Goal: Task Accomplishment & Management: Complete application form

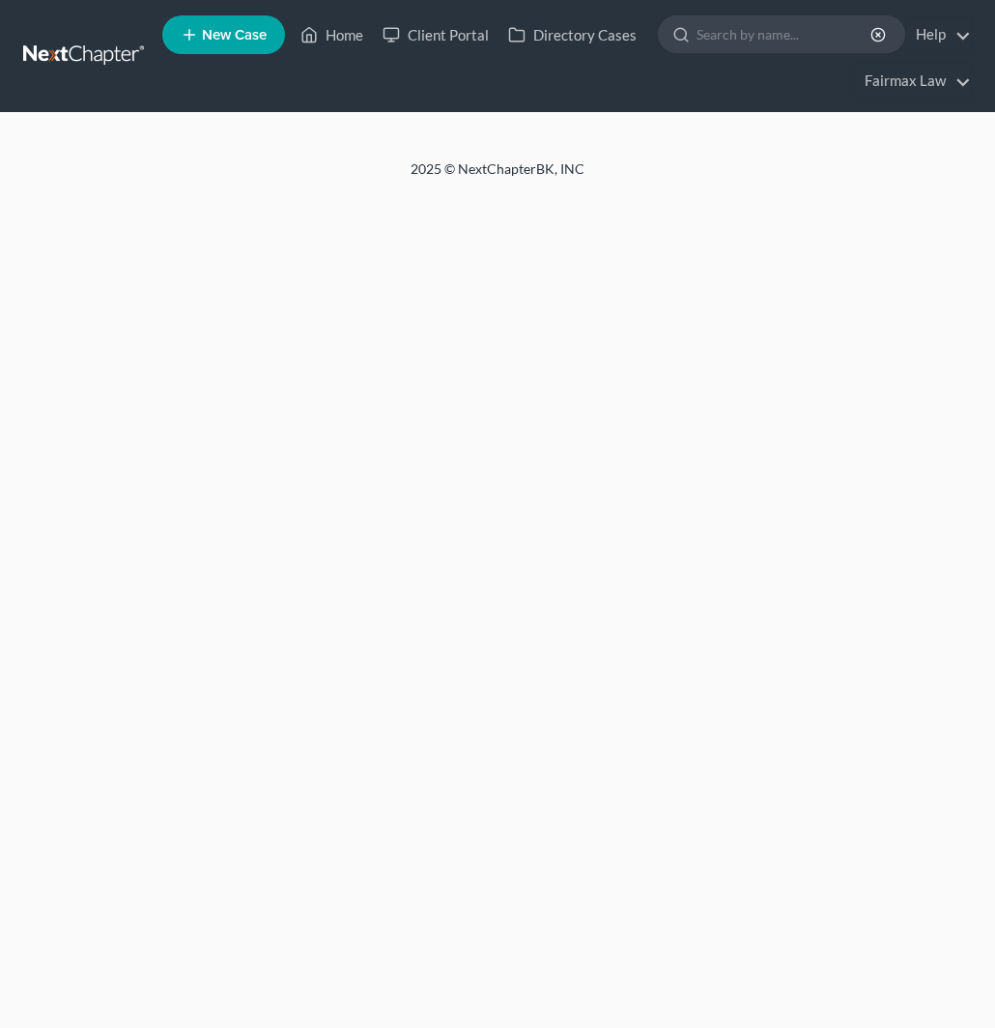
select select "0"
select select "3"
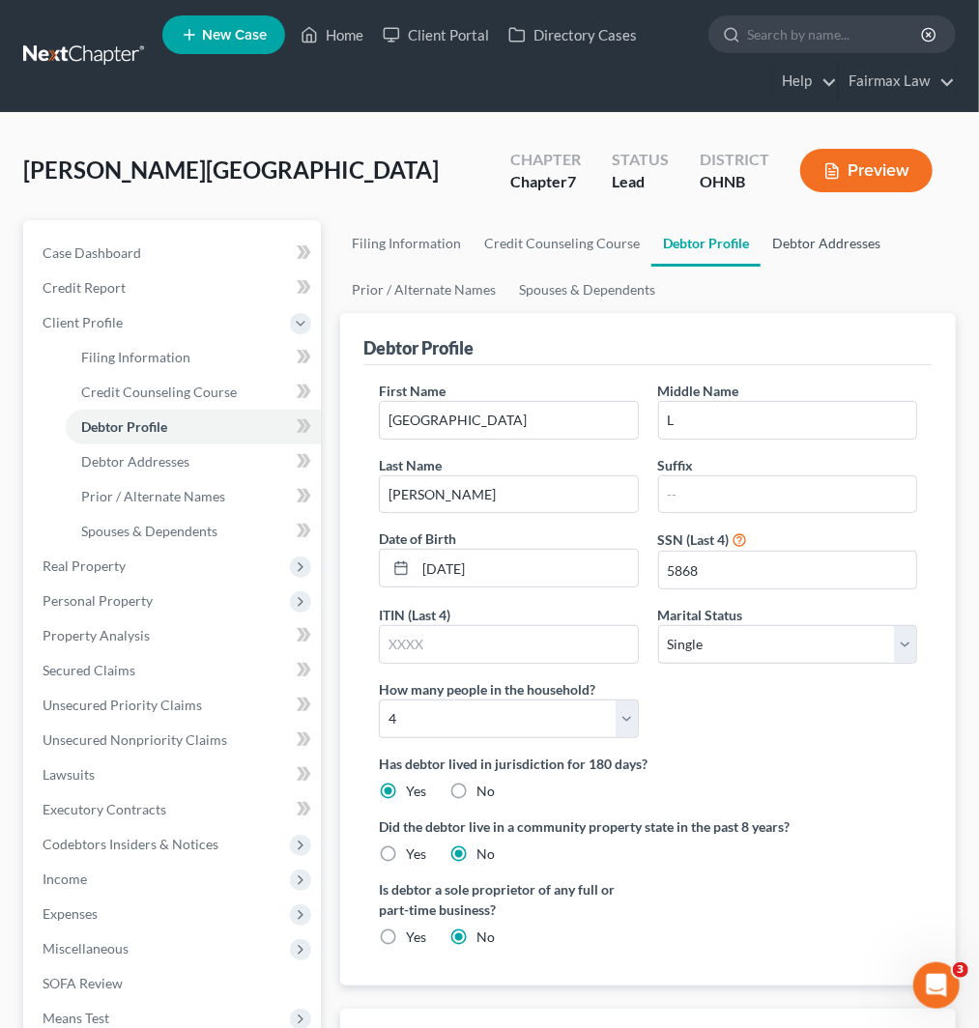
click at [814, 246] on link "Debtor Addresses" at bounding box center [826, 243] width 131 height 46
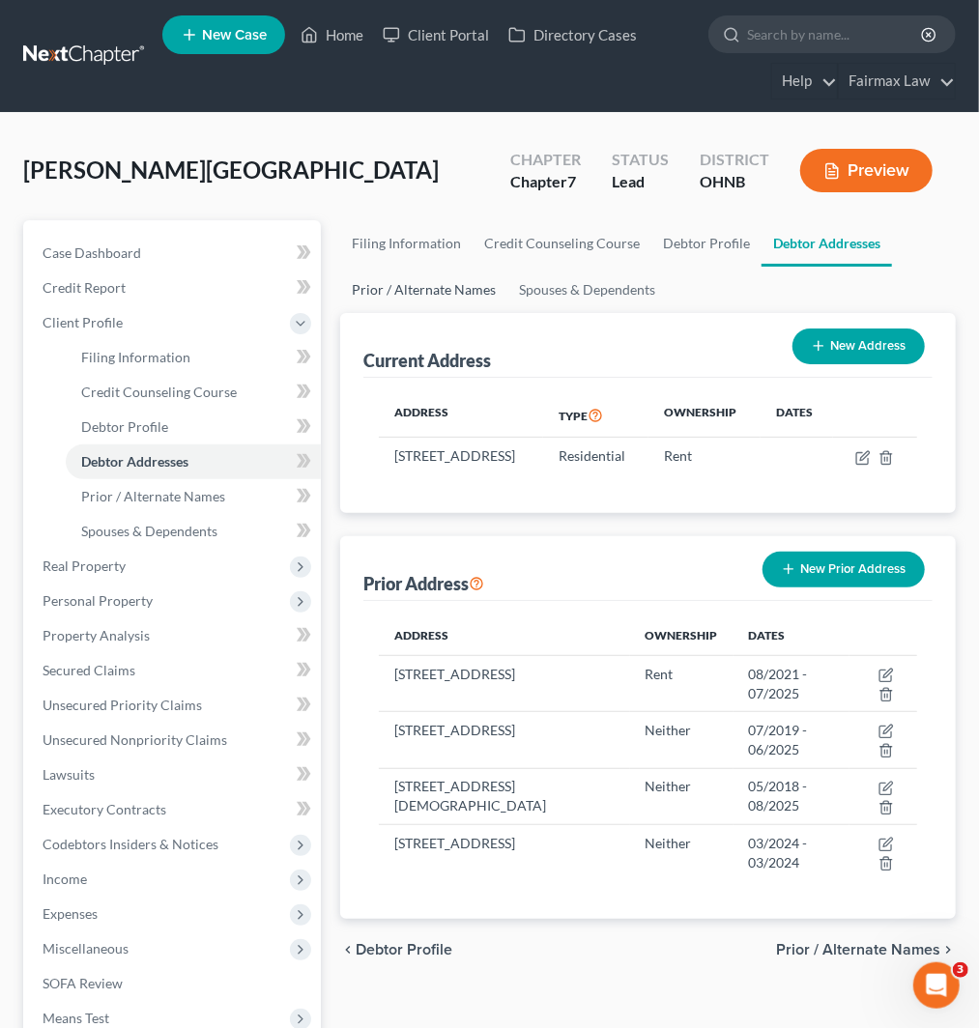
click at [447, 290] on link "Prior / Alternate Names" at bounding box center [423, 290] width 167 height 46
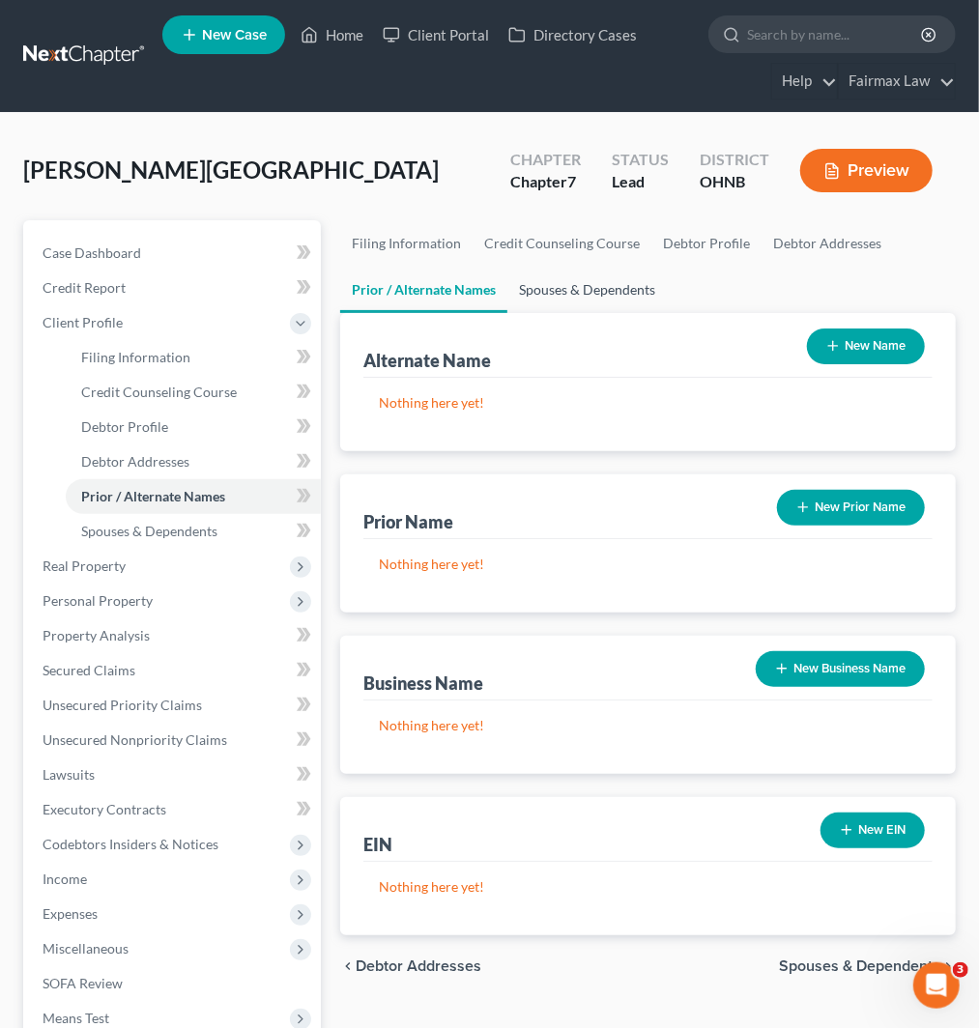
click at [559, 291] on link "Spouses & Dependents" at bounding box center [586, 290] width 159 height 46
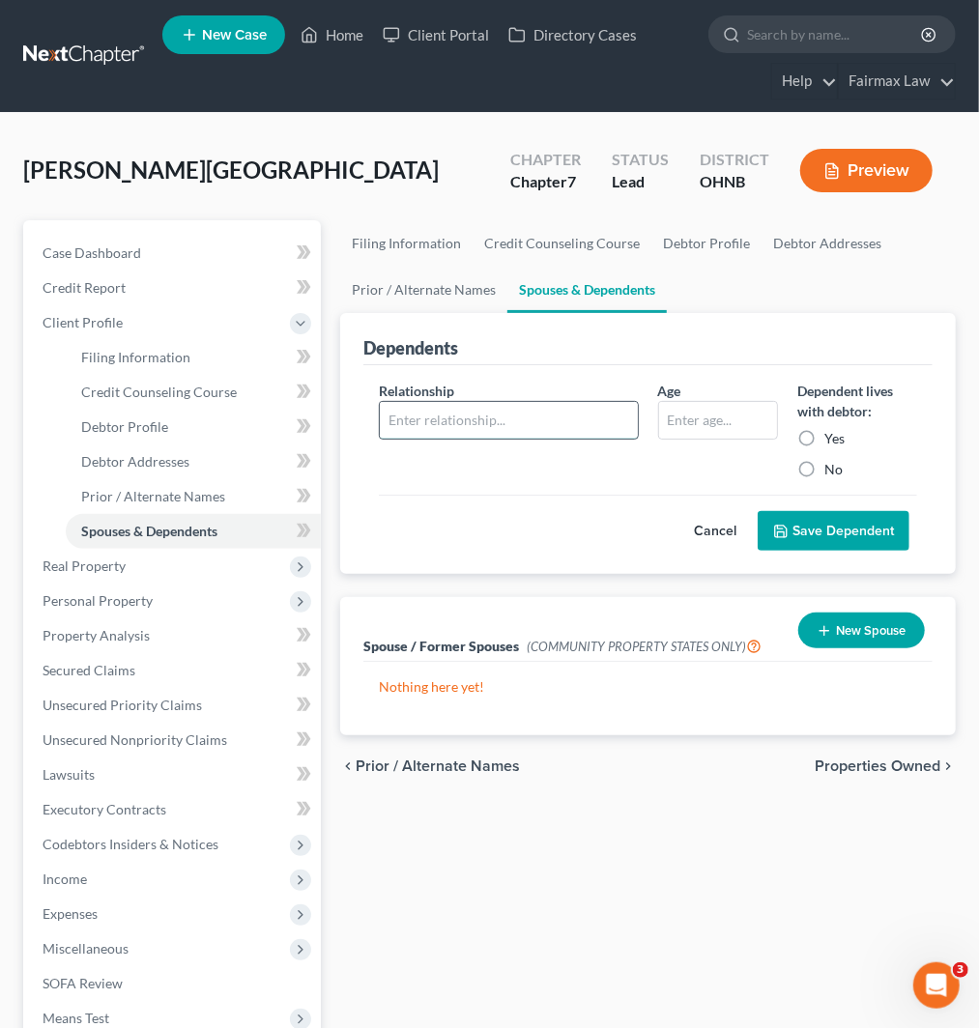
click at [481, 416] on input "text" at bounding box center [508, 420] width 257 height 37
type input "Daughter"
click at [710, 417] on input "text" at bounding box center [718, 420] width 118 height 37
type input "4"
click at [758, 511] on button "Save Dependent" at bounding box center [834, 531] width 152 height 41
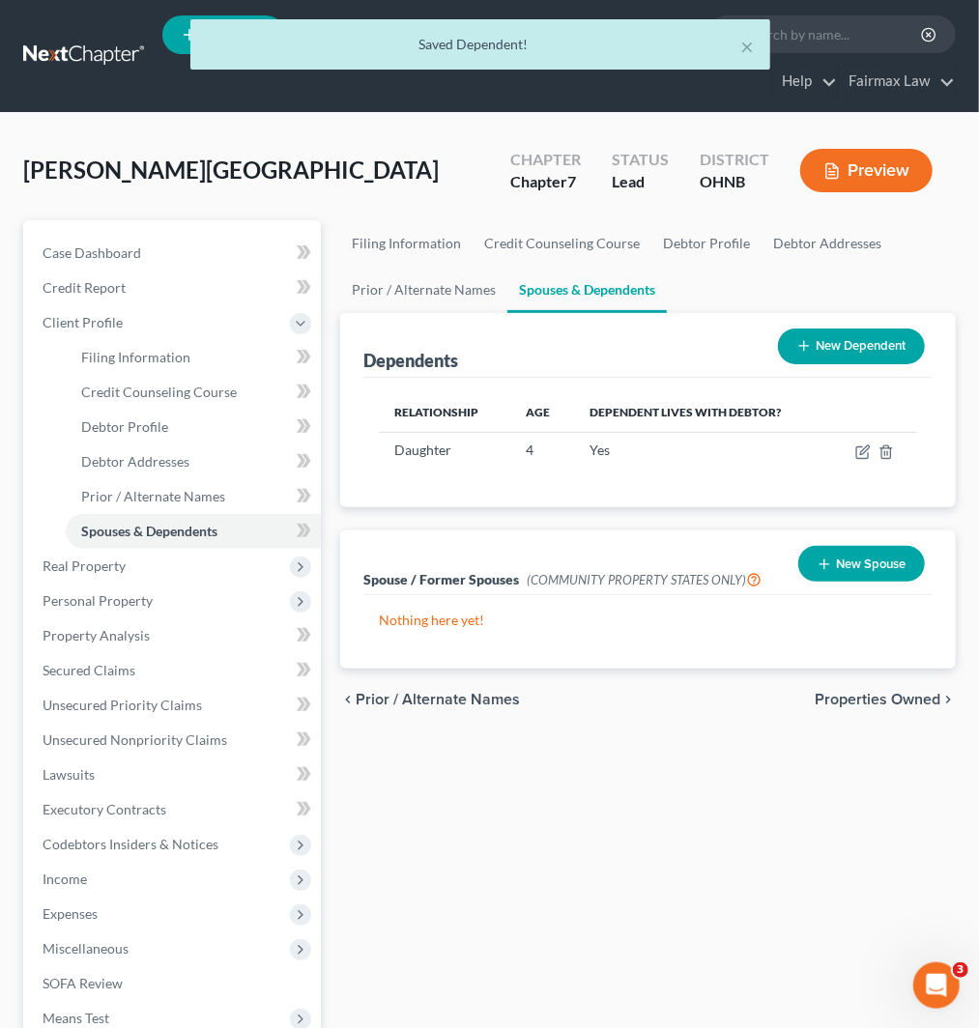
click at [832, 341] on button "New Dependent" at bounding box center [851, 347] width 147 height 36
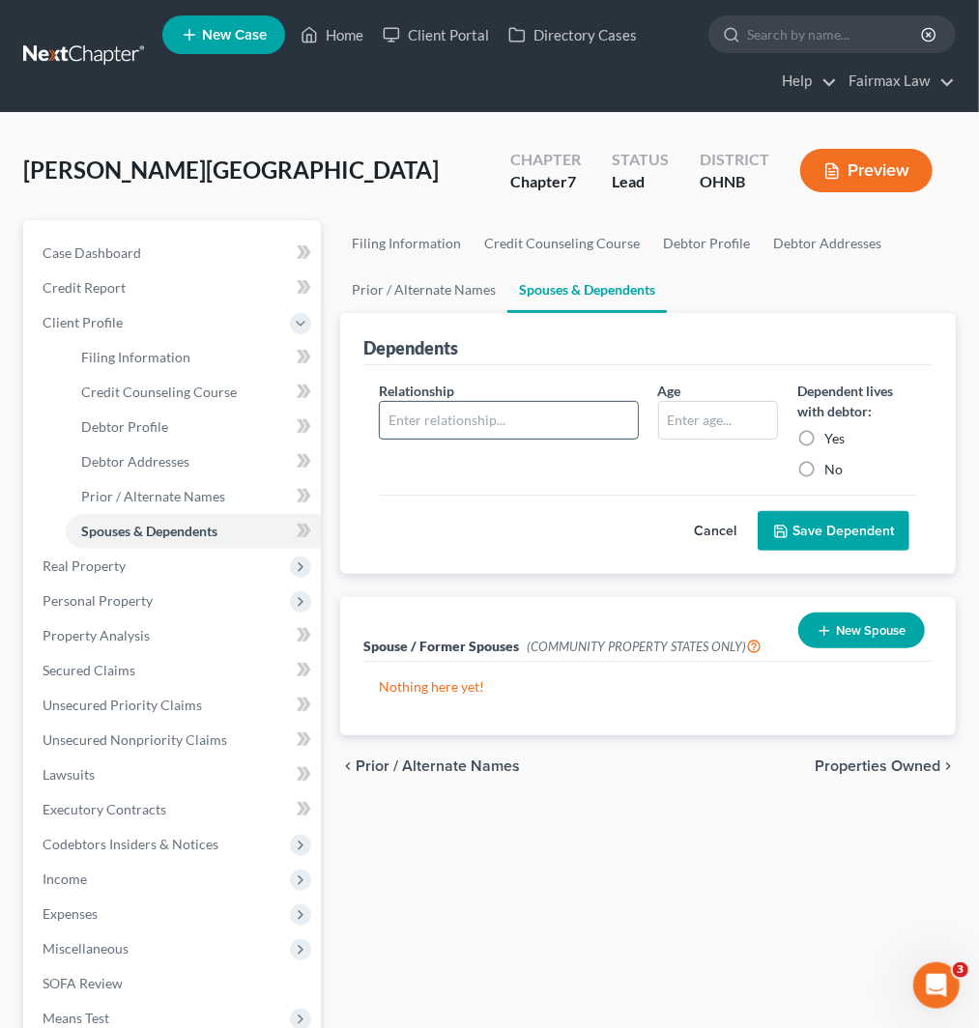
click at [433, 419] on input "text" at bounding box center [508, 420] width 257 height 37
type input "Son"
type input "3"
click at [758, 511] on button "Save Dependent" at bounding box center [834, 531] width 152 height 41
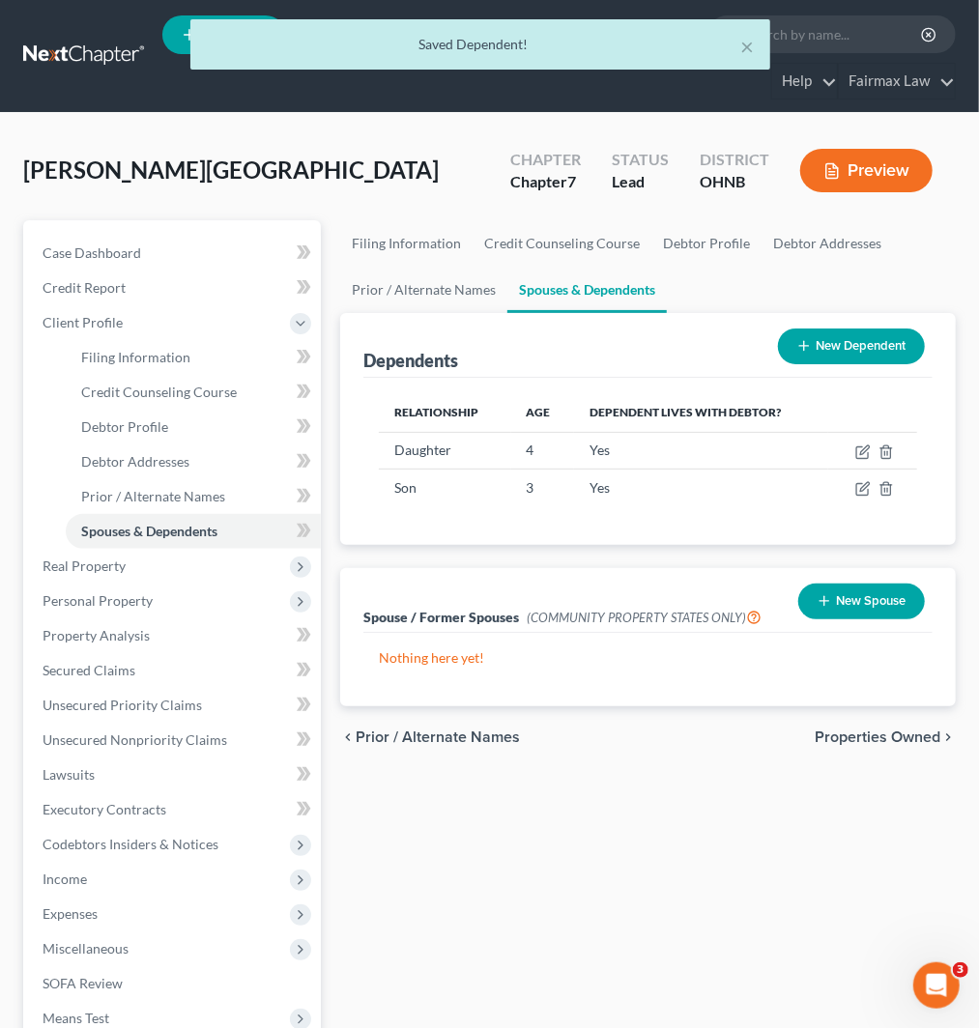
click at [838, 332] on button "New Dependent" at bounding box center [851, 347] width 147 height 36
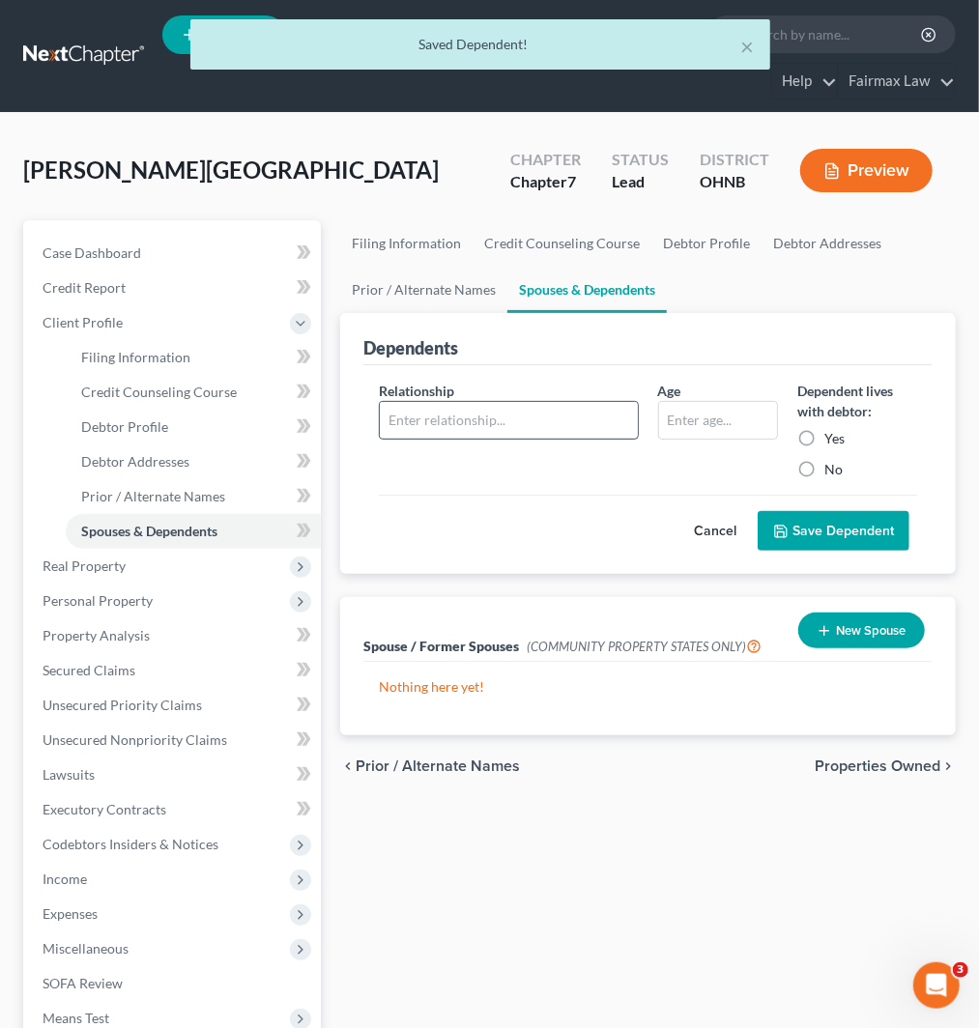
click at [447, 411] on input "text" at bounding box center [508, 420] width 257 height 37
type input "Daughter"
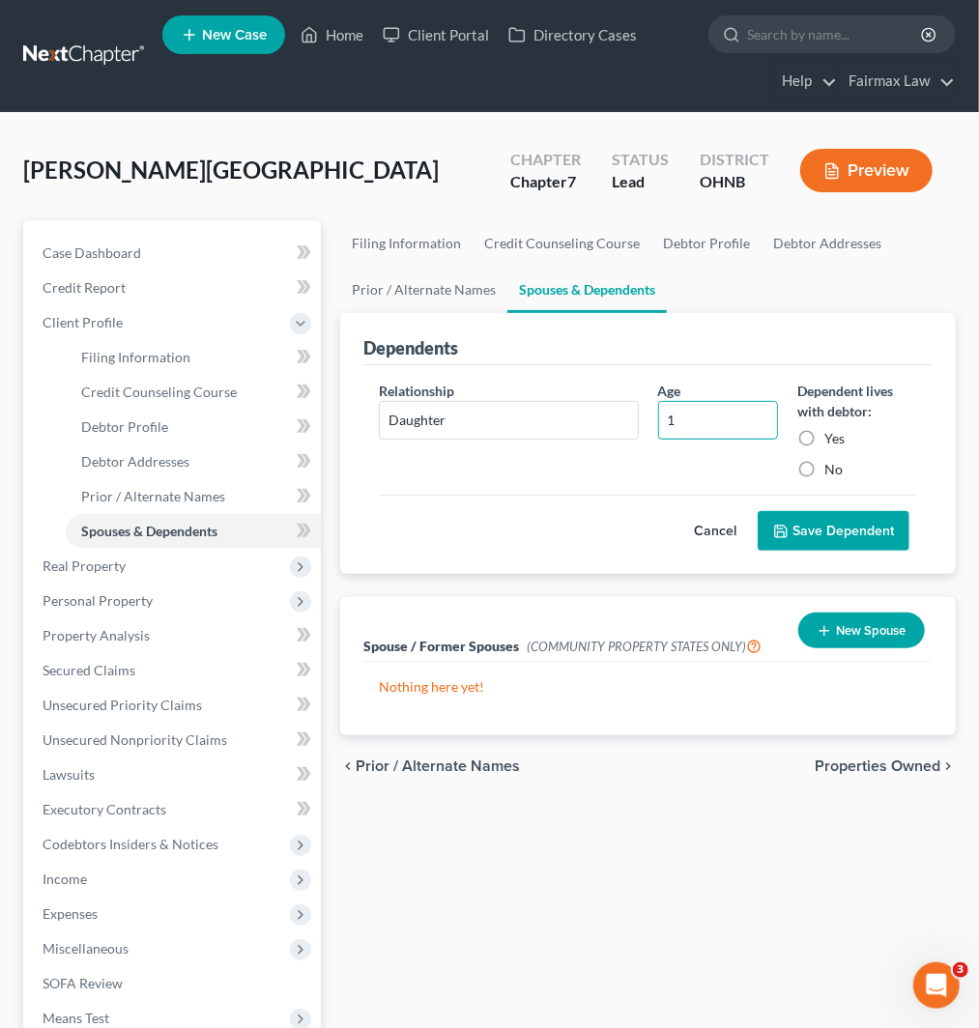
type input "1"
click at [758, 511] on button "Save Dependent" at bounding box center [834, 531] width 152 height 41
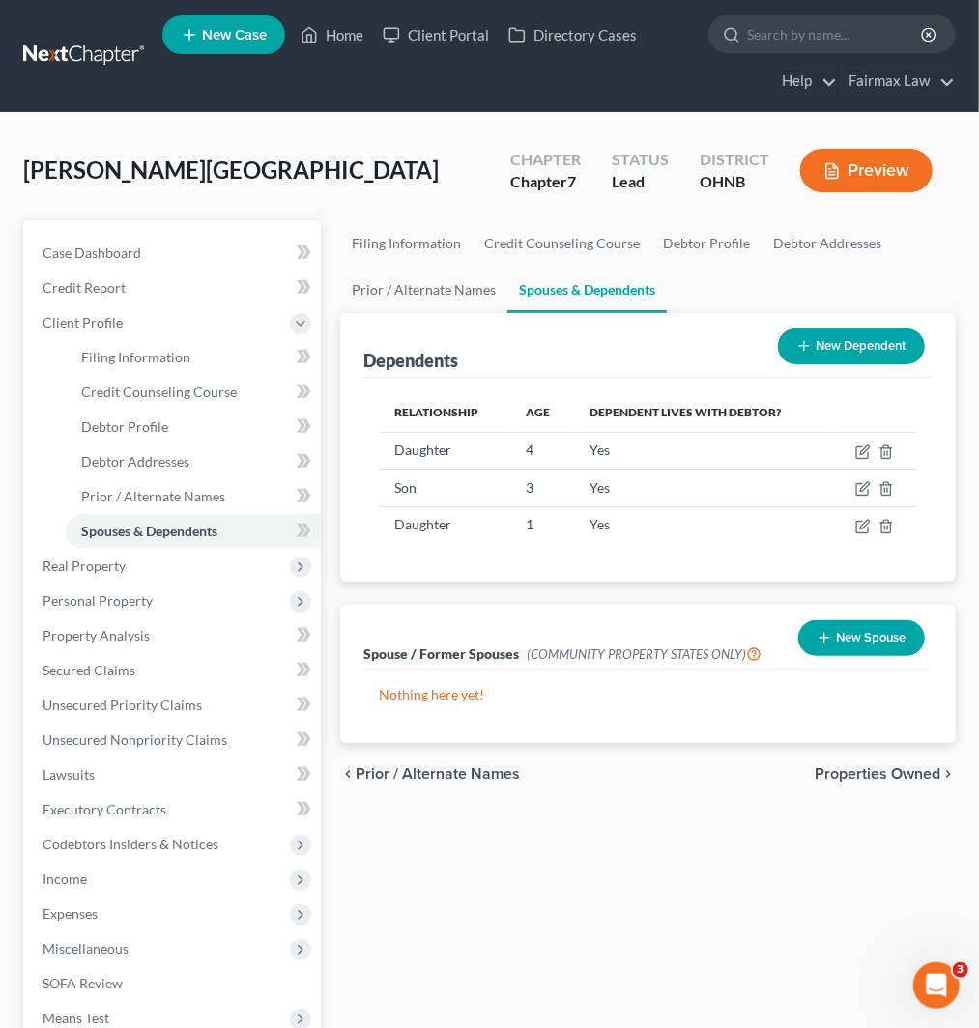
click at [442, 74] on ul "New Case Home Client Portal Directory Cases - No Result - See all results Or Pr…" at bounding box center [558, 56] width 793 height 93
click at [123, 596] on span "Personal Property" at bounding box center [98, 600] width 110 height 16
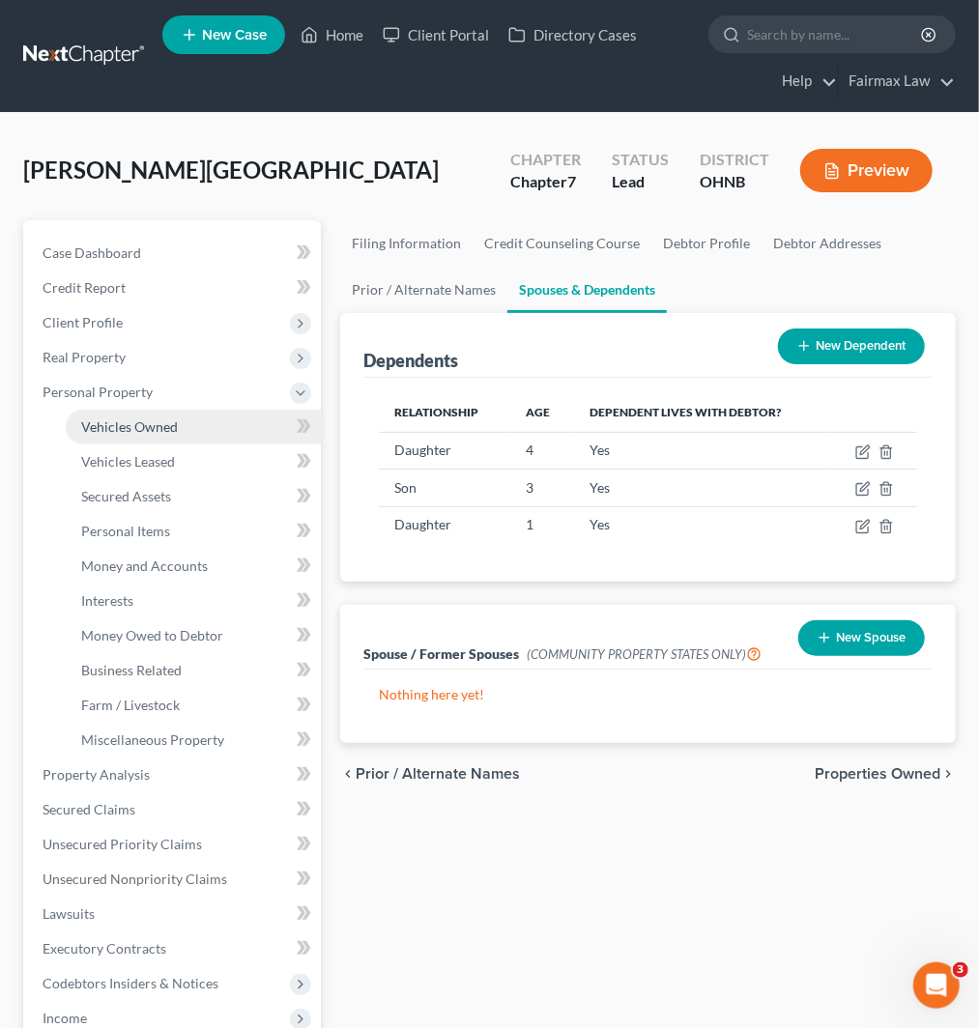
click at [128, 421] on span "Vehicles Owned" at bounding box center [129, 426] width 97 height 16
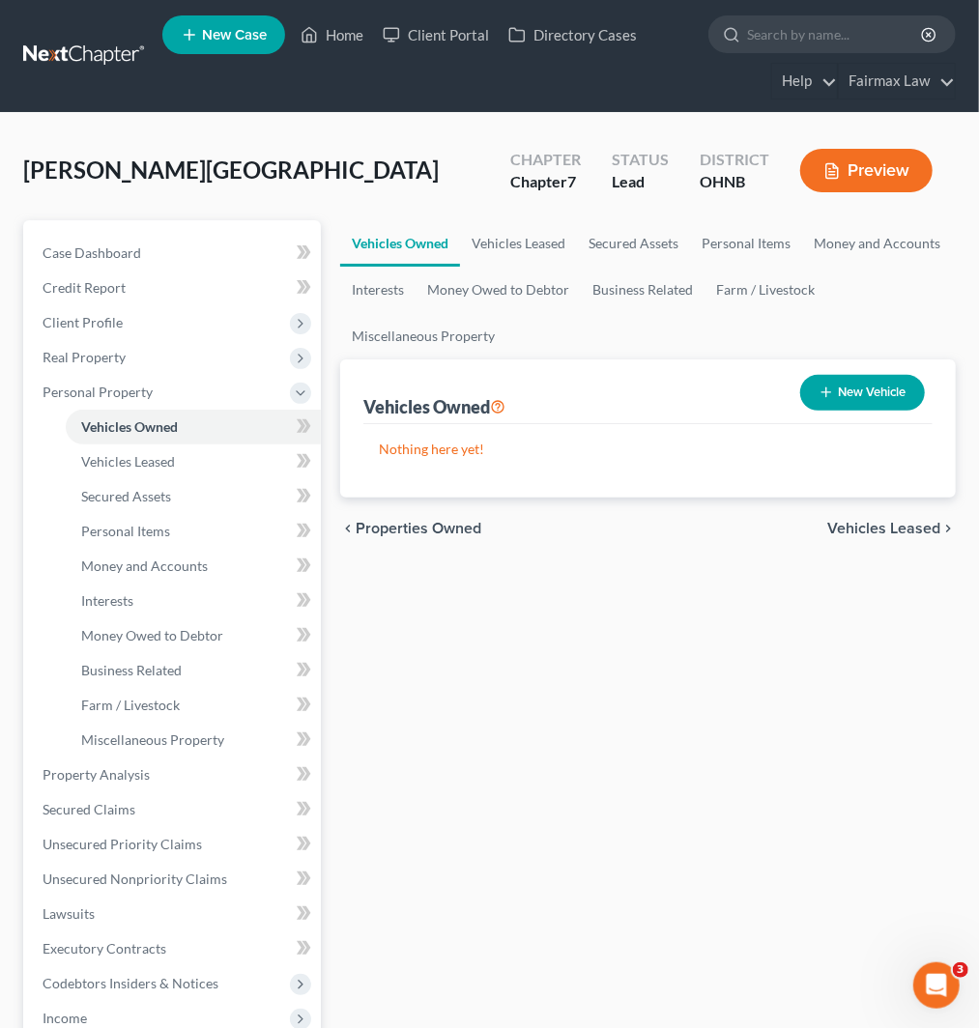
click at [835, 398] on button "New Vehicle" at bounding box center [862, 393] width 125 height 36
select select "0"
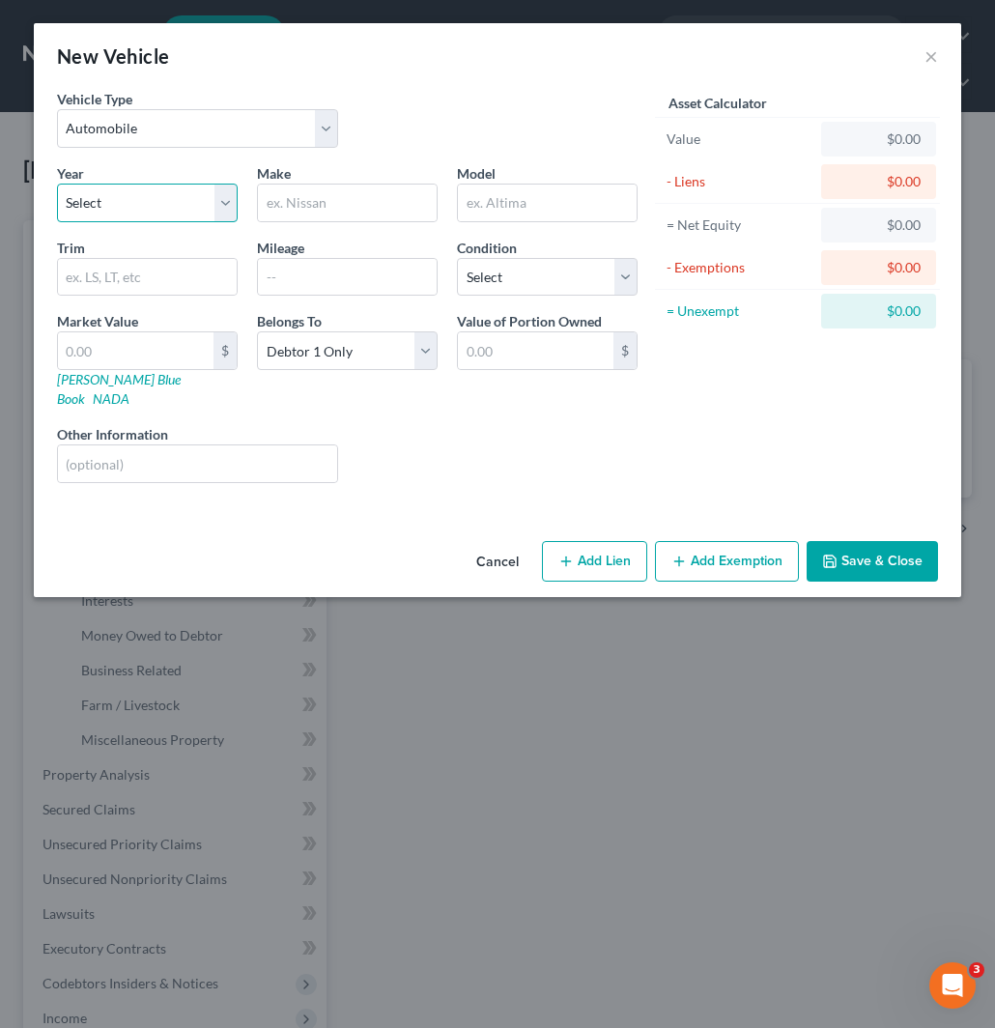
click at [129, 216] on select "Select 2026 2025 2024 2023 2022 2021 2020 2019 2018 2017 2016 2015 2014 2013 20…" at bounding box center [147, 203] width 181 height 39
select select "3"
click at [57, 184] on select "Select 2026 2025 2024 2023 2022 2021 2020 2019 2018 2017 2016 2015 2014 2013 20…" at bounding box center [147, 203] width 181 height 39
click at [302, 203] on input "text" at bounding box center [347, 203] width 179 height 37
type input "Ford"
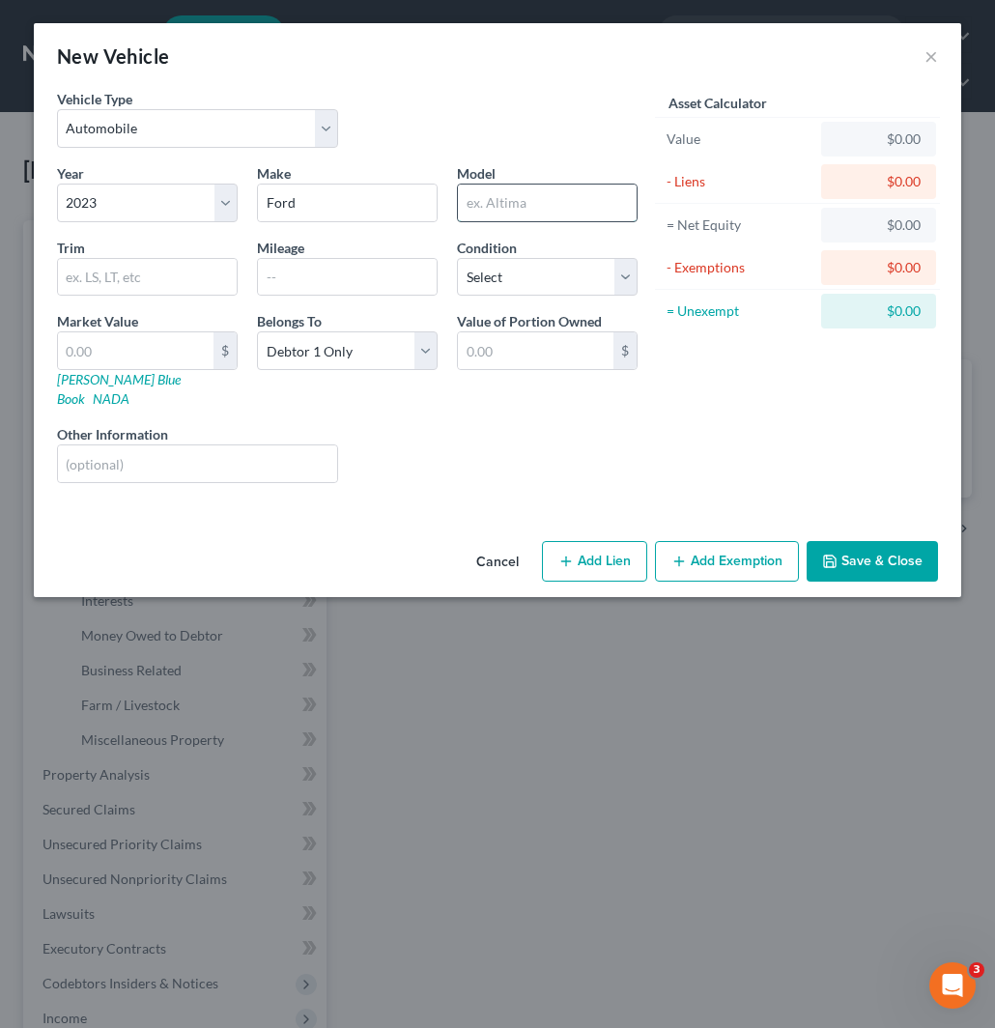
drag, startPoint x: 537, startPoint y: 208, endPoint x: 514, endPoint y: 214, distance: 23.9
click at [537, 207] on input "text" at bounding box center [547, 203] width 179 height 37
paste input "Escape"
type input "Escape"
click at [375, 281] on input "text" at bounding box center [347, 277] width 179 height 37
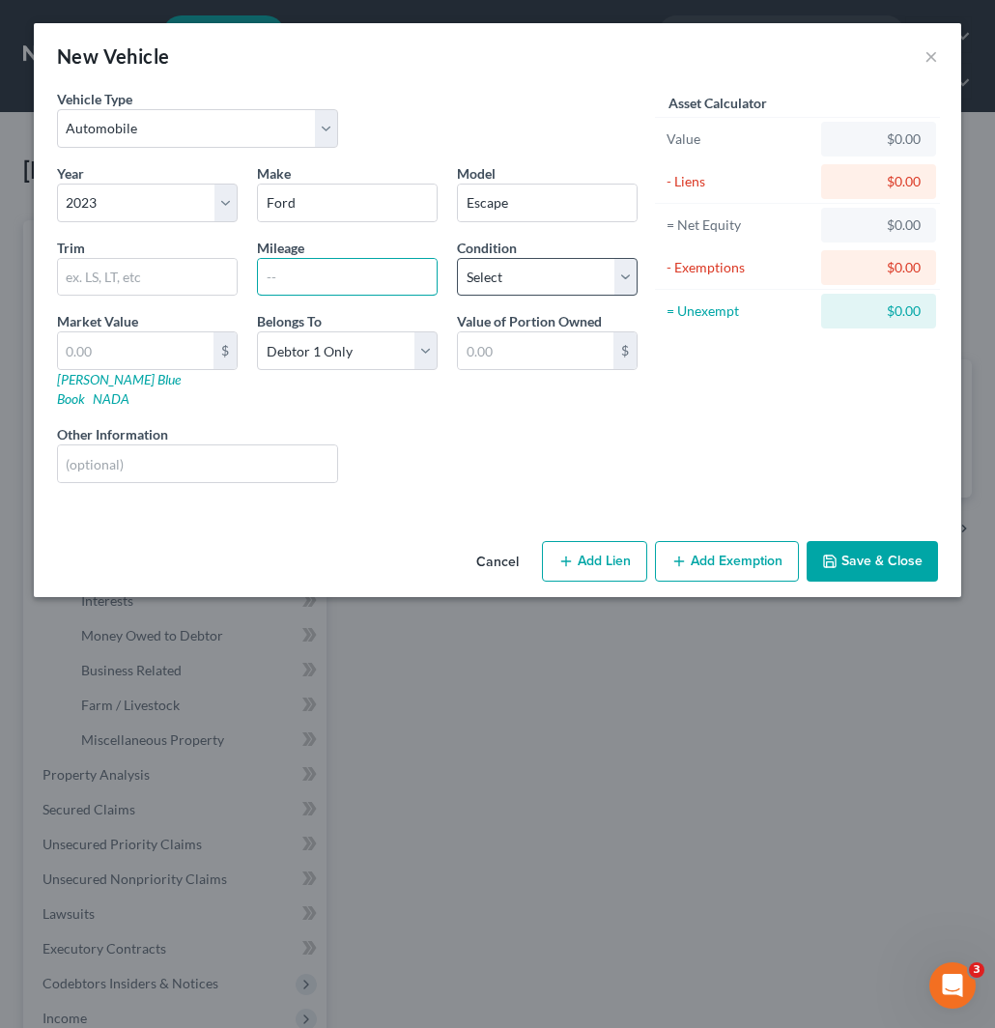
paste input "133876"
type input "133876"
click at [517, 273] on select "Select Excellent Very Good Good Fair Poor" at bounding box center [547, 277] width 181 height 39
select select "3"
click at [457, 258] on select "Select Excellent Very Good Good Fair Poor" at bounding box center [547, 277] width 181 height 39
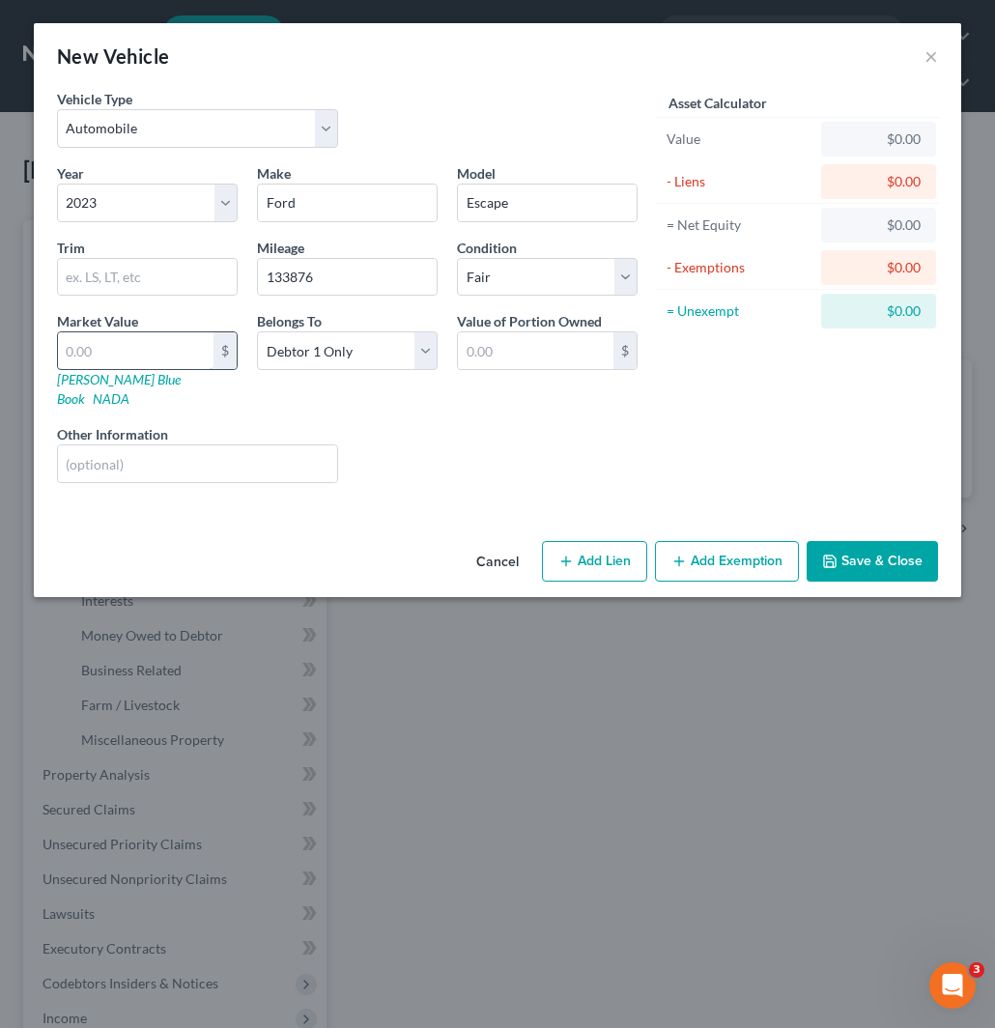
click at [119, 344] on input "text" at bounding box center [136, 350] width 156 height 37
type input "3"
type input "3.00"
type input "34"
type input "34.00"
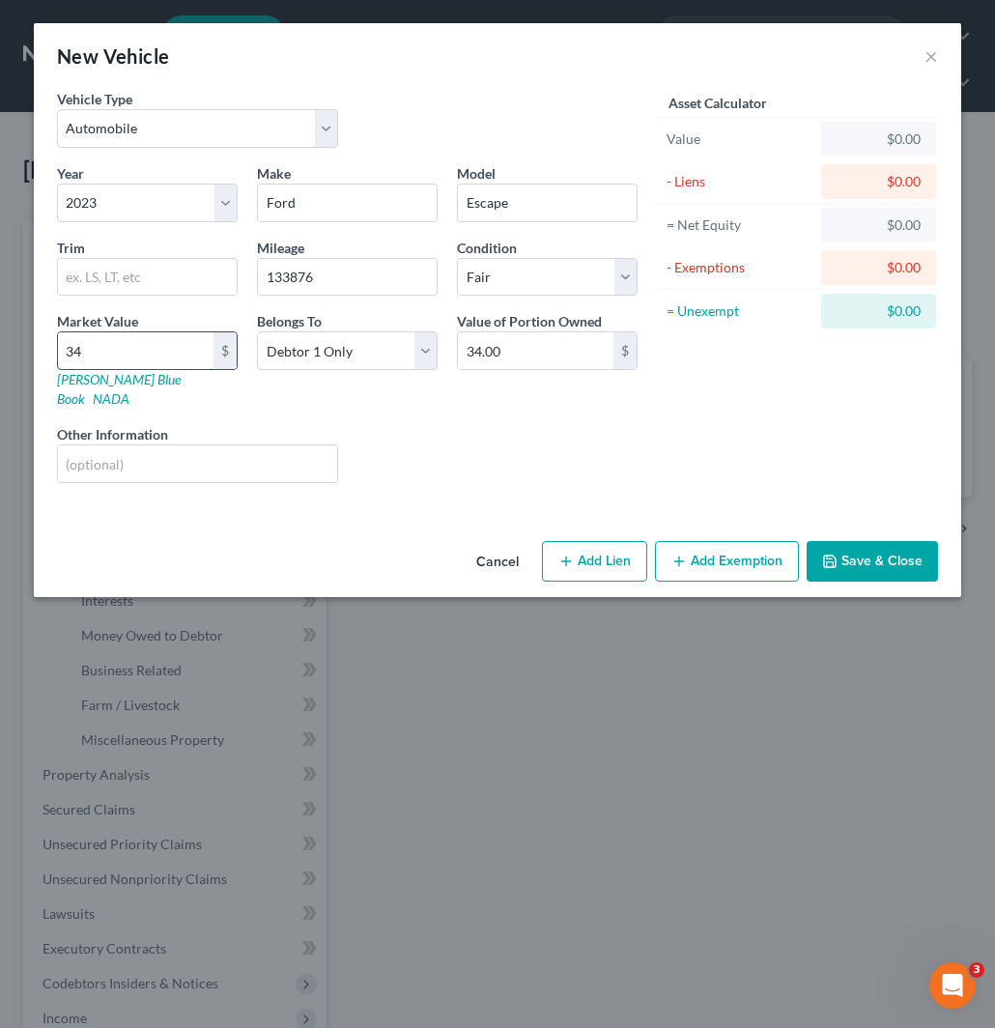
type input "348"
type input "348.00"
type input "3480"
type input "3,480.00"
type input "3,480"
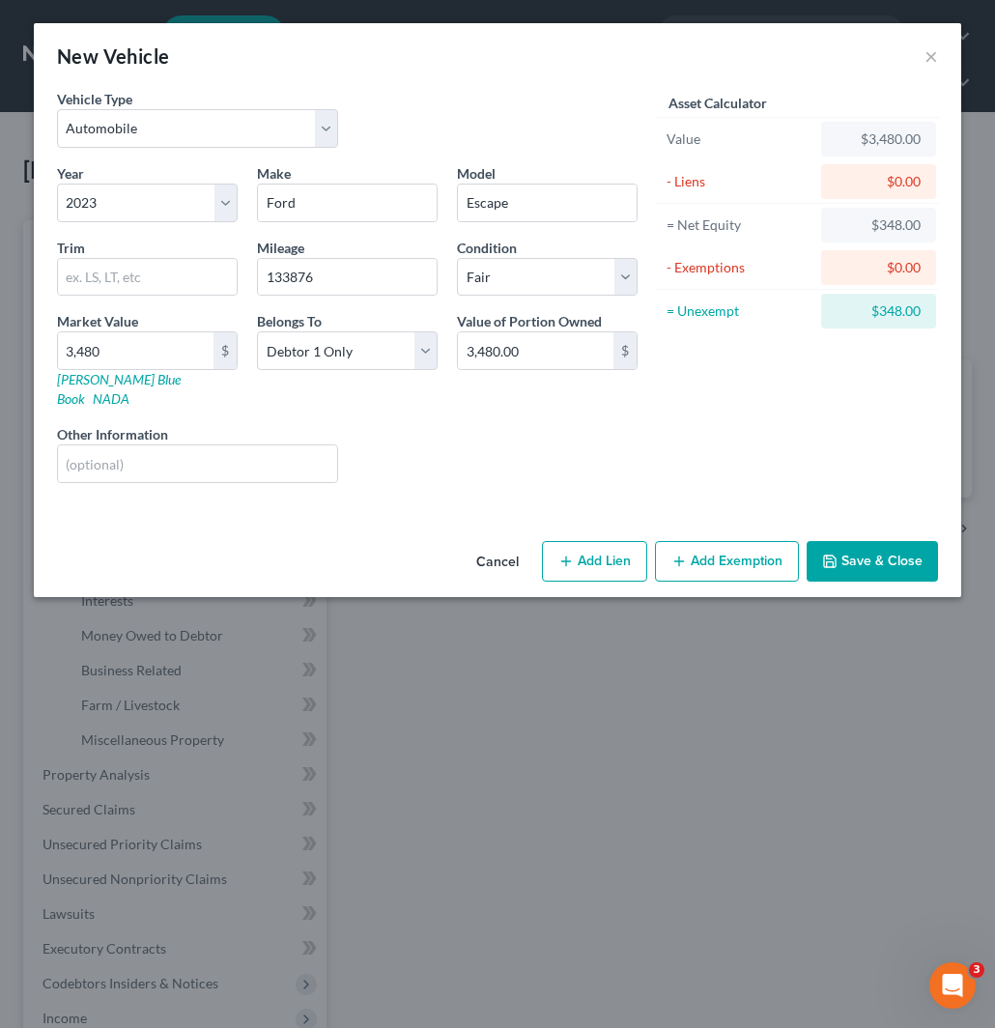
click at [725, 545] on button "Add Exemption" at bounding box center [727, 561] width 144 height 41
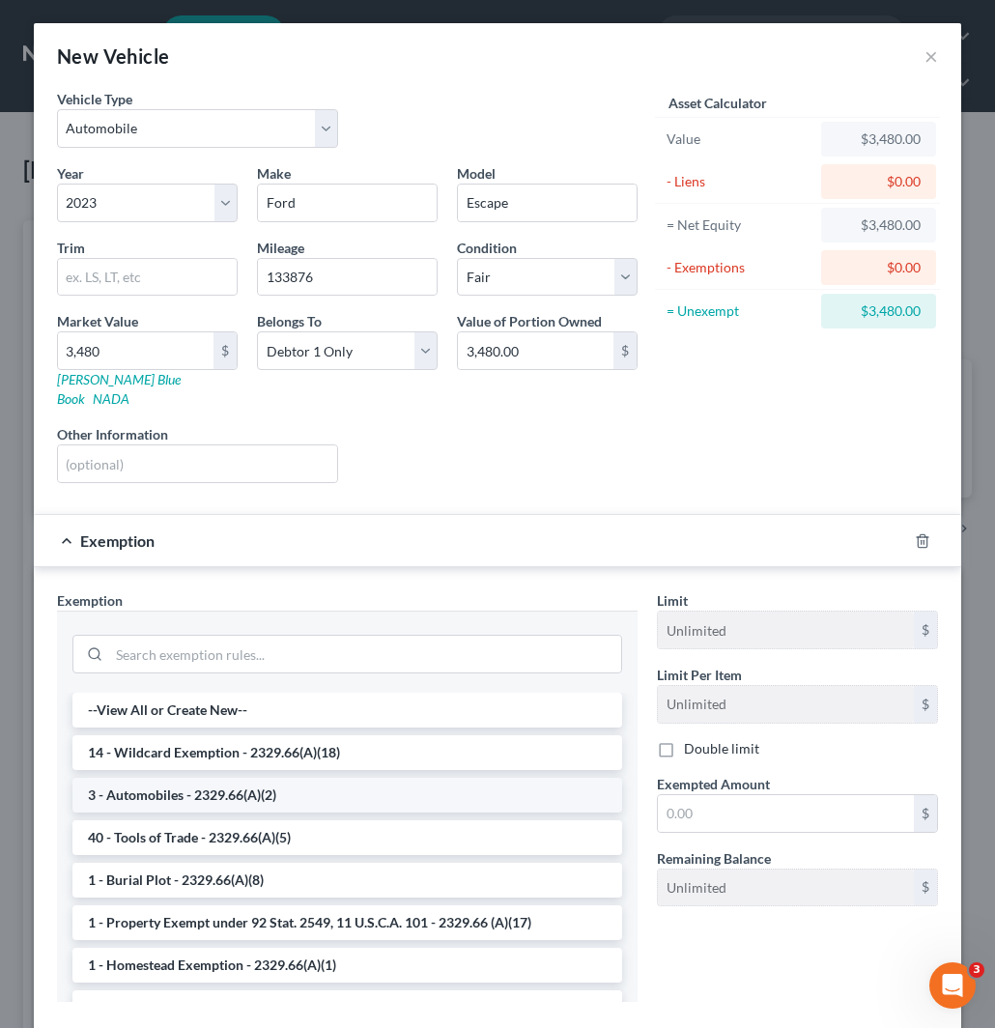
click at [220, 784] on li "3 - Automobiles - 2329.66(A)(2)" at bounding box center [347, 795] width 550 height 35
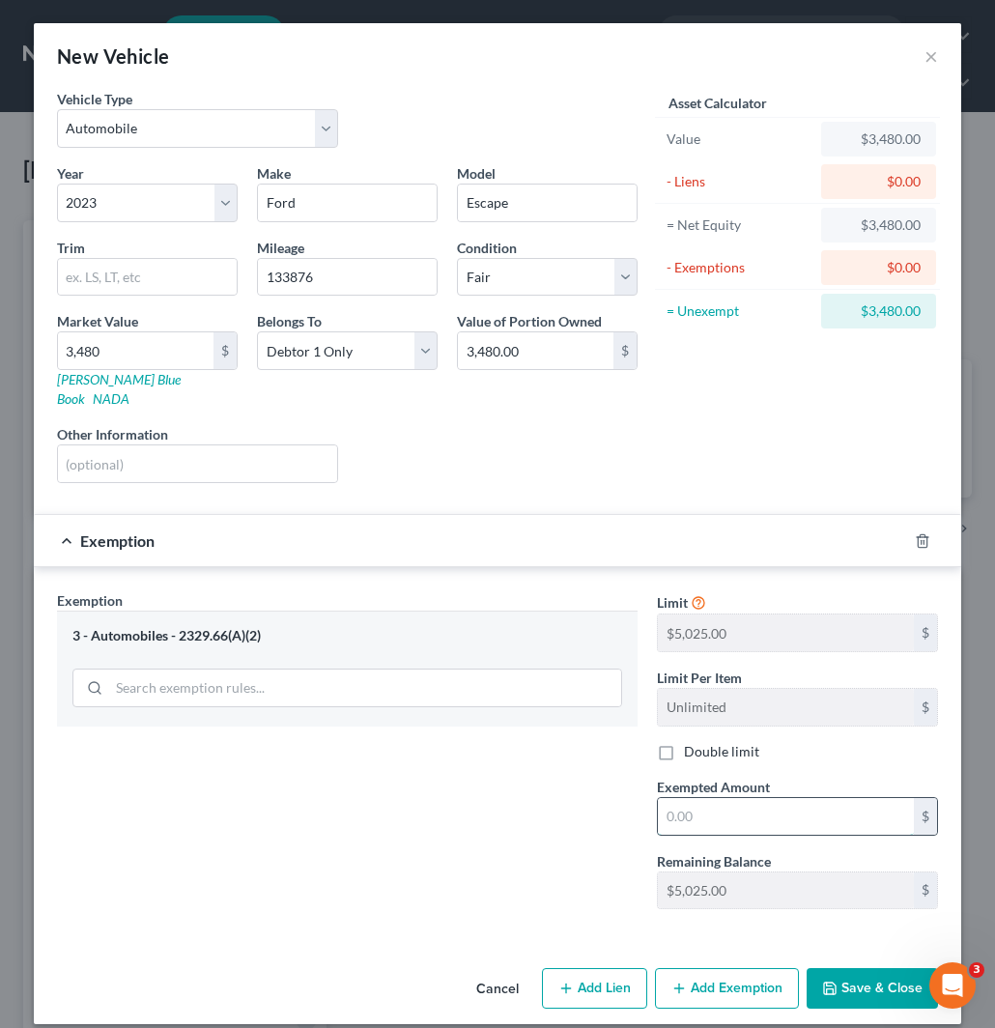
drag, startPoint x: 681, startPoint y: 799, endPoint x: 665, endPoint y: 799, distance: 16.4
click at [681, 799] on input "text" at bounding box center [786, 816] width 256 height 37
paste input "5,025.00"
type input "5,025.00"
click at [855, 968] on button "Save & Close" at bounding box center [872, 988] width 131 height 41
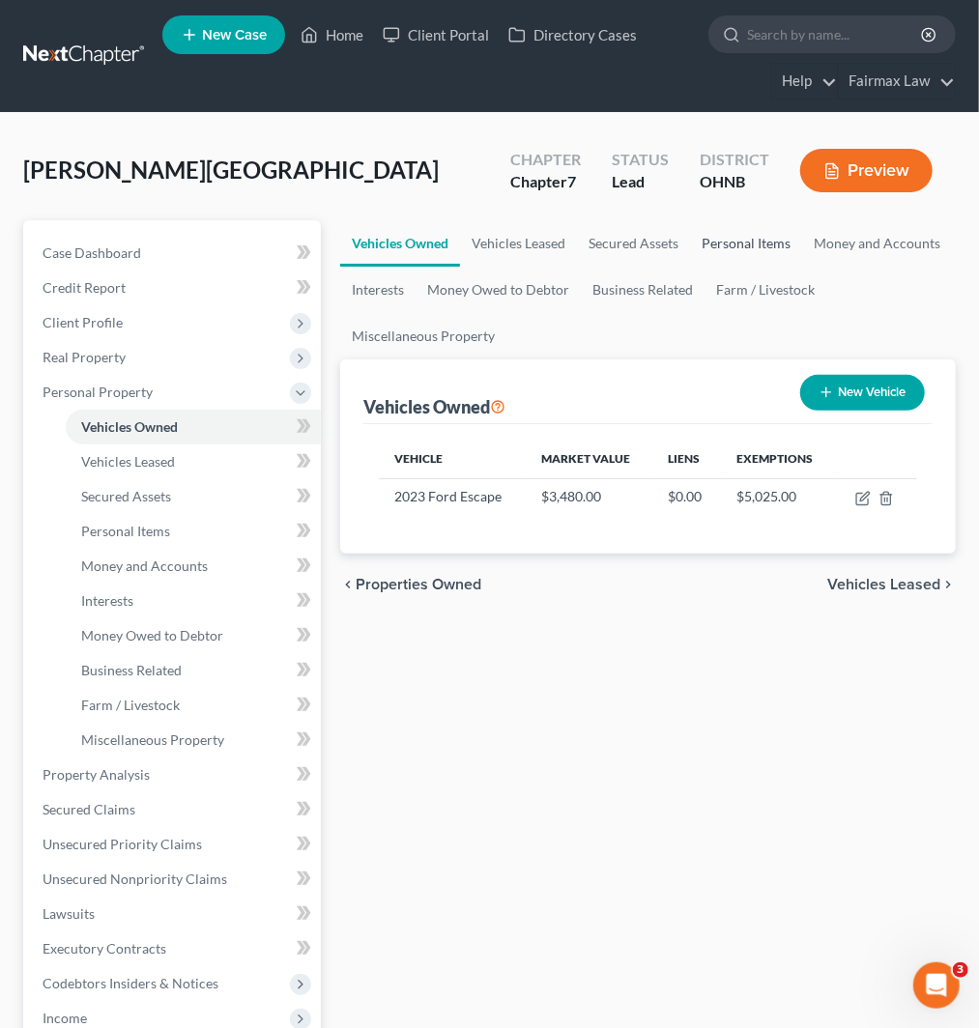
click at [751, 244] on link "Personal Items" at bounding box center [746, 243] width 112 height 46
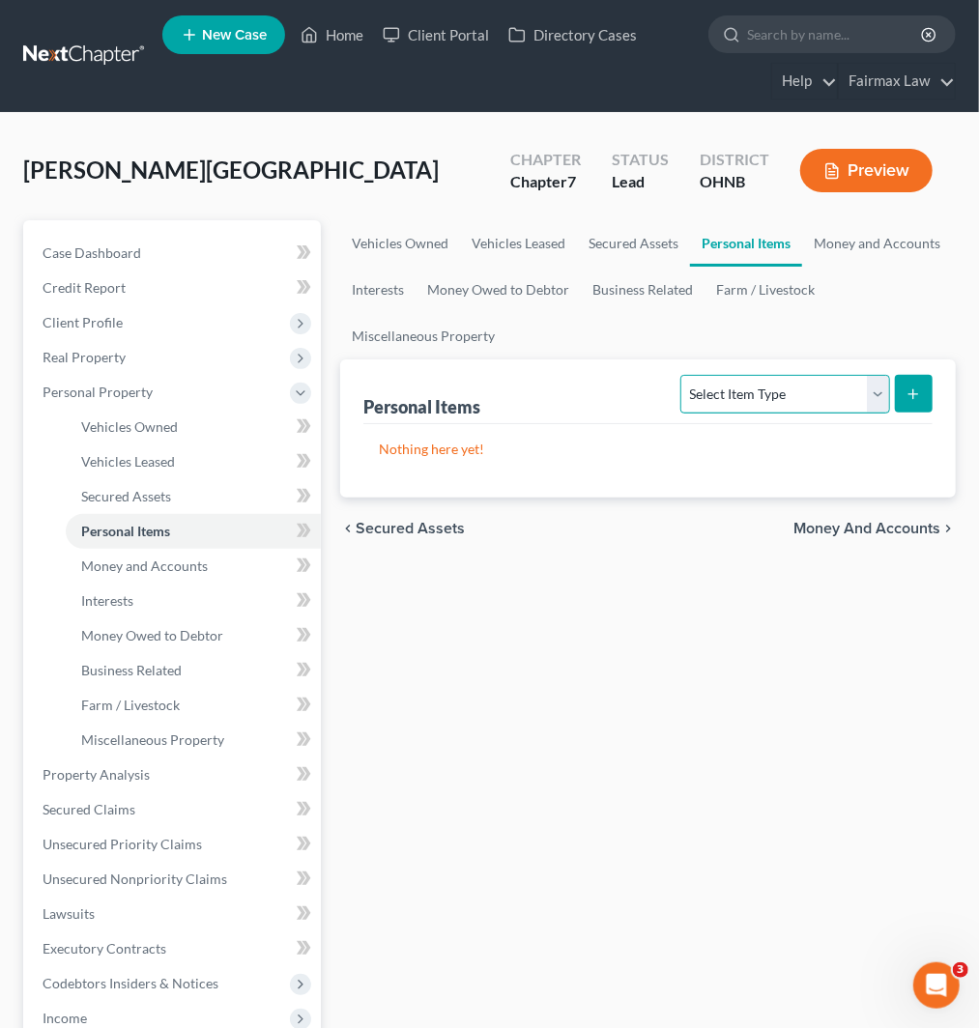
click at [775, 393] on select "Select Item Type Clothing Collectibles Of Value Electronics Firearms Household …" at bounding box center [784, 394] width 209 height 39
select select "clothing"
click at [682, 375] on select "Select Item Type Clothing Collectibles Of Value Electronics Firearms Household …" at bounding box center [784, 394] width 209 height 39
click at [909, 406] on button "submit" at bounding box center [914, 394] width 38 height 38
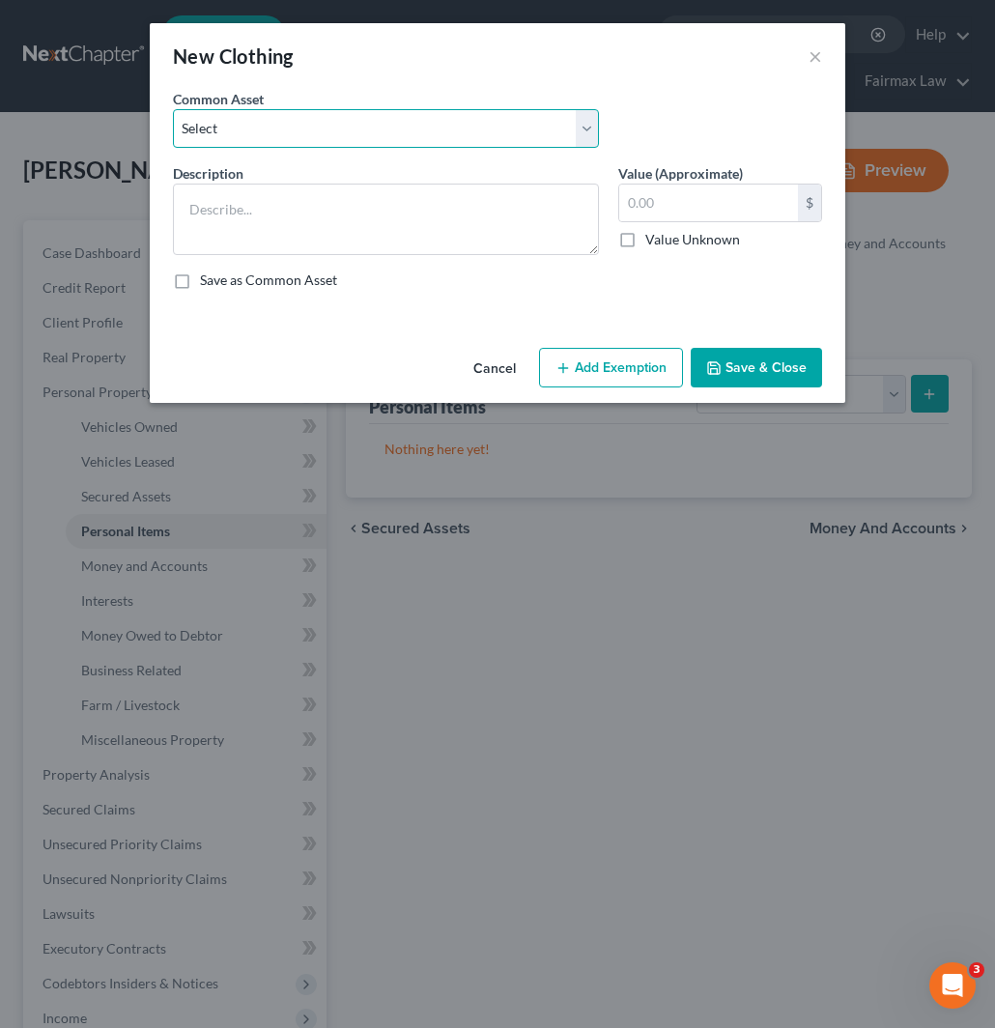
click at [368, 131] on select "Select Common clothing Everyday clothing Professional Men's wear. Everyday wear…" at bounding box center [386, 128] width 426 height 39
select select "5"
click at [173, 109] on select "Select Common clothing Everyday clothing Professional Men's wear. Everyday wear…" at bounding box center [386, 128] width 426 height 39
type textarea "Everyday clothing"
type input "1,000.00"
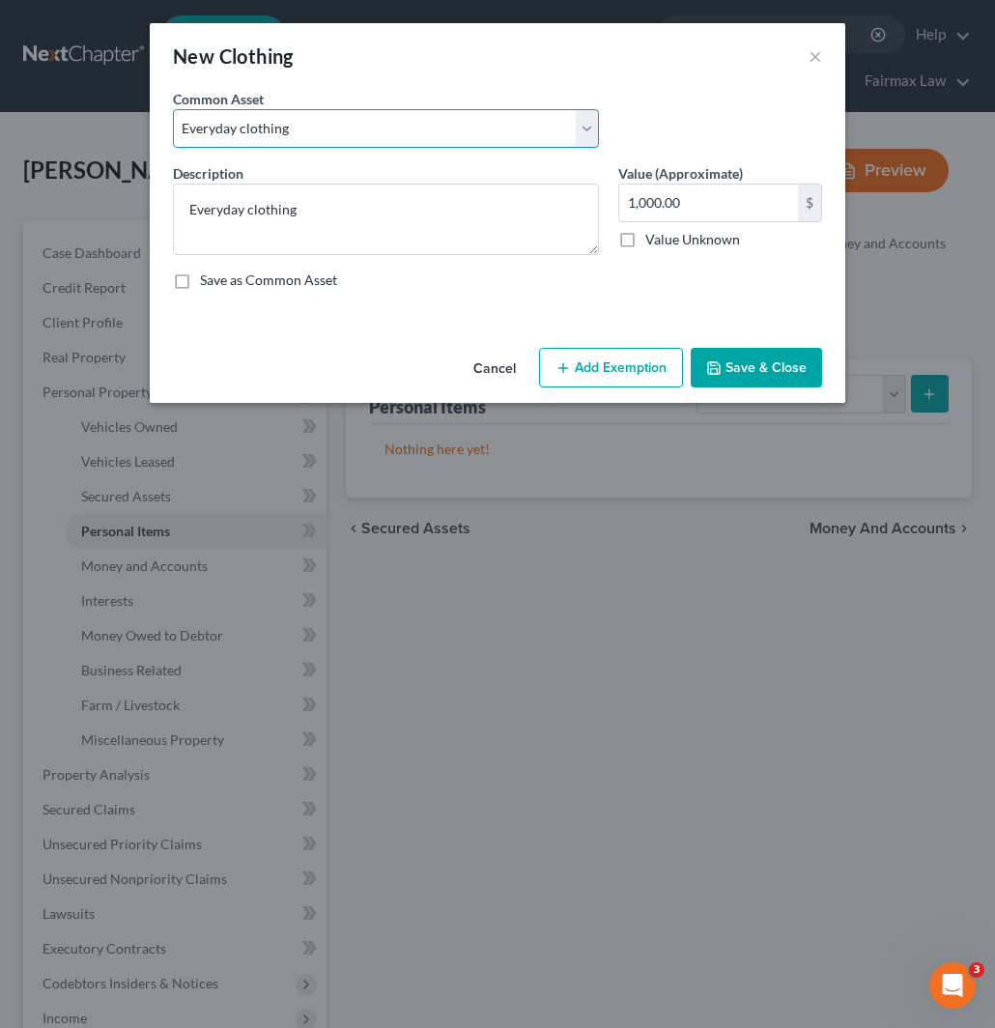
click at [314, 124] on select "Select Common clothing Everyday clothing Professional Men's wear. Everyday wear…" at bounding box center [386, 128] width 426 height 39
select select "4"
click at [173, 109] on select "Select Common clothing Everyday clothing Professional Men's wear. Everyday wear…" at bounding box center [386, 128] width 426 height 39
type textarea "Common clothing"
click at [707, 171] on label "Value (Approximate)" at bounding box center [681, 173] width 125 height 20
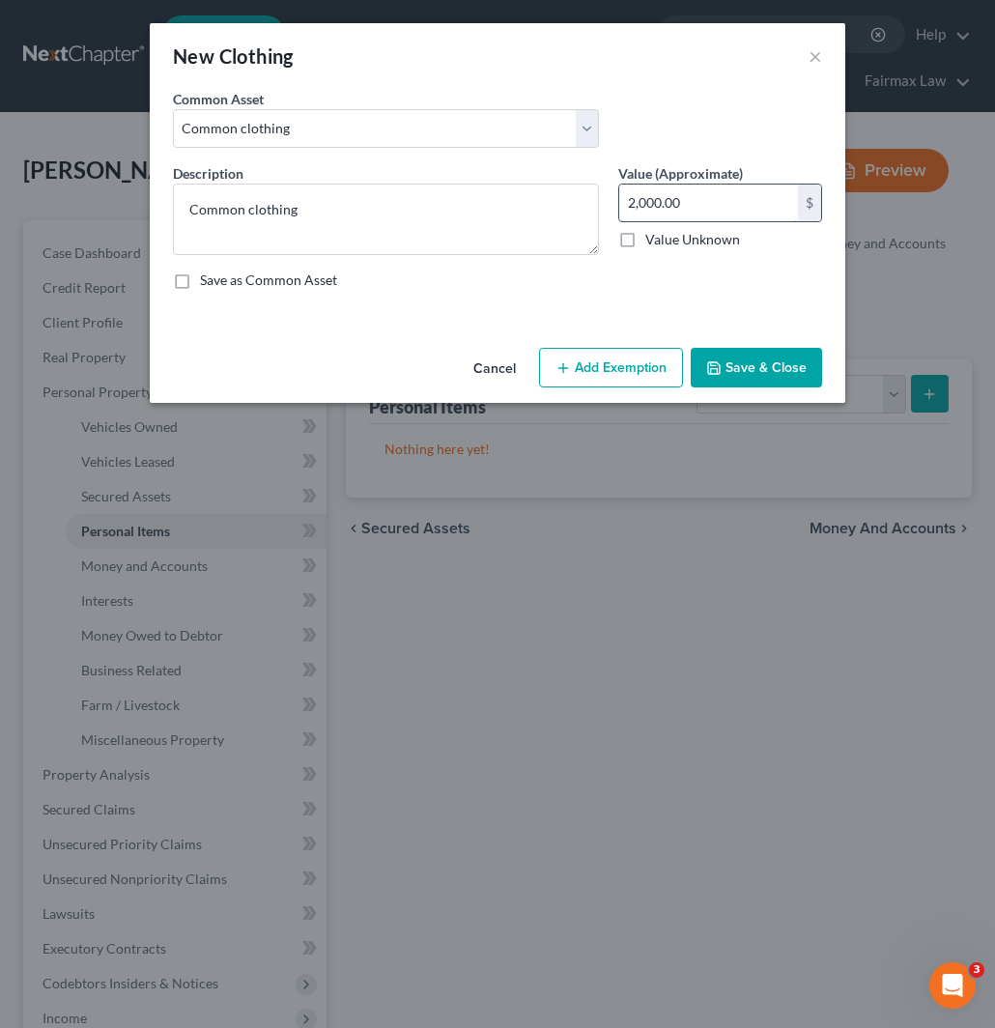
click at [686, 201] on input "2,000.00" at bounding box center [709, 203] width 179 height 37
type input "100"
click at [601, 385] on button "Add Exemption" at bounding box center [611, 368] width 144 height 41
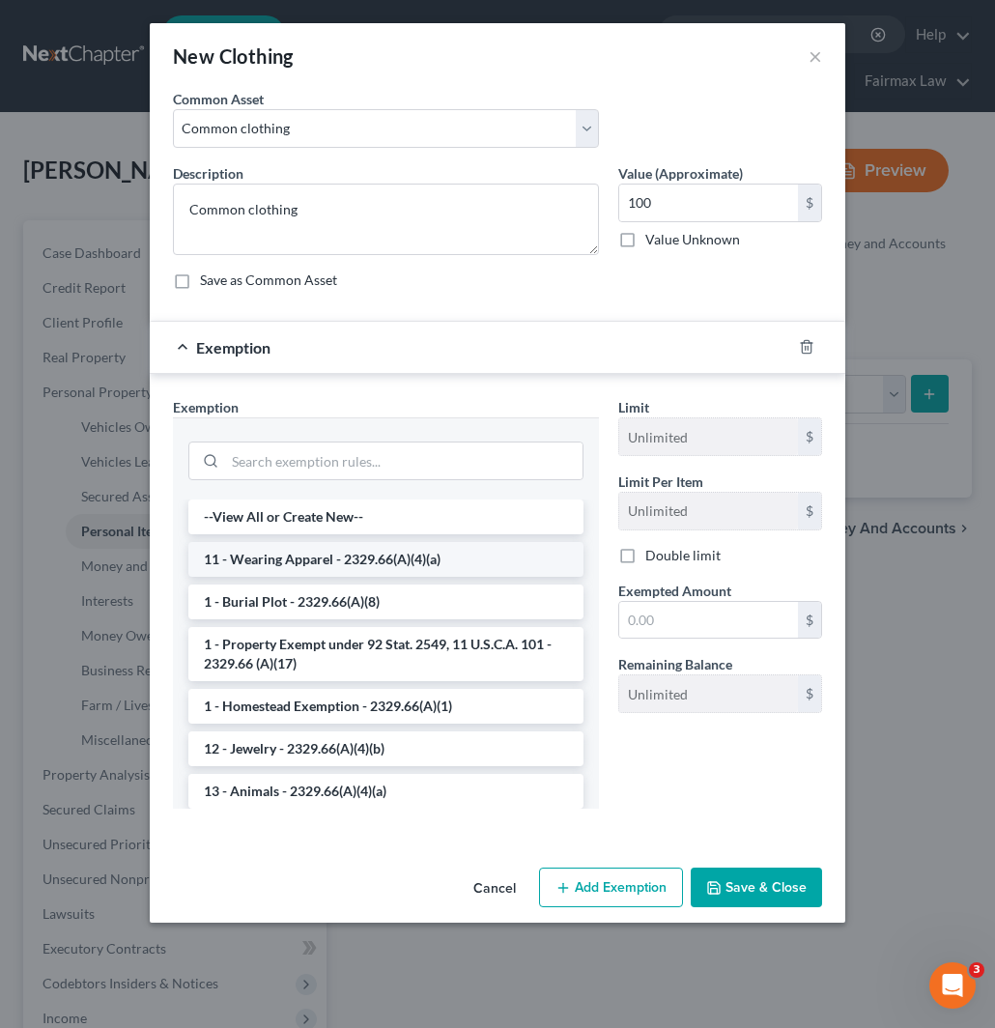
click at [316, 557] on li "11 - Wearing Apparel - 2329.66(A)(4)(a)" at bounding box center [385, 559] width 395 height 35
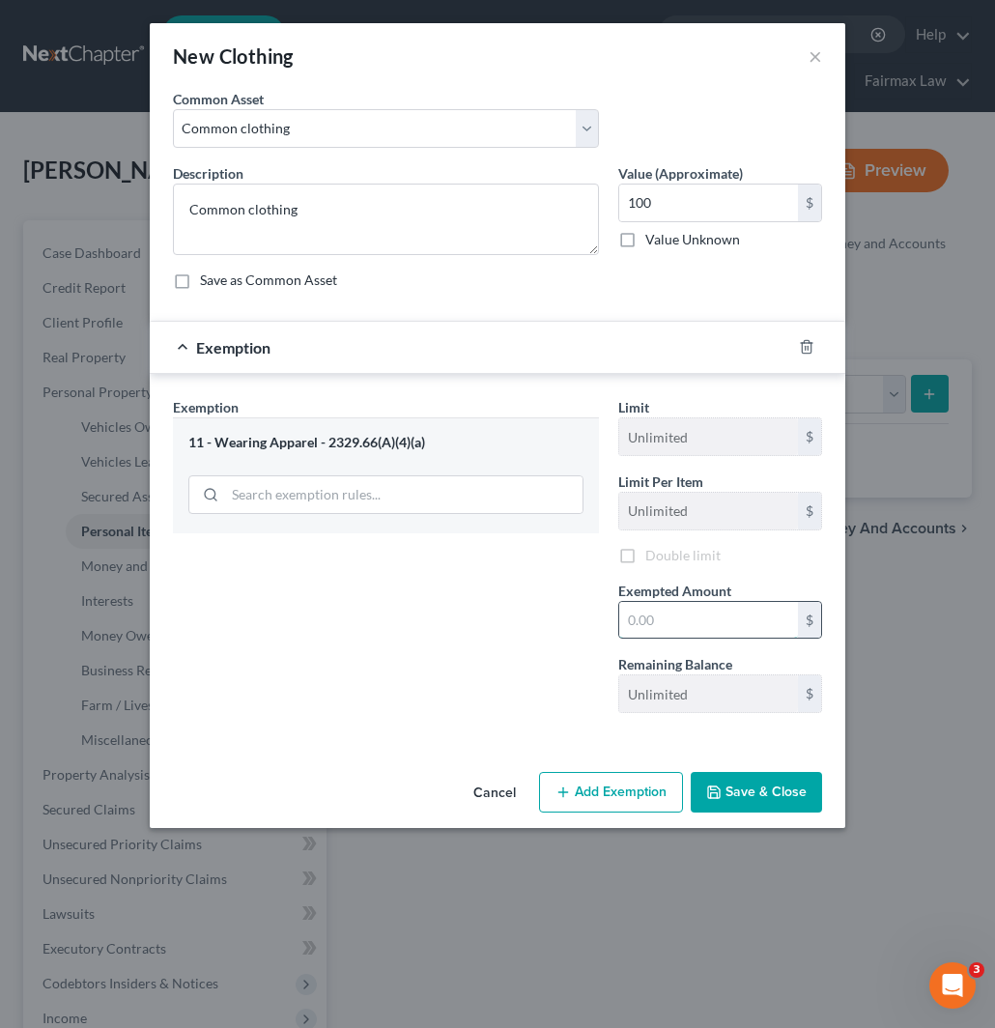
click at [693, 632] on input "text" at bounding box center [709, 620] width 179 height 37
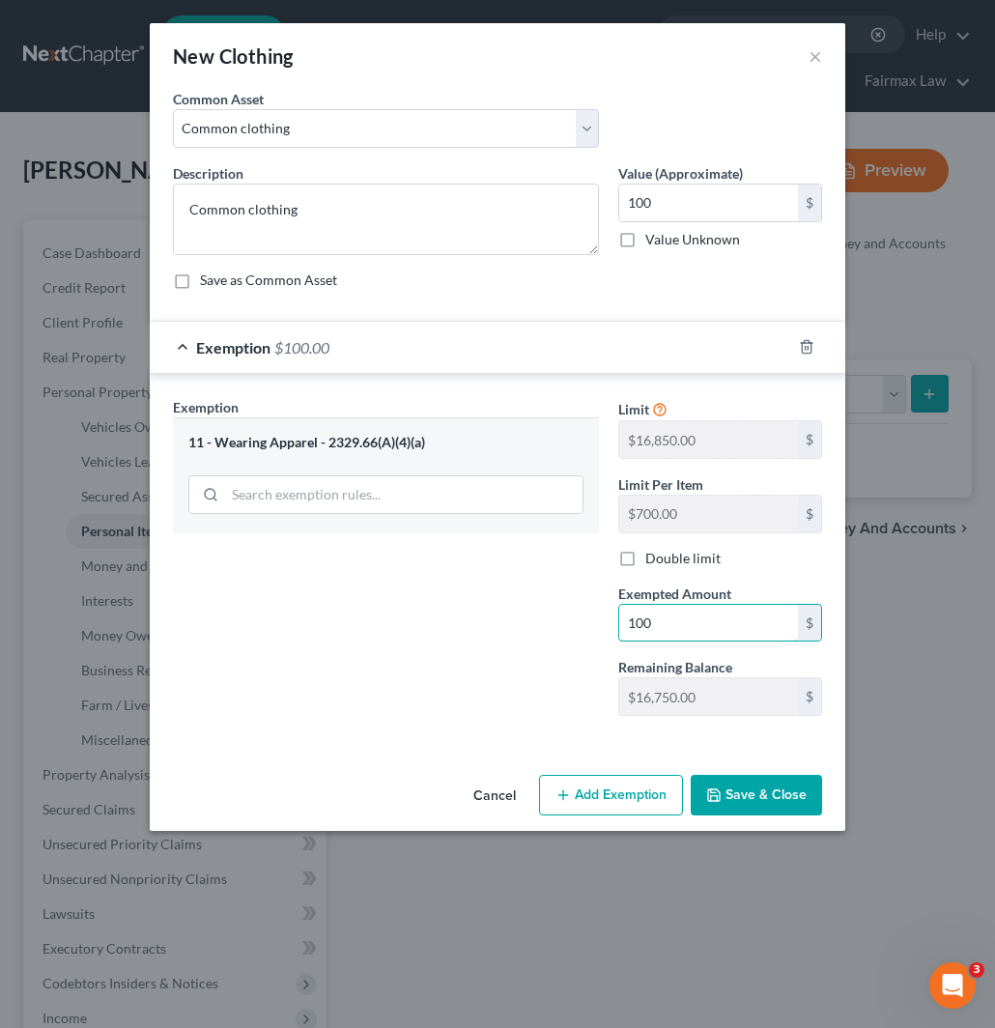
type input "100"
click at [778, 806] on button "Save & Close" at bounding box center [756, 795] width 131 height 41
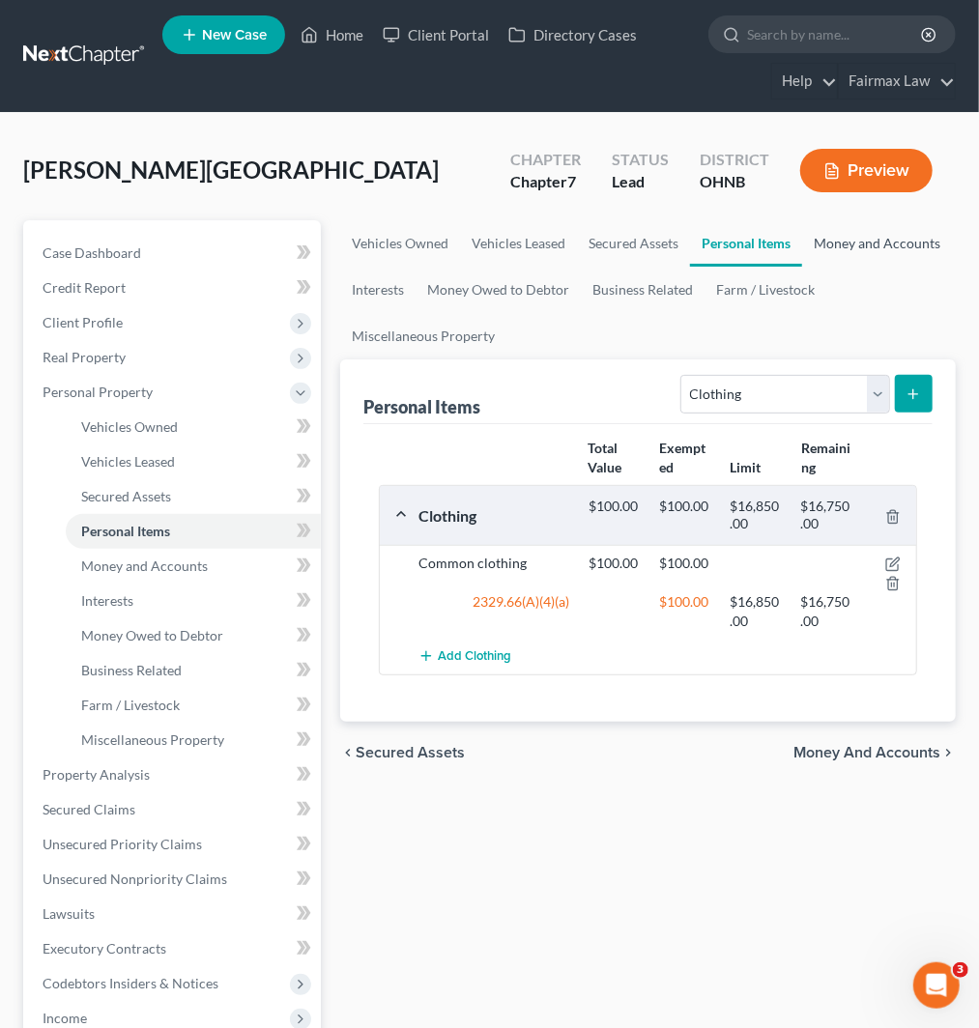
click at [837, 243] on link "Money and Accounts" at bounding box center [877, 243] width 150 height 46
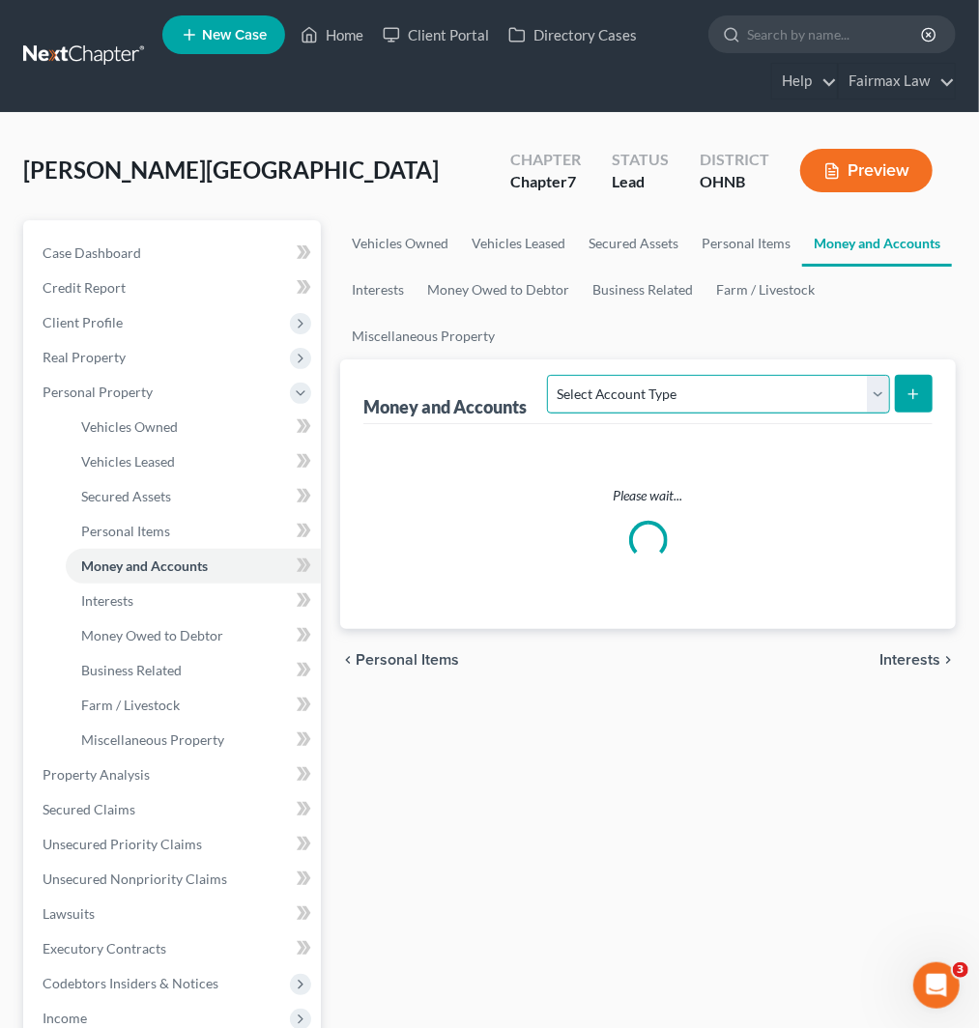
click at [681, 399] on select "Select Account Type Brokerage Cash on Hand Certificates of Deposit Checking Acc…" at bounding box center [718, 394] width 342 height 39
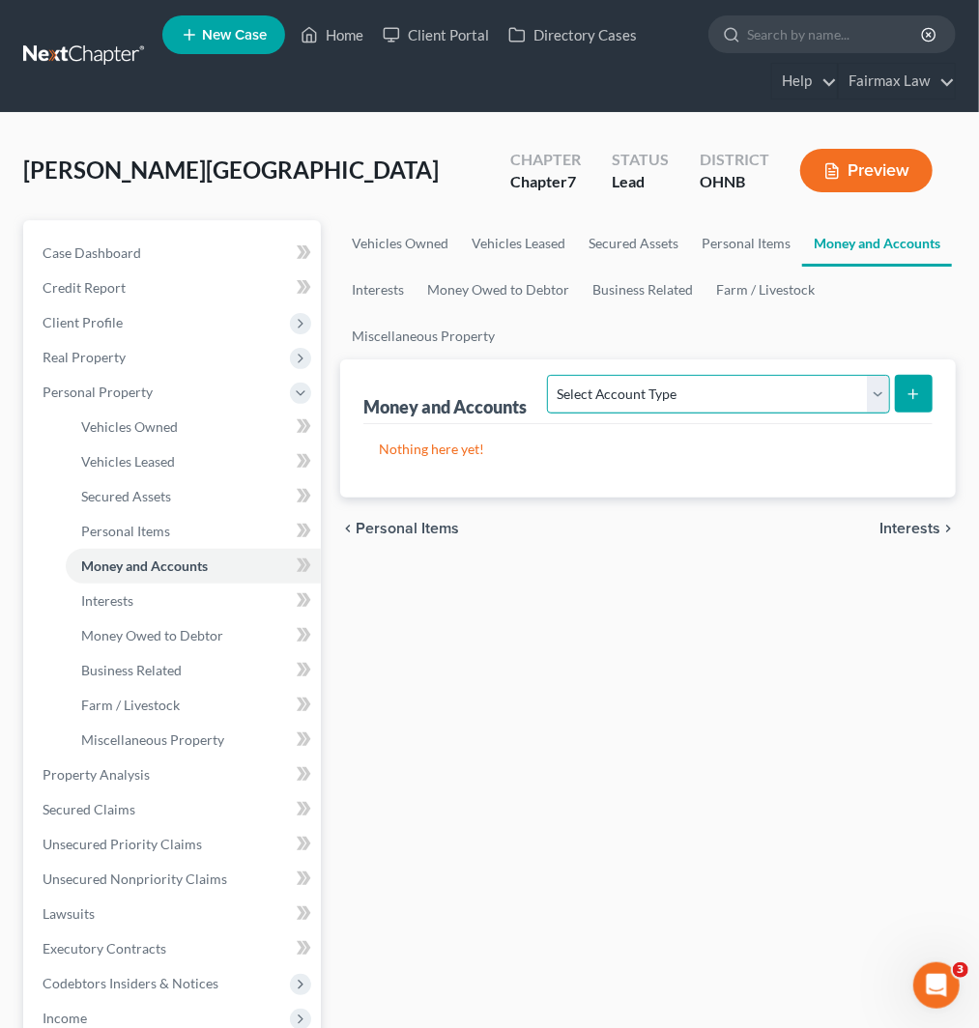
select select "other"
click at [552, 375] on select "Select Account Type Brokerage Cash on Hand Certificates of Deposit Checking Acc…" at bounding box center [718, 394] width 342 height 39
click at [906, 394] on icon "submit" at bounding box center [913, 394] width 15 height 15
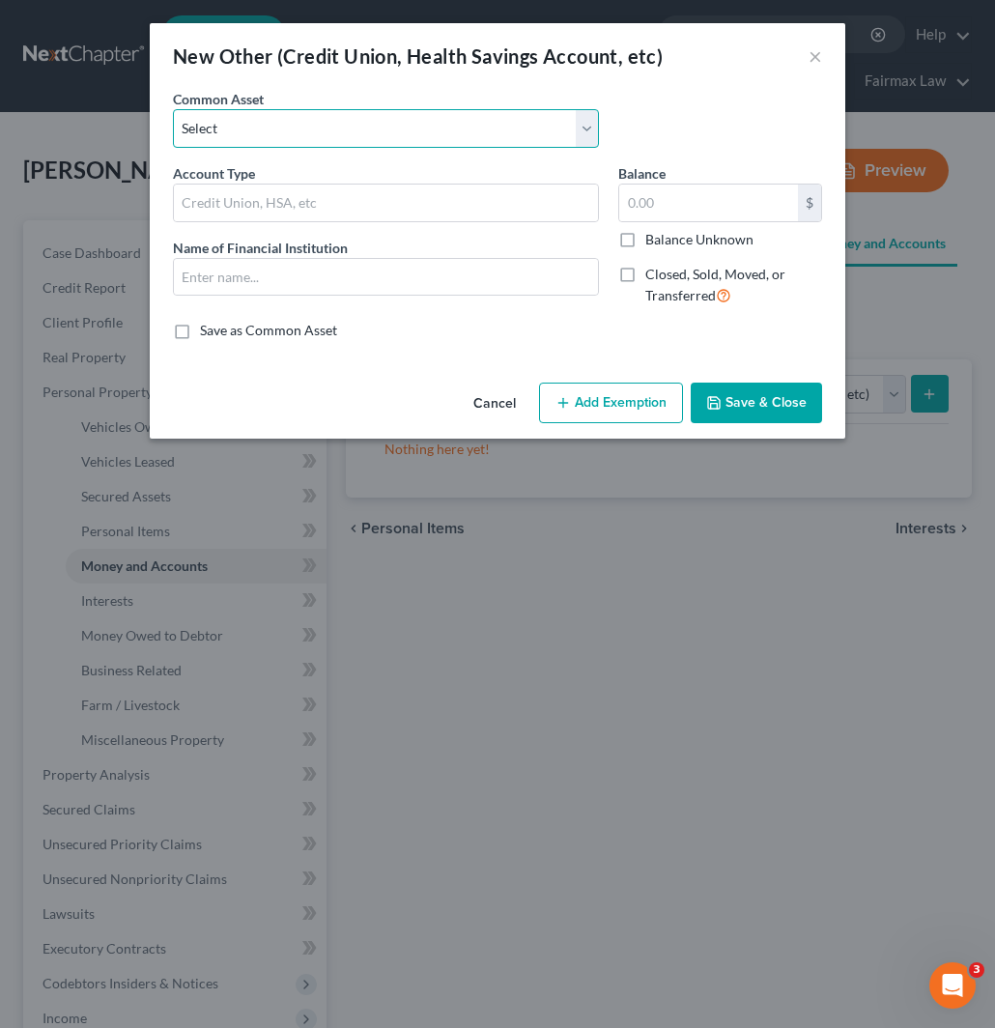
click at [290, 140] on select "Select Prepaid Debit Card - Chime Credit Builder Way2Go Prepaid Debit Card - Ne…" at bounding box center [386, 128] width 426 height 39
select select "9"
click at [173, 109] on select "Select Prepaid Debit Card - Chime Credit Builder Way2Go Prepaid Debit Card - Ne…" at bounding box center [386, 128] width 426 height 39
type input "Prepaid Debit Card - PayPal"
type input "PayPal"
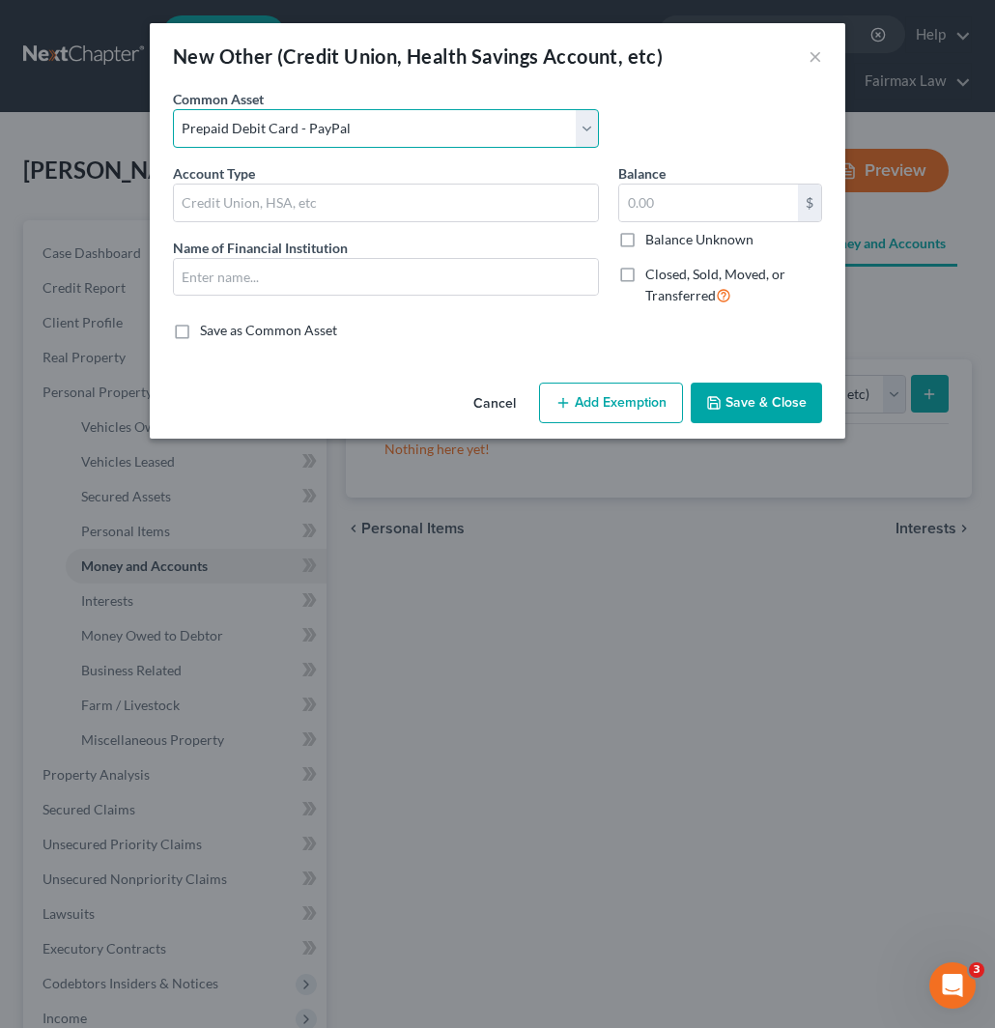
type input "0"
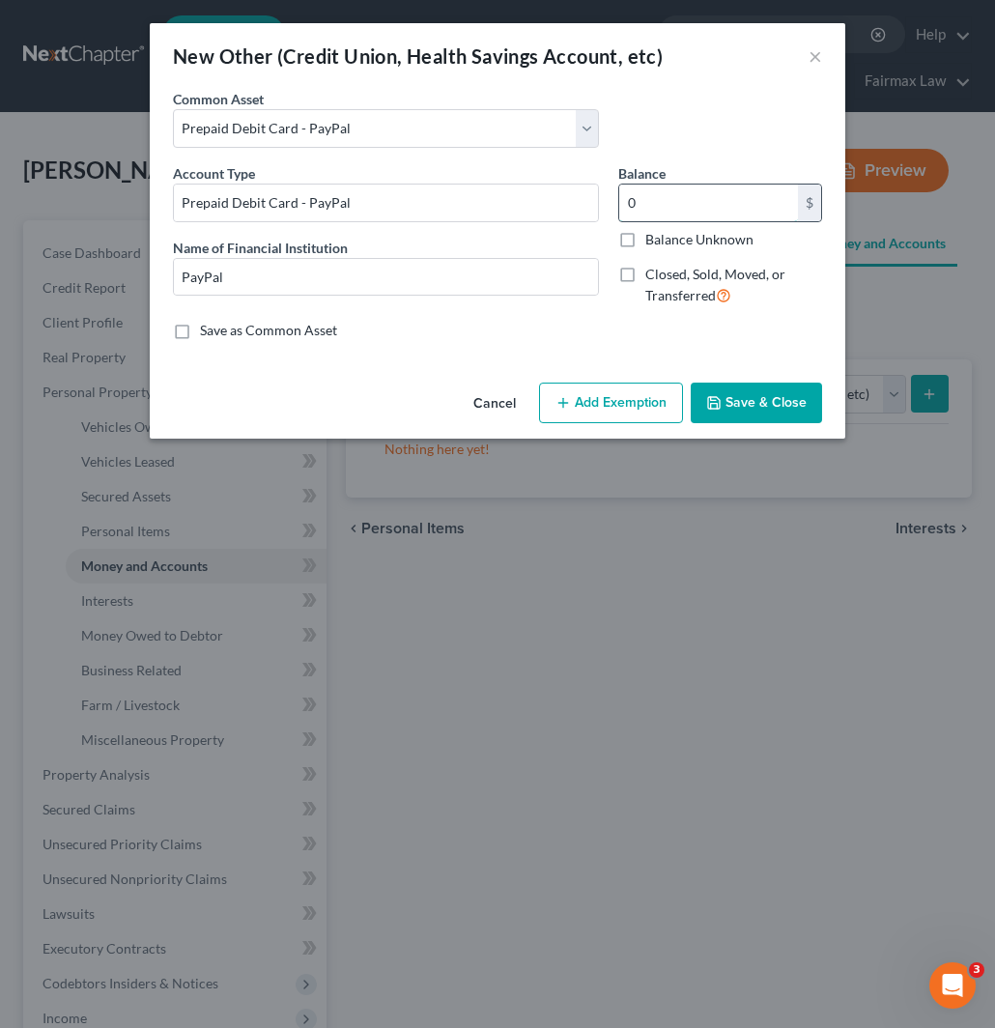
click at [680, 203] on input "0" at bounding box center [709, 203] width 179 height 37
click at [751, 399] on button "Save & Close" at bounding box center [756, 403] width 131 height 41
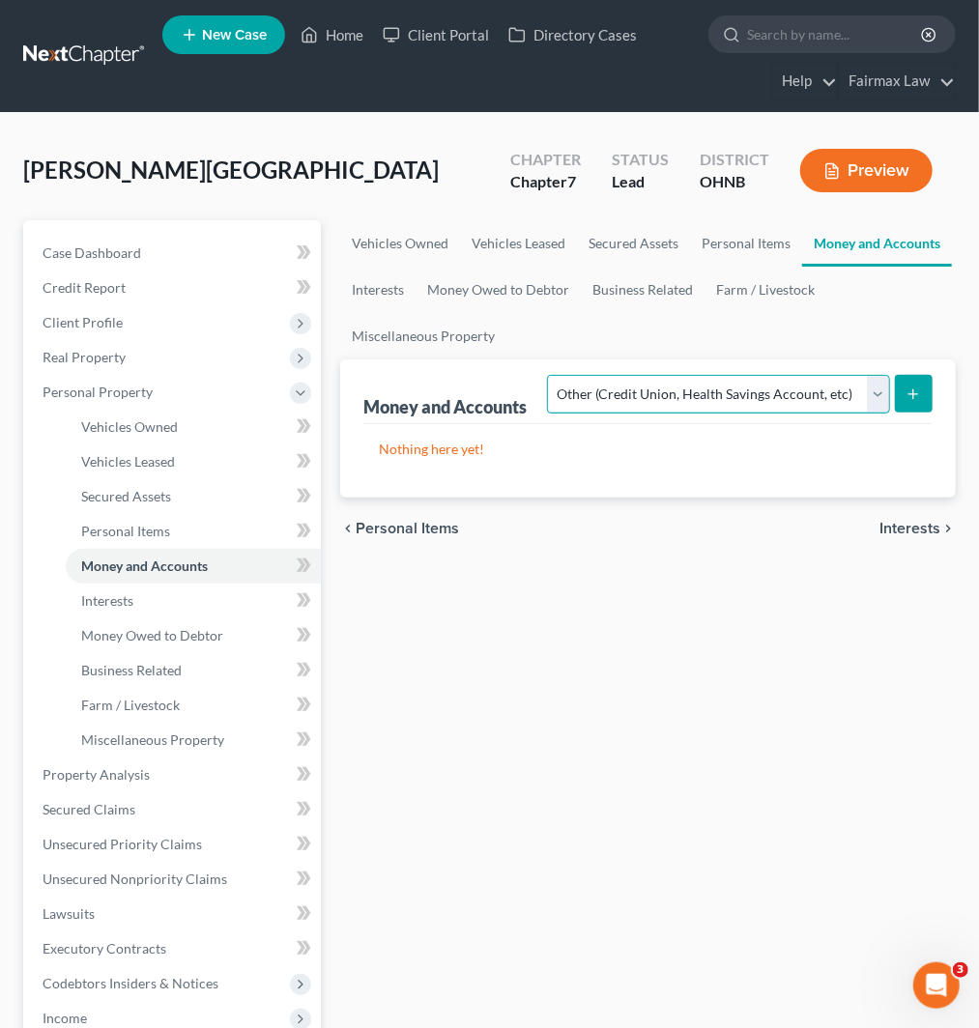
click at [737, 389] on select "Select Account Type Brokerage Cash on Hand Certificates of Deposit Checking Acc…" at bounding box center [718, 394] width 342 height 39
select select "checking"
click at [552, 375] on select "Select Account Type Brokerage Cash on Hand Certificates of Deposit Checking Acc…" at bounding box center [718, 394] width 342 height 39
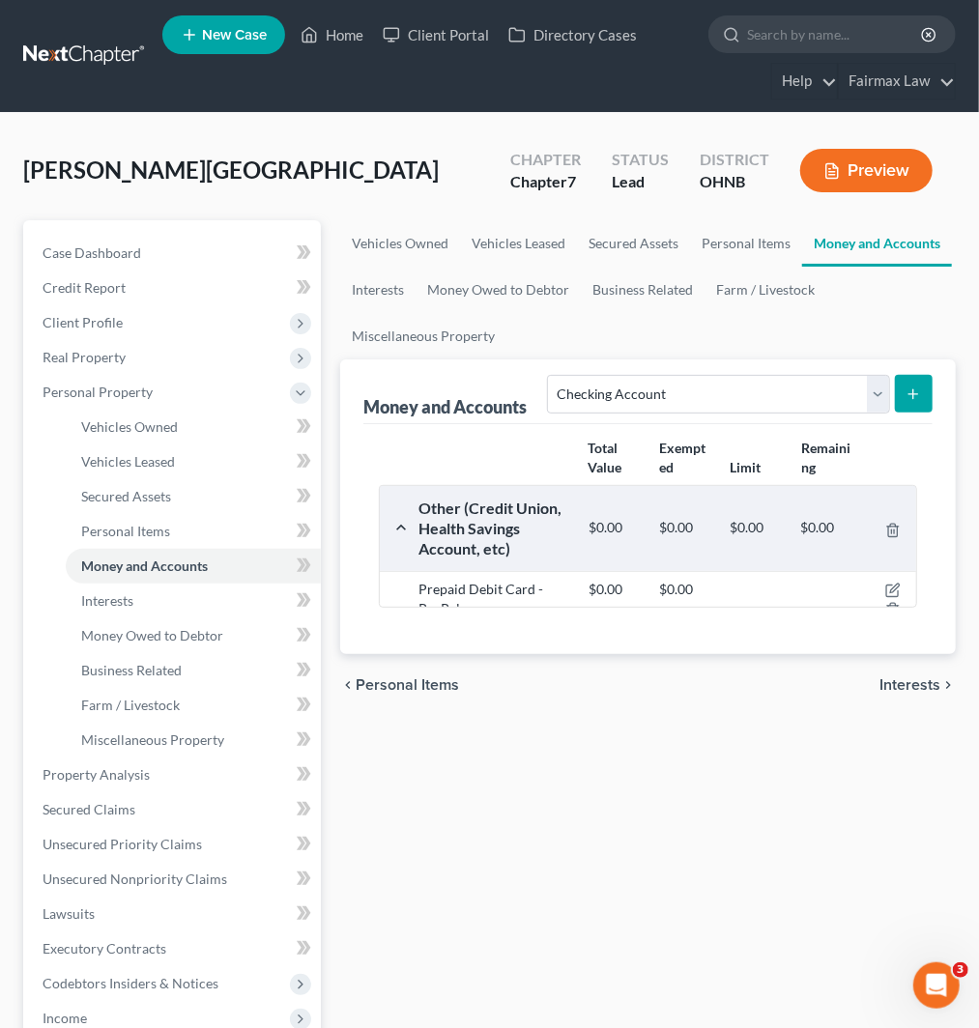
click at [935, 402] on div "Money and Accounts Select Account Type Brokerage Cash on Hand Certificates of D…" at bounding box center [648, 507] width 616 height 295
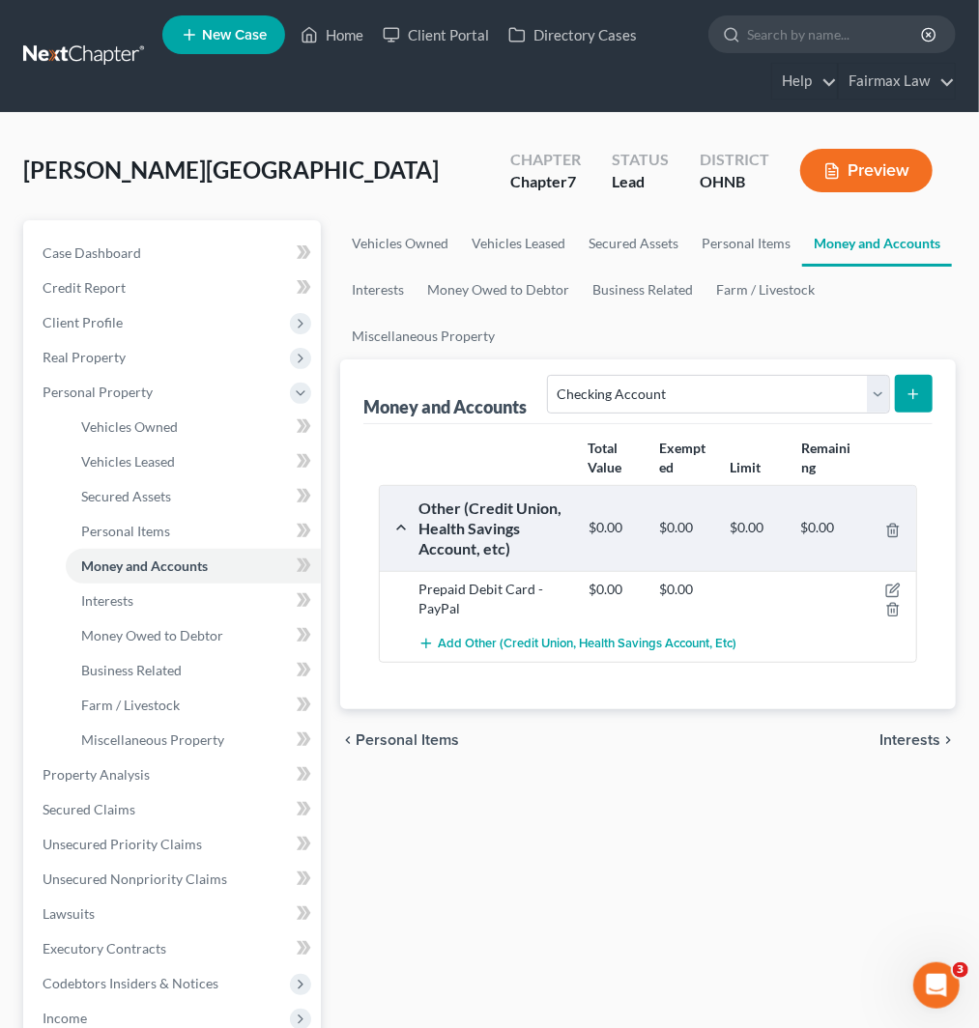
click at [910, 399] on icon "submit" at bounding box center [913, 394] width 15 height 15
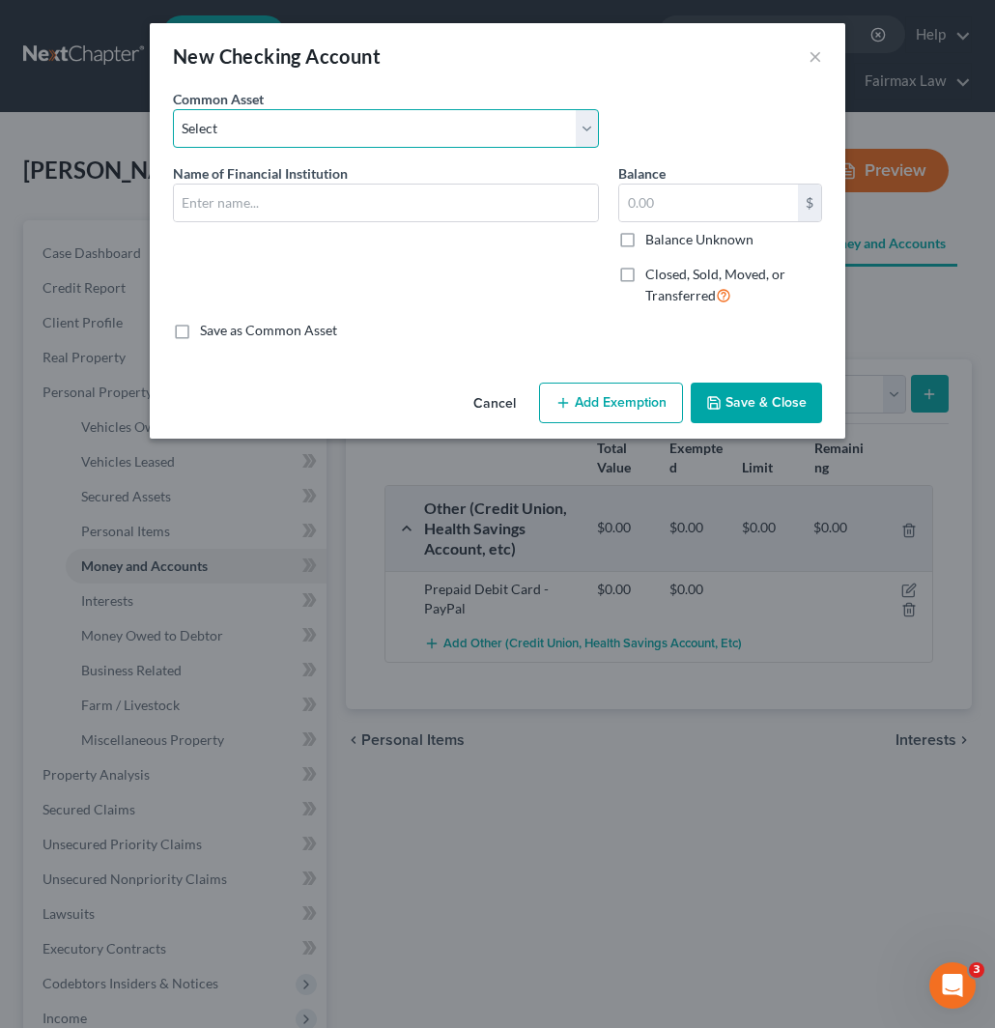
click at [320, 132] on select "Select Day Air FCU Daily Pay So-Fi Adventure Credit Union So-Fi Mountain Credit…" at bounding box center [386, 128] width 426 height 39
select select "16"
click at [173, 109] on select "Select Day Air FCU Daily Pay So-Fi Adventure Credit Union So-Fi Mountain Credit…" at bounding box center [386, 128] width 426 height 39
type input "Netspend"
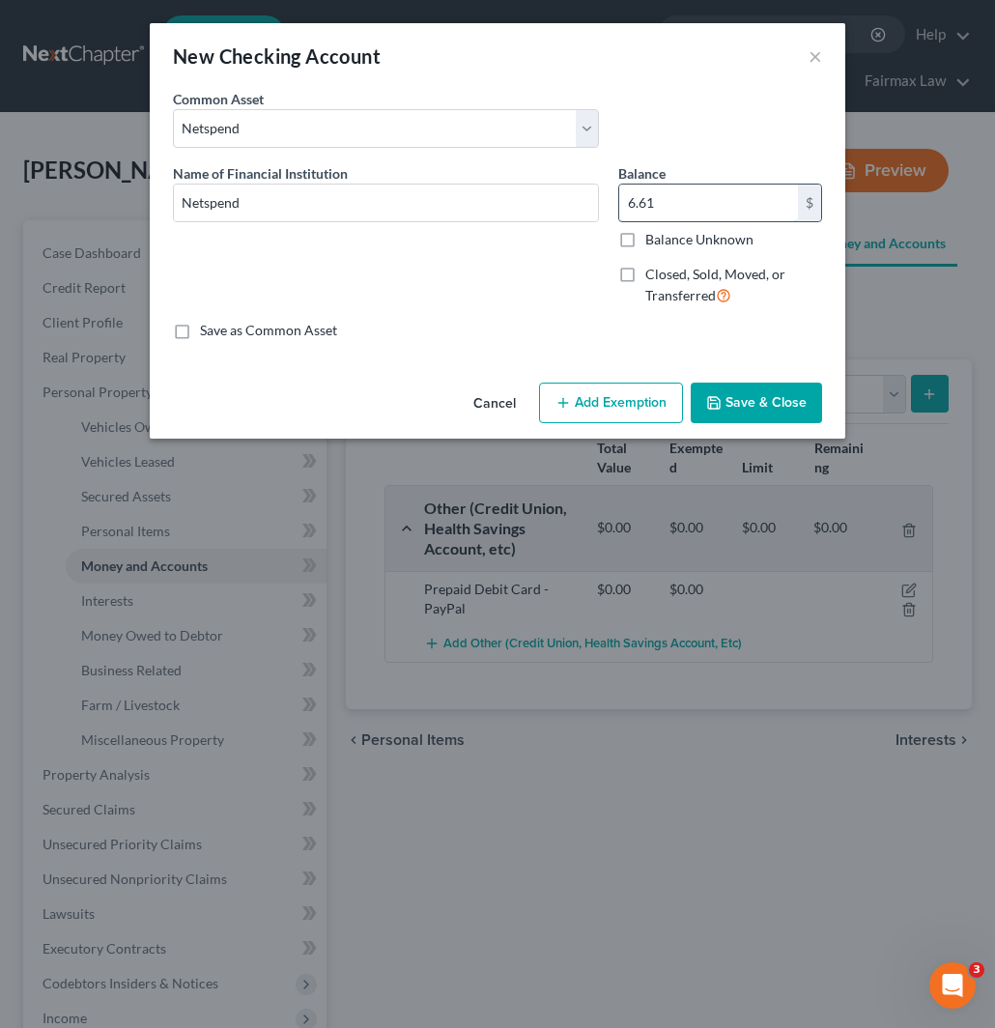
click at [741, 195] on input "6.61" at bounding box center [709, 203] width 179 height 37
type input "14"
click at [621, 407] on button "Add Exemption" at bounding box center [611, 403] width 144 height 41
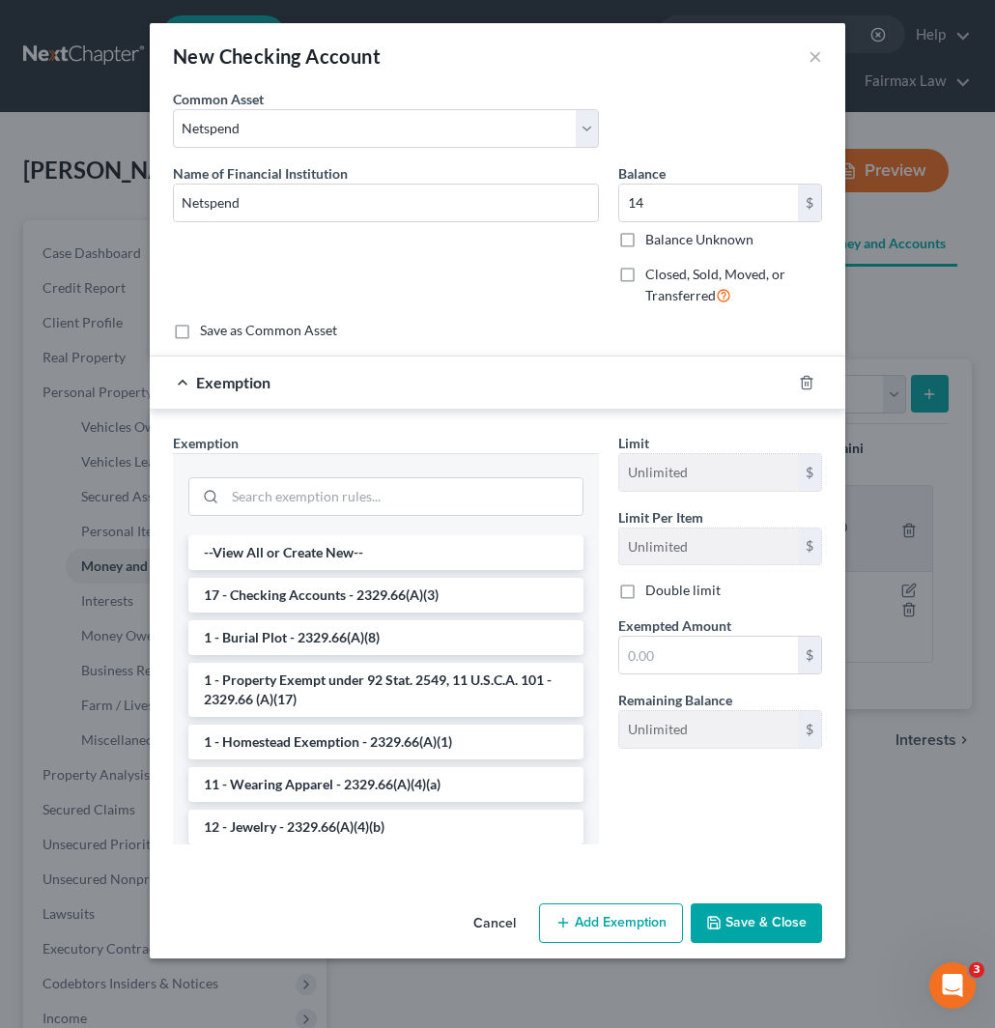
click at [316, 600] on li "17 - Checking Accounts - 2329.66(A)(3)" at bounding box center [385, 595] width 395 height 35
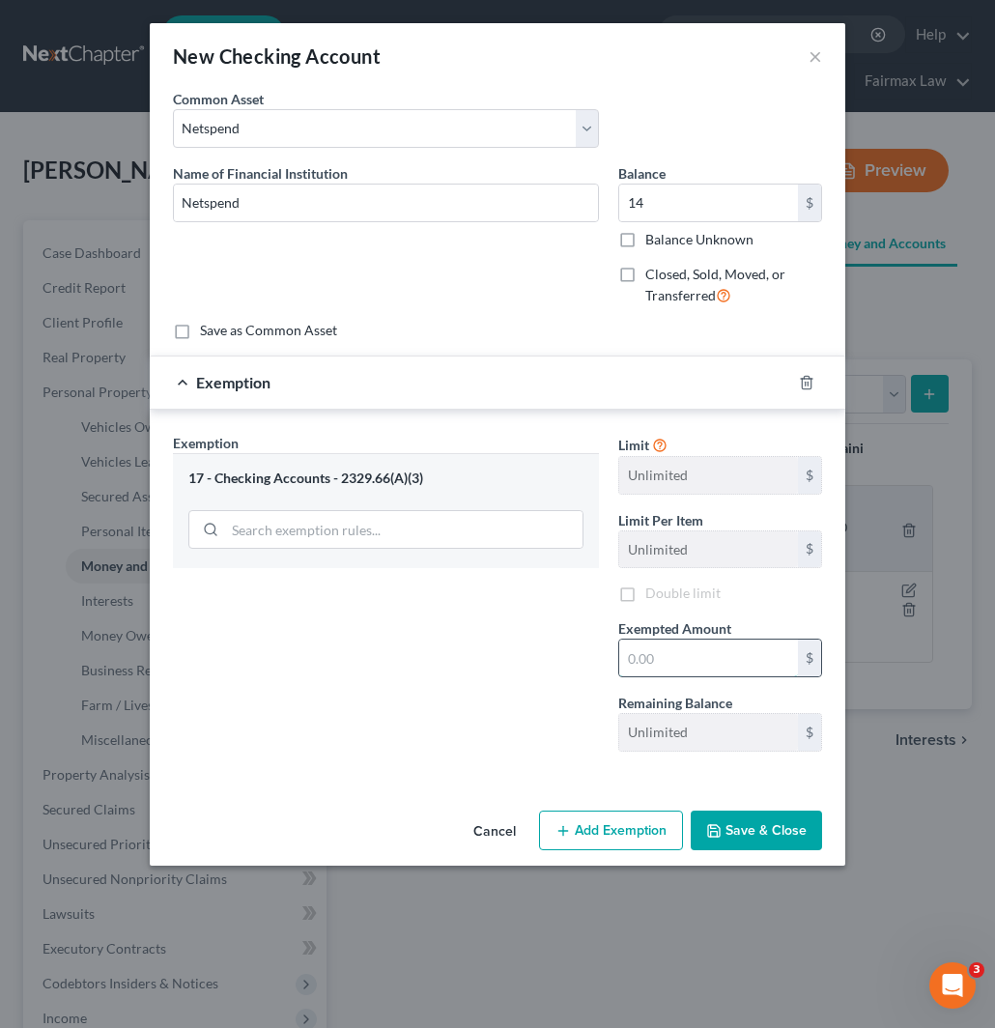
click at [673, 659] on input "text" at bounding box center [709, 658] width 179 height 37
type input "14"
click at [767, 833] on button "Save & Close" at bounding box center [756, 831] width 131 height 41
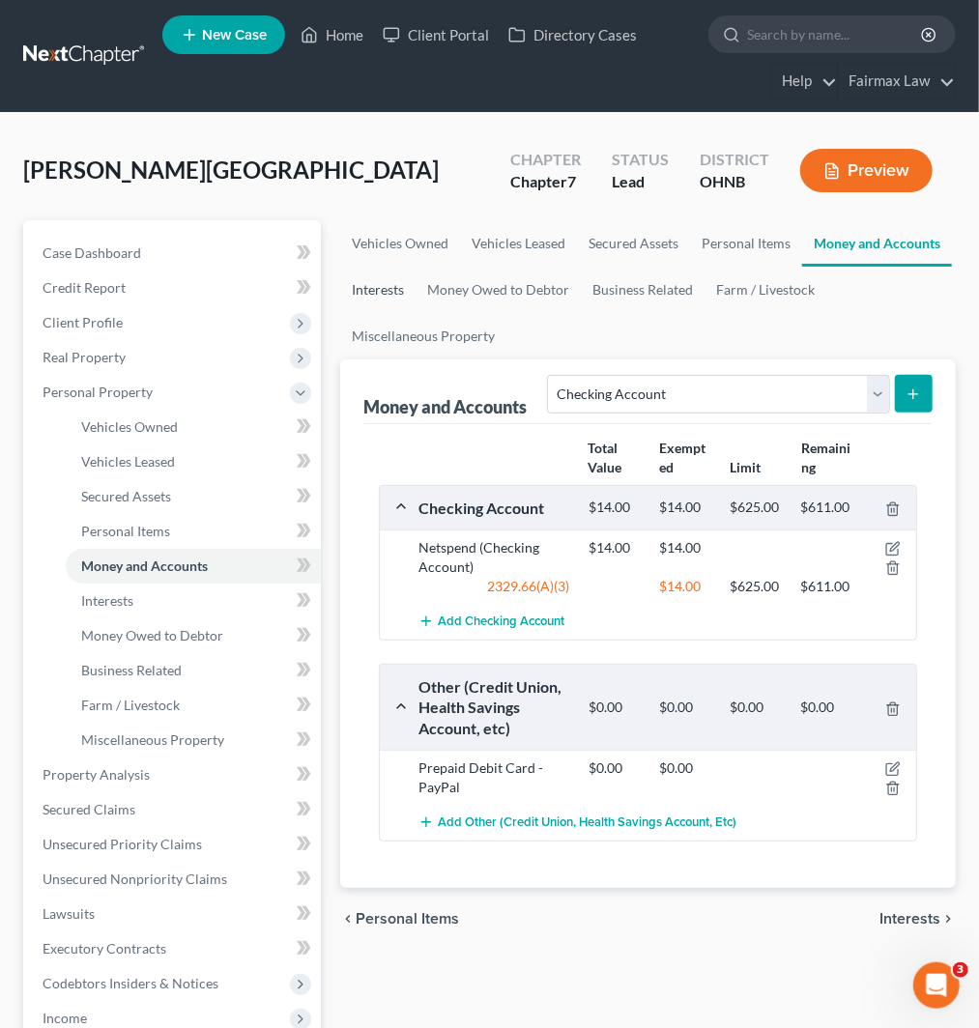
click at [396, 284] on link "Interests" at bounding box center [377, 290] width 75 height 46
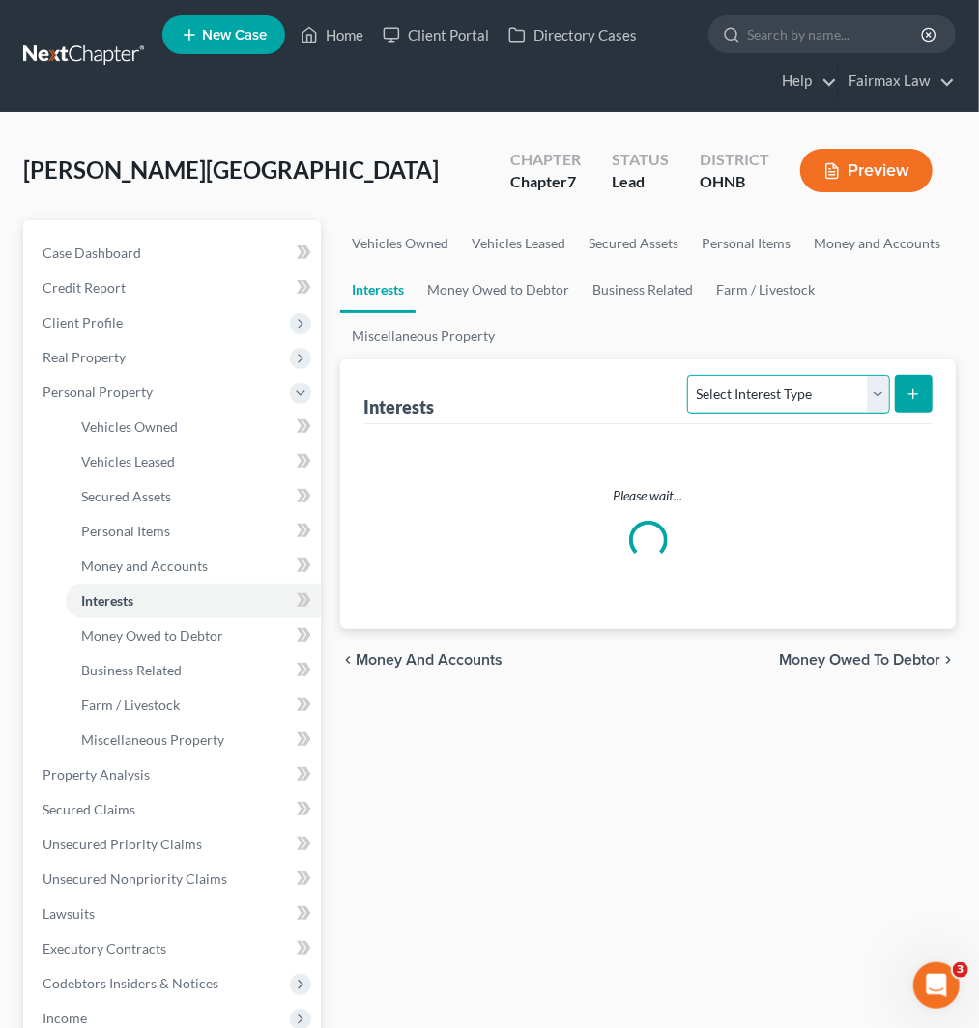
click at [771, 381] on select "Select Interest Type 401K Annuity Bond Education IRA Government Bond Government…" at bounding box center [788, 394] width 202 height 39
click at [690, 375] on select "Select Interest Type 401K Annuity Bond Education IRA Government Bond Government…" at bounding box center [788, 394] width 202 height 39
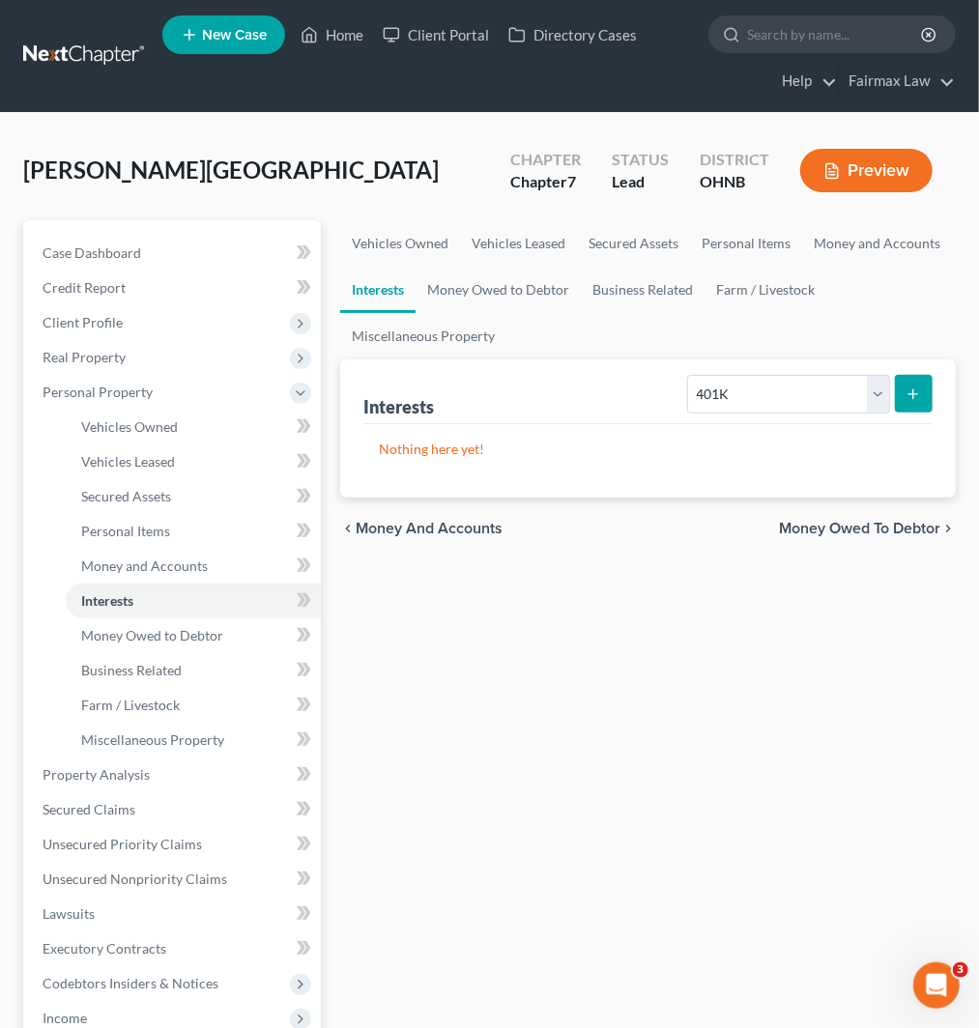
click at [906, 397] on icon "submit" at bounding box center [913, 394] width 15 height 15
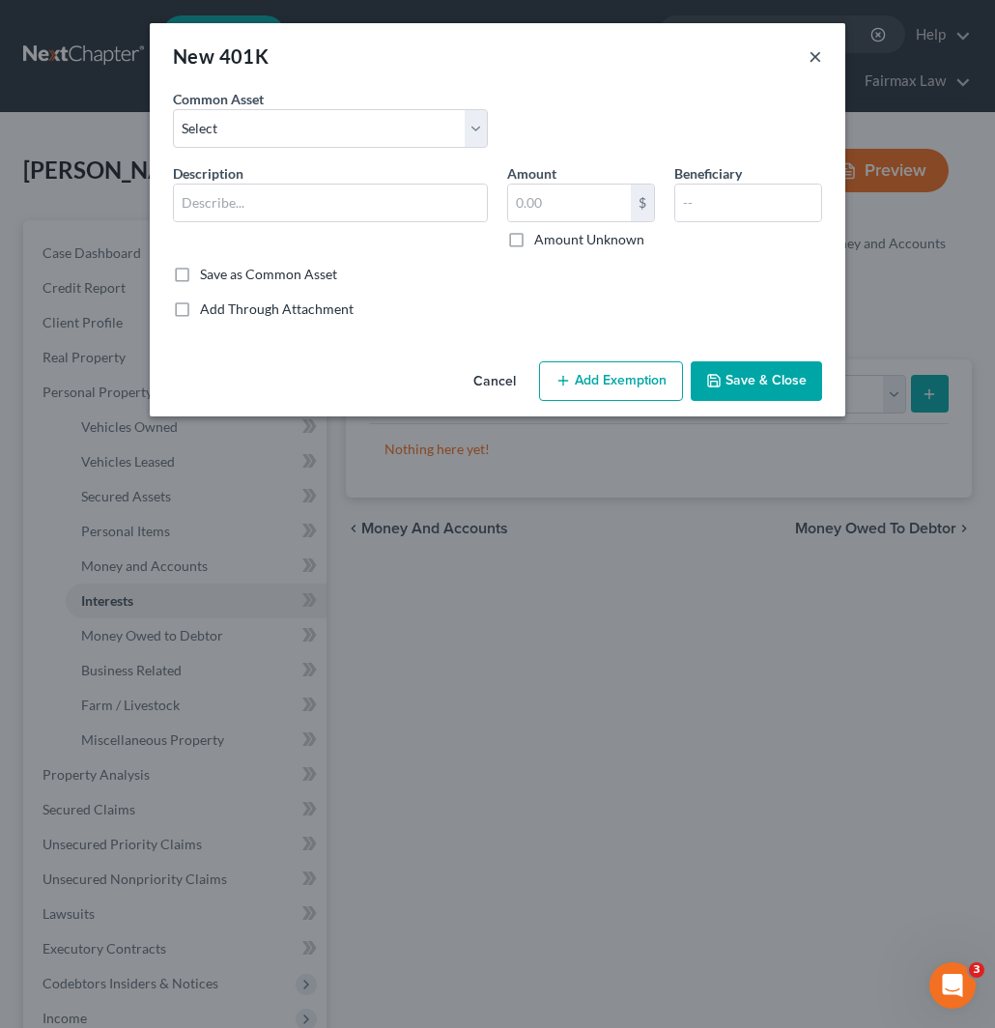
click at [815, 55] on button "×" at bounding box center [816, 55] width 14 height 23
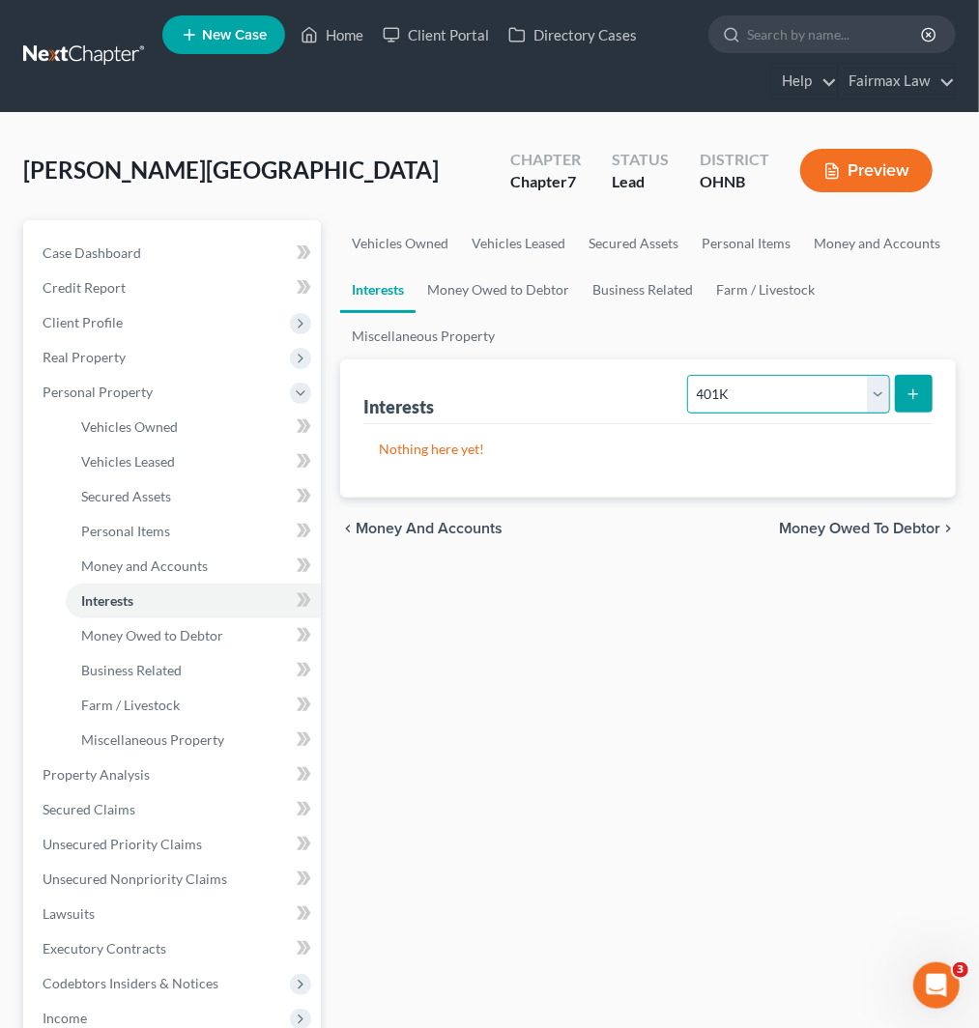
click at [800, 397] on select "Select Interest Type 401K Annuity Bond Education IRA Government Bond Government…" at bounding box center [788, 394] width 202 height 39
select select "other_retirement_plan"
click at [690, 375] on select "Select Interest Type 401K Annuity Bond Education IRA Government Bond Government…" at bounding box center [788, 394] width 202 height 39
click at [923, 392] on button "submit" at bounding box center [914, 394] width 38 height 38
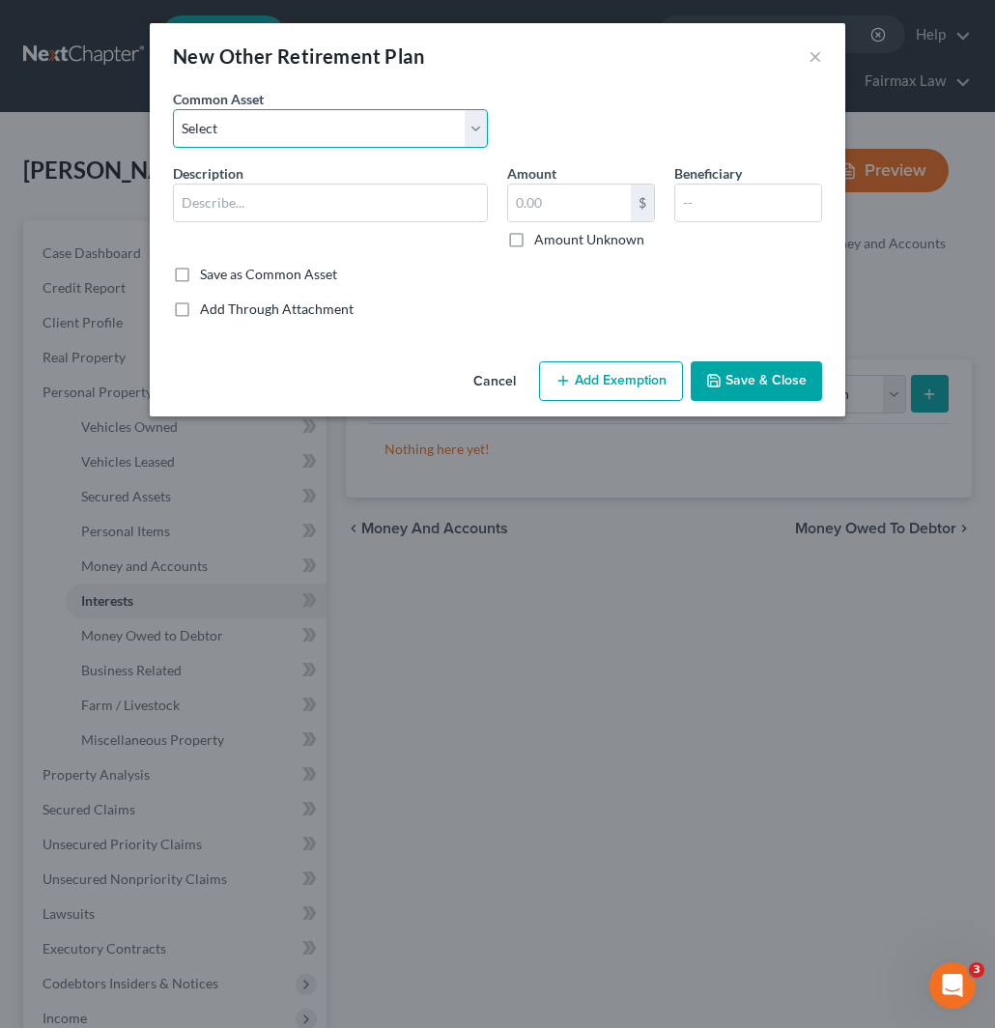
click at [287, 135] on select "Select Alight" at bounding box center [330, 128] width 315 height 39
click at [556, 61] on div "New Other Retirement Plan ×" at bounding box center [498, 56] width 696 height 66
click at [342, 197] on input "text" at bounding box center [330, 203] width 313 height 37
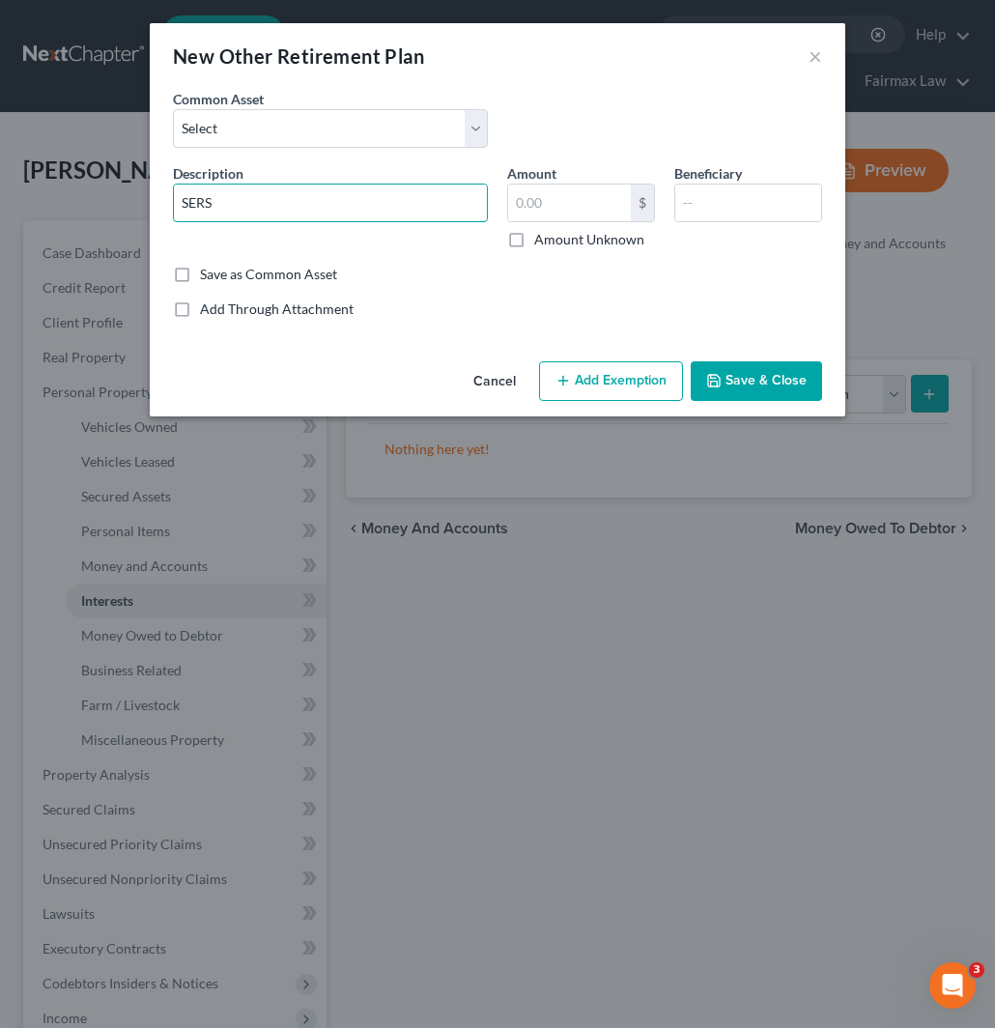
type input "SERS"
click at [559, 206] on input "text" at bounding box center [569, 203] width 123 height 37
paste input "8665.97"
type input "8,665.97"
click at [601, 380] on button "Add Exemption" at bounding box center [611, 381] width 144 height 41
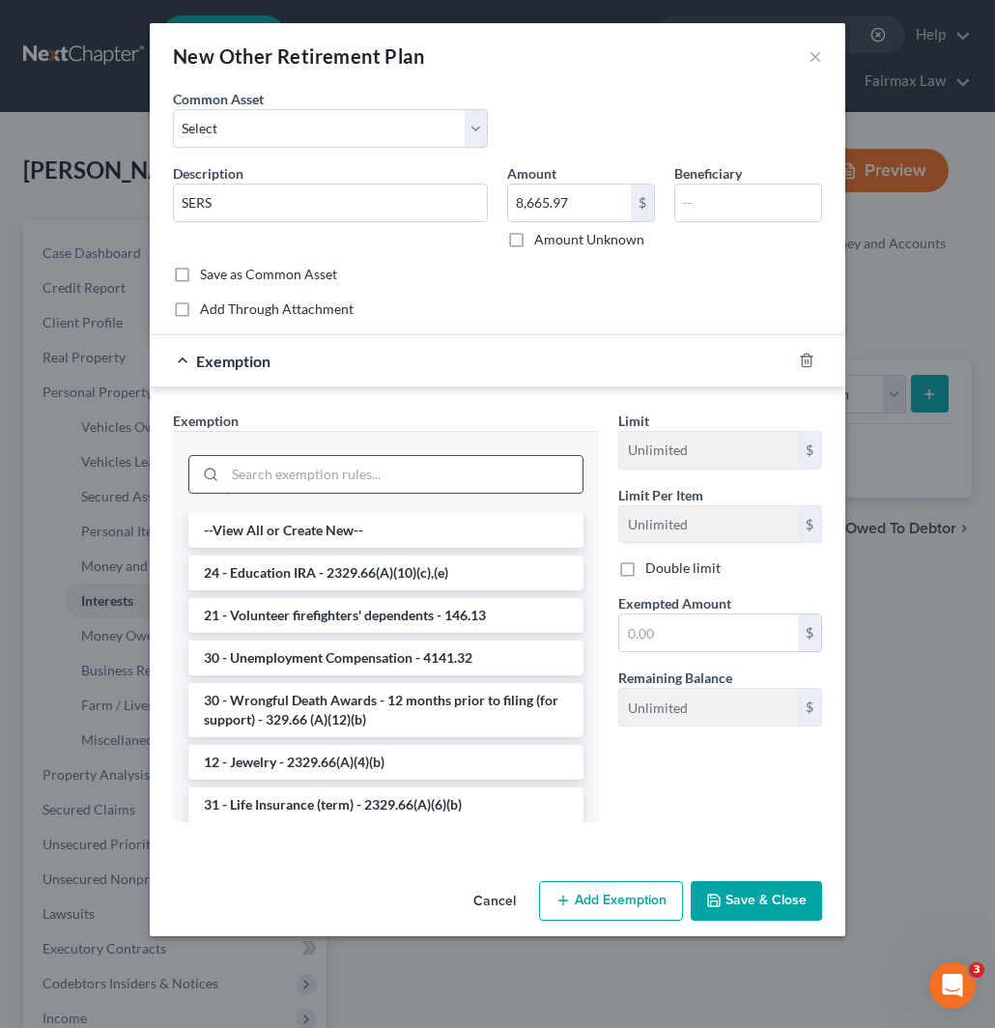
click at [359, 472] on input "search" at bounding box center [404, 474] width 358 height 37
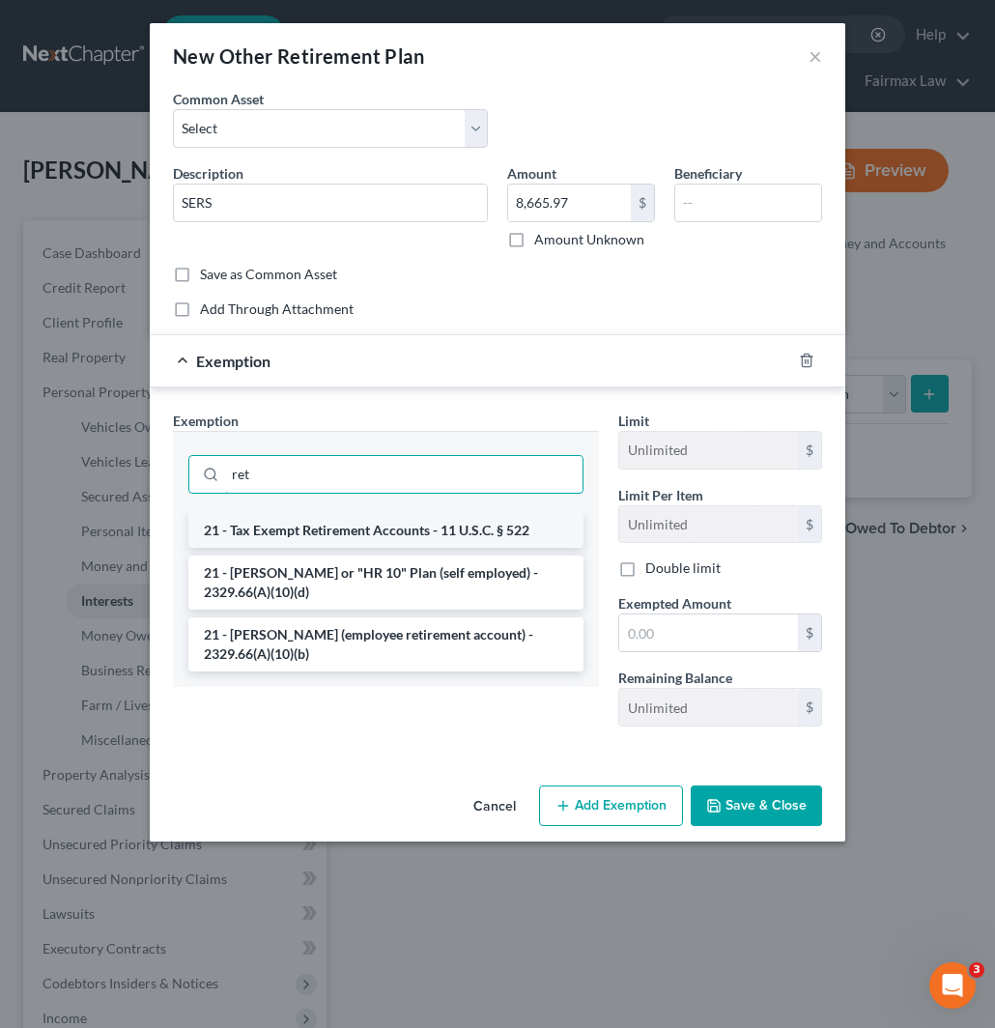
type input "ret"
click at [290, 526] on li "21 - Tax Exempt Retirement Accounts - 11 U.S.C. § 522" at bounding box center [385, 530] width 395 height 35
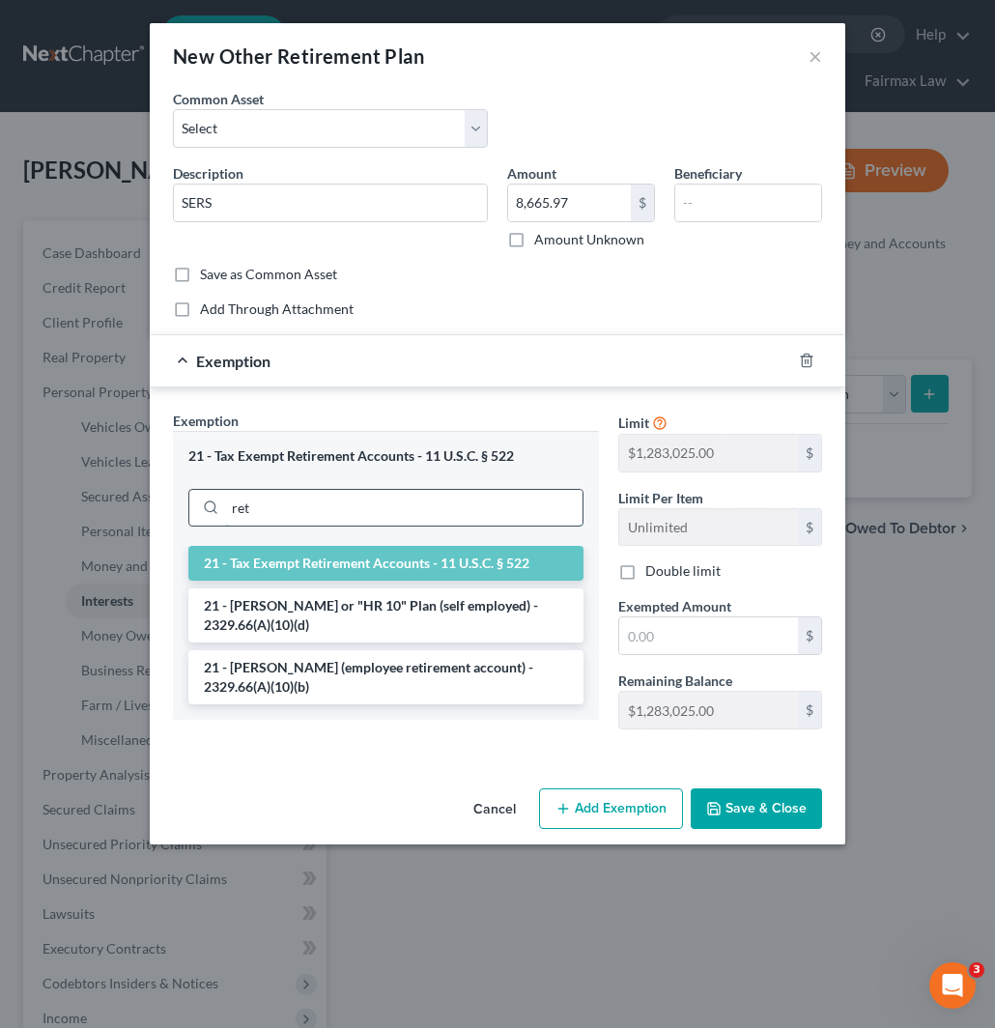
click at [276, 509] on input "ret" at bounding box center [404, 508] width 358 height 37
click at [292, 567] on li "21 - Tax Exempt Retirement Accounts - 11 U.S.C. § 522" at bounding box center [385, 563] width 395 height 35
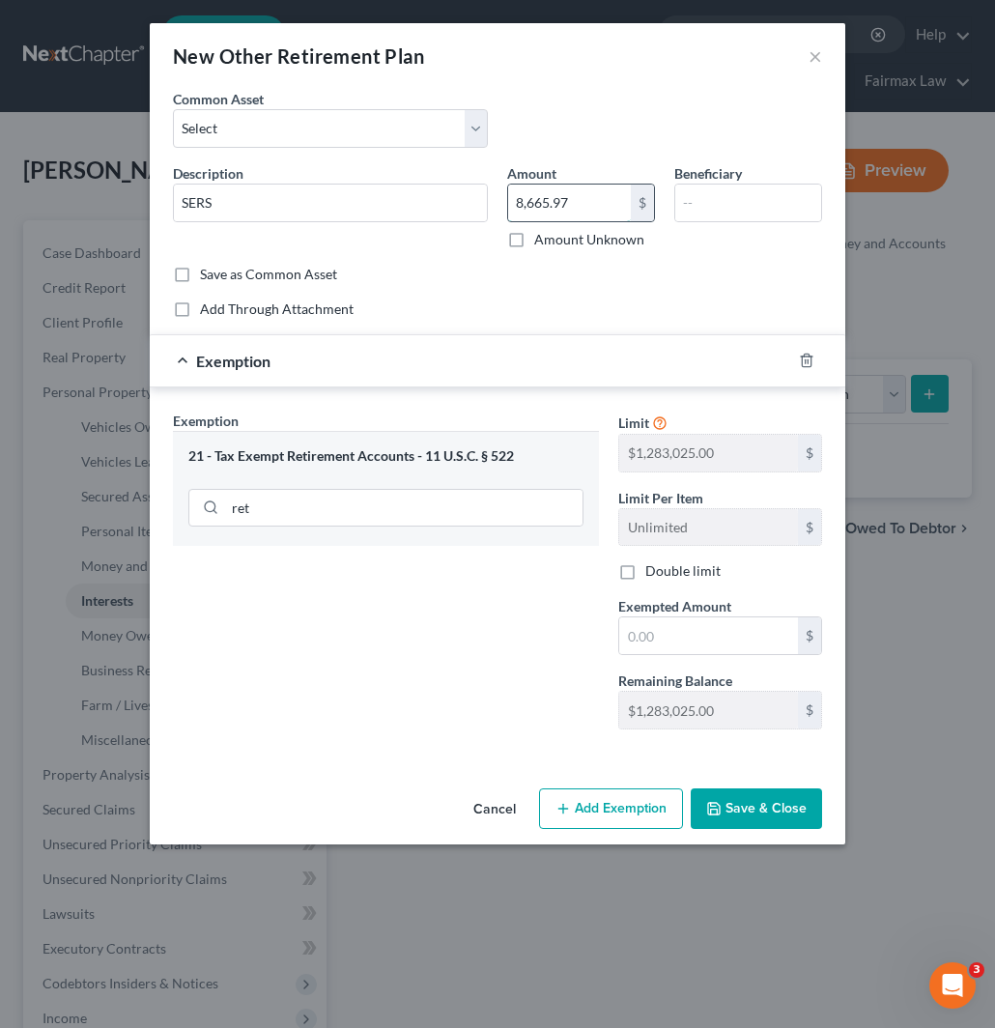
click at [624, 207] on input "8,665.97" at bounding box center [569, 203] width 123 height 37
click at [688, 628] on input "text" at bounding box center [709, 636] width 179 height 37
paste input "8,665.97"
type input "8,665.97"
click at [740, 793] on button "Save & Close" at bounding box center [756, 809] width 131 height 41
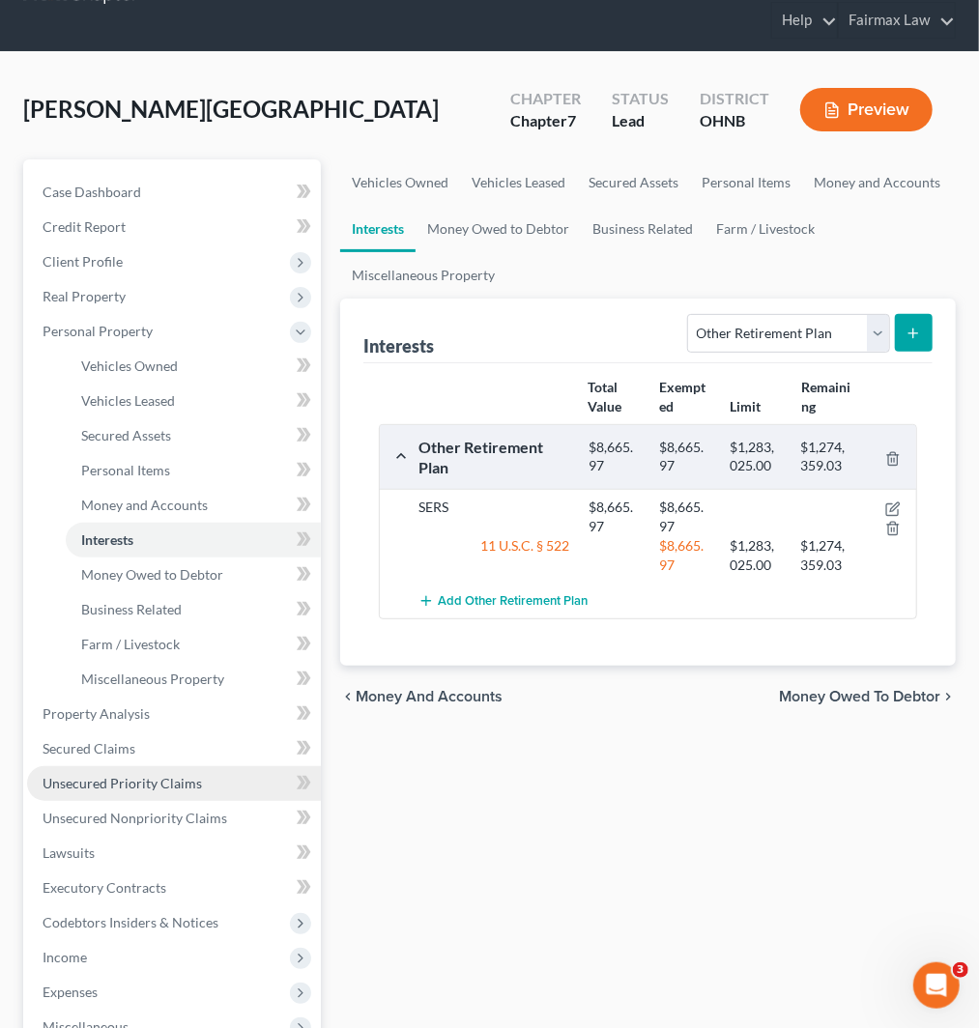
scroll to position [215, 0]
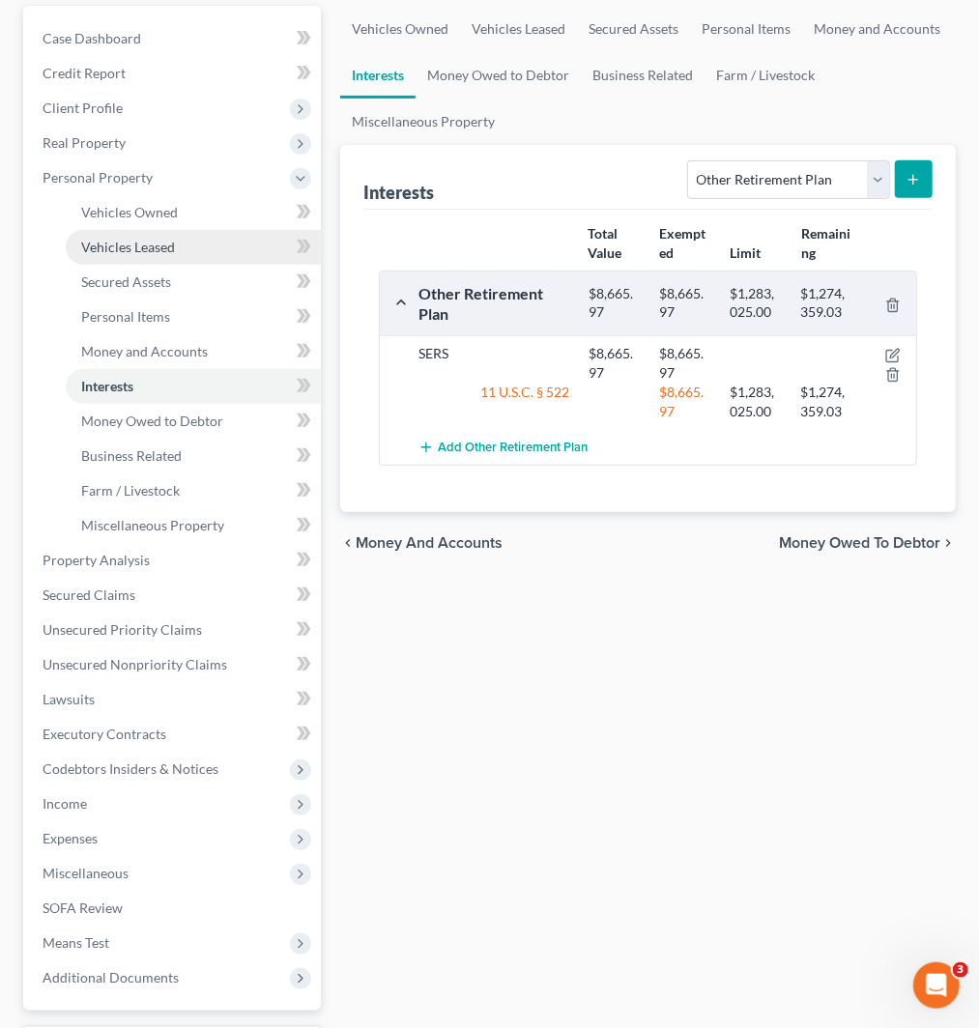
click at [157, 232] on link "Vehicles Leased" at bounding box center [193, 247] width 255 height 35
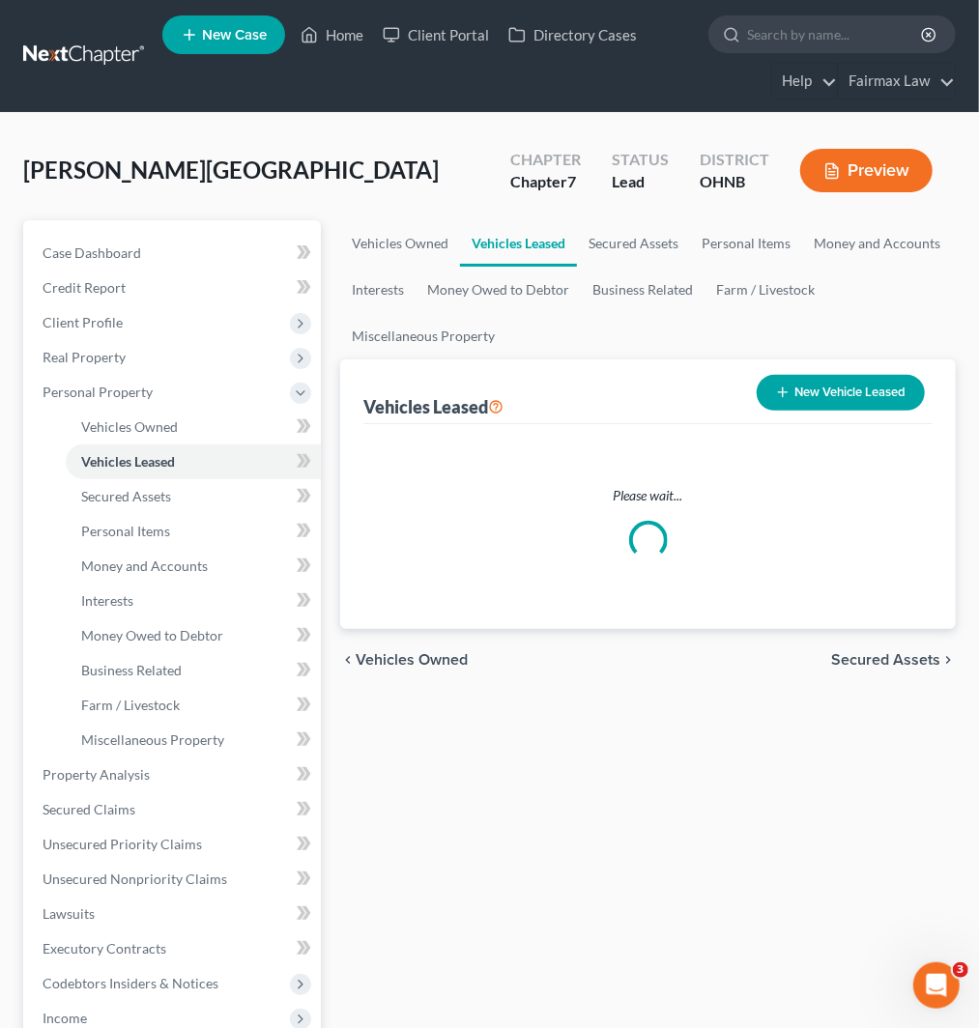
click at [156, 209] on div "Hibler, Alexandria Upgraded Chapter Chapter 7 Status Lead District OHNB Preview" at bounding box center [489, 178] width 933 height 84
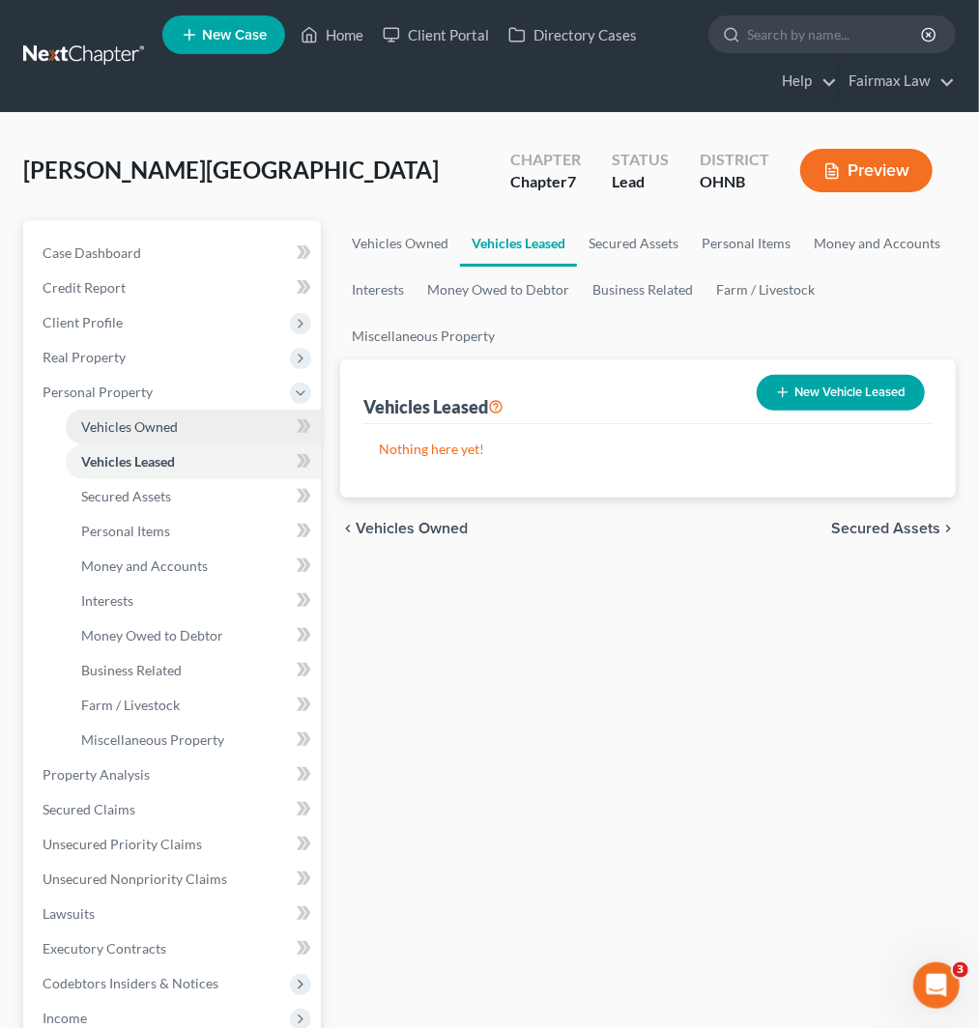
click at [161, 414] on link "Vehicles Owned" at bounding box center [193, 427] width 255 height 35
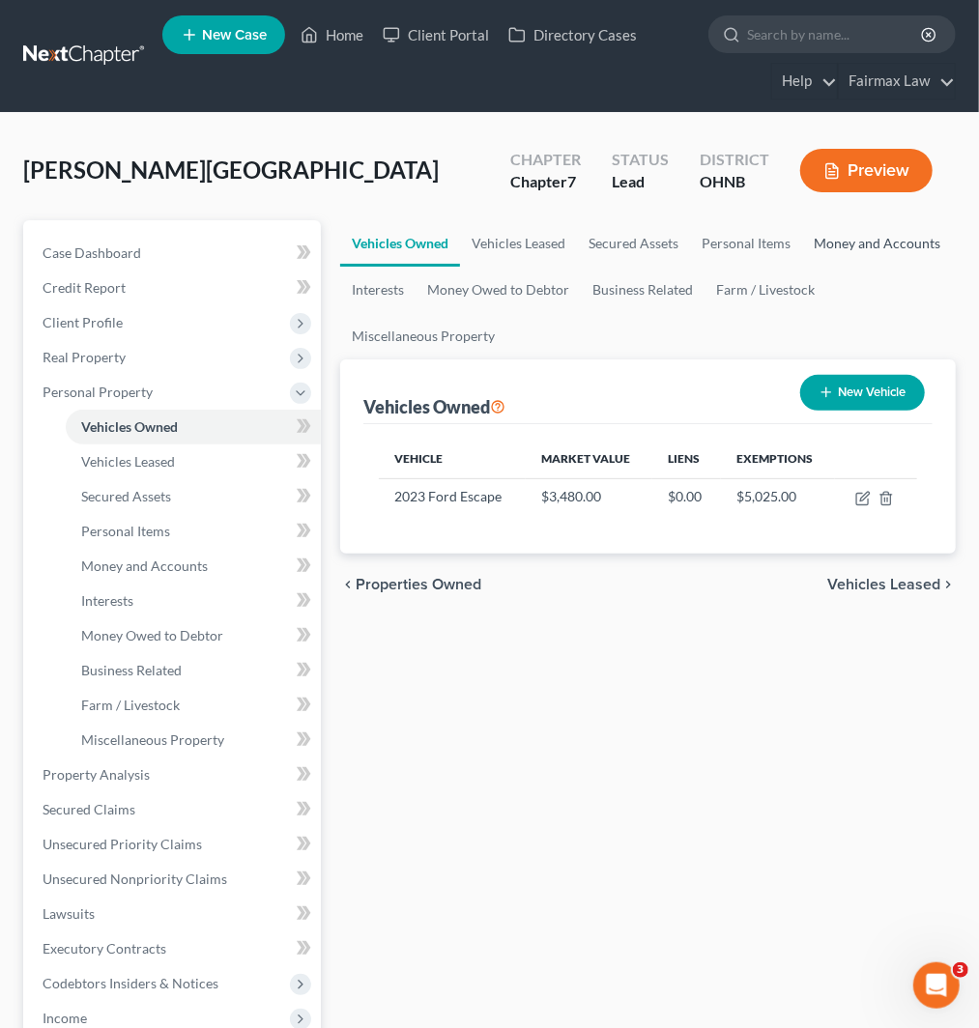
click at [880, 245] on link "Money and Accounts" at bounding box center [877, 243] width 150 height 46
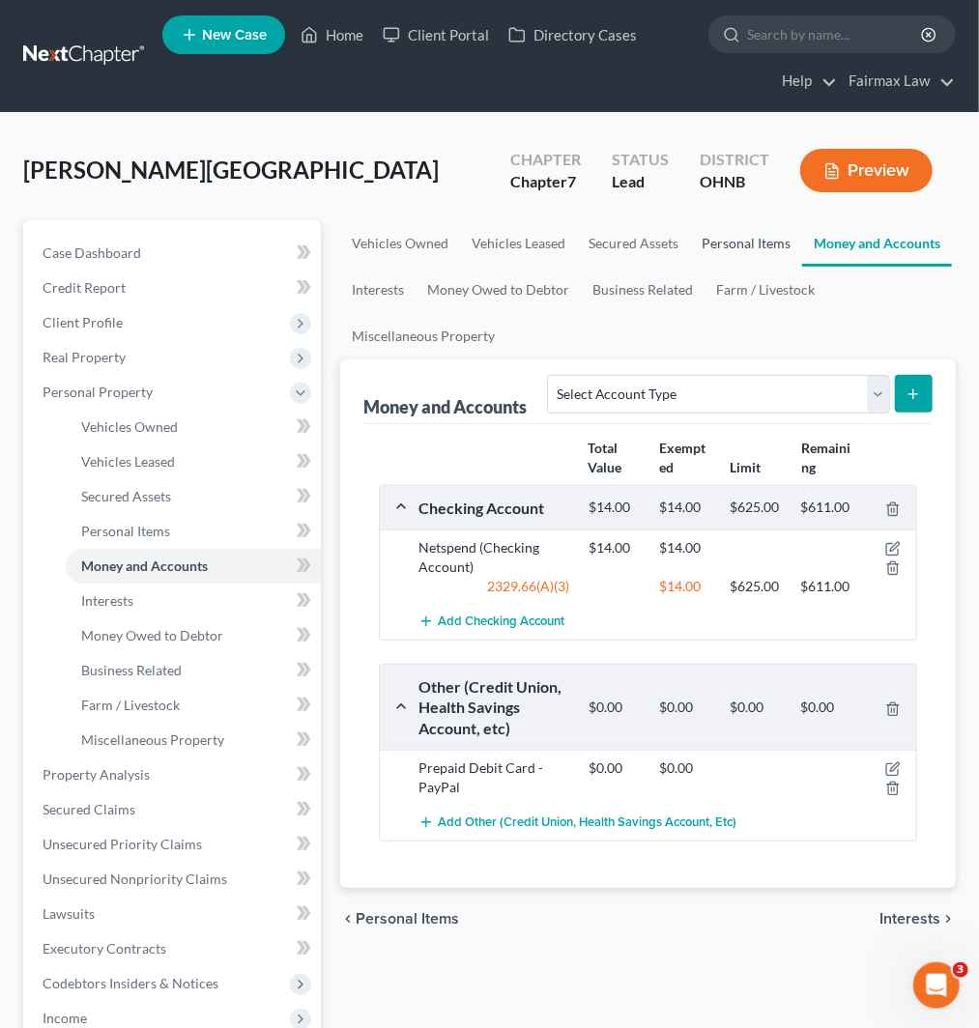
click at [726, 248] on link "Personal Items" at bounding box center [746, 243] width 112 height 46
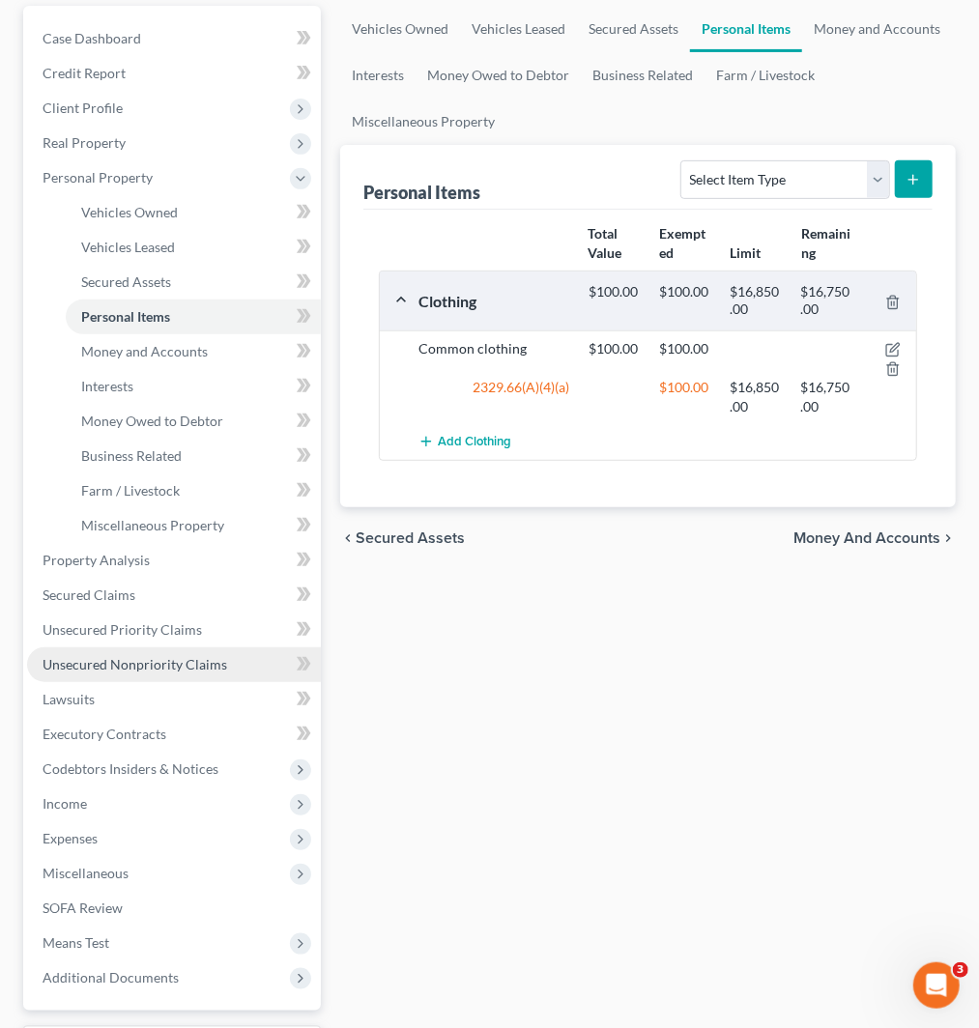
click at [157, 662] on span "Unsecured Nonpriority Claims" at bounding box center [135, 664] width 185 height 16
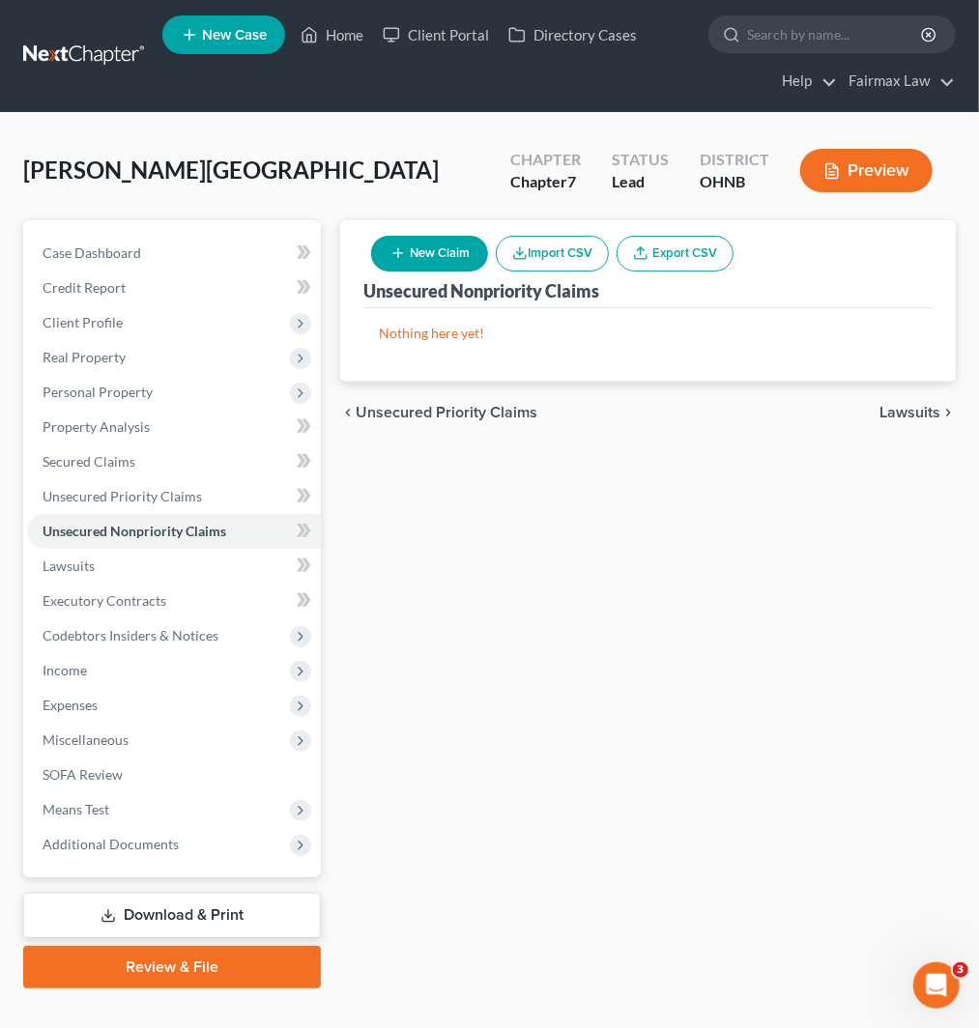
click at [536, 261] on button "Import CSV" at bounding box center [552, 254] width 113 height 36
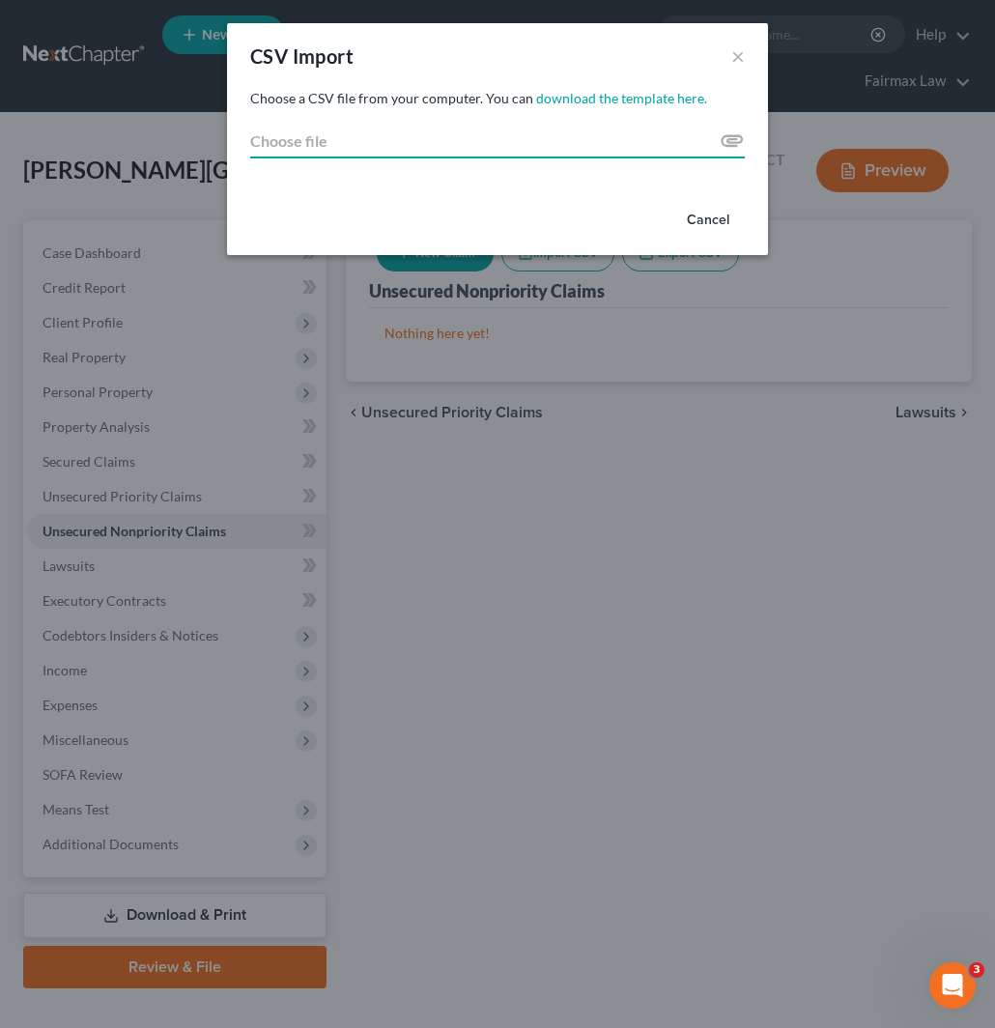
click at [740, 140] on input "Choose file" at bounding box center [497, 141] width 495 height 35
type input "C:\fakepath\2025.csv"
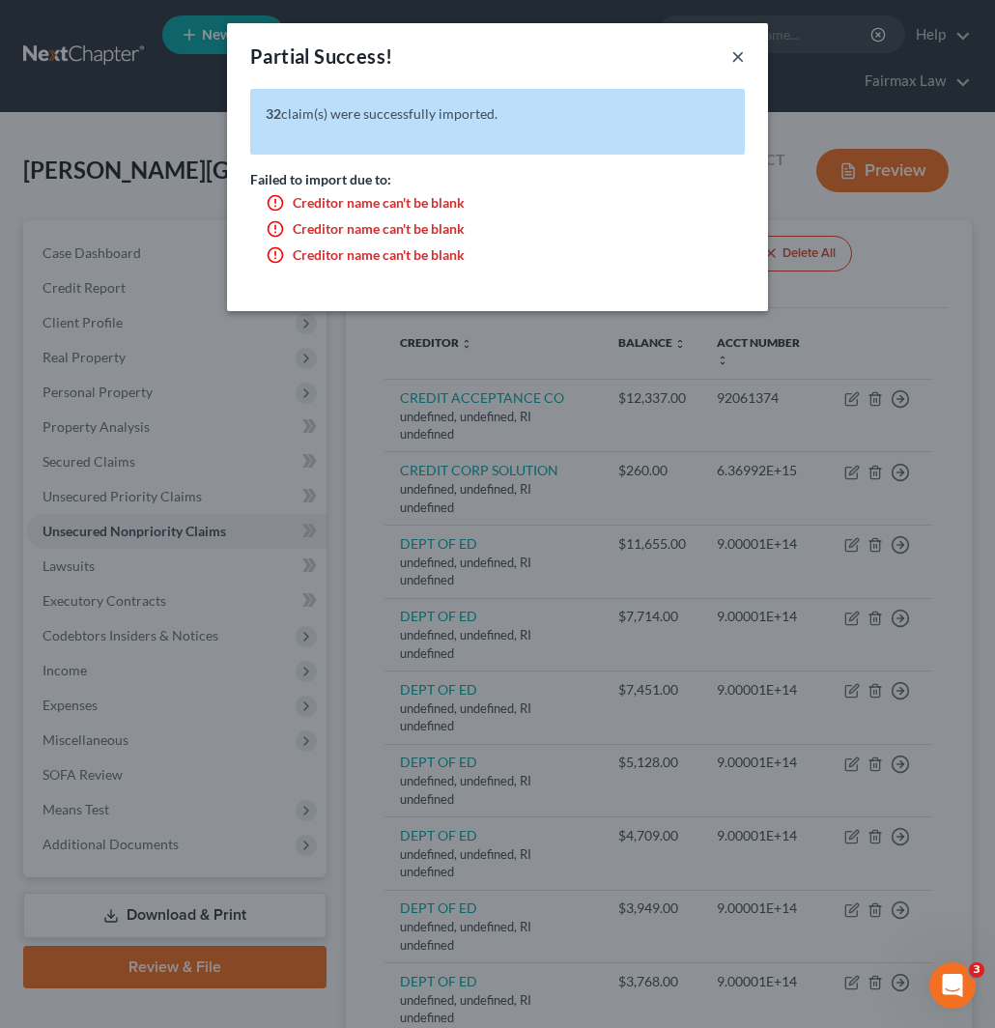
click at [736, 58] on button "×" at bounding box center [739, 55] width 14 height 23
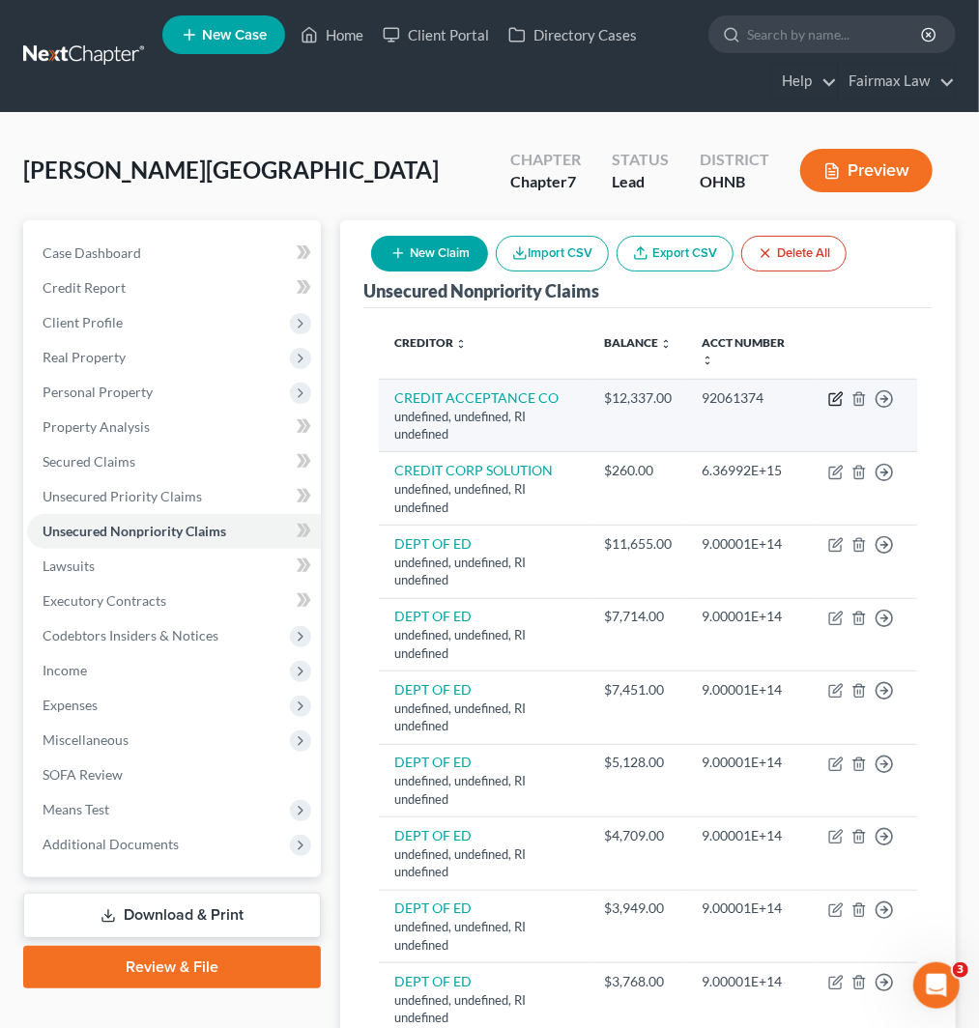
click at [834, 398] on icon "button" at bounding box center [837, 396] width 9 height 9
select select "41"
select select "14"
select select "0"
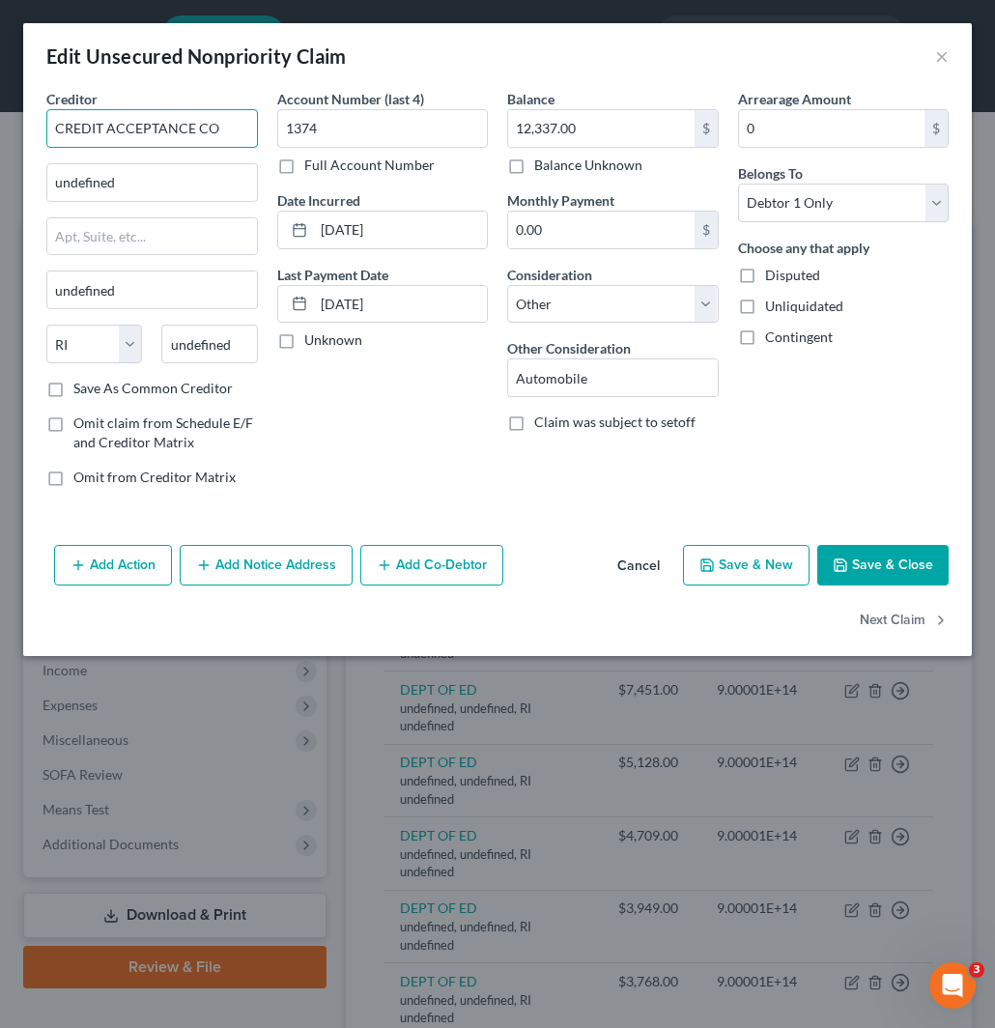
click at [232, 136] on input "CREDIT ACCEPTANCE CO" at bounding box center [152, 128] width 212 height 39
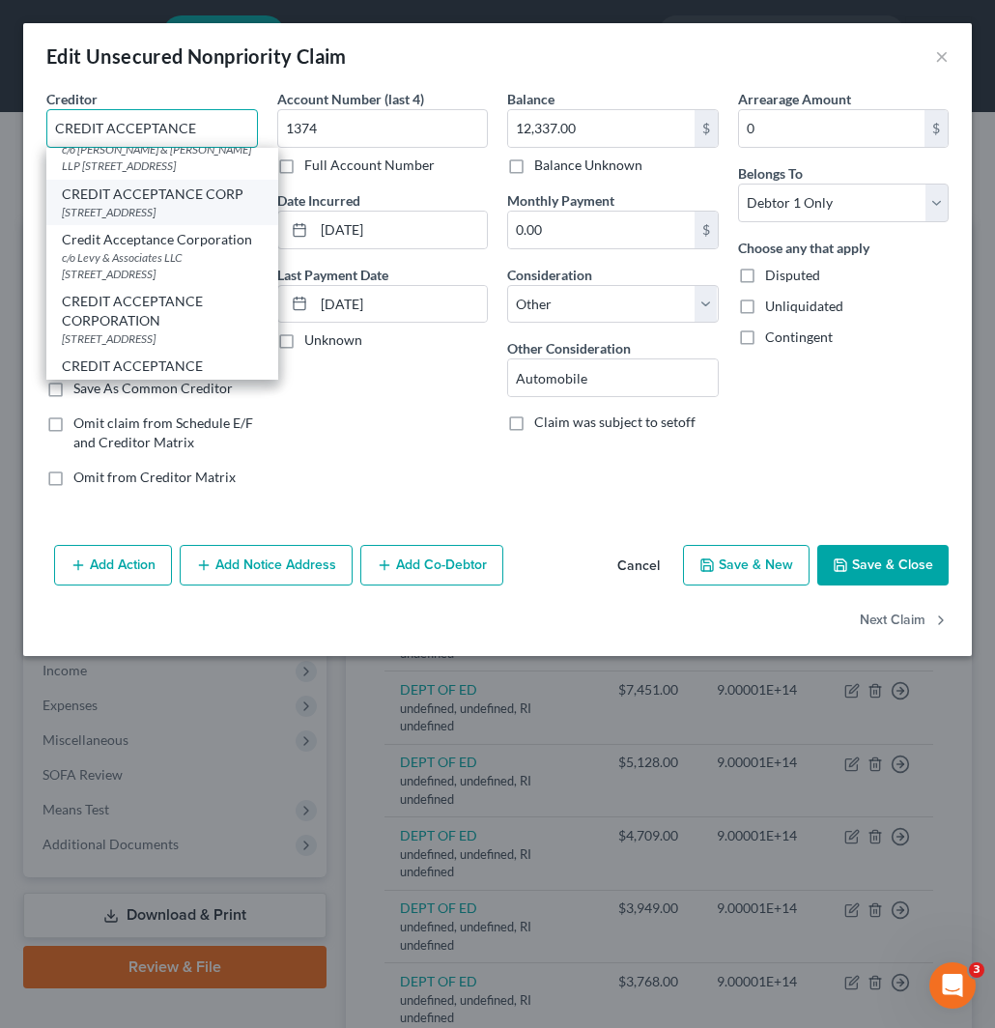
scroll to position [1074, 0]
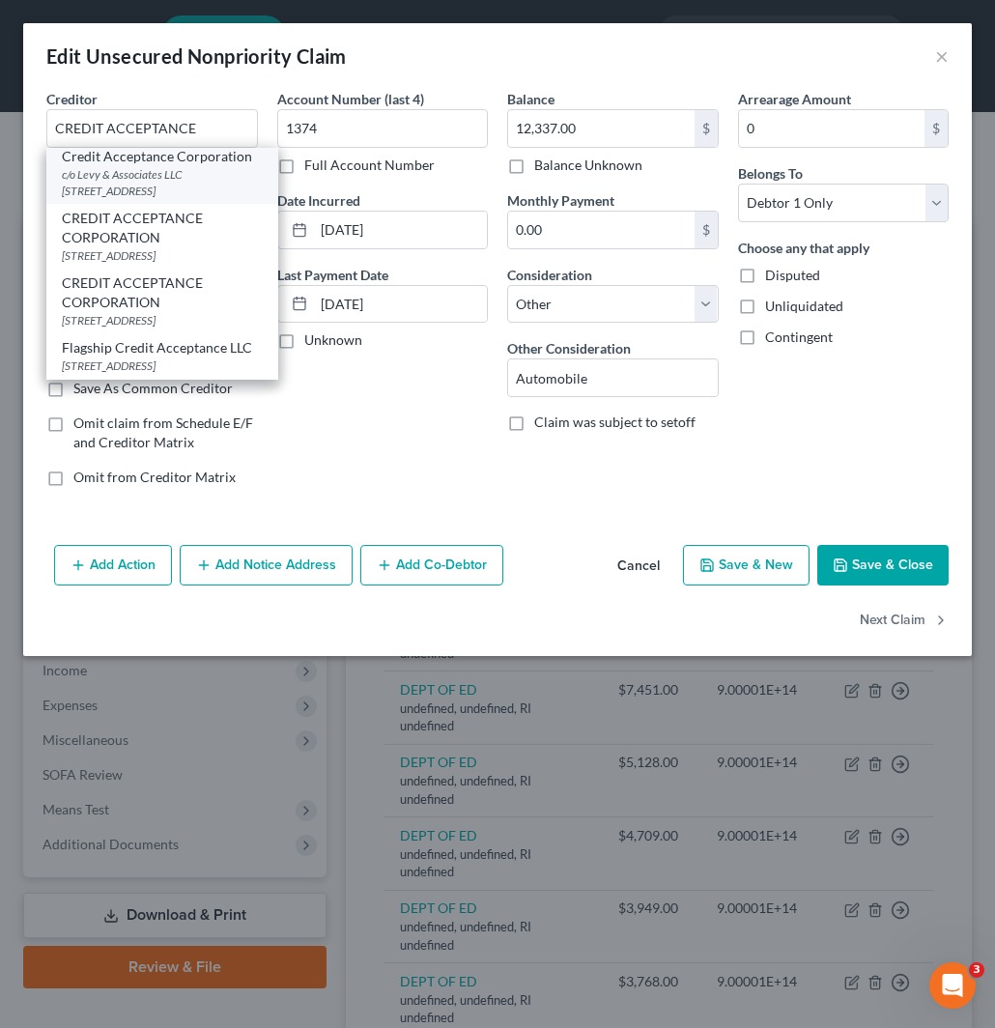
click at [197, 199] on div "c/o Levy & Associates LLC PO BOX 182423, Columbus, OH 43218" at bounding box center [162, 182] width 201 height 33
type input "Credit Acceptance Corporation"
type input "c/o Levy & Associates LLC"
type input "PO BOX 182423"
type input "Columbus"
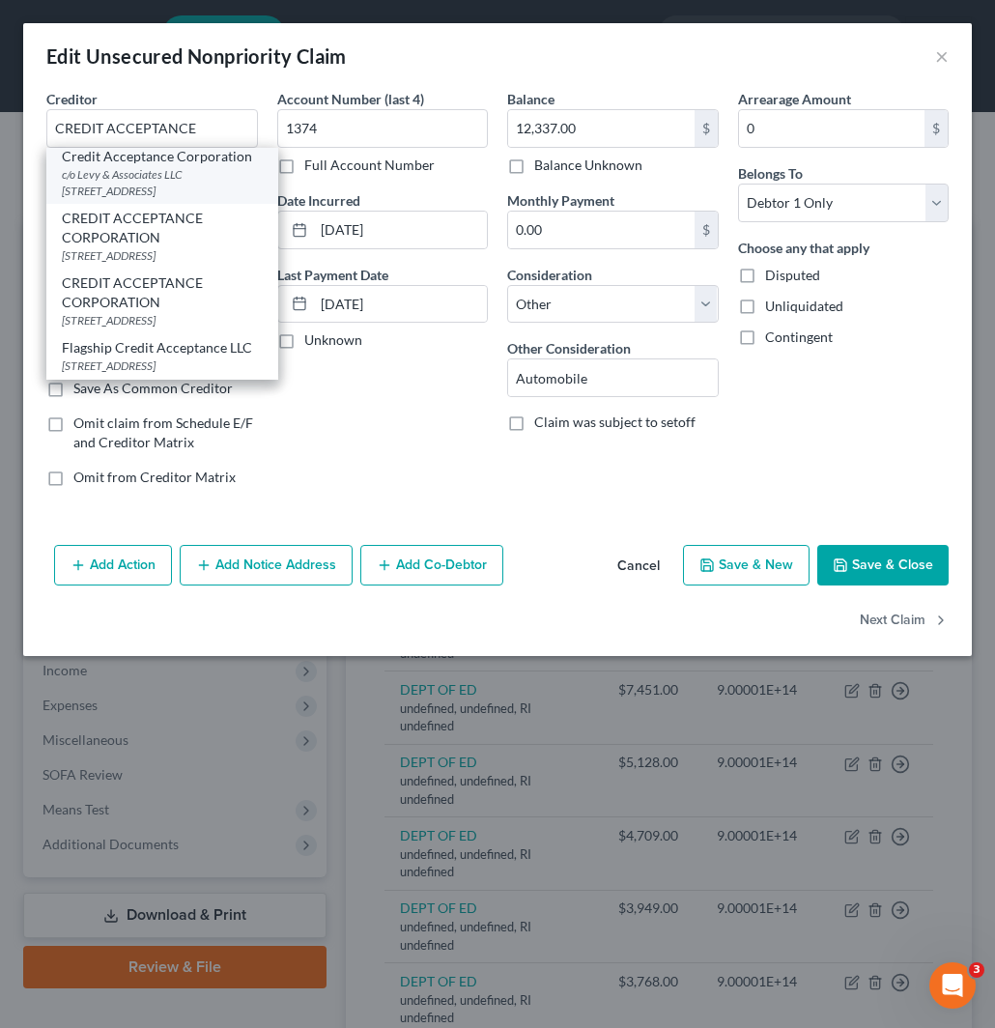
select select "36"
type input "43218"
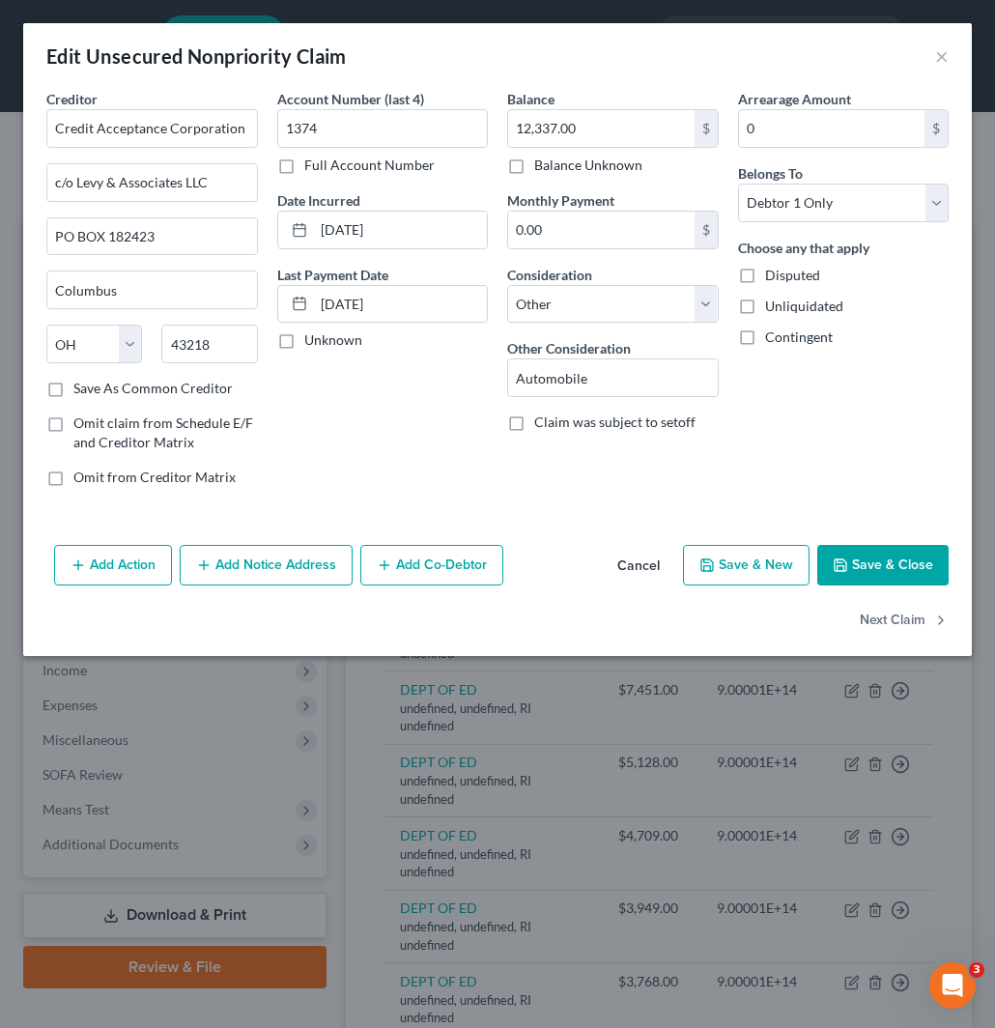
scroll to position [0, 0]
drag, startPoint x: 249, startPoint y: 128, endPoint x: 40, endPoint y: 133, distance: 209.8
click at [40, 133] on div "Creditor * Credit Acceptance Corporation c/o Levy & Associates LLC PO BOX 18242…" at bounding box center [152, 296] width 231 height 414
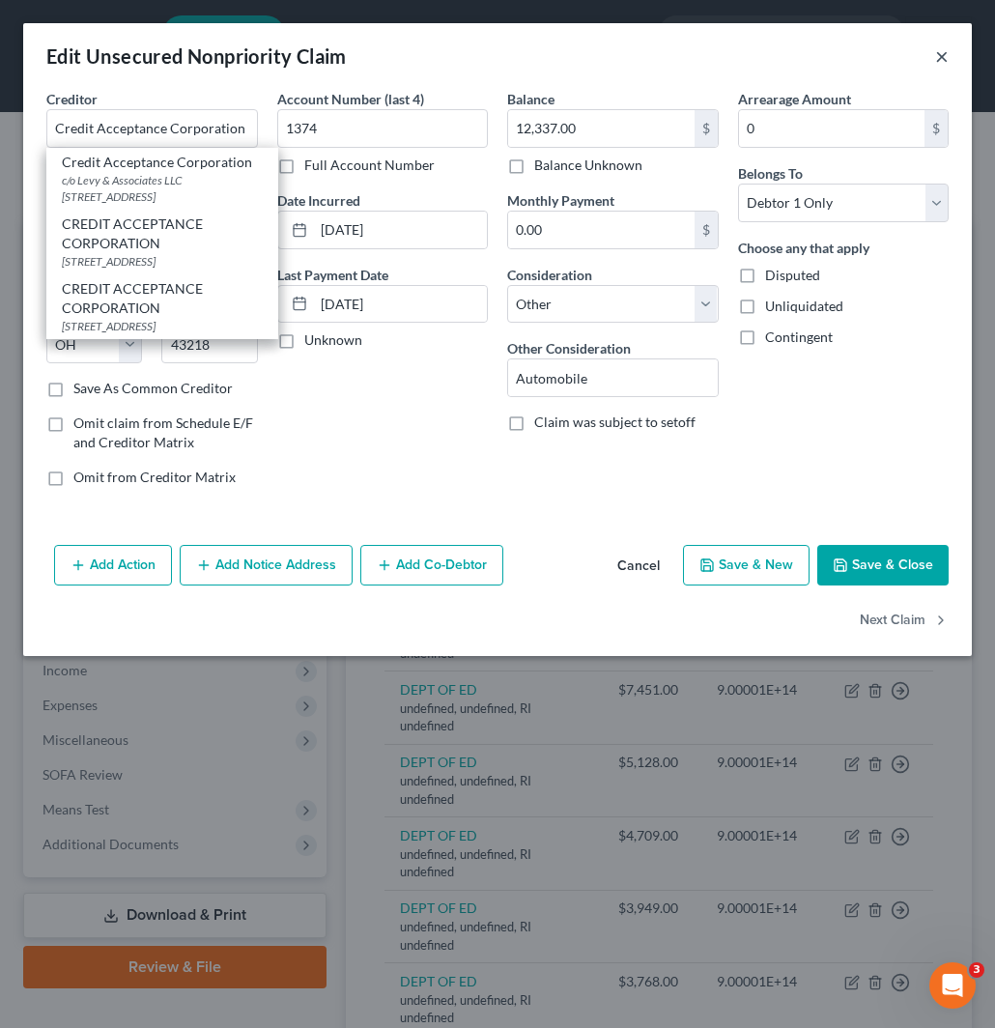
click at [940, 51] on button "×" at bounding box center [943, 55] width 14 height 23
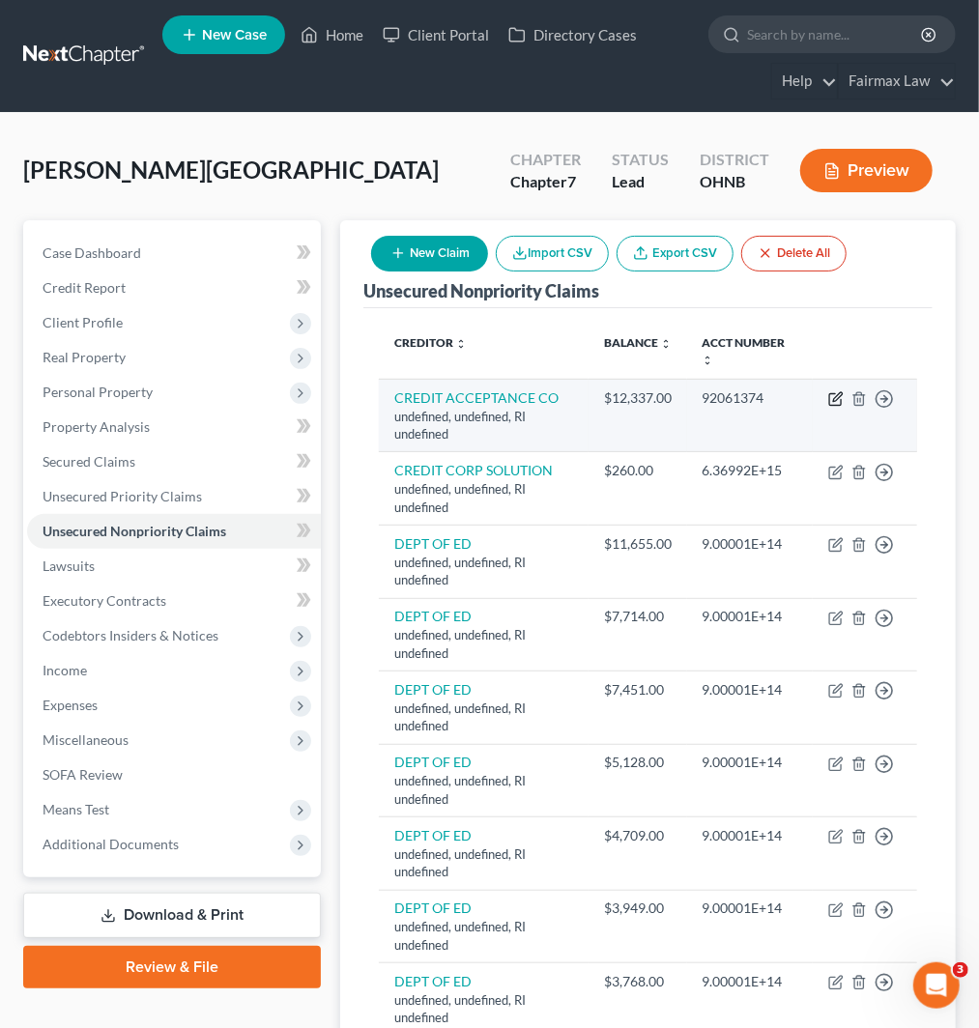
click at [828, 394] on icon "button" at bounding box center [835, 398] width 15 height 15
select select "41"
select select "14"
select select "0"
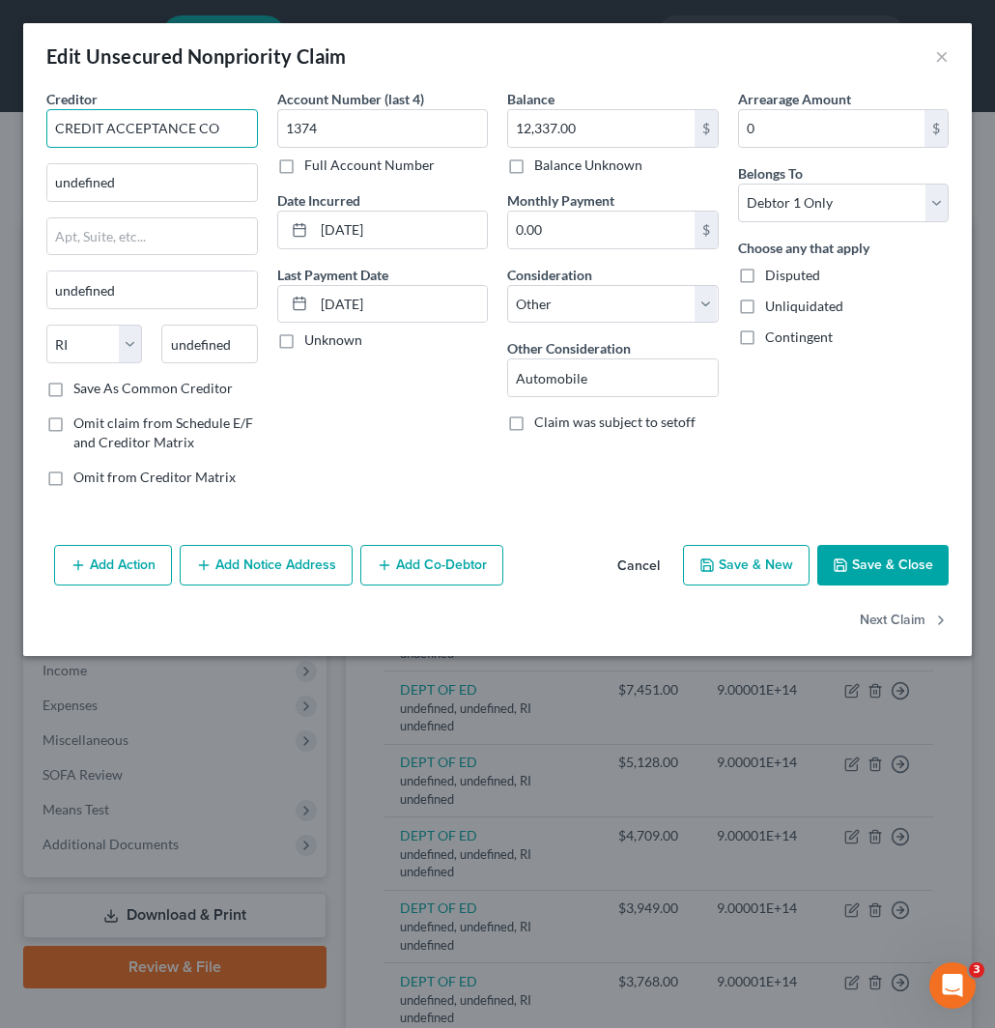
drag, startPoint x: 230, startPoint y: 130, endPoint x: 273, endPoint y: 156, distance: 49.4
click at [230, 130] on input "CREDIT ACCEPTANCE CO" at bounding box center [152, 128] width 212 height 39
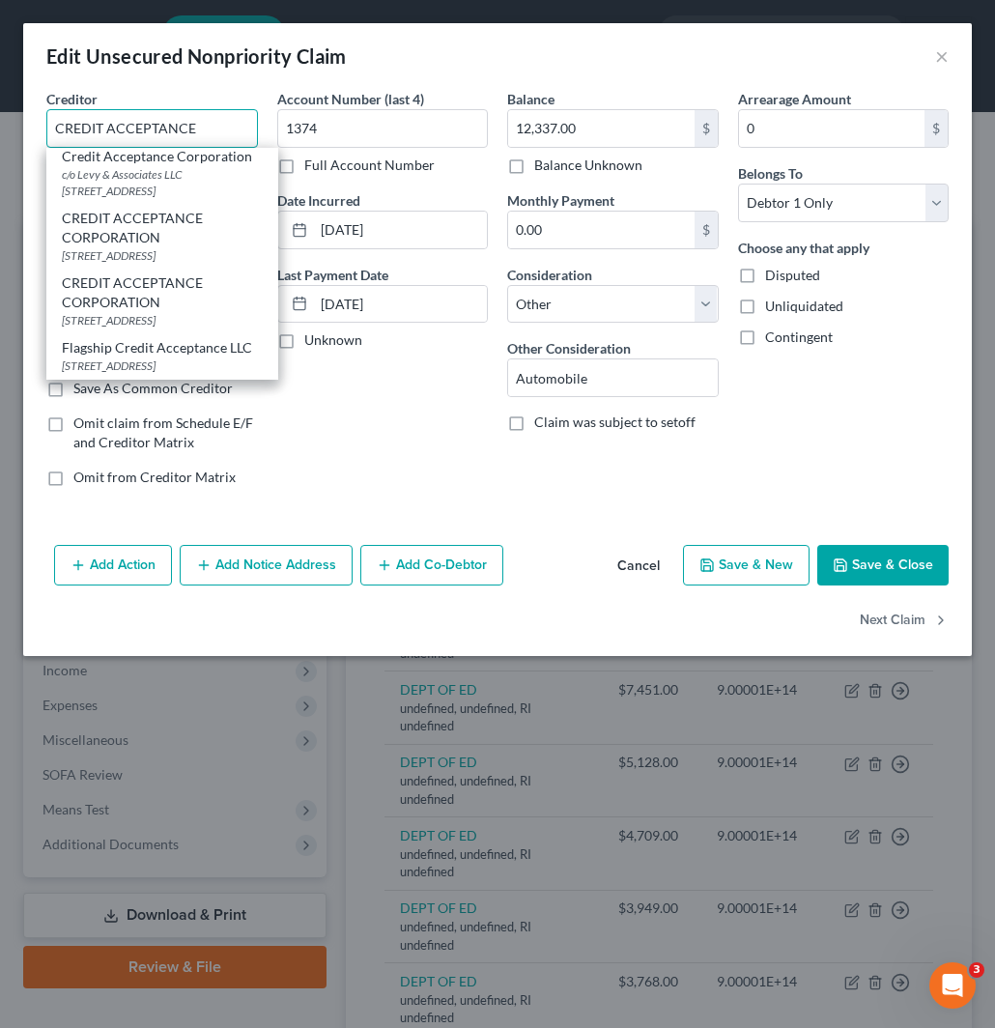
scroll to position [1074, 0]
click at [164, 137] on div "PO BOX 5070, Southfield, MI 48086" at bounding box center [162, 129] width 201 height 16
type input "CREDIT ACCEPTANCE CORP"
type input "PO BOX 5070"
type input "Southfield"
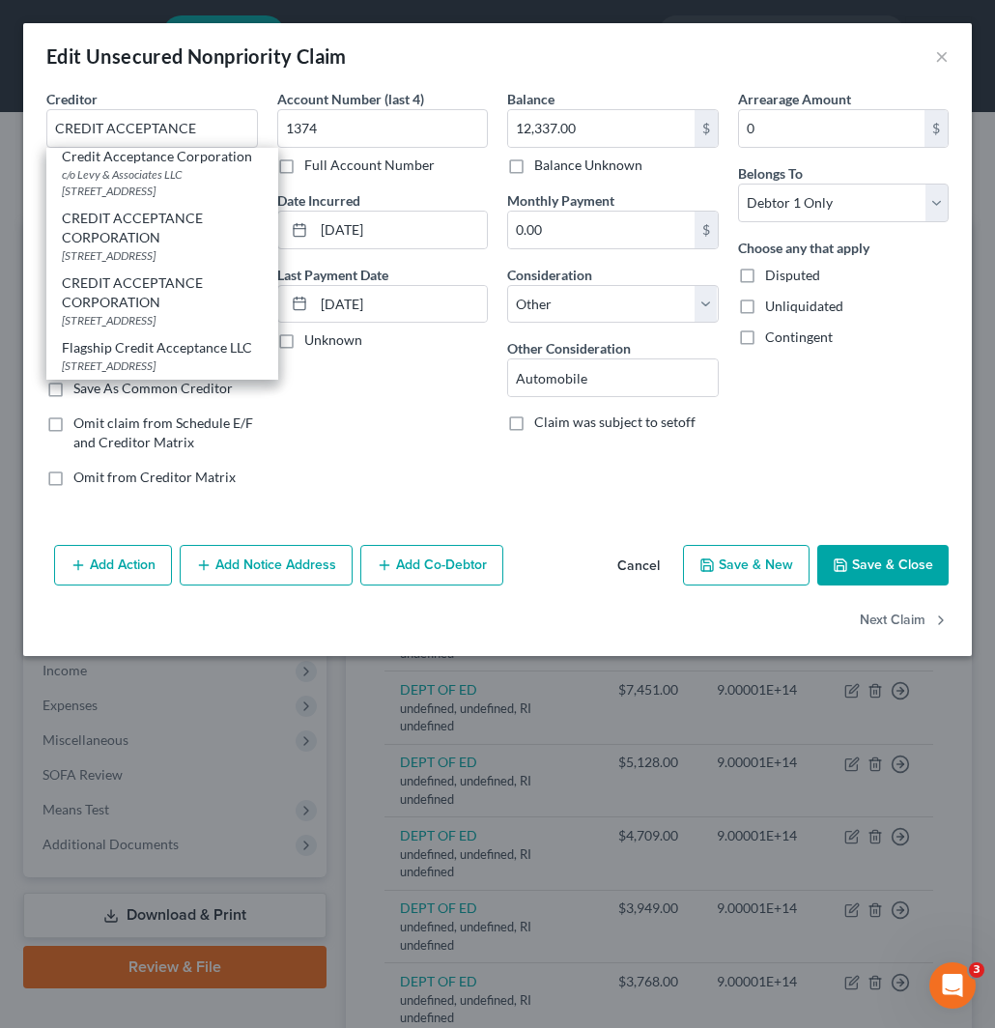
select select "23"
type input "48086"
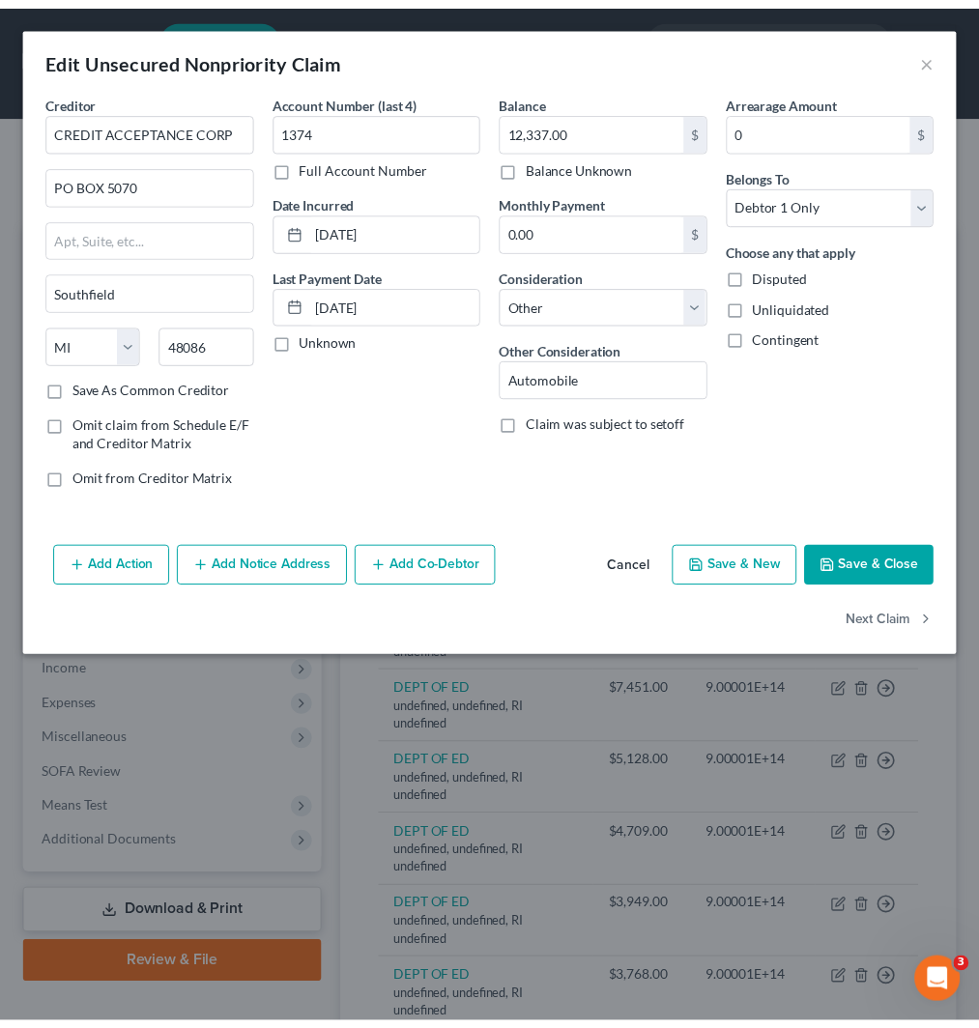
scroll to position [0, 0]
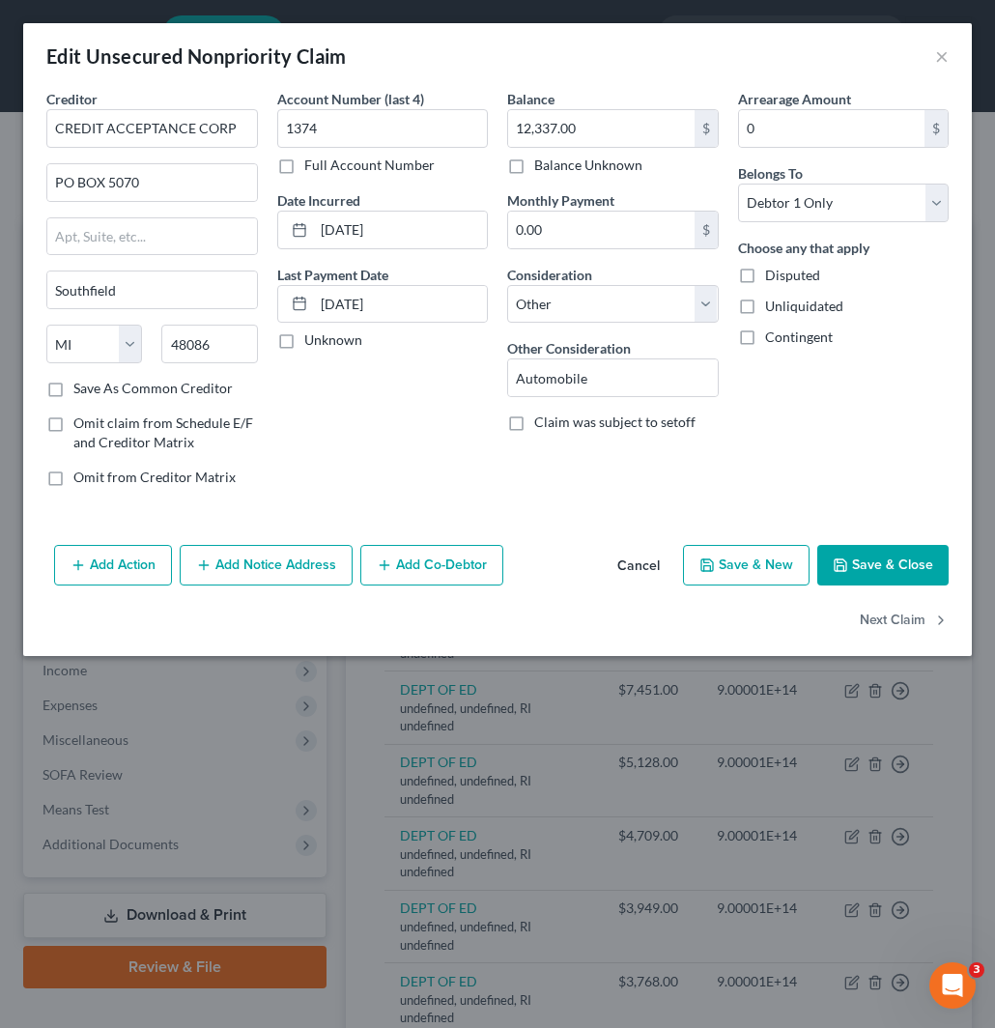
click at [880, 558] on button "Save & Close" at bounding box center [883, 565] width 131 height 41
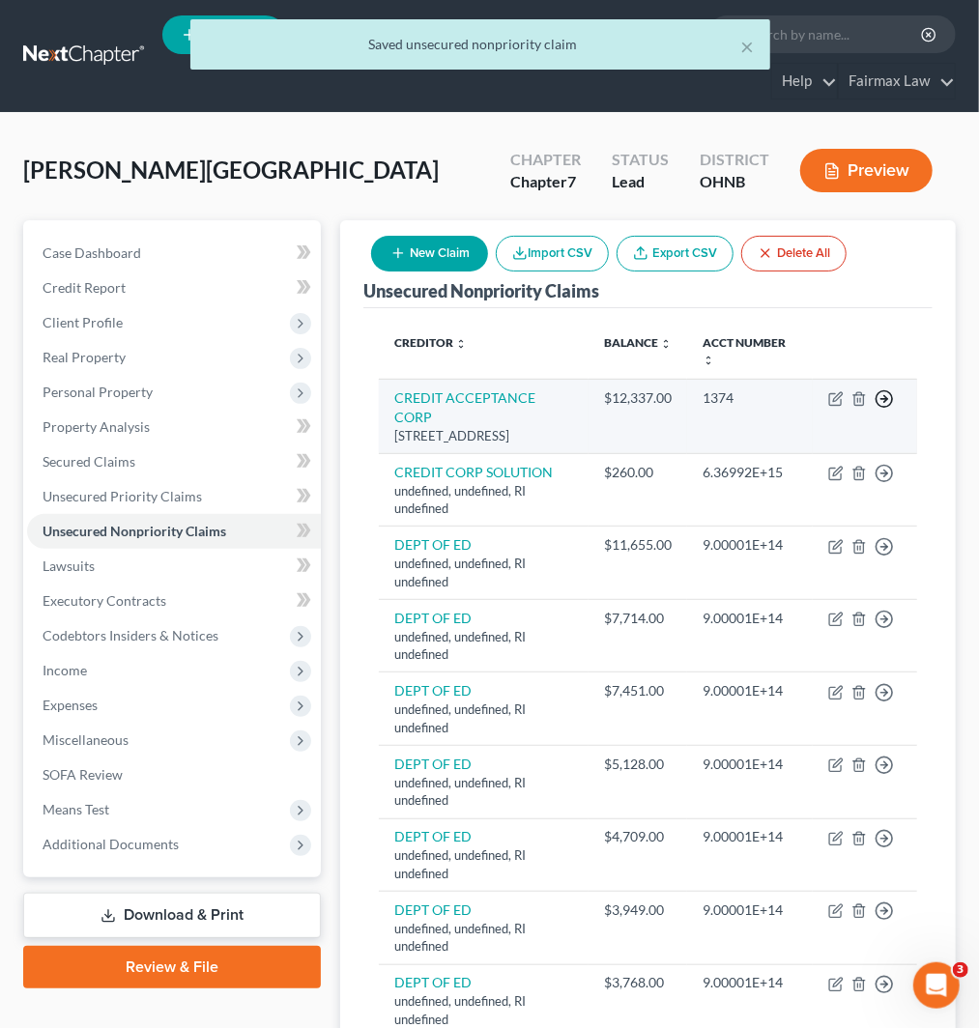
click at [885, 399] on line "button" at bounding box center [884, 399] width 7 height 0
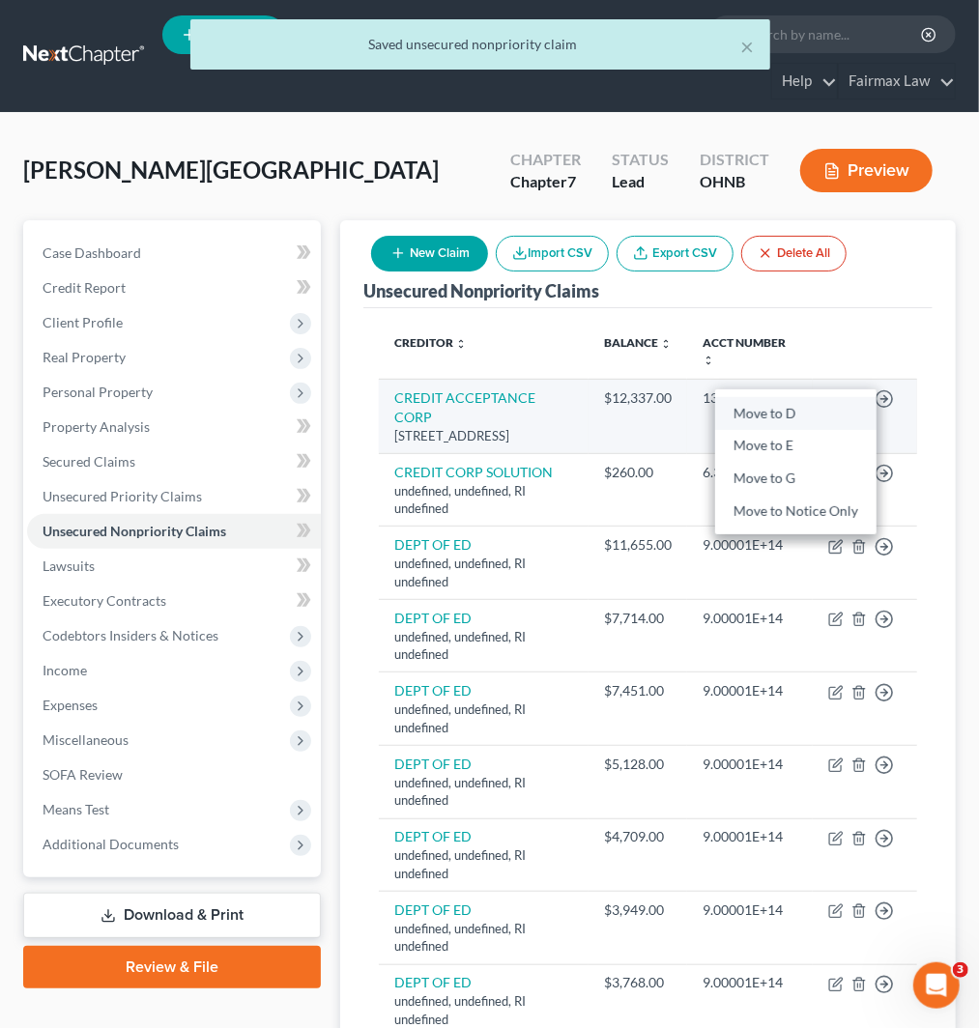
click at [794, 417] on link "Move to D" at bounding box center [795, 413] width 161 height 33
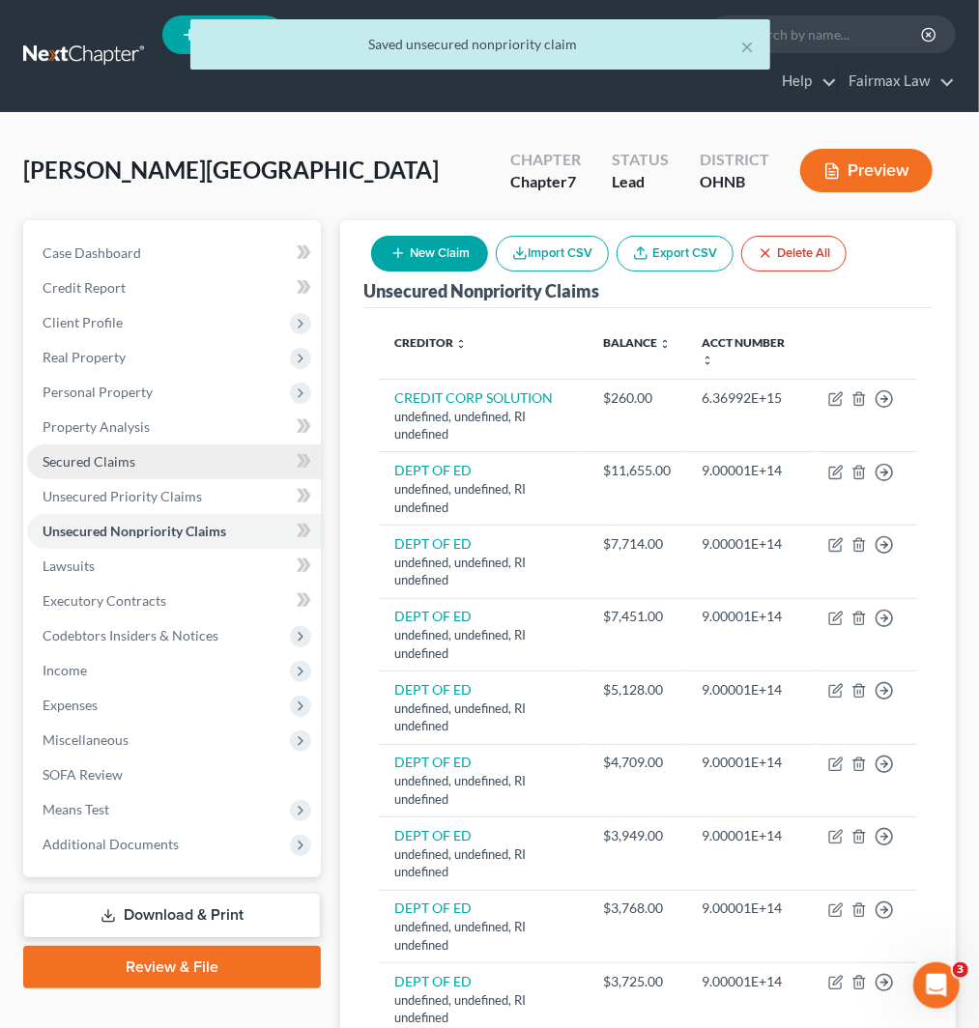
click at [101, 464] on span "Secured Claims" at bounding box center [89, 461] width 93 height 16
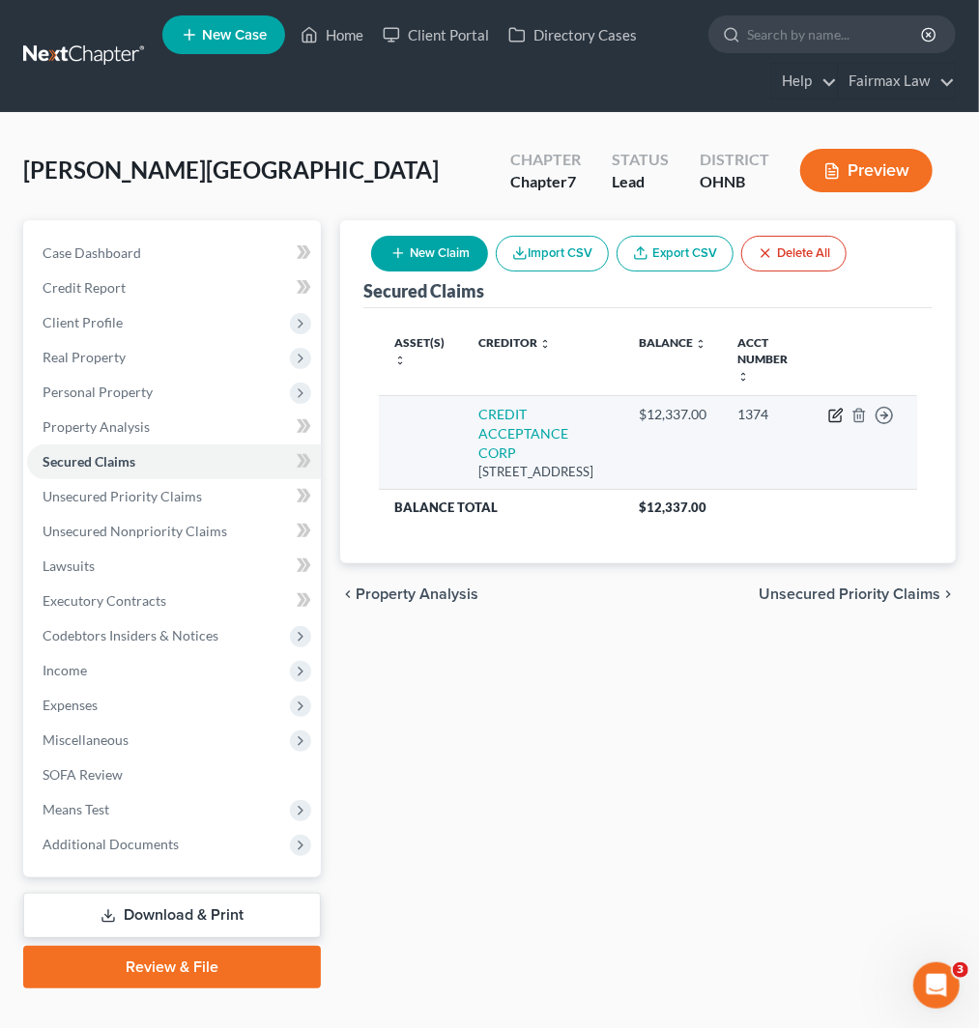
click at [833, 408] on icon "button" at bounding box center [835, 415] width 15 height 15
select select "23"
select select "0"
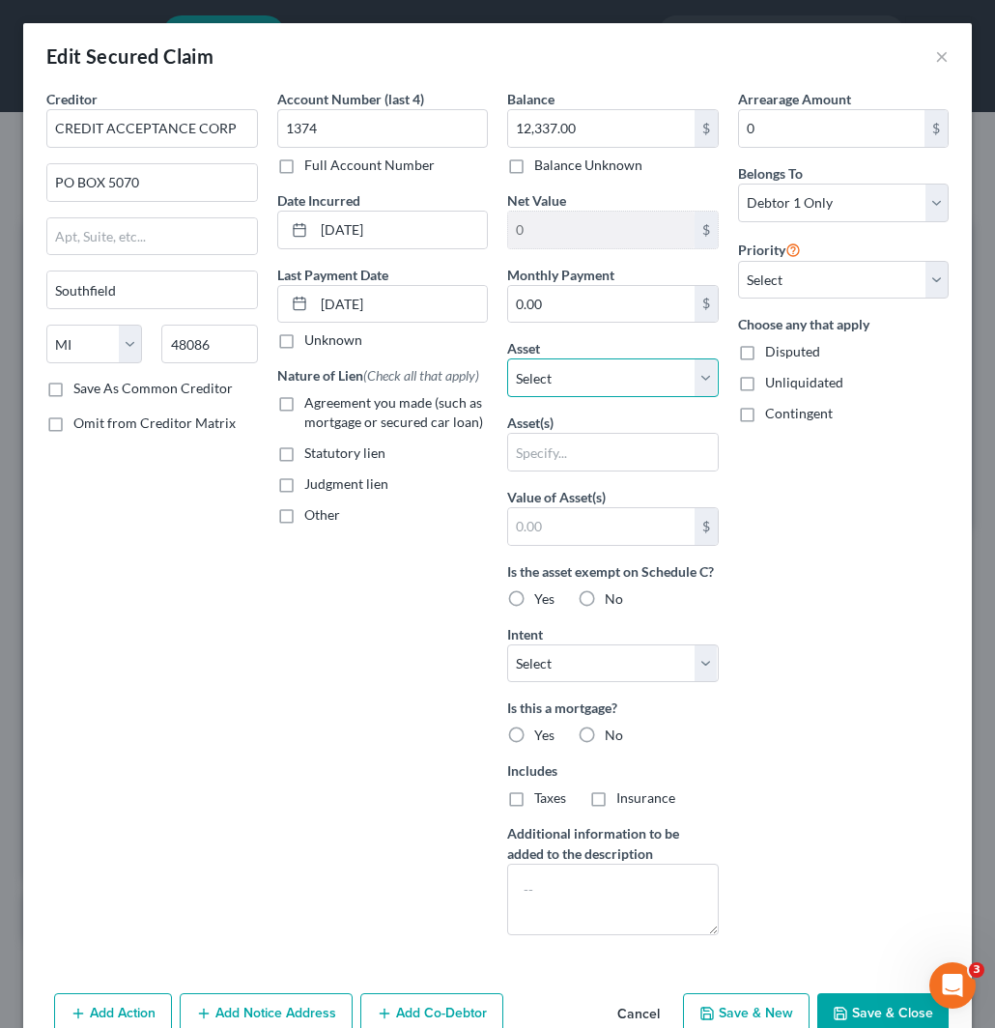
click at [582, 375] on select "Select Other Multiple Assets SERS - $8665.97 2023 Ford Escape - $3480.0 Clothin…" at bounding box center [613, 378] width 212 height 39
select select "3"
click at [507, 359] on select "Select Other Multiple Assets SERS - $8665.97 2023 Ford Escape - $3480.0 Clothin…" at bounding box center [613, 378] width 212 height 39
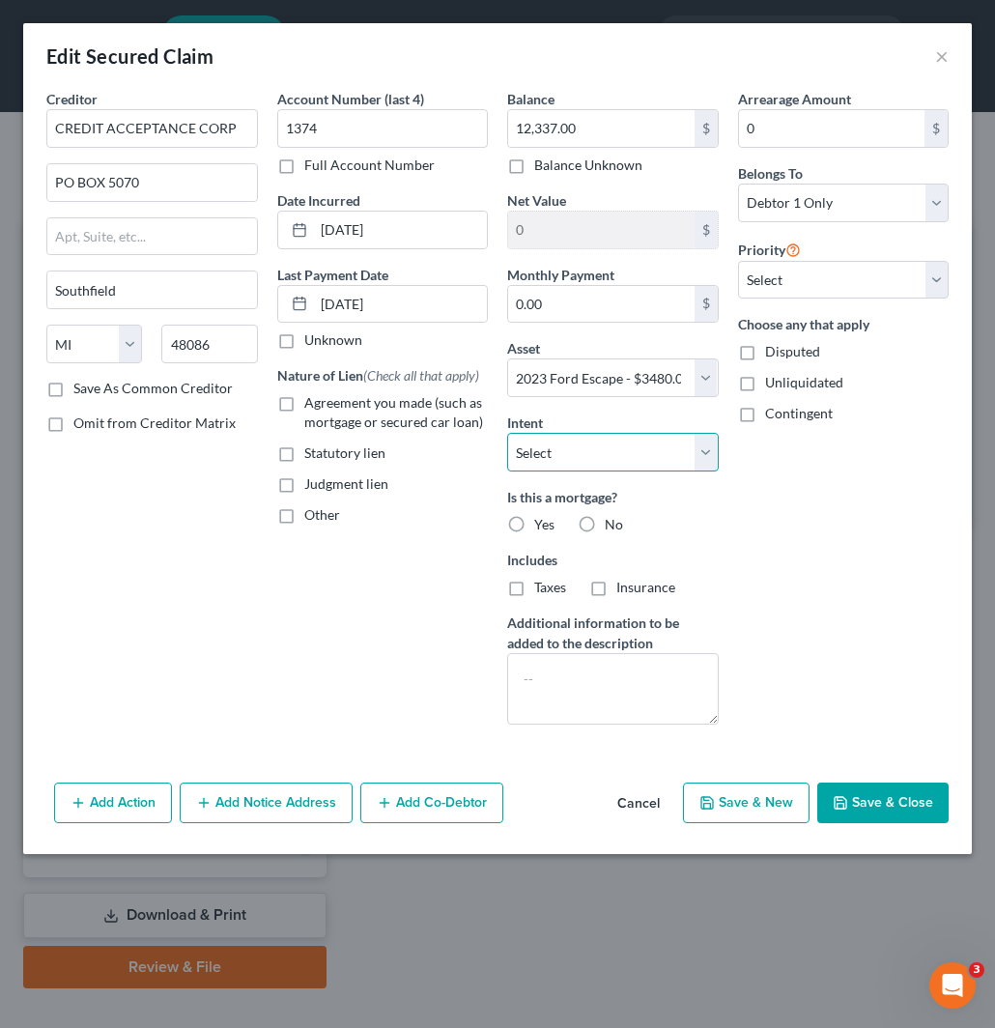
click at [566, 449] on select "Select Surrender Redeem Reaffirm Avoid Other" at bounding box center [613, 452] width 212 height 39
click at [604, 377] on select "Select Other Multiple Assets SERS - $8665.97 2023 Ford Escape - $3480.0 Clothin…" at bounding box center [613, 378] width 212 height 39
click at [408, 567] on div "Account Number (last 4) 1374 Full Account Number Date Incurred 10/15/2018 Last …" at bounding box center [383, 414] width 231 height 651
click at [551, 454] on select "Select Surrender Redeem Reaffirm Avoid Other" at bounding box center [613, 452] width 212 height 39
select select "2"
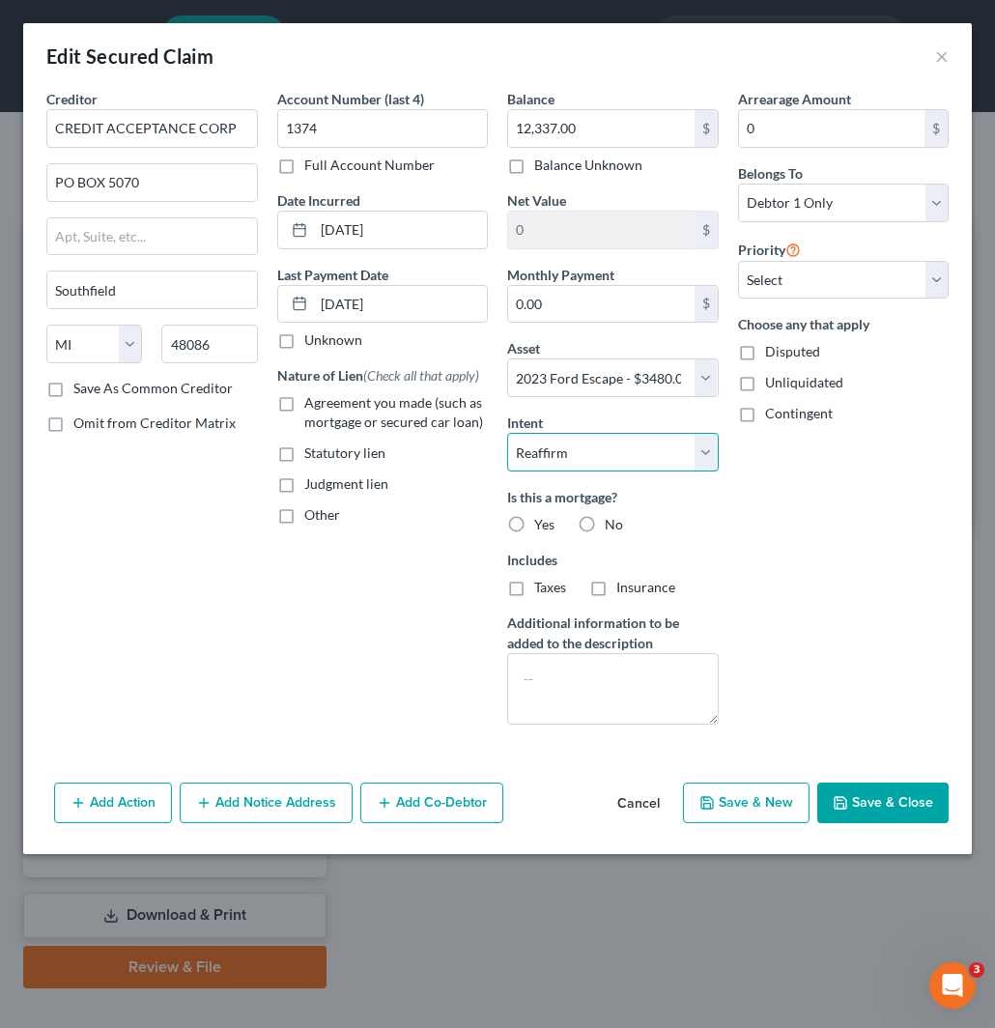
click at [507, 433] on select "Select Surrender Redeem Reaffirm Avoid Other" at bounding box center [613, 452] width 212 height 39
click at [890, 798] on button "Save & Close" at bounding box center [883, 803] width 131 height 41
select select
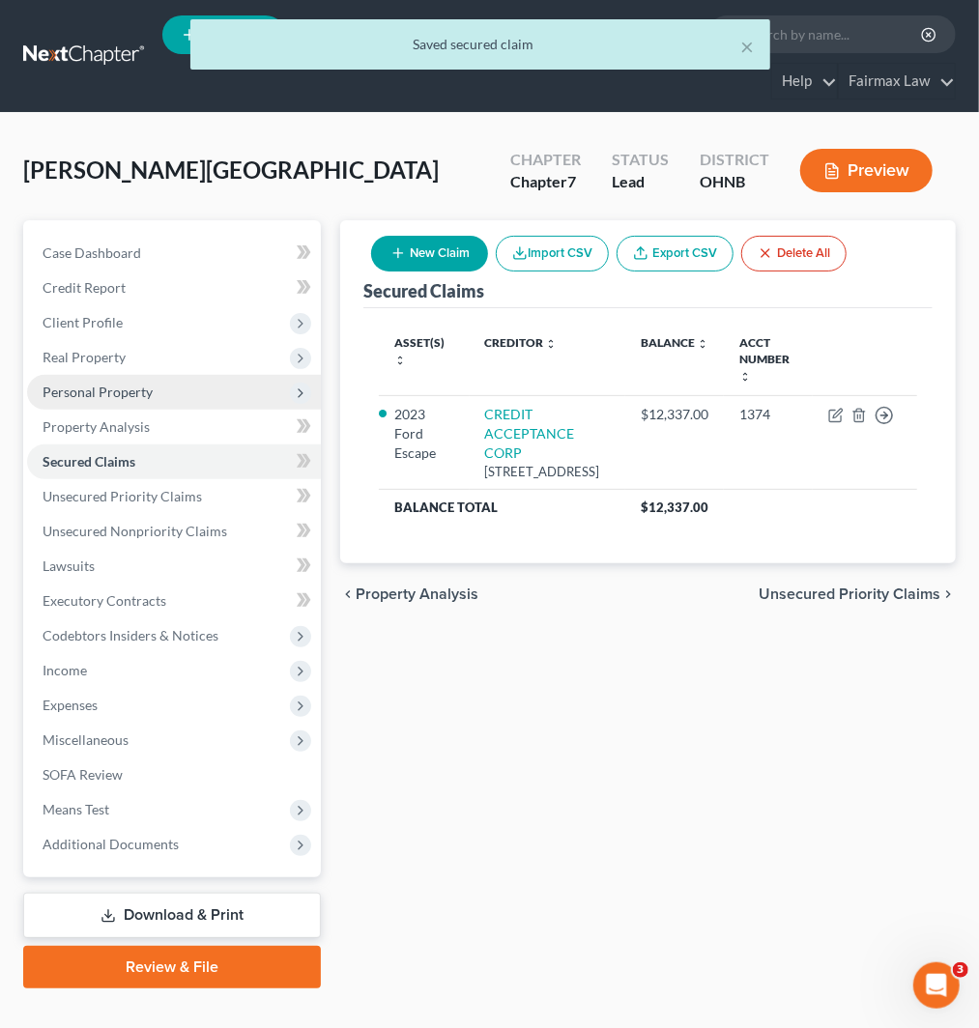
click at [82, 392] on span "Personal Property" at bounding box center [98, 392] width 110 height 16
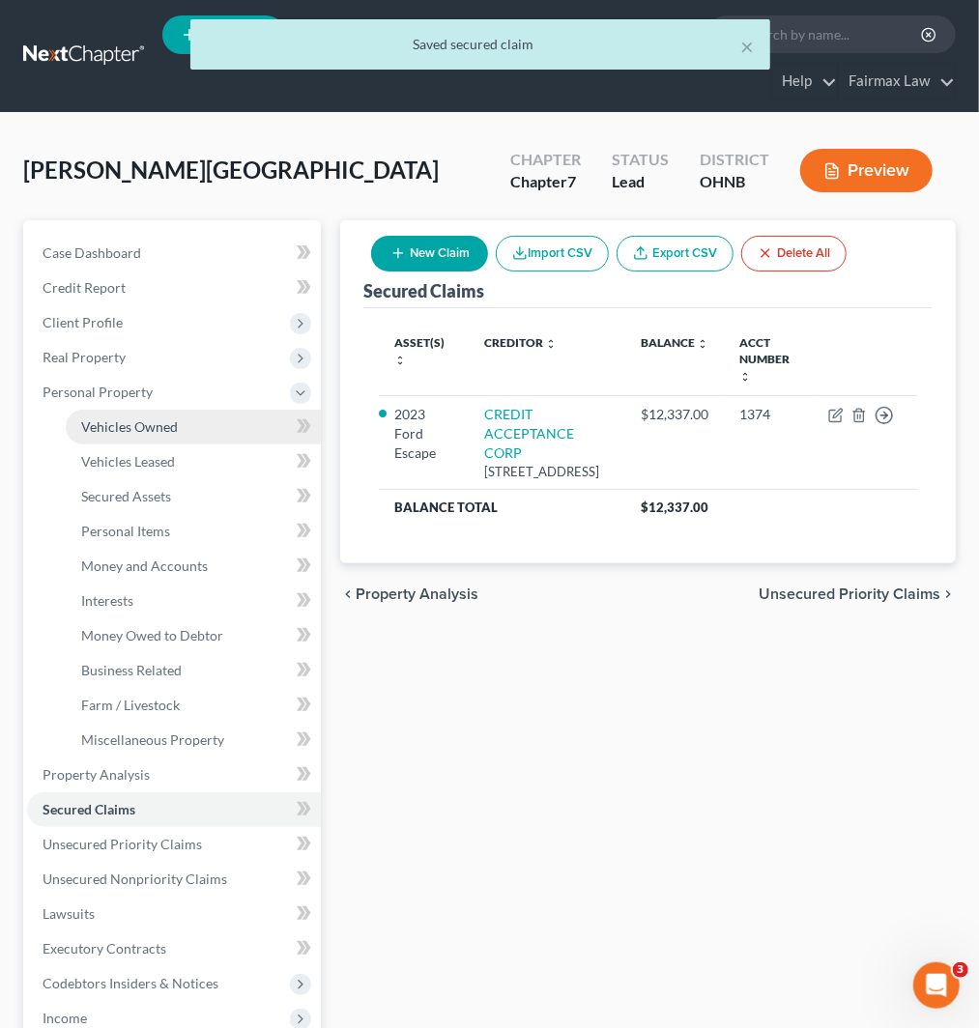
click at [143, 429] on span "Vehicles Owned" at bounding box center [129, 426] width 97 height 16
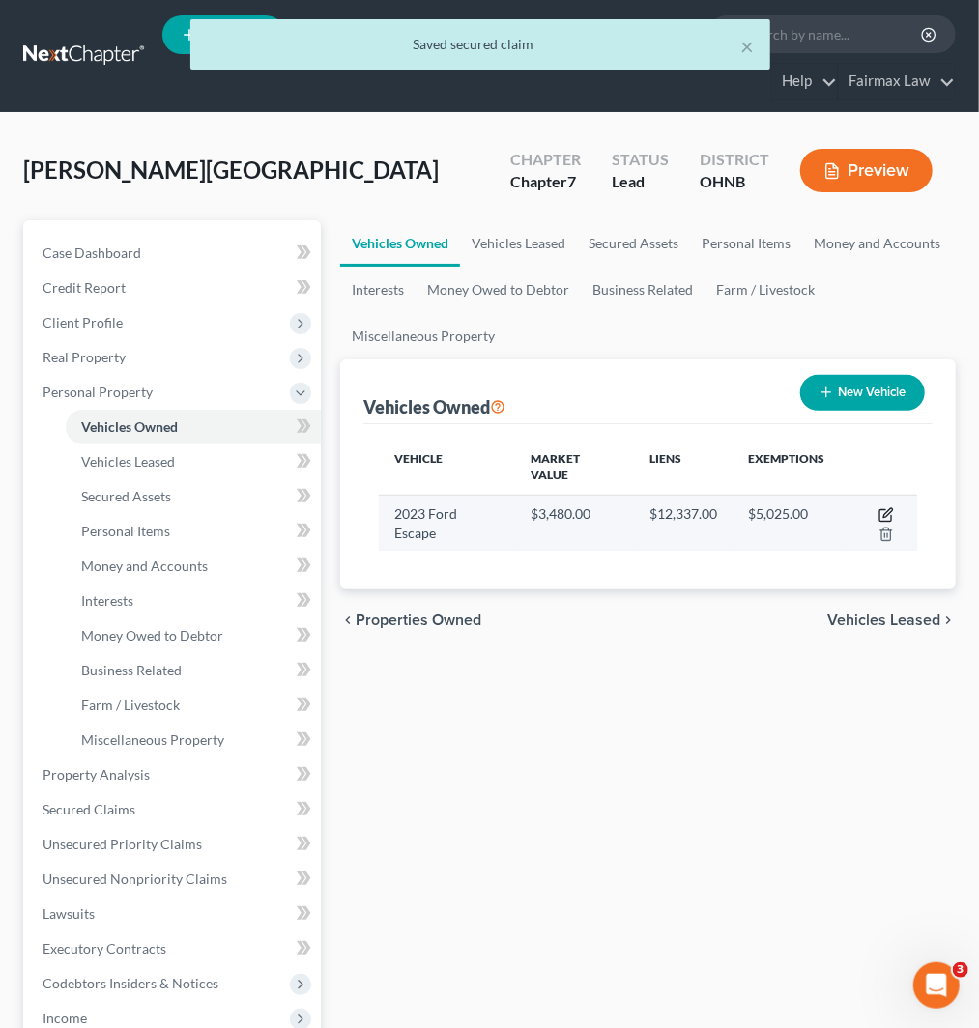
click at [883, 508] on icon "button" at bounding box center [887, 512] width 9 height 9
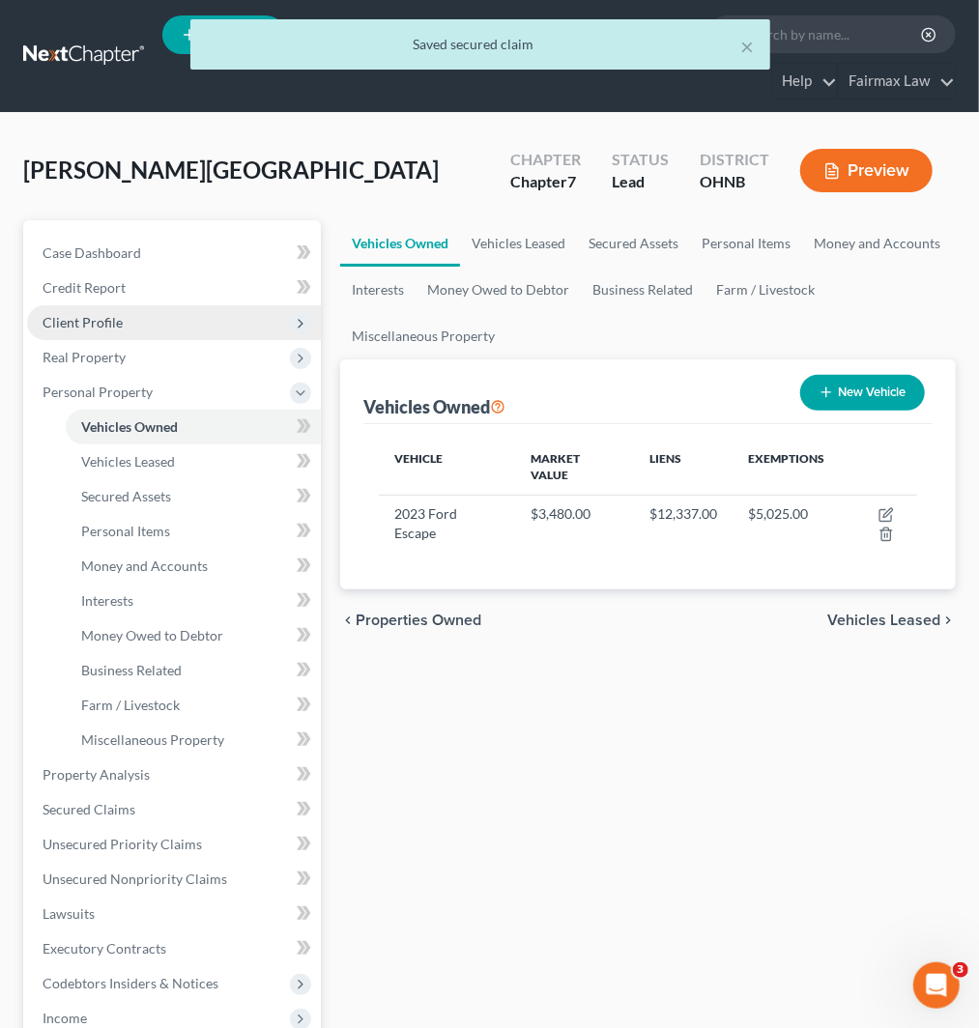
select select "0"
select select "3"
select select "0"
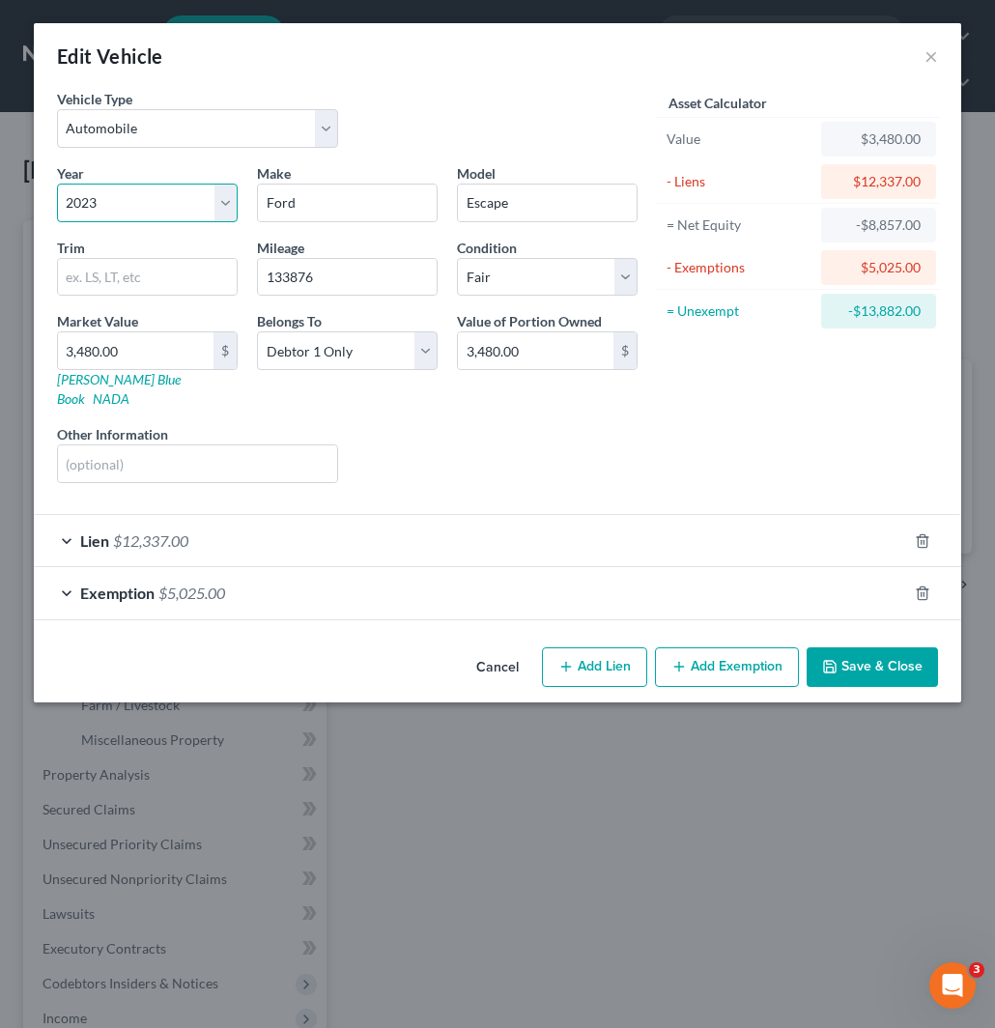
click at [157, 200] on select "Select 2026 2025 2024 2023 2022 2021 2020 2019 2018 2017 2016 2015 2014 2013 20…" at bounding box center [147, 203] width 181 height 39
select select "13"
click at [57, 184] on select "Select 2026 2025 2024 2023 2022 2021 2020 2019 2018 2017 2016 2015 2014 2013 20…" at bounding box center [147, 203] width 181 height 39
click at [865, 652] on button "Save & Close" at bounding box center [872, 668] width 131 height 41
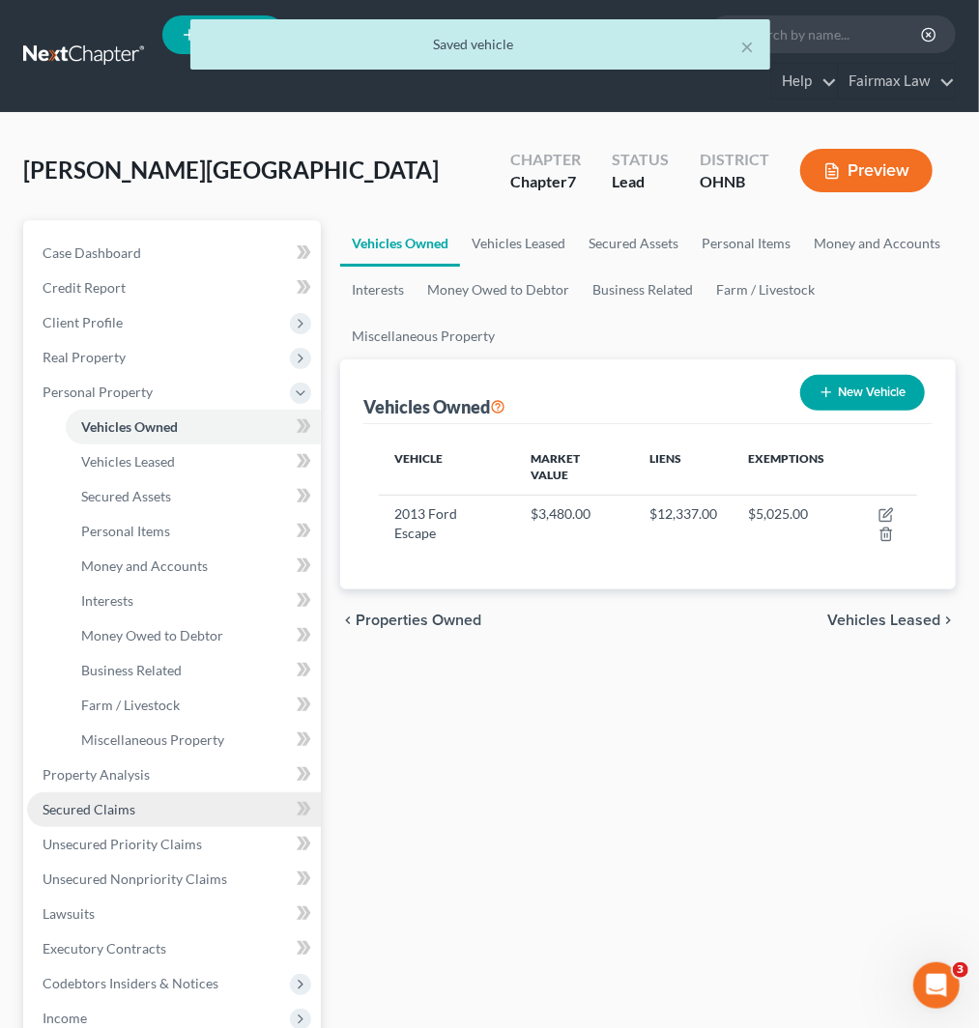
click at [116, 804] on span "Secured Claims" at bounding box center [89, 809] width 93 height 16
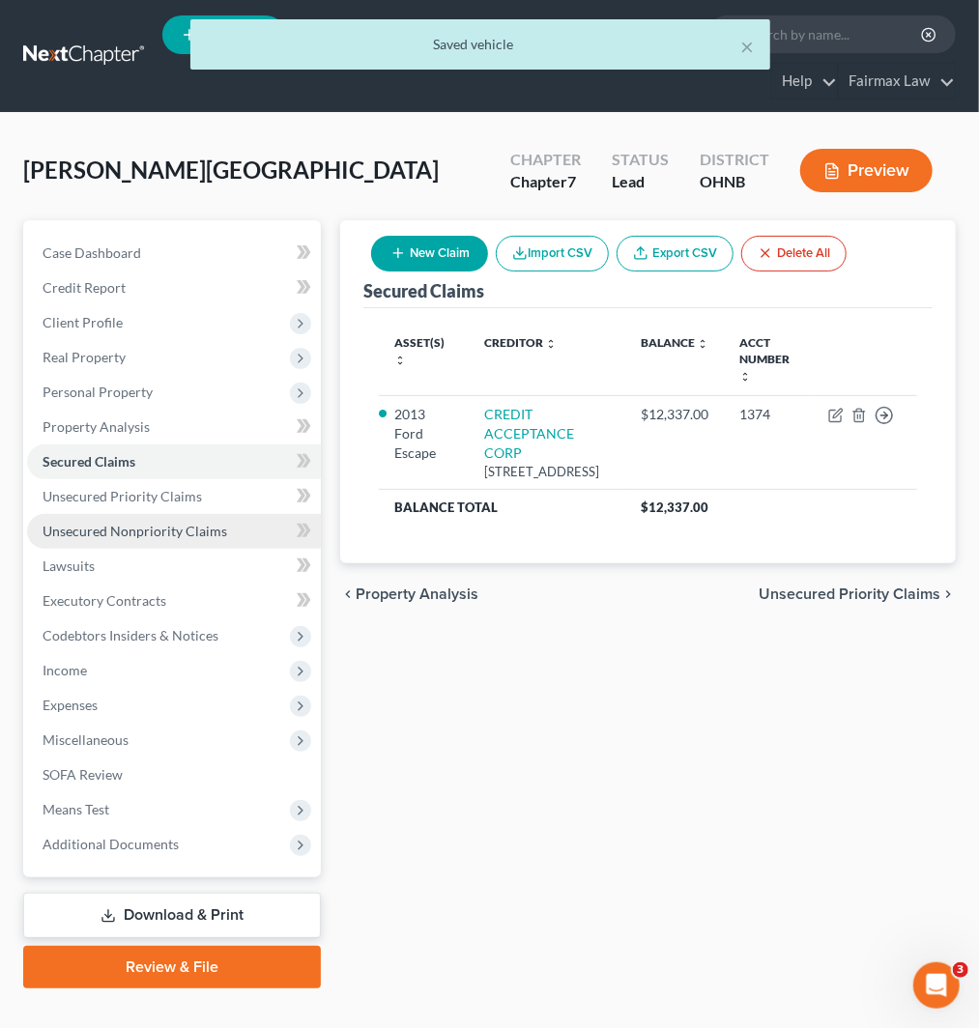
click at [114, 535] on span "Unsecured Nonpriority Claims" at bounding box center [135, 531] width 185 height 16
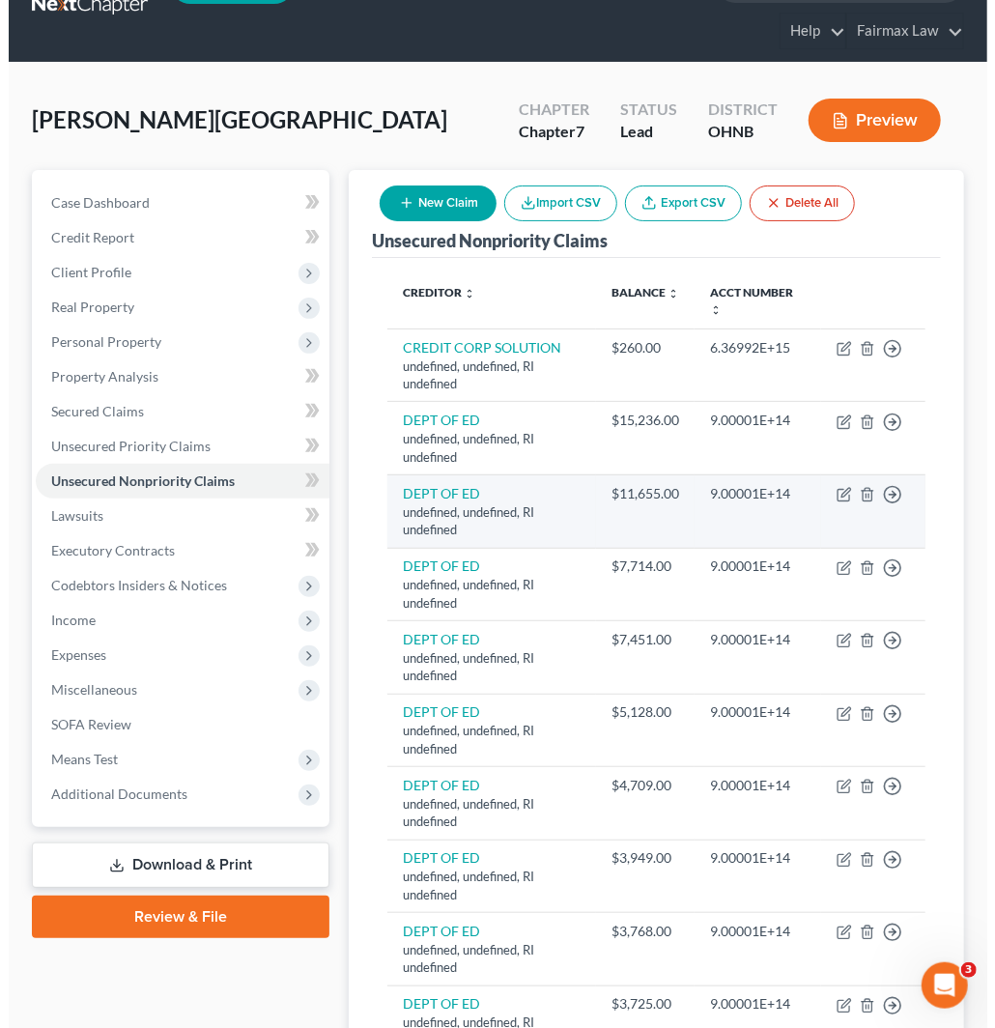
scroll to position [107, 0]
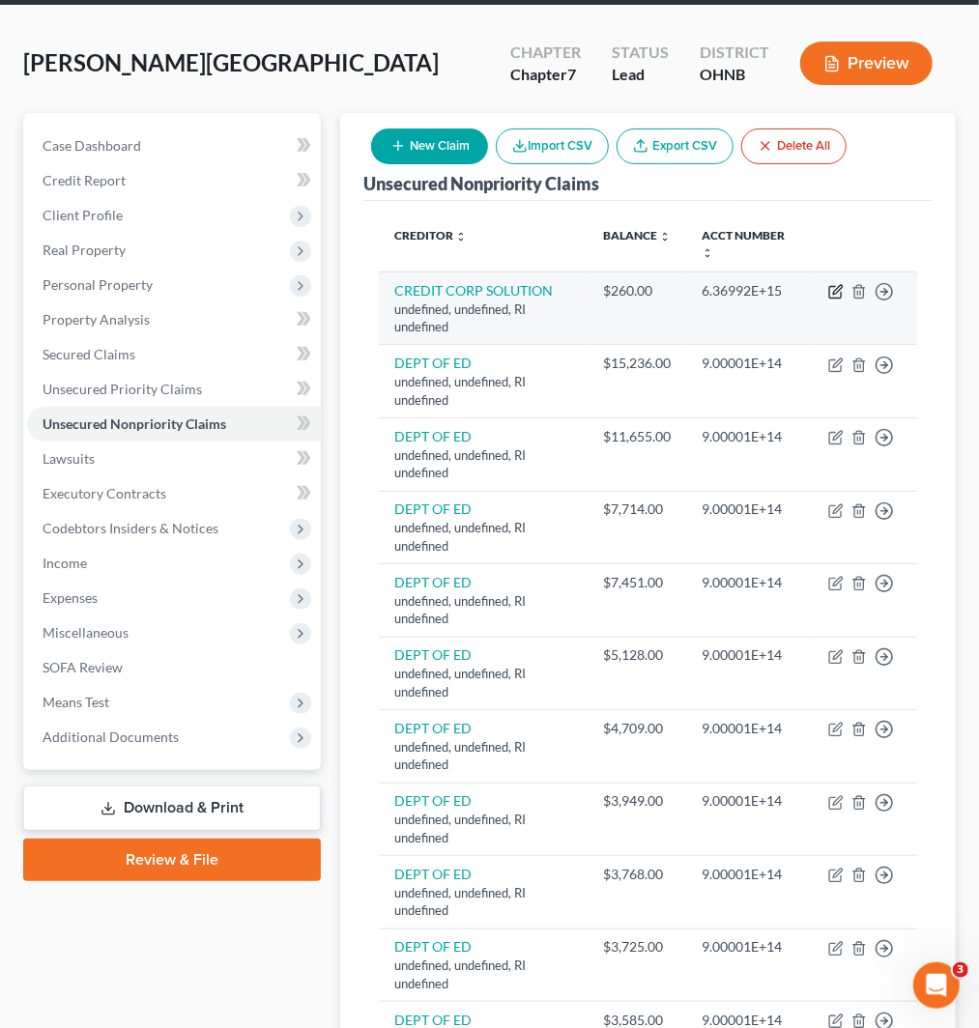
click at [834, 288] on icon "button" at bounding box center [835, 291] width 15 height 15
select select "41"
select select "14"
select select "0"
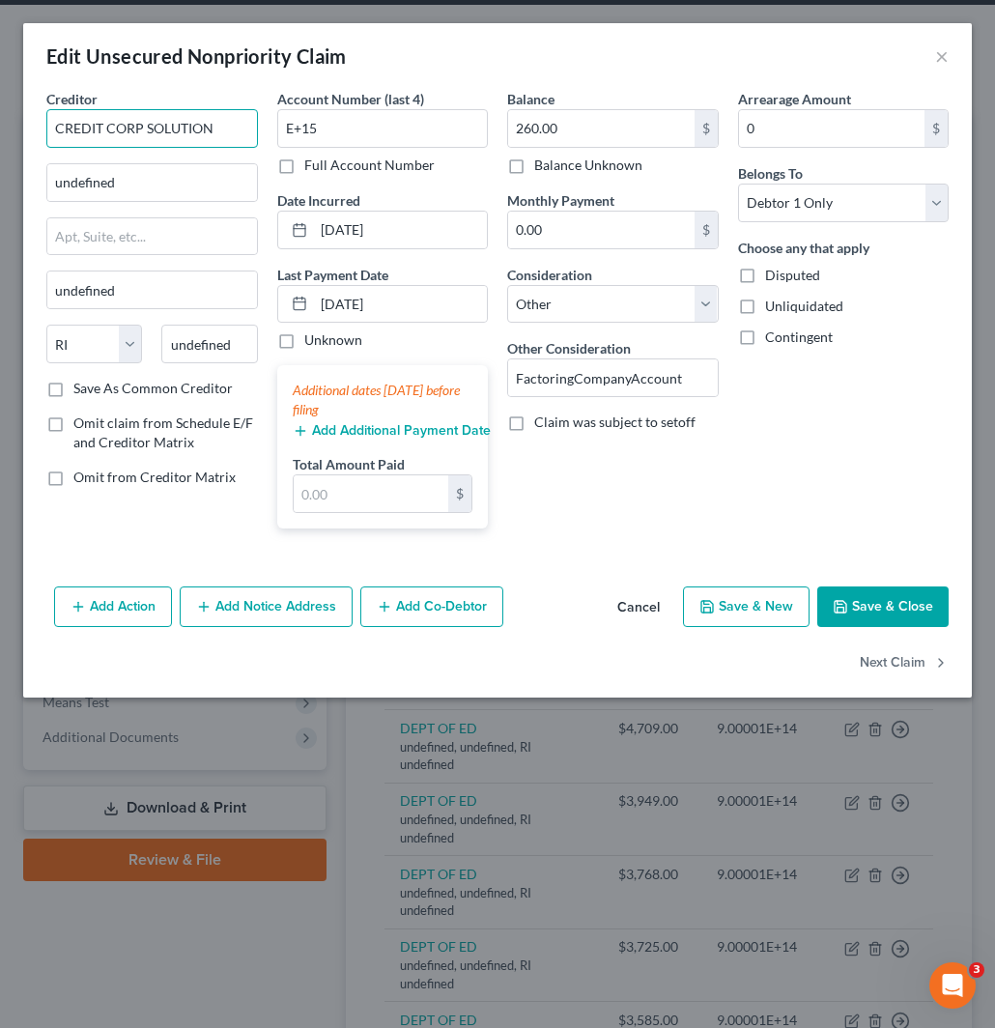
click at [228, 127] on input "CREDIT CORP SOLUTION" at bounding box center [152, 128] width 212 height 39
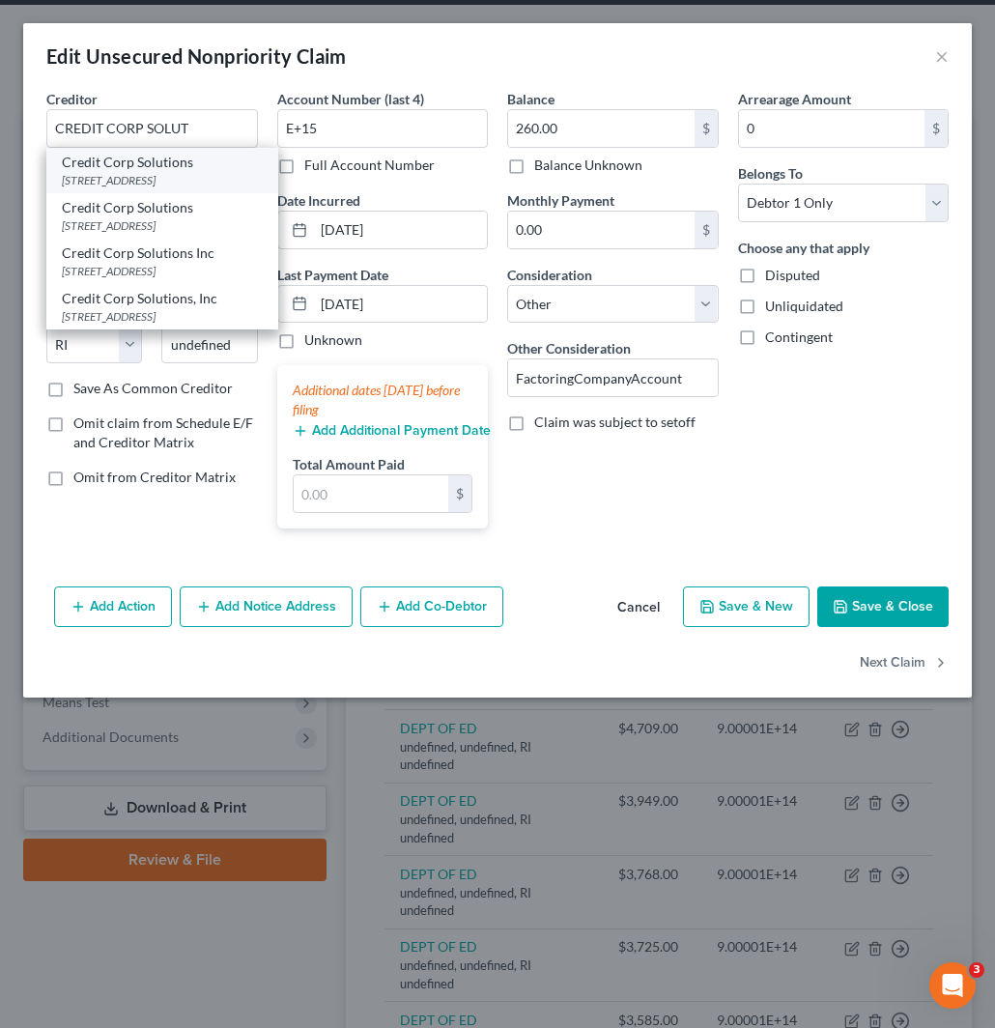
click at [178, 167] on div "Credit Corp Solutions" at bounding box center [162, 162] width 201 height 19
type input "Credit Corp Solutions"
type input "PO Box 2305"
type input "Mount Clemens"
select select "23"
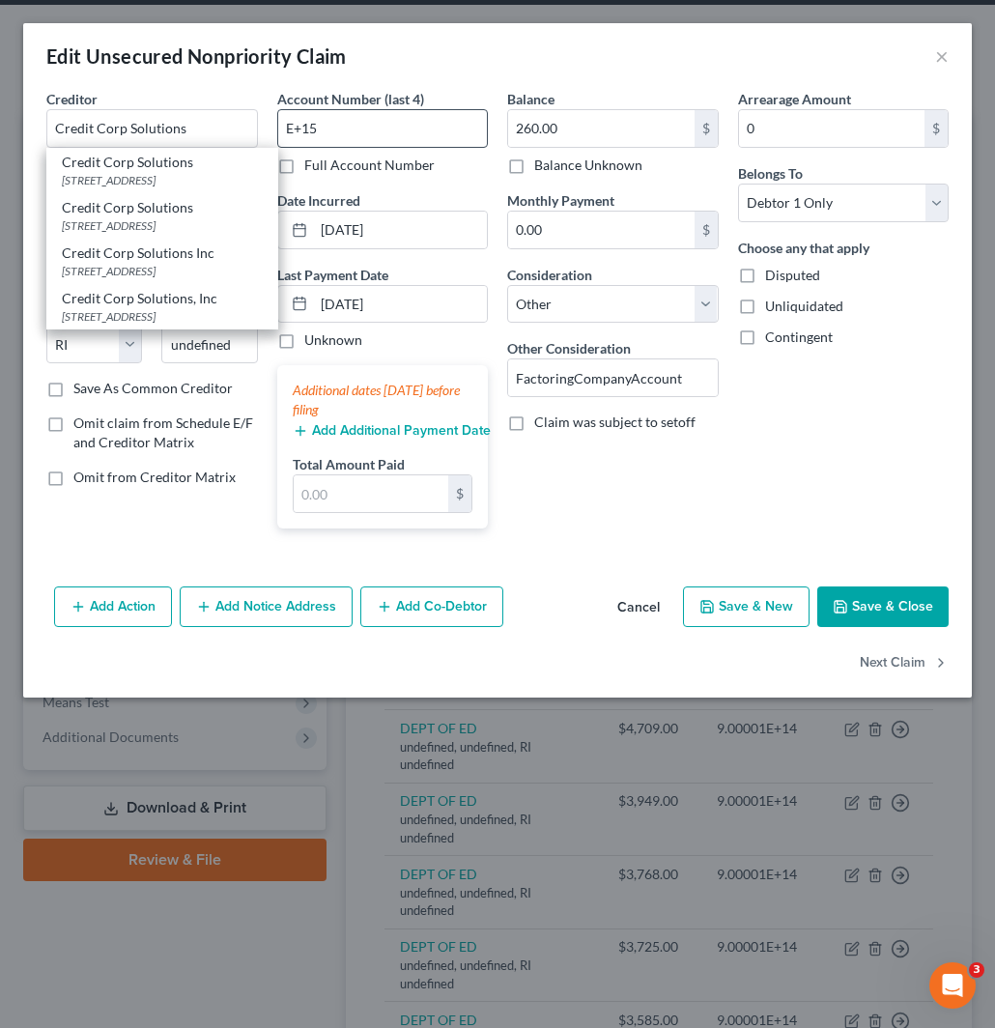
type input "48046"
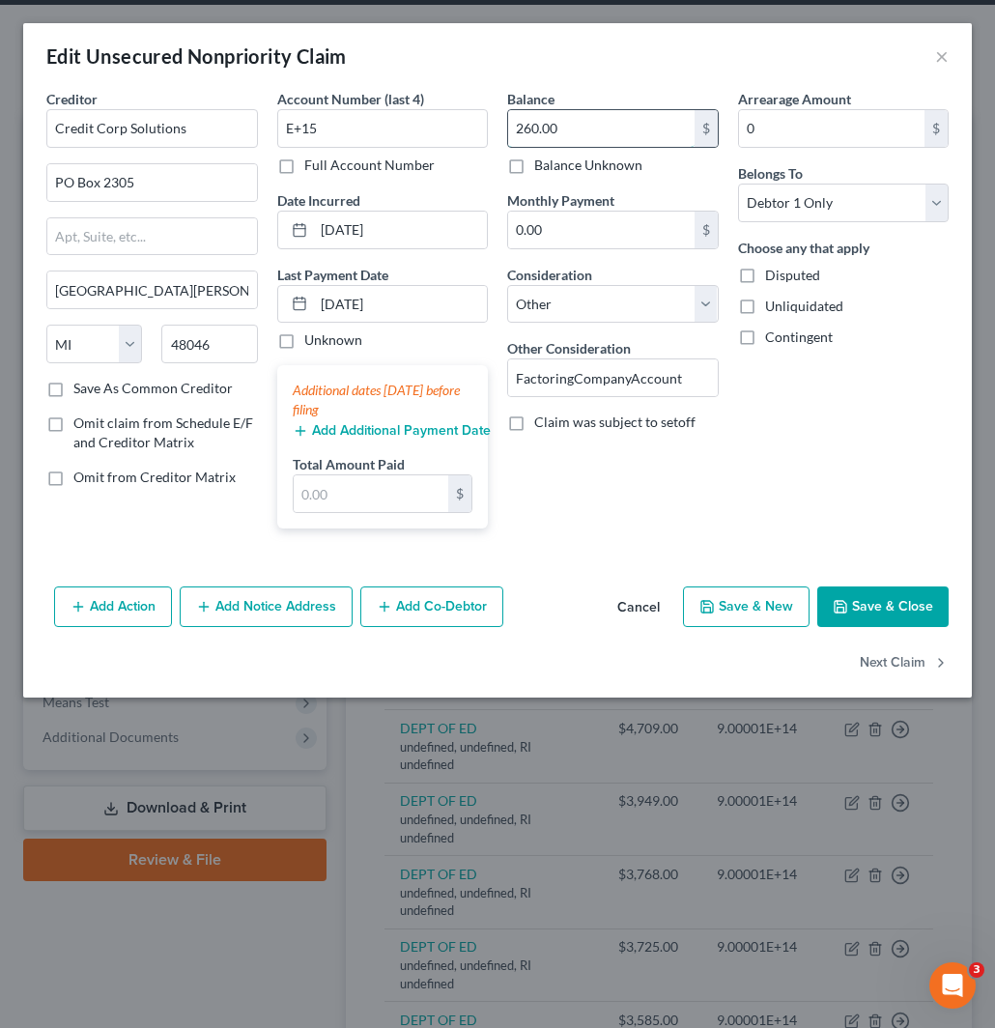
click at [572, 130] on input "260.00" at bounding box center [601, 128] width 187 height 37
drag, startPoint x: 334, startPoint y: 136, endPoint x: 309, endPoint y: 178, distance: 48.6
click at [240, 132] on div "Creditor * Credit Corp Solutions PO Box 2305 Mount Clemens State AL AK AR AZ CA…" at bounding box center [498, 316] width 922 height 455
paste input "0778"
type input "0778"
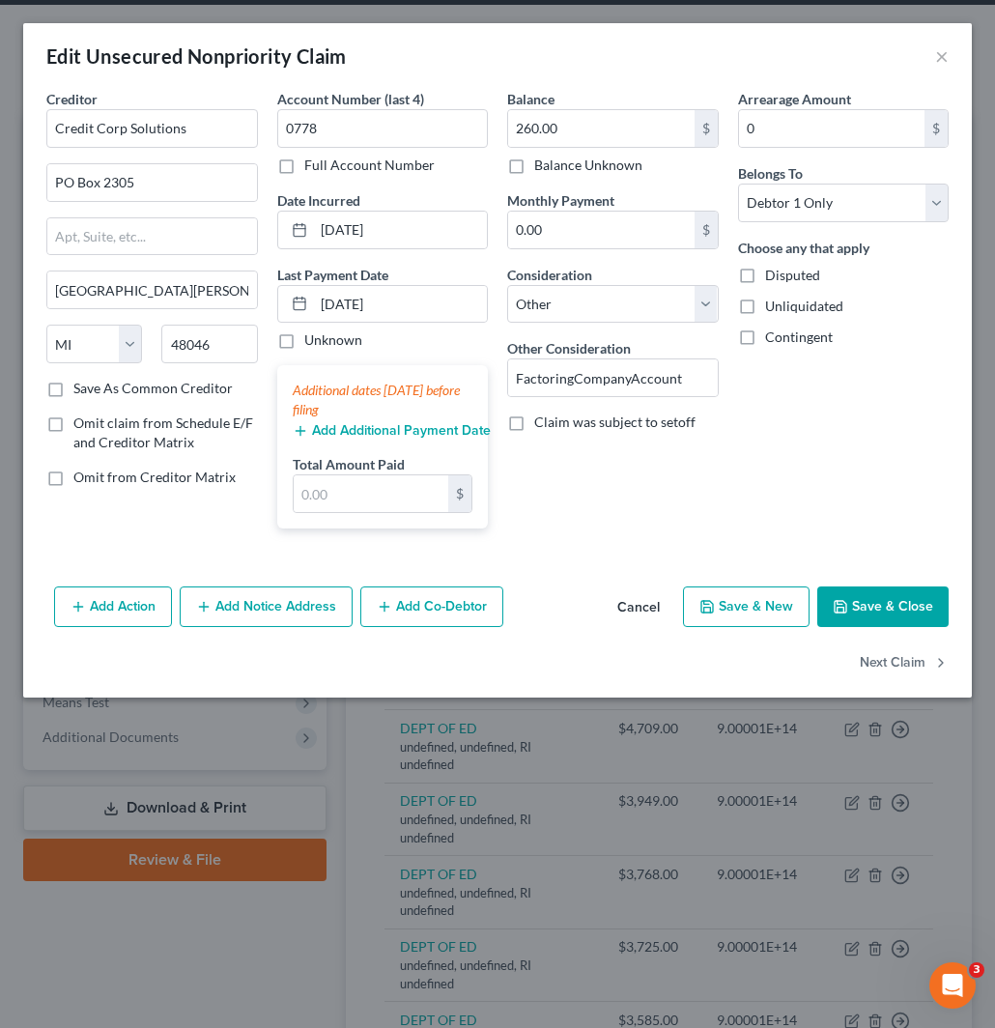
click at [893, 604] on button "Save & Close" at bounding box center [883, 607] width 131 height 41
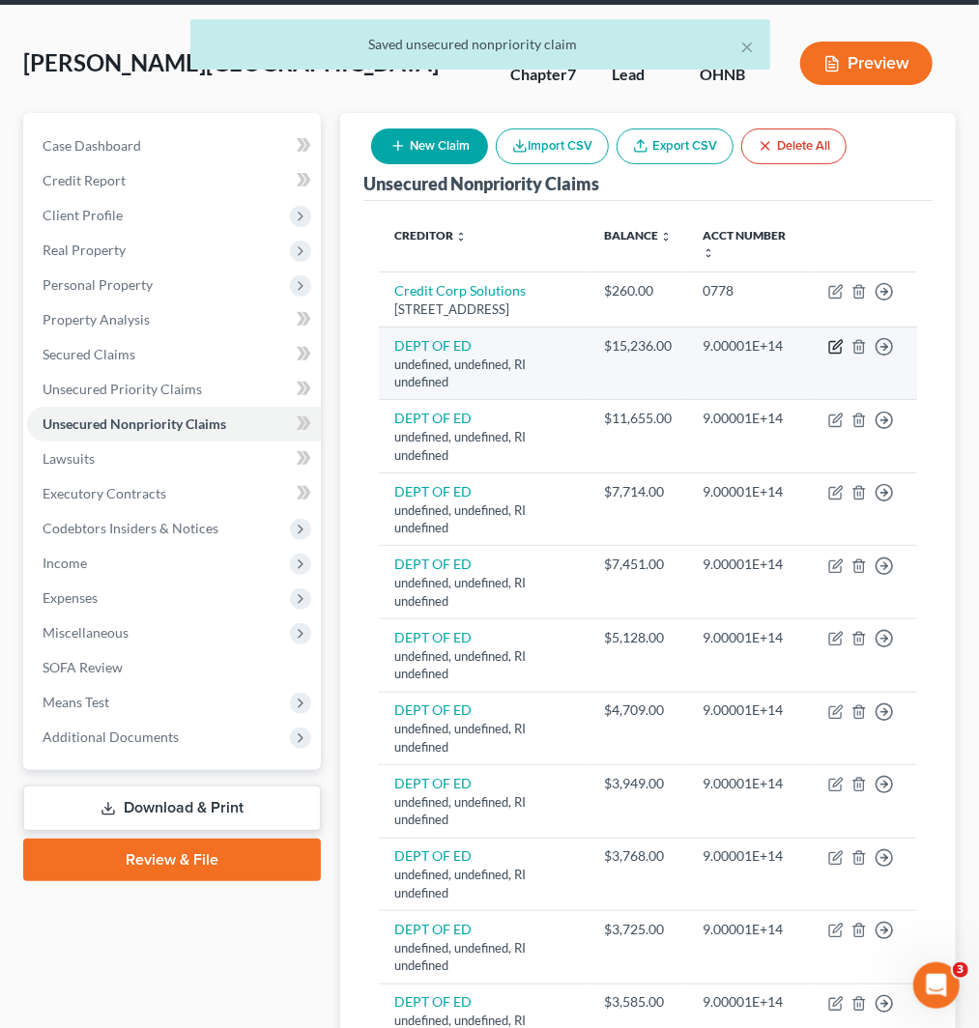
click at [831, 355] on icon "button" at bounding box center [835, 346] width 15 height 15
select select "41"
select select "14"
select select "0"
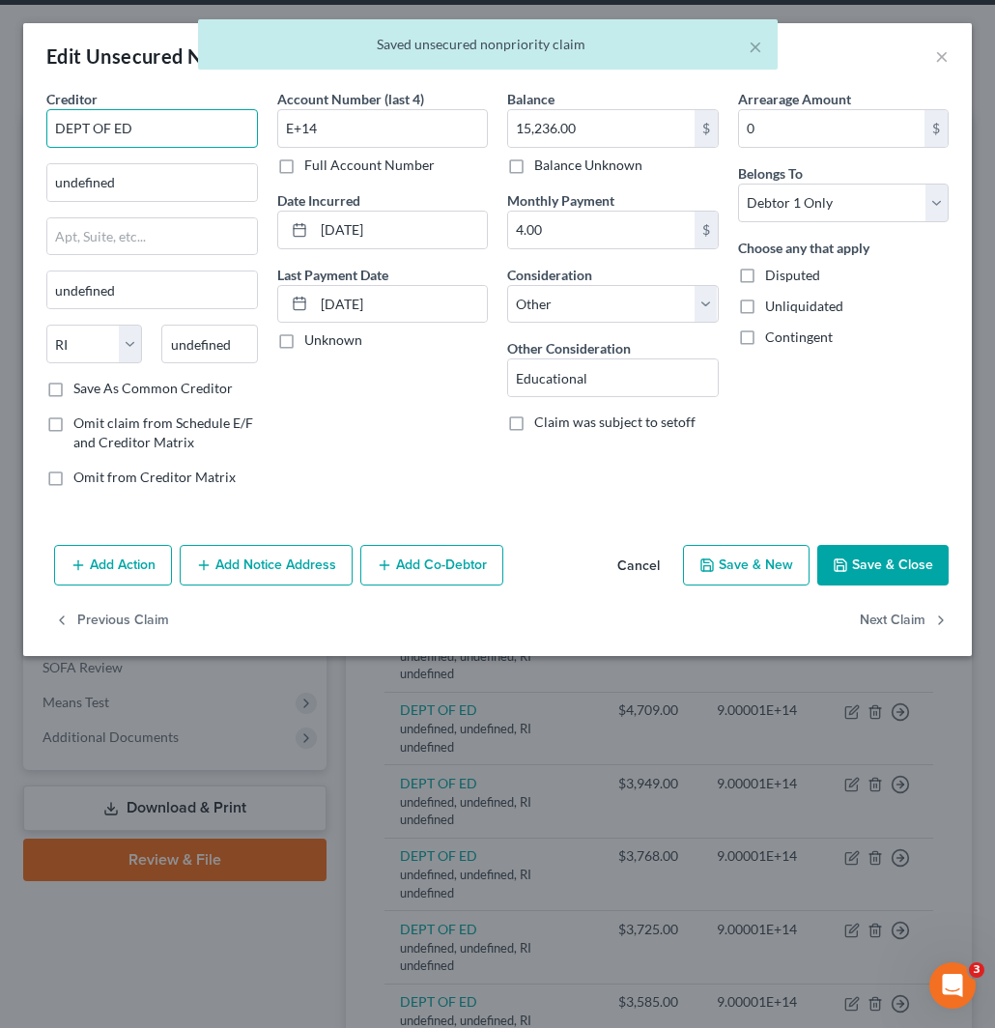
click at [174, 130] on input "DEPT OF ED" at bounding box center [152, 128] width 212 height 39
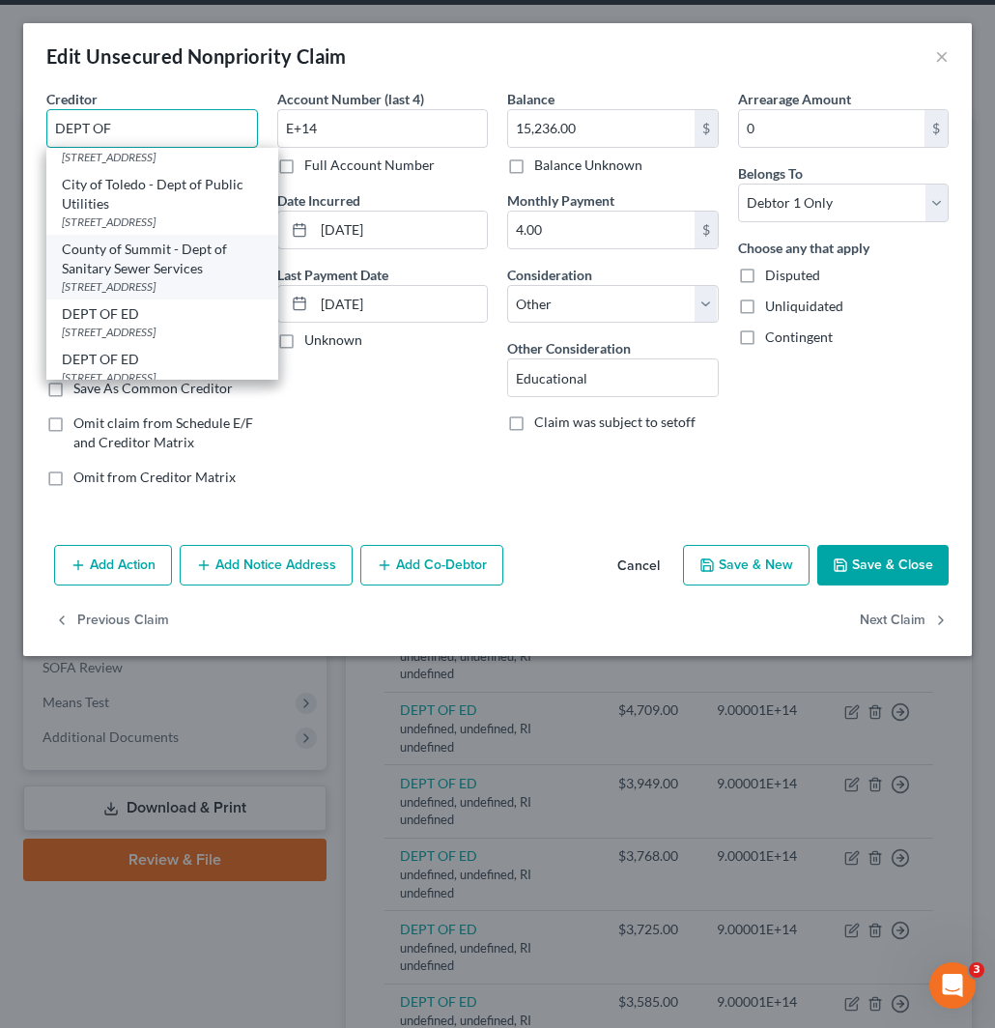
scroll to position [215, 0]
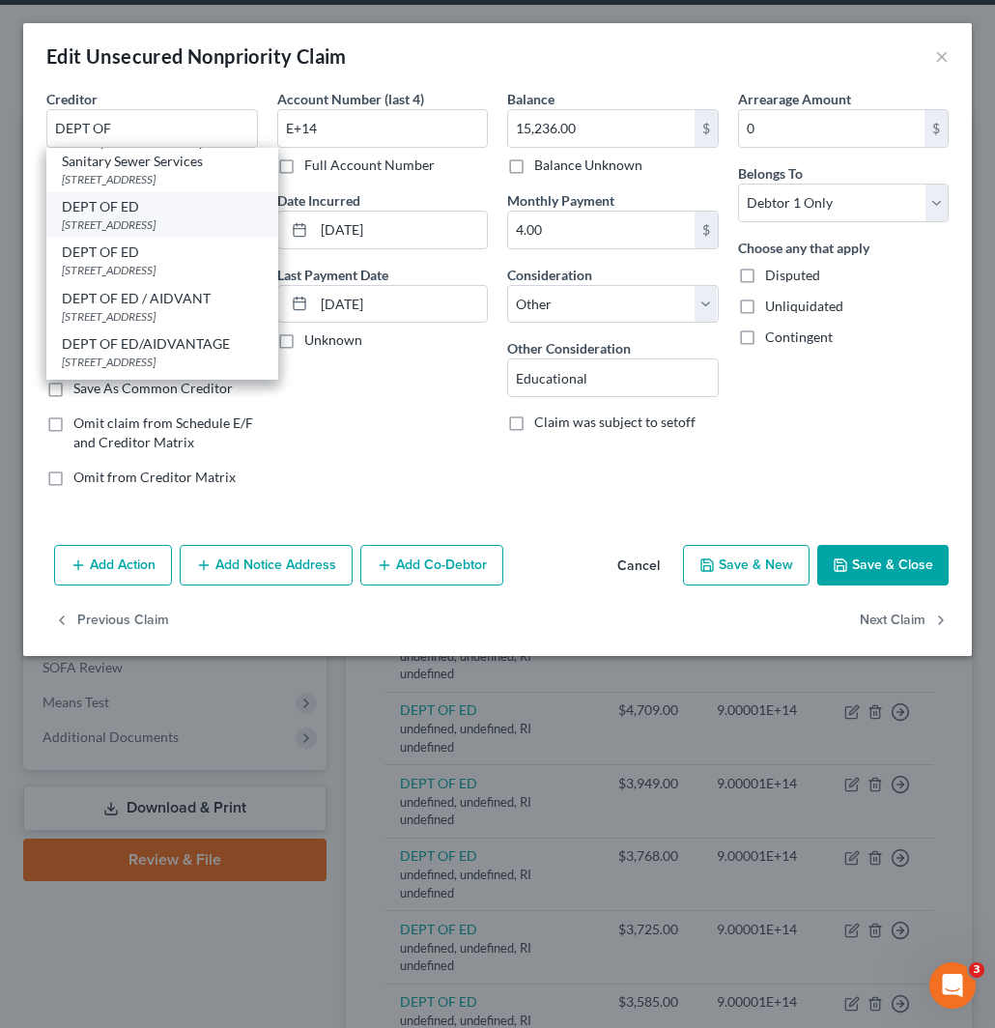
click at [152, 216] on div "DEPT OF ED" at bounding box center [162, 206] width 201 height 19
type input "DEPT OF ED"
type input "121 S 13th St"
type input "Lincoln"
select select "30"
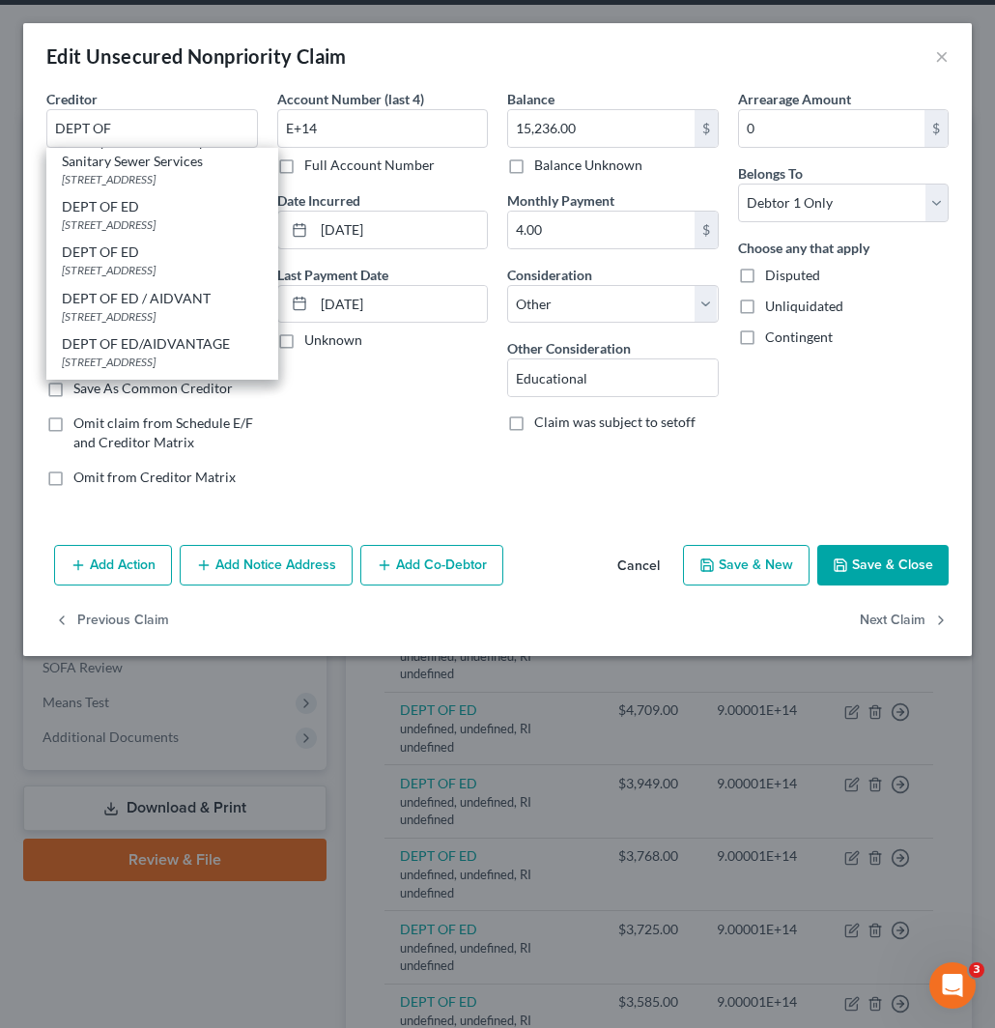
type input "68508"
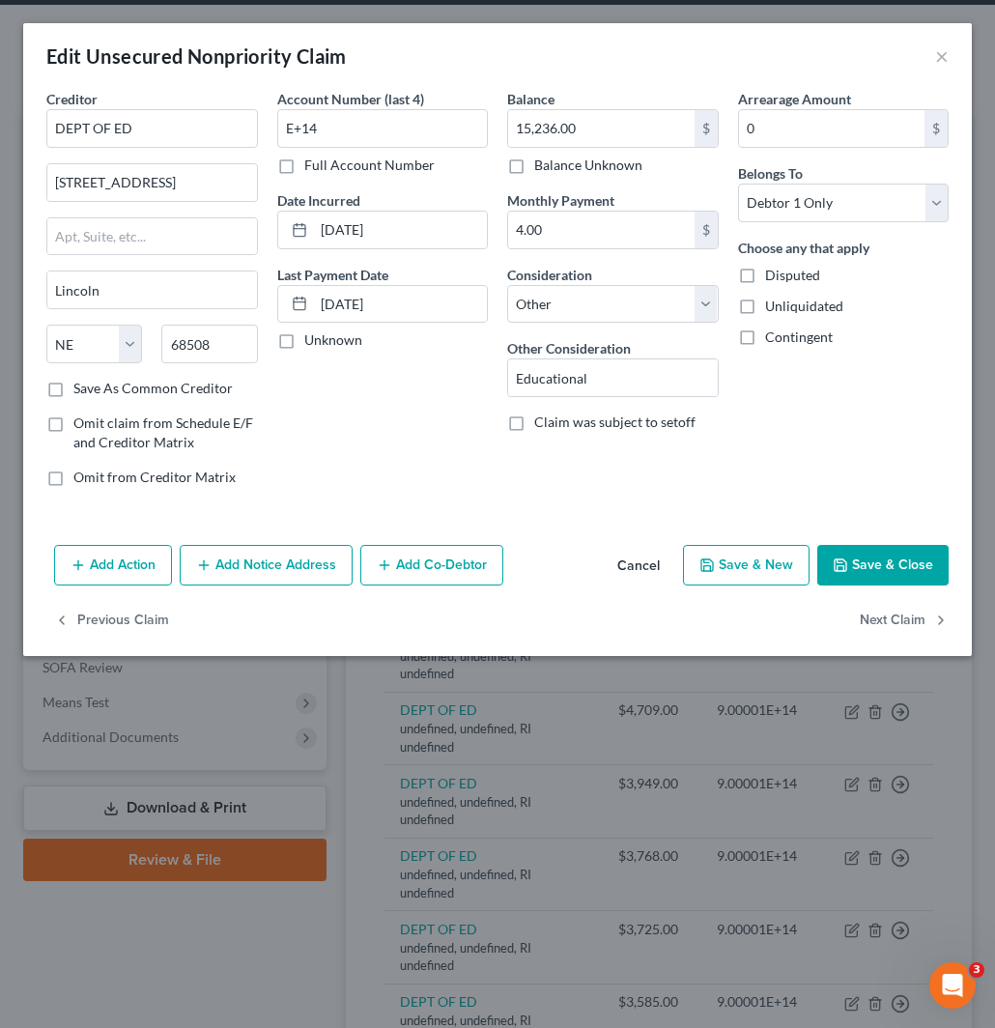
scroll to position [0, 0]
drag, startPoint x: 359, startPoint y: 133, endPoint x: 284, endPoint y: 159, distance: 78.5
click at [255, 130] on div "Creditor * DEPT OF ED 121 S 13th St Lincoln State AL AK AR AZ CA CO CT DE DC FL…" at bounding box center [498, 296] width 922 height 414
paste input "8171"
type input "8171"
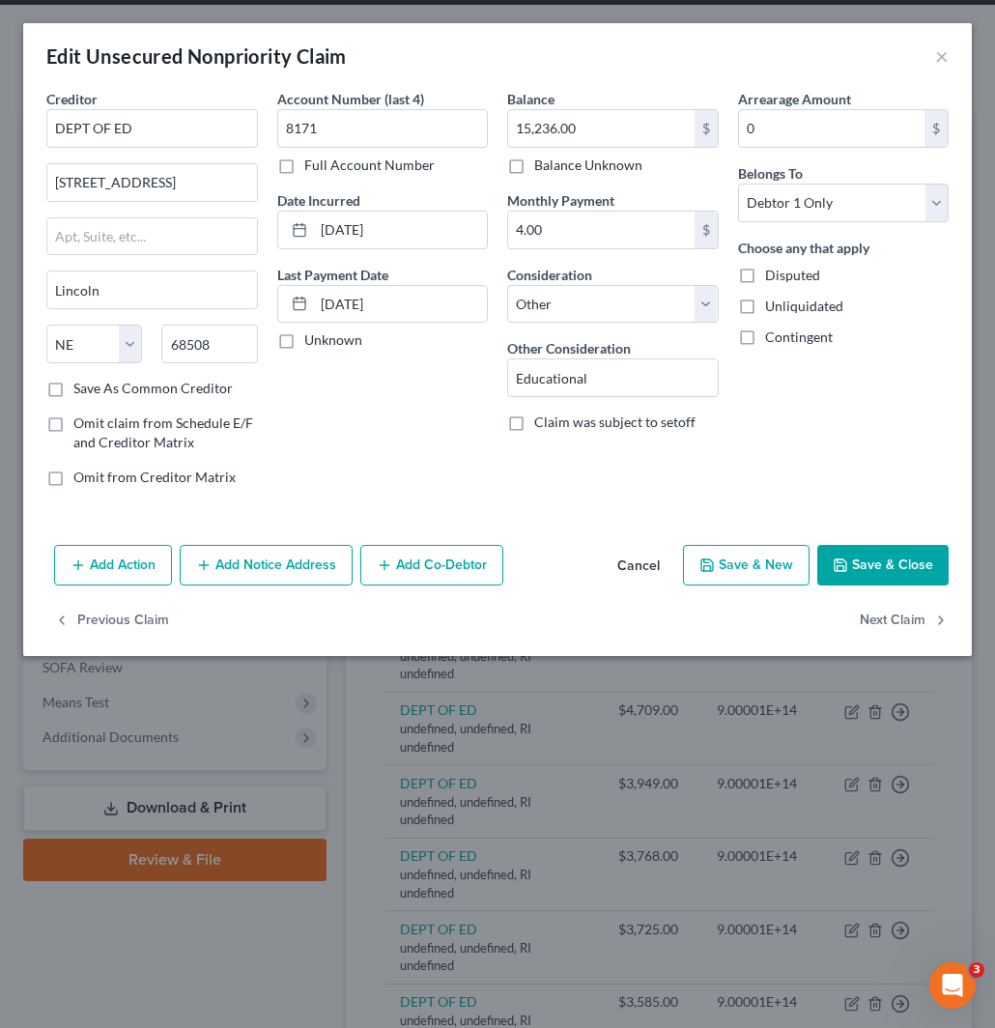
click at [897, 563] on button "Save & Close" at bounding box center [883, 565] width 131 height 41
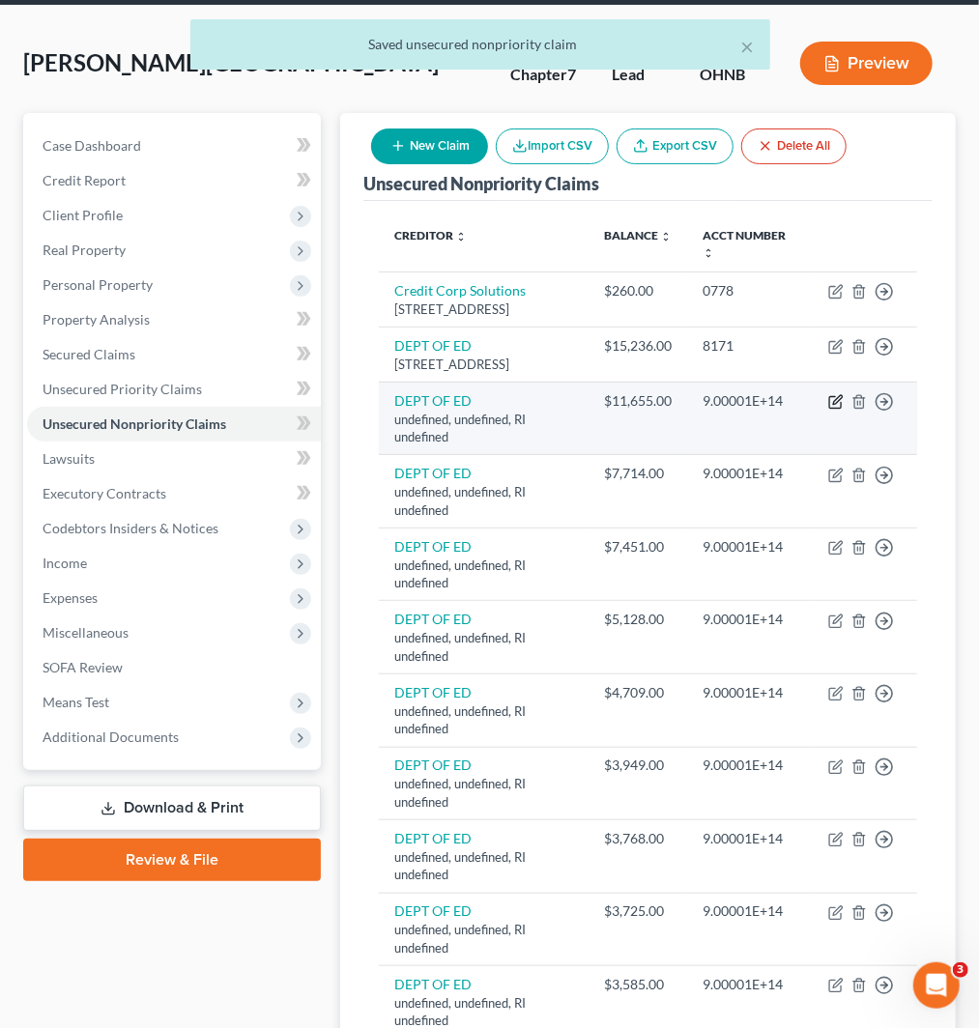
click at [832, 410] on icon "button" at bounding box center [835, 401] width 15 height 15
select select "41"
select select "14"
select select "0"
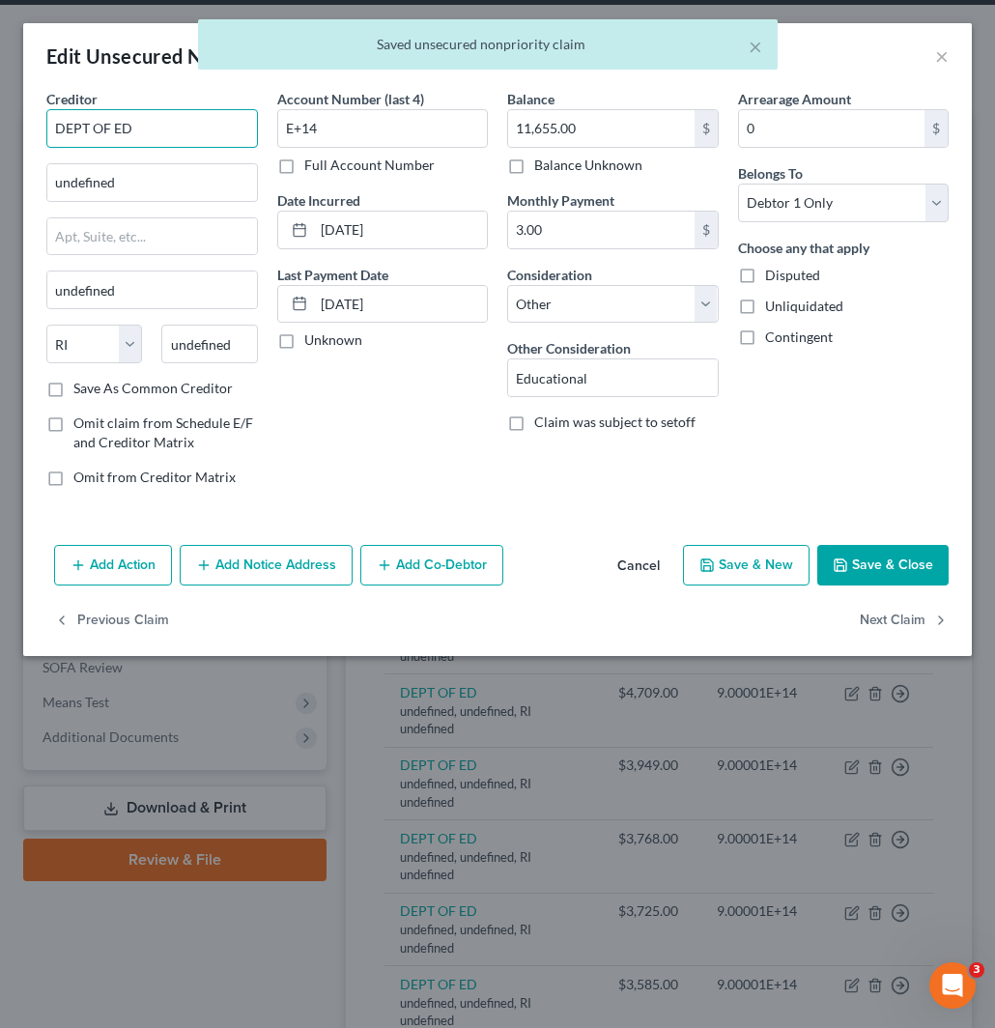
click at [155, 122] on input "DEPT OF ED" at bounding box center [152, 128] width 212 height 39
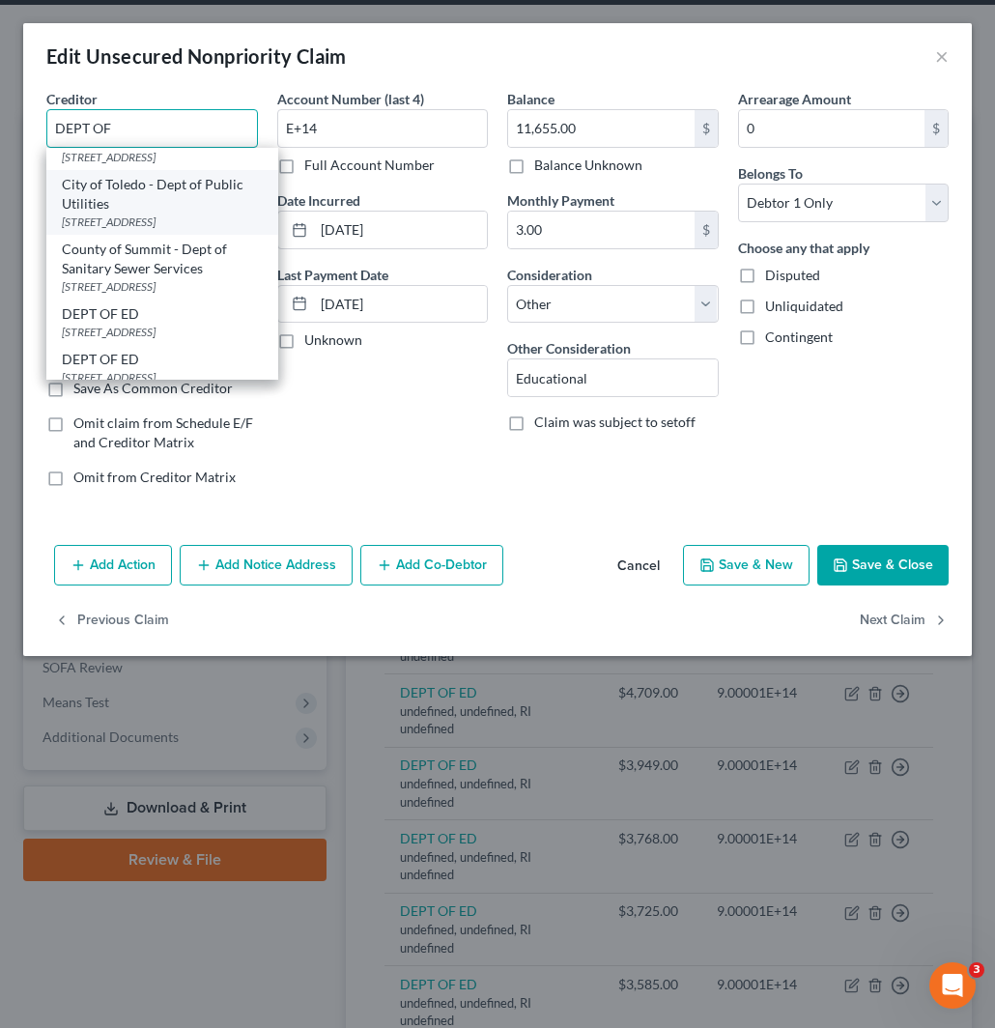
scroll to position [215, 0]
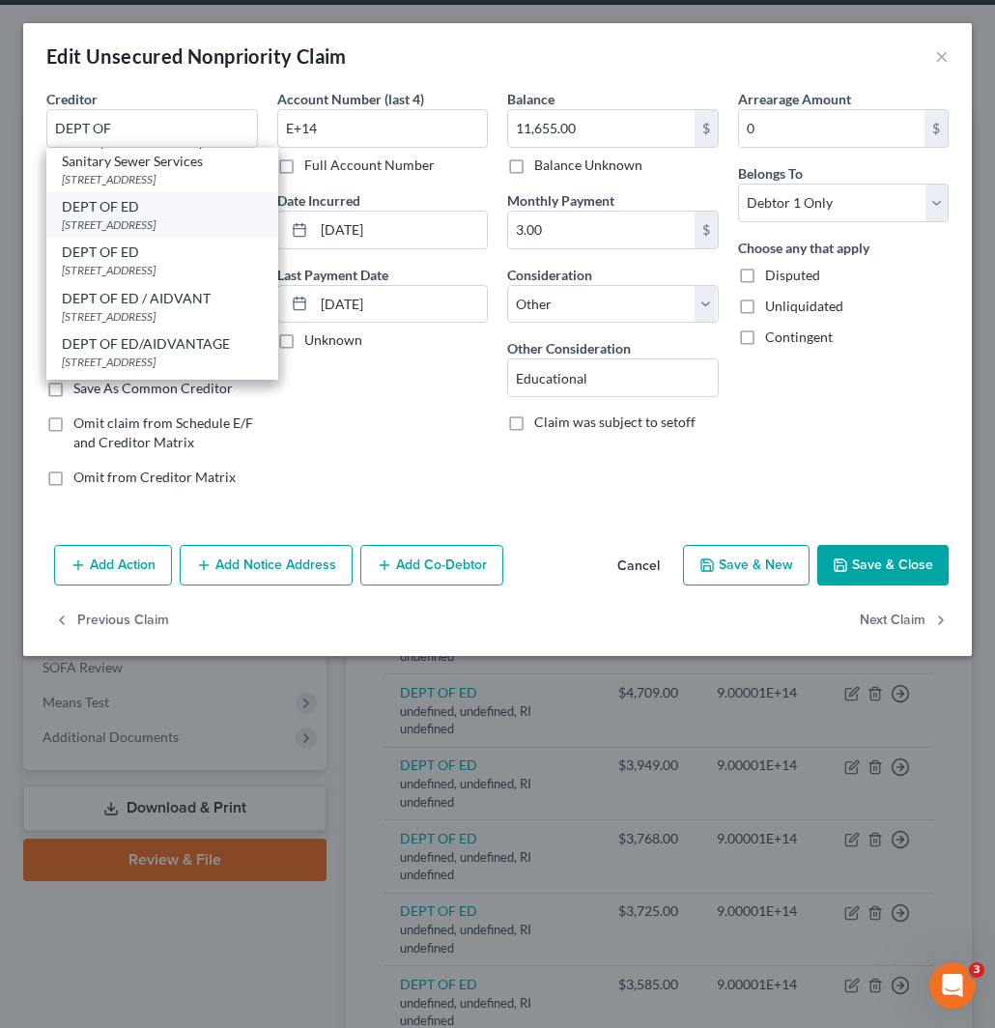
click at [123, 233] on div "121 S 13th St, Lincoln, NE 68508" at bounding box center [162, 224] width 201 height 16
type input "DEPT OF ED"
type input "121 S 13th St"
type input "Lincoln"
select select "30"
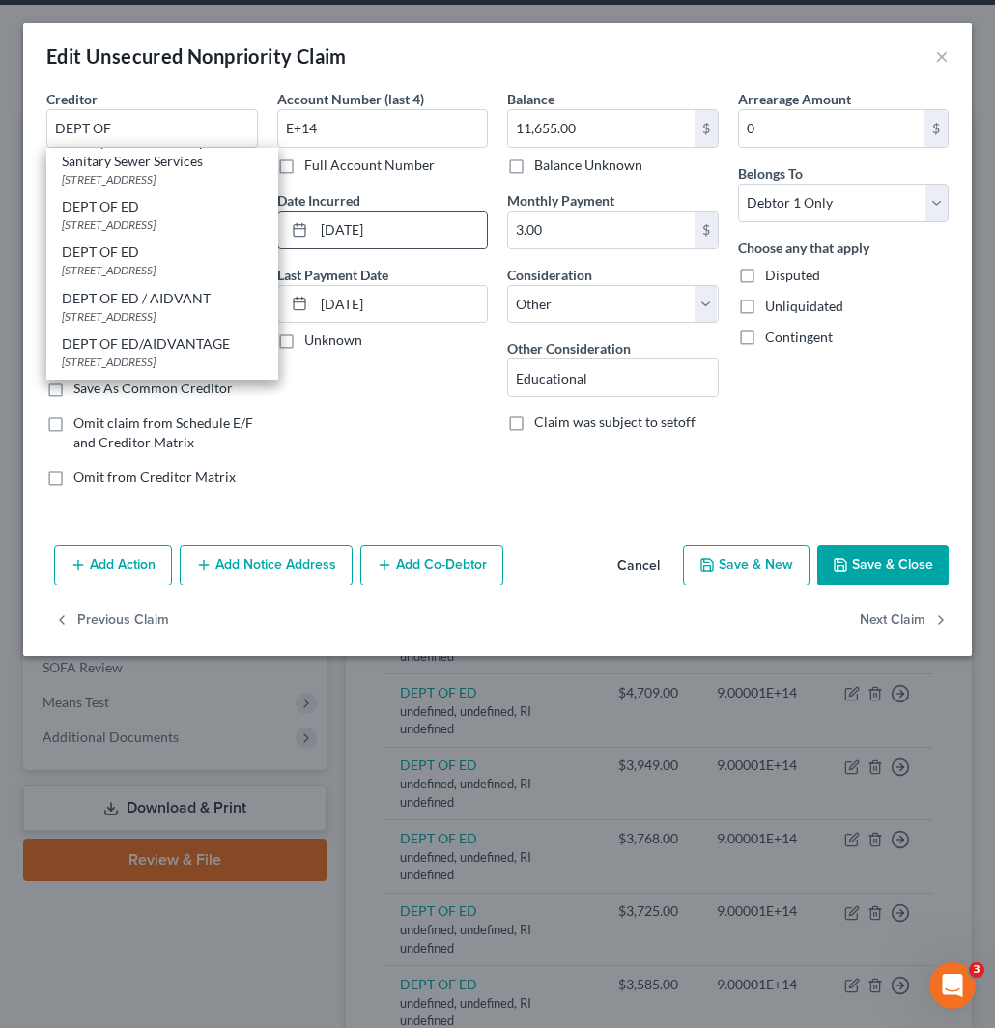
type input "68508"
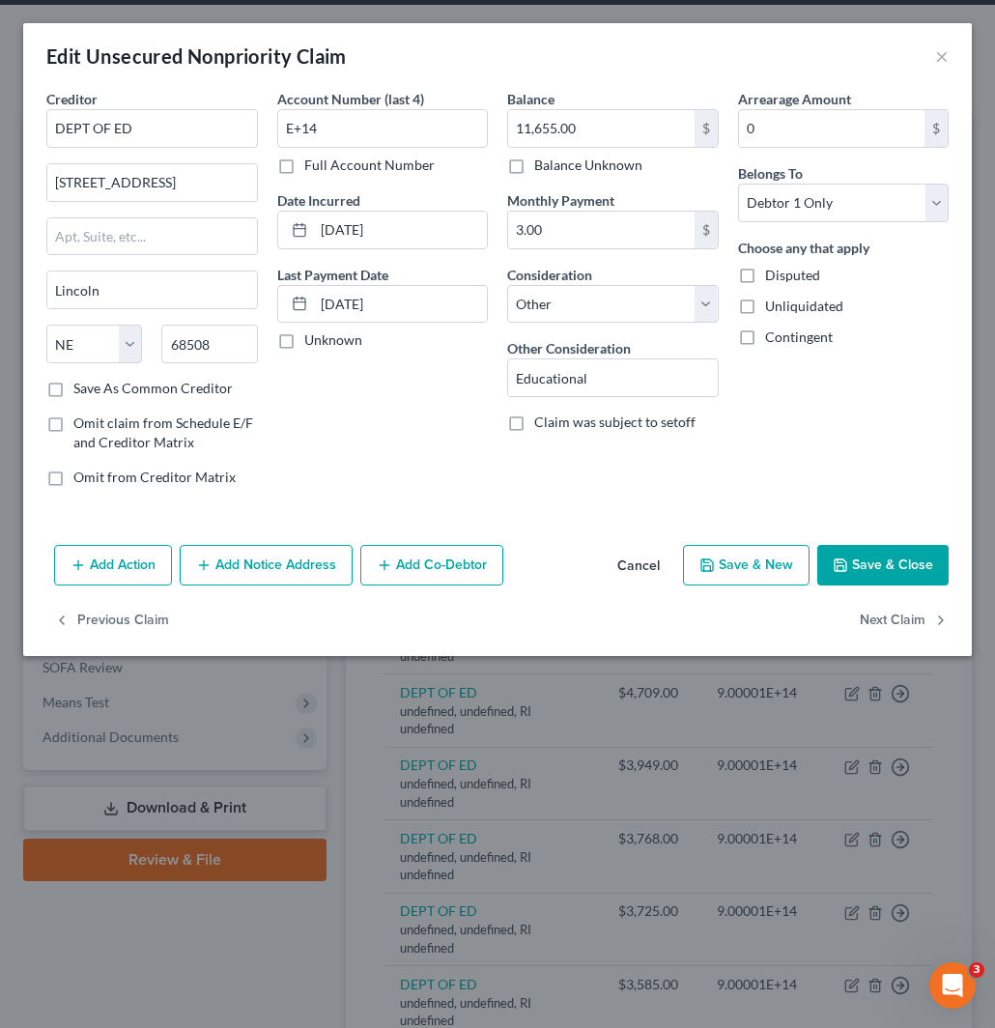
scroll to position [0, 0]
click at [561, 123] on input "11,655.00" at bounding box center [601, 128] width 187 height 37
drag, startPoint x: 288, startPoint y: 122, endPoint x: 263, endPoint y: 141, distance: 31.7
click at [259, 122] on div "Creditor * DEPT OF ED 121 S 13th St Lincoln State AL AK AR AZ CA CO CT DE DC FL…" at bounding box center [498, 296] width 922 height 414
paste input "5571"
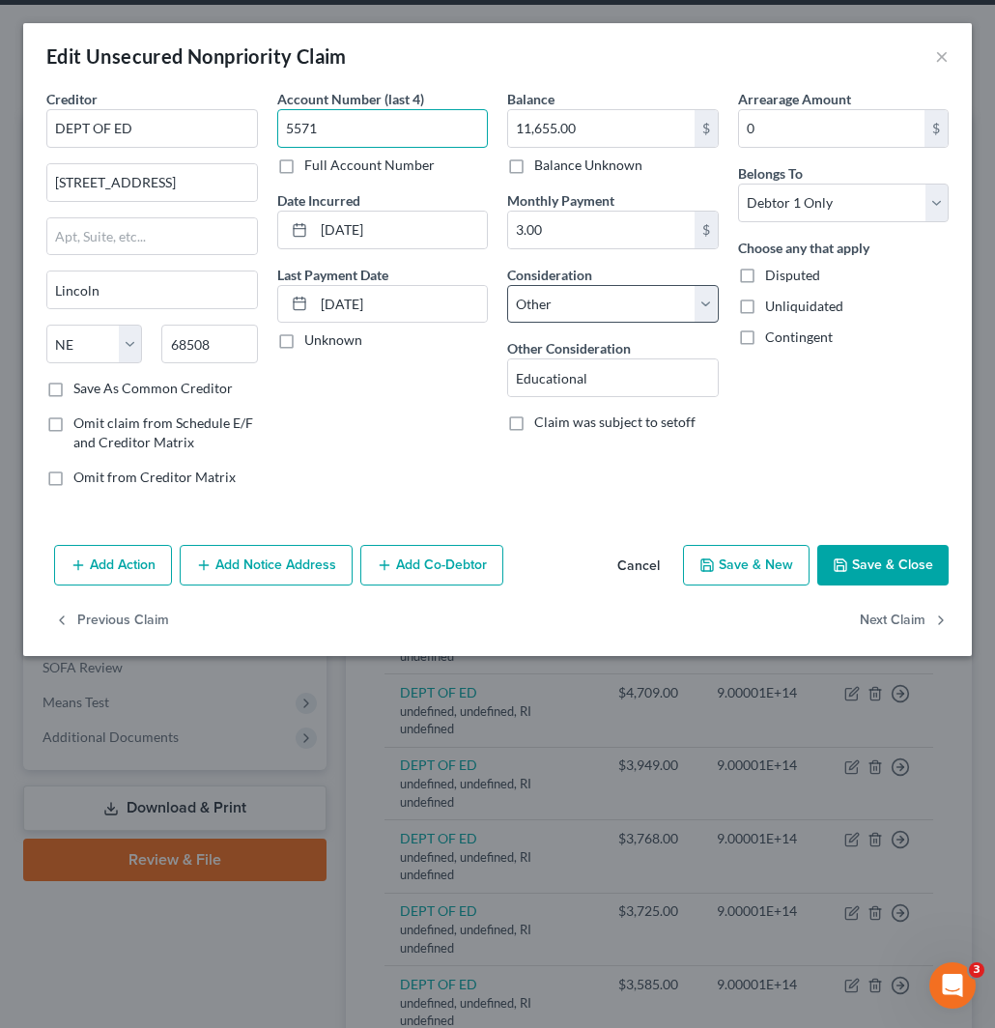
type input "5571"
drag, startPoint x: 605, startPoint y: 303, endPoint x: 603, endPoint y: 312, distance: 9.9
click at [605, 303] on select "Select Cable / Satellite Services Collection Agency Credit Card Debt Debt Couns…" at bounding box center [613, 304] width 212 height 39
select select "17"
click at [507, 285] on select "Select Cable / Satellite Services Collection Agency Credit Card Debt Debt Couns…" at bounding box center [613, 304] width 212 height 39
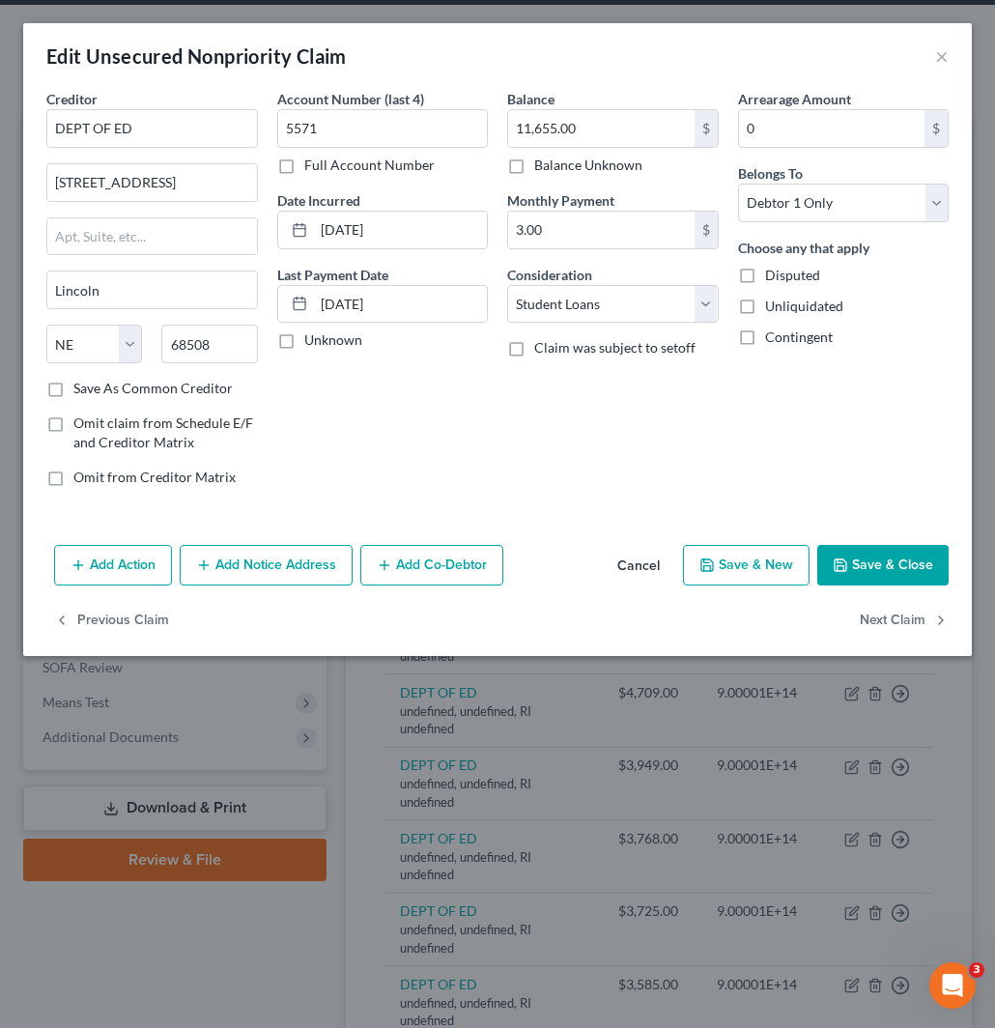
click at [847, 562] on icon "button" at bounding box center [841, 566] width 12 height 12
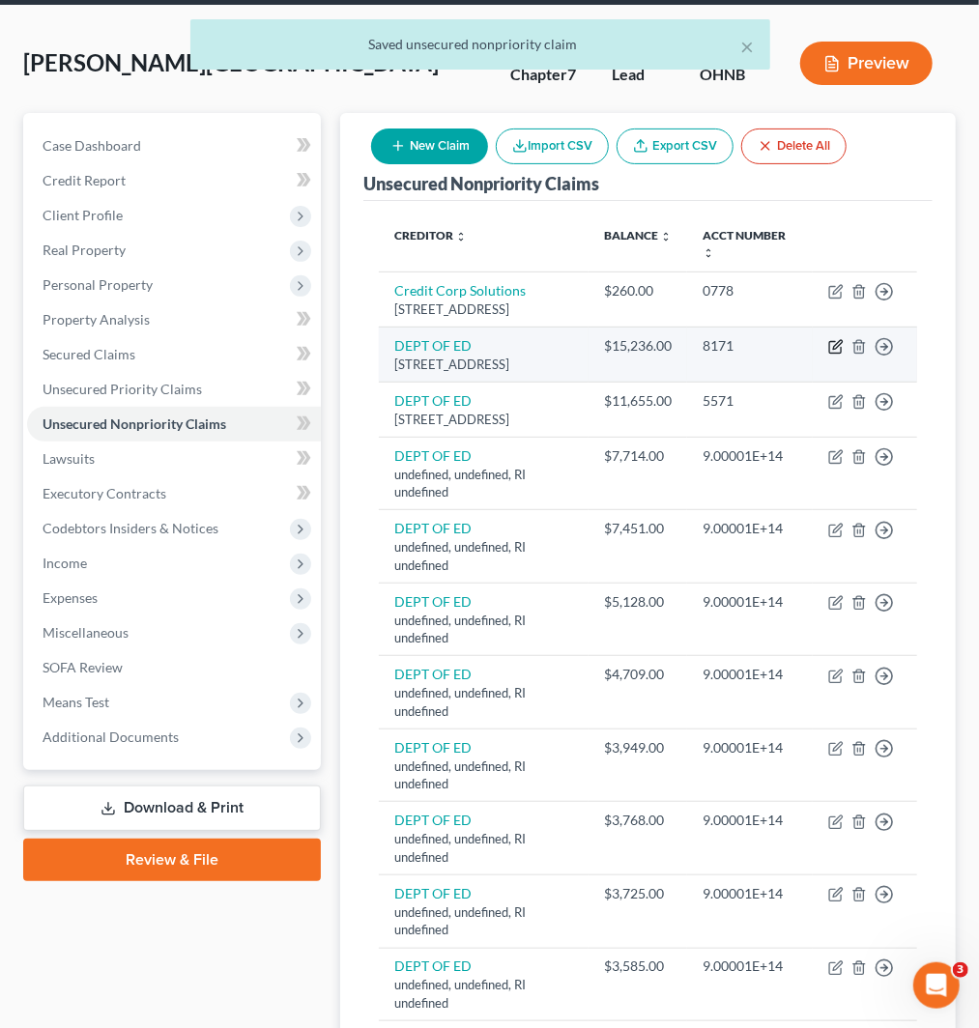
click at [837, 349] on icon "button" at bounding box center [837, 344] width 9 height 9
select select "30"
select select "14"
select select "0"
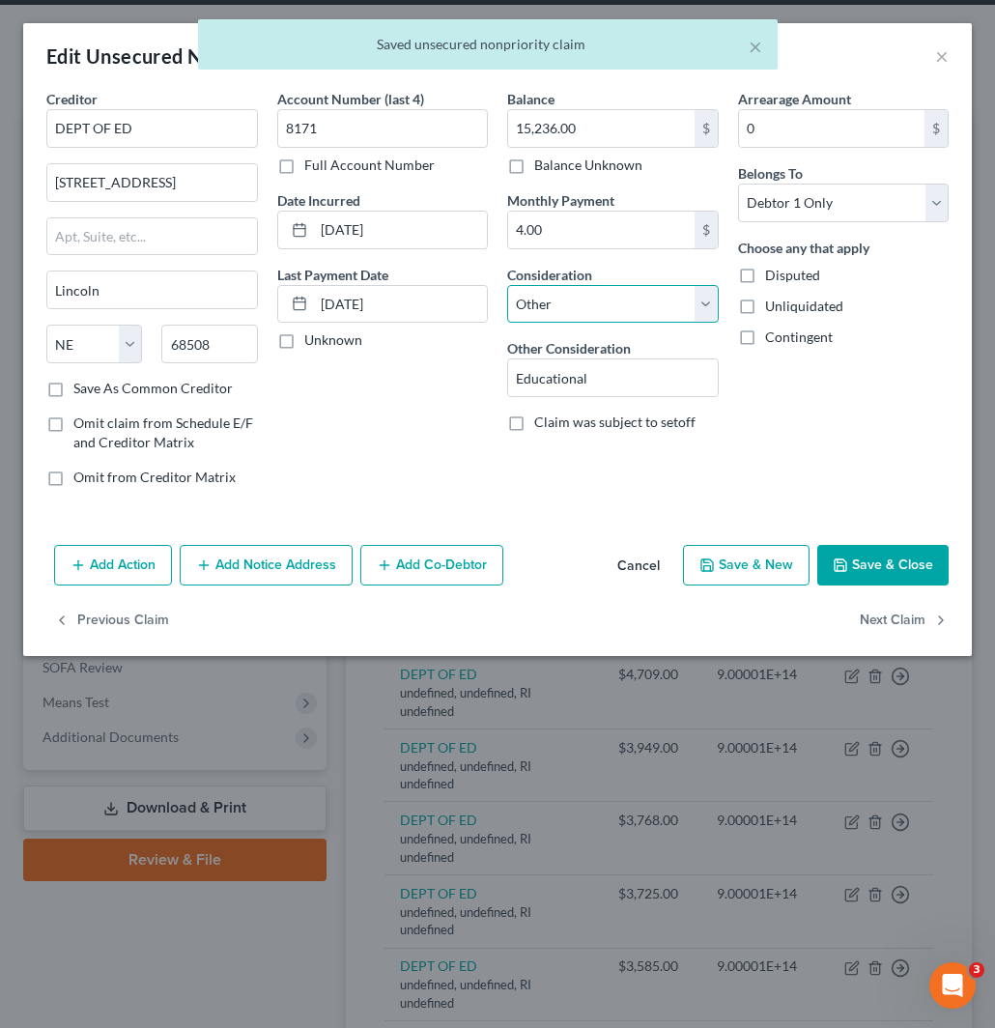
drag, startPoint x: 610, startPoint y: 305, endPoint x: 605, endPoint y: 322, distance: 17.1
click at [610, 305] on select "Select Cable / Satellite Services Collection Agency Credit Card Debt Debt Couns…" at bounding box center [613, 304] width 212 height 39
select select "17"
click at [507, 285] on select "Select Cable / Satellite Services Collection Agency Credit Card Debt Debt Couns…" at bounding box center [613, 304] width 212 height 39
click at [871, 564] on button "Save & Close" at bounding box center [883, 565] width 131 height 41
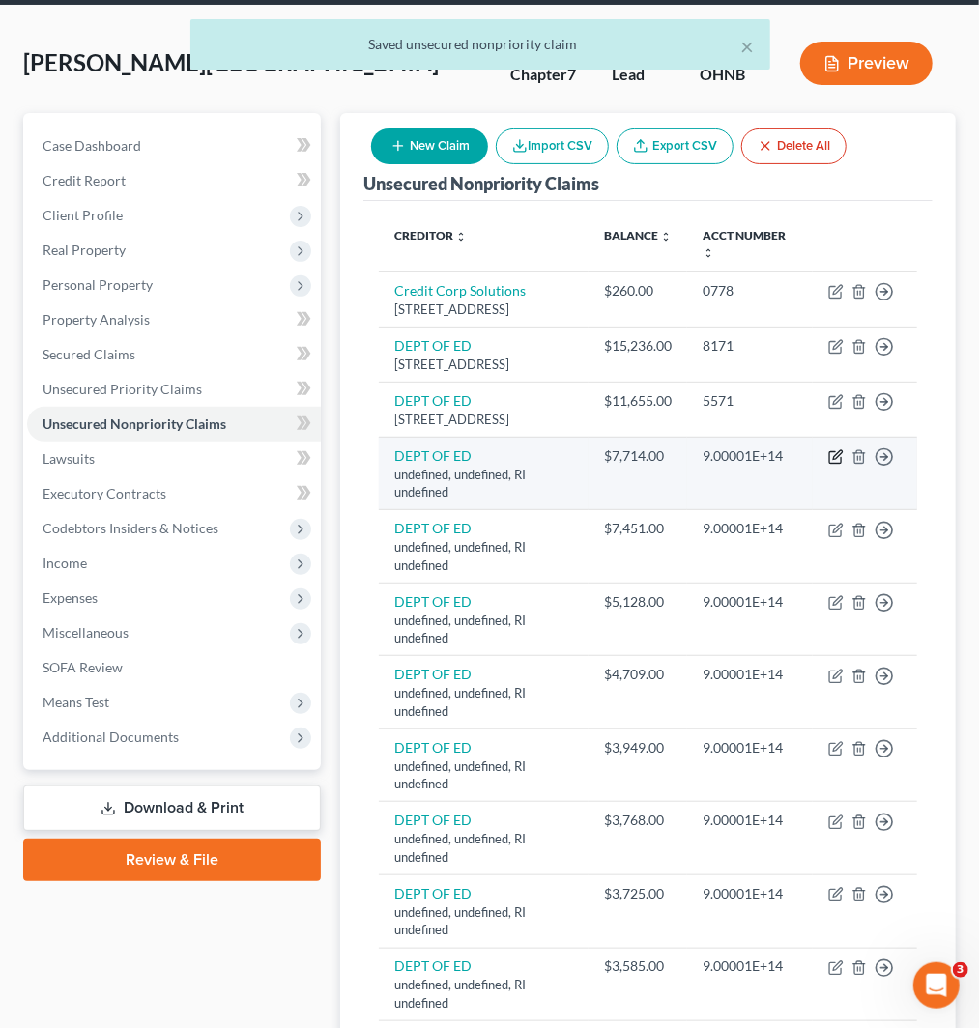
click at [835, 465] on icon "button" at bounding box center [835, 456] width 15 height 15
select select "41"
select select "14"
select select "0"
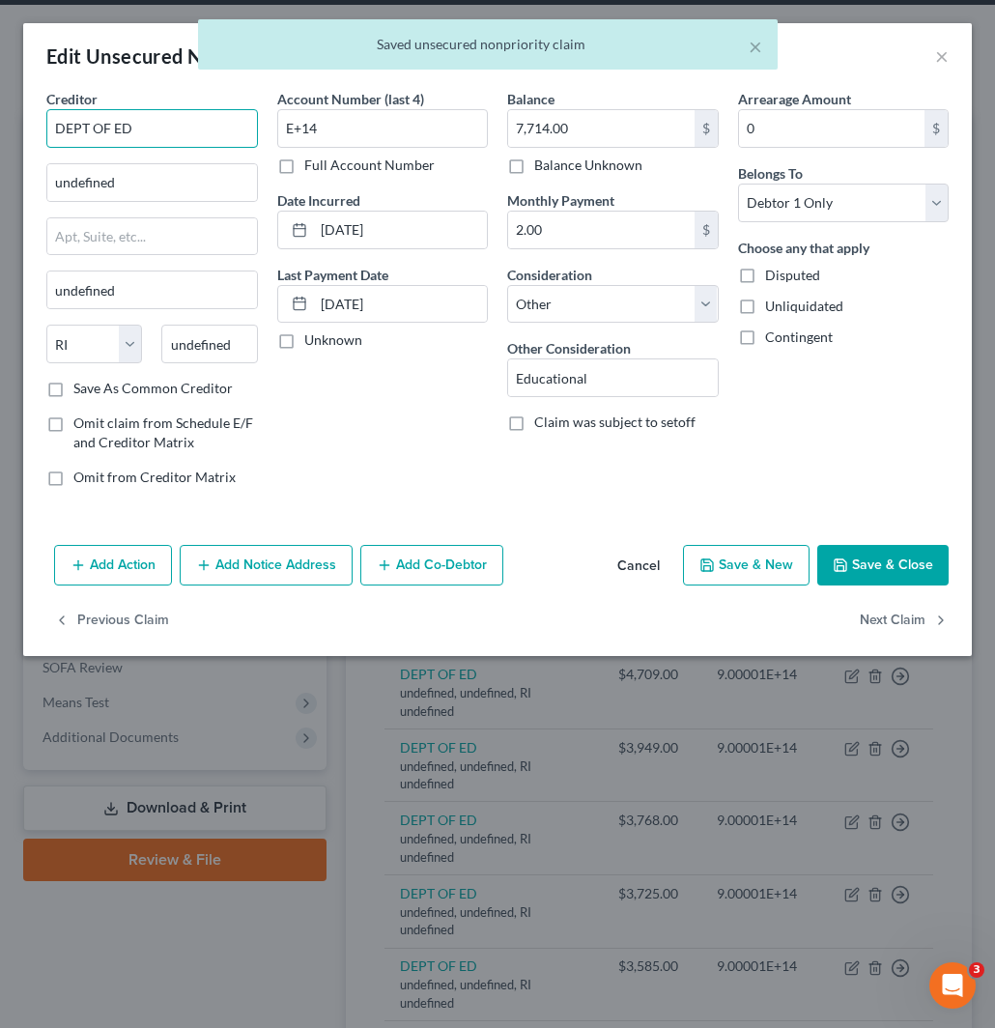
click at [151, 132] on input "DEPT OF ED" at bounding box center [152, 128] width 212 height 39
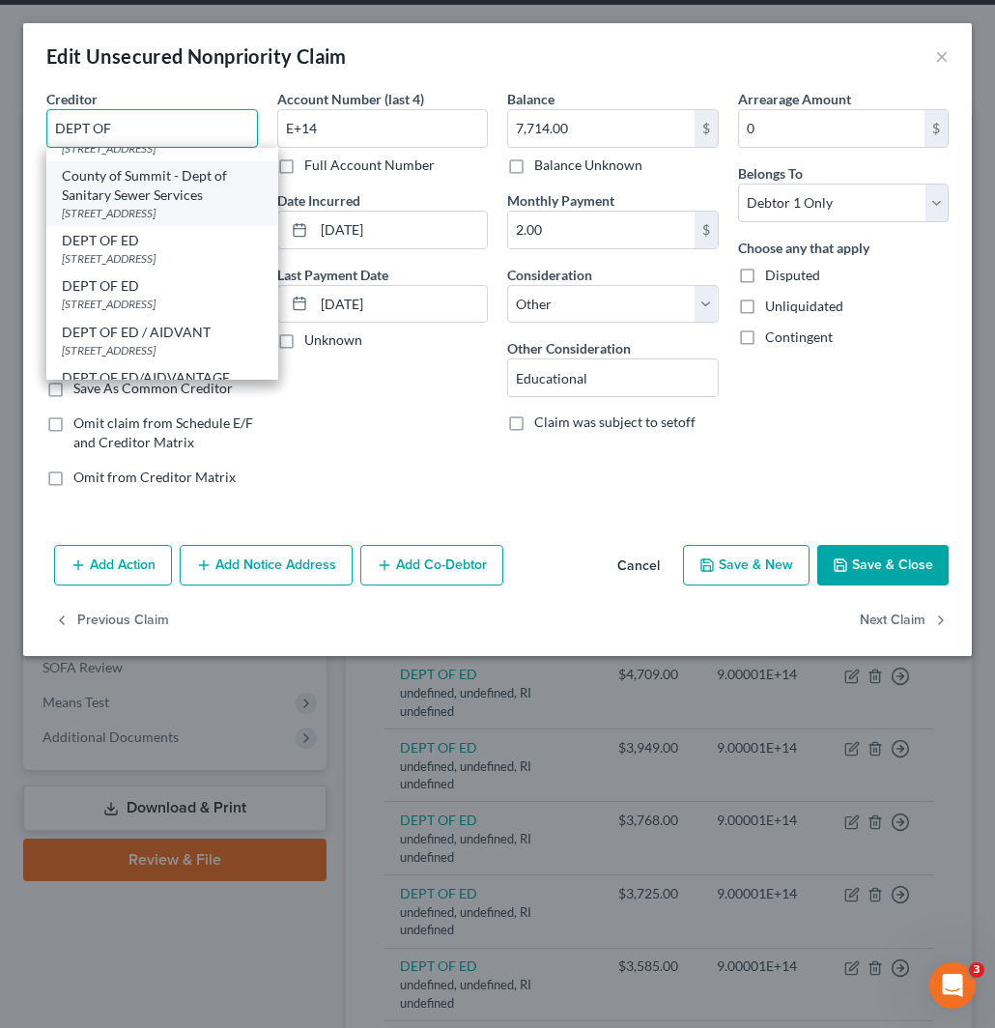
scroll to position [215, 0]
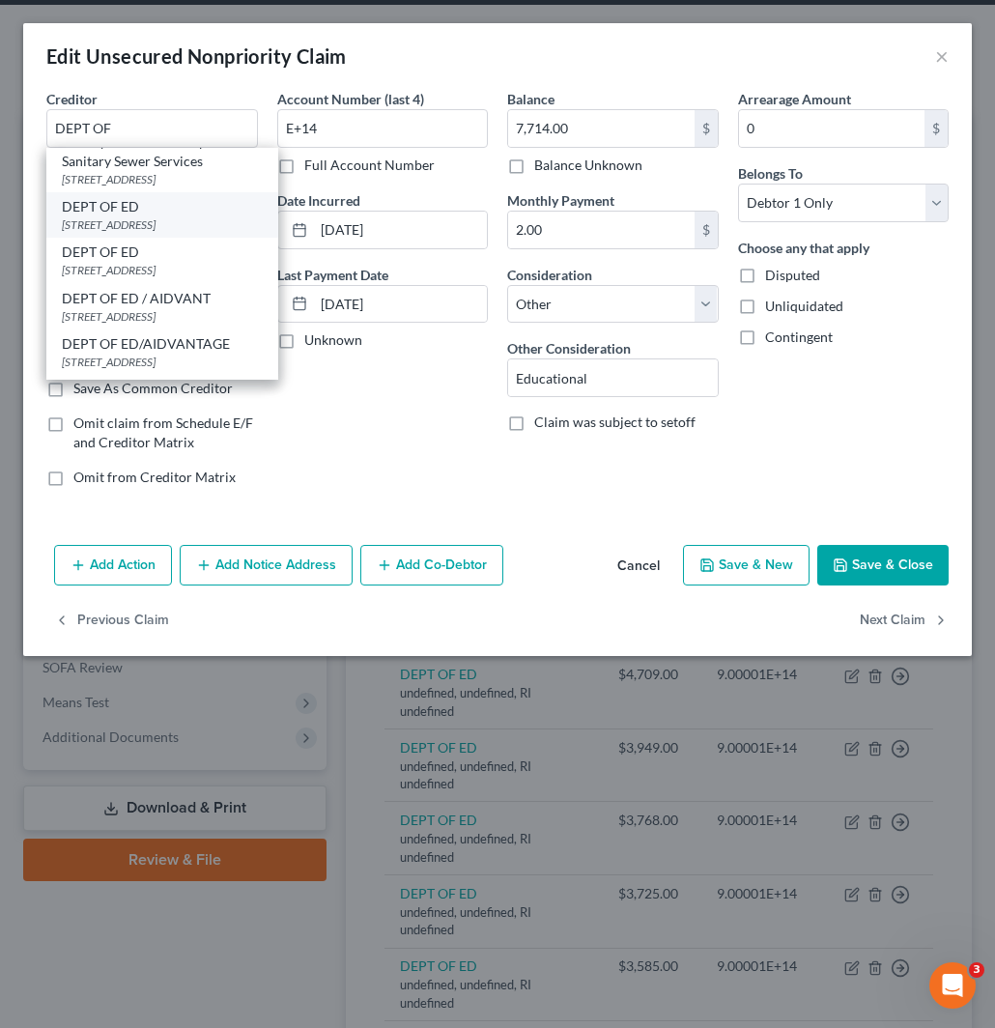
click at [129, 216] on div "DEPT OF ED" at bounding box center [162, 206] width 201 height 19
type input "DEPT OF ED"
type input "121 S 13th St"
type input "Lincoln"
select select "30"
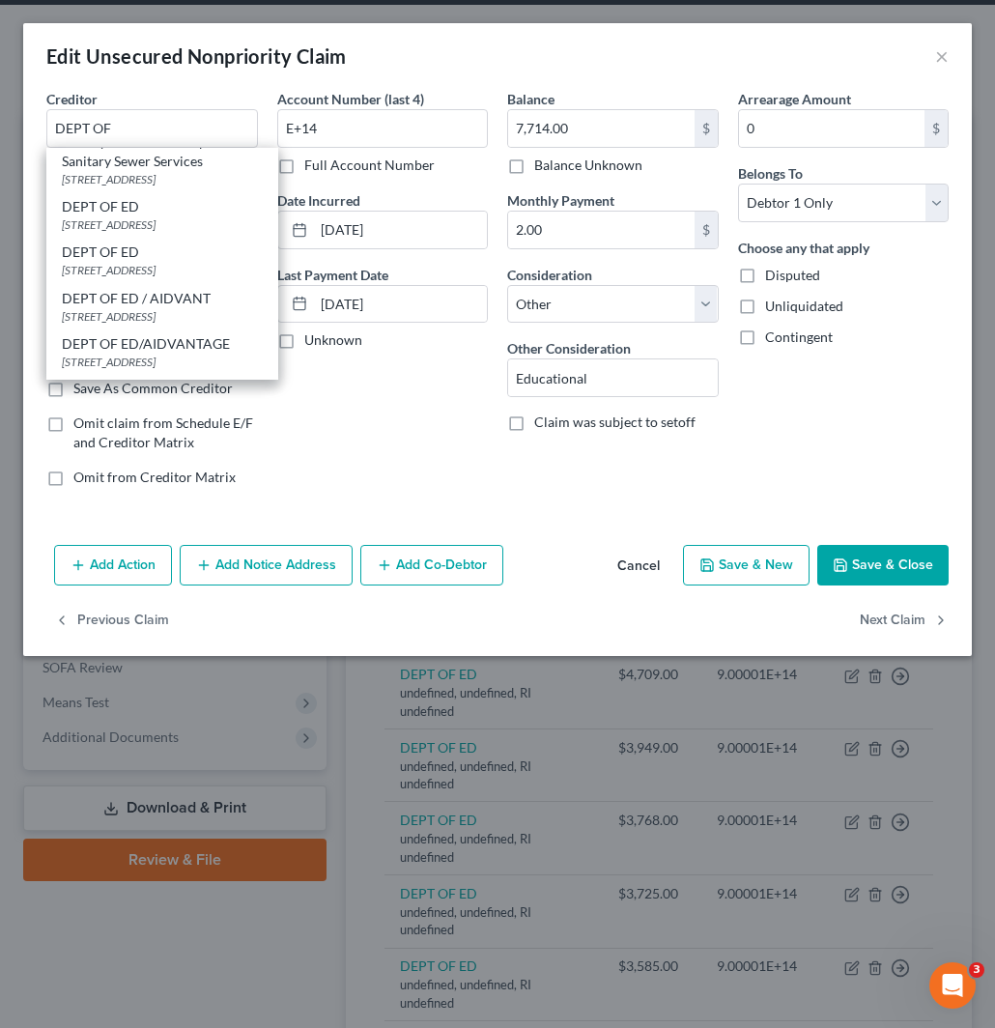
type input "68508"
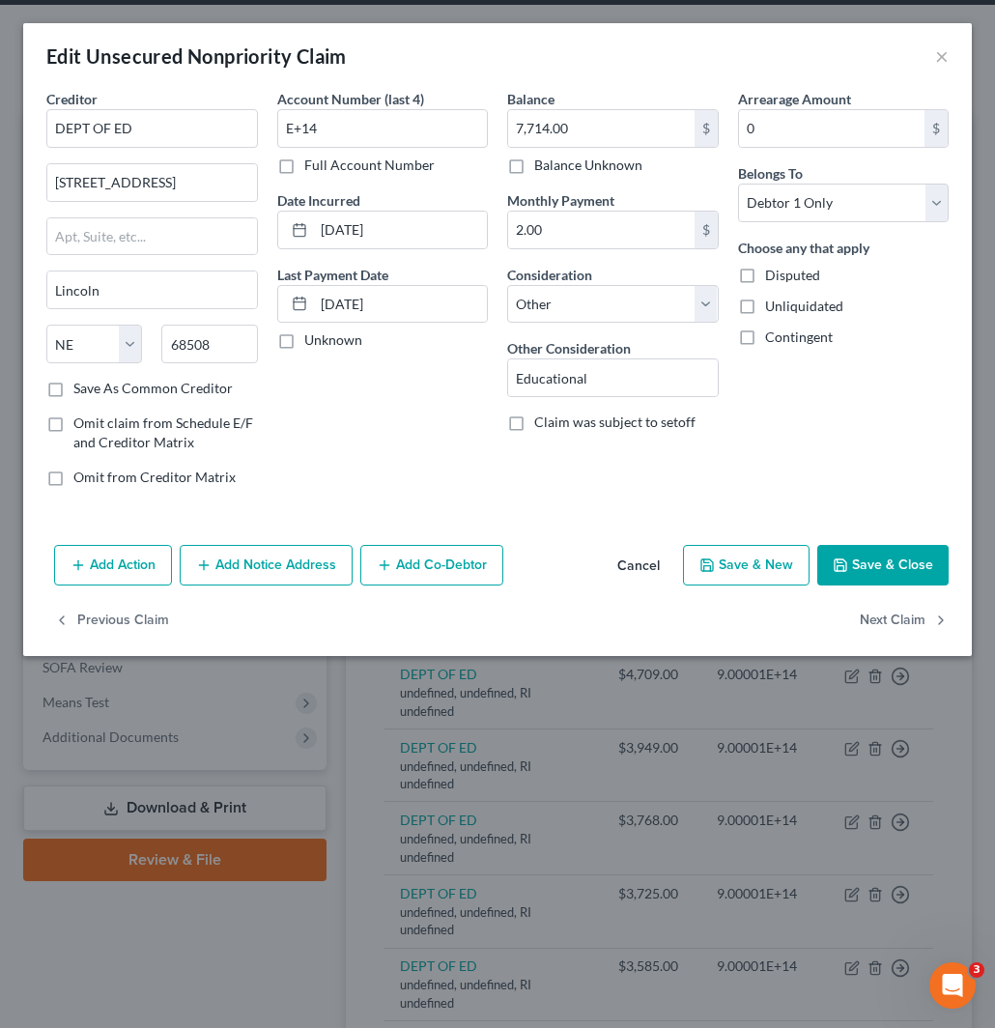
scroll to position [0, 0]
click at [584, 126] on input "7,714.00" at bounding box center [601, 128] width 187 height 37
drag, startPoint x: 333, startPoint y: 128, endPoint x: 247, endPoint y: 161, distance: 92.4
click at [233, 130] on div "Creditor * DEPT OF ED 121 S 13th St Lincoln State AL AK AR AZ CA CO CT DE DC FL…" at bounding box center [498, 296] width 922 height 414
paste input "7971"
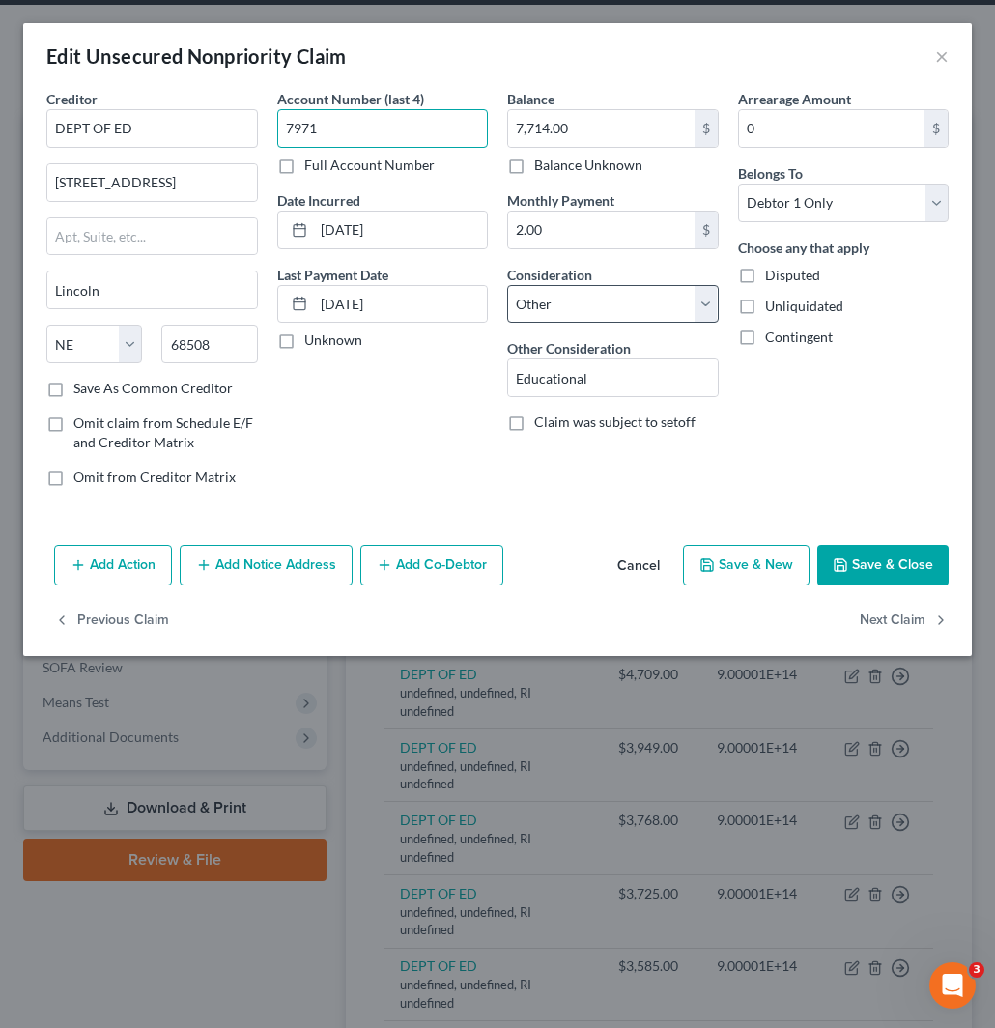
type input "7971"
click at [570, 303] on select "Select Cable / Satellite Services Collection Agency Credit Card Debt Debt Couns…" at bounding box center [613, 304] width 212 height 39
select select "17"
click at [507, 285] on select "Select Cable / Satellite Services Collection Agency Credit Card Debt Debt Couns…" at bounding box center [613, 304] width 212 height 39
click at [891, 567] on button "Save & Close" at bounding box center [883, 565] width 131 height 41
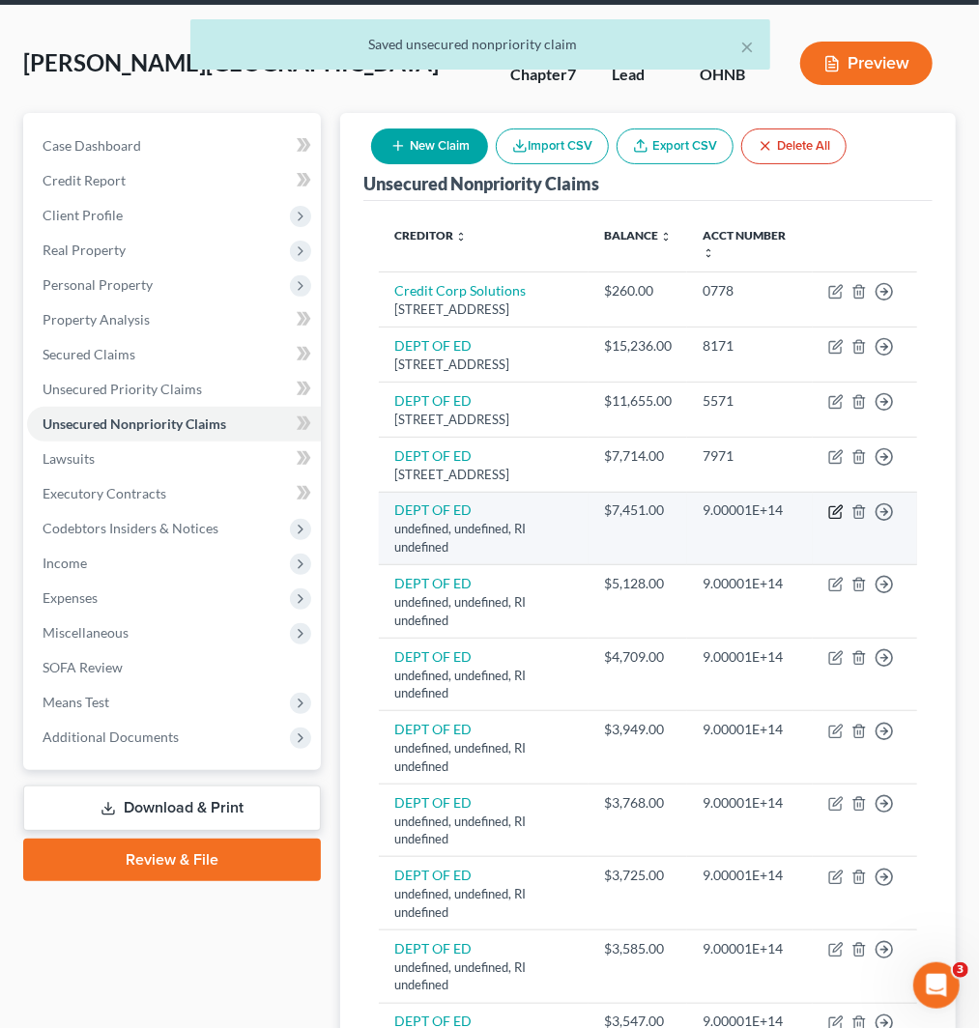
click at [828, 520] on icon "button" at bounding box center [835, 512] width 15 height 15
select select "41"
select select "14"
select select "0"
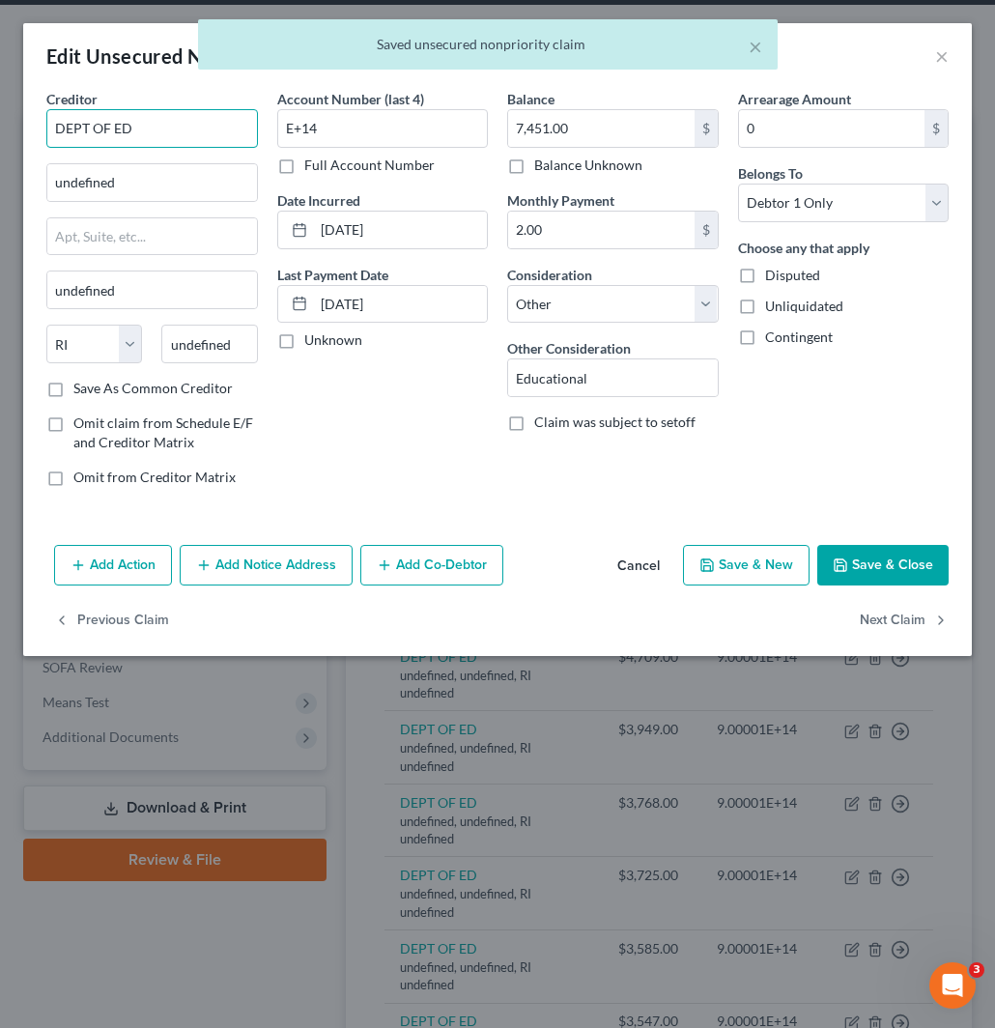
click at [150, 133] on input "DEPT OF ED" at bounding box center [152, 128] width 212 height 39
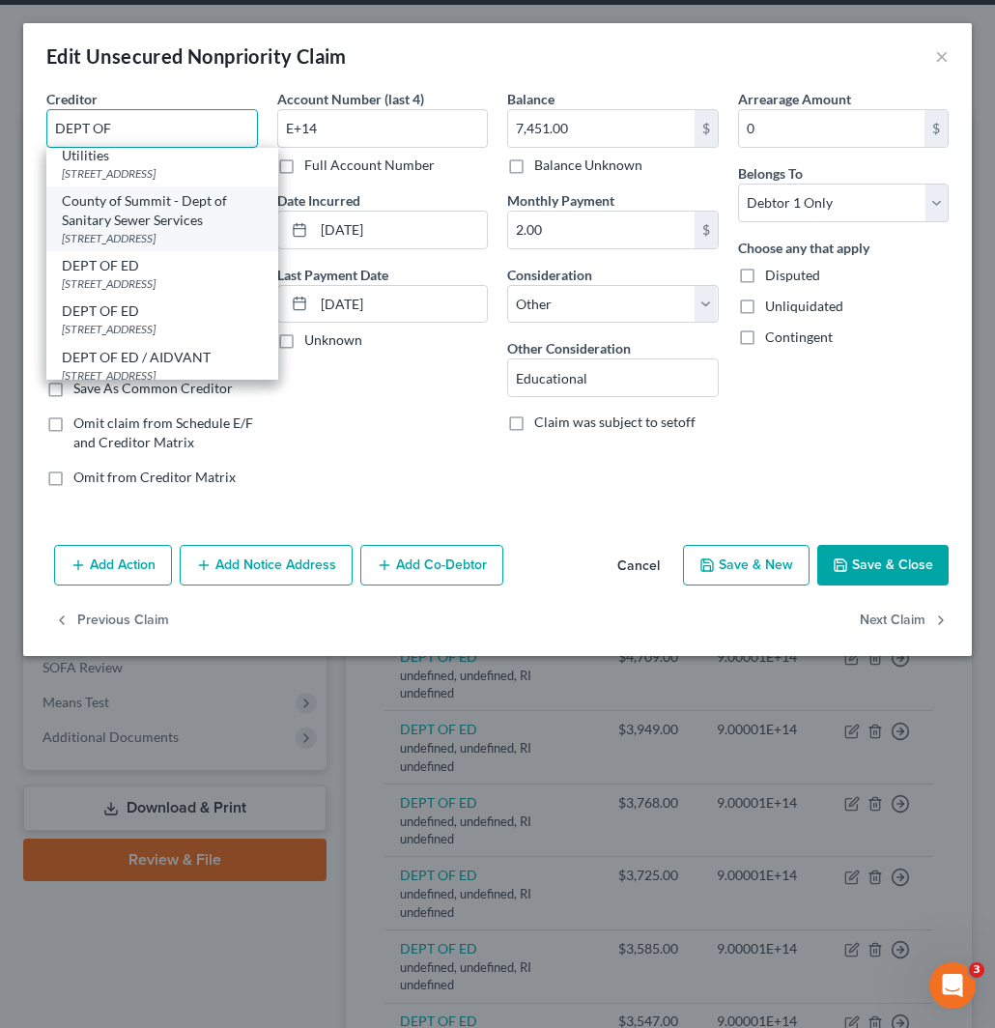
scroll to position [215, 0]
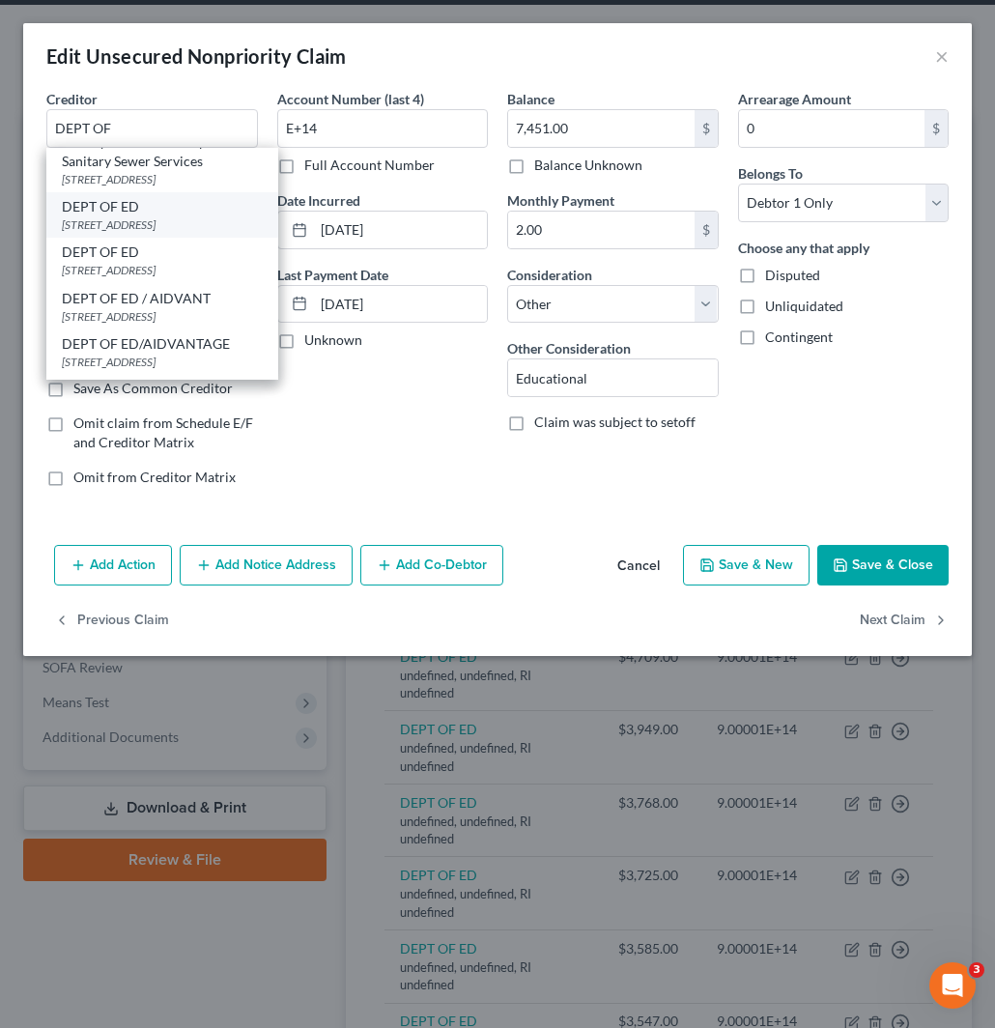
click at [141, 233] on div "121 S 13th St, Lincoln, NE 68508" at bounding box center [162, 224] width 201 height 16
type input "DEPT OF ED"
type input "121 S 13th St"
type input "Lincoln"
select select "30"
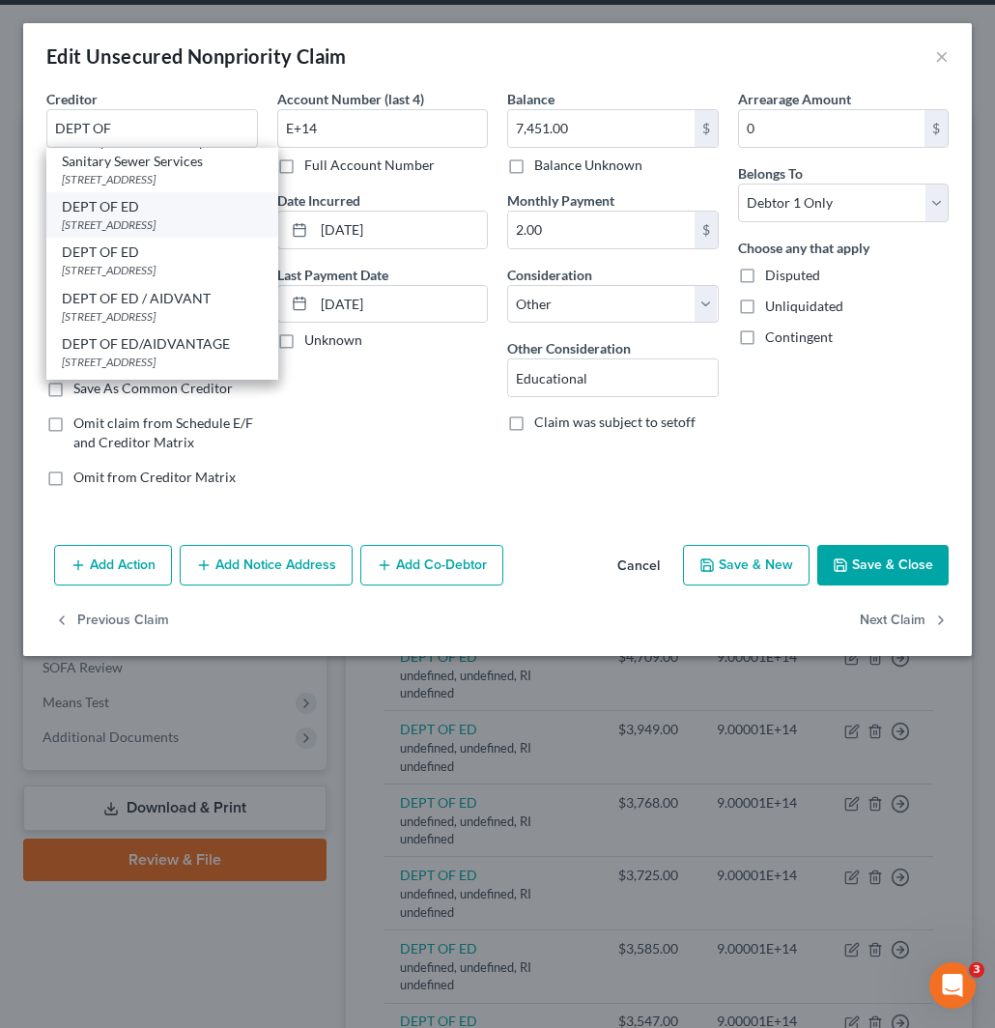
type input "68508"
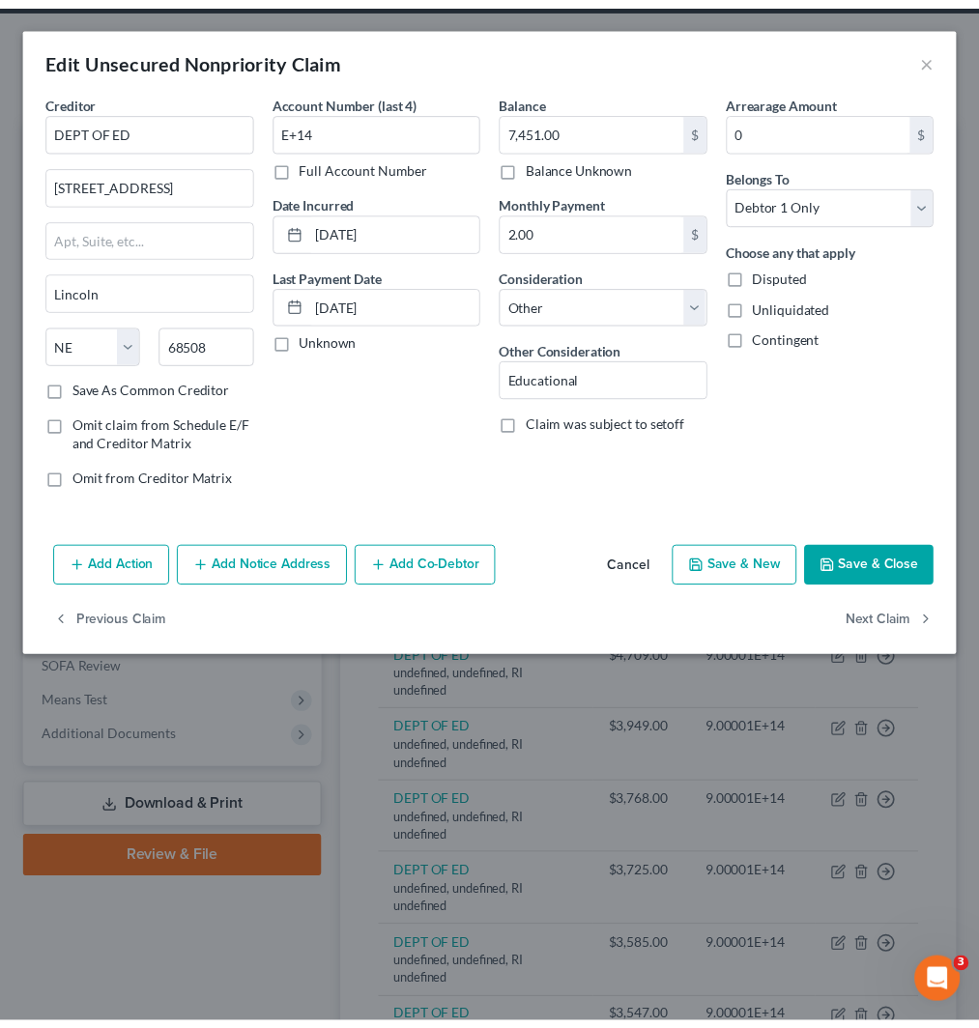
scroll to position [0, 0]
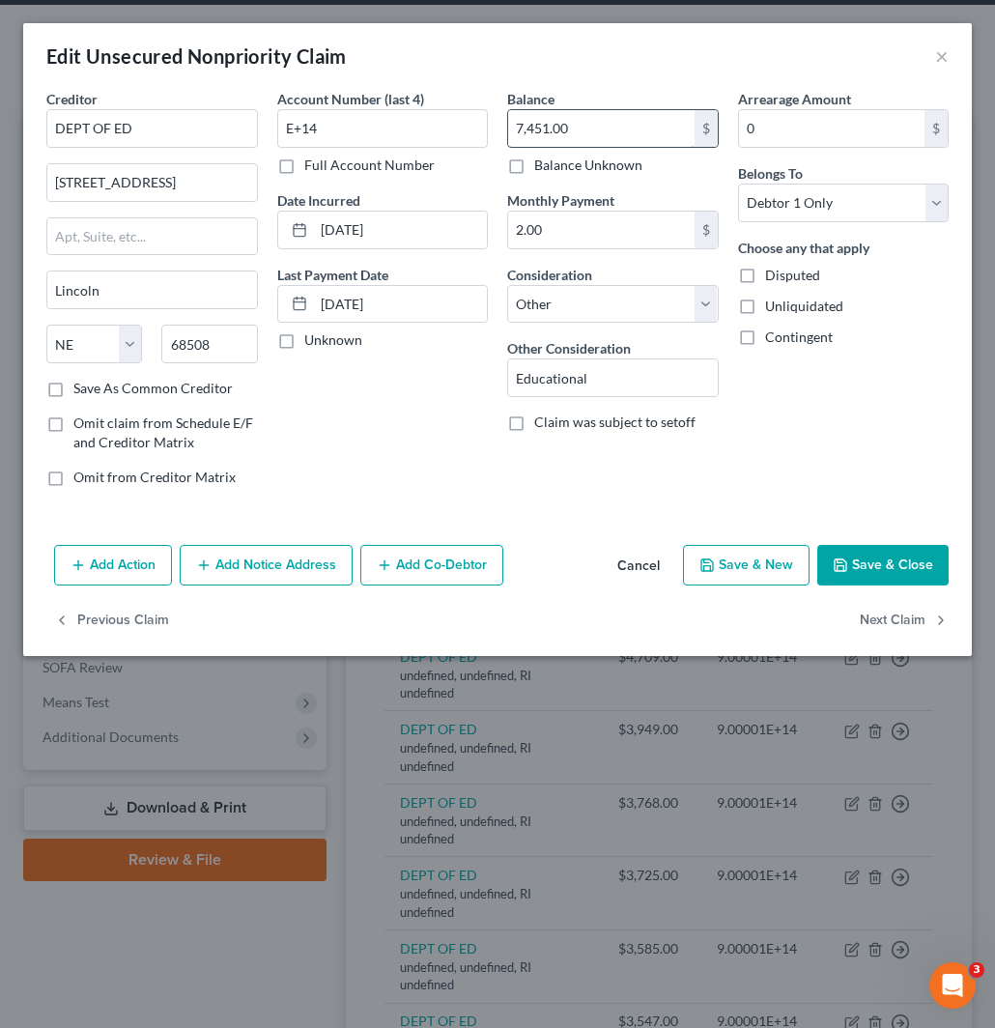
click at [586, 138] on input "7,451.00" at bounding box center [601, 128] width 187 height 37
drag, startPoint x: 348, startPoint y: 131, endPoint x: 243, endPoint y: 137, distance: 105.5
click at [239, 123] on div "Creditor * DEPT OF ED 121 S 13th St Lincoln State AL AK AR AZ CA CO CT DE DC FL…" at bounding box center [498, 296] width 922 height 414
paste input "5971"
type input "5971"
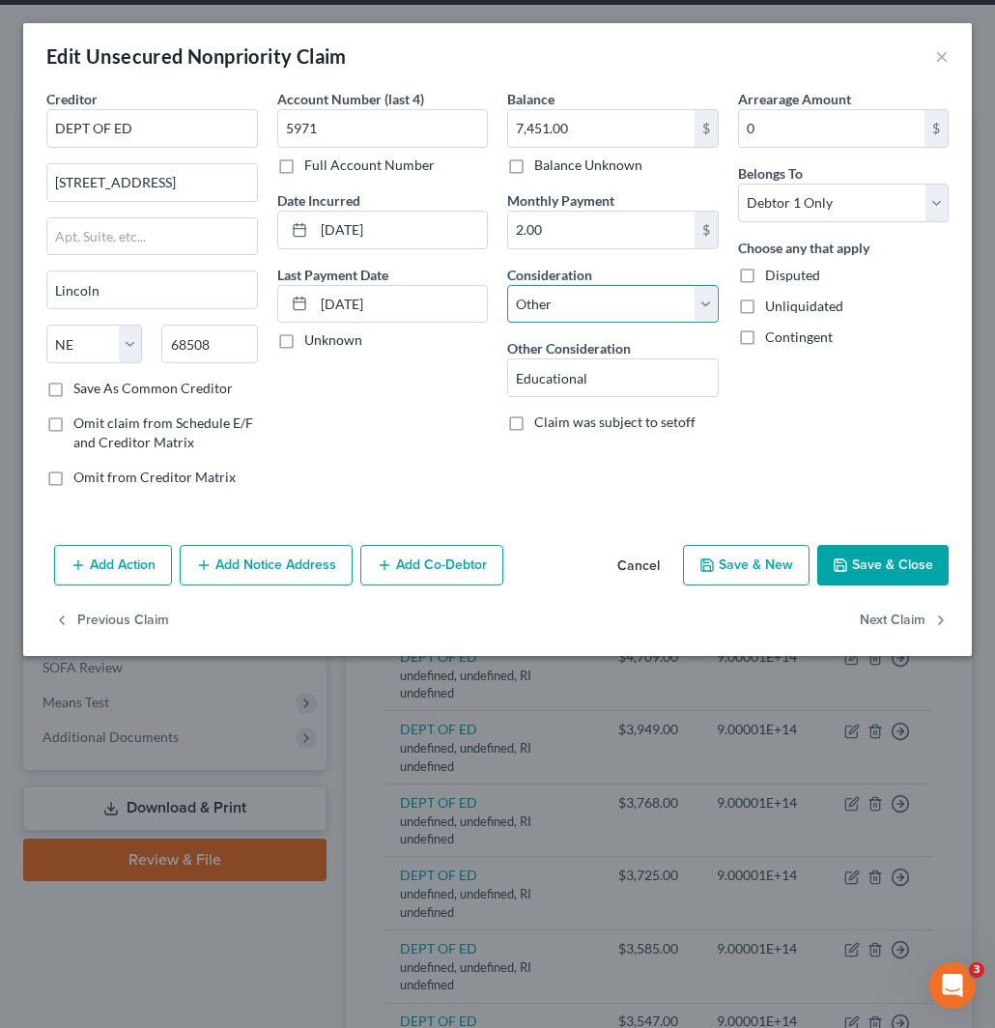
drag, startPoint x: 590, startPoint y: 295, endPoint x: 578, endPoint y: 321, distance: 28.6
click at [590, 295] on select "Select Cable / Satellite Services Collection Agency Credit Card Debt Debt Couns…" at bounding box center [613, 304] width 212 height 39
select select "17"
click at [507, 285] on select "Select Cable / Satellite Services Collection Agency Credit Card Debt Debt Couns…" at bounding box center [613, 304] width 212 height 39
click at [886, 564] on button "Save & Close" at bounding box center [883, 565] width 131 height 41
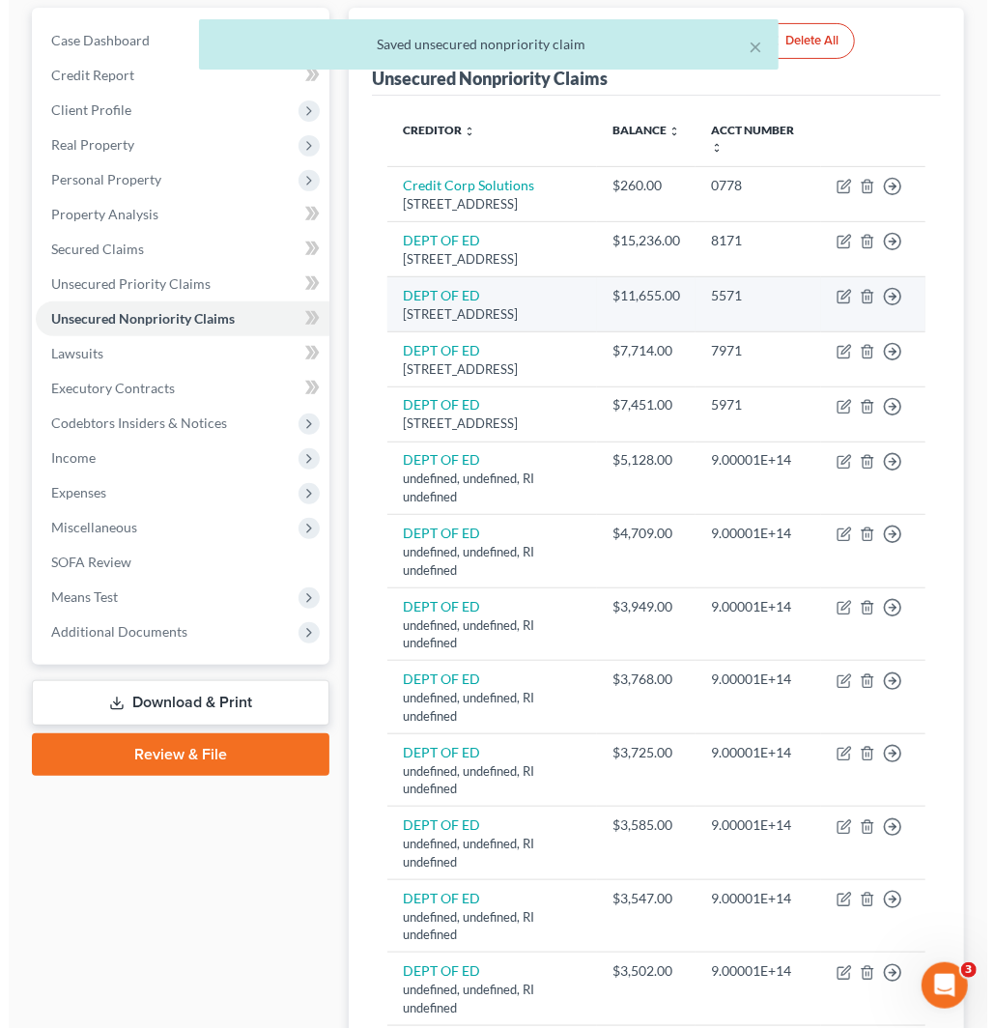
scroll to position [215, 0]
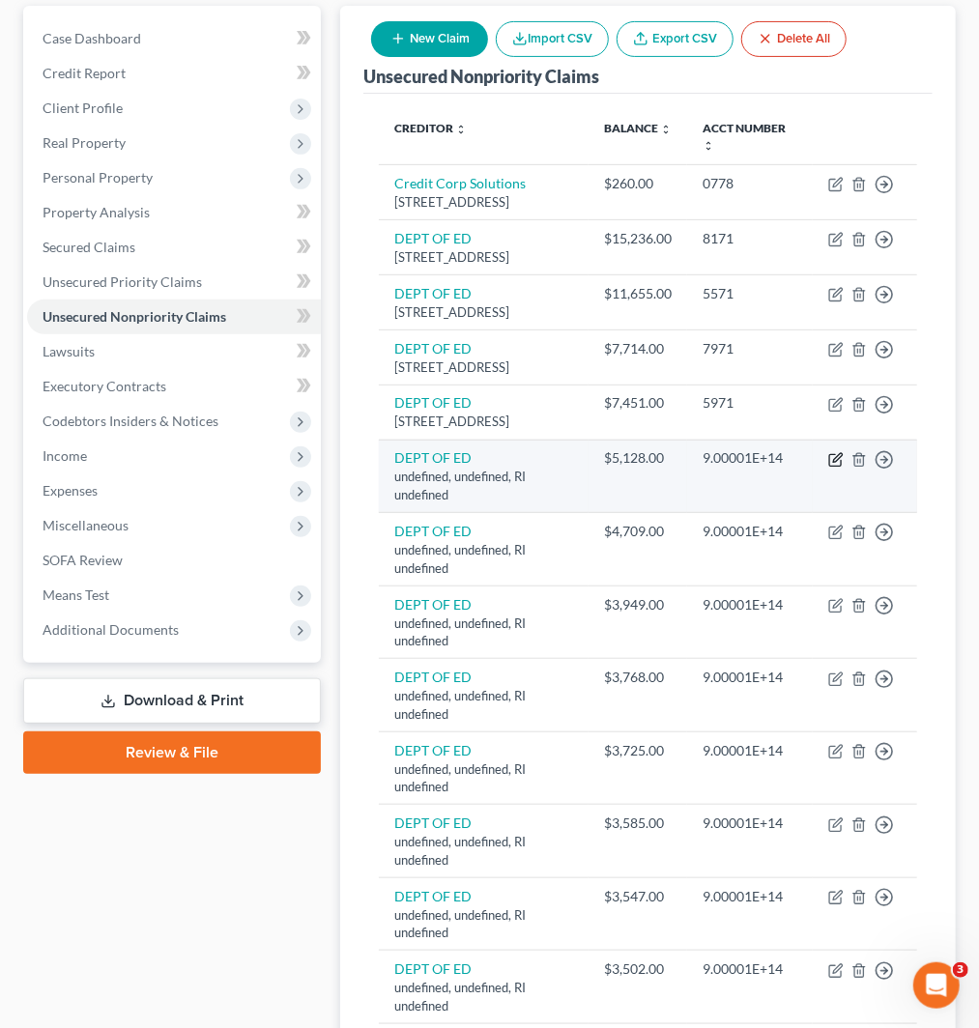
click at [835, 468] on icon "button" at bounding box center [835, 459] width 15 height 15
select select "41"
select select "14"
select select "0"
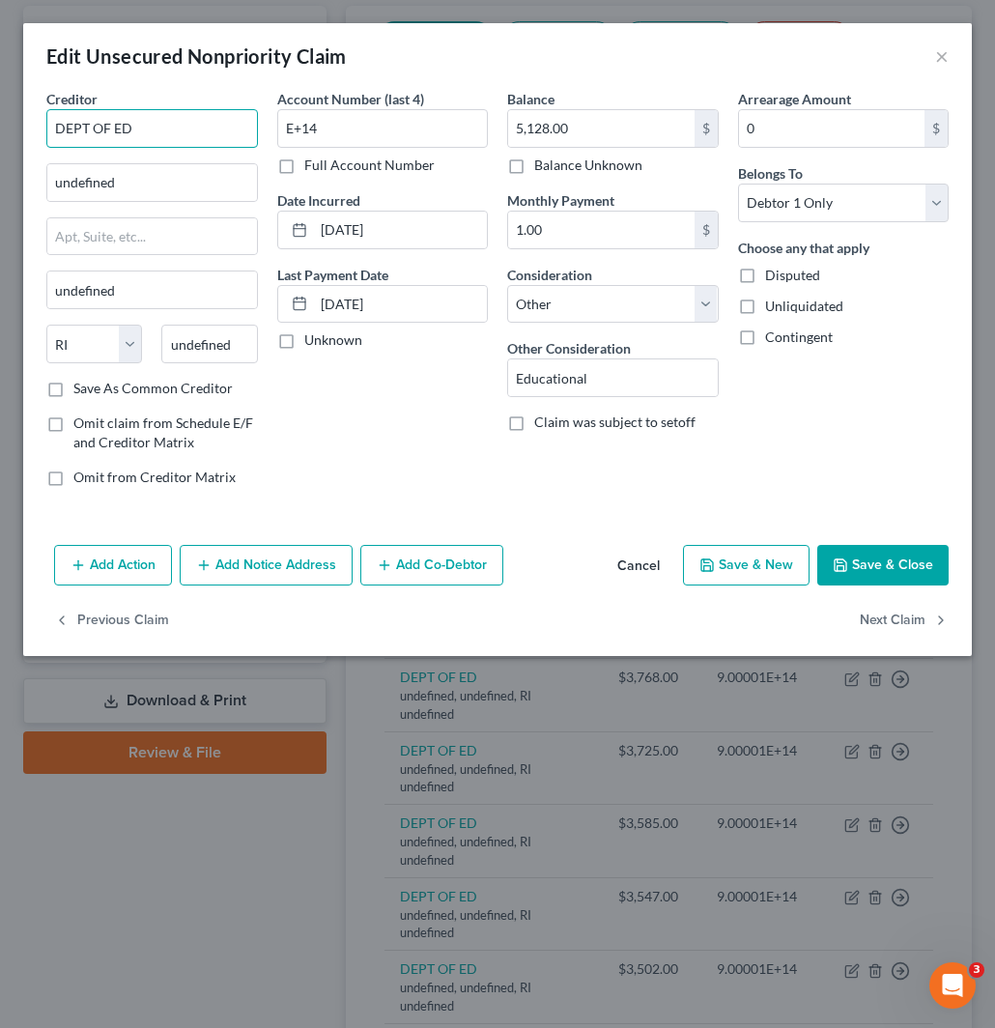
click at [167, 137] on input "DEPT OF ED" at bounding box center [152, 128] width 212 height 39
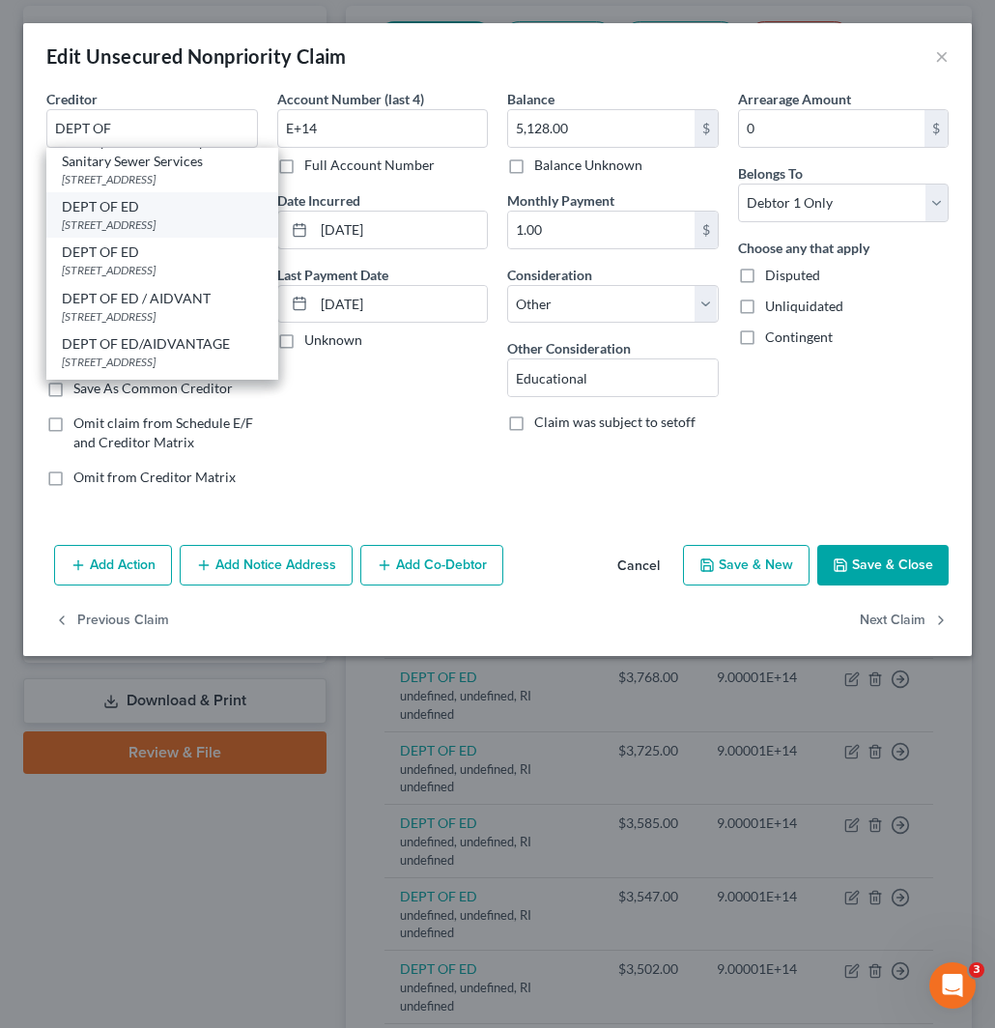
click at [145, 233] on div "121 S 13th St, Lincoln, NE 68508" at bounding box center [162, 224] width 201 height 16
type input "DEPT OF ED"
type input "121 S 13th St"
type input "Lincoln"
select select "30"
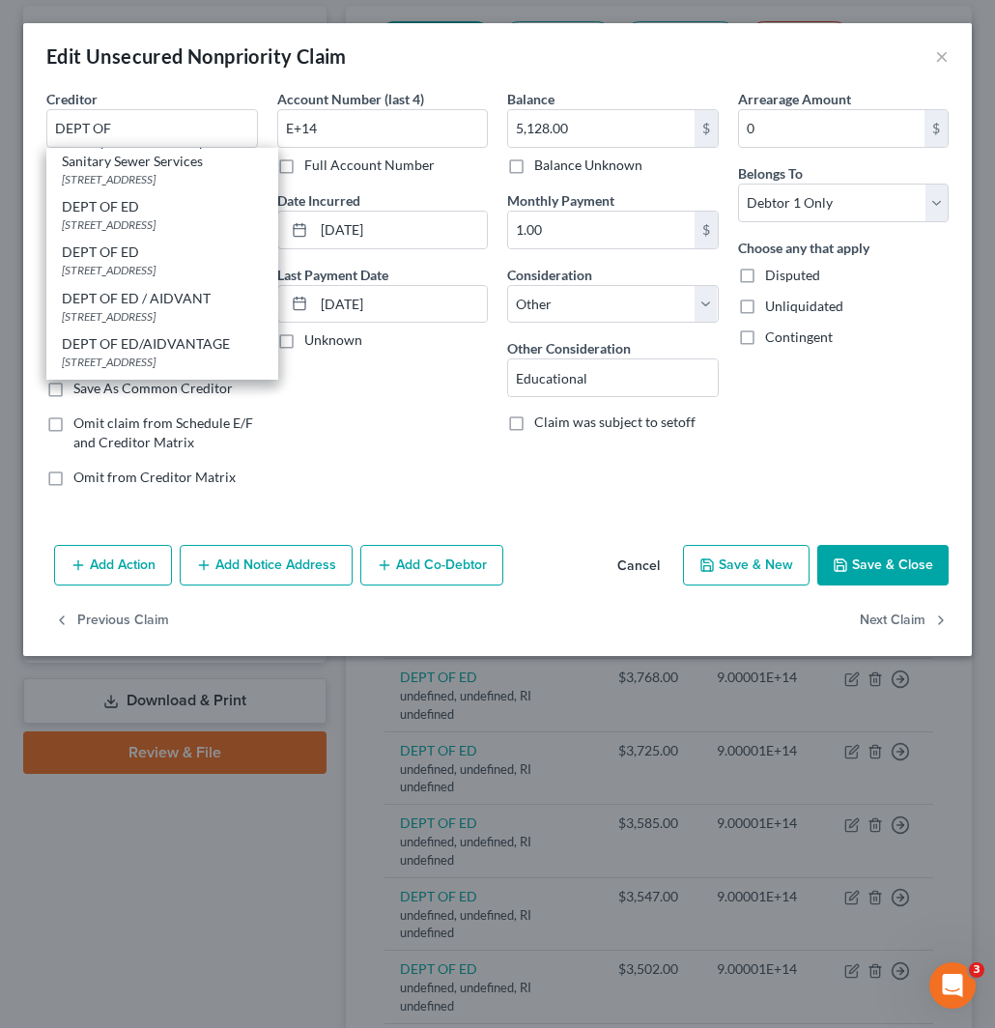
type input "68508"
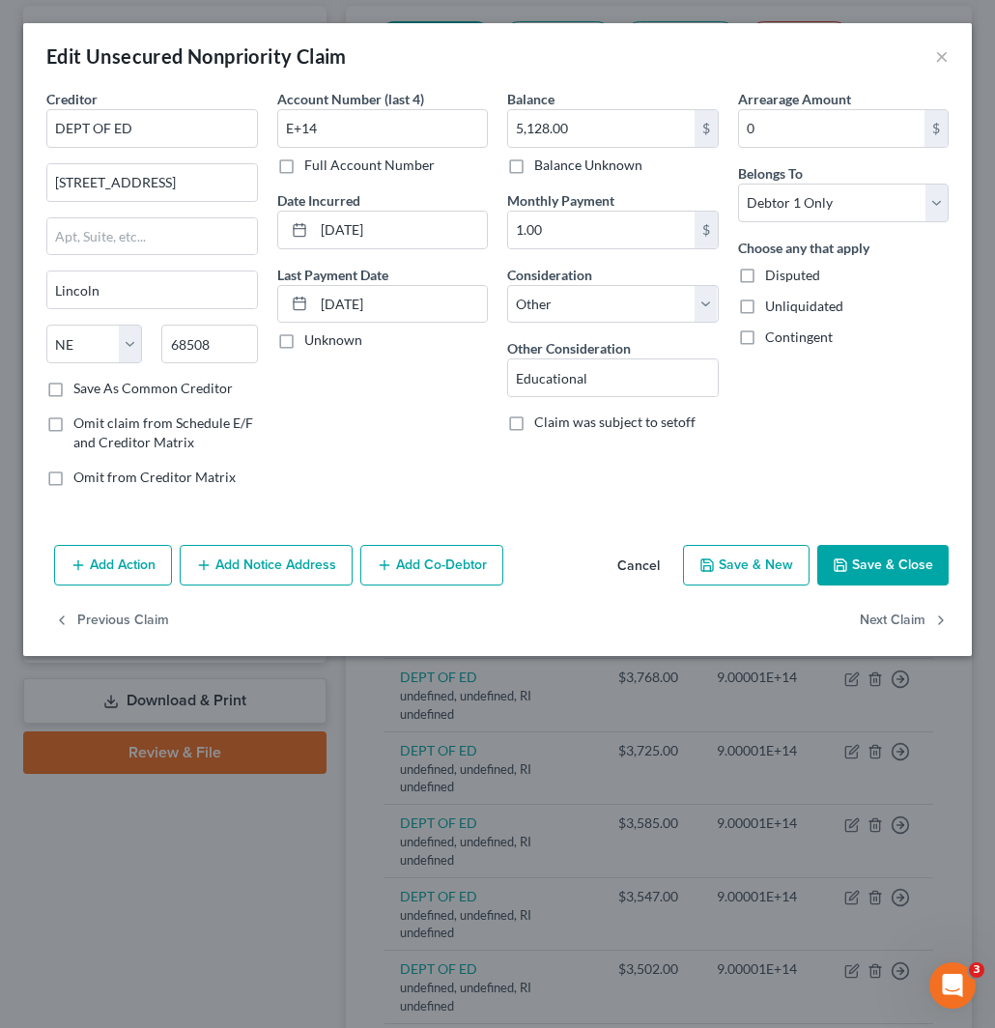
scroll to position [0, 0]
click at [584, 132] on input "5,128.00" at bounding box center [601, 128] width 187 height 37
drag, startPoint x: 274, startPoint y: 127, endPoint x: 214, endPoint y: 123, distance: 61.0
click at [201, 123] on div "Creditor * DEPT OF ED 121 S 13th St Lincoln State AL AK AR AZ CA CO CT DE DC FL…" at bounding box center [498, 296] width 922 height 414
paste input "6971"
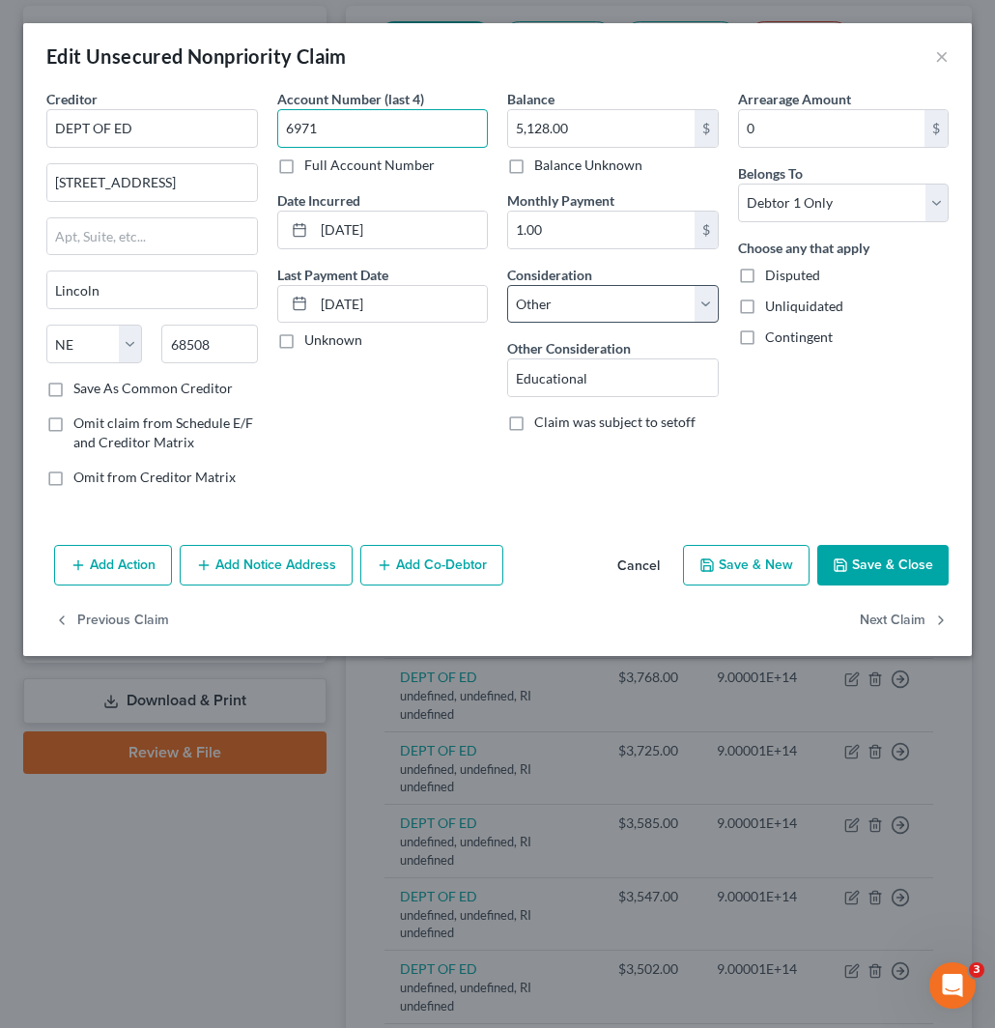
type input "6971"
click at [607, 300] on select "Select Cable / Satellite Services Collection Agency Credit Card Debt Debt Couns…" at bounding box center [613, 304] width 212 height 39
select select "17"
click at [507, 285] on select "Select Cable / Satellite Services Collection Agency Credit Card Debt Debt Couns…" at bounding box center [613, 304] width 212 height 39
click at [900, 567] on button "Save & Close" at bounding box center [883, 565] width 131 height 41
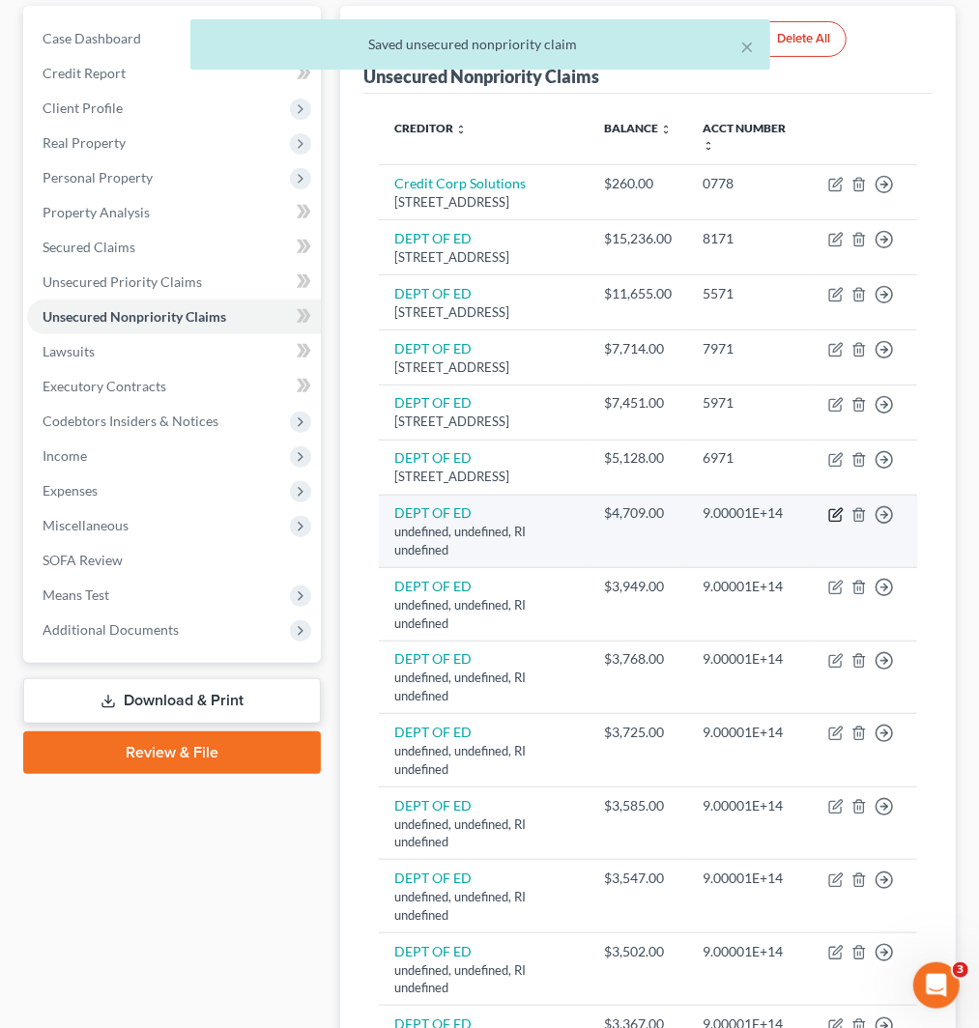
click at [836, 523] on icon "button" at bounding box center [835, 514] width 15 height 15
select select "41"
select select "14"
select select "0"
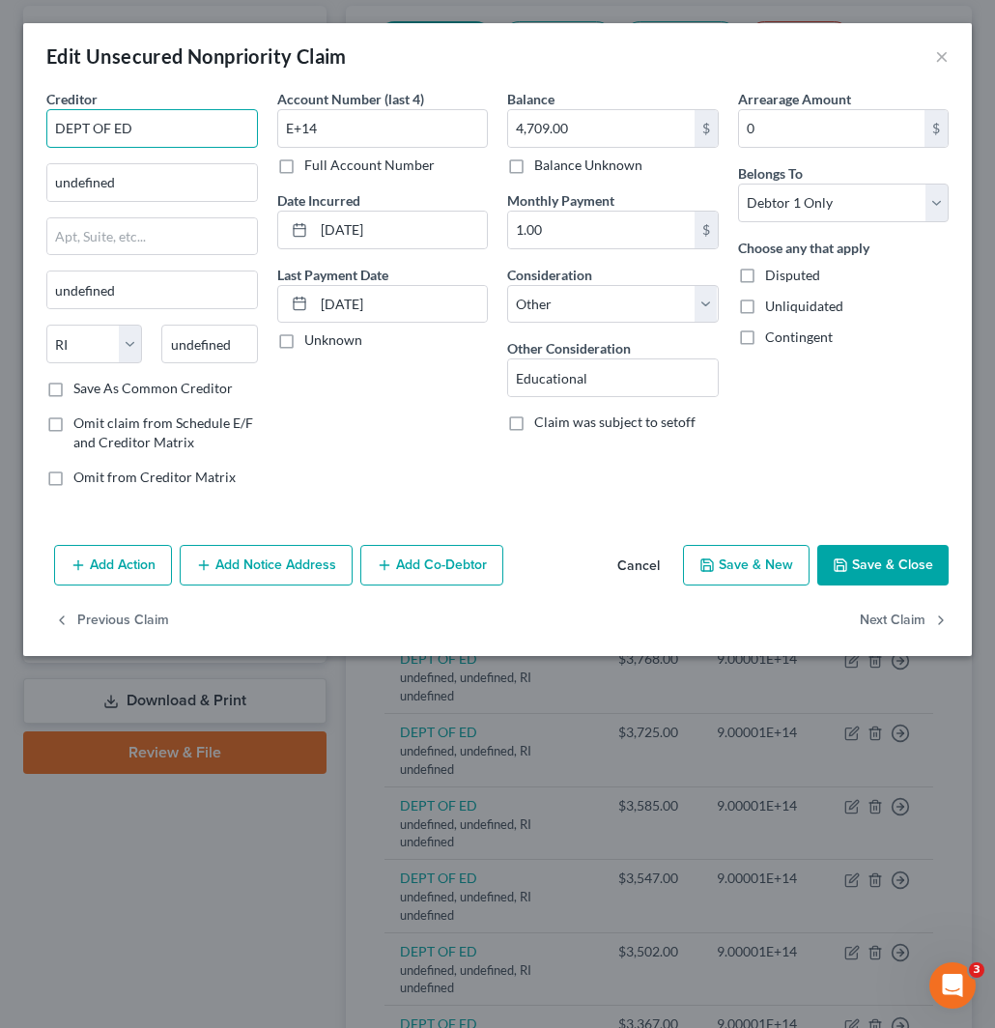
click at [166, 132] on input "DEPT OF ED" at bounding box center [152, 128] width 212 height 39
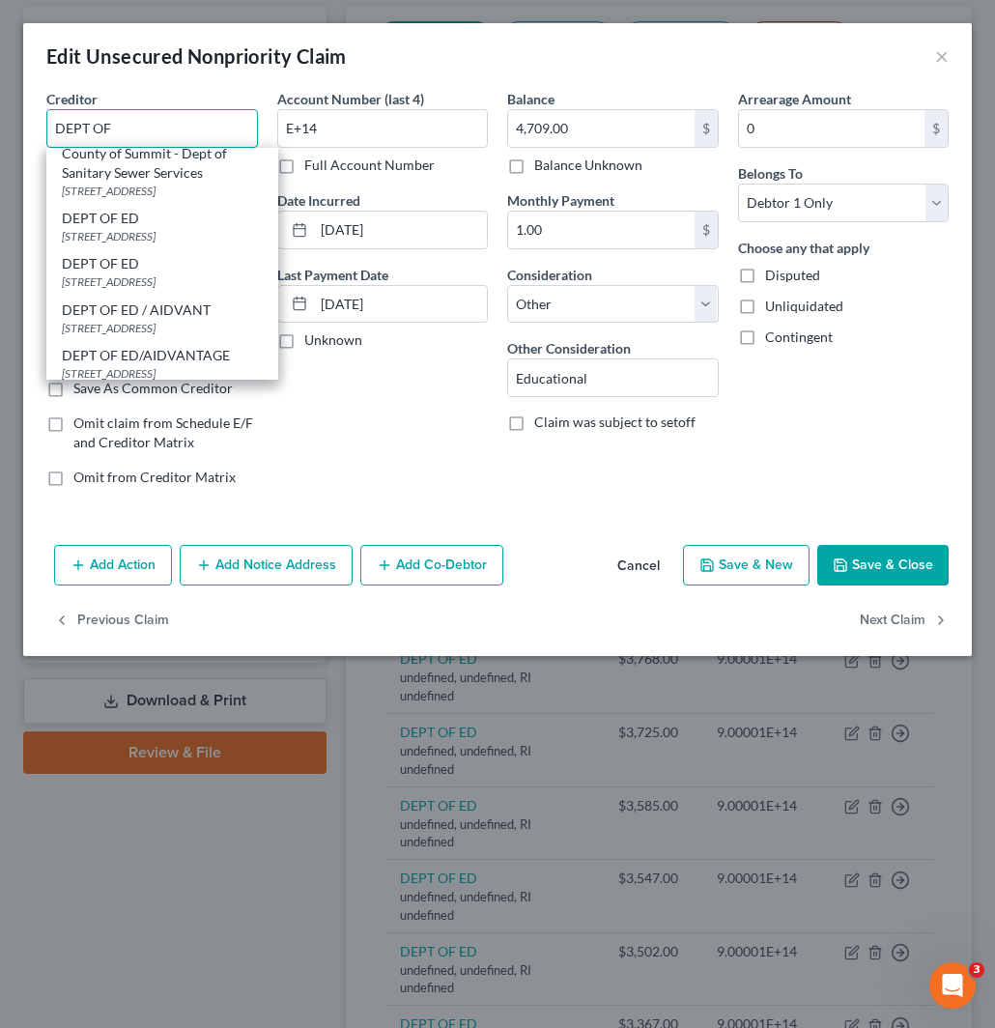
scroll to position [215, 0]
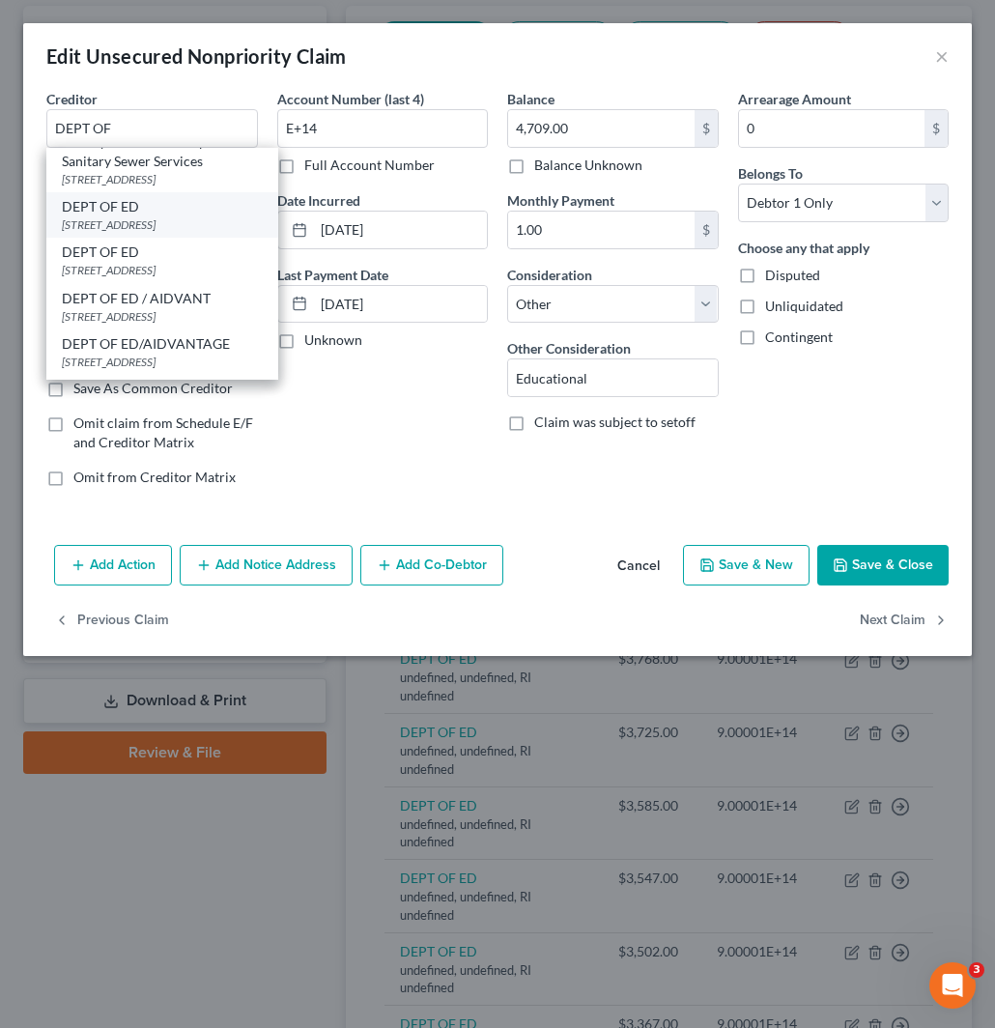
click at [149, 233] on div "121 S 13th St, Lincoln, NE 68508" at bounding box center [162, 224] width 201 height 16
type input "DEPT OF ED"
type input "121 S 13th St"
type input "Lincoln"
select select "30"
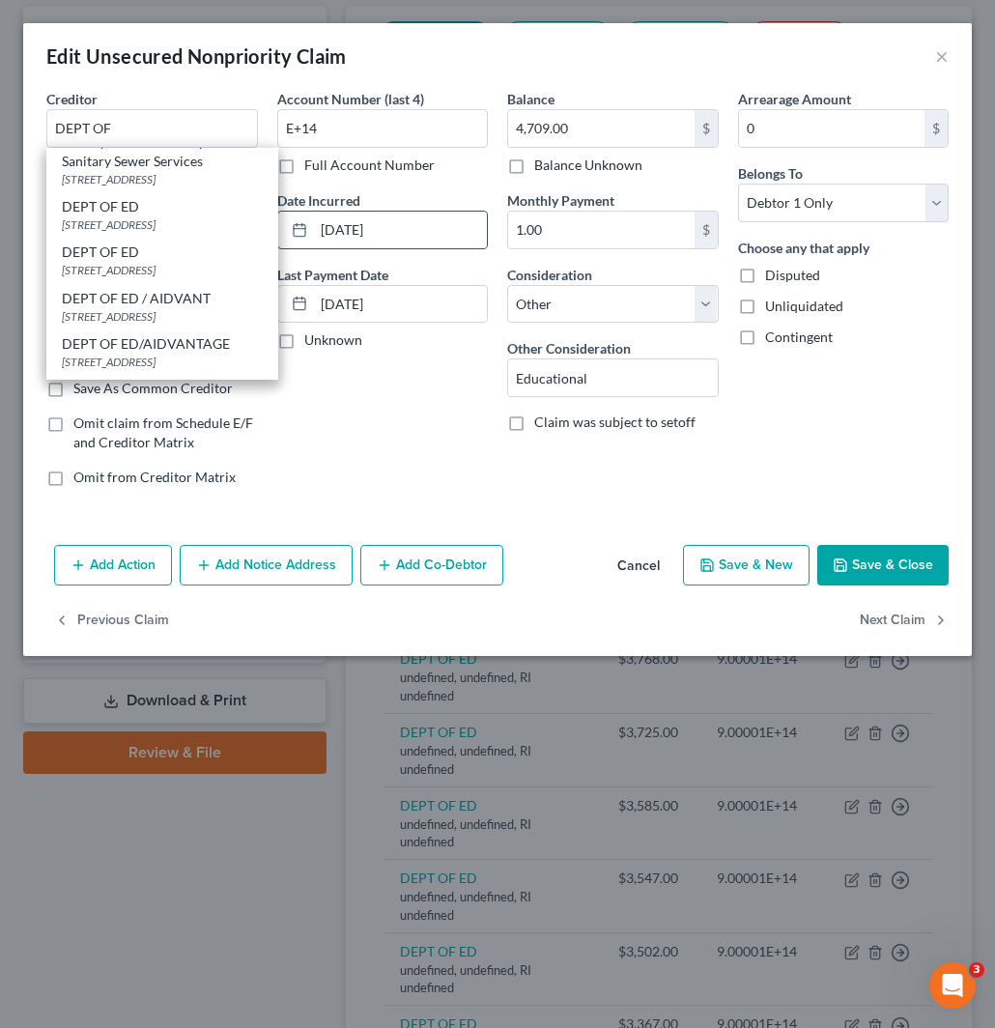
type input "68508"
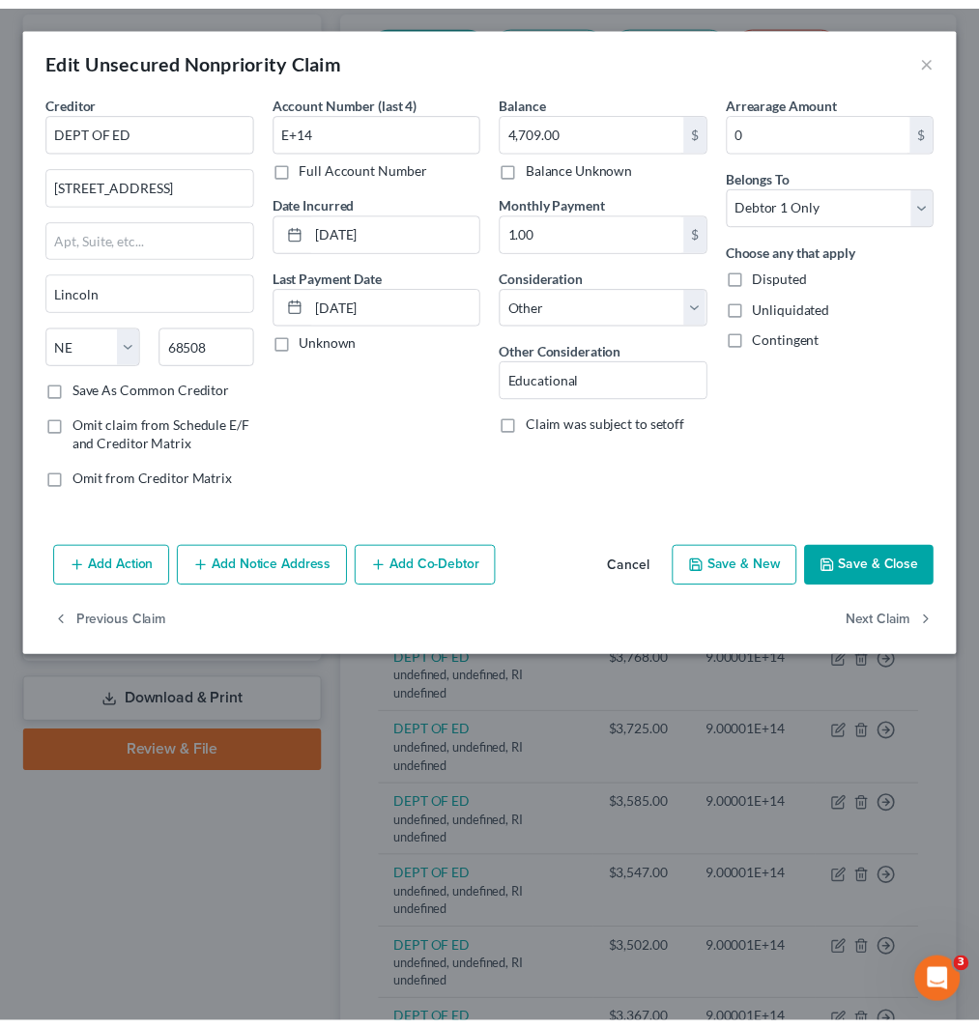
scroll to position [0, 0]
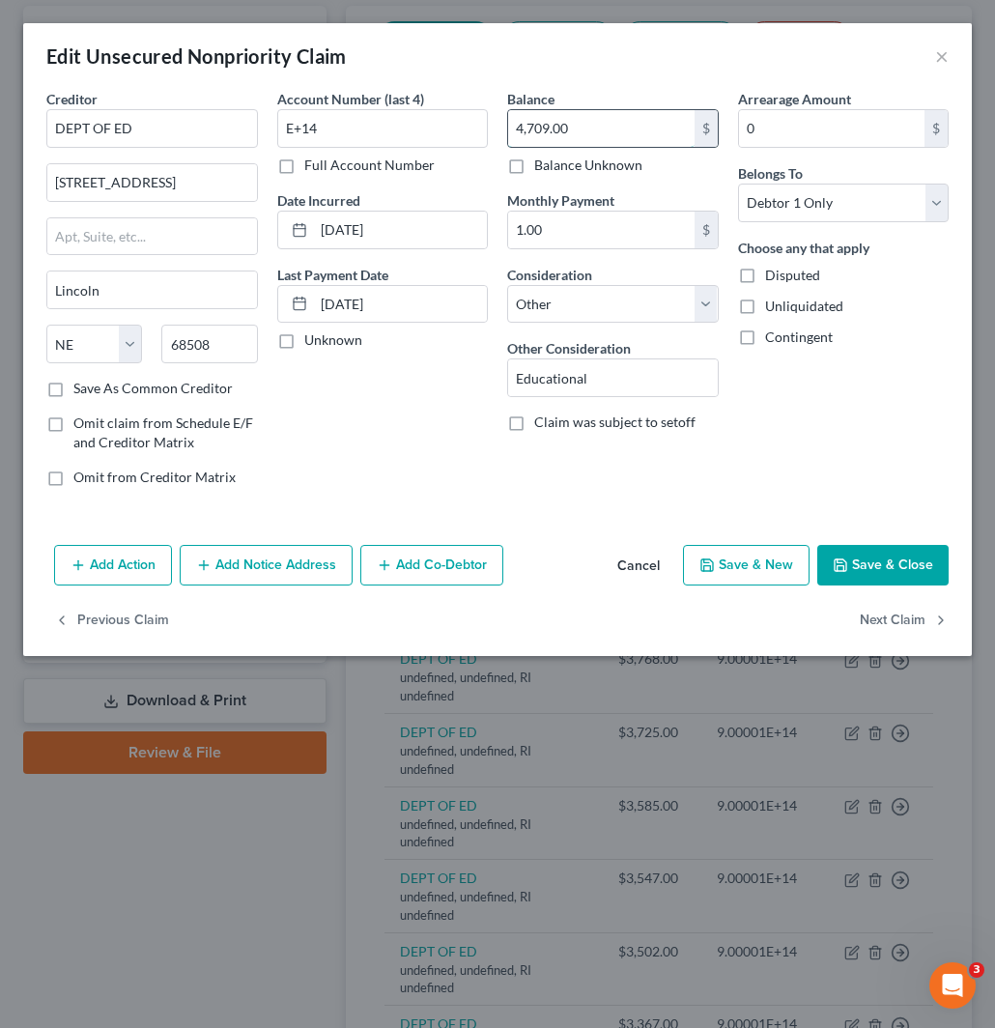
click at [581, 131] on input "4,709.00" at bounding box center [601, 128] width 187 height 37
drag, startPoint x: 334, startPoint y: 133, endPoint x: 235, endPoint y: 142, distance: 99.9
click at [225, 131] on div "Creditor * DEPT OF ED 121 S 13th St Lincoln State AL AK AR AZ CA CO CT DE DC FL…" at bounding box center [498, 296] width 922 height 414
paste input "5471"
type input "5471"
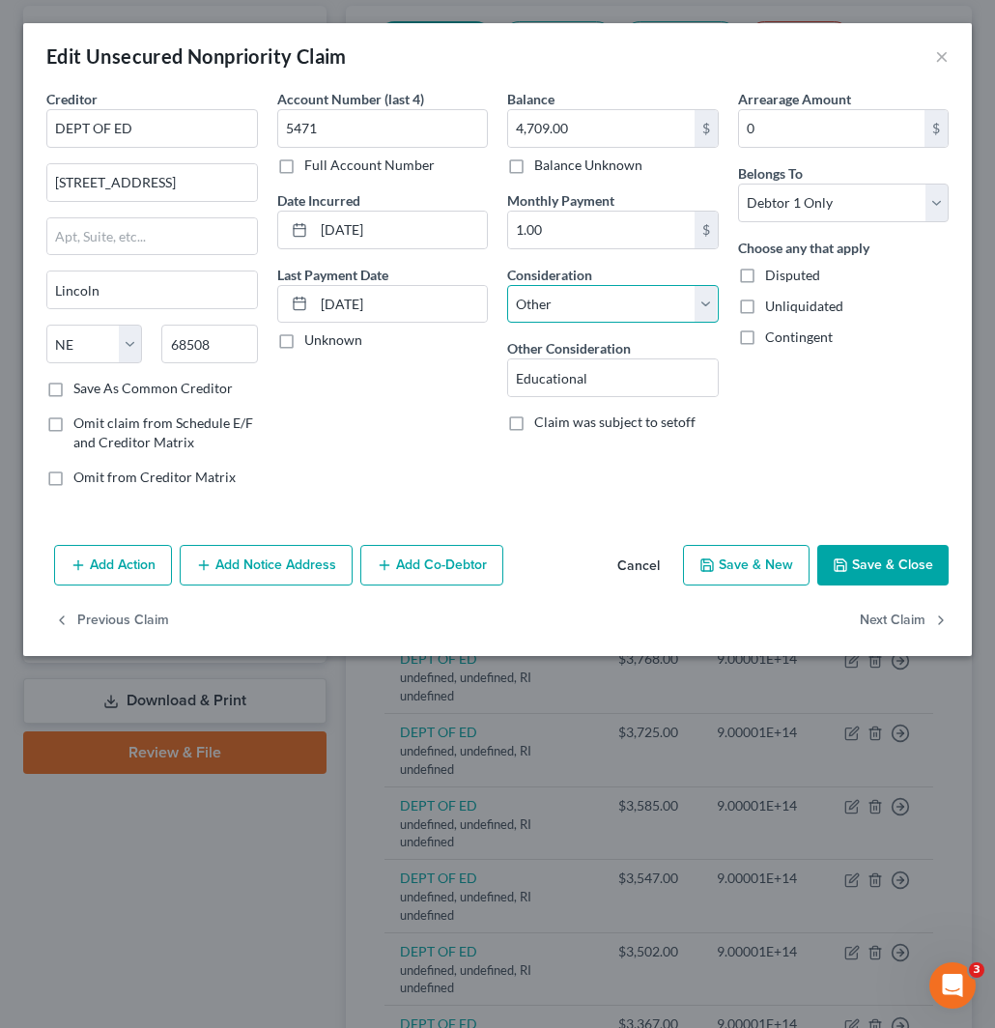
drag, startPoint x: 658, startPoint y: 292, endPoint x: 643, endPoint y: 322, distance: 33.7
click at [658, 292] on select "Select Cable / Satellite Services Collection Agency Credit Card Debt Debt Couns…" at bounding box center [613, 304] width 212 height 39
select select "17"
click at [507, 285] on select "Select Cable / Satellite Services Collection Agency Credit Card Debt Debt Couns…" at bounding box center [613, 304] width 212 height 39
click at [887, 568] on button "Save & Close" at bounding box center [883, 565] width 131 height 41
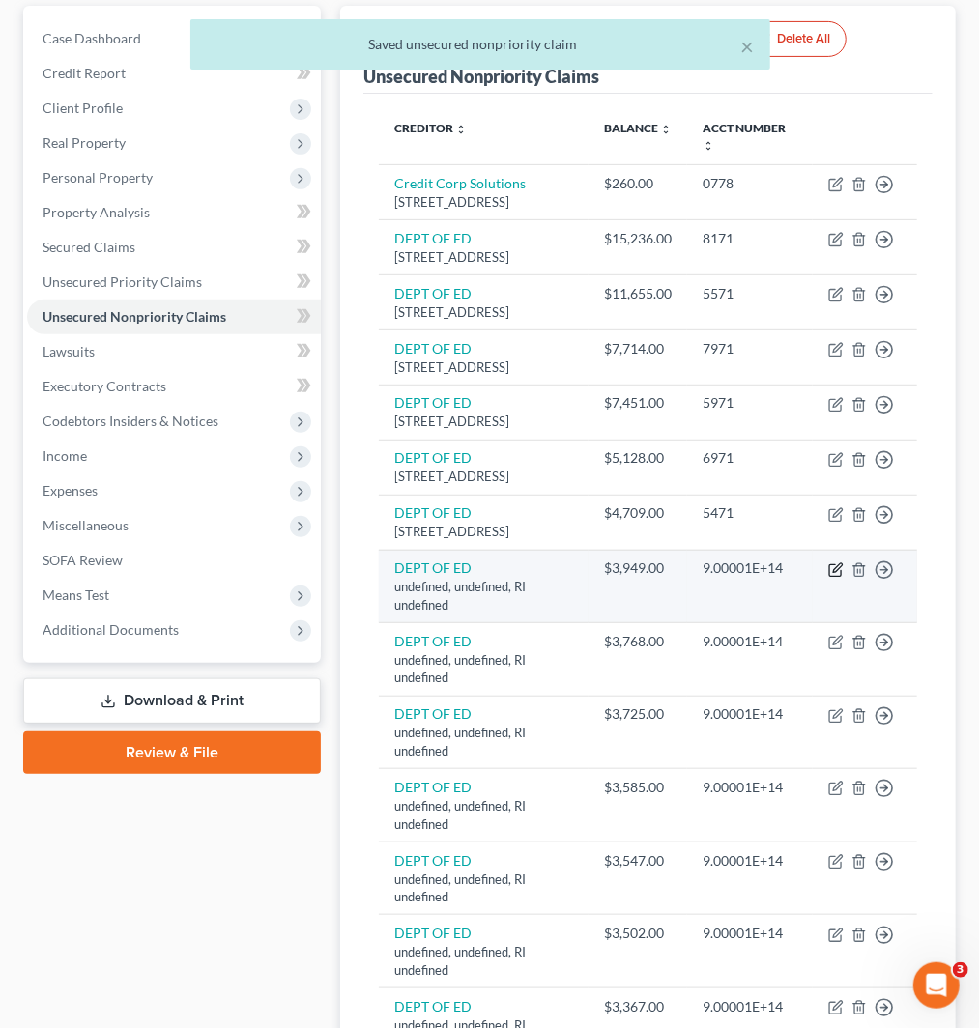
click at [831, 577] on icon "button" at bounding box center [835, 571] width 12 height 12
select select "41"
select select "14"
select select "0"
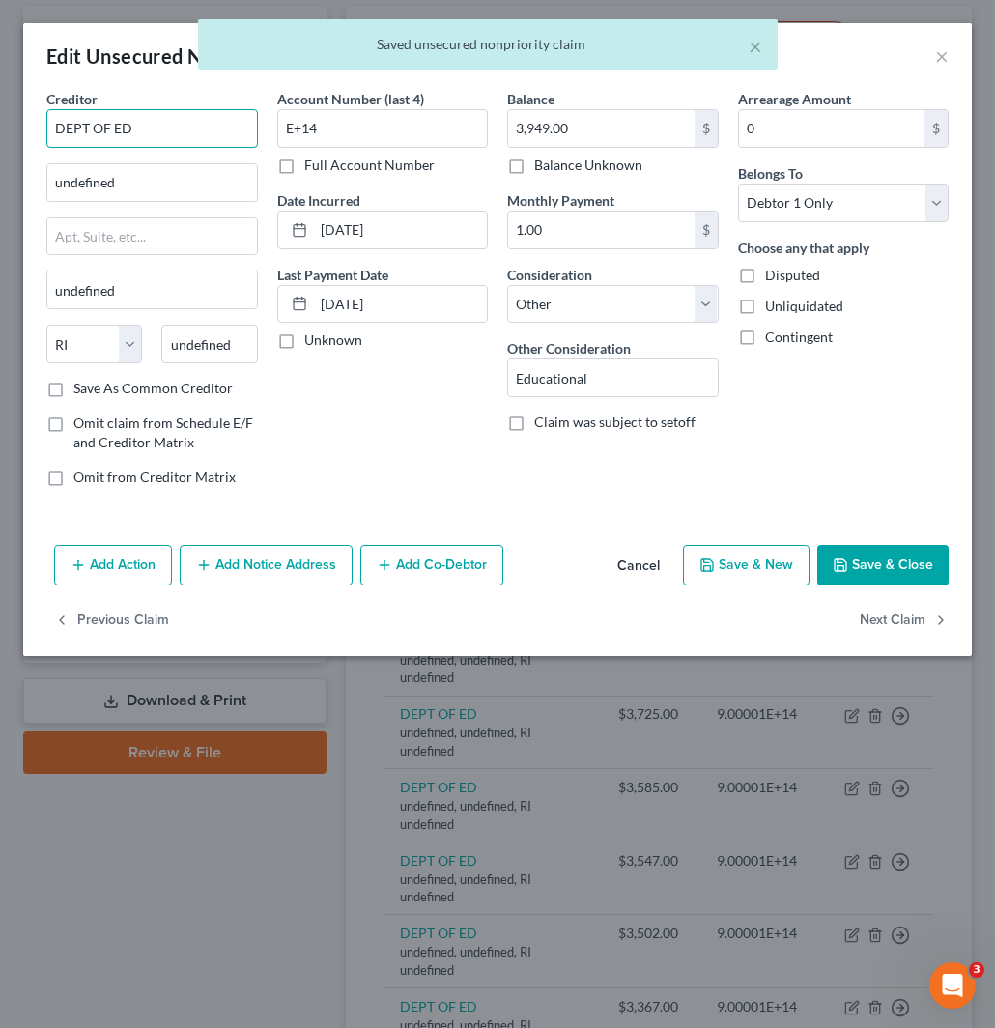
drag, startPoint x: 182, startPoint y: 128, endPoint x: -2, endPoint y: 119, distance: 183.8
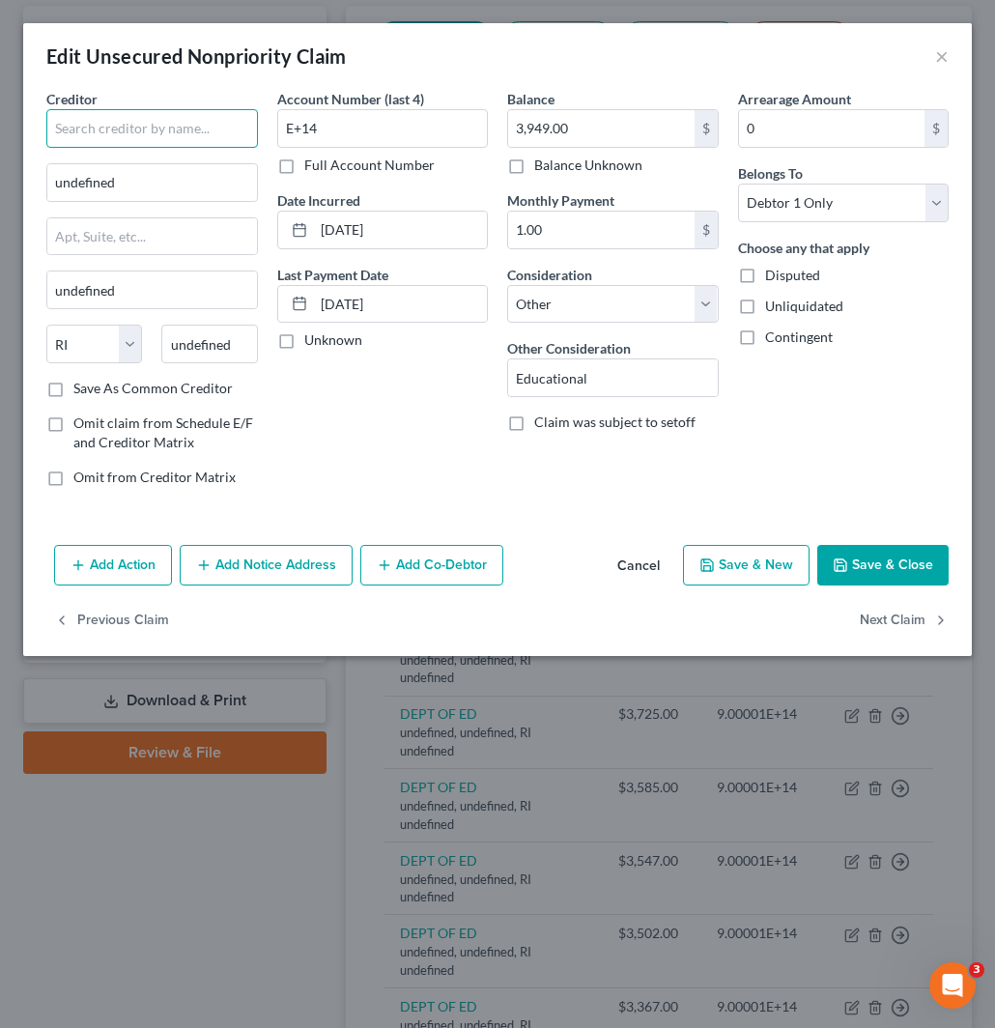
paste input "DEPT OF ED"
type input "DEPT OF ED"
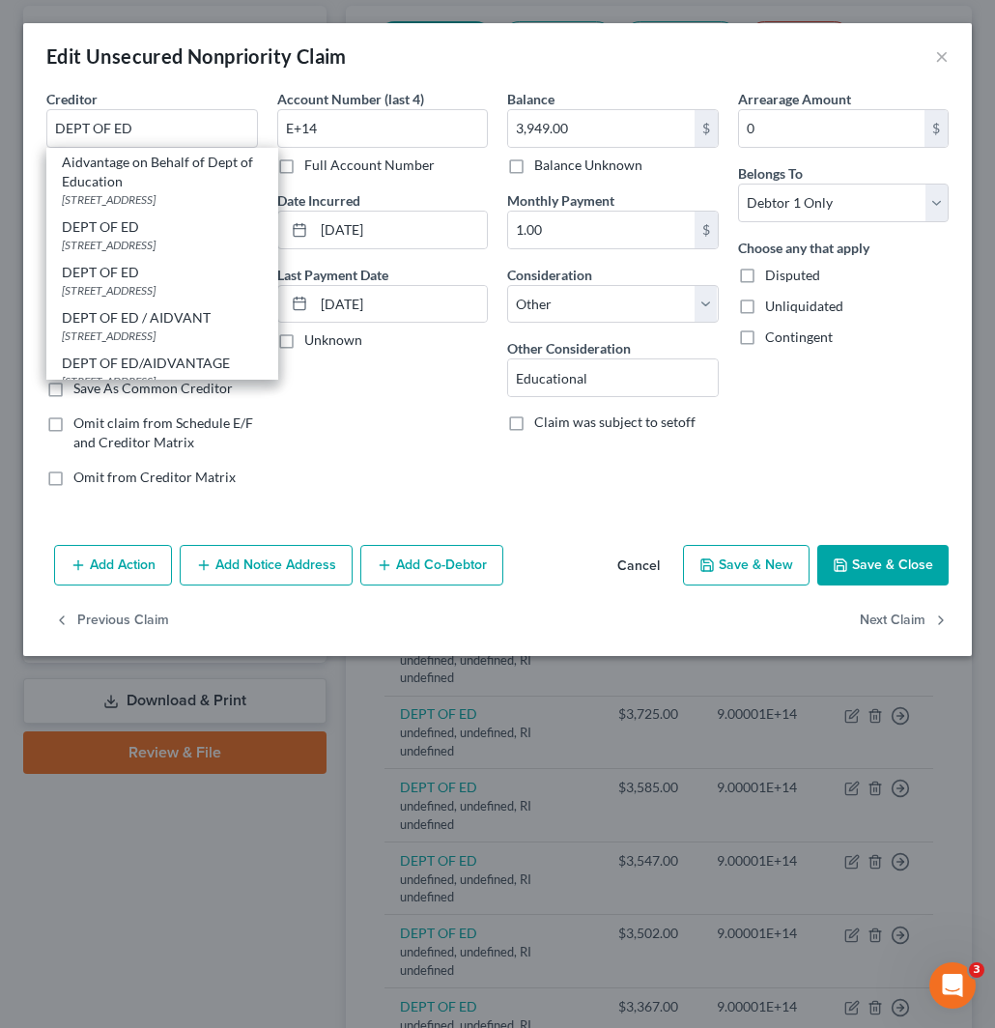
drag, startPoint x: 148, startPoint y: 238, endPoint x: 175, endPoint y: 254, distance: 31.7
click at [148, 237] on div "121 S 13TH ST, Lincoln, NE 68508" at bounding box center [162, 245] width 201 height 16
type input "121 S 13TH ST"
type input "Lincoln"
select select "30"
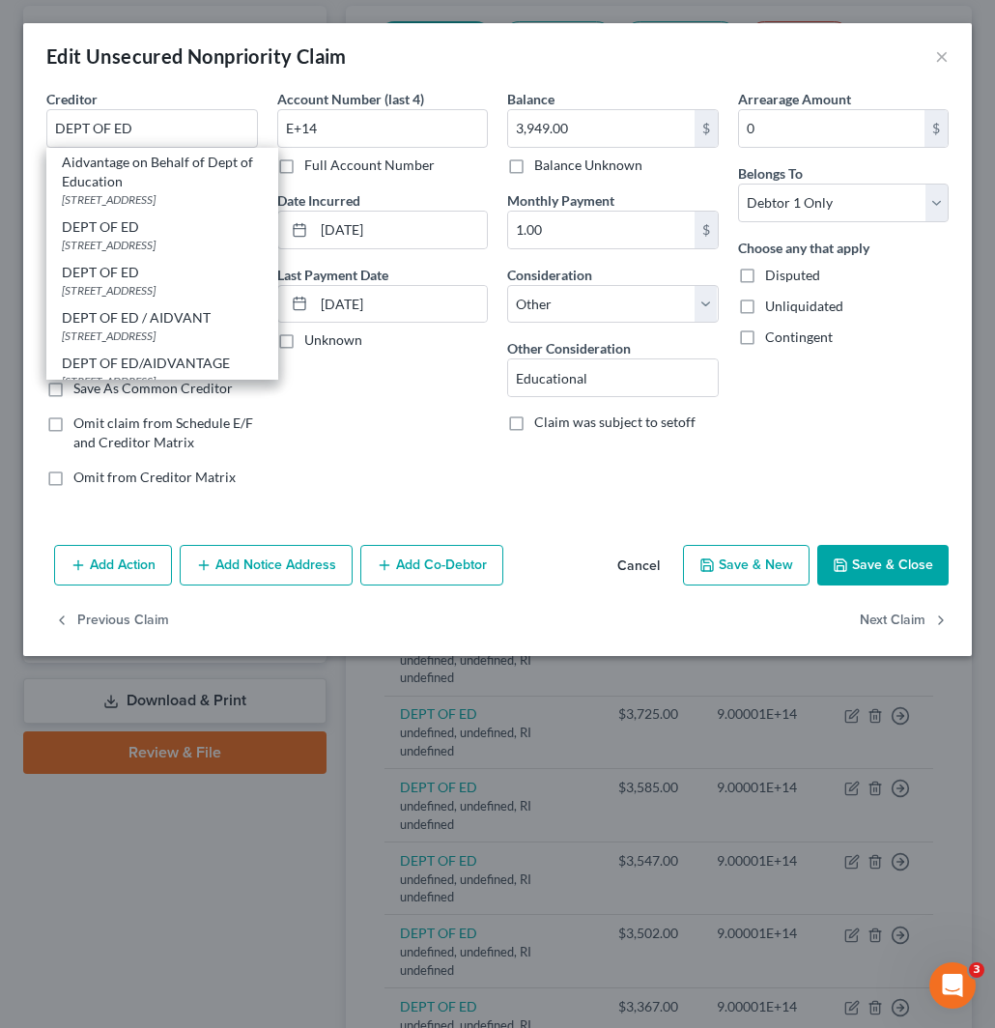
type input "68508"
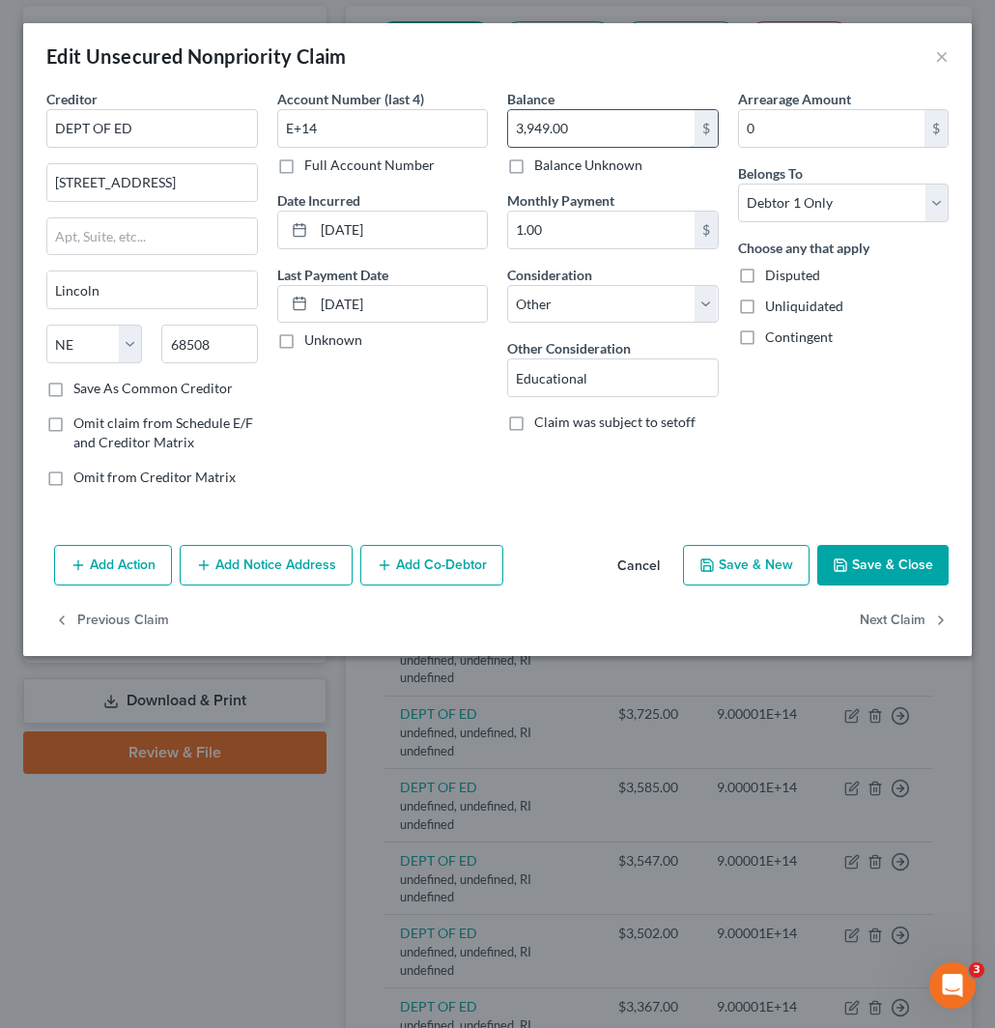
click at [570, 133] on input "3,949.00" at bounding box center [601, 128] width 187 height 37
drag, startPoint x: 317, startPoint y: 126, endPoint x: 148, endPoint y: 137, distance: 169.5
click at [195, 129] on div "Creditor * DEPT OF ED 121 S 13TH ST Lincoln State AL AK AR AZ CA CO CT DE DC FL…" at bounding box center [498, 296] width 922 height 414
paste input "5771"
type input "5771"
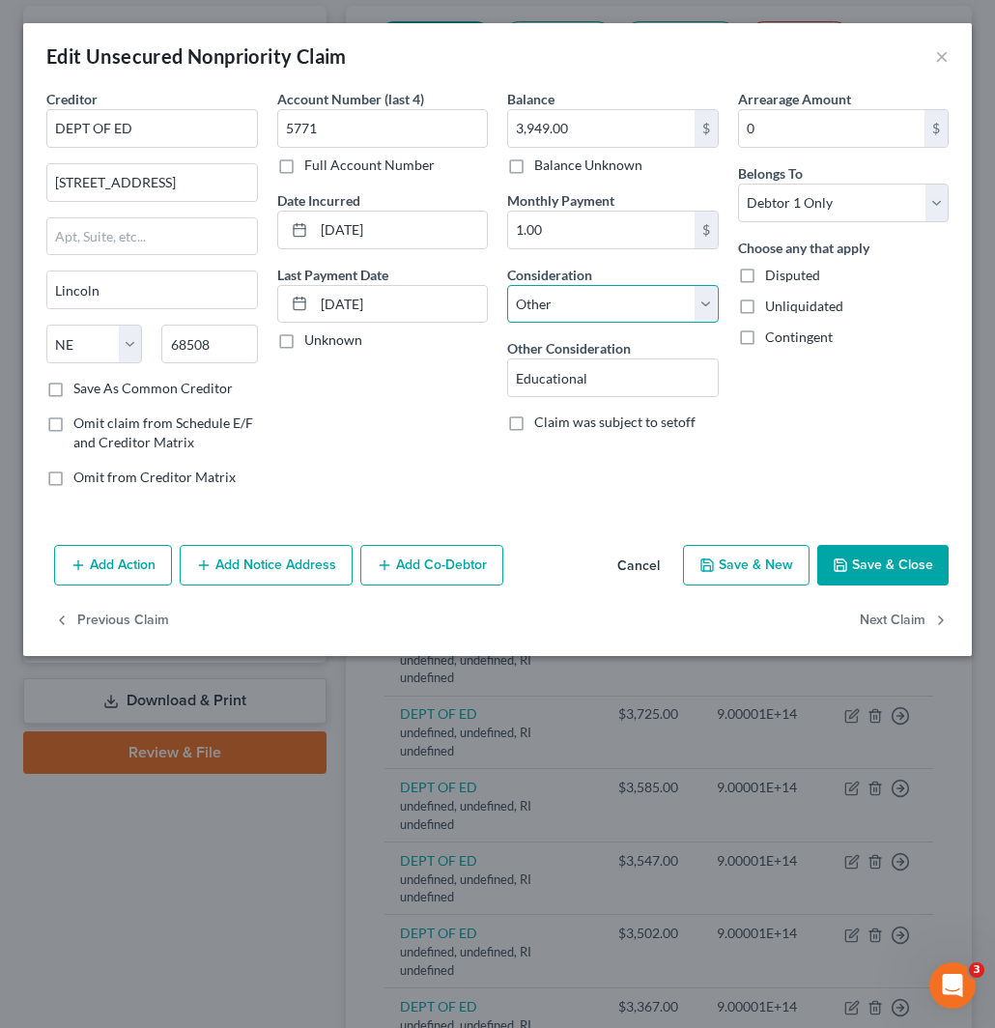
click at [609, 293] on select "Select Cable / Satellite Services Collection Agency Credit Card Debt Debt Couns…" at bounding box center [613, 304] width 212 height 39
select select "17"
click at [507, 285] on select "Select Cable / Satellite Services Collection Agency Credit Card Debt Debt Couns…" at bounding box center [613, 304] width 212 height 39
click at [896, 570] on button "Save & Close" at bounding box center [883, 565] width 131 height 41
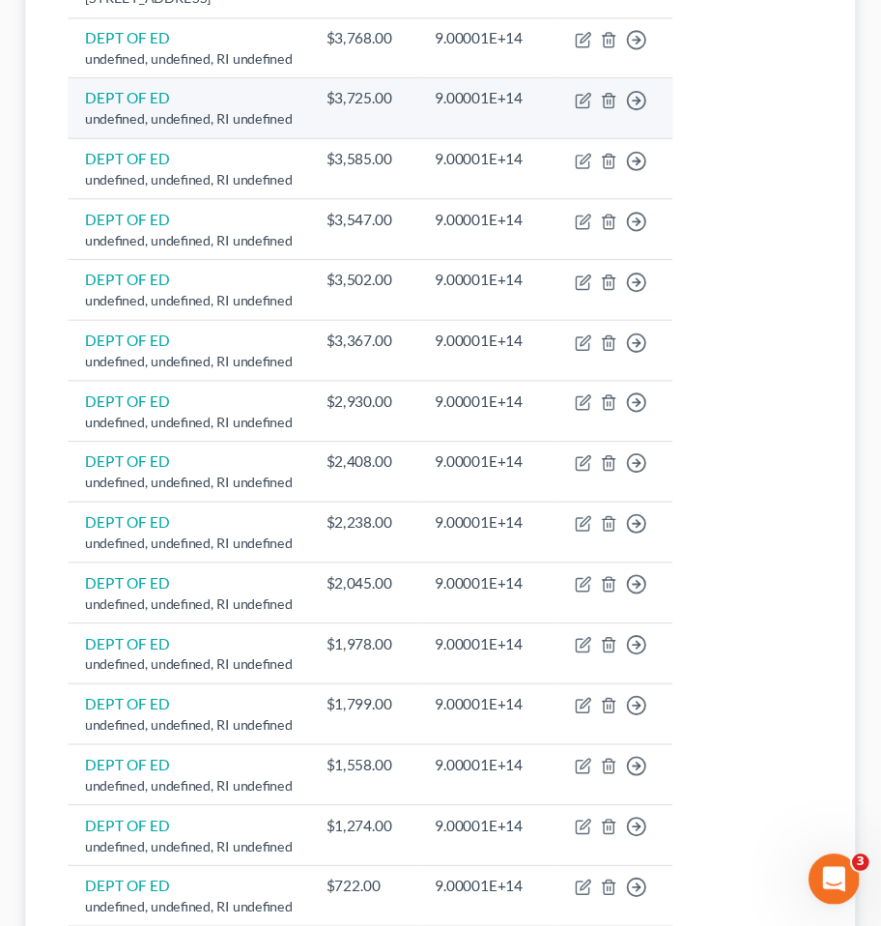
scroll to position [858, 0]
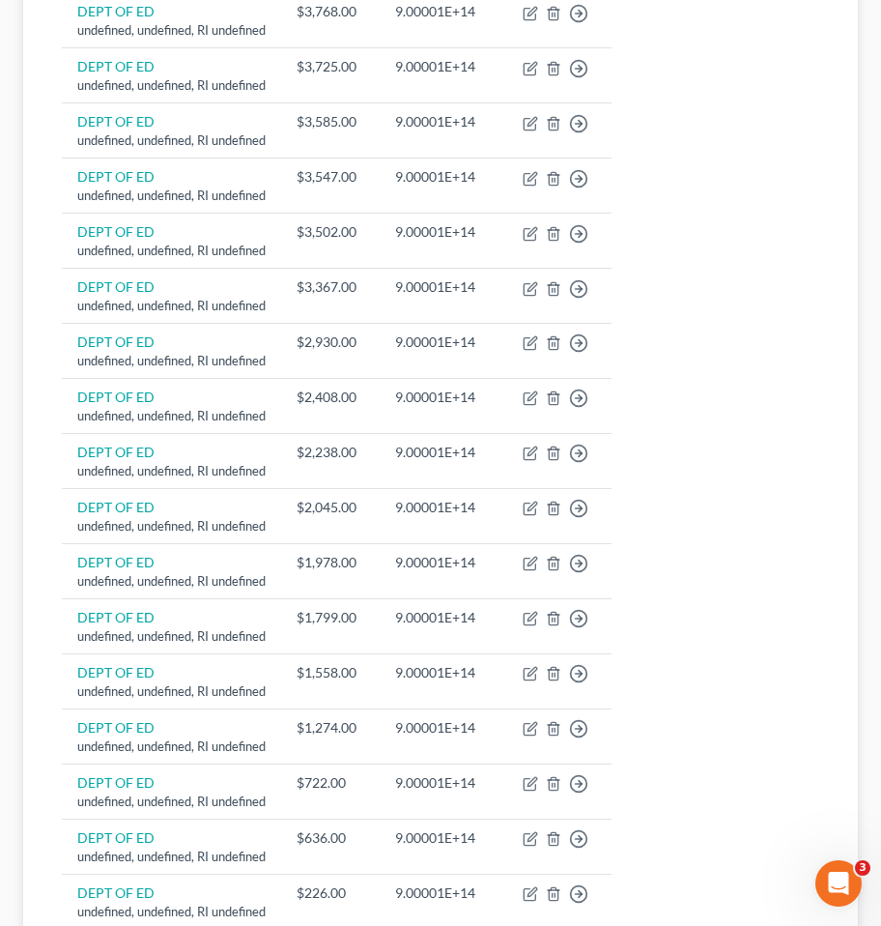
drag, startPoint x: 818, startPoint y: 0, endPoint x: 24, endPoint y: 325, distance: 857.4
click at [8, 325] on div "Hibler, Alexandria Upgraded Chapter Chapter 7 Status Lead District OHNB Preview…" at bounding box center [440, 332] width 881 height 2225
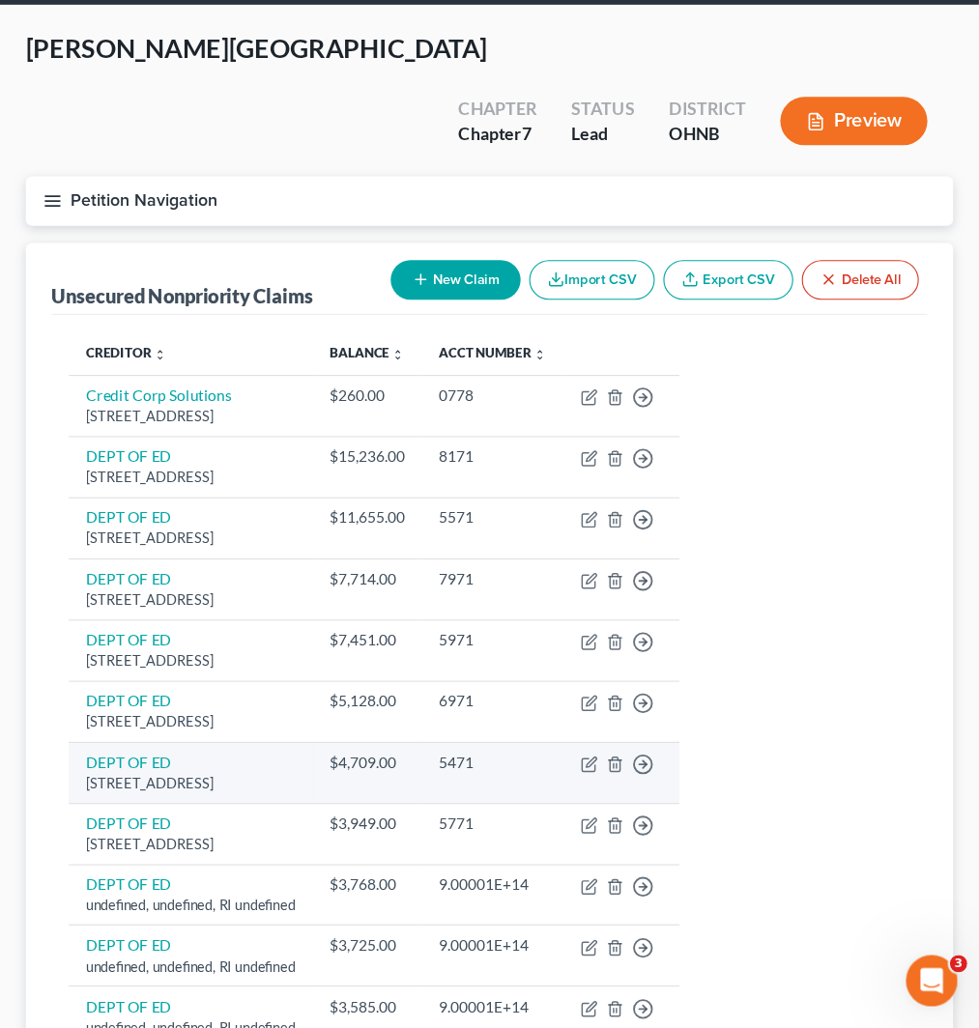
scroll to position [0, 0]
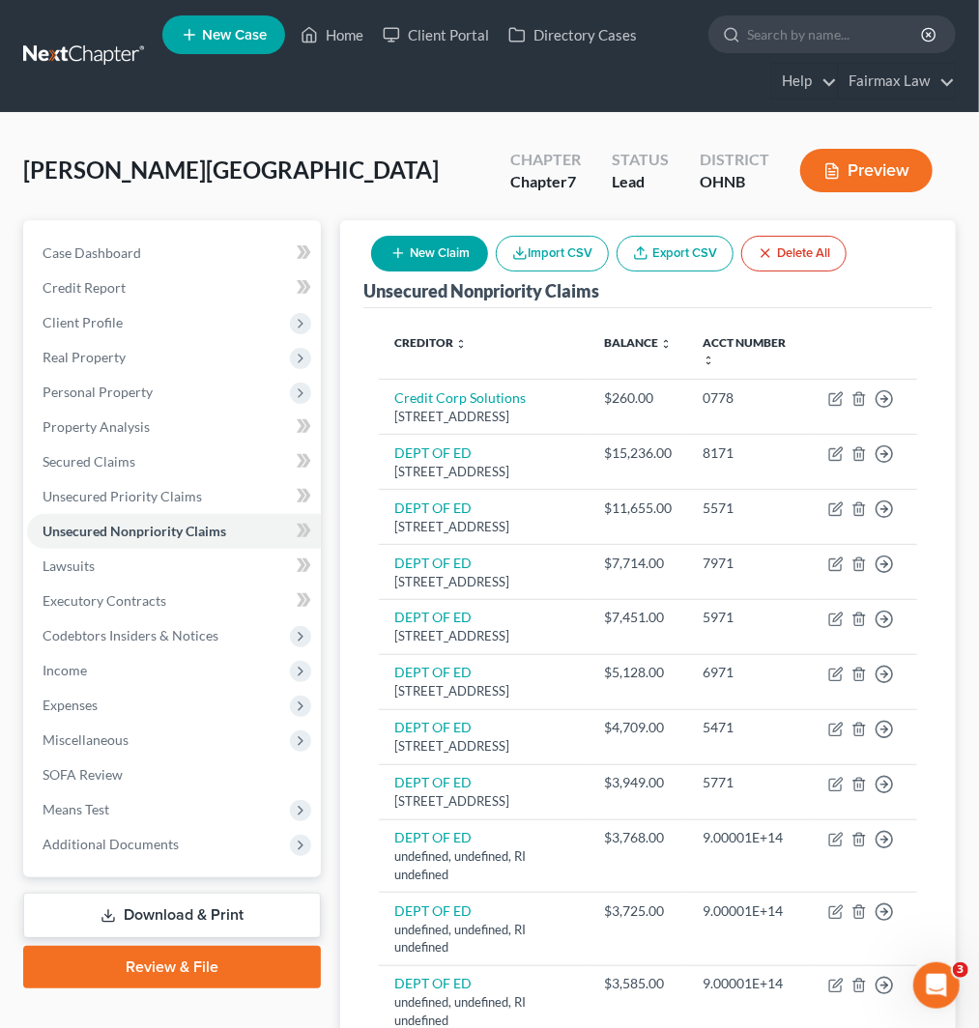
click at [422, 161] on div "Hibler, Alexandria Upgraded Chapter Chapter 7 Status Lead District OHNB Preview" at bounding box center [489, 178] width 933 height 84
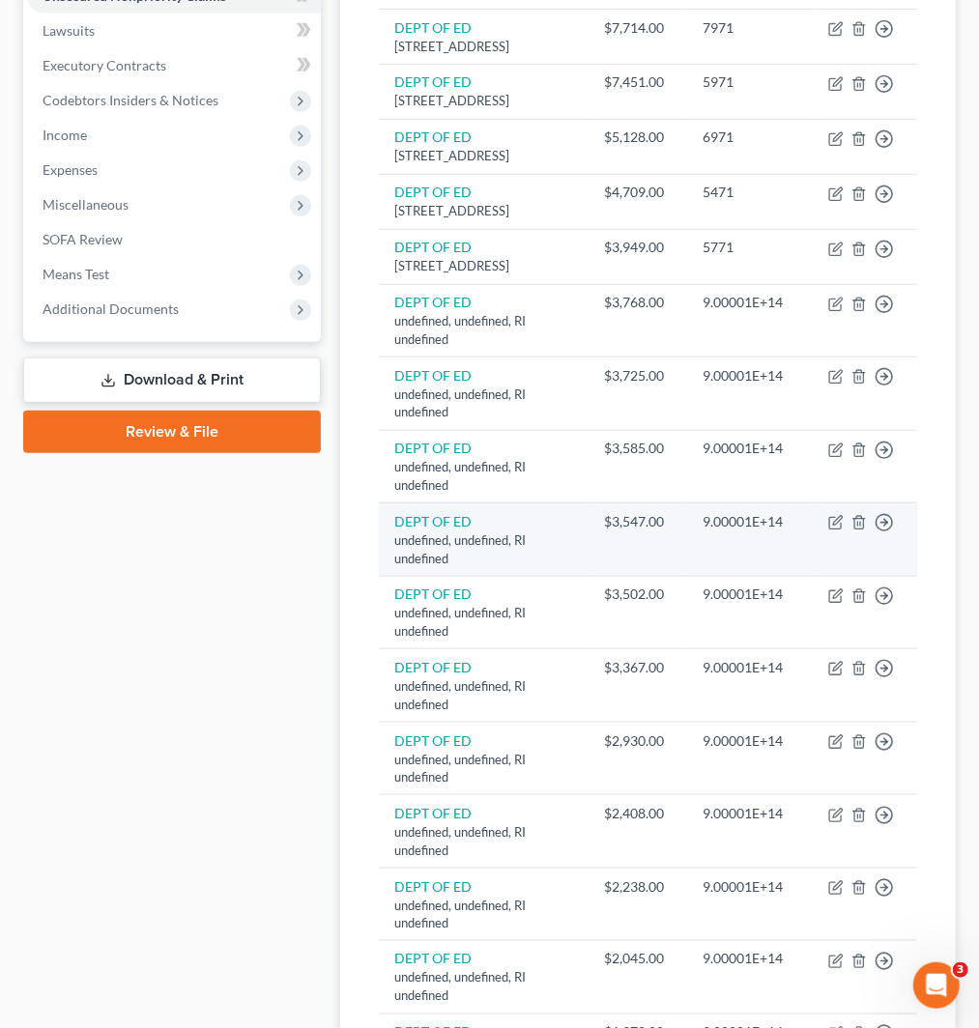
scroll to position [215, 0]
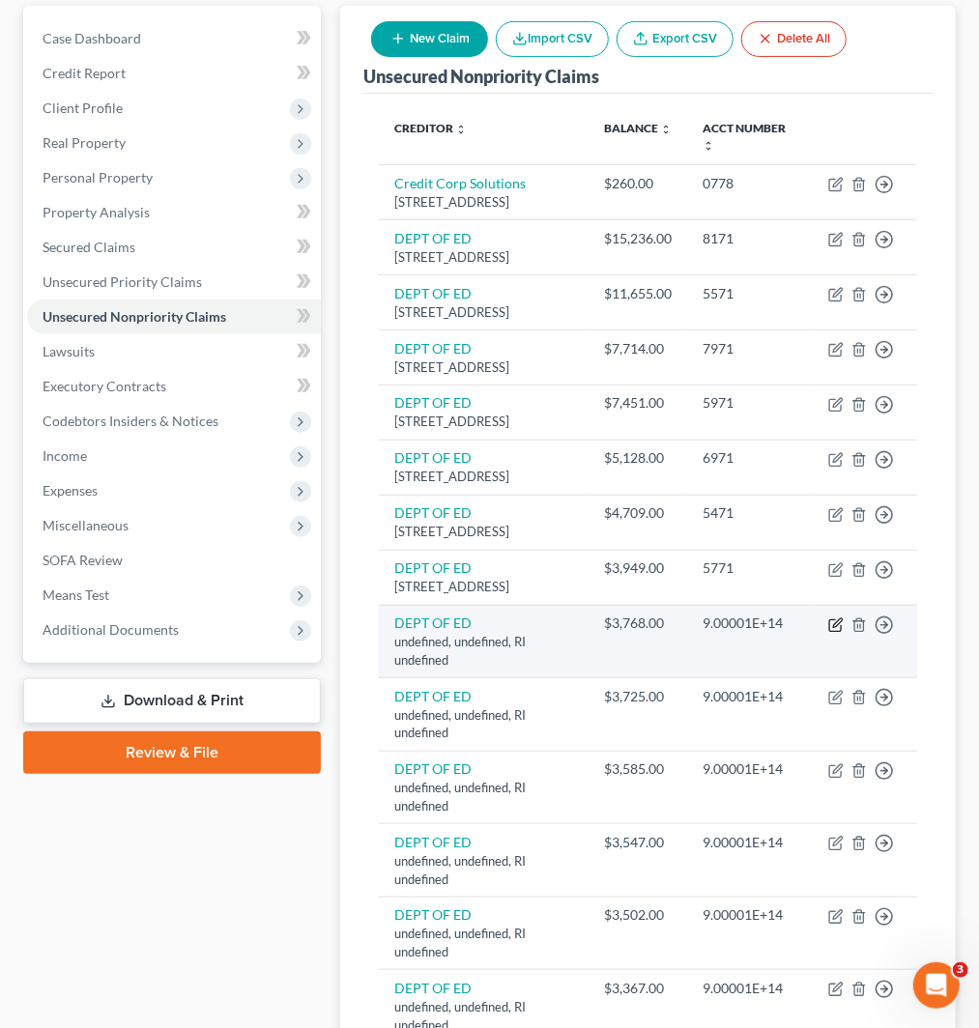
click at [833, 633] on icon "button" at bounding box center [835, 625] width 15 height 15
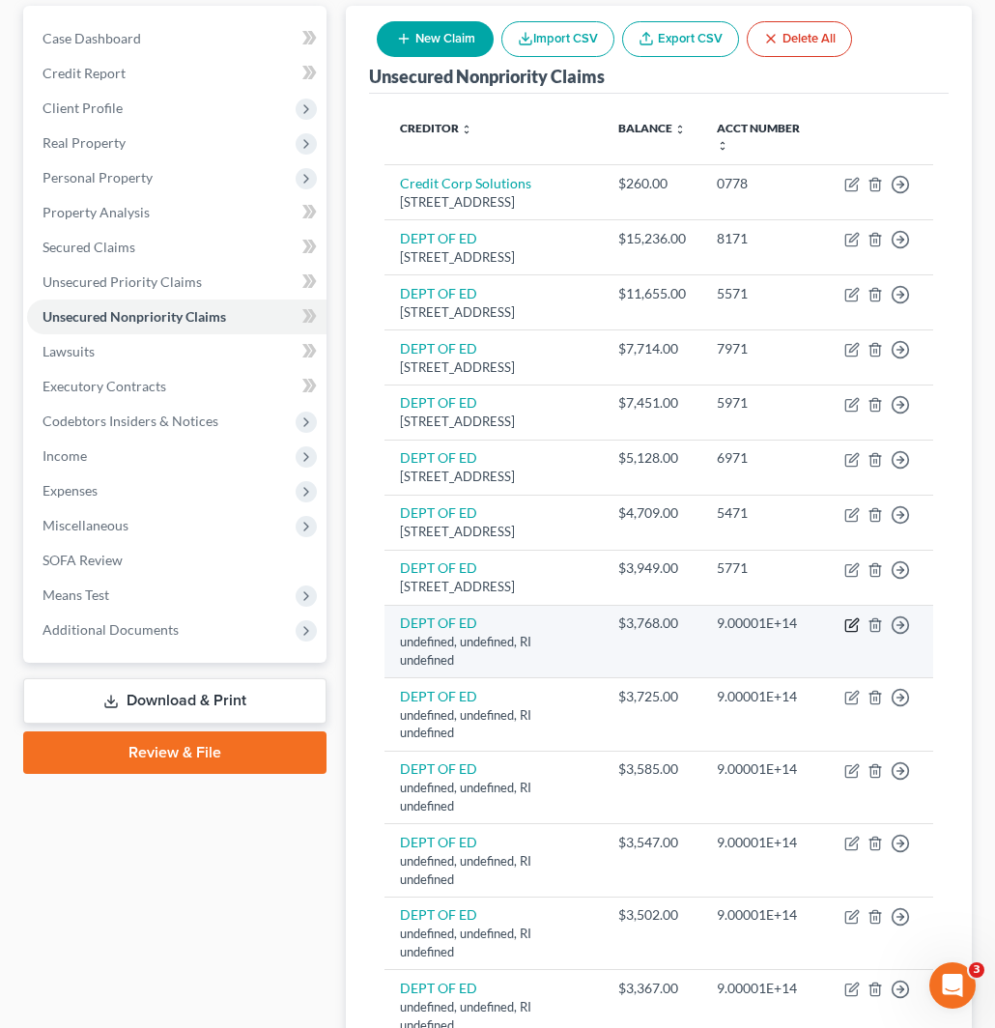
select select "41"
select select "14"
select select "0"
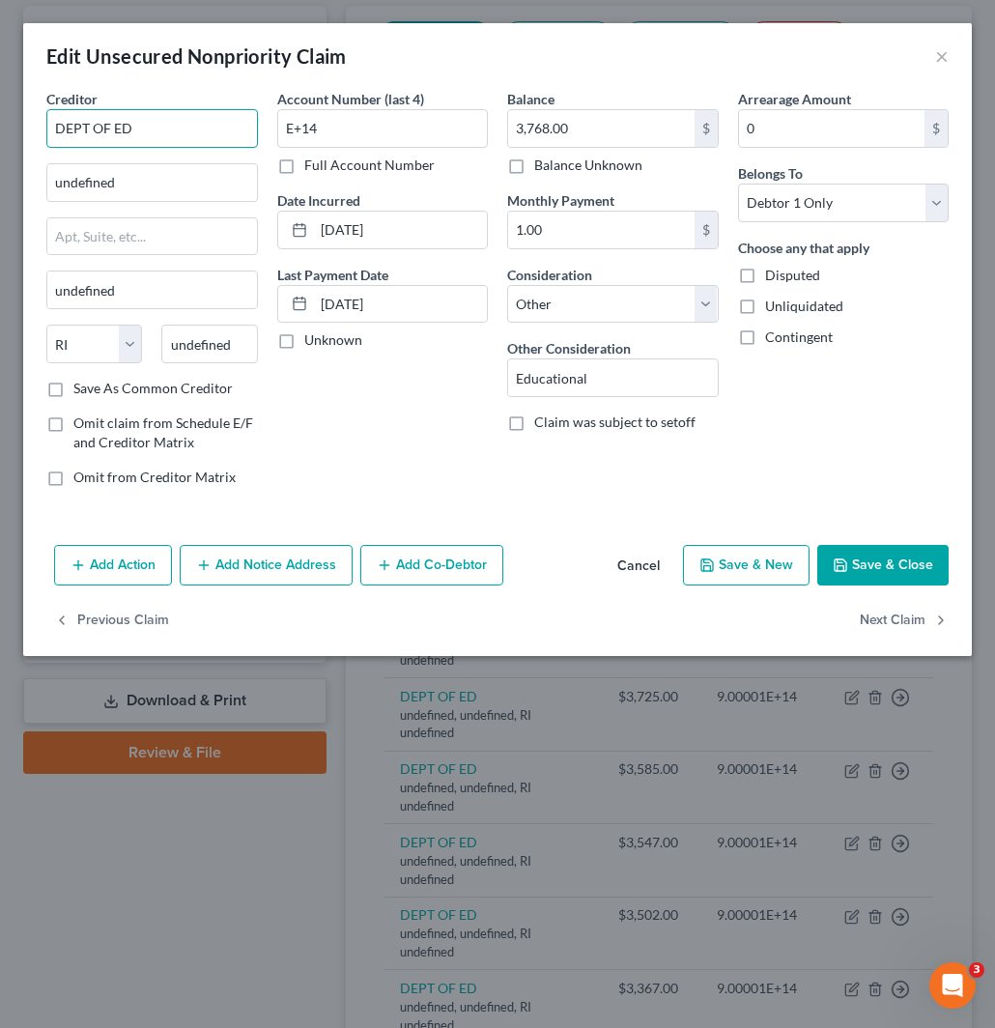
drag, startPoint x: 169, startPoint y: 129, endPoint x: -2, endPoint y: 133, distance: 171.1
paste input "DEPT OF ED"
type input "DEPT OF ED"
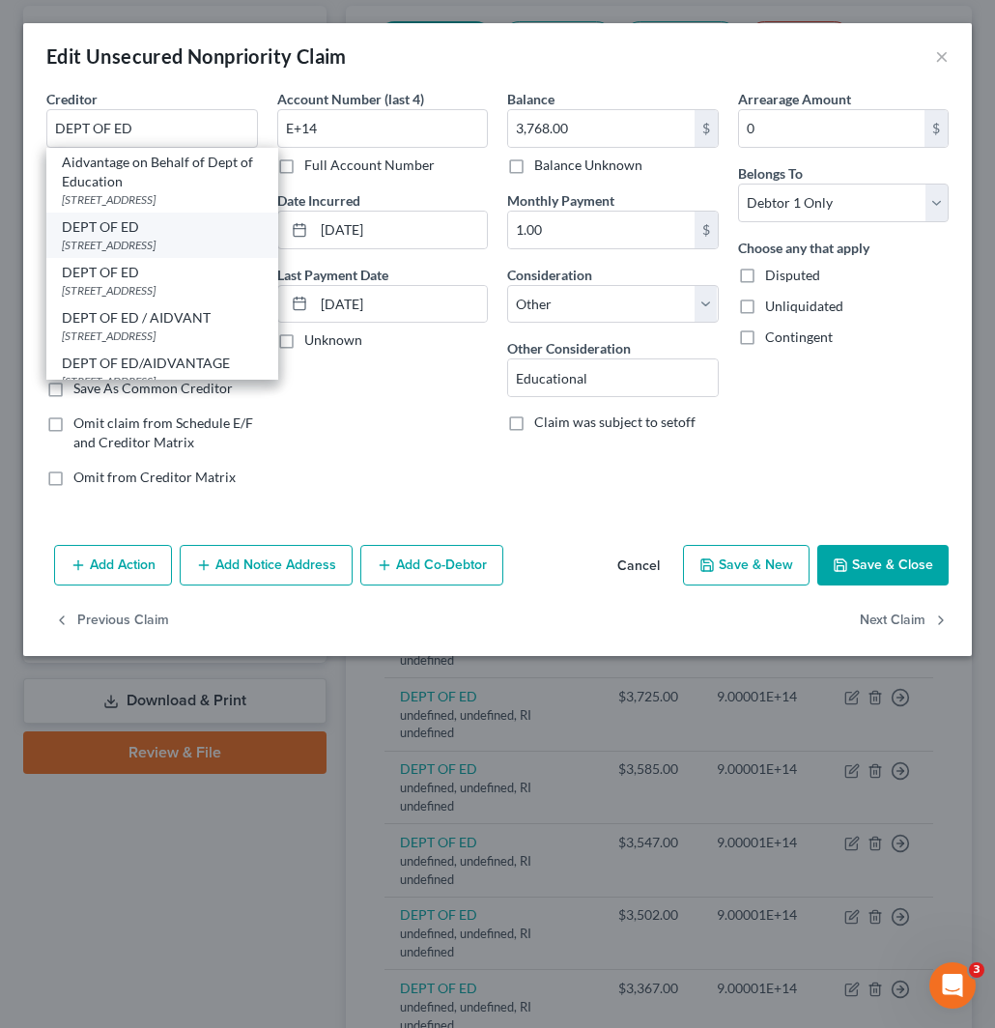
click at [127, 245] on div "121 S 13TH ST, Lincoln, NE 68508" at bounding box center [162, 245] width 201 height 16
type input "121 S 13TH ST"
type input "Lincoln"
select select "30"
type input "68508"
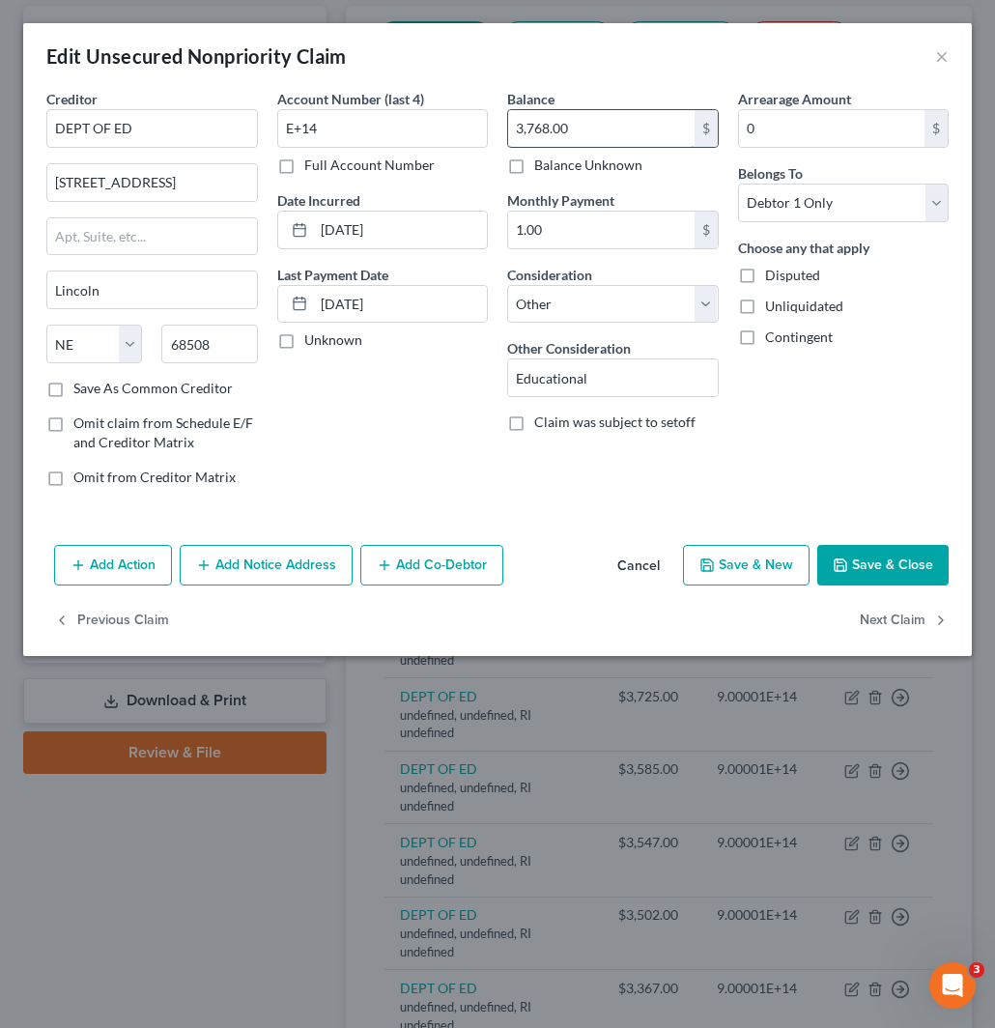
click at [546, 126] on input "3,768.00" at bounding box center [601, 128] width 187 height 37
drag, startPoint x: 341, startPoint y: 122, endPoint x: 232, endPoint y: 136, distance: 110.2
click at [227, 122] on div "Creditor * DEPT OF ED 121 S 13TH ST Lincoln State AL AK AR AZ CA CO CT DE DC FL…" at bounding box center [498, 296] width 922 height 414
paste input "7071"
type input "7071"
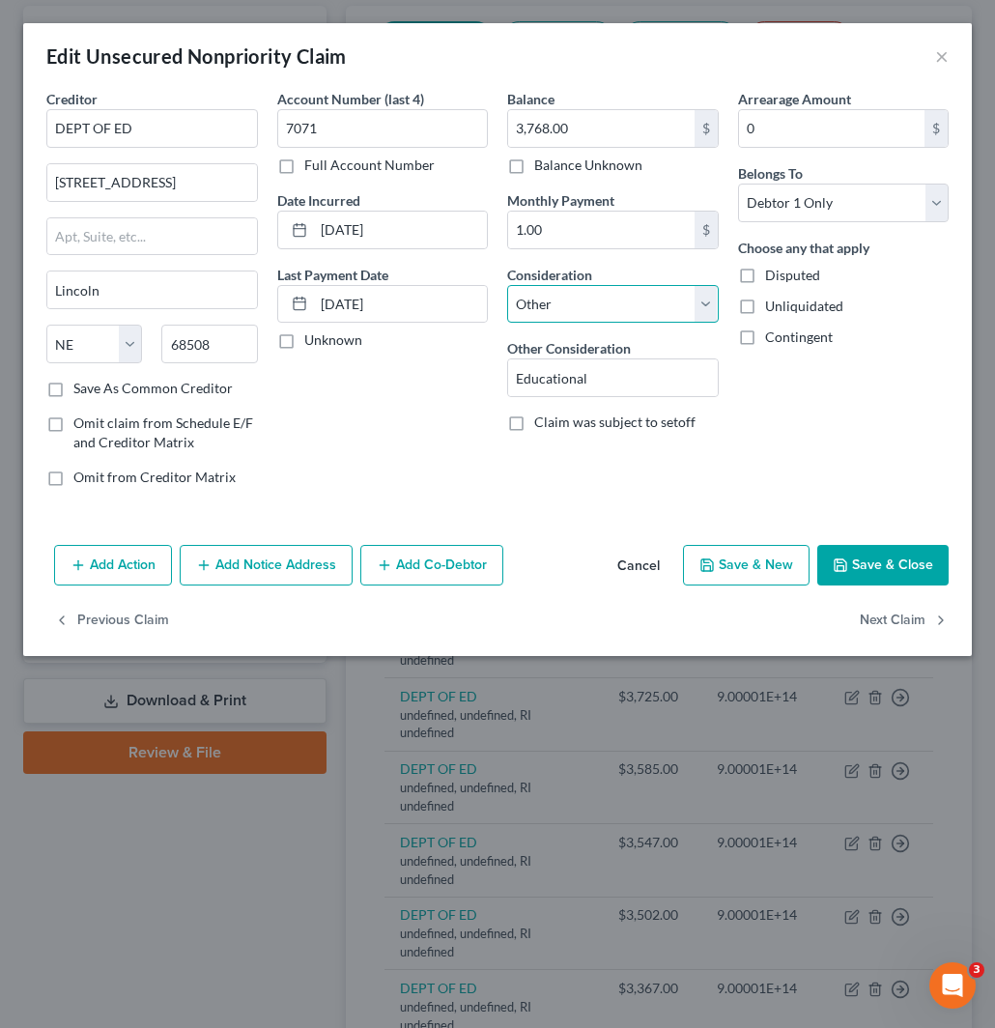
drag, startPoint x: 649, startPoint y: 303, endPoint x: 636, endPoint y: 322, distance: 23.6
click at [649, 301] on select "Select Cable / Satellite Services Collection Agency Credit Card Debt Debt Couns…" at bounding box center [613, 304] width 212 height 39
select select "17"
click at [507, 285] on select "Select Cable / Satellite Services Collection Agency Credit Card Debt Debt Couns…" at bounding box center [613, 304] width 212 height 39
click at [867, 578] on button "Save & Close" at bounding box center [883, 565] width 131 height 41
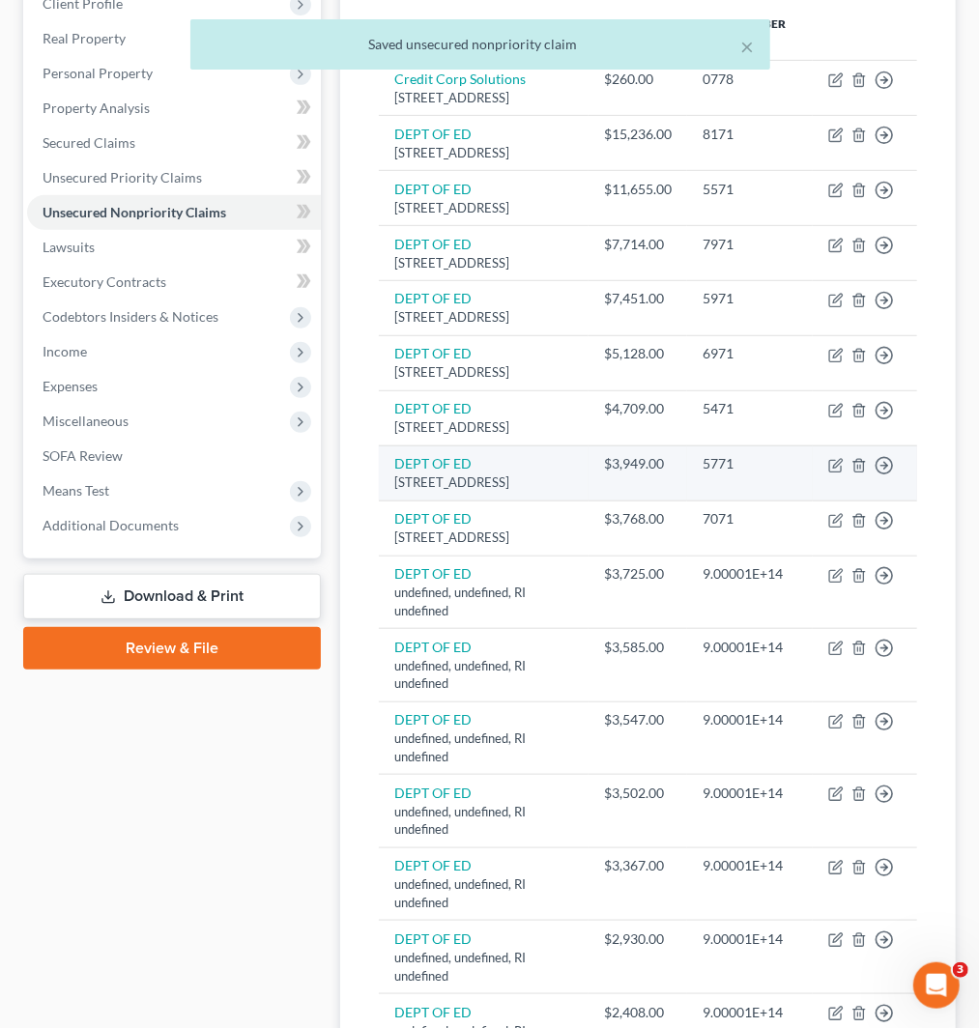
scroll to position [322, 0]
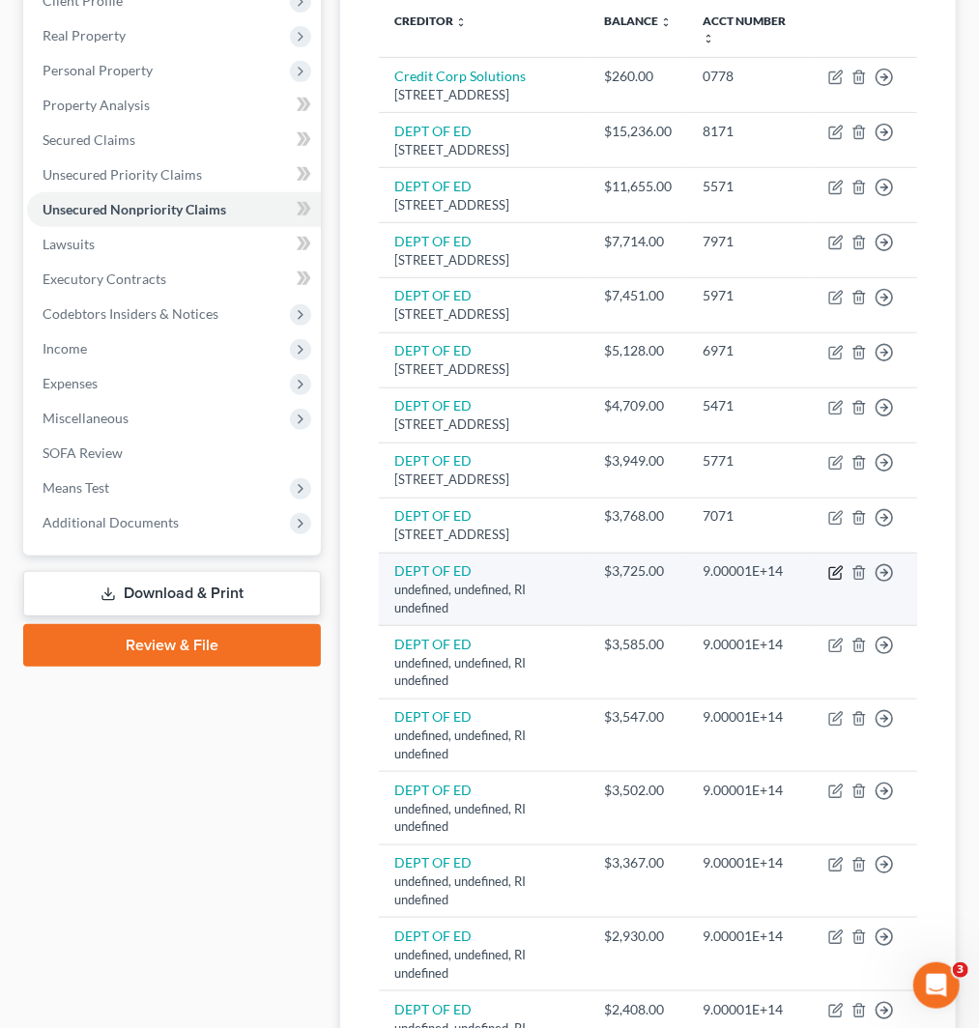
click at [835, 581] on icon "button" at bounding box center [835, 572] width 15 height 15
select select "41"
select select "14"
select select "0"
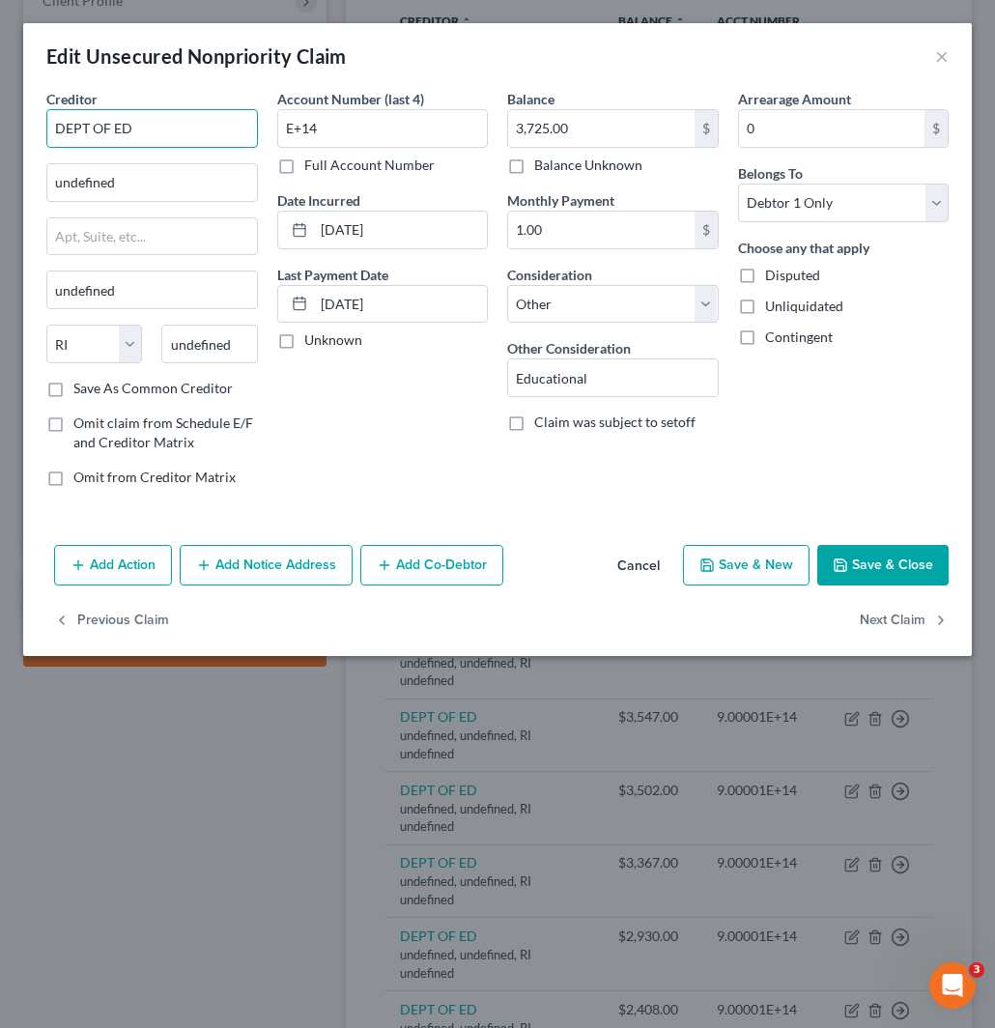
drag, startPoint x: 174, startPoint y: 132, endPoint x: -2, endPoint y: 129, distance: 175.9
click at [0, 129] on html "Home New Case Client Portal Directory Cases Fairmax Law jan@fairmaxlaw.com My A…" at bounding box center [497, 1019] width 995 height 2683
paste input "DEPT OF ED"
type input "DEPT OF ED"
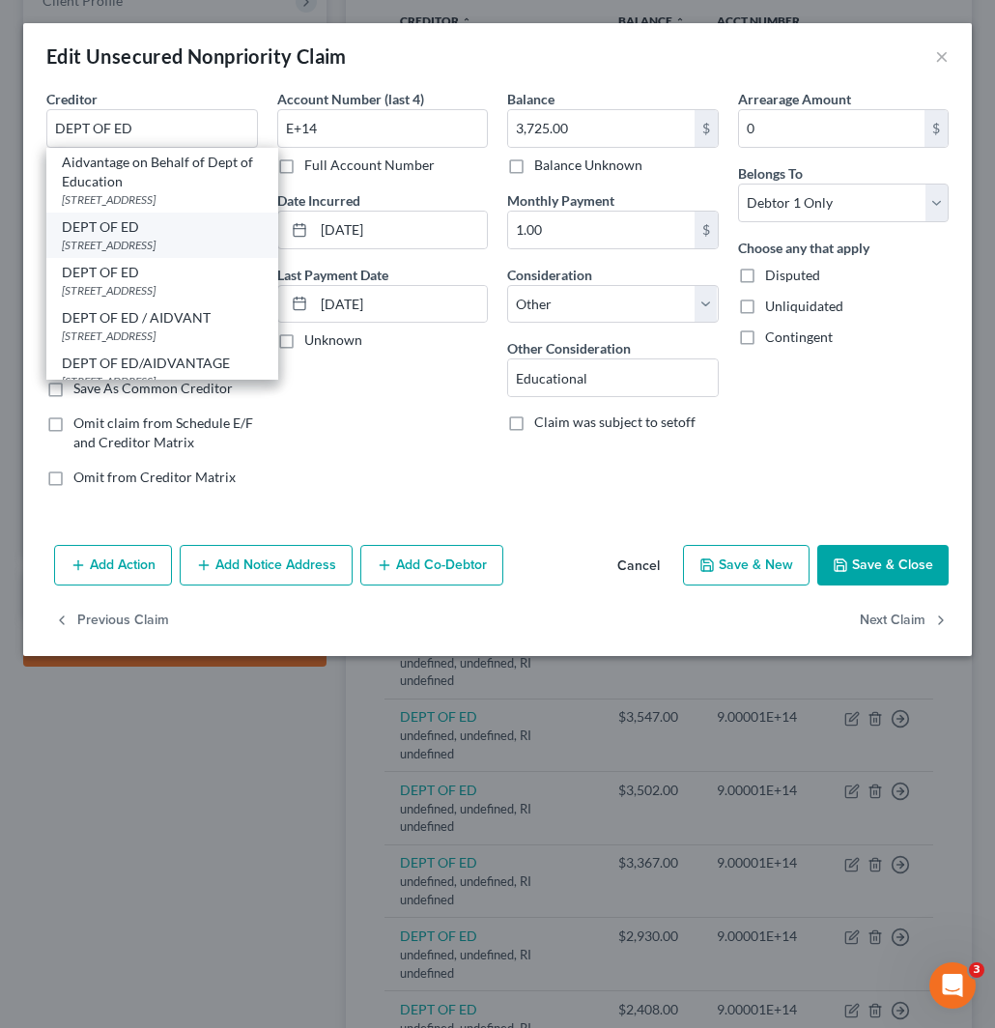
click at [133, 228] on div "DEPT OF ED" at bounding box center [162, 226] width 201 height 19
type input "121 S 13TH ST"
type input "Lincoln"
select select "30"
type input "68508"
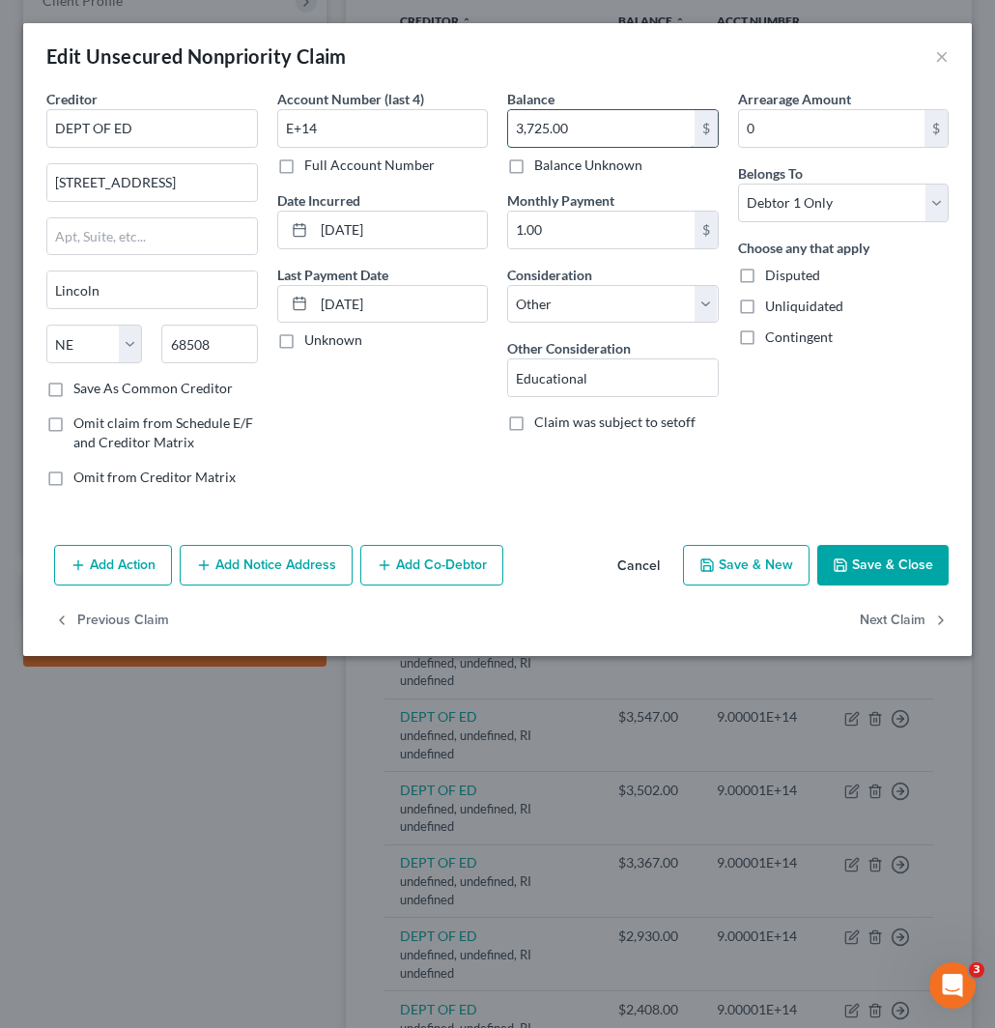
click at [596, 122] on input "3,725.00" at bounding box center [601, 128] width 187 height 37
drag, startPoint x: 316, startPoint y: 131, endPoint x: 237, endPoint y: 139, distance: 79.6
click at [261, 130] on div "Creditor * DEPT OF ED 121 S 13TH ST Lincoln State AL AK AR AZ CA CO CT DE DC FL…" at bounding box center [498, 296] width 922 height 414
paste input "5871"
type input "5871"
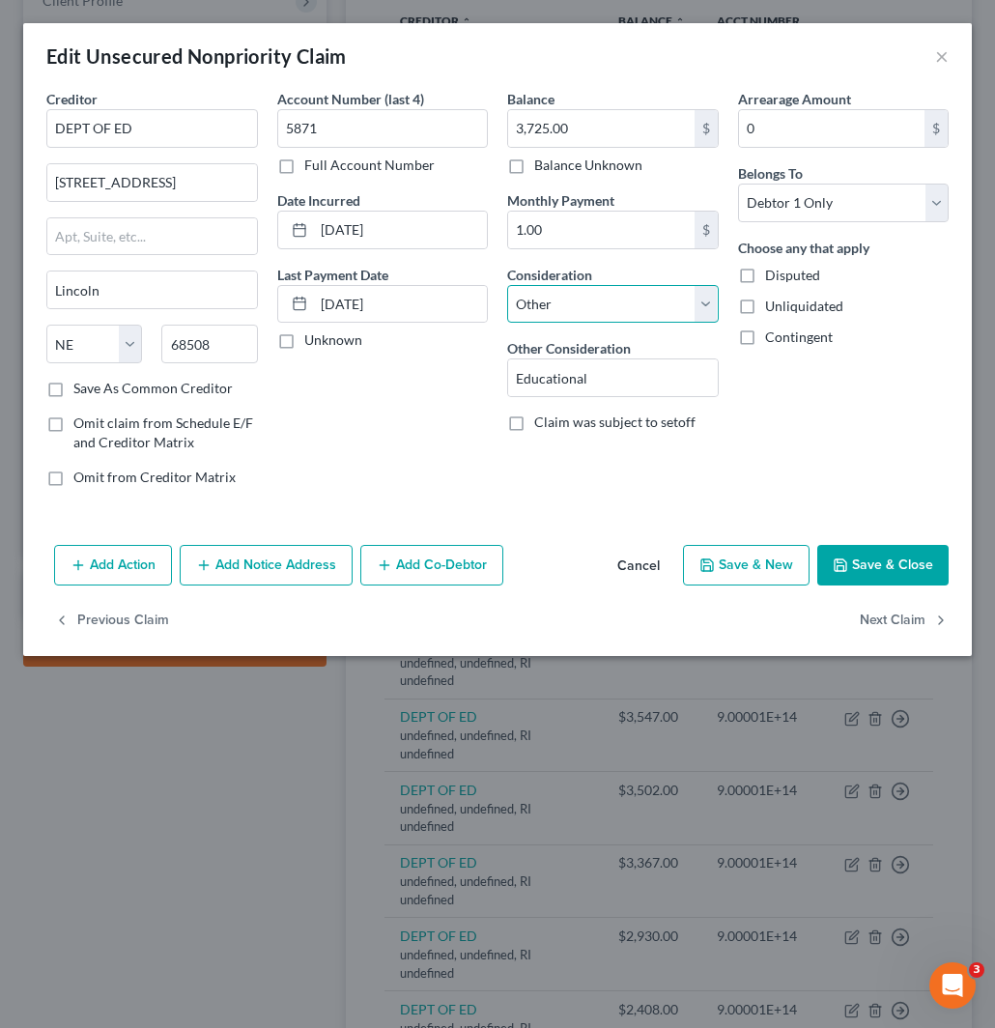
drag, startPoint x: 607, startPoint y: 294, endPoint x: 605, endPoint y: 320, distance: 26.2
click at [607, 294] on select "Select Cable / Satellite Services Collection Agency Credit Card Debt Debt Couns…" at bounding box center [613, 304] width 212 height 39
select select "17"
click at [507, 285] on select "Select Cable / Satellite Services Collection Agency Credit Card Debt Debt Couns…" at bounding box center [613, 304] width 212 height 39
click at [895, 563] on button "Save & Close" at bounding box center [883, 565] width 131 height 41
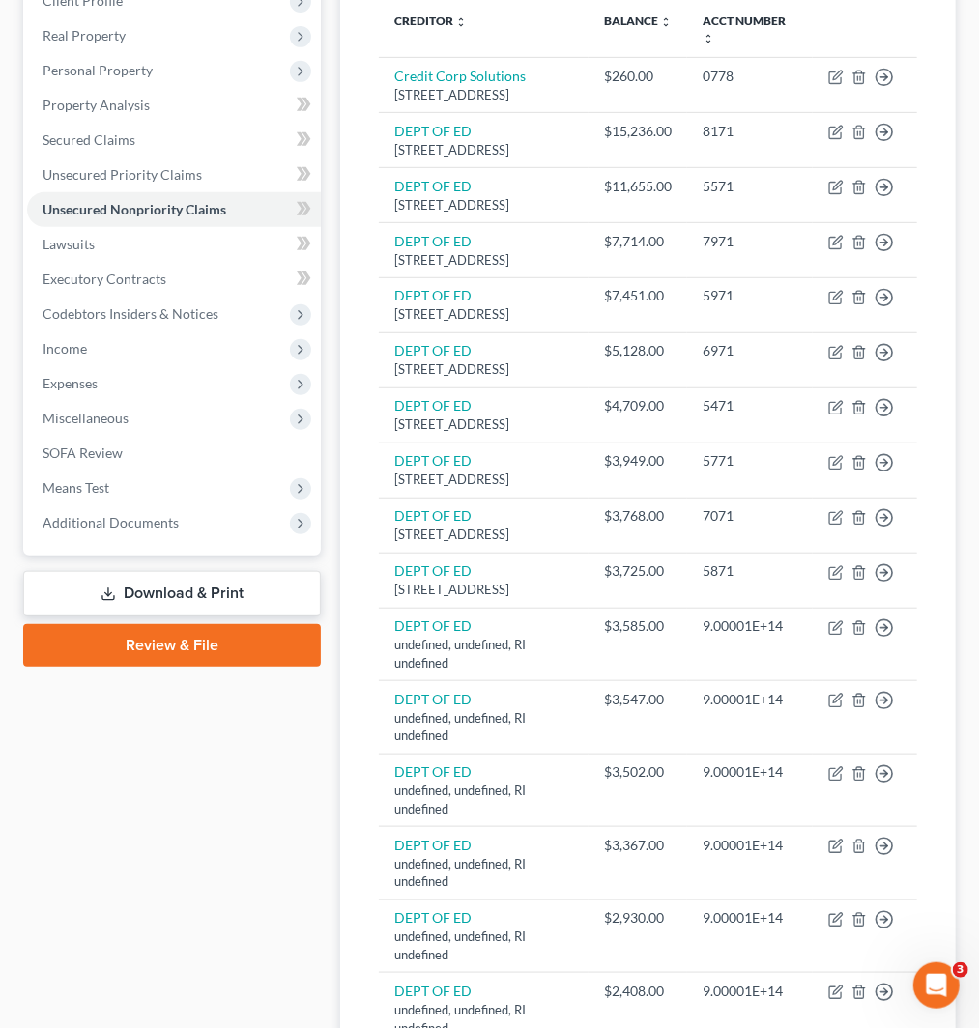
drag, startPoint x: 835, startPoint y: 0, endPoint x: 206, endPoint y: 784, distance: 1005.1
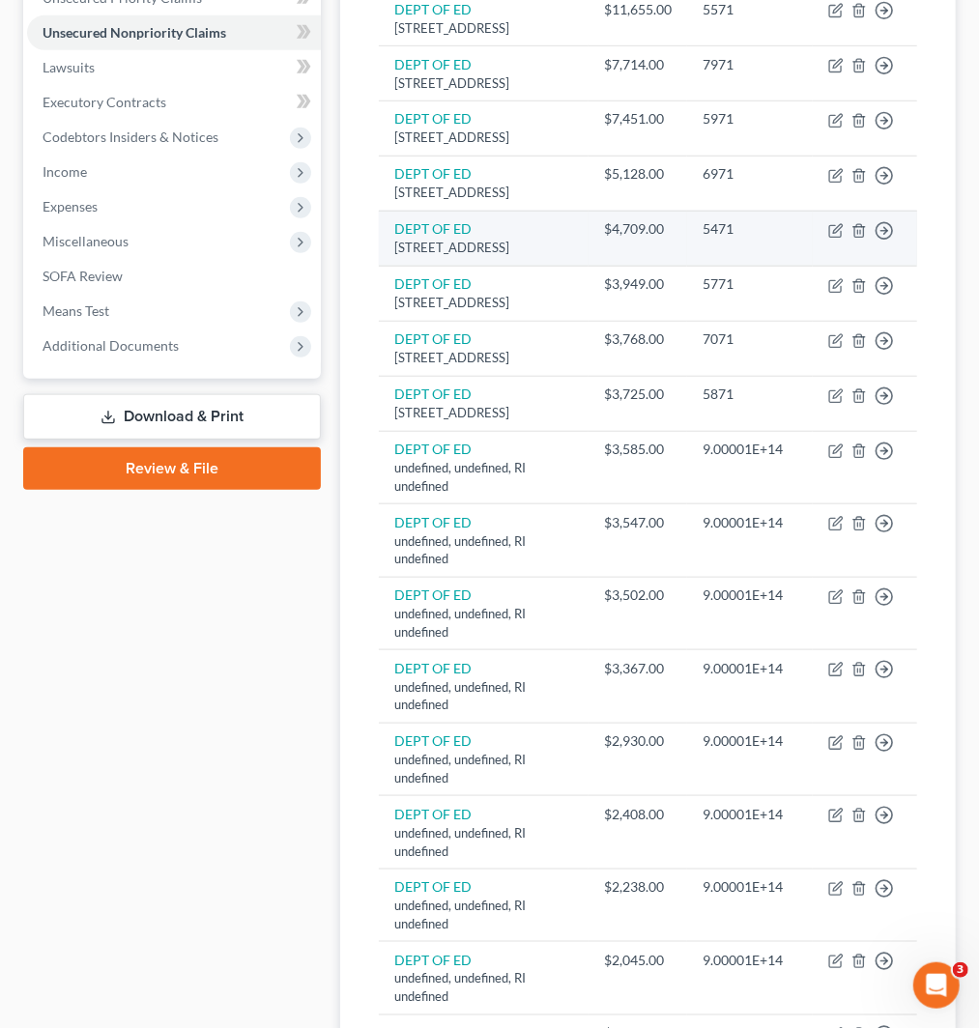
scroll to position [536, 0]
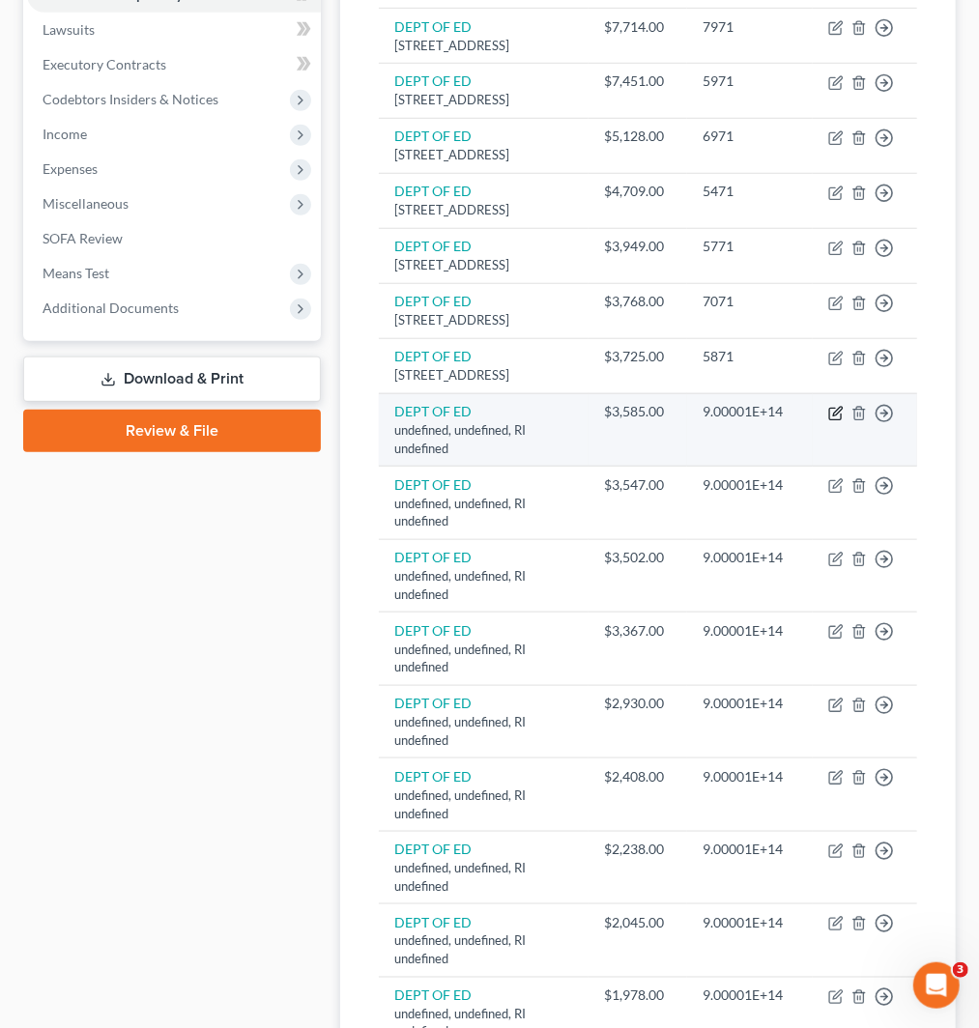
click at [833, 421] on icon "button" at bounding box center [835, 413] width 15 height 15
select select "41"
select select "14"
select select "0"
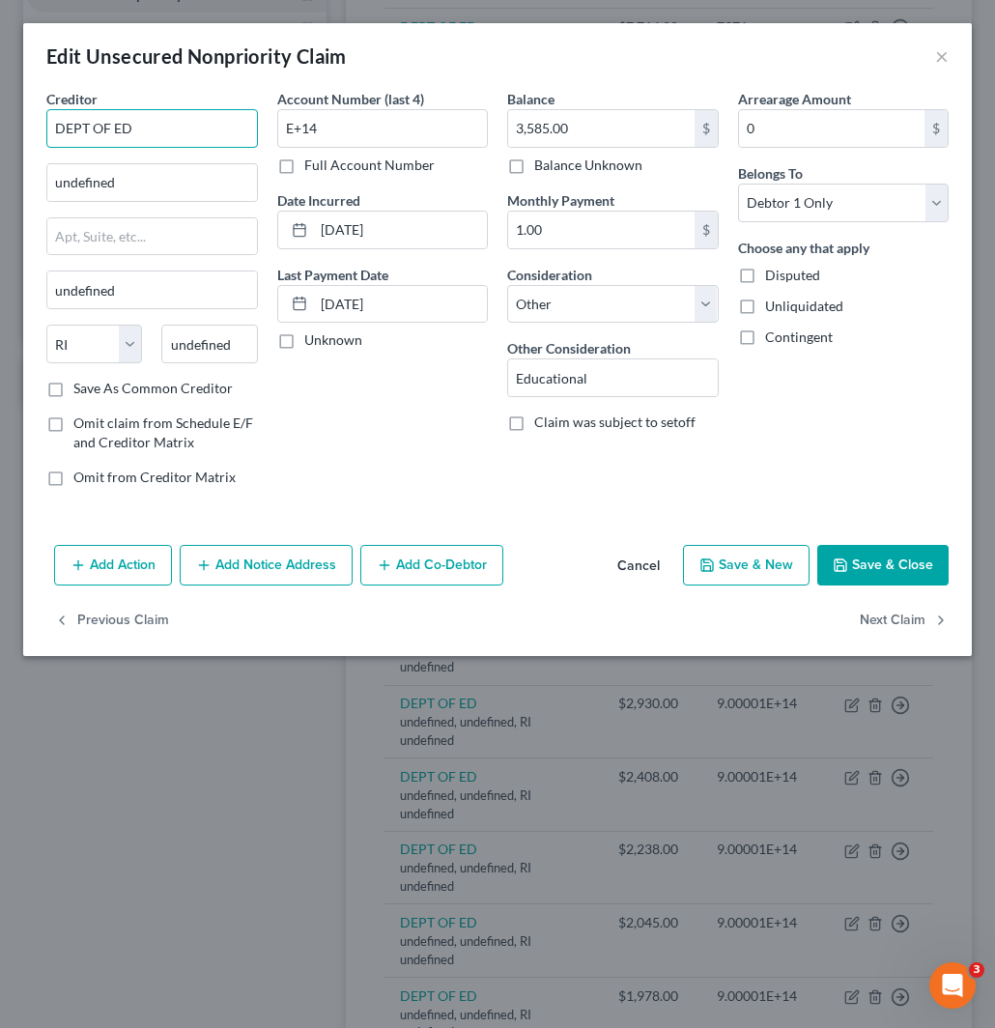
click at [187, 131] on input "DEPT OF ED" at bounding box center [152, 128] width 212 height 39
drag, startPoint x: 181, startPoint y: 126, endPoint x: -2, endPoint y: 129, distance: 182.7
click at [0, 129] on html "Home New Case Client Portal Directory Cases Fairmax Law jan@fairmaxlaw.com My A…" at bounding box center [497, 796] width 995 height 2665
paste input "DEPT OF ED"
type input "DEPT OF ED"
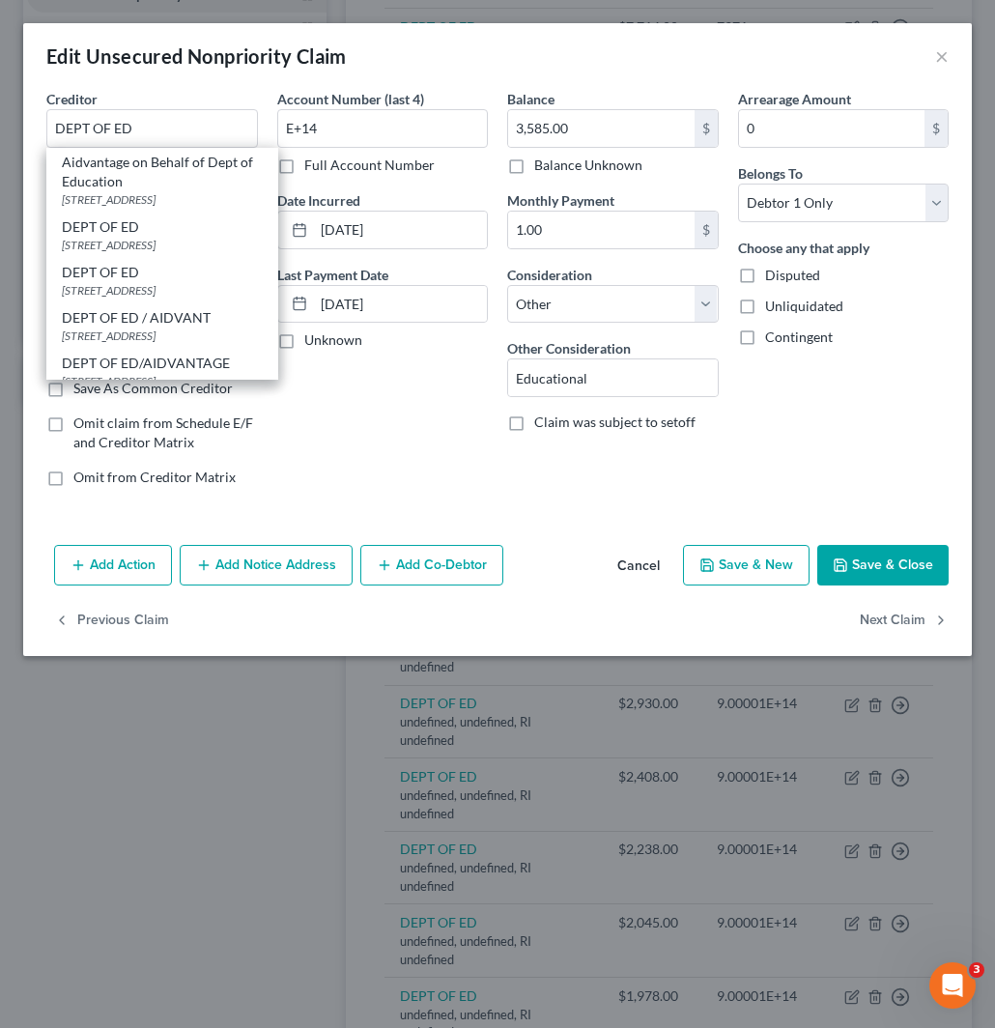
drag, startPoint x: 148, startPoint y: 230, endPoint x: 258, endPoint y: 216, distance: 111.1
click at [149, 230] on div "DEPT OF ED" at bounding box center [162, 226] width 201 height 19
type input "121 S 13TH ST"
type input "Lincoln"
select select "30"
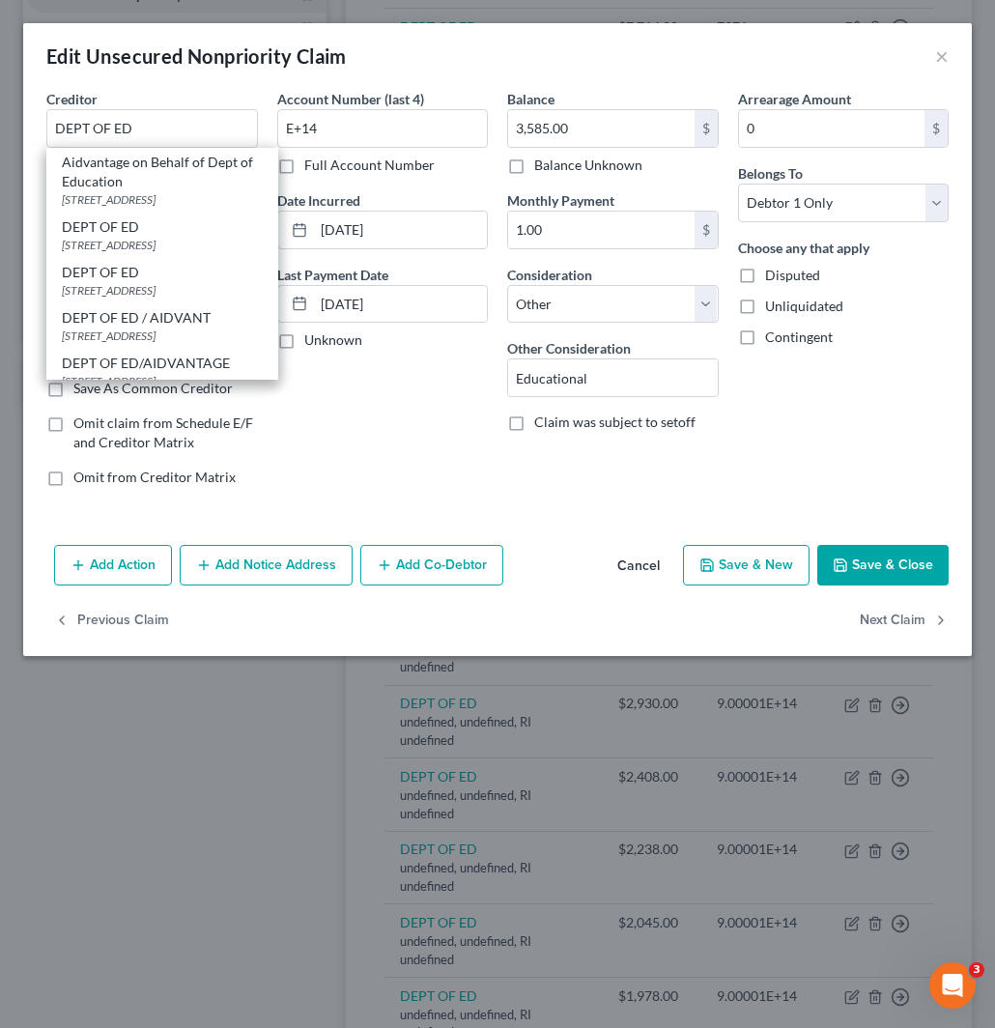
type input "68508"
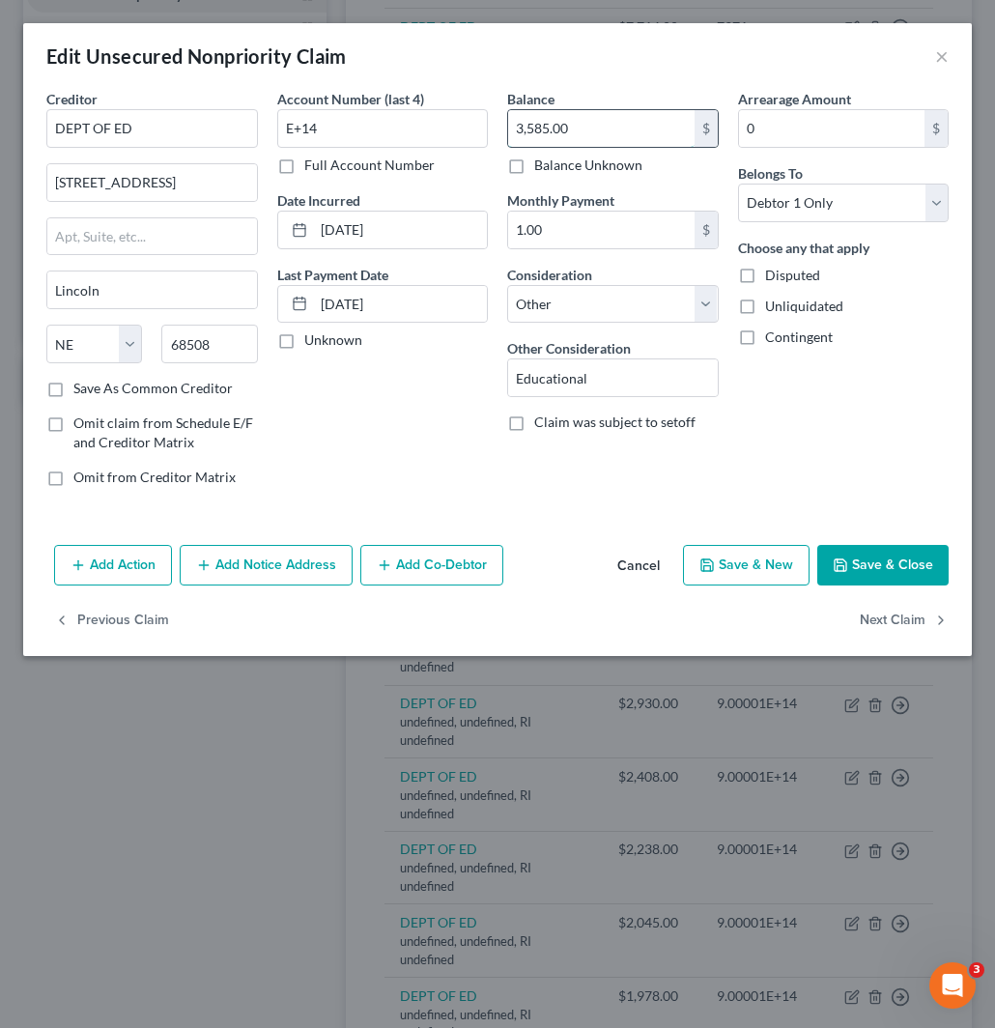
click at [583, 131] on input "3,585.00" at bounding box center [601, 128] width 187 height 37
drag, startPoint x: 343, startPoint y: 126, endPoint x: 226, endPoint y: 131, distance: 117.1
click at [245, 122] on div "Creditor * DEPT OF ED 121 S 13TH ST Lincoln State AL AK AR AZ CA CO CT DE DC FL…" at bounding box center [498, 296] width 922 height 414
paste input "6871"
type input "6871"
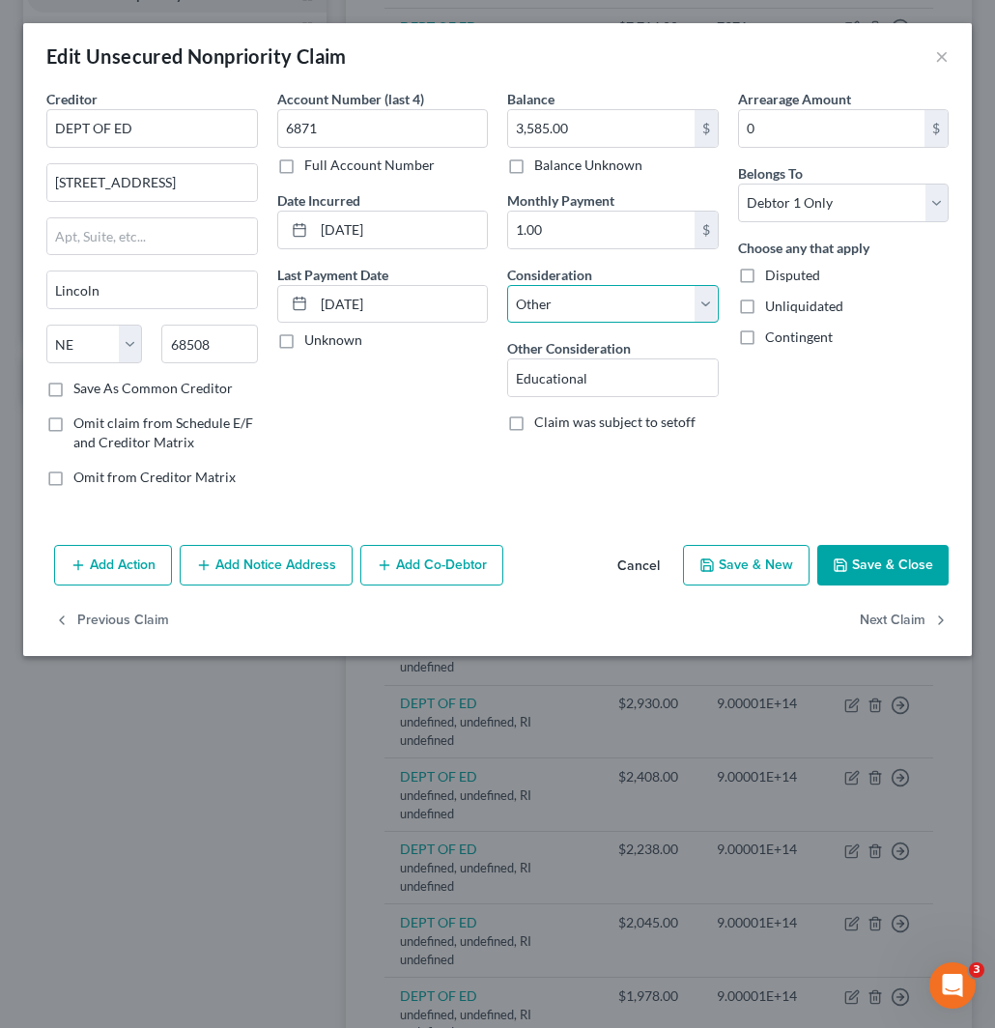
drag, startPoint x: 591, startPoint y: 309, endPoint x: 582, endPoint y: 322, distance: 15.9
click at [591, 307] on select "Select Cable / Satellite Services Collection Agency Credit Card Debt Debt Couns…" at bounding box center [613, 304] width 212 height 39
select select "17"
click at [507, 285] on select "Select Cable / Satellite Services Collection Agency Credit Card Debt Debt Couns…" at bounding box center [613, 304] width 212 height 39
click at [901, 553] on button "Save & Close" at bounding box center [883, 565] width 131 height 41
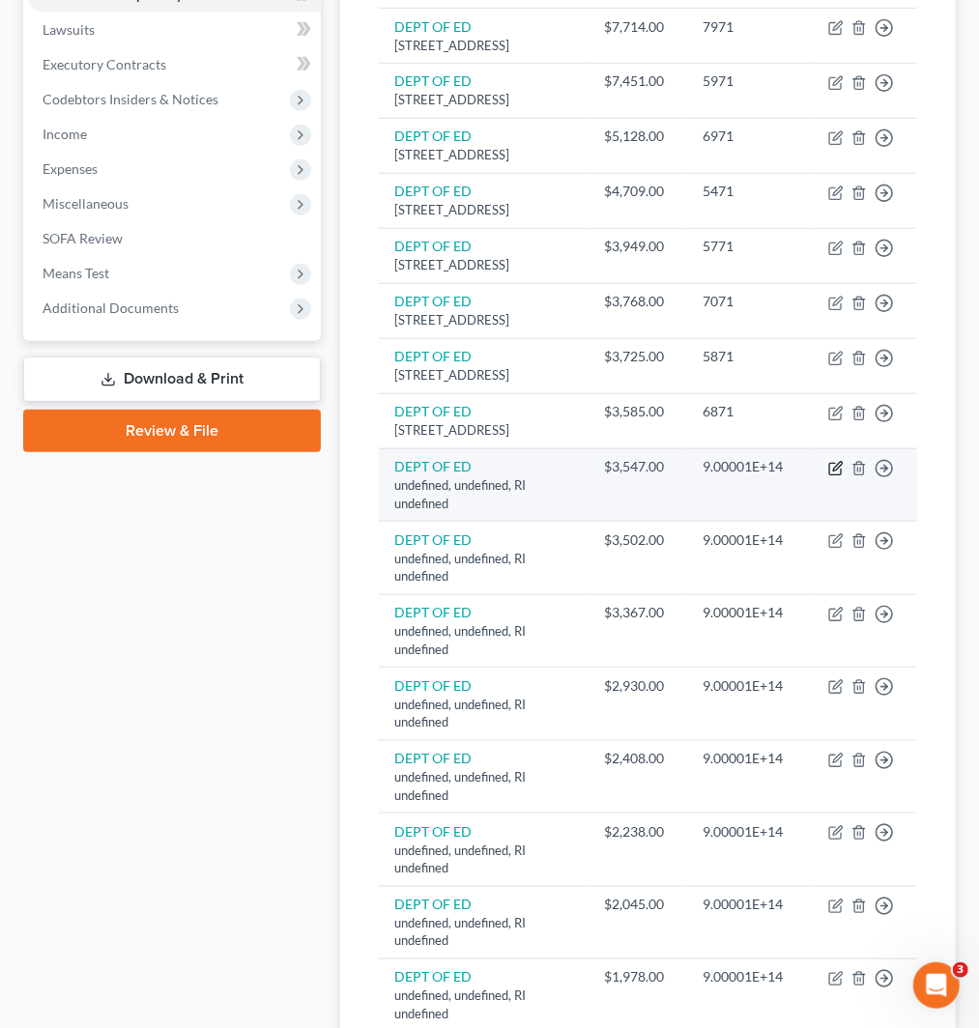
click at [836, 476] on icon "button" at bounding box center [835, 468] width 15 height 15
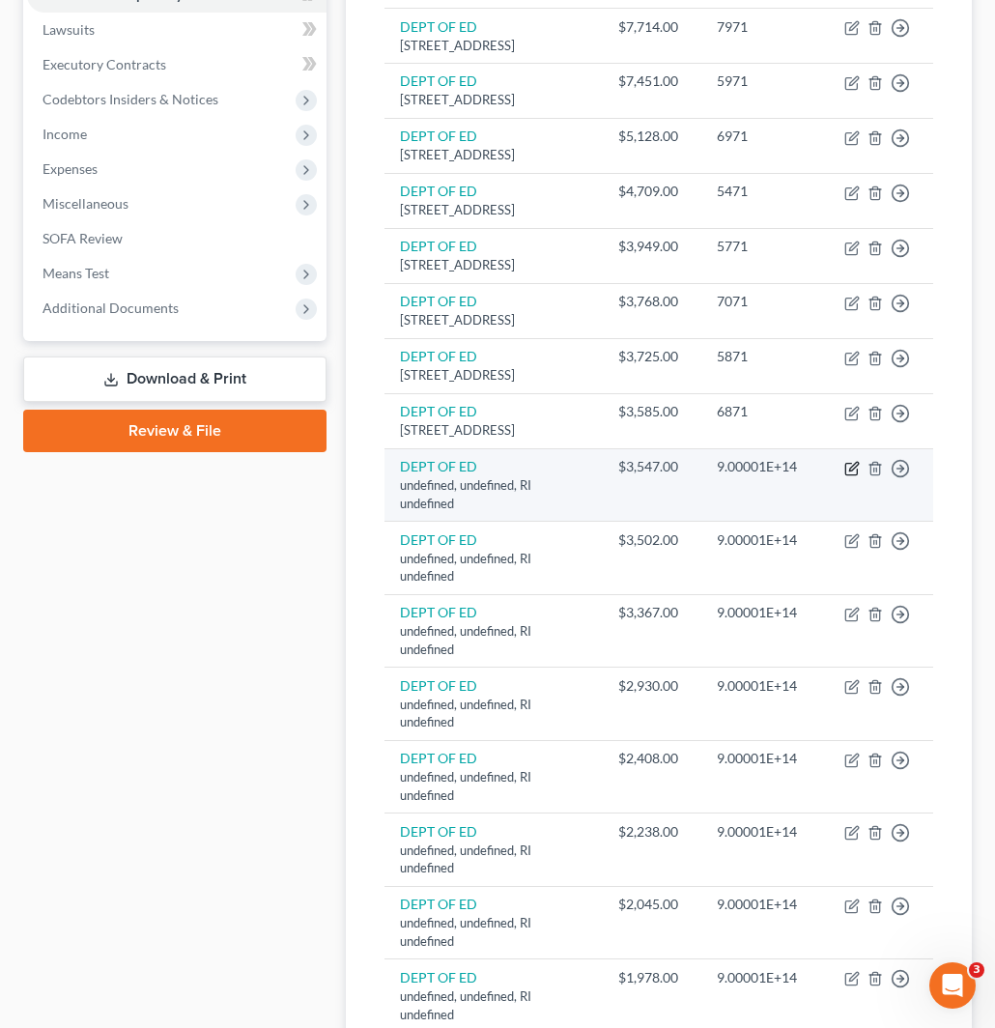
select select "41"
select select "14"
select select "0"
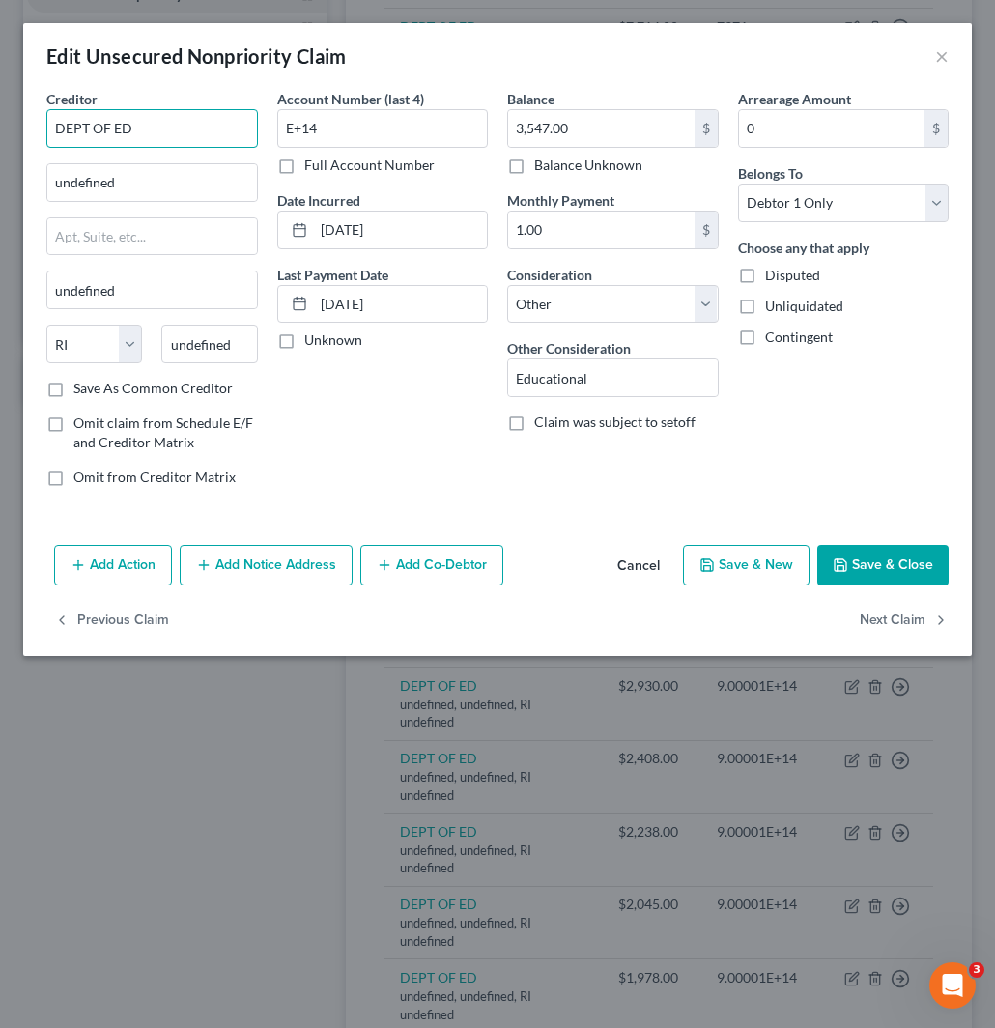
drag, startPoint x: 43, startPoint y: 118, endPoint x: 0, endPoint y: 113, distance: 42.8
click at [0, 114] on html "Home New Case Client Portal Directory Cases Fairmax Law jan@fairmaxlaw.com My A…" at bounding box center [497, 787] width 995 height 2647
paste input "DEPT OF ED"
type input "DEPT OF ED"
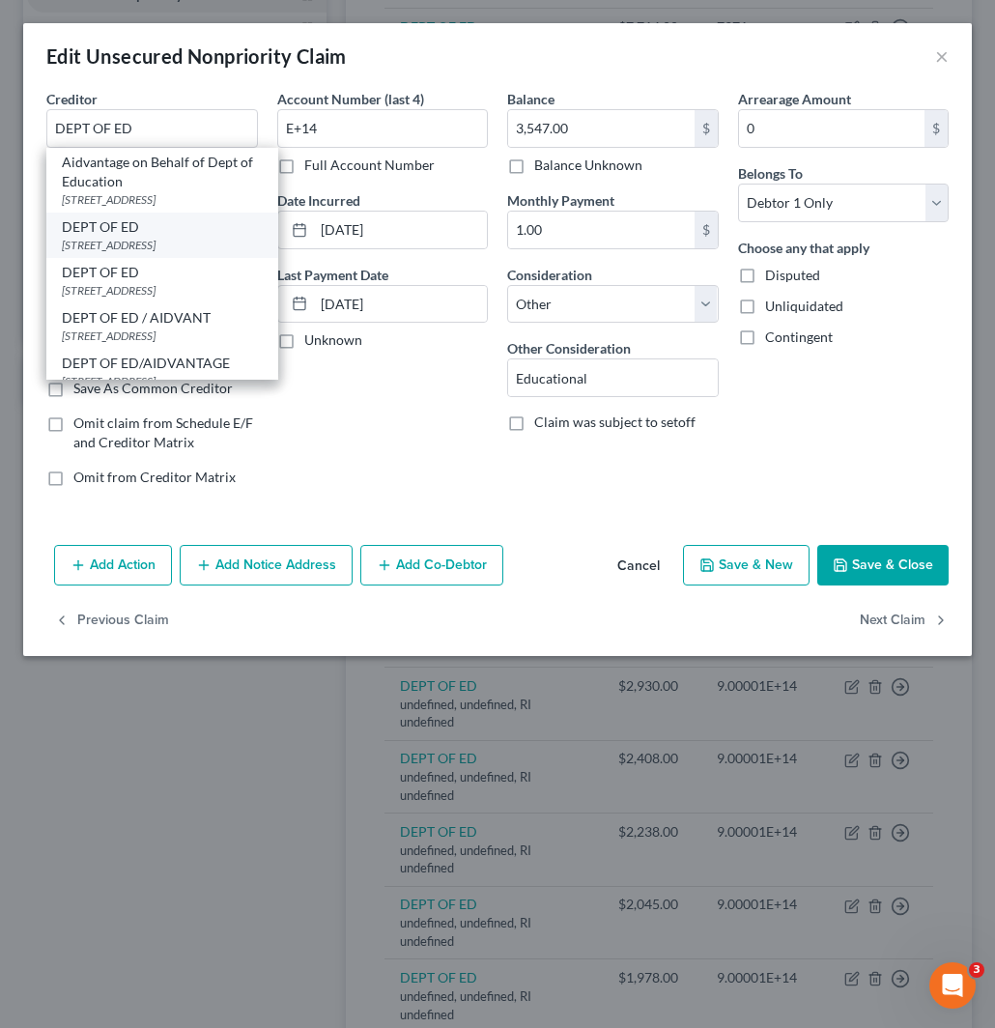
click at [160, 237] on div "121 S 13TH ST, Lincoln, NE 68508" at bounding box center [162, 245] width 201 height 16
type input "121 S 13TH ST"
type input "Lincoln"
select select "30"
type input "68508"
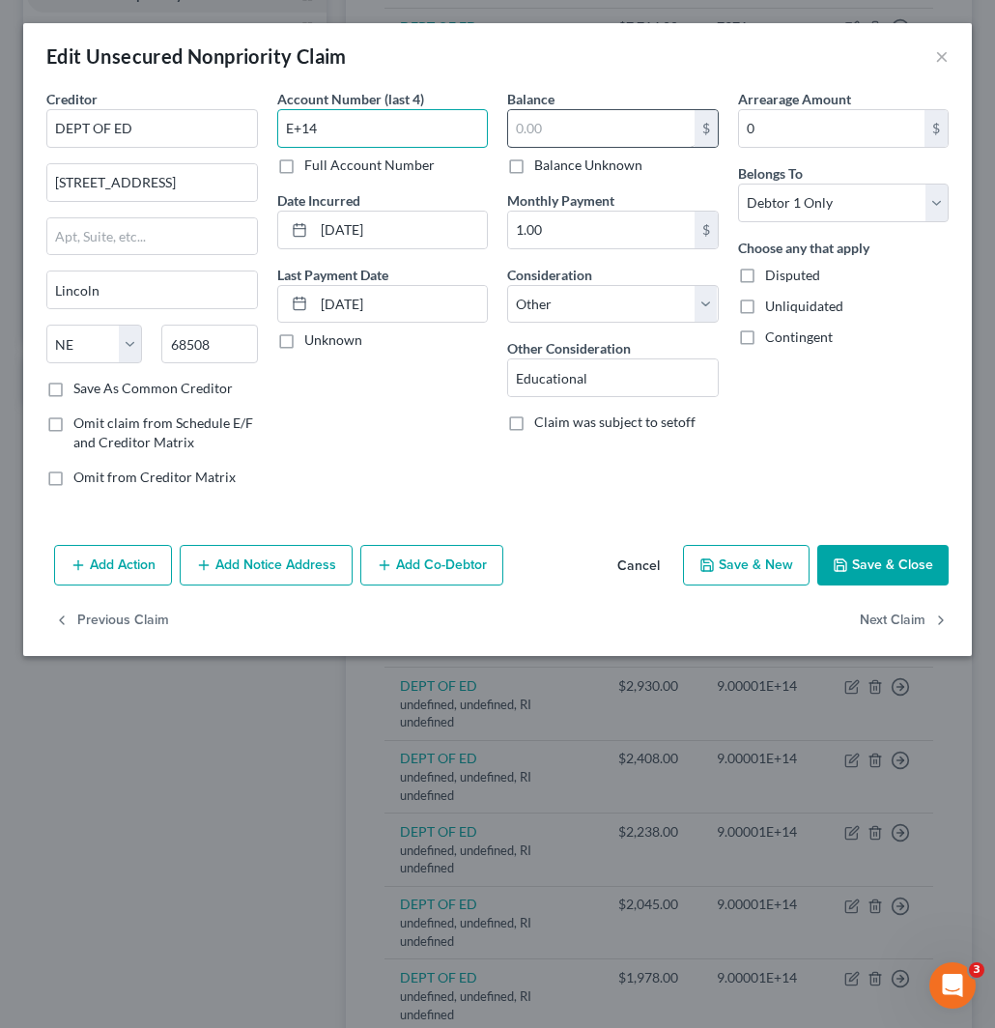
type input "E+14"
type input "3,547.00"
drag, startPoint x: 382, startPoint y: 136, endPoint x: 319, endPoint y: 185, distance: 79.3
click at [234, 124] on div "Creditor * DEPT OF ED 121 S 13TH ST Lincoln State AL AK AR AZ CA CO CT DE DC FL…" at bounding box center [498, 296] width 922 height 414
paste input "7571"
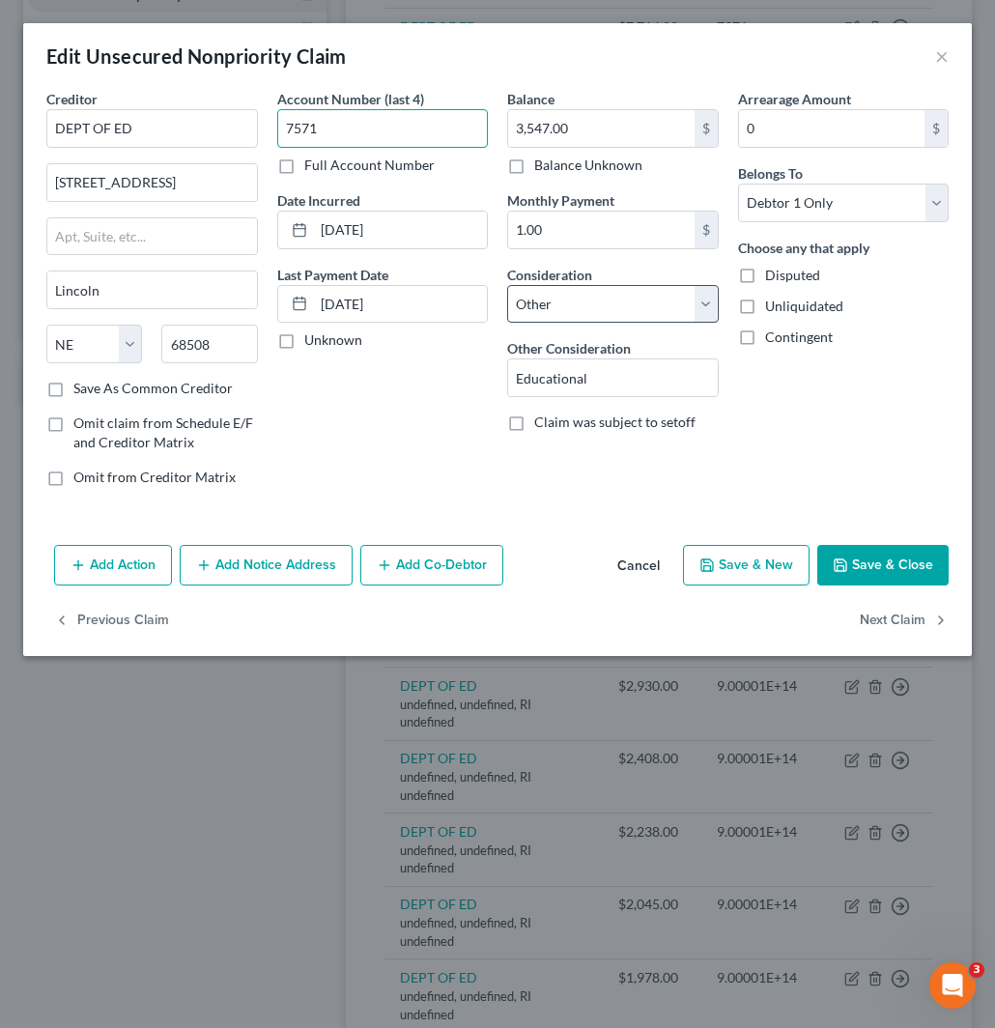
type input "7571"
drag, startPoint x: 638, startPoint y: 298, endPoint x: 639, endPoint y: 322, distance: 24.2
click at [638, 298] on select "Select Cable / Satellite Services Collection Agency Credit Card Debt Debt Couns…" at bounding box center [613, 304] width 212 height 39
click at [507, 285] on select "Select Cable / Satellite Services Collection Agency Credit Card Debt Debt Couns…" at bounding box center [613, 304] width 212 height 39
click at [910, 559] on button "Save & Close" at bounding box center [883, 565] width 131 height 41
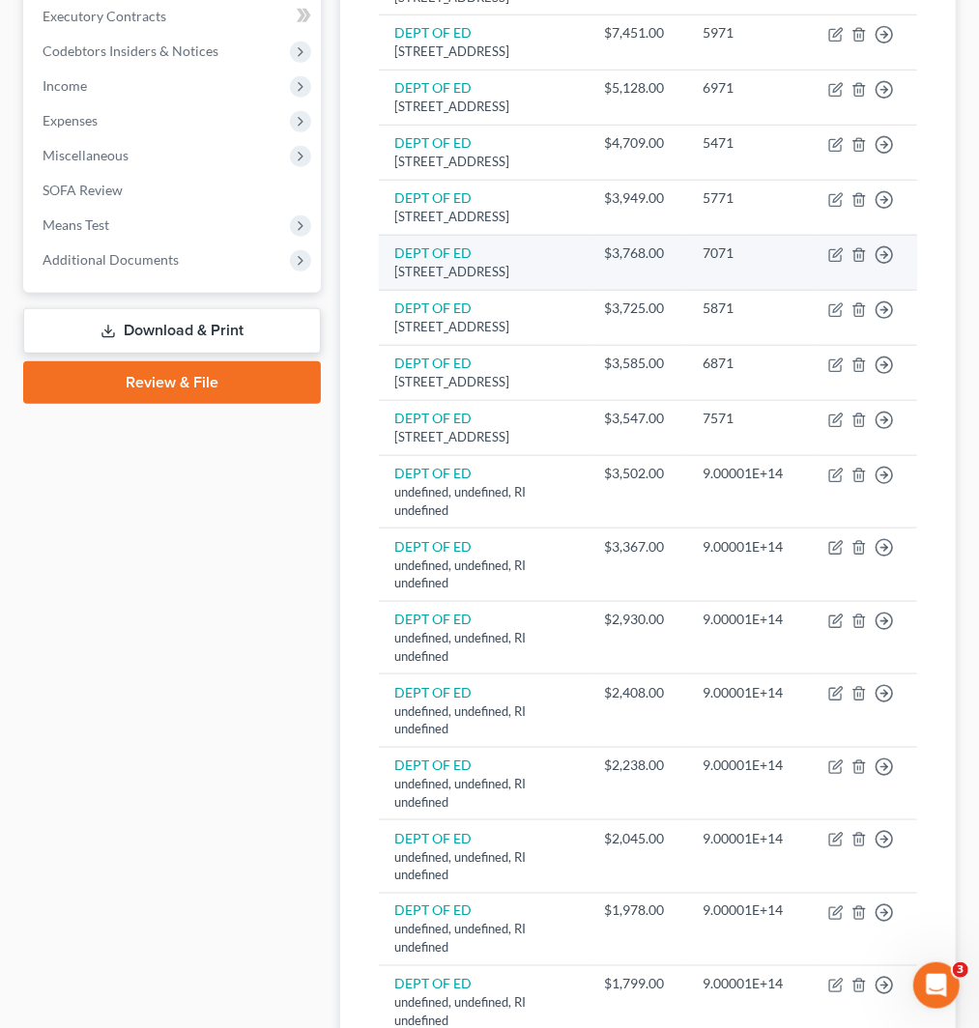
scroll to position [644, 0]
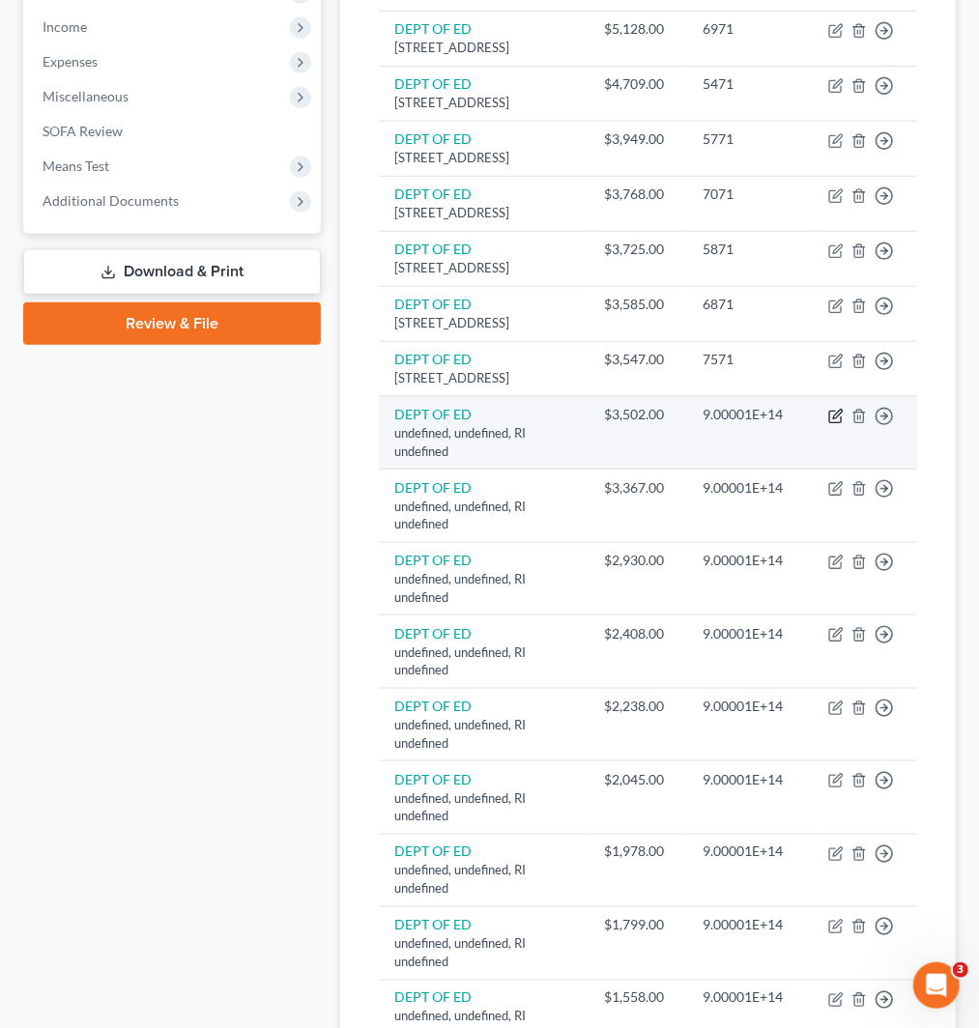
click at [837, 424] on icon "button" at bounding box center [835, 416] width 15 height 15
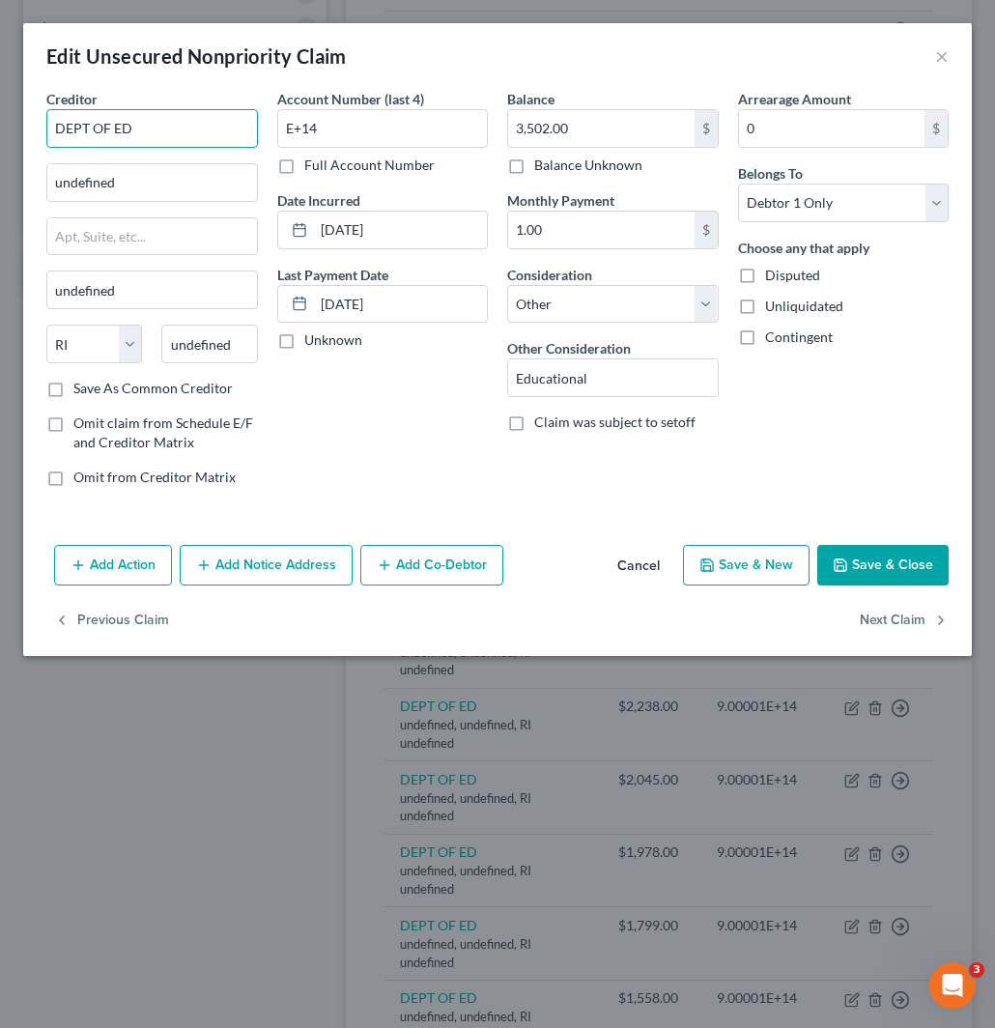
drag, startPoint x: 150, startPoint y: 132, endPoint x: -2, endPoint y: 124, distance: 152.0
click at [0, 124] on html "Home New Case Client Portal Directory Cases Fairmax Law jan@fairmaxlaw.com My A…" at bounding box center [497, 670] width 995 height 2629
paste input "DEPT OF ED"
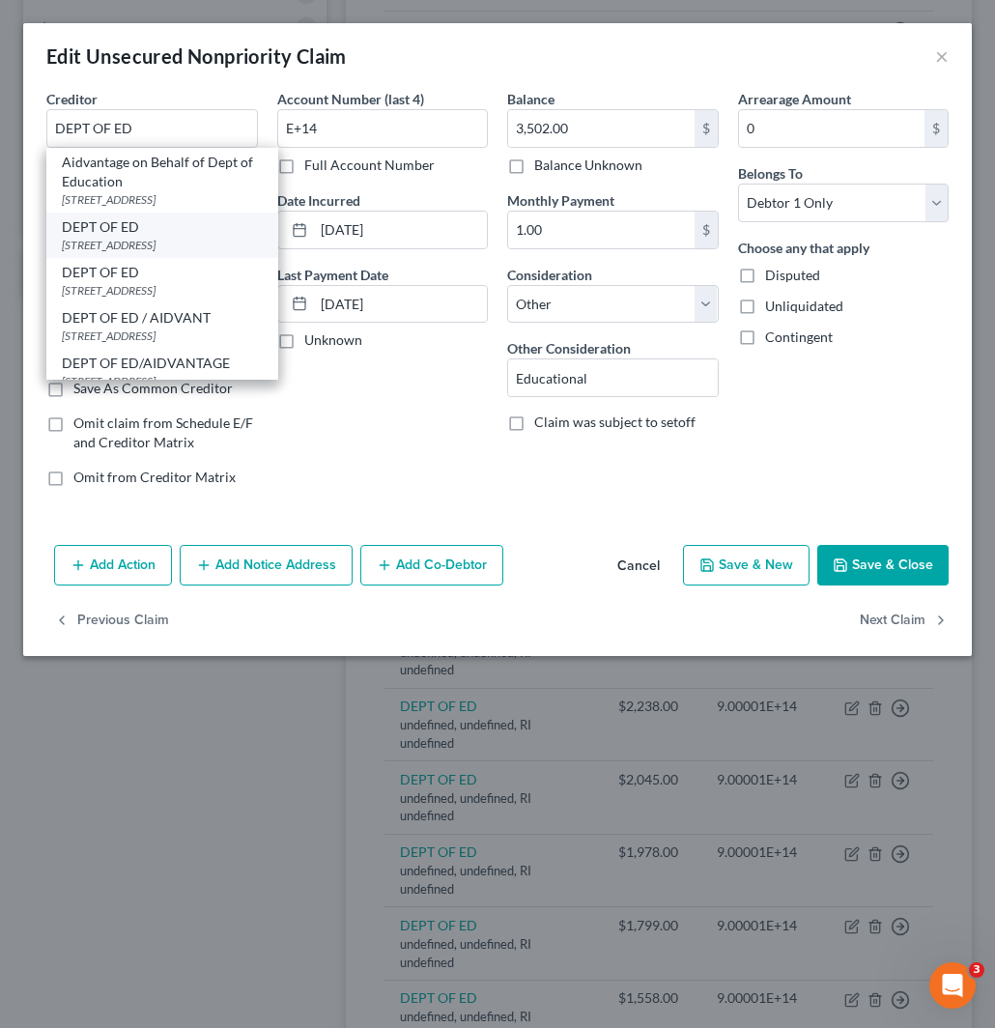
click at [180, 238] on div "121 S 13TH ST, Lincoln, NE 68508" at bounding box center [162, 245] width 201 height 16
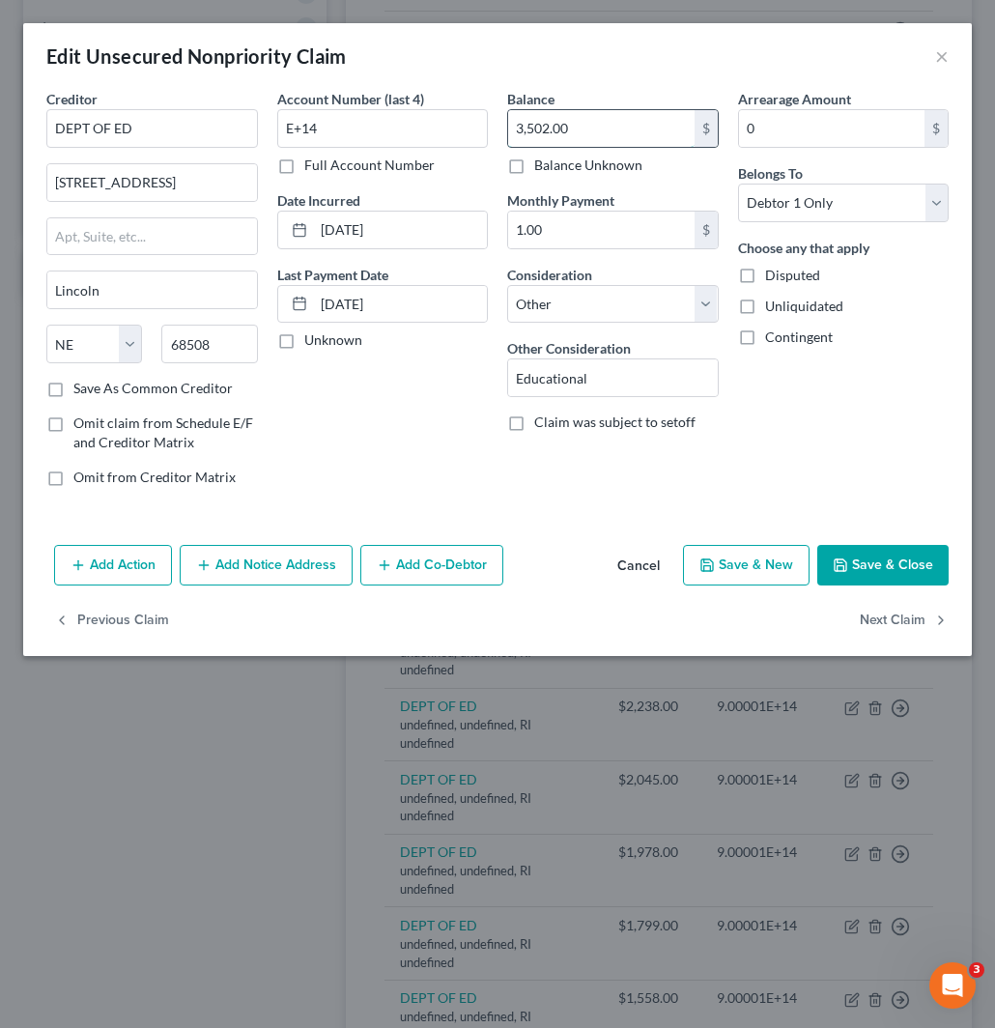
click at [586, 129] on input "3,502.00" at bounding box center [601, 128] width 187 height 37
drag, startPoint x: 361, startPoint y: 126, endPoint x: 265, endPoint y: 138, distance: 96.5
click at [238, 117] on div "Creditor * DEPT OF ED 121 S 13TH ST Lincoln State AL AK AR AZ CA CO CT DE DC FL…" at bounding box center [498, 296] width 922 height 414
paste input "7771"
click at [644, 297] on select "Select Cable / Satellite Services Collection Agency Credit Card Debt Debt Couns…" at bounding box center [613, 304] width 212 height 39
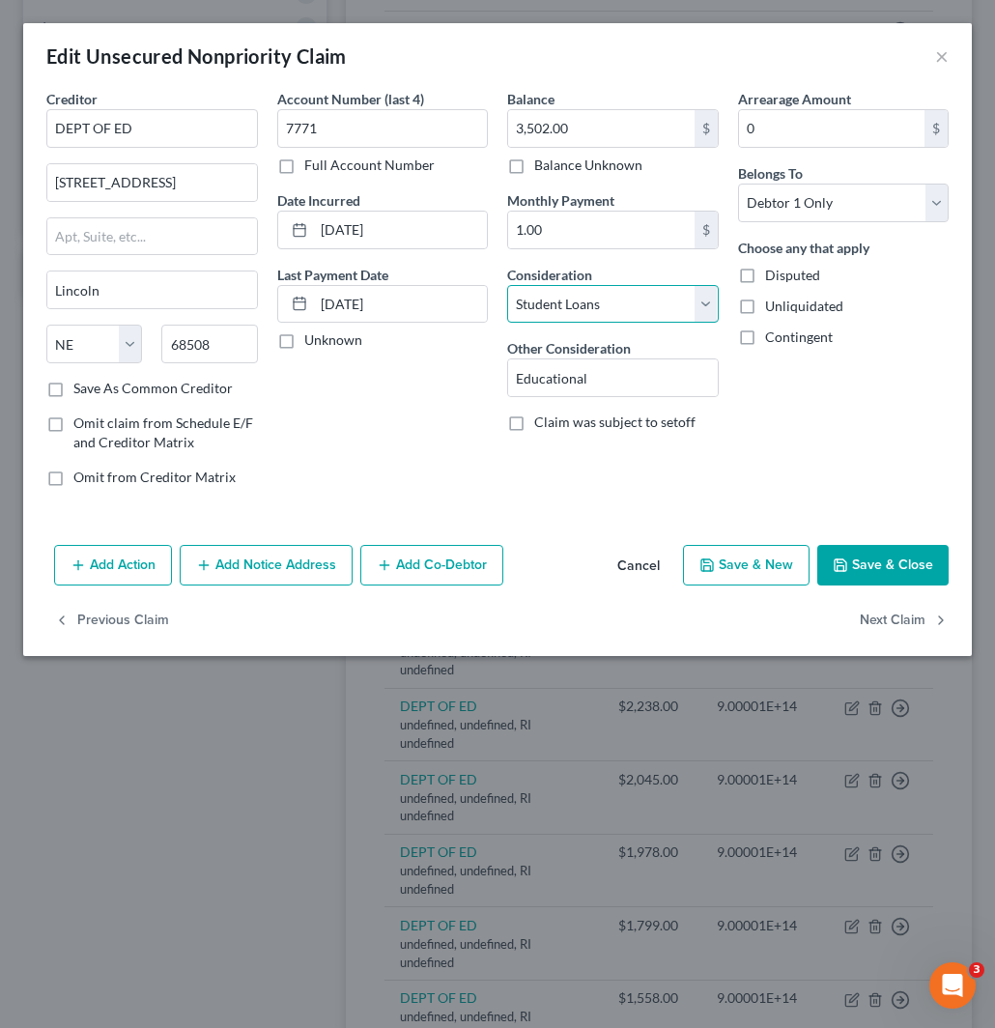
click at [507, 285] on select "Select Cable / Satellite Services Collection Agency Credit Card Debt Debt Couns…" at bounding box center [613, 304] width 212 height 39
click at [897, 547] on button "Save & Close" at bounding box center [883, 565] width 131 height 41
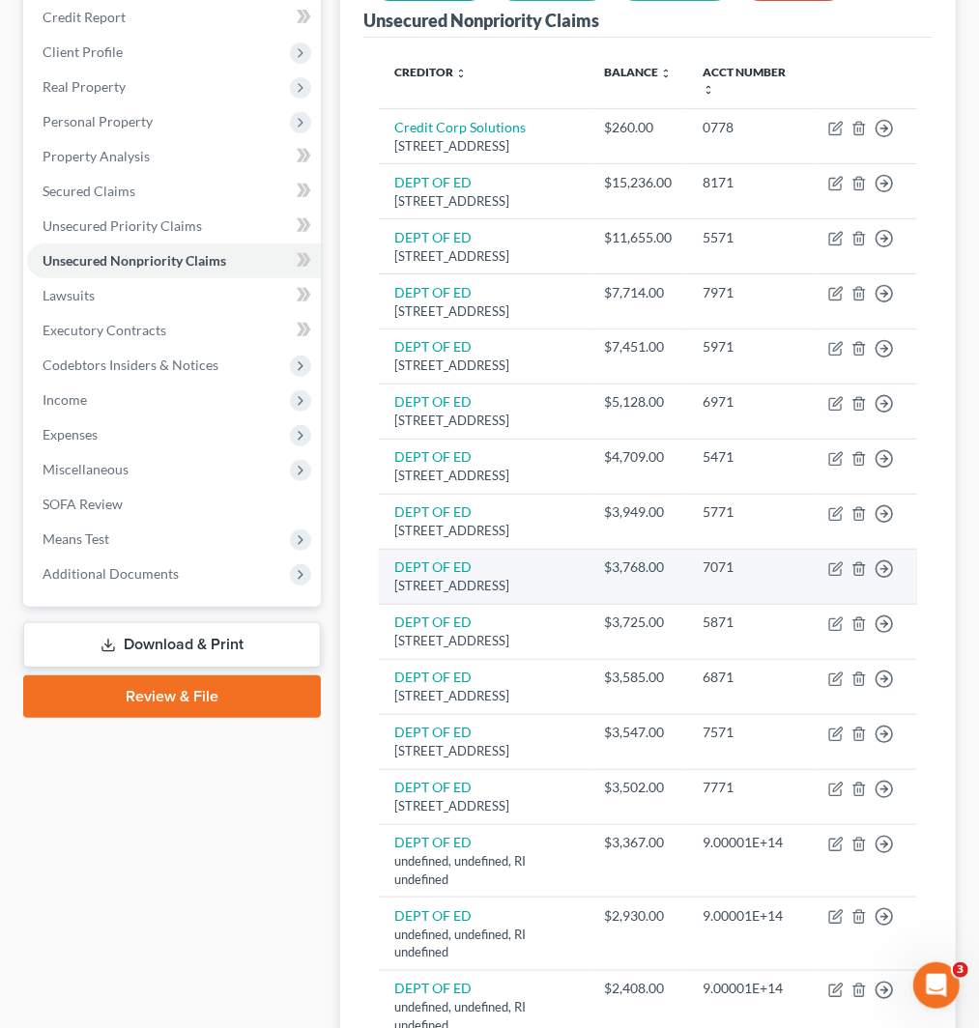
scroll to position [536, 0]
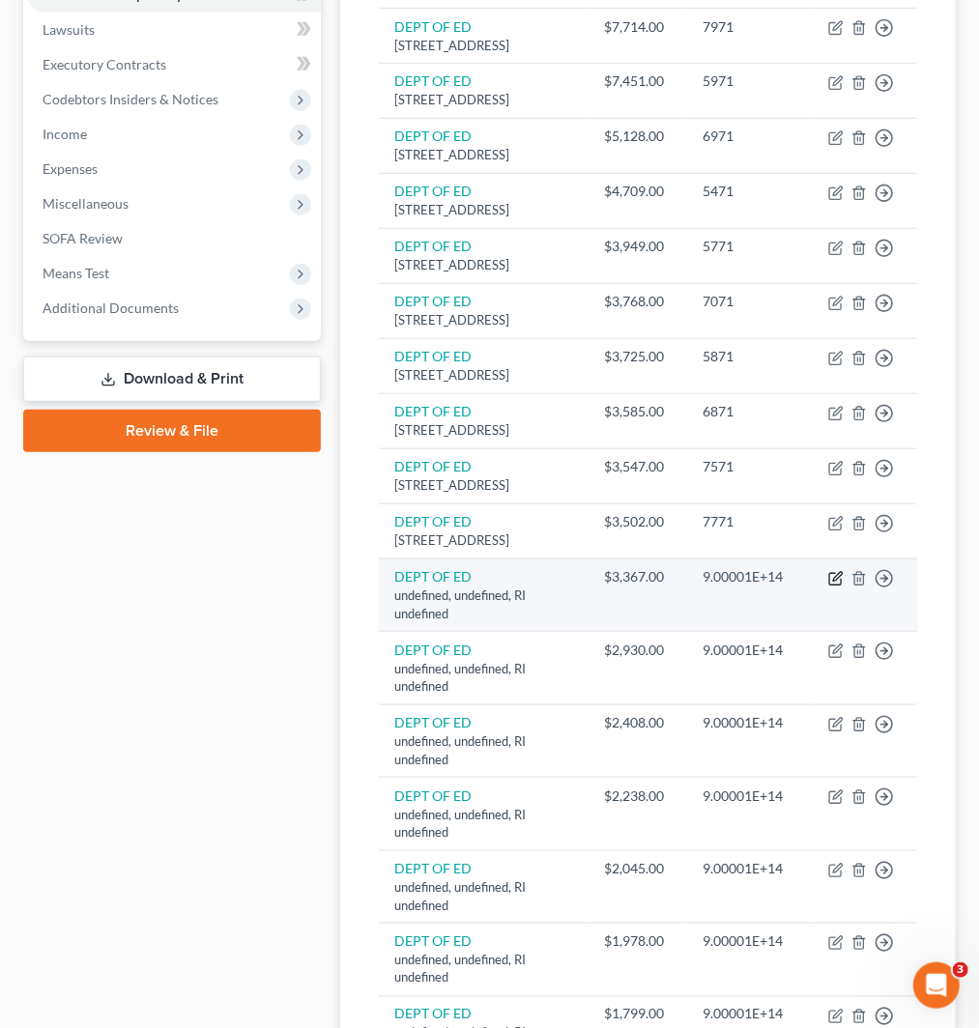
click at [836, 587] on icon "button" at bounding box center [835, 578] width 15 height 15
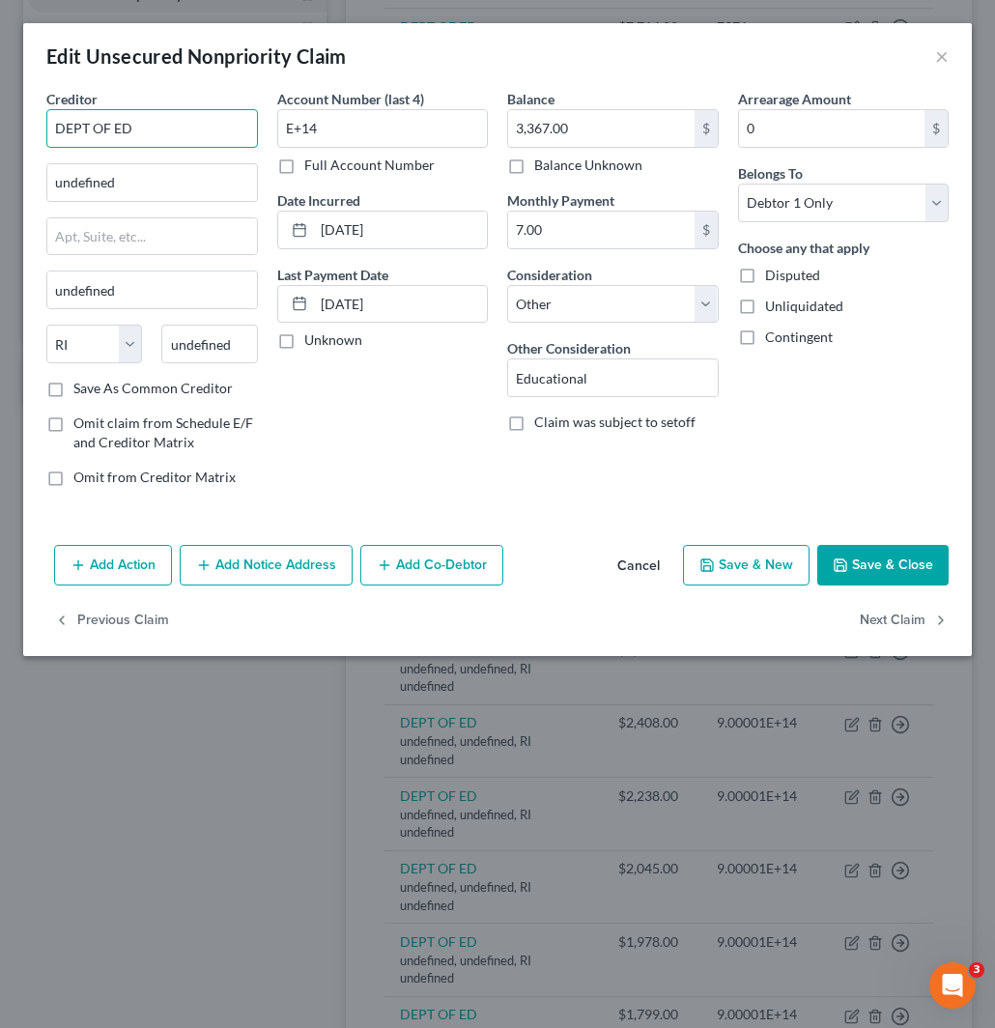
drag, startPoint x: 152, startPoint y: 130, endPoint x: -2, endPoint y: 127, distance: 153.7
click at [0, 127] on html "Home New Case Client Portal Directory Cases Fairmax Law jan@fairmaxlaw.com My A…" at bounding box center [497, 769] width 995 height 2611
paste input "DEPT OF ED"
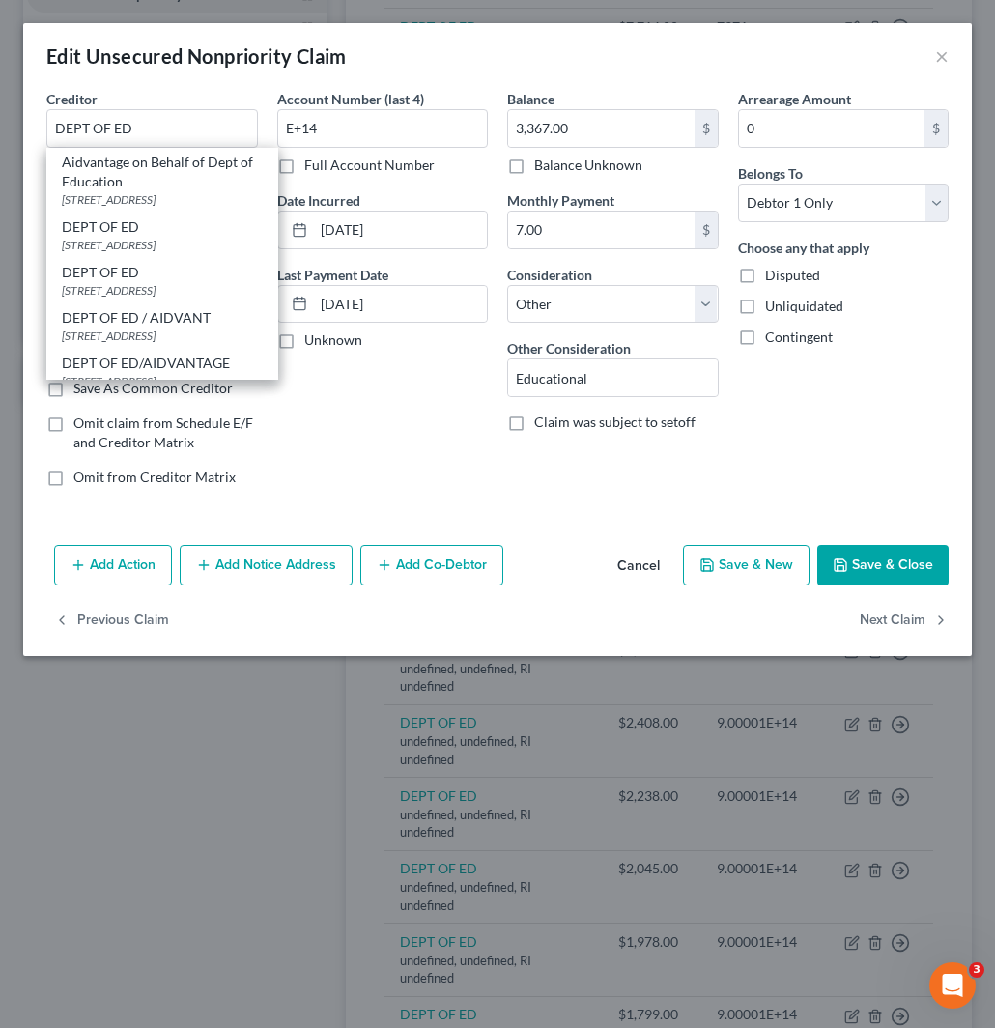
drag, startPoint x: 142, startPoint y: 245, endPoint x: 217, endPoint y: 233, distance: 76.4
click at [143, 245] on div "121 S 13TH ST, Lincoln, NE 68508" at bounding box center [162, 245] width 201 height 16
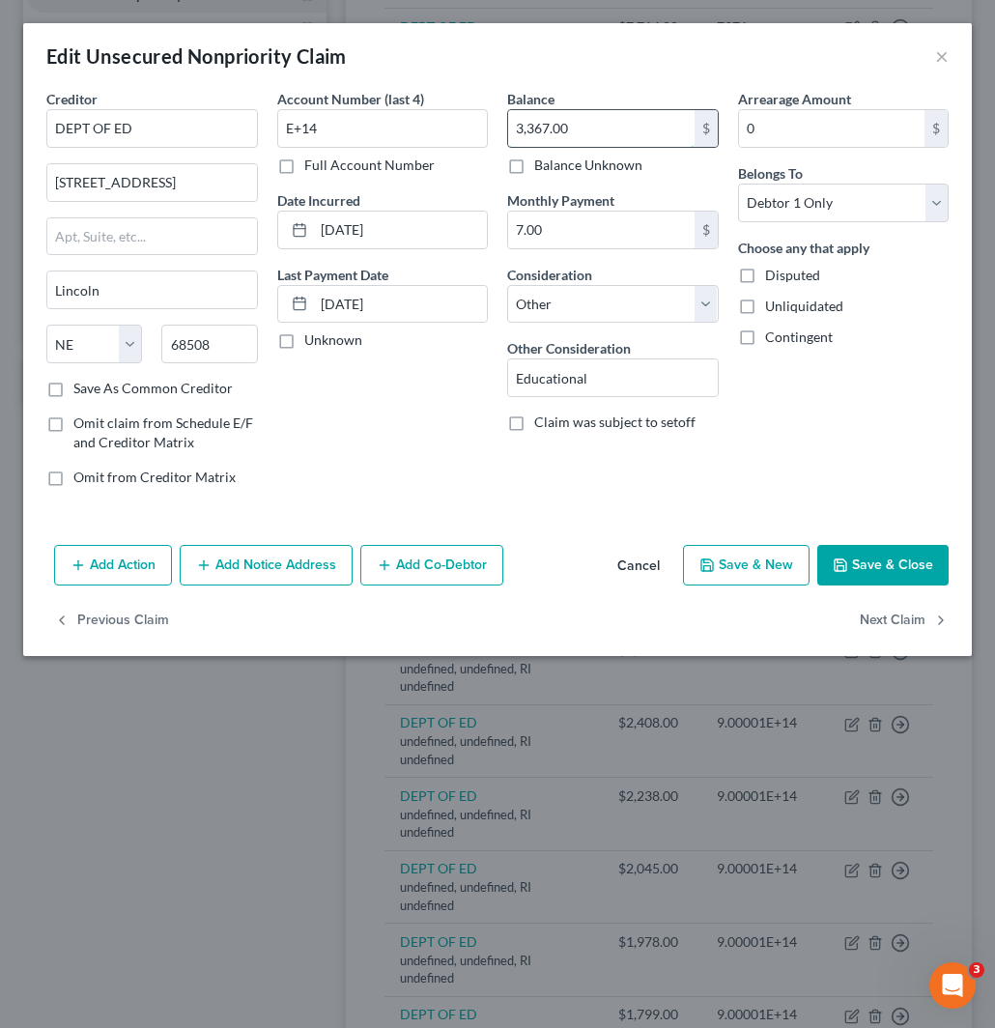
click at [596, 130] on input "3,367.00" at bounding box center [601, 128] width 187 height 37
drag, startPoint x: 348, startPoint y: 133, endPoint x: 209, endPoint y: 136, distance: 139.2
click at [200, 126] on div "Creditor * DEPT OF ED 121 S 13TH ST Lincoln State AL AK AR AZ CA CO CT DE DC FL…" at bounding box center [498, 296] width 922 height 414
paste input "7471"
click at [614, 320] on select "Select Cable / Satellite Services Collection Agency Credit Card Debt Debt Couns…" at bounding box center [613, 304] width 212 height 39
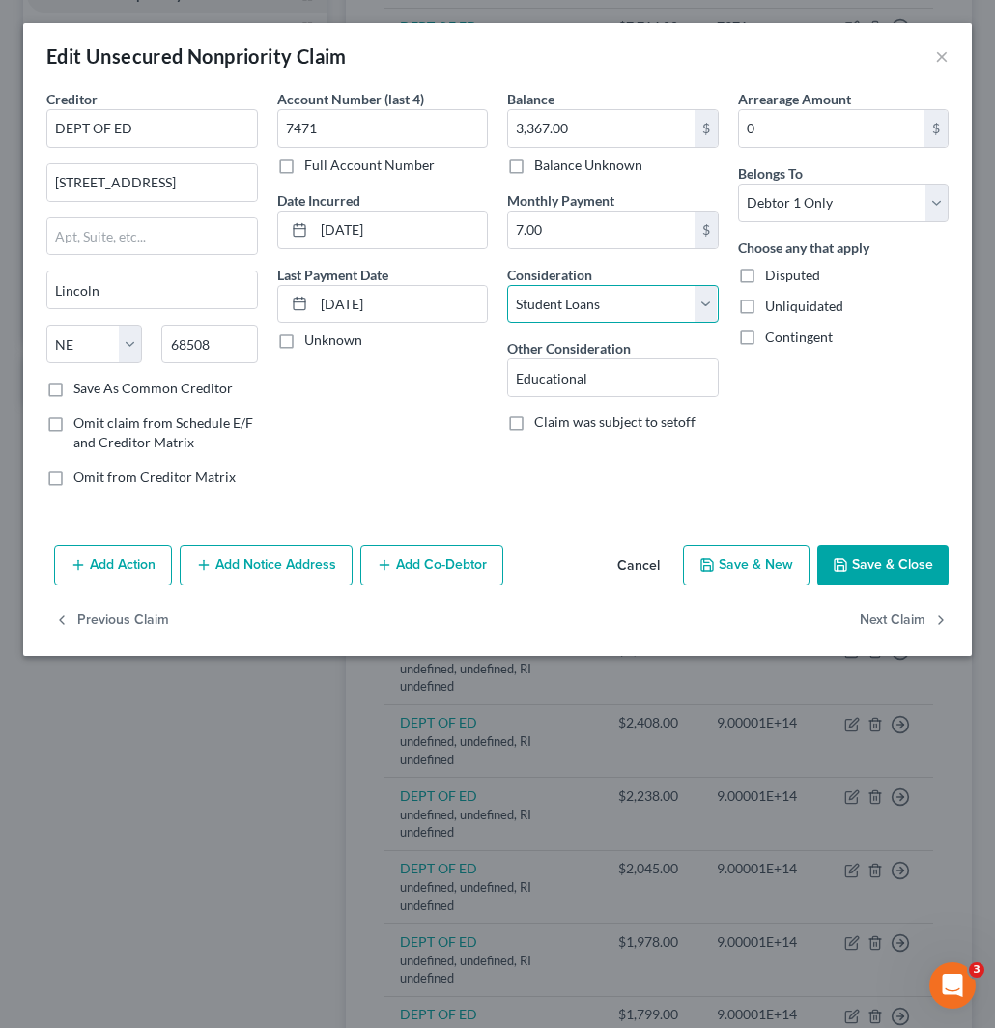
click at [507, 285] on select "Select Cable / Satellite Services Collection Agency Credit Card Debt Debt Couns…" at bounding box center [613, 304] width 212 height 39
click at [923, 557] on button "Save & Close" at bounding box center [883, 565] width 131 height 41
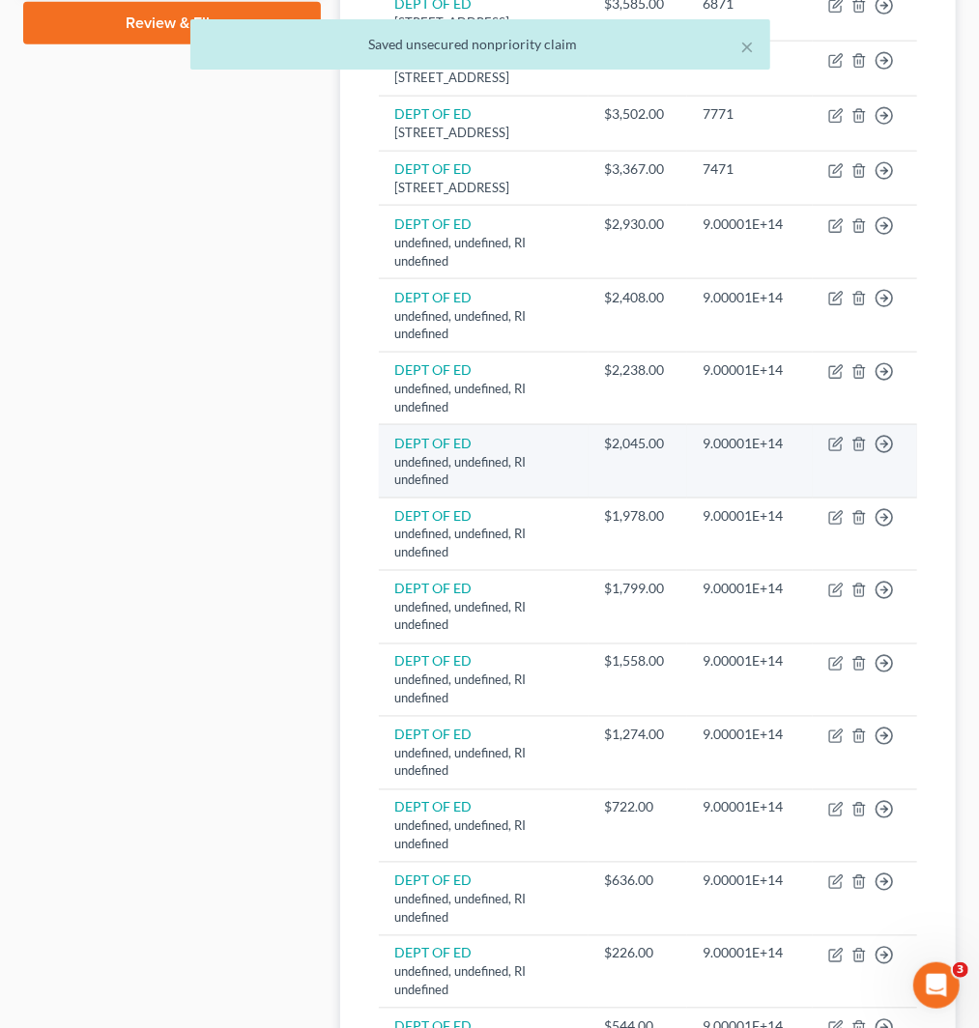
scroll to position [966, 0]
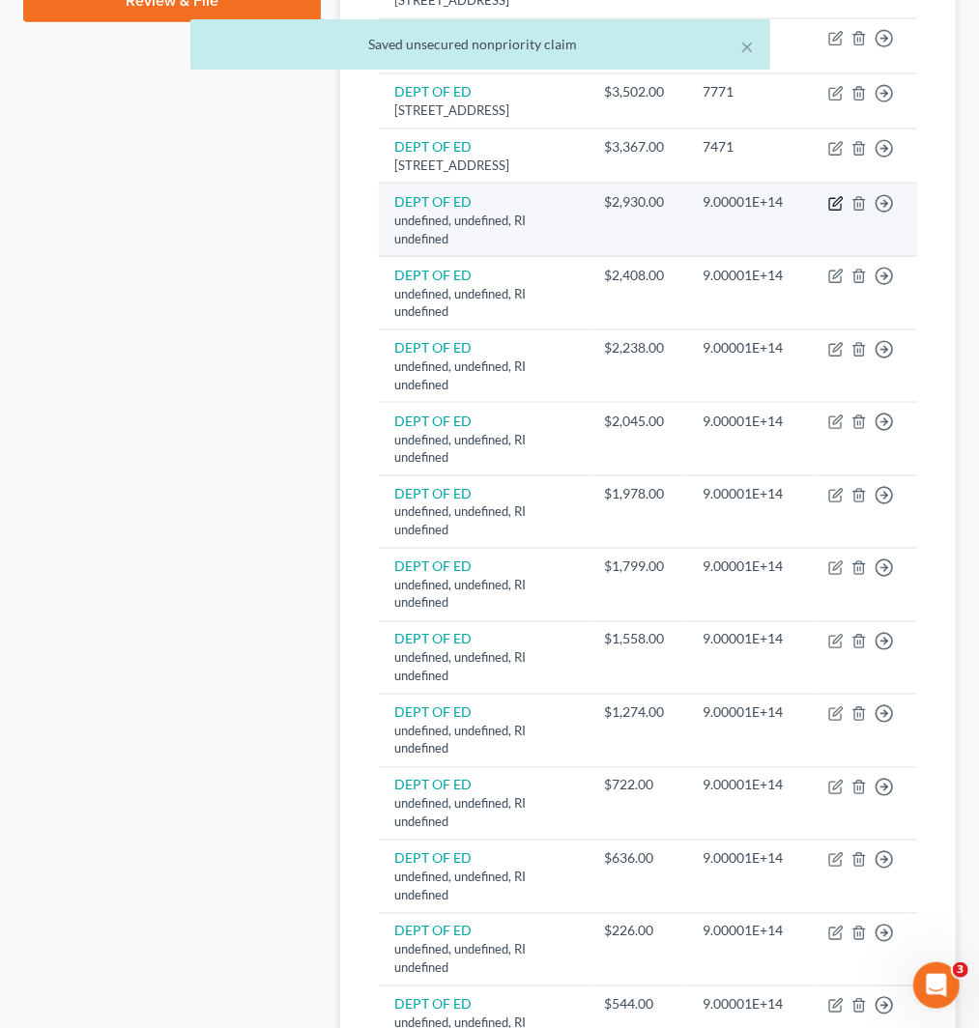
click at [828, 212] on icon "button" at bounding box center [835, 203] width 15 height 15
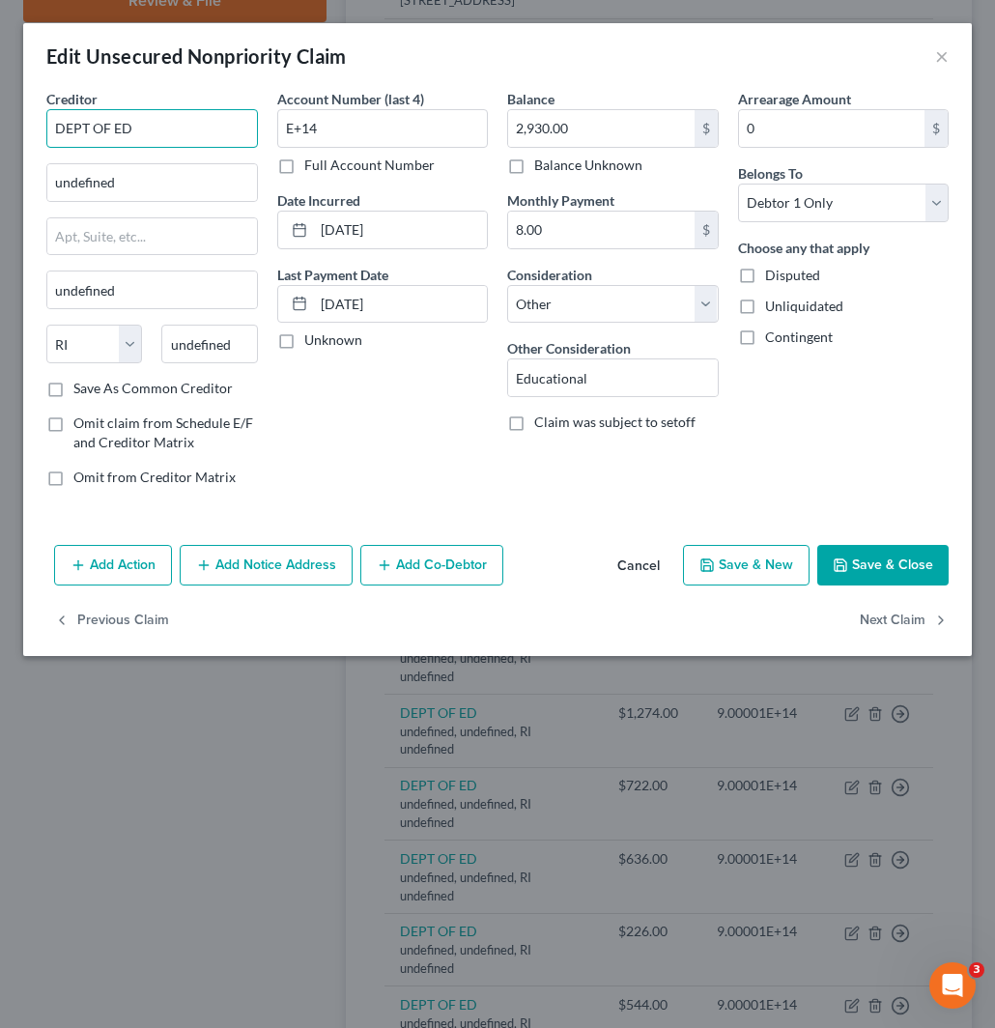
drag, startPoint x: 23, startPoint y: 122, endPoint x: -2, endPoint y: 122, distance: 25.1
click at [0, 122] on html "Home New Case Client Portal Directory Cases Fairmax Law jan@fairmaxlaw.com My A…" at bounding box center [497, 330] width 995 height 2593
paste input "DEPT OF ED"
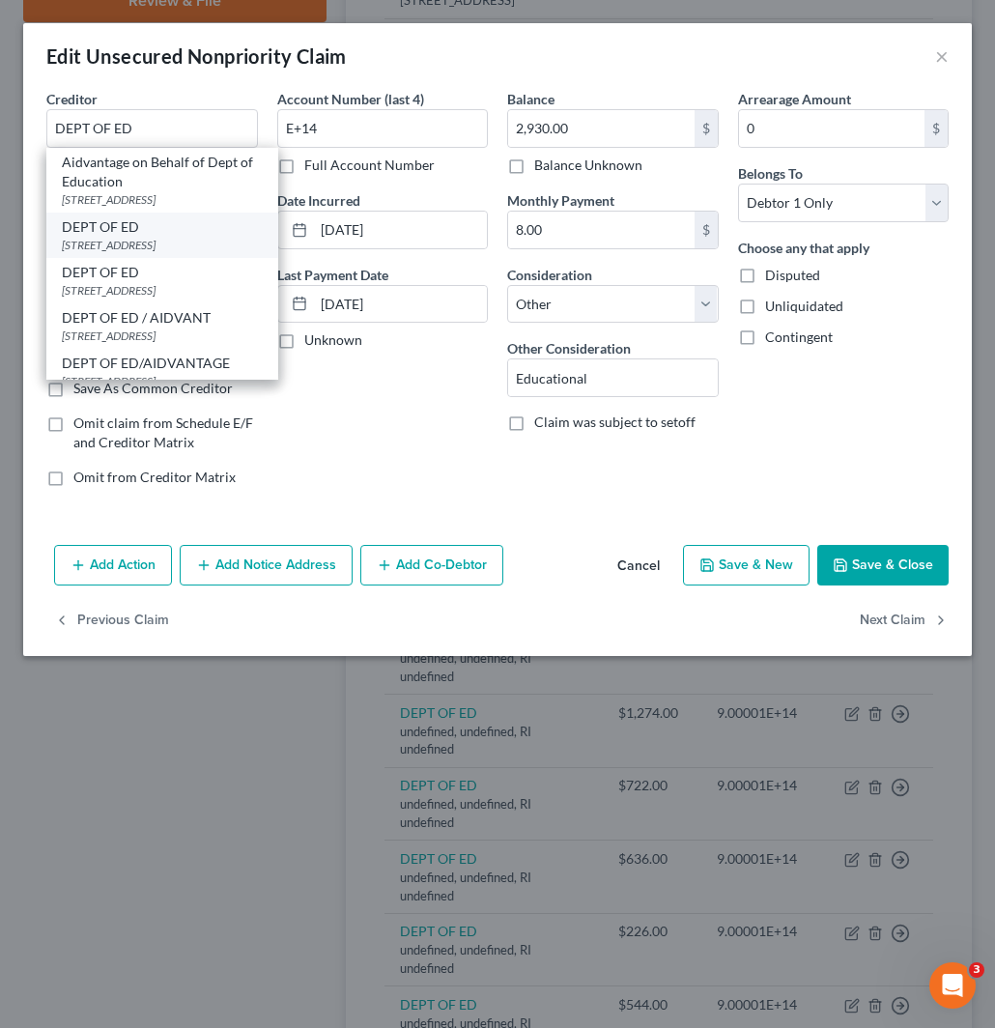
click at [104, 232] on div "DEPT OF ED" at bounding box center [162, 226] width 201 height 19
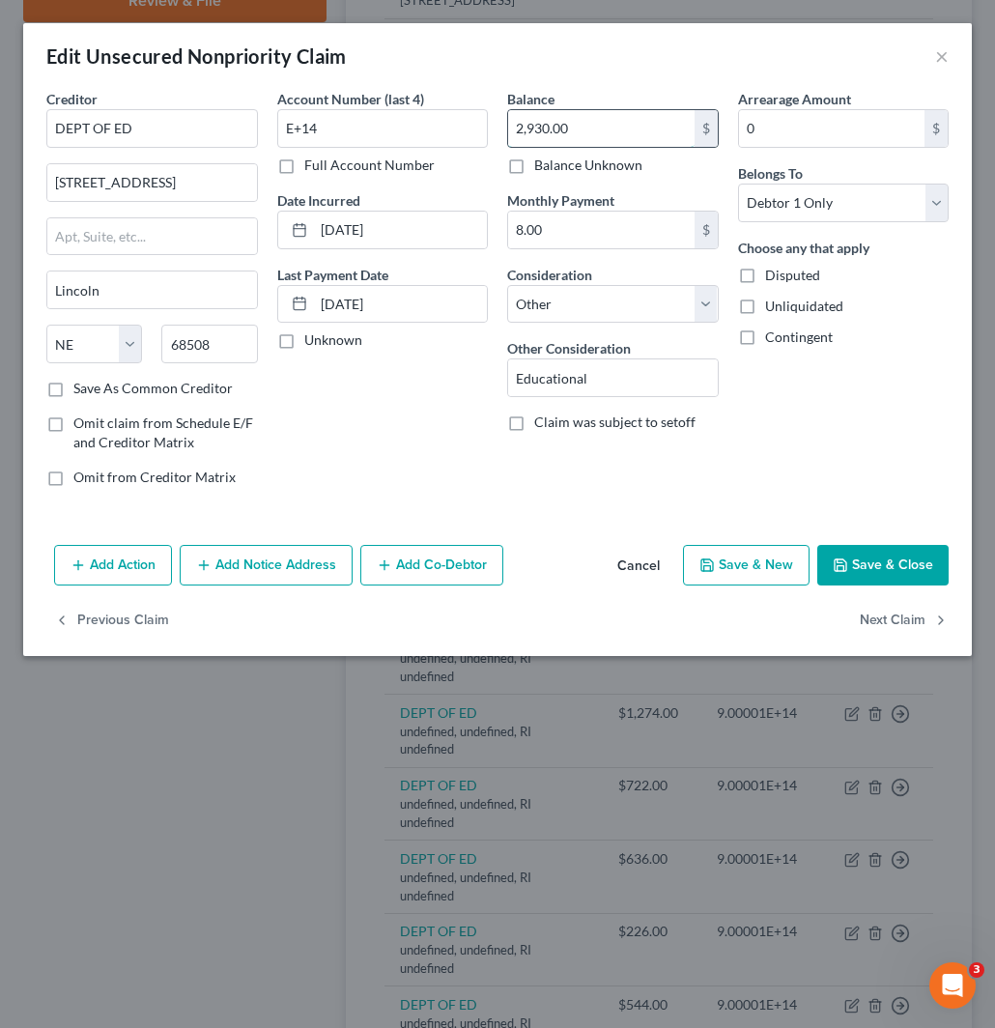
click at [578, 130] on input "2,930.00" at bounding box center [601, 128] width 187 height 37
drag, startPoint x: 343, startPoint y: 127, endPoint x: 256, endPoint y: 147, distance: 89.3
click at [232, 121] on div "Creditor * DEPT OF ED 121 S 13TH ST Lincoln State AL AK AR AZ CA CO CT DE DC FL…" at bounding box center [498, 296] width 922 height 414
paste input "6171"
click at [587, 295] on select "Select Cable / Satellite Services Collection Agency Credit Card Debt Debt Couns…" at bounding box center [613, 304] width 212 height 39
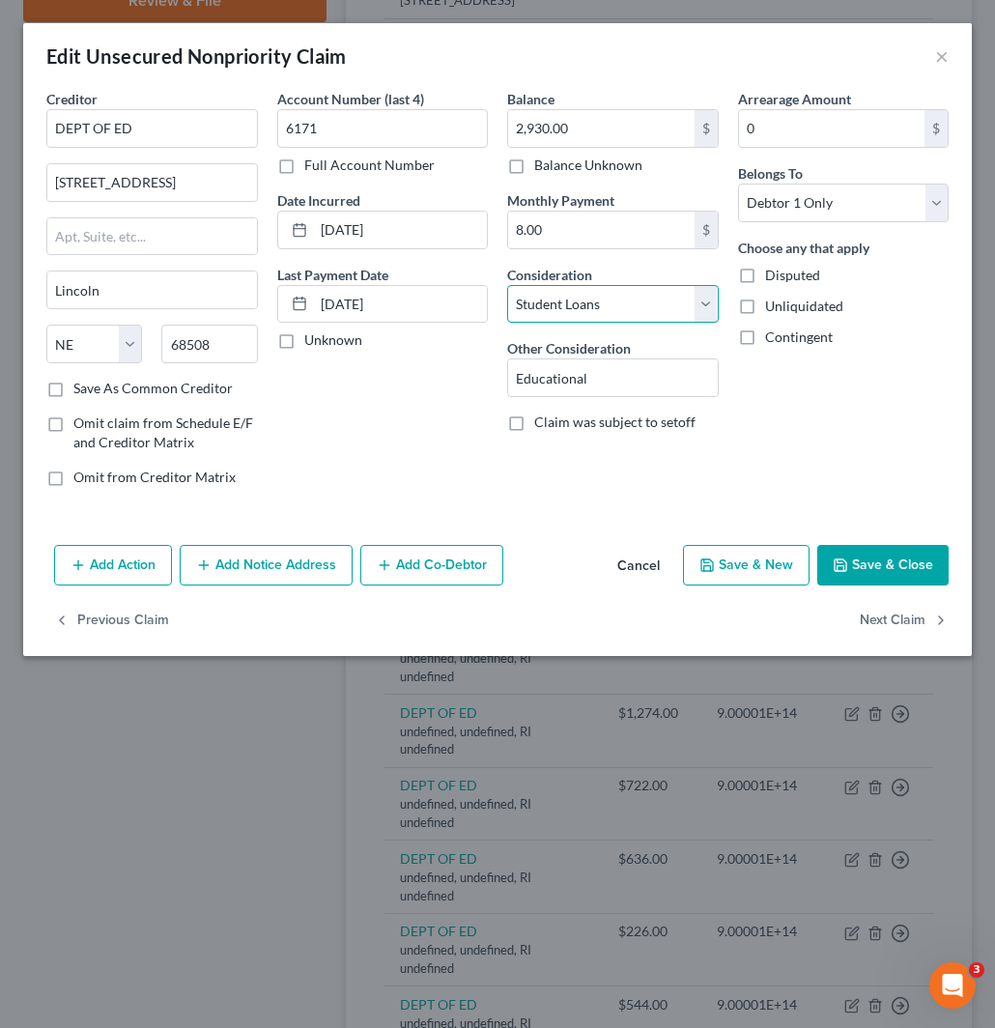
click at [507, 285] on select "Select Cable / Satellite Services Collection Agency Credit Card Debt Debt Couns…" at bounding box center [613, 304] width 212 height 39
click at [904, 562] on button "Save & Close" at bounding box center [883, 565] width 131 height 41
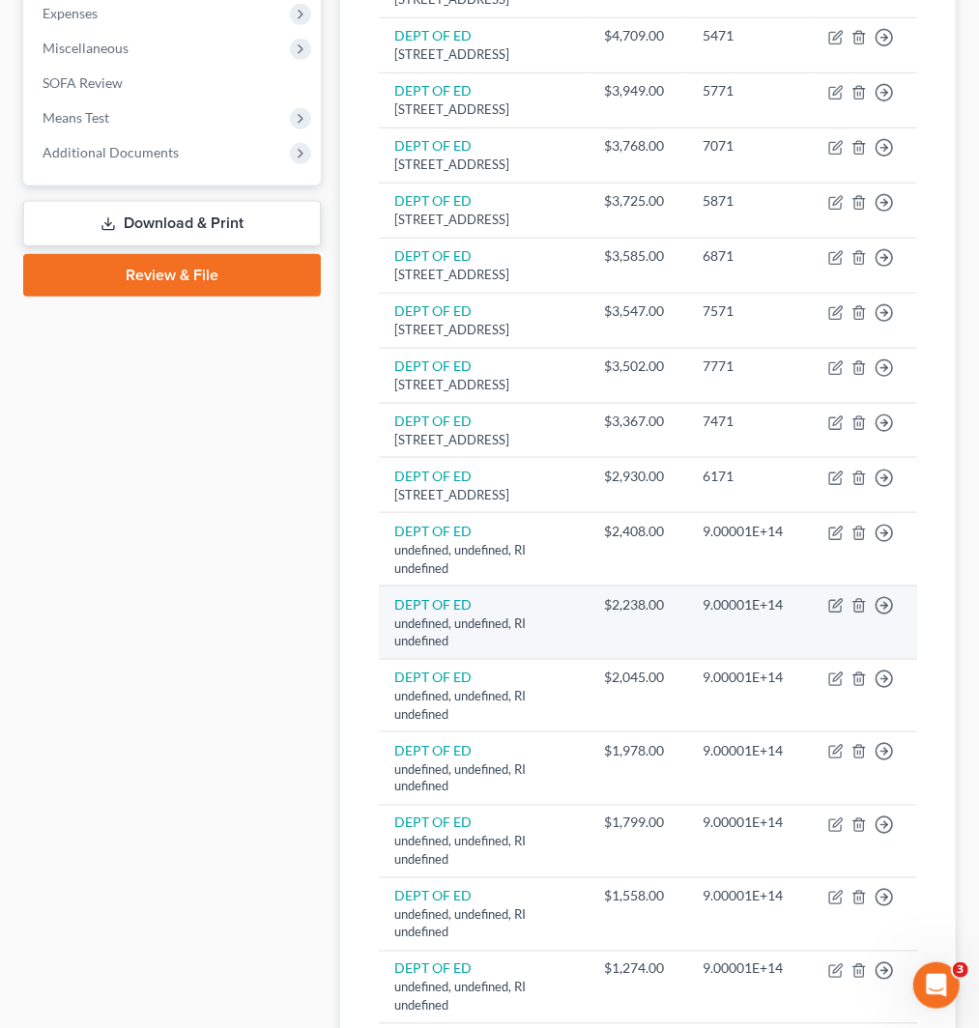
scroll to position [751, 0]
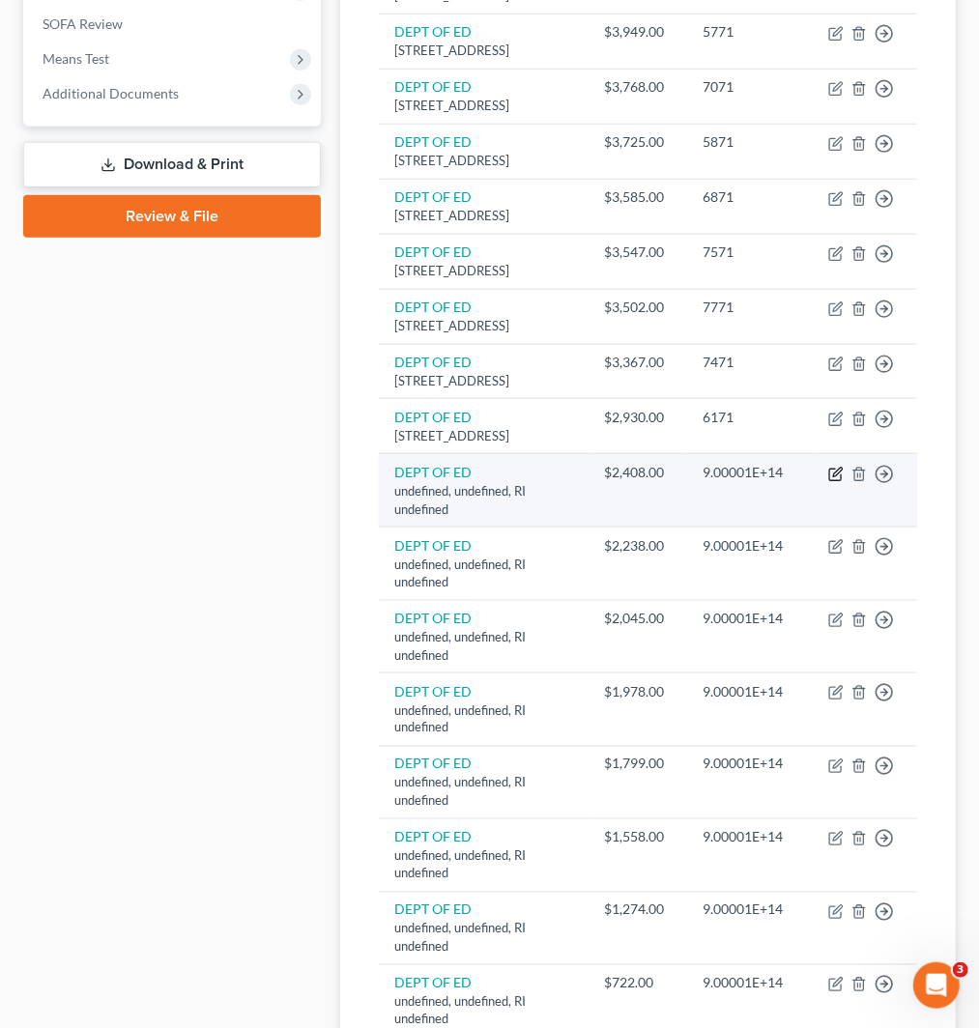
click at [828, 482] on icon "button" at bounding box center [835, 474] width 15 height 15
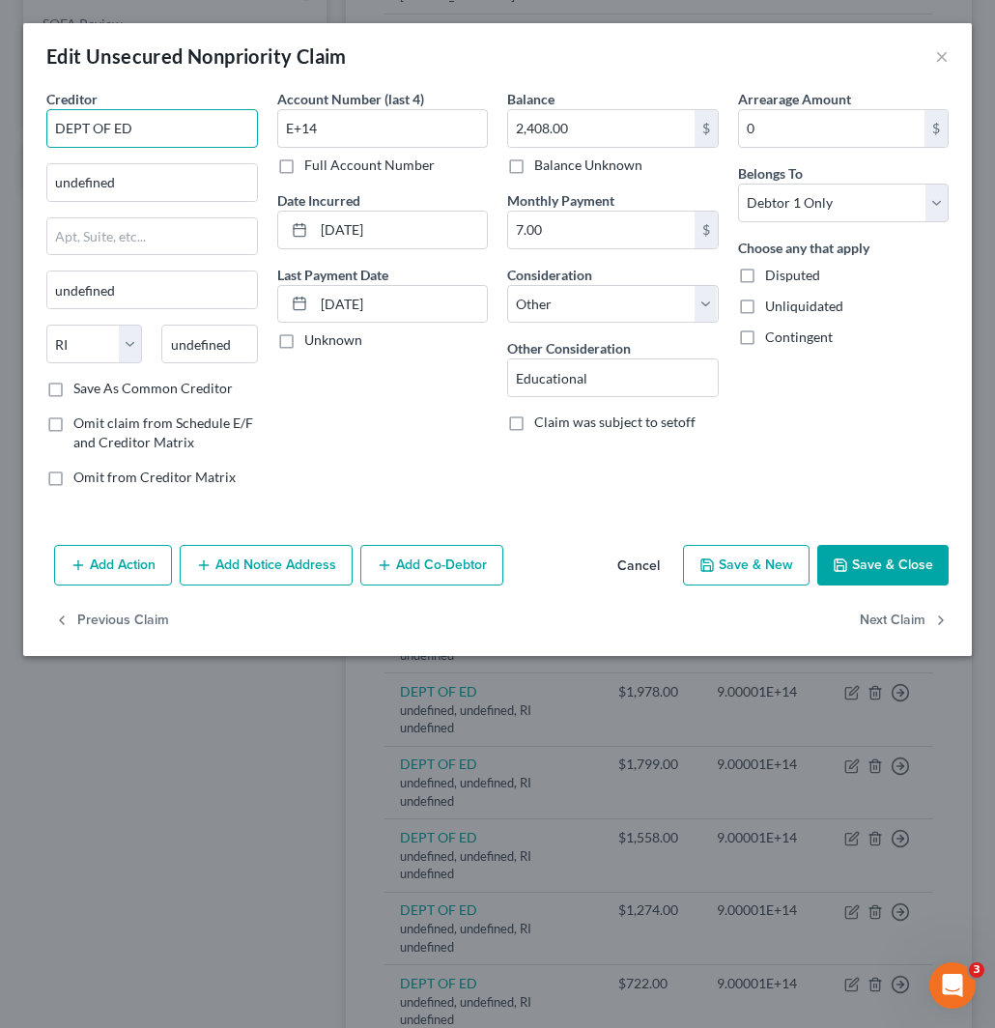
drag, startPoint x: 124, startPoint y: 131, endPoint x: -2, endPoint y: 130, distance: 125.7
click at [0, 130] on html "Home New Case Client Portal Directory Cases Fairmax Law jan@fairmaxlaw.com My A…" at bounding box center [497, 536] width 995 height 2575
paste input "DEPT OF ED"
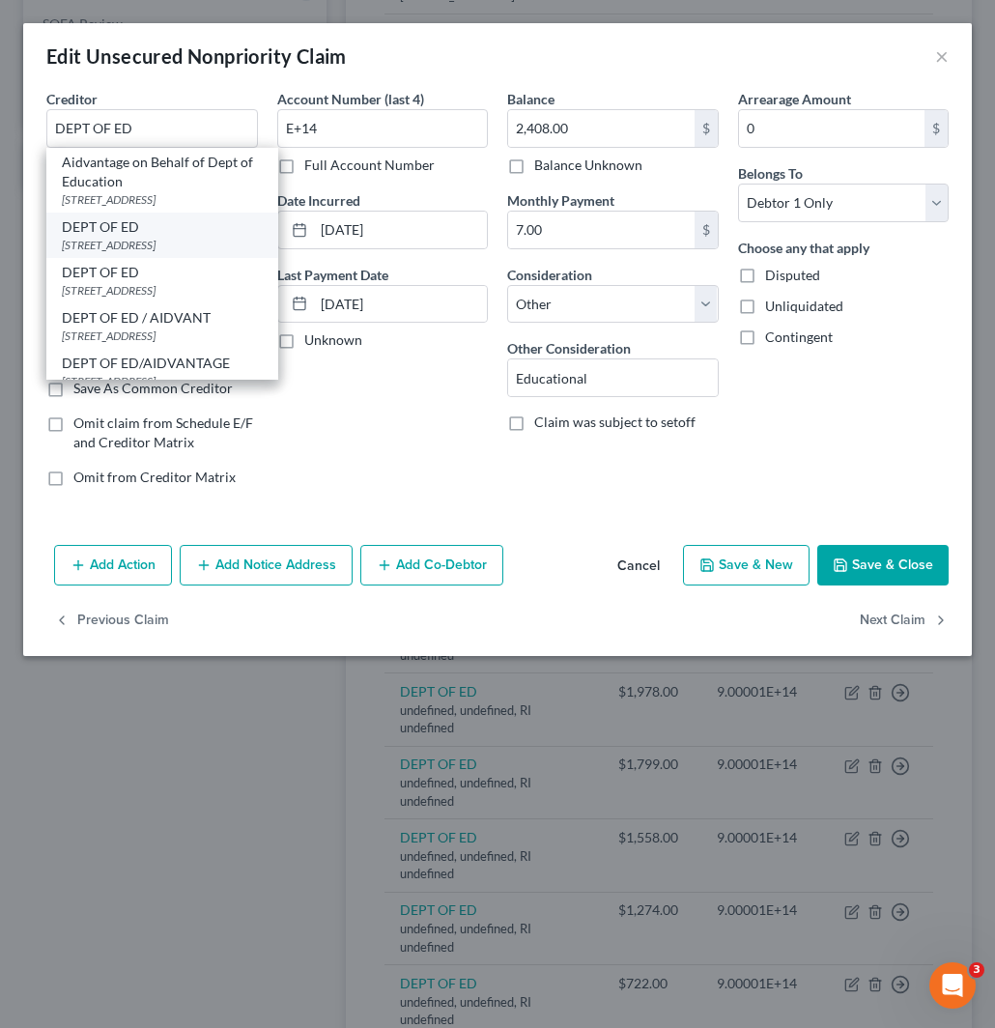
click at [103, 232] on div "DEPT OF ED" at bounding box center [162, 226] width 201 height 19
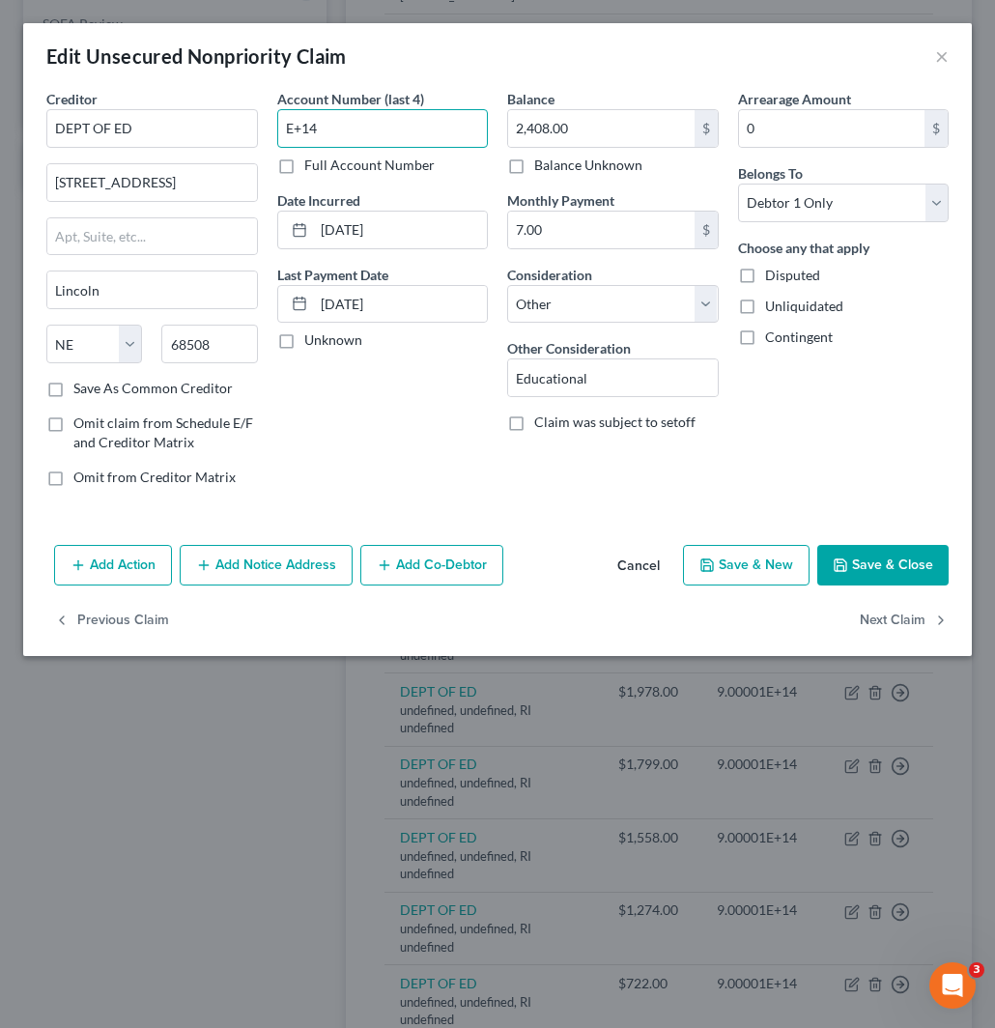
click at [380, 129] on input "E+14" at bounding box center [383, 128] width 212 height 39
click at [570, 130] on input "2,408.00" at bounding box center [601, 128] width 187 height 37
drag, startPoint x: 361, startPoint y: 129, endPoint x: 239, endPoint y: 128, distance: 121.8
click at [245, 126] on div "Creditor * DEPT OF ED 121 S 13TH ST Lincoln State AL AK AR AZ CA CO CT DE DC FL…" at bounding box center [498, 296] width 922 height 414
paste input "7171"
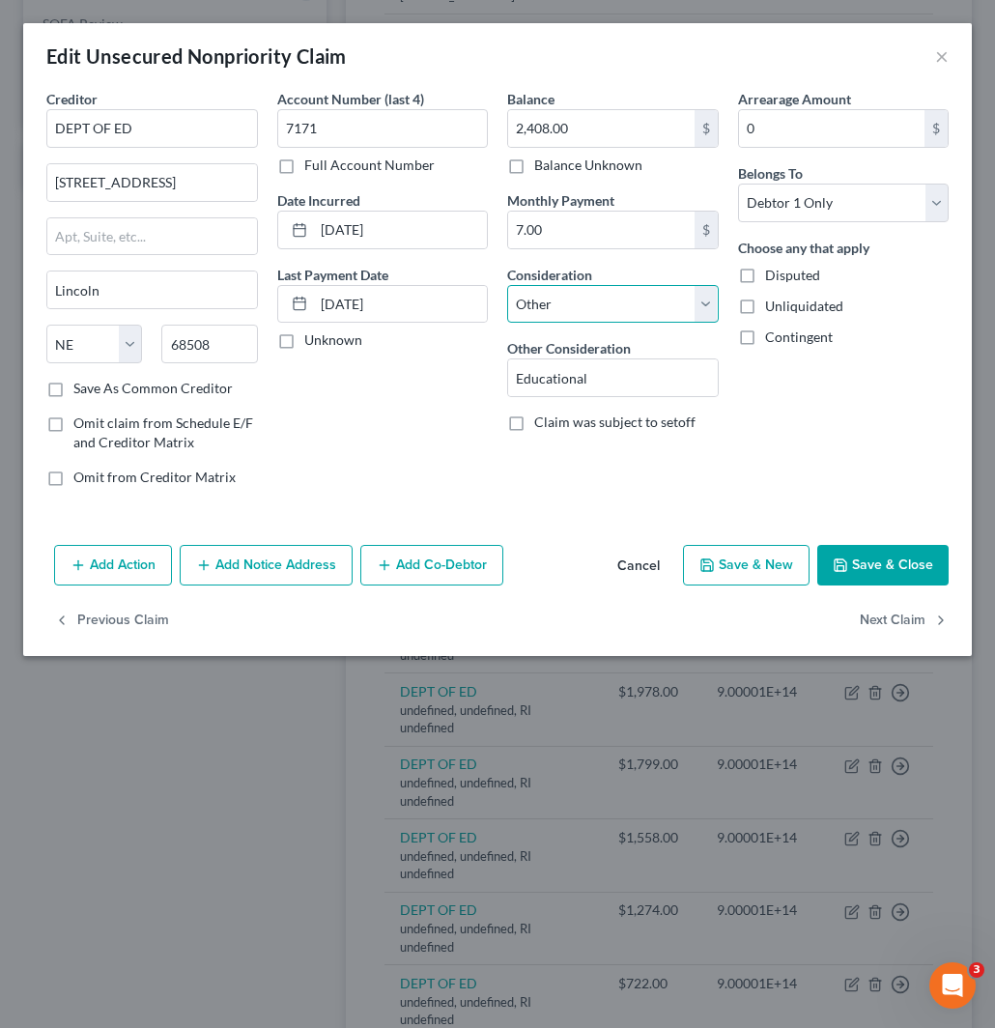
click at [617, 302] on select "Select Cable / Satellite Services Collection Agency Credit Card Debt Debt Couns…" at bounding box center [613, 304] width 212 height 39
click at [507, 285] on select "Select Cable / Satellite Services Collection Agency Credit Card Debt Debt Couns…" at bounding box center [613, 304] width 212 height 39
click at [902, 557] on button "Save & Close" at bounding box center [883, 565] width 131 height 41
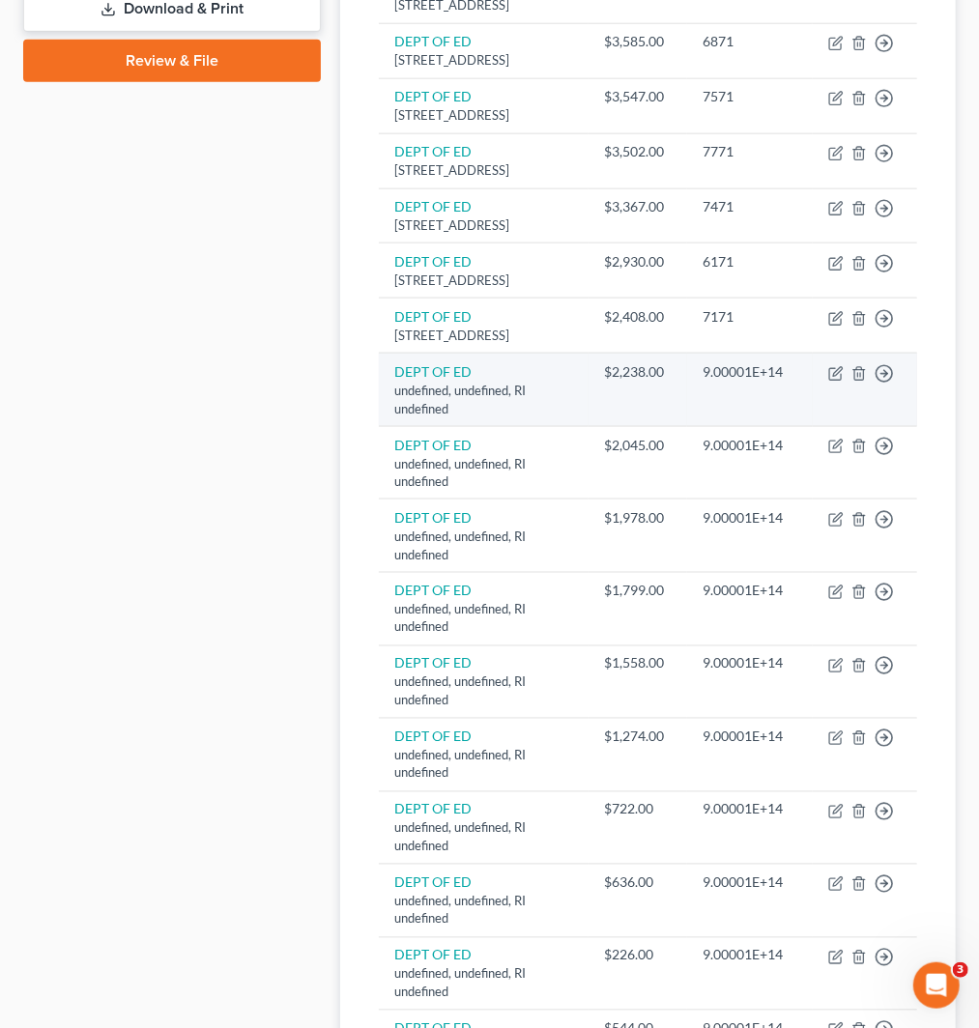
scroll to position [966, 0]
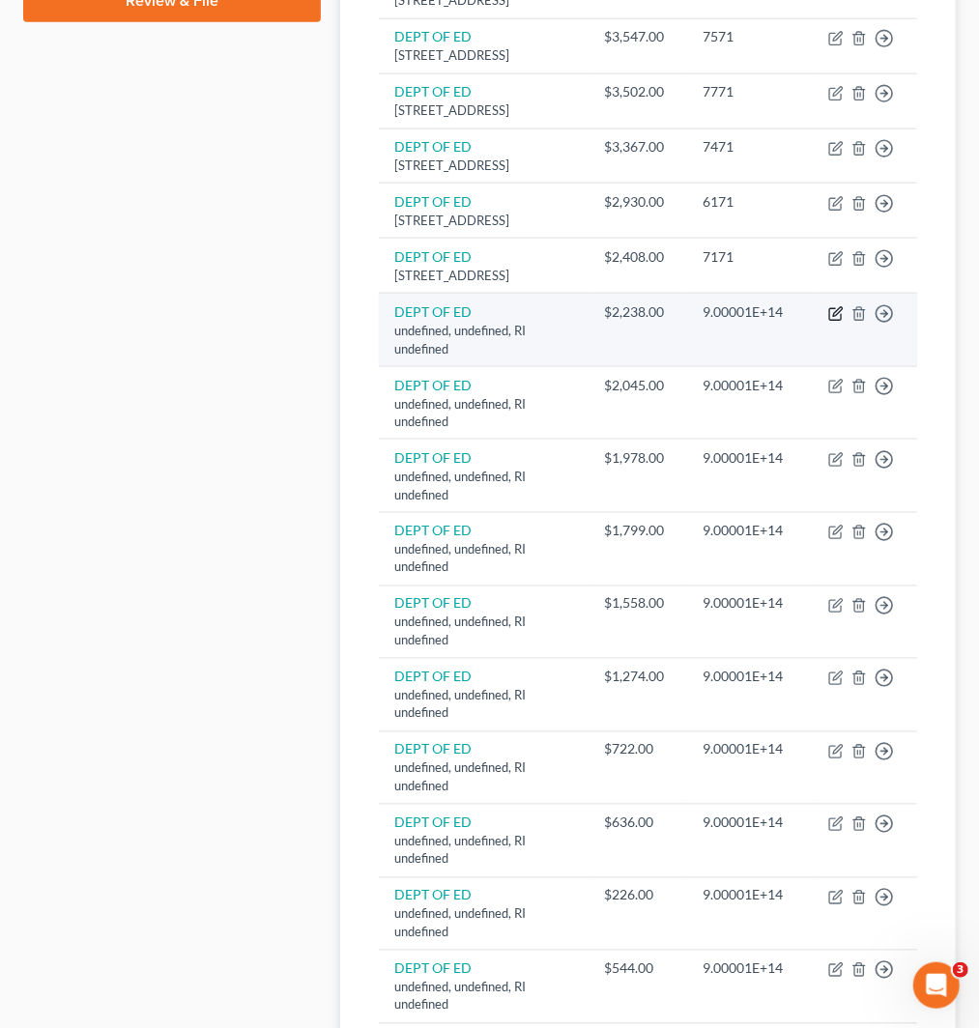
click at [835, 320] on icon "button" at bounding box center [835, 314] width 12 height 12
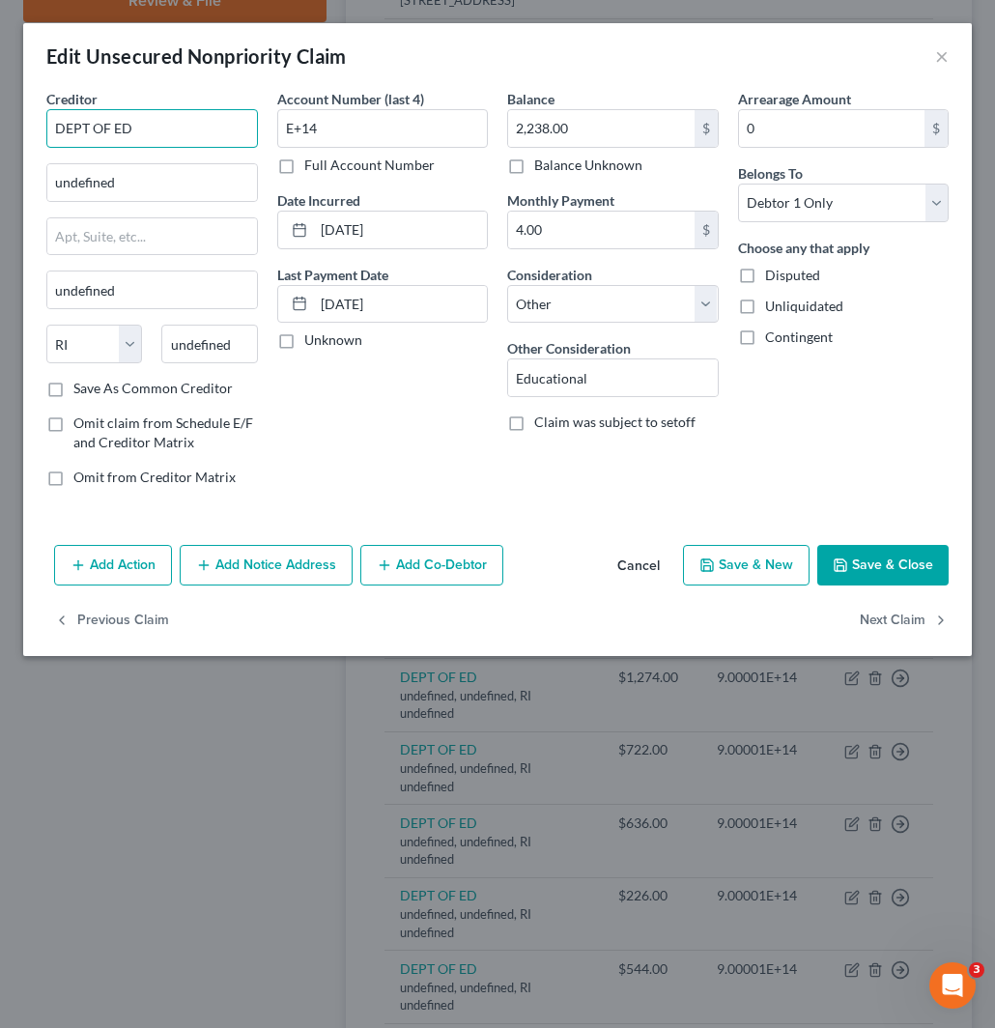
drag, startPoint x: 49, startPoint y: 132, endPoint x: -2, endPoint y: 135, distance: 51.3
click at [0, 135] on html "Home New Case Client Portal Directory Cases Fairmax Law jan@fairmaxlaw.com My A…" at bounding box center [497, 312] width 995 height 2557
paste input "DEPT OF ED"
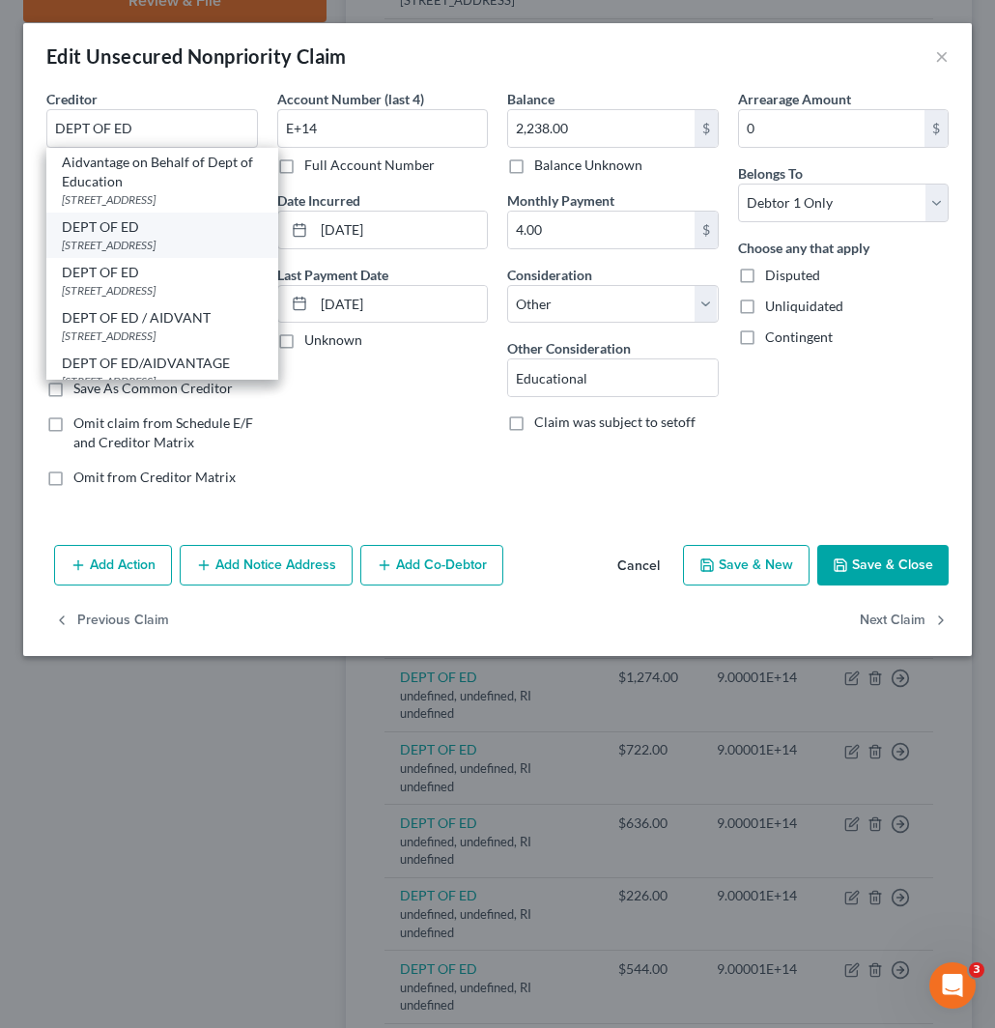
click at [118, 234] on div "DEPT OF ED" at bounding box center [162, 226] width 201 height 19
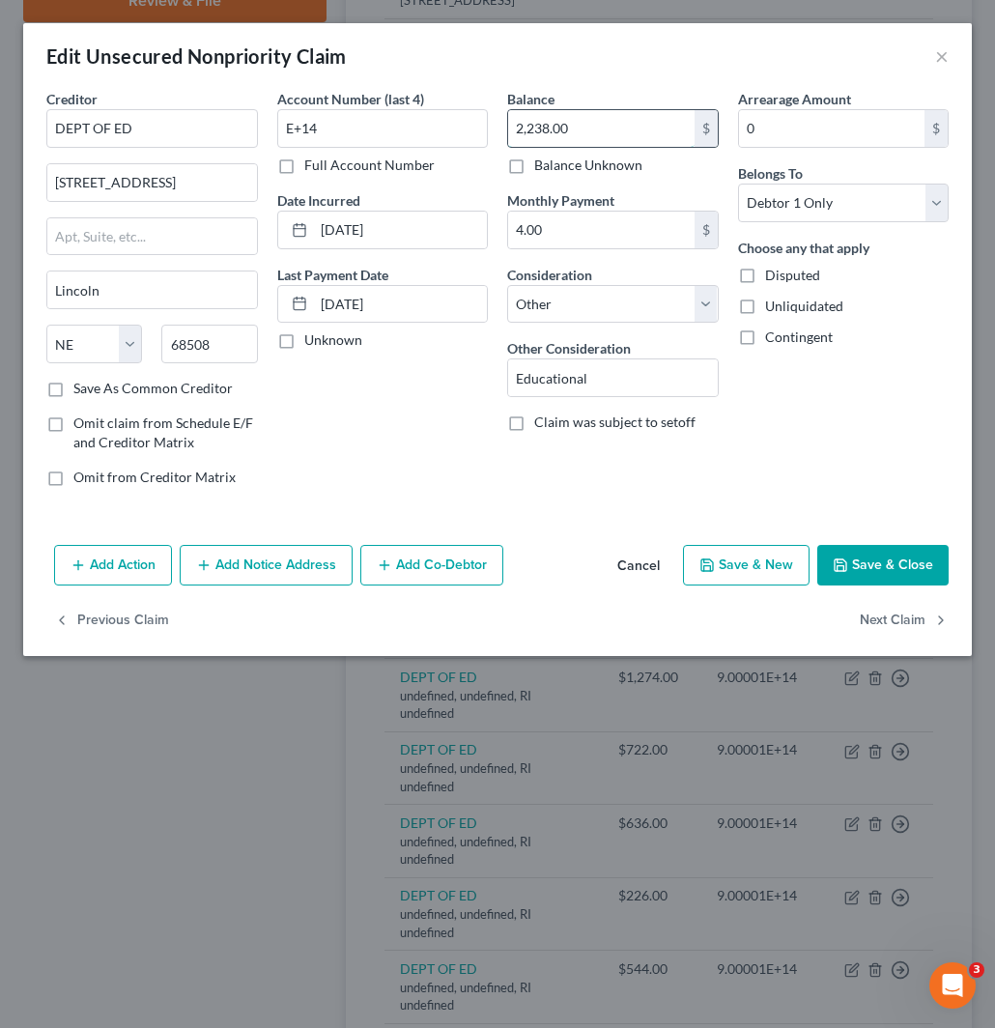
click at [556, 126] on input "2,238.00" at bounding box center [601, 128] width 187 height 37
drag, startPoint x: 351, startPoint y: 129, endPoint x: 239, endPoint y: 145, distance: 113.3
click at [210, 130] on div "Creditor * DEPT OF ED 121 S 13TH ST Lincoln State AL AK AR AZ CA CO CT DE DC FL…" at bounding box center [498, 296] width 922 height 414
paste input "8071"
drag, startPoint x: 638, startPoint y: 301, endPoint x: 624, endPoint y: 322, distance: 25.2
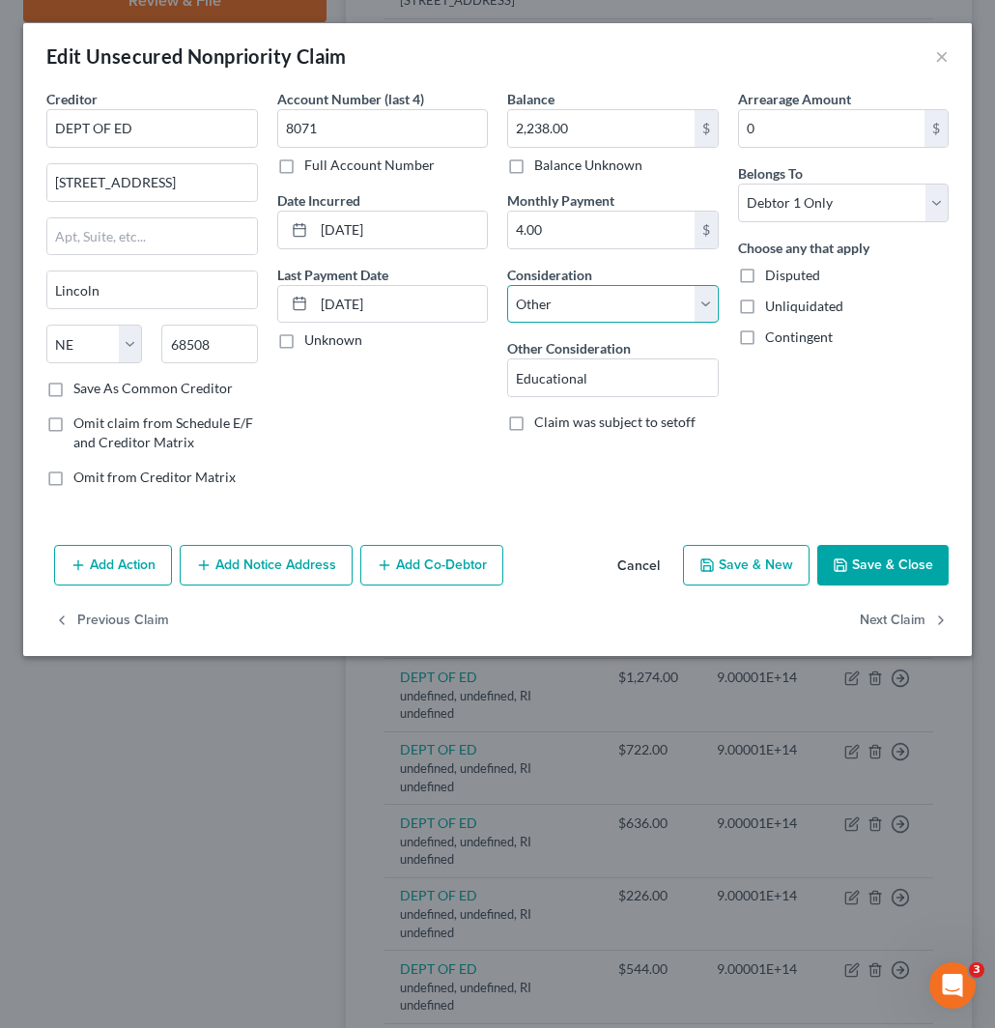
click at [638, 301] on select "Select Cable / Satellite Services Collection Agency Credit Card Debt Debt Couns…" at bounding box center [613, 304] width 212 height 39
click at [507, 285] on select "Select Cable / Satellite Services Collection Agency Credit Card Debt Debt Couns…" at bounding box center [613, 304] width 212 height 39
click at [882, 558] on button "Save & Close" at bounding box center [883, 565] width 131 height 41
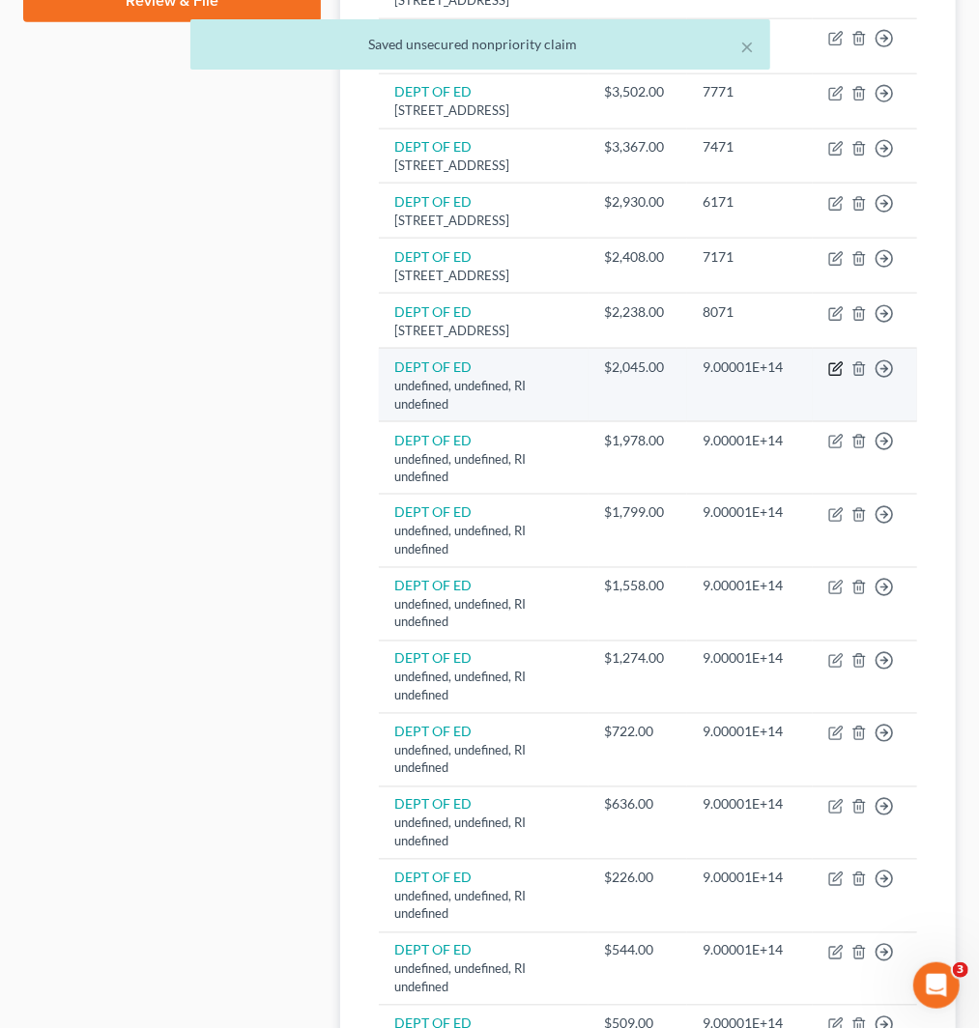
click at [839, 371] on icon "button" at bounding box center [837, 366] width 9 height 9
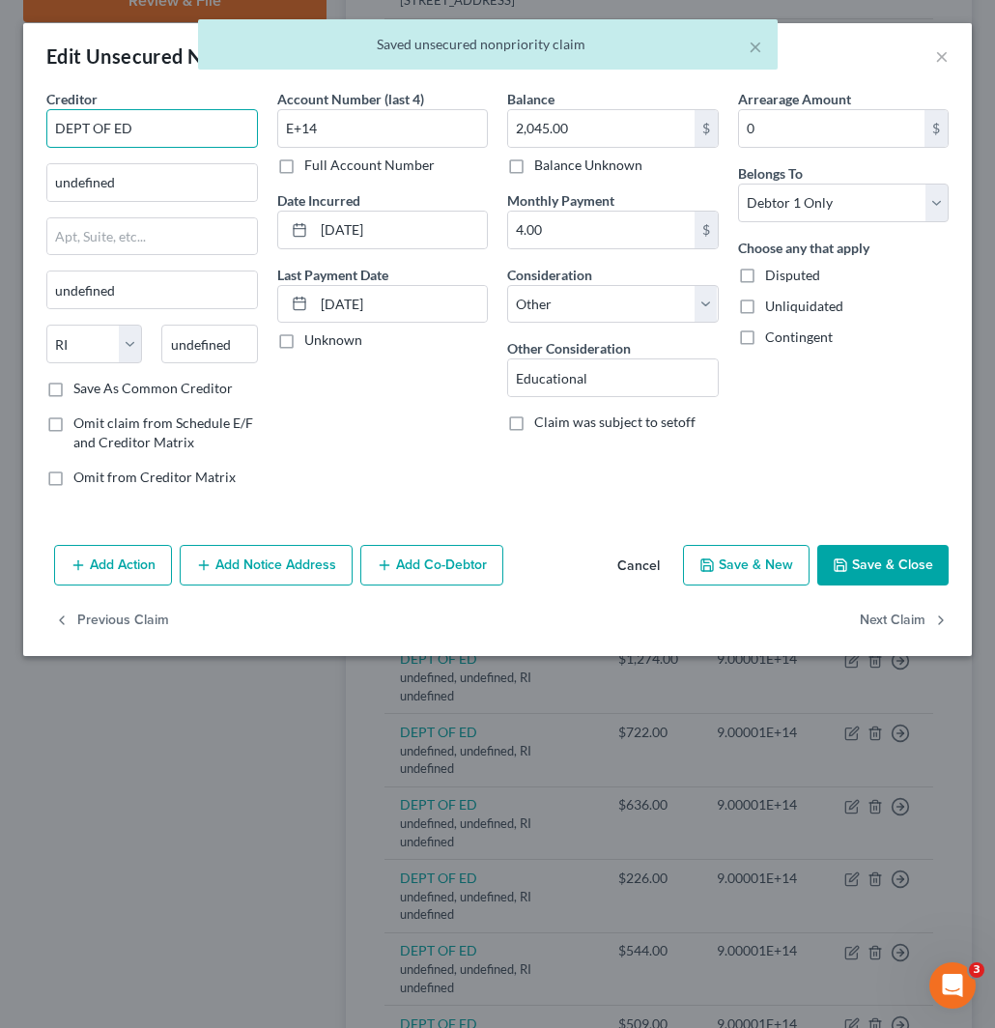
drag, startPoint x: 11, startPoint y: 121, endPoint x: 0, endPoint y: 121, distance: 10.6
click at [1, 121] on div "Edit Unsecured Nonpriority Claim × Creditor * DEPT OF ED undefined undefined St…" at bounding box center [497, 514] width 995 height 1028
paste input "DEPT OF ED"
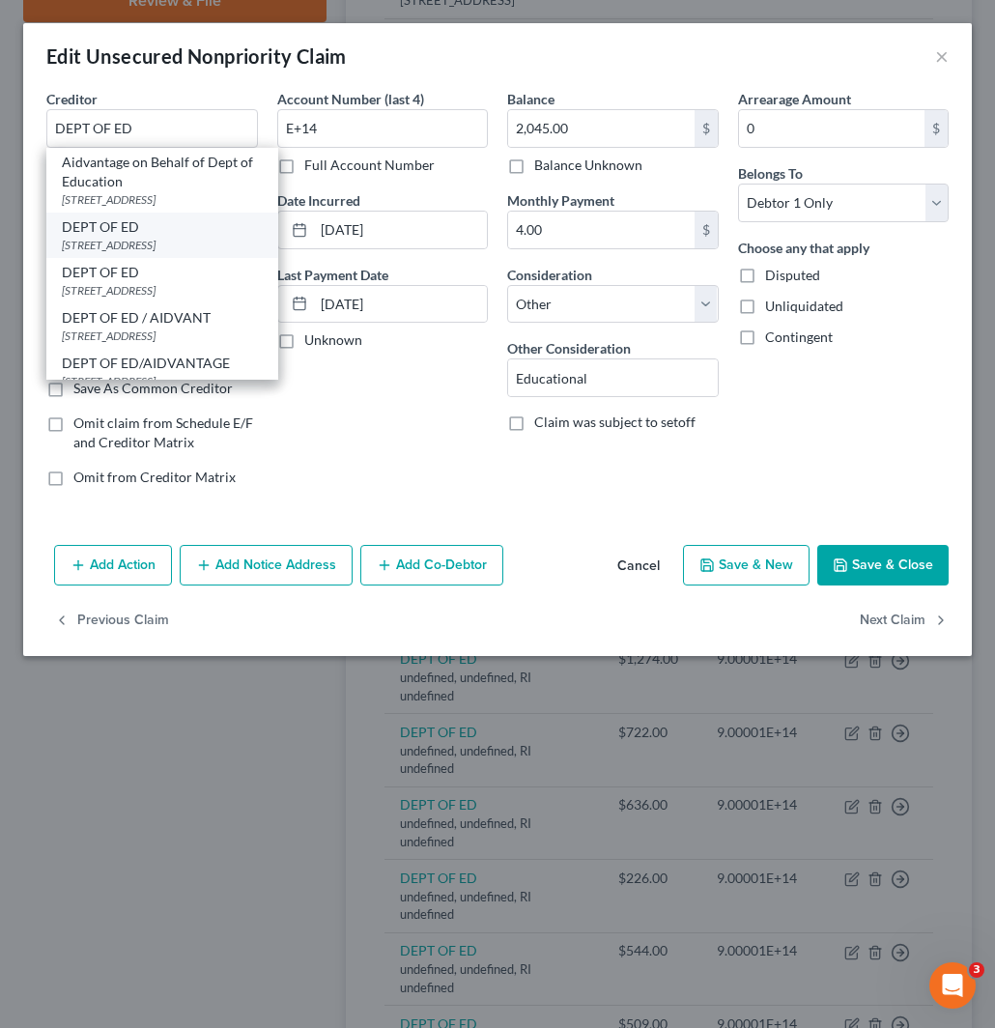
click at [87, 234] on div "DEPT OF ED" at bounding box center [162, 226] width 201 height 19
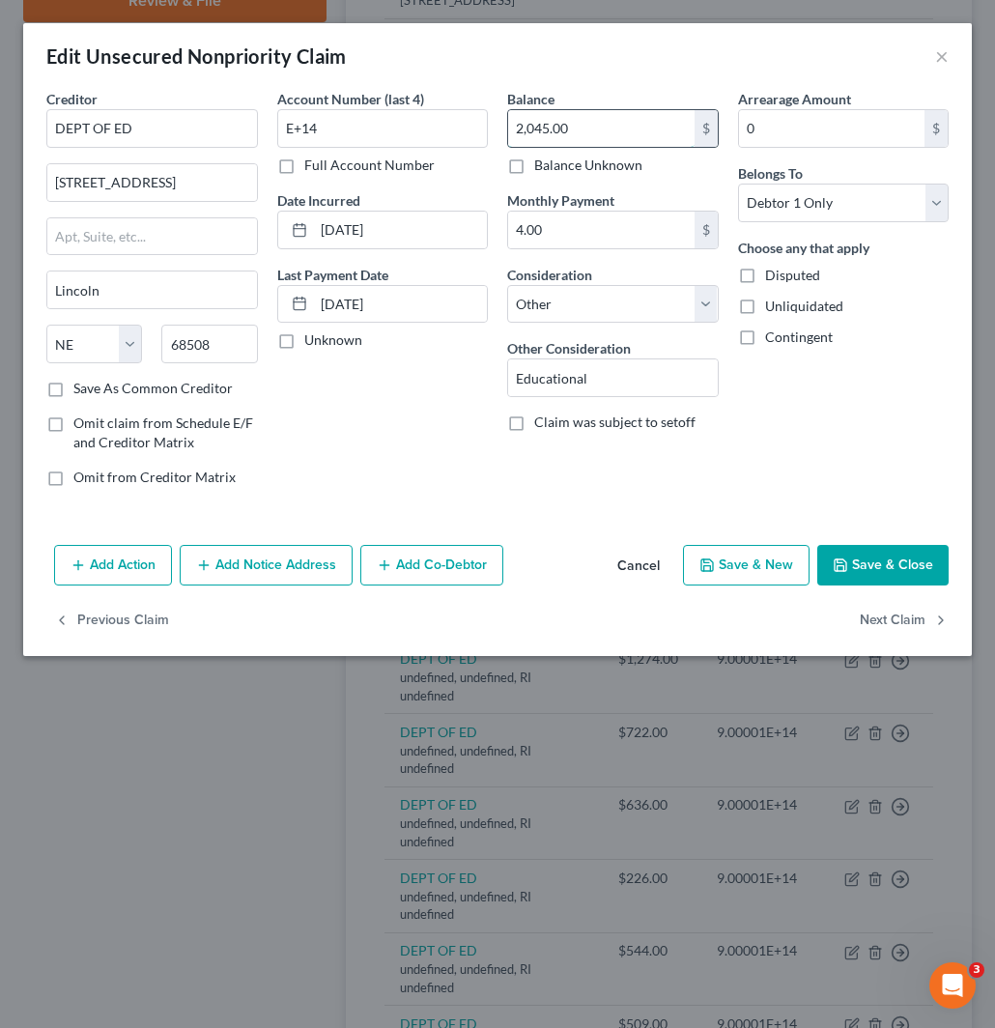
click at [574, 129] on input "2,045.00" at bounding box center [601, 128] width 187 height 37
drag, startPoint x: 335, startPoint y: 127, endPoint x: 175, endPoint y: 135, distance: 160.7
click at [191, 126] on div "Creditor * DEPT OF ED 121 S 13TH ST Lincoln State AL AK AR AZ CA CO CT DE DC FL…" at bounding box center [498, 296] width 922 height 414
paste input "7871"
click at [584, 298] on select "Select Cable / Satellite Services Collection Agency Credit Card Debt Debt Couns…" at bounding box center [613, 304] width 212 height 39
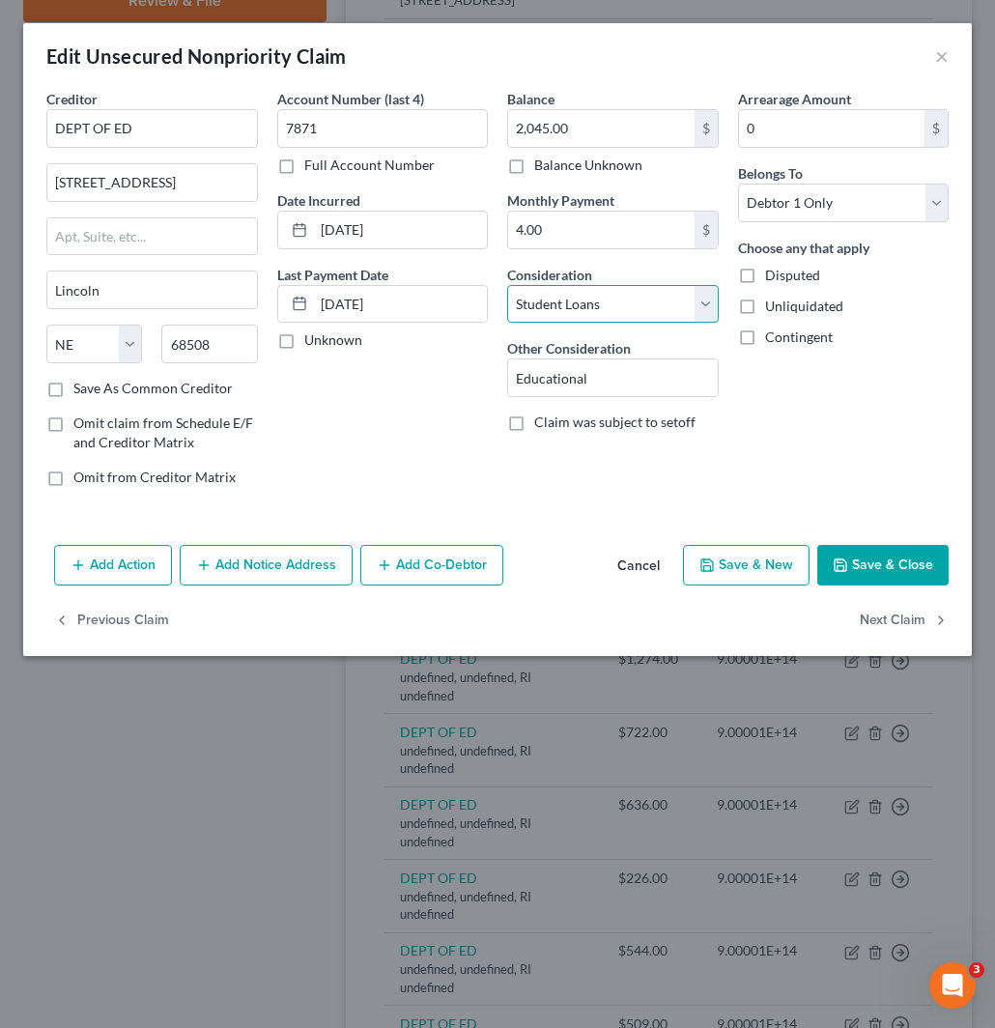
click at [507, 285] on select "Select Cable / Satellite Services Collection Agency Credit Card Debt Debt Couns…" at bounding box center [613, 304] width 212 height 39
click at [896, 561] on button "Save & Close" at bounding box center [883, 565] width 131 height 41
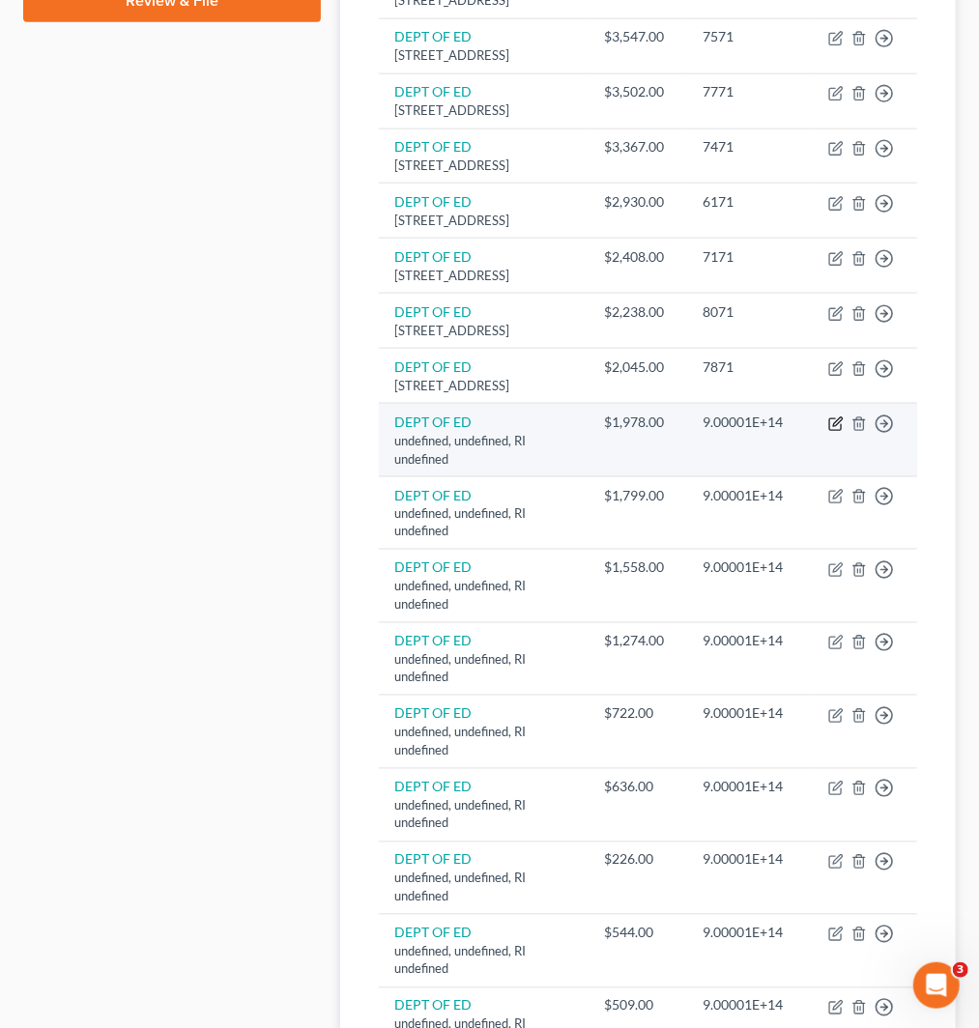
click at [836, 432] on icon "button" at bounding box center [835, 424] width 15 height 15
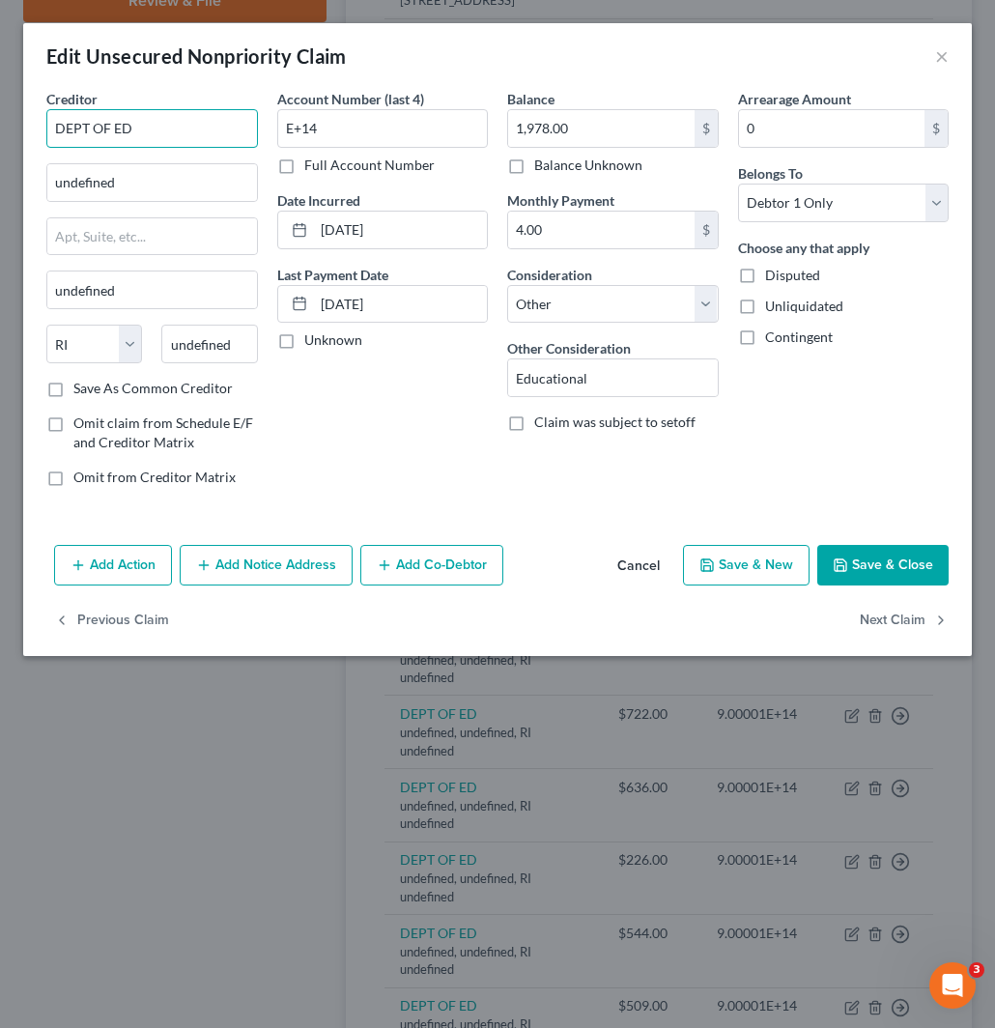
drag, startPoint x: 98, startPoint y: 121, endPoint x: -2, endPoint y: 124, distance: 99.6
click at [0, 124] on html "Home New Case Client Portal Directory Cases Fairmax Law jan@fairmaxlaw.com My A…" at bounding box center [497, 295] width 995 height 2522
paste input "DEPT OF ED"
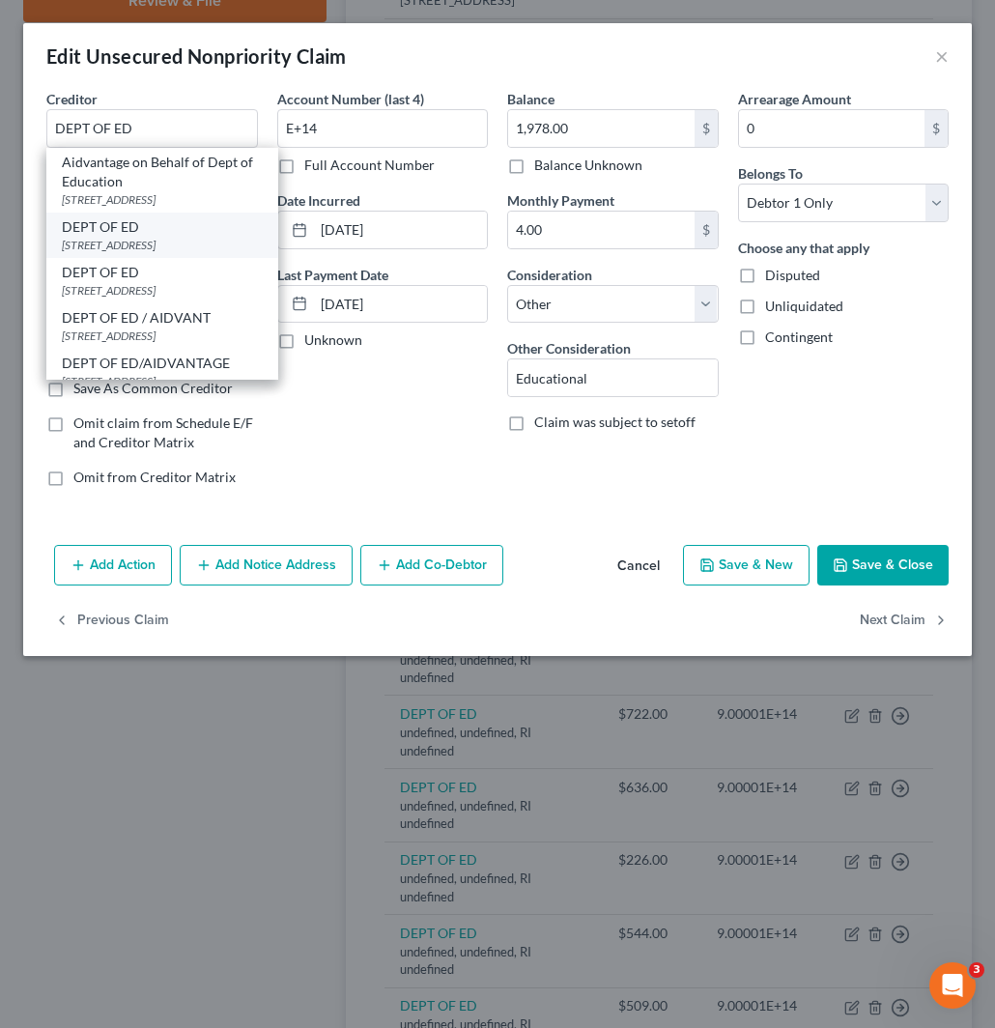
click at [136, 239] on div "121 S 13TH ST, Lincoln, NE 68508" at bounding box center [162, 245] width 201 height 16
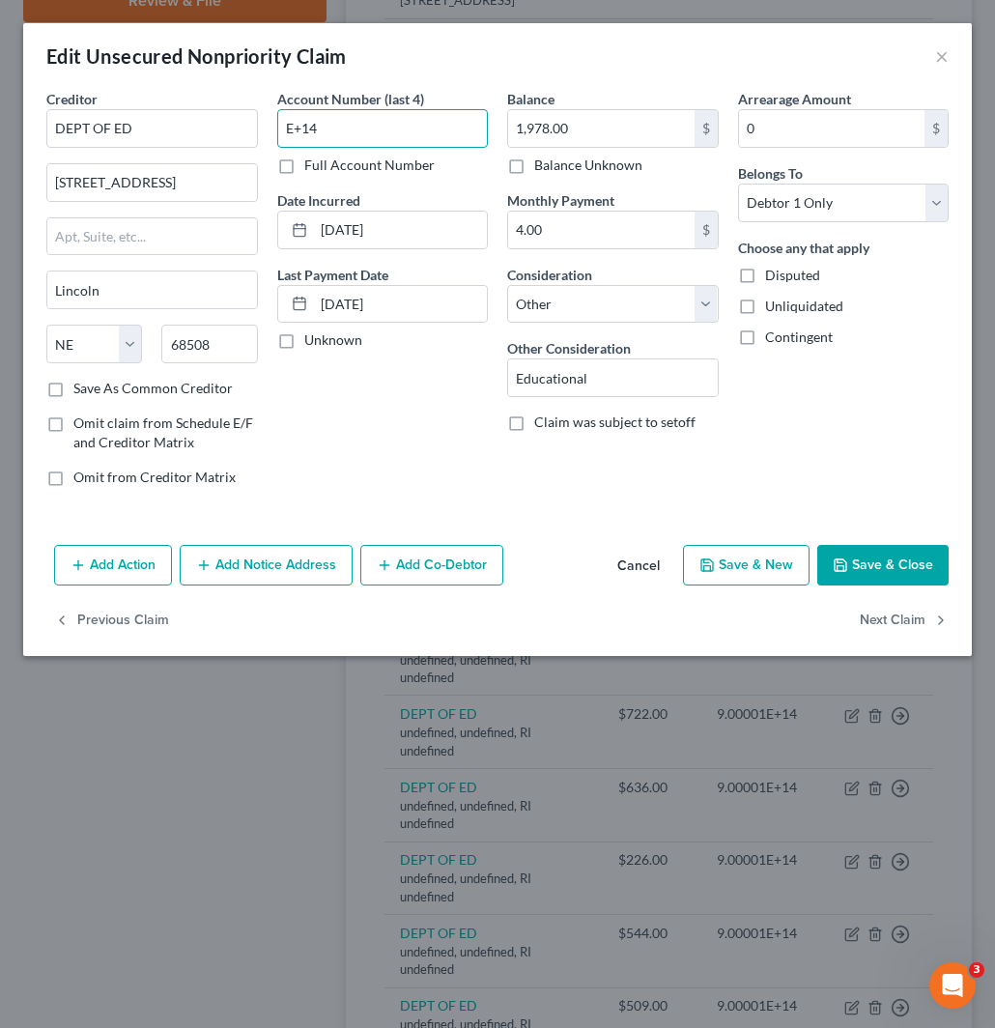
drag, startPoint x: 342, startPoint y: 137, endPoint x: 305, endPoint y: 187, distance: 62.2
click at [230, 138] on div "Creditor * DEPT OF ED 121 S 13TH ST Lincoln State AL AK AR AZ CA CO CT DE DC FL…" at bounding box center [498, 296] width 922 height 414
paste input "6671"
drag, startPoint x: 622, startPoint y: 300, endPoint x: 613, endPoint y: 321, distance: 23.4
click at [622, 300] on select "Select Cable / Satellite Services Collection Agency Credit Card Debt Debt Couns…" at bounding box center [613, 304] width 212 height 39
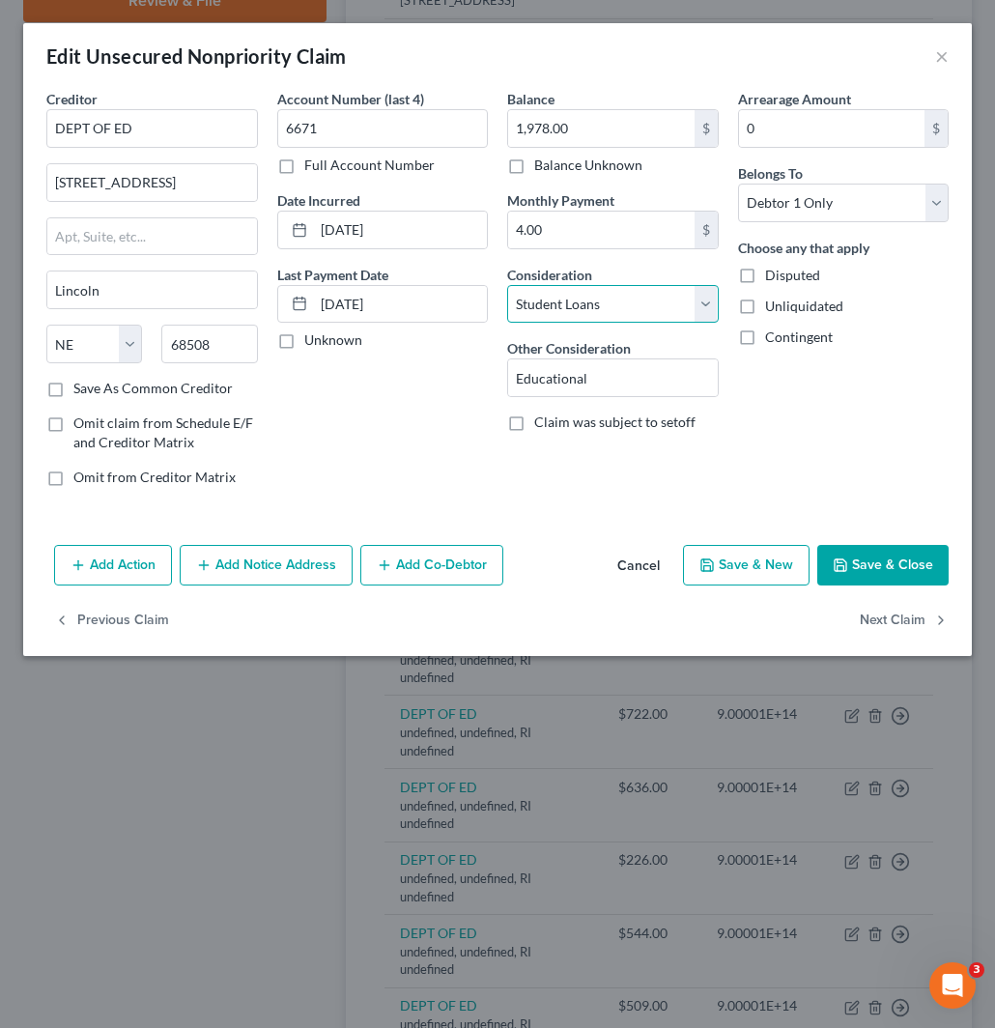
click at [507, 285] on select "Select Cable / Satellite Services Collection Agency Credit Card Debt Debt Couns…" at bounding box center [613, 304] width 212 height 39
click at [890, 574] on button "Save & Close" at bounding box center [883, 565] width 131 height 41
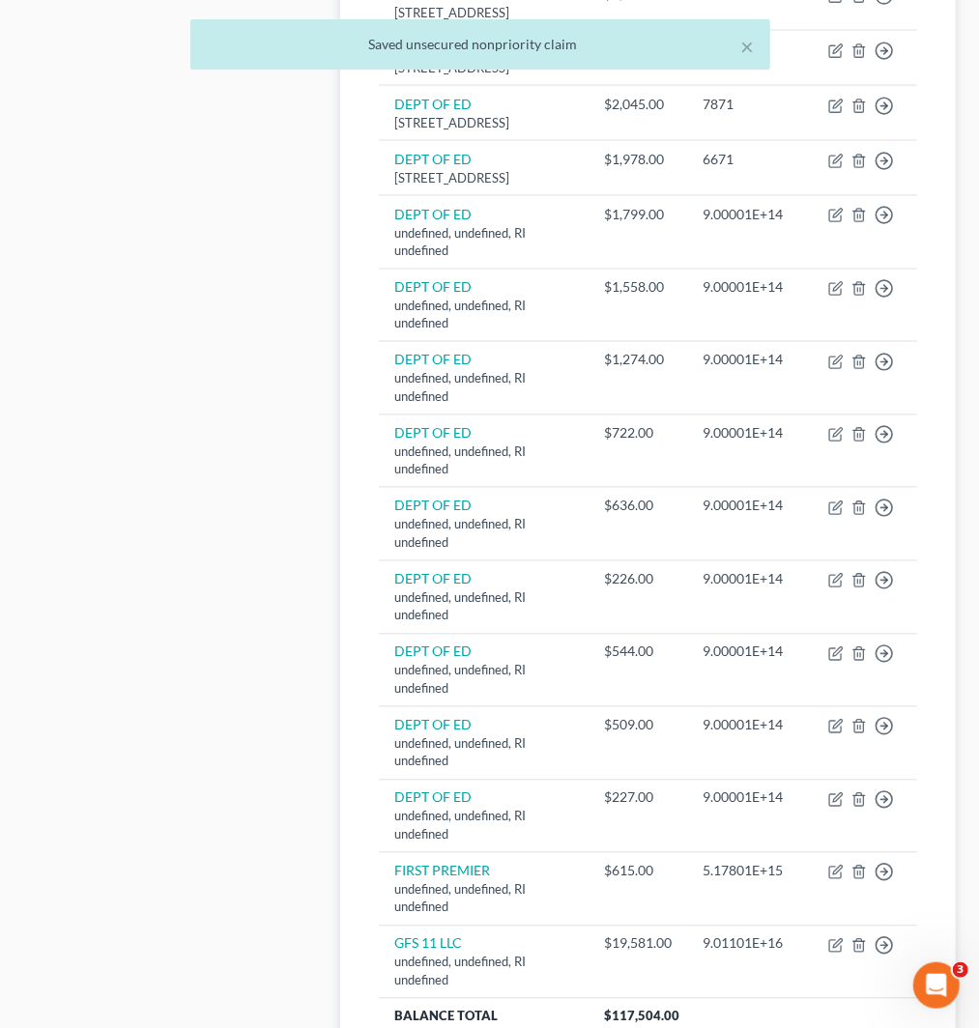
scroll to position [1288, 0]
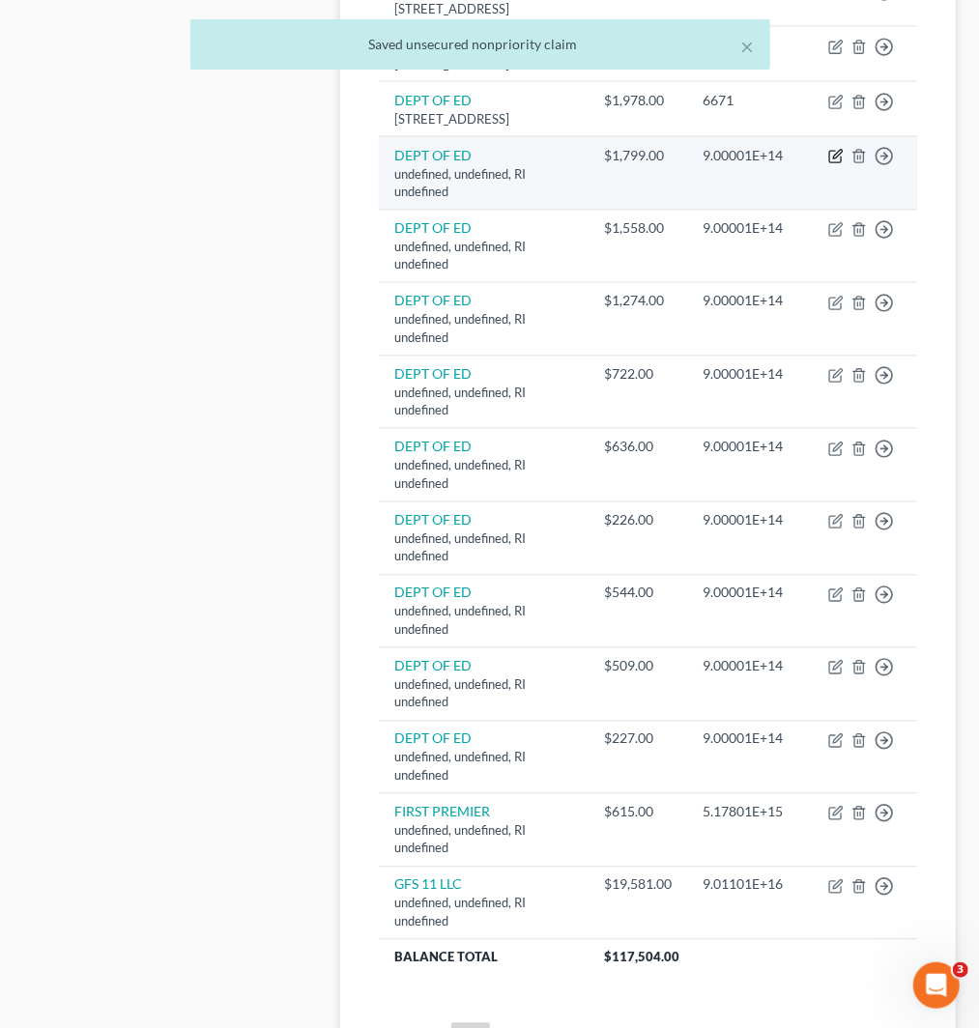
click at [837, 159] on icon "button" at bounding box center [837, 155] width 9 height 9
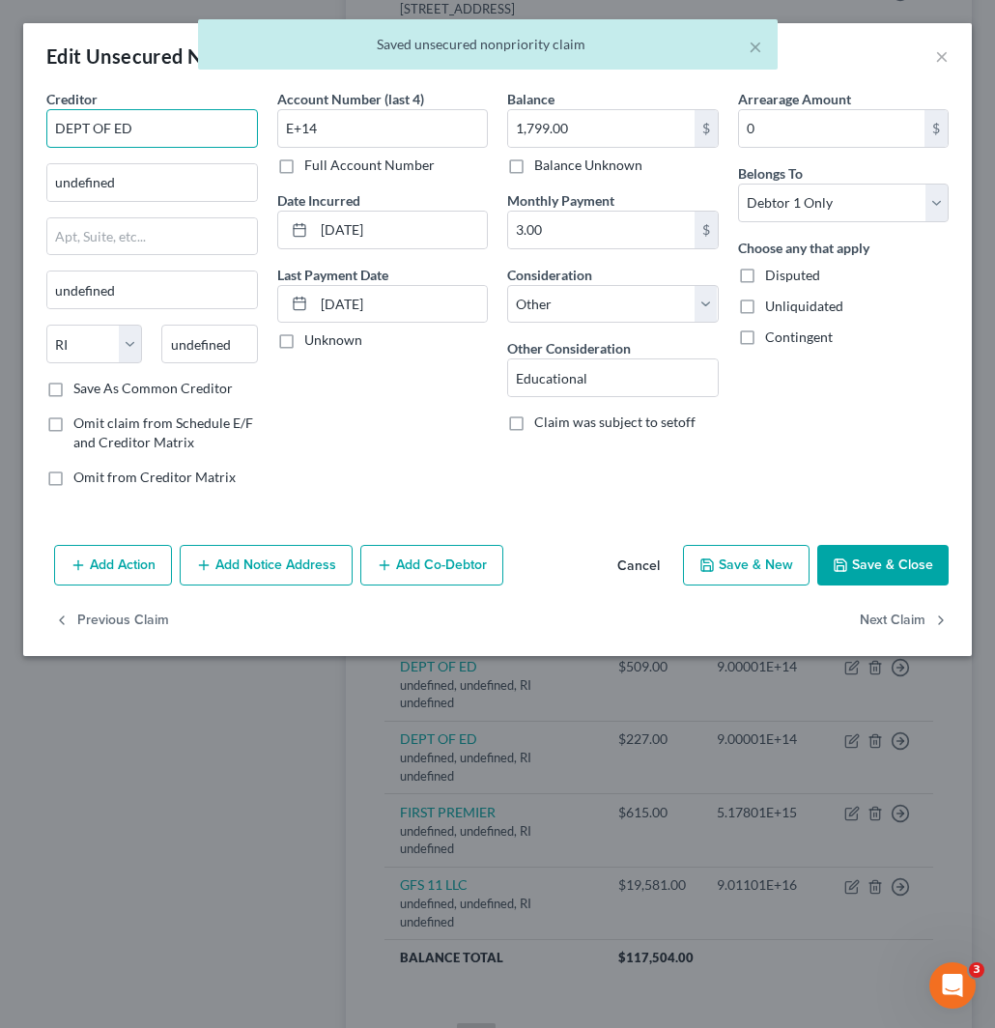
drag, startPoint x: 159, startPoint y: 129, endPoint x: -2, endPoint y: 129, distance: 161.4
paste input "DEPT OF ED"
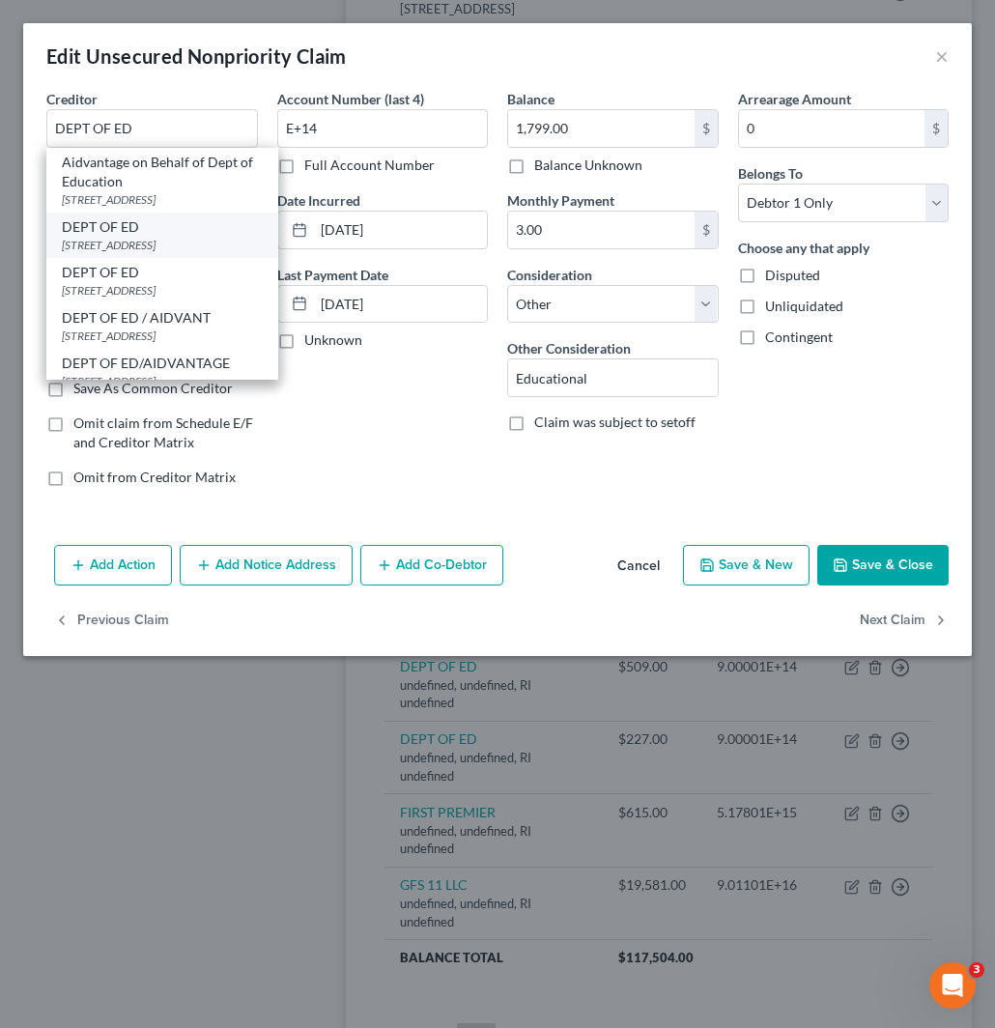
click at [89, 243] on div "121 S 13TH ST, Lincoln, NE 68508" at bounding box center [162, 245] width 201 height 16
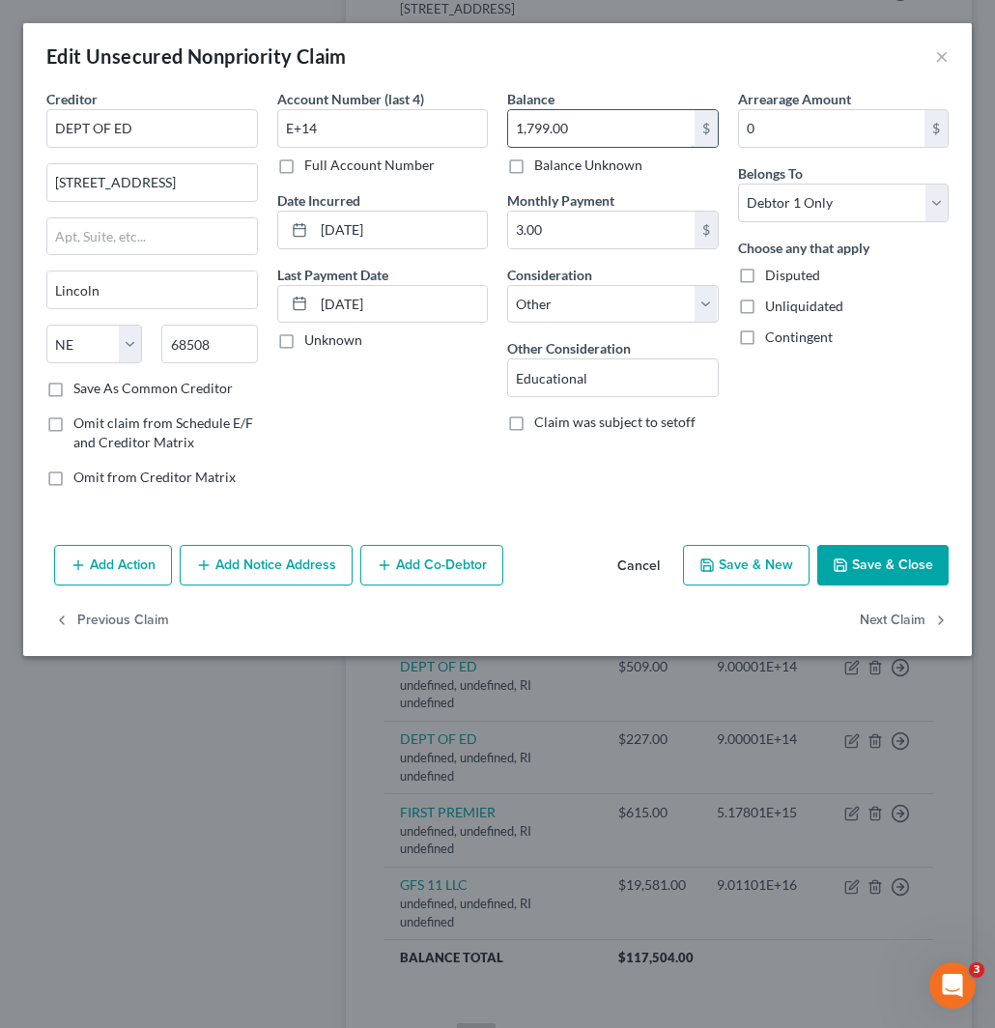
click at [574, 131] on input "1,799.00" at bounding box center [601, 128] width 187 height 37
drag, startPoint x: 309, startPoint y: 126, endPoint x: 198, endPoint y: 142, distance: 112.4
click at [188, 124] on div "Creditor * DEPT OF ED 121 S 13TH ST Lincoln State AL AK AR AZ CA CO CT DE DC FL…" at bounding box center [498, 296] width 922 height 414
paste input "6571"
click at [563, 295] on select "Select Cable / Satellite Services Collection Agency Credit Card Debt Debt Couns…" at bounding box center [613, 304] width 212 height 39
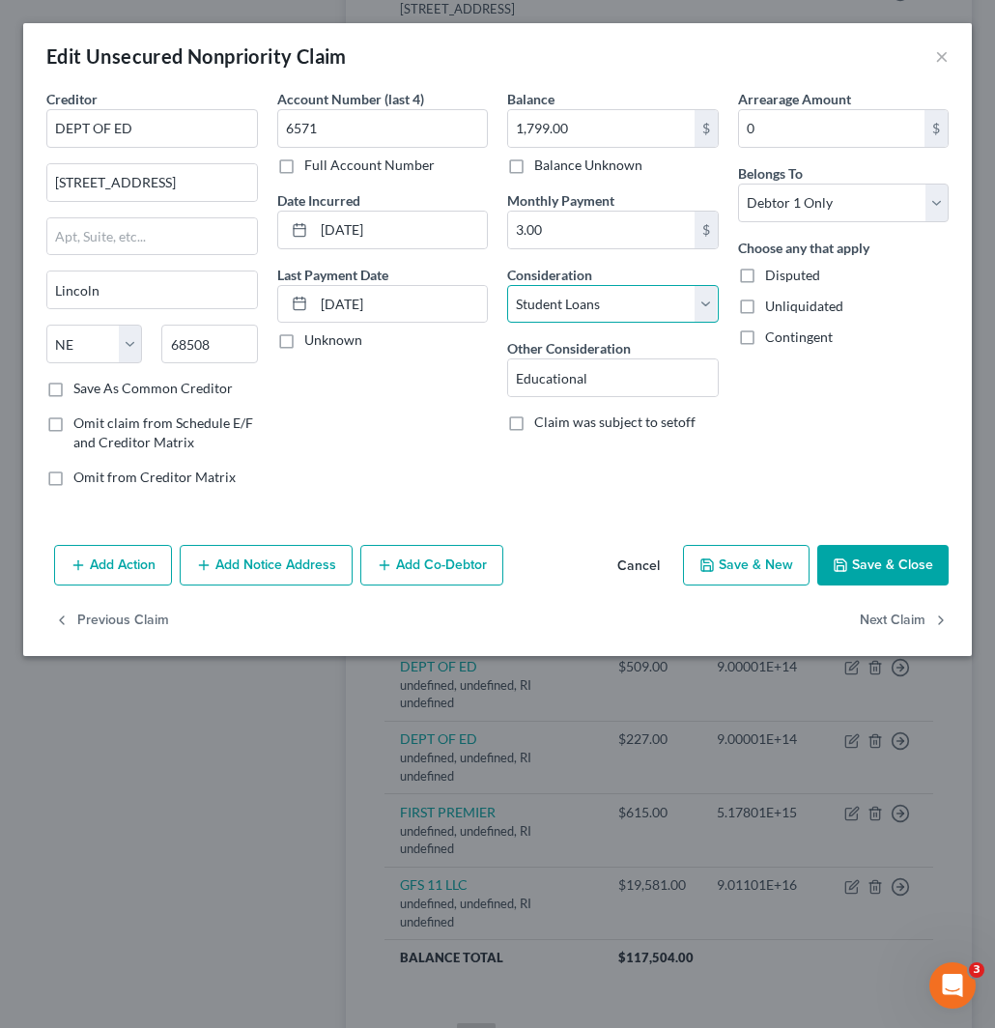
click at [507, 285] on select "Select Cable / Satellite Services Collection Agency Credit Card Debt Debt Couns…" at bounding box center [613, 304] width 212 height 39
click at [889, 563] on button "Save & Close" at bounding box center [883, 565] width 131 height 41
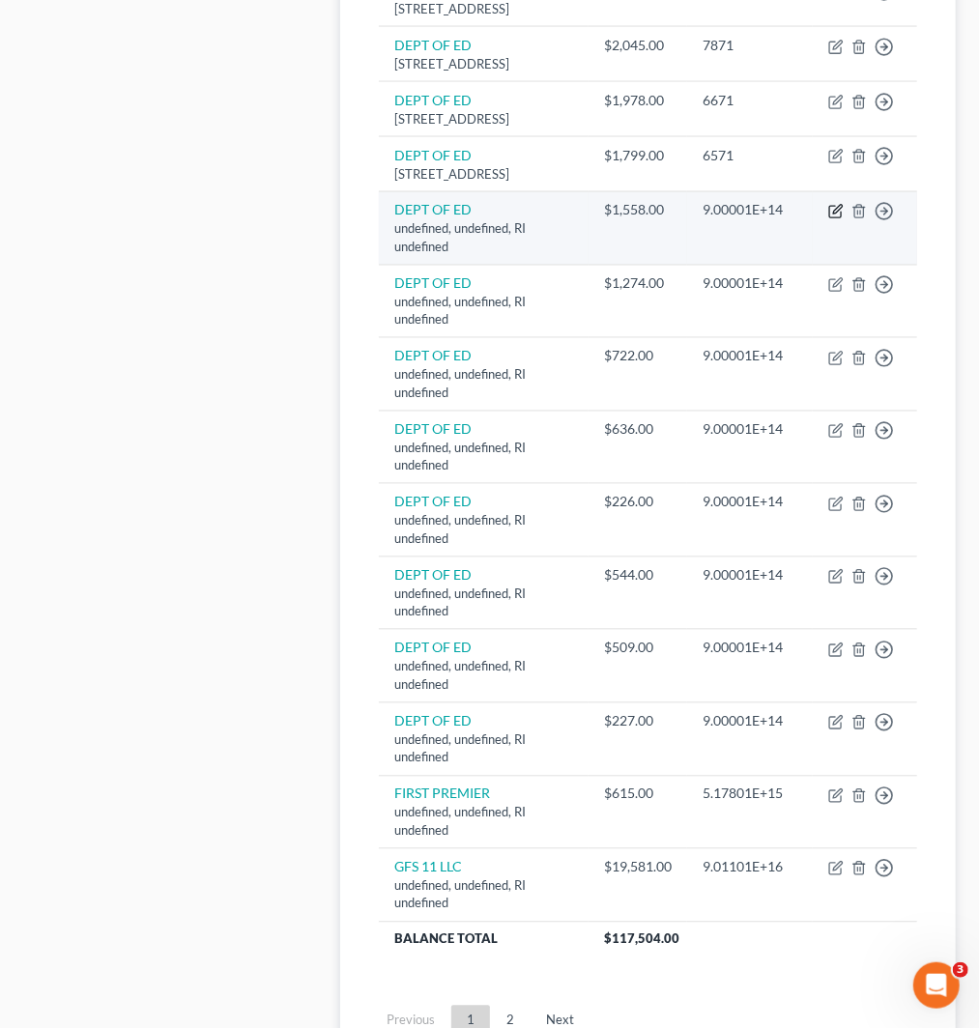
click at [833, 219] on icon "button" at bounding box center [835, 211] width 15 height 15
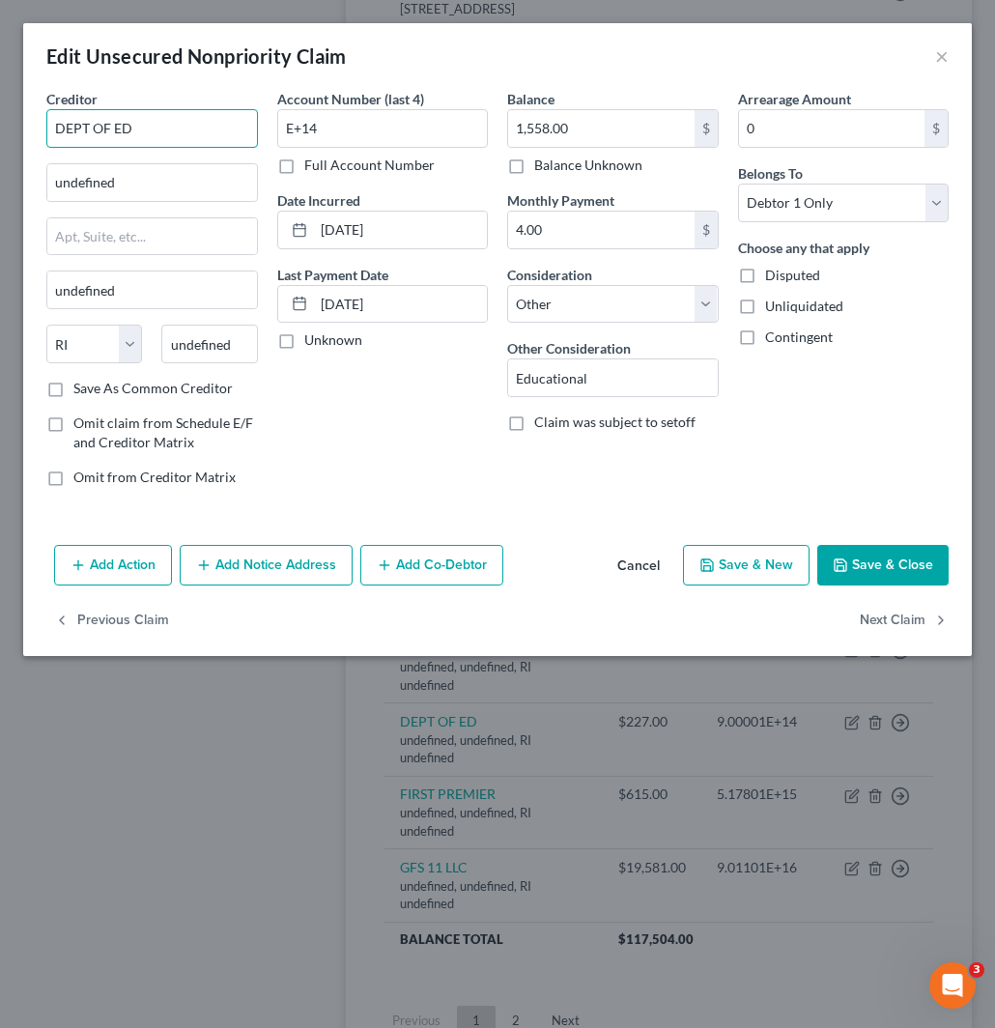
drag, startPoint x: 136, startPoint y: 124, endPoint x: -2, endPoint y: 127, distance: 138.2
paste input "DEPT OF ED"
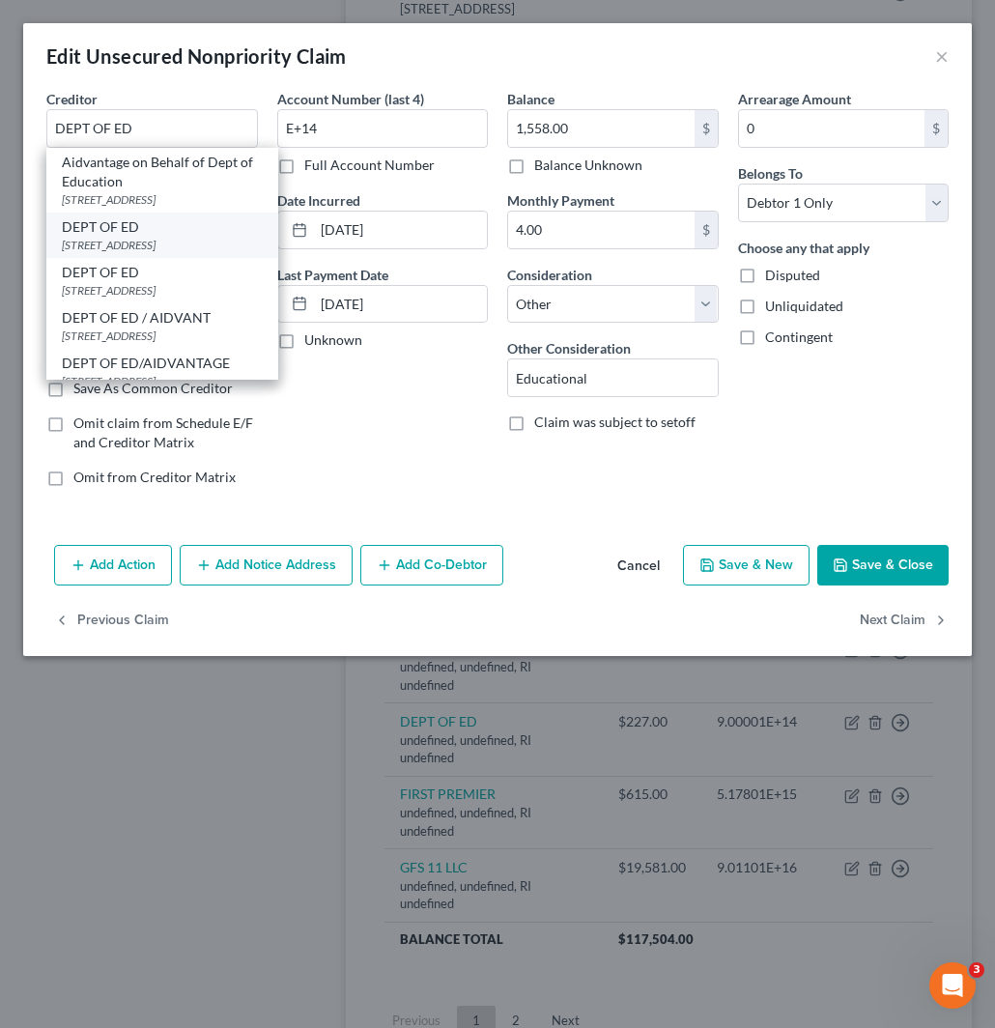
click at [119, 246] on div "121 S 13TH ST, Lincoln, NE 68508" at bounding box center [162, 245] width 201 height 16
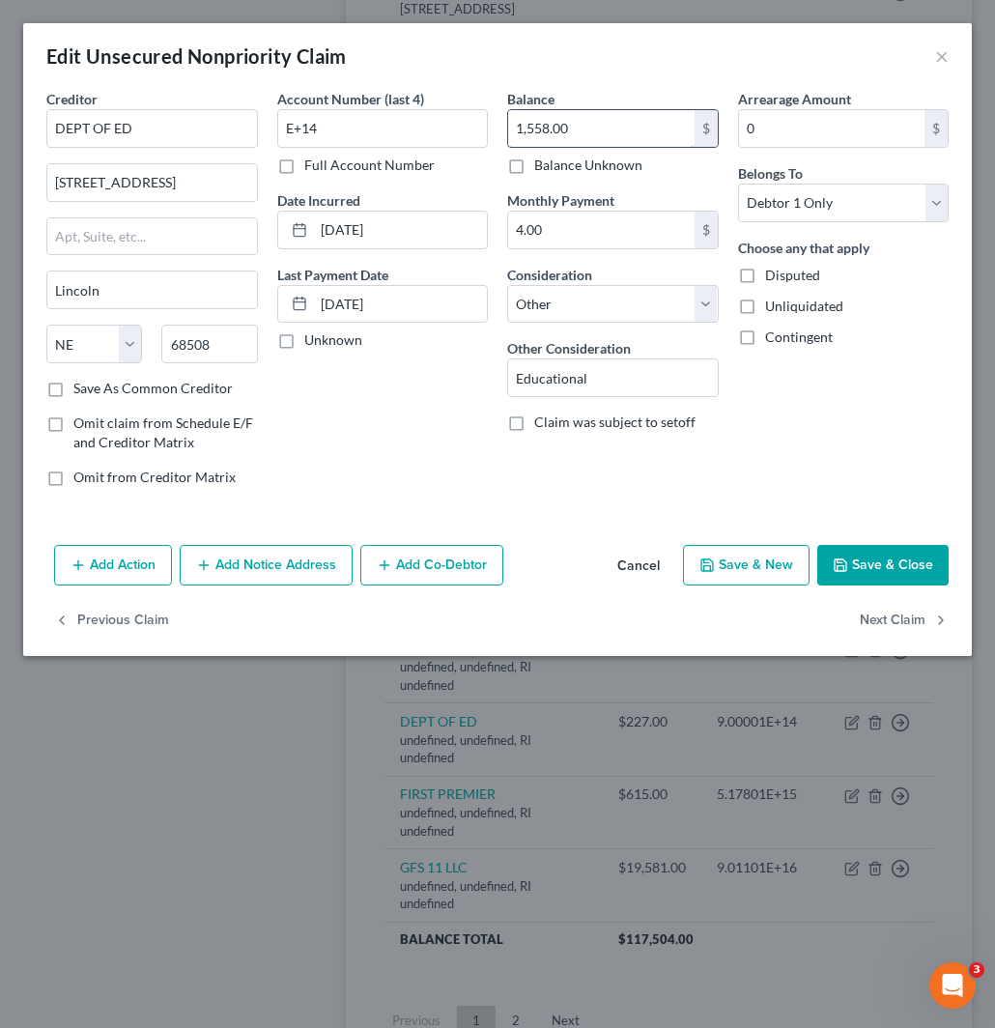
click at [572, 127] on input "1,558.00" at bounding box center [601, 128] width 187 height 37
drag, startPoint x: 344, startPoint y: 120, endPoint x: 454, endPoint y: 213, distance: 144.0
click at [248, 124] on div "Creditor * DEPT OF ED 121 S 13TH ST Lincoln State AL AK AR AZ CA CO CT DE DC FL…" at bounding box center [498, 296] width 922 height 414
paste input "5371"
click at [592, 291] on select "Select Cable / Satellite Services Collection Agency Credit Card Debt Debt Couns…" at bounding box center [613, 304] width 212 height 39
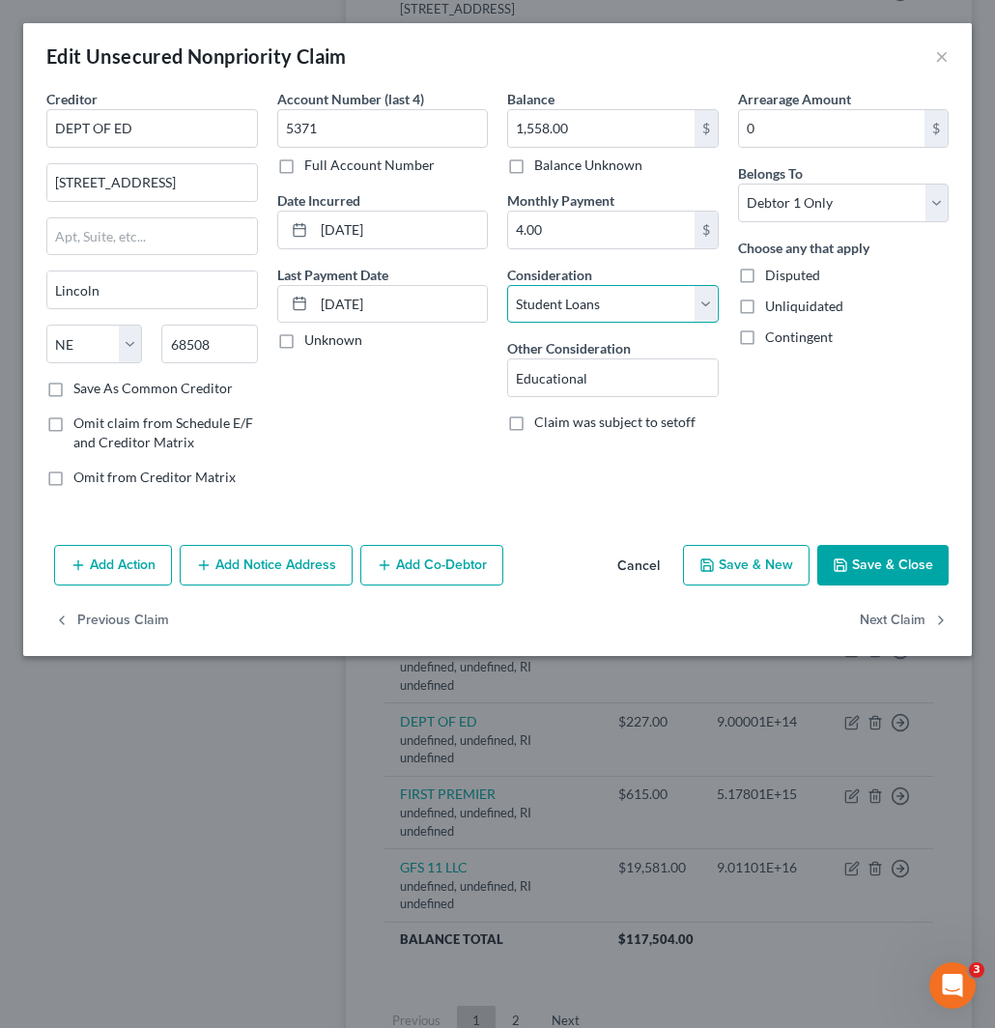
click at [507, 285] on select "Select Cable / Satellite Services Collection Agency Credit Card Debt Debt Couns…" at bounding box center [613, 304] width 212 height 39
click at [905, 562] on button "Save & Close" at bounding box center [883, 565] width 131 height 41
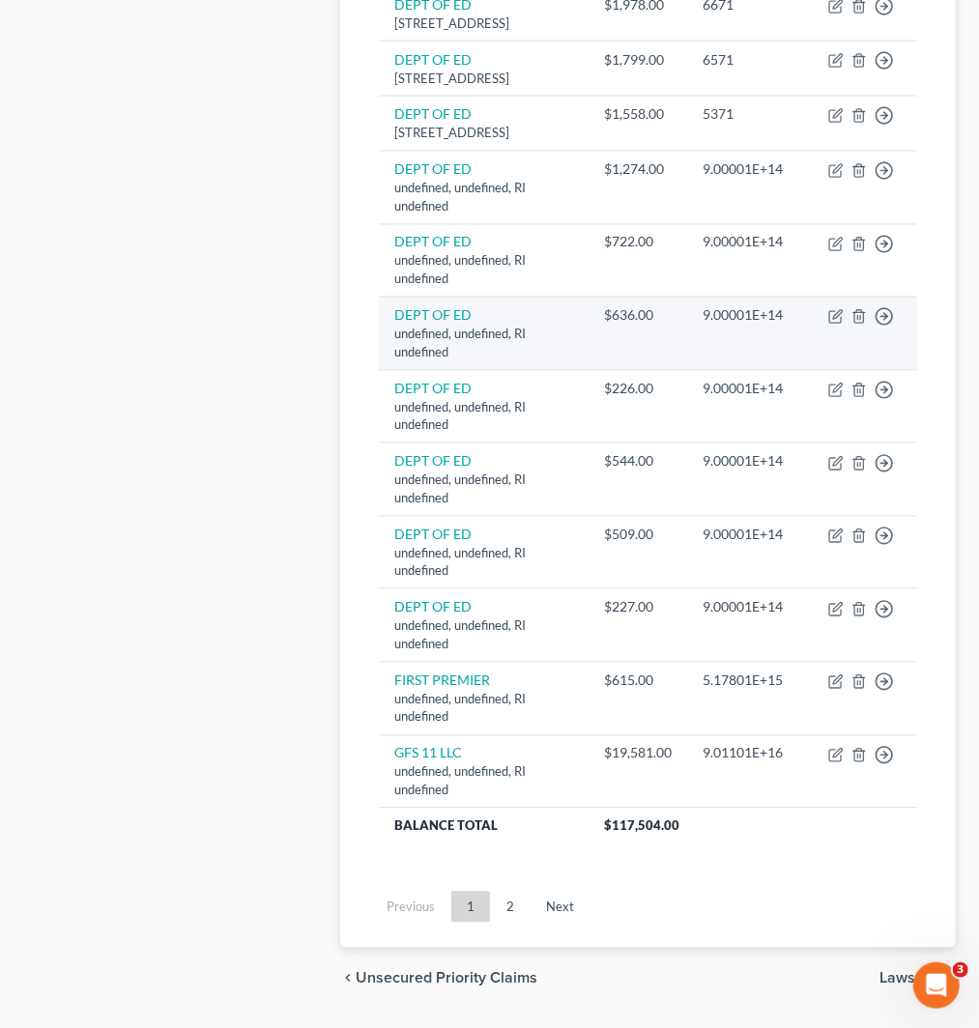
scroll to position [1396, 0]
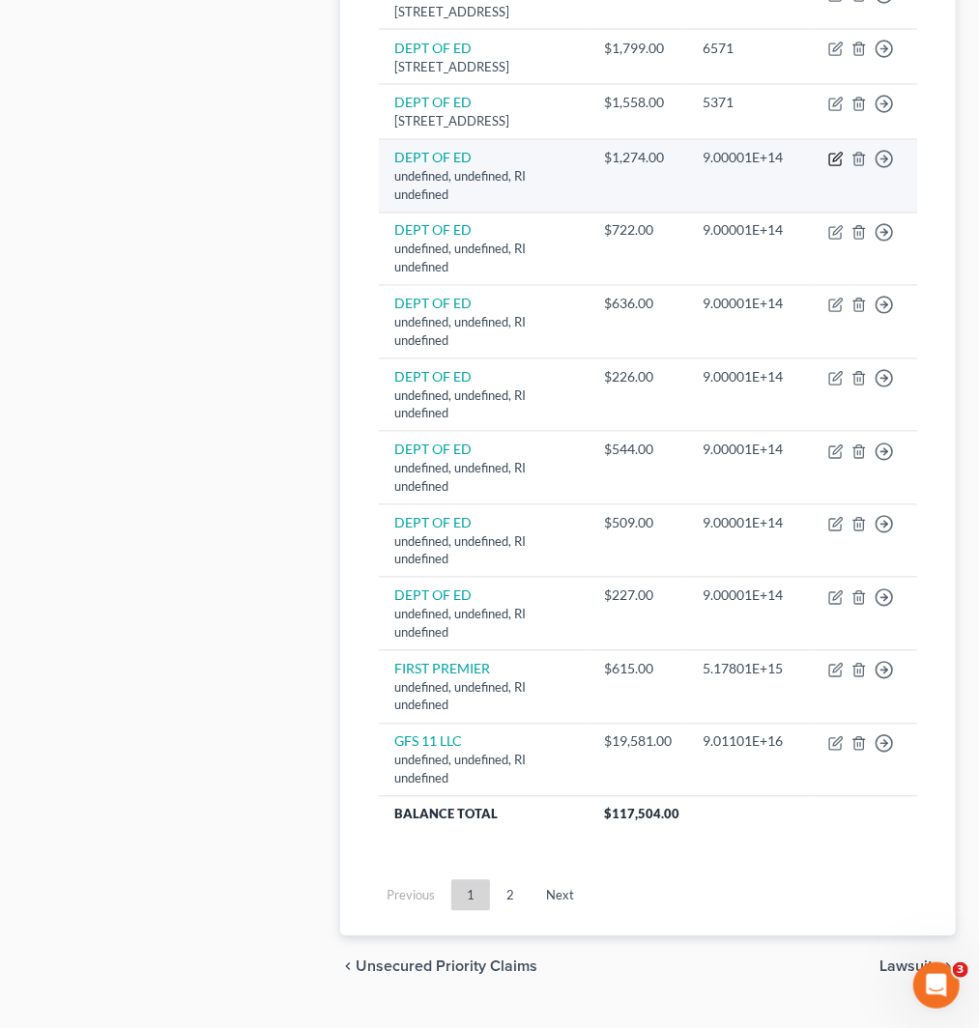
click at [835, 167] on icon "button" at bounding box center [835, 159] width 15 height 15
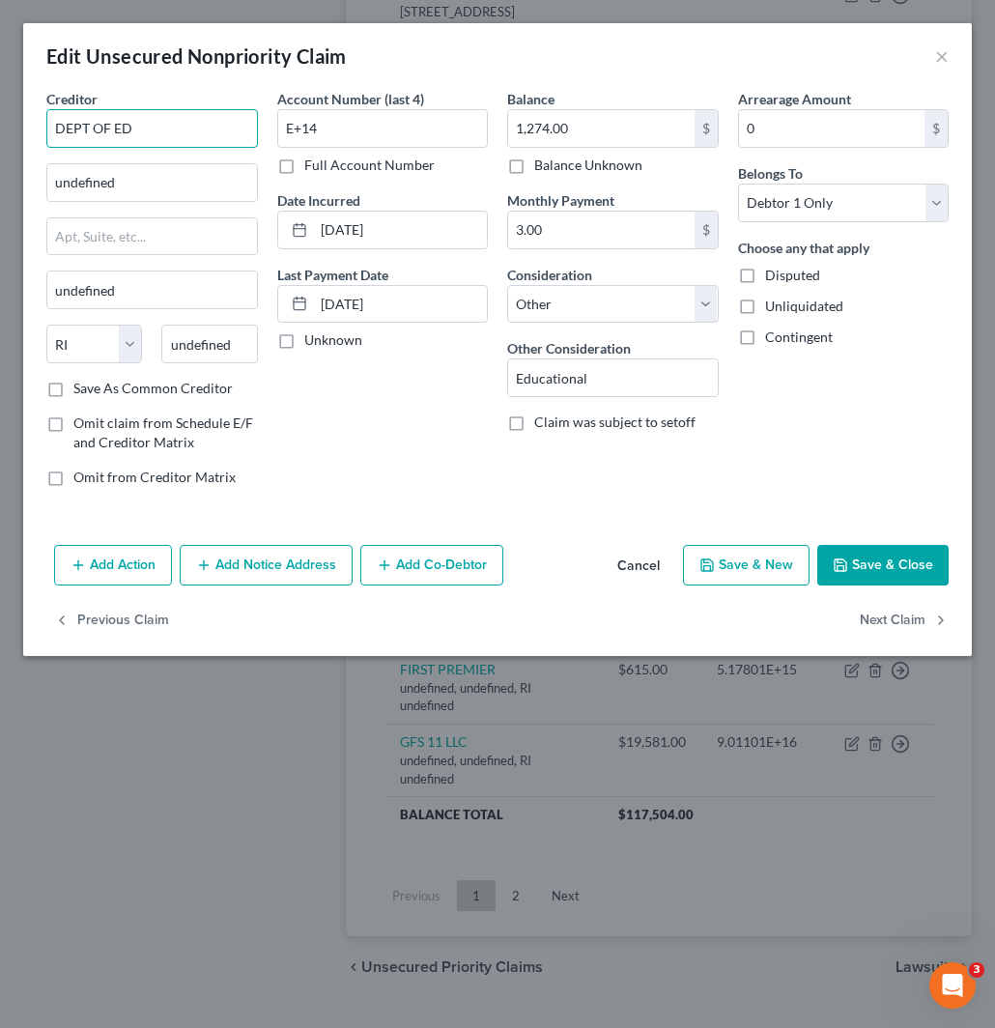
drag, startPoint x: 159, startPoint y: 129, endPoint x: -2, endPoint y: 129, distance: 161.4
paste input "DEPT OF ED"
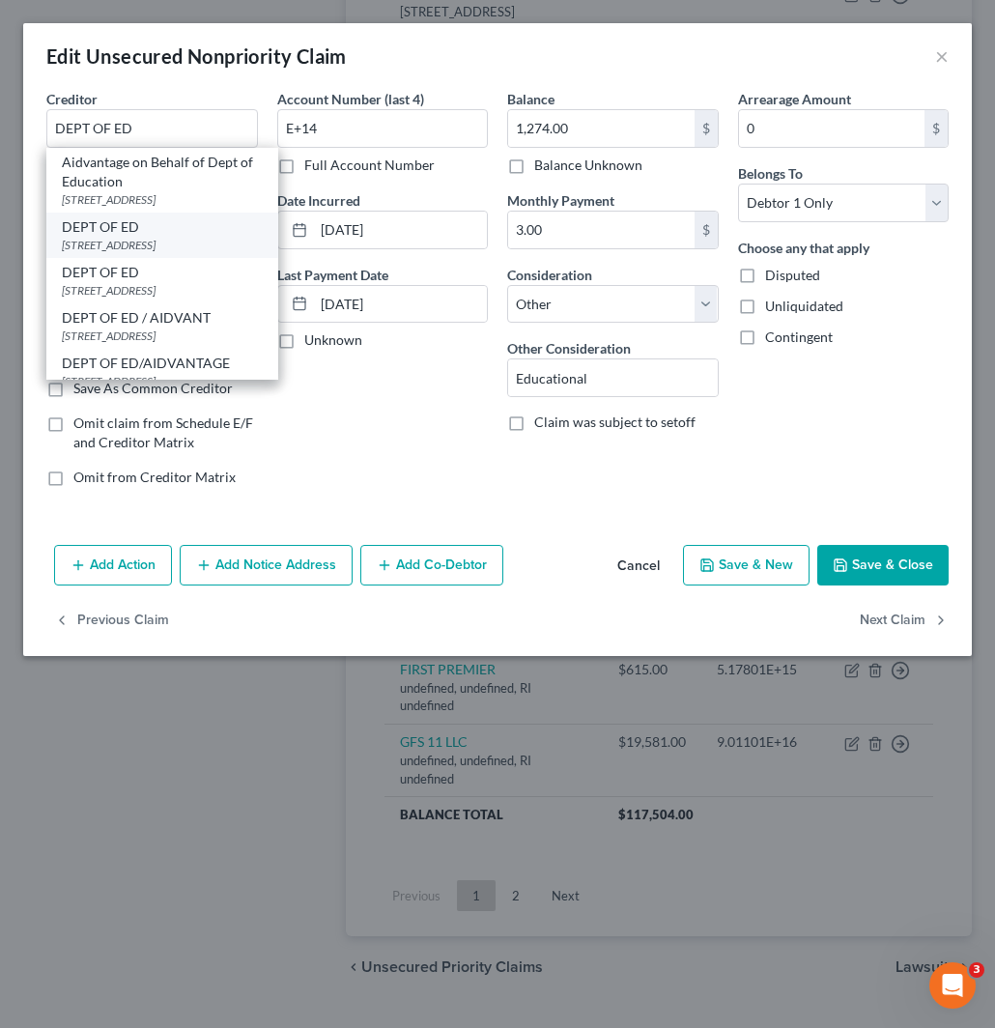
click at [150, 233] on div "DEPT OF ED" at bounding box center [162, 226] width 201 height 19
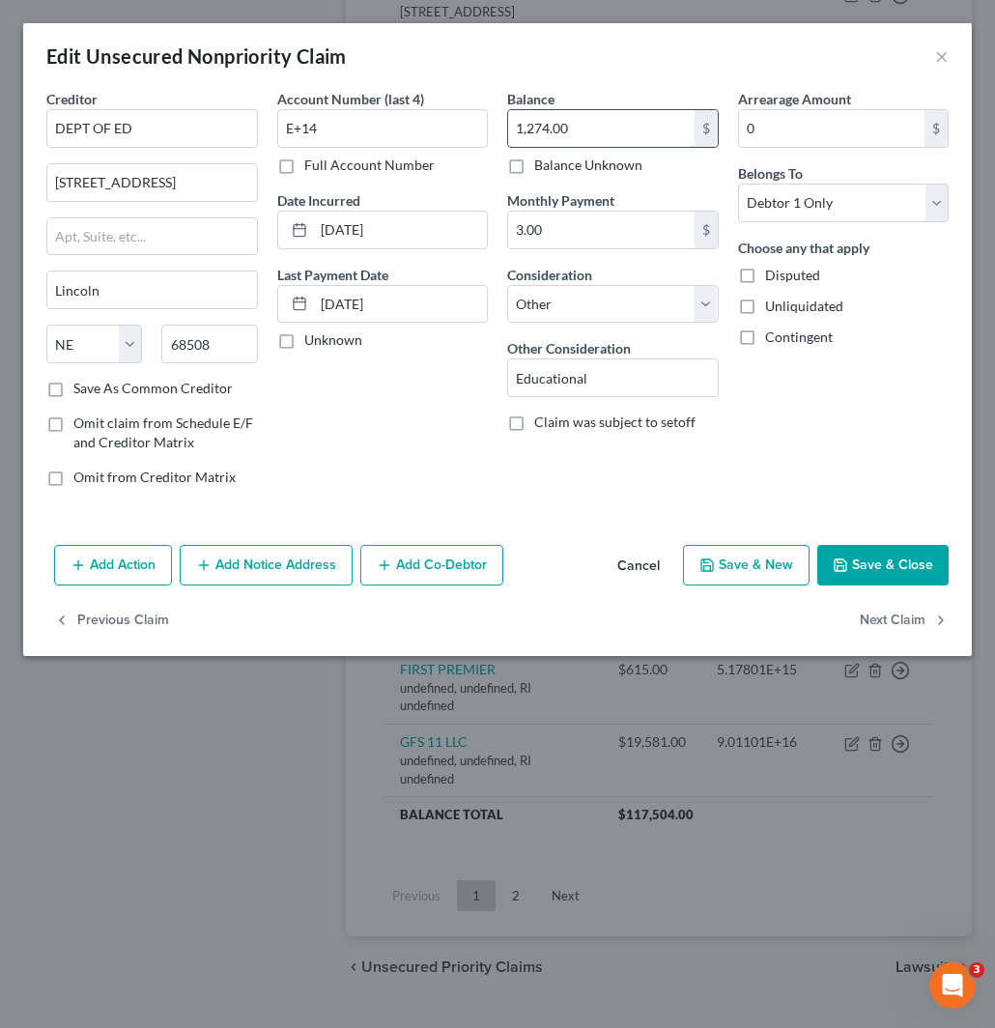
click at [556, 130] on input "1,274.00" at bounding box center [601, 128] width 187 height 37
drag, startPoint x: 236, startPoint y: 127, endPoint x: 193, endPoint y: 147, distance: 47.1
click at [211, 128] on div "Creditor * DEPT OF ED 121 S 13TH ST Lincoln State AL AK AR AZ CA CO CT DE DC FL…" at bounding box center [498, 296] width 922 height 414
paste input "6071"
click at [615, 291] on select "Select Cable / Satellite Services Collection Agency Credit Card Debt Debt Couns…" at bounding box center [613, 304] width 212 height 39
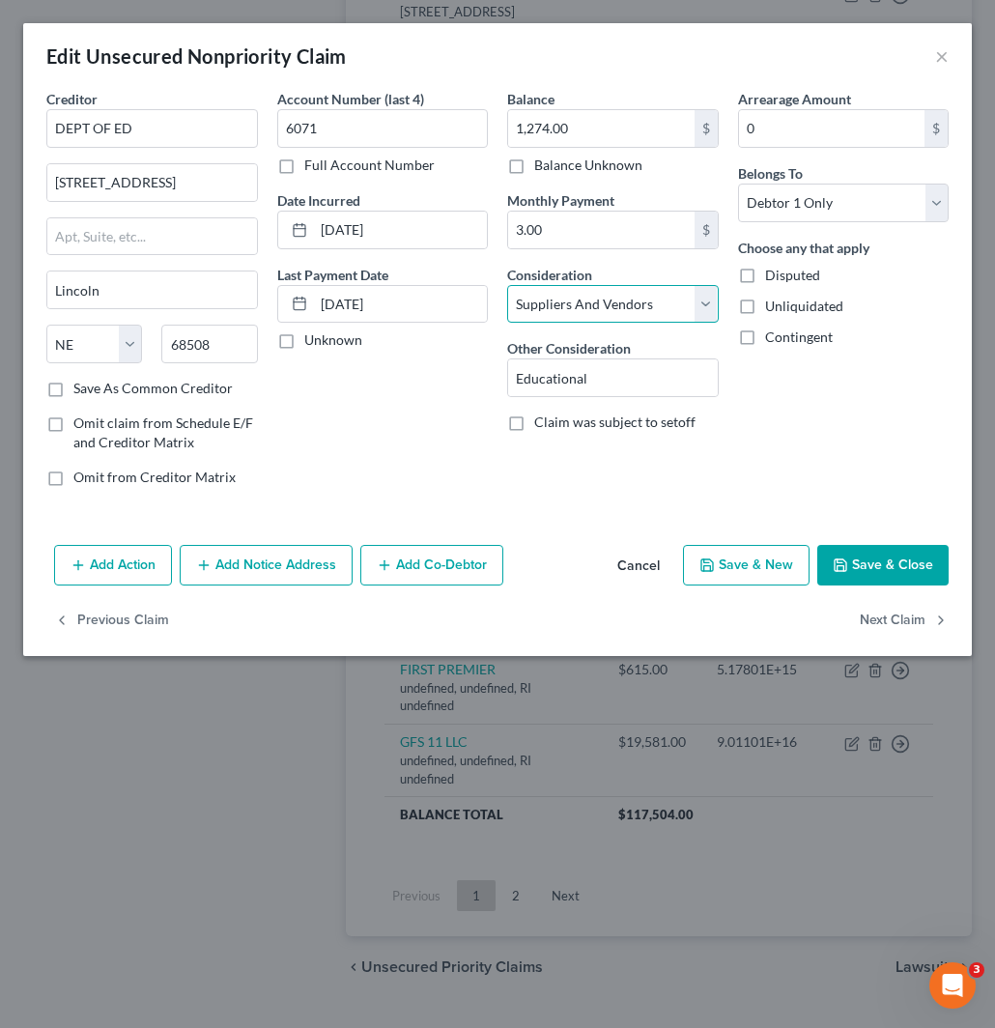
click at [507, 285] on select "Select Cable / Satellite Services Collection Agency Credit Card Debt Debt Couns…" at bounding box center [613, 304] width 212 height 39
click at [602, 296] on select "Select Cable / Satellite Services Collection Agency Credit Card Debt Debt Couns…" at bounding box center [613, 304] width 212 height 39
click at [507, 285] on select "Select Cable / Satellite Services Collection Agency Credit Card Debt Debt Couns…" at bounding box center [613, 304] width 212 height 39
click at [880, 556] on button "Save & Close" at bounding box center [883, 565] width 131 height 41
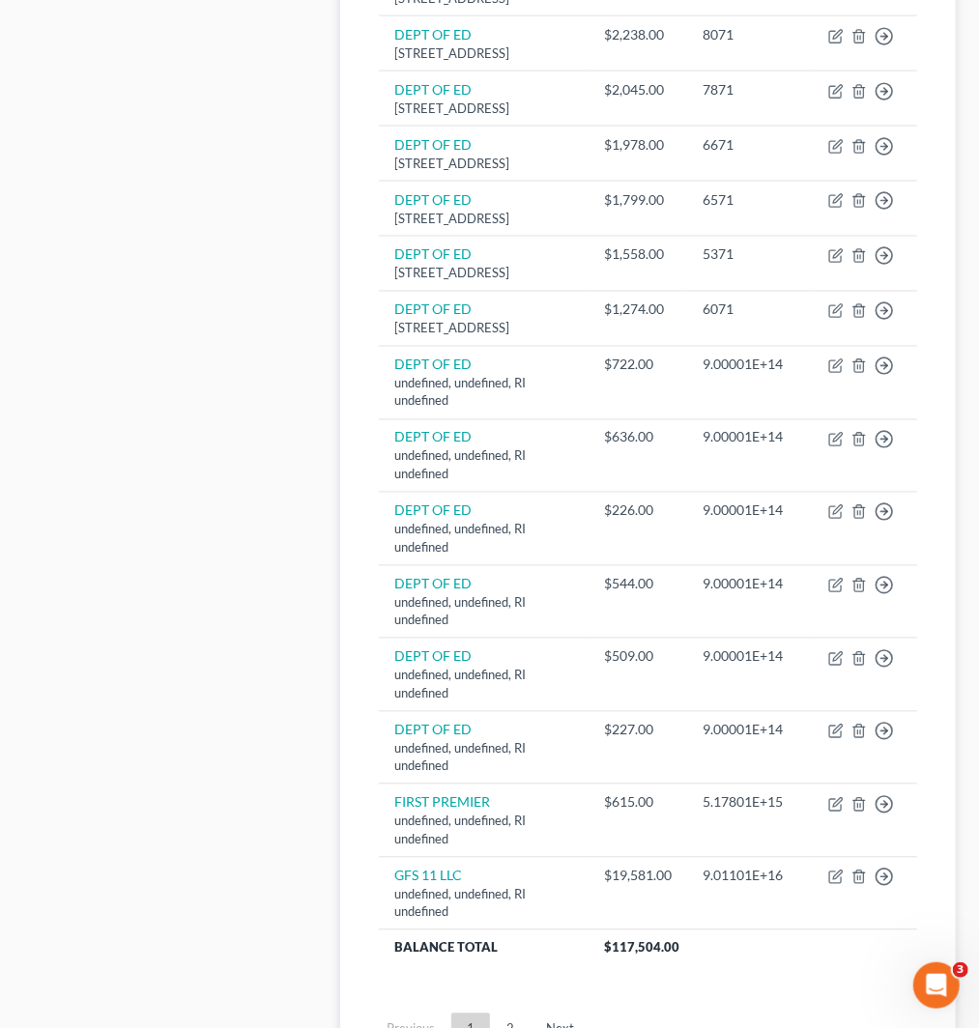
scroll to position [1288, 0]
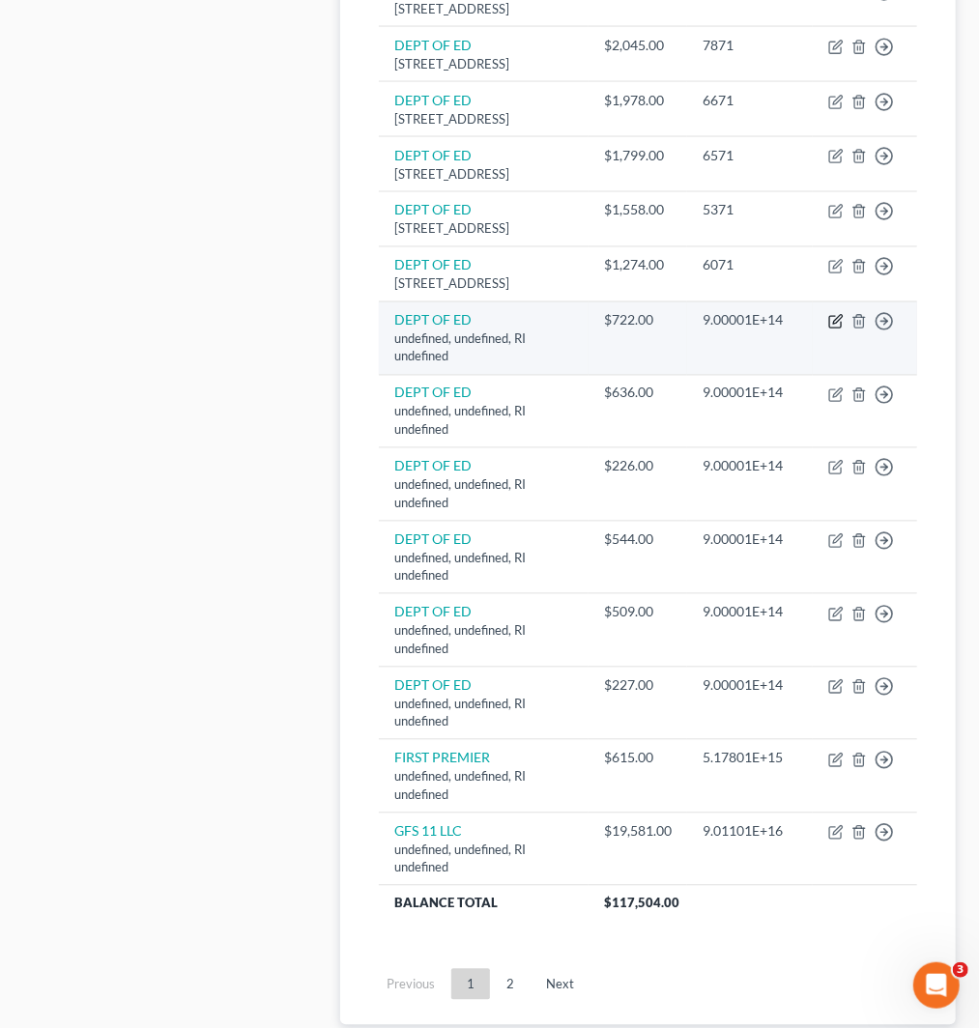
click at [829, 329] on icon "button" at bounding box center [835, 323] width 12 height 12
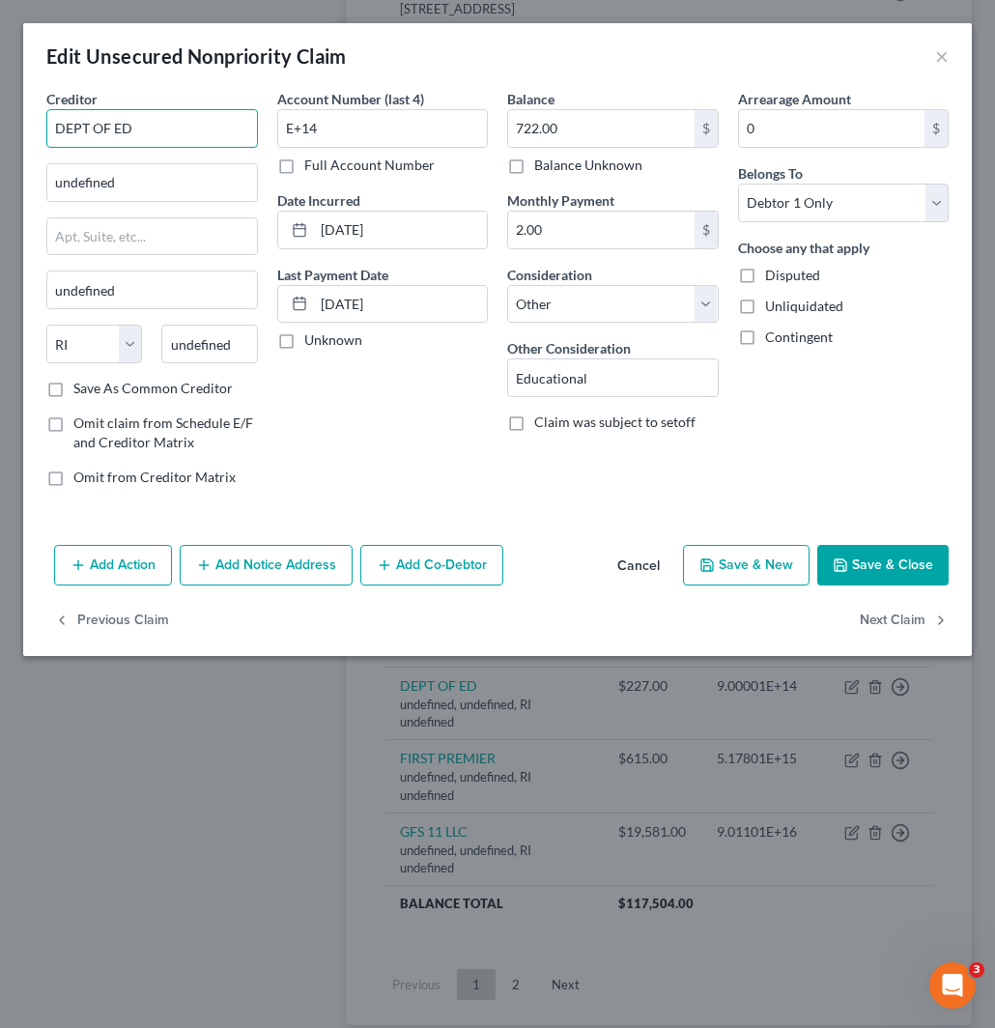
drag, startPoint x: 149, startPoint y: 135, endPoint x: -2, endPoint y: 141, distance: 150.9
paste input "DEPT OF ED"
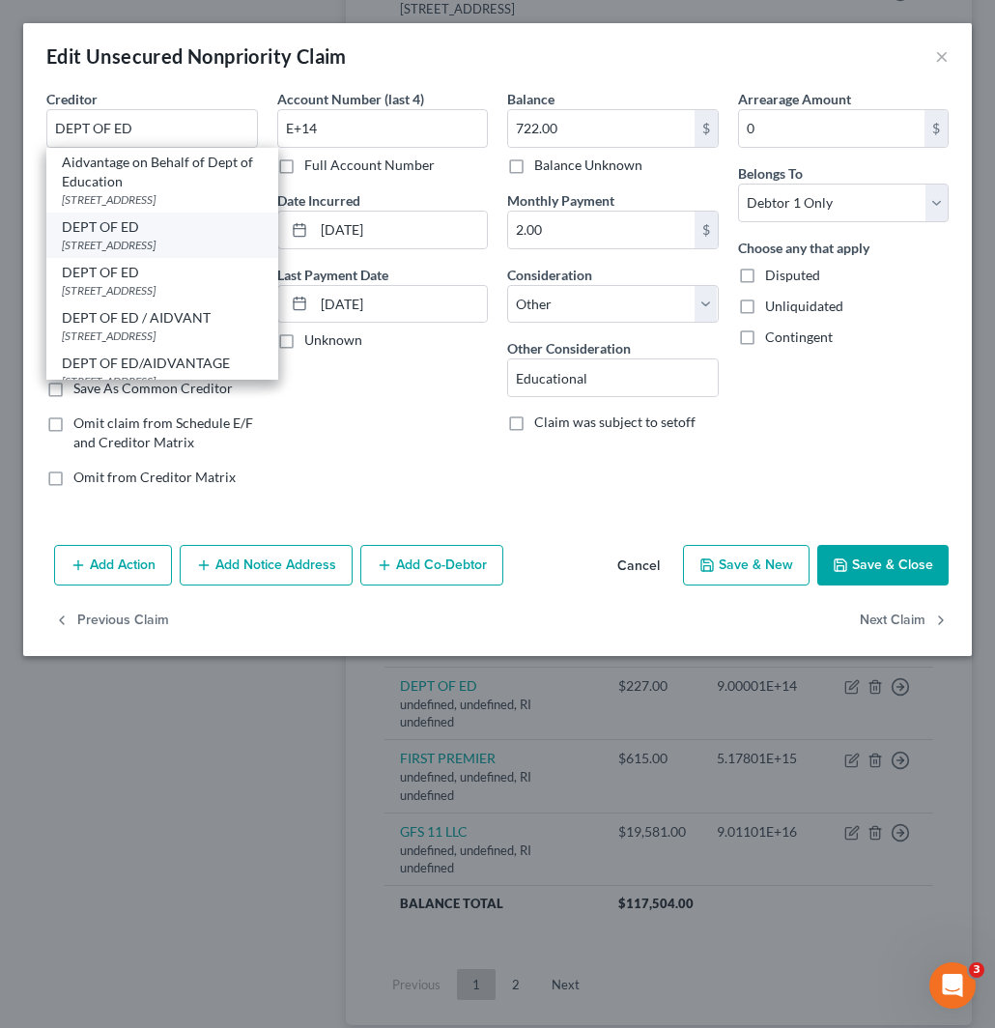
click at [122, 237] on div "121 S 13TH ST, Lincoln, NE 68508" at bounding box center [162, 245] width 201 height 16
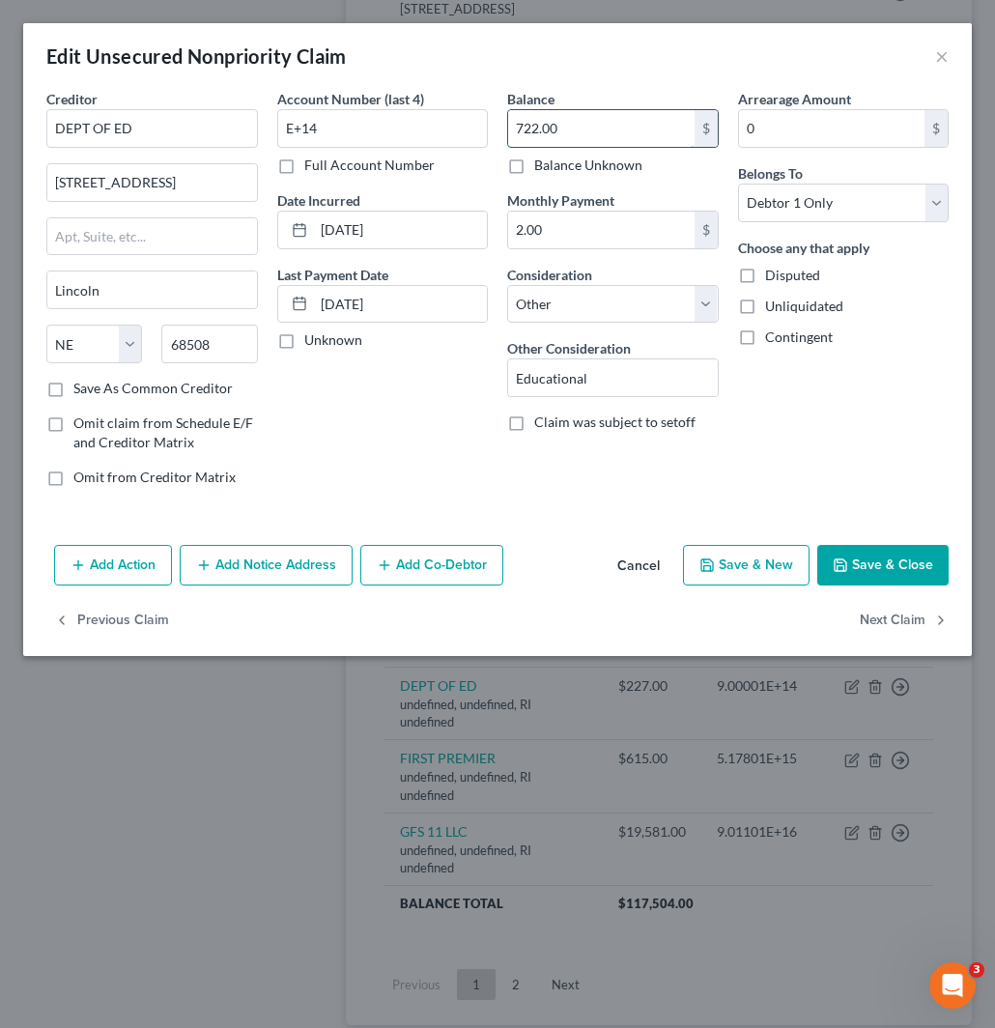
click at [584, 137] on input "722.00" at bounding box center [601, 128] width 187 height 37
drag, startPoint x: 320, startPoint y: 117, endPoint x: 311, endPoint y: 135, distance: 20.3
click at [255, 119] on div "Creditor * DEPT OF ED 121 S 13TH ST Lincoln State AL AK AR AZ CA CO CT DE DC FL…" at bounding box center [498, 296] width 922 height 414
paste input "6371"
click at [590, 296] on select "Select Cable / Satellite Services Collection Agency Credit Card Debt Debt Couns…" at bounding box center [613, 304] width 212 height 39
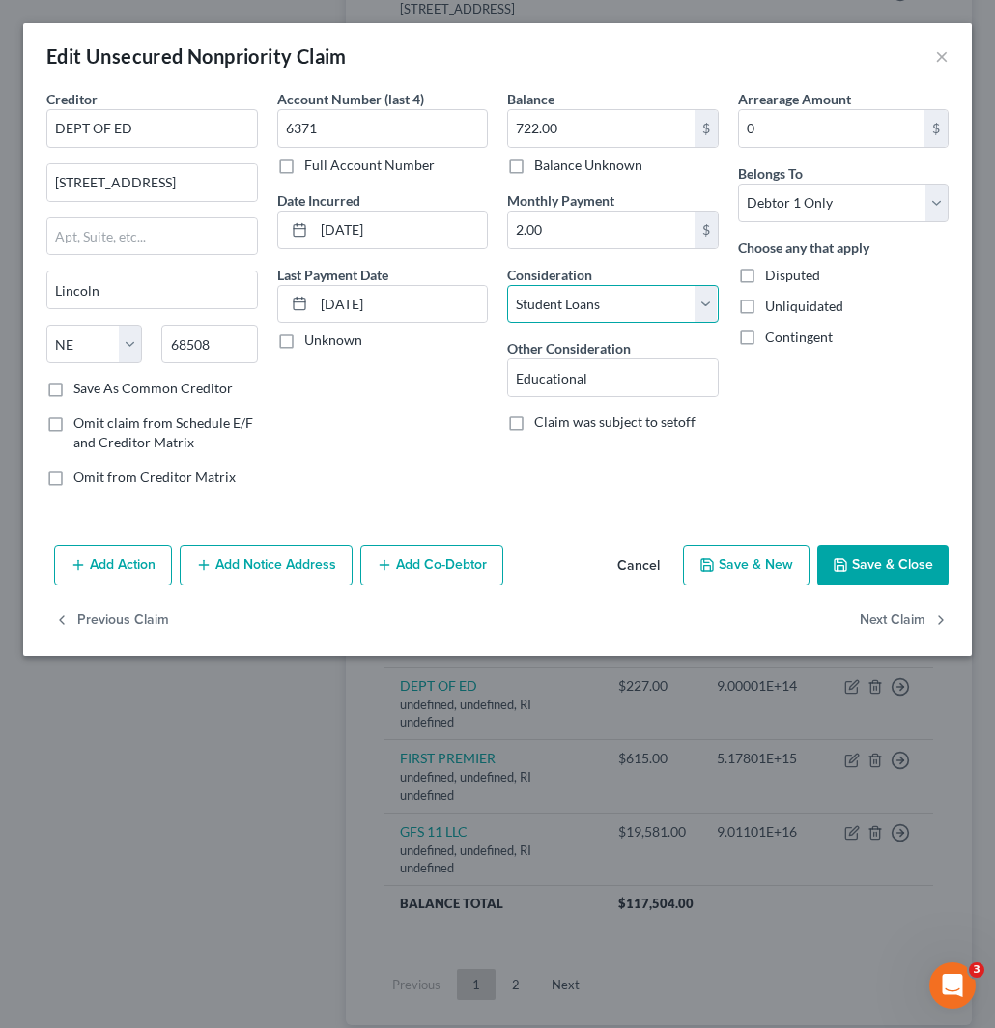
click at [507, 285] on select "Select Cable / Satellite Services Collection Agency Credit Card Debt Debt Couns…" at bounding box center [613, 304] width 212 height 39
click at [890, 557] on button "Save & Close" at bounding box center [883, 565] width 131 height 41
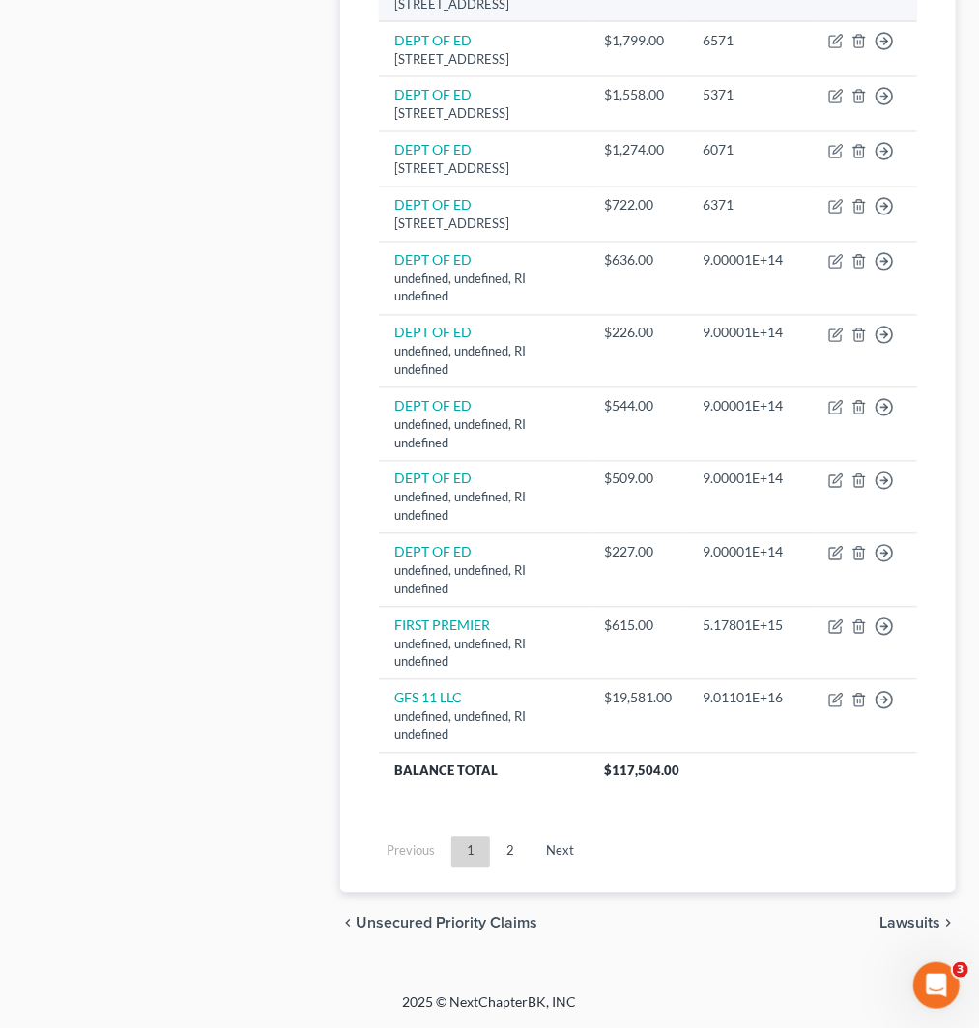
scroll to position [1503, 0]
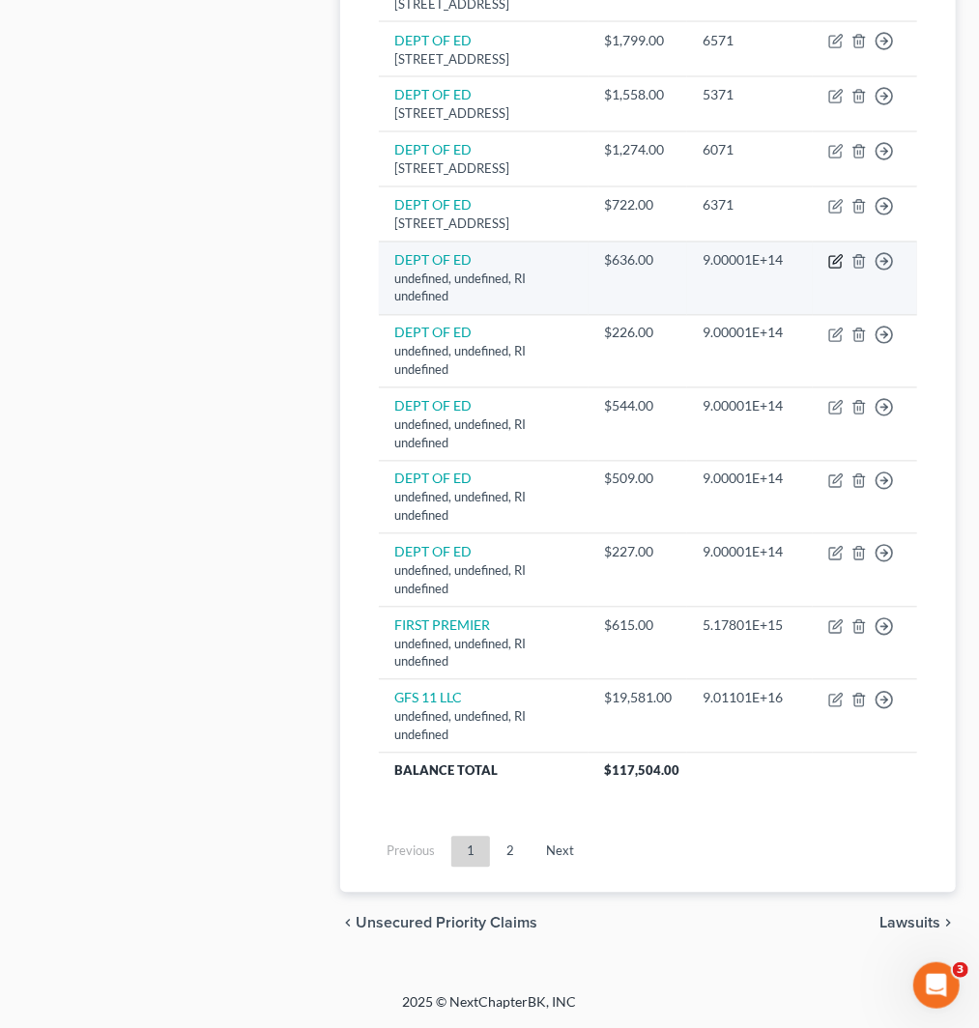
click at [834, 269] on icon "button" at bounding box center [835, 263] width 12 height 12
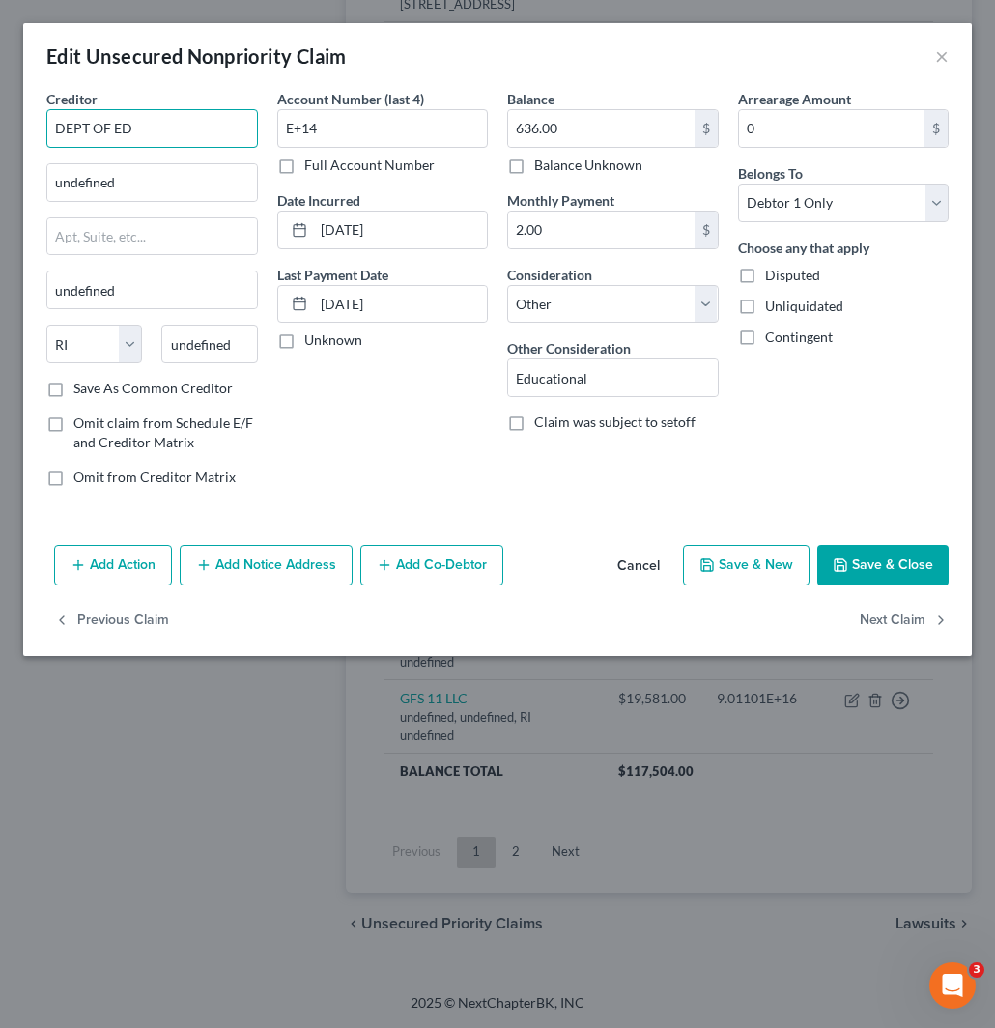
drag, startPoint x: 153, startPoint y: 136, endPoint x: -2, endPoint y: 132, distance: 154.7
paste input "DEPT OF ED"
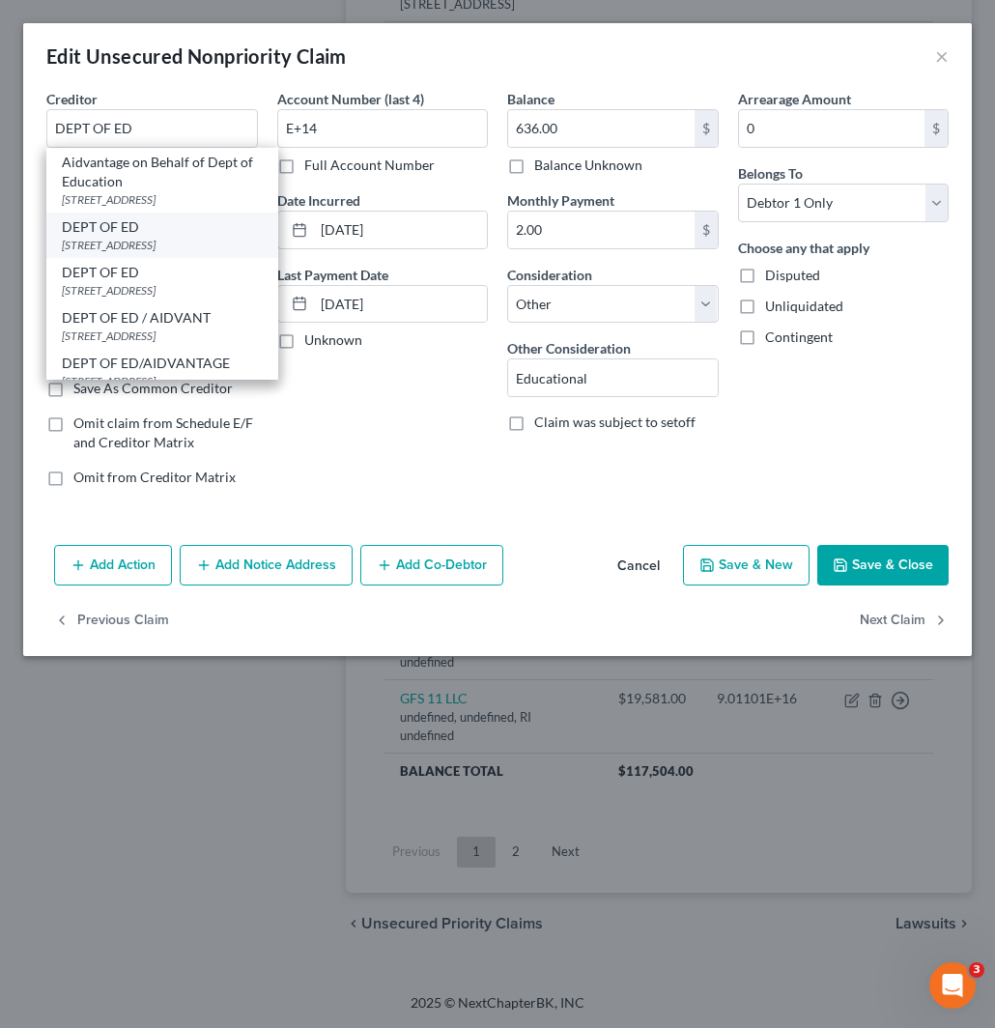
click at [127, 228] on div "DEPT OF ED" at bounding box center [162, 226] width 201 height 19
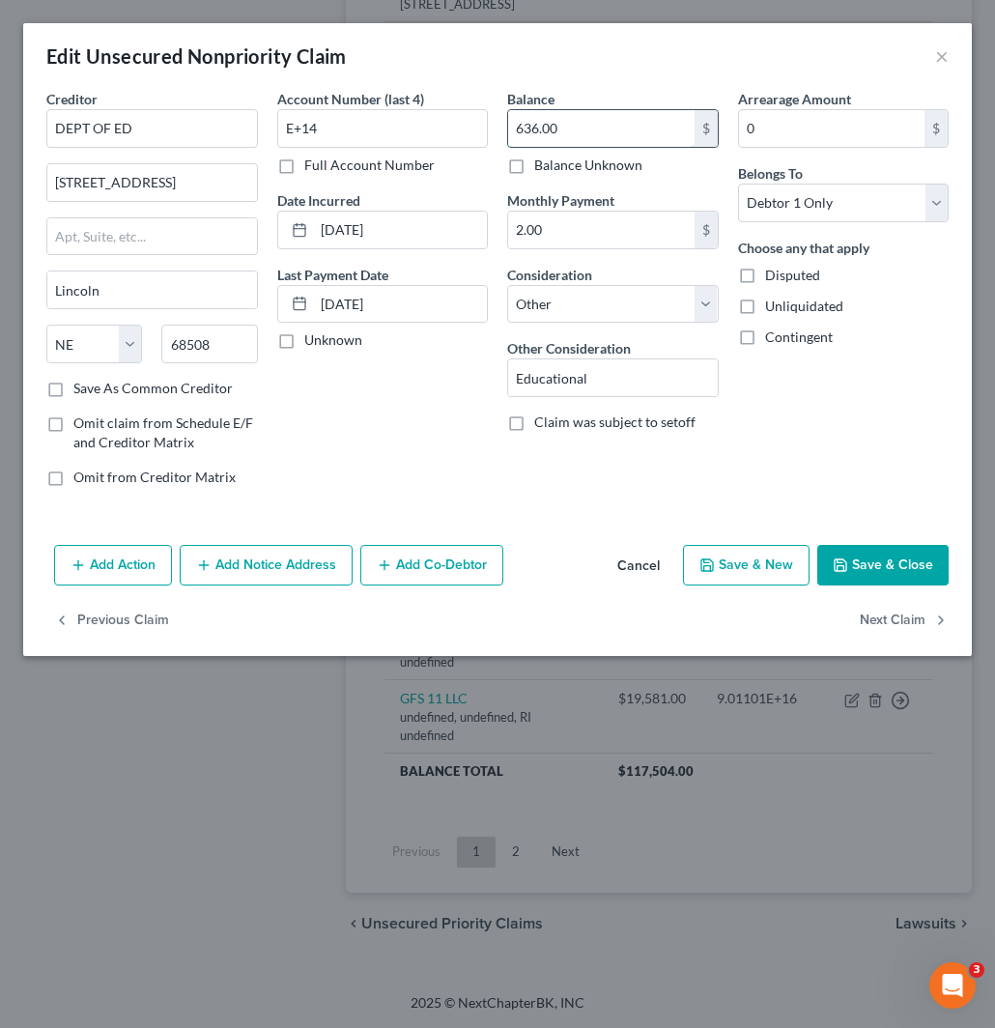
click at [542, 135] on input "636.00" at bounding box center [601, 128] width 187 height 37
drag, startPoint x: 319, startPoint y: 128, endPoint x: 187, endPoint y: 138, distance: 132.8
click at [196, 121] on div "Creditor * DEPT OF ED 121 S 13TH ST Lincoln State AL AK AR AZ CA CO CT DE DC FL…" at bounding box center [498, 296] width 922 height 414
paste input "6271"
click at [588, 292] on select "Select Cable / Satellite Services Collection Agency Credit Card Debt Debt Couns…" at bounding box center [613, 304] width 212 height 39
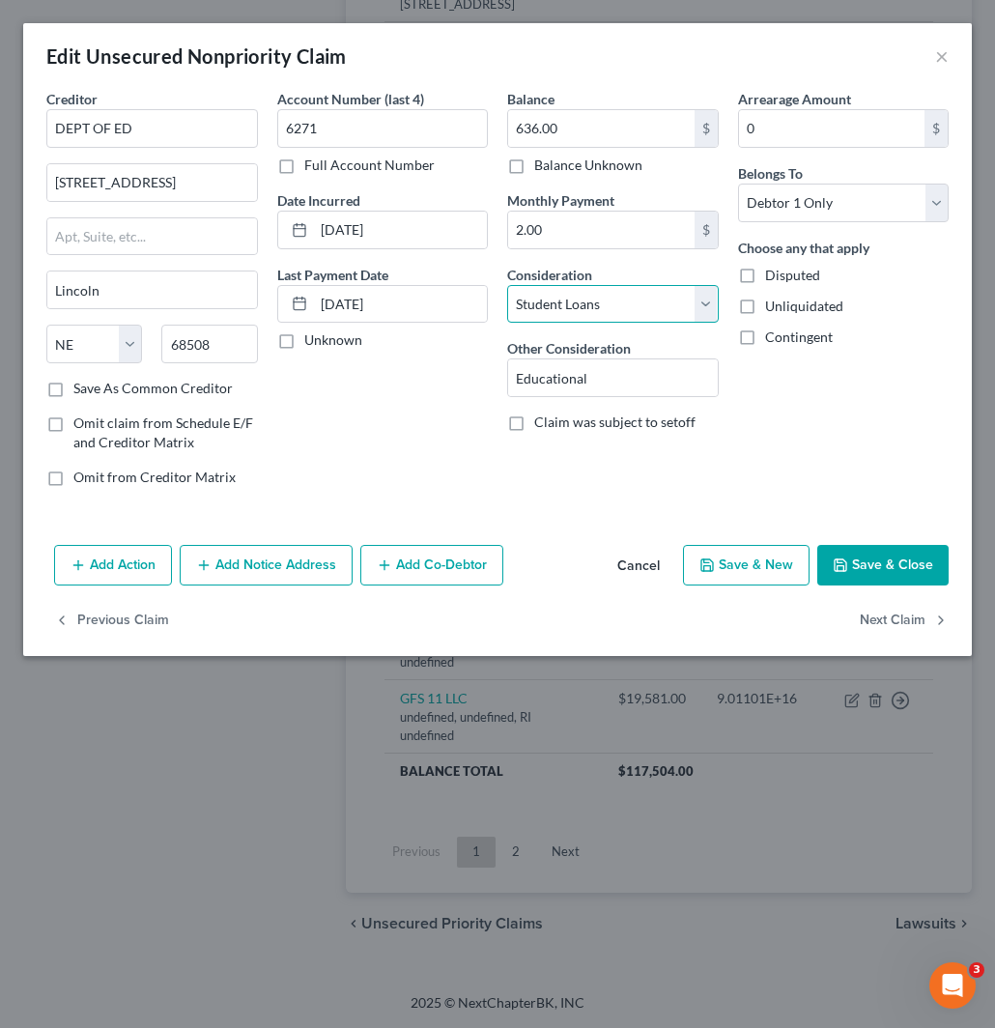
click at [507, 285] on select "Select Cable / Satellite Services Collection Agency Credit Card Debt Debt Couns…" at bounding box center [613, 304] width 212 height 39
click at [873, 562] on button "Save & Close" at bounding box center [883, 565] width 131 height 41
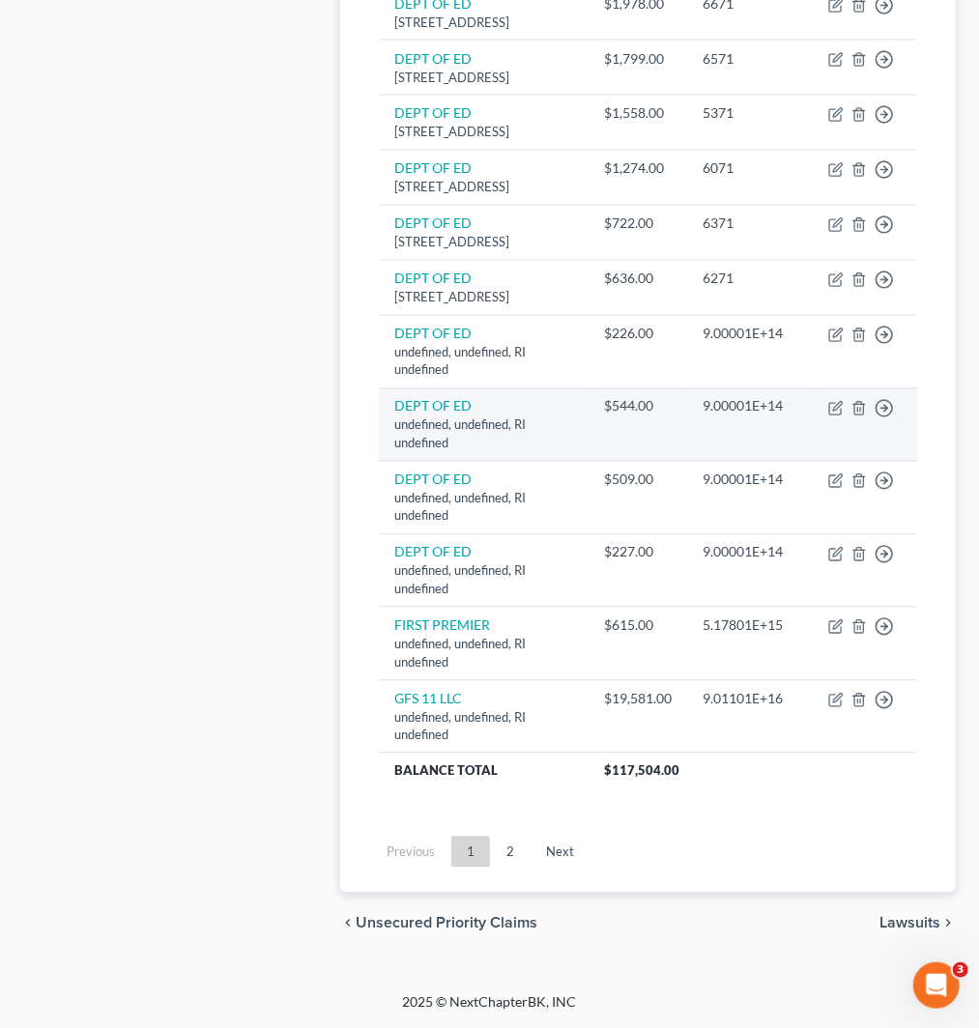
scroll to position [1638, 0]
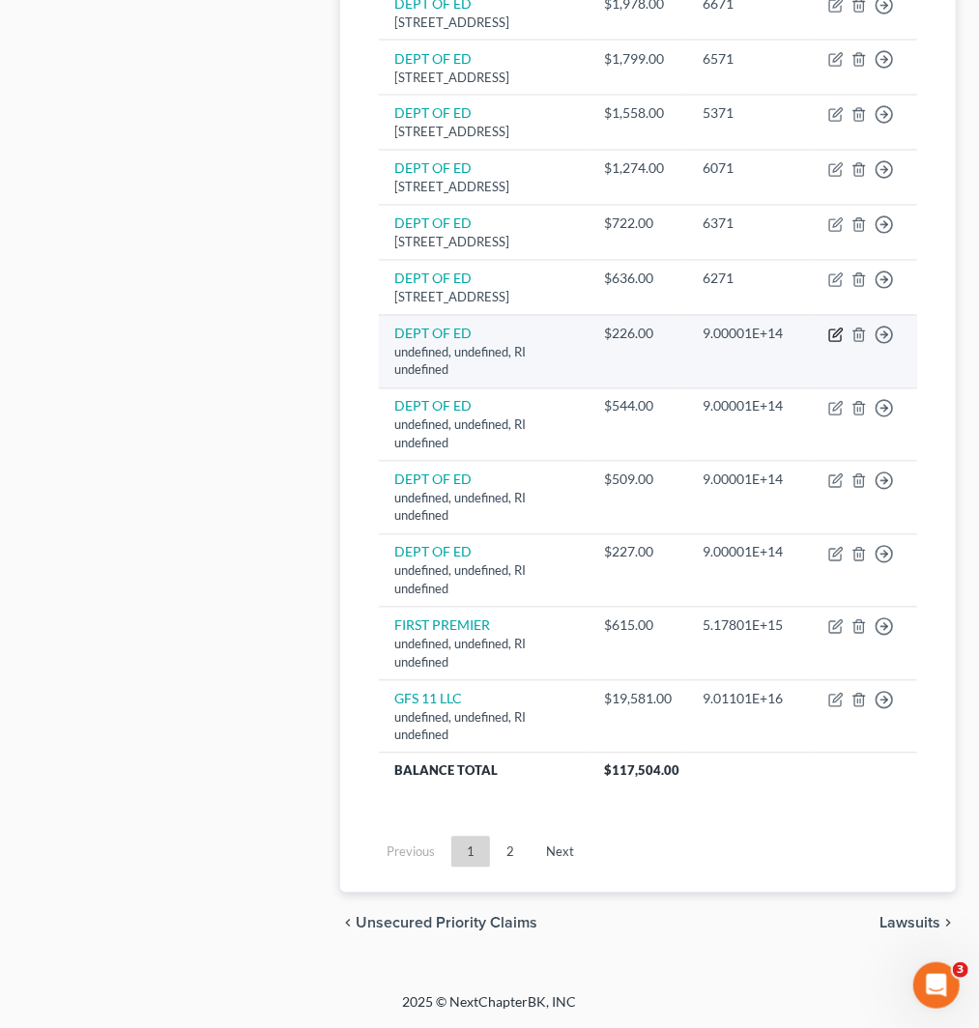
click at [835, 343] on icon "button" at bounding box center [835, 335] width 15 height 15
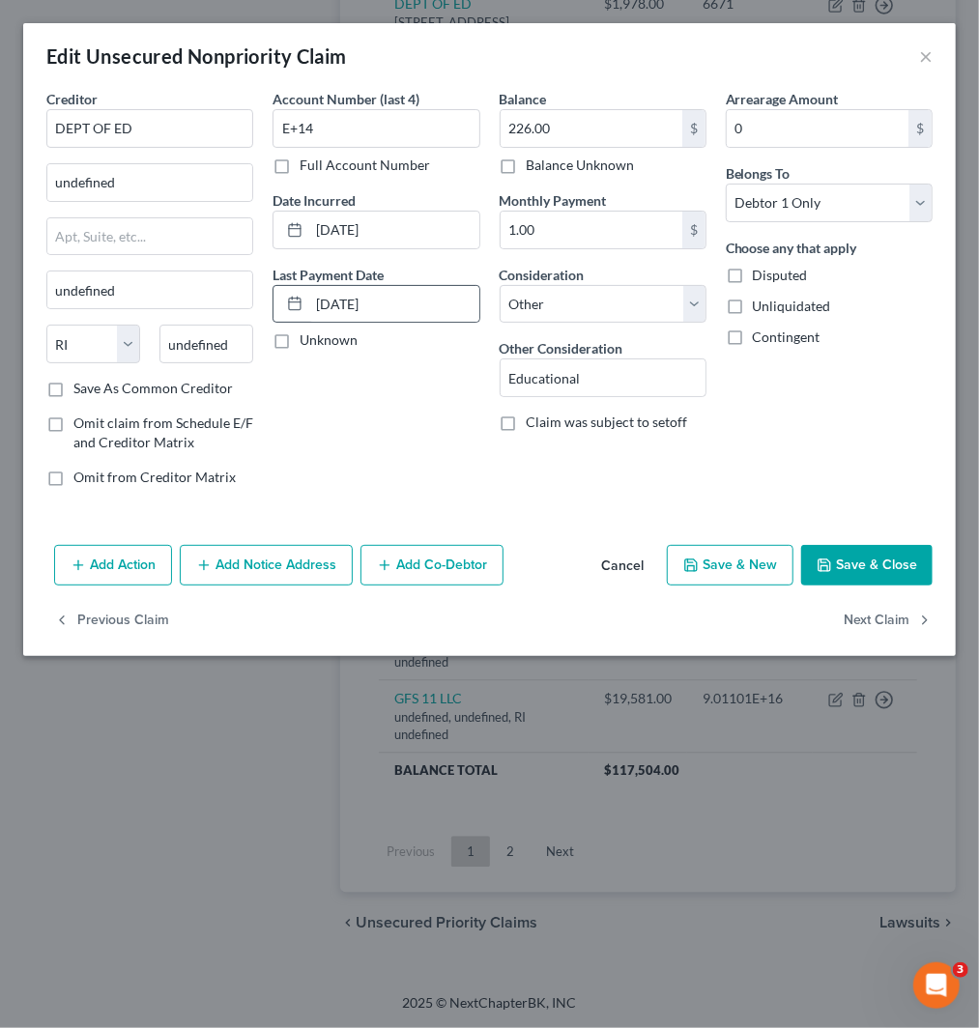
scroll to position [1405, 0]
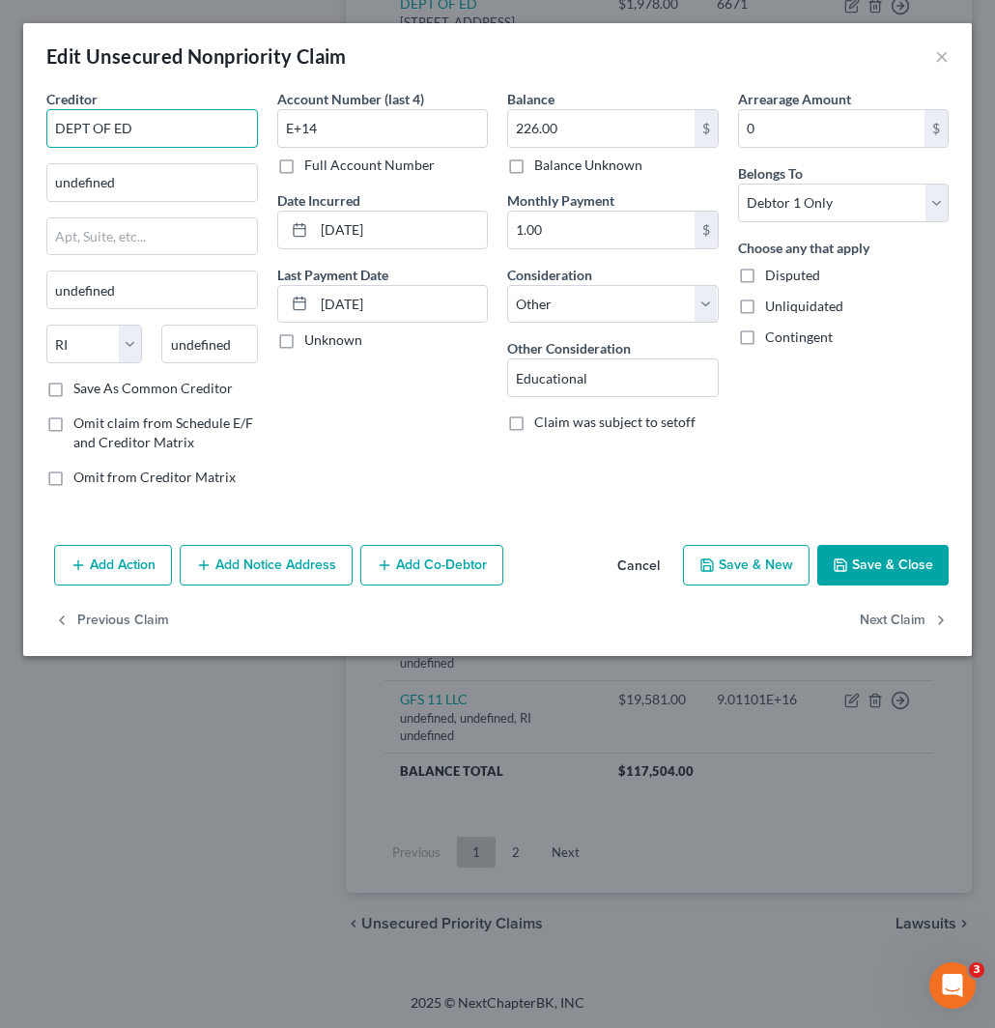
drag, startPoint x: 145, startPoint y: 131, endPoint x: -2, endPoint y: 123, distance: 147.2
paste input "DEPT OF ED"
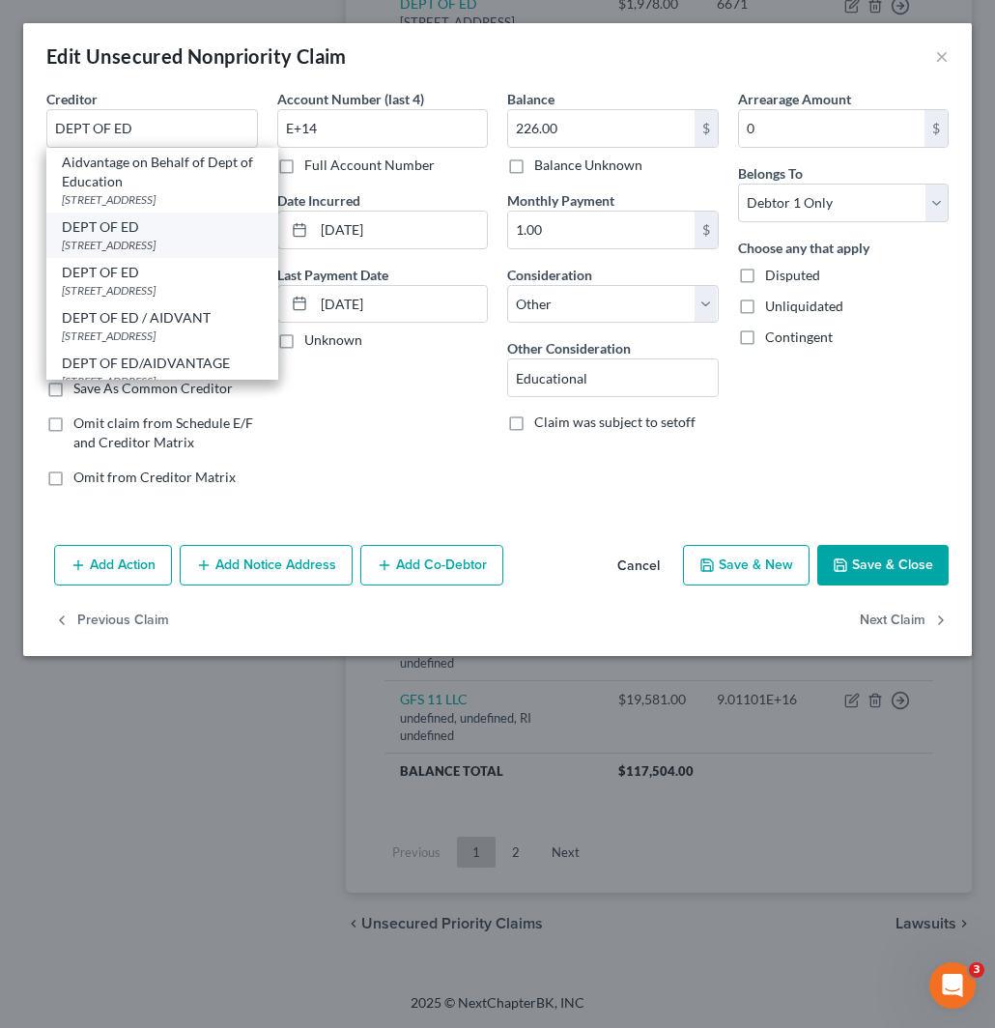
click at [159, 244] on div "121 S 13TH ST, Lincoln, NE 68508" at bounding box center [162, 245] width 201 height 16
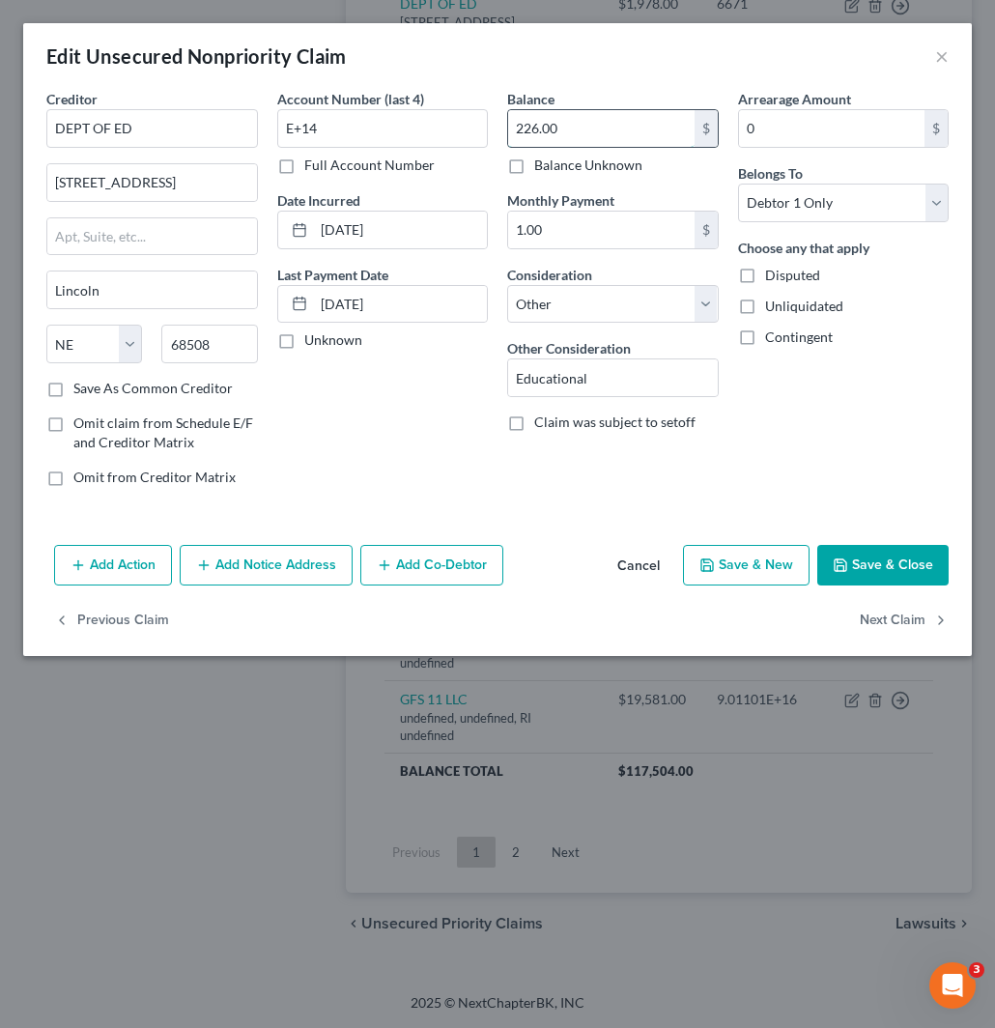
click at [576, 130] on input "226.00" at bounding box center [601, 128] width 187 height 37
drag, startPoint x: 297, startPoint y: 131, endPoint x: 378, endPoint y: 177, distance: 93.0
click at [254, 136] on div "Creditor * DEPT OF ED 121 S 13TH ST Lincoln State AL AK AR AZ CA CO CT DE DC FL…" at bounding box center [498, 296] width 922 height 414
paste input "7271"
drag, startPoint x: 651, startPoint y: 307, endPoint x: 648, endPoint y: 322, distance: 15.0
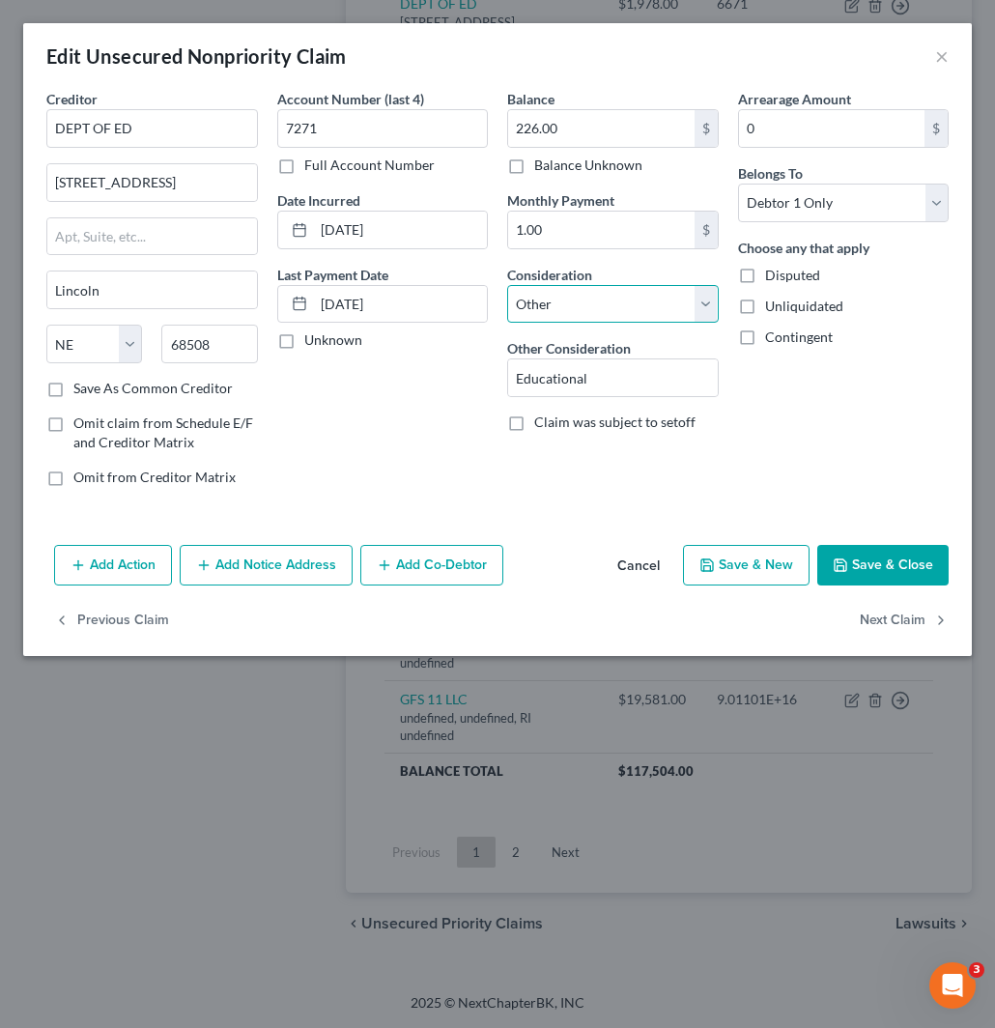
click at [651, 307] on select "Select Cable / Satellite Services Collection Agency Credit Card Debt Debt Couns…" at bounding box center [613, 304] width 212 height 39
click at [507, 285] on select "Select Cable / Satellite Services Collection Agency Credit Card Debt Debt Couns…" at bounding box center [613, 304] width 212 height 39
click at [892, 557] on button "Save & Close" at bounding box center [883, 565] width 131 height 41
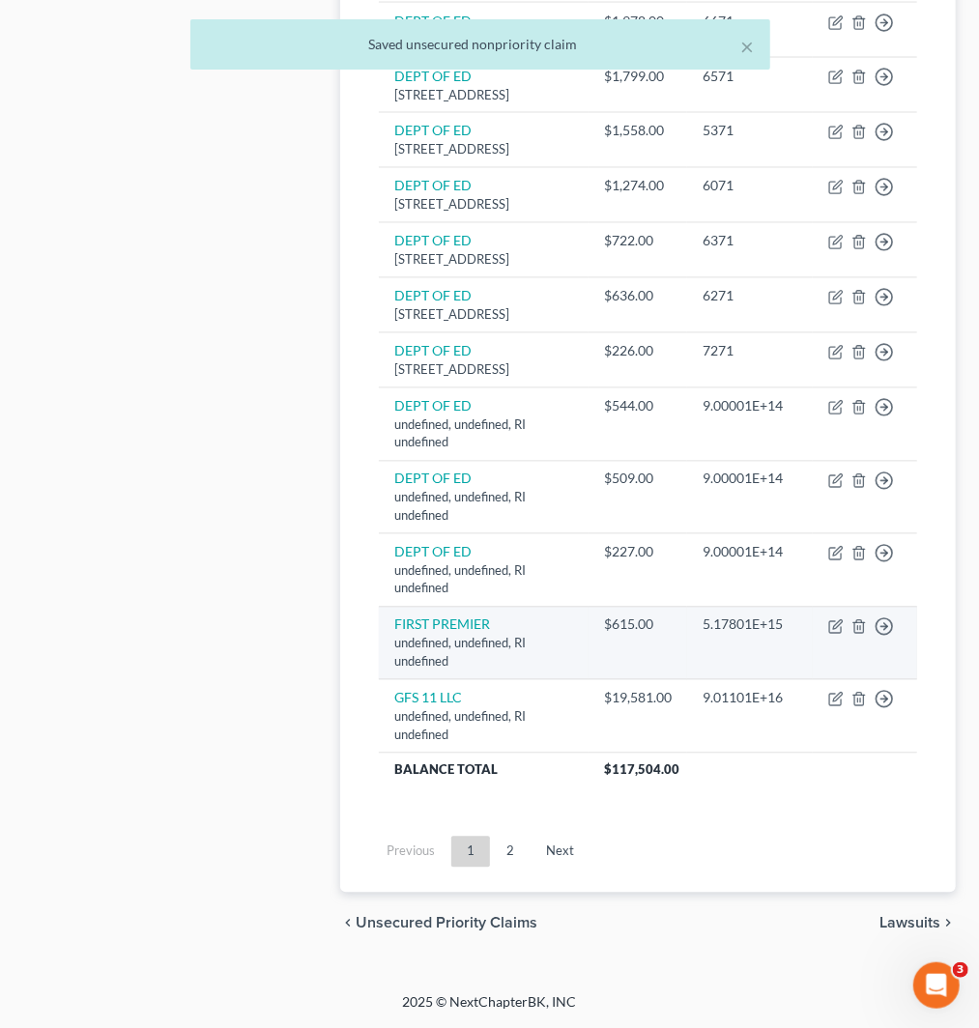
scroll to position [1711, 0]
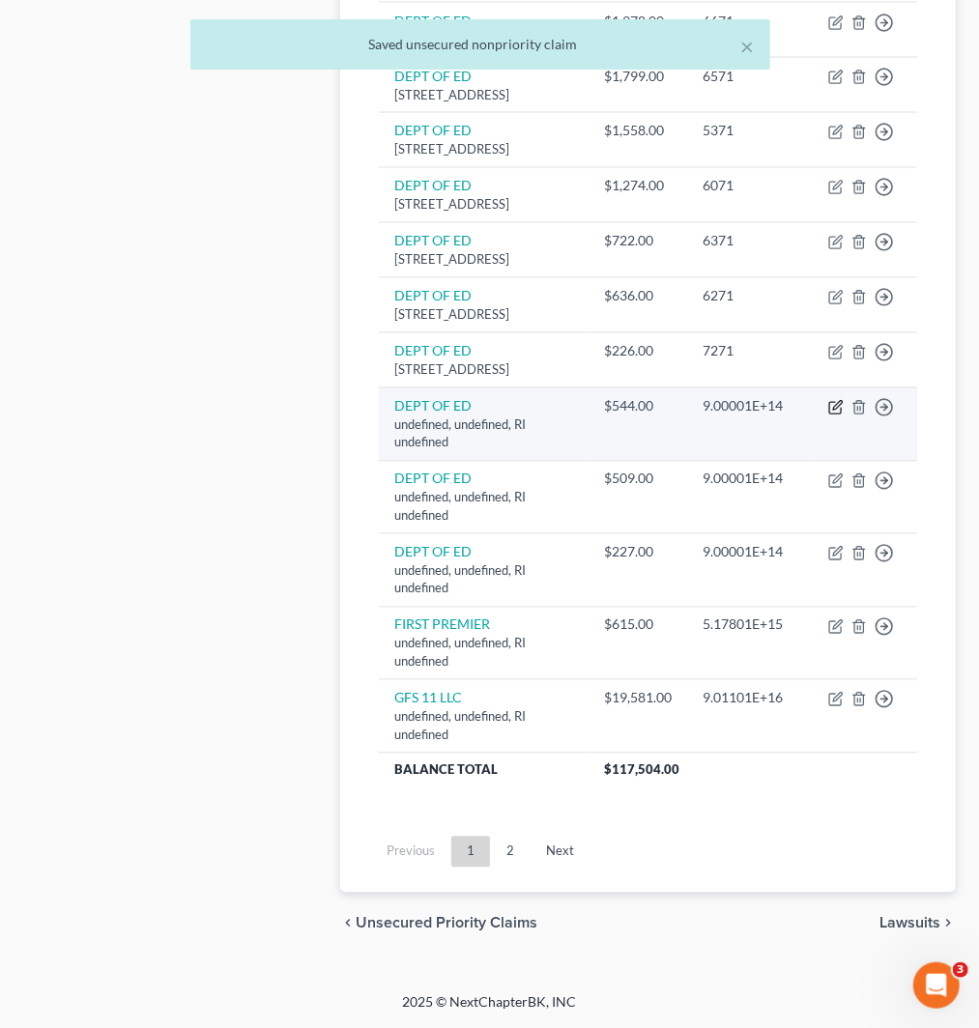
click at [832, 407] on icon "button" at bounding box center [835, 407] width 15 height 15
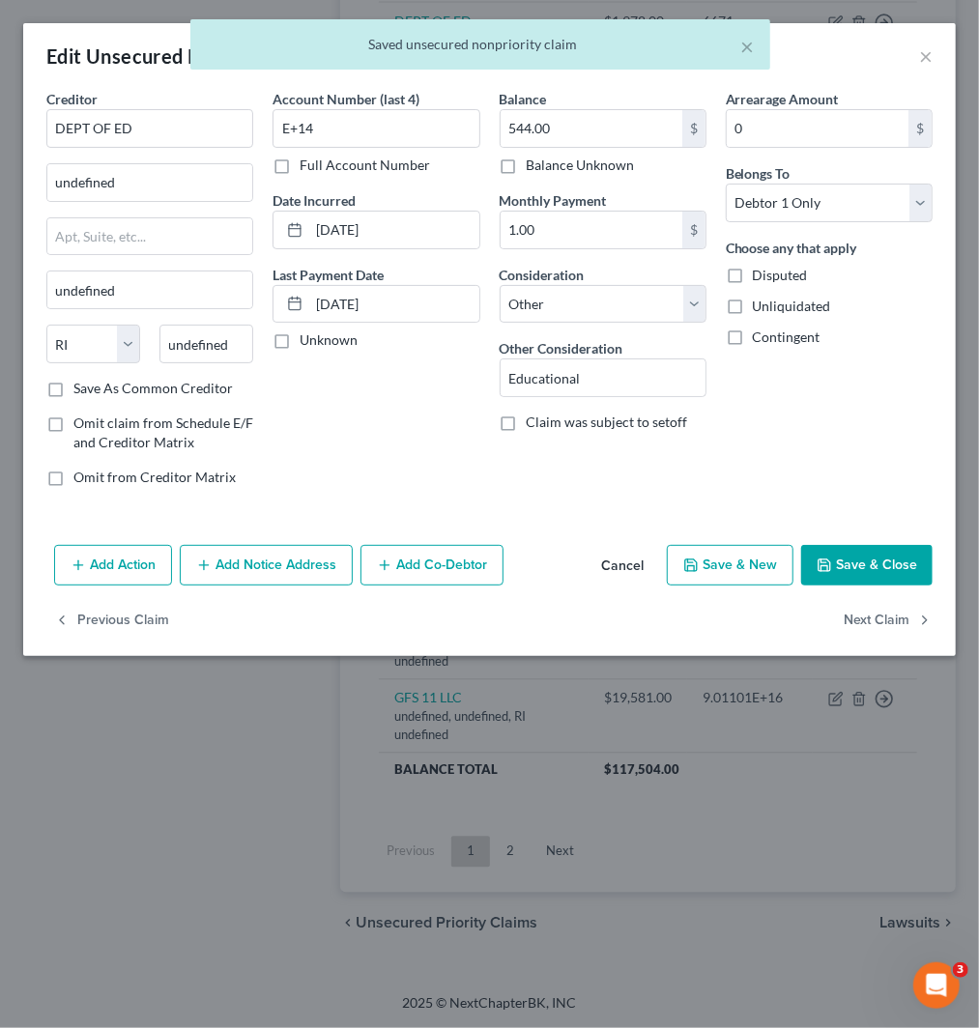
scroll to position [1387, 0]
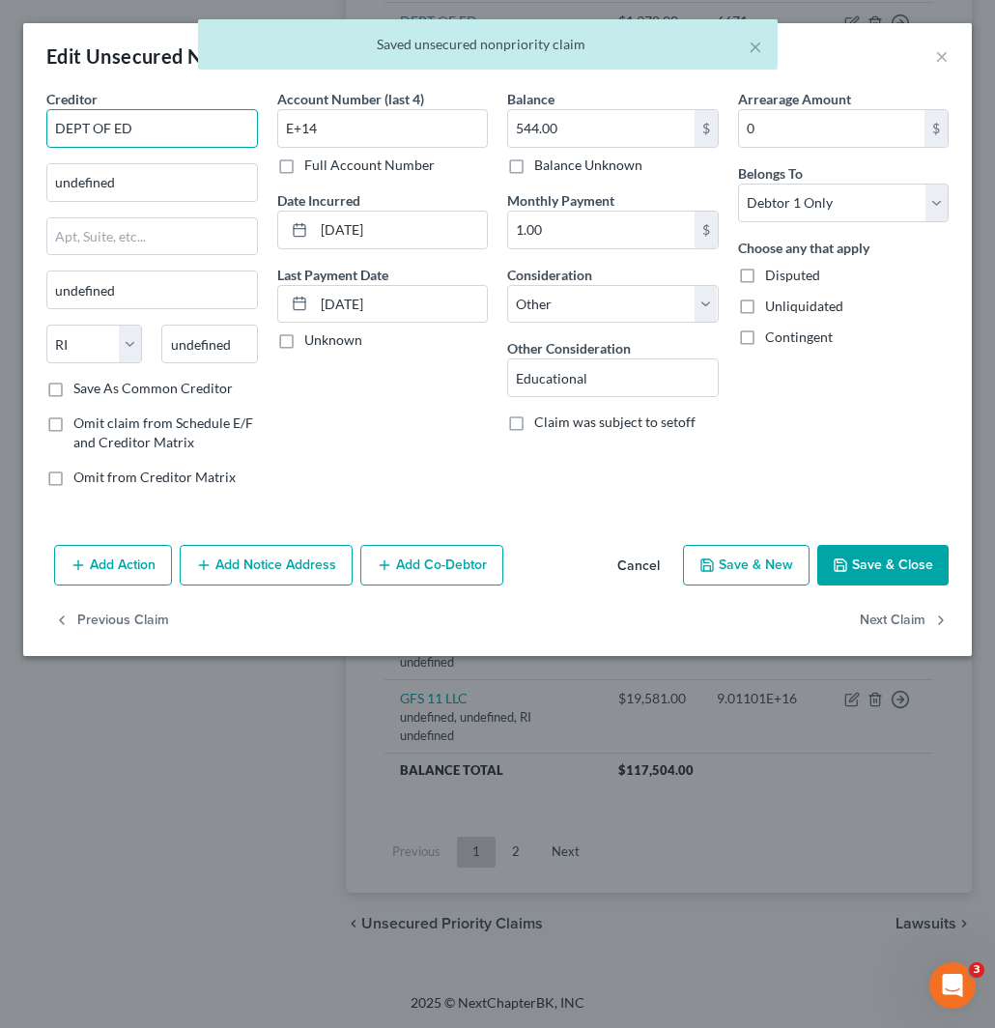
drag, startPoint x: 159, startPoint y: 126, endPoint x: -2, endPoint y: 127, distance: 160.4
paste input "DEPT OF ED"
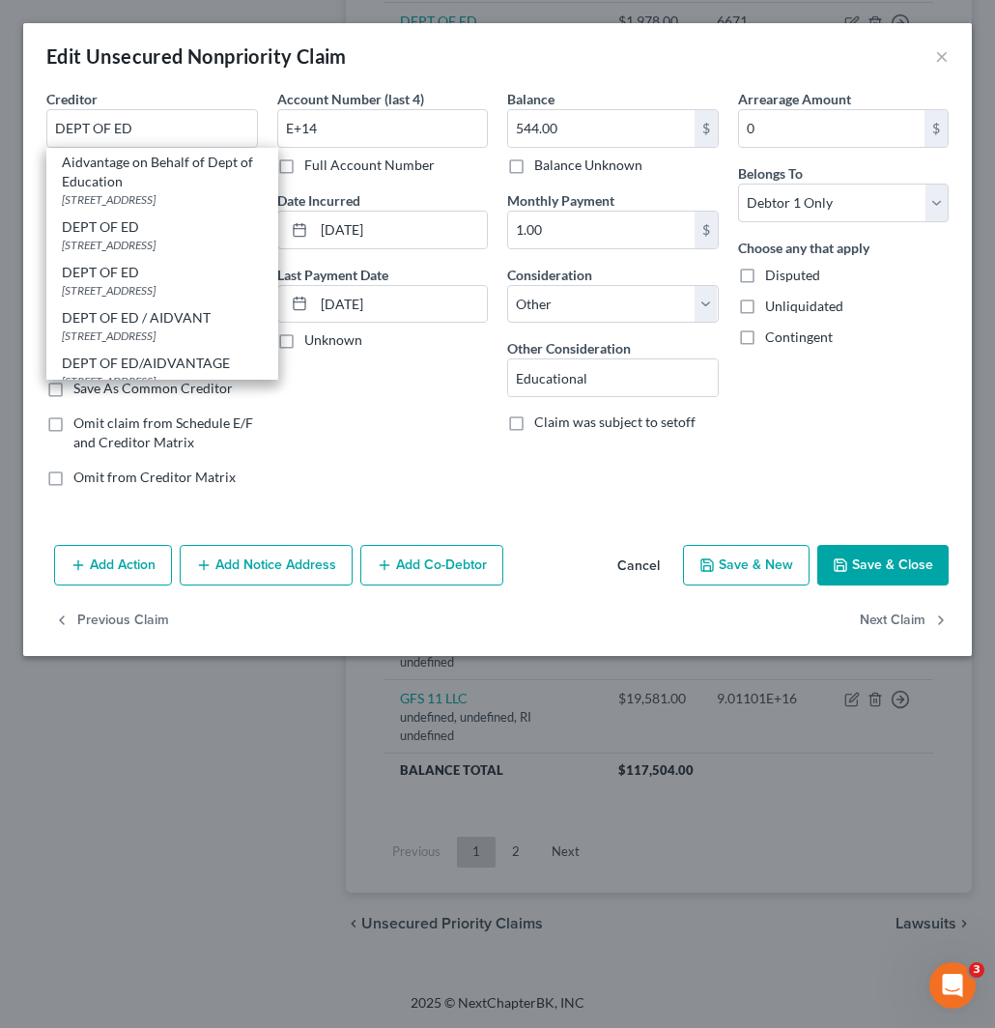
click at [139, 239] on div "121 S 13TH ST, Lincoln, NE 68508" at bounding box center [162, 245] width 201 height 16
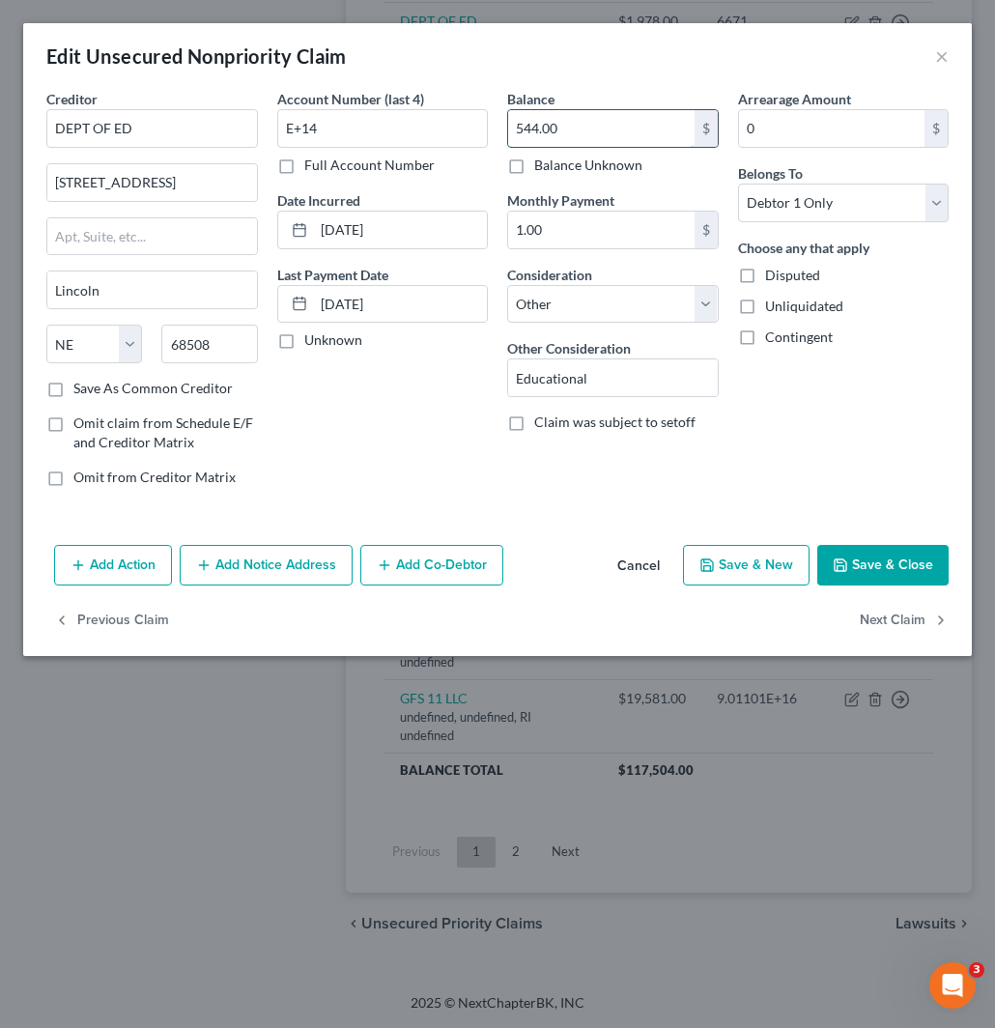
click at [606, 129] on input "544.00" at bounding box center [601, 128] width 187 height 37
drag, startPoint x: 316, startPoint y: 124, endPoint x: 262, endPoint y: 138, distance: 56.0
click at [207, 112] on div "Creditor * DEPT OF ED 121 S 13TH ST Lincoln State AL AK AR AZ CA CO CT DE DC FL…" at bounding box center [498, 296] width 922 height 414
paste input "7371"
drag, startPoint x: 565, startPoint y: 303, endPoint x: 566, endPoint y: 322, distance: 18.4
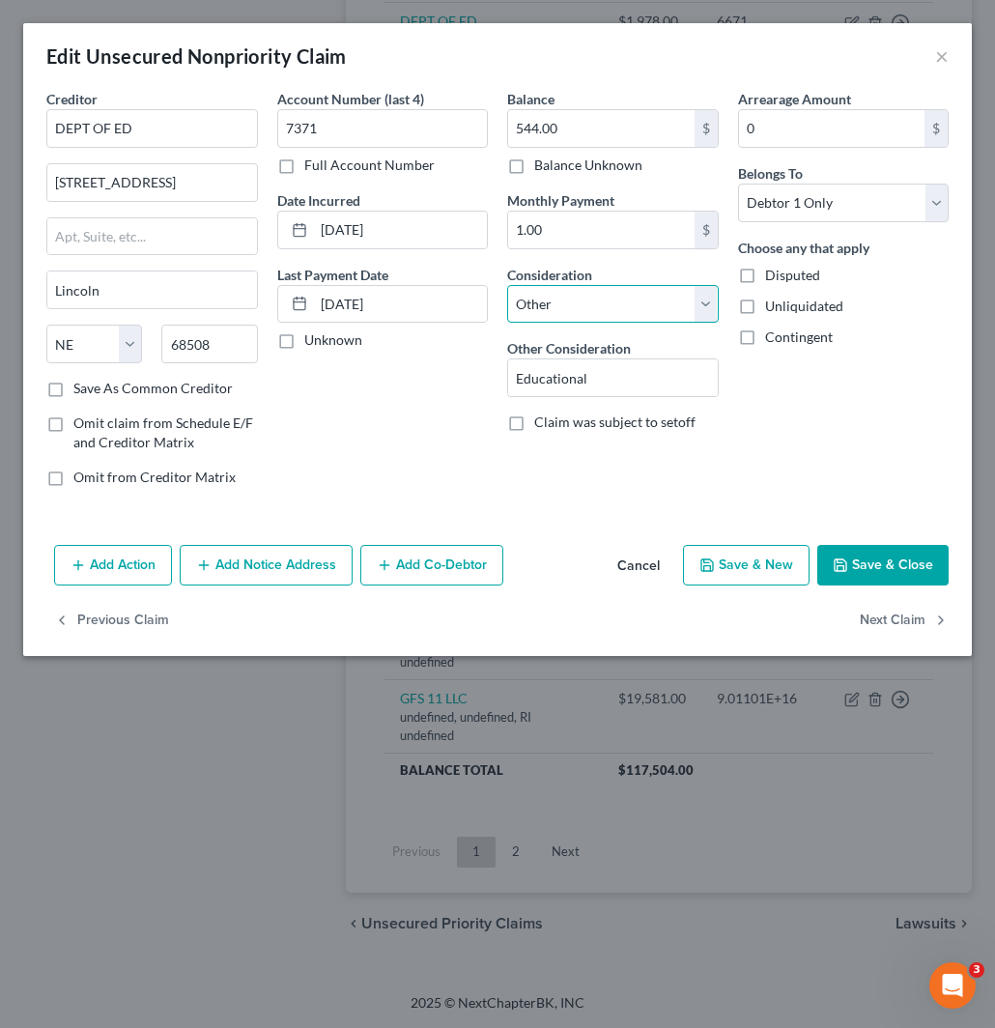
click at [565, 303] on select "Select Cable / Satellite Services Collection Agency Credit Card Debt Debt Couns…" at bounding box center [613, 304] width 212 height 39
click at [507, 285] on select "Select Cable / Satellite Services Collection Agency Credit Card Debt Debt Couns…" at bounding box center [613, 304] width 212 height 39
click at [897, 572] on button "Save & Close" at bounding box center [883, 565] width 131 height 41
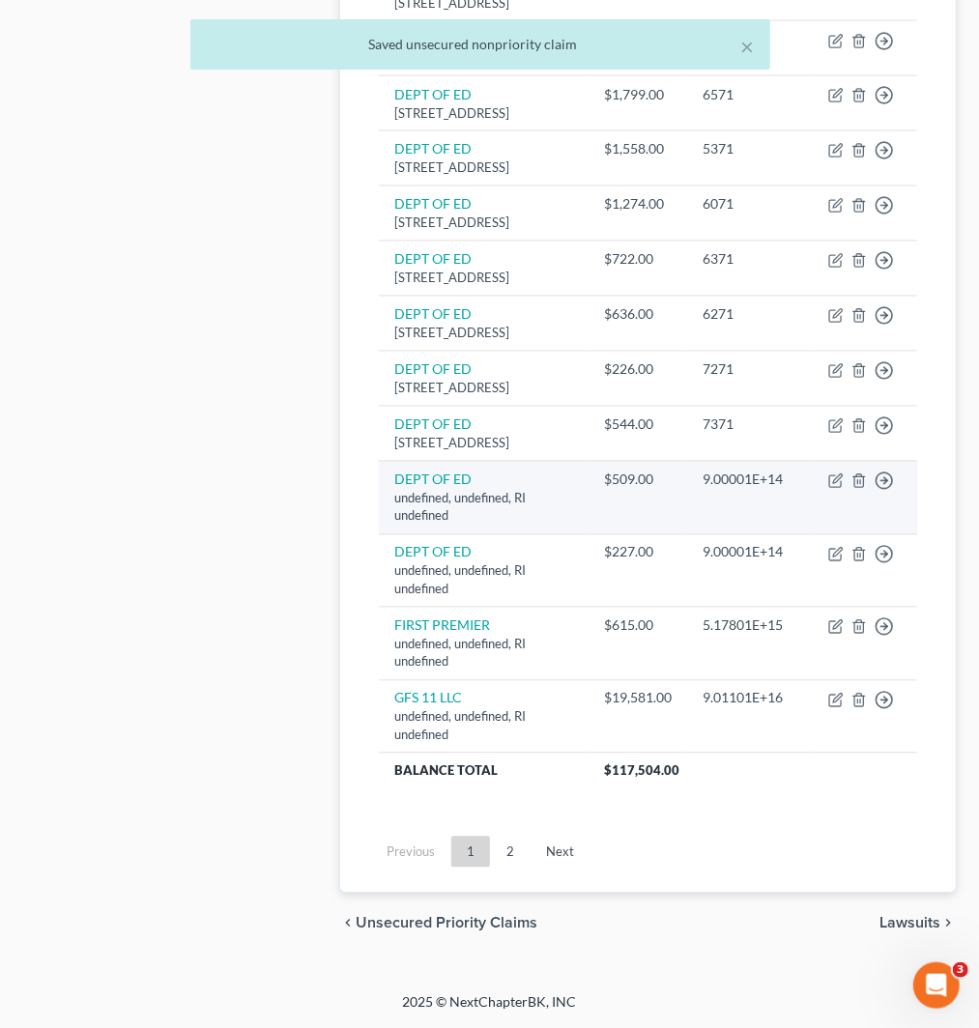
scroll to position [1711, 0]
click at [834, 476] on icon "button" at bounding box center [835, 481] width 15 height 15
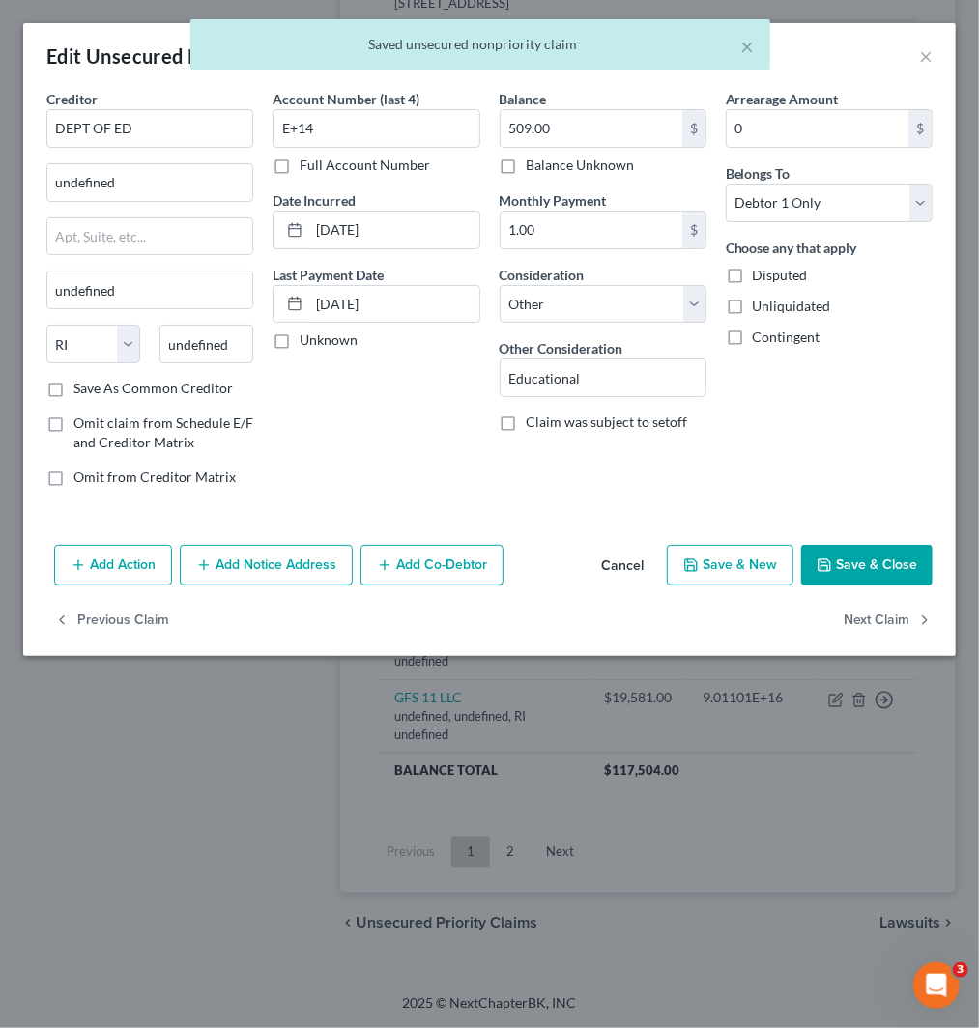
scroll to position [1370, 0]
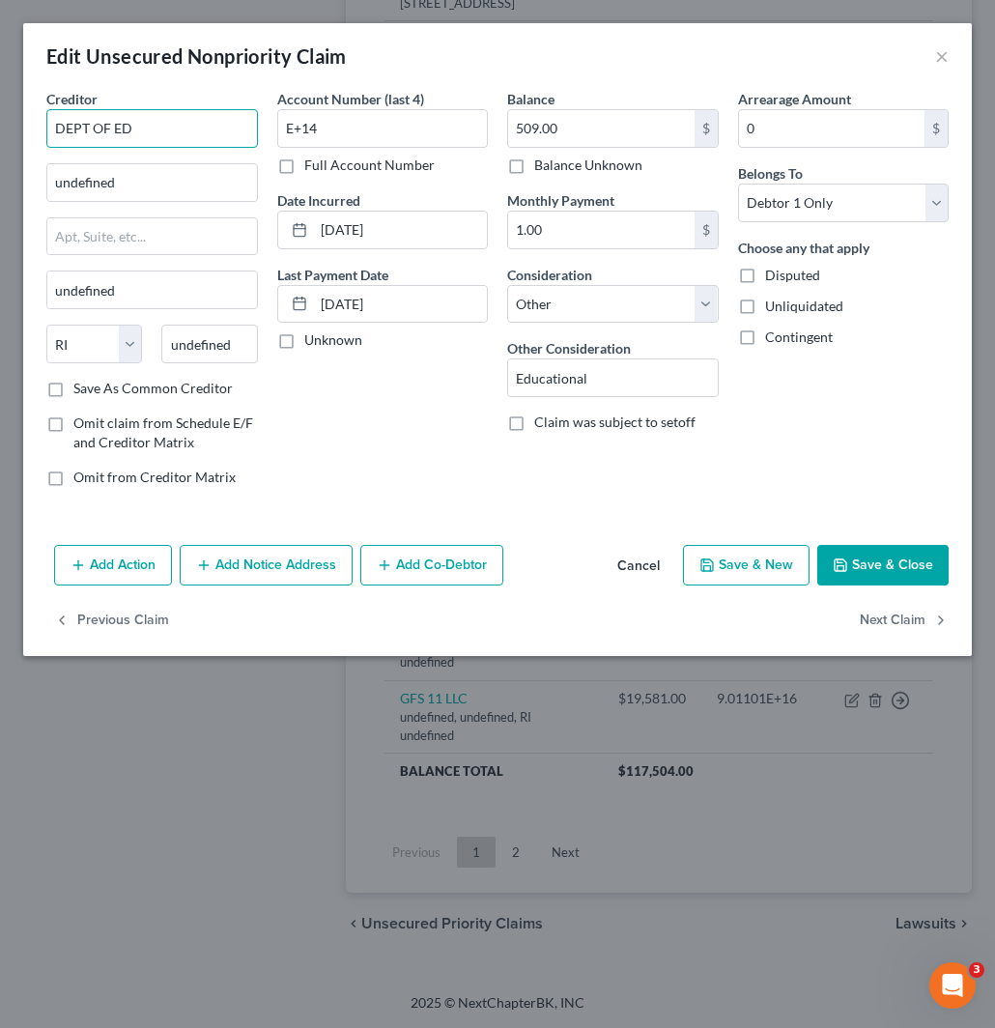
drag, startPoint x: 165, startPoint y: 122, endPoint x: -2, endPoint y: 116, distance: 167.3
paste input "DEPT OF ED"
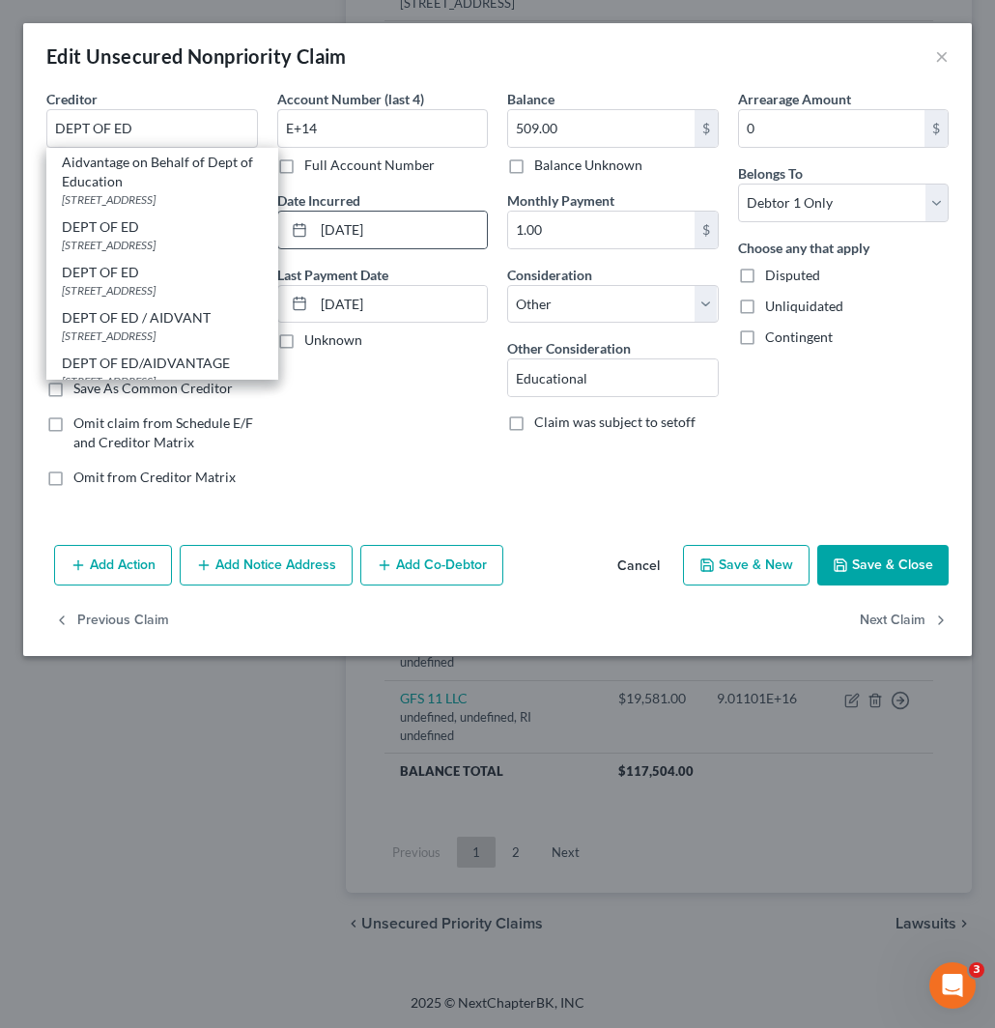
drag, startPoint x: 75, startPoint y: 238, endPoint x: 282, endPoint y: 248, distance: 207.1
click at [78, 237] on div "121 S 13TH ST, Lincoln, NE 68508" at bounding box center [162, 245] width 201 height 16
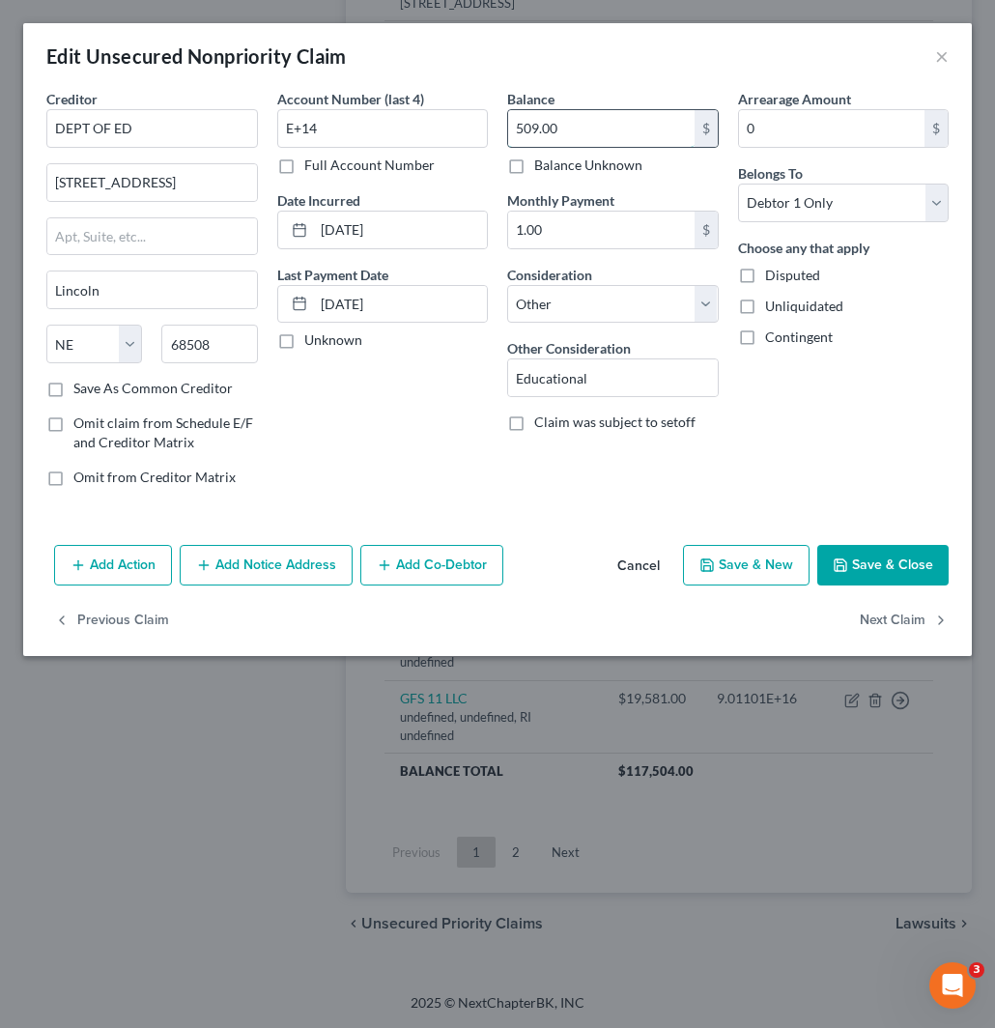
click at [577, 123] on input "509.00" at bounding box center [601, 128] width 187 height 37
drag, startPoint x: 392, startPoint y: 131, endPoint x: 177, endPoint y: 139, distance: 215.7
click at [161, 122] on div "Creditor * DEPT OF ED 121 S 13TH ST Lincoln State AL AK AR AZ CA CO CT DE DC FL…" at bounding box center [498, 296] width 922 height 414
paste input "5671"
click at [592, 310] on select "Select Cable / Satellite Services Collection Agency Credit Card Debt Debt Couns…" at bounding box center [613, 304] width 212 height 39
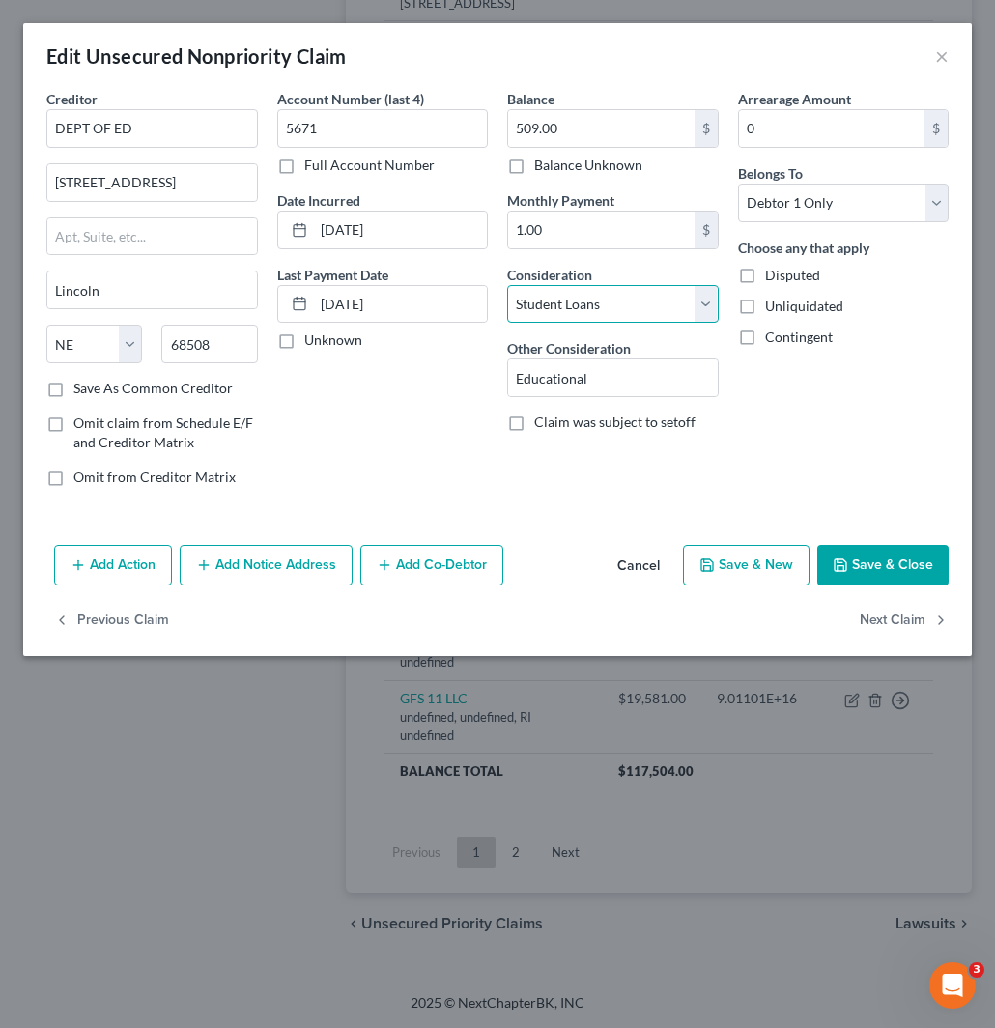
click at [507, 285] on select "Select Cable / Satellite Services Collection Agency Credit Card Debt Debt Couns…" at bounding box center [613, 304] width 212 height 39
click at [875, 558] on button "Save & Close" at bounding box center [883, 565] width 131 height 41
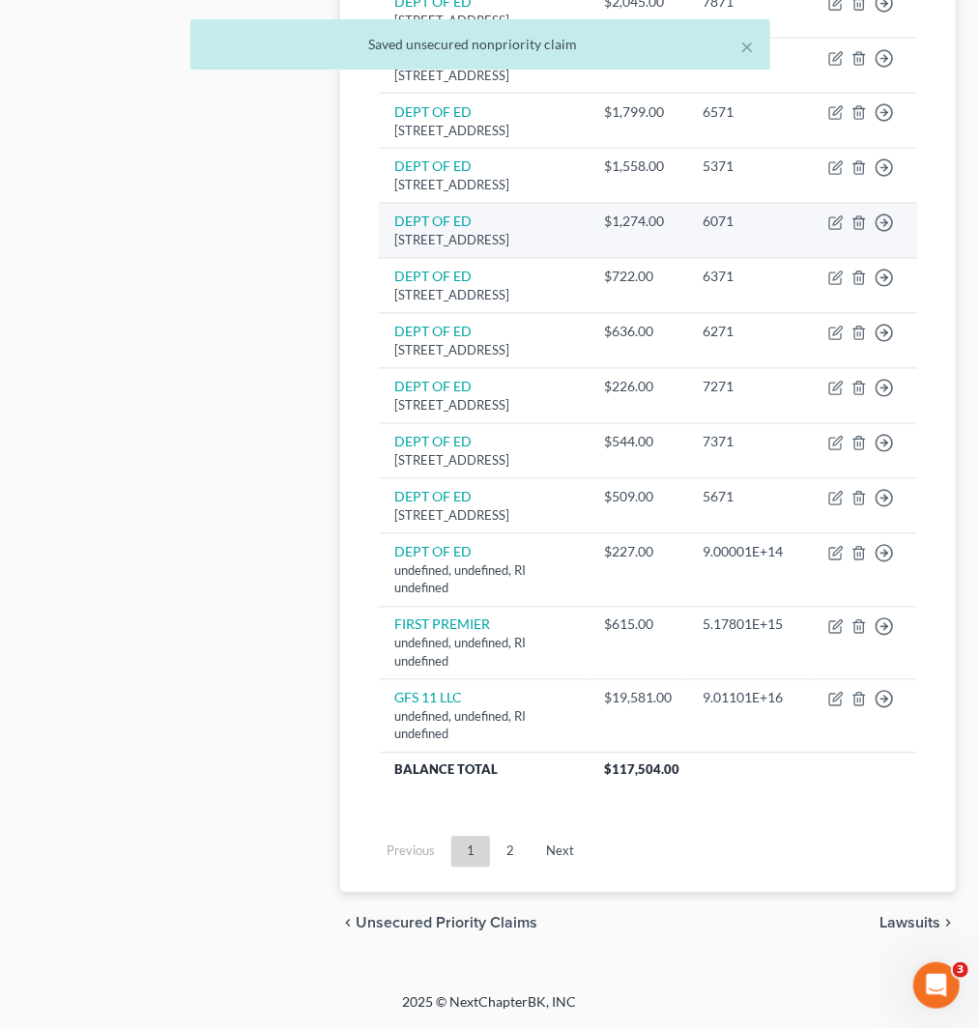
scroll to position [1711, 0]
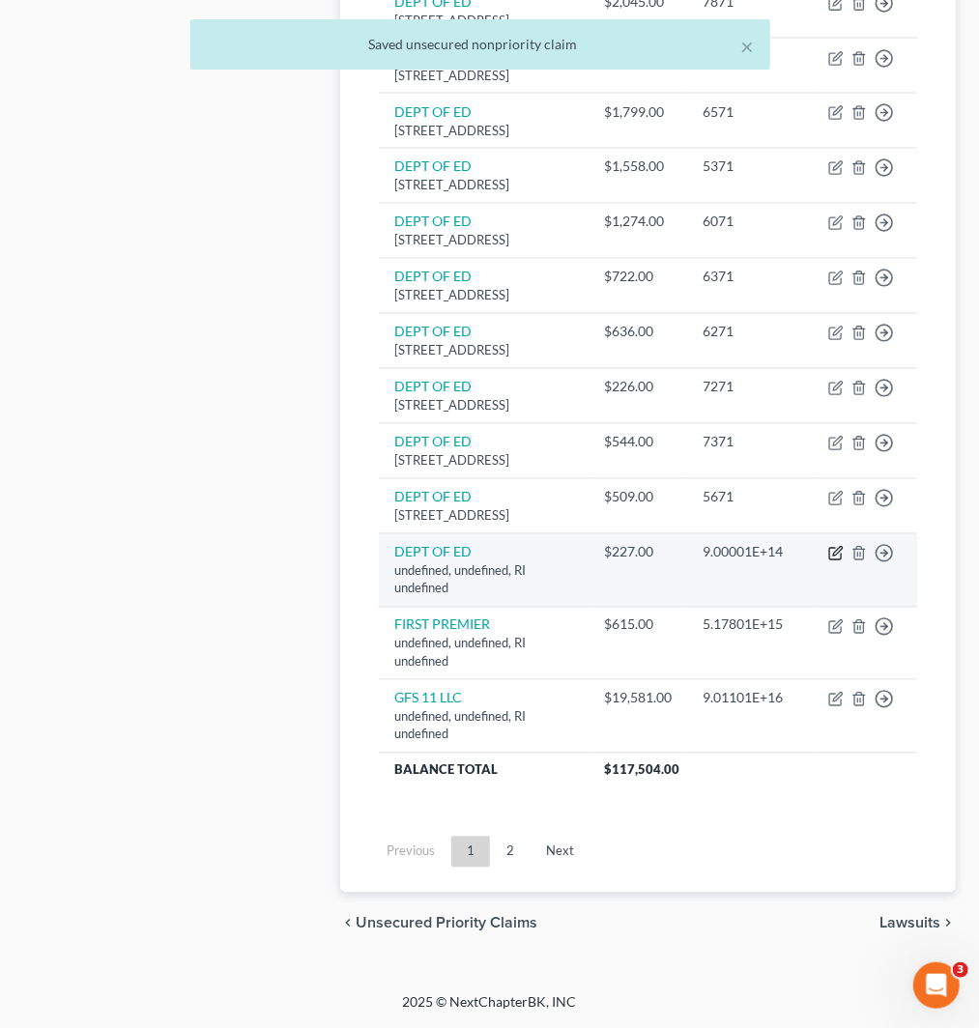
click at [844, 559] on icon "button" at bounding box center [835, 553] width 15 height 15
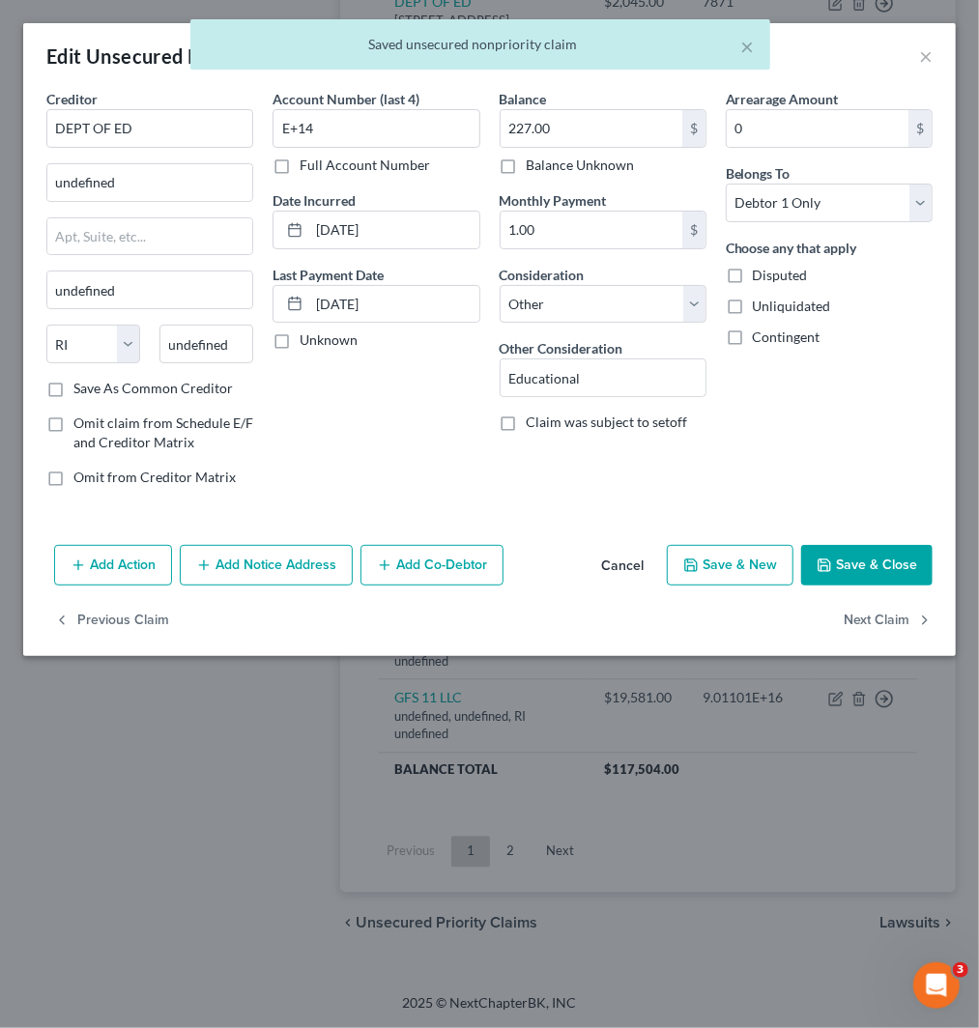
scroll to position [1351, 0]
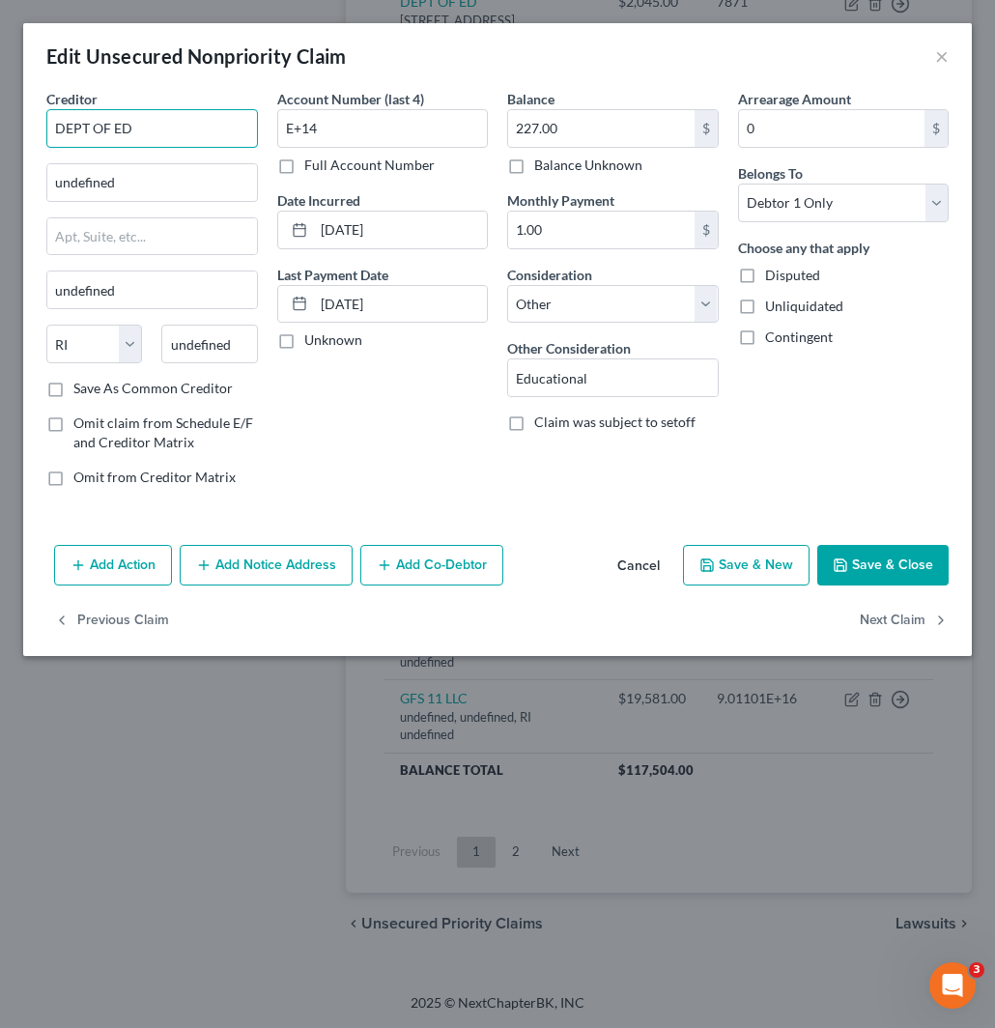
drag, startPoint x: 161, startPoint y: 126, endPoint x: -2, endPoint y: 117, distance: 163.6
paste input "DEPT OF ED"
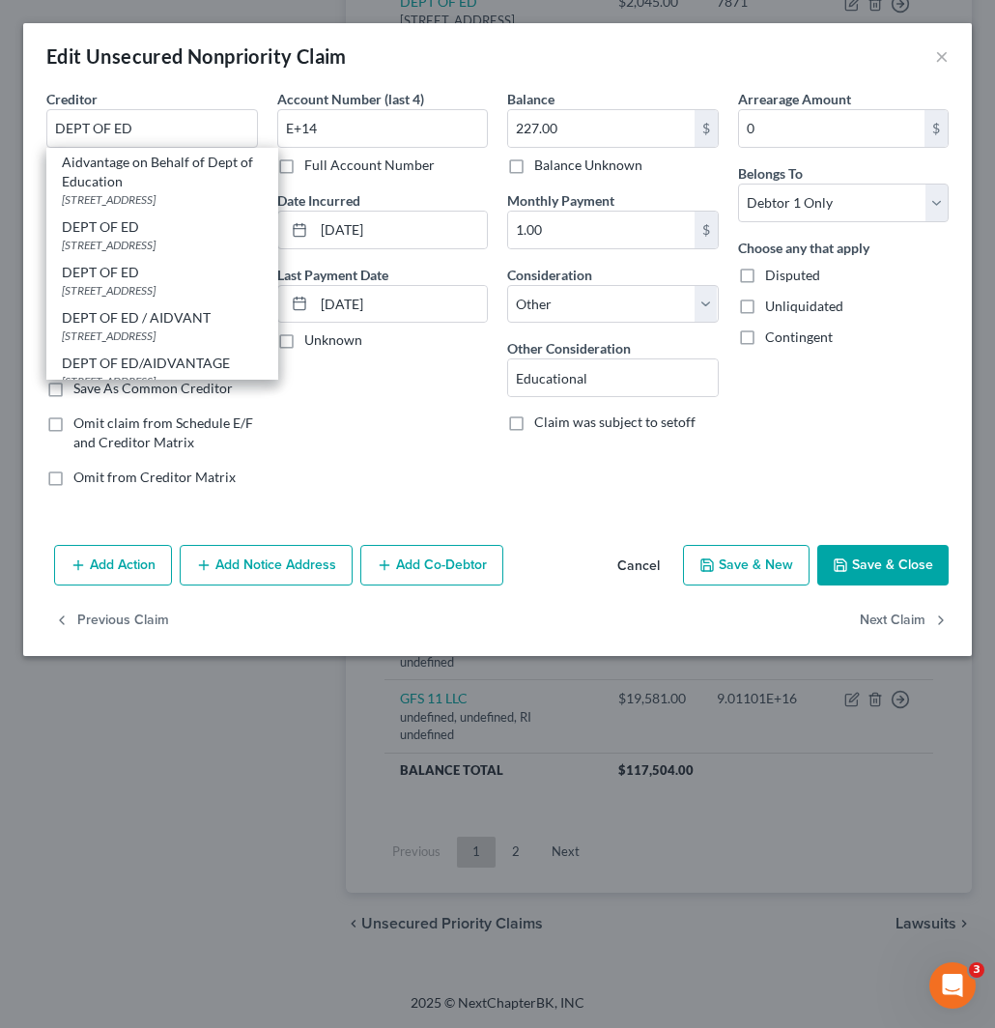
drag, startPoint x: 124, startPoint y: 219, endPoint x: 368, endPoint y: 168, distance: 249.8
click at [126, 219] on div "DEPT OF ED" at bounding box center [162, 226] width 201 height 19
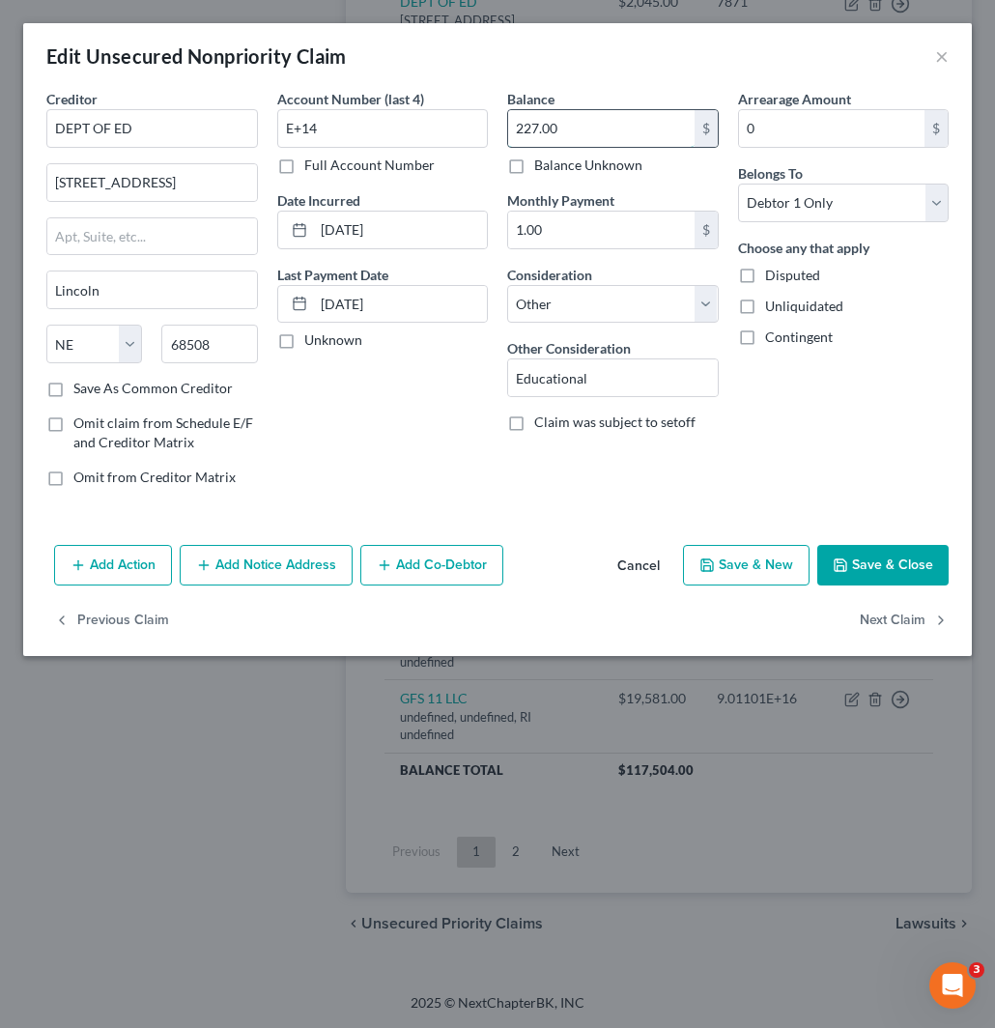
click at [591, 113] on input "227.00" at bounding box center [601, 128] width 187 height 37
drag, startPoint x: 361, startPoint y: 130, endPoint x: 186, endPoint y: 140, distance: 175.2
click at [200, 133] on div "Creditor * DEPT OF ED 121 S 13TH ST Lincoln State AL AK AR AZ CA CO CT DE DC FL…" at bounding box center [498, 296] width 922 height 414
paste input "7671"
drag, startPoint x: 628, startPoint y: 298, endPoint x: 615, endPoint y: 322, distance: 27.7
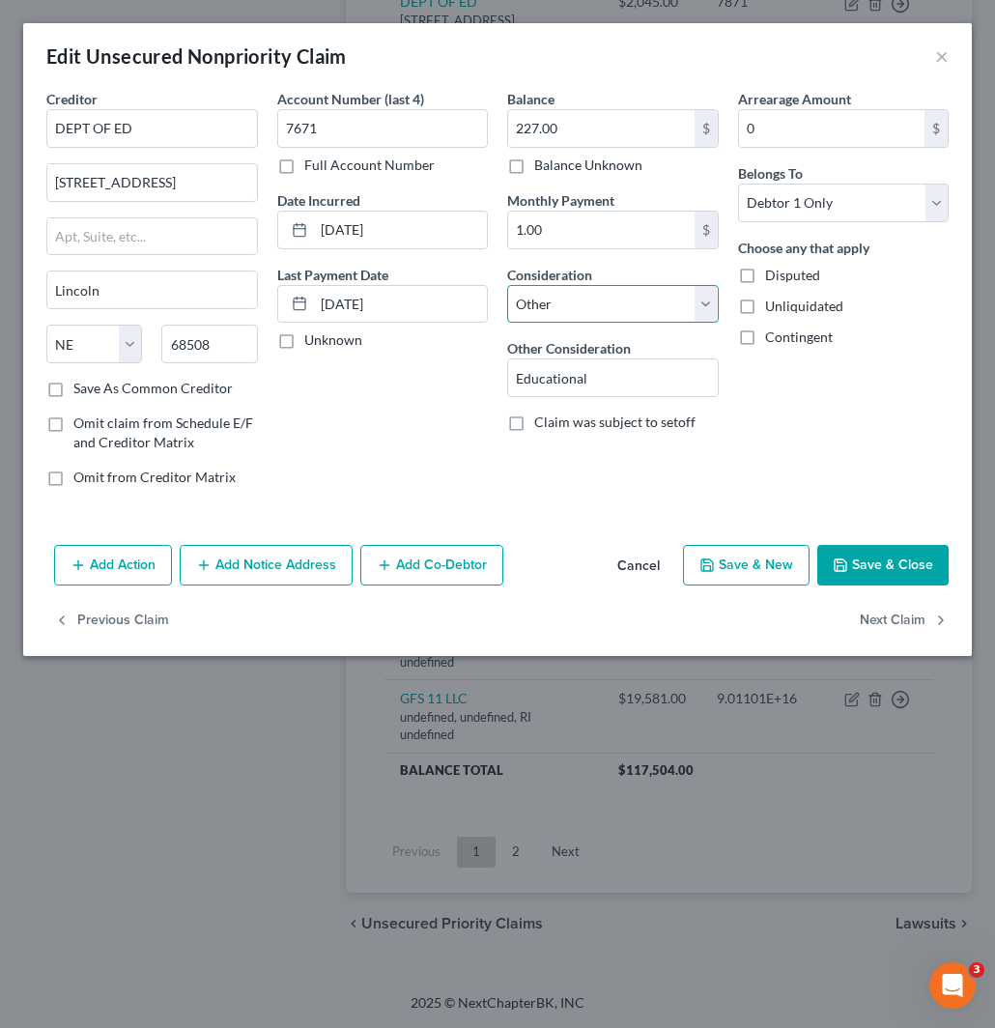
click at [628, 298] on select "Select Cable / Satellite Services Collection Agency Credit Card Debt Debt Couns…" at bounding box center [613, 304] width 212 height 39
click at [507, 285] on select "Select Cable / Satellite Services Collection Agency Credit Card Debt Debt Couns…" at bounding box center [613, 304] width 212 height 39
click at [893, 556] on button "Save & Close" at bounding box center [883, 565] width 131 height 41
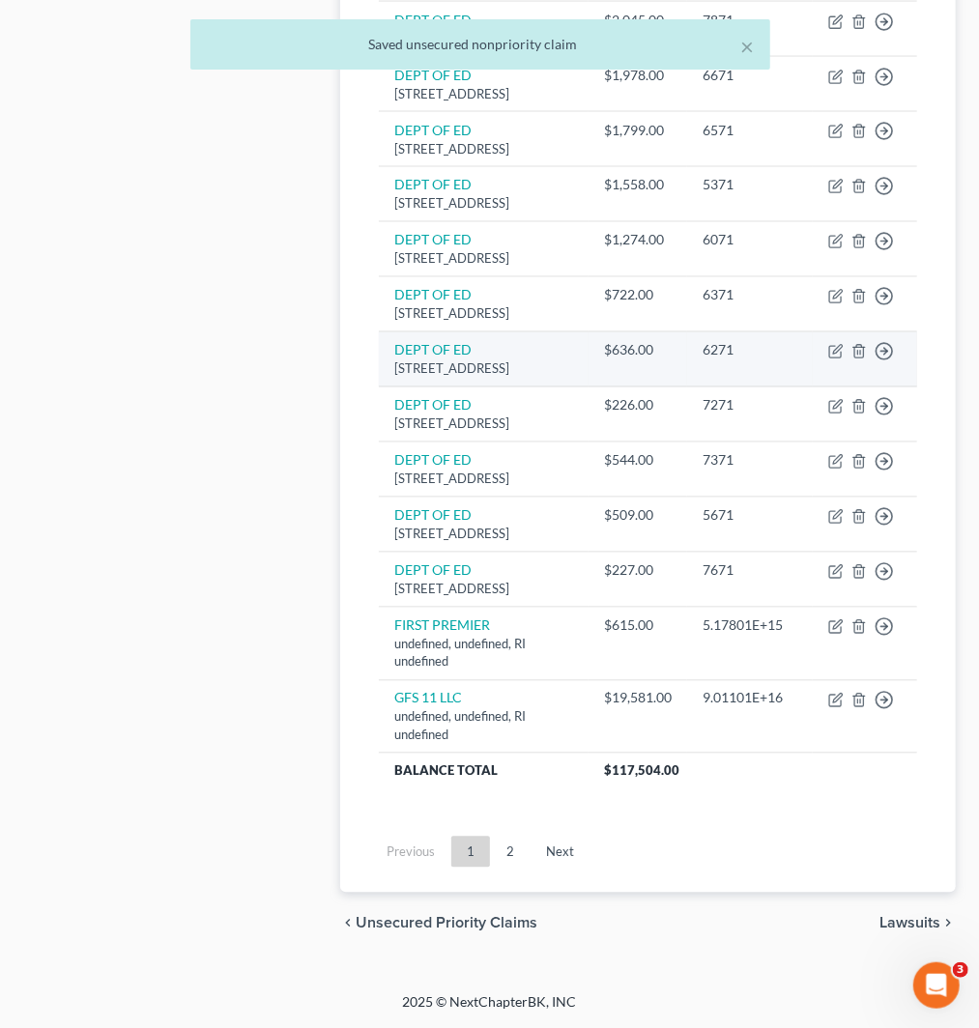
scroll to position [1711, 0]
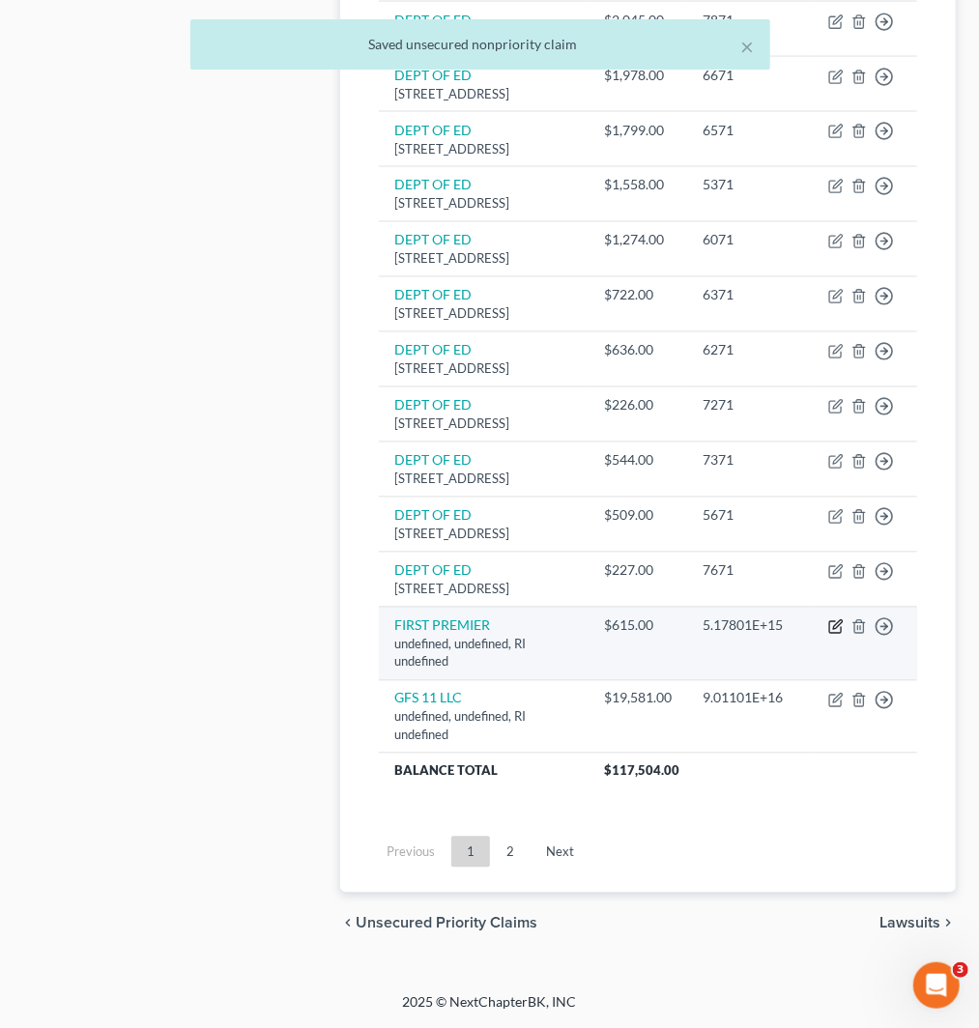
click at [839, 624] on icon "button" at bounding box center [837, 624] width 9 height 9
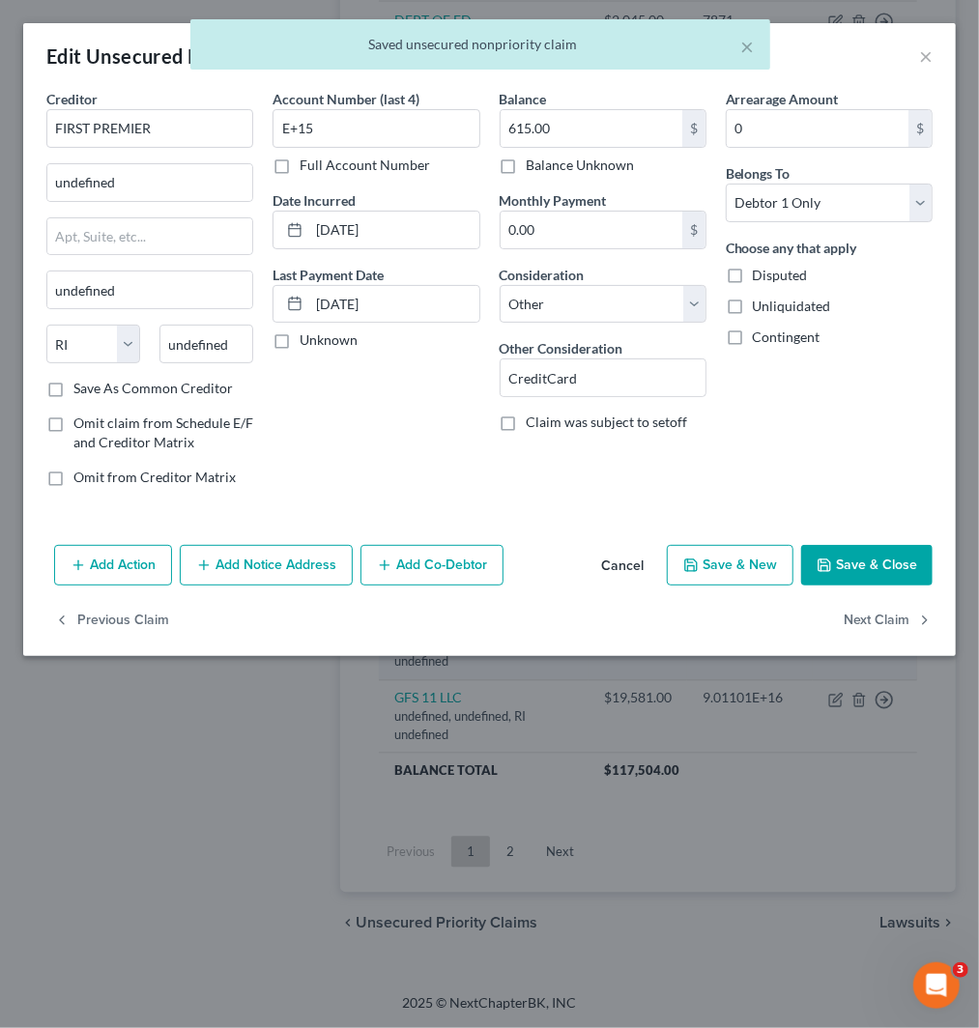
scroll to position [1334, 0]
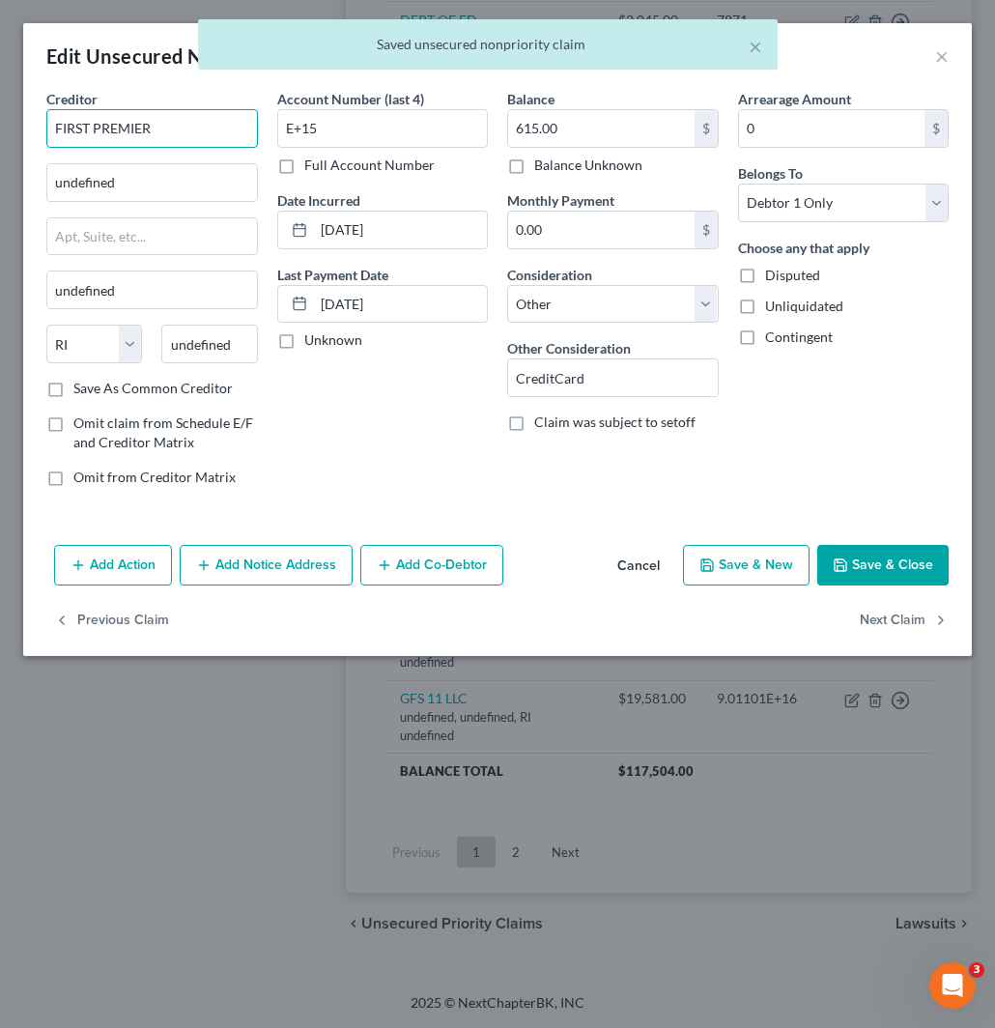
drag, startPoint x: 186, startPoint y: 130, endPoint x: 0, endPoint y: 135, distance: 185.6
click at [0, 135] on div "Edit Unsecured Nonpriority Claim × Creditor * FIRST PREMIER undefined undefined…" at bounding box center [497, 514] width 995 height 1028
paste input "FIRST PREMIER"
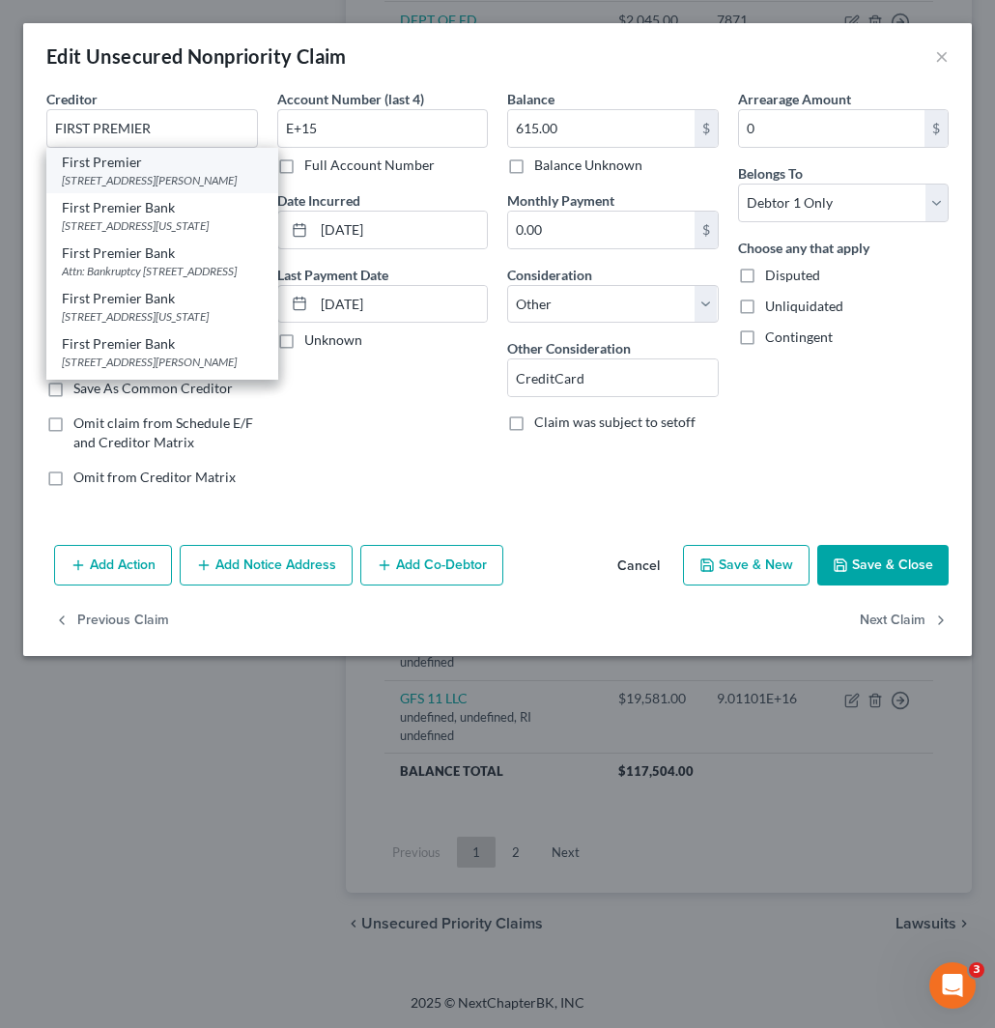
click at [138, 167] on div "First Premier" at bounding box center [162, 162] width 201 height 19
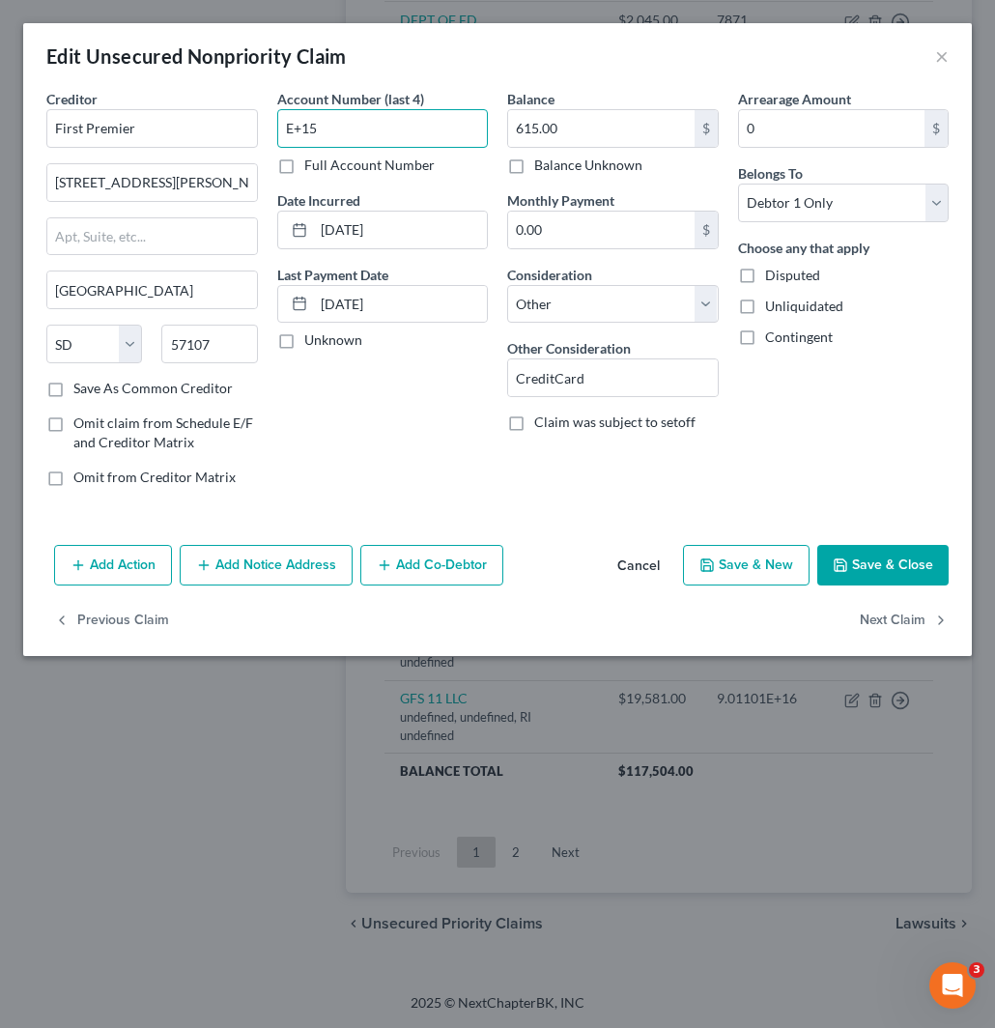
click at [378, 124] on input "E+15" at bounding box center [383, 128] width 212 height 39
click at [615, 126] on input "615.00" at bounding box center [601, 128] width 187 height 37
drag, startPoint x: 344, startPoint y: 135, endPoint x: 234, endPoint y: 131, distance: 110.2
click at [242, 121] on div "Creditor * First Premier 3820 N Louise Ave Sioux Falls State AL AK AR AZ CA CO …" at bounding box center [498, 296] width 922 height 414
paste input "2387"
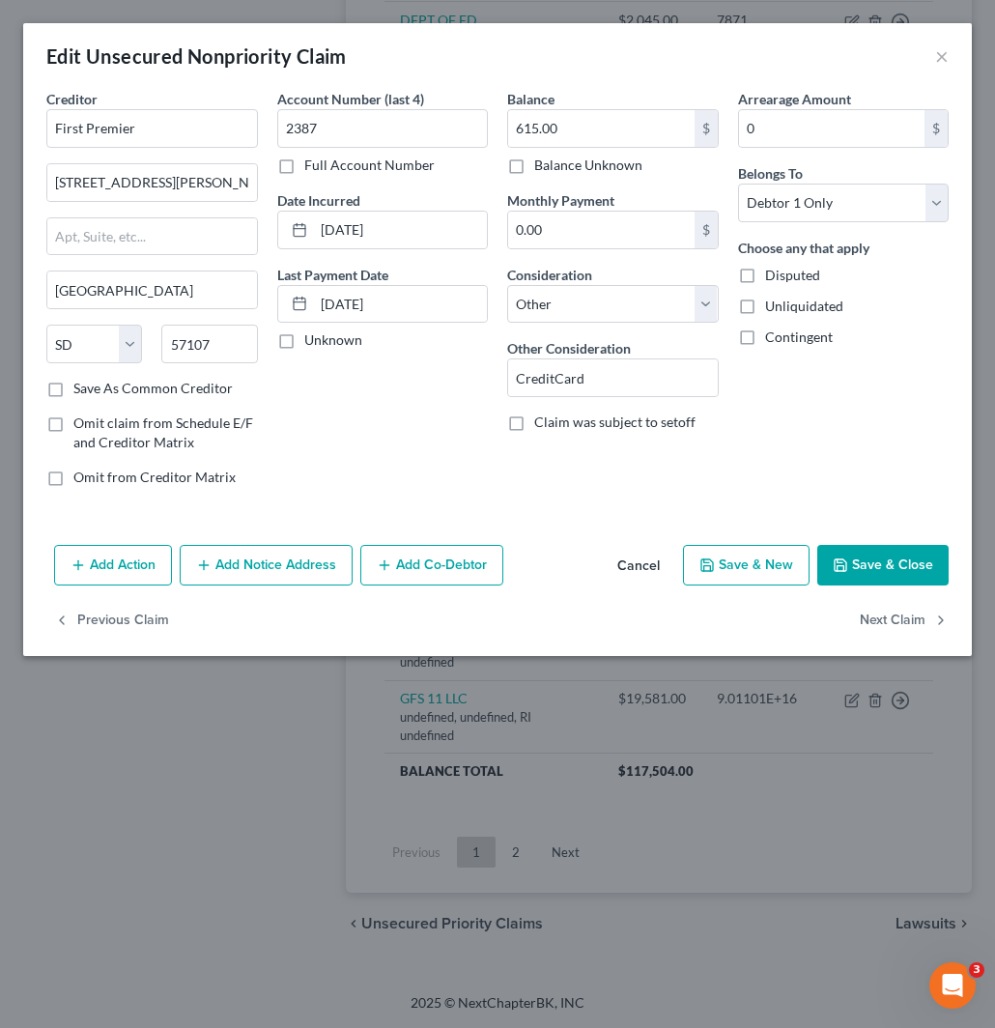
click at [920, 562] on button "Save & Close" at bounding box center [883, 565] width 131 height 41
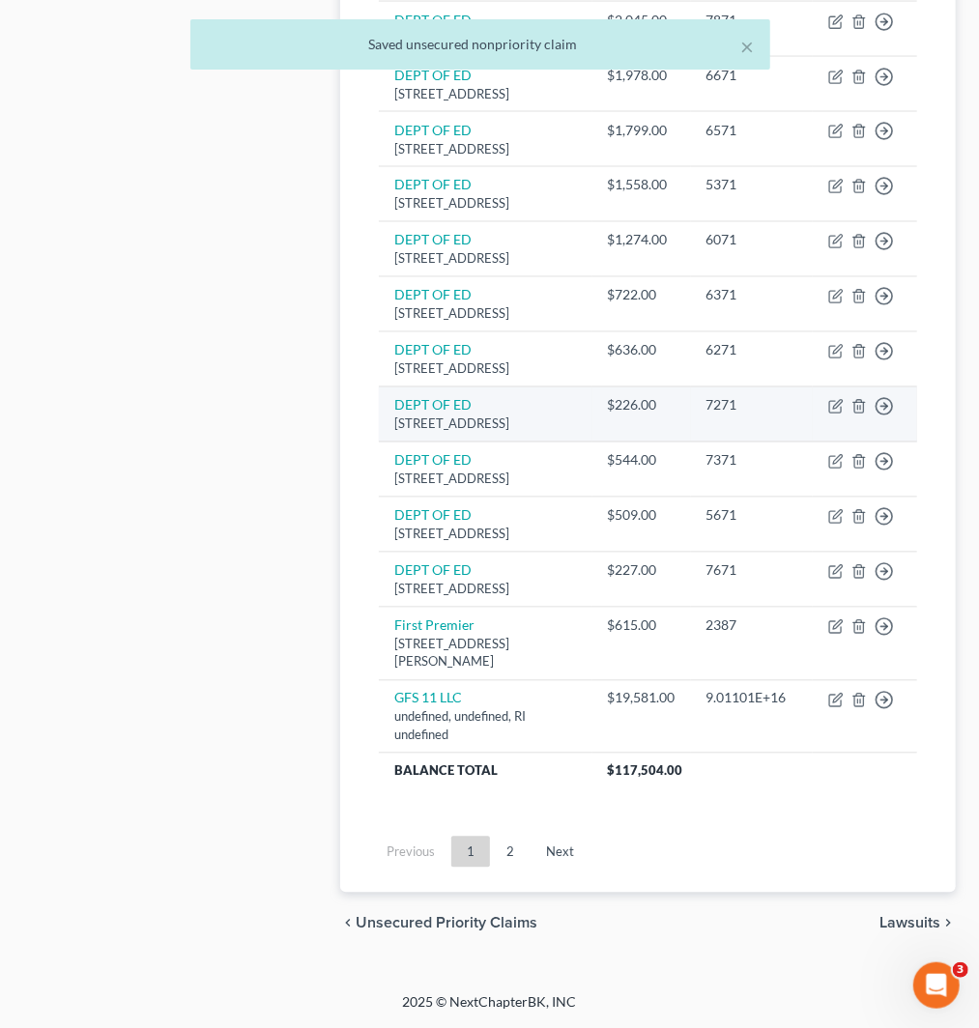
scroll to position [1711, 0]
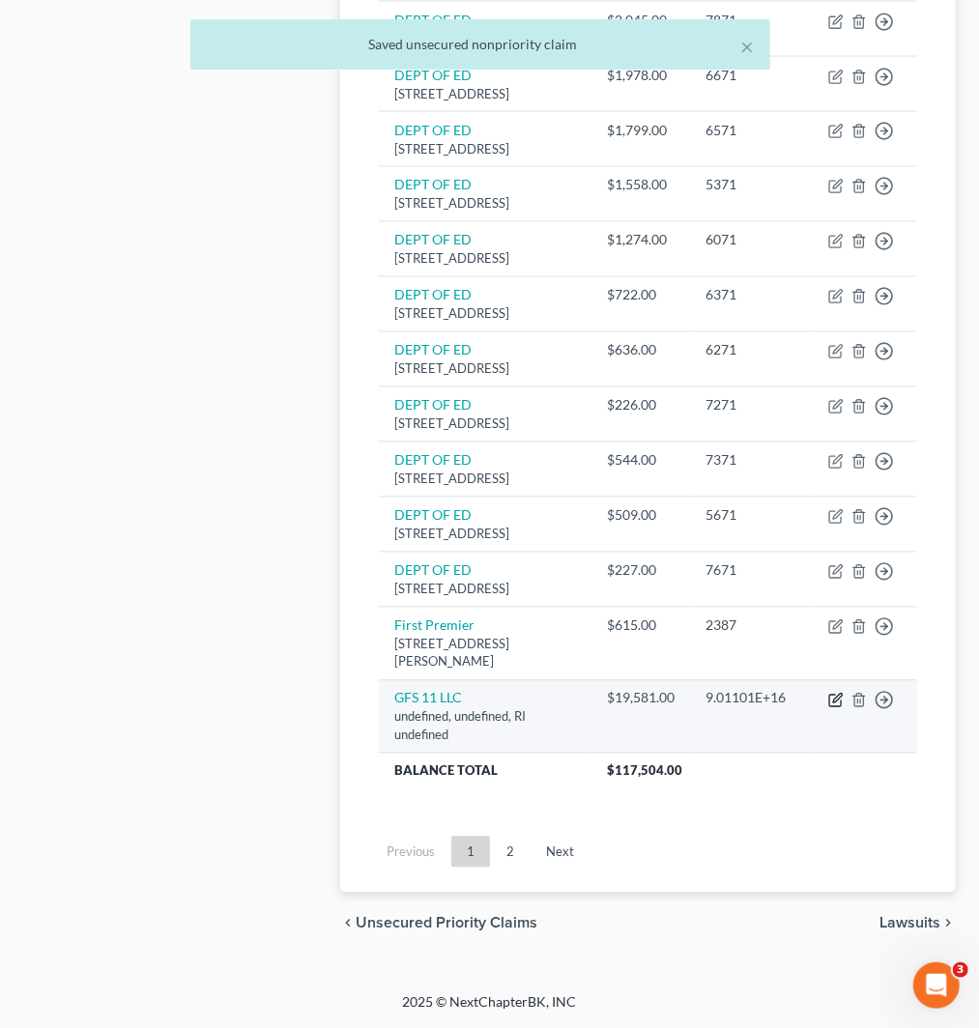
click at [841, 699] on icon "button" at bounding box center [835, 700] width 15 height 15
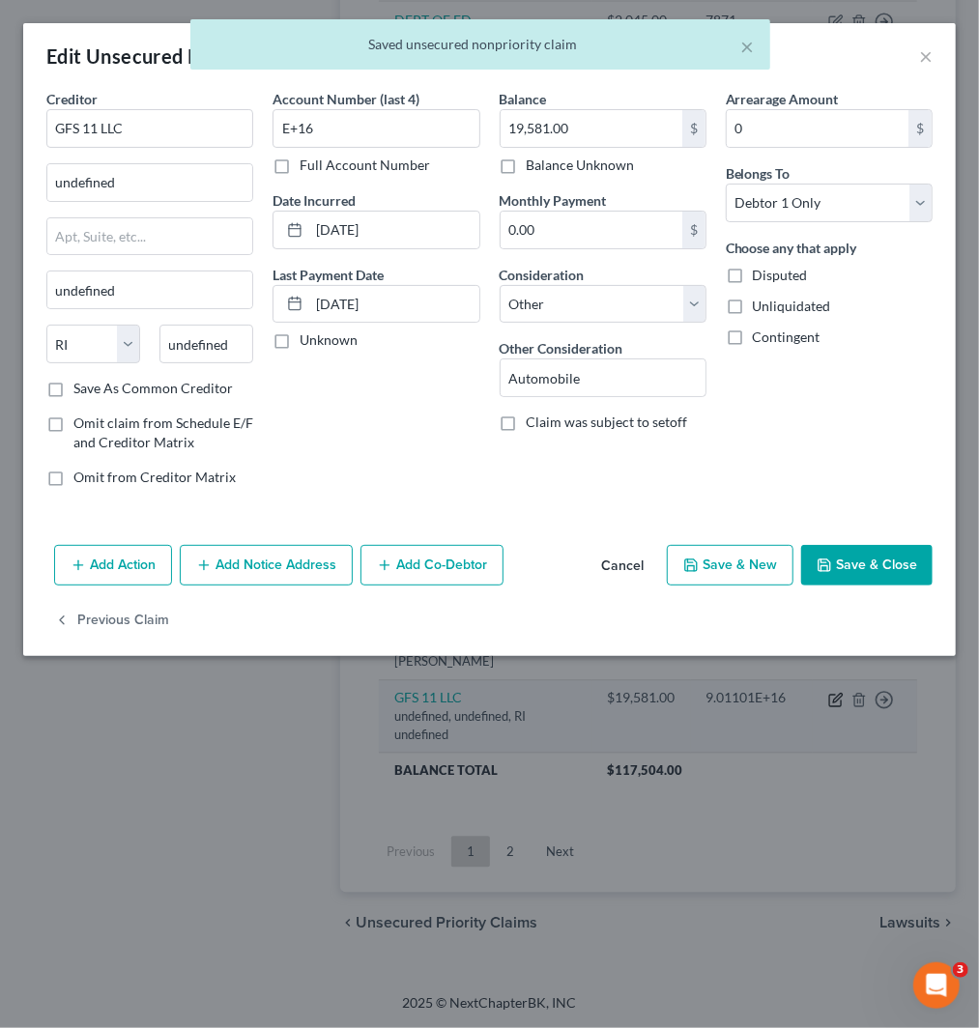
scroll to position [1334, 0]
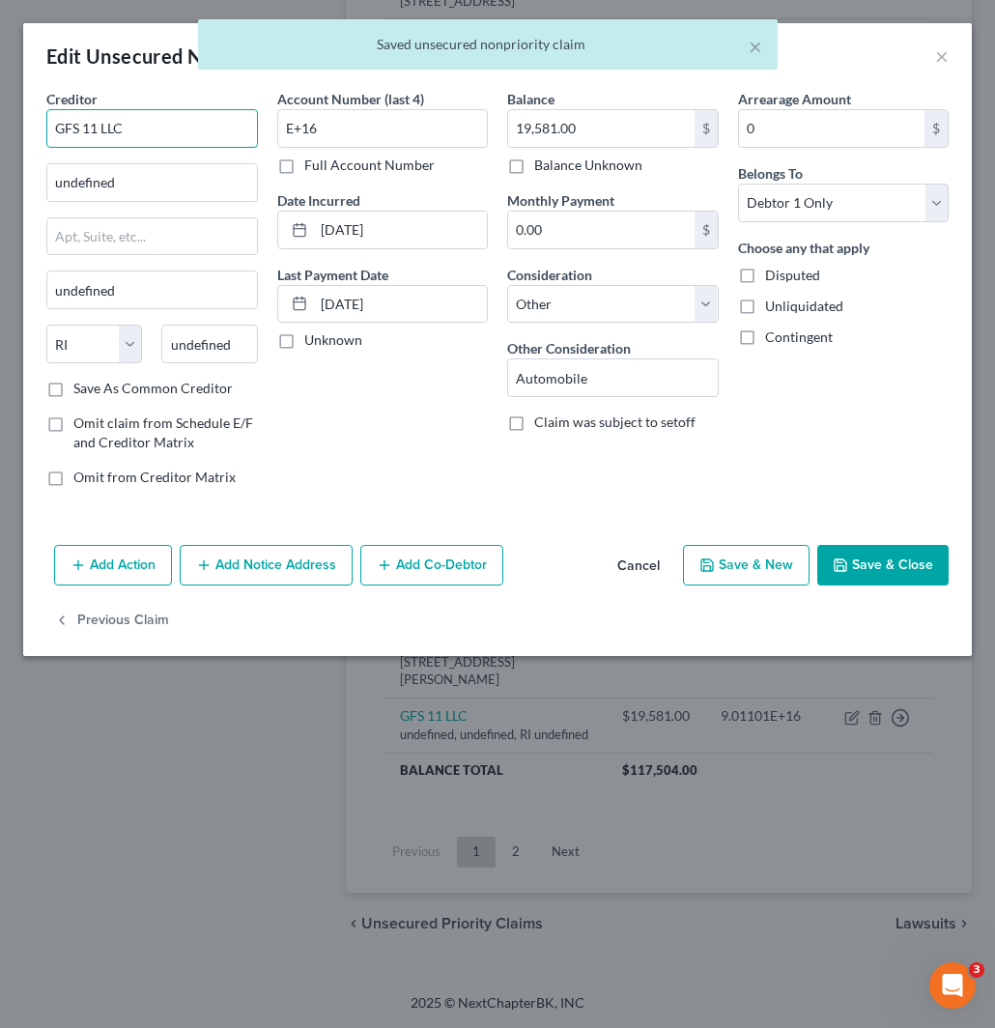
drag, startPoint x: 167, startPoint y: 131, endPoint x: -2, endPoint y: 124, distance: 169.3
paste input "GFS 11 LLC"
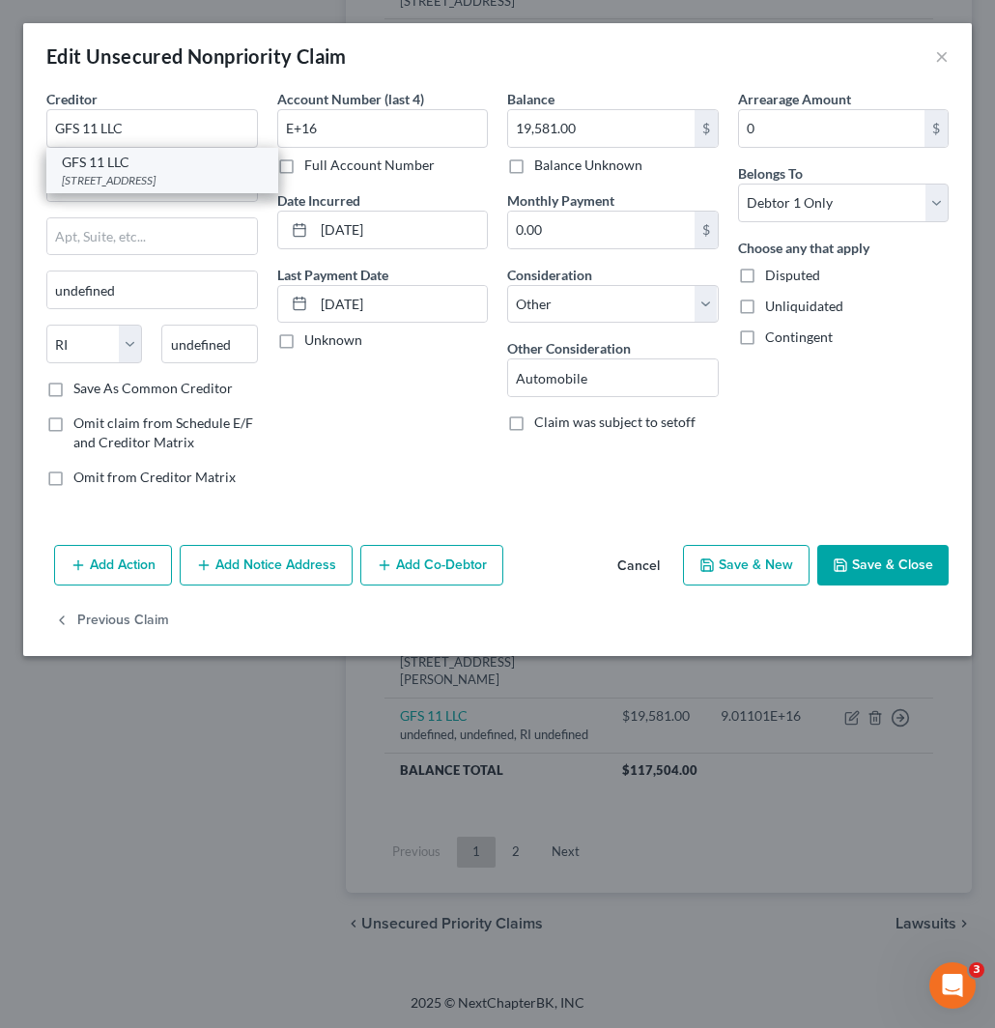
click at [130, 177] on div "830 Brickell Plaza Floor 15, Miami, FL 33131" at bounding box center [162, 180] width 201 height 16
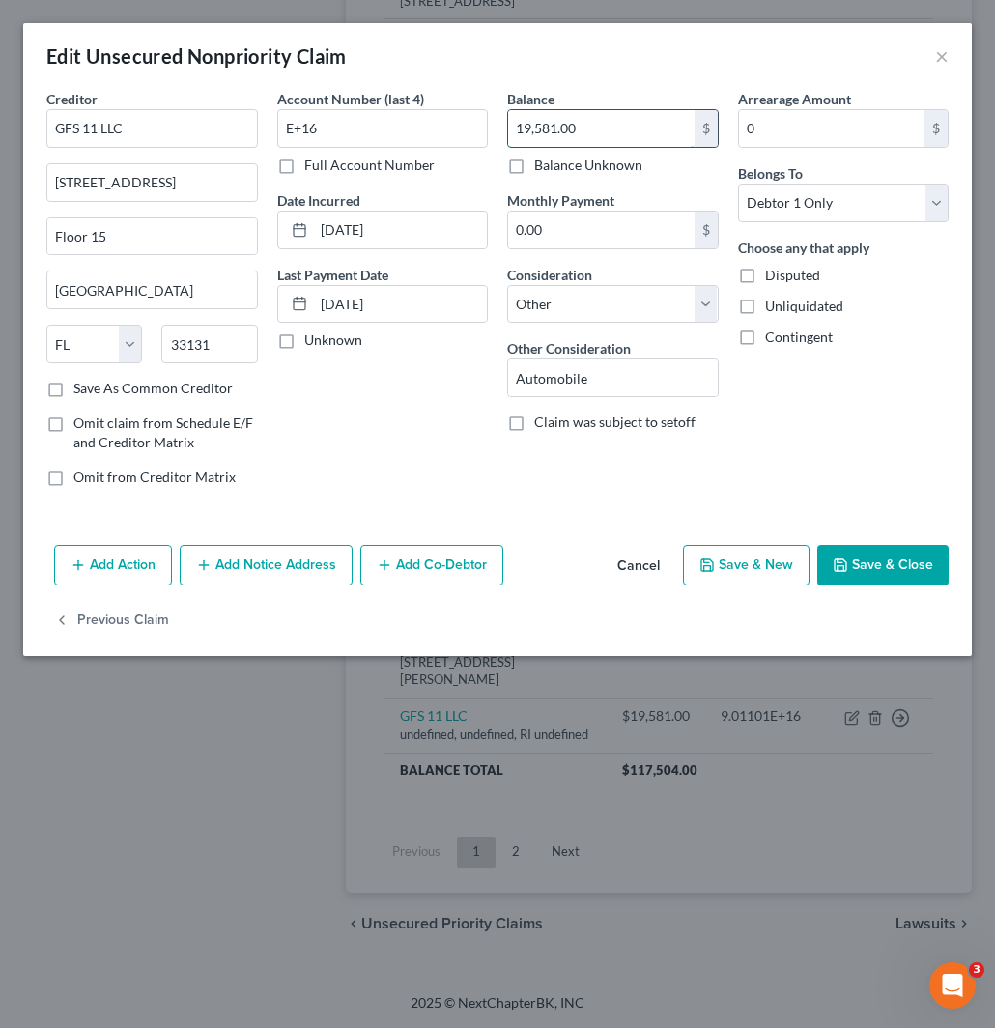
click at [591, 123] on input "19,581.00" at bounding box center [601, 128] width 187 height 37
drag, startPoint x: 356, startPoint y: 137, endPoint x: 171, endPoint y: 132, distance: 184.7
click at [184, 119] on div "Creditor * GFS 11 LLC 830 Brickell Plaza Floor 15 Miami State AL AK AR AZ CA CO…" at bounding box center [498, 296] width 922 height 414
paste input "0001"
click at [582, 300] on select "Select Cable / Satellite Services Collection Agency Credit Card Debt Debt Couns…" at bounding box center [613, 304] width 212 height 39
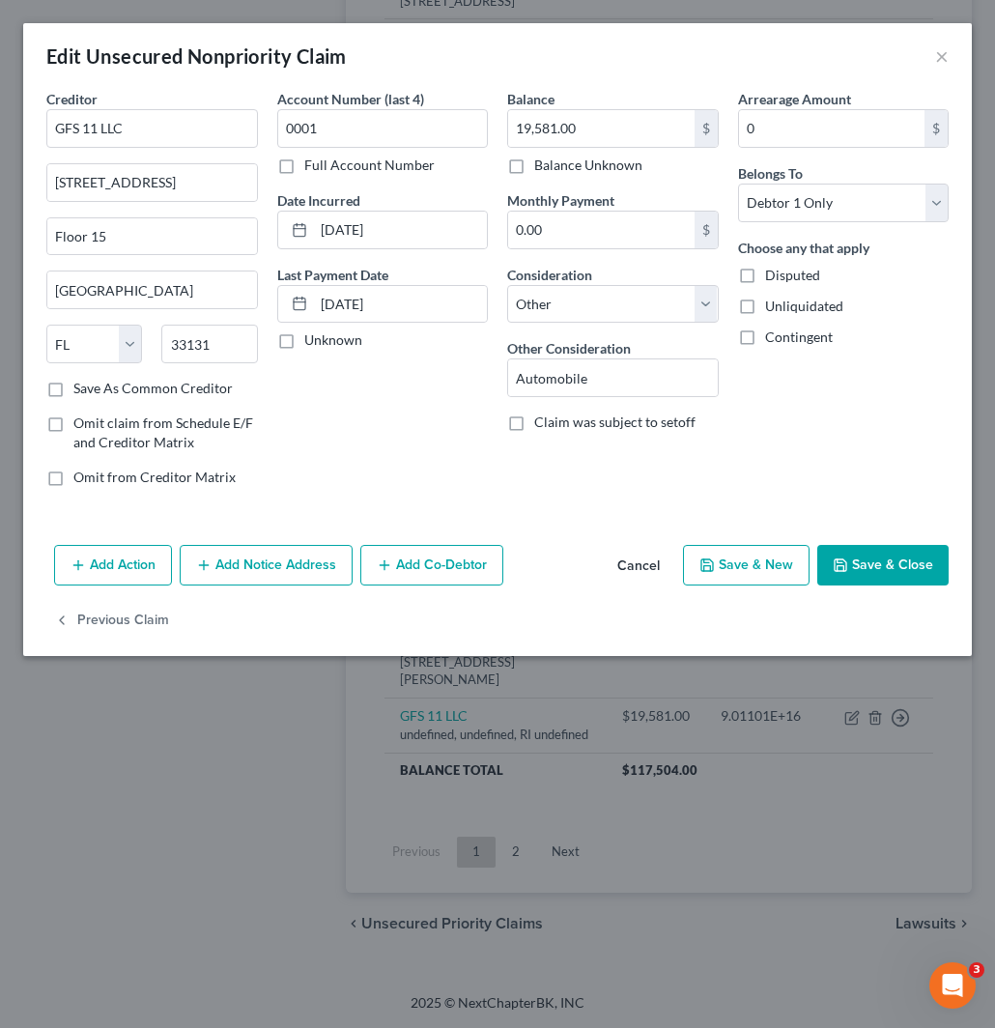
click at [431, 429] on div "Account Number (last 4) 0001 Full Account Number Date Incurred 9/26/2022 Last P…" at bounding box center [383, 296] width 231 height 414
click at [895, 563] on button "Save & Close" at bounding box center [883, 565] width 131 height 41
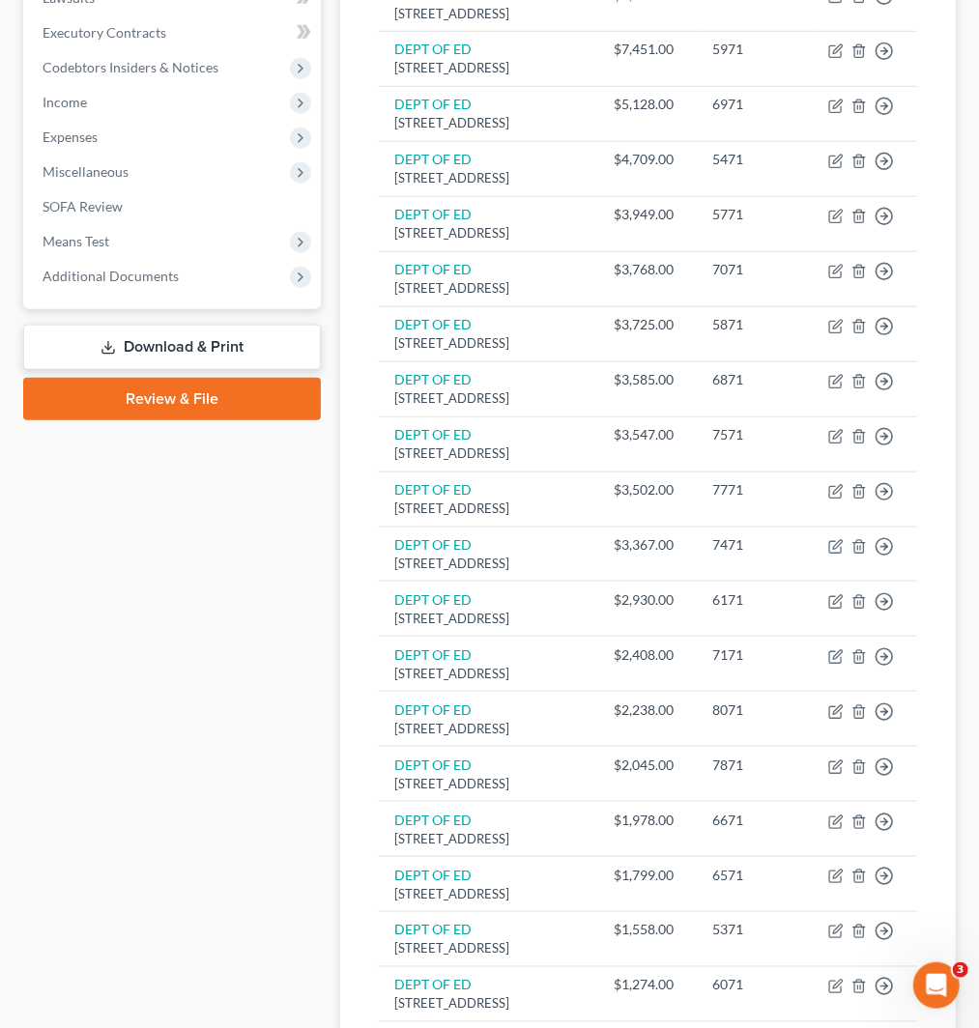
scroll to position [152, 0]
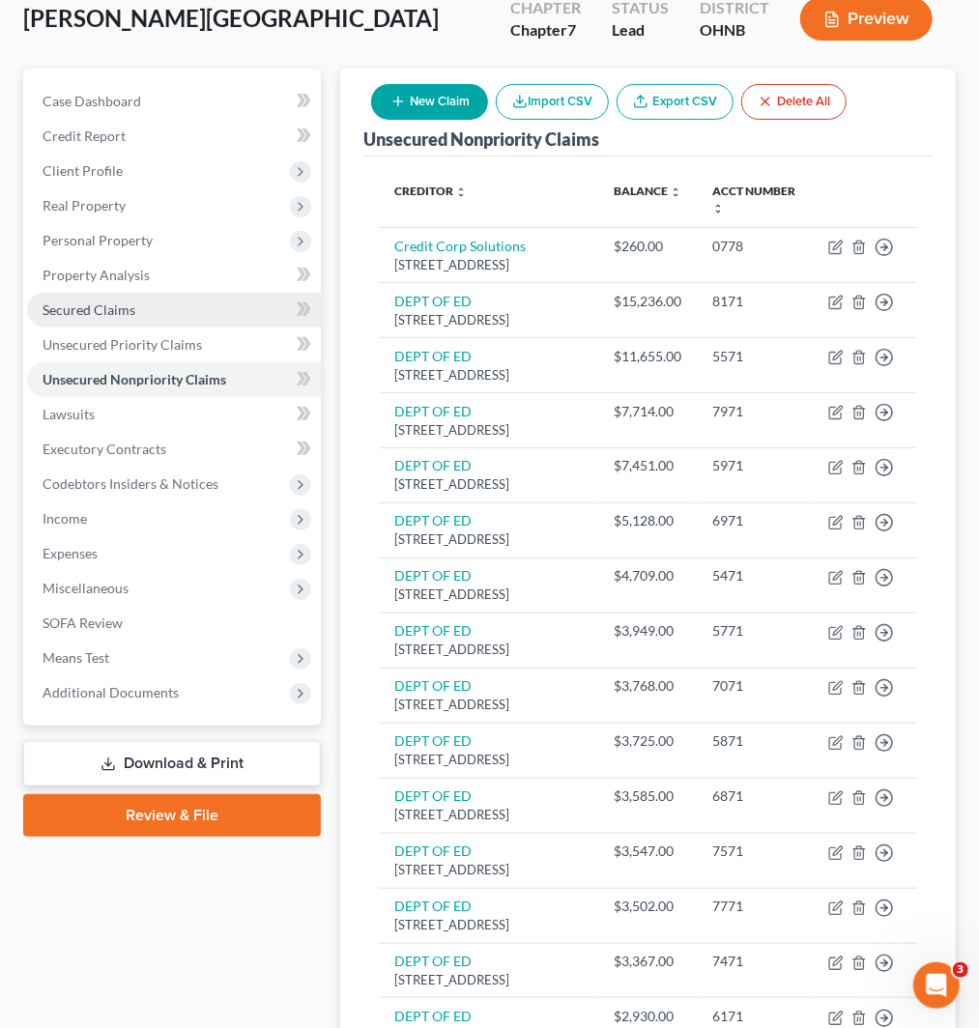
click at [101, 306] on span "Secured Claims" at bounding box center [89, 310] width 93 height 16
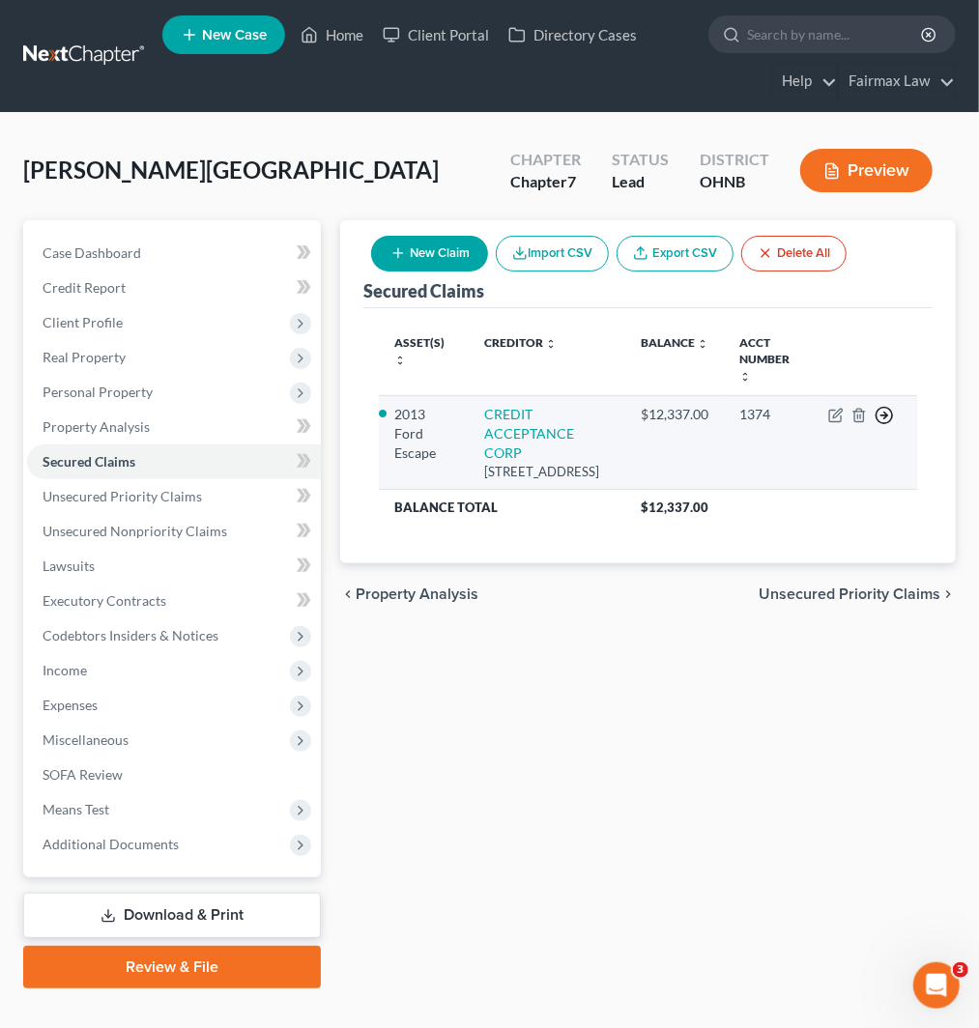
click at [885, 413] on polyline "button" at bounding box center [885, 416] width 3 height 7
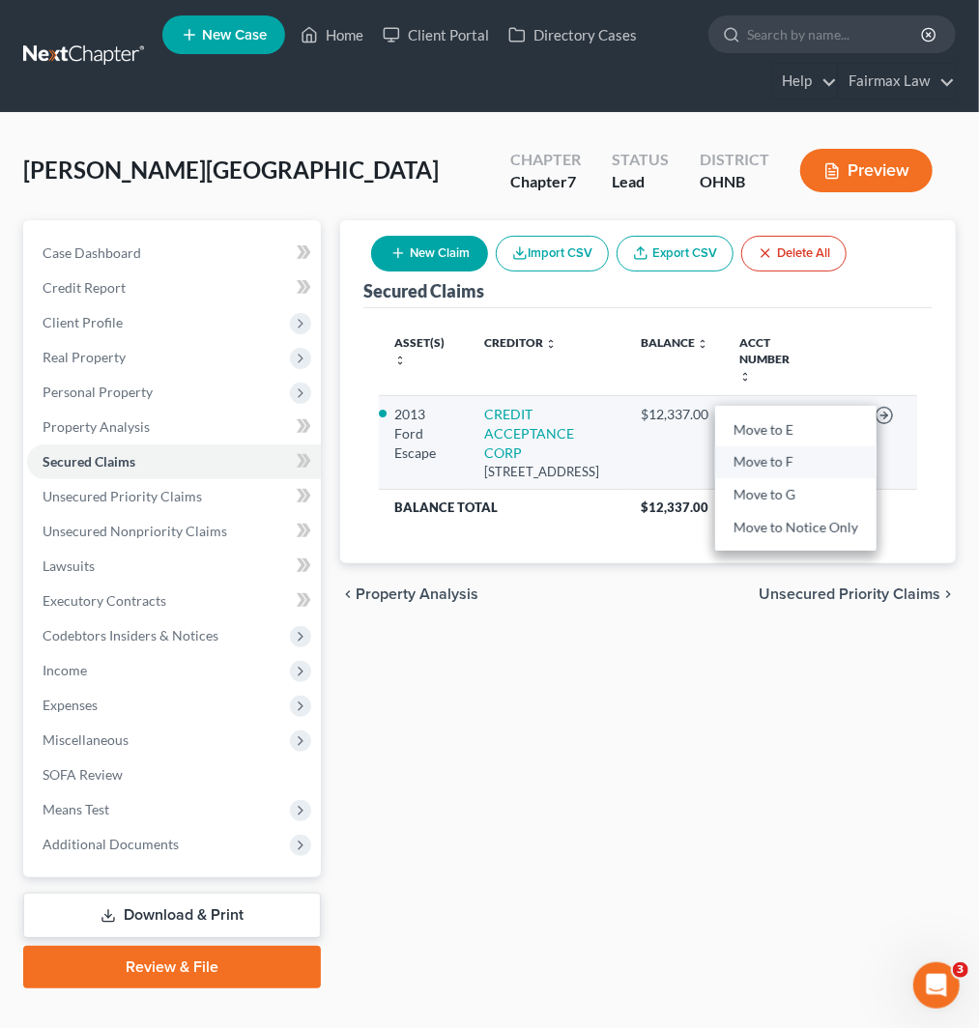
click at [800, 457] on link "Move to F" at bounding box center [795, 462] width 161 height 33
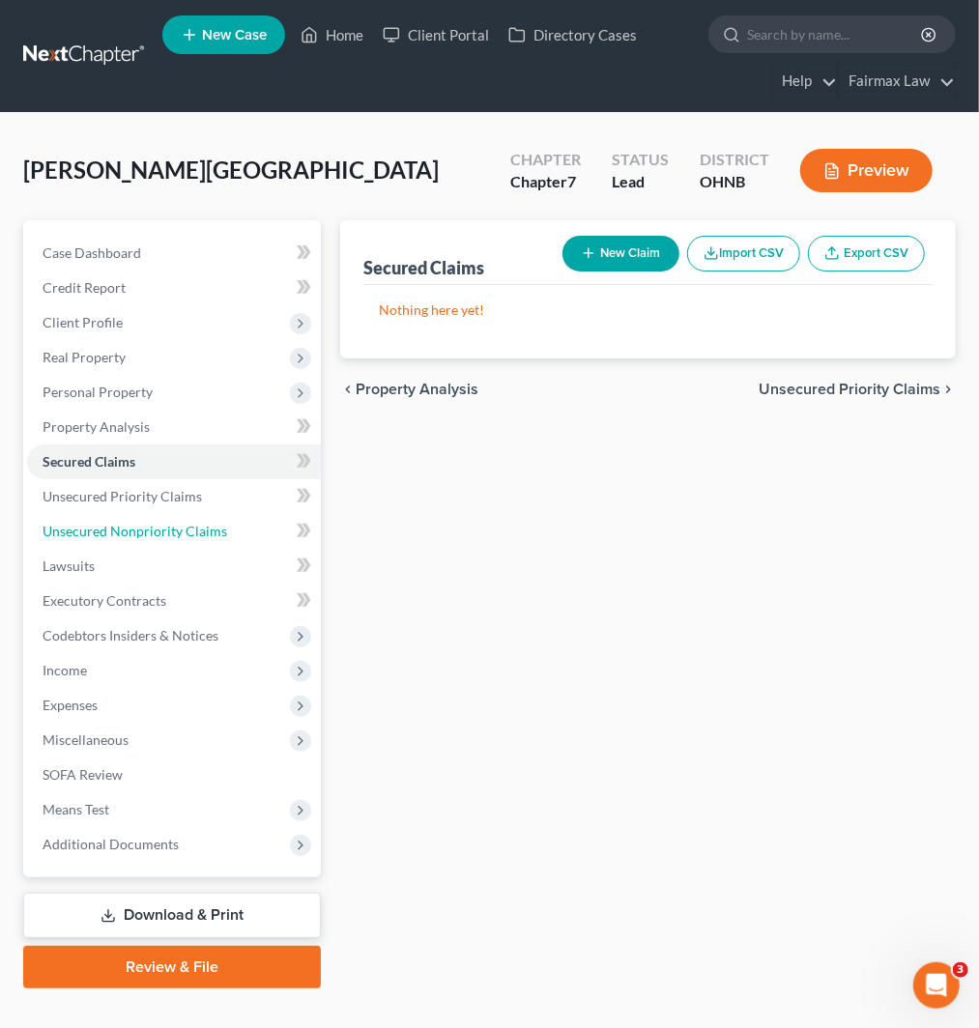
drag, startPoint x: 112, startPoint y: 518, endPoint x: 383, endPoint y: 609, distance: 285.5
click at [112, 518] on link "Unsecured Nonpriority Claims" at bounding box center [174, 531] width 294 height 35
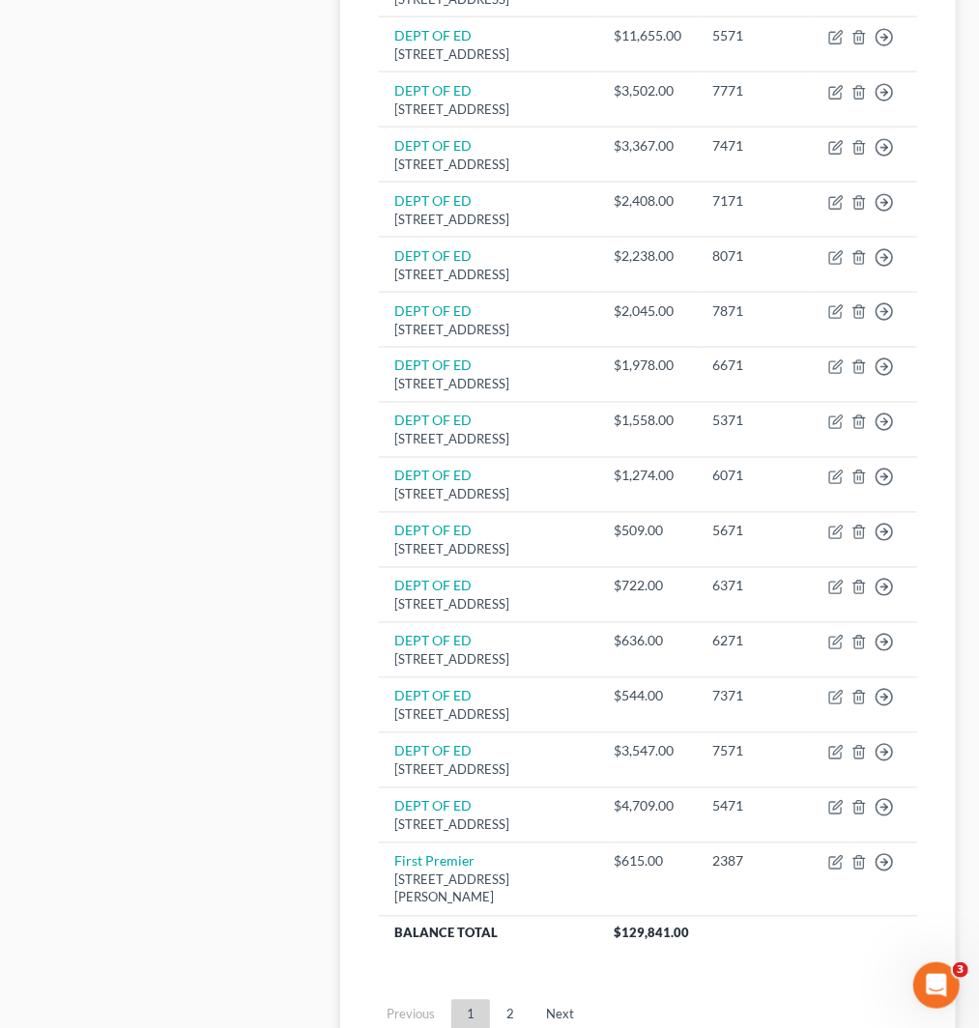
scroll to position [1334, 0]
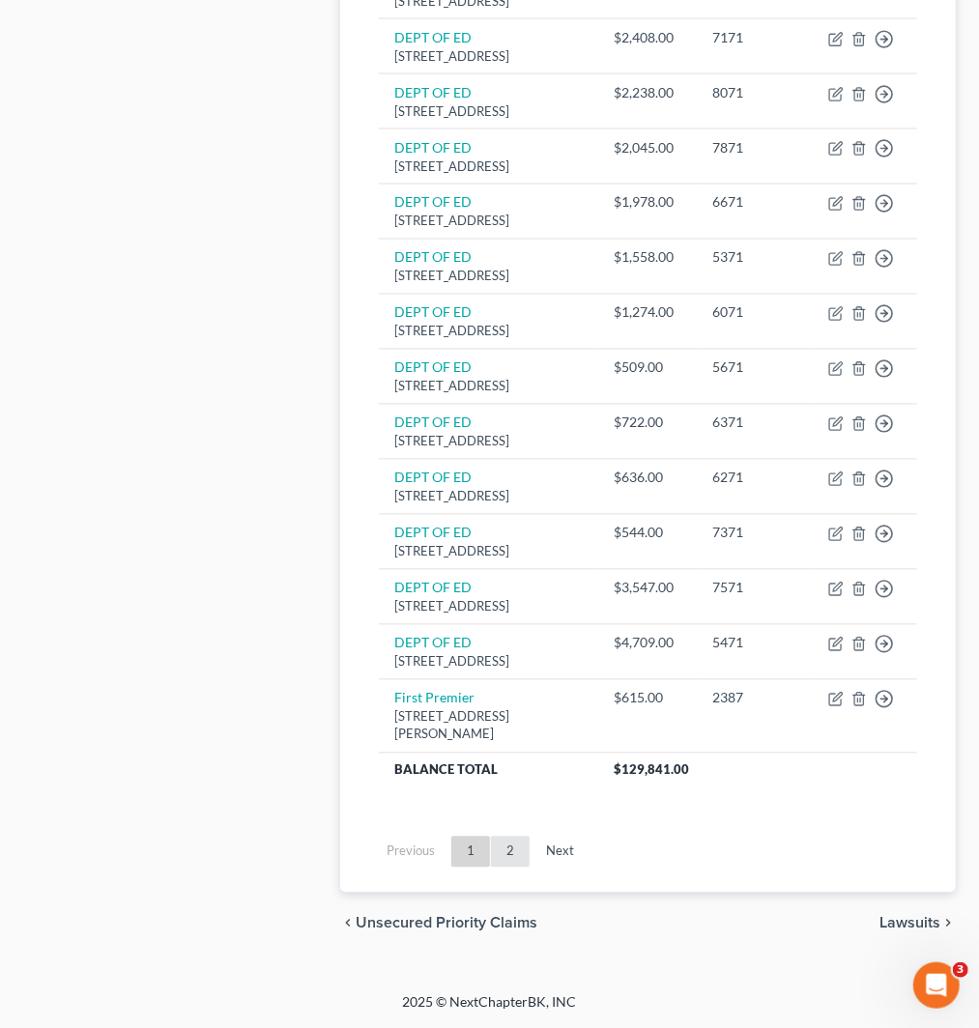
click at [515, 853] on link "2" at bounding box center [510, 852] width 39 height 31
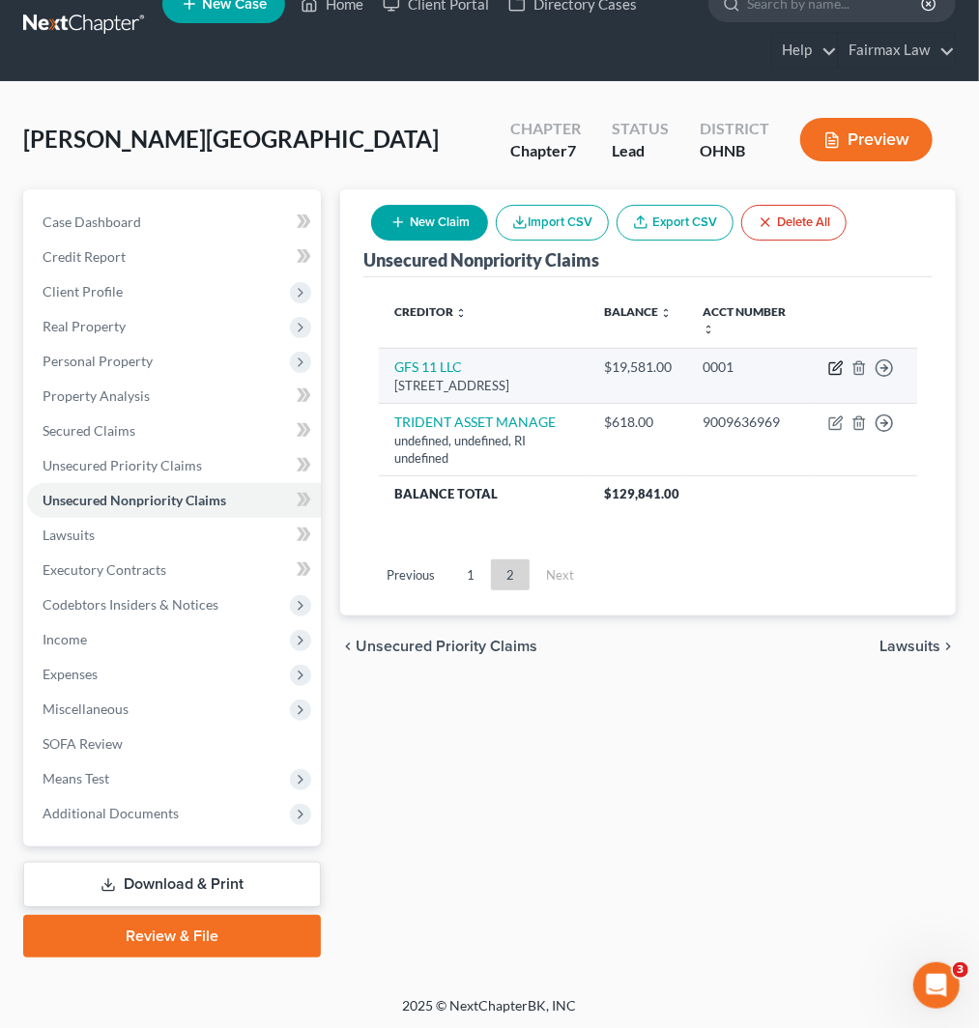
click at [839, 370] on icon "button" at bounding box center [835, 368] width 15 height 15
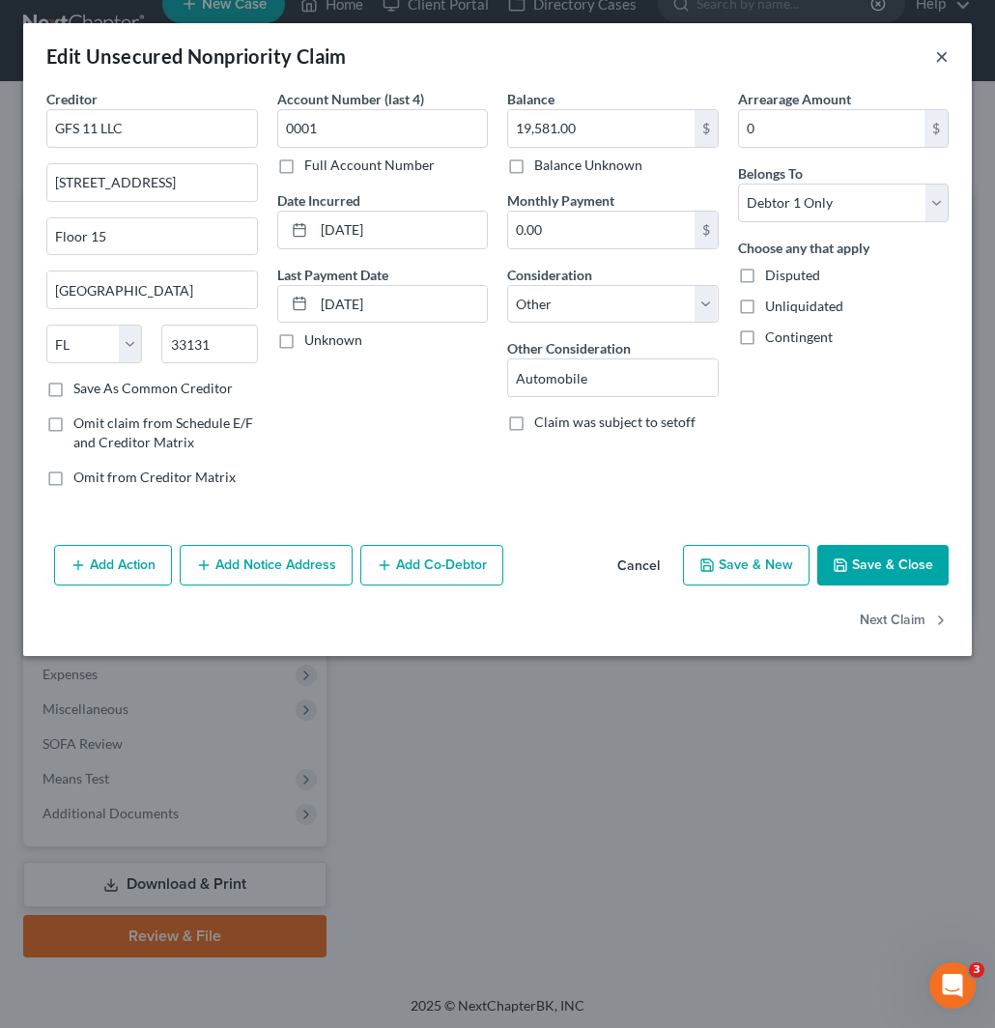
click at [940, 52] on button "×" at bounding box center [943, 55] width 14 height 23
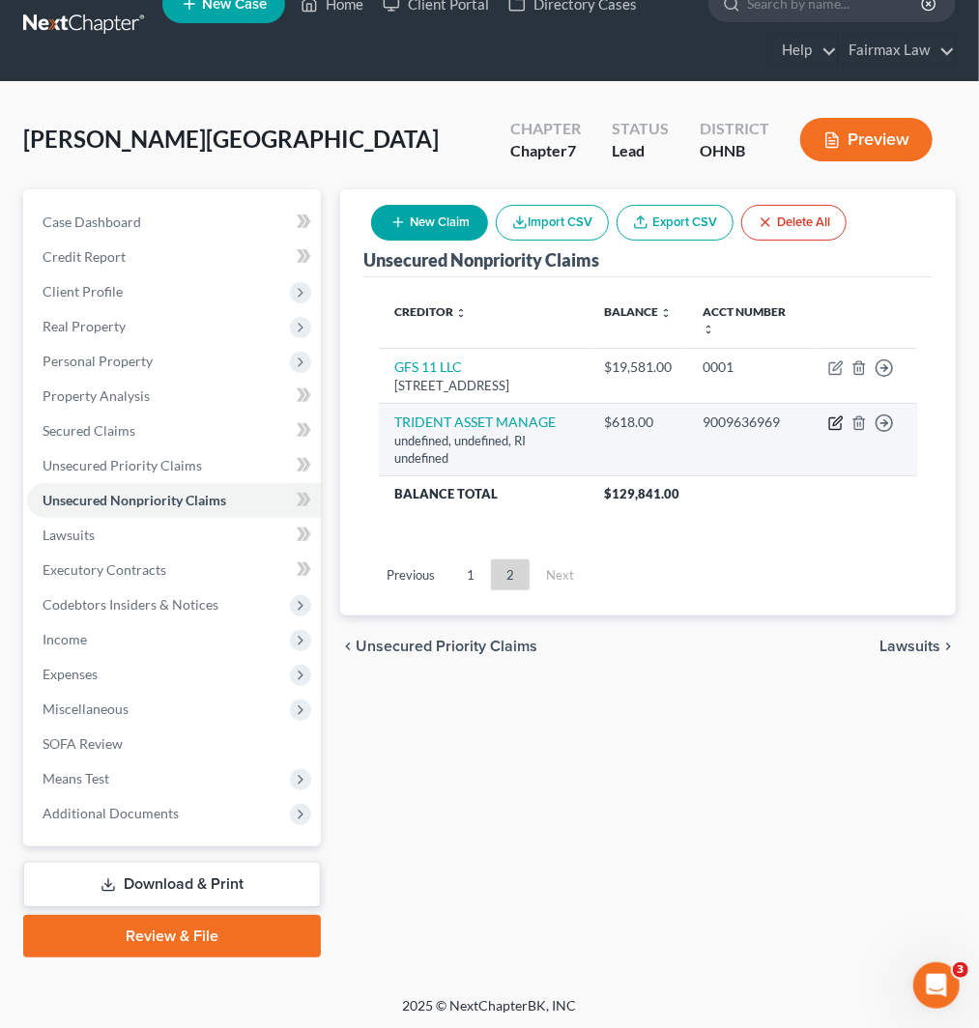
click at [837, 431] on icon "button" at bounding box center [835, 423] width 15 height 15
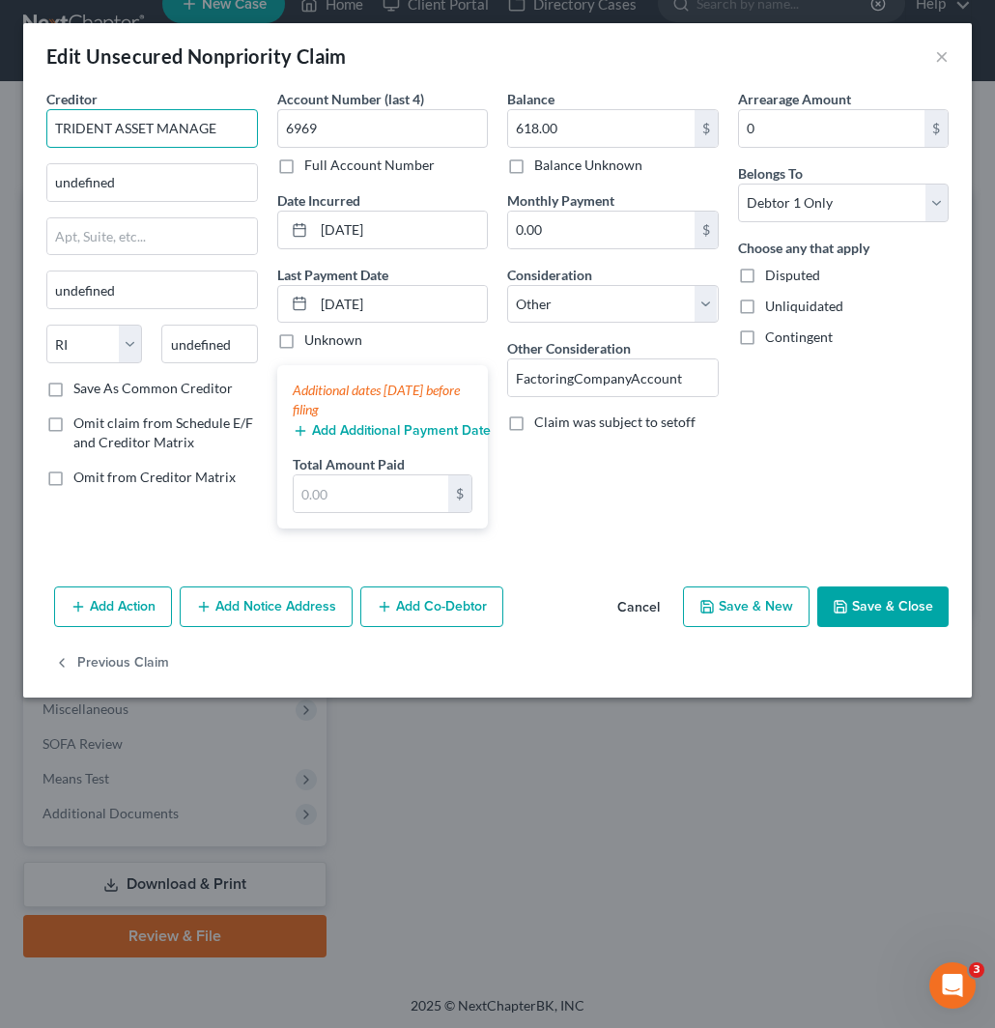
drag, startPoint x: 236, startPoint y: 124, endPoint x: -2, endPoint y: 113, distance: 238.0
click at [0, 113] on html "Home New Case Client Portal Directory Cases Fairmax Law jan@fairmaxlaw.com My A…" at bounding box center [497, 500] width 995 height 1062
paste input "TRIDENT ASSET MANAGE"
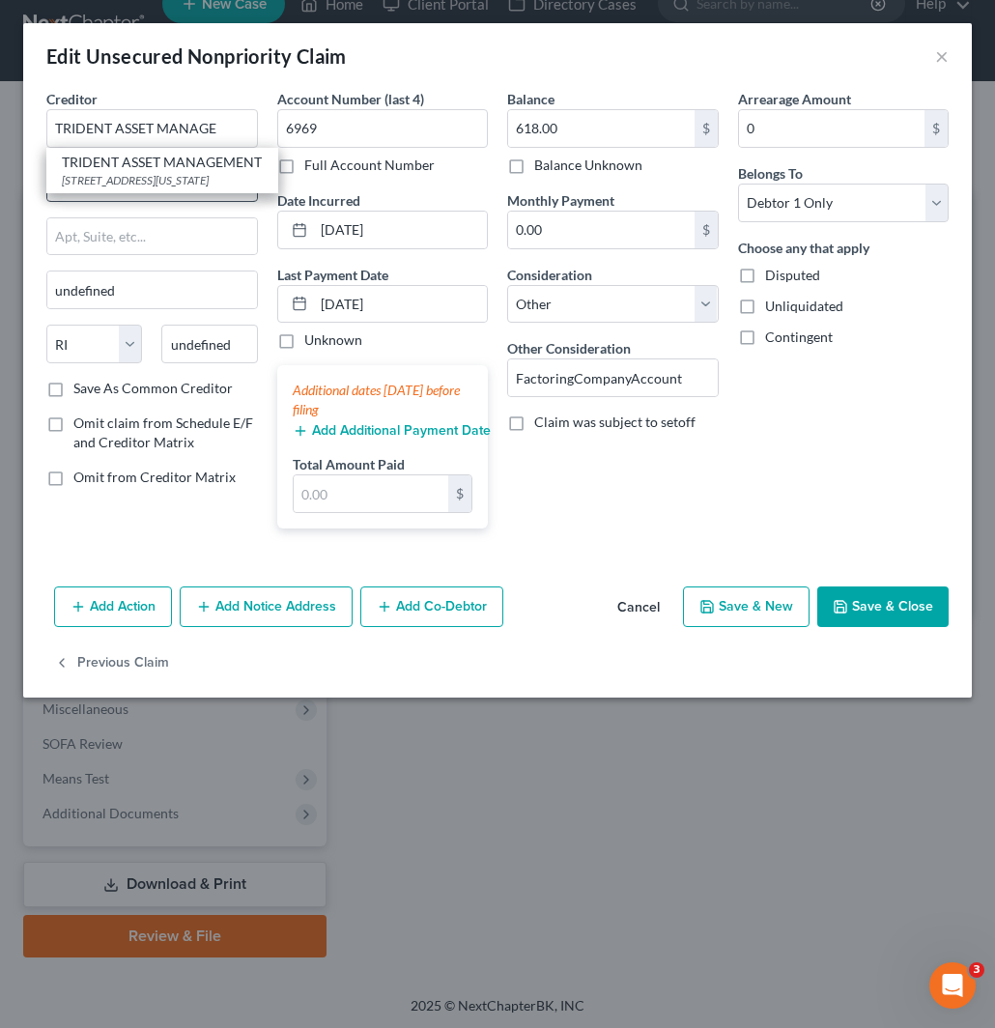
click at [159, 172] on div "TRIDENT ASSET MANAGEMENT" at bounding box center [162, 162] width 201 height 19
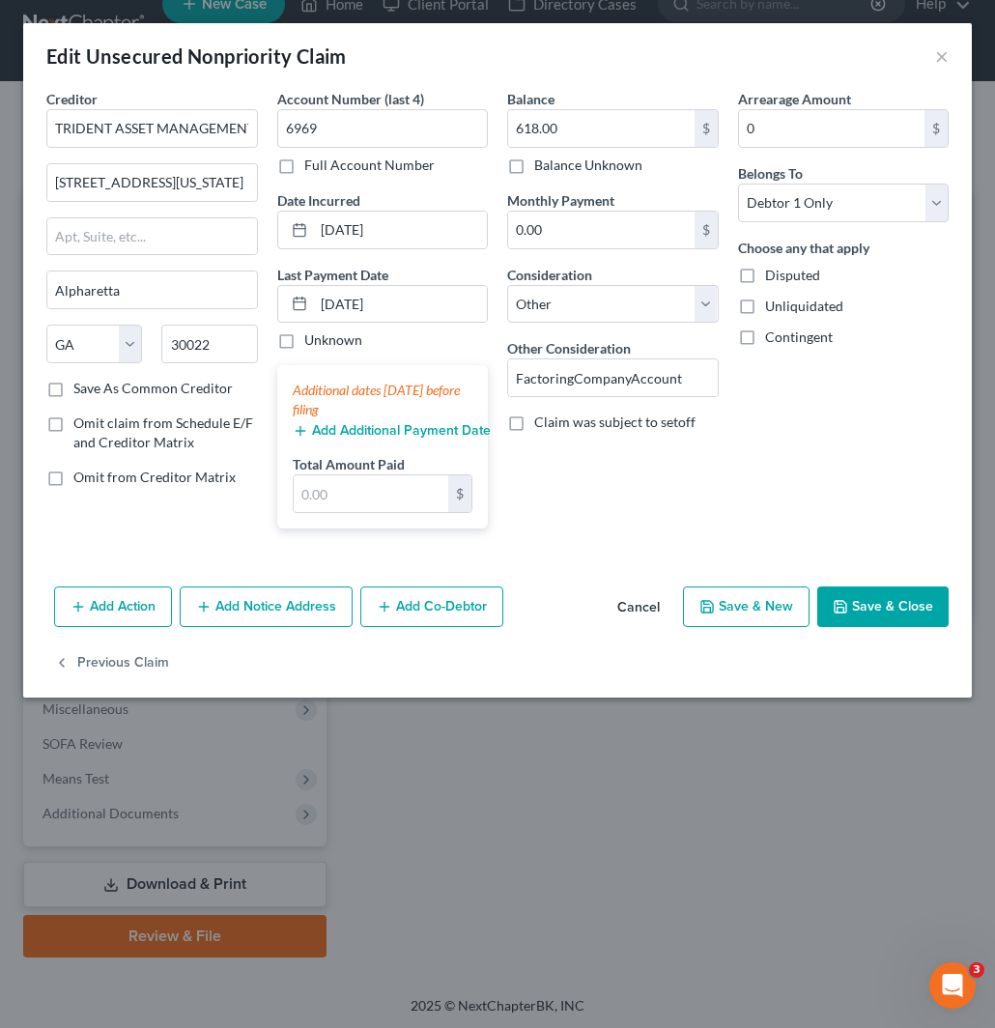
click at [899, 615] on button "Save & Close" at bounding box center [883, 607] width 131 height 41
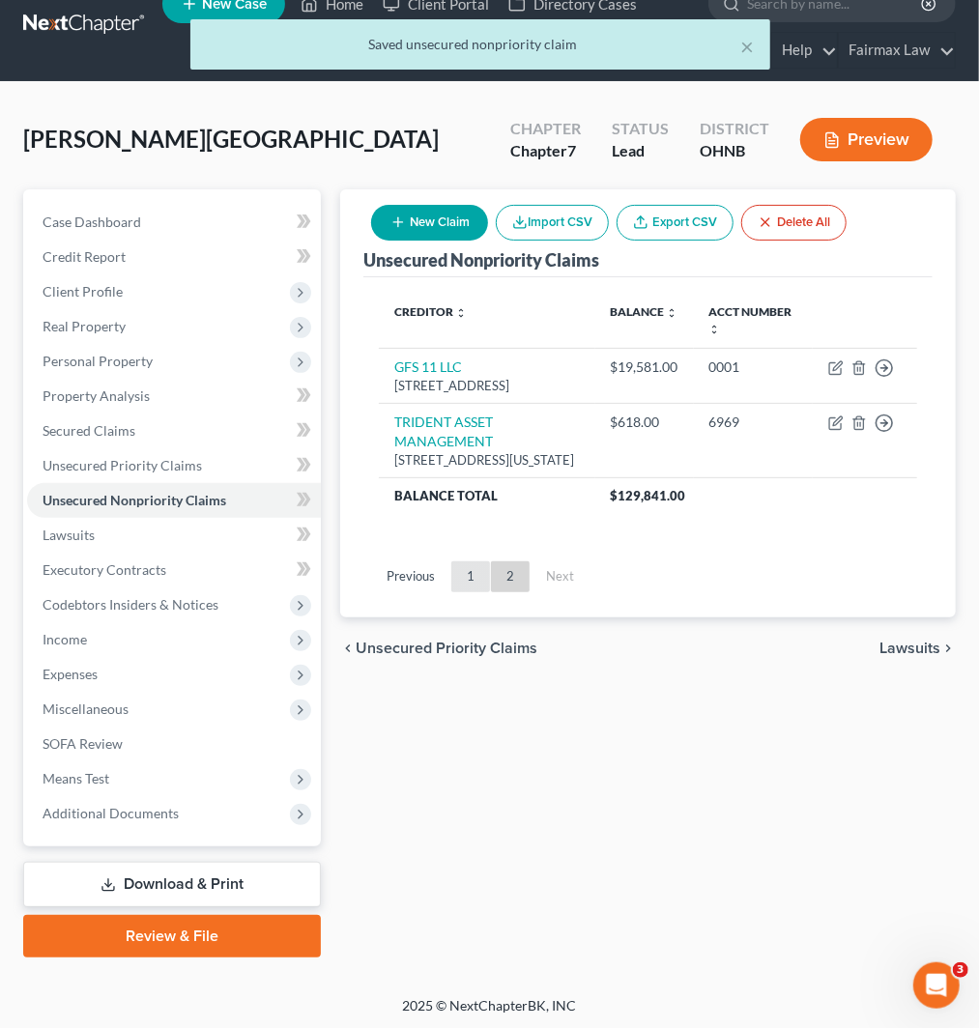
click at [465, 592] on link "1" at bounding box center [470, 577] width 39 height 31
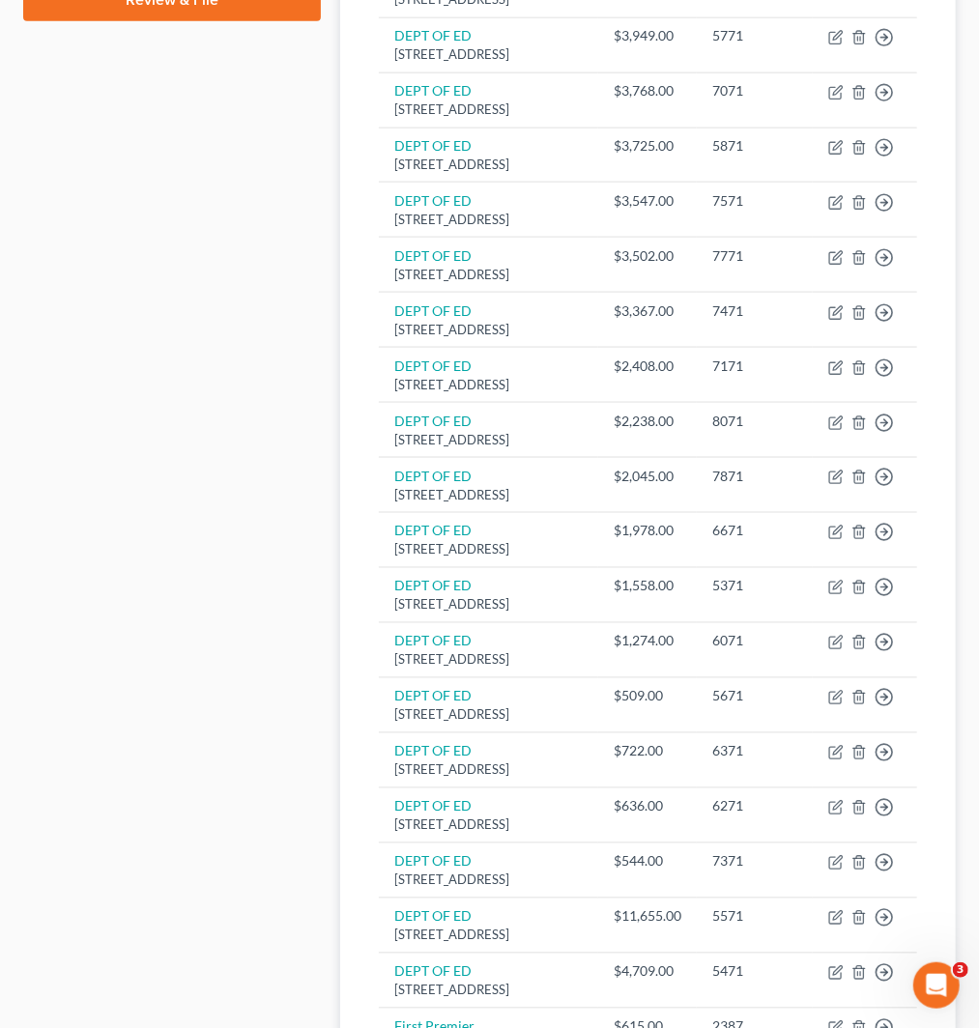
scroll to position [1334, 0]
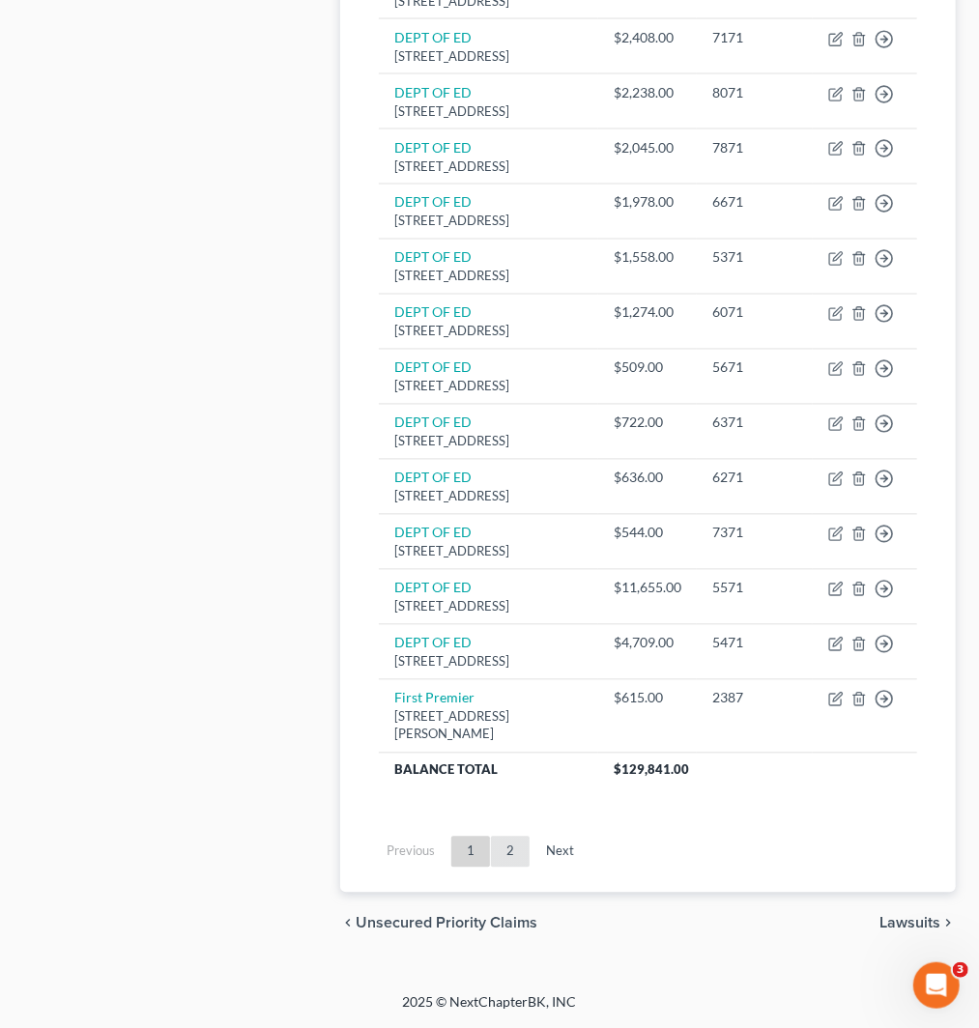
click at [505, 851] on link "2" at bounding box center [510, 852] width 39 height 31
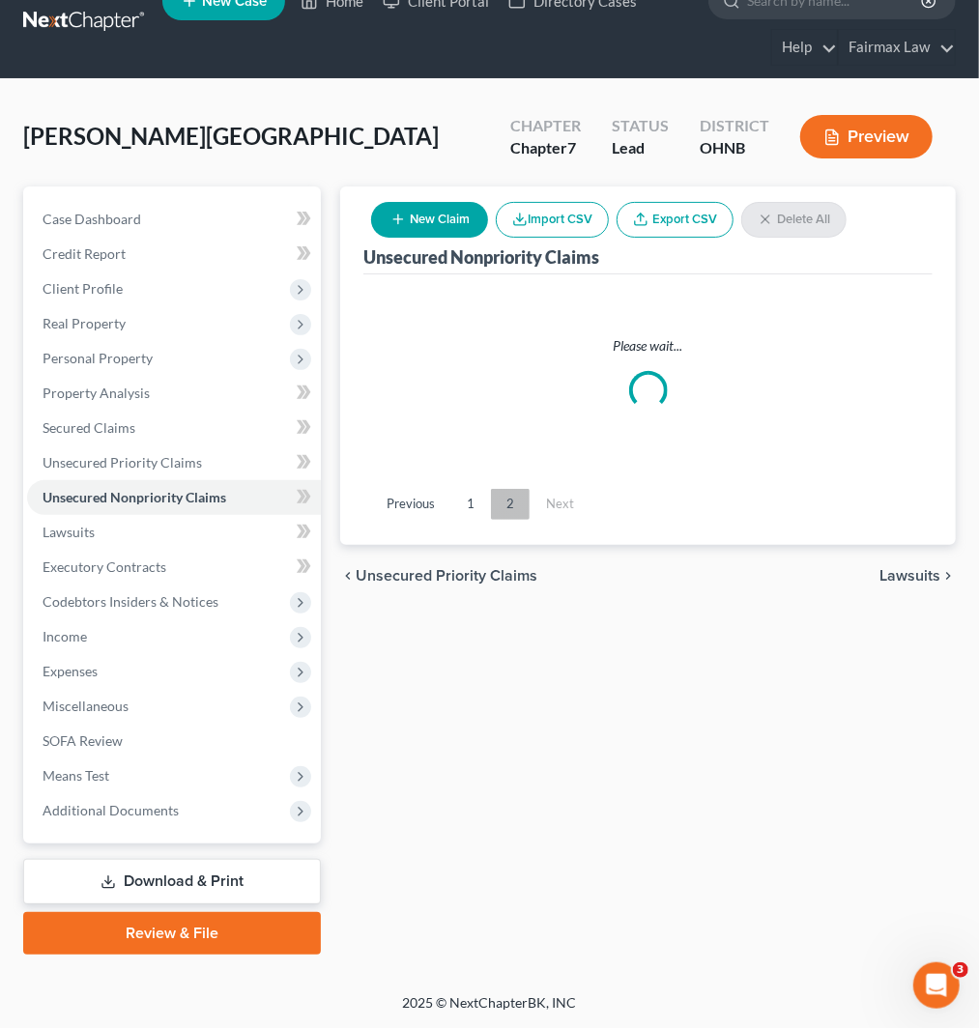
scroll to position [31, 0]
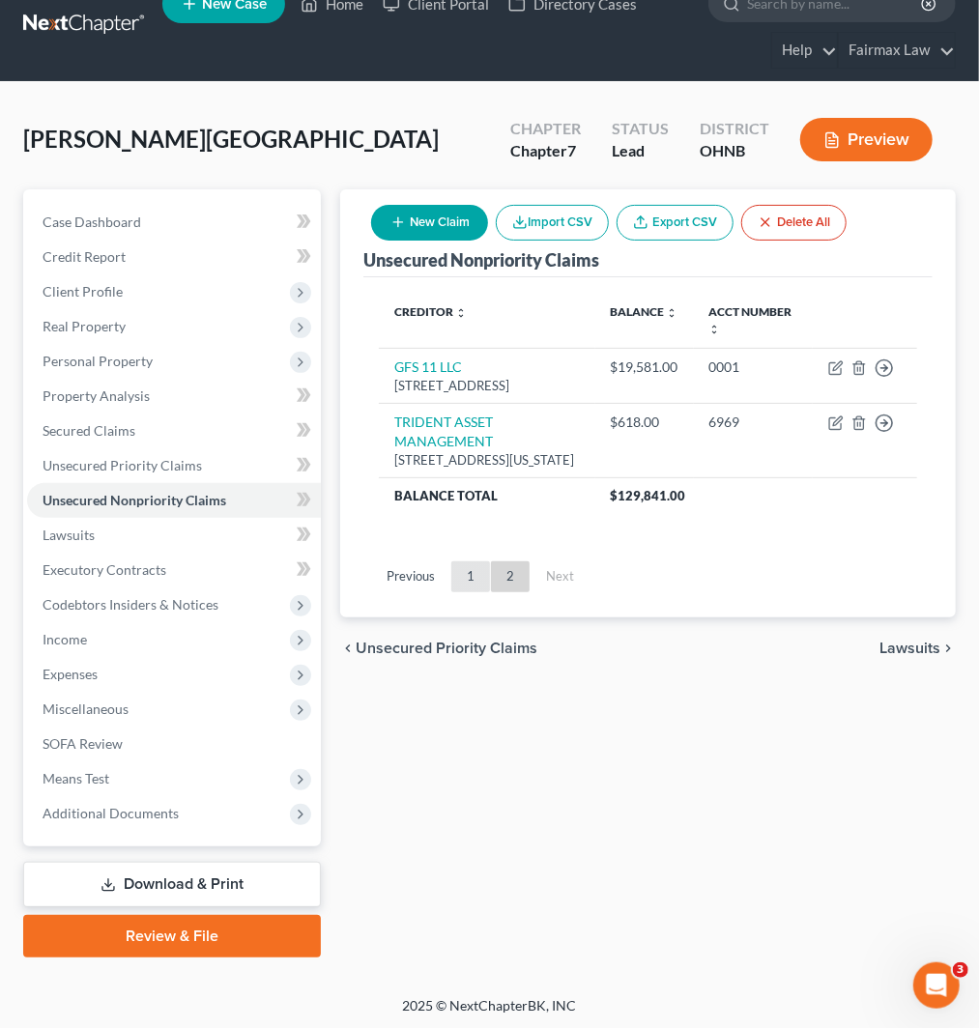
click at [468, 592] on link "1" at bounding box center [470, 577] width 39 height 31
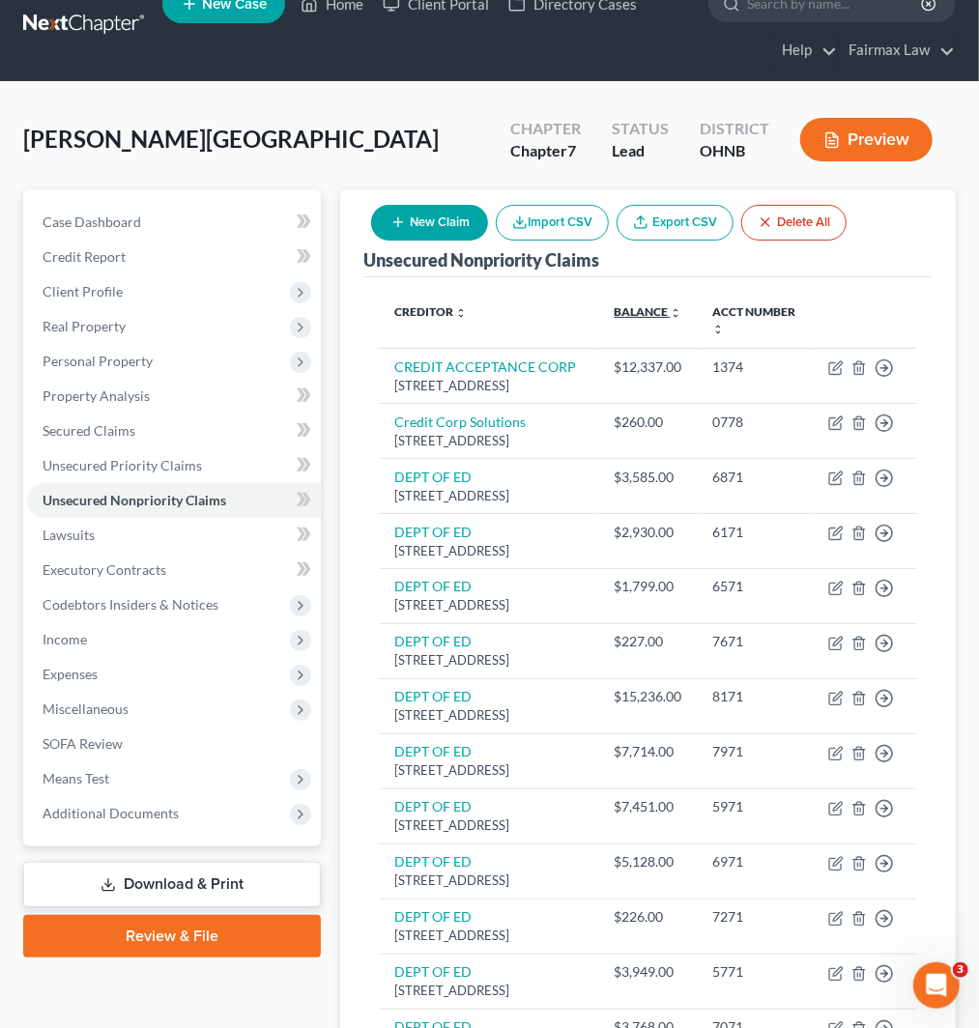
click at [654, 314] on link "Balance expand_more expand_less unfold_more" at bounding box center [648, 311] width 68 height 14
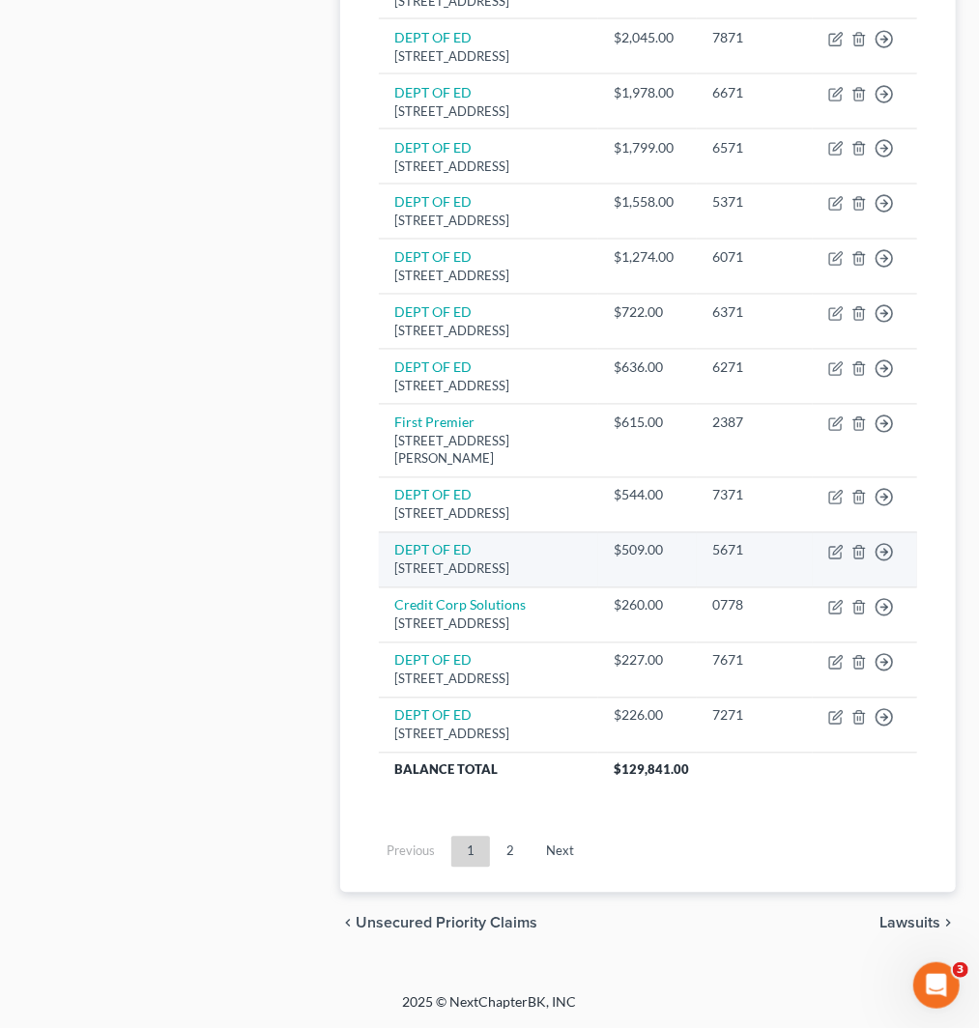
scroll to position [1334, 0]
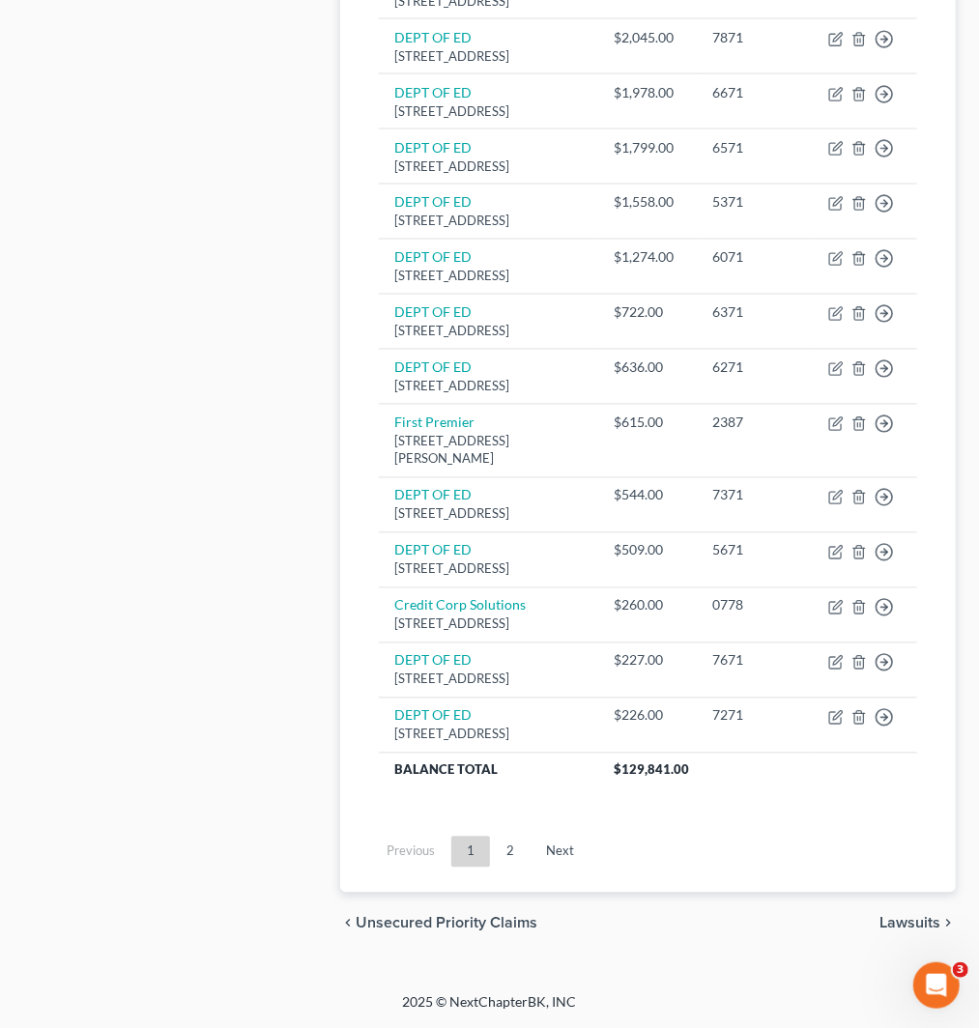
drag, startPoint x: 514, startPoint y: 847, endPoint x: 534, endPoint y: 800, distance: 50.3
click at [513, 847] on link "2" at bounding box center [510, 852] width 39 height 31
click at [508, 858] on link "2" at bounding box center [510, 852] width 39 height 31
click at [466, 848] on link "1" at bounding box center [470, 852] width 39 height 31
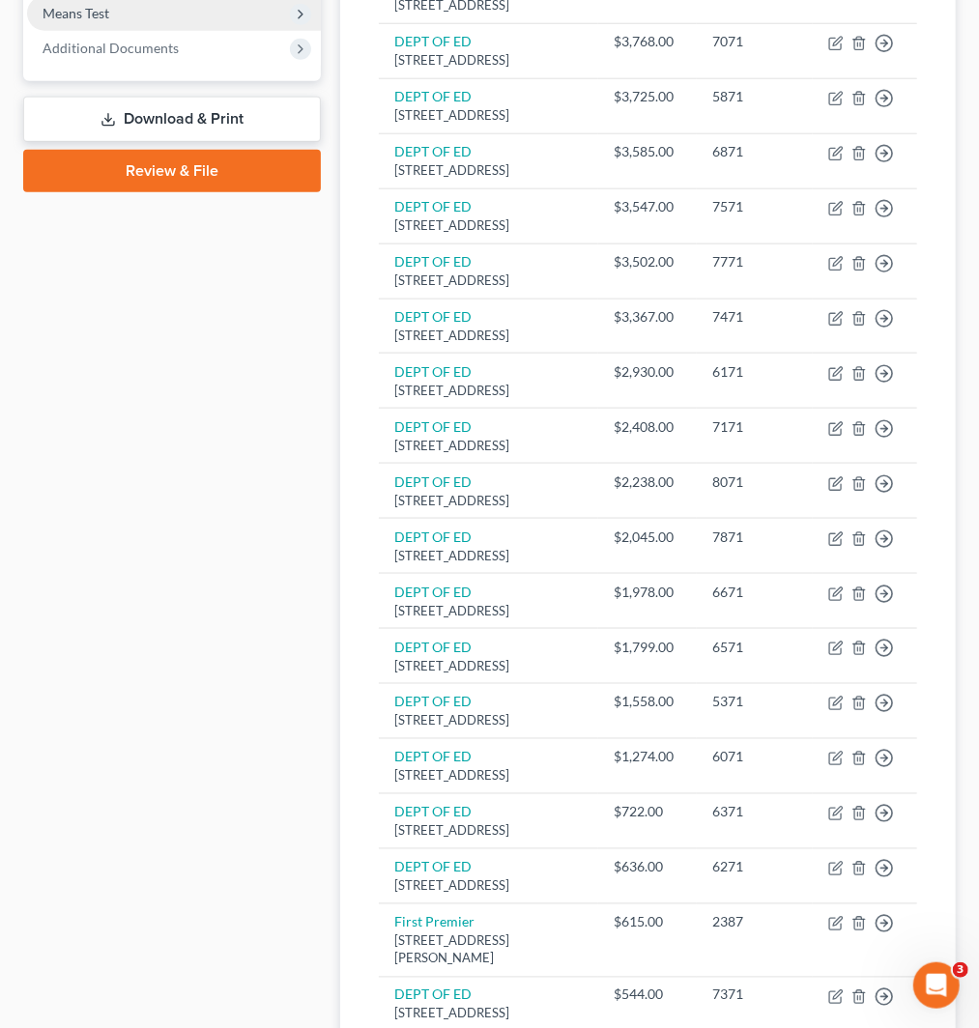
scroll to position [259, 0]
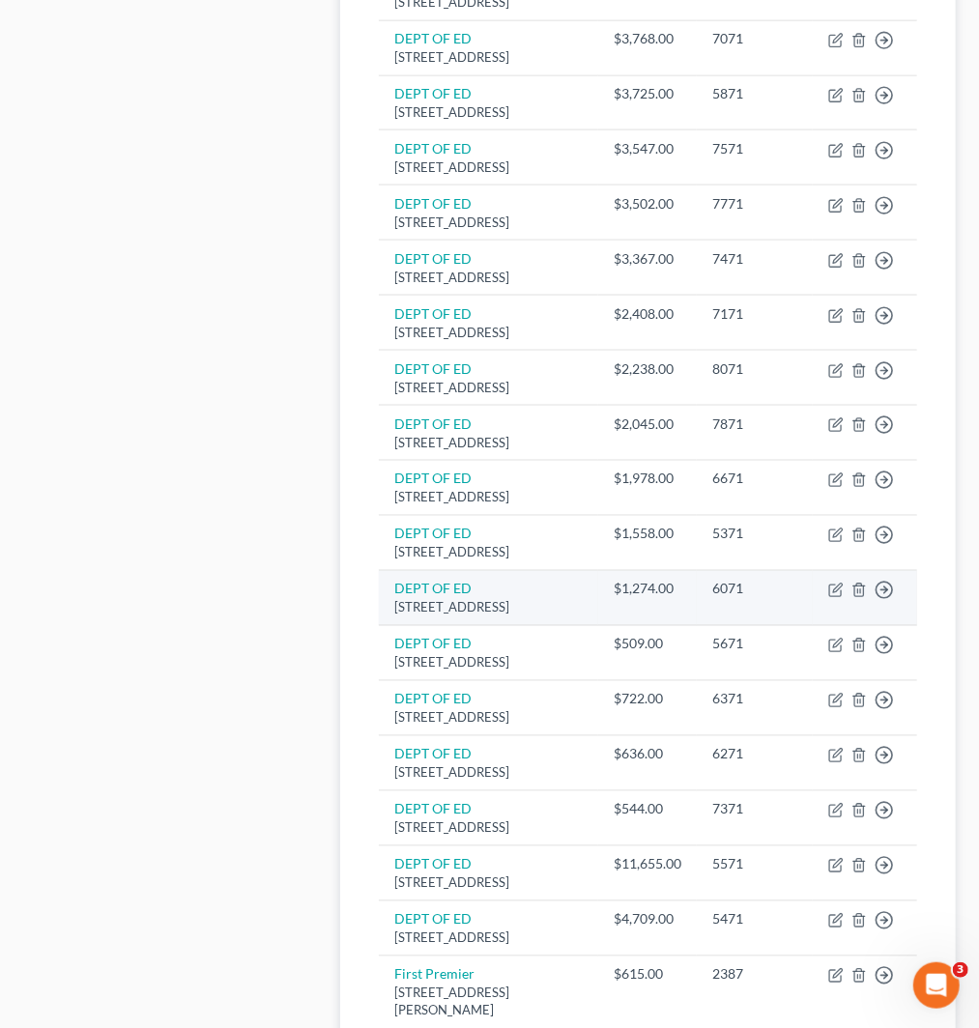
scroll to position [1334, 0]
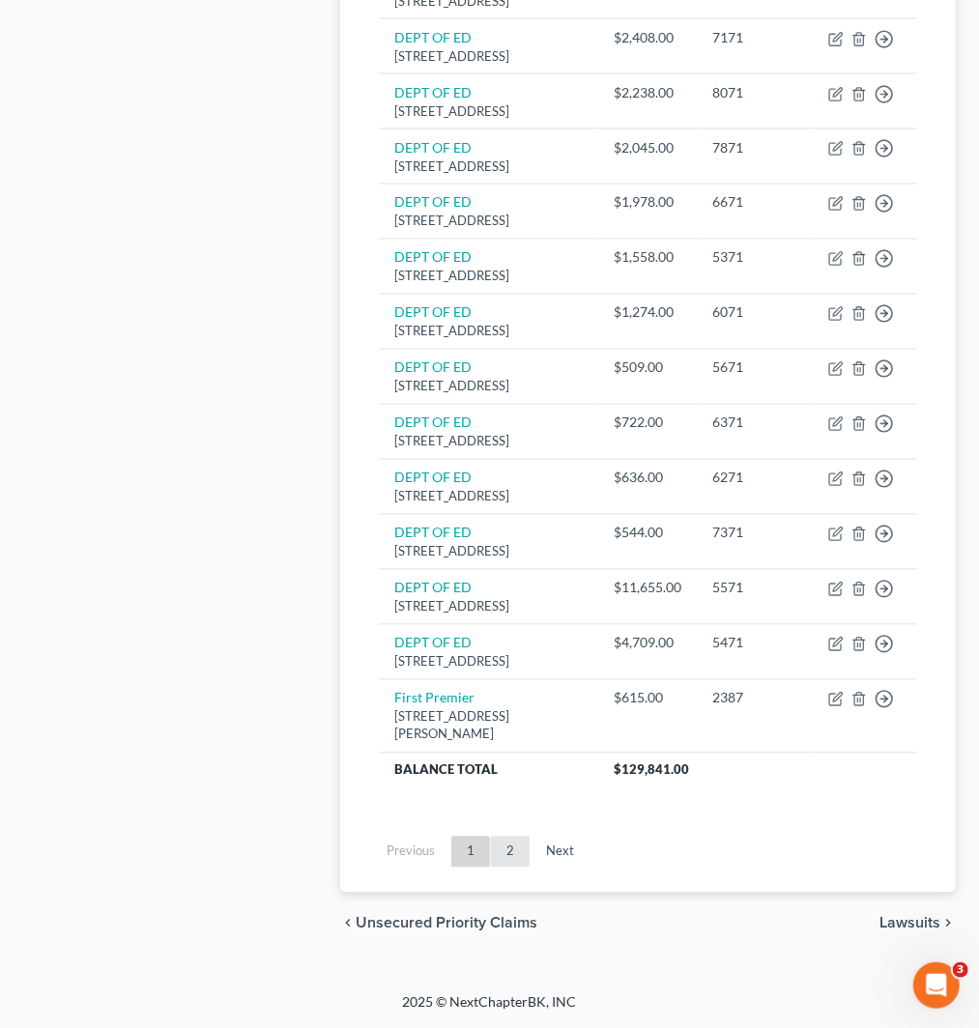
click at [525, 856] on link "2" at bounding box center [510, 852] width 39 height 31
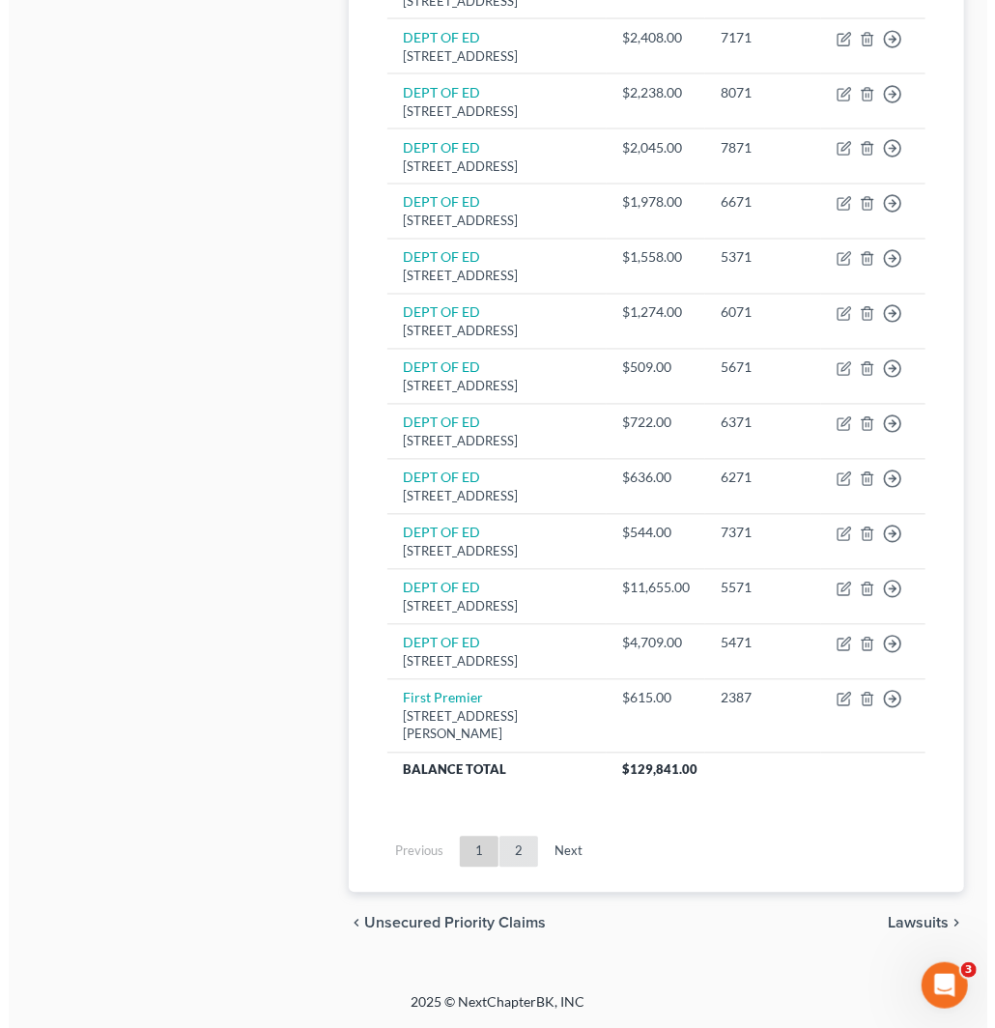
scroll to position [31, 0]
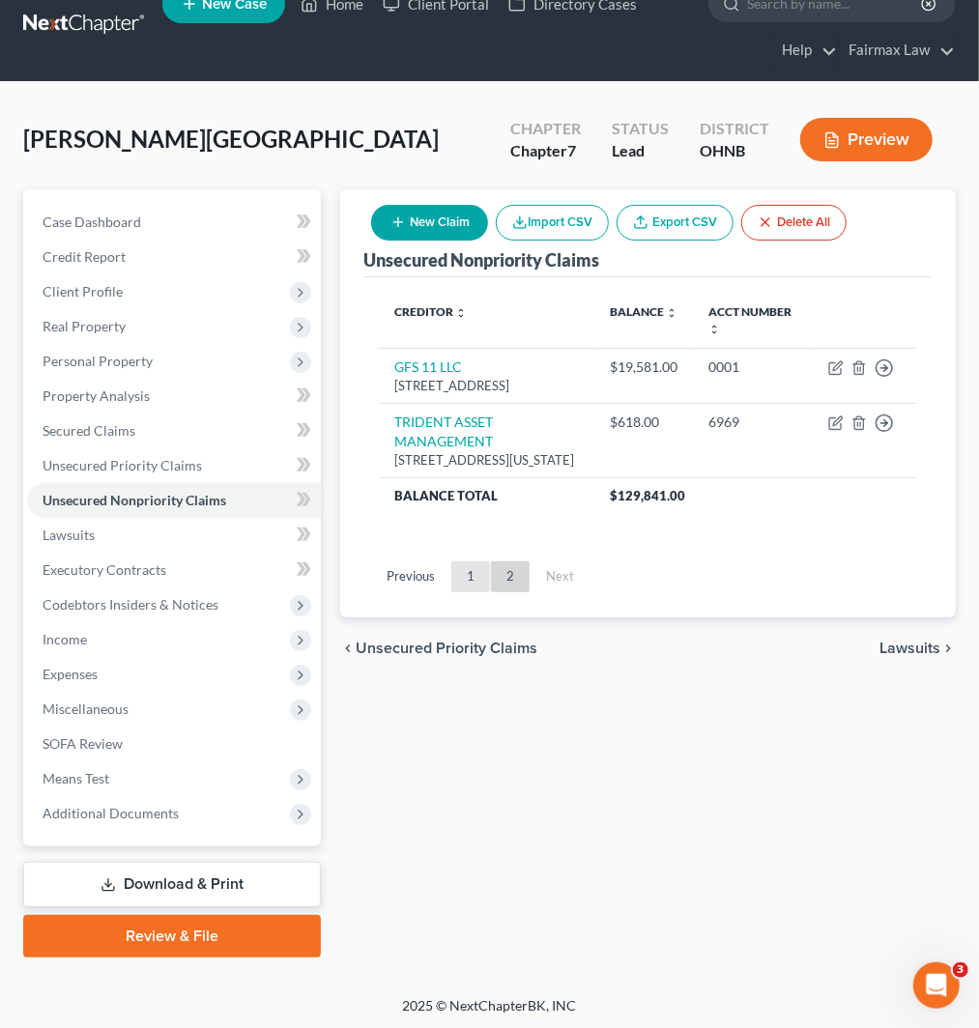
click at [466, 588] on link "1" at bounding box center [470, 577] width 39 height 31
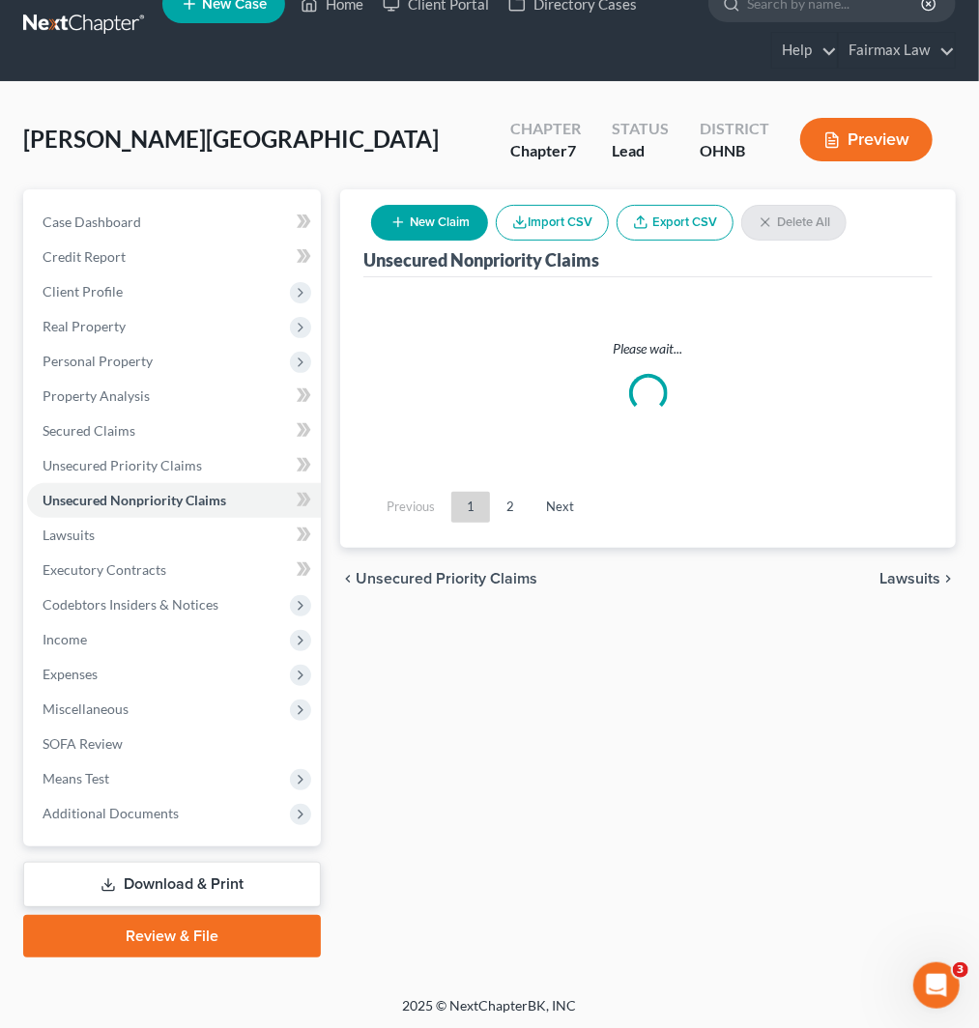
click at [419, 218] on button "New Claim" at bounding box center [429, 223] width 117 height 36
select select "0"
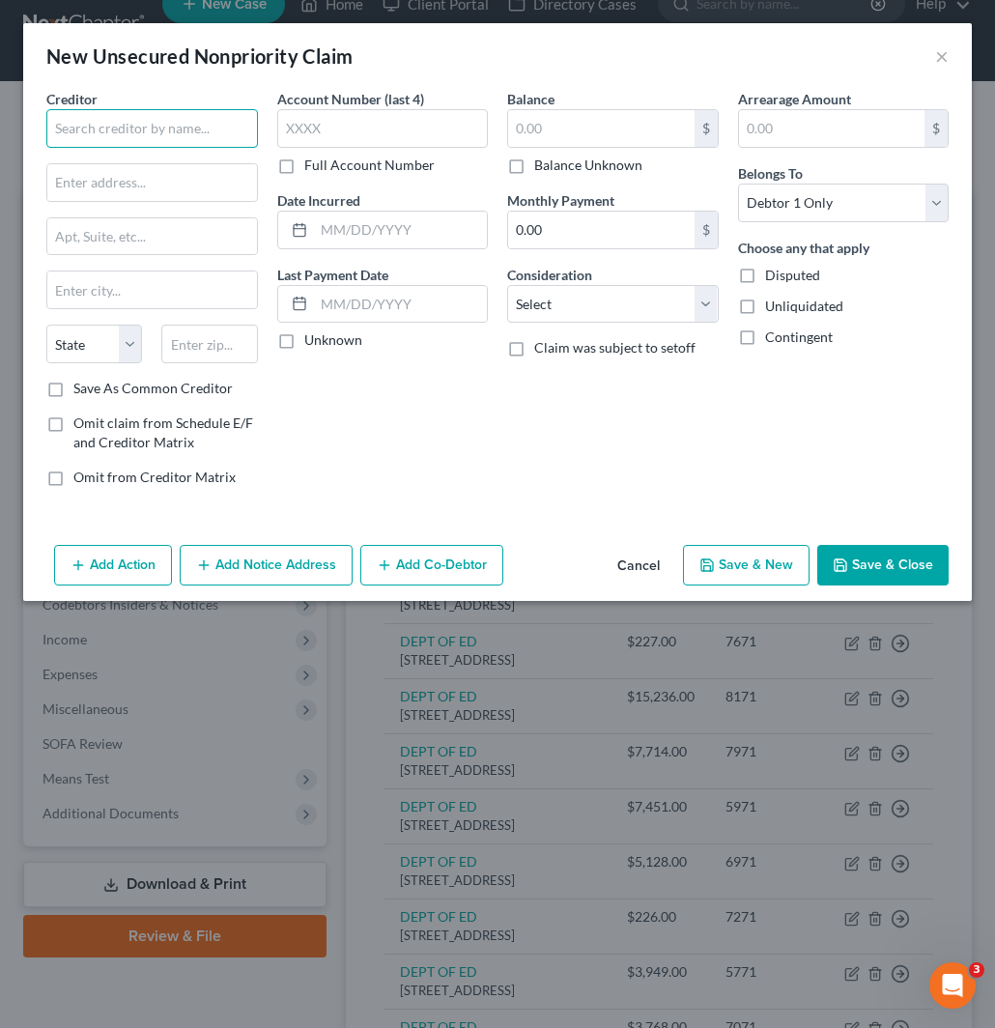
click at [156, 116] on input "text" at bounding box center [152, 128] width 212 height 39
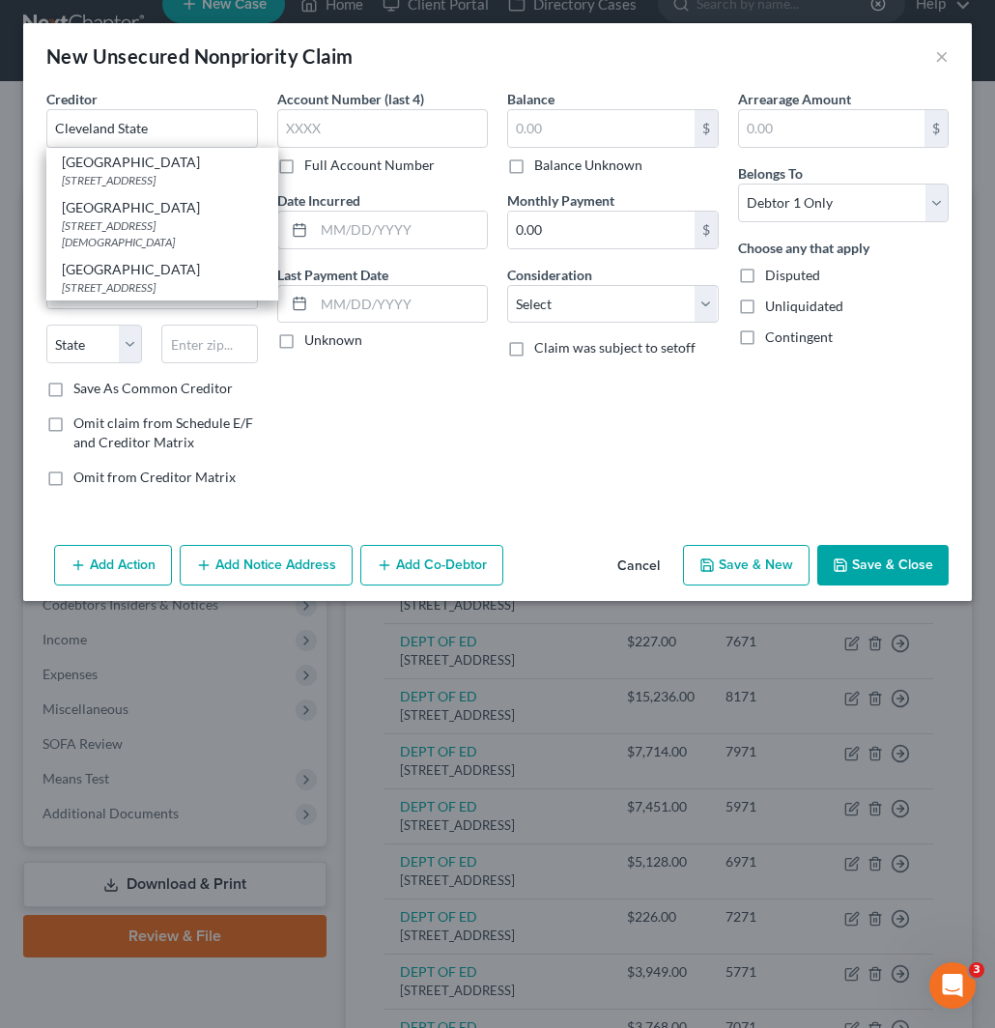
click at [128, 181] on div "[STREET_ADDRESS]" at bounding box center [162, 180] width 201 height 16
type input "[GEOGRAPHIC_DATA]"
type input "[STREET_ADDRESS]"
type input "[PERSON_NAME]"
select select "36"
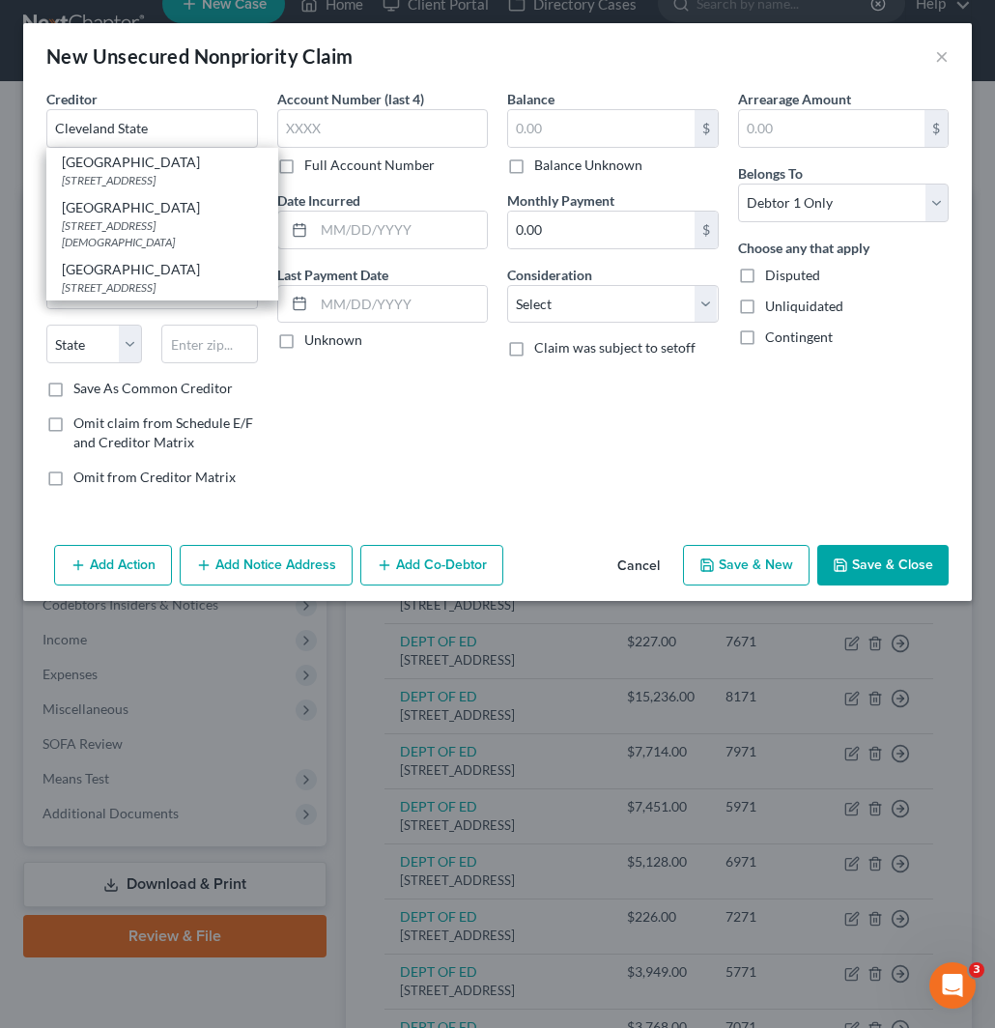
type input "45040"
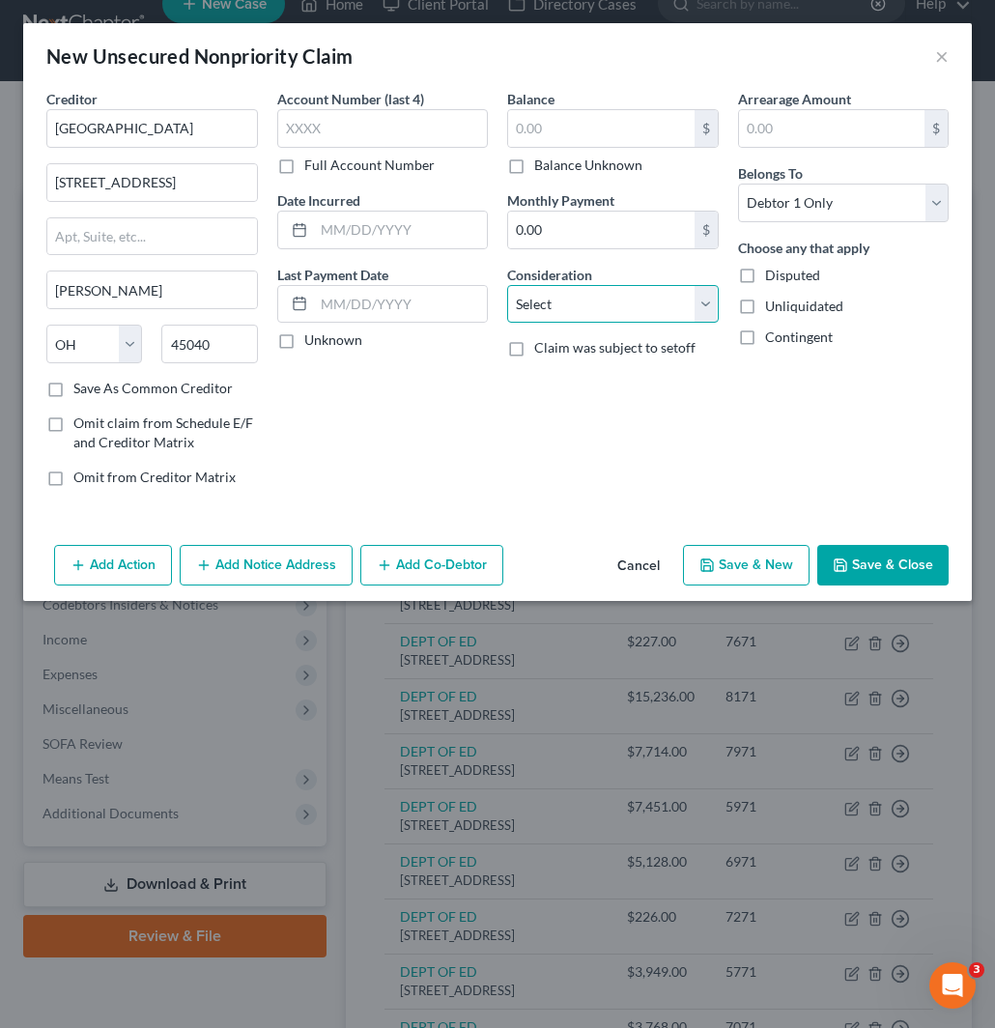
click at [568, 291] on select "Select Cable / Satellite Services Collection Agency Credit Card Debt Debt Couns…" at bounding box center [613, 304] width 212 height 39
select select "17"
click at [507, 285] on select "Select Cable / Satellite Services Collection Agency Credit Card Debt Debt Couns…" at bounding box center [613, 304] width 212 height 39
click at [111, 552] on button "Add Action" at bounding box center [113, 565] width 118 height 41
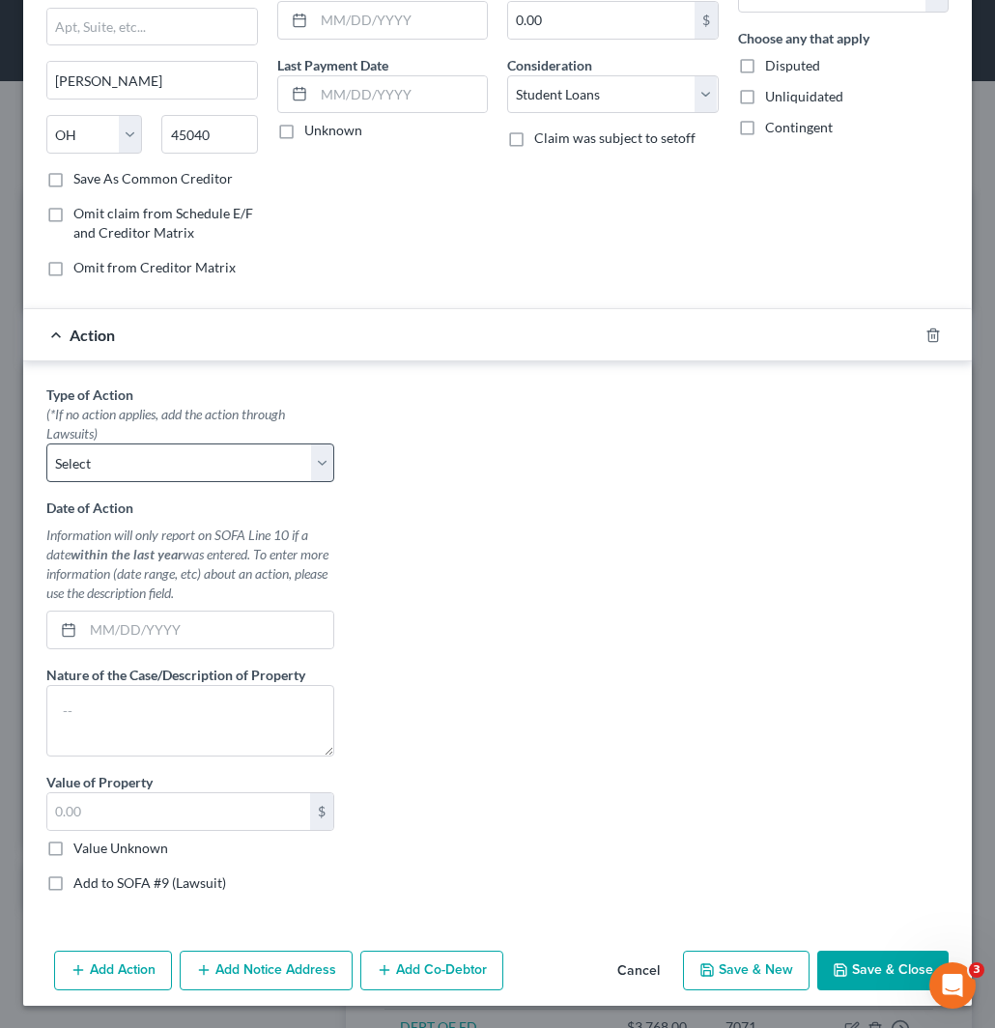
scroll to position [213, 0]
click at [216, 448] on select "Select Repossession Garnishment Foreclosure Personal Injury Attached, Seized, O…" at bounding box center [190, 462] width 288 height 39
click at [190, 461] on select "Select Repossession Garnishment Foreclosure Personal Injury Attached, Seized, O…" at bounding box center [190, 462] width 288 height 39
select select "4"
click at [46, 443] on select "Select Repossession Garnishment Foreclosure Personal Injury Attached, Seized, O…" at bounding box center [190, 462] width 288 height 39
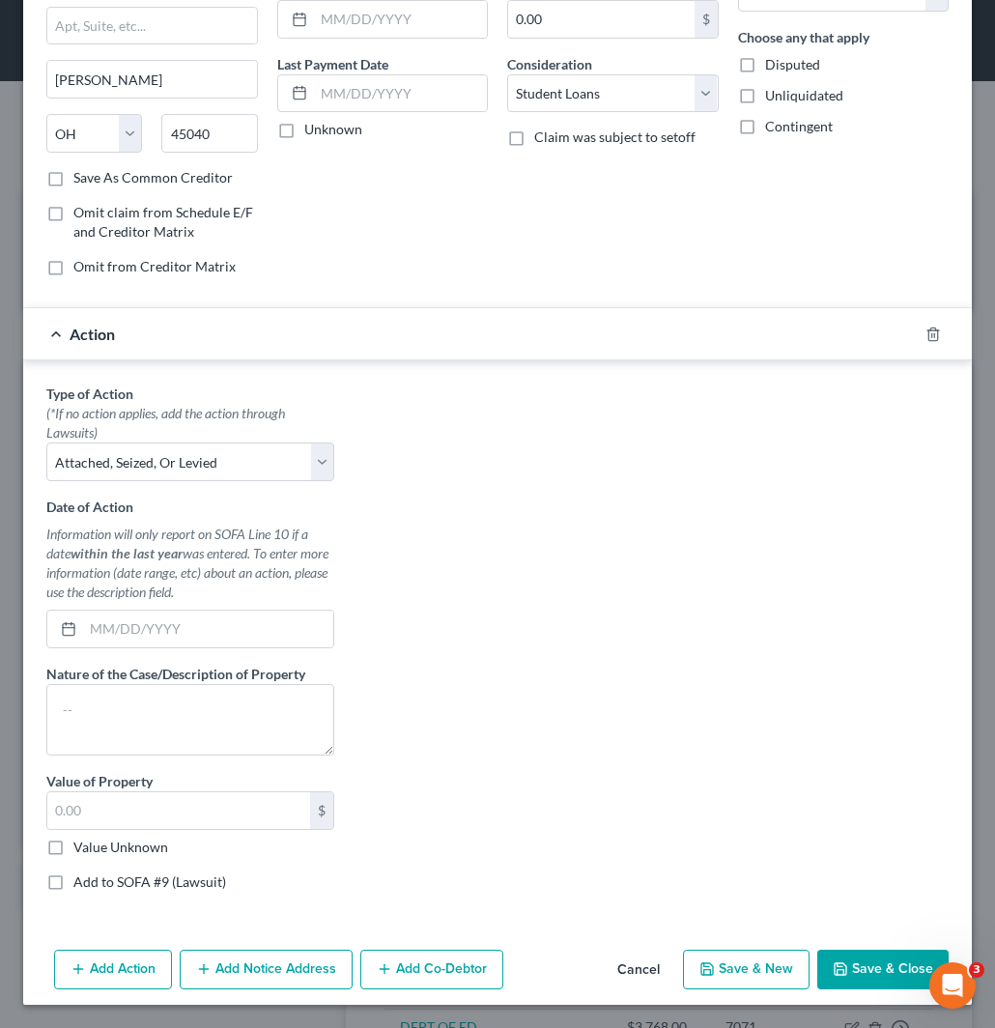
click at [73, 880] on label "Add to SOFA #9 (Lawsuit)" at bounding box center [149, 882] width 153 height 19
click at [81, 880] on input "Add to SOFA #9 (Lawsuit)" at bounding box center [87, 879] width 13 height 13
checkbox input "true"
select select "0"
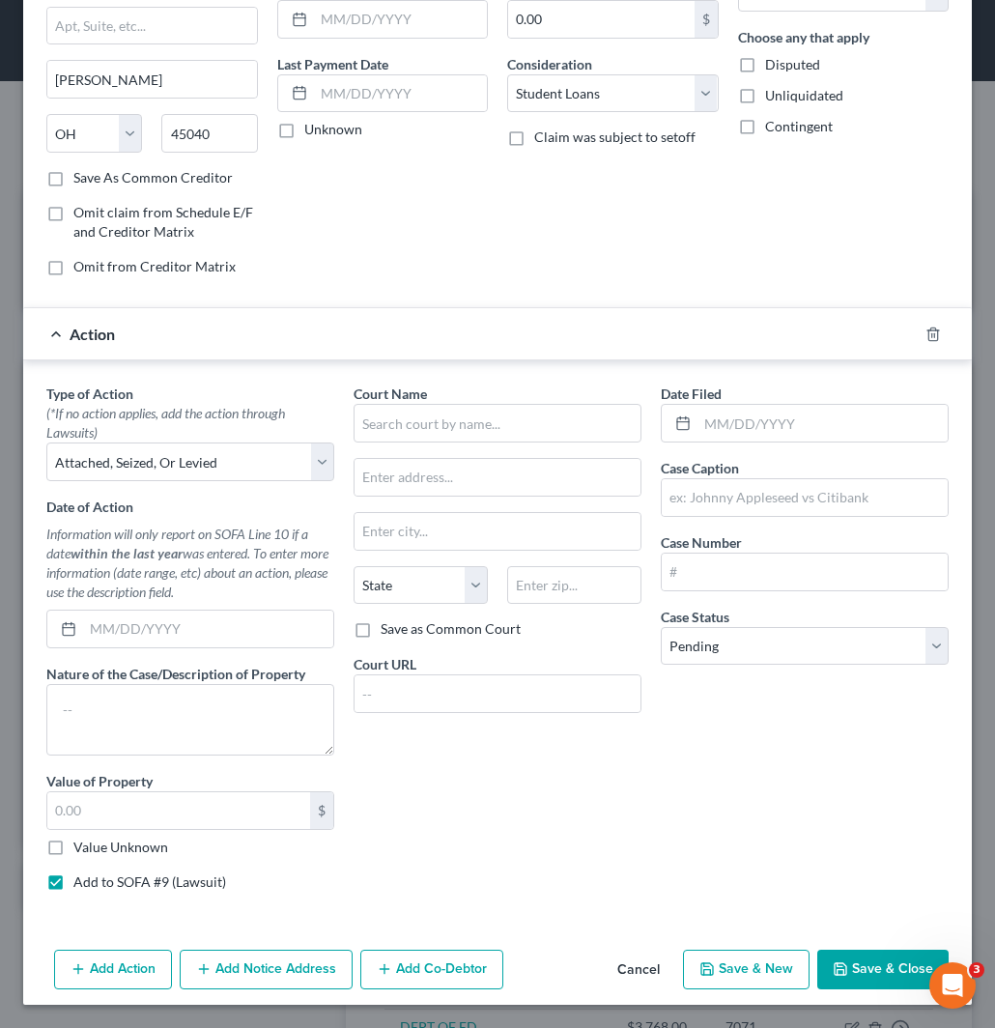
click at [73, 848] on label "Value Unknown" at bounding box center [120, 847] width 95 height 19
click at [81, 848] on input "Value Unknown" at bounding box center [87, 844] width 13 height 13
checkbox input "true"
type input "0.00"
click at [692, 494] on input "text" at bounding box center [805, 497] width 286 height 37
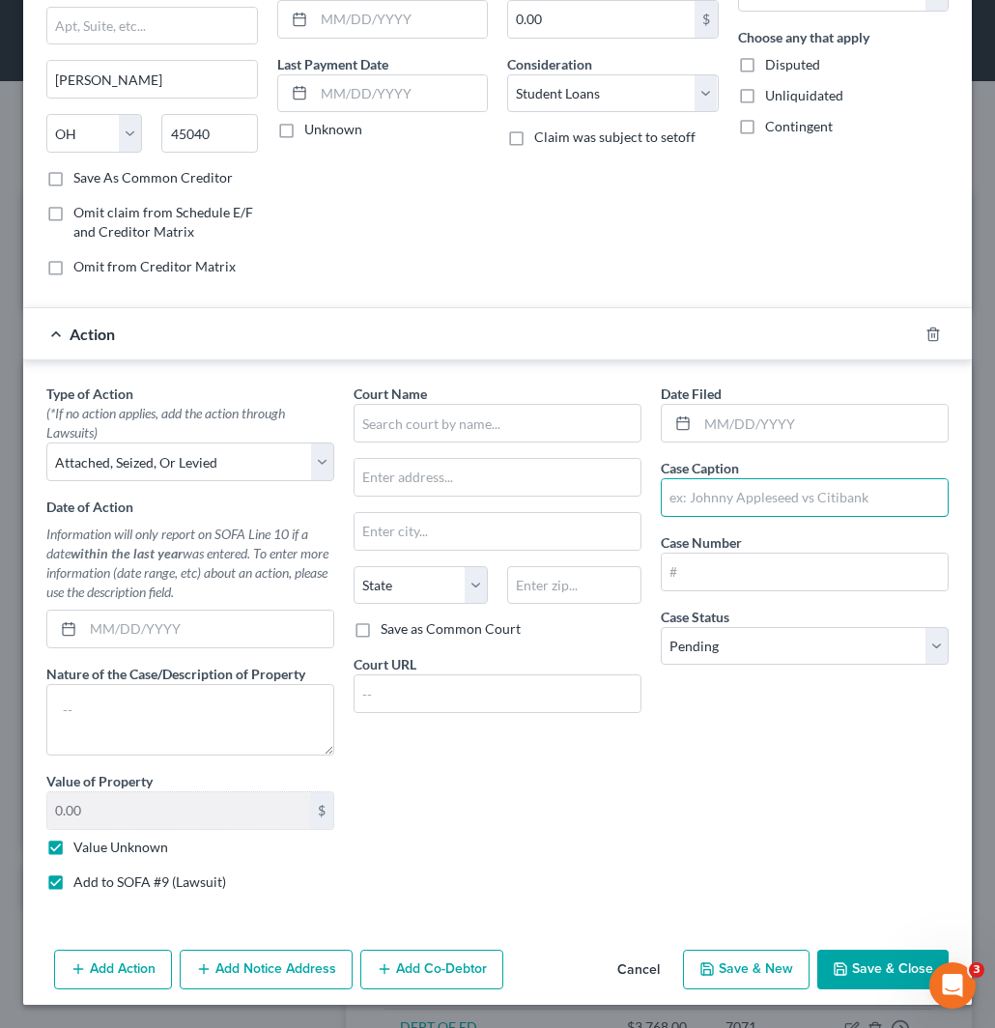
paste input "CLEVELAND STATE UNIVERSITY vs. [PERSON_NAME]"
type input "CLEVELAND STATE UNIVERSITY vs. [PERSON_NAME]"
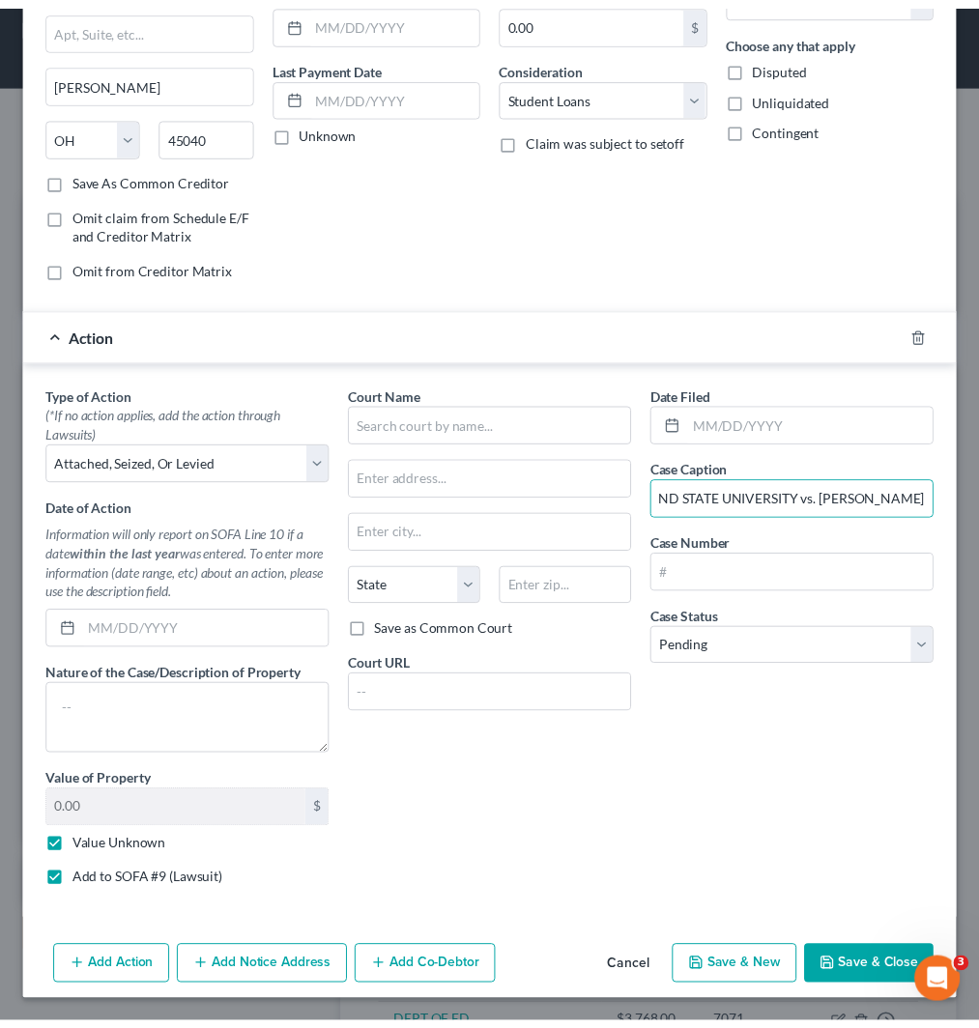
scroll to position [0, 0]
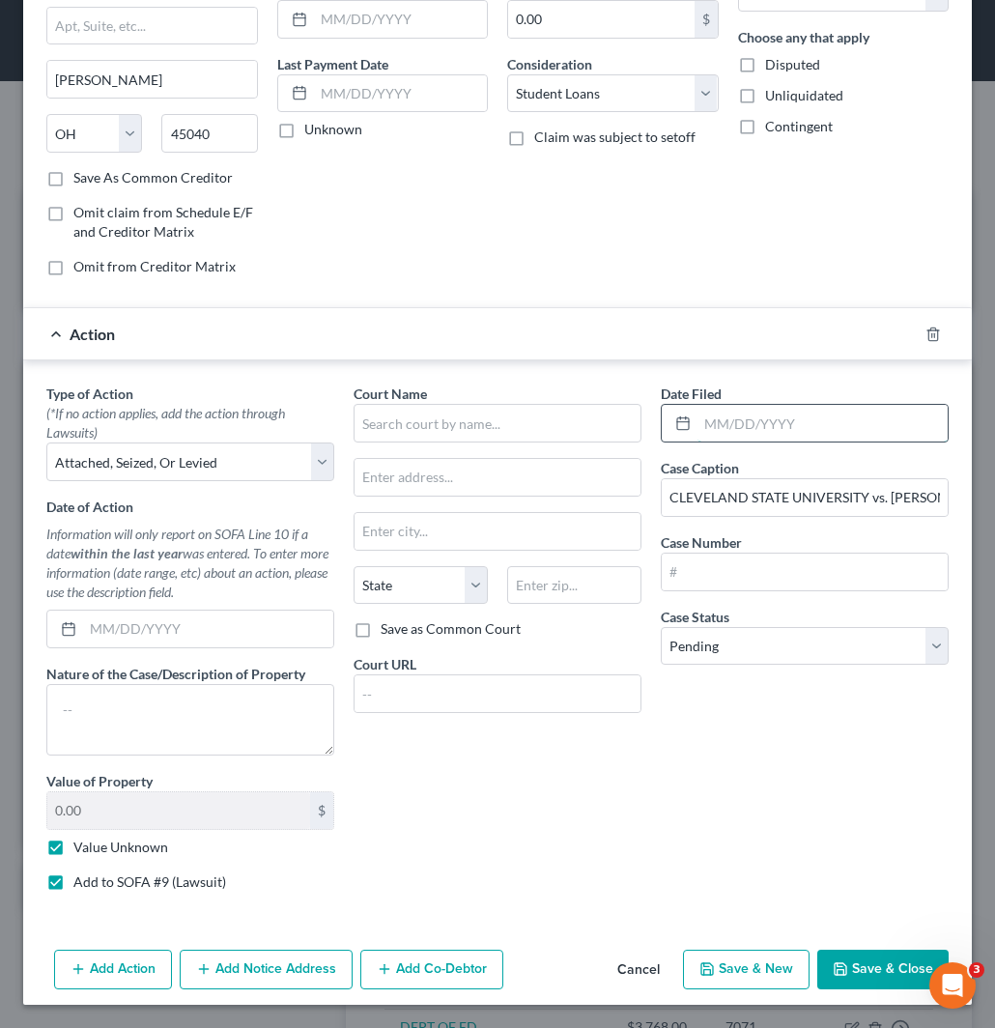
click at [750, 418] on input "text" at bounding box center [823, 423] width 250 height 37
paste input "[DATE]"
drag, startPoint x: 808, startPoint y: 427, endPoint x: 678, endPoint y: 427, distance: 130.5
click at [678, 427] on div "[DATE]" at bounding box center [805, 423] width 288 height 39
type input "[DATE]"
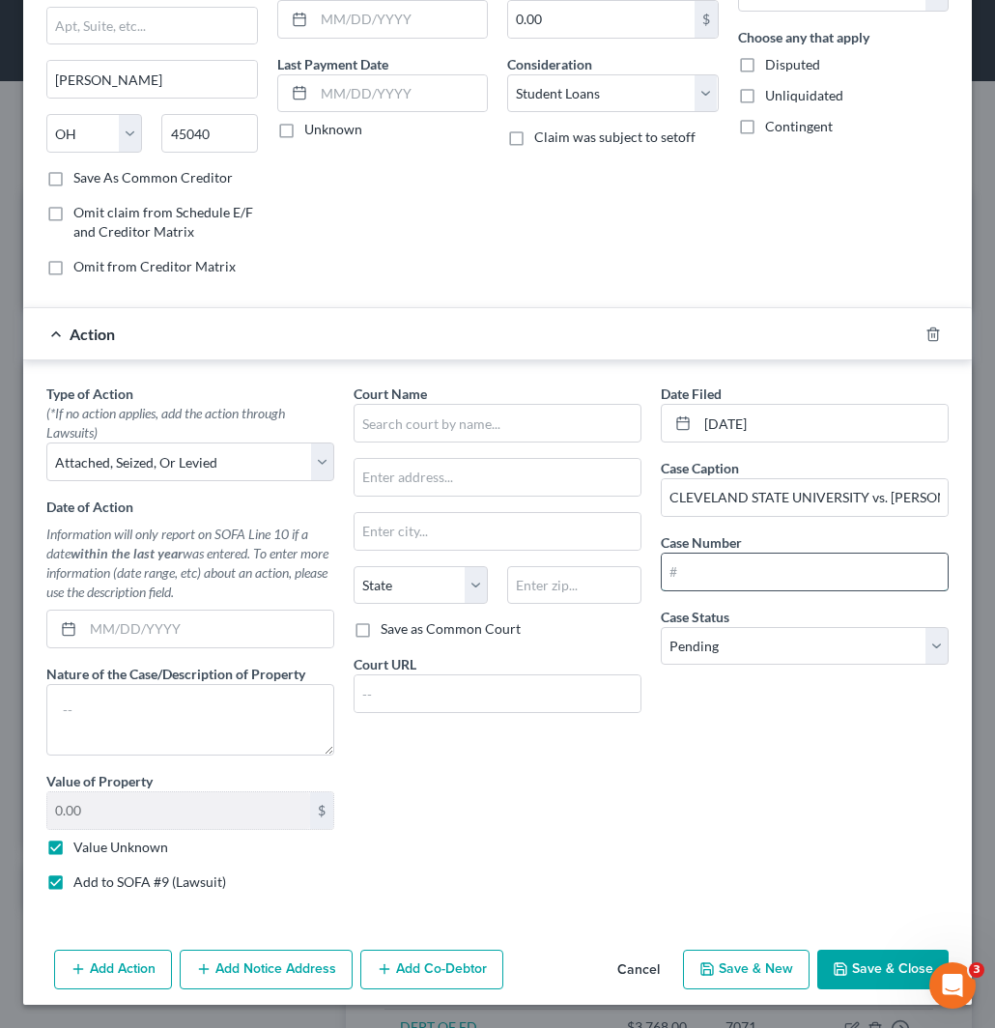
click at [699, 570] on input "text" at bounding box center [805, 572] width 286 height 37
paste input "CV-18-898360"
type input "CV-18-898360"
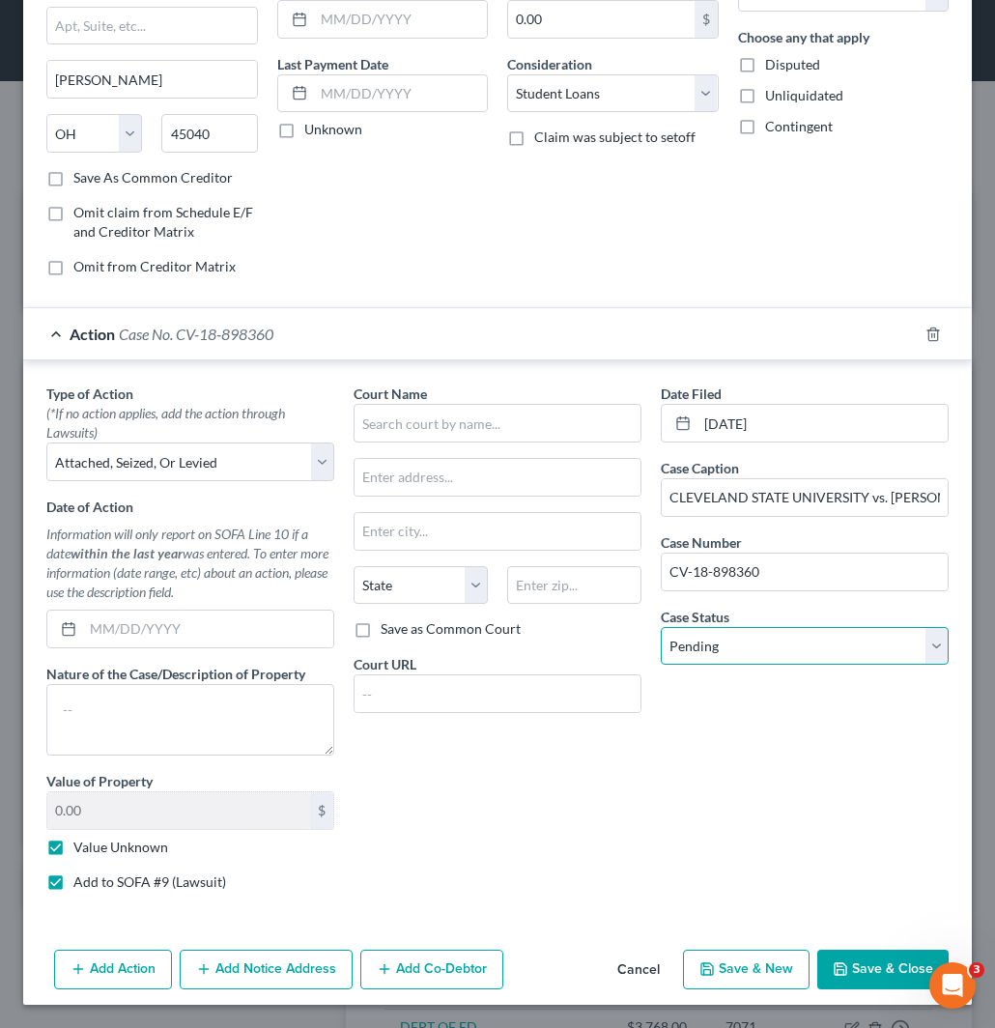
click at [721, 635] on select "Select Pending On Appeal Concluded" at bounding box center [805, 646] width 288 height 39
select select "2"
click at [661, 627] on select "Select Pending On Appeal Concluded" at bounding box center [805, 646] width 288 height 39
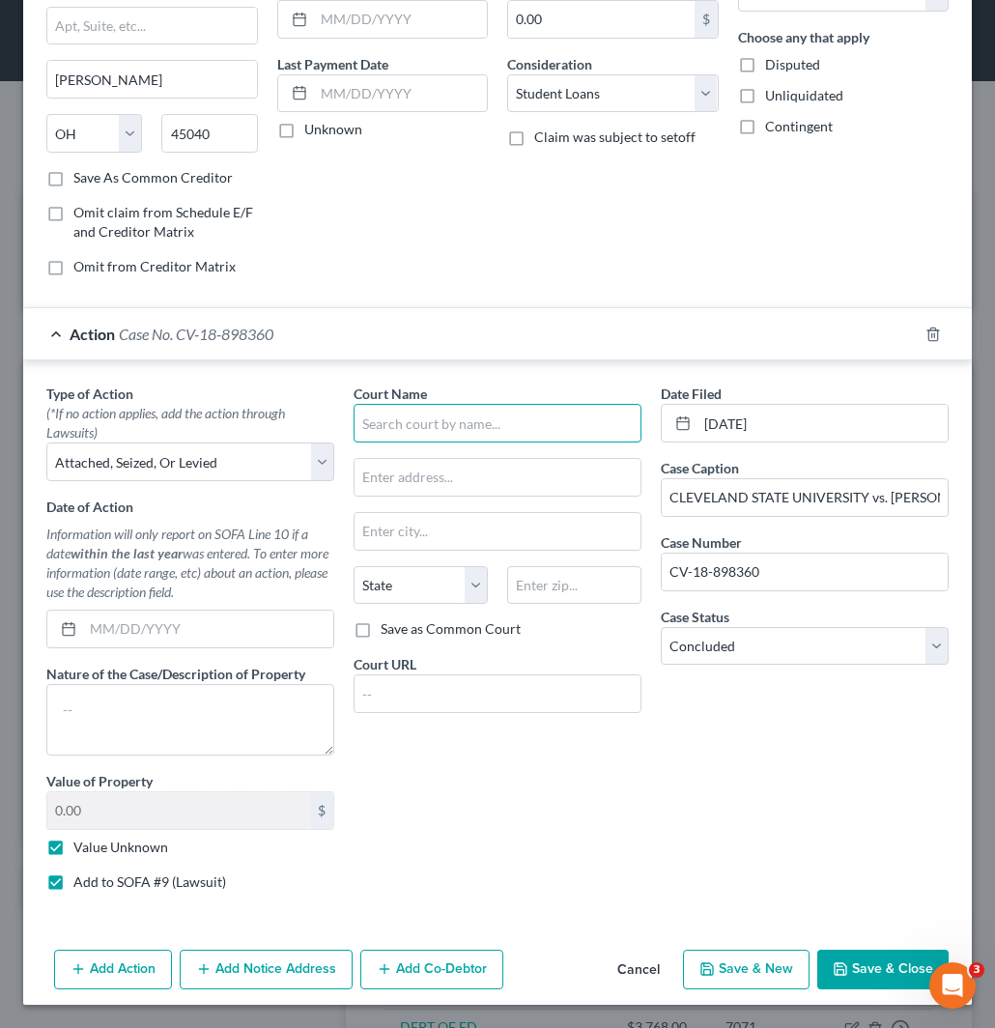
click at [522, 435] on input "text" at bounding box center [498, 423] width 288 height 39
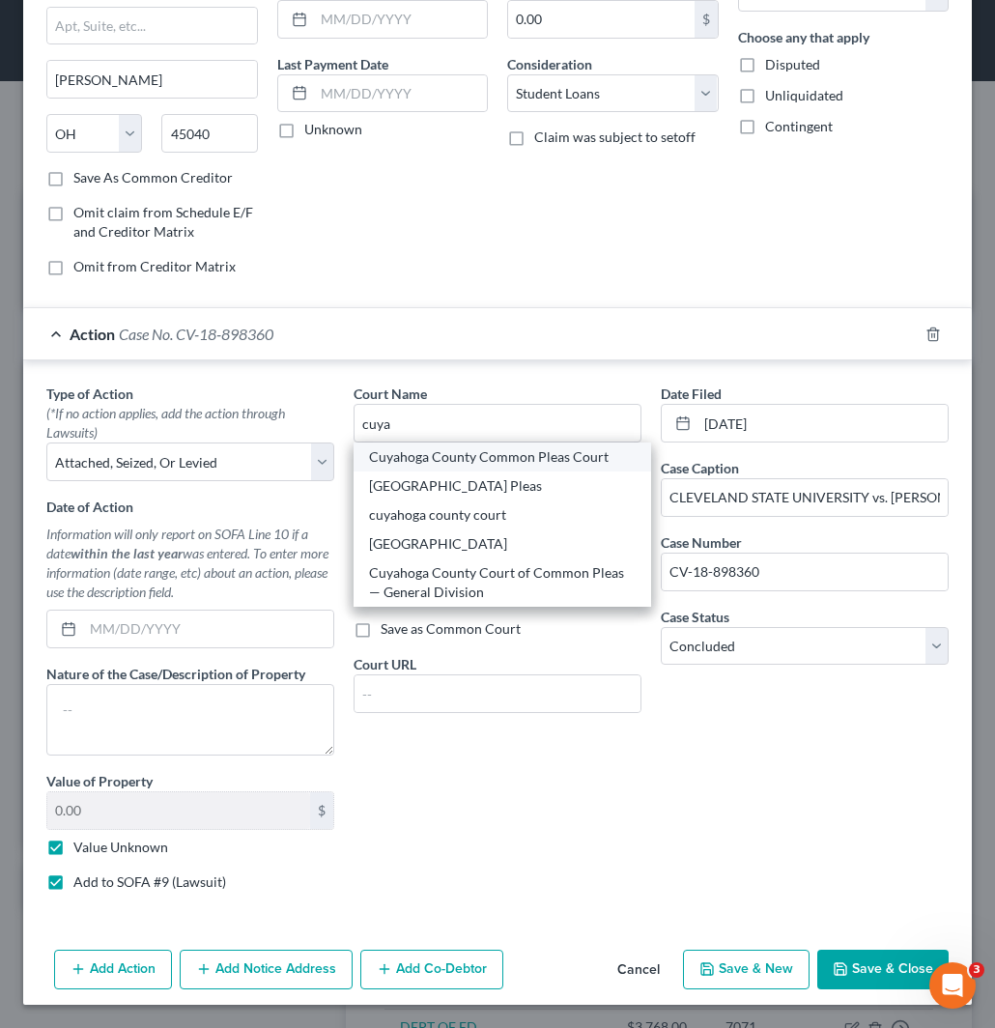
click at [504, 459] on div "Cuyahoga County Common Pleas Court" at bounding box center [502, 456] width 267 height 19
type input "Cuyahoga County Common Pleas Court"
type input "1200 Ontario St., F 12"
type input "Cleveland"
select select "36"
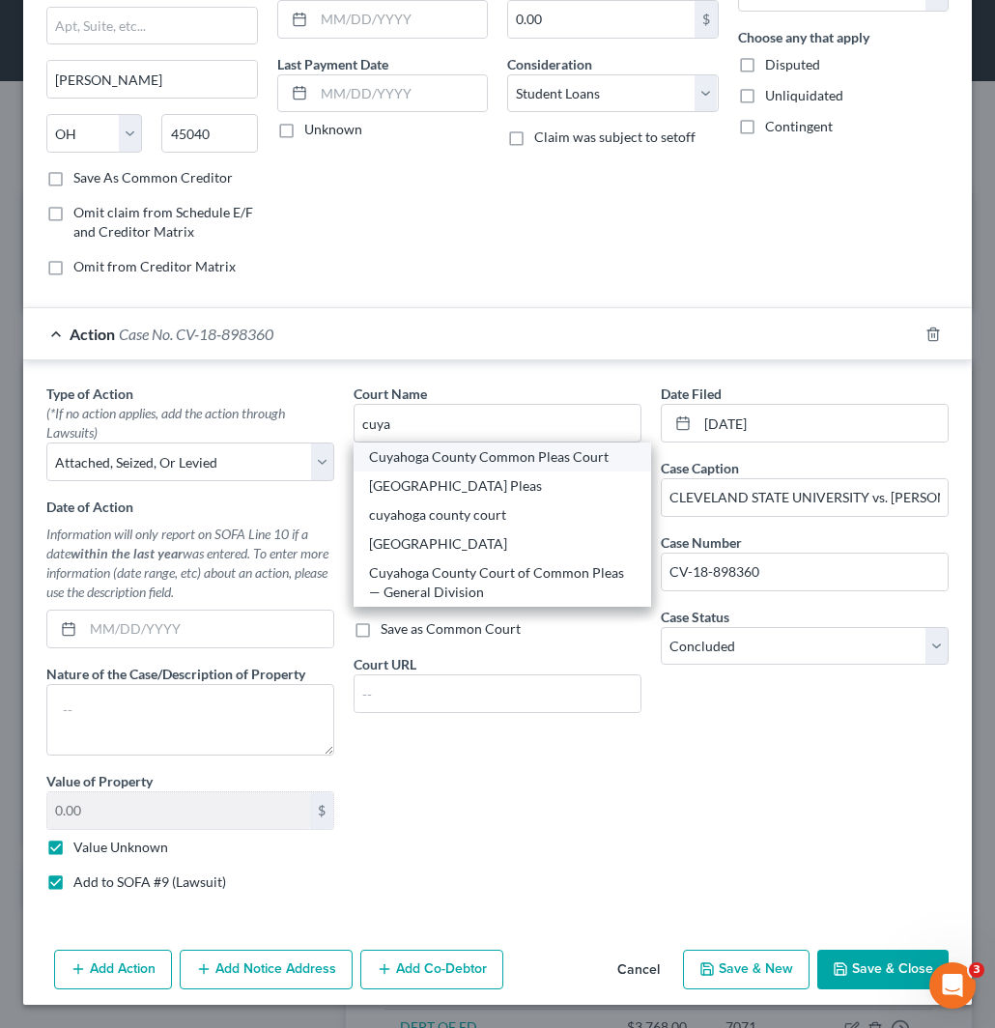
type input "44113"
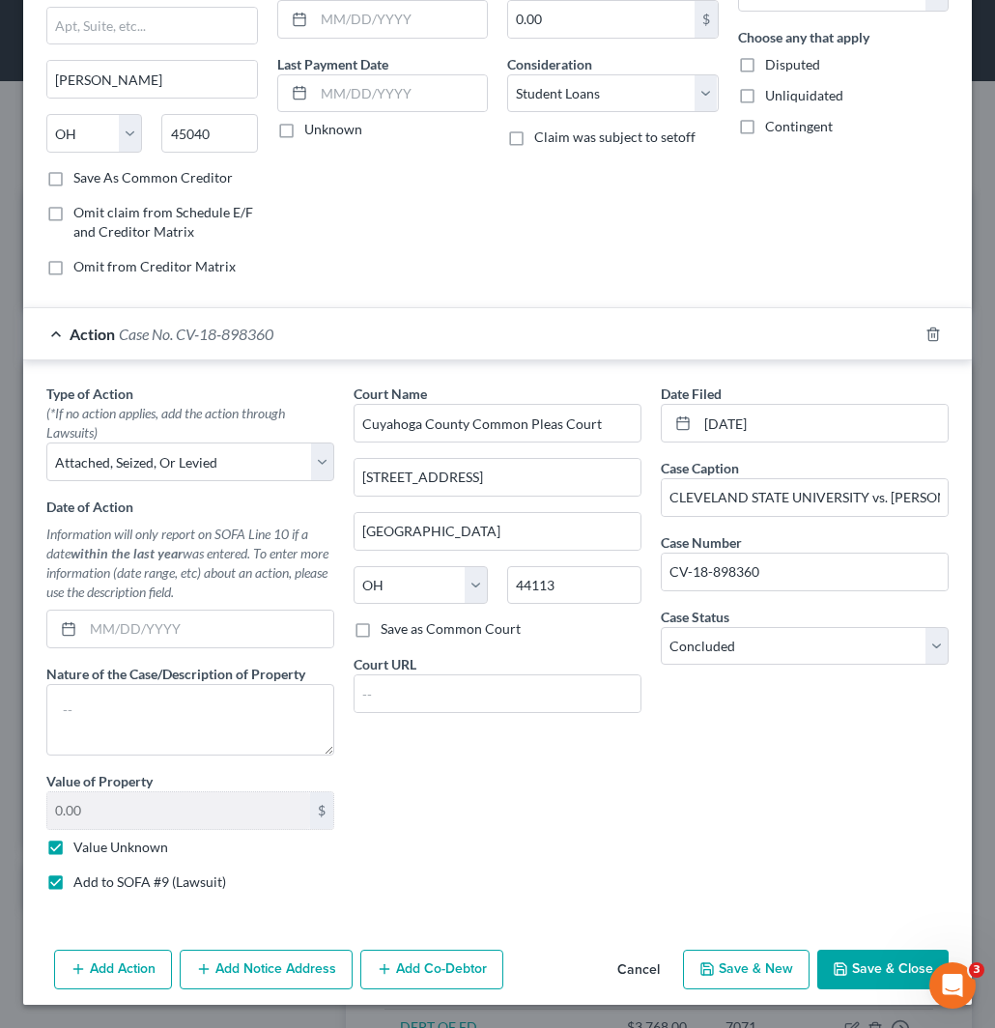
click at [871, 967] on button "Save & Close" at bounding box center [883, 970] width 131 height 41
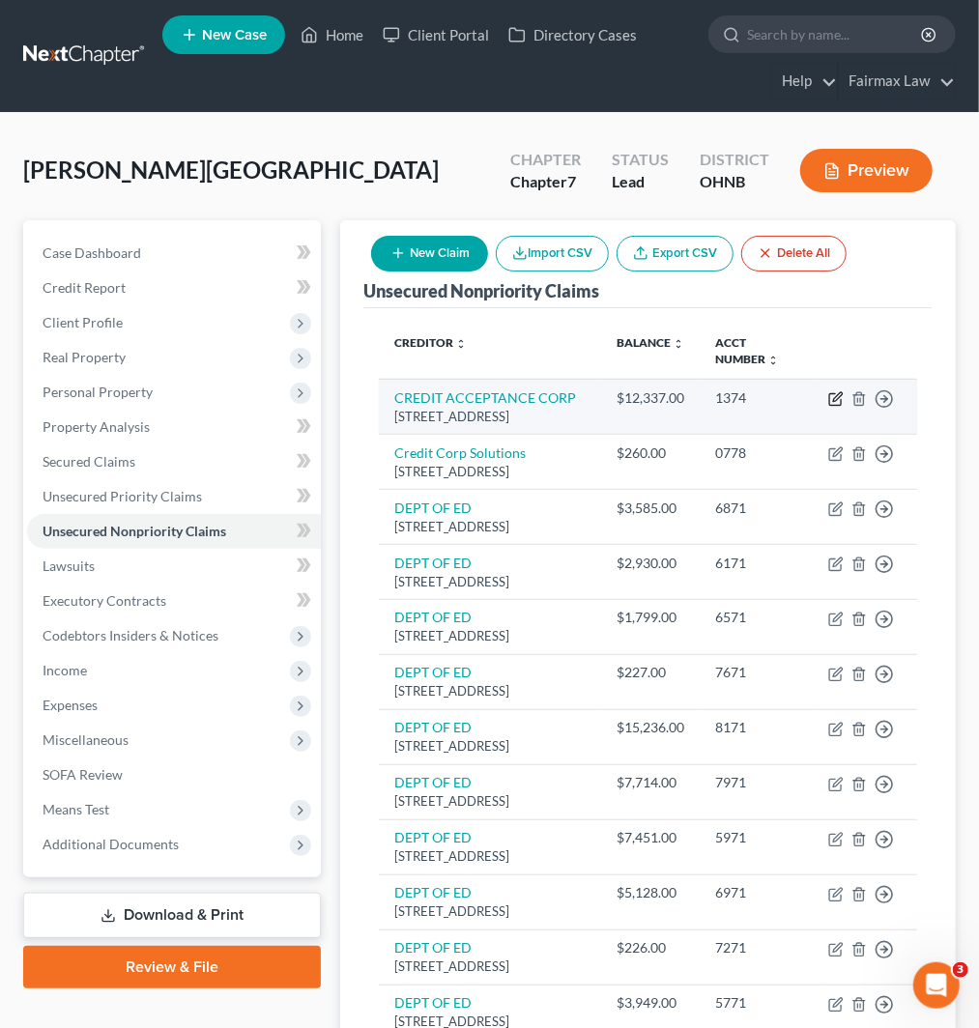
click at [835, 399] on icon "button" at bounding box center [835, 398] width 15 height 15
select select "23"
select select "14"
select select "0"
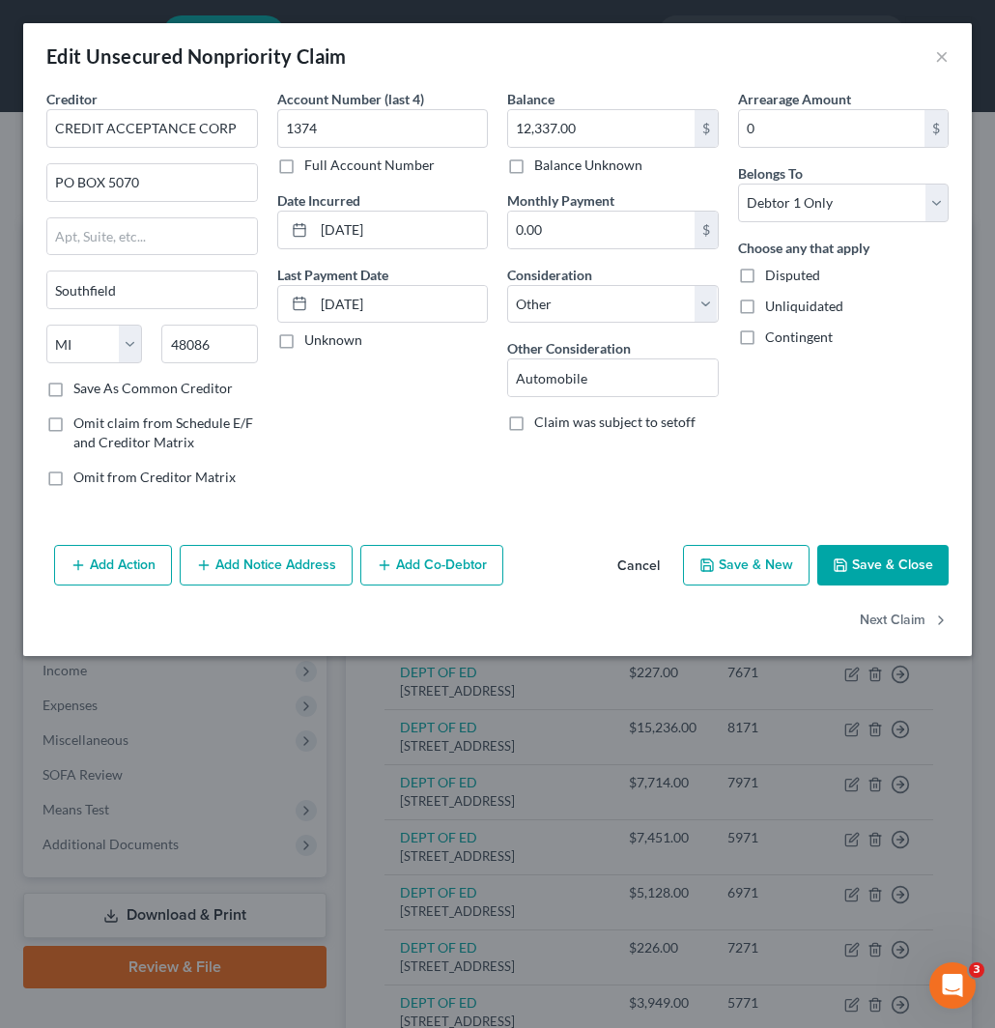
click at [109, 566] on button "Add Action" at bounding box center [113, 565] width 118 height 41
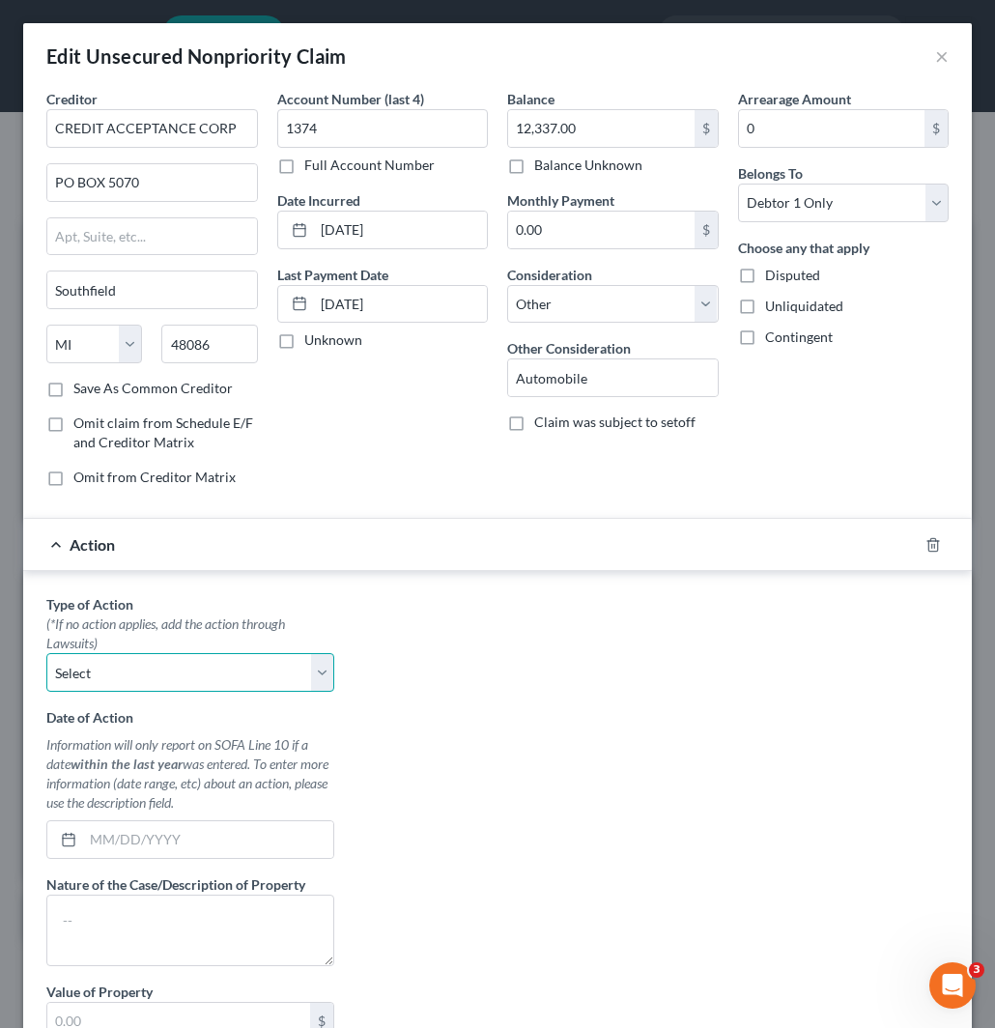
click at [130, 670] on select "Select Repossession Garnishment Foreclosure Personal Injury Attached, Seized, O…" at bounding box center [190, 672] width 288 height 39
select select "4"
click at [46, 654] on select "Select Repossession Garnishment Foreclosure Personal Injury Attached, Seized, O…" at bounding box center [190, 672] width 288 height 39
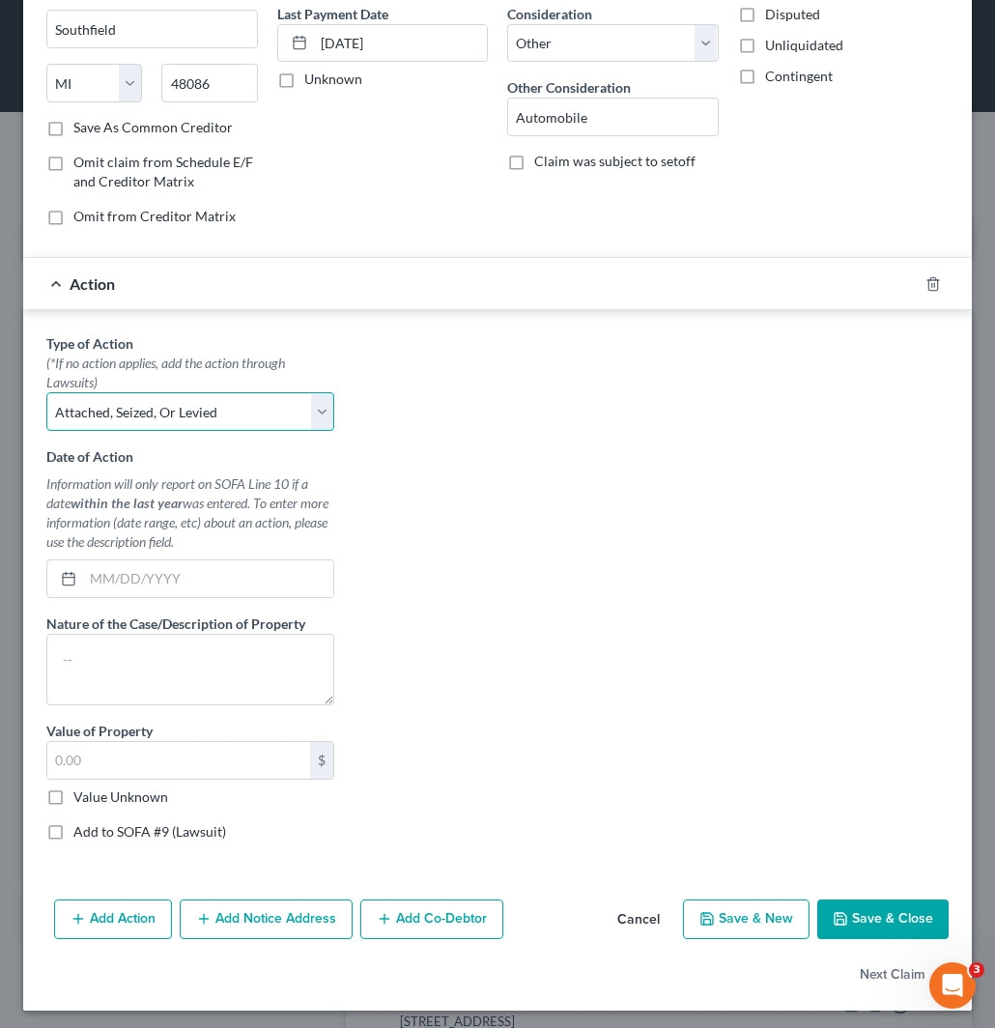
scroll to position [267, 0]
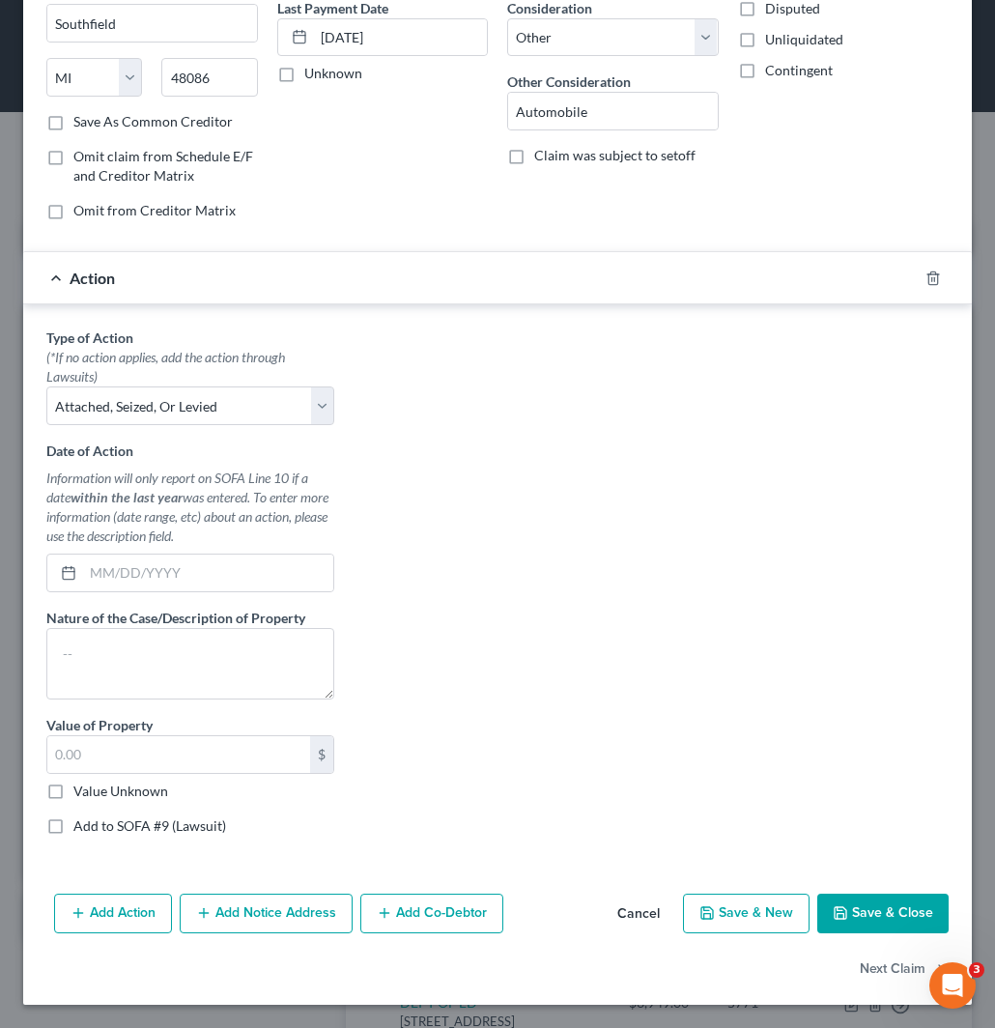
click at [73, 825] on label "Add to SOFA #9 (Lawsuit)" at bounding box center [149, 826] width 153 height 19
click at [81, 825] on input "Add to SOFA #9 (Lawsuit)" at bounding box center [87, 823] width 13 height 13
checkbox input "true"
select select "0"
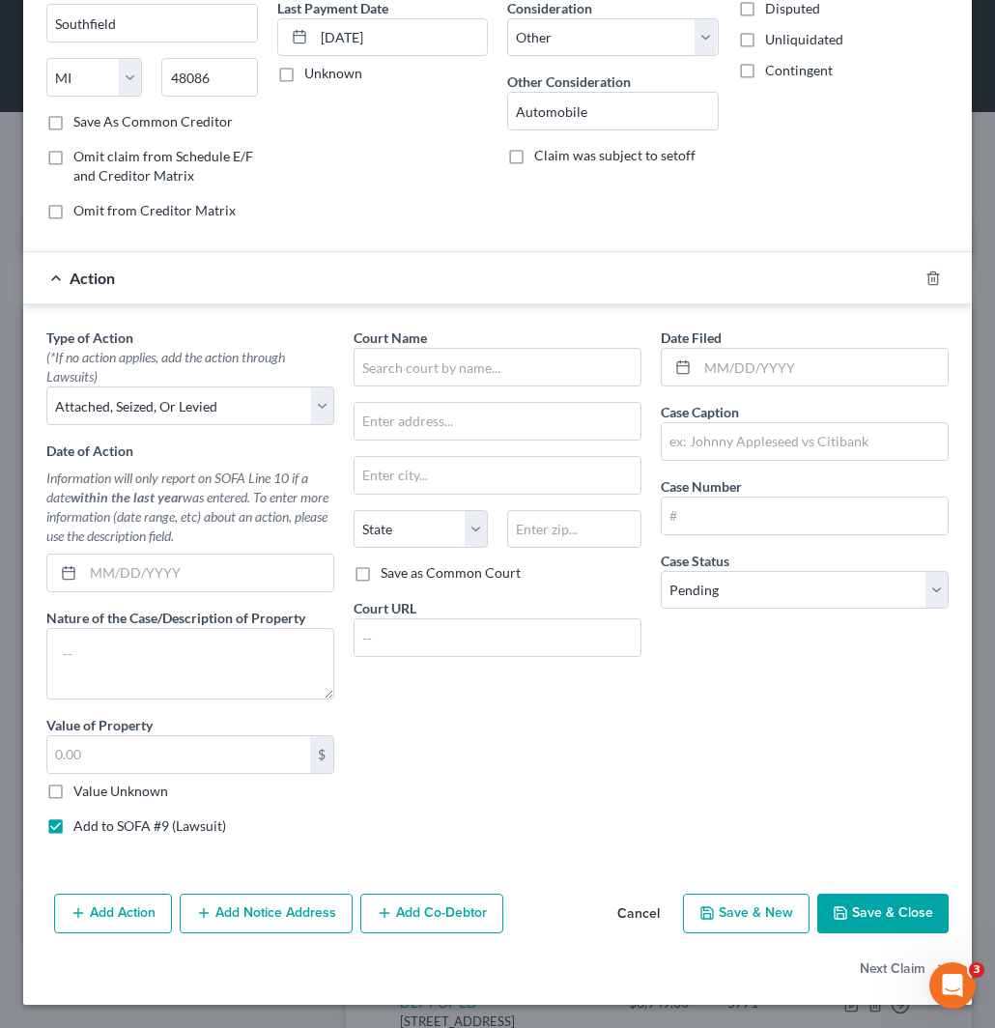
click at [73, 790] on label "Value Unknown" at bounding box center [120, 791] width 95 height 19
click at [81, 790] on input "Value Unknown" at bounding box center [87, 788] width 13 height 13
checkbox input "true"
type input "0.00"
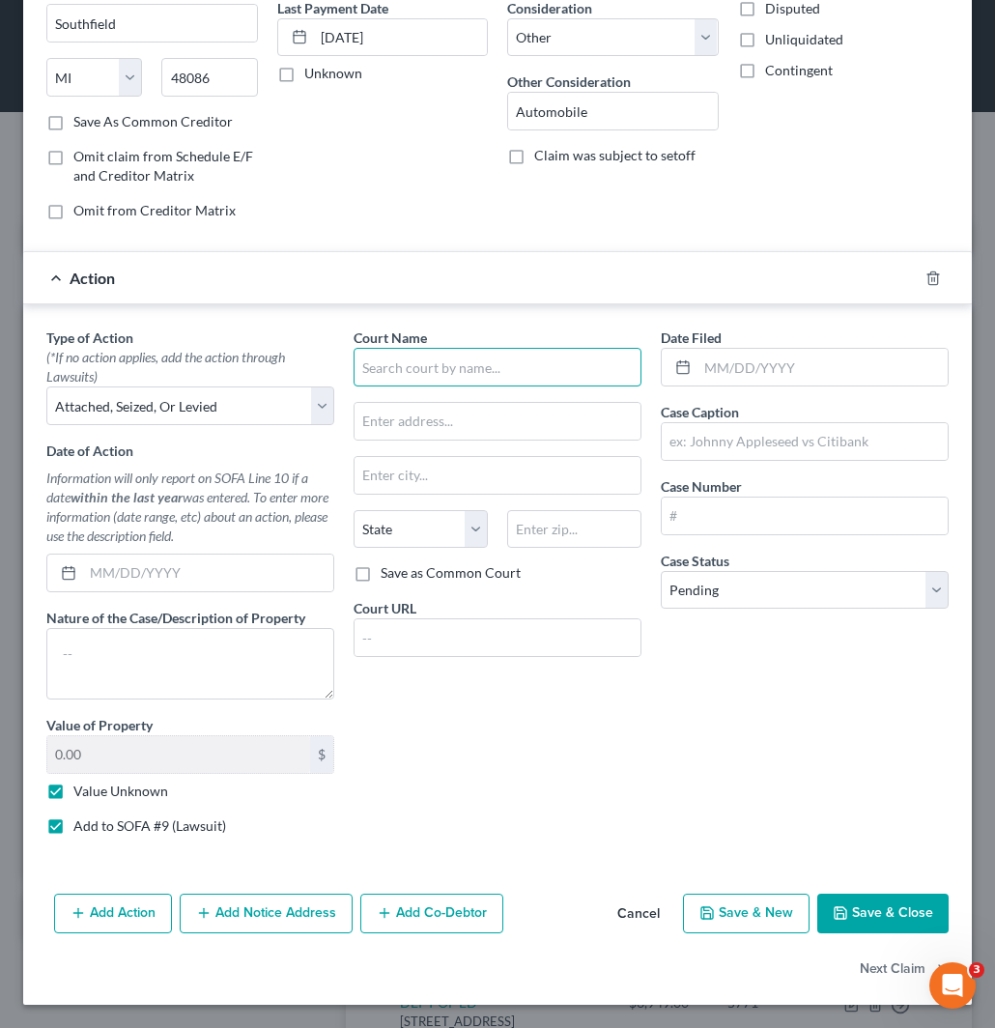
click at [517, 382] on input "text" at bounding box center [498, 367] width 288 height 39
click at [449, 404] on div "Bedford Municipal Court" at bounding box center [469, 400] width 201 height 19
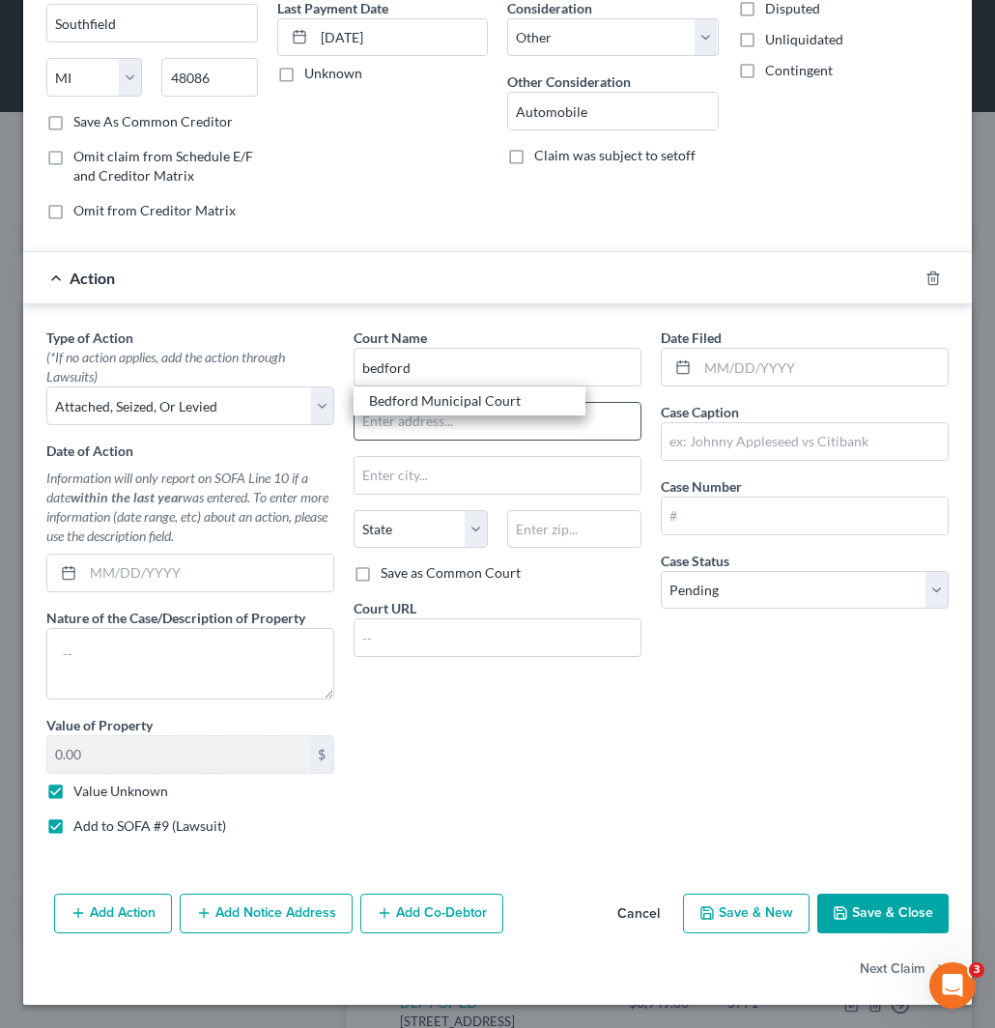
type input "Bedford Municipal Court"
type input "165 Center Road"
type input "Bedford"
select select "36"
type input "44146"
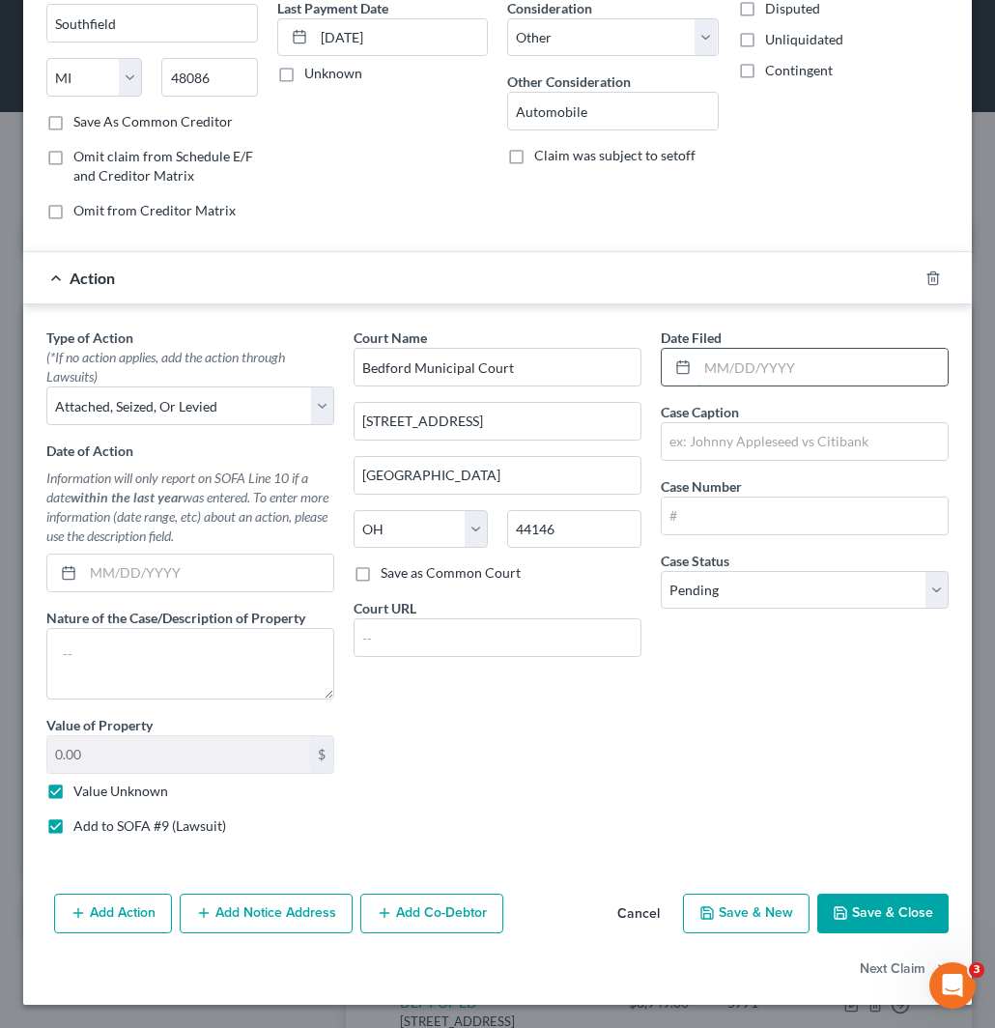
click at [762, 351] on input "text" at bounding box center [823, 367] width 250 height 37
paste input "01/31/2022"
type input "01/31/2022"
click at [771, 440] on input "text" at bounding box center [805, 441] width 286 height 37
paste input "CREDIT ACCEPTANCE CORPORATION v. ALEXANDRIA L."
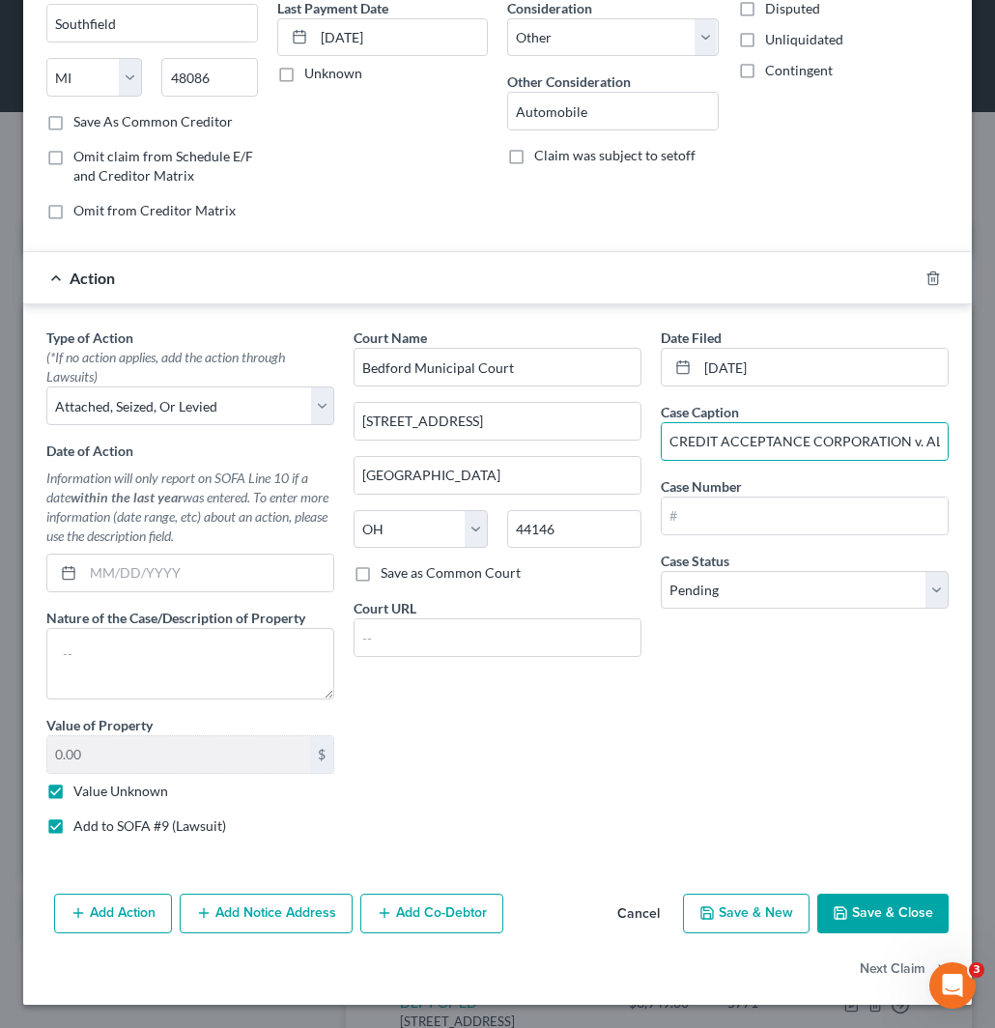
scroll to position [0, 85]
type input "CREDIT ACCEPTANCE CORPORATION v. ALEXANDRIA L."
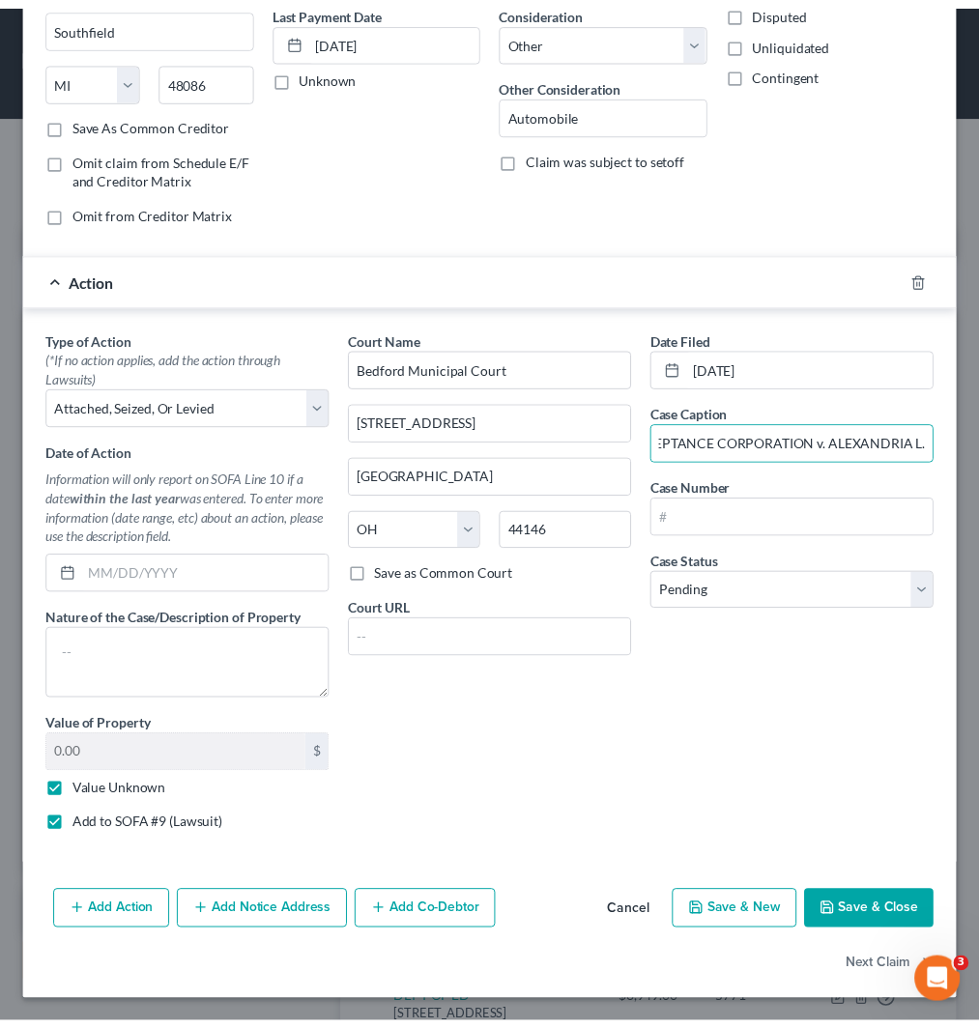
scroll to position [0, 0]
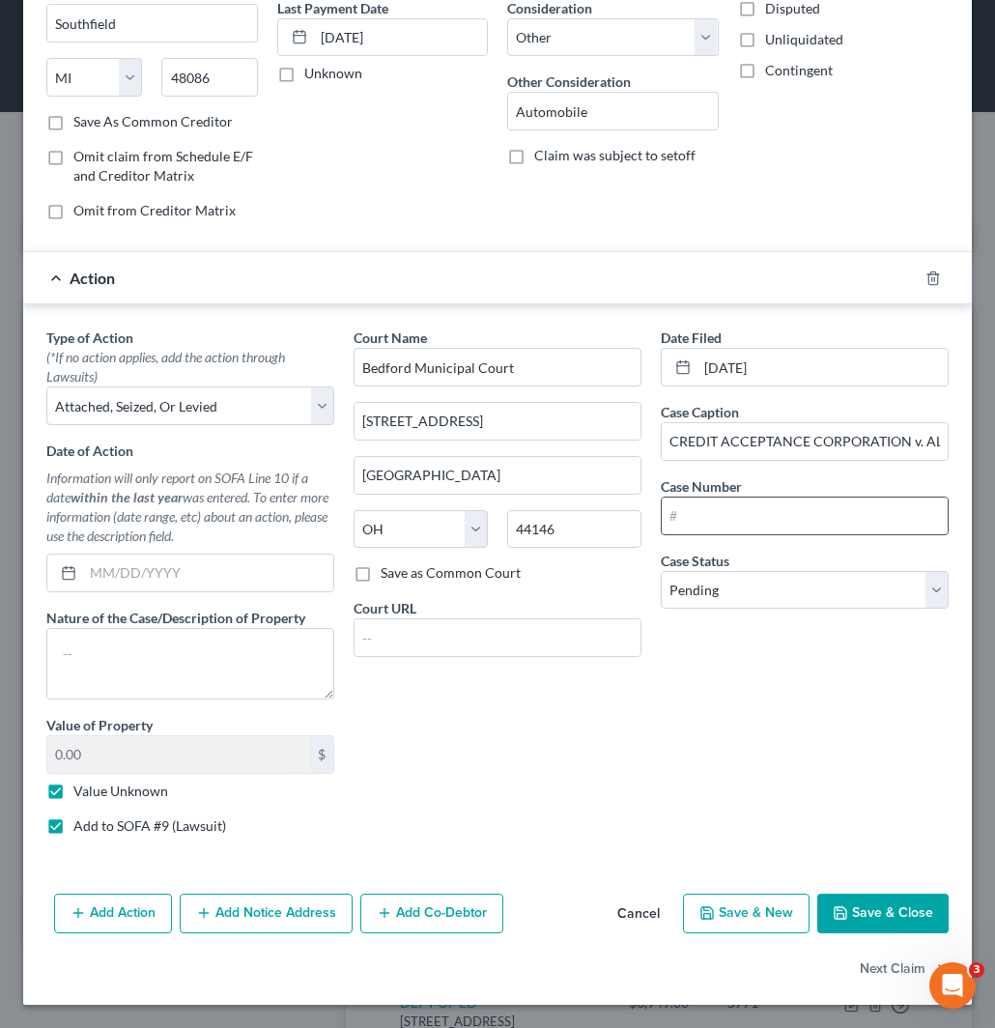
click at [719, 503] on input "text" at bounding box center [805, 516] width 286 height 37
paste input "22CVF00334"
type input "22CVF00334"
drag, startPoint x: 739, startPoint y: 577, endPoint x: 732, endPoint y: 596, distance: 20.8
click at [740, 577] on select "Select Pending On Appeal Concluded" at bounding box center [805, 590] width 288 height 39
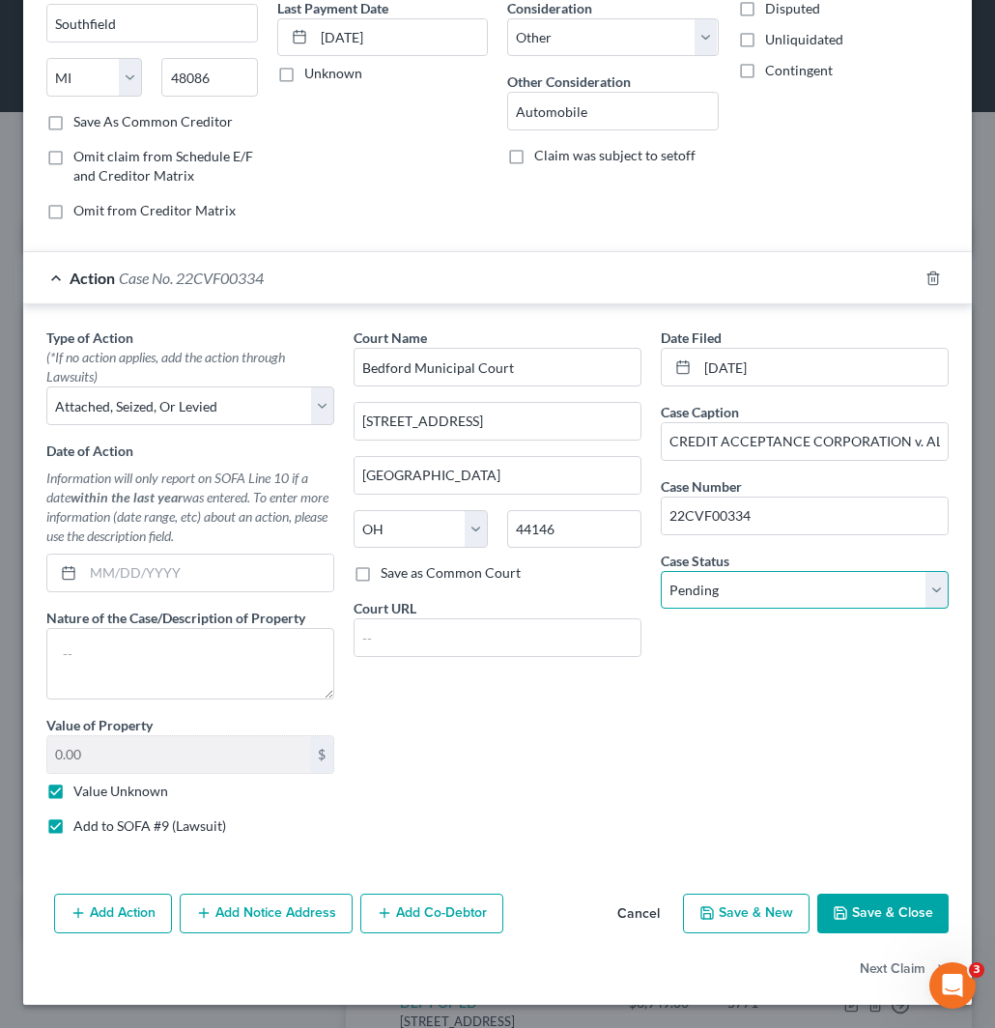
select select "2"
click at [661, 571] on select "Select Pending On Appeal Concluded" at bounding box center [805, 590] width 288 height 39
drag, startPoint x: 848, startPoint y: 913, endPoint x: 819, endPoint y: 883, distance: 41.7
click at [848, 912] on button "Save & Close" at bounding box center [883, 914] width 131 height 41
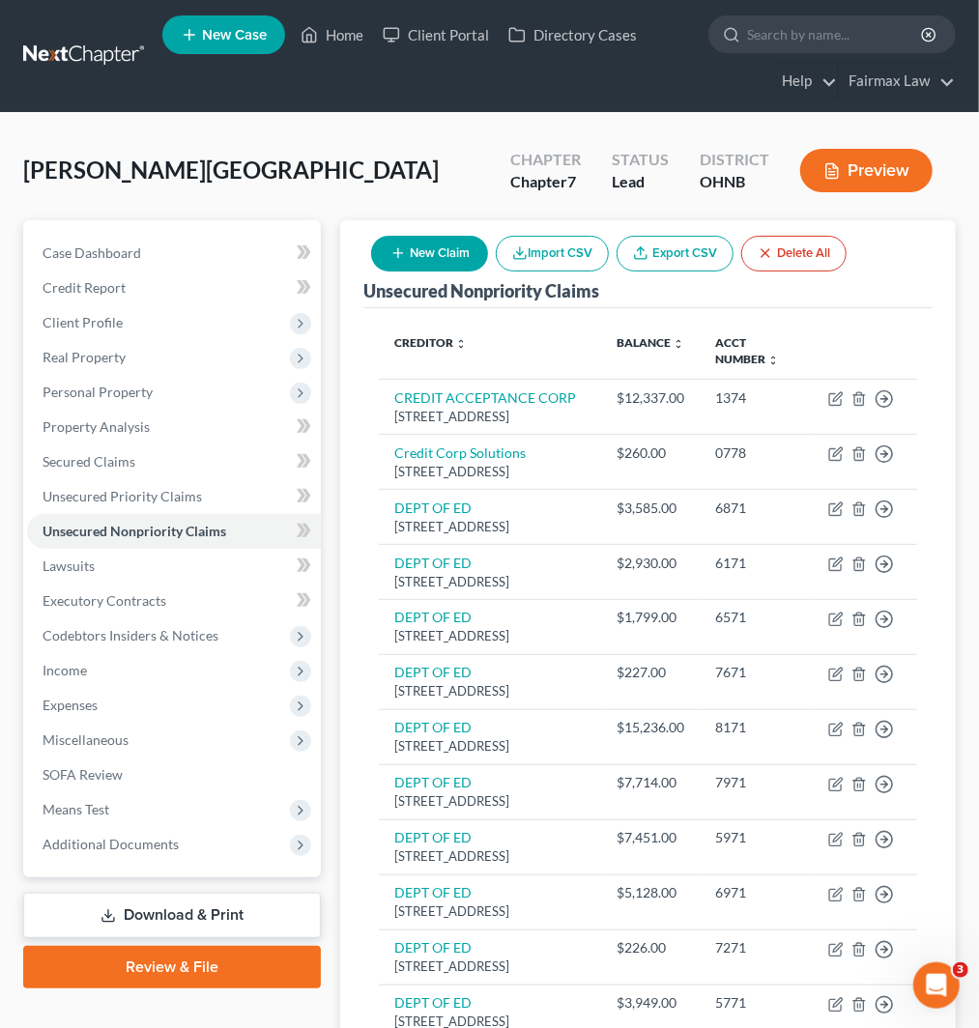
click at [160, 145] on div "Hibler, Alexandria Upgraded Chapter Chapter 7 Status Lead District OHNB Preview" at bounding box center [489, 178] width 933 height 84
drag, startPoint x: 216, startPoint y: 171, endPoint x: 2, endPoint y: 162, distance: 213.8
copy span "[PERSON_NAME][GEOGRAPHIC_DATA]"
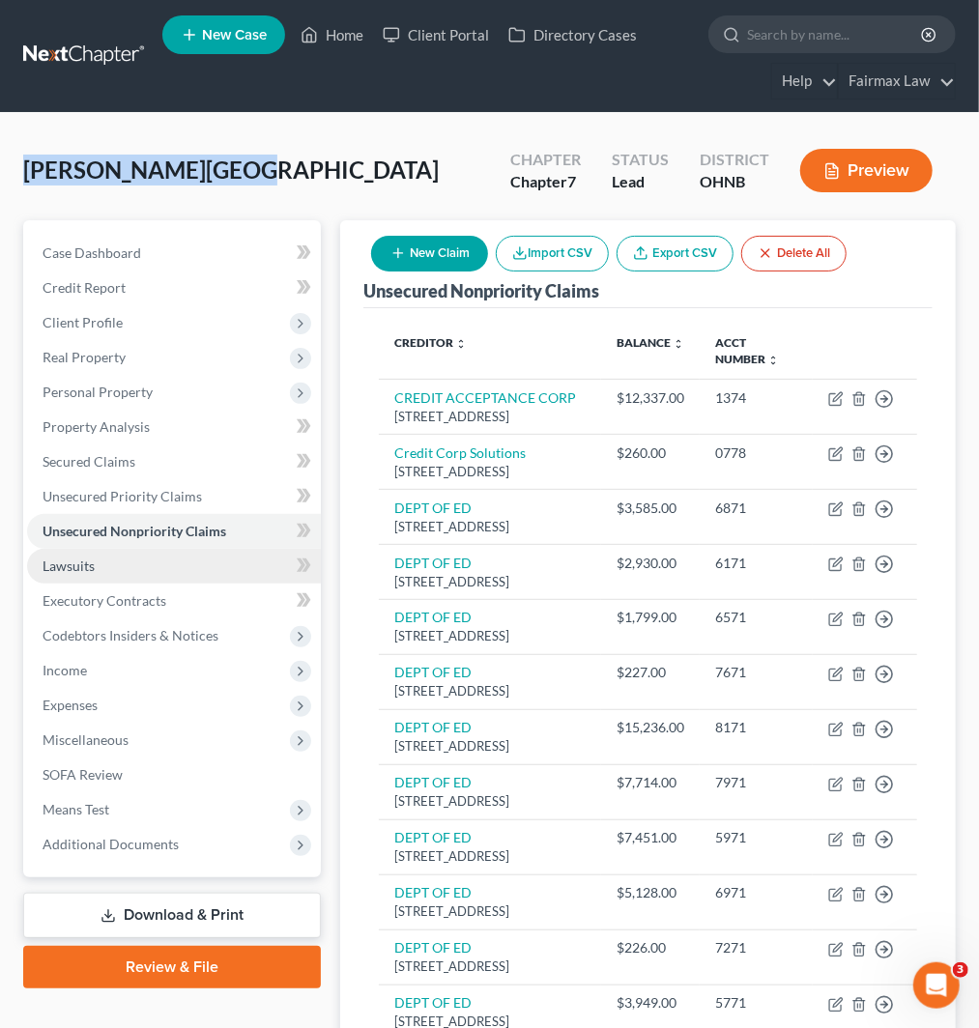
click at [99, 570] on link "Lawsuits" at bounding box center [174, 566] width 294 height 35
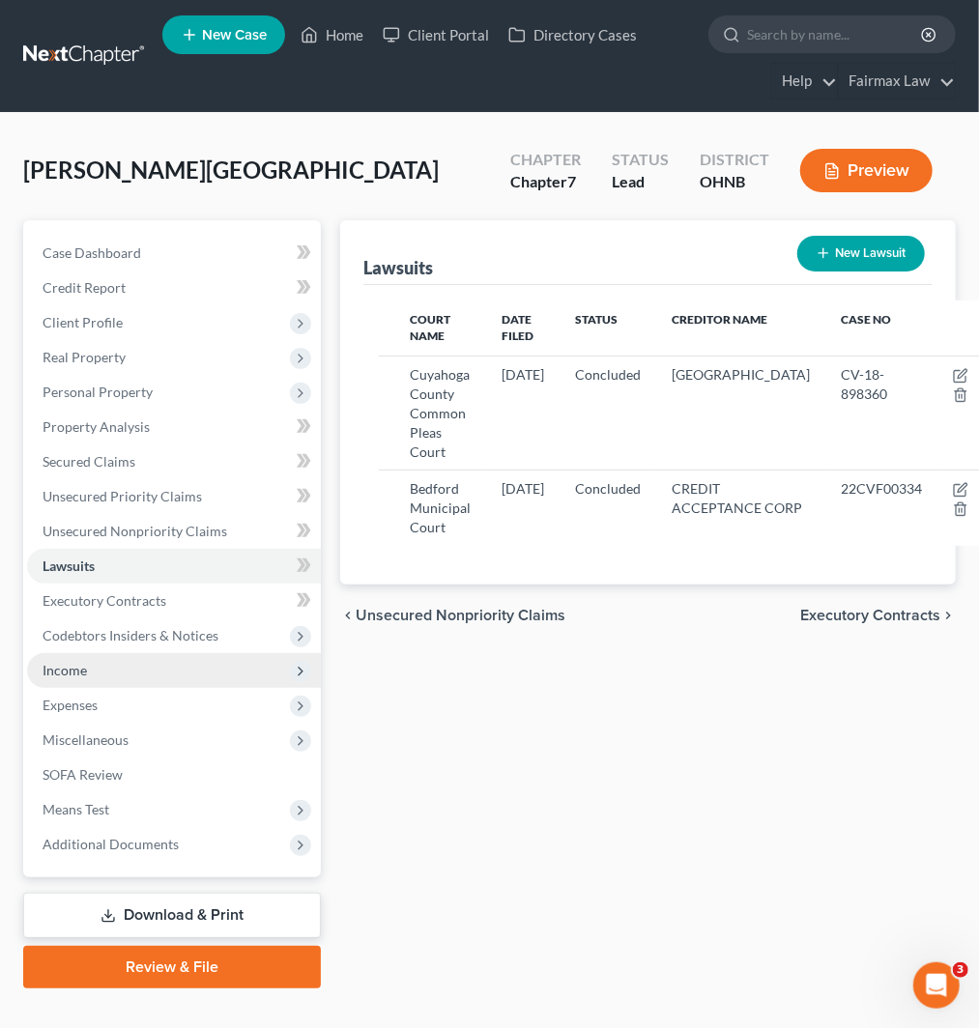
click at [110, 673] on span "Income" at bounding box center [174, 670] width 294 height 35
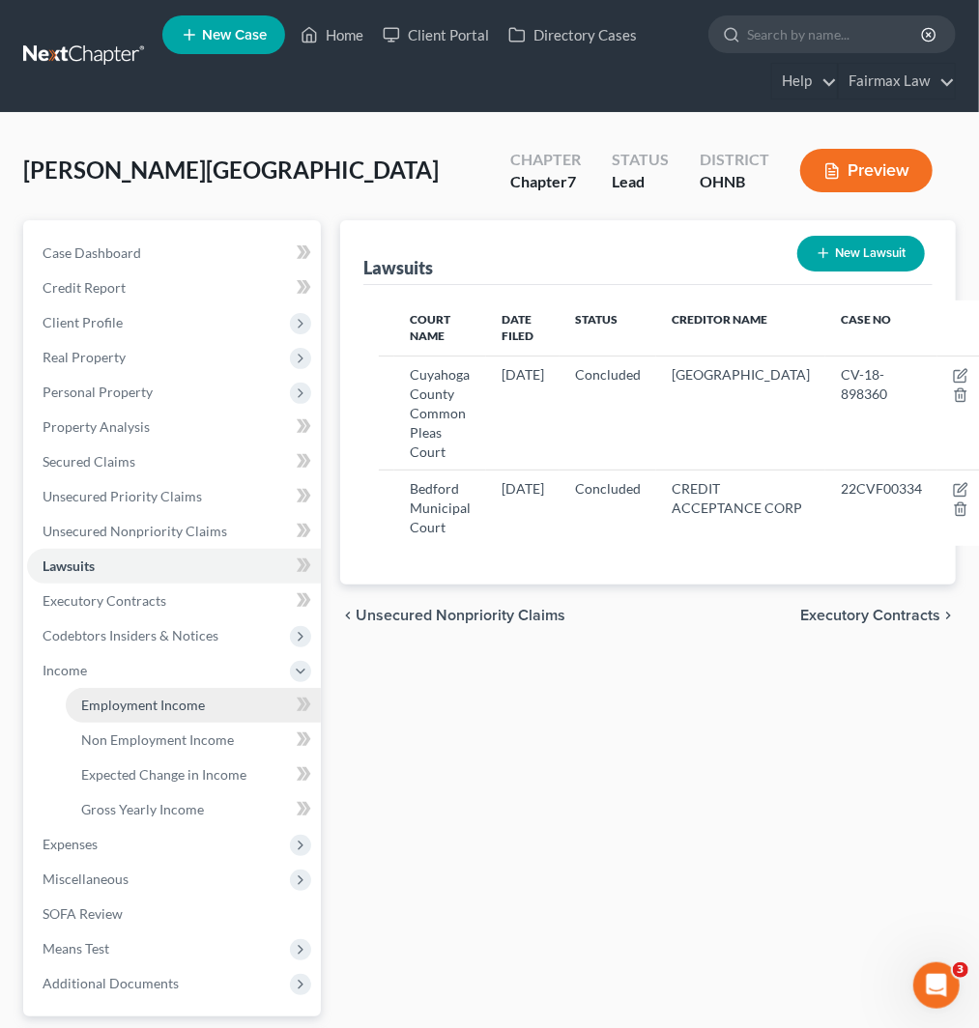
click at [149, 709] on span "Employment Income" at bounding box center [143, 705] width 124 height 16
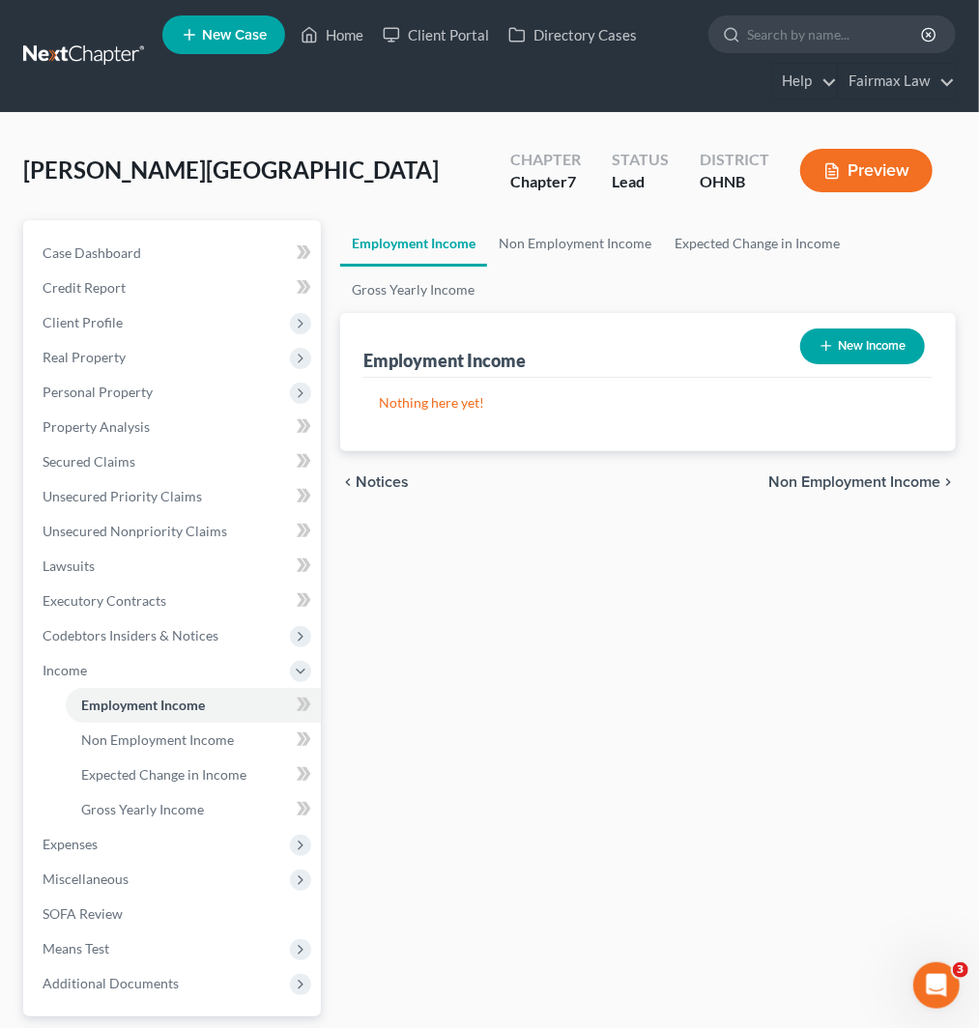
click at [856, 353] on button "New Income" at bounding box center [862, 347] width 125 height 36
select select "0"
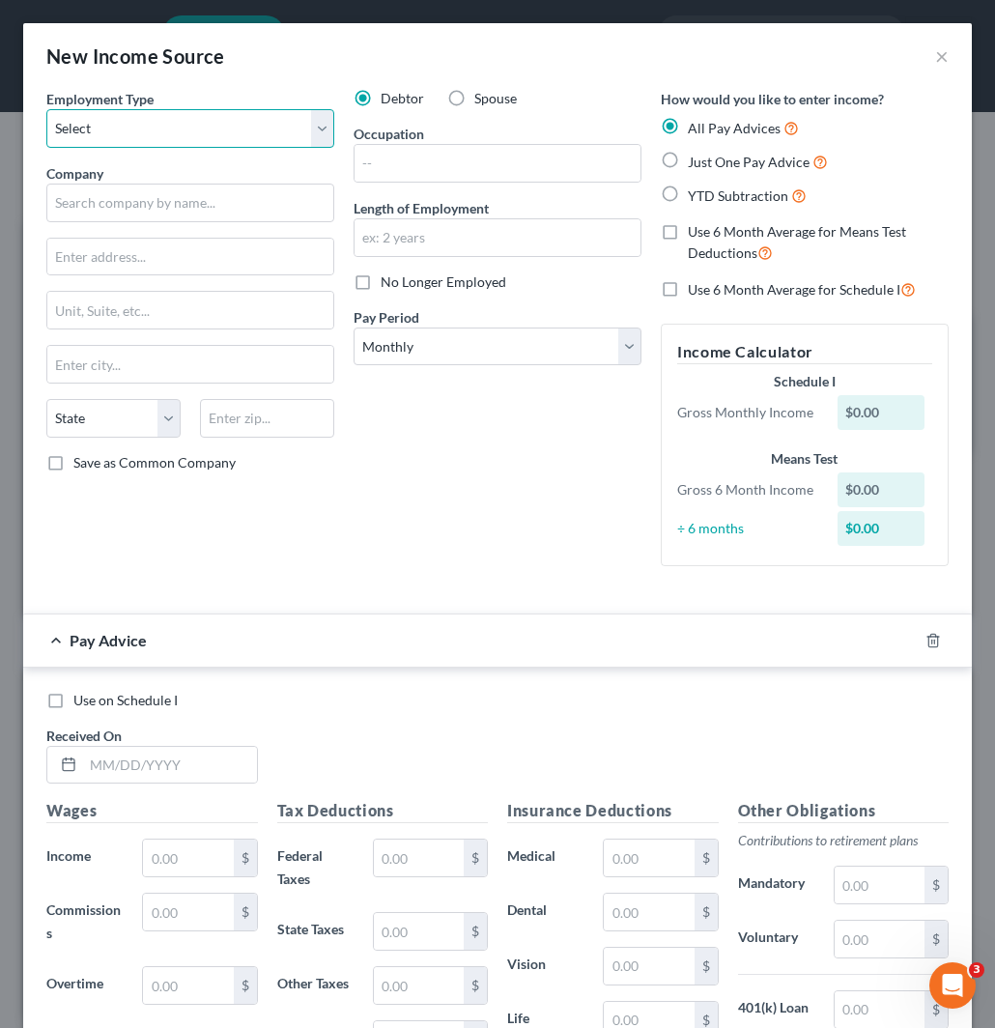
click at [186, 136] on select "Select Full or Part Time Employment Self Employment" at bounding box center [190, 128] width 288 height 39
select select "0"
click at [46, 109] on select "Select Full or Part Time Employment Self Employment" at bounding box center [190, 128] width 288 height 39
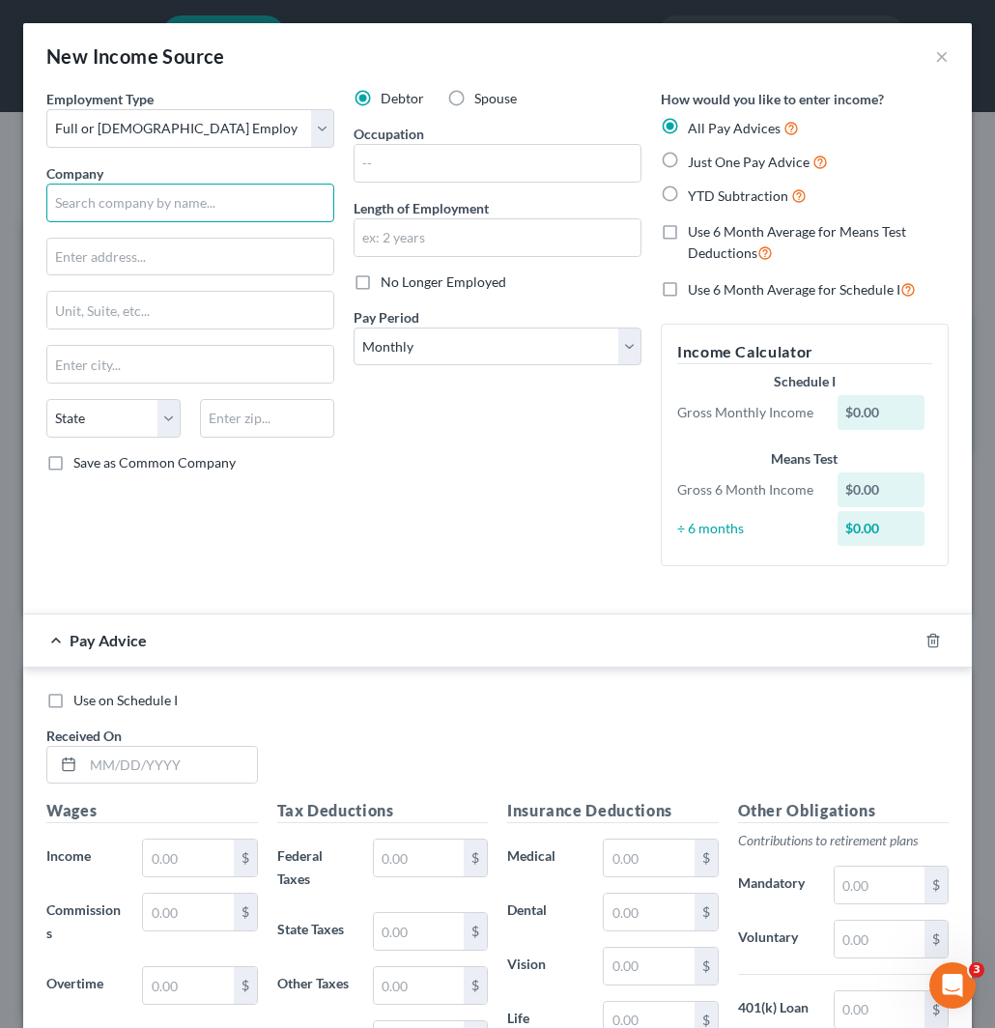
click at [156, 200] on input "text" at bounding box center [190, 203] width 288 height 39
click at [130, 203] on input "text" at bounding box center [190, 203] width 288 height 39
type input "Breakthrough Schools"
click at [162, 277] on div "Employment Type * Select Full or Part Time Employment Self Employment Company *…" at bounding box center [190, 335] width 307 height 493
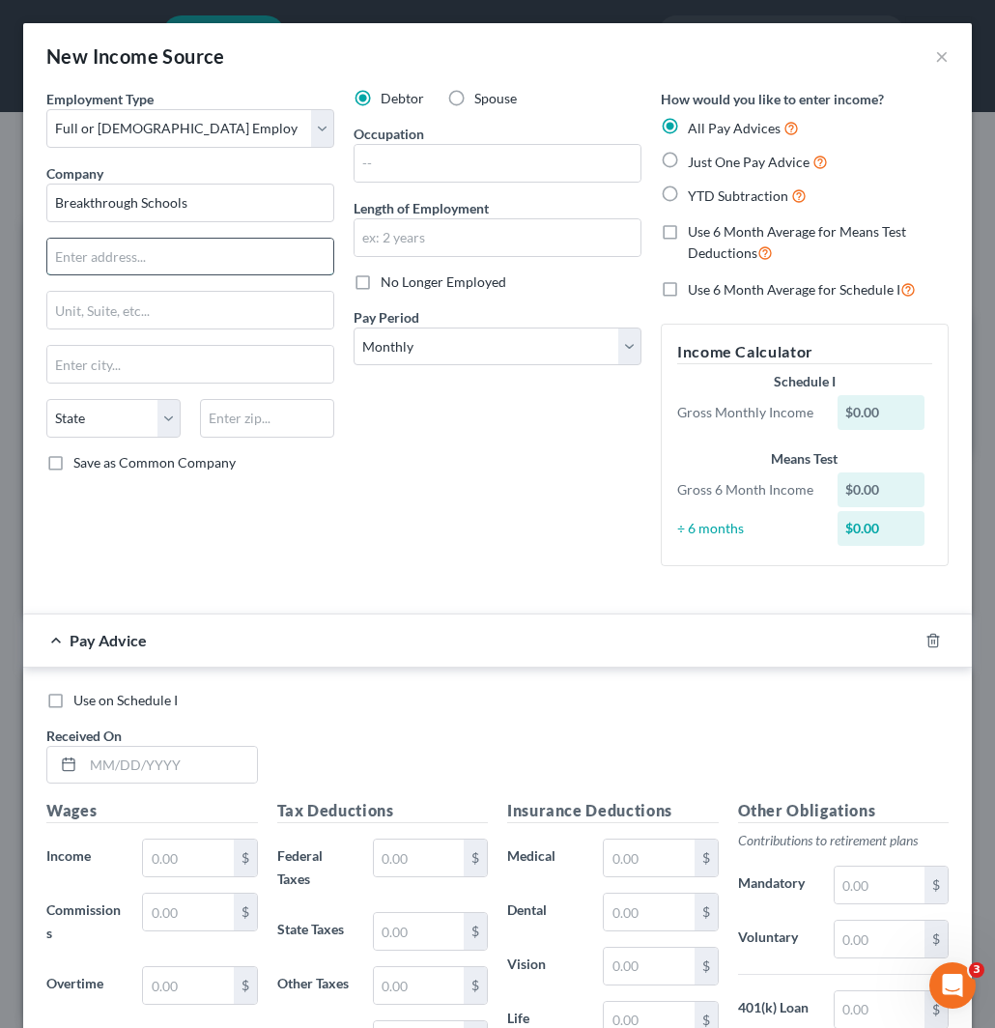
click at [176, 264] on input "text" at bounding box center [190, 257] width 286 height 37
type input "V"
type input "3"
type input "9201 Crane Ave"
click at [245, 421] on input "text" at bounding box center [267, 418] width 134 height 39
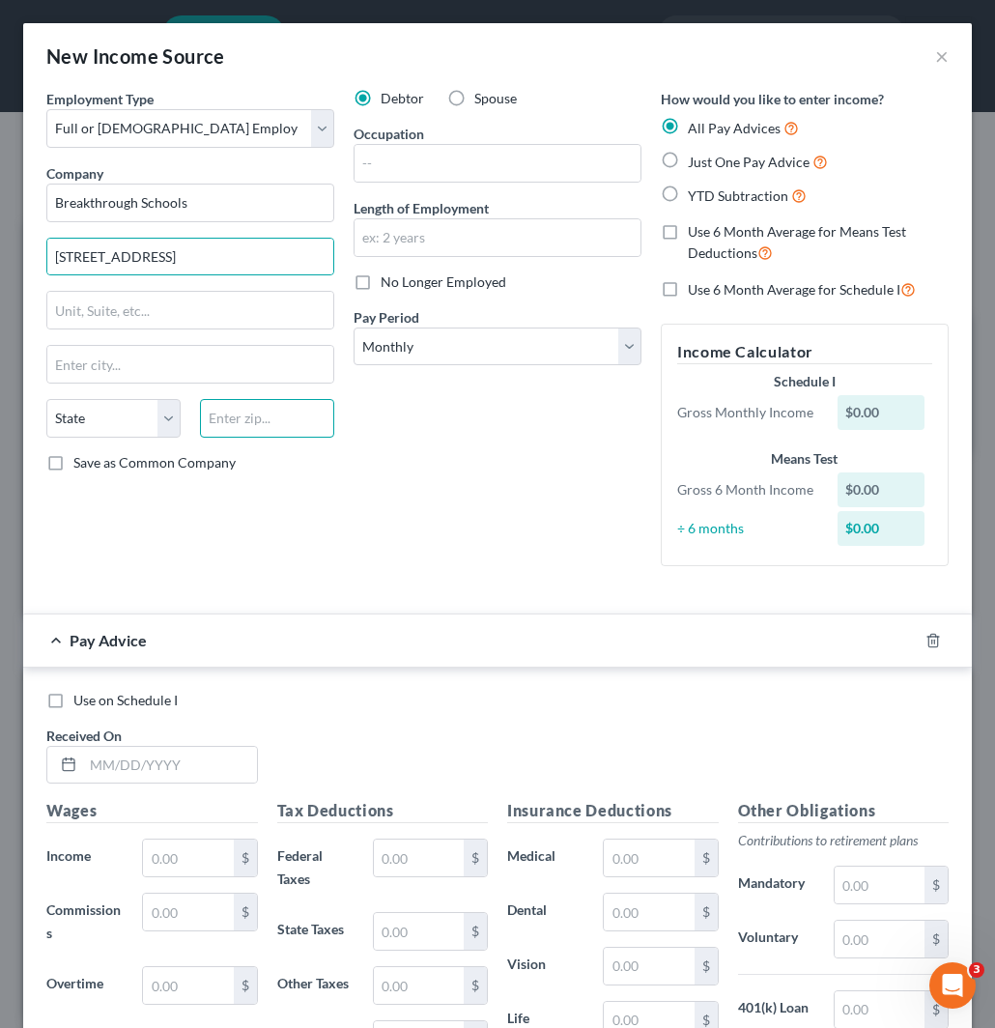
click at [245, 421] on input "text" at bounding box center [267, 418] width 134 height 39
type input "44105"
type input "Cleveland"
select select "36"
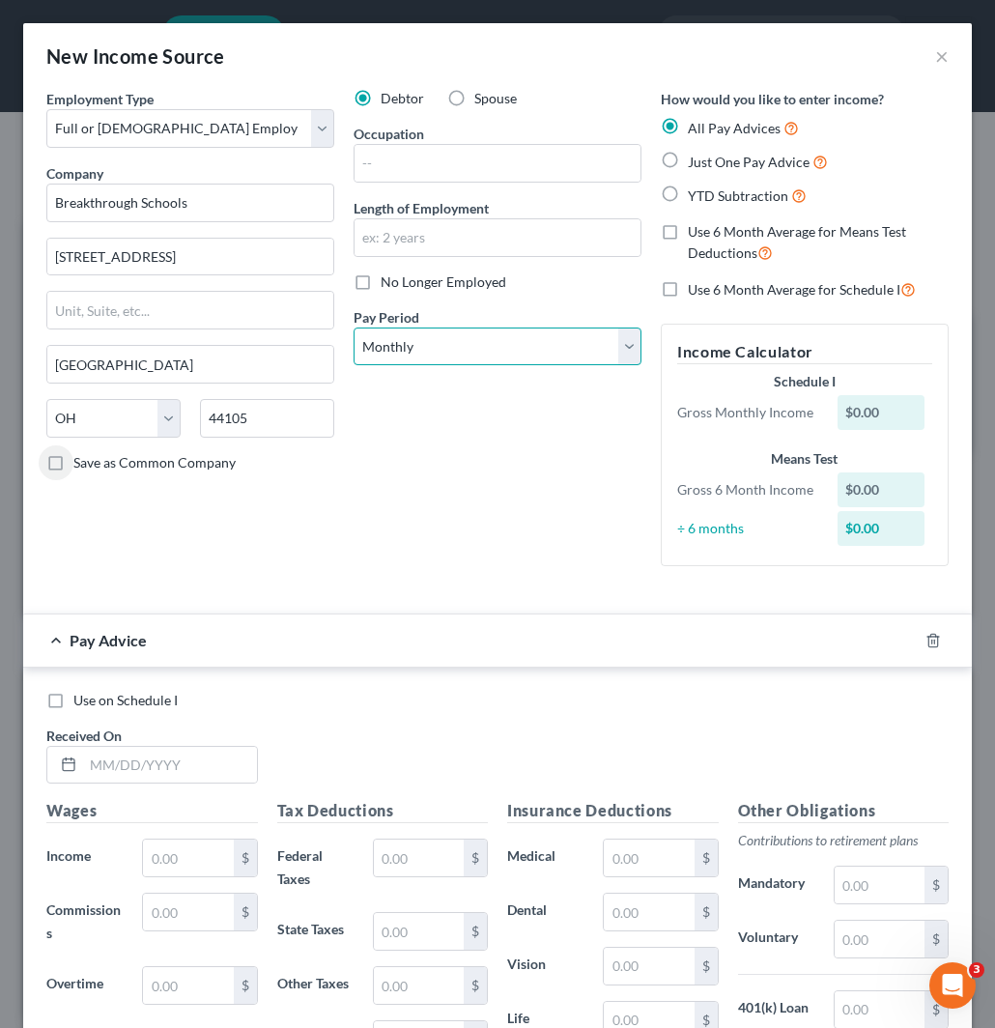
click at [466, 348] on select "Select Monthly Twice Monthly Every Other Week Weekly" at bounding box center [498, 347] width 288 height 39
click at [354, 328] on select "Select Monthly Twice Monthly Every Other Week Weekly" at bounding box center [498, 347] width 288 height 39
click at [469, 333] on select "Select Monthly Twice Monthly Every Other Week Weekly" at bounding box center [498, 347] width 288 height 39
select select "1"
click at [354, 328] on select "Select Monthly Twice Monthly Every Other Week Weekly" at bounding box center [498, 347] width 288 height 39
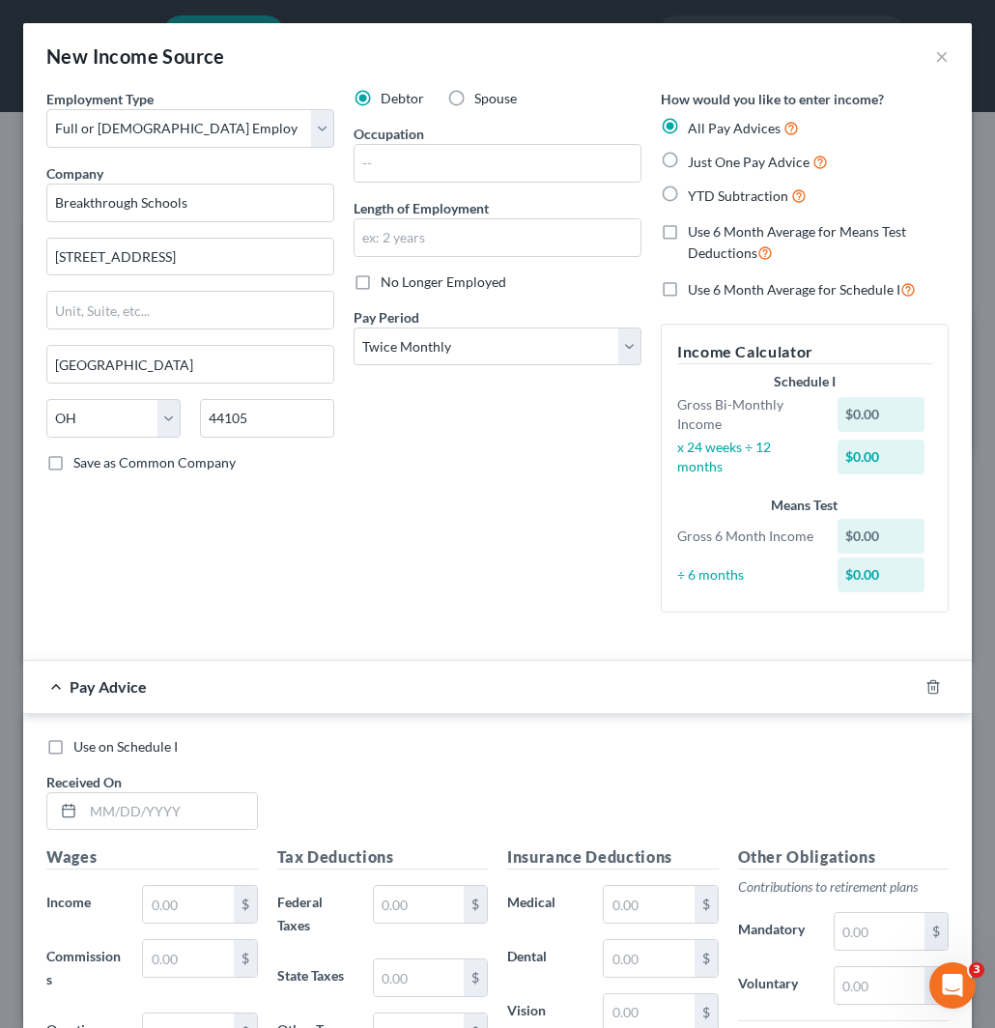
click at [381, 285] on label "No Longer Employed" at bounding box center [444, 282] width 126 height 19
click at [389, 285] on input "No Longer Employed" at bounding box center [395, 279] width 13 height 13
checkbox input "true"
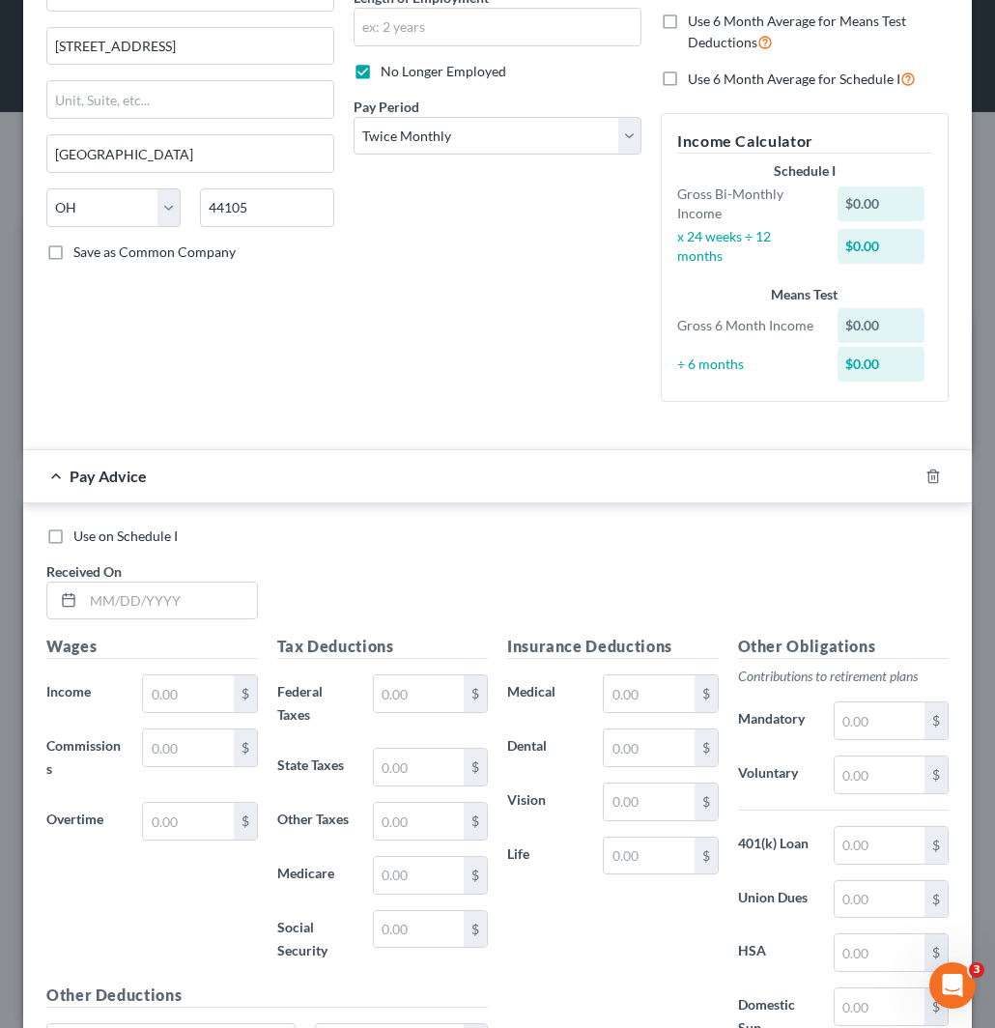
scroll to position [322, 0]
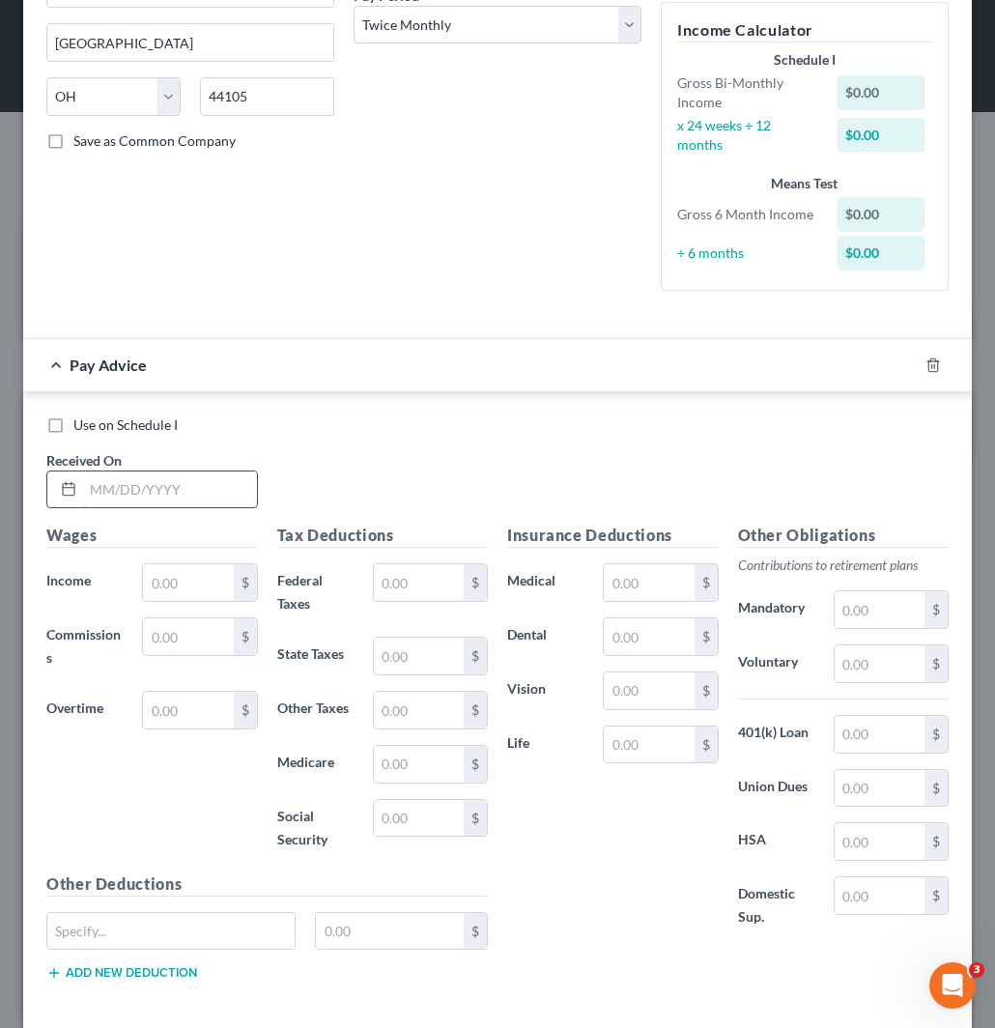
click at [182, 486] on input "text" at bounding box center [170, 490] width 174 height 37
paste input "04/15/2025"
type input "04/15/2025"
drag, startPoint x: 203, startPoint y: 580, endPoint x: 213, endPoint y: 581, distance: 9.7
click at [205, 578] on input "text" at bounding box center [188, 582] width 90 height 37
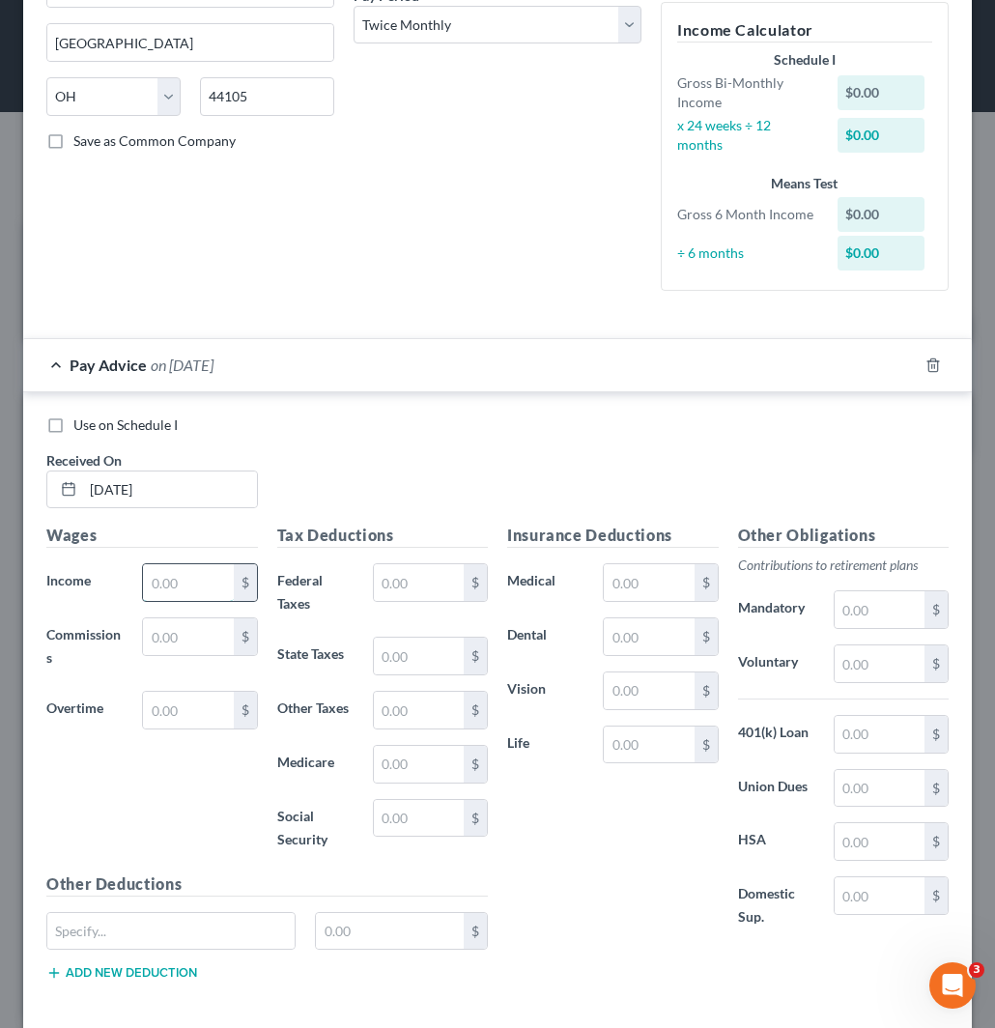
paste input "1,458.33"
type input "1,458.33"
click at [418, 660] on input "text" at bounding box center [419, 656] width 90 height 37
paste input "21.87"
type input "21.87"
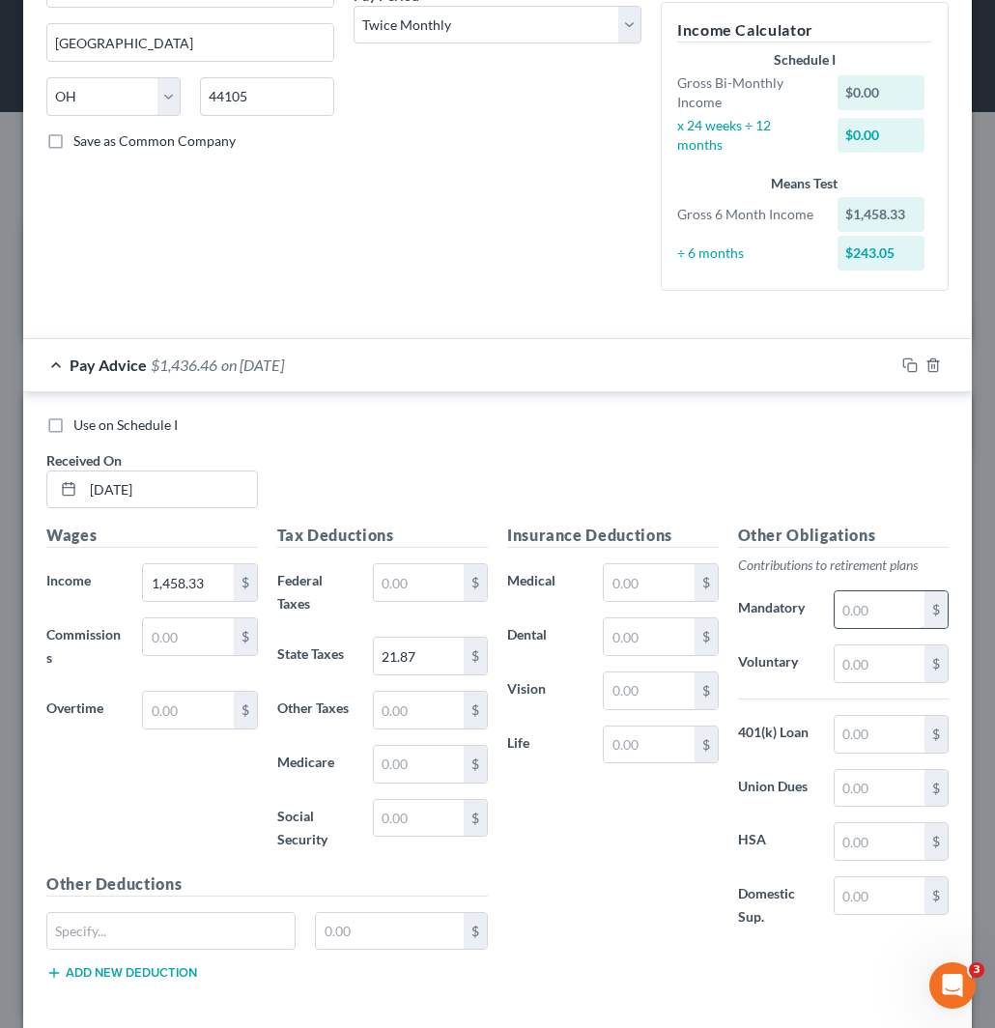
click at [868, 614] on input "text" at bounding box center [880, 609] width 90 height 37
paste input "204.17"
type input "204.17"
click at [406, 699] on input "text" at bounding box center [419, 710] width 90 height 37
paste input "36.46"
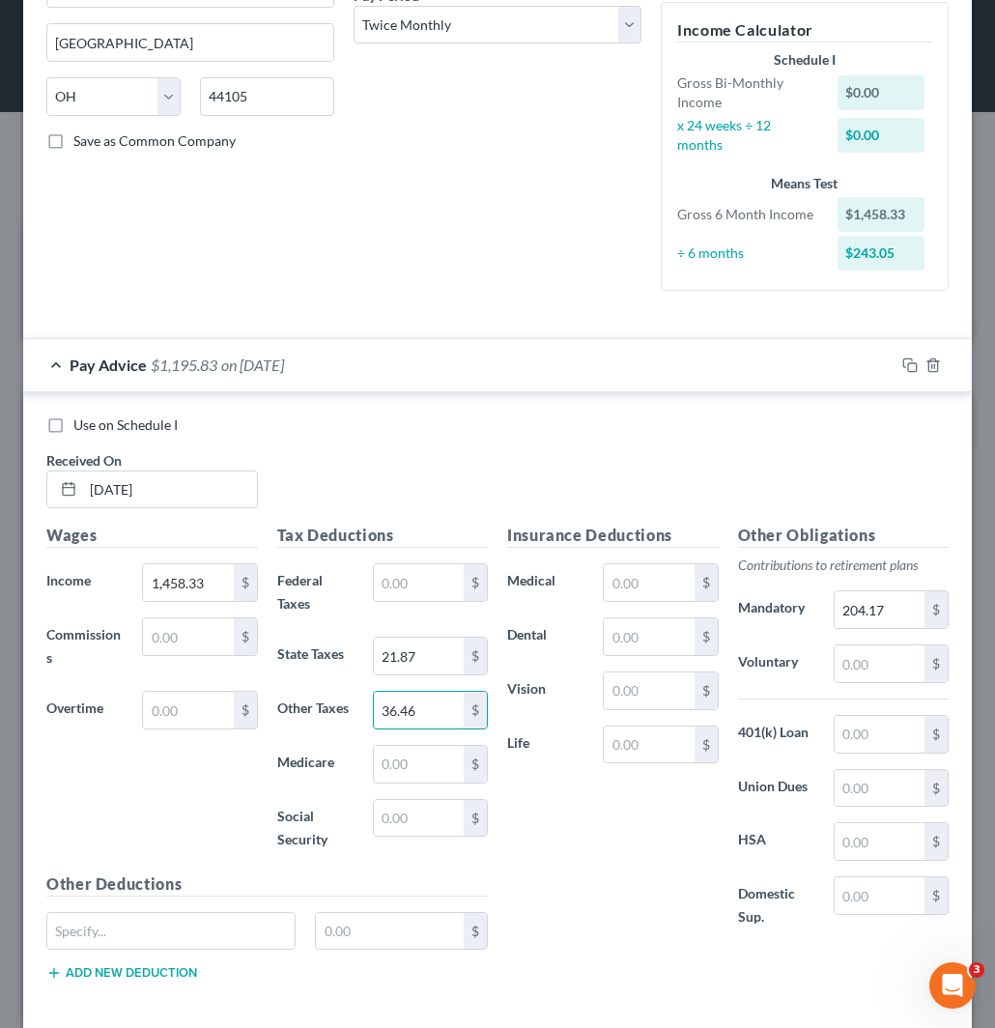
type input "36.46"
click at [398, 767] on input "text" at bounding box center [419, 764] width 90 height 37
paste input "21.15"
type input "21.15"
click at [909, 363] on rect "button" at bounding box center [913, 367] width 9 height 9
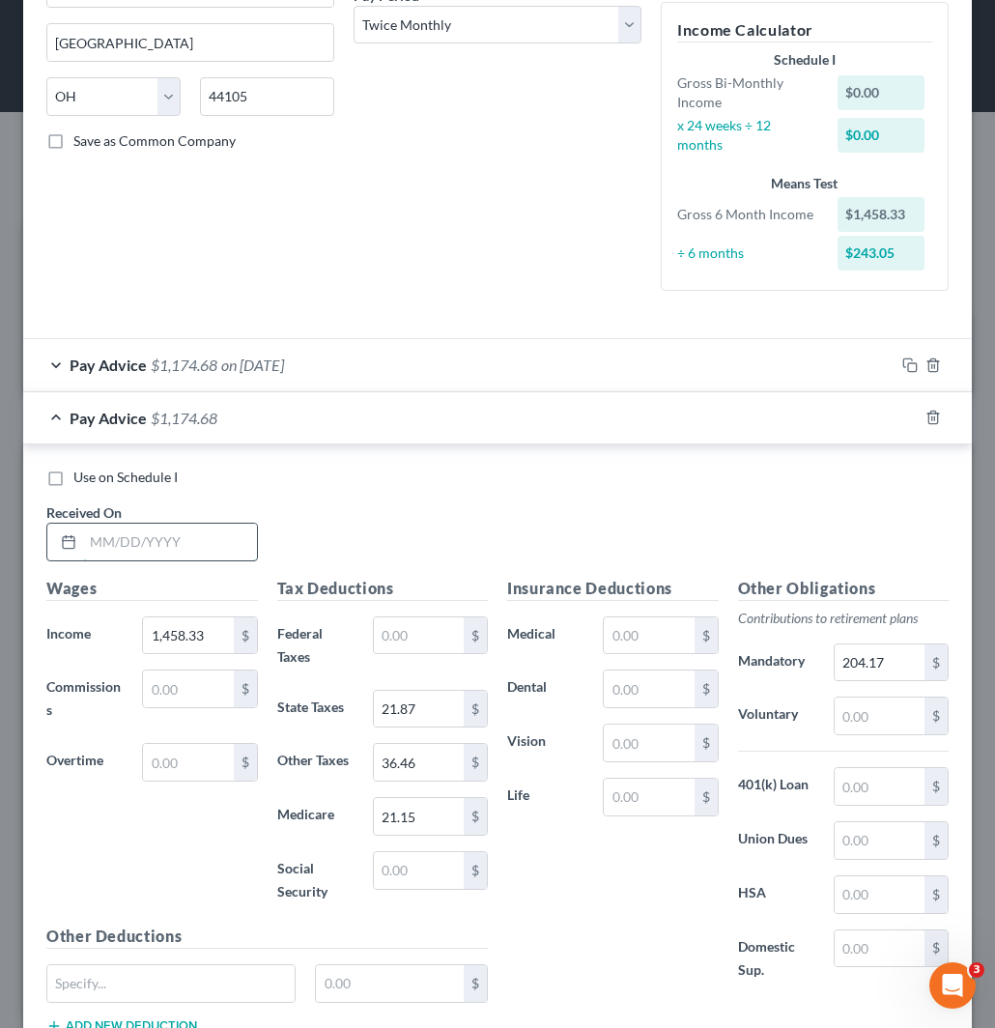
click at [181, 533] on input "text" at bounding box center [170, 542] width 174 height 37
paste input "04/30/2025"
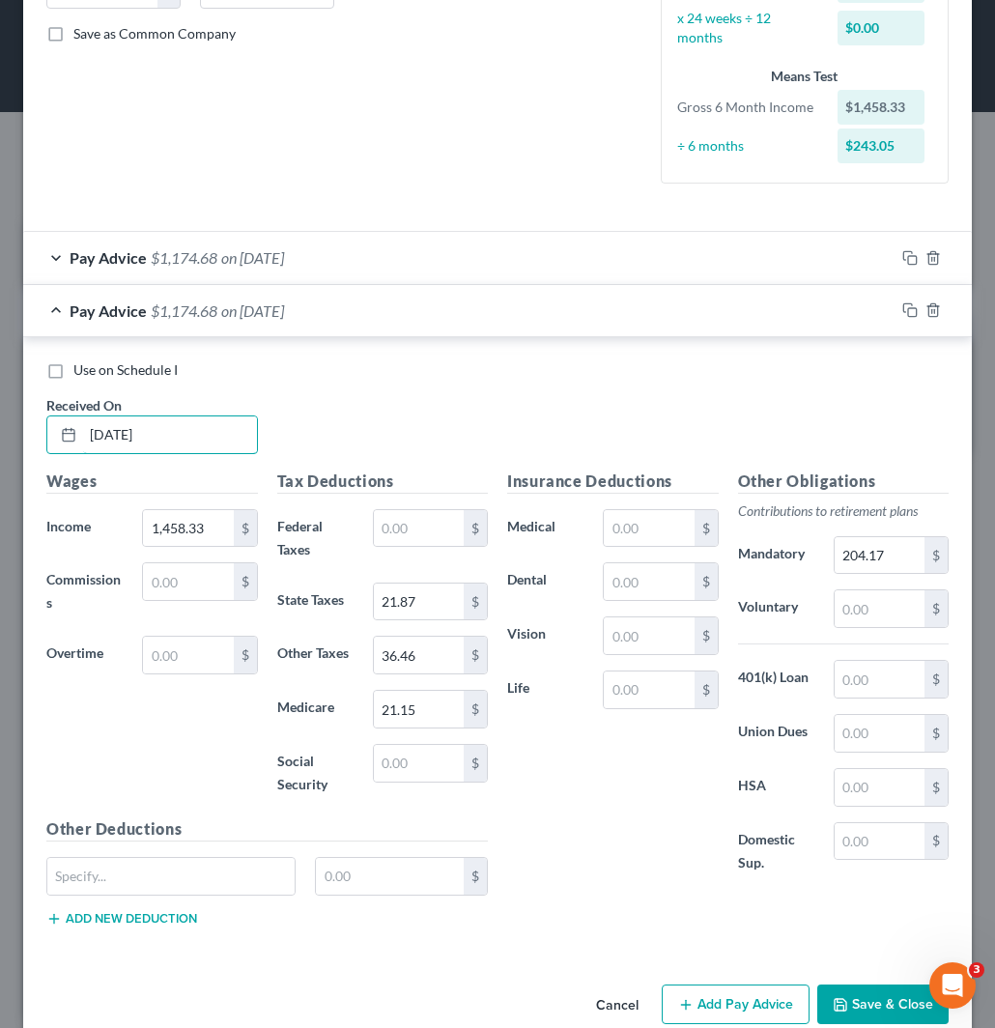
type input "04/30/2025"
click at [903, 311] on icon "button" at bounding box center [910, 310] width 15 height 15
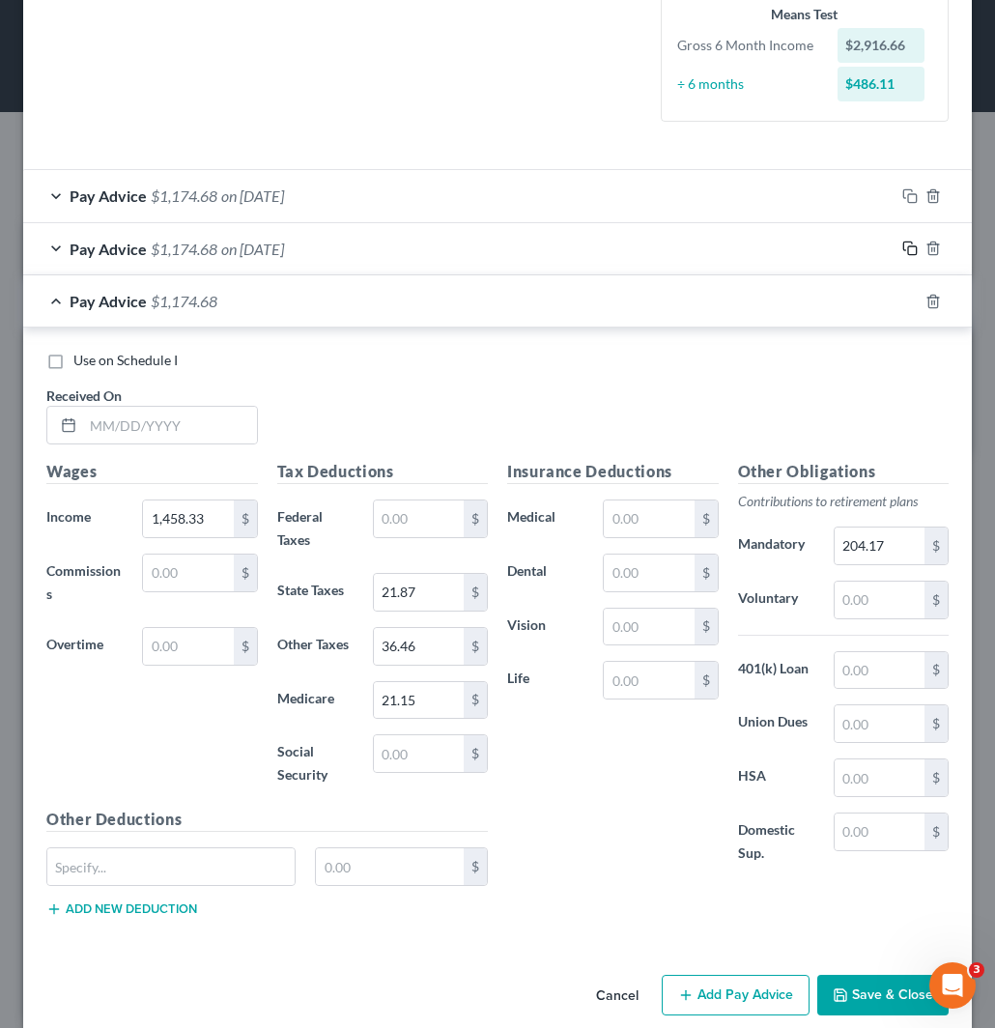
scroll to position [517, 0]
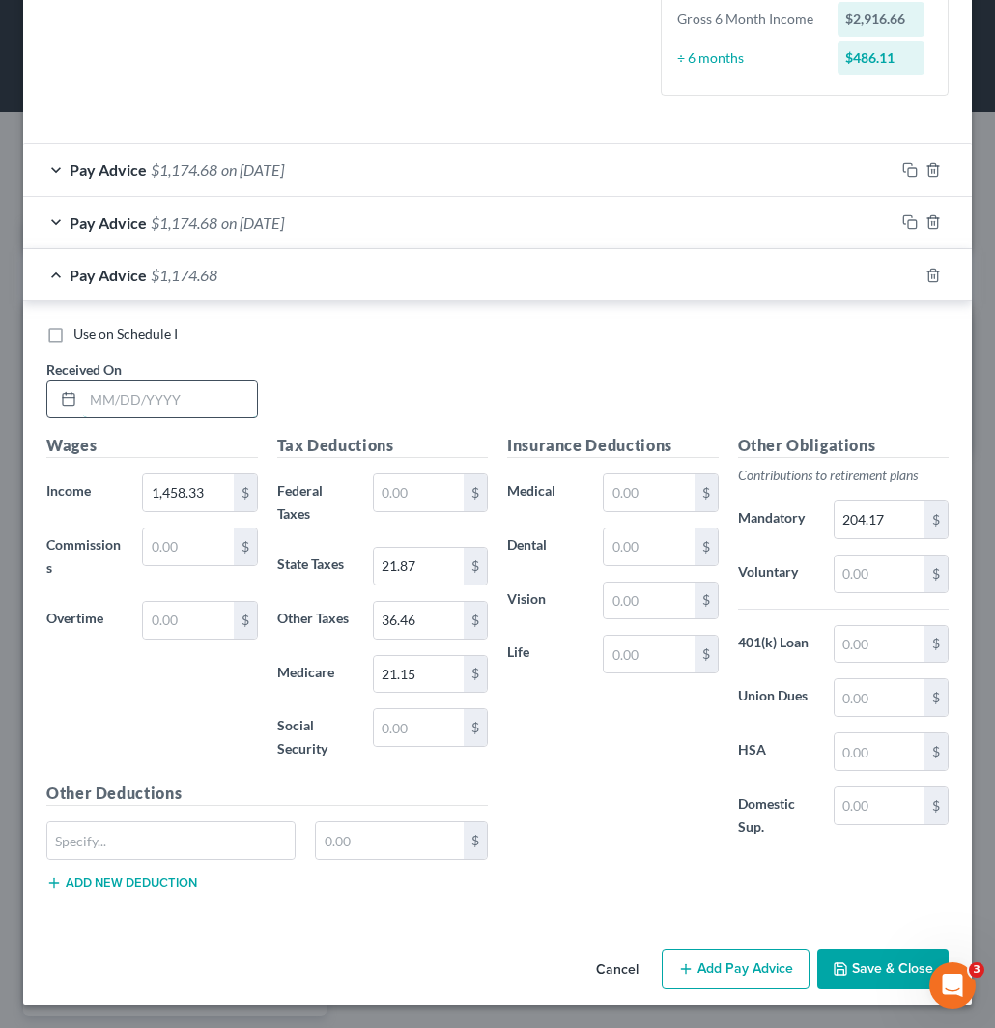
click at [206, 384] on input "text" at bounding box center [170, 399] width 174 height 37
paste input "05/15/2025"
type input "05/15/2025"
click at [903, 271] on icon "button" at bounding box center [910, 275] width 15 height 15
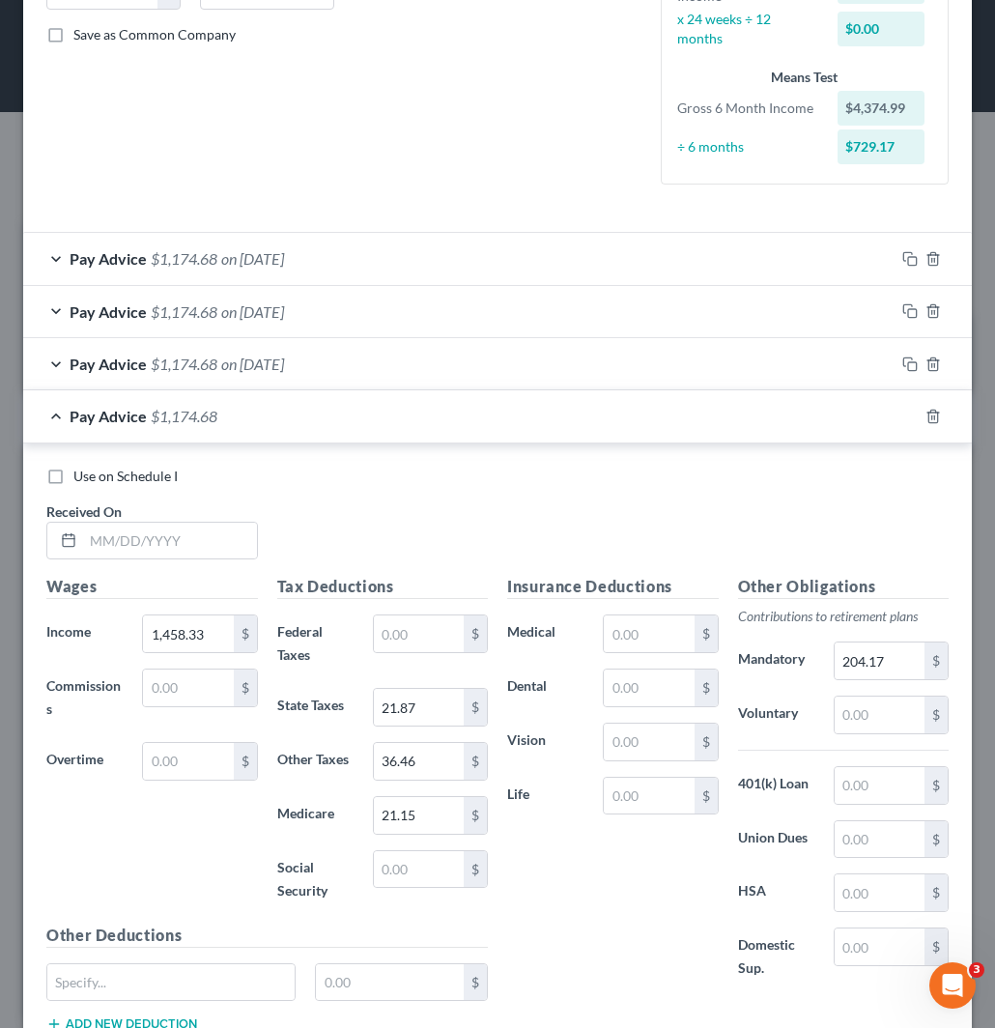
scroll to position [429, 0]
click at [112, 527] on input "text" at bounding box center [170, 540] width 174 height 37
paste input "05/30/2025"
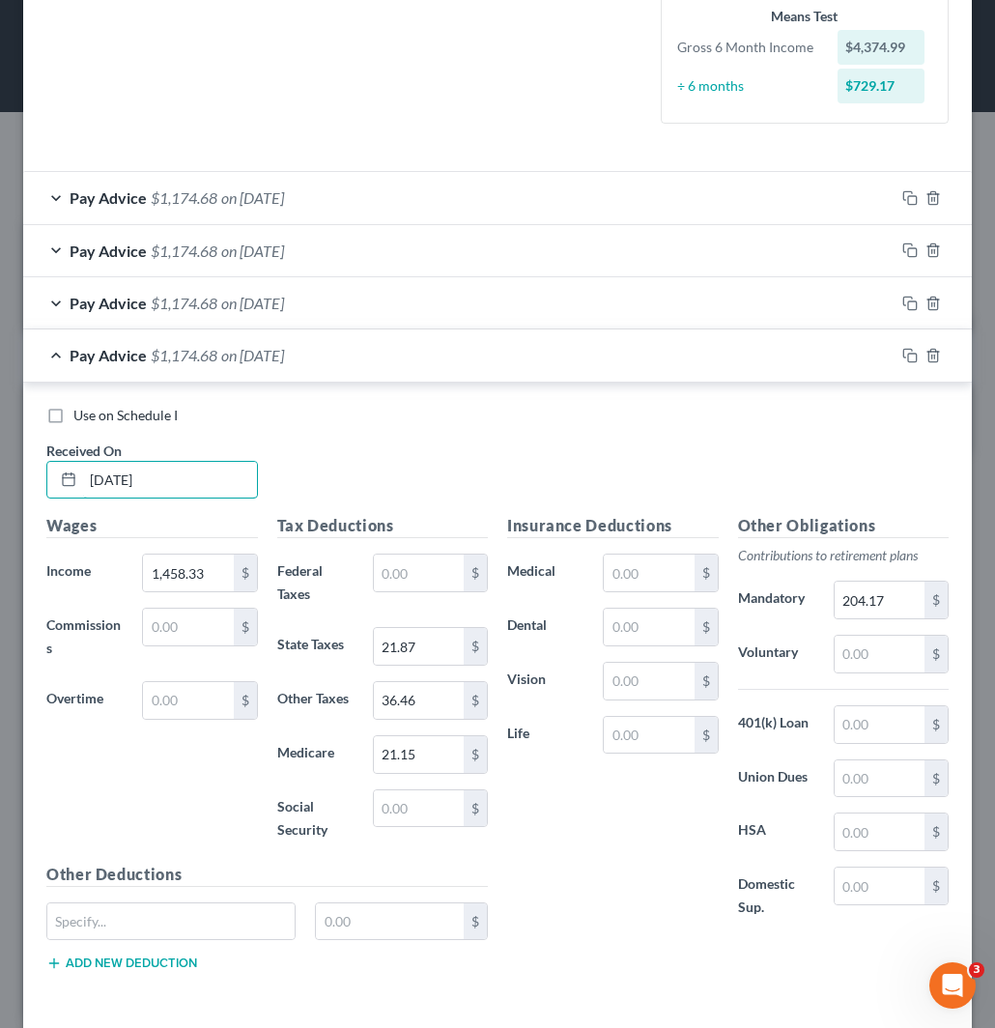
scroll to position [570, 0]
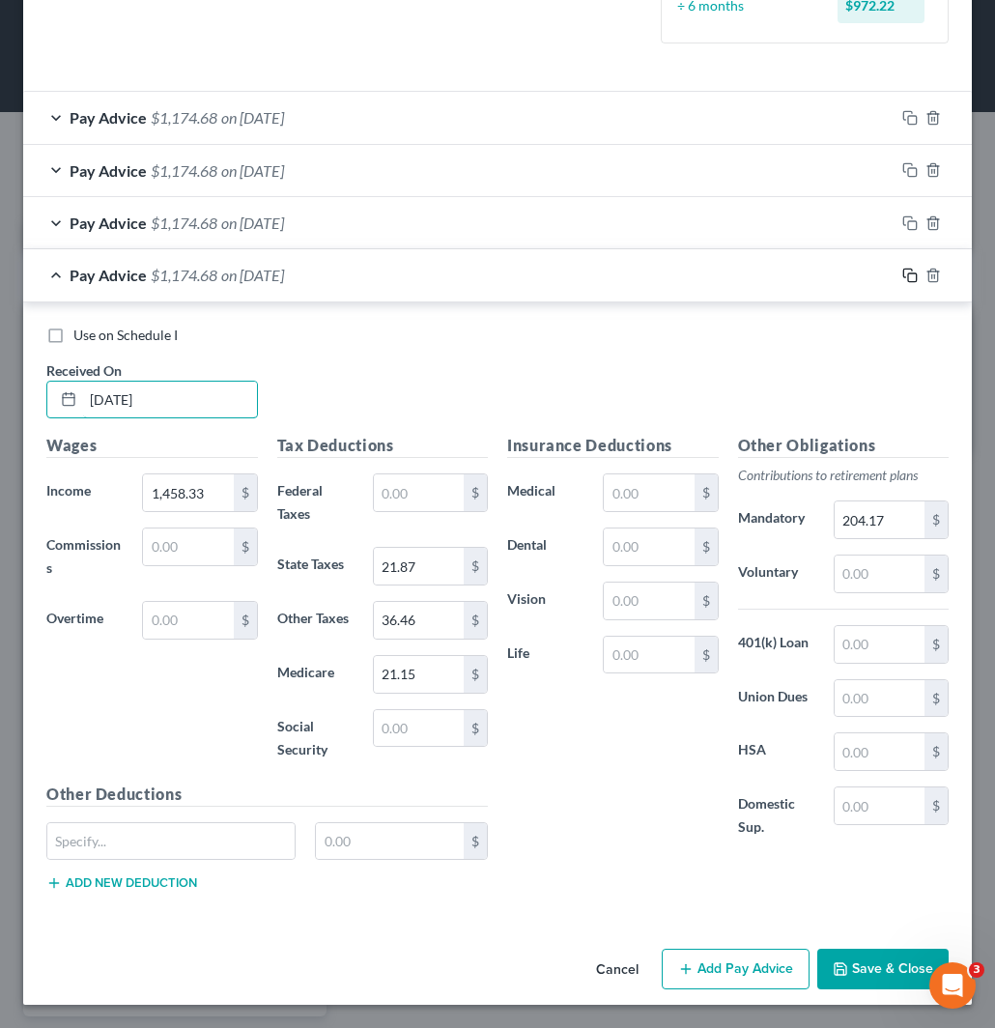
type input "05/30/2025"
click at [903, 273] on icon "button" at bounding box center [910, 275] width 15 height 15
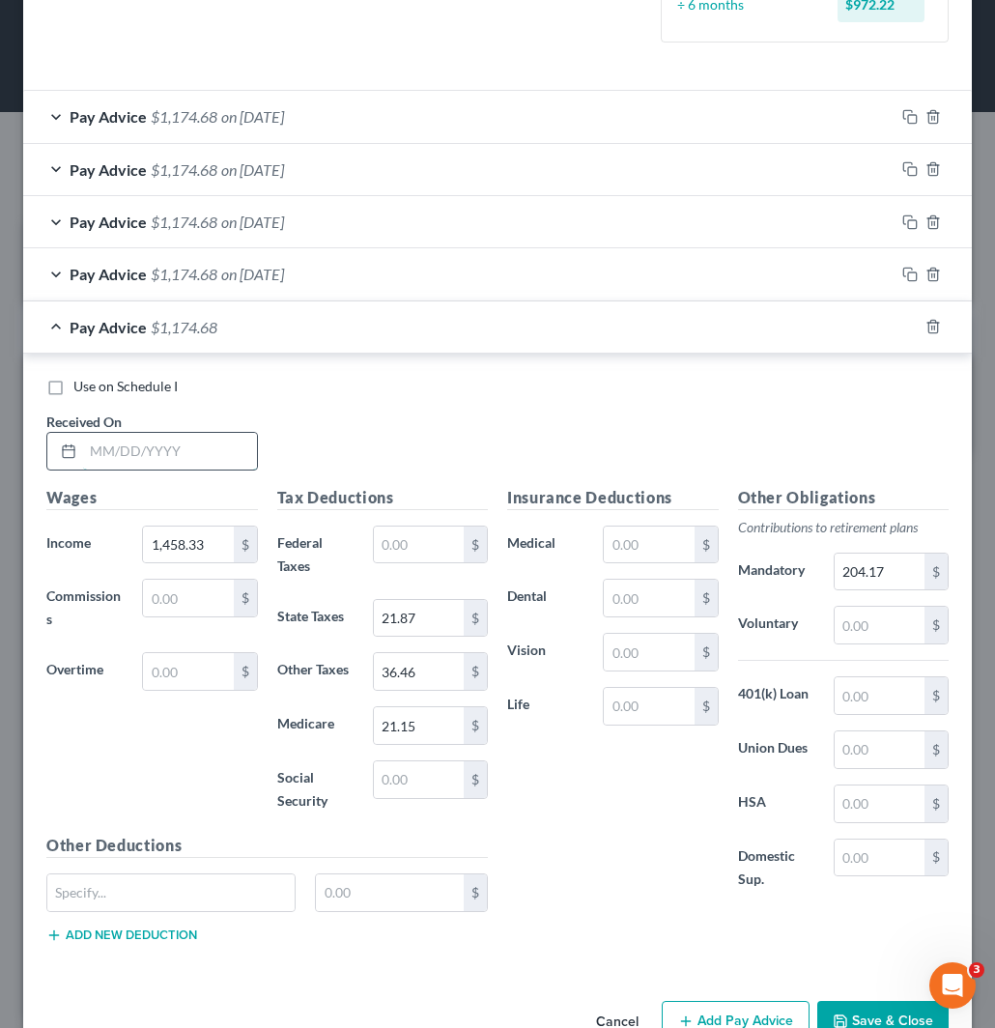
click at [150, 452] on input "text" at bounding box center [170, 451] width 174 height 37
paste input "06/13/2025"
type input "06/13/2025"
drag, startPoint x: 205, startPoint y: 544, endPoint x: 244, endPoint y: 547, distance: 38.8
click at [205, 544] on input "1,458.33" at bounding box center [188, 545] width 90 height 37
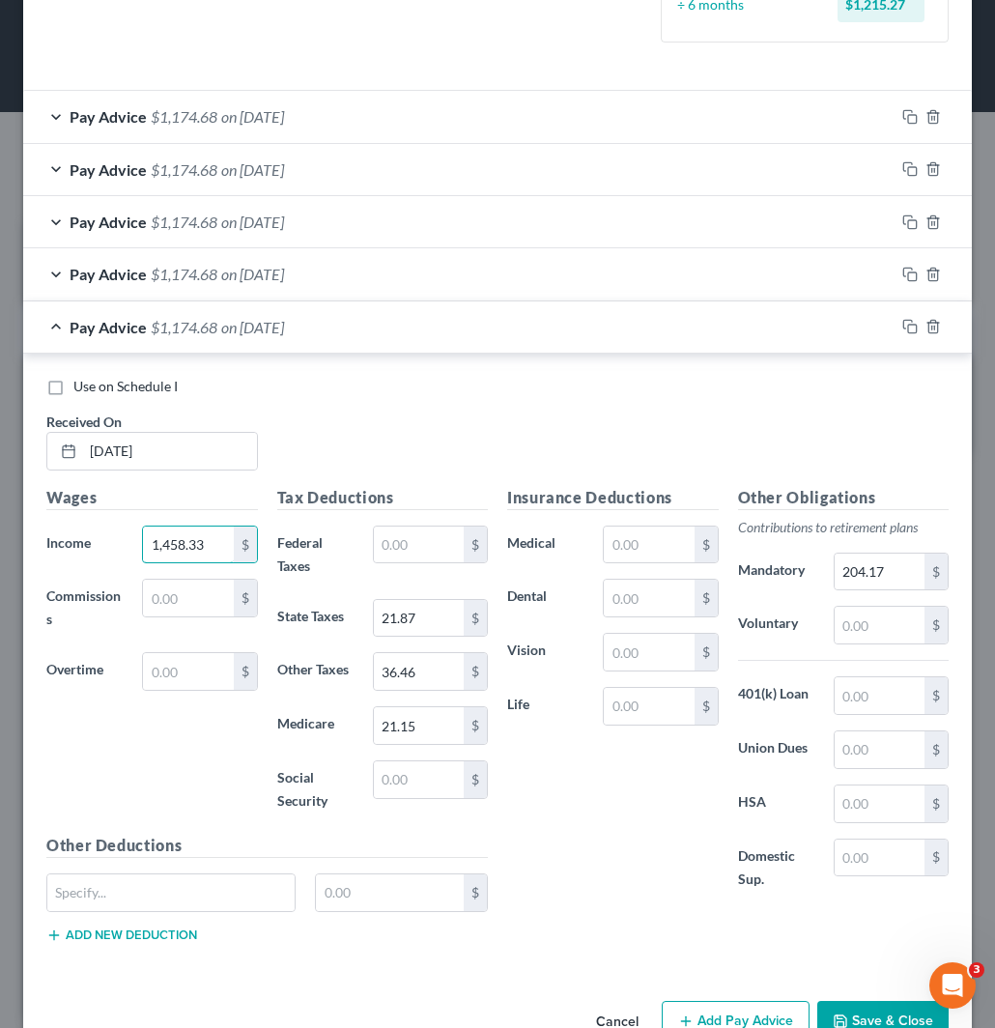
paste input "3,750.02"
type input "3,750.02"
drag, startPoint x: 418, startPoint y: 552, endPoint x: 501, endPoint y: 564, distance: 83.1
click at [418, 552] on input "text" at bounding box center [419, 545] width 90 height 37
paste input "10.34"
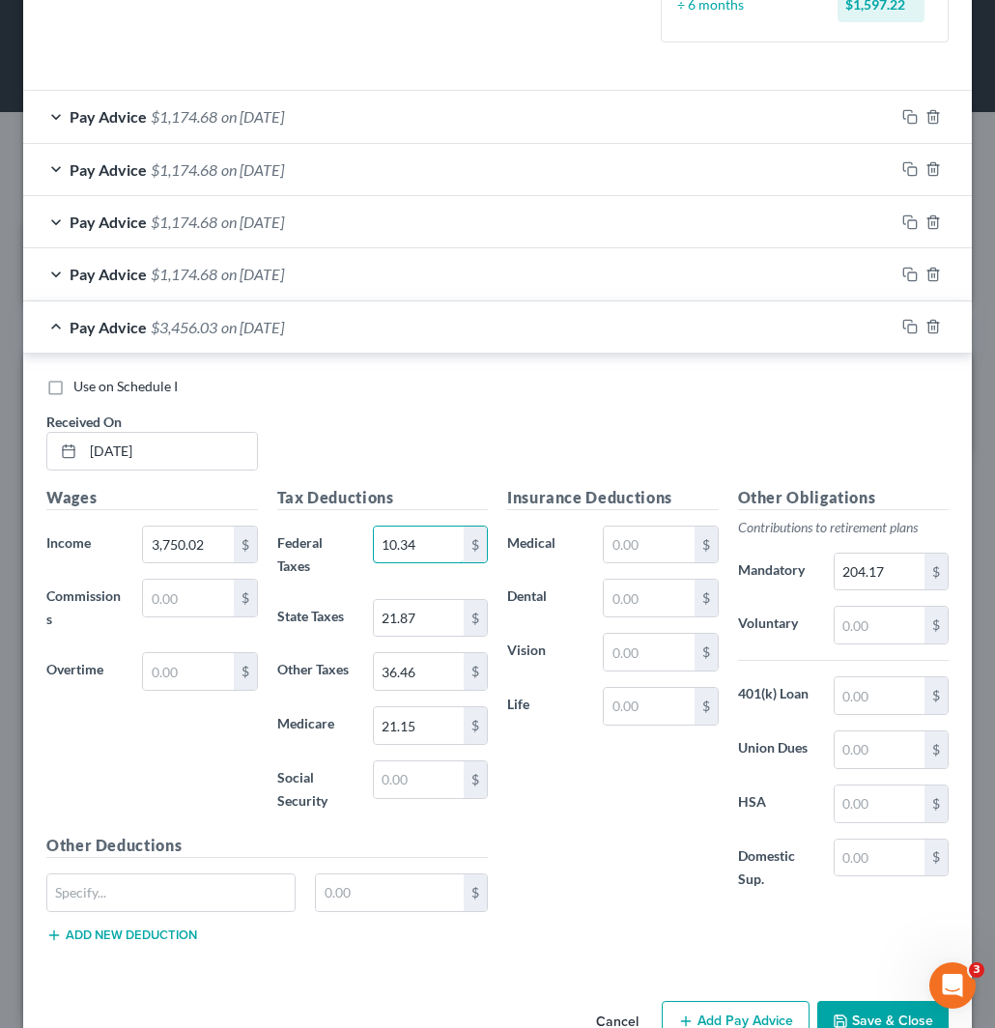
type input "10.34"
click at [427, 665] on input "36.46" at bounding box center [419, 671] width 90 height 37
paste input "93.75"
type input "93.75"
drag, startPoint x: 425, startPoint y: 722, endPoint x: 466, endPoint y: 720, distance: 40.6
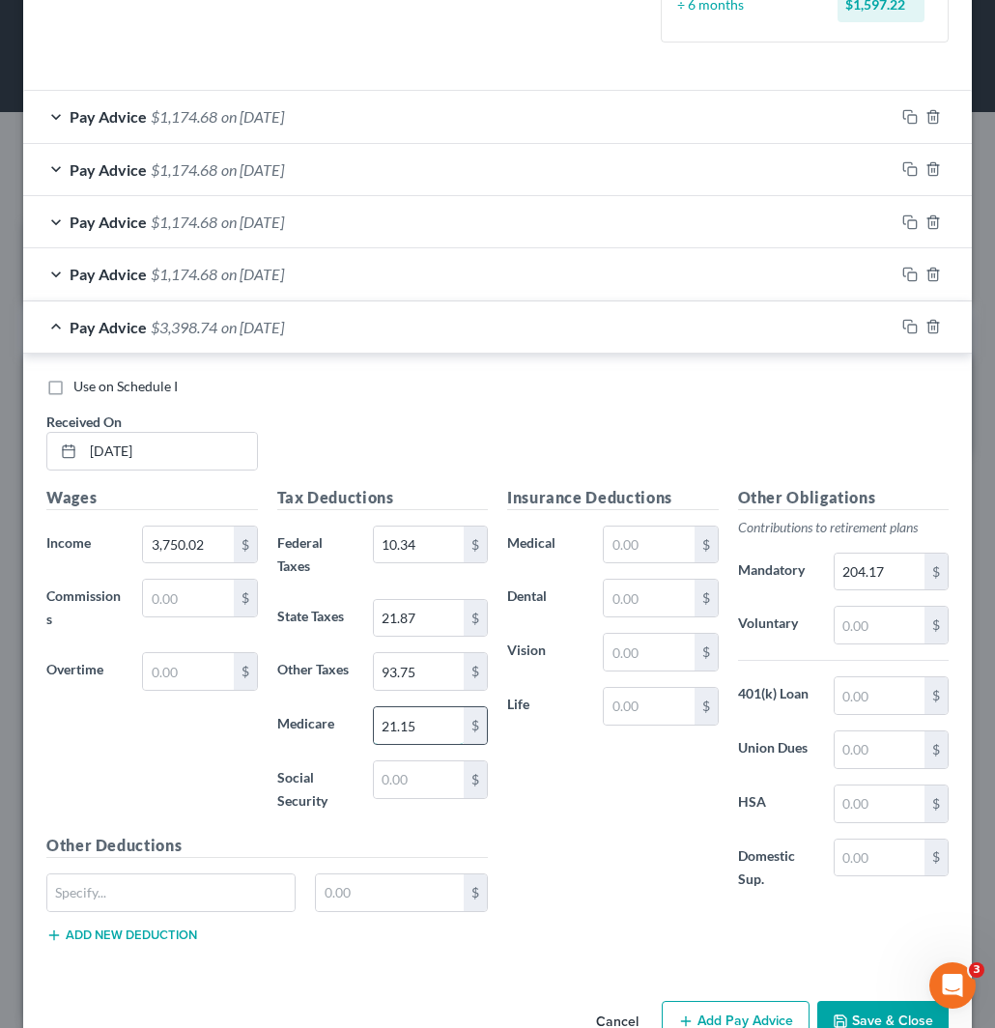
click at [427, 720] on input "21.15" at bounding box center [419, 725] width 90 height 37
paste input "54.38"
type input "54.38"
click at [423, 614] on input "21.87" at bounding box center [419, 618] width 90 height 37
paste input "80.80"
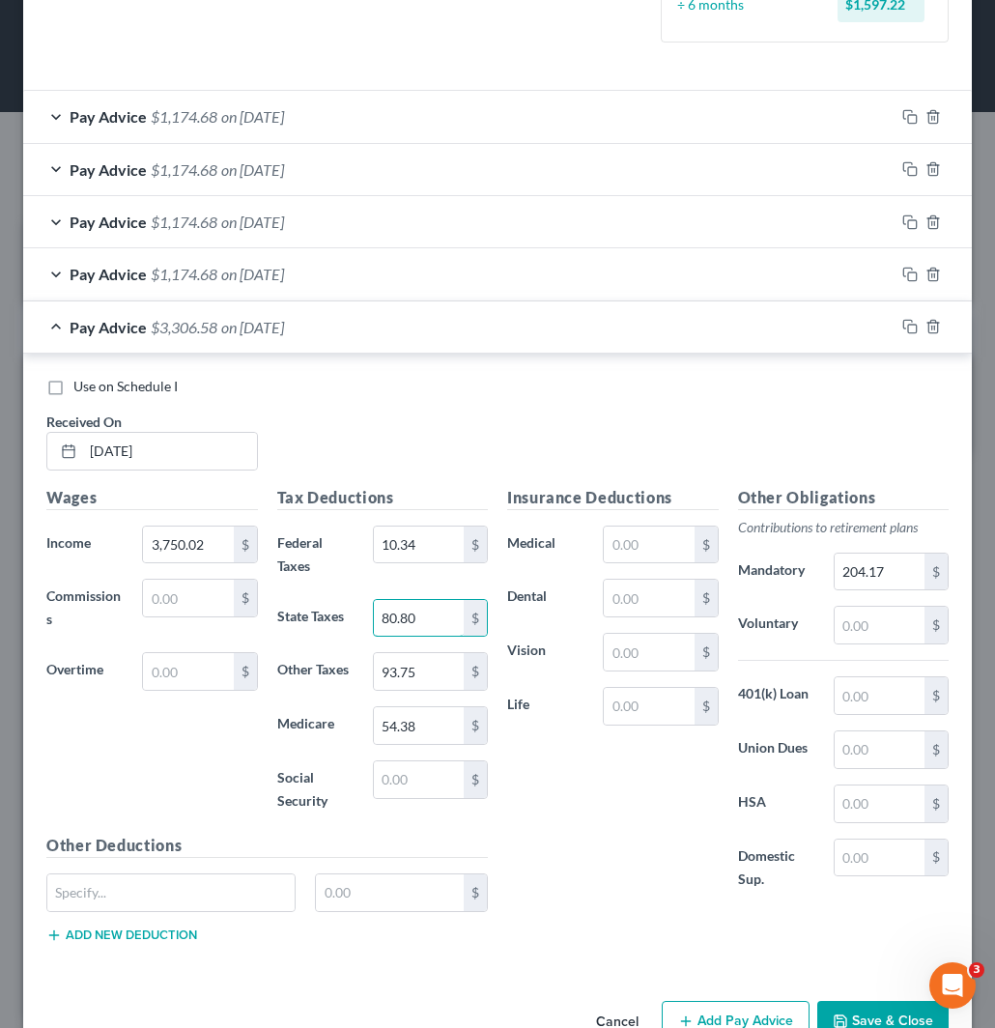
type input "80.80"
click at [870, 568] on input "204.17" at bounding box center [880, 572] width 90 height 37
paste input "525.00"
type input "525.00"
click at [903, 323] on icon "button" at bounding box center [910, 326] width 15 height 15
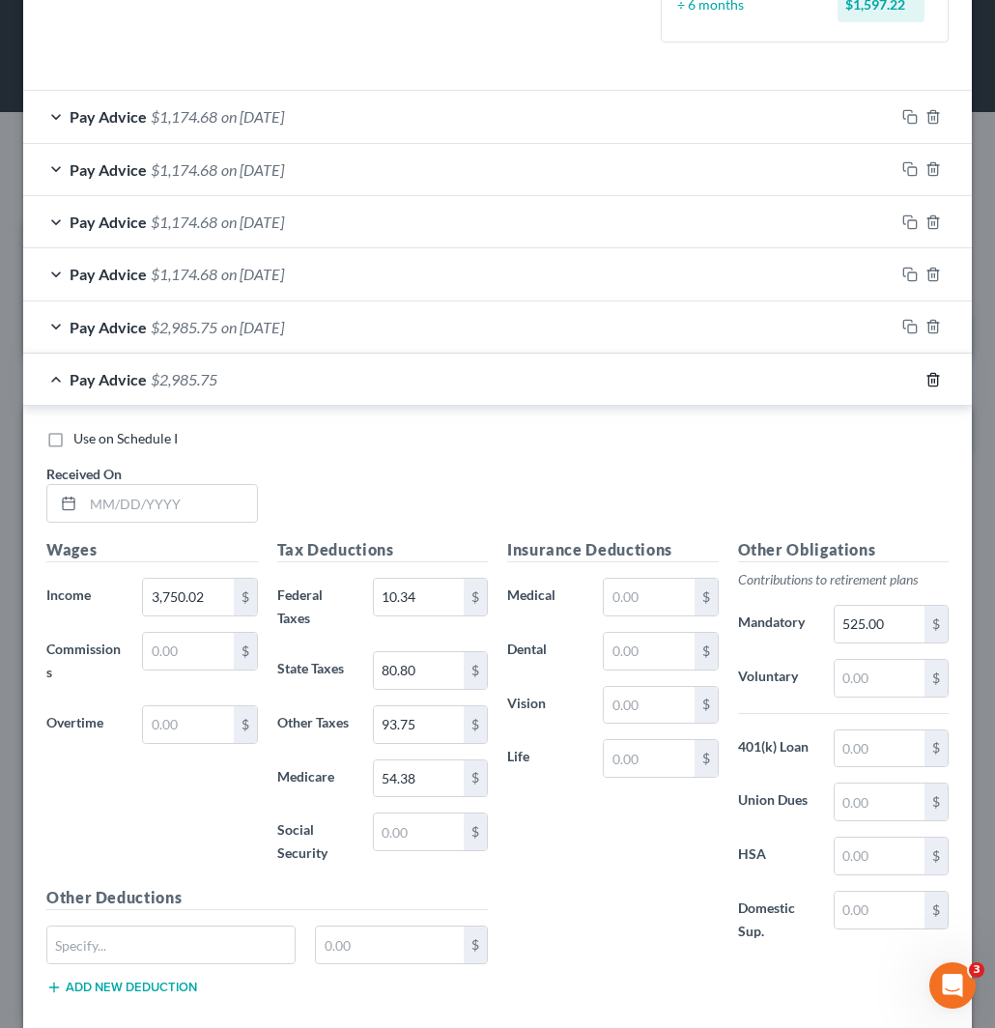
click at [926, 377] on icon "button" at bounding box center [933, 379] width 15 height 15
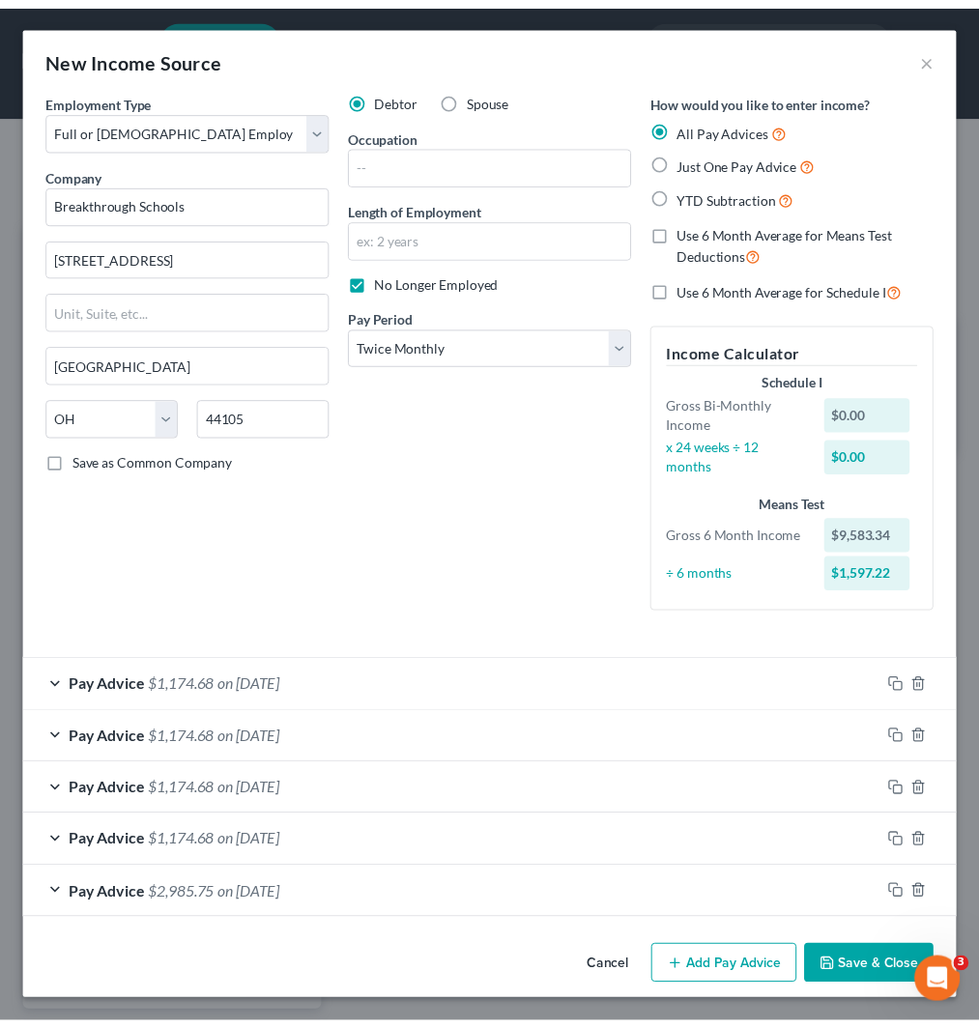
scroll to position [2, 0]
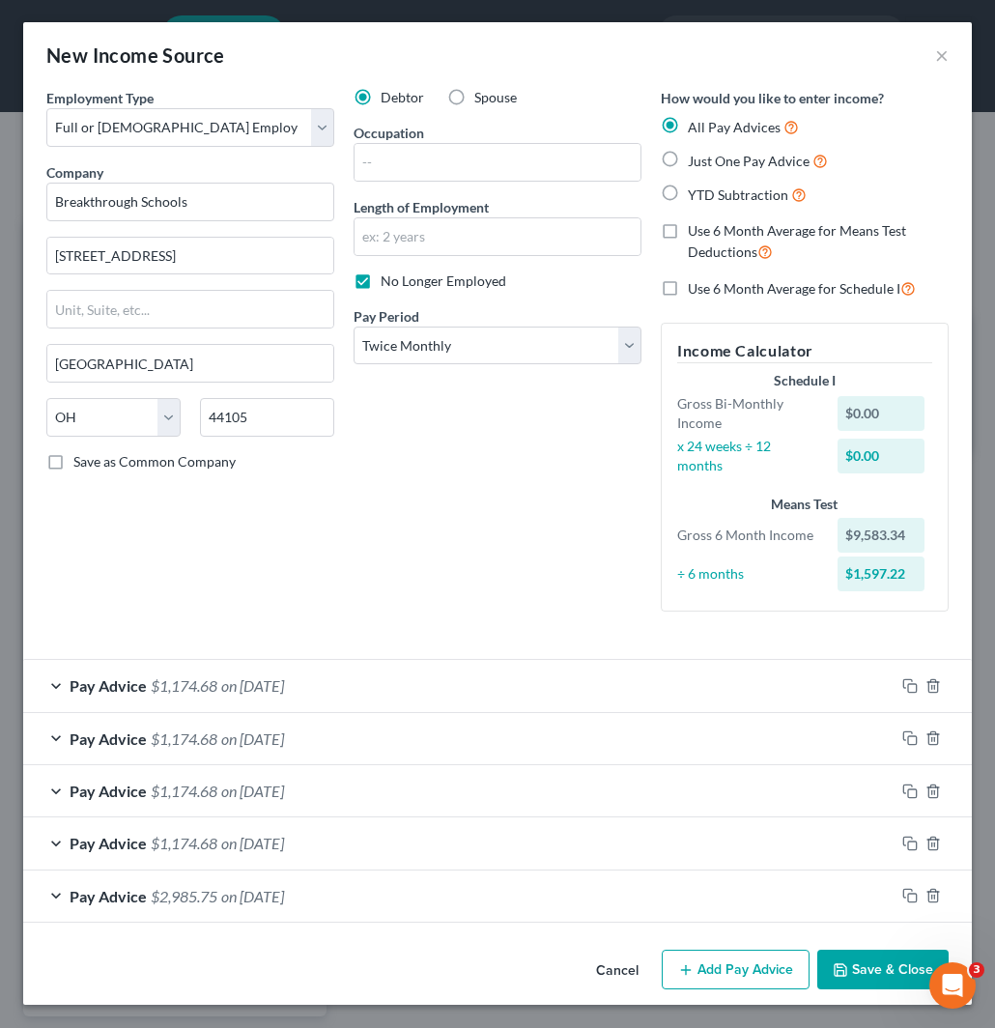
click at [870, 968] on button "Save & Close" at bounding box center [883, 970] width 131 height 41
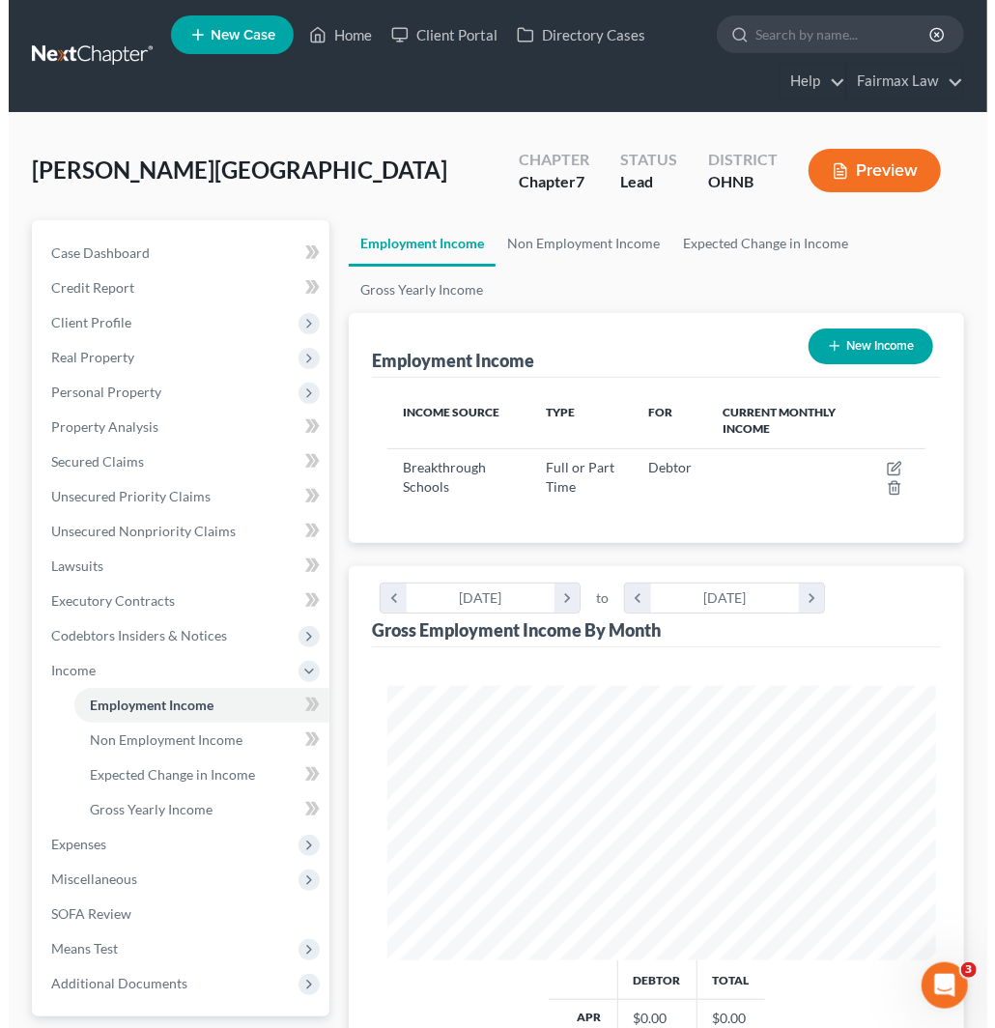
scroll to position [966221, 965913]
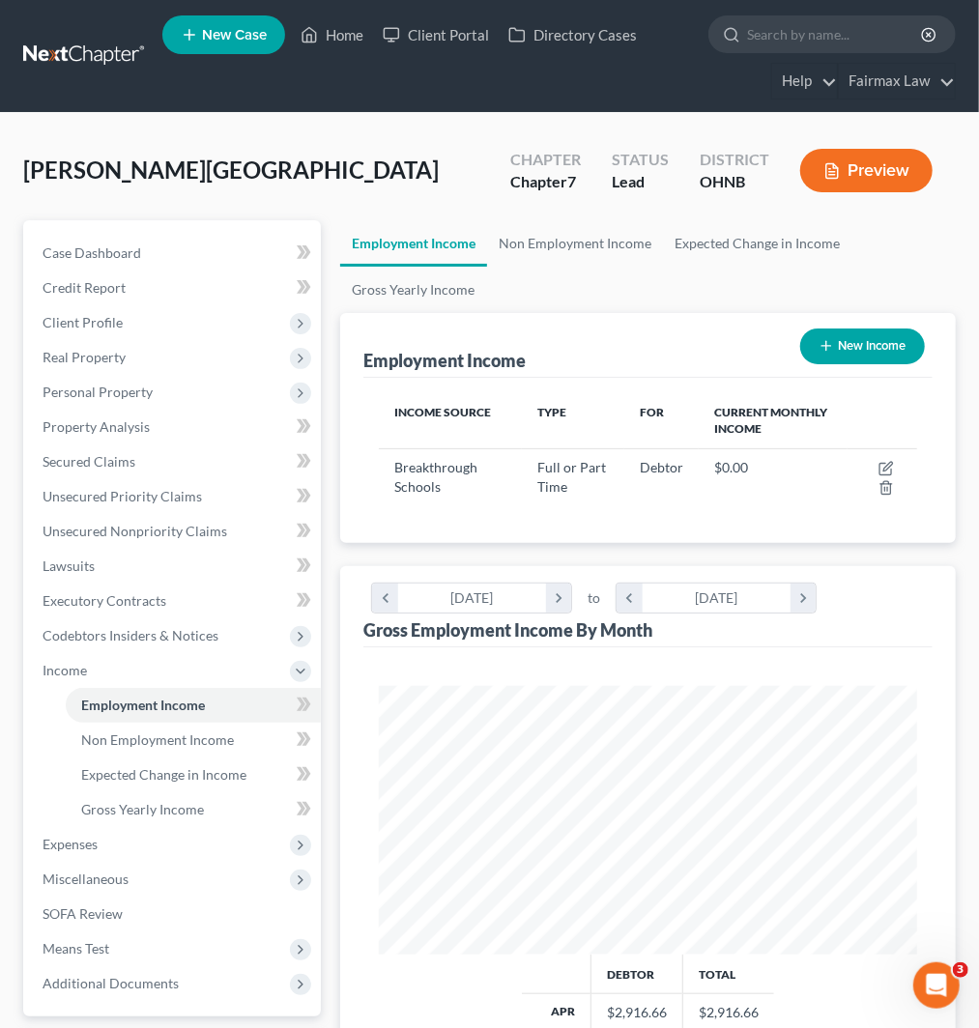
click at [845, 350] on button "New Income" at bounding box center [862, 347] width 125 height 36
select select "0"
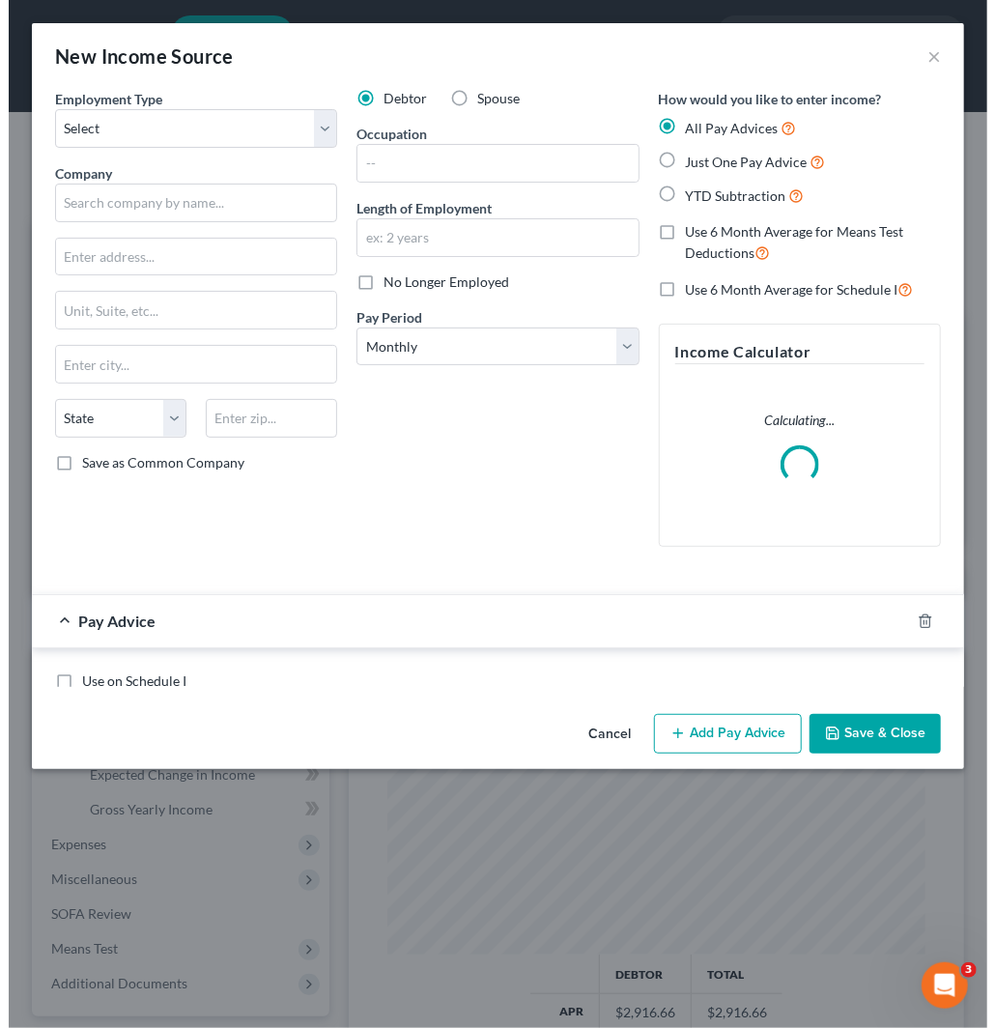
scroll to position [274, 587]
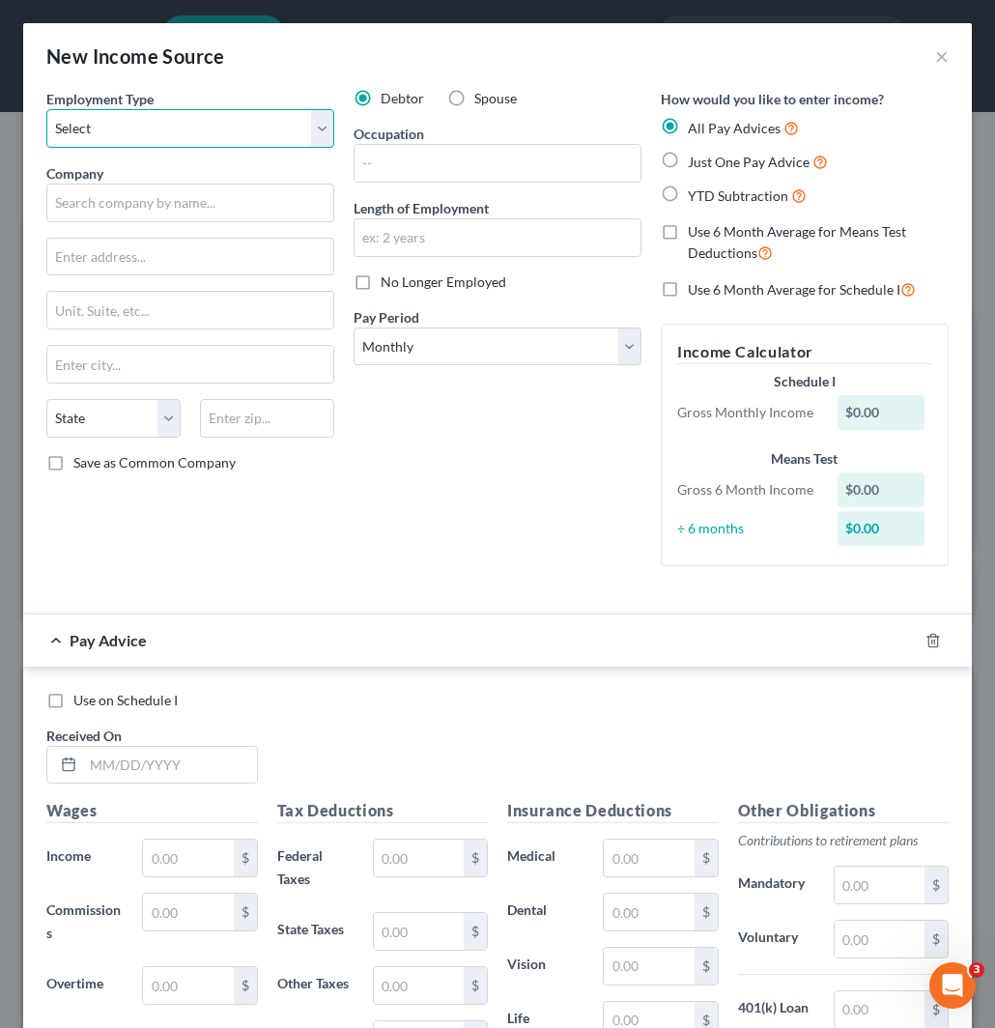
click at [121, 130] on select "Select Full or Part Time Employment Self Employment" at bounding box center [190, 128] width 288 height 39
select select "0"
click at [46, 109] on select "Select Full or Part Time Employment Self Employment" at bounding box center [190, 128] width 288 height 39
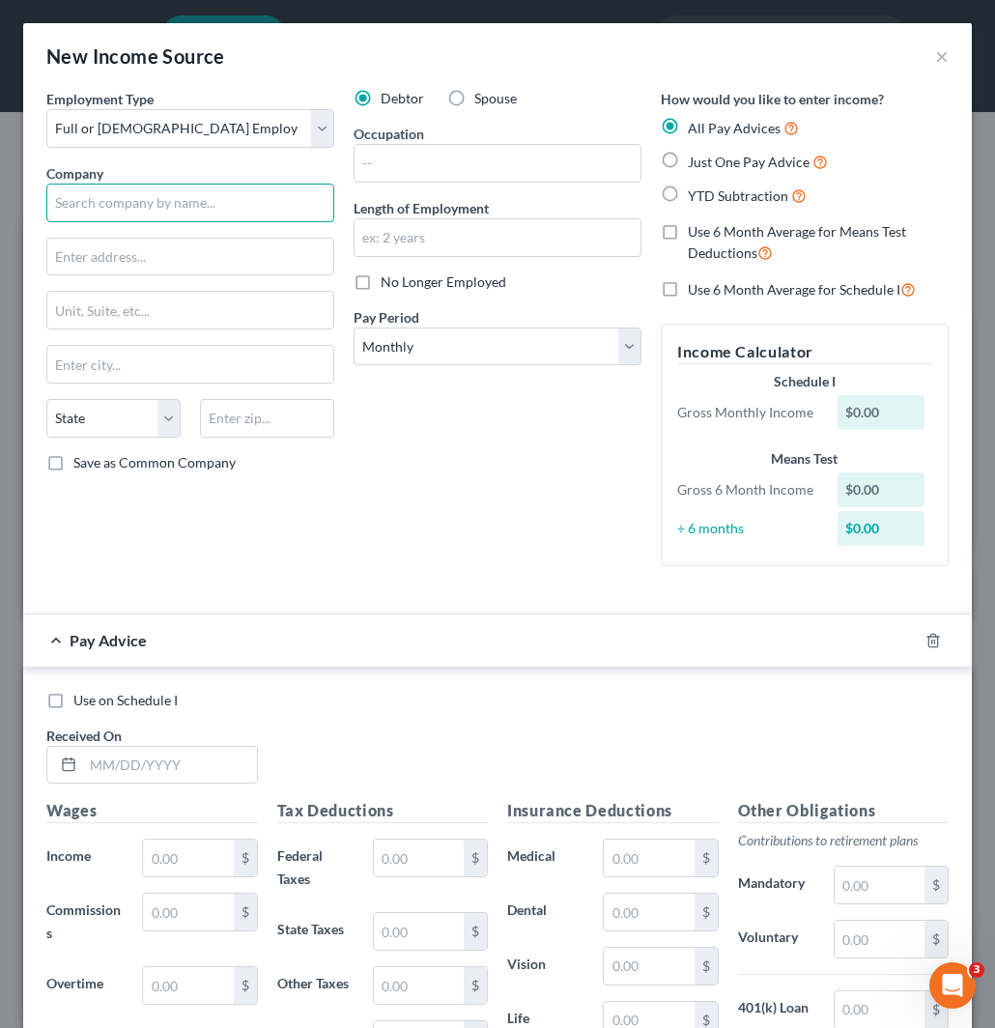
click at [196, 198] on input "text" at bounding box center [190, 203] width 288 height 39
paste input "SMART ACADEMY"
type input "SMART ACADEMY"
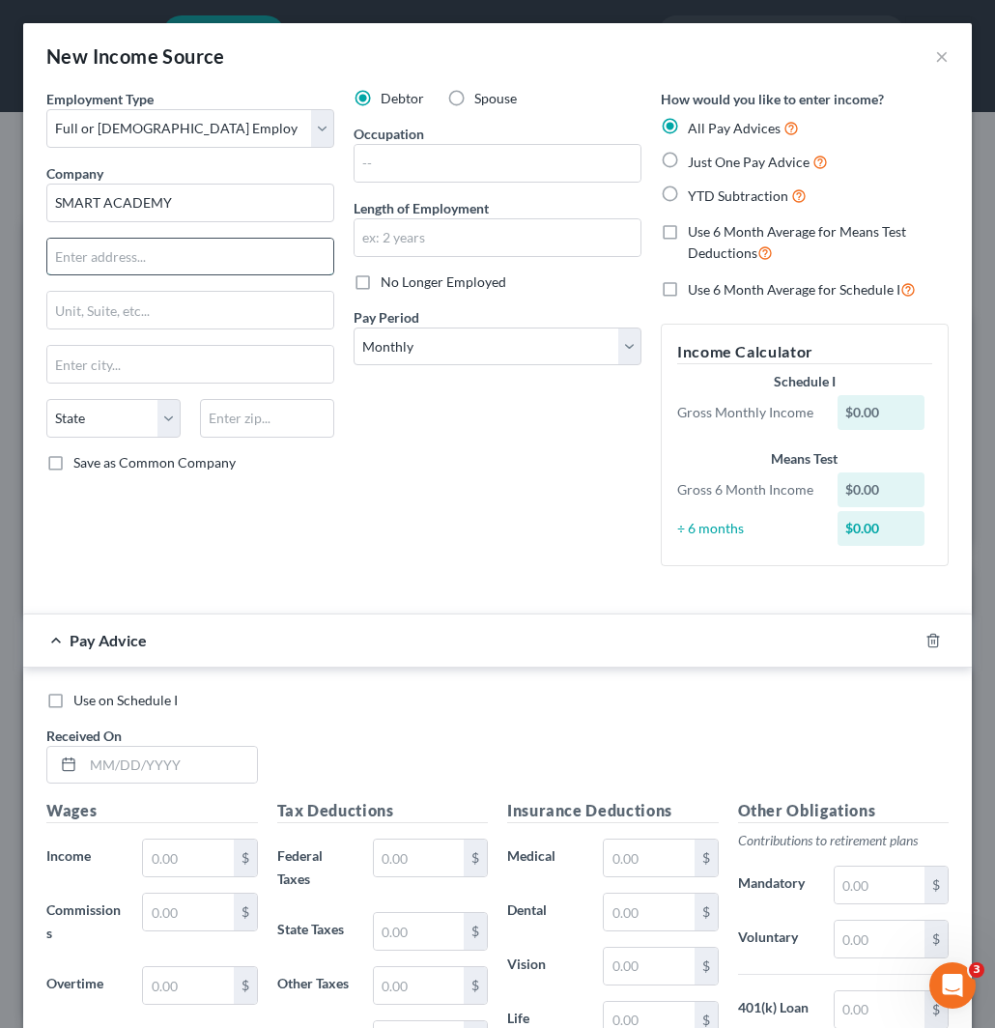
click at [206, 258] on input "text" at bounding box center [190, 257] width 286 height 37
paste input "4351 E 131st St"
type input "4351 E 131st St"
click at [273, 410] on input "text" at bounding box center [267, 418] width 134 height 39
paste input "44105"
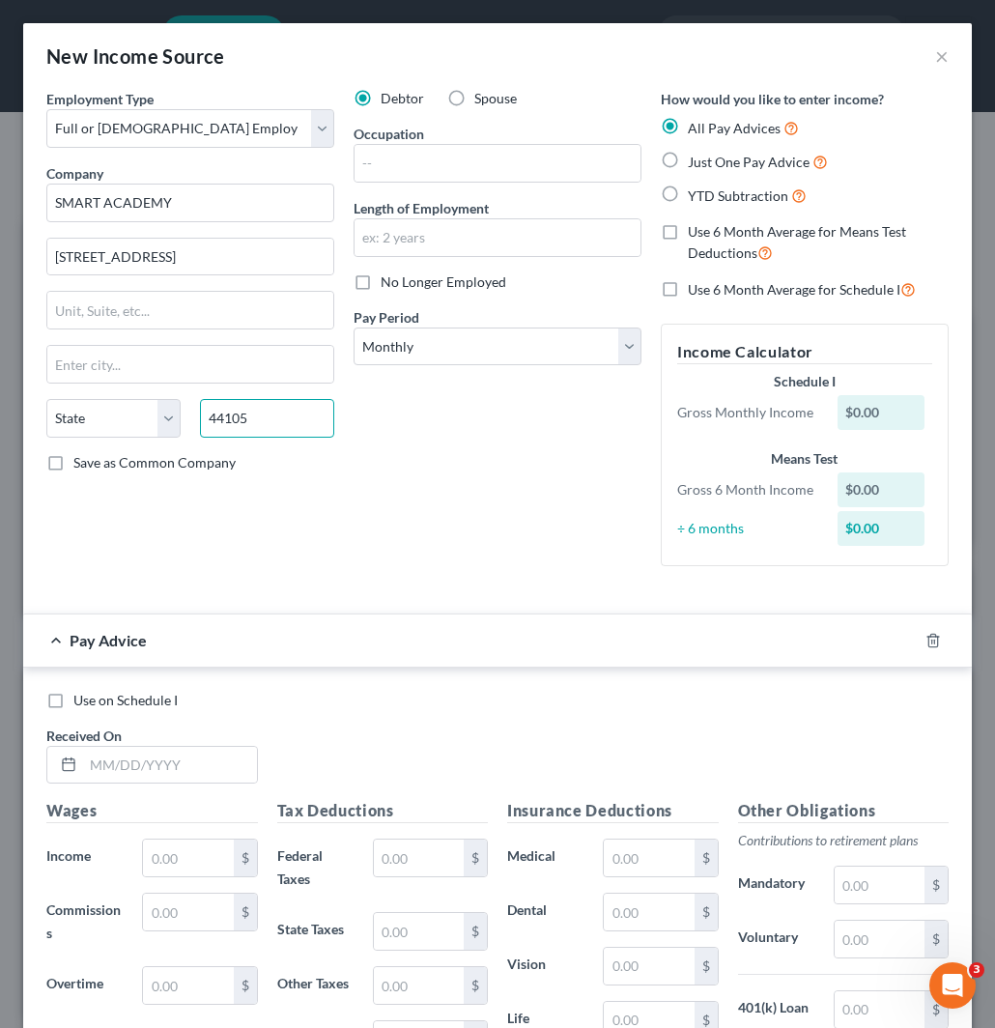
type input "44105"
type input "Cleveland"
select select "36"
drag, startPoint x: 422, startPoint y: 149, endPoint x: 438, endPoint y: 159, distance: 18.2
click at [426, 146] on input "text" at bounding box center [498, 163] width 286 height 37
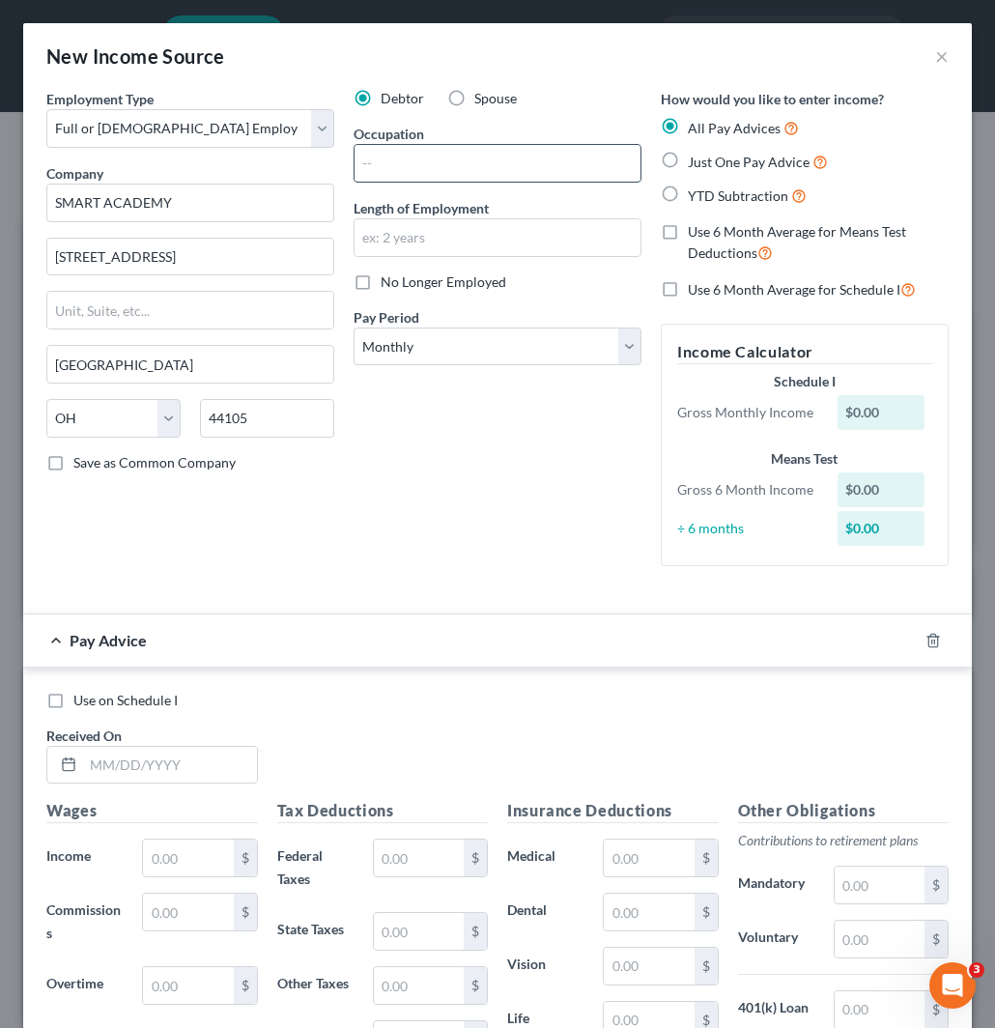
paste input "Recruitor"
type input "Recruitor"
click at [543, 551] on div "Debtor Spouse Occupation Recruitor Length of Employment No Longer Employed Pay …" at bounding box center [497, 335] width 307 height 493
click at [519, 251] on input "text" at bounding box center [498, 237] width 286 height 37
type input "3 months"
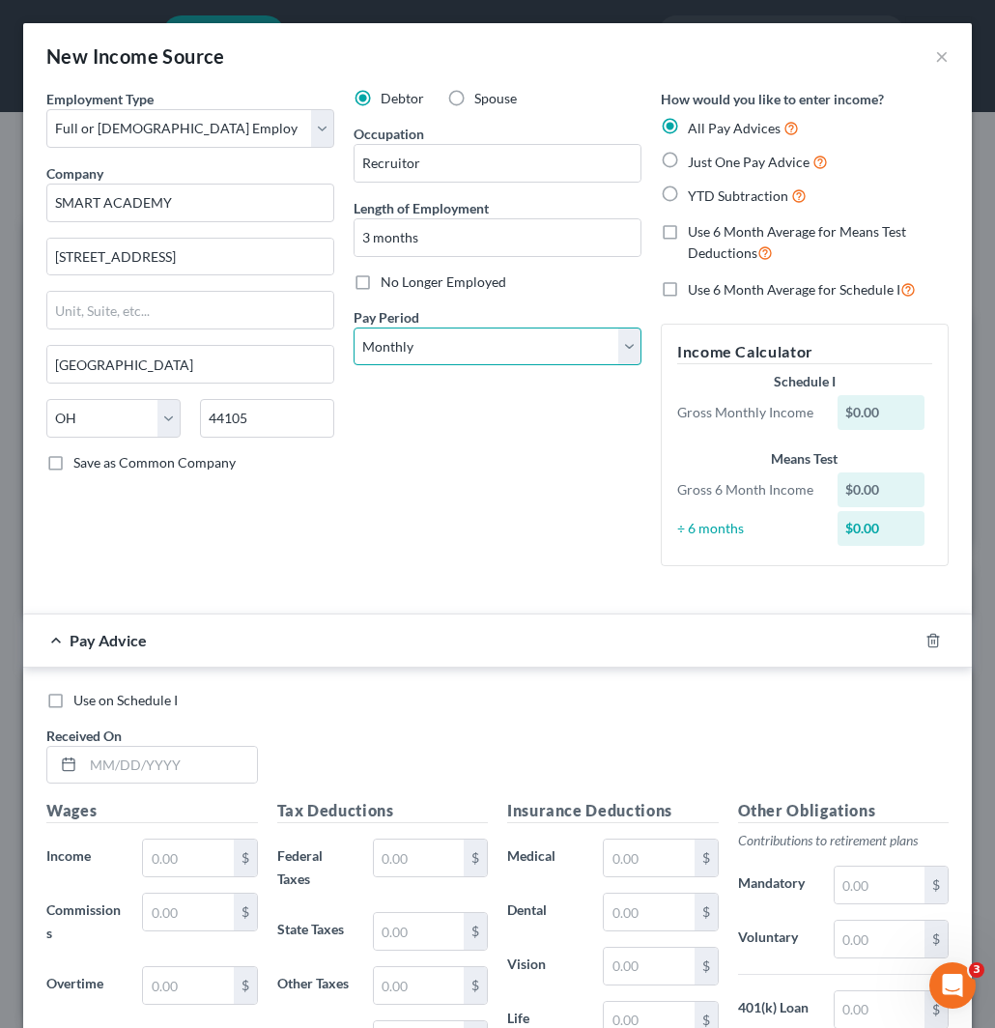
drag, startPoint x: 468, startPoint y: 335, endPoint x: 462, endPoint y: 359, distance: 23.9
click at [468, 335] on select "Select Monthly Twice Monthly Every Other Week Weekly" at bounding box center [498, 347] width 288 height 39
select select "1"
click at [354, 328] on select "Select Monthly Twice Monthly Every Other Week Weekly" at bounding box center [498, 347] width 288 height 39
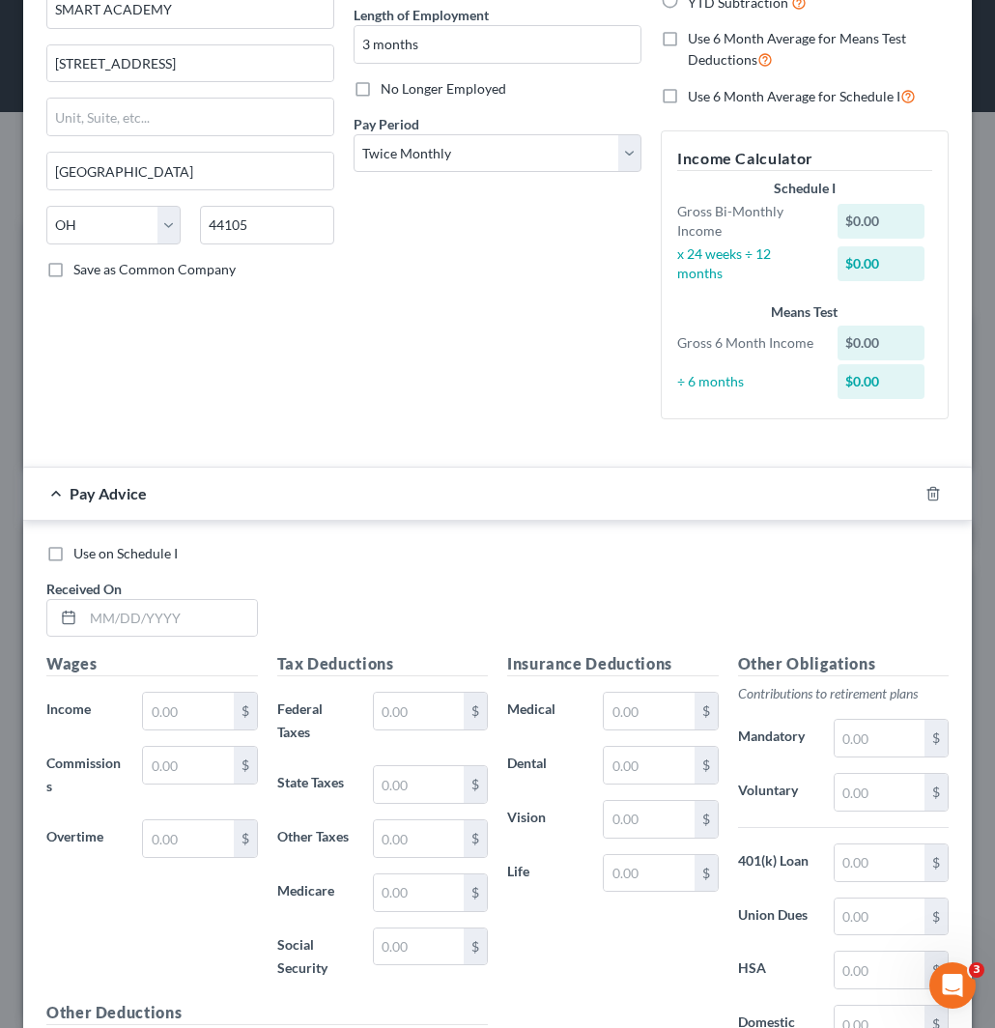
scroll to position [215, 0]
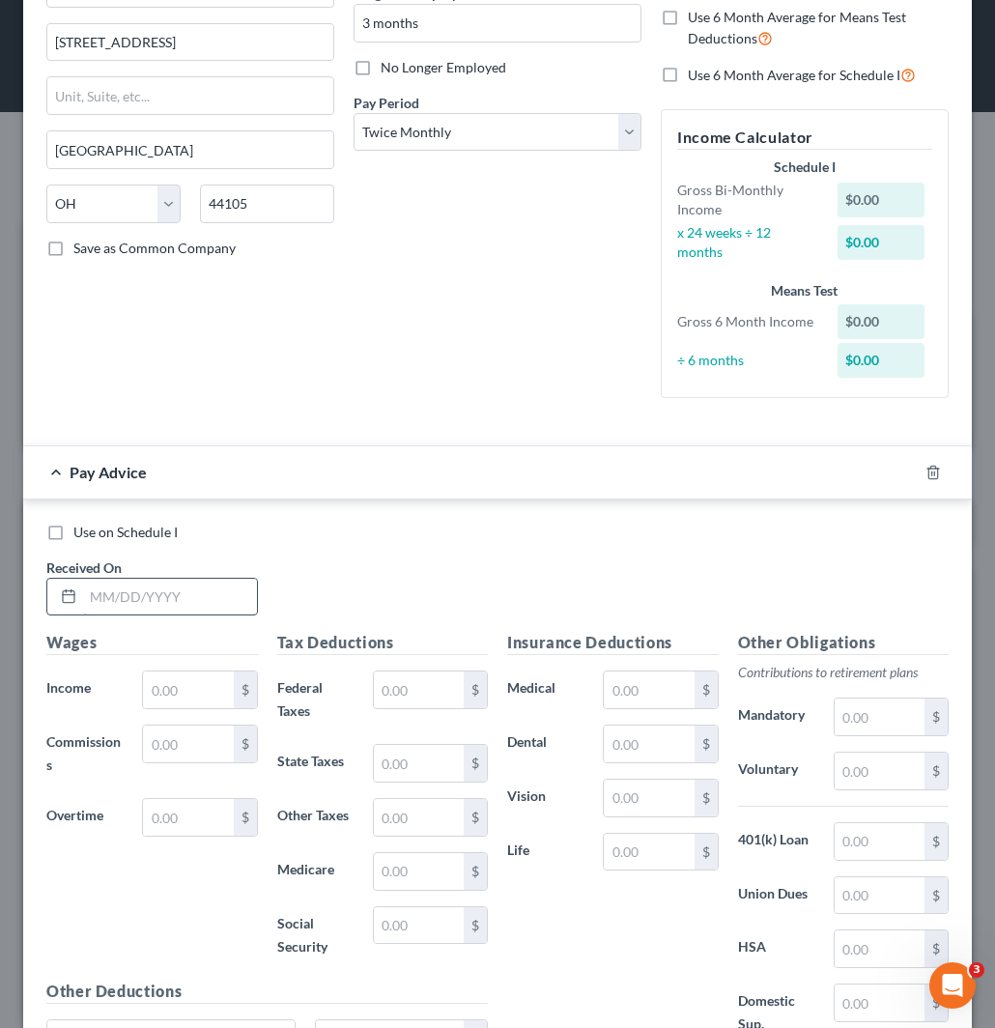
drag, startPoint x: 136, startPoint y: 587, endPoint x: 177, endPoint y: 586, distance: 40.6
click at [136, 587] on input "text" at bounding box center [170, 597] width 174 height 37
paste input "06/30/25"
type input "06/30/25"
click at [184, 691] on input "text" at bounding box center [188, 690] width 90 height 37
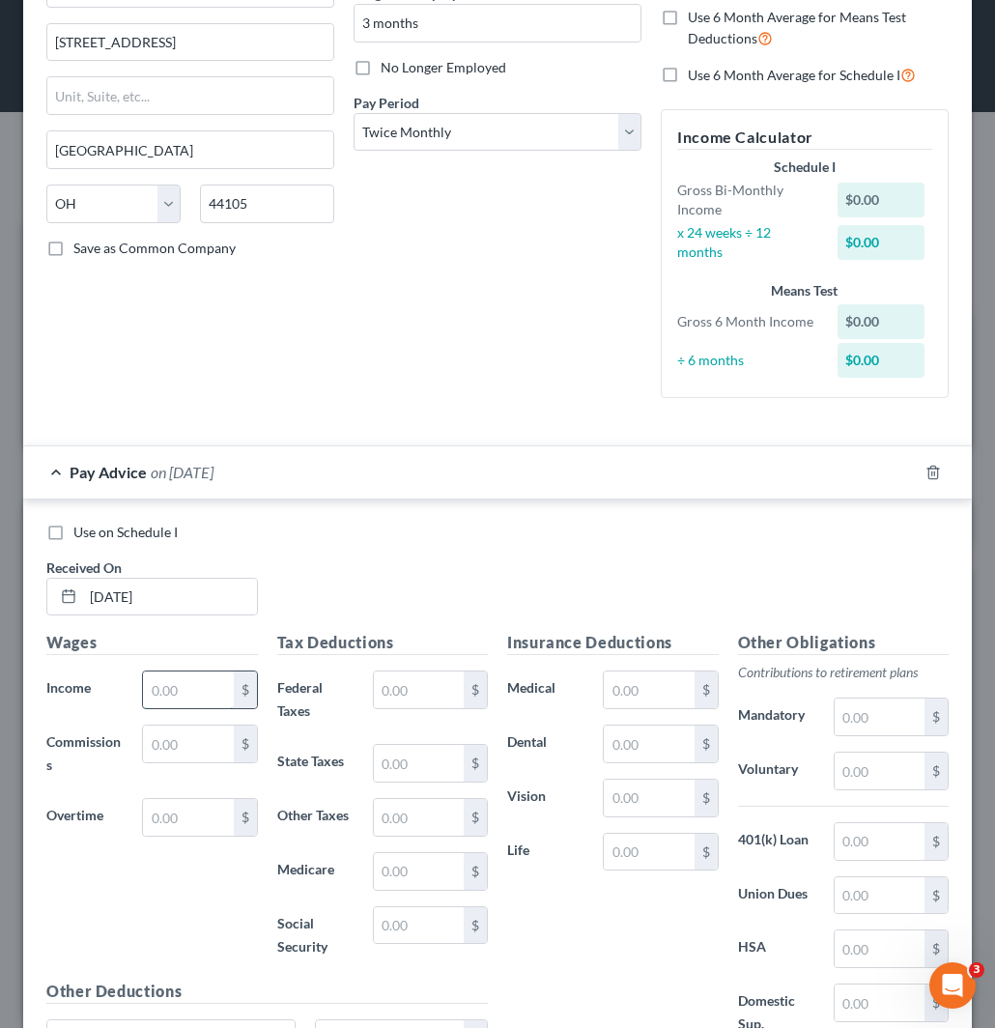
paste input "1054.76"
type input "1,054.76"
drag, startPoint x: 844, startPoint y: 720, endPoint x: 826, endPoint y: 706, distance: 22.6
click at [848, 723] on input "text" at bounding box center [880, 717] width 90 height 37
paste input "124.30"
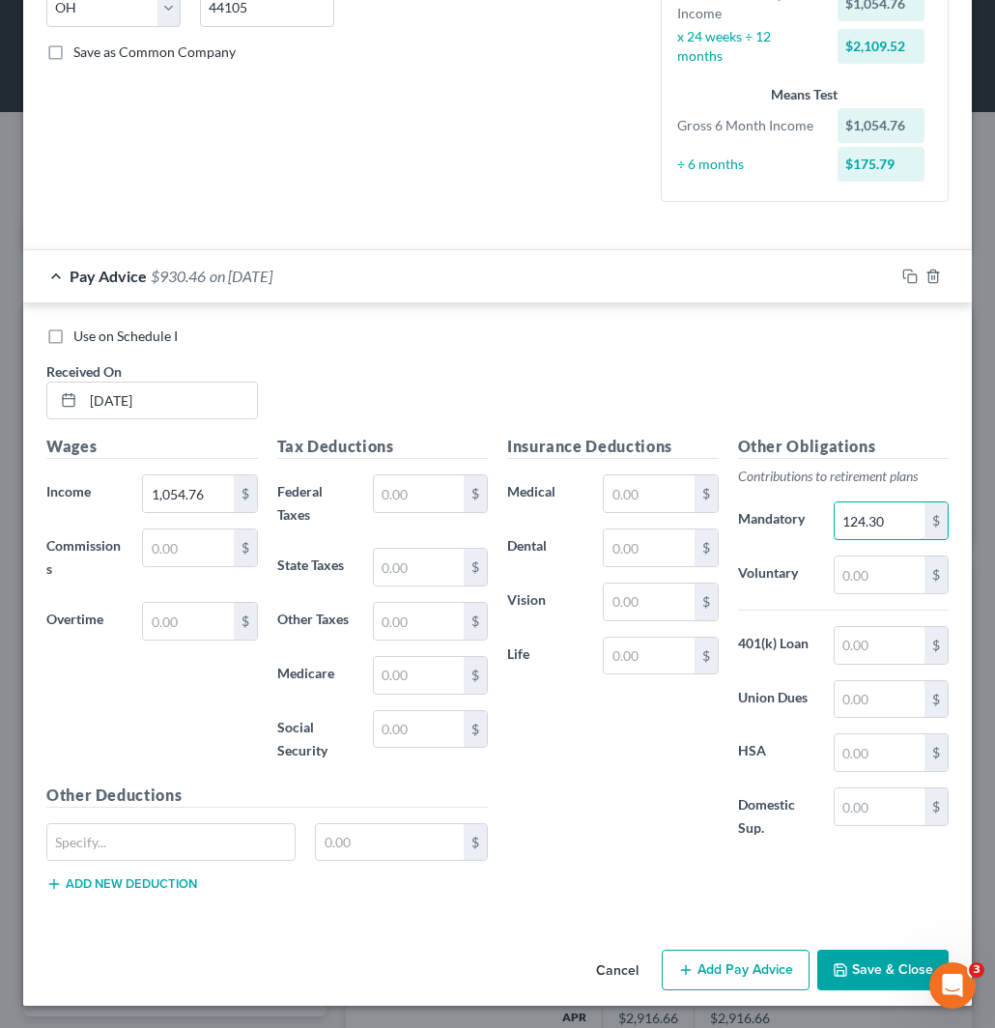
scroll to position [412, 0]
type input "124.30"
drag, startPoint x: 403, startPoint y: 667, endPoint x: 517, endPoint y: 650, distance: 115.2
click at [406, 663] on input "text" at bounding box center [419, 674] width 90 height 37
paste input "18.02"
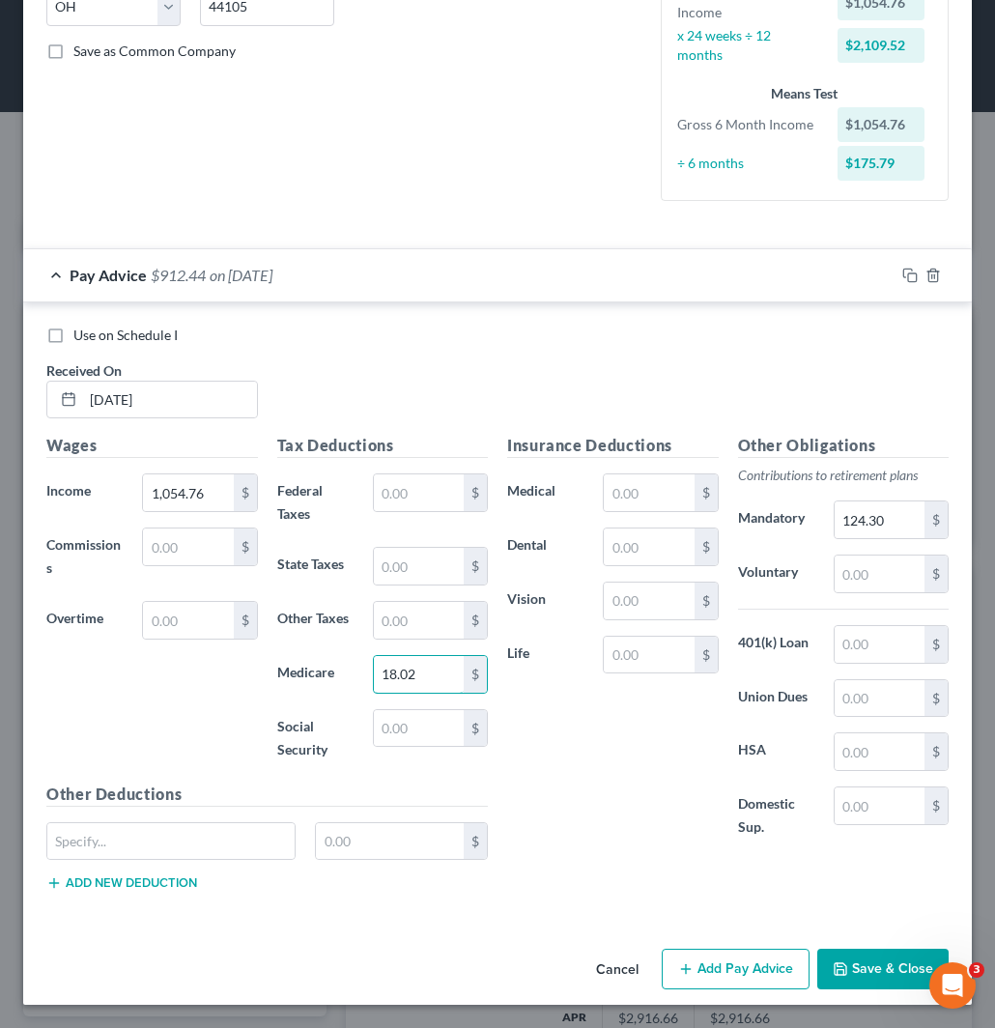
type input "18.02"
click at [396, 559] on input "text" at bounding box center [419, 566] width 90 height 37
paste input "21.06"
type input "21.06"
click at [881, 518] on input "124.30" at bounding box center [880, 520] width 90 height 37
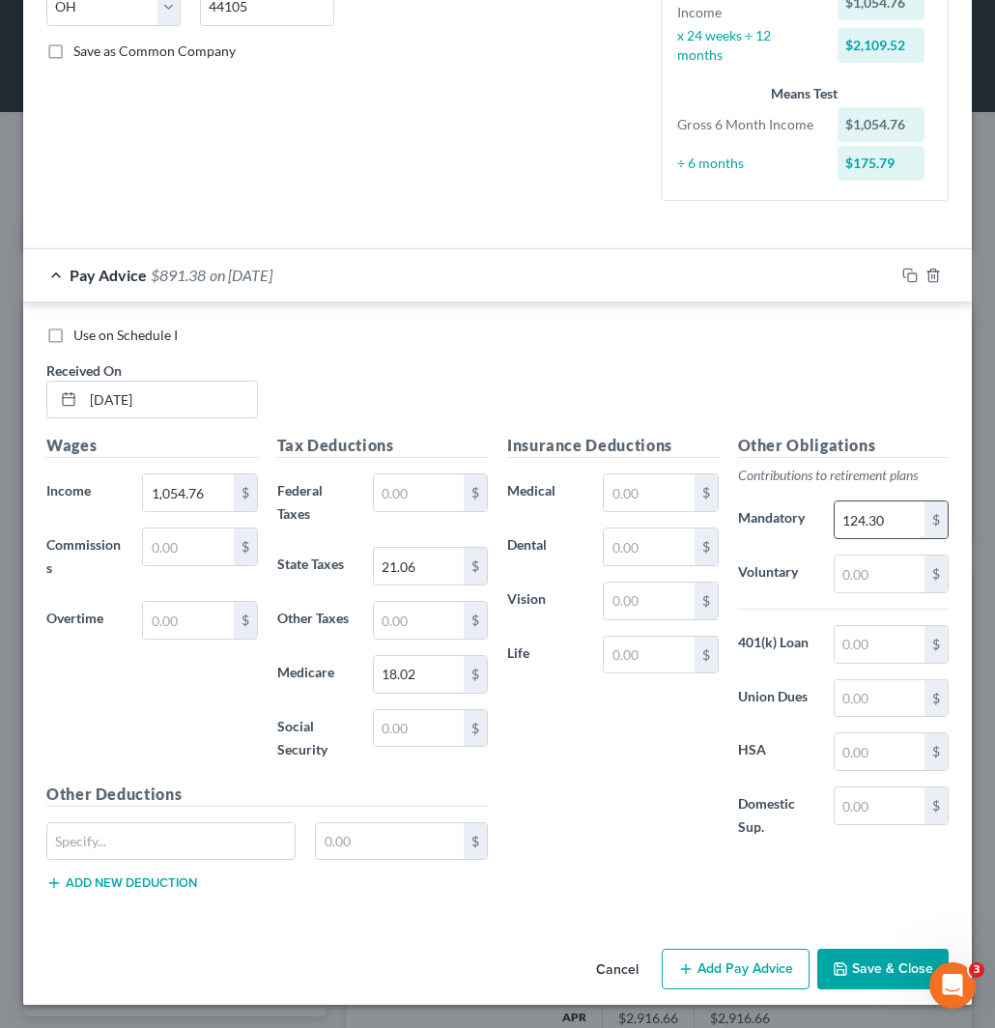
paste input "74.02"
type input "174.02"
click at [876, 517] on input "174.02" at bounding box center [880, 520] width 90 height 37
drag, startPoint x: 886, startPoint y: 527, endPoint x: 789, endPoint y: 529, distance: 97.6
click at [789, 529] on div "Mandatory 174.02 $" at bounding box center [844, 520] width 231 height 39
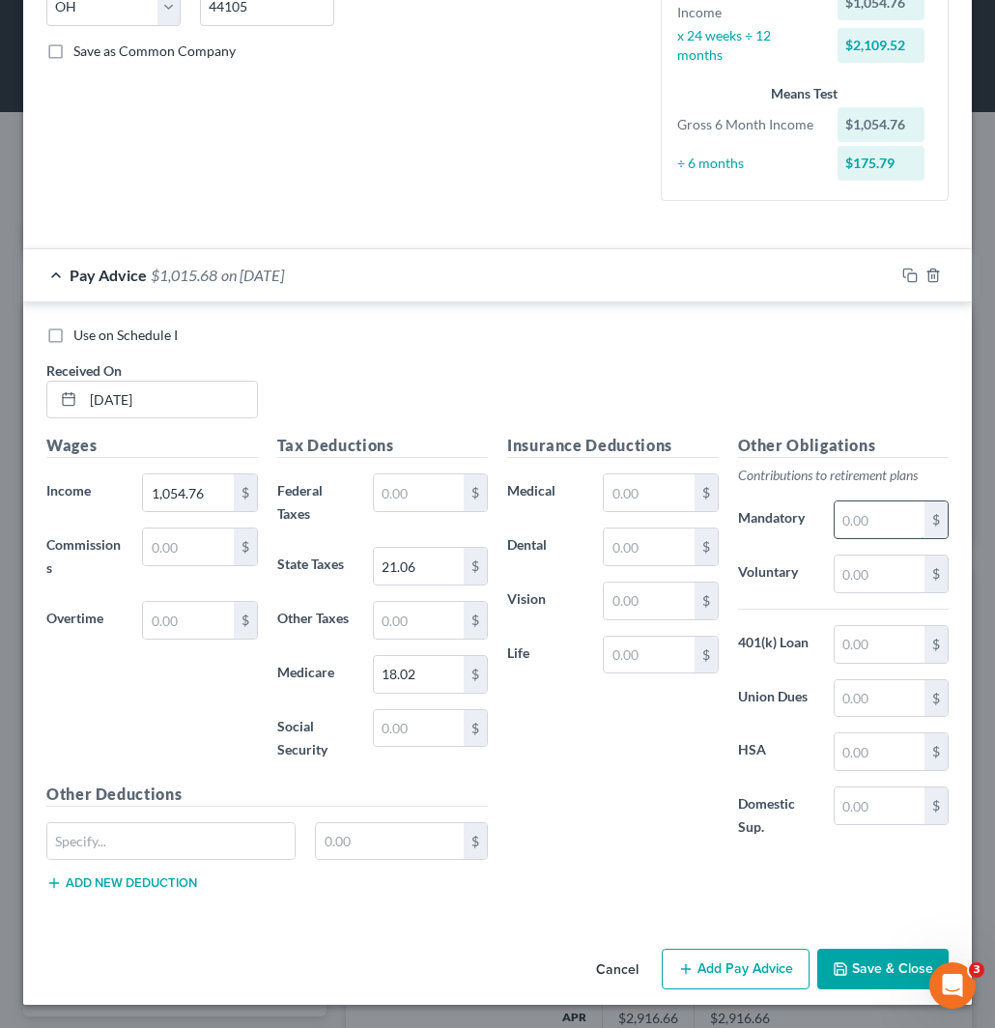
click at [857, 525] on input "text" at bounding box center [880, 520] width 90 height 37
paste input "124.30"
type input "124.30"
click at [218, 493] on input "1,054.76" at bounding box center [188, 493] width 90 height 37
paste input "243.00"
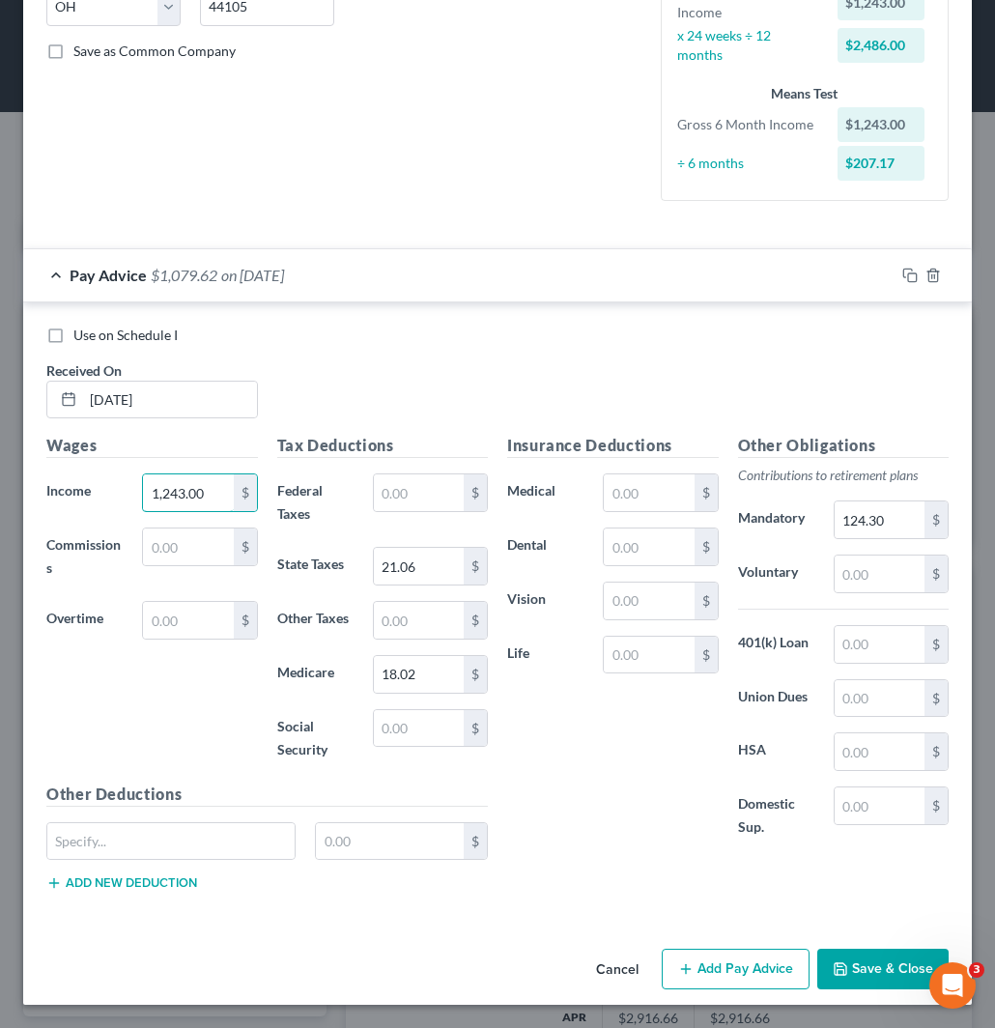
type input "1,243.00"
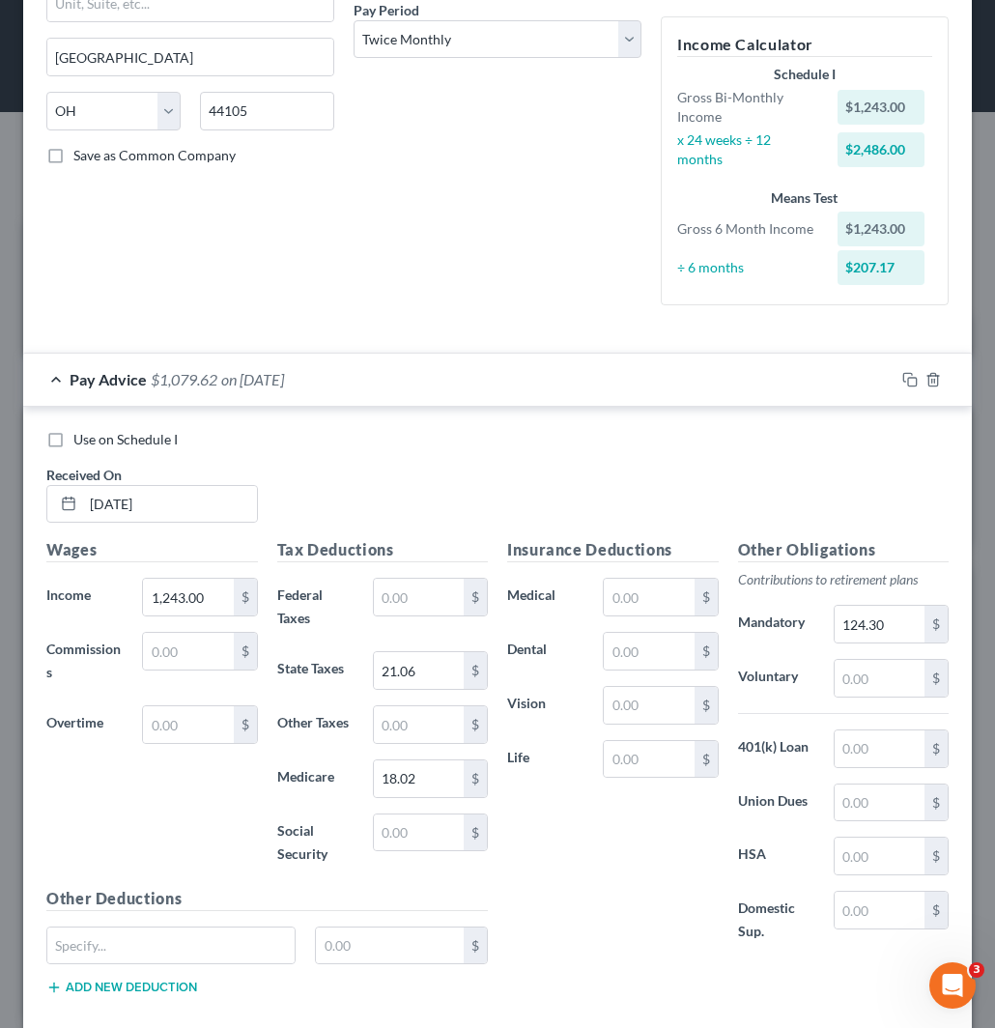
scroll to position [304, 0]
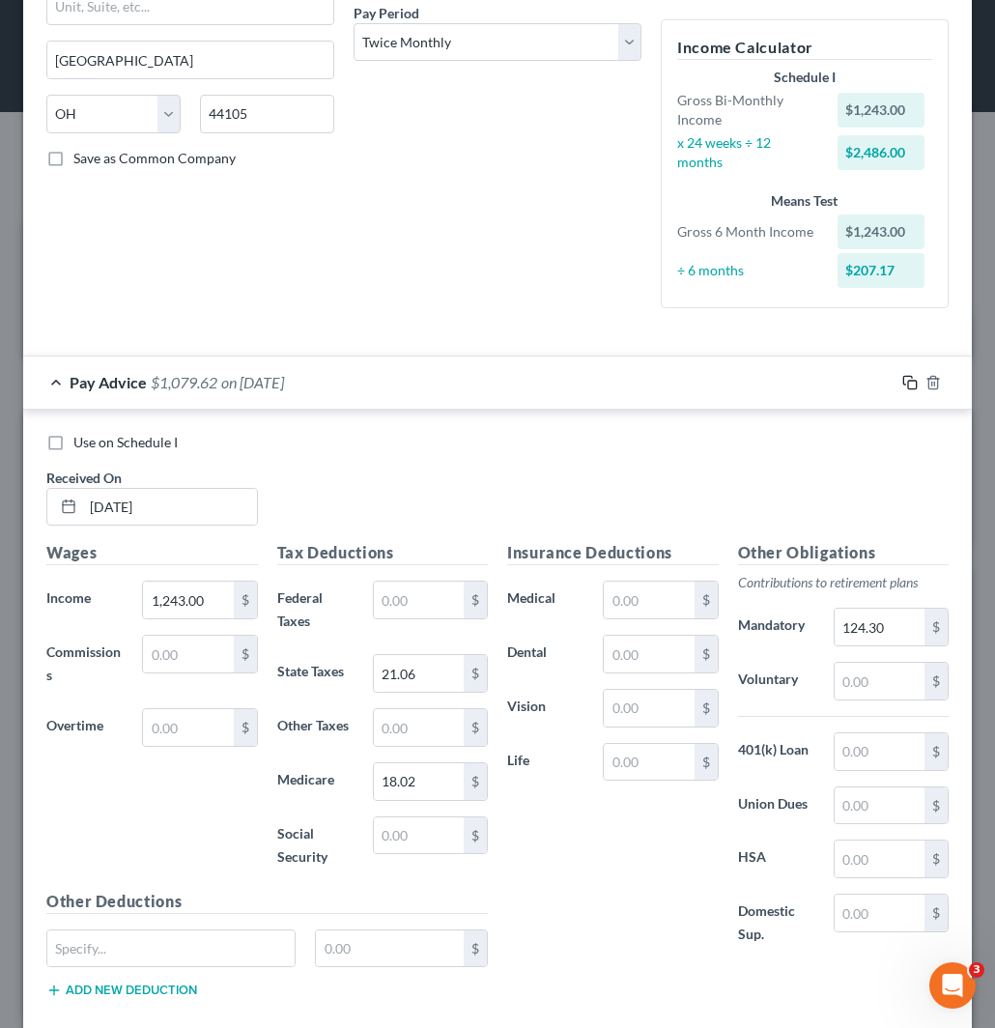
drag, startPoint x: 892, startPoint y: 380, endPoint x: 870, endPoint y: 394, distance: 26.5
click at [909, 381] on rect "button" at bounding box center [913, 385] width 9 height 9
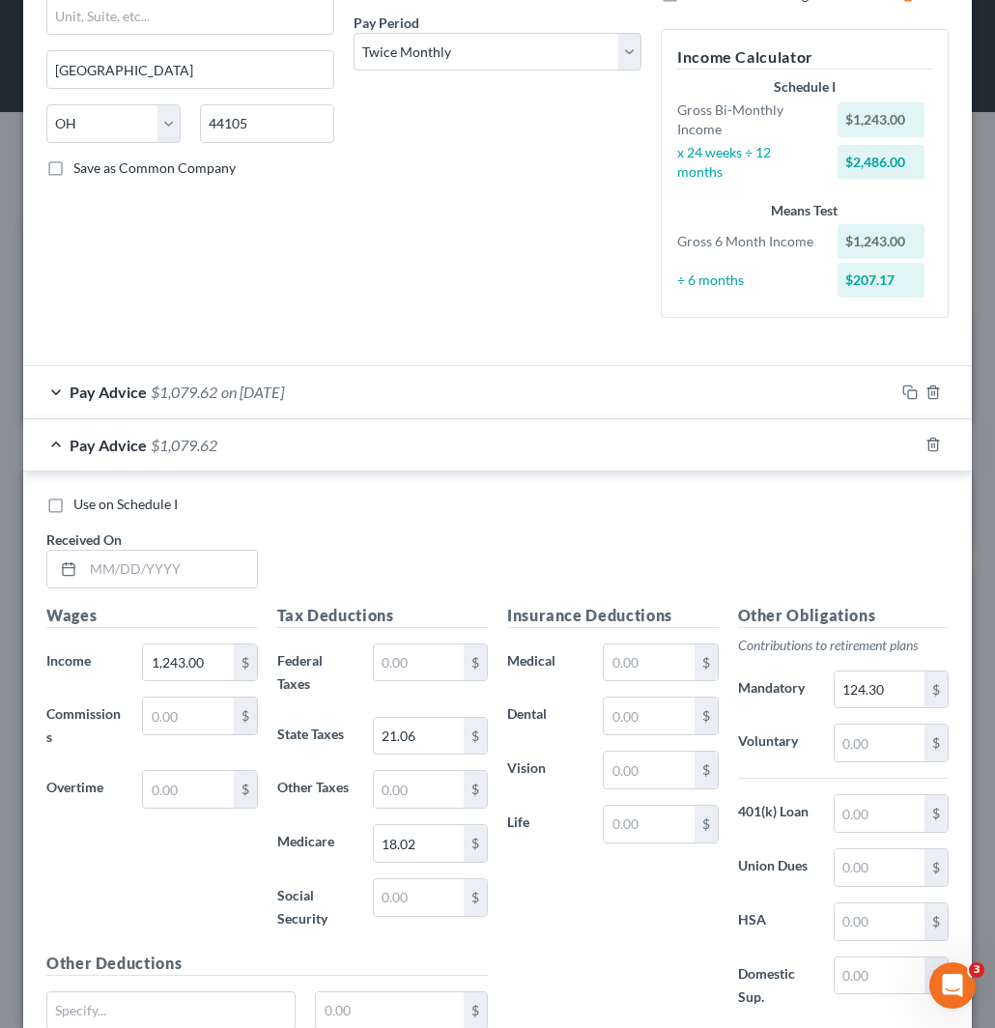
scroll to position [322, 0]
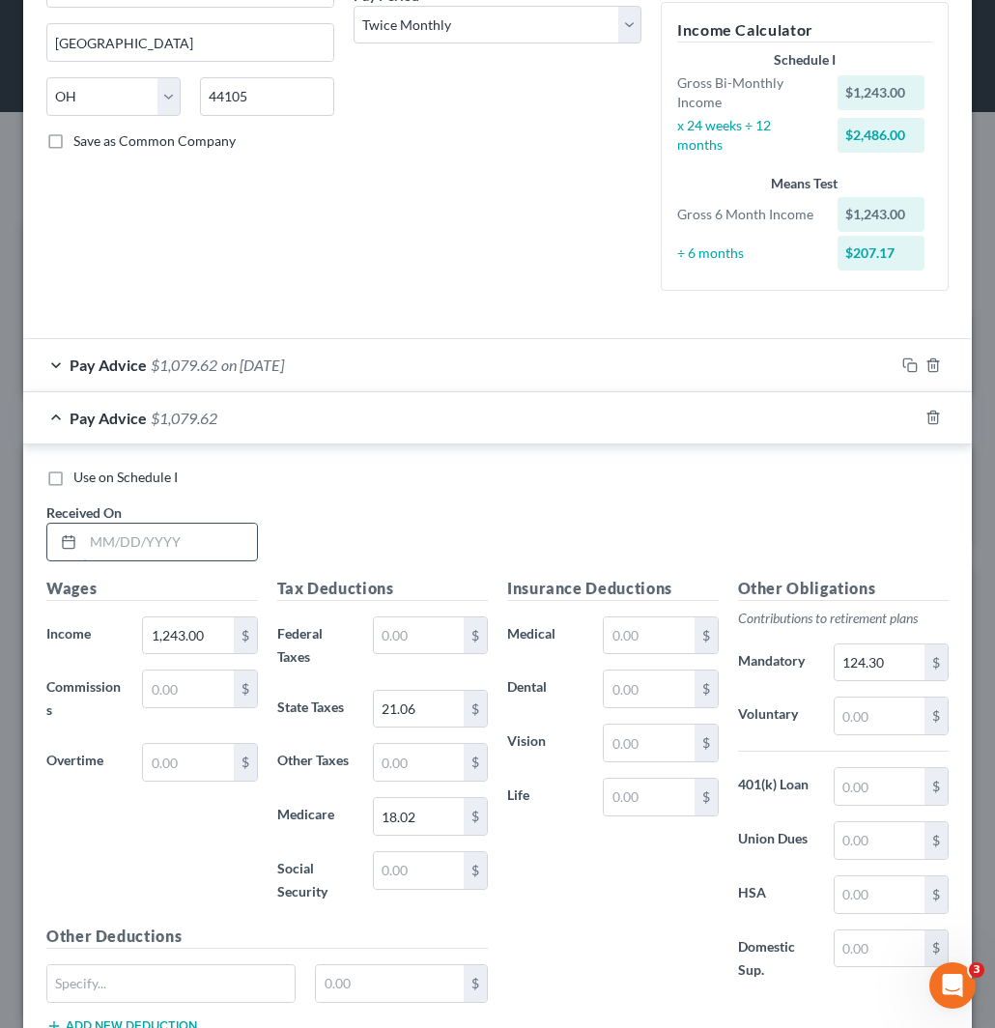
click at [141, 538] on input "text" at bounding box center [170, 542] width 174 height 37
paste input "07/15/25"
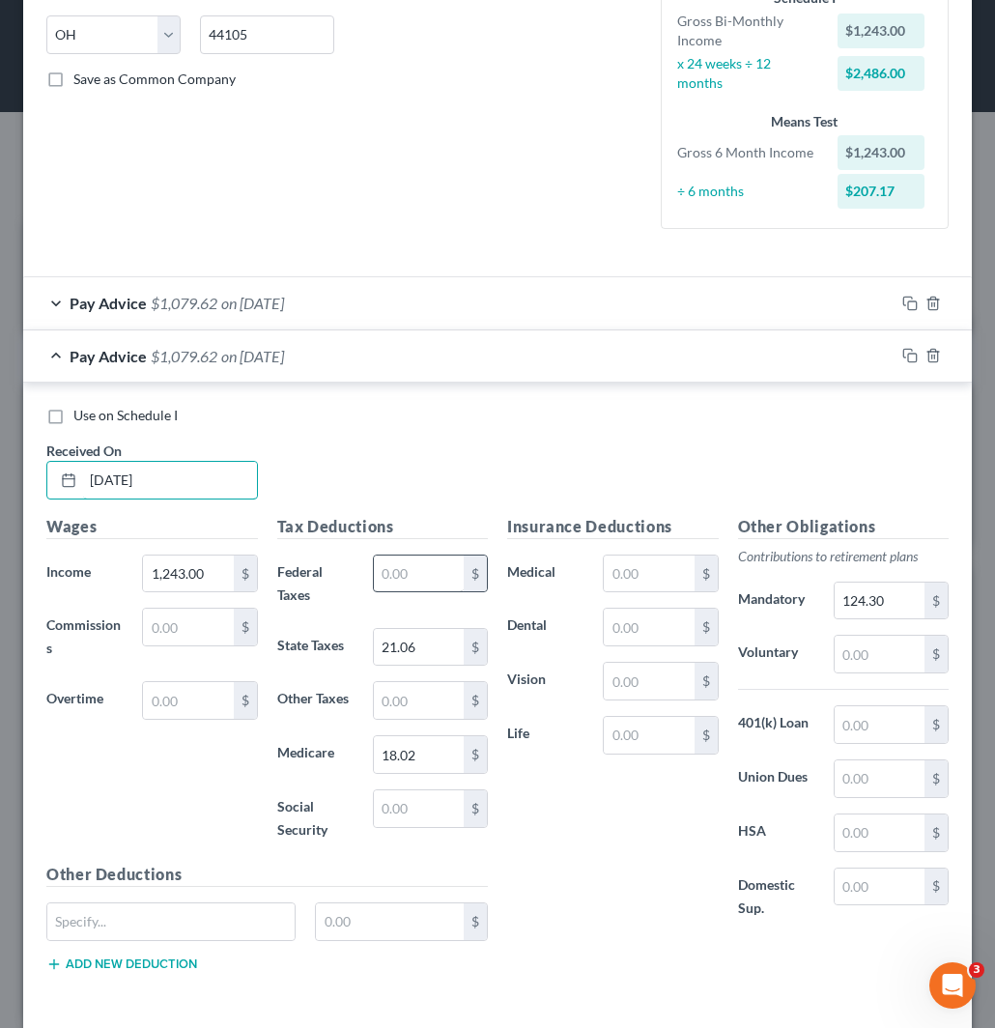
scroll to position [465, 0]
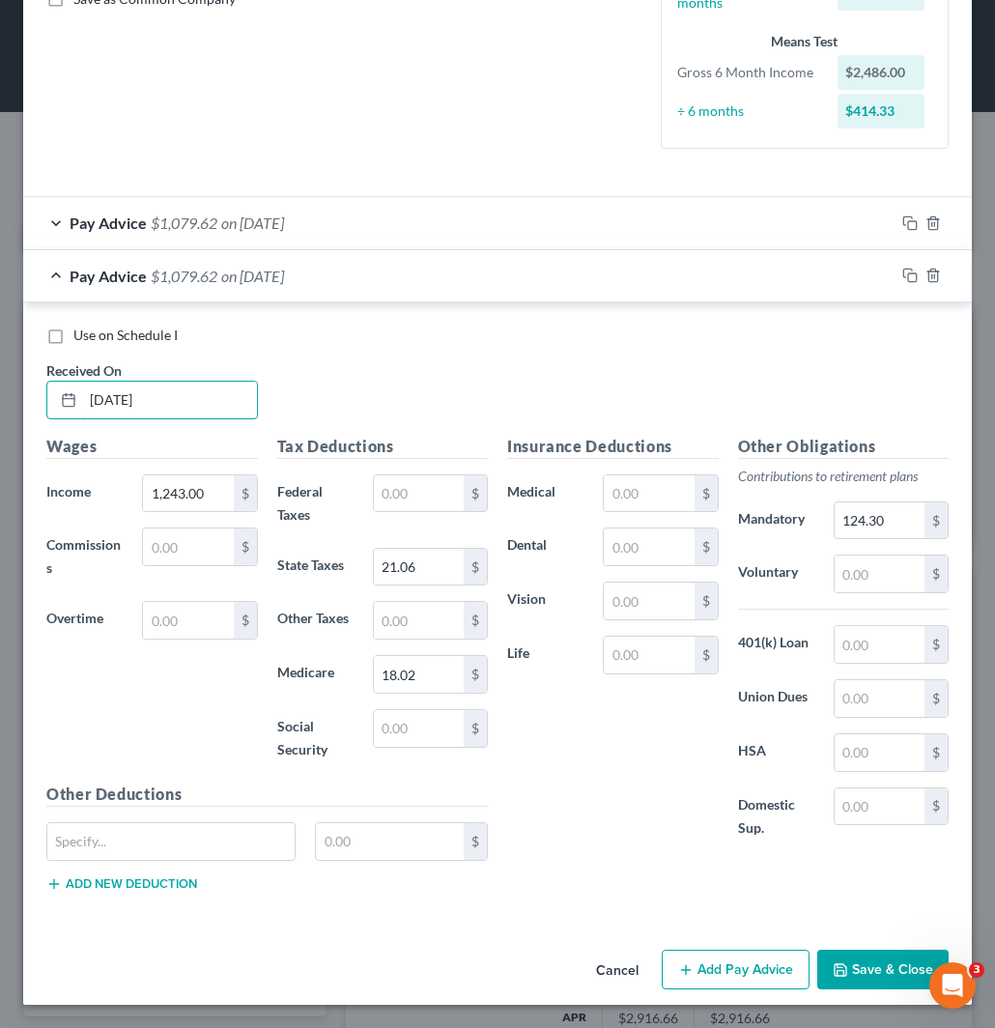
type input "07/15/25"
click at [267, 229] on span "on 06/30/2025" at bounding box center [252, 223] width 63 height 18
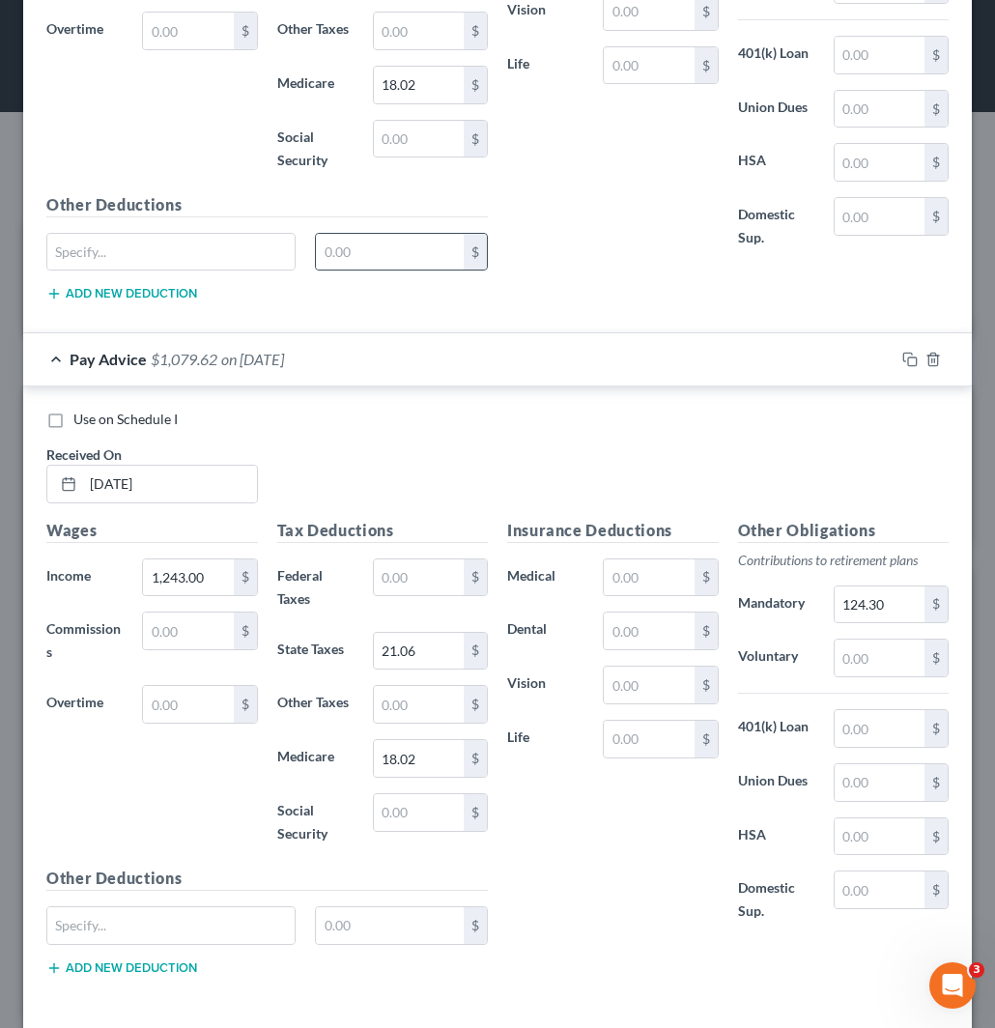
scroll to position [1087, 0]
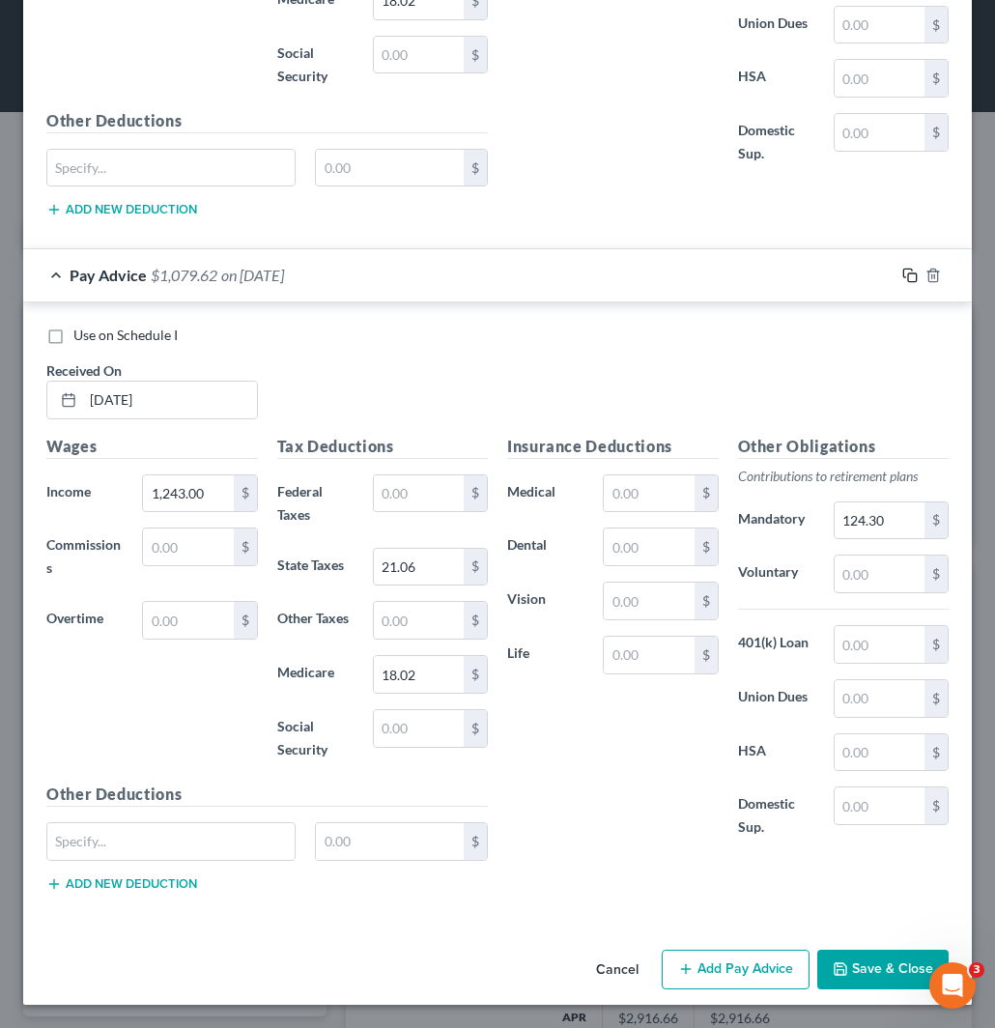
click at [904, 269] on icon "button" at bounding box center [908, 273] width 9 height 9
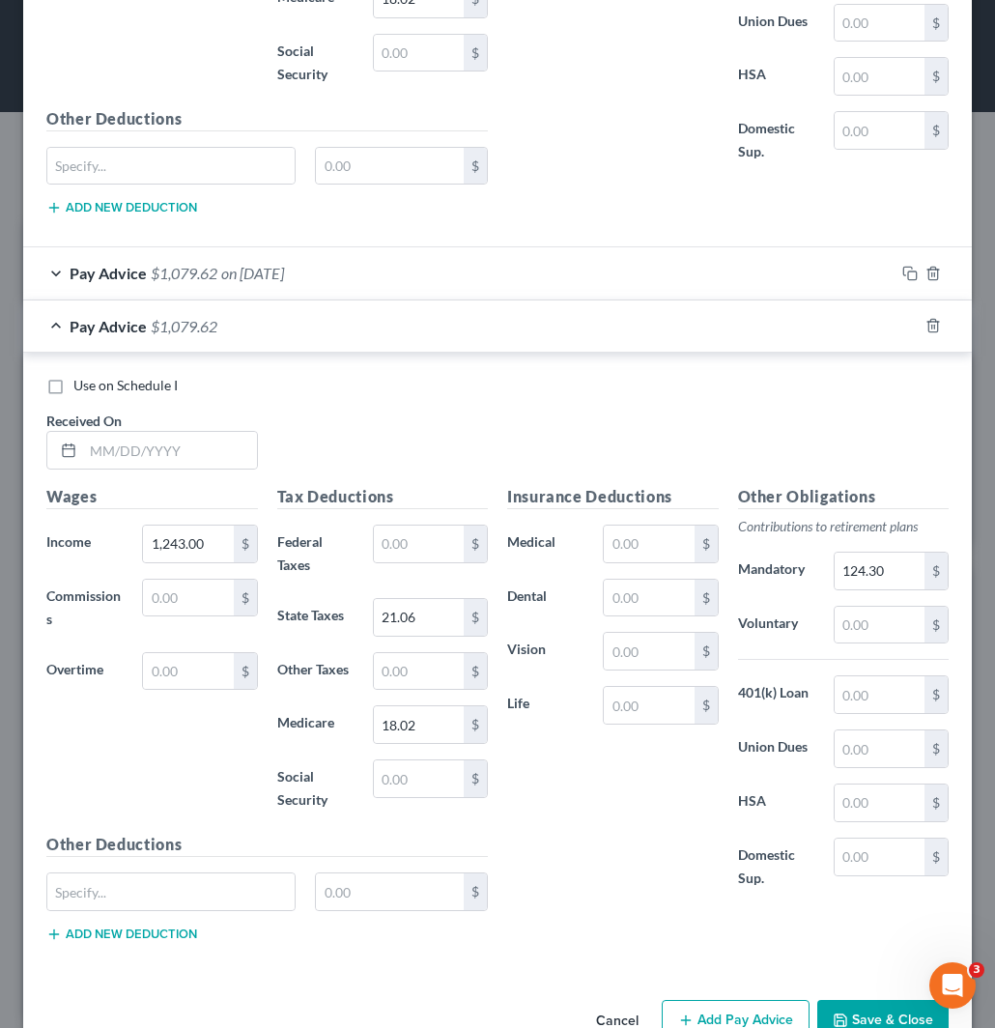
click at [178, 325] on span "$1,079.62" at bounding box center [184, 326] width 67 height 18
click at [157, 447] on input "text" at bounding box center [170, 450] width 174 height 37
paste input "07/31/25"
type input "07/31/25"
click at [903, 327] on icon "button" at bounding box center [910, 325] width 15 height 15
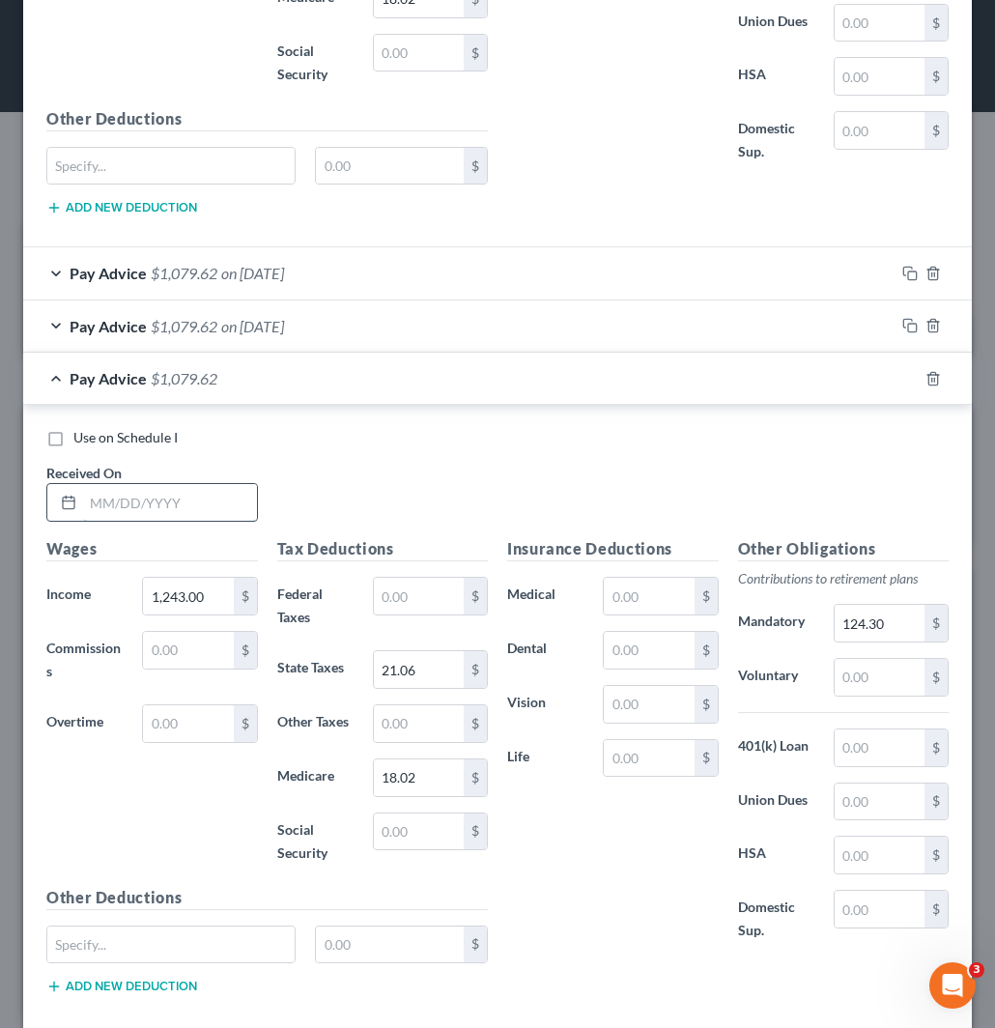
click at [161, 505] on input "text" at bounding box center [170, 502] width 174 height 37
paste input ": 08/15/25"
click at [101, 503] on input ": 08/15/25" at bounding box center [170, 502] width 174 height 37
type input "08/15/25"
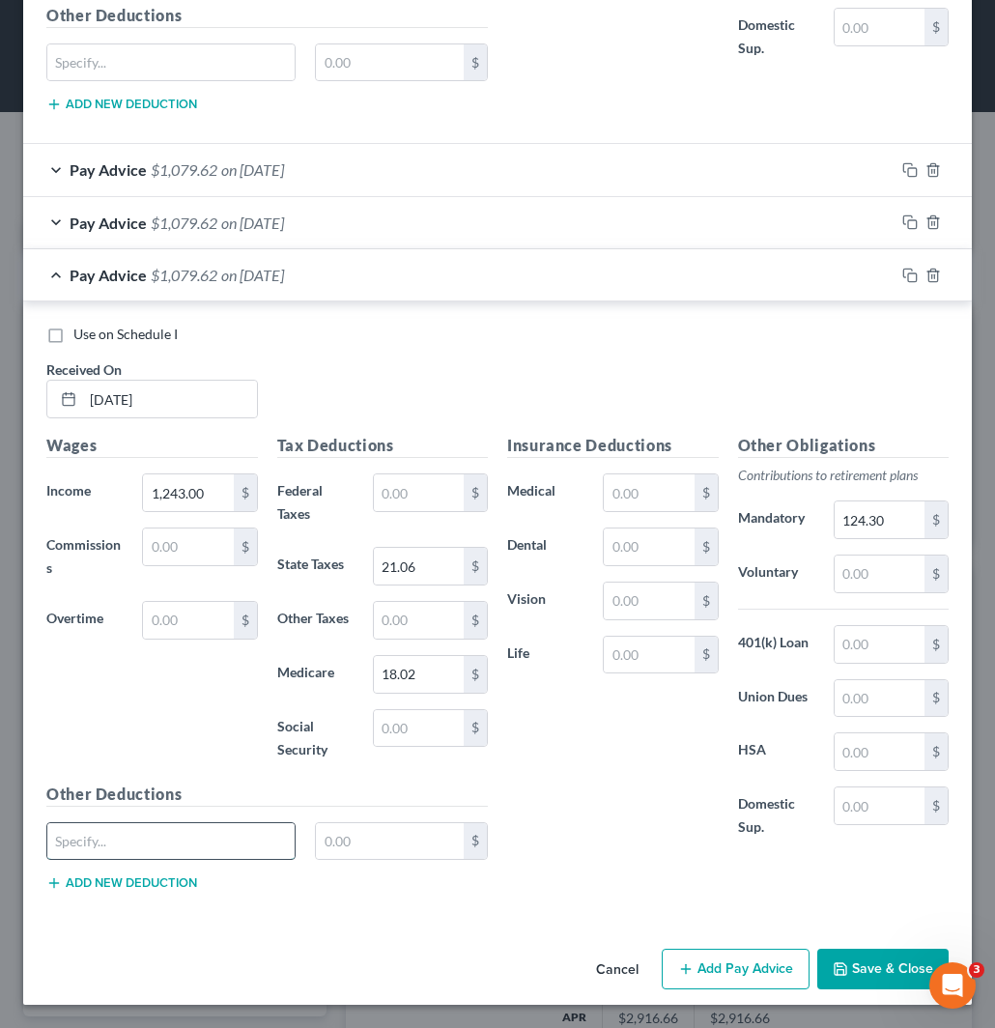
click at [180, 831] on input "text" at bounding box center [170, 841] width 247 height 37
paste input "OH CLEVE Inc"
type input "OH CLEVE Inc"
click at [372, 841] on input "text" at bounding box center [390, 841] width 148 height 37
paste input "31.08"
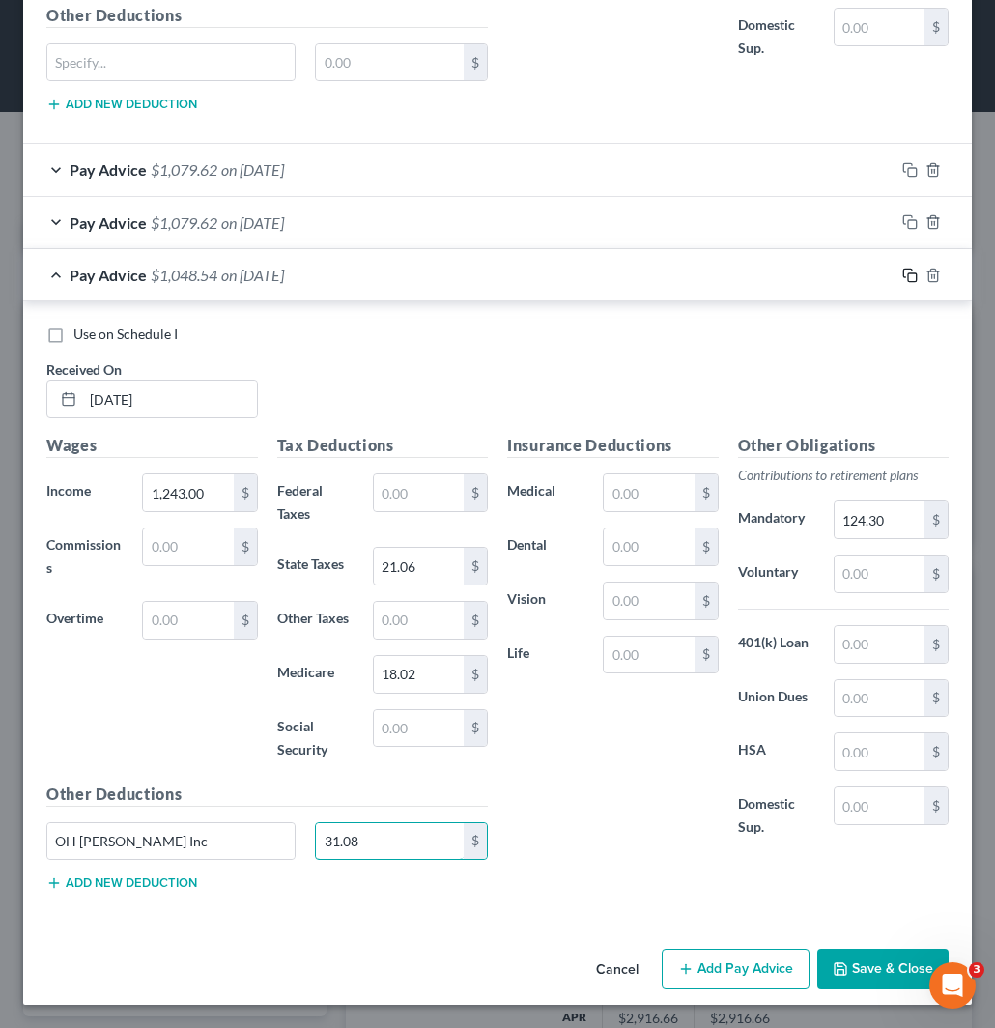
type input "31.08"
click at [904, 273] on icon "button" at bounding box center [908, 273] width 9 height 9
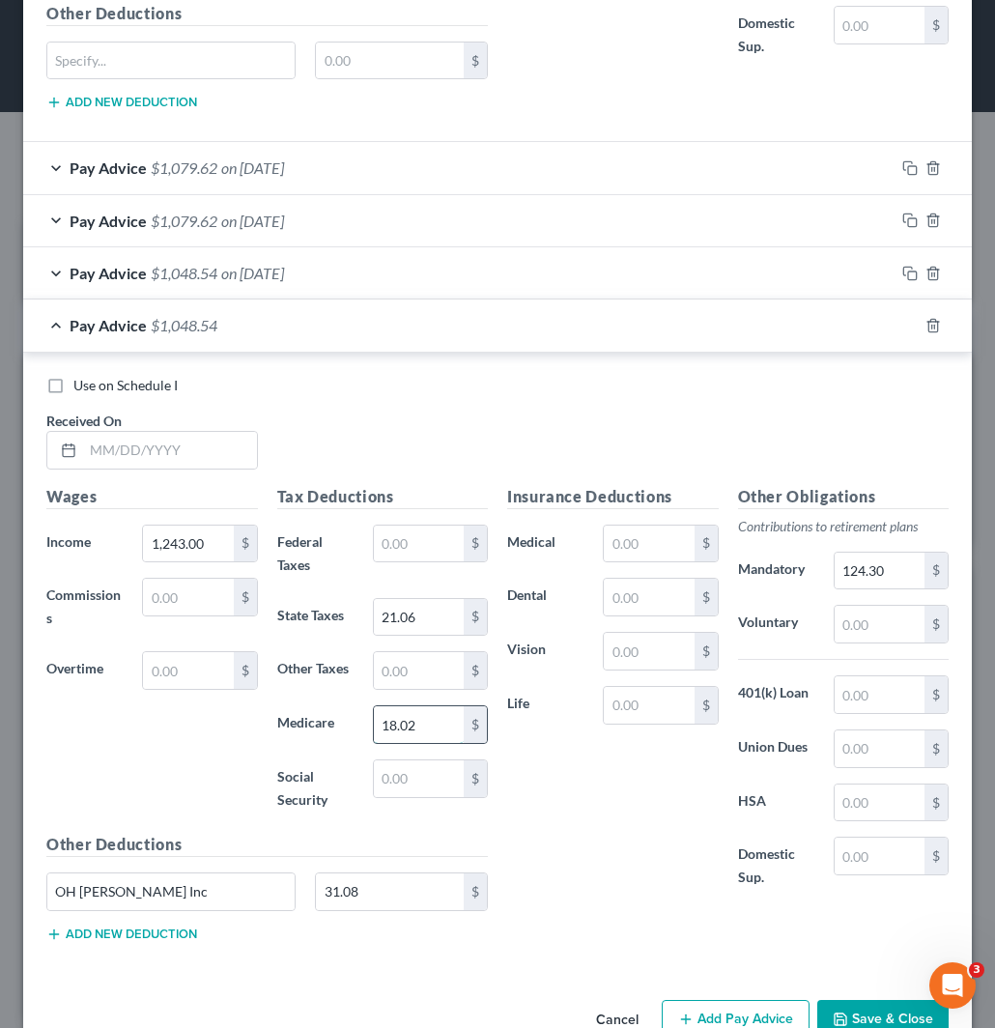
click at [421, 720] on input "18.02" at bounding box center [419, 725] width 90 height 37
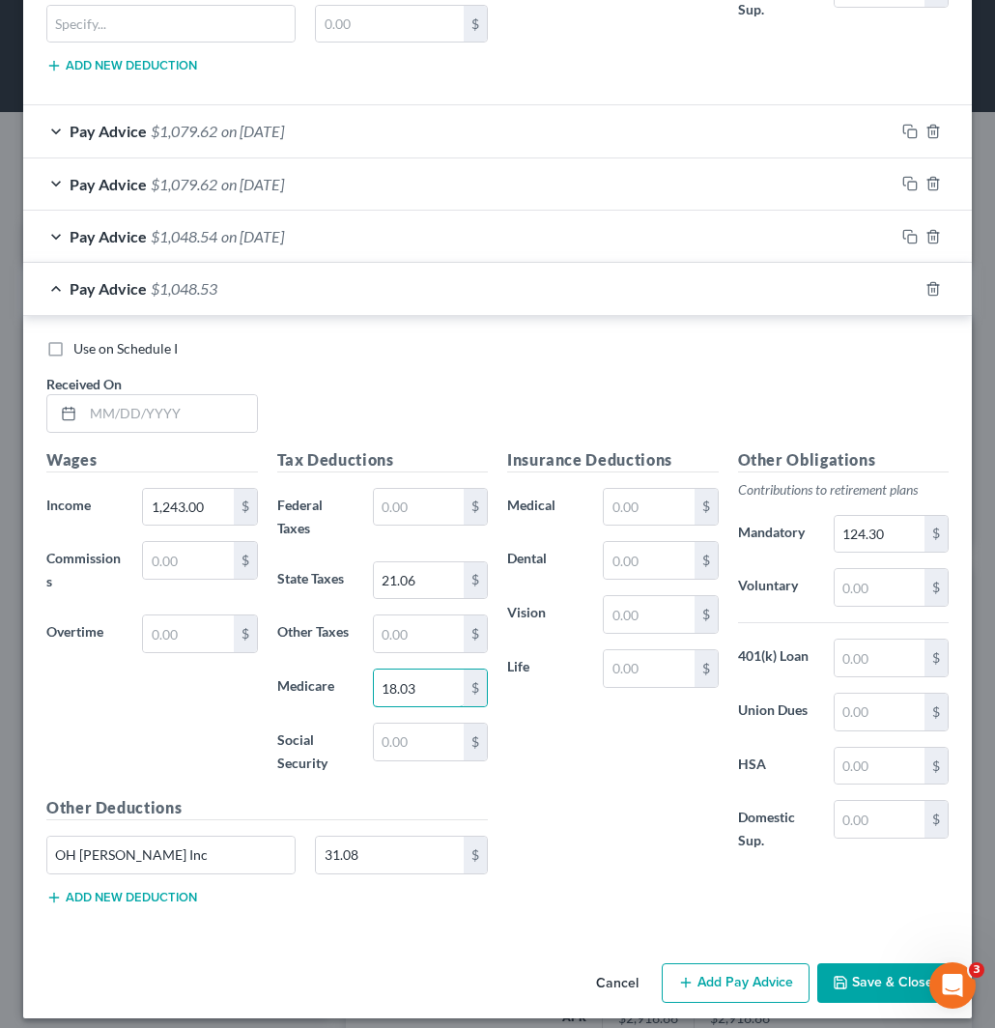
scroll to position [1245, 0]
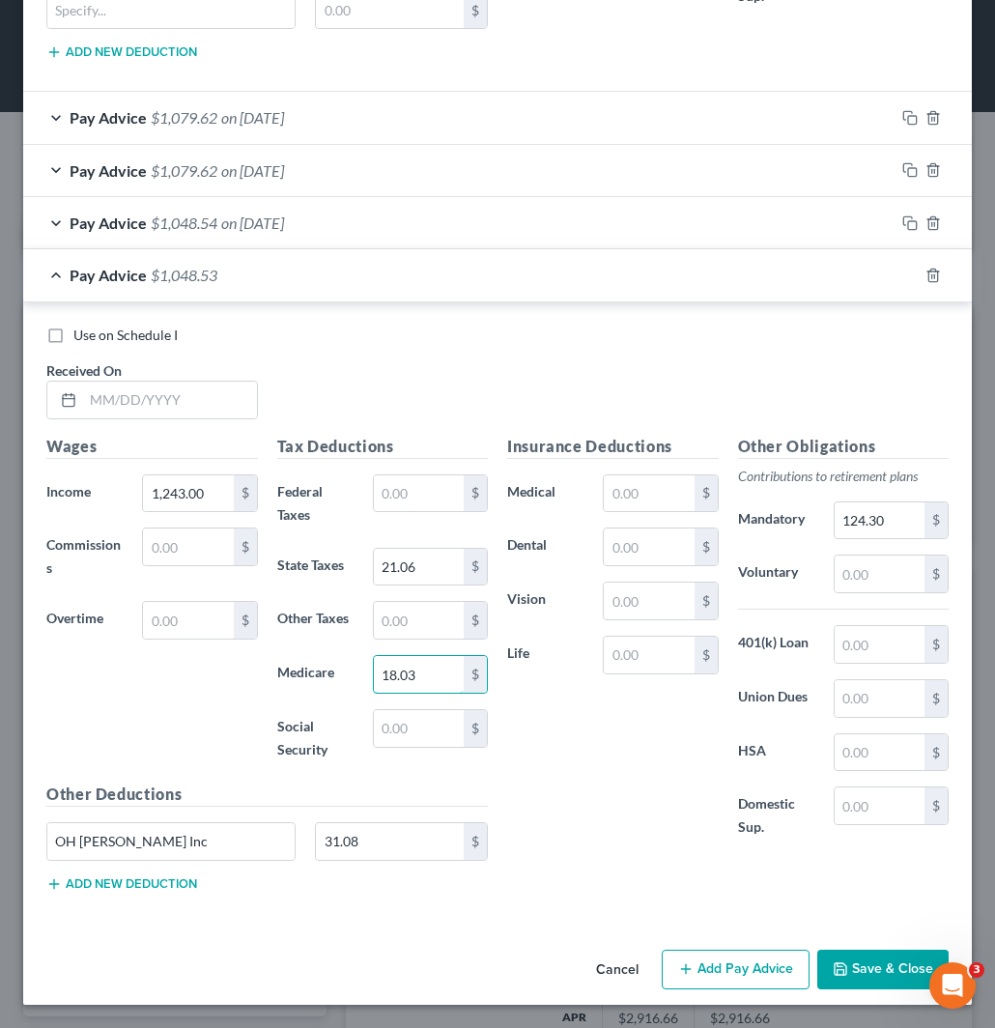
type input "18.03"
click at [158, 391] on input "text" at bounding box center [170, 400] width 174 height 37
paste input "08/29/25"
type input "08/29/25"
click at [903, 271] on icon "button" at bounding box center [910, 275] width 15 height 15
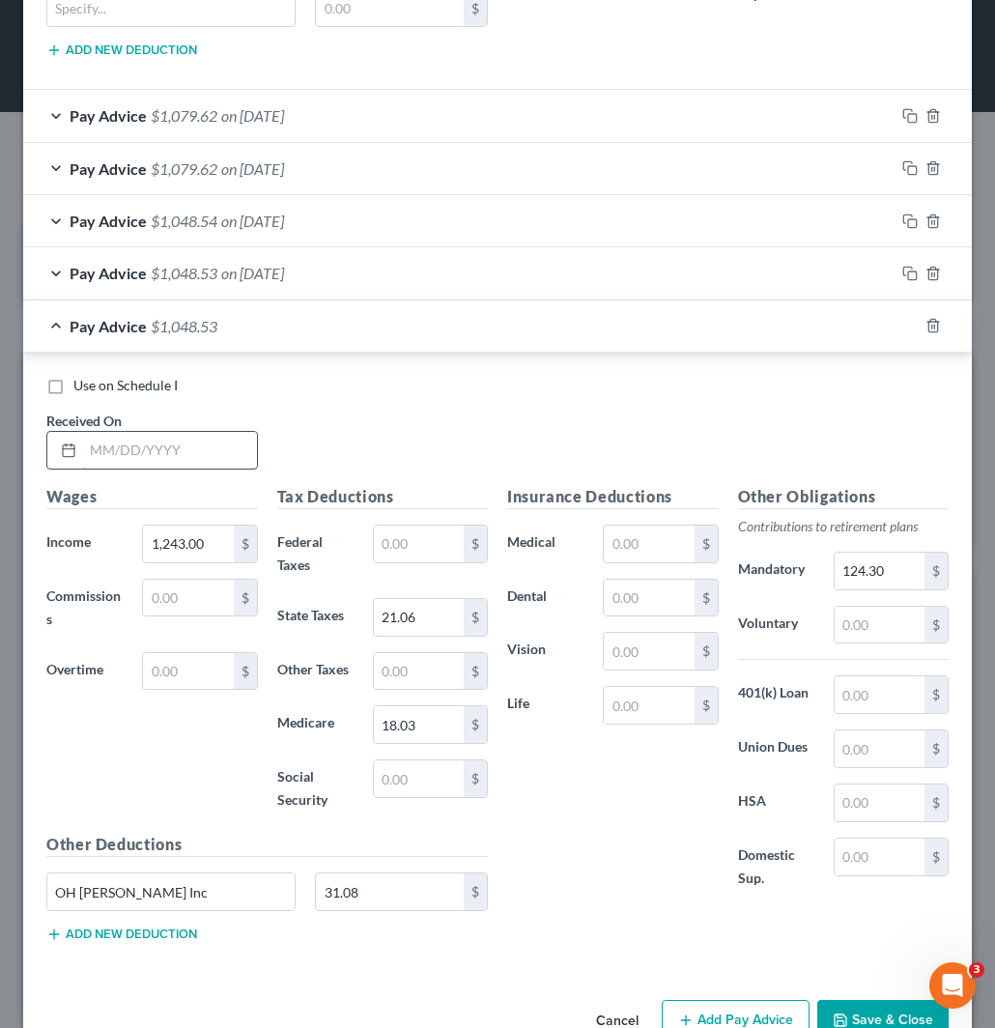
click at [172, 447] on input "text" at bounding box center [170, 450] width 174 height 37
paste input "09/15/25"
type input "09/15/25"
click at [418, 733] on input "18.03" at bounding box center [419, 725] width 90 height 37
click at [432, 729] on input "18.03" at bounding box center [419, 725] width 90 height 37
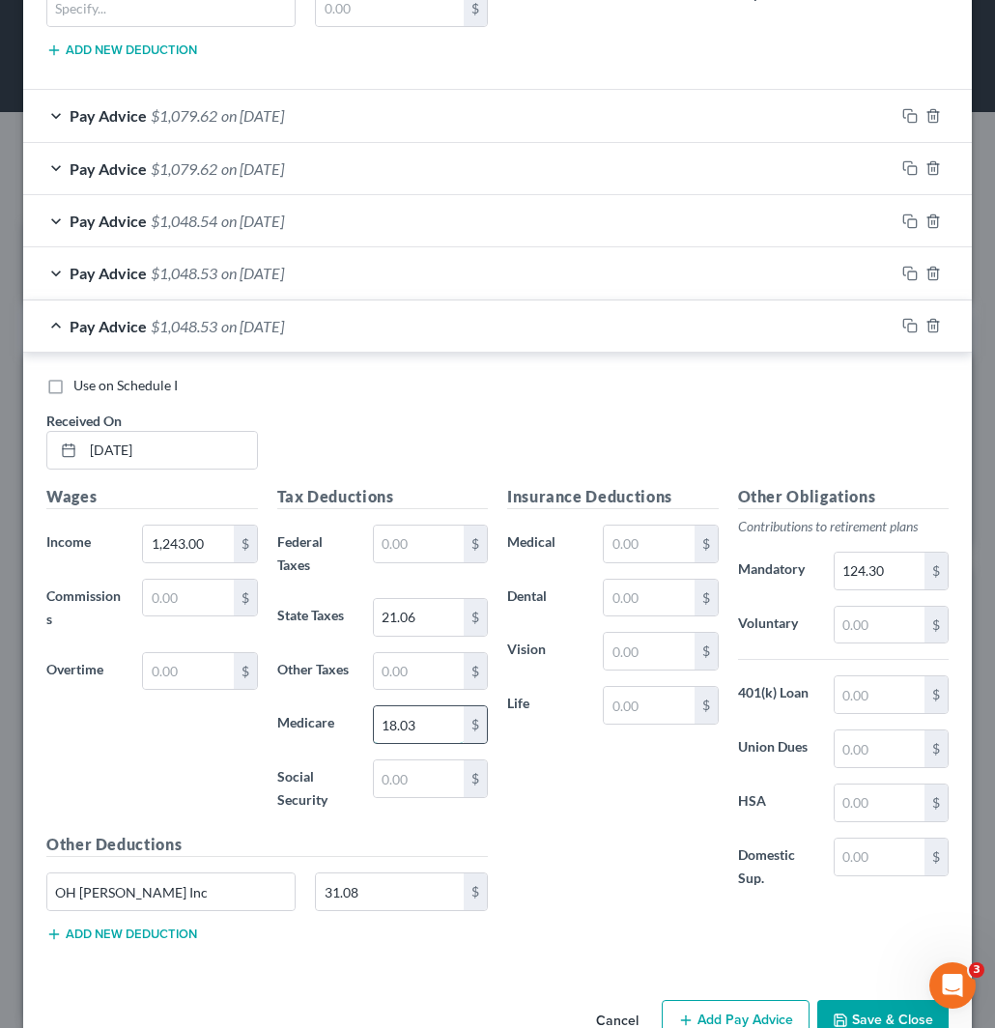
click at [421, 729] on input "18.03" at bounding box center [419, 725] width 90 height 37
click at [413, 728] on input "18.03" at bounding box center [419, 725] width 90 height 37
type input "18.02"
click at [903, 322] on icon "button" at bounding box center [910, 325] width 15 height 15
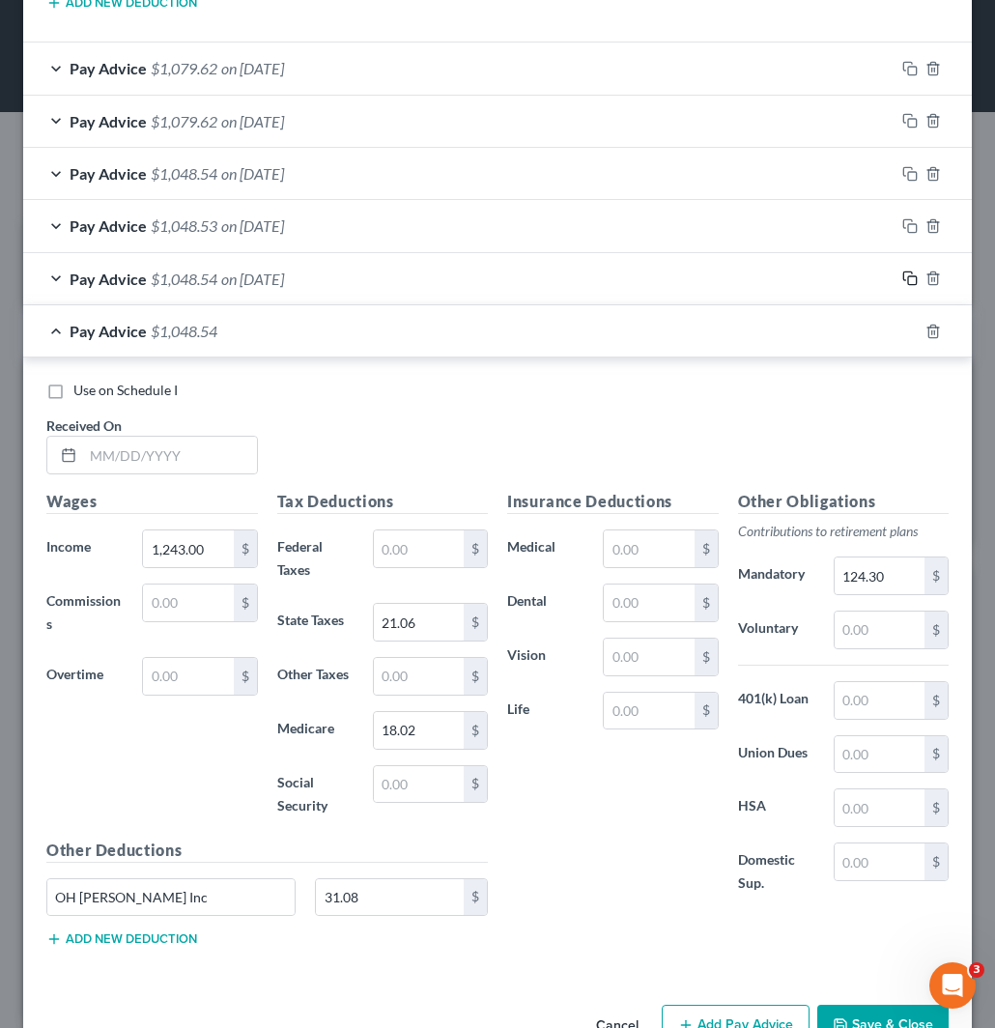
scroll to position [1350, 0]
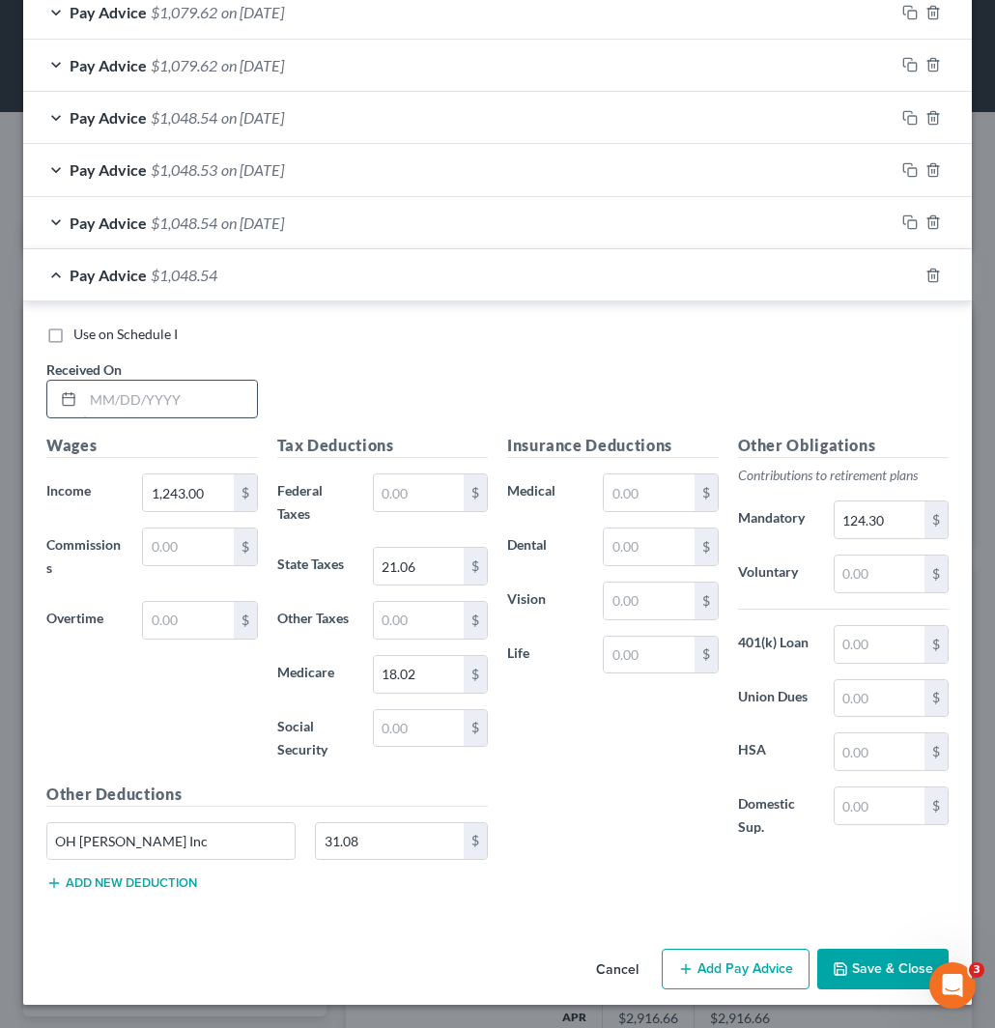
click at [179, 393] on input "text" at bounding box center [170, 399] width 174 height 37
paste input "09/30/25"
type input "09/30/25"
click at [866, 969] on button "Save & Close" at bounding box center [883, 969] width 131 height 41
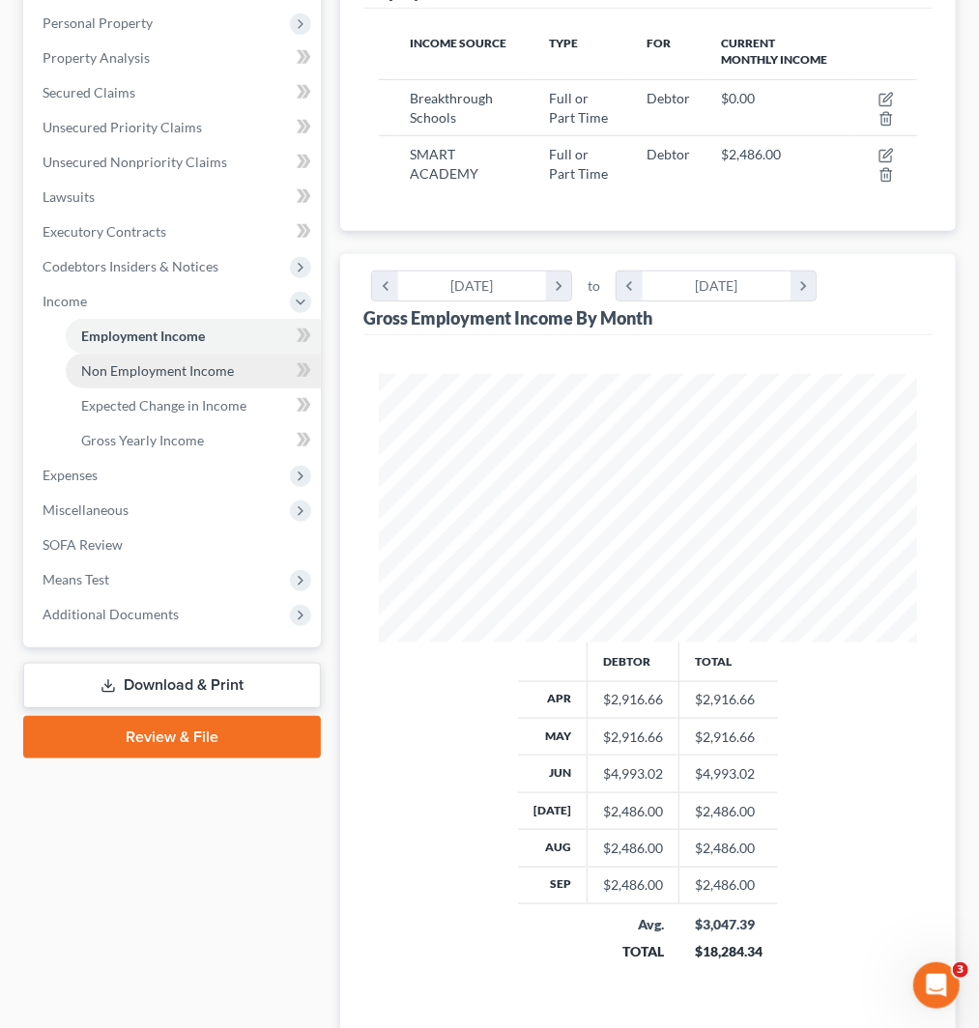
scroll to position [322, 0]
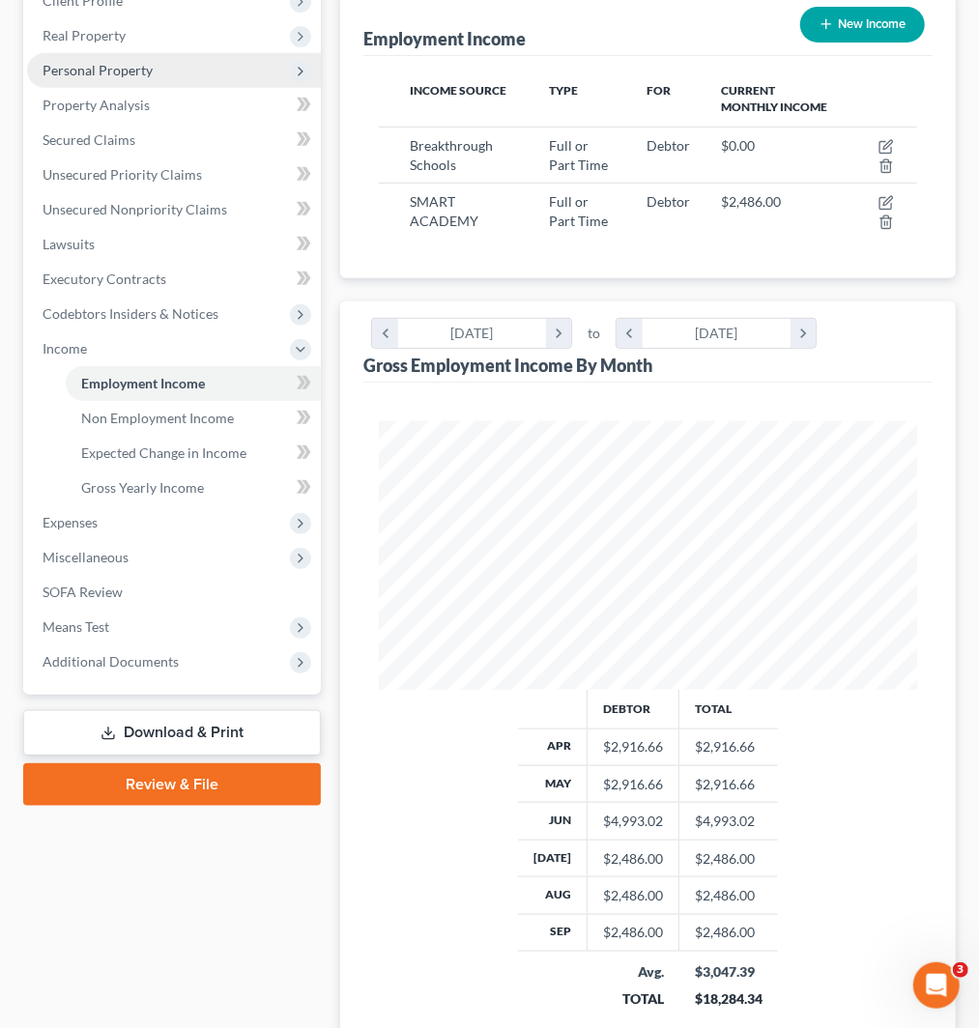
click at [85, 64] on span "Personal Property" at bounding box center [98, 70] width 110 height 16
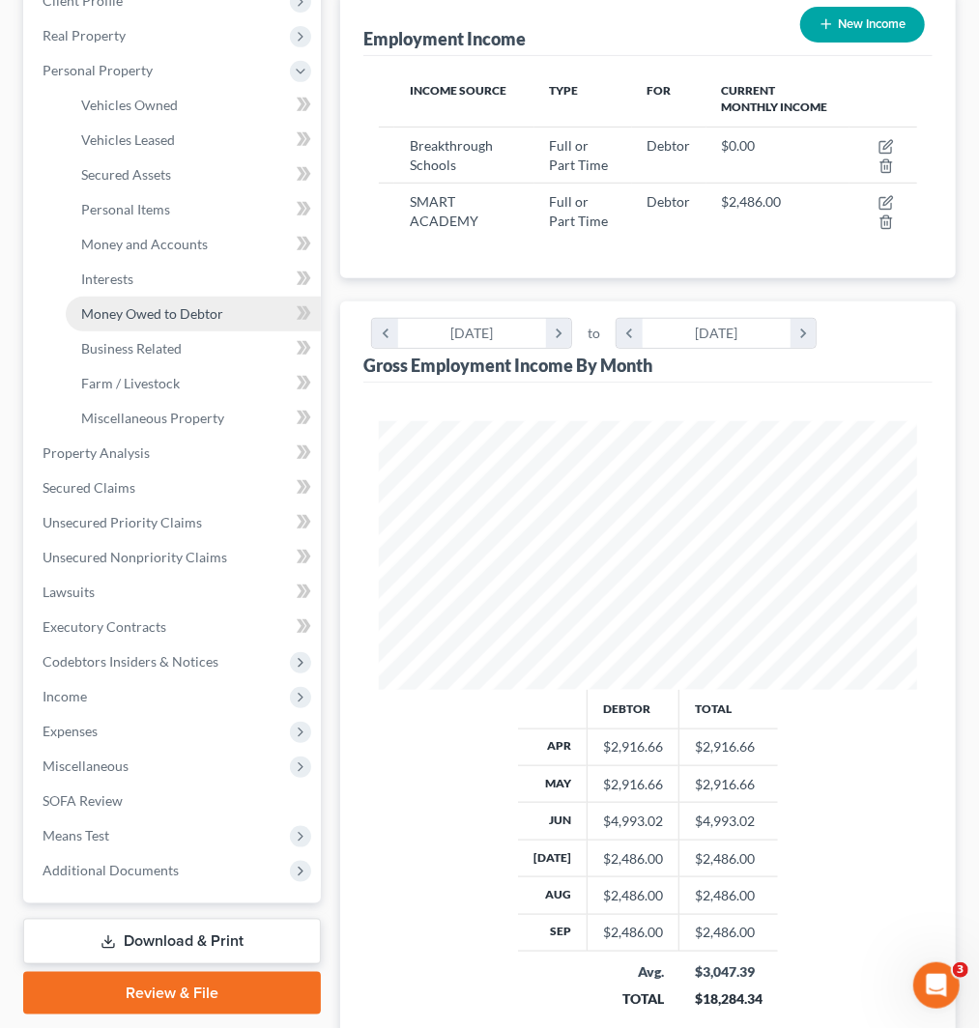
click at [147, 314] on span "Money Owed to Debtor" at bounding box center [152, 313] width 142 height 16
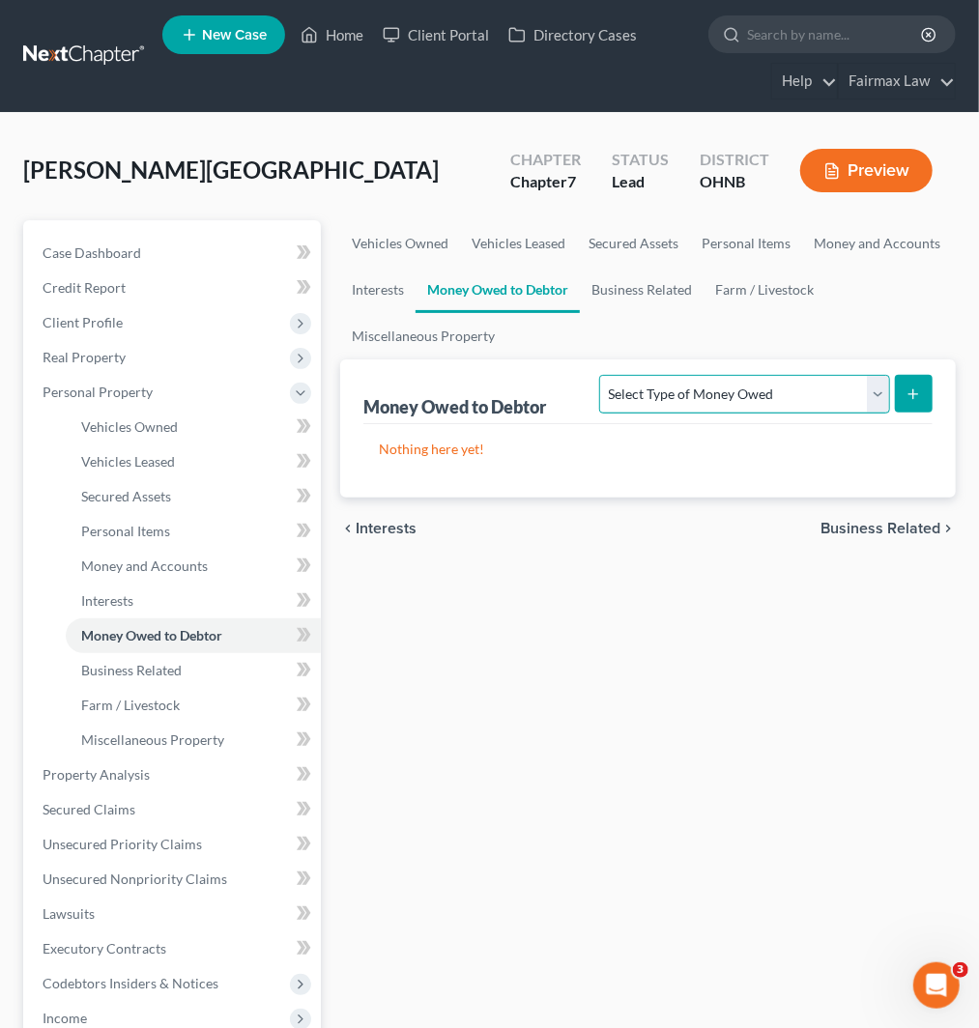
click at [787, 389] on select "Select Type of Money Owed Accounts Receivable Alimony Child Support Claims Agai…" at bounding box center [744, 394] width 290 height 39
select select "other_contingent_and_unliquidated_claims"
click at [599, 375] on select "Select Type of Money Owed Accounts Receivable Alimony Child Support Claims Agai…" at bounding box center [744, 394] width 290 height 39
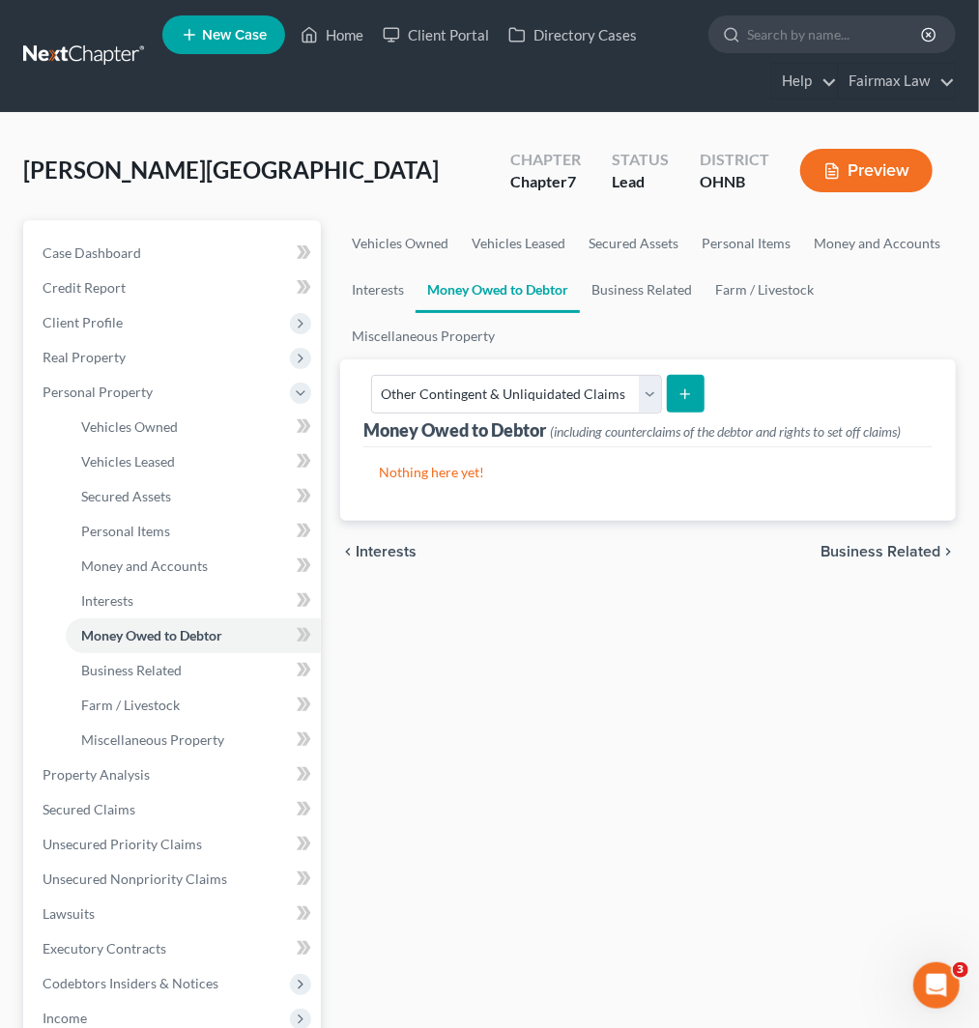
click at [681, 394] on line "submit" at bounding box center [685, 394] width 9 height 0
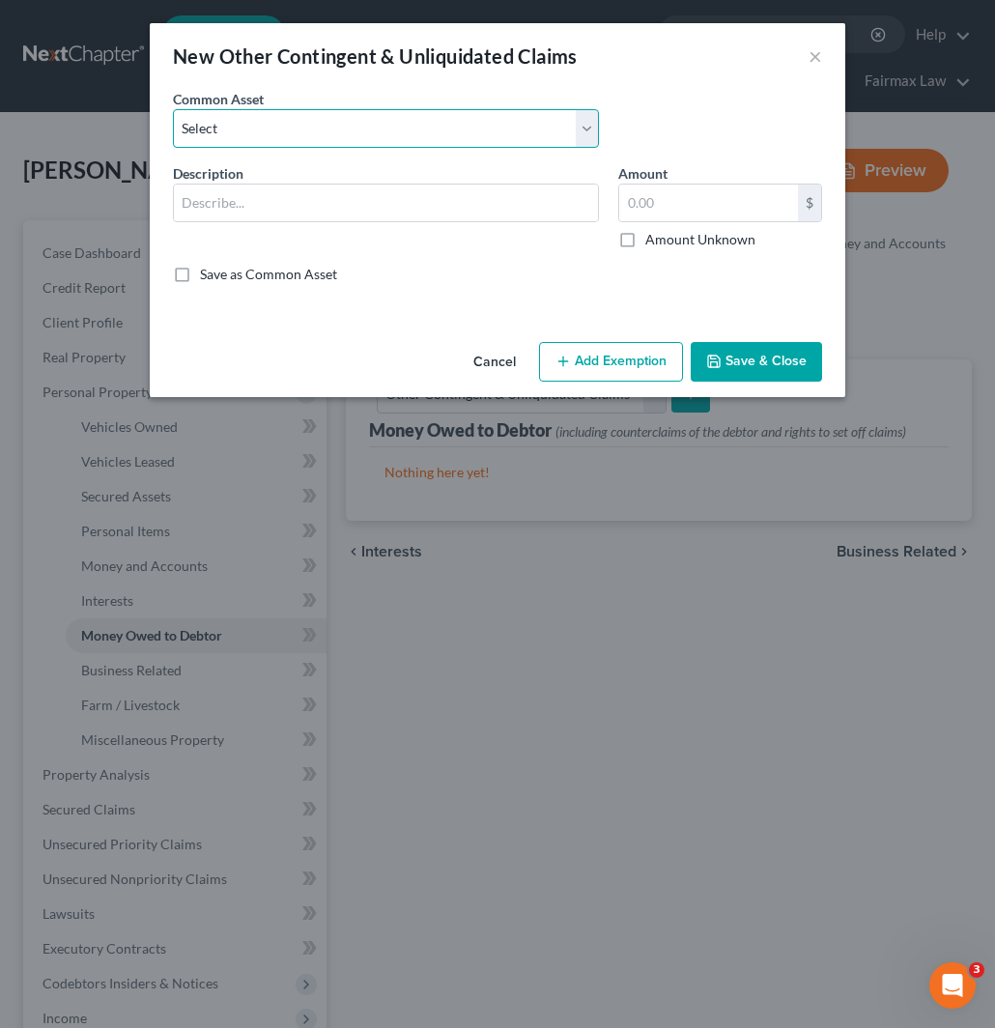
click at [316, 123] on select "Select Rights, including any right of recovery, in wages garnished within 90 da…" at bounding box center [386, 128] width 426 height 39
select select "3"
click at [173, 109] on select "Select Rights, including any right of recovery, in wages garnished within 90 da…" at bounding box center [386, 128] width 426 height 39
type input "Garnished wages within 90 days of filing"
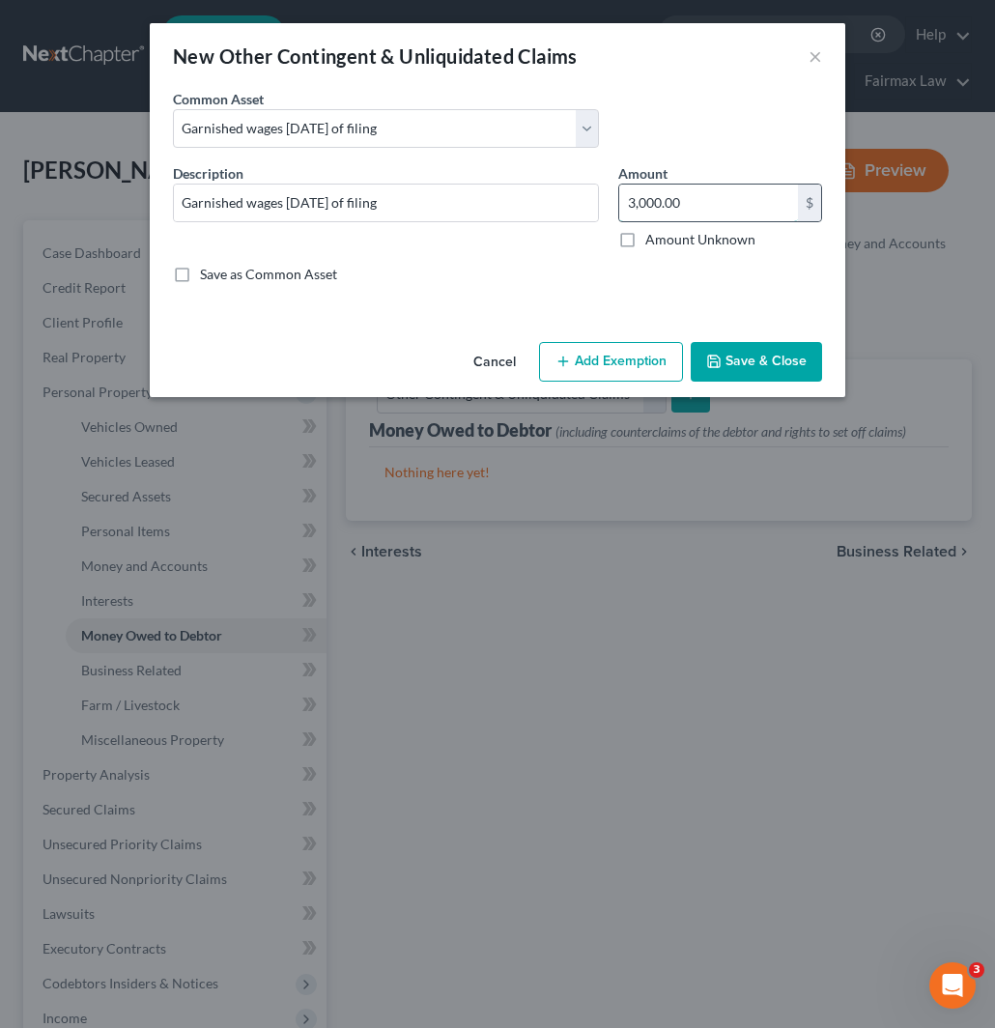
click at [680, 200] on input "3,000.00" at bounding box center [709, 203] width 179 height 37
paste input "24.86"
type input "24.86"
click at [581, 360] on button "Add Exemption" at bounding box center [611, 362] width 144 height 41
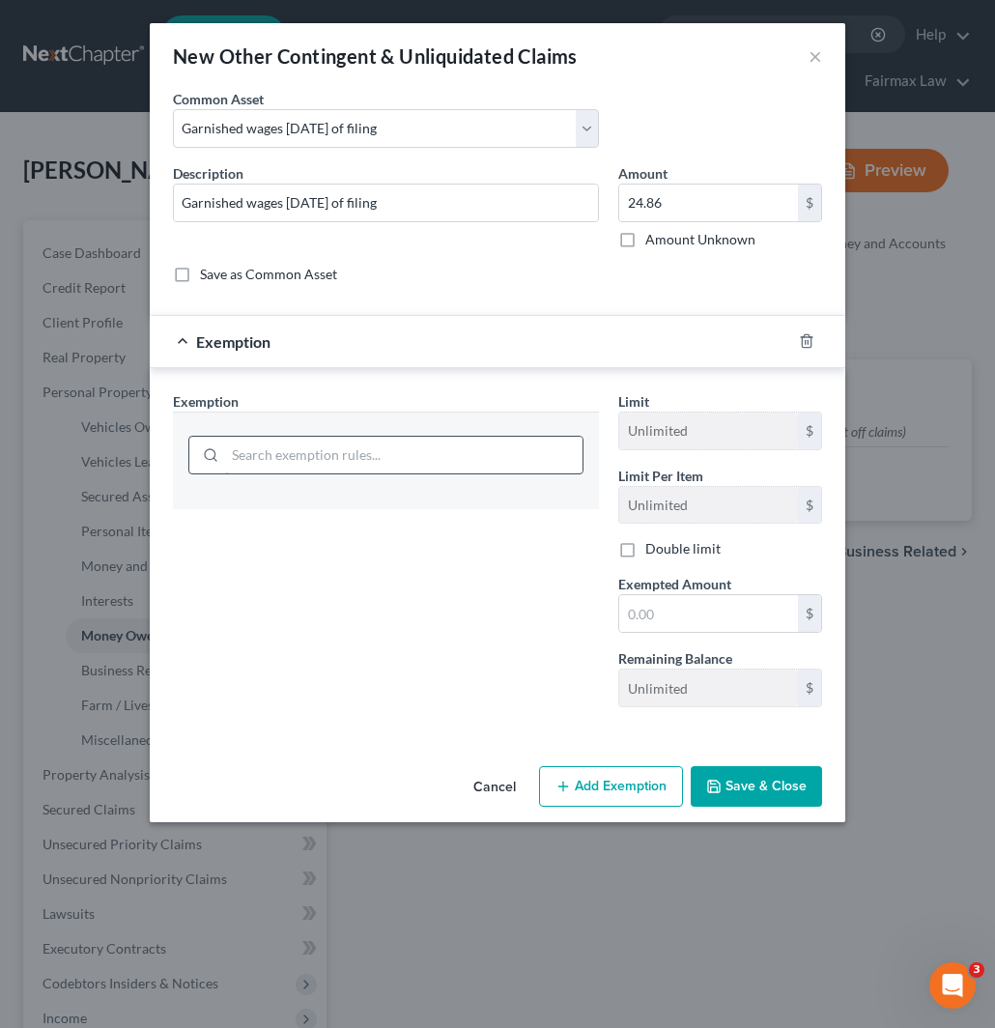
click at [373, 452] on input "search" at bounding box center [404, 455] width 358 height 37
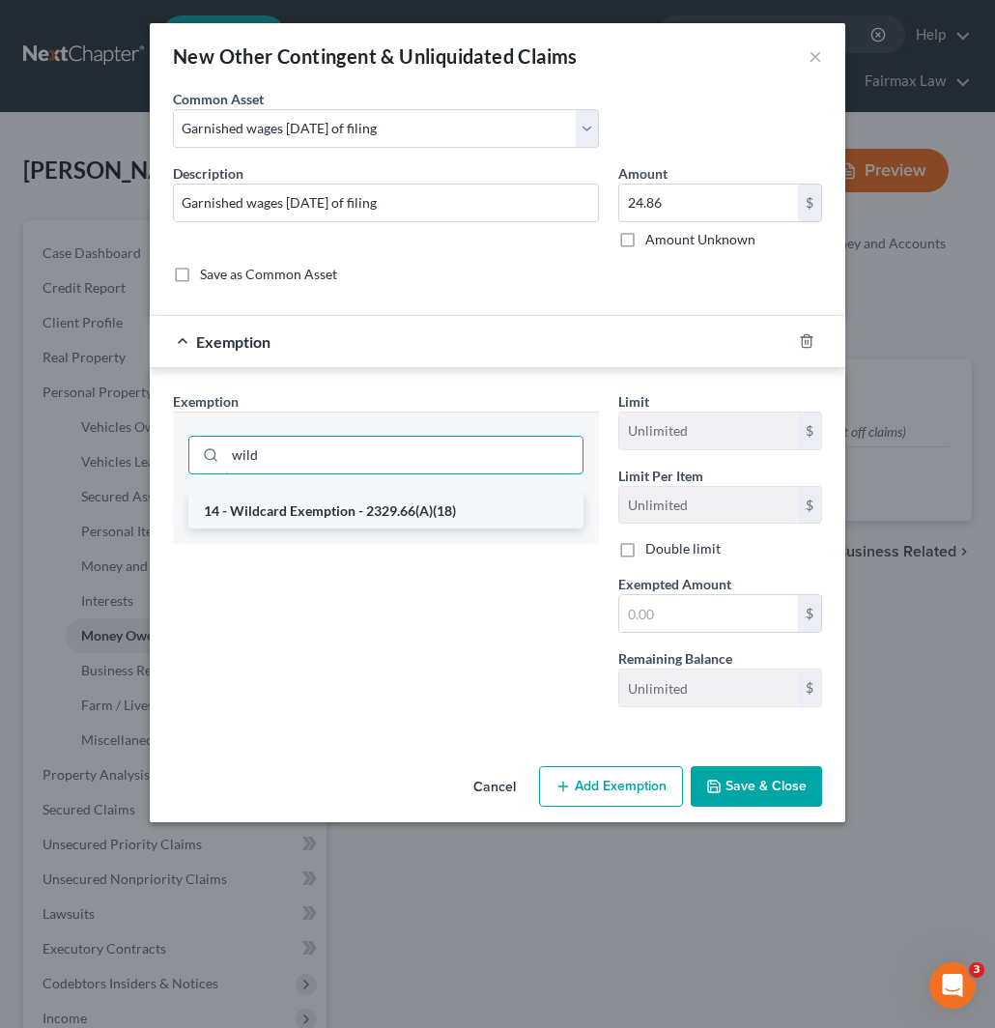
type input "wild"
click at [353, 512] on li "14 - Wildcard Exemption - 2329.66(A)(18)" at bounding box center [385, 511] width 395 height 35
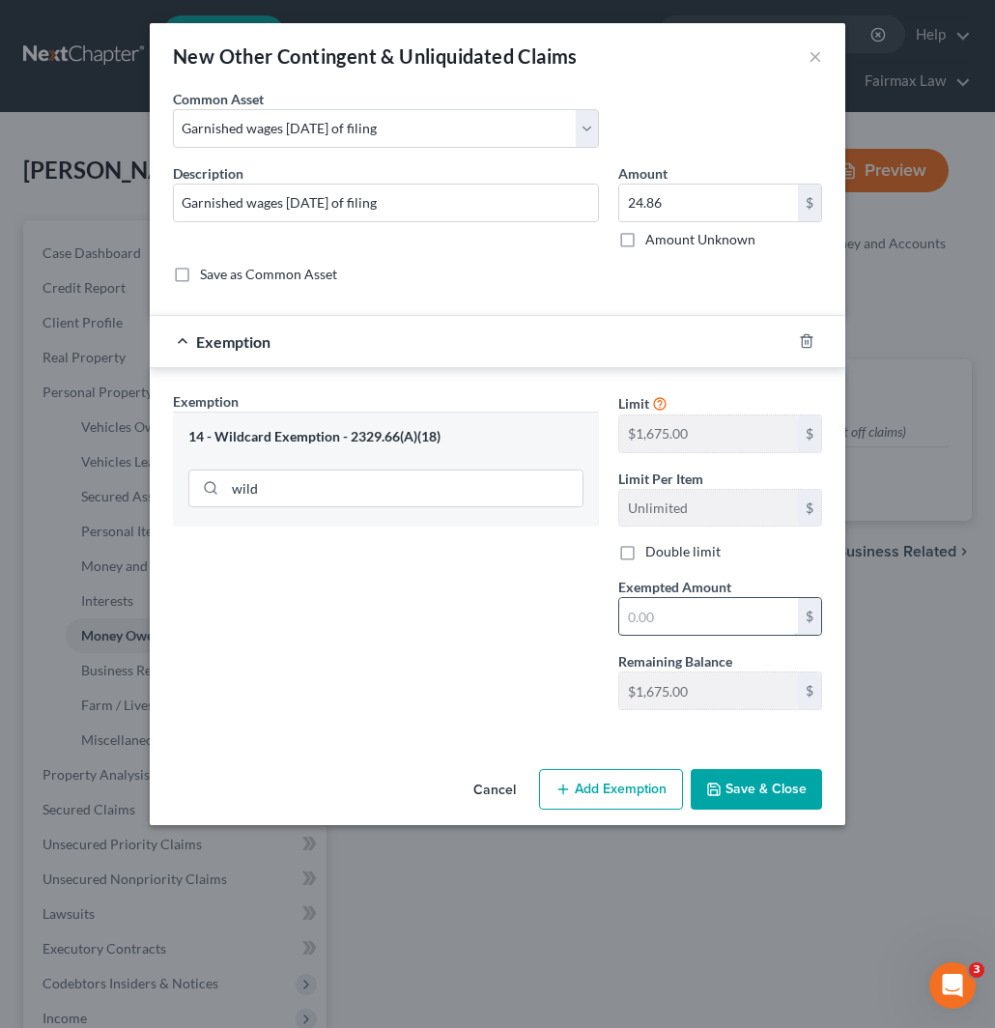
click at [646, 620] on input "text" at bounding box center [709, 616] width 179 height 37
paste input "1,675.00"
type input "1,675.00"
click at [737, 793] on button "Save & Close" at bounding box center [756, 789] width 131 height 41
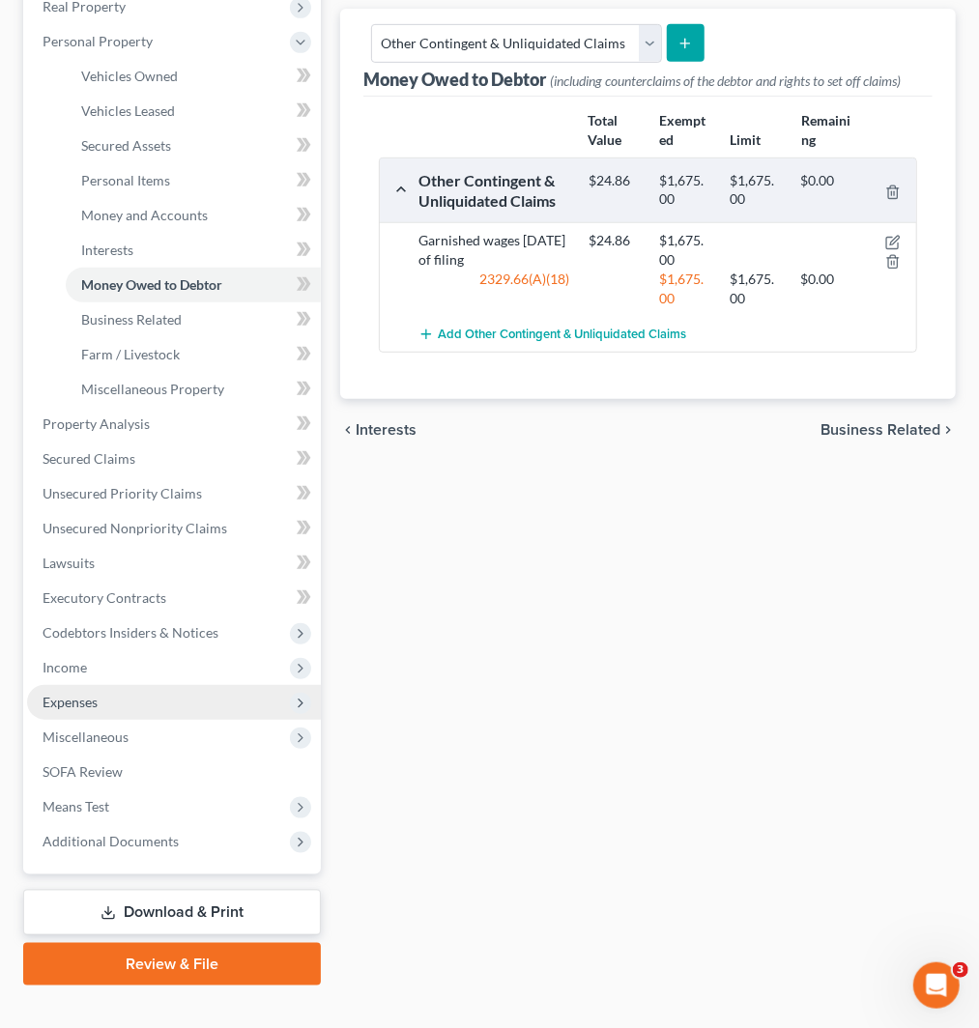
scroll to position [379, 0]
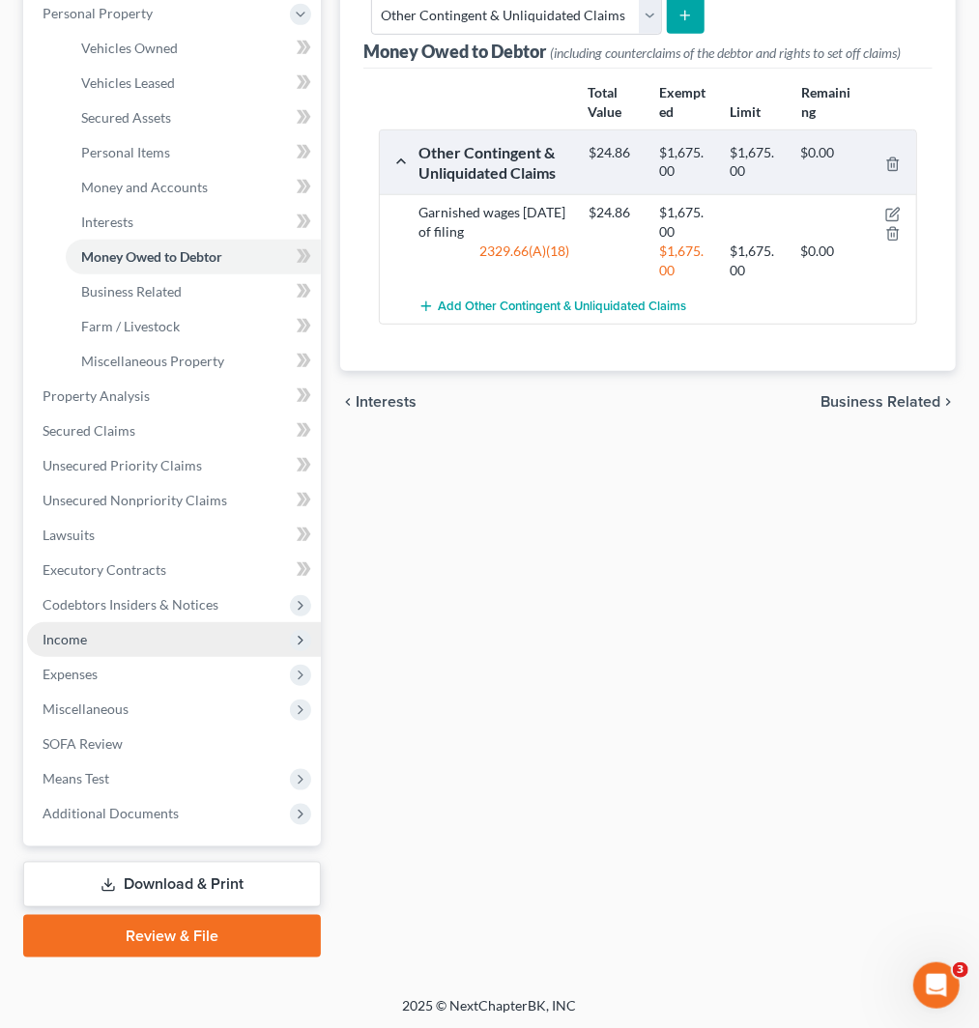
click at [92, 649] on span "Income" at bounding box center [174, 639] width 294 height 35
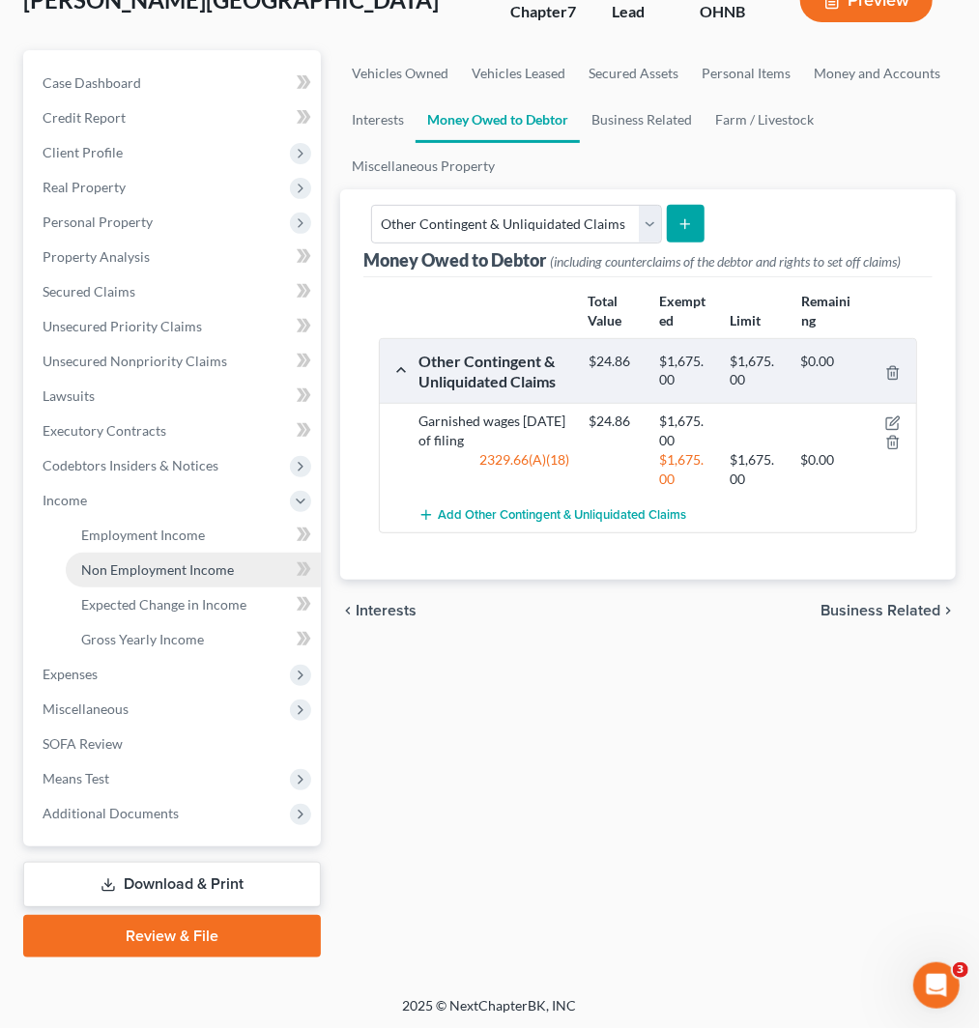
click at [151, 570] on span "Non Employment Income" at bounding box center [157, 570] width 153 height 16
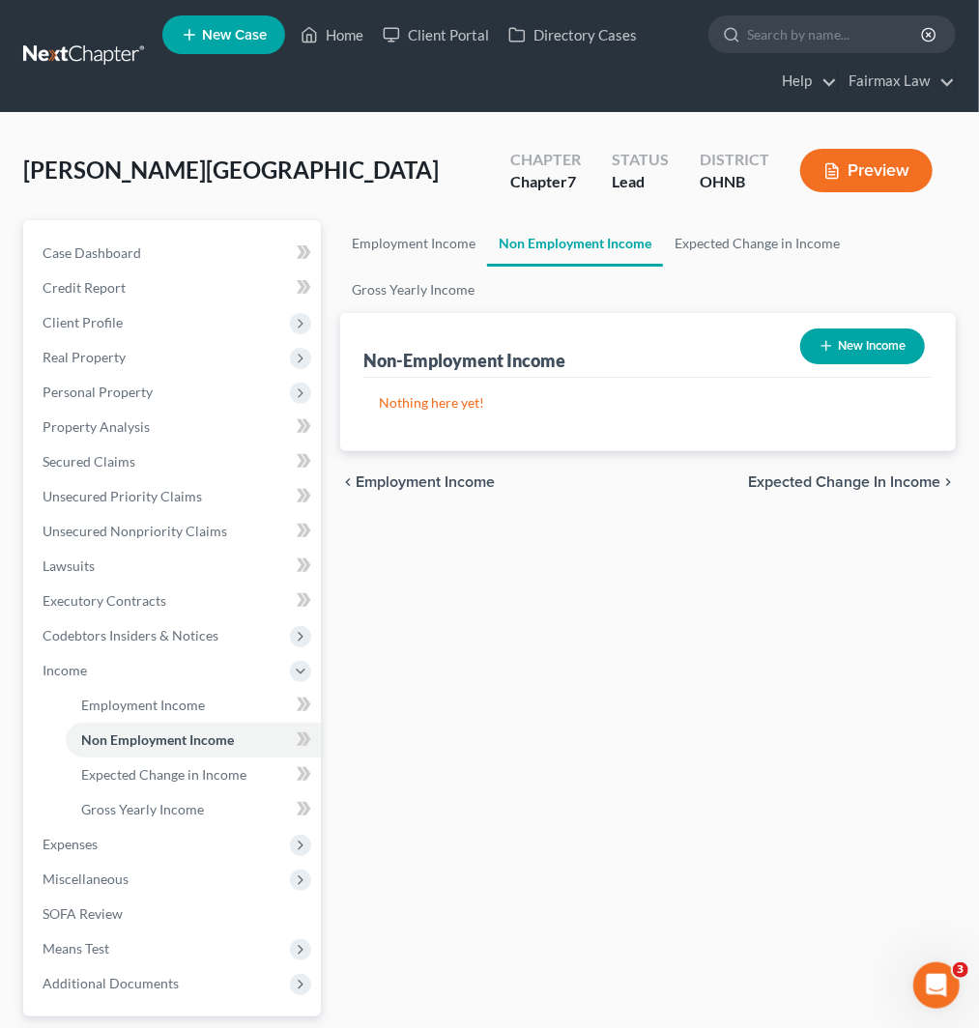
click at [858, 334] on button "New Income" at bounding box center [862, 347] width 125 height 36
select select "0"
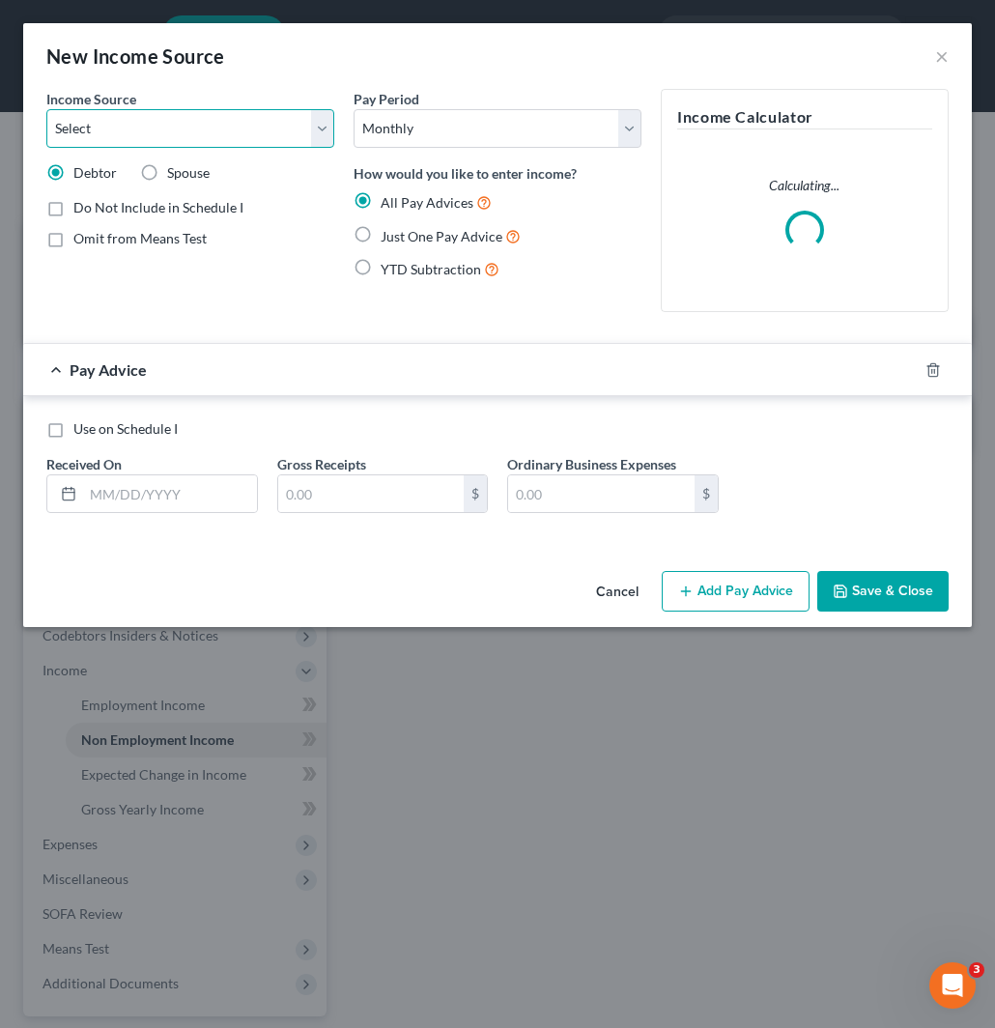
click at [226, 127] on select "Select Unemployment Disability (from employer) Pension Retirement Social Securi…" at bounding box center [190, 128] width 288 height 39
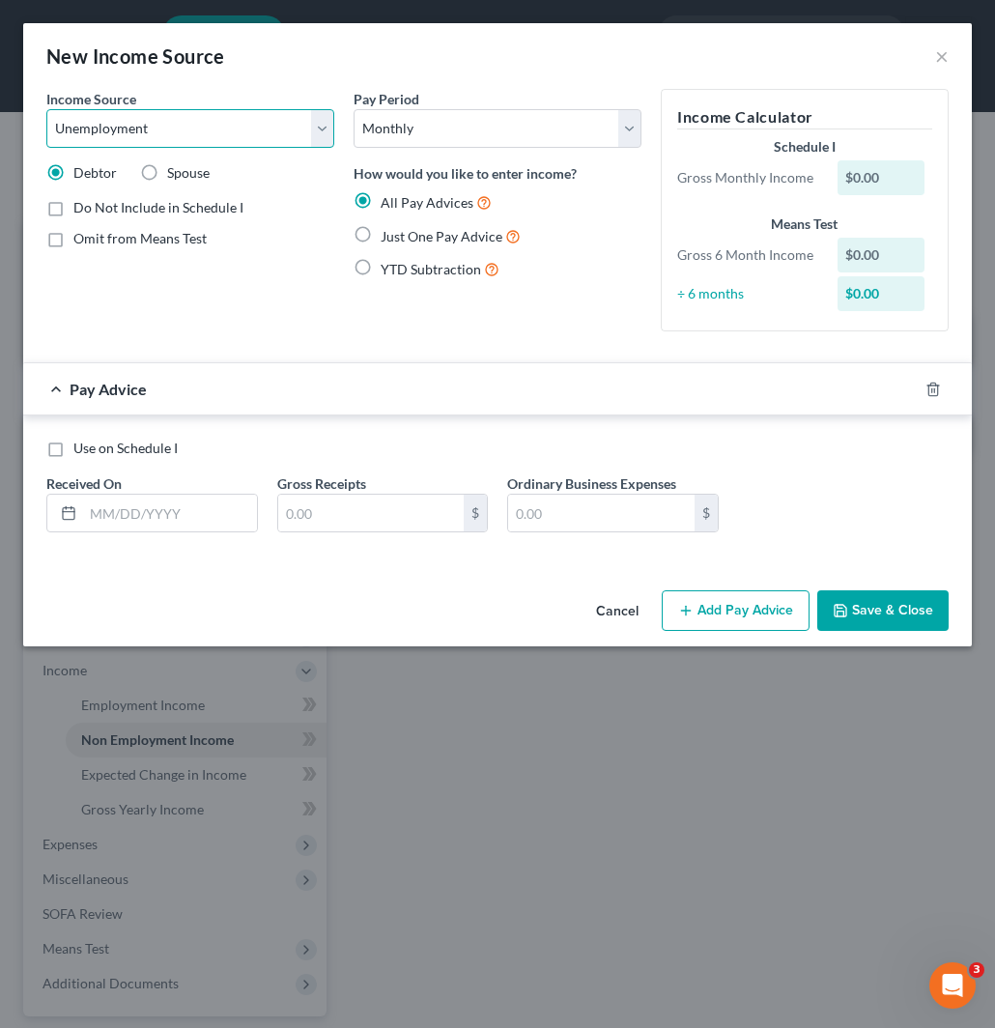
click at [46, 109] on select "Select Unemployment Disability (from employer) Pension Retirement Social Securi…" at bounding box center [190, 128] width 288 height 39
click at [274, 119] on select "Select Unemployment Disability (from employer) Pension Retirement Social Securi…" at bounding box center [190, 128] width 288 height 39
click at [222, 89] on div "Income Source * Select Unemployment Disability (from employer) Pension Retireme…" at bounding box center [190, 118] width 288 height 59
click at [176, 129] on select "Select Unemployment Disability (from employer) Pension Retirement Social Securi…" at bounding box center [190, 128] width 288 height 39
click at [46, 109] on select "Select Unemployment Disability (from employer) Pension Retirement Social Securi…" at bounding box center [190, 128] width 288 height 39
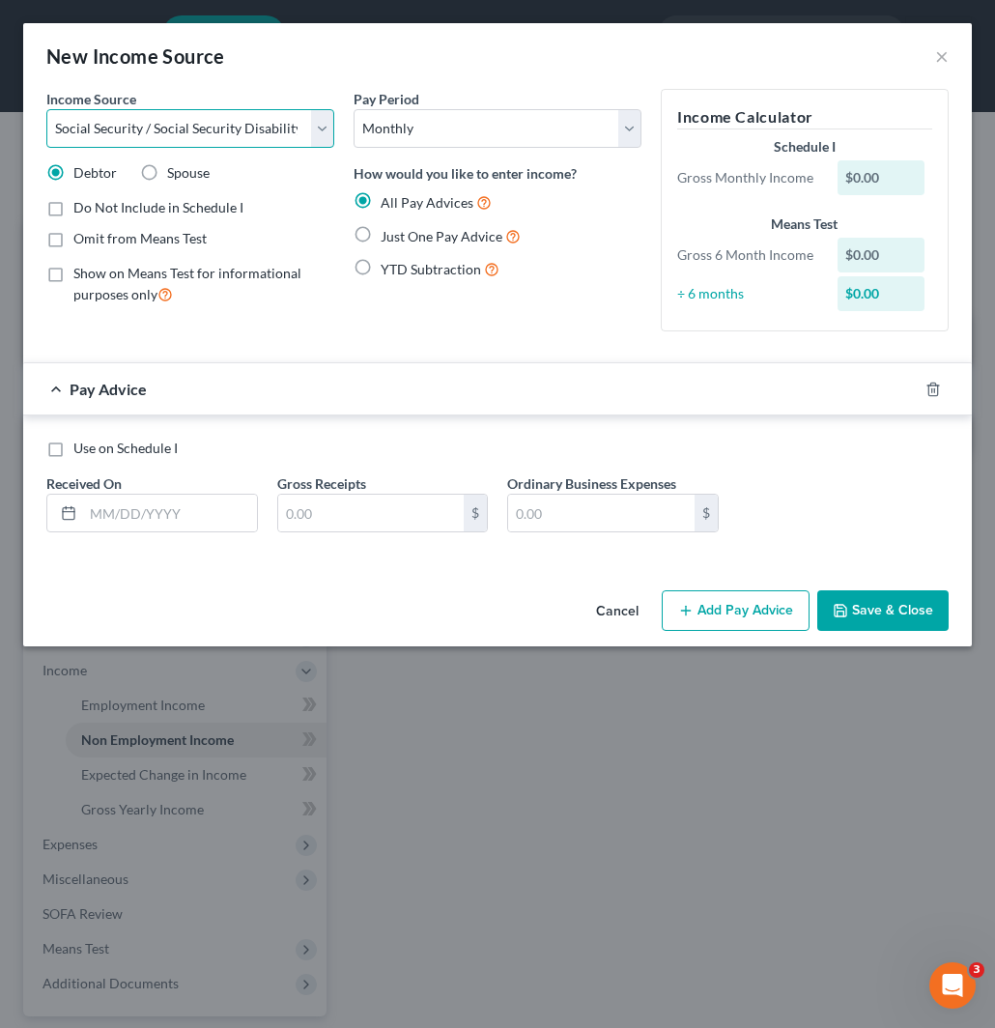
click at [223, 126] on select "Select Unemployment Disability (from employer) Pension Retirement Social Securi…" at bounding box center [190, 128] width 288 height 39
select select "5"
click at [46, 109] on select "Select Unemployment Disability (from employer) Pension Retirement Social Securi…" at bounding box center [190, 128] width 288 height 39
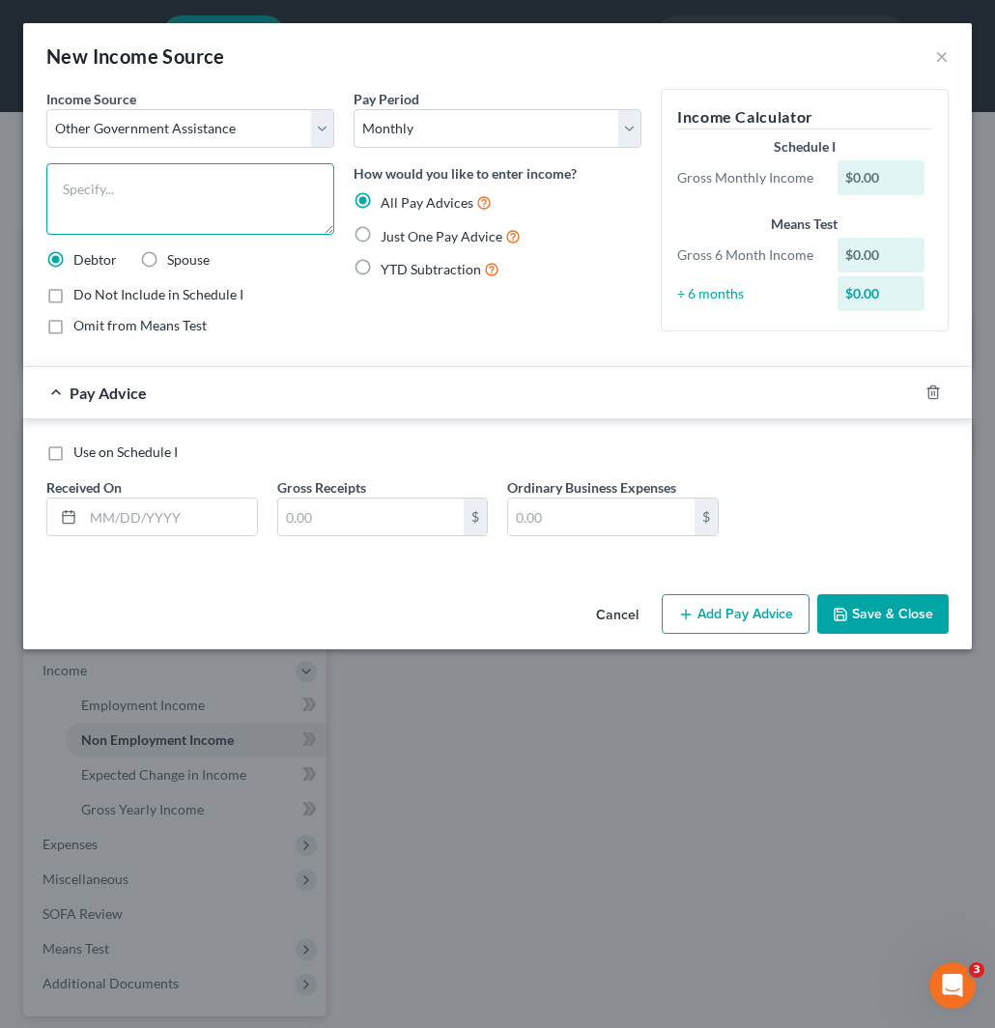
click at [153, 204] on textarea at bounding box center [190, 199] width 288 height 72
type textarea "Food Stamps"
click at [352, 522] on input "text" at bounding box center [371, 517] width 187 height 37
paste input "975"
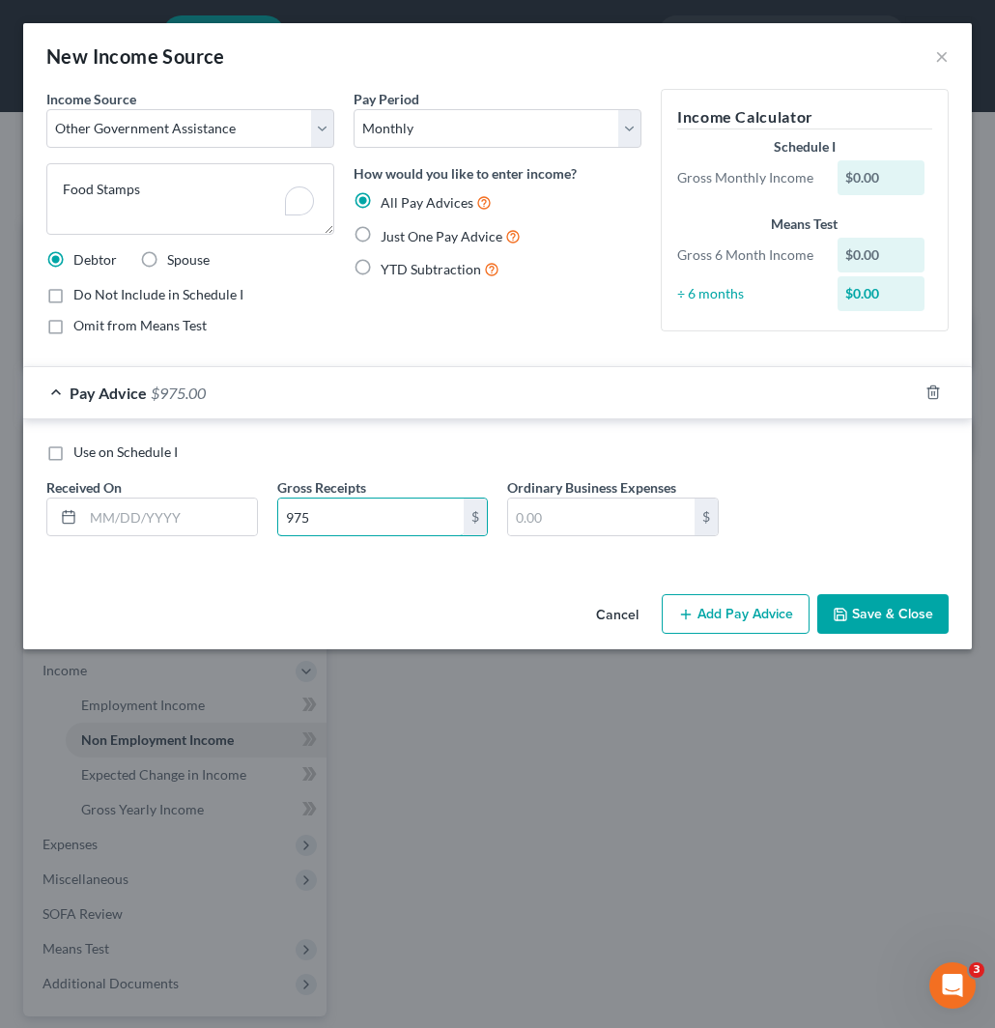
type input "975"
click at [394, 233] on span "Just One Pay Advice" at bounding box center [442, 236] width 122 height 16
click at [394, 233] on input "Just One Pay Advice" at bounding box center [395, 231] width 13 height 13
radio input "true"
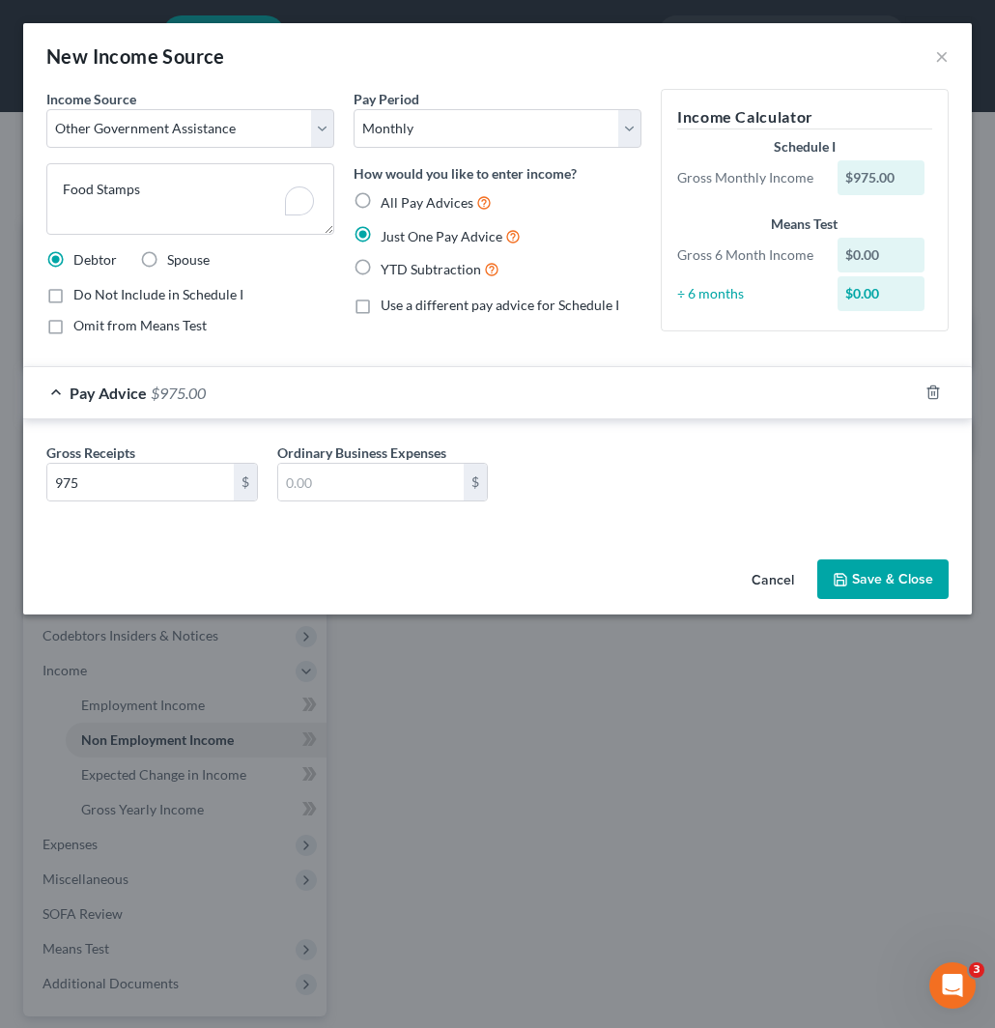
click at [649, 462] on div "Gross Receipts 975 $ Ordinary Business Expenses $" at bounding box center [498, 480] width 922 height 74
click at [878, 585] on button "Save & Close" at bounding box center [883, 580] width 131 height 41
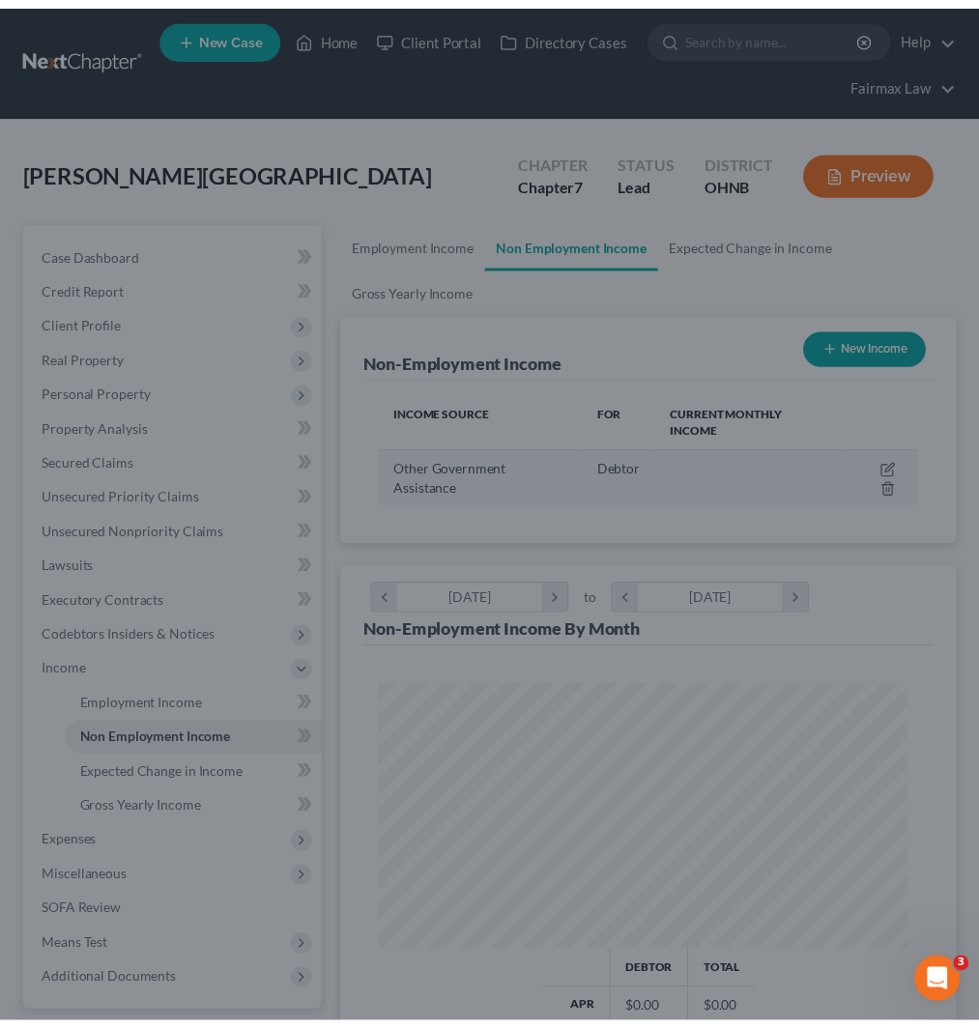
scroll to position [966221, 965913]
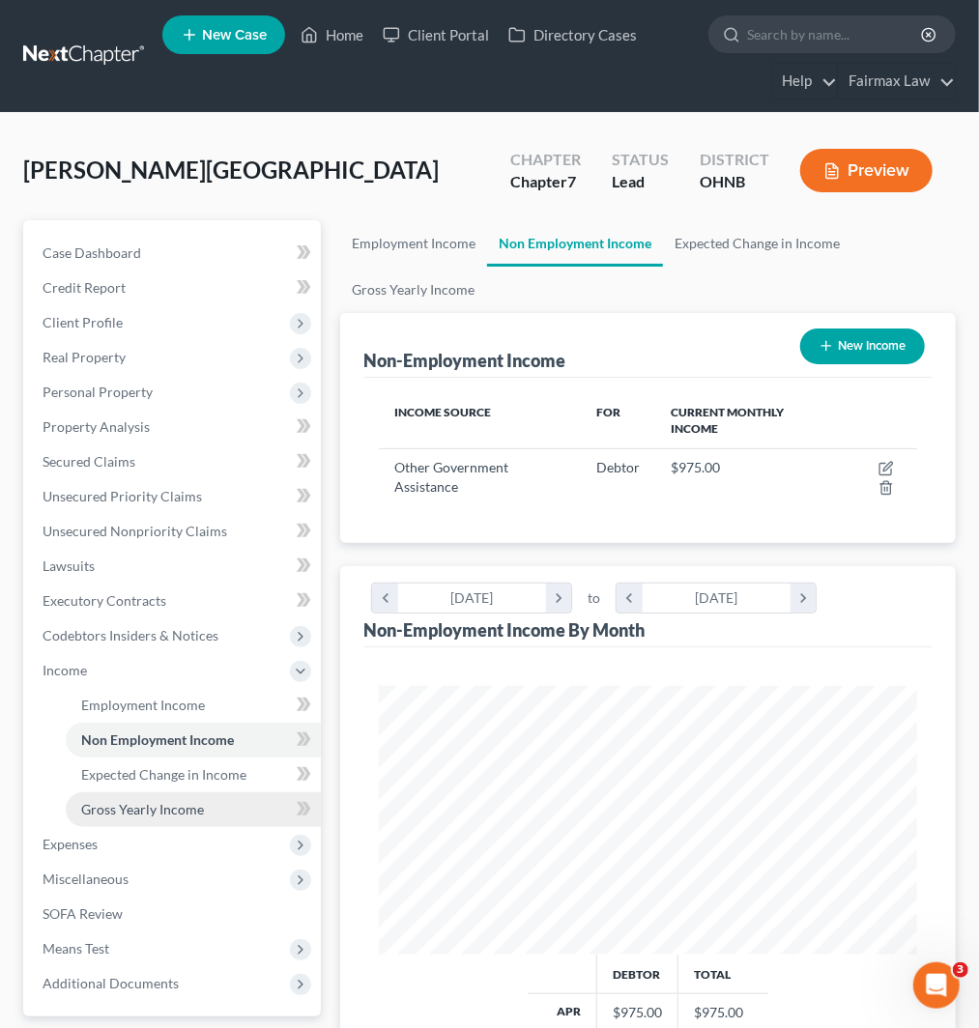
click at [143, 816] on link "Gross Yearly Income" at bounding box center [193, 810] width 255 height 35
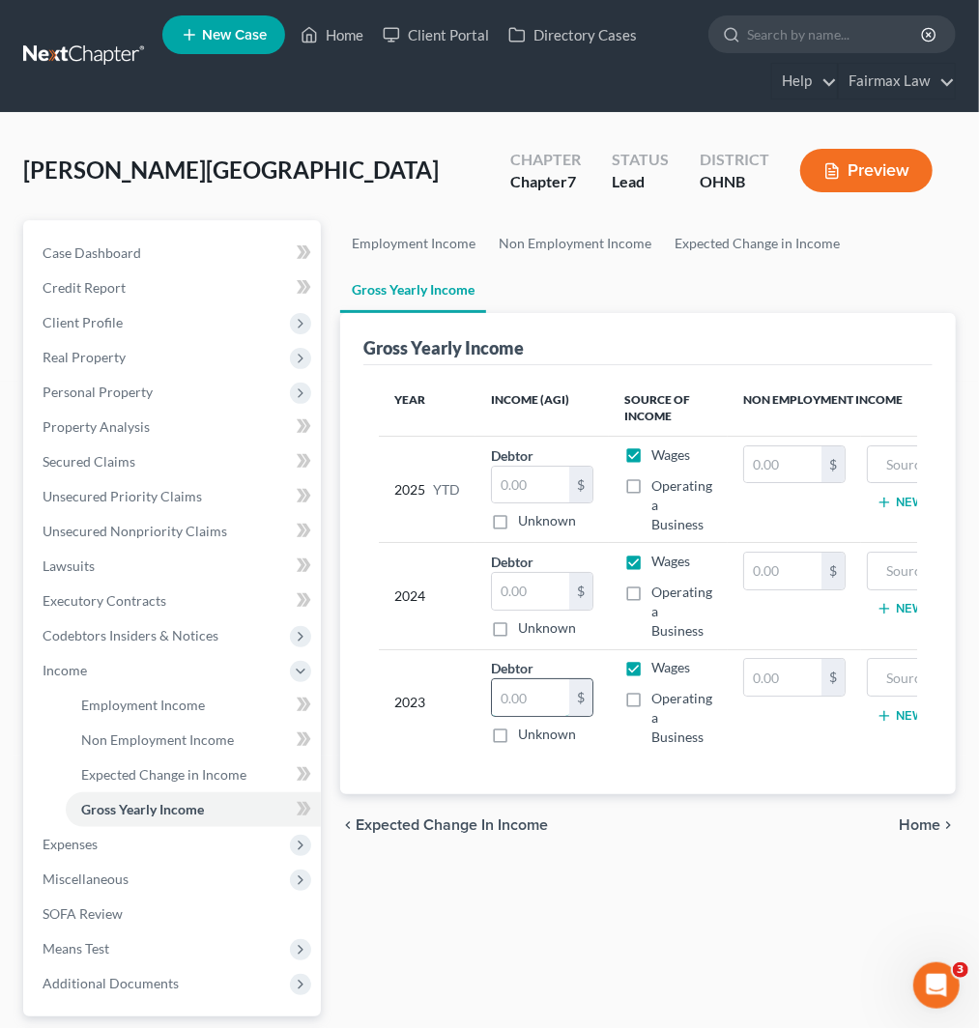
click at [520, 697] on input "text" at bounding box center [530, 697] width 77 height 37
paste input "21,450"
type input "21,450"
drag, startPoint x: 534, startPoint y: 582, endPoint x: 673, endPoint y: 625, distance: 145.8
click at [534, 581] on input "text" at bounding box center [530, 591] width 77 height 37
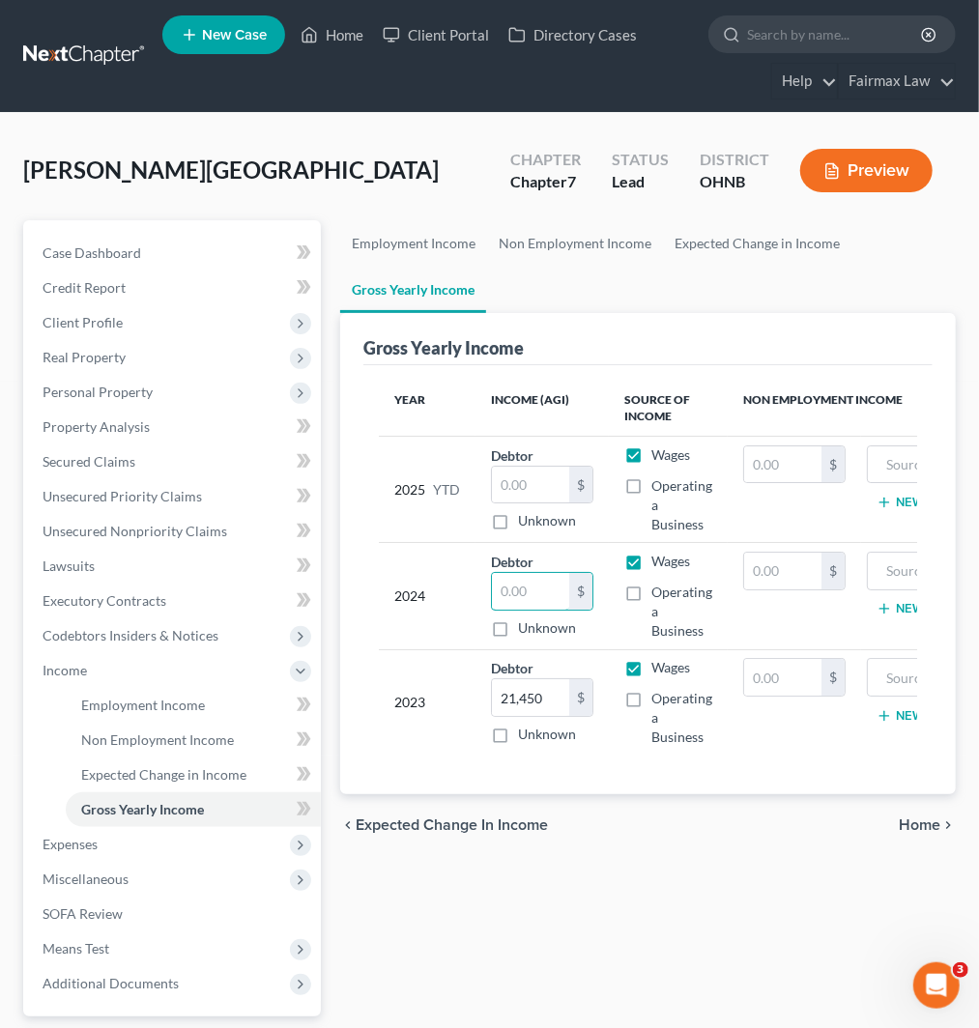
paste input "25,902"
type input "25,902"
click at [80, 397] on span "Personal Property" at bounding box center [98, 392] width 110 height 16
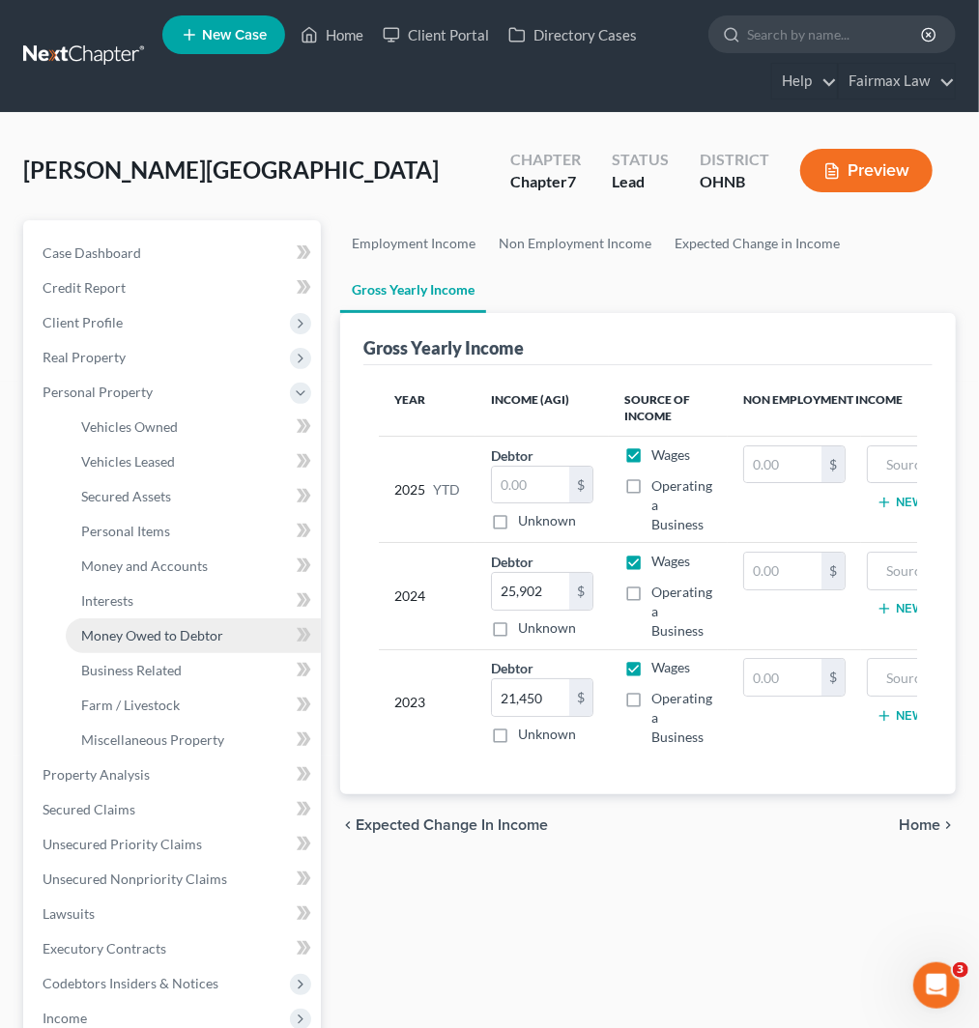
click at [155, 630] on span "Money Owed to Debtor" at bounding box center [152, 635] width 142 height 16
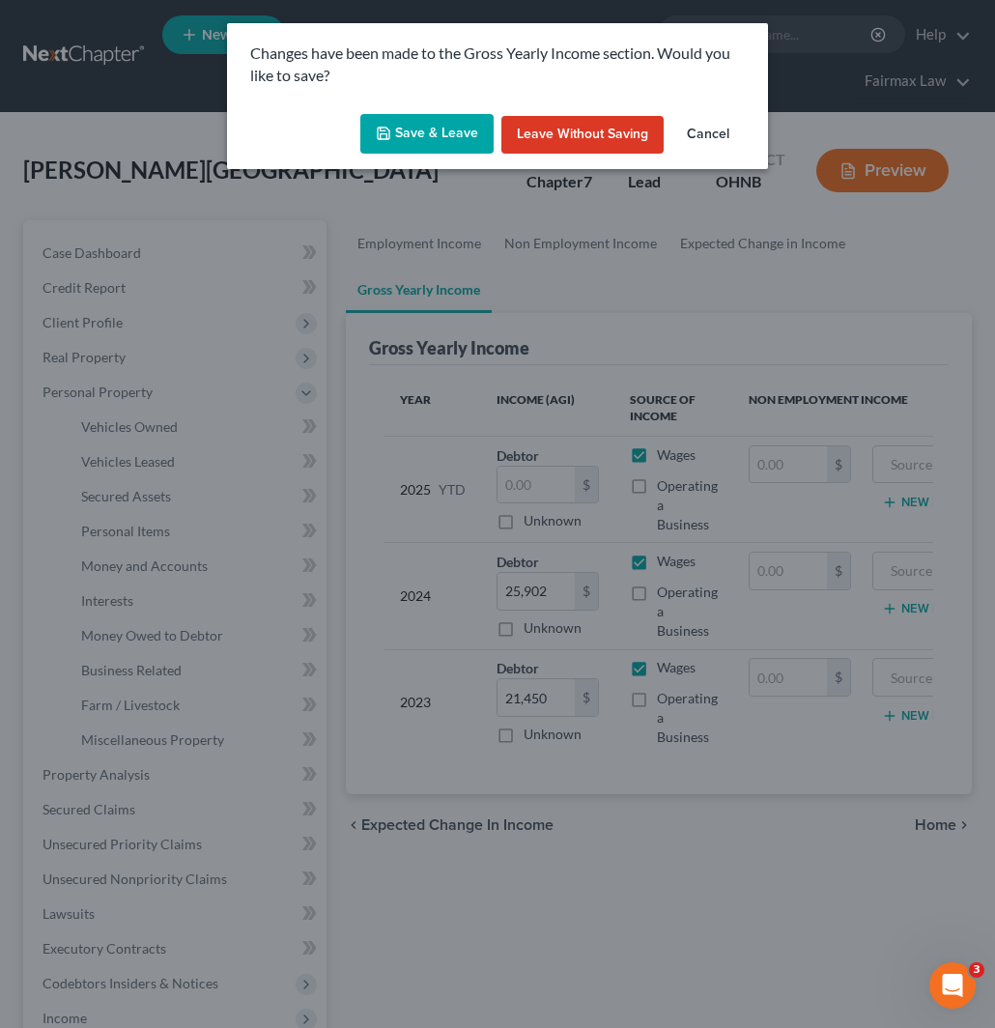
click at [435, 133] on button "Save & Leave" at bounding box center [427, 134] width 133 height 41
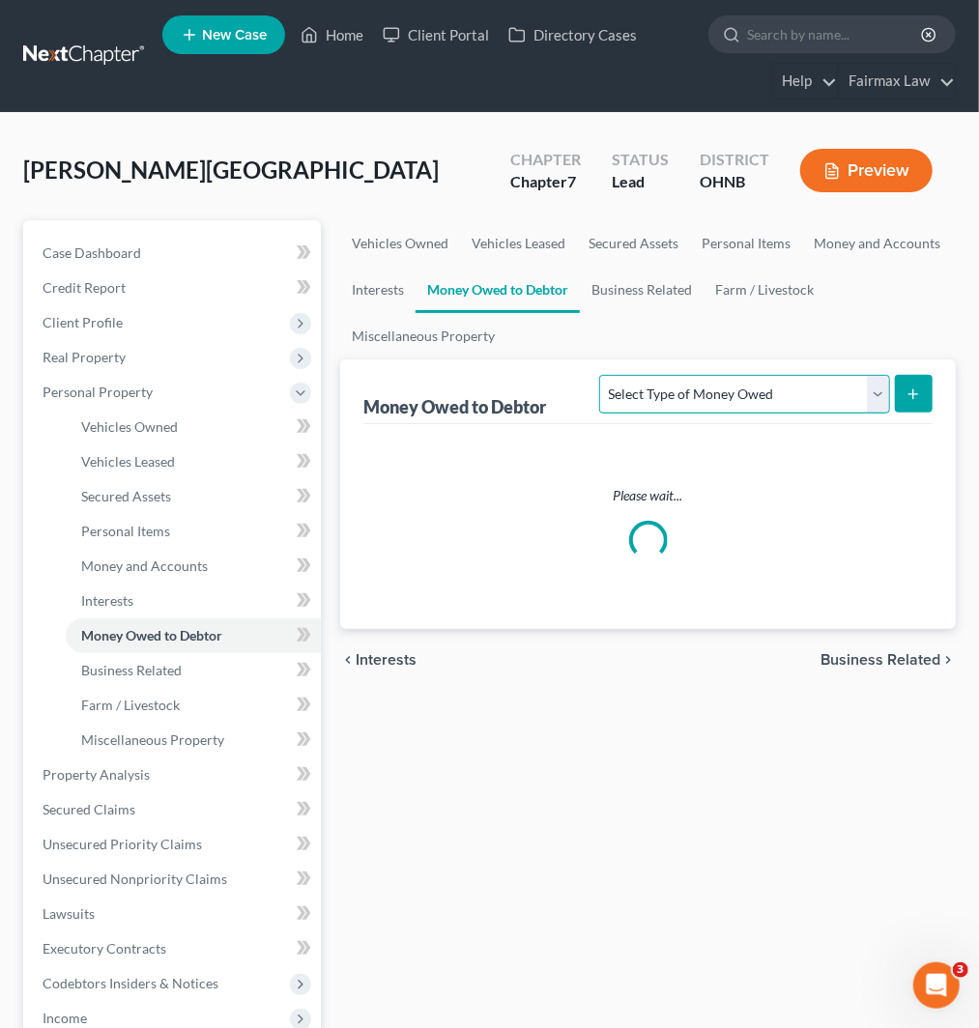
click at [750, 393] on select "Select Type of Money Owed Accounts Receivable Alimony Child Support Claims Agai…" at bounding box center [744, 394] width 290 height 39
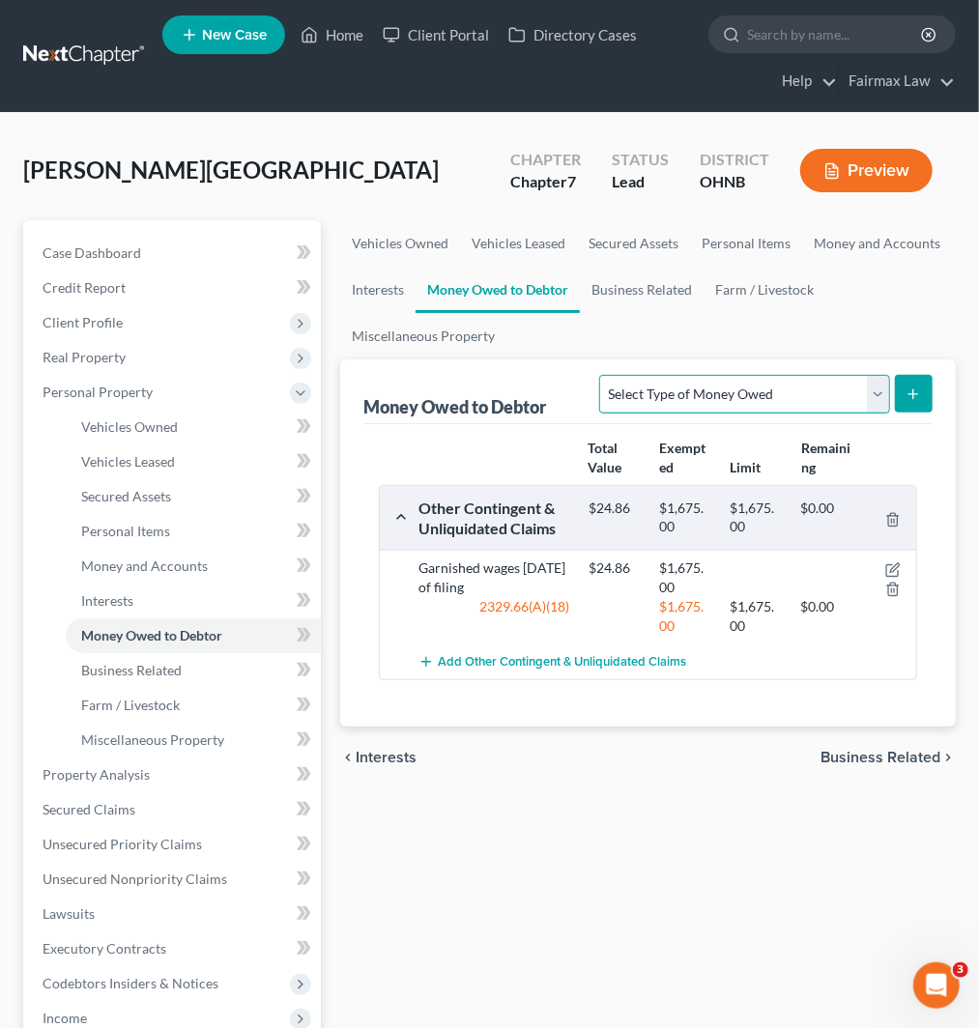
select select "expected_tax_refund"
click at [599, 375] on select "Select Type of Money Owed Accounts Receivable Alimony Child Support Claims Agai…" at bounding box center [744, 394] width 290 height 39
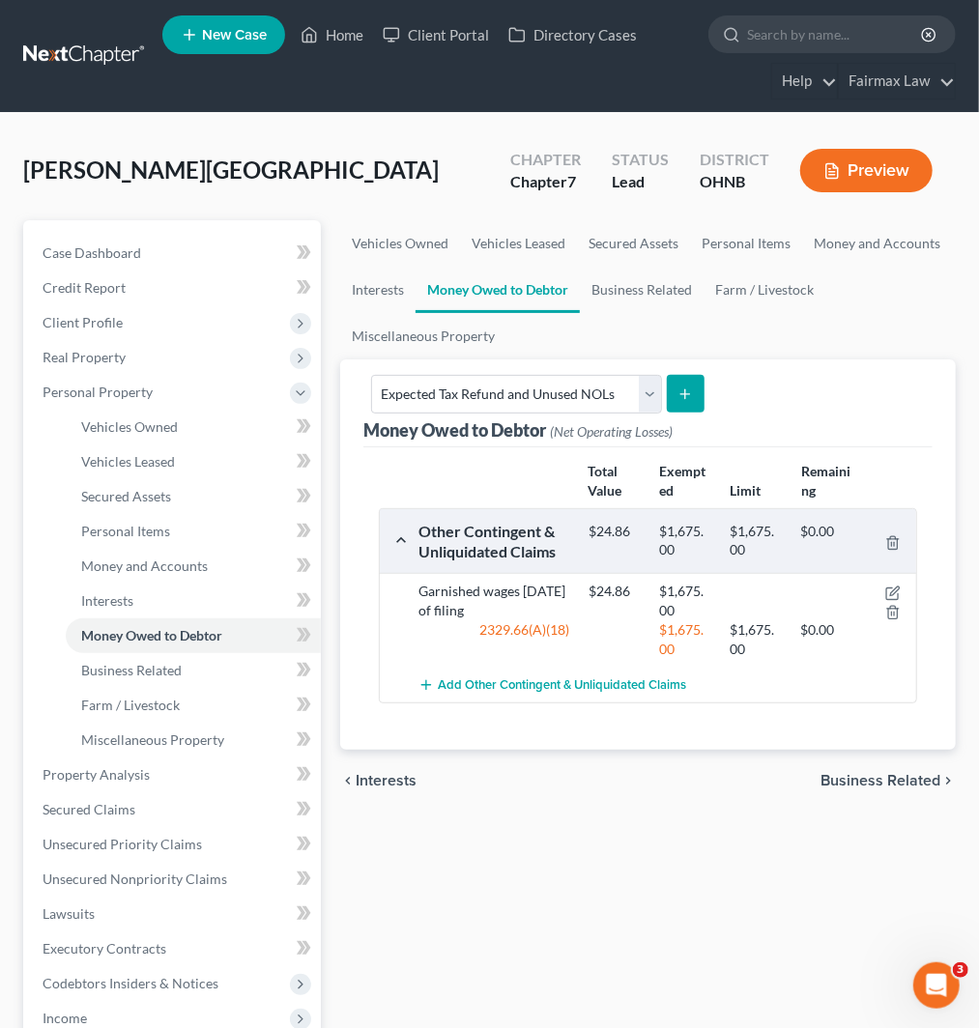
click at [667, 398] on button "submit" at bounding box center [686, 394] width 38 height 38
select select "0"
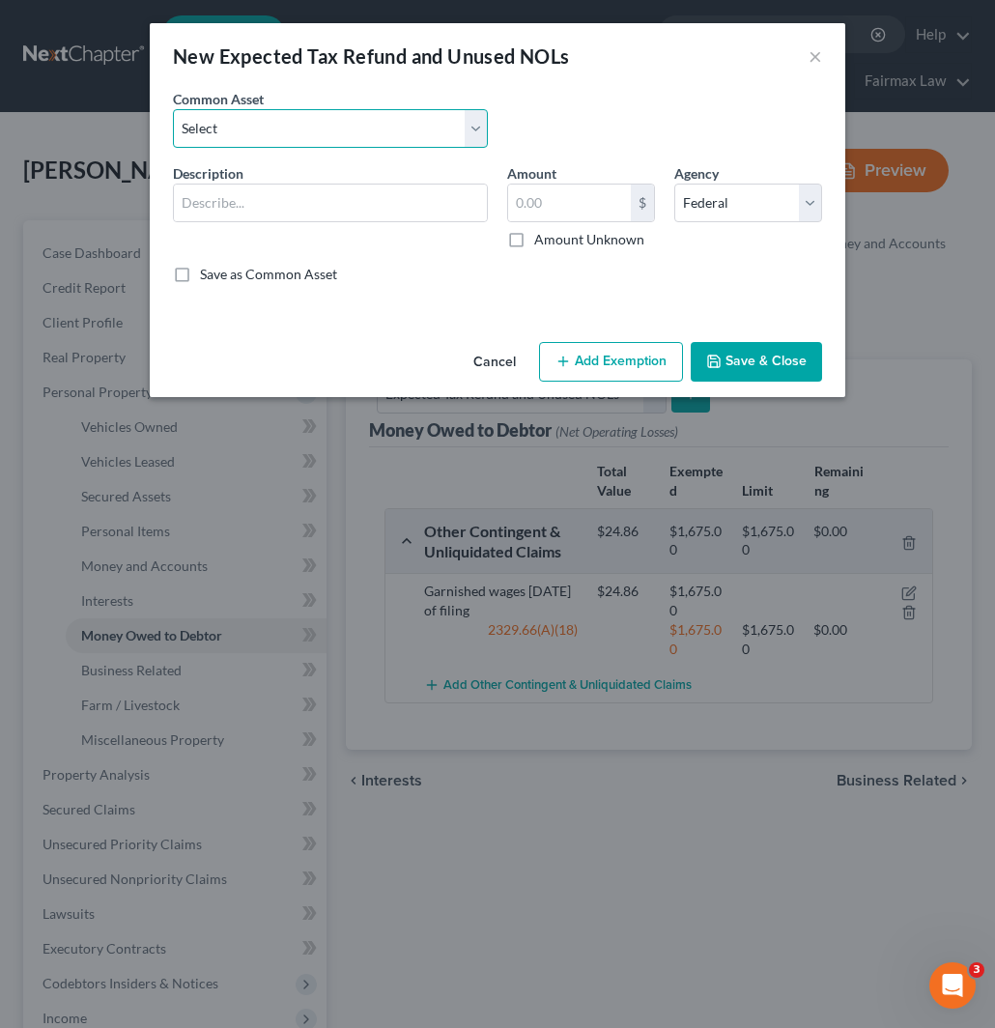
click at [332, 141] on select "Select Potential 2025 tax refunds - estimated and prorated for September Potent…" at bounding box center [330, 128] width 315 height 39
select select "1"
click at [173, 109] on select "Select Potential 2025 tax refunds - estimated and prorated for September Potent…" at bounding box center [330, 128] width 315 height 39
type input "Potential 2025 tax refunds - estimated and prorated for October"
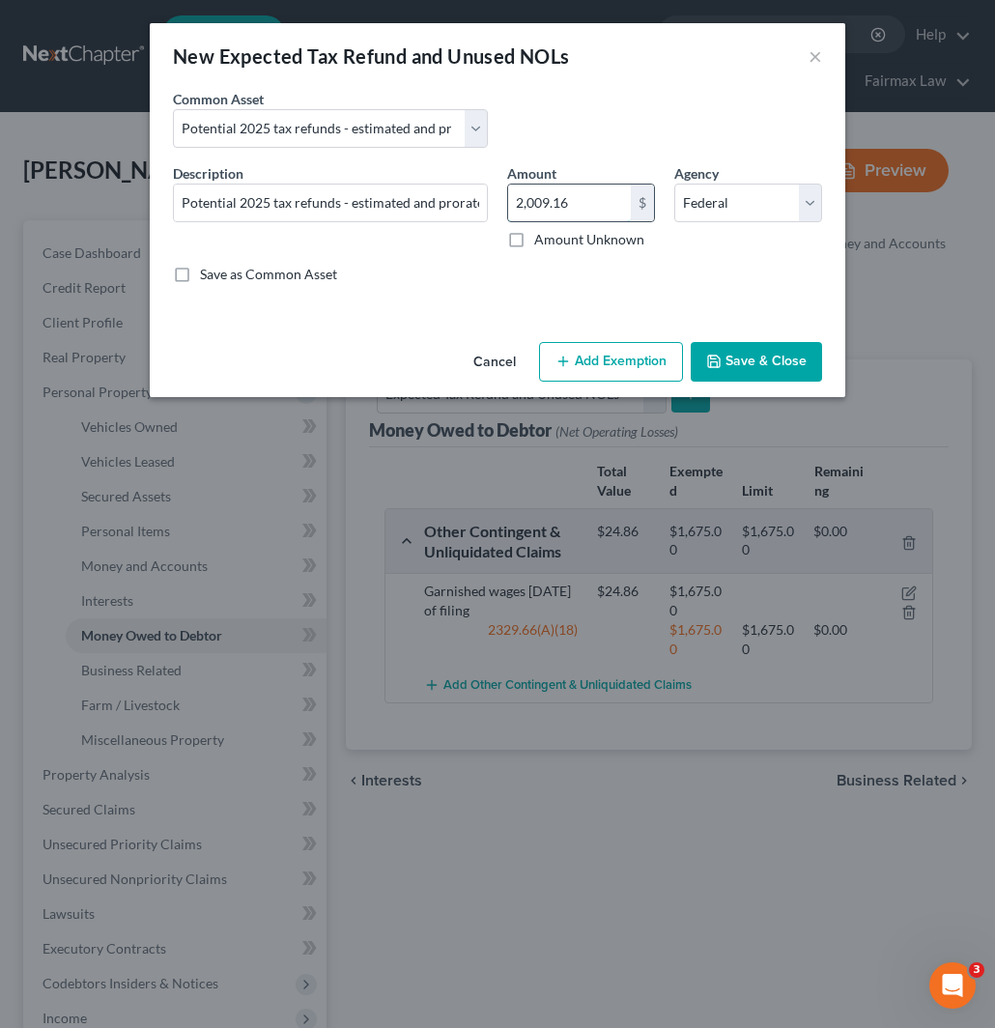
click at [586, 200] on input "2,009.16" at bounding box center [569, 203] width 123 height 37
paste input "8,887.5"
type input "8,887.5"
click at [593, 355] on button "Add Exemption" at bounding box center [611, 362] width 144 height 41
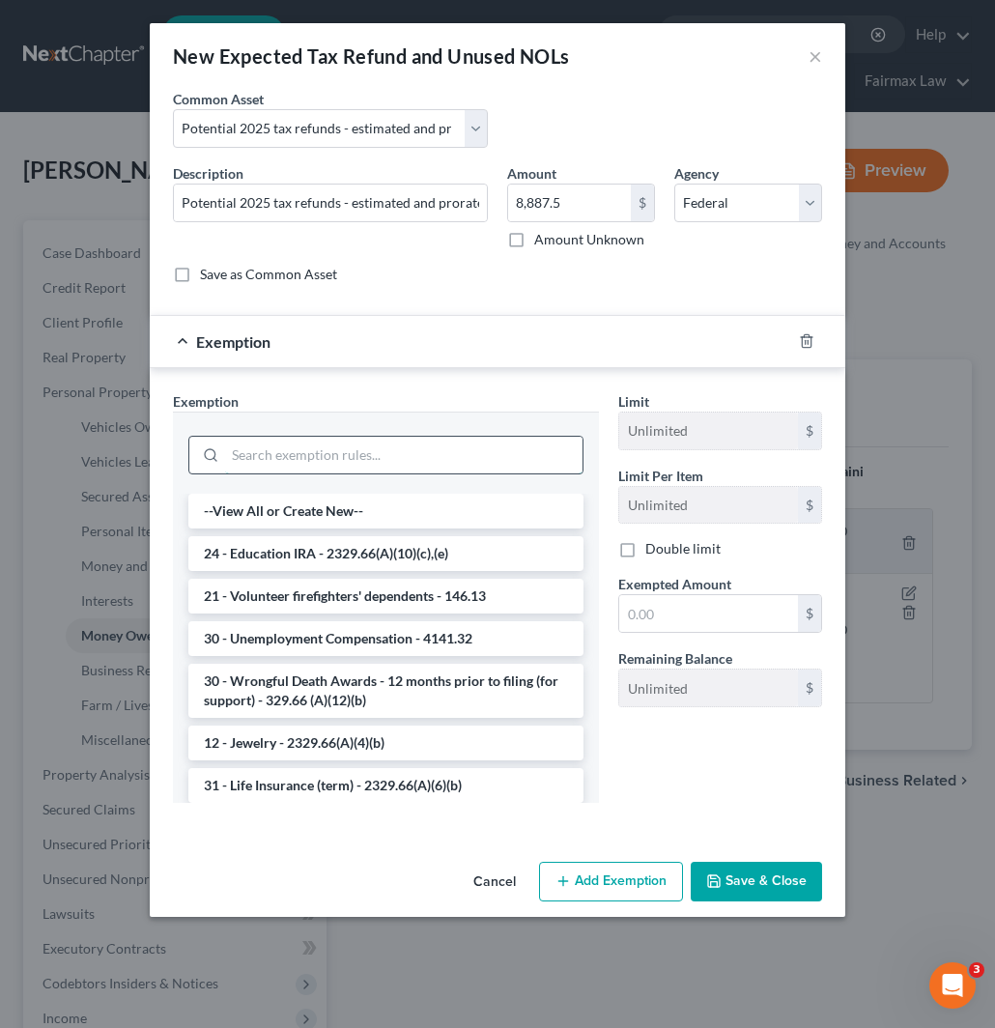
click at [321, 458] on input "search" at bounding box center [404, 455] width 358 height 37
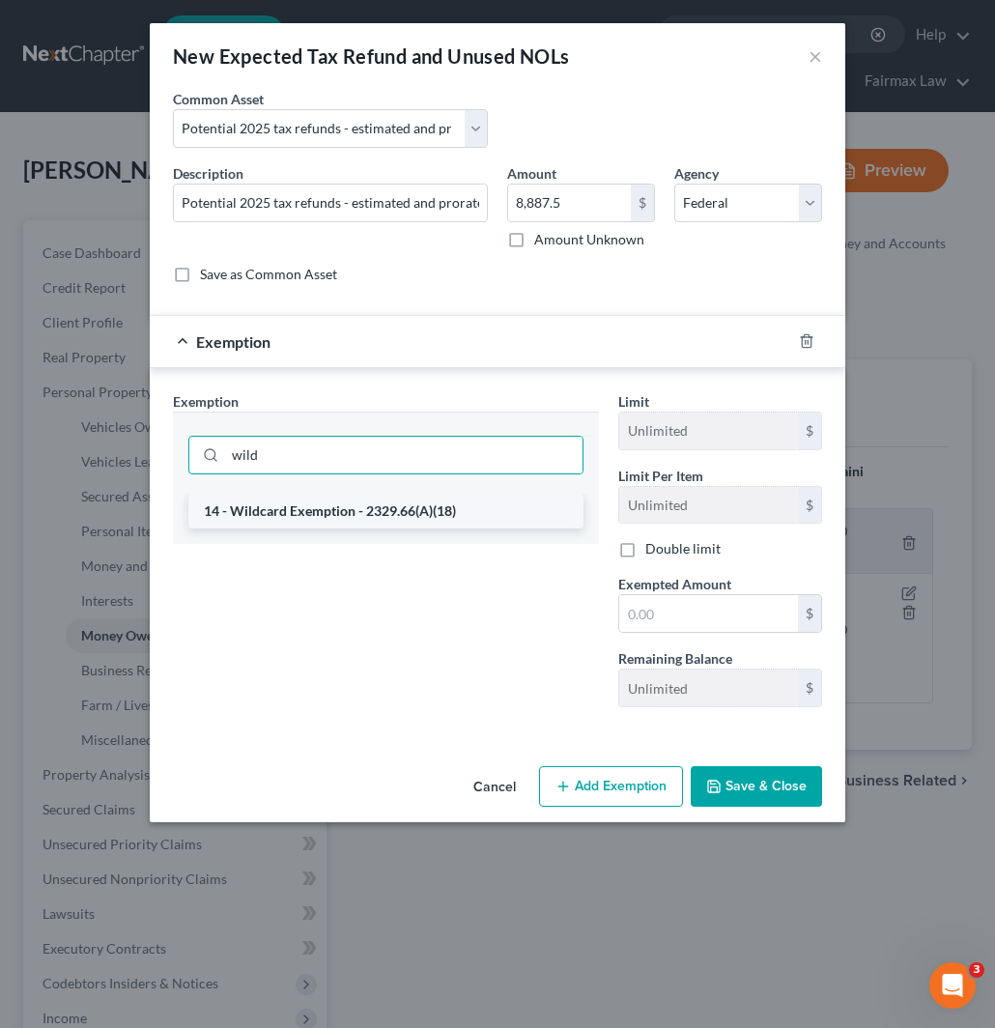
click at [322, 507] on li "14 - Wildcard Exemption - 2329.66(A)(18)" at bounding box center [385, 511] width 395 height 35
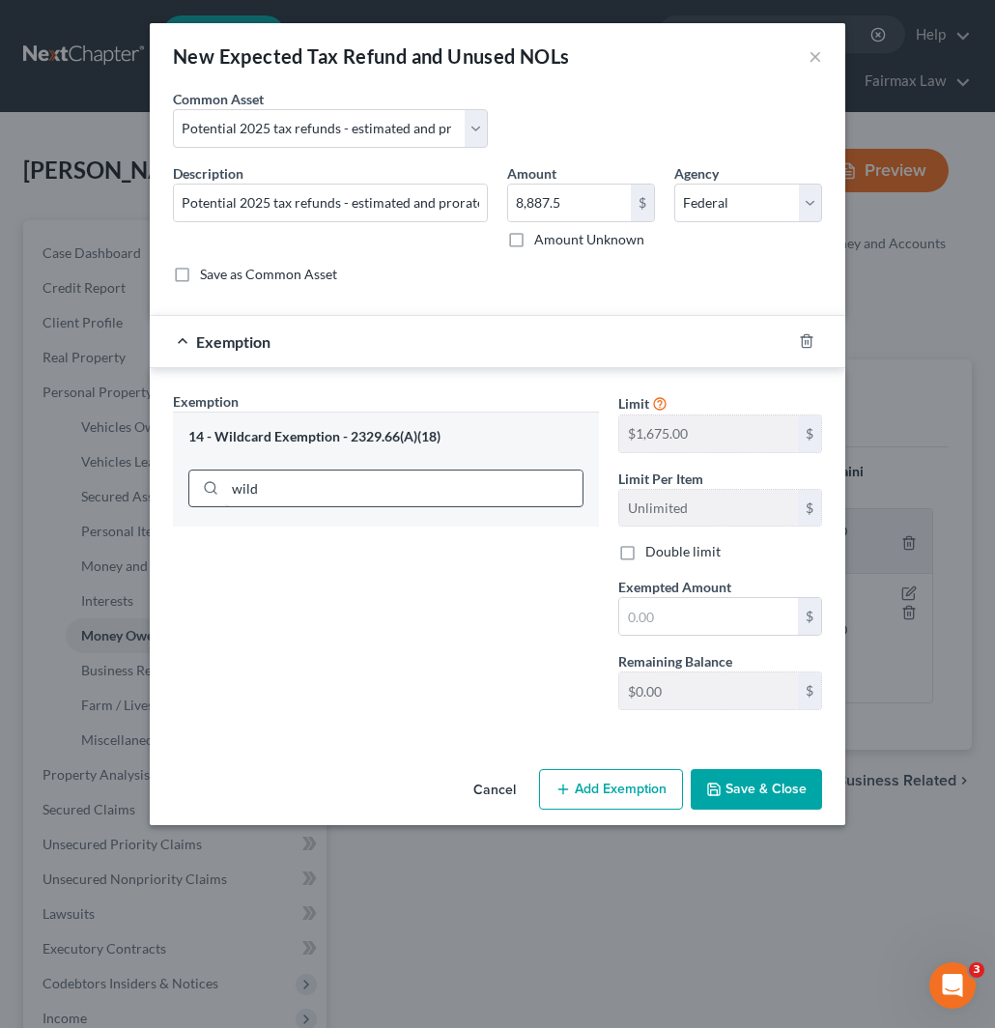
click at [306, 490] on input "wild" at bounding box center [404, 489] width 358 height 37
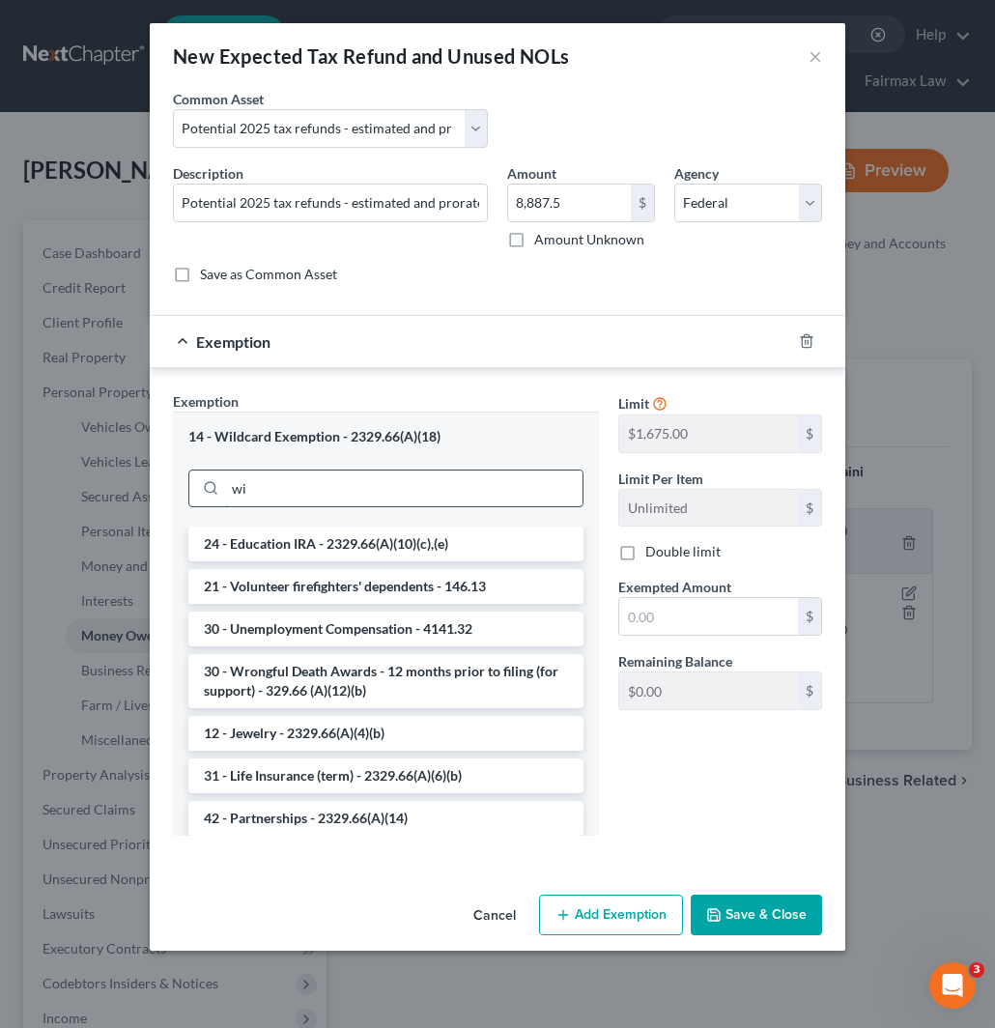
type input "w"
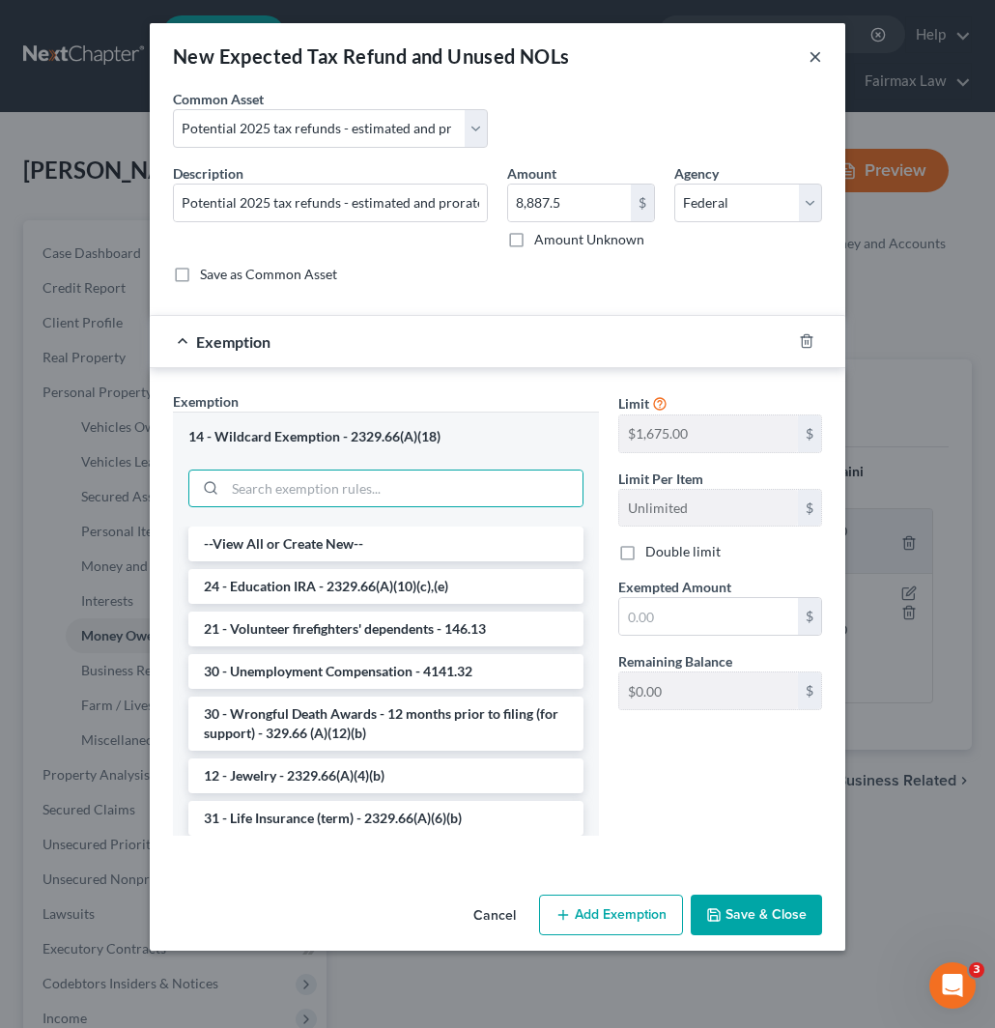
click at [812, 53] on button "×" at bounding box center [816, 55] width 14 height 23
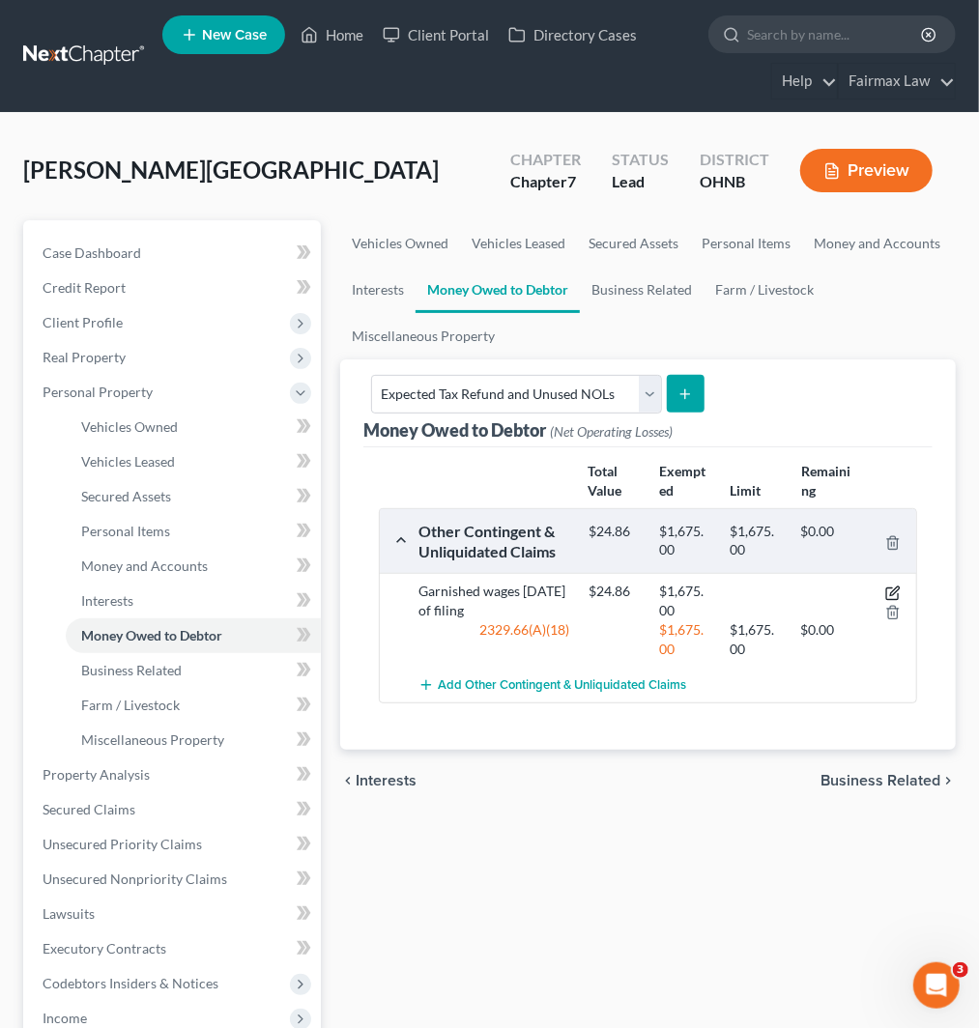
click at [889, 588] on icon "button" at bounding box center [892, 594] width 12 height 12
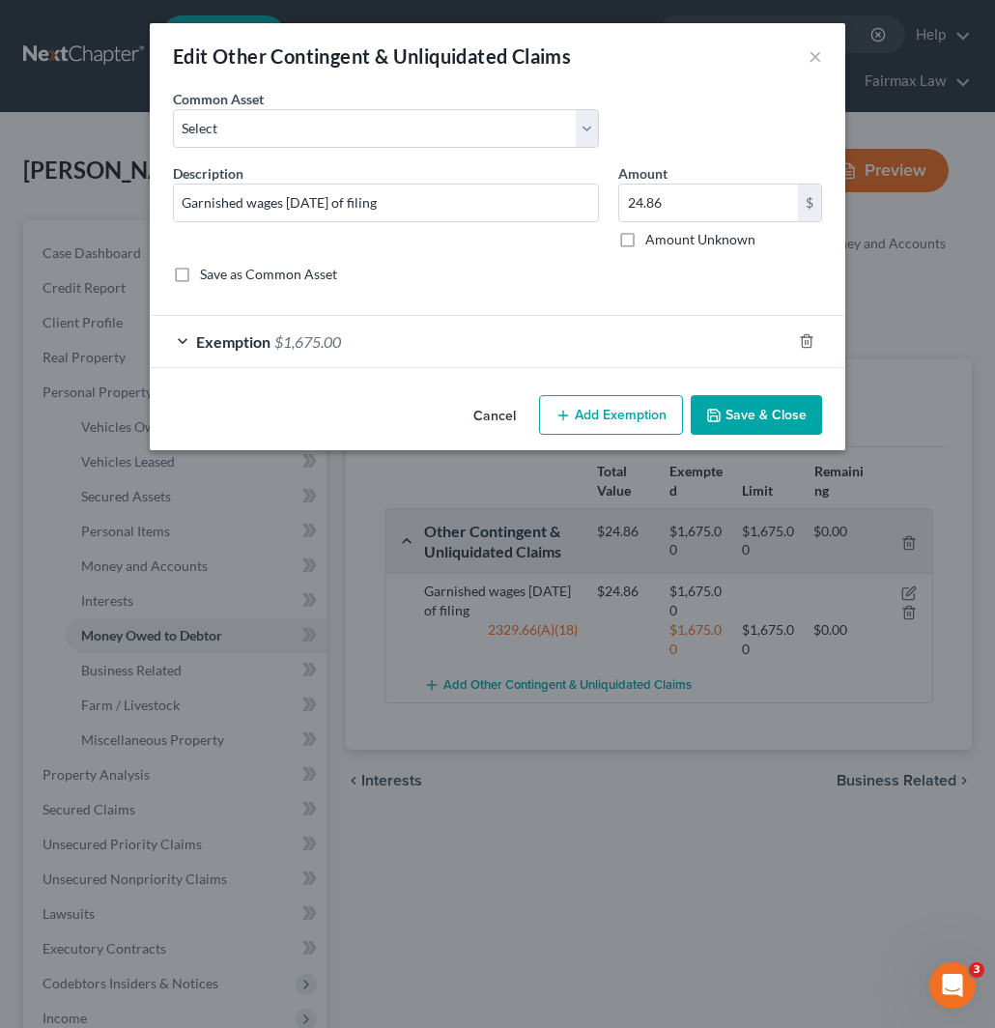
click at [380, 340] on div "Exemption $1,675.00" at bounding box center [471, 341] width 642 height 51
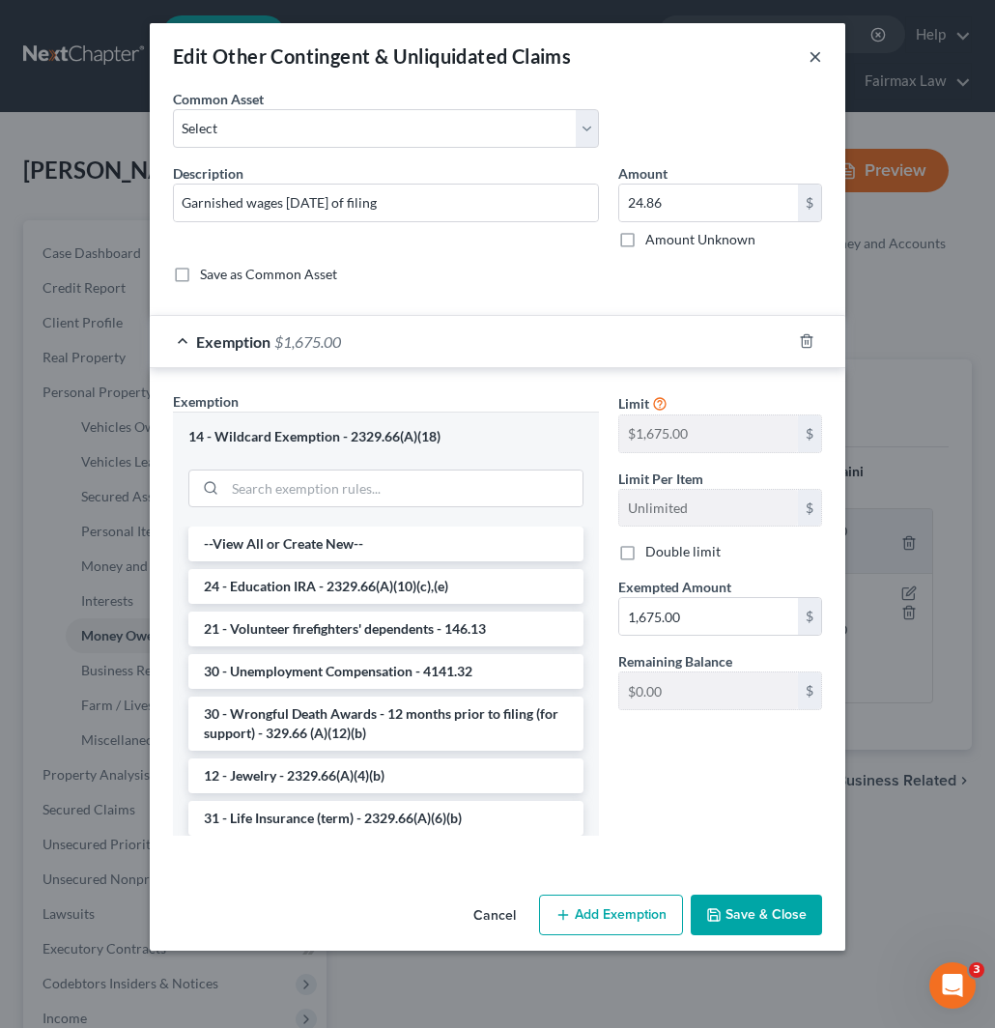
click at [816, 60] on button "×" at bounding box center [816, 55] width 14 height 23
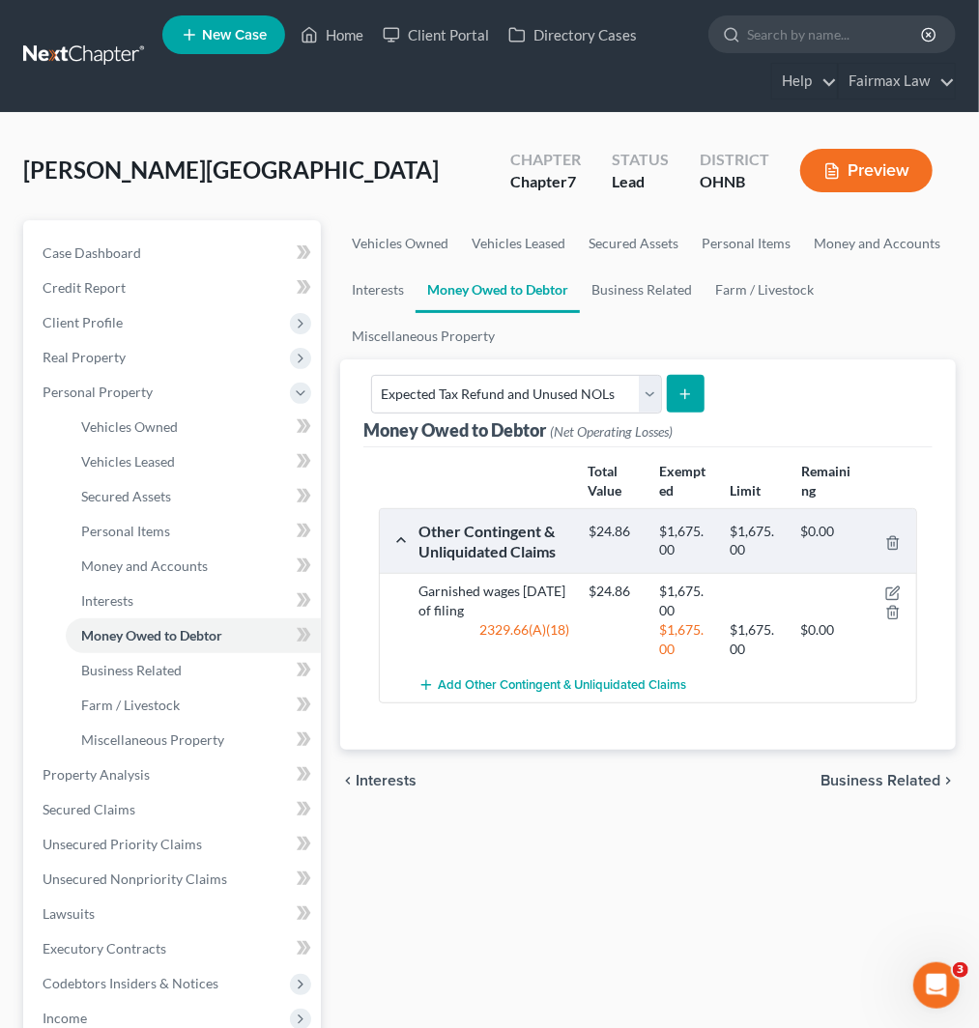
click at [769, 368] on div "Money Owed to Debtor (Net Operating Losses) Select Type of Money Owed Accounts …" at bounding box center [647, 404] width 569 height 88
click at [892, 590] on icon "button" at bounding box center [892, 593] width 15 height 15
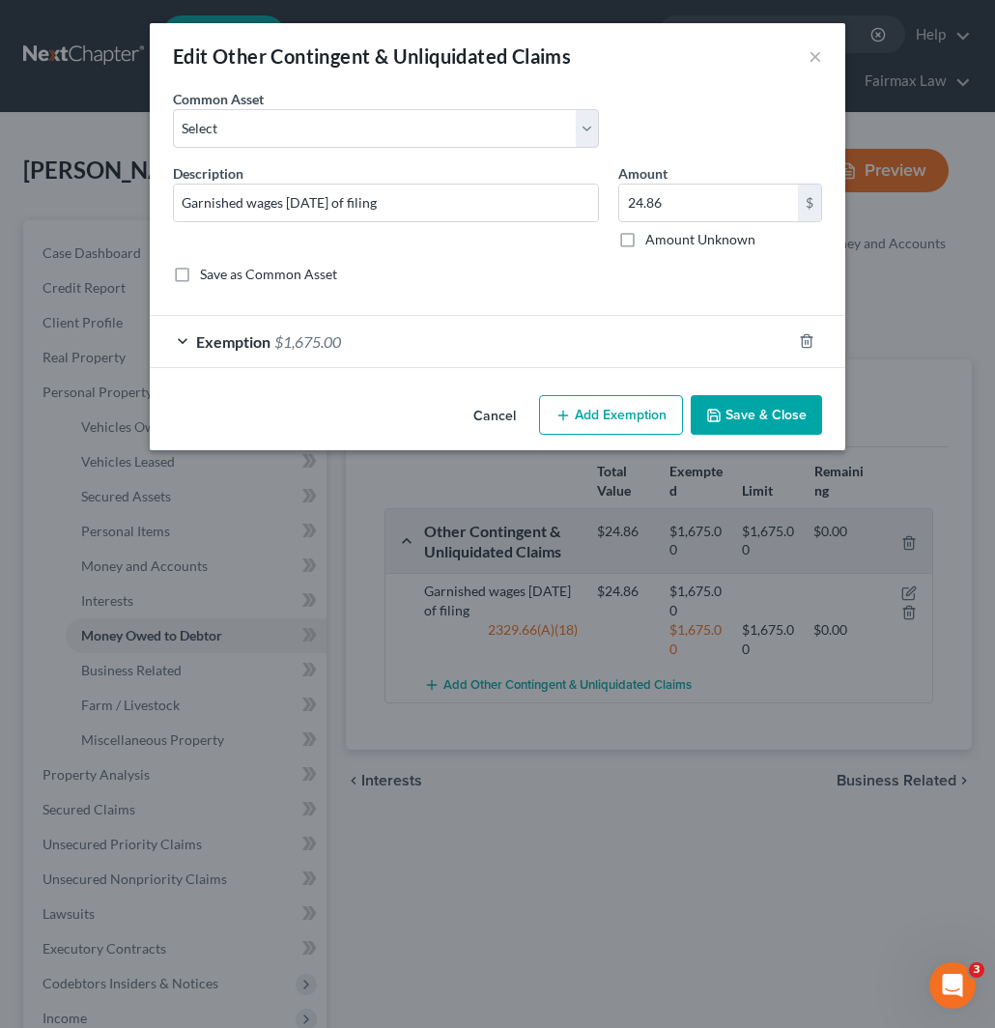
drag, startPoint x: 652, startPoint y: 336, endPoint x: 636, endPoint y: 343, distance: 17.8
click at [652, 335] on div "Exemption $1,675.00" at bounding box center [471, 341] width 642 height 51
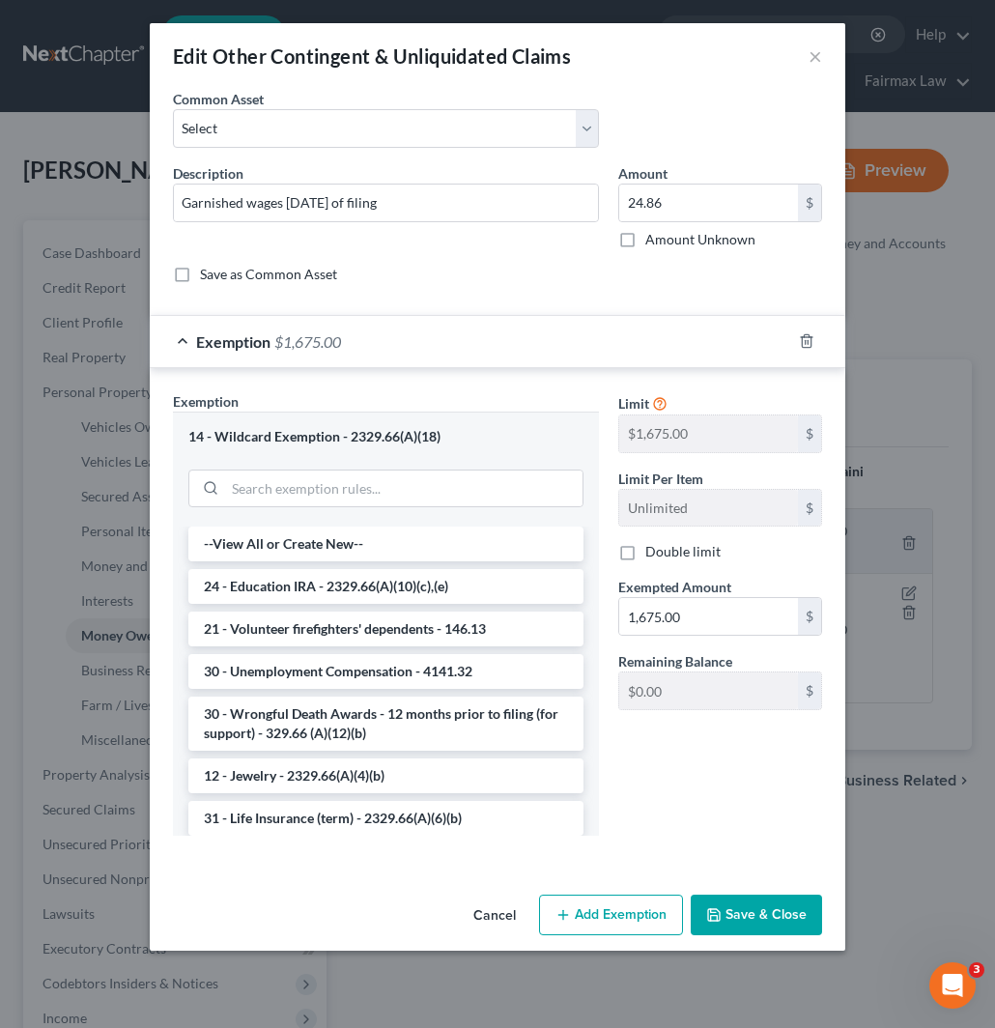
click at [606, 438] on div "Exemption Set must be selected for CA. Exemption * 14 - Wildcard Exemption - 23…" at bounding box center [497, 621] width 669 height 461
click at [619, 433] on div "$1,675.00 $" at bounding box center [721, 434] width 204 height 39
click at [814, 53] on button "×" at bounding box center [816, 55] width 14 height 23
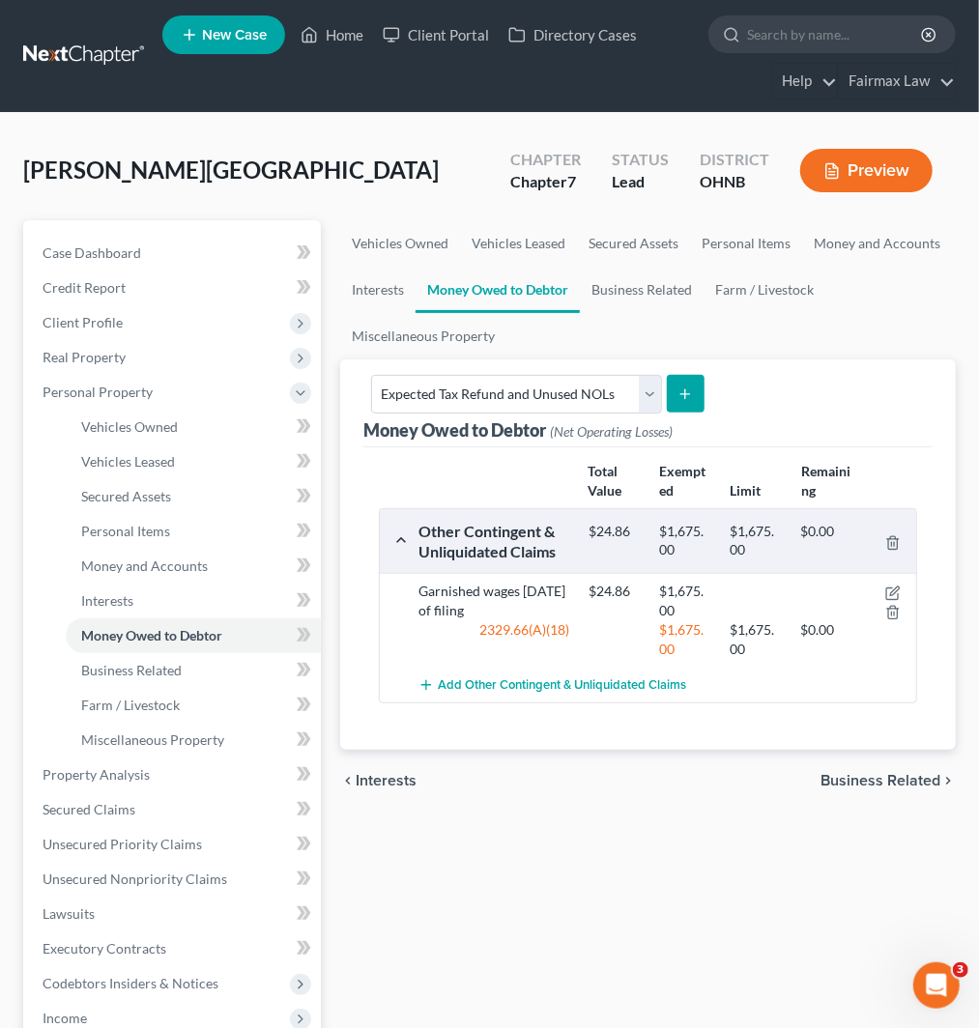
click at [678, 394] on icon "submit" at bounding box center [685, 394] width 15 height 15
click at [680, 397] on icon "submit" at bounding box center [685, 394] width 15 height 15
click at [670, 396] on button "submit" at bounding box center [686, 394] width 38 height 38
click at [687, 390] on icon "submit" at bounding box center [685, 394] width 15 height 15
click at [683, 391] on icon "submit" at bounding box center [685, 394] width 15 height 15
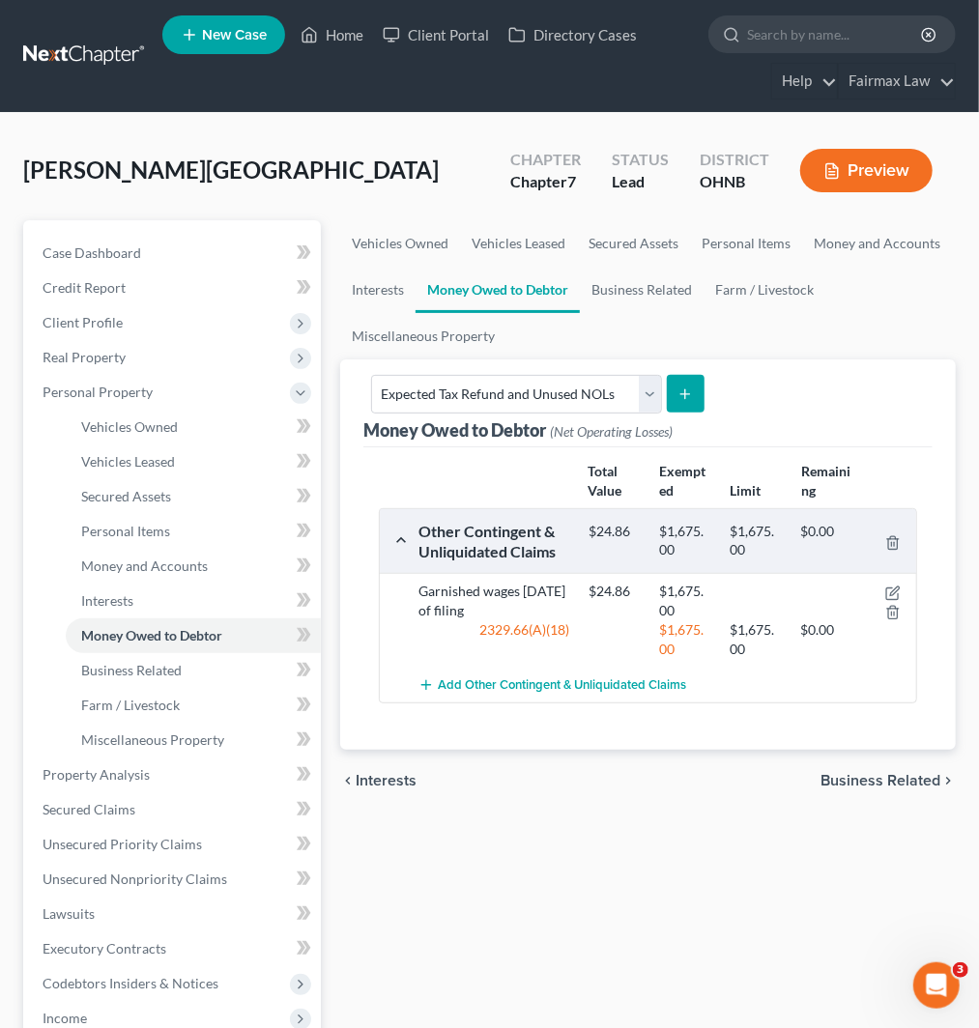
click at [683, 400] on icon "submit" at bounding box center [685, 394] width 15 height 15
click at [678, 400] on icon "submit" at bounding box center [685, 394] width 15 height 15
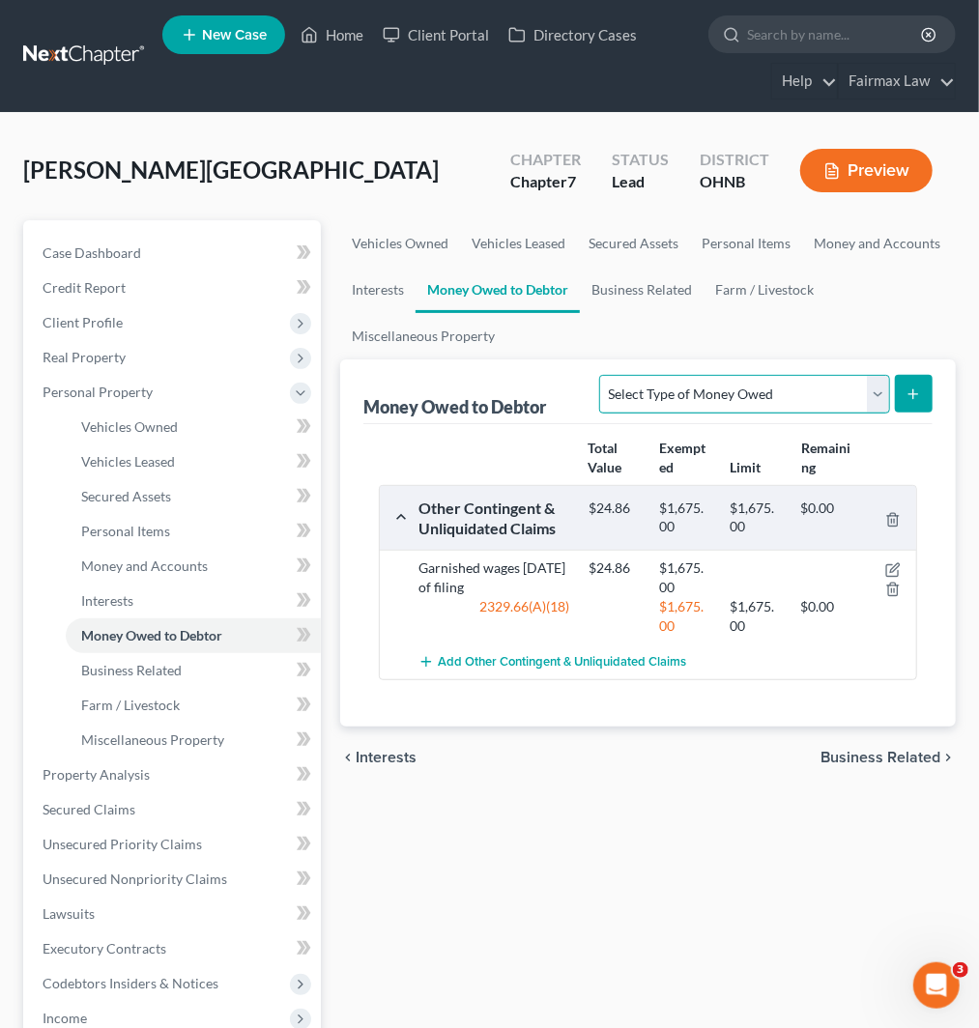
click at [851, 379] on select "Select Type of Money Owed Accounts Receivable Alimony Child Support Claims Agai…" at bounding box center [744, 394] width 290 height 39
click at [599, 375] on select "Select Type of Money Owed Accounts Receivable Alimony Child Support Claims Agai…" at bounding box center [744, 394] width 290 height 39
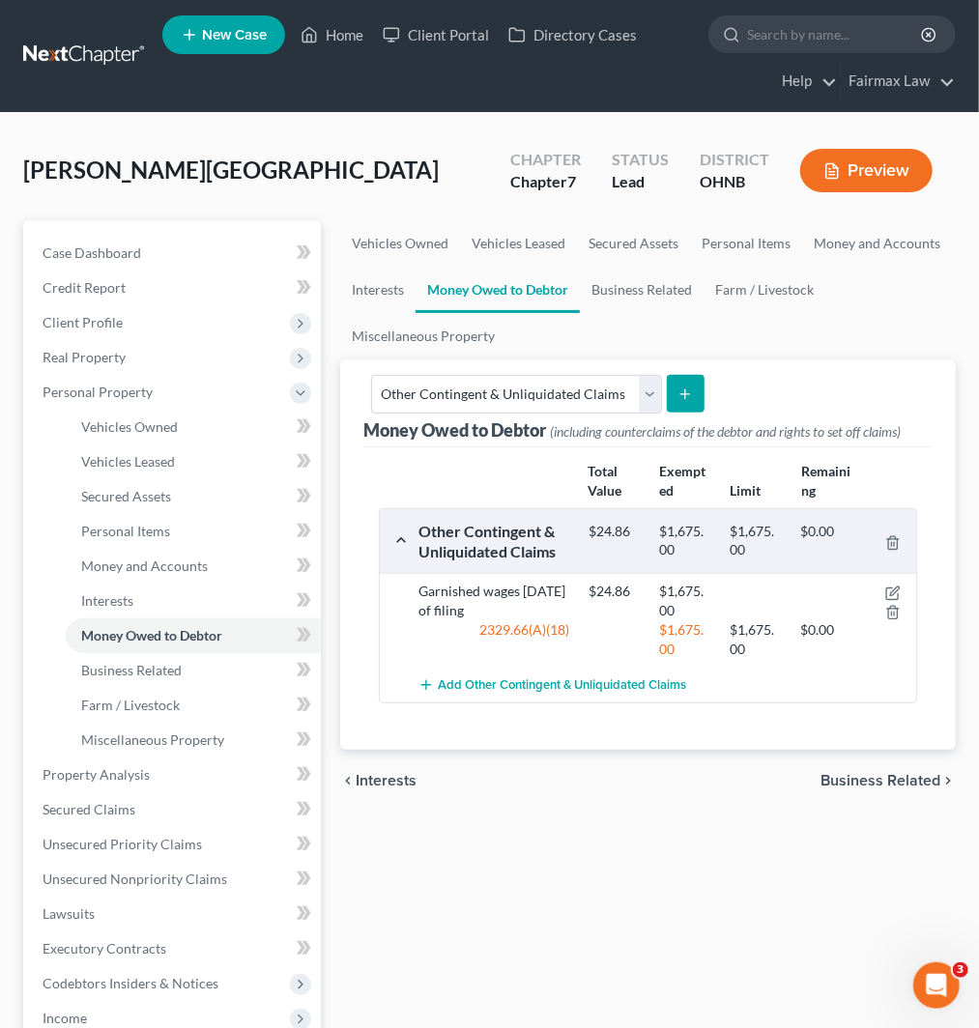
click at [683, 398] on icon "submit" at bounding box center [685, 394] width 15 height 15
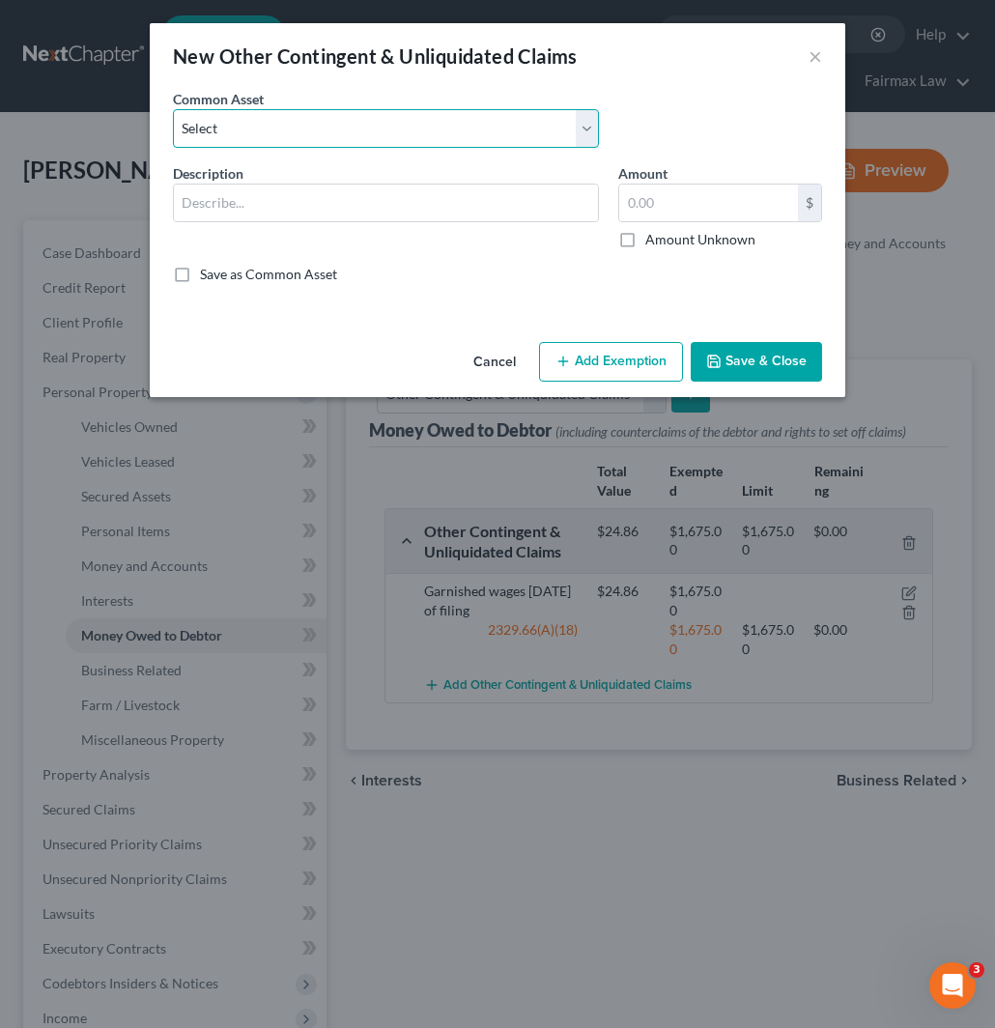
click at [327, 129] on select "Select Rights, including any right of recovery, in wages garnished [DATE] of ba…" at bounding box center [386, 128] width 426 height 39
click at [699, 79] on div "New Other Contingent & Unliquidated Claims ×" at bounding box center [498, 56] width 696 height 66
drag, startPoint x: 505, startPoint y: 358, endPoint x: 506, endPoint y: 373, distance: 15.5
click at [505, 358] on button "Cancel" at bounding box center [494, 363] width 73 height 39
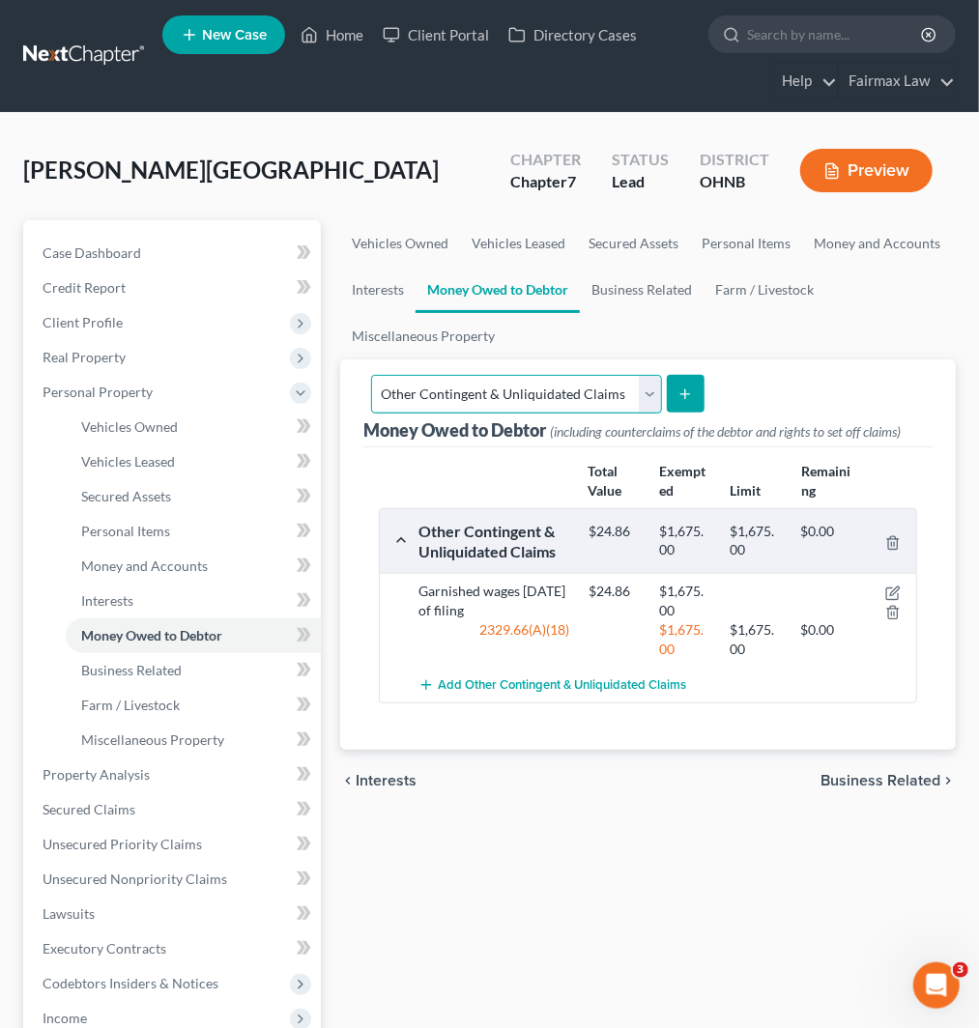
click at [600, 391] on select "Select Type of Money Owed Accounts Receivable Alimony Child Support Claims Agai…" at bounding box center [516, 394] width 290 height 39
select select "expected_tax_refund"
click at [371, 375] on select "Select Type of Money Owed Accounts Receivable Alimony Child Support Claims Agai…" at bounding box center [516, 394] width 290 height 39
click at [687, 392] on icon "submit" at bounding box center [685, 394] width 15 height 15
select select "0"
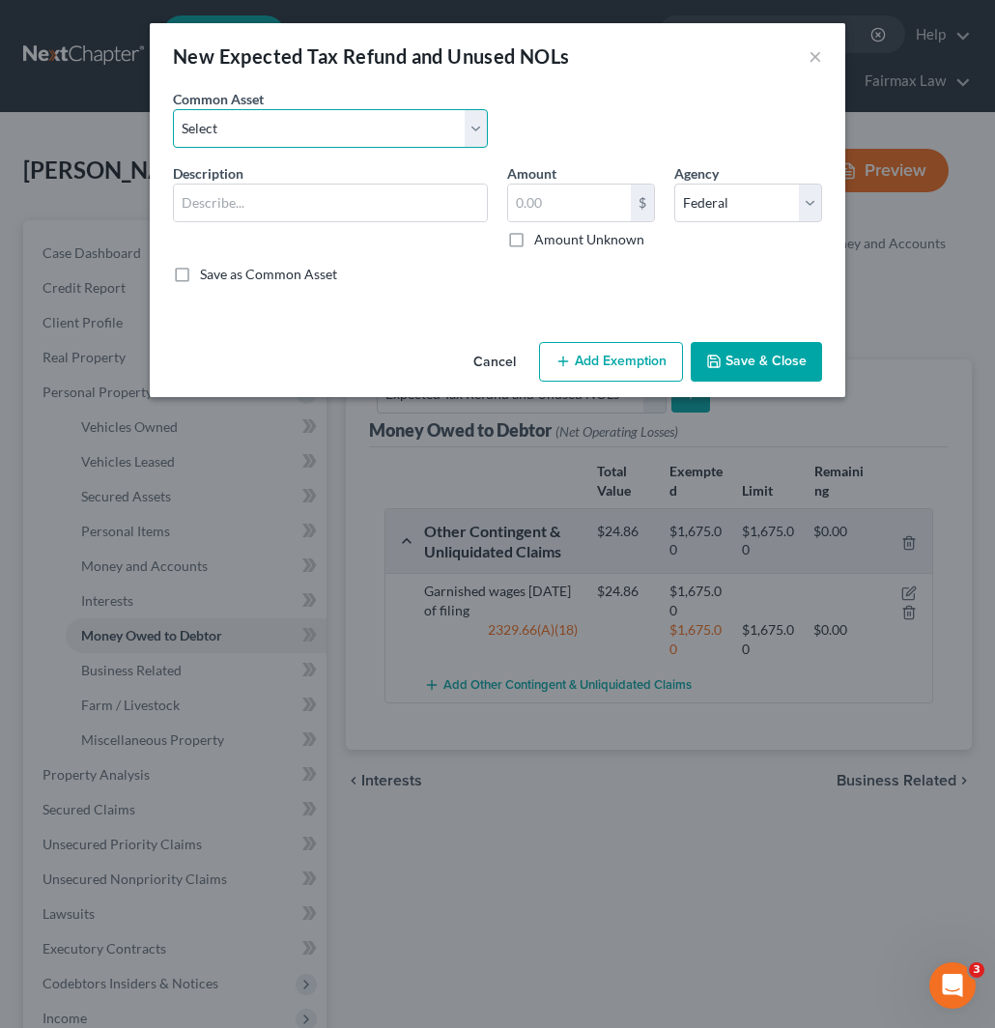
click at [283, 120] on select "Select Potential 2025 tax refunds - estimated and prorated for September Potent…" at bounding box center [330, 128] width 315 height 39
select select "1"
click at [173, 109] on select "Select Potential 2025 tax refunds - estimated and prorated for September Potent…" at bounding box center [330, 128] width 315 height 39
type input "Potential 2025 tax refunds - estimated and prorated for October"
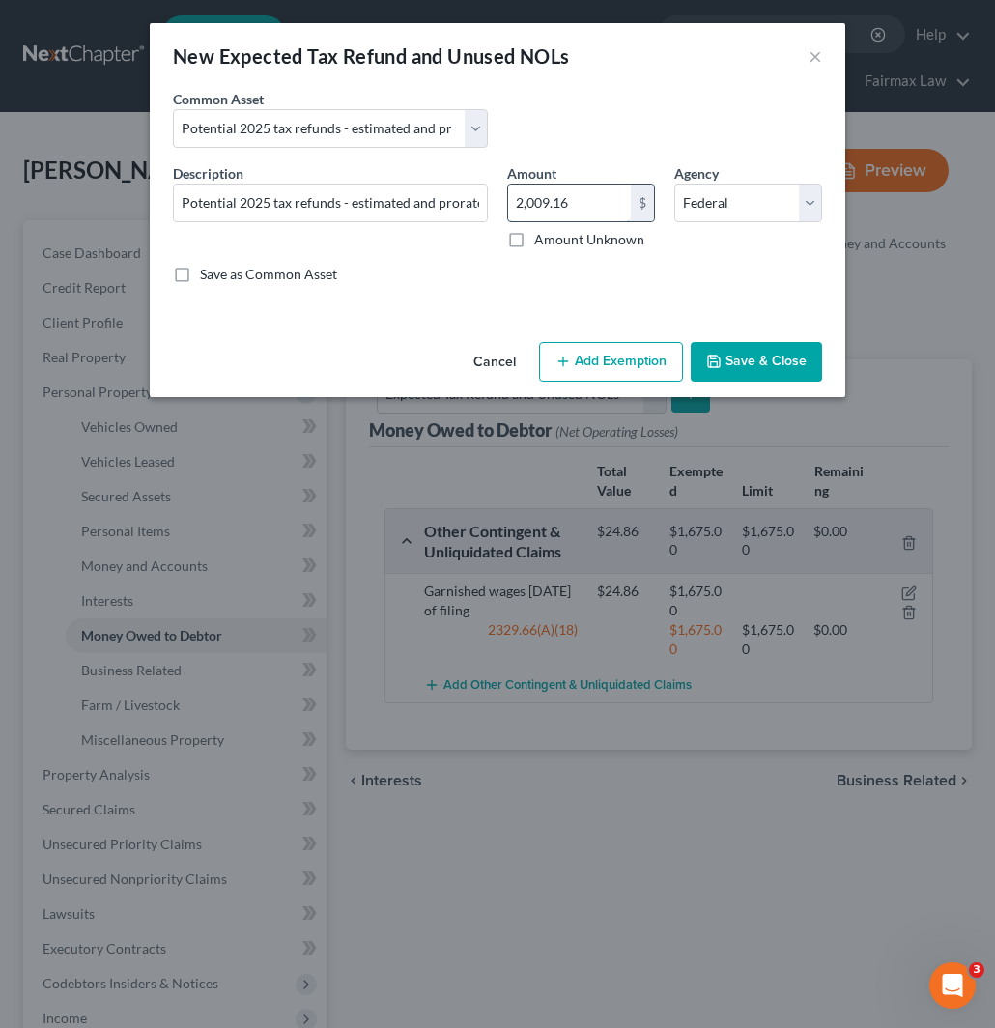
click at [591, 201] on input "2,009.16" at bounding box center [569, 203] width 123 height 37
paste input "8,887.5"
type input "8,887.5"
click at [754, 352] on button "Save & Close" at bounding box center [756, 362] width 131 height 41
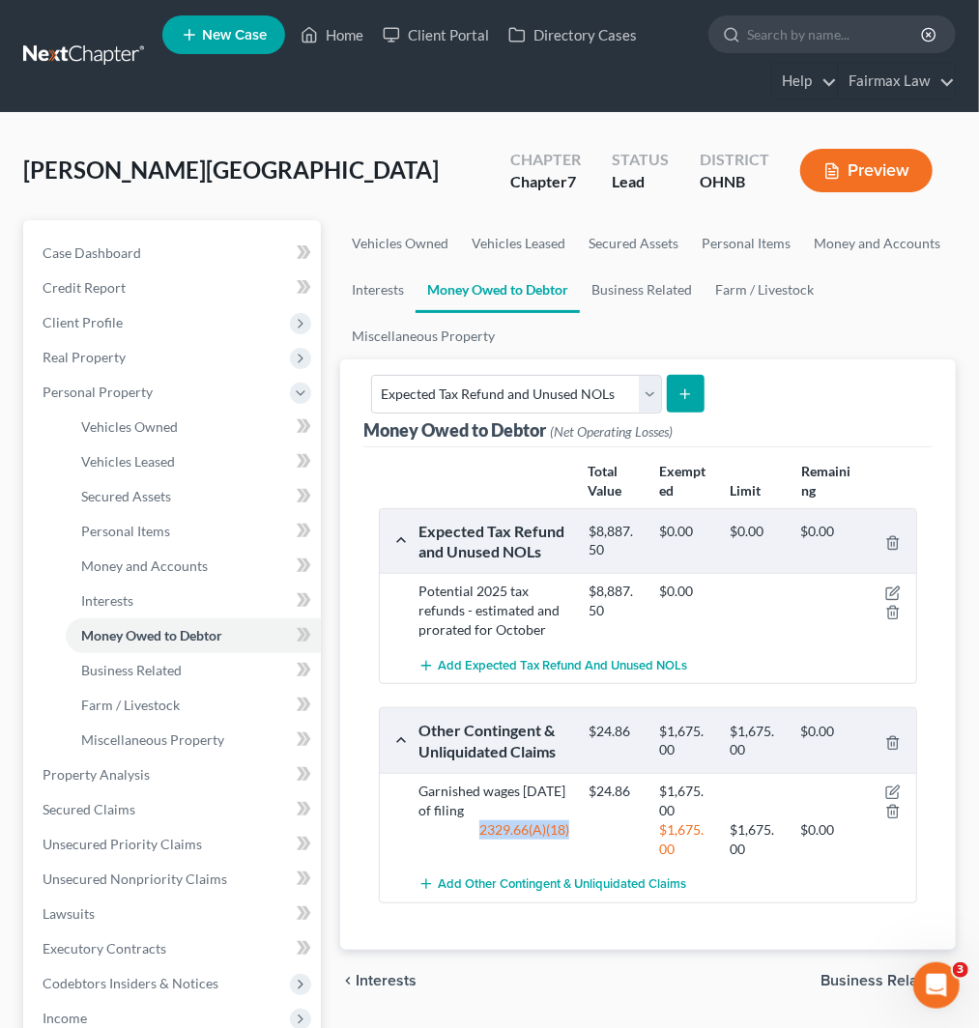
drag, startPoint x: 440, startPoint y: 838, endPoint x: 602, endPoint y: 839, distance: 162.4
click at [600, 838] on div "2329.66(A)(18) $1,675.00 $1,675.00 $0.00" at bounding box center [663, 840] width 509 height 39
click at [606, 839] on div at bounding box center [614, 840] width 71 height 39
click at [600, 825] on div at bounding box center [614, 840] width 71 height 39
click at [791, 327] on ul "Vehicles Owned Vehicles Leased Secured Assets Personal Items Money and Accounts…" at bounding box center [648, 289] width 616 height 139
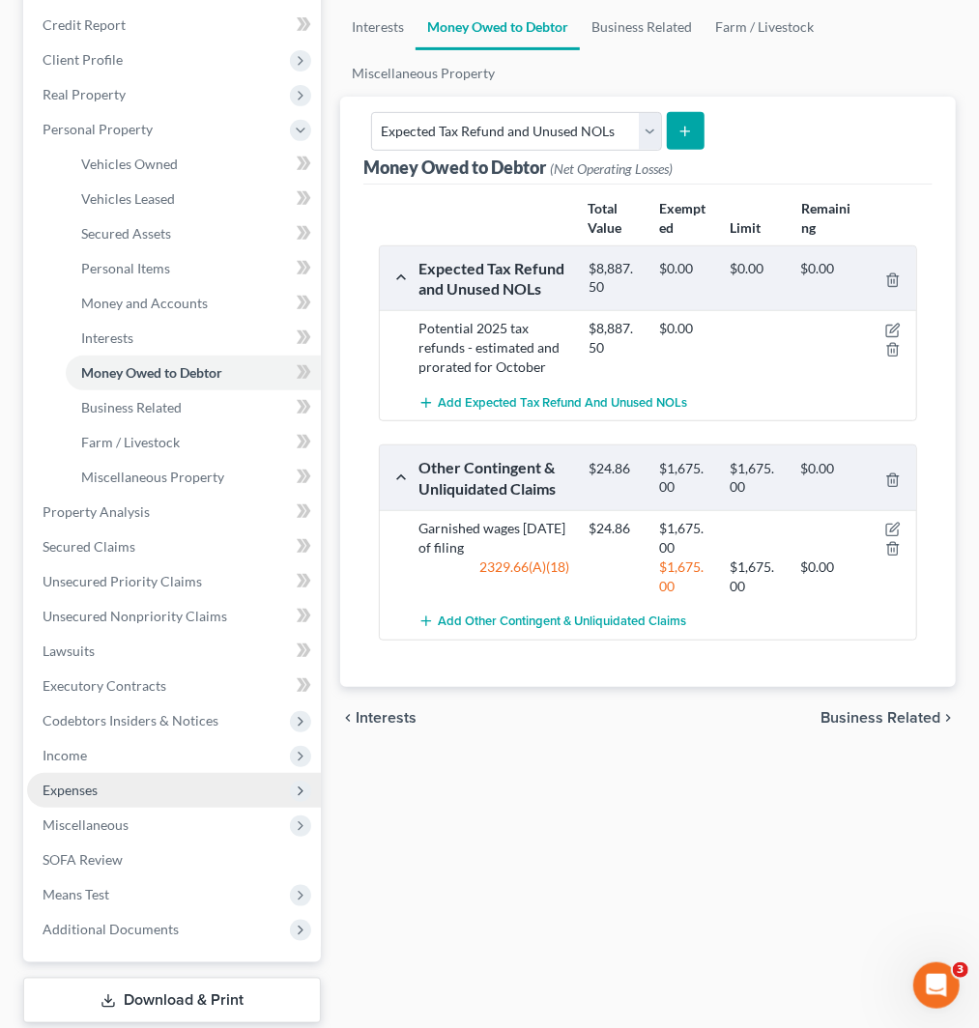
scroll to position [322, 0]
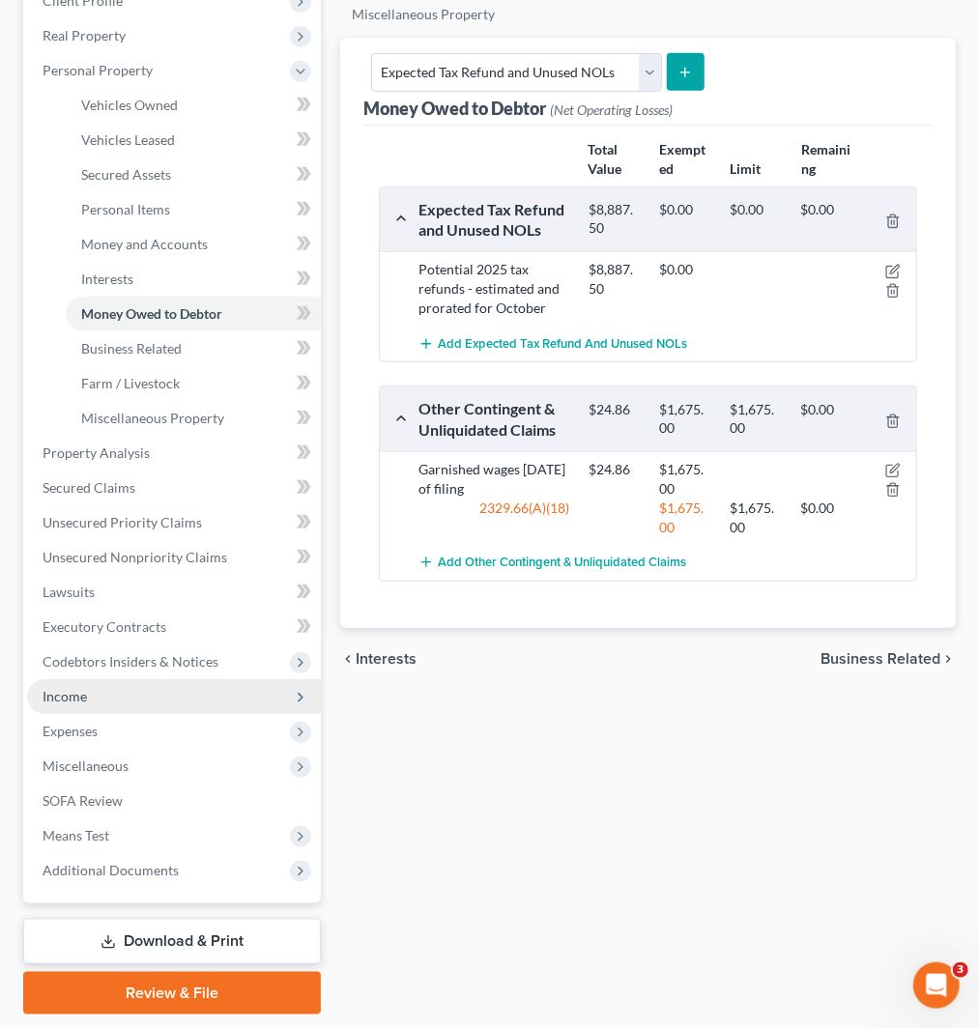
click at [101, 706] on span "Income" at bounding box center [174, 696] width 294 height 35
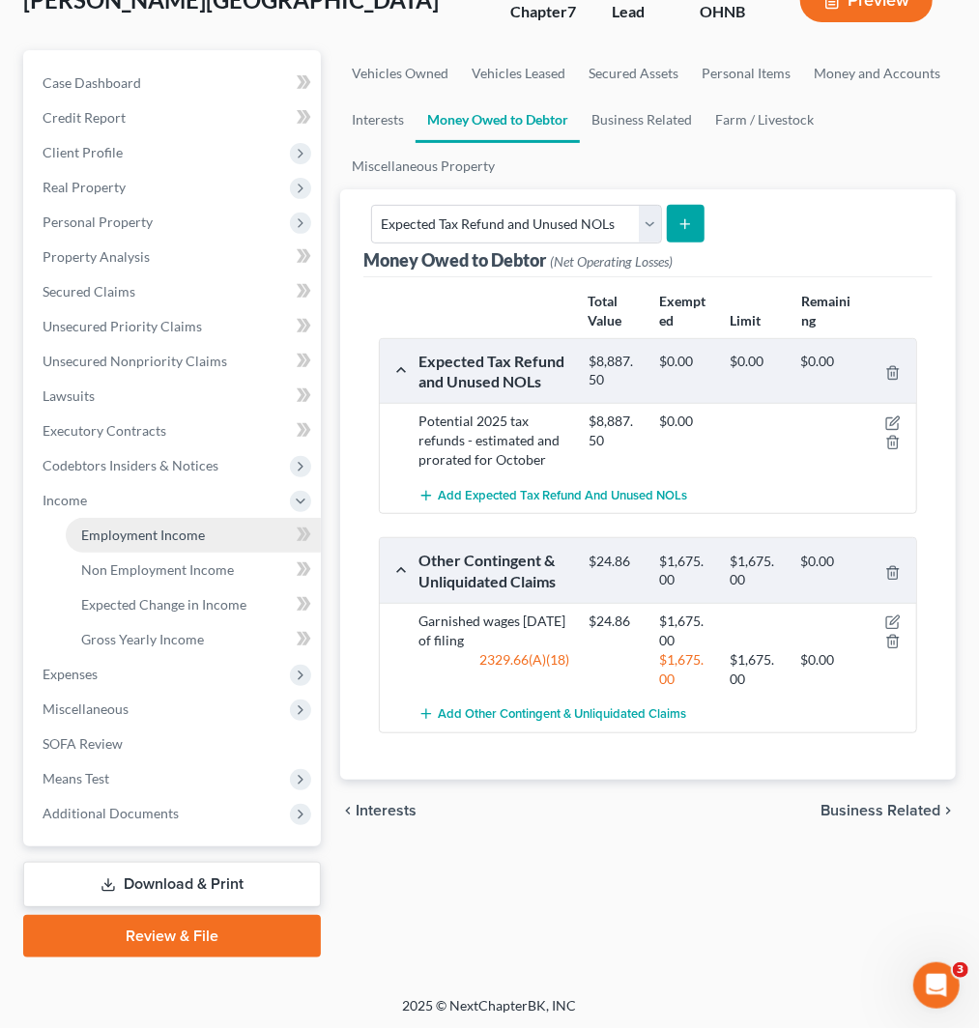
click at [132, 529] on span "Employment Income" at bounding box center [143, 535] width 124 height 16
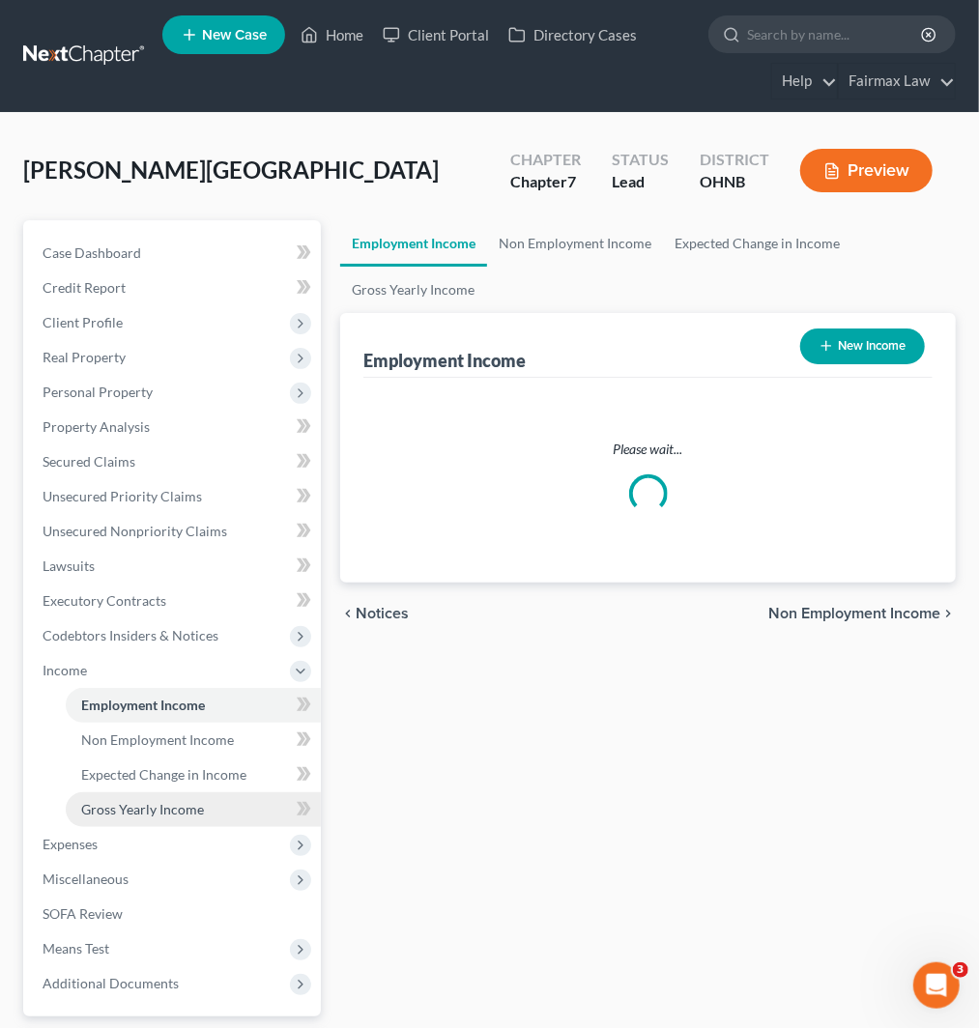
click at [164, 802] on span "Gross Yearly Income" at bounding box center [142, 809] width 123 height 16
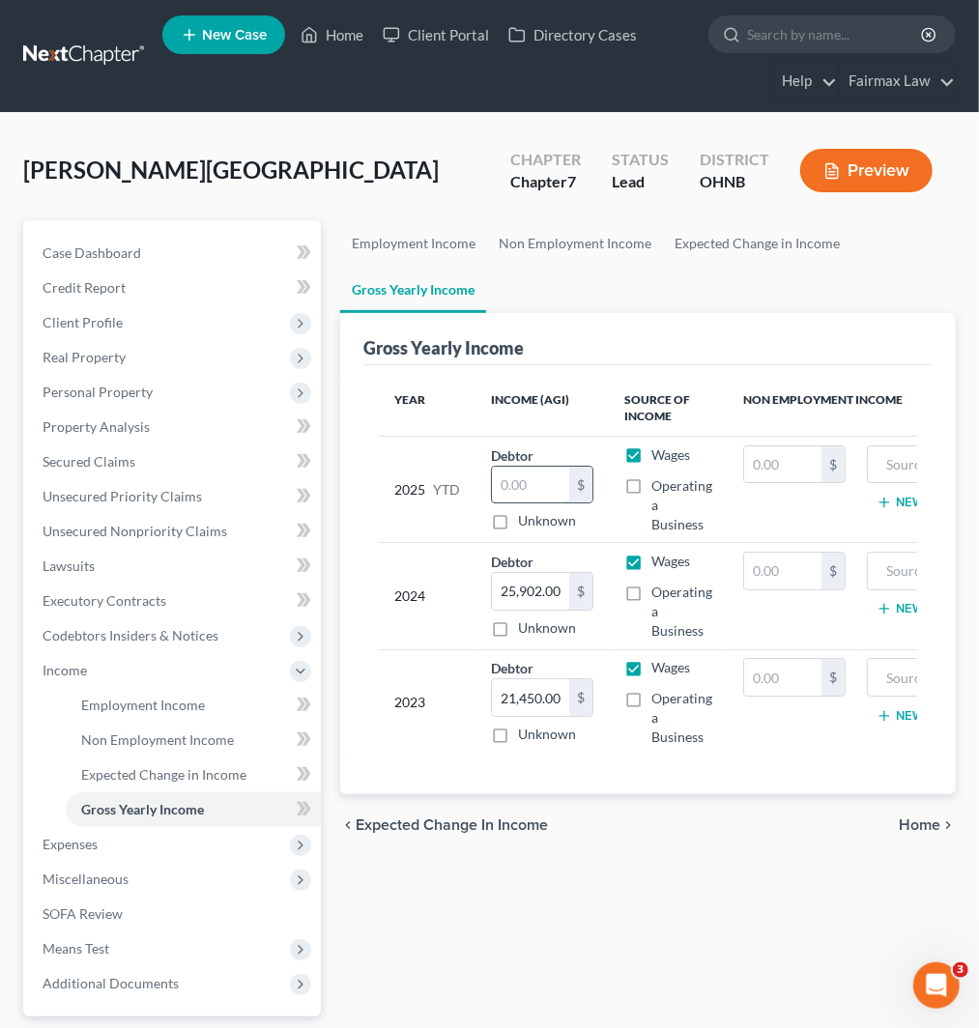
click at [539, 500] on input "text" at bounding box center [530, 485] width 77 height 37
paste input "8701.00"
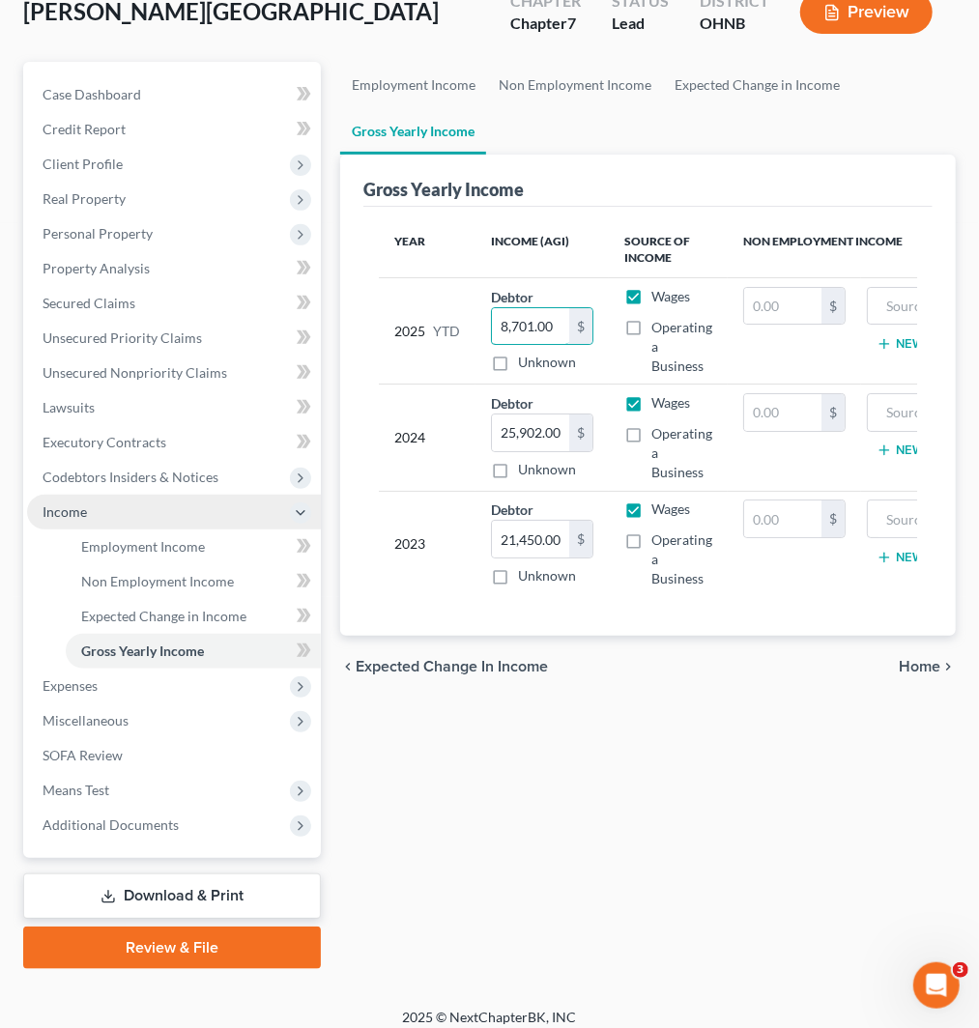
scroll to position [170, 0]
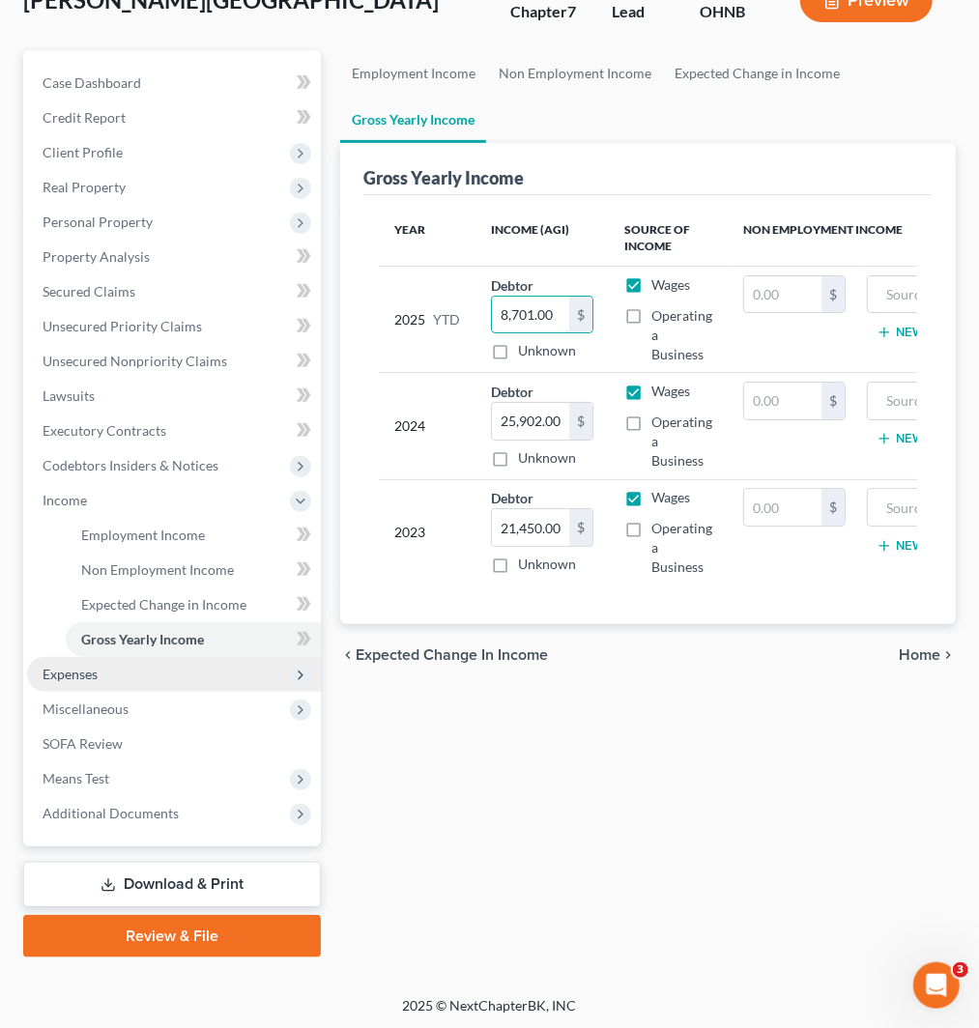
type input "8,701.00"
click at [92, 675] on span "Expenses" at bounding box center [70, 674] width 55 height 16
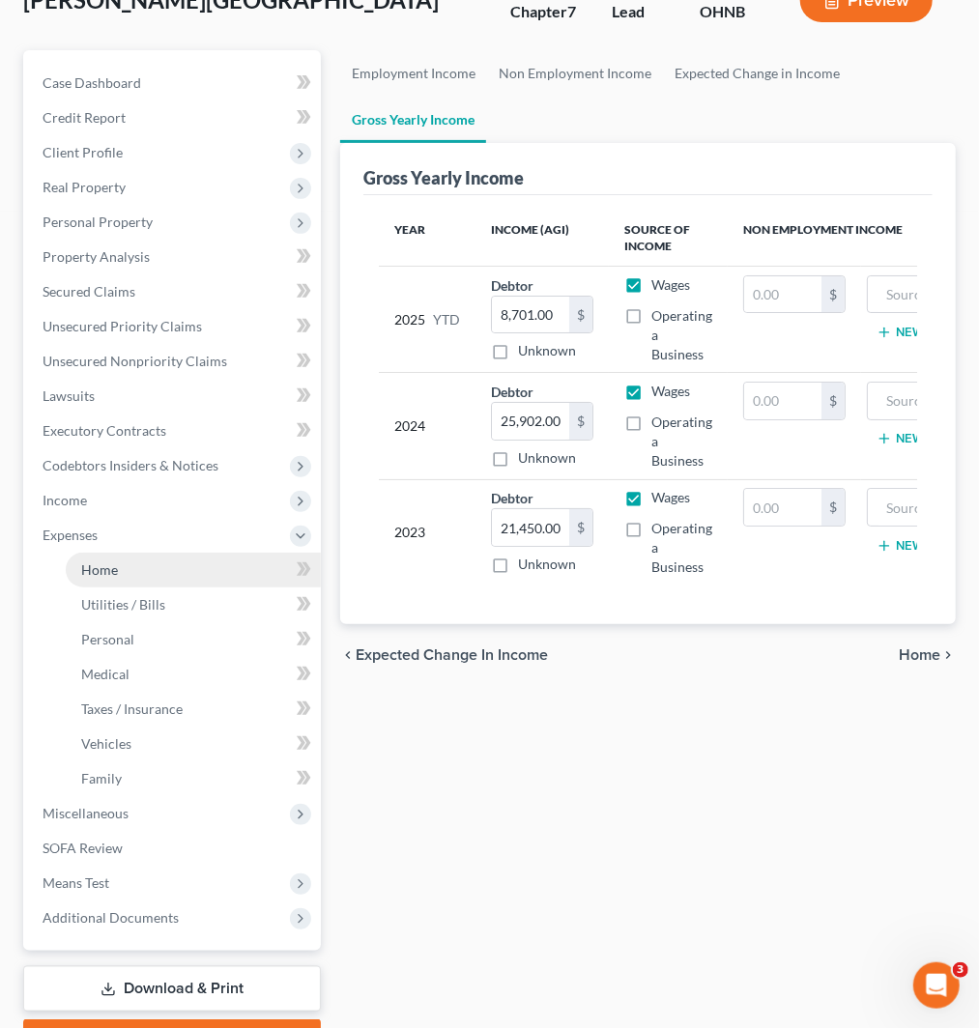
click at [109, 562] on span "Home" at bounding box center [99, 570] width 37 height 16
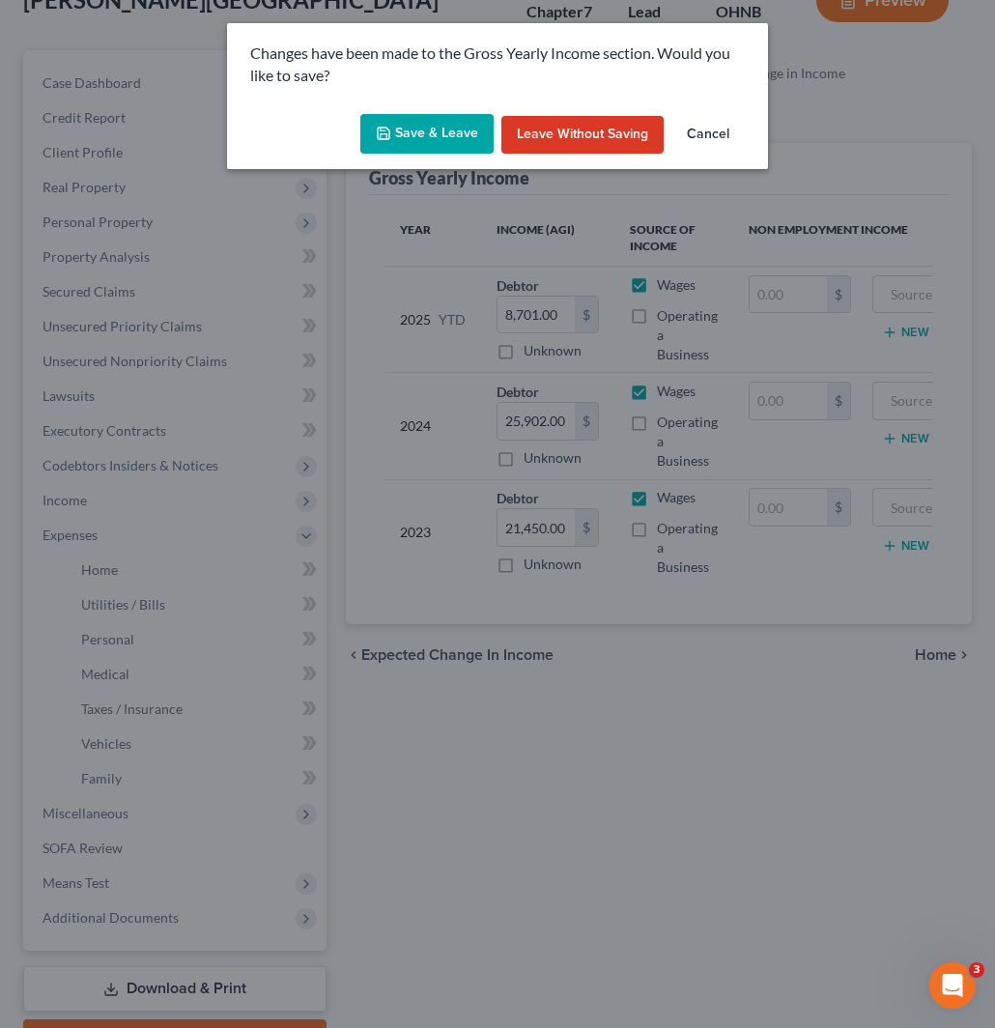
click at [417, 137] on button "Save & Leave" at bounding box center [427, 134] width 133 height 41
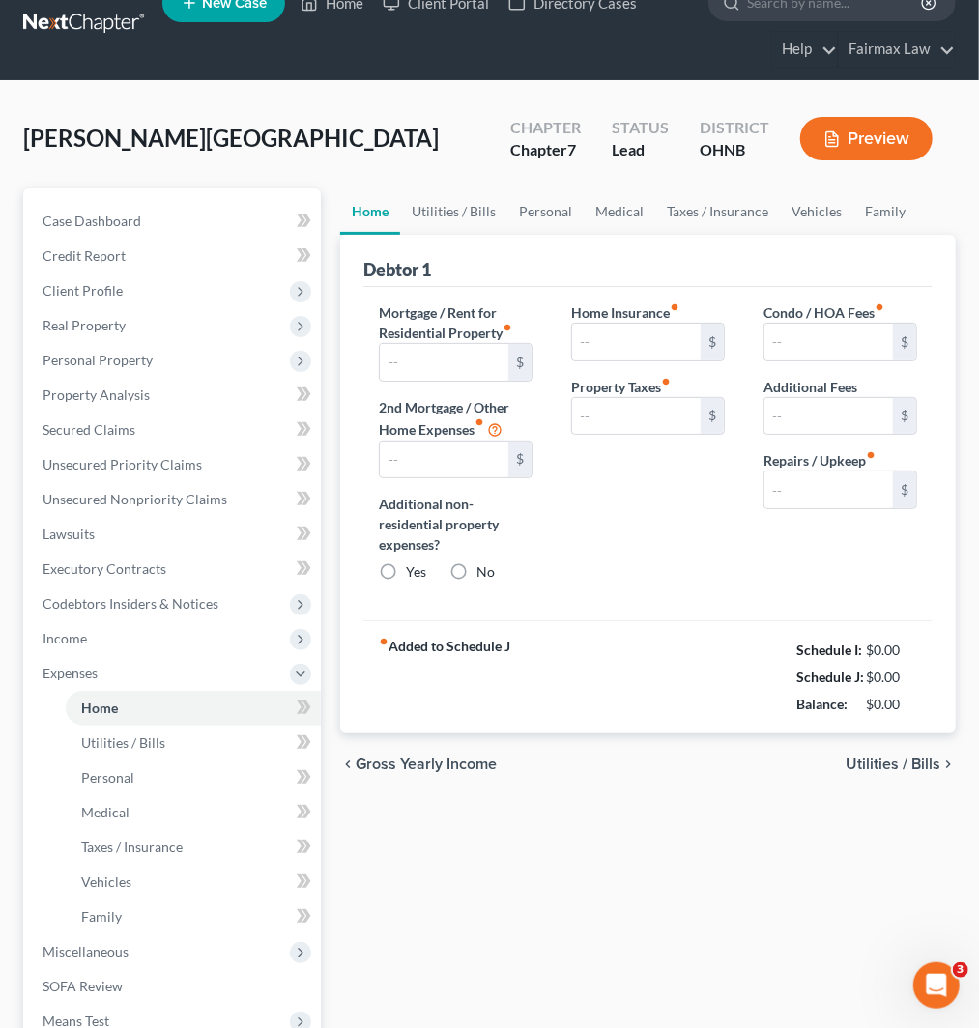
scroll to position [2, 0]
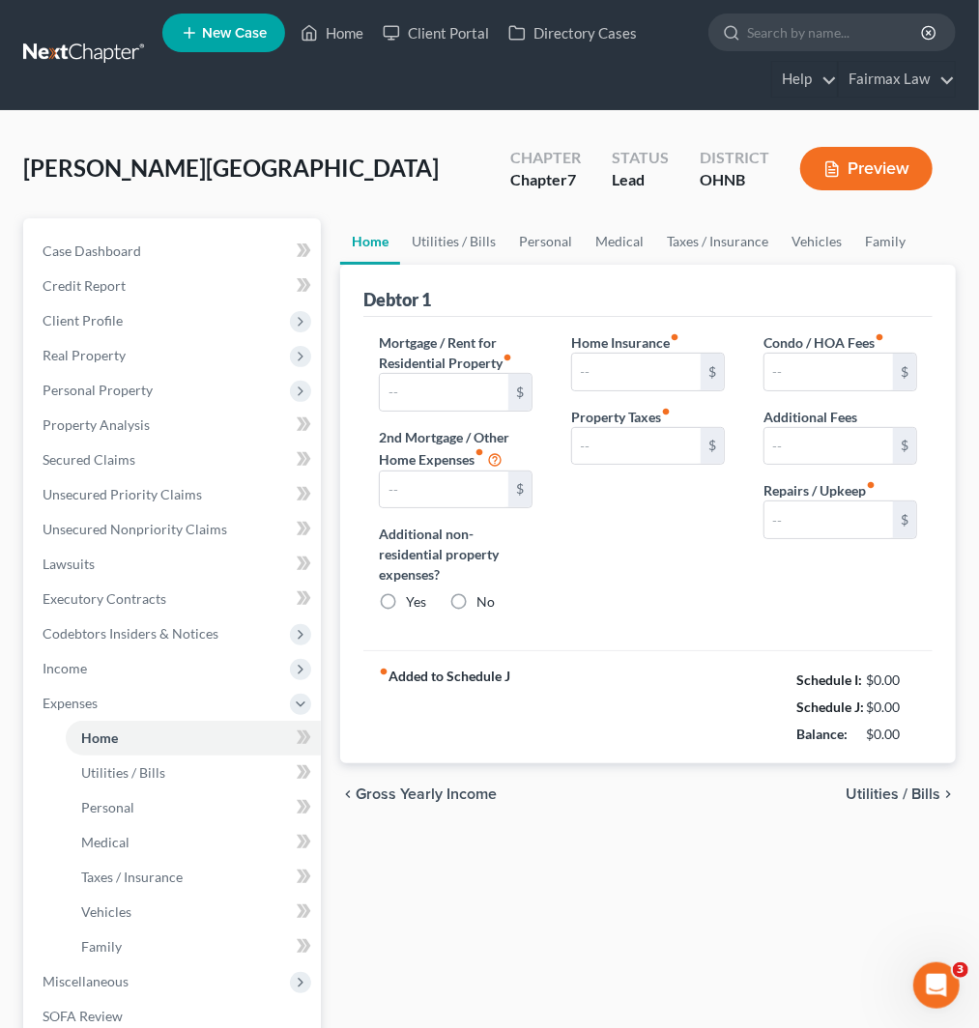
type input "0.00"
radio input "true"
type input "0.00"
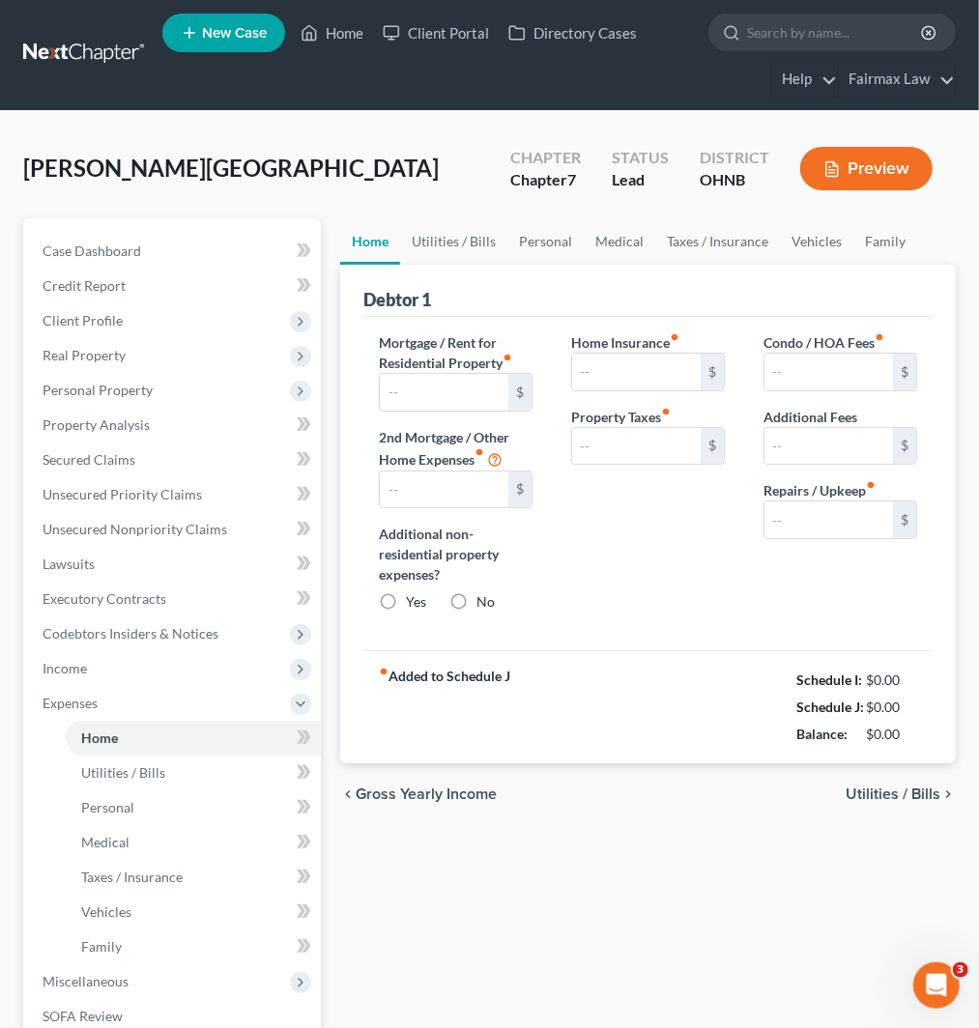
type input "0.00"
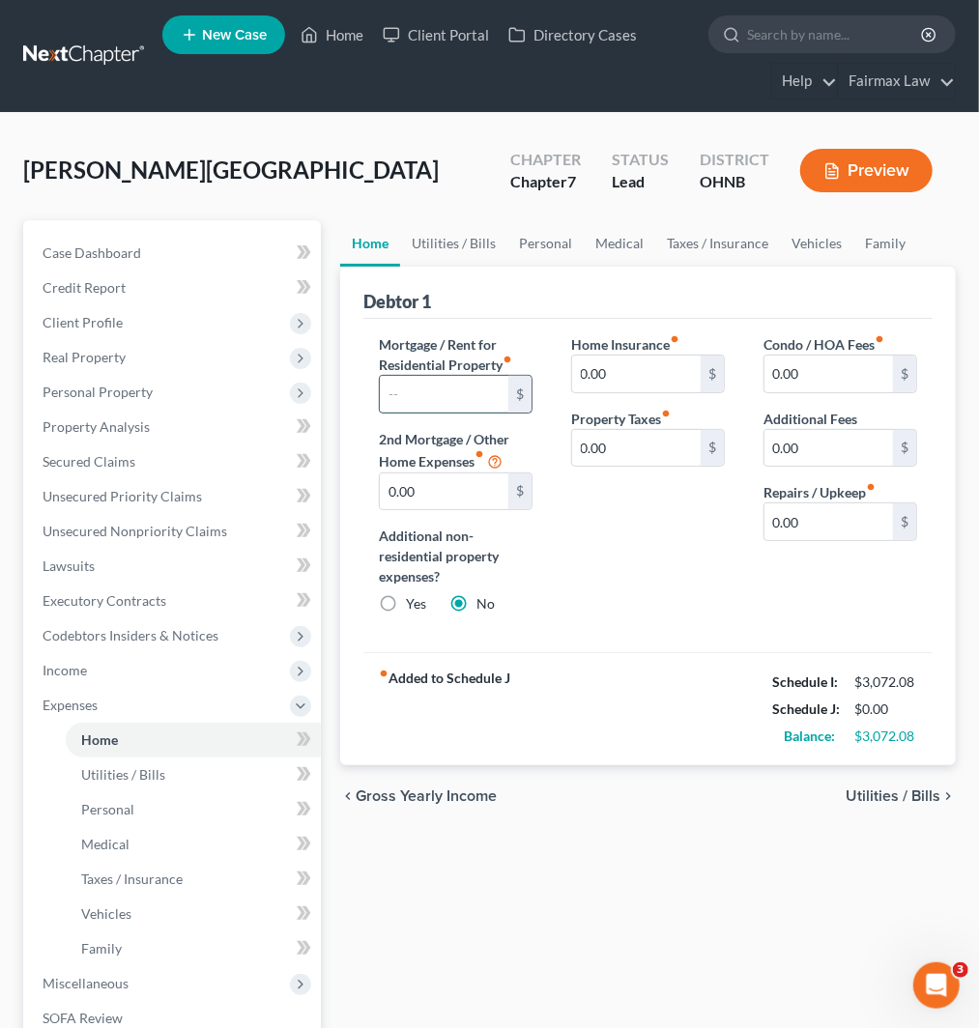
click at [440, 392] on input "text" at bounding box center [444, 394] width 129 height 37
type input "900"
click at [822, 245] on link "Vehicles" at bounding box center [816, 243] width 73 height 46
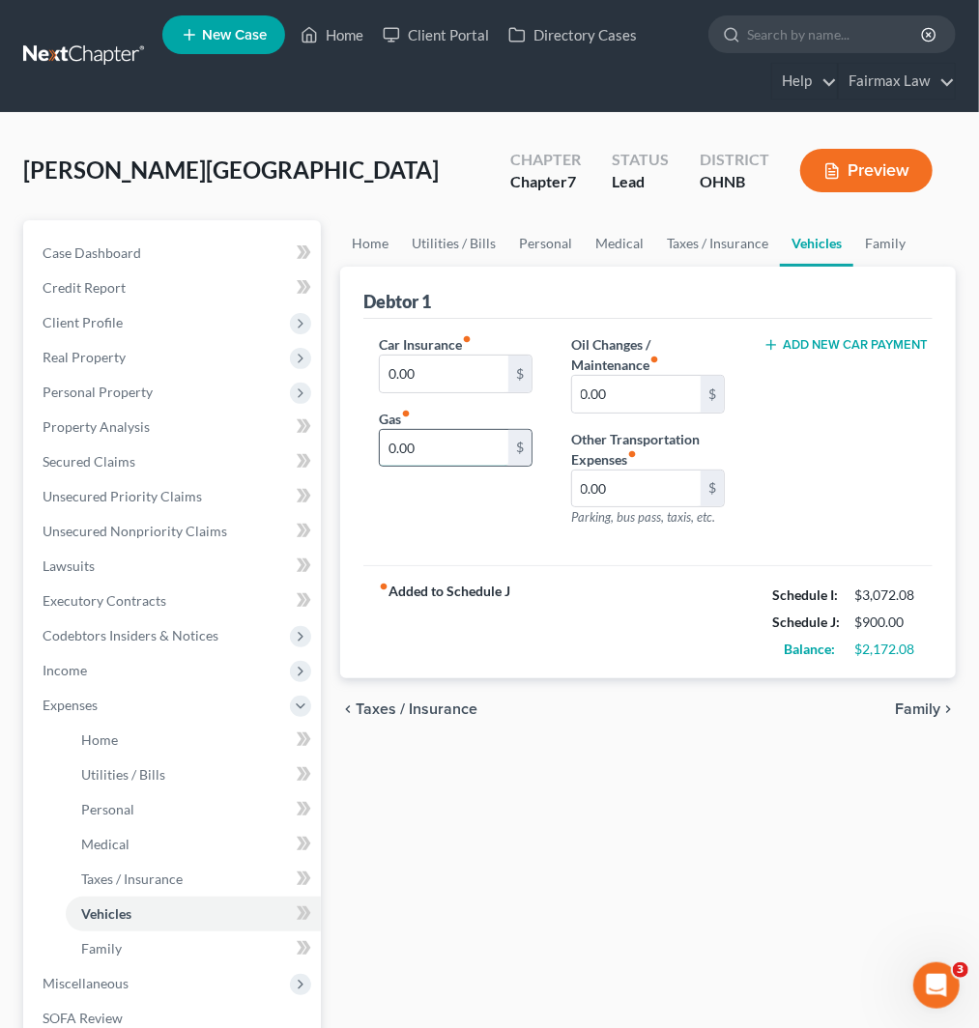
click at [440, 449] on input "0.00" at bounding box center [444, 448] width 129 height 37
type input "400"
click at [447, 243] on link "Utilities / Bills" at bounding box center [453, 243] width 107 height 46
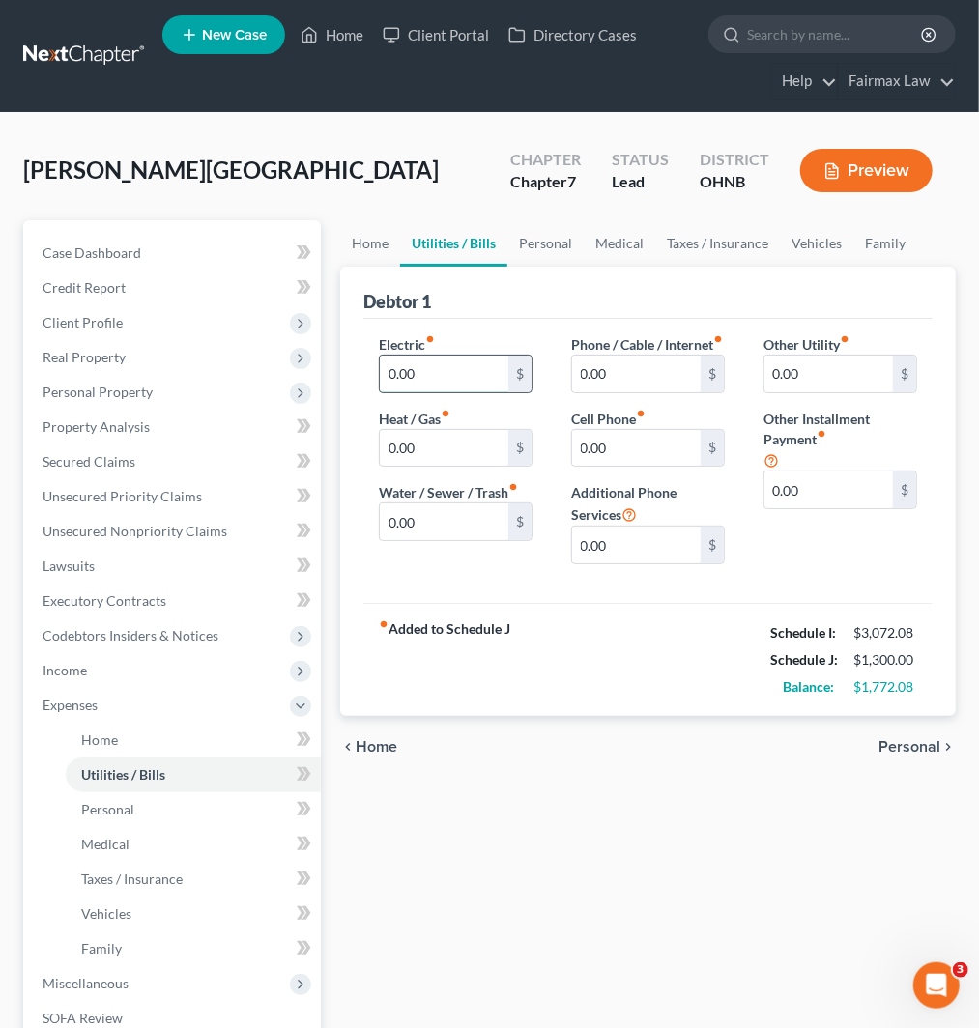
click at [456, 377] on input "0.00" at bounding box center [444, 374] width 129 height 37
type input "100"
click at [402, 433] on input "0.00" at bounding box center [444, 448] width 129 height 37
type input "114"
click at [422, 516] on input "0.00" at bounding box center [444, 522] width 129 height 37
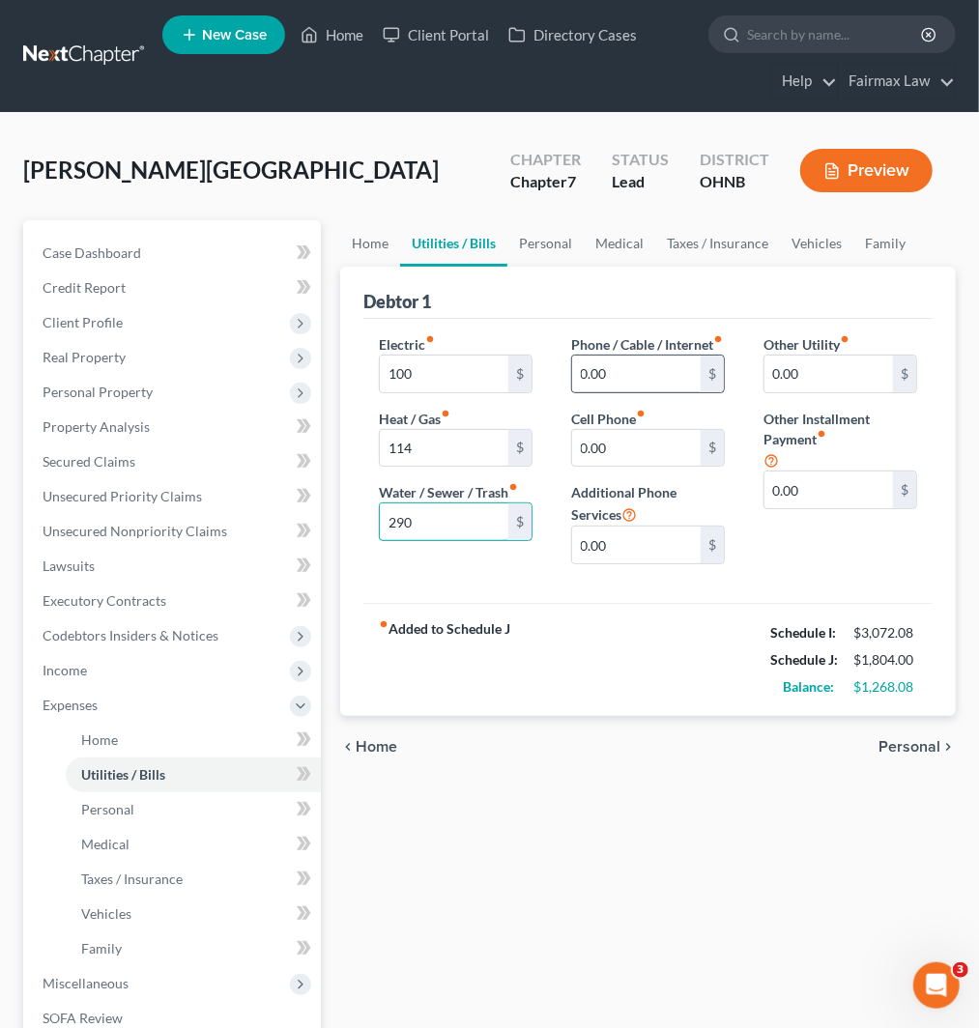
type input "290"
click at [622, 381] on input "0.00" at bounding box center [636, 374] width 129 height 37
type input "70"
click at [622, 462] on input "0.00" at bounding box center [636, 448] width 129 height 37
type input "49"
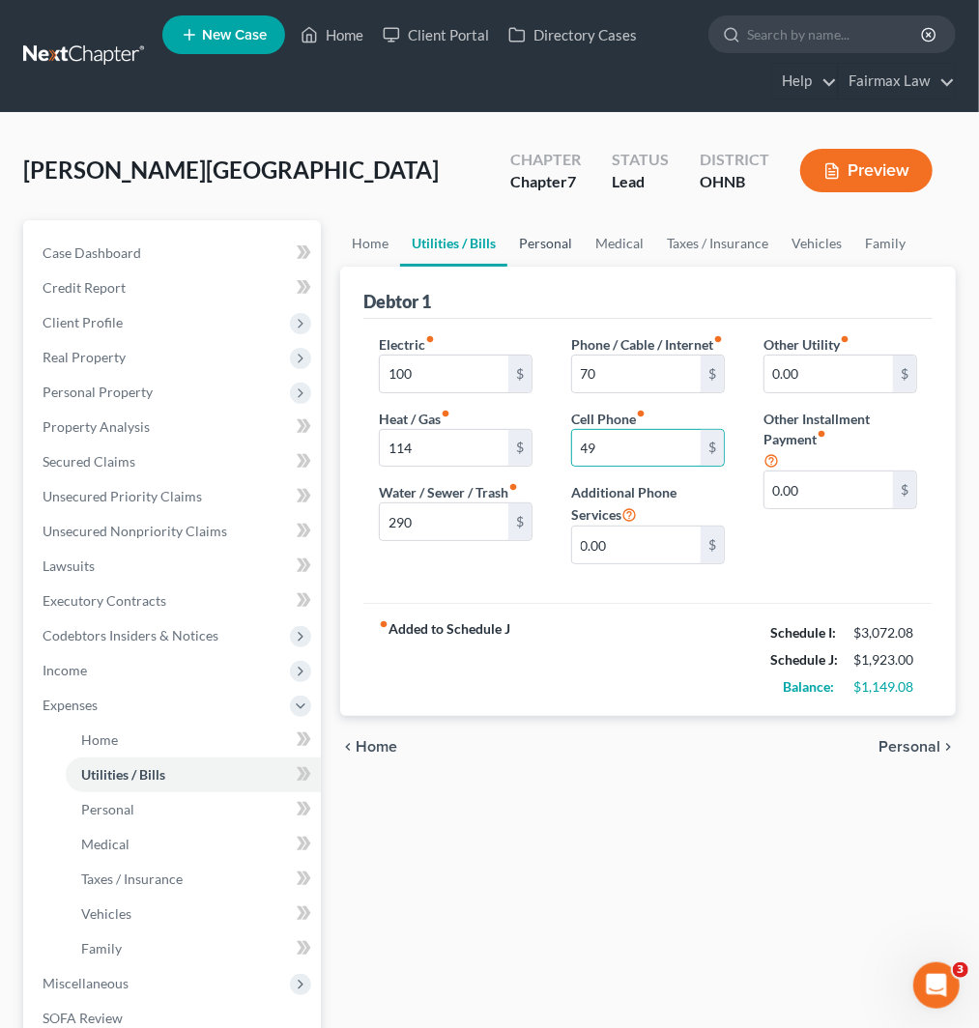
click at [541, 240] on link "Personal" at bounding box center [545, 243] width 76 height 46
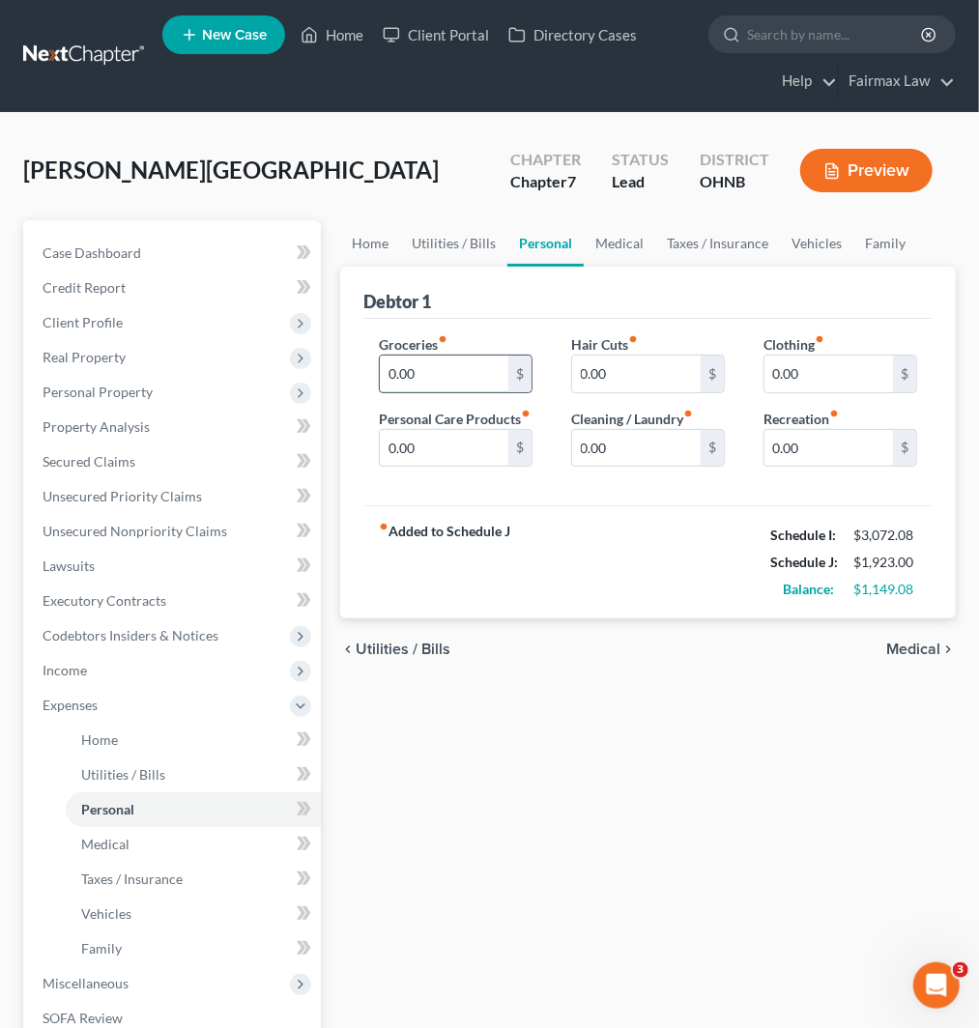
click at [409, 375] on input "0.00" at bounding box center [444, 374] width 129 height 37
type input "1,028"
click at [615, 448] on input "0.00" at bounding box center [636, 448] width 129 height 37
type input "85"
click at [789, 371] on input "0.00" at bounding box center [828, 374] width 129 height 37
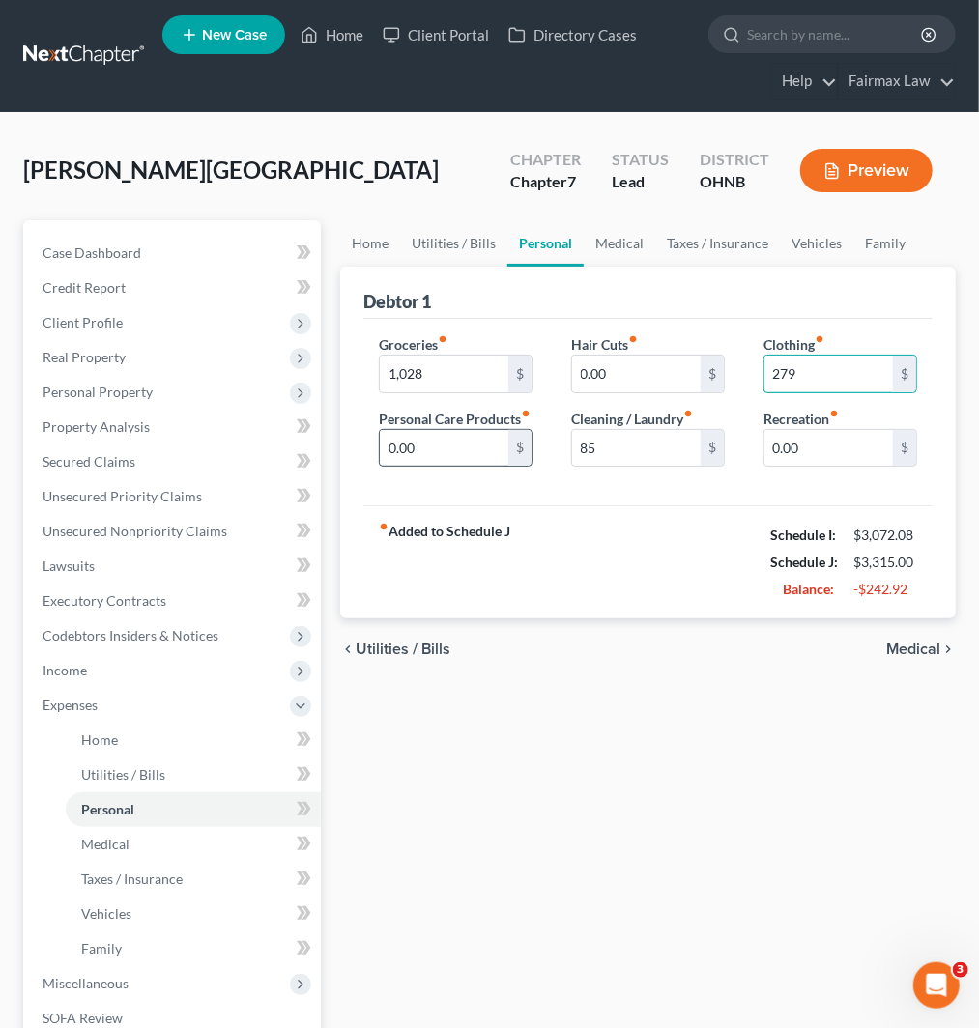
type input "279"
click at [446, 467] on input "0.00" at bounding box center [444, 448] width 129 height 37
type input "96"
click at [814, 439] on input "0.00" at bounding box center [828, 448] width 129 height 37
type input "412"
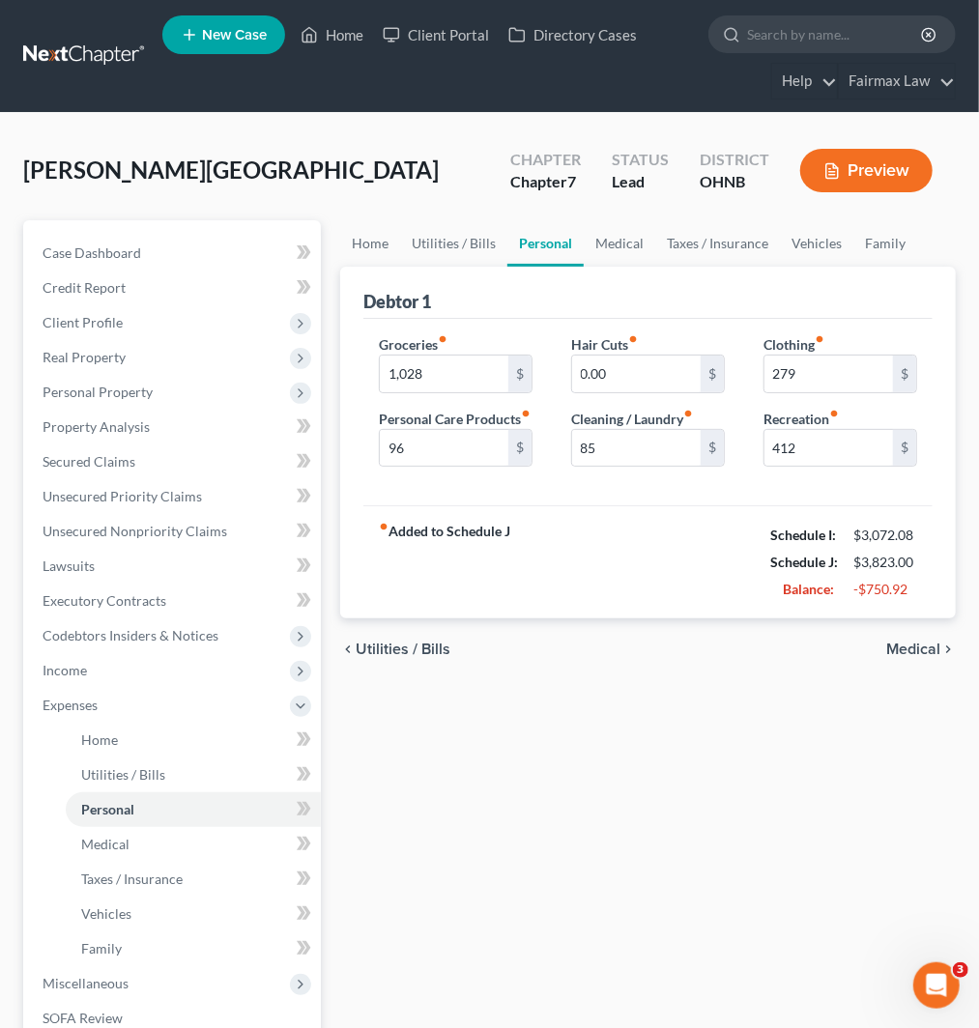
click at [718, 483] on div "Hair Cuts fiber_manual_record 0.00 $ Cleaning / Laundry fiber_manual_record 85 $" at bounding box center [648, 408] width 192 height 149
click at [886, 243] on link "Family" at bounding box center [885, 243] width 64 height 46
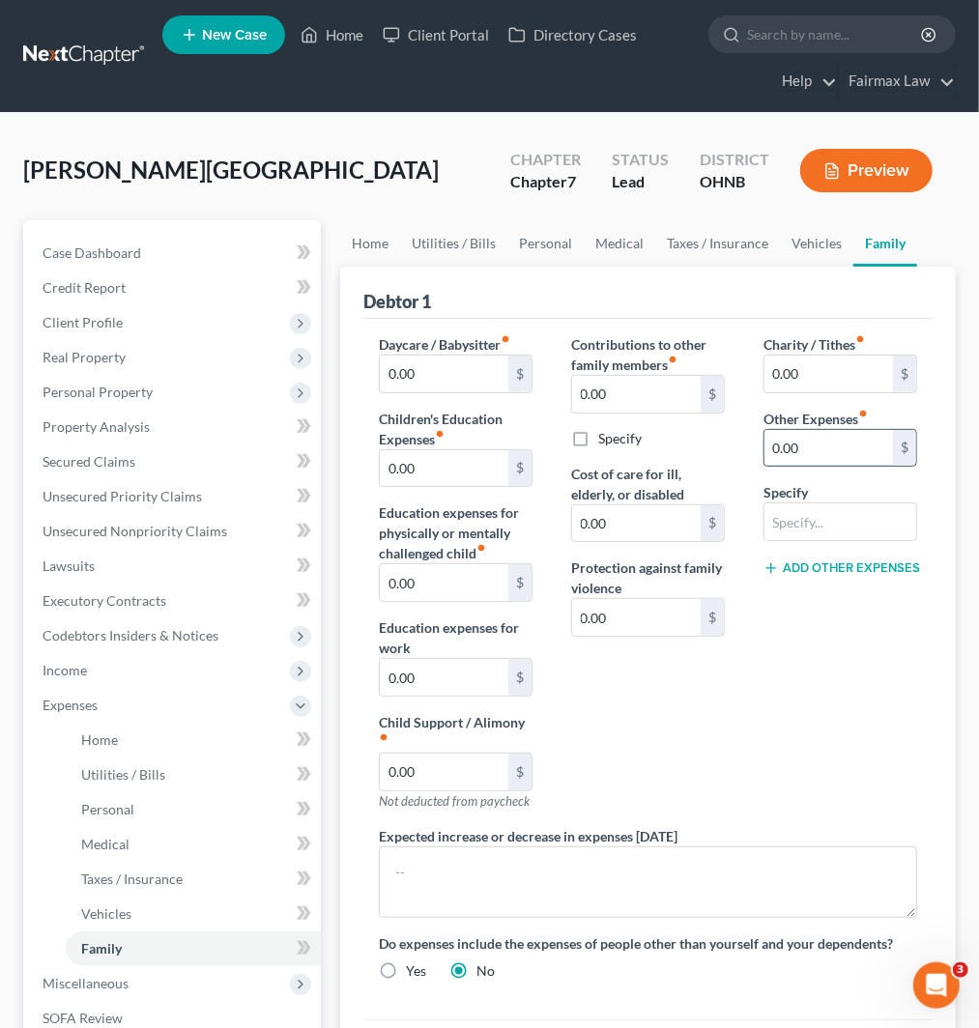
click at [814, 447] on input "0.00" at bounding box center [828, 448] width 129 height 37
type input "180"
click at [802, 527] on input "text" at bounding box center [840, 522] width 152 height 37
type input "Attorney Fees for Bankruptcy"
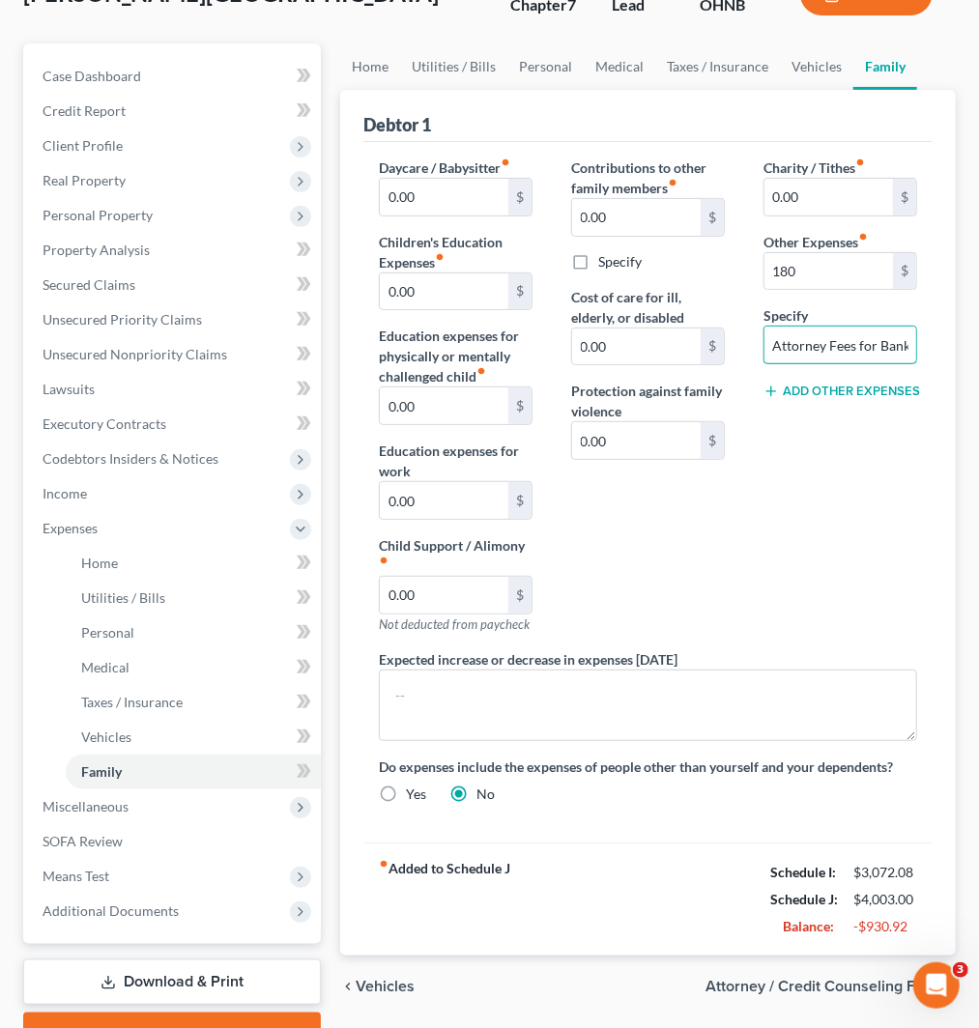
scroll to position [215, 0]
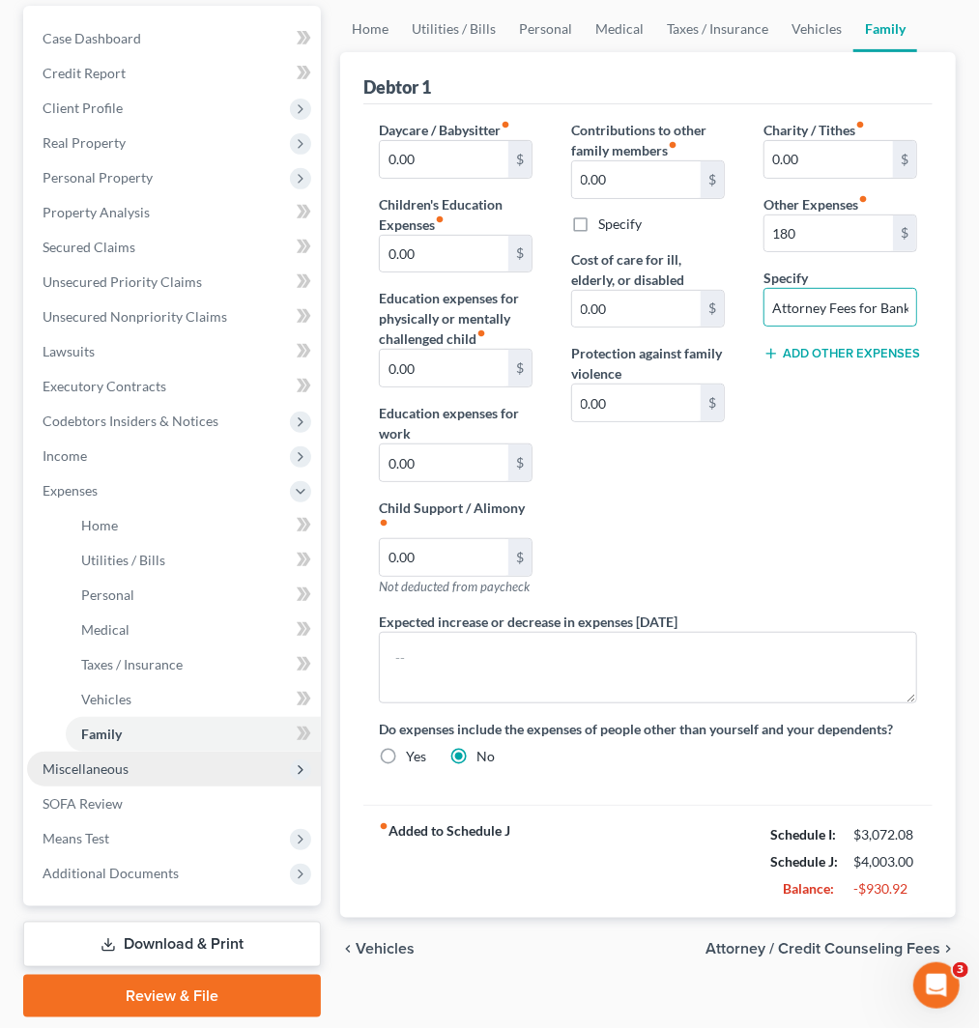
click at [81, 761] on span "Miscellaneous" at bounding box center [86, 769] width 86 height 16
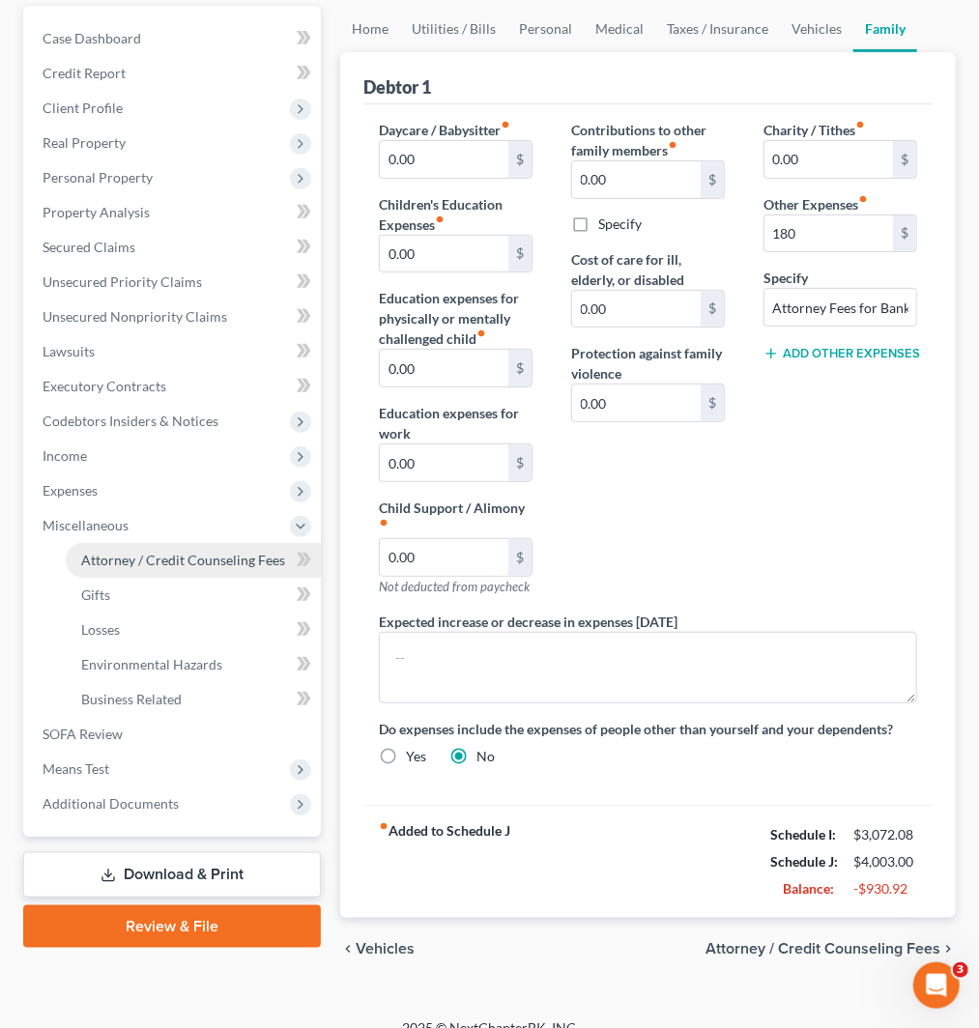
click at [179, 552] on span "Attorney / Credit Counseling Fees" at bounding box center [183, 560] width 204 height 16
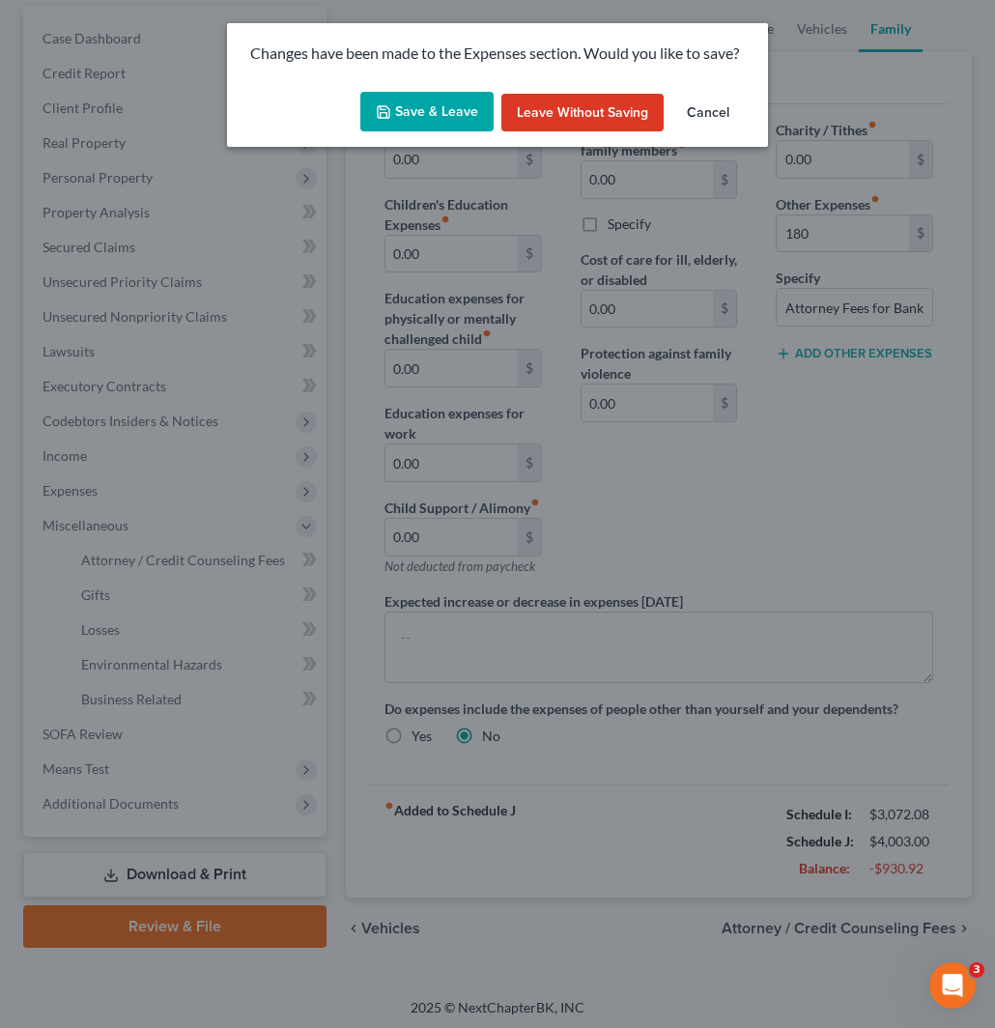
click at [420, 109] on button "Save & Leave" at bounding box center [427, 112] width 133 height 41
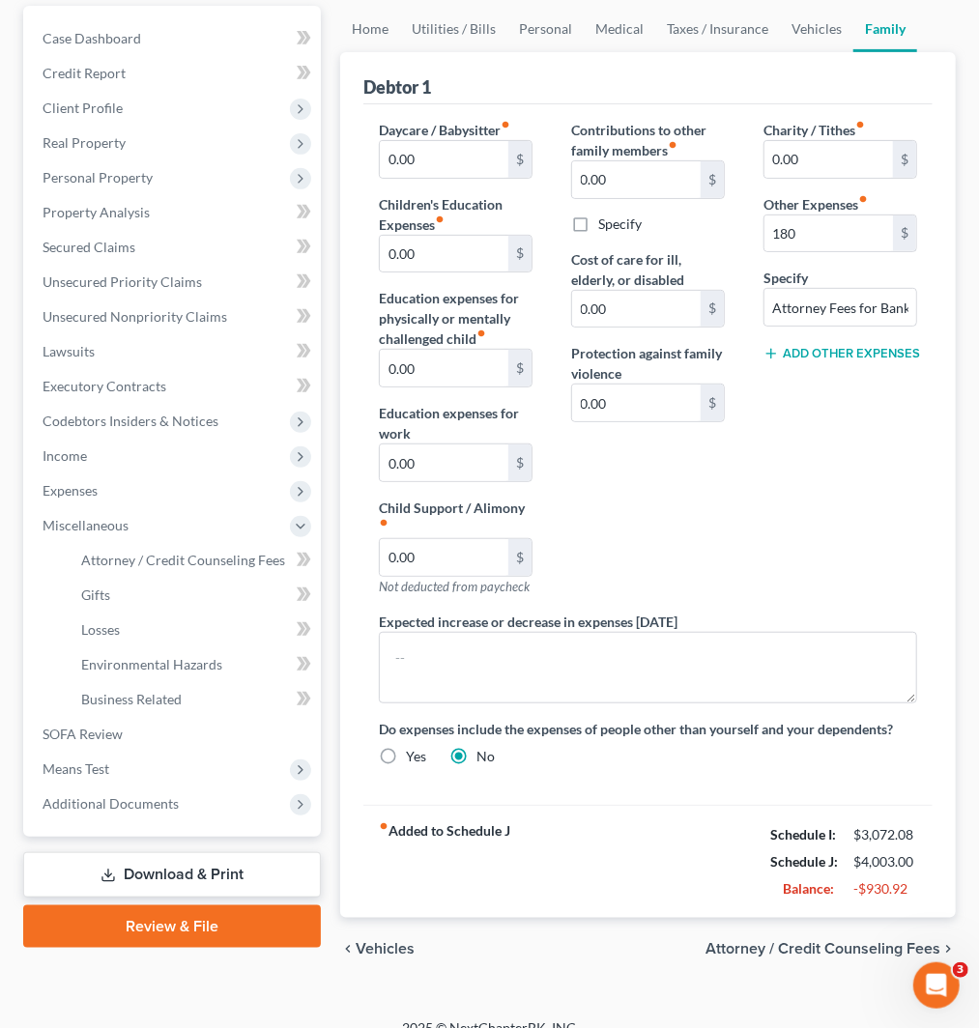
type input "180.00"
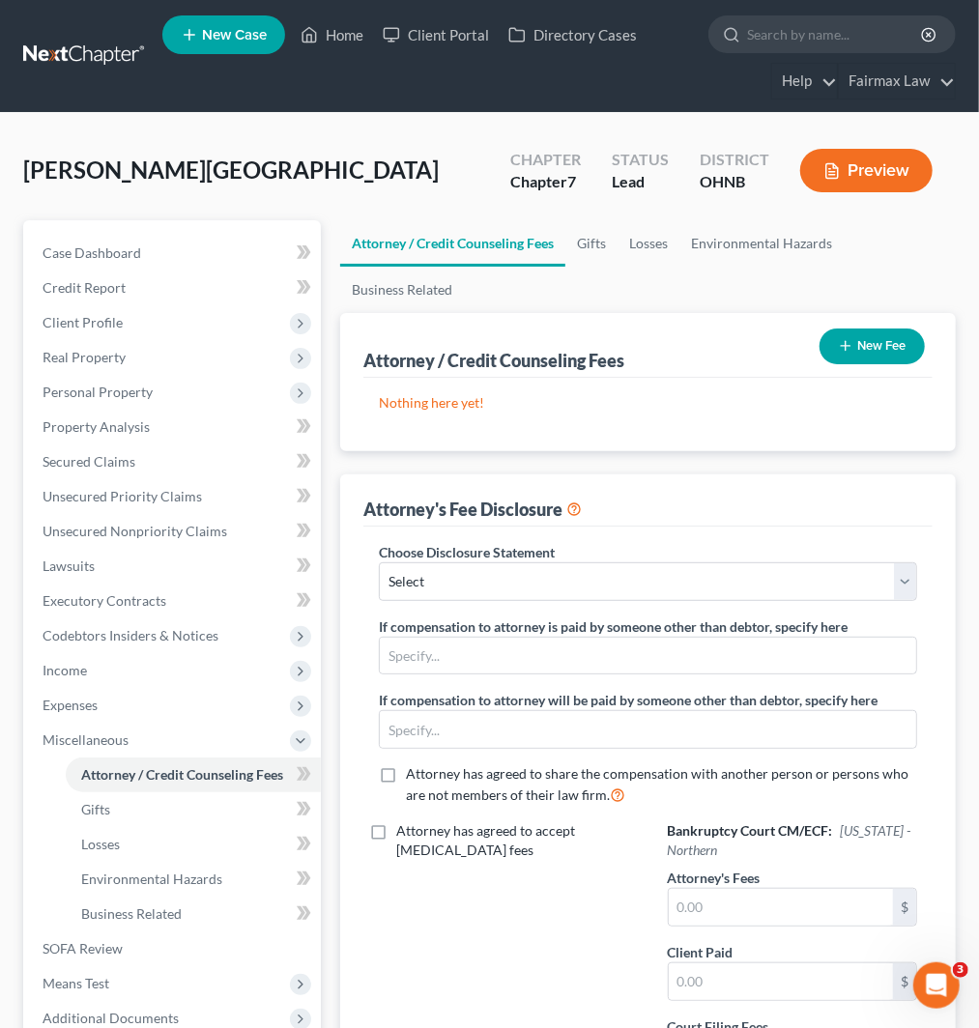
click at [853, 346] on button "New Fee" at bounding box center [872, 347] width 105 height 36
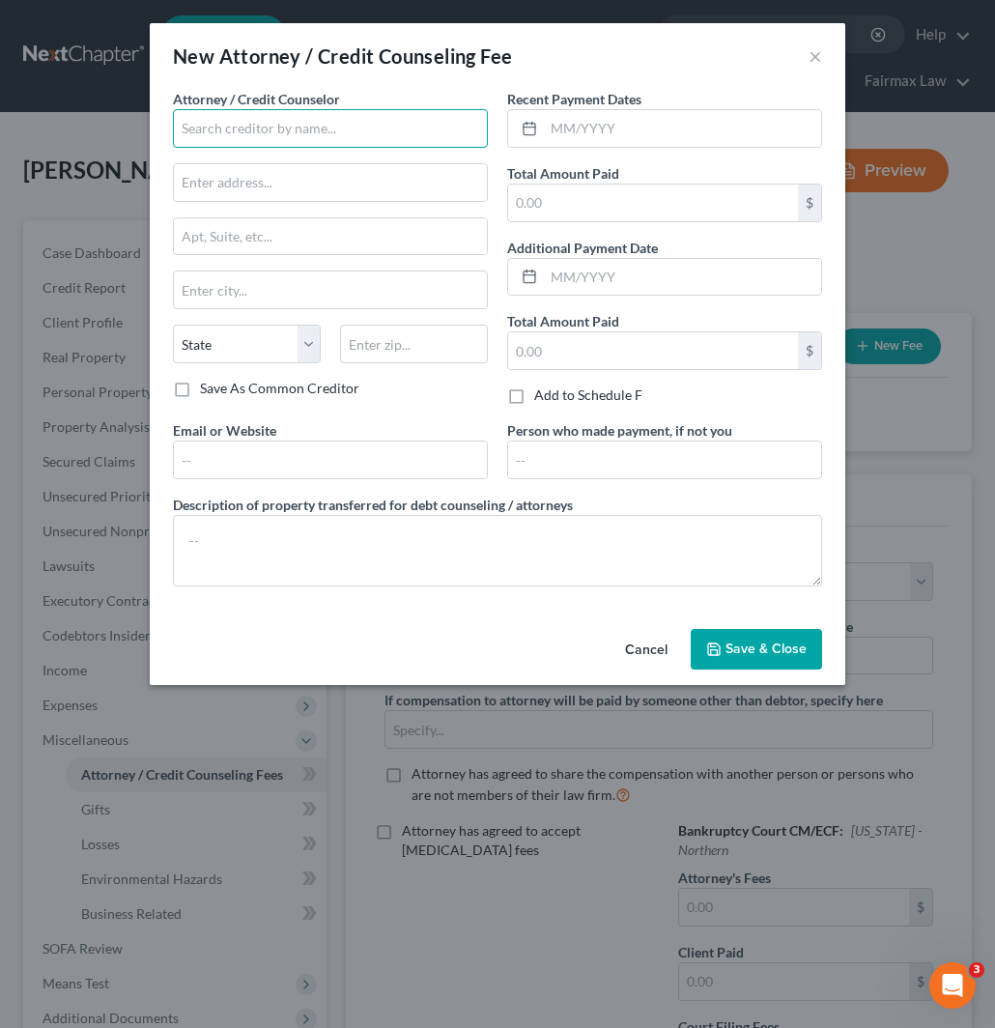
click at [313, 136] on input "text" at bounding box center [330, 128] width 315 height 39
click at [244, 129] on input "text" at bounding box center [330, 128] width 315 height 39
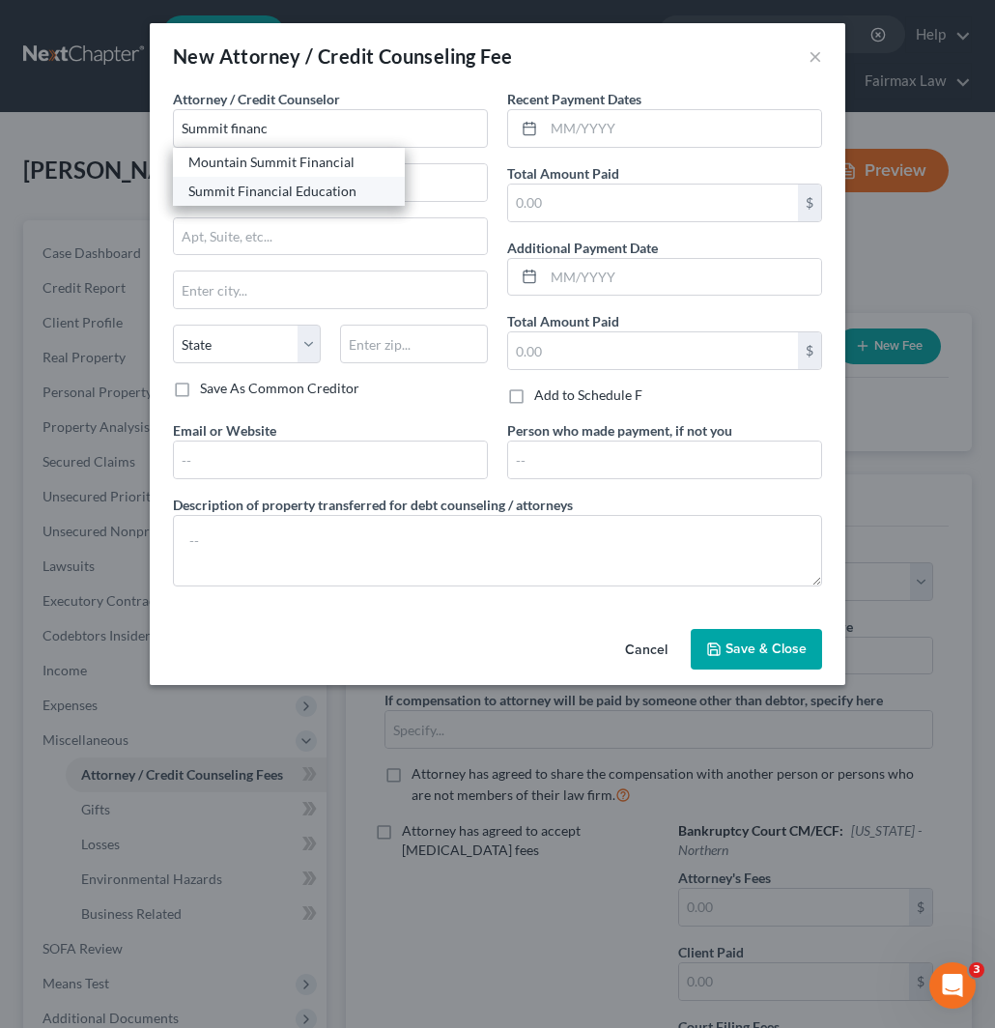
click at [288, 194] on div "Summit Financial Education" at bounding box center [288, 191] width 201 height 19
type input "Summit Financial Education"
type input "Attn: Customer Service"
type input "4800 E Flower St"
type input "Tucson"
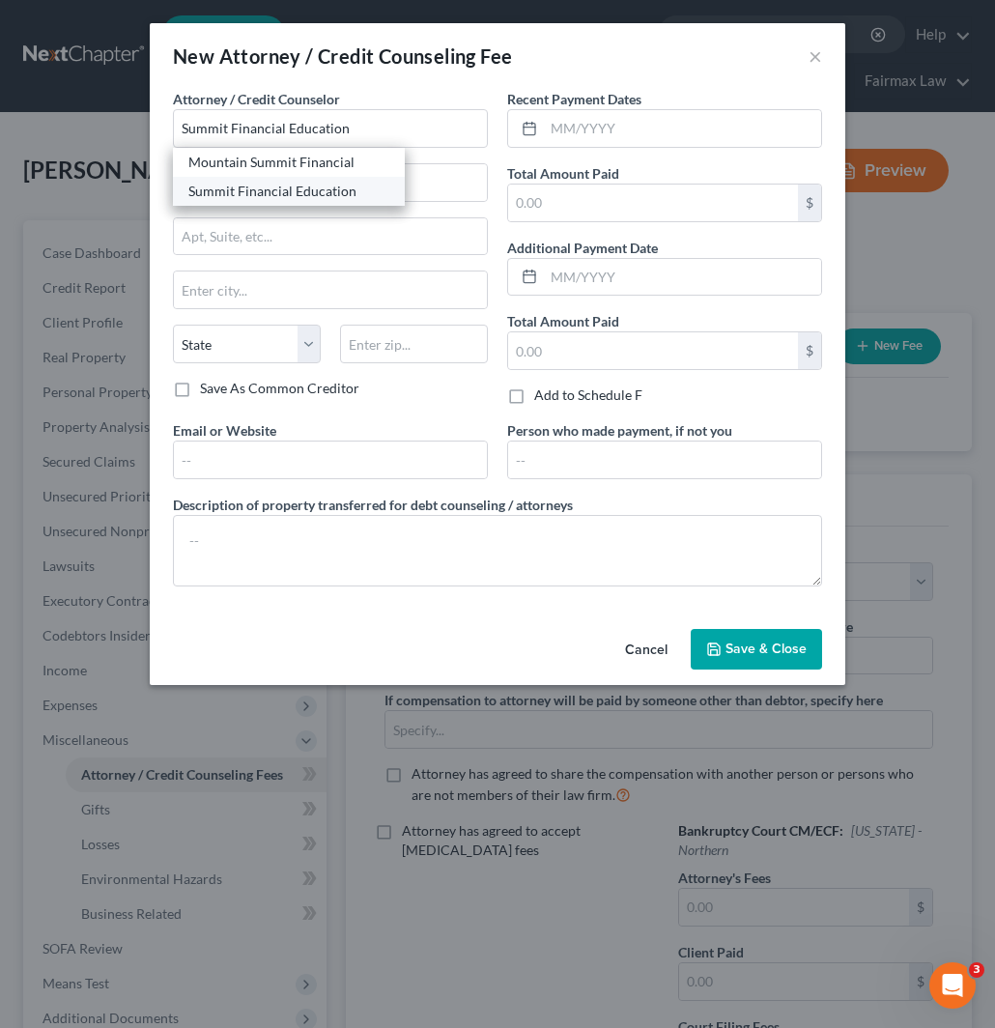
select select "3"
type input "85712"
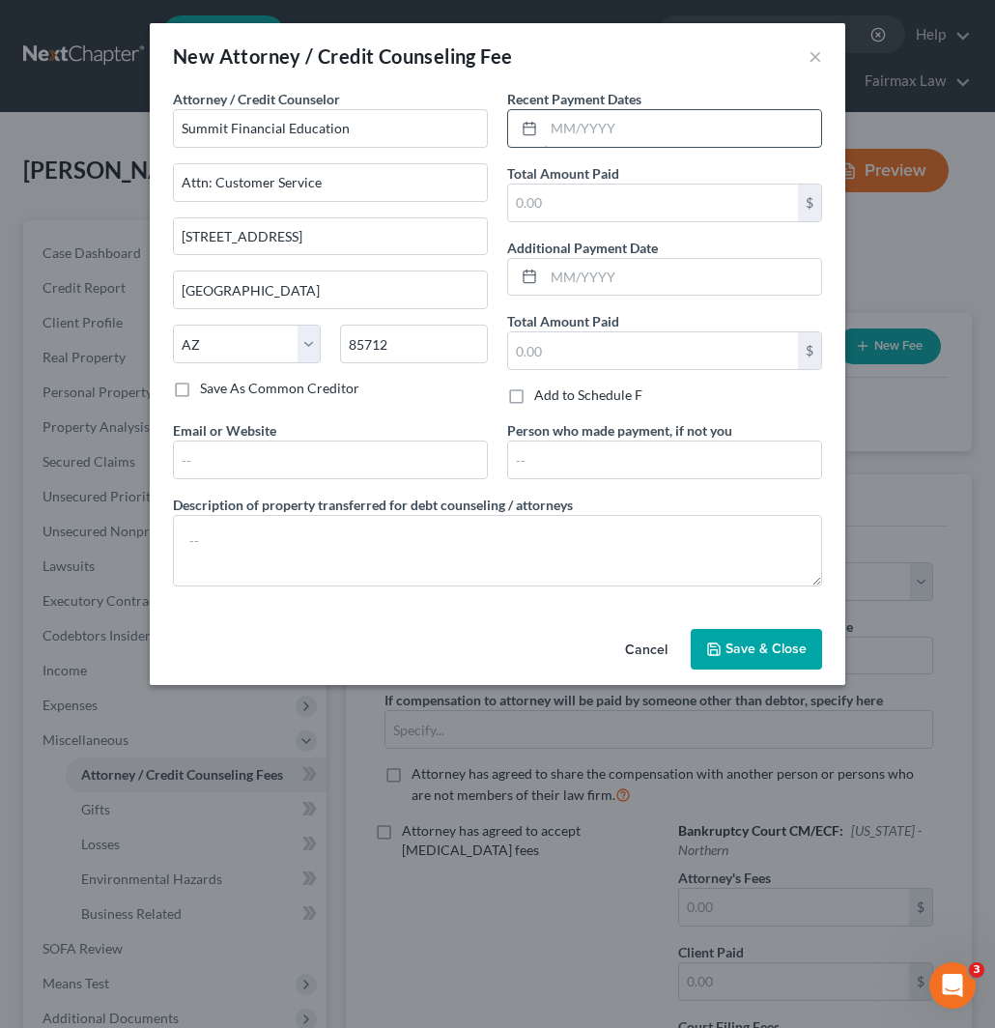
click at [628, 137] on input "text" at bounding box center [682, 128] width 277 height 37
type input "09/2025"
drag, startPoint x: 555, startPoint y: 200, endPoint x: 575, endPoint y: 215, distance: 24.9
click at [555, 200] on input "text" at bounding box center [653, 203] width 290 height 37
paste input "14.95"
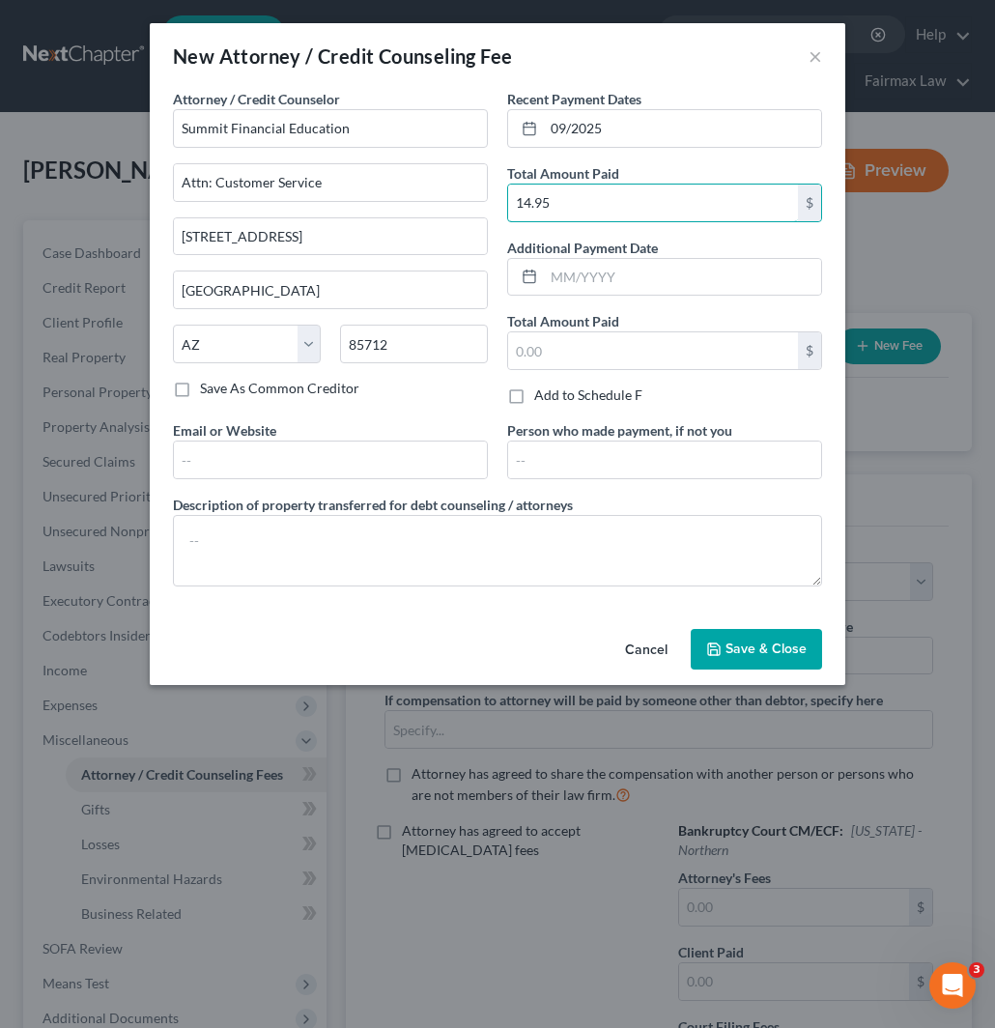
type input "14.95"
click at [744, 649] on span "Save & Close" at bounding box center [766, 649] width 81 height 16
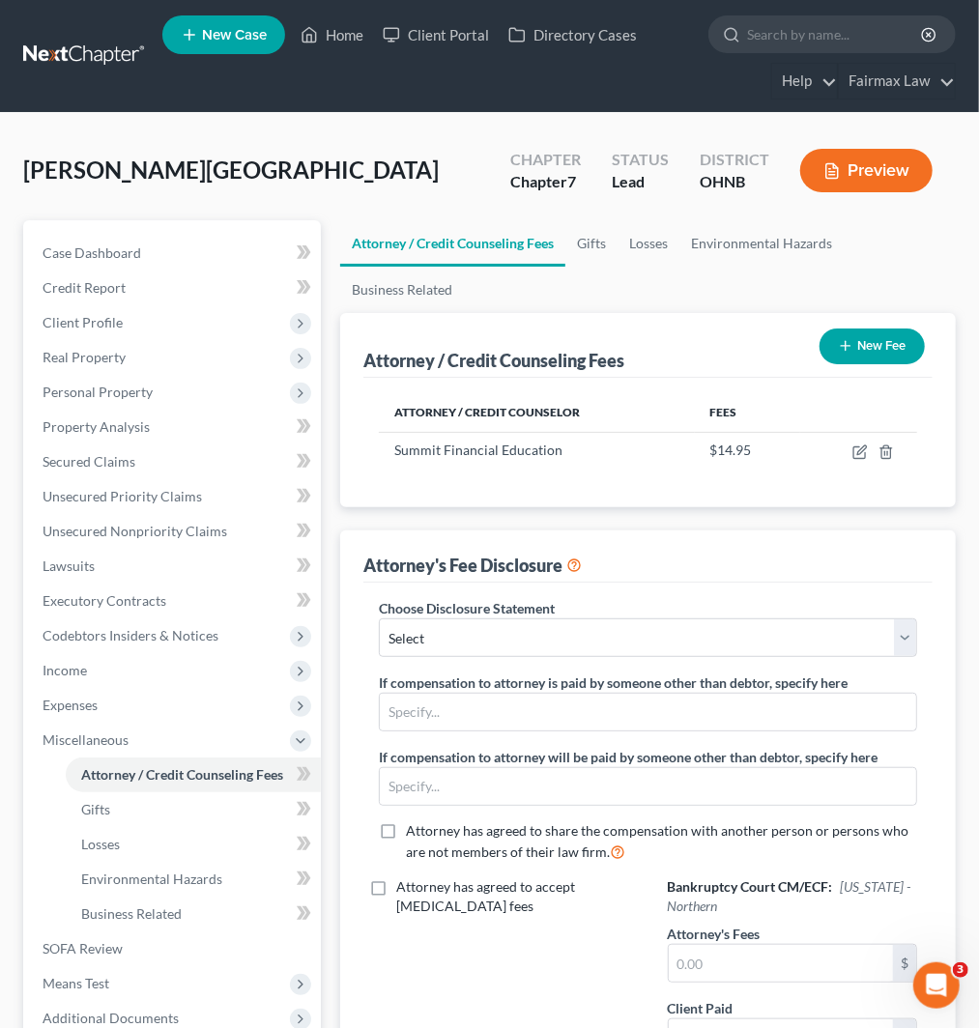
click at [877, 355] on button "New Fee" at bounding box center [872, 347] width 105 height 36
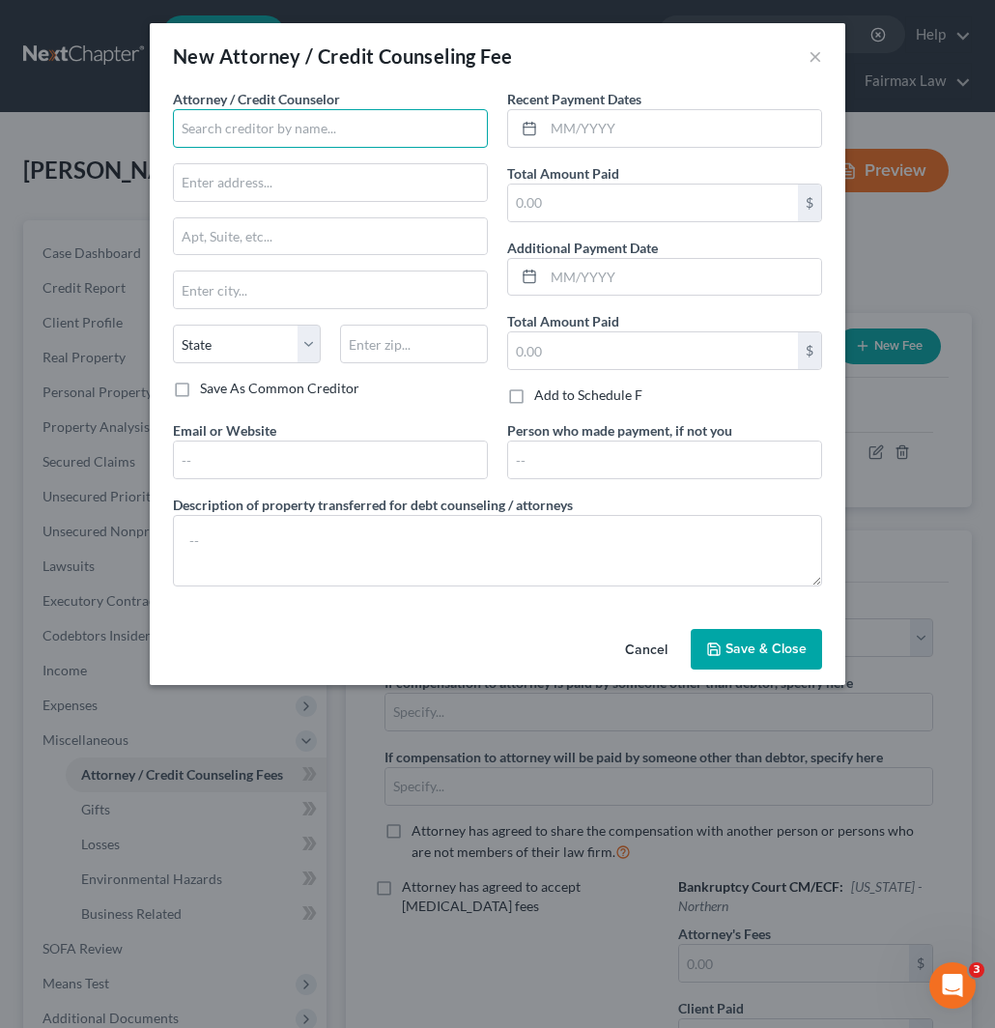
click at [229, 123] on input "text" at bounding box center [330, 128] width 315 height 39
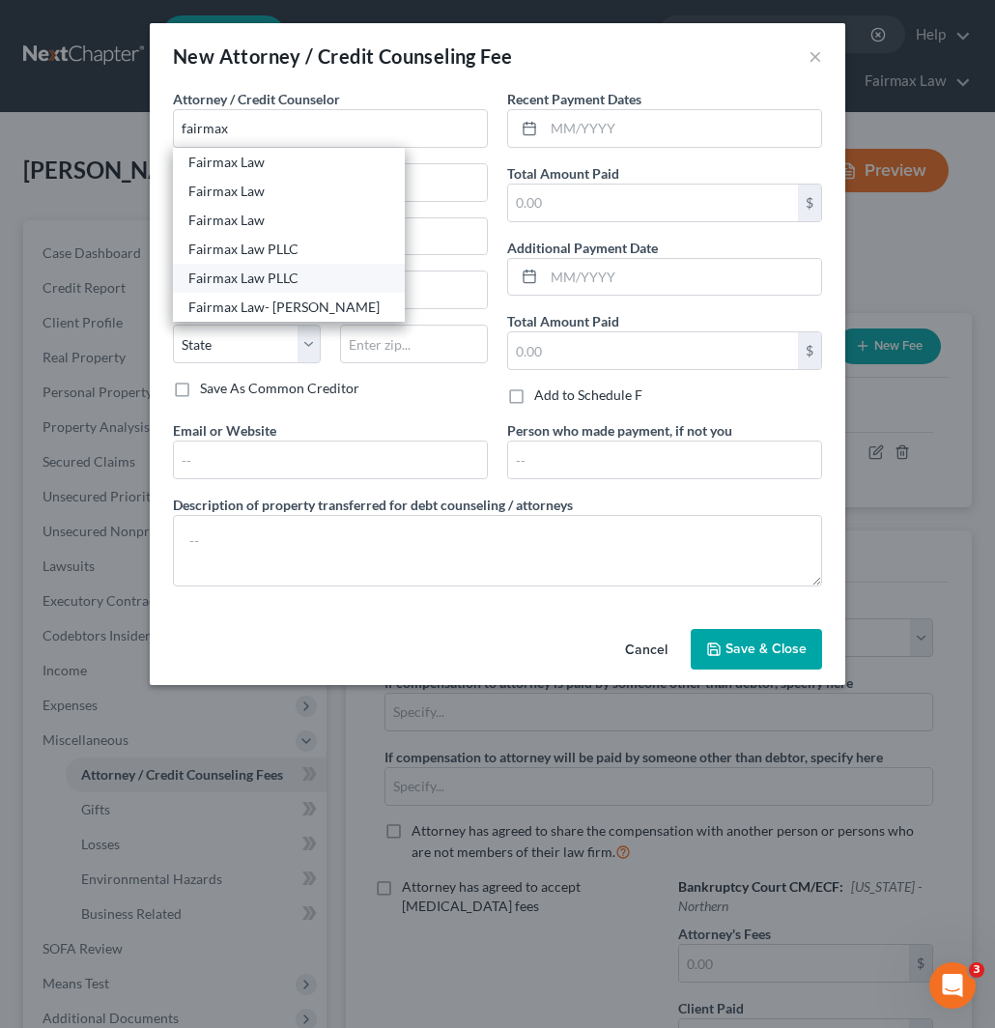
click at [291, 275] on div "Fairmax Law PLLC" at bounding box center [288, 278] width 201 height 19
type input "Fairmax Law PLLC"
type input "25639 Ford Rd"
type input "Suite 201"
type input "Dearborn Heights"
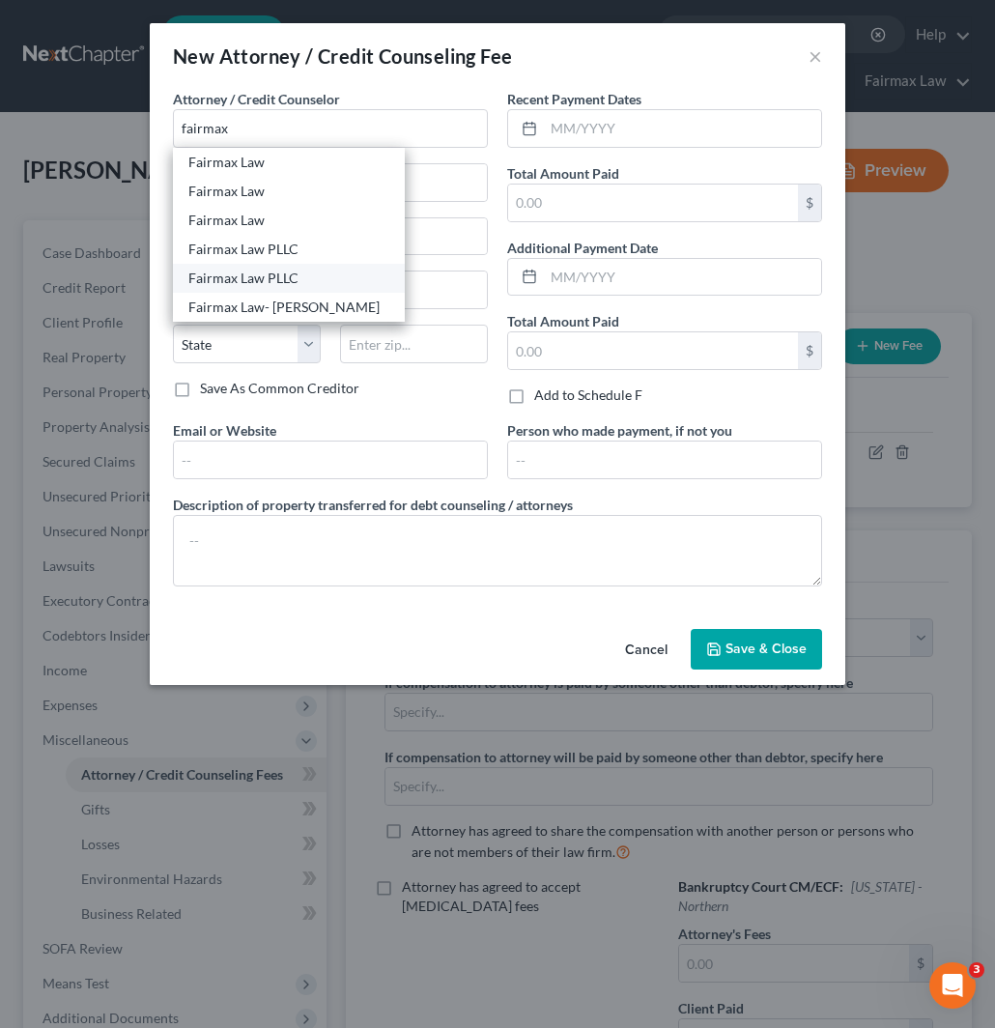
select select "23"
type input "48127"
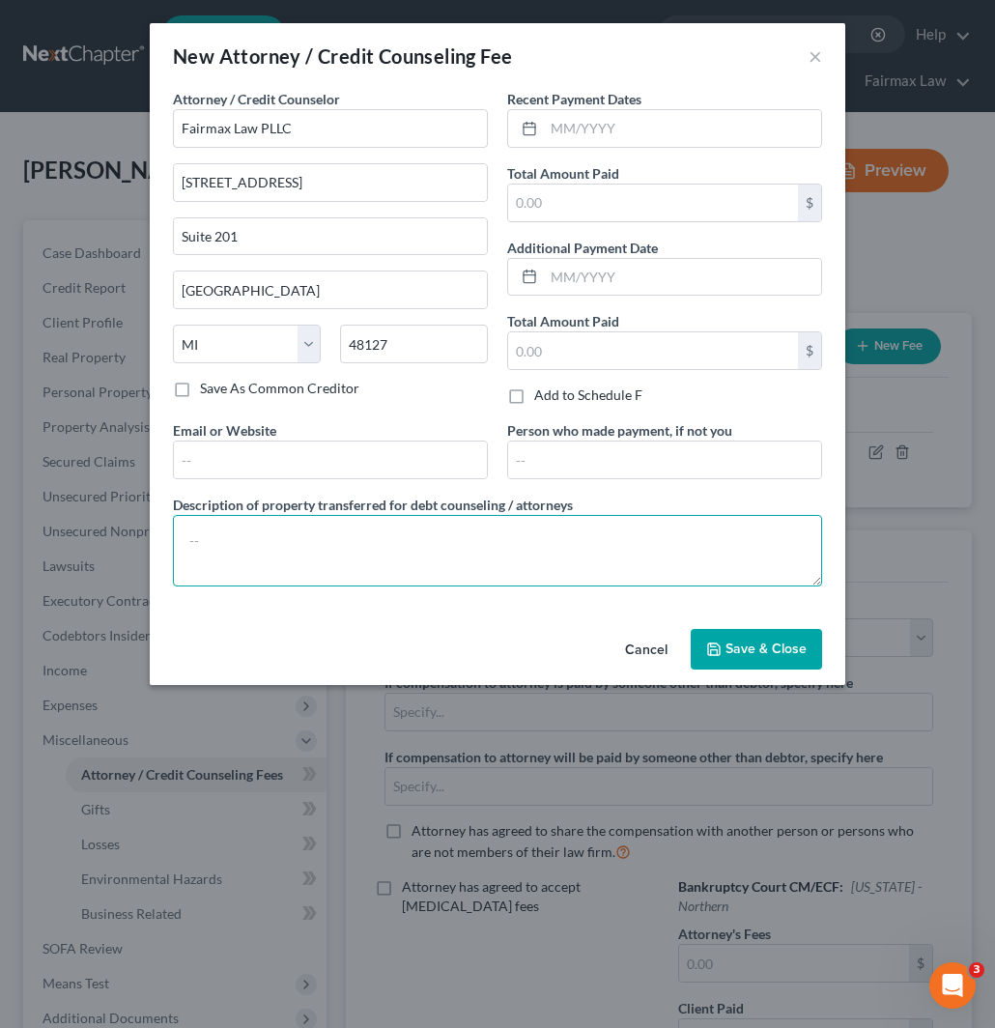
click at [459, 548] on textarea at bounding box center [497, 551] width 649 height 72
paste textarea "Due to the debtor’s limited monthly budget surplus, they are unable to reasonab…"
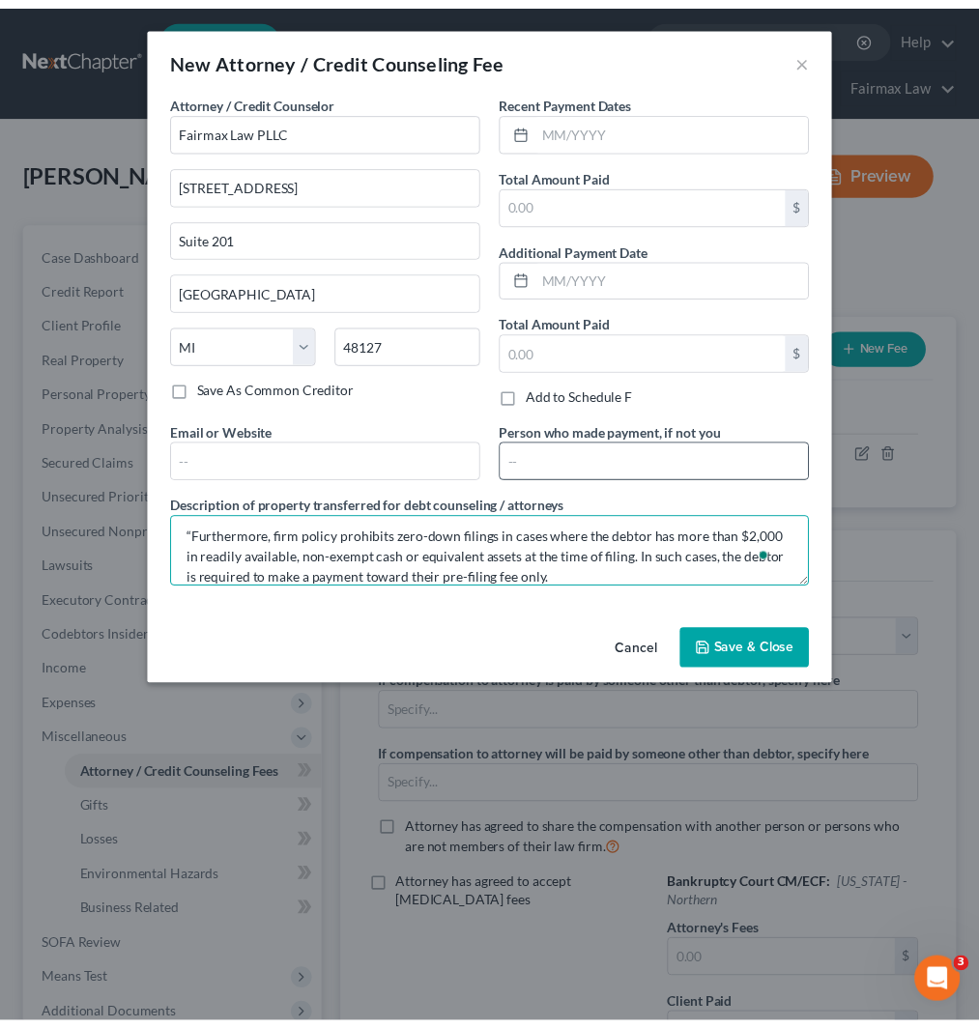
scroll to position [126, 0]
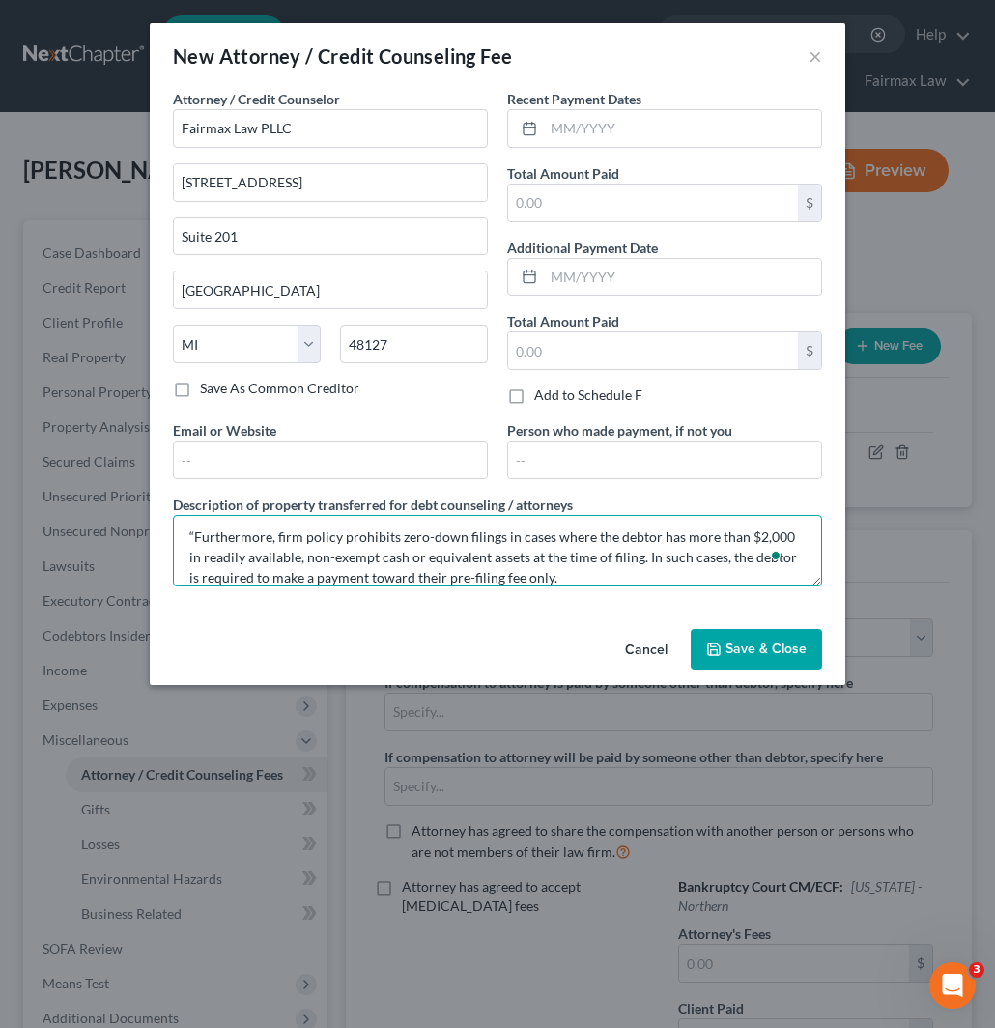
type textarea "Due to the debtor’s limited monthly budget surplus, they are unable to reasonab…"
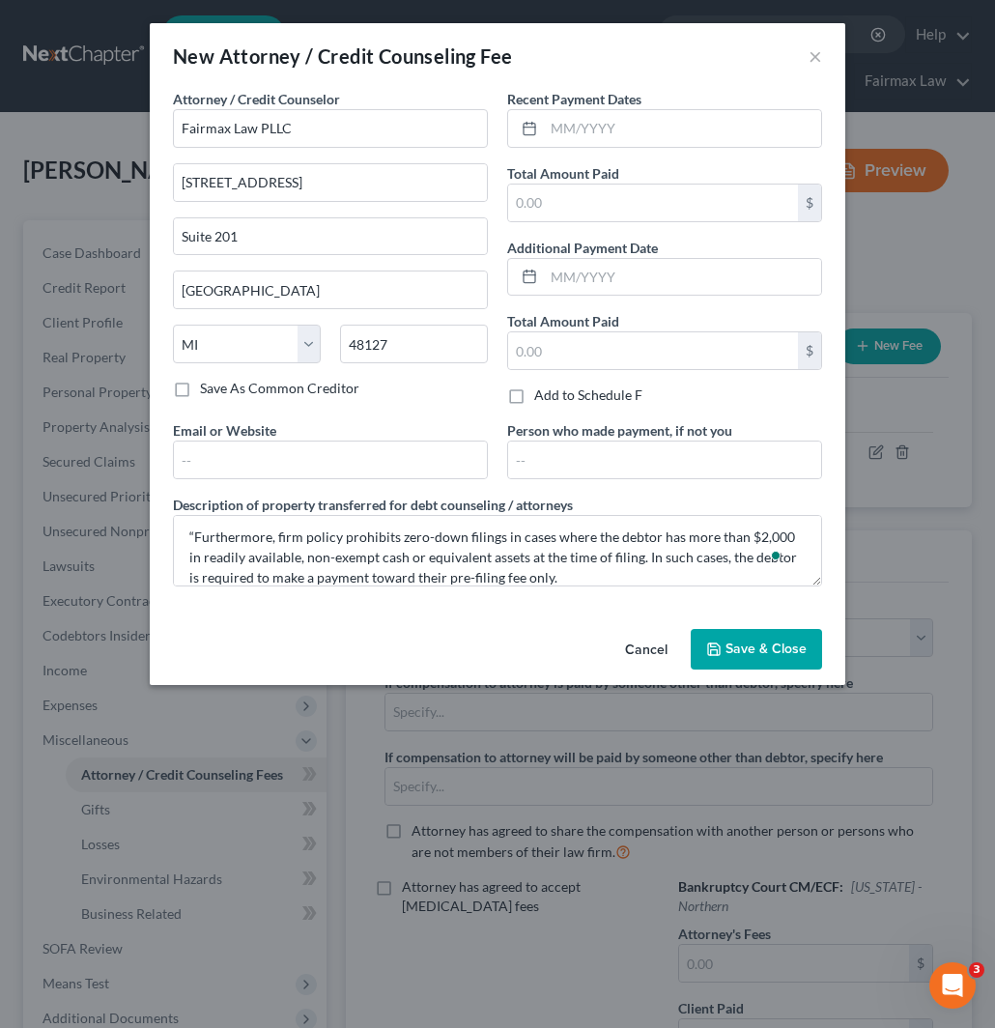
click at [765, 649] on span "Save & Close" at bounding box center [766, 649] width 81 height 16
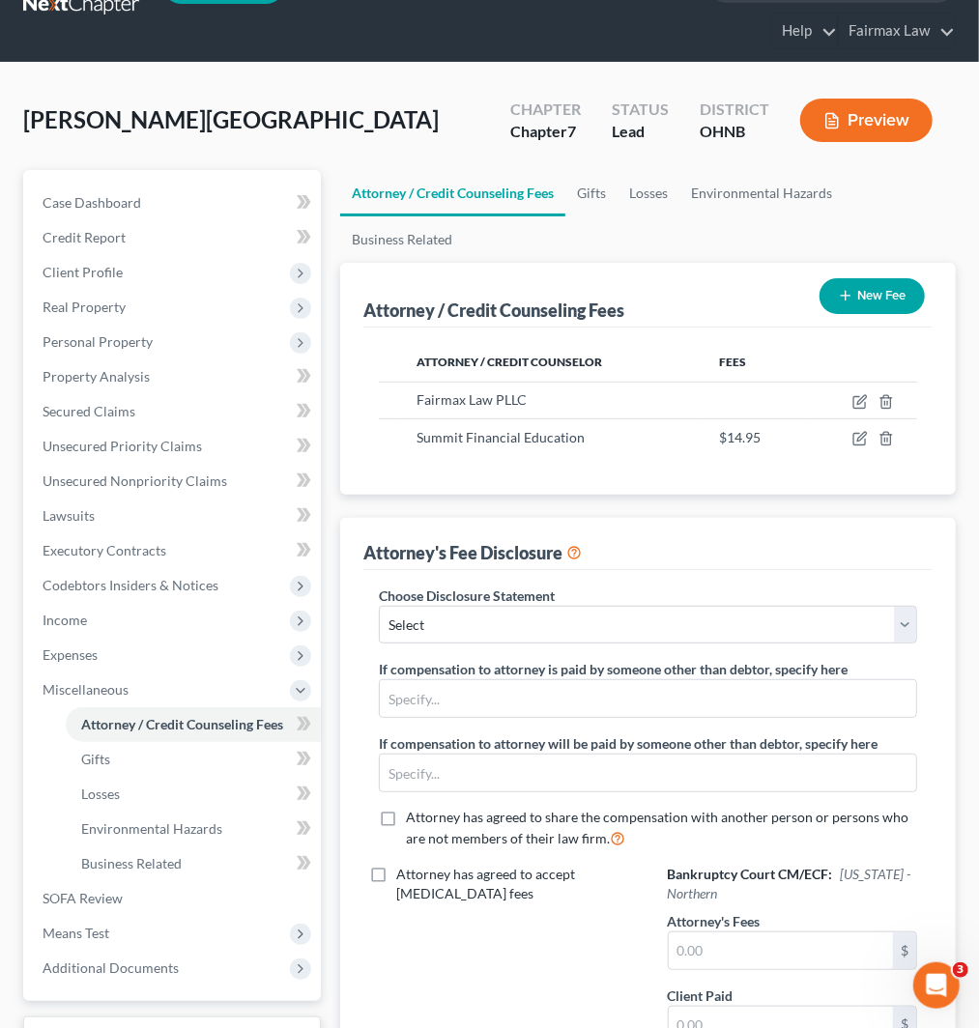
scroll to position [215, 0]
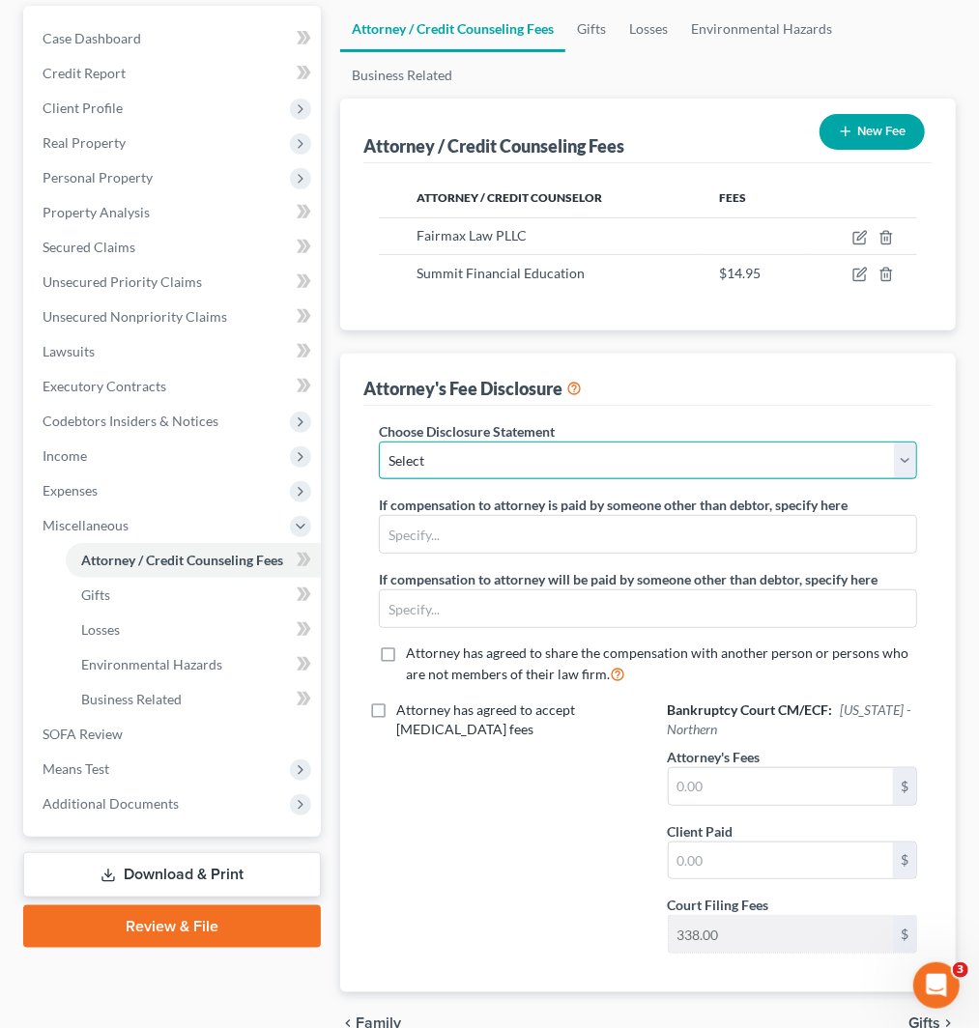
click at [597, 462] on select "Select WDMI - Chapter 13 - Disclosure of Attorney Compensation OHNB & MIWB Disc…" at bounding box center [648, 461] width 538 height 39
select select "1"
click at [379, 442] on select "Select WDMI - Chapter 13 - Disclosure of Attorney Compensation OHNB & MIWB Disc…" at bounding box center [648, 461] width 538 height 39
click at [476, 462] on select "Select WDMI - Chapter 13 - Disclosure of Attorney Compensation OHNB & MIWB Disc…" at bounding box center [648, 461] width 538 height 39
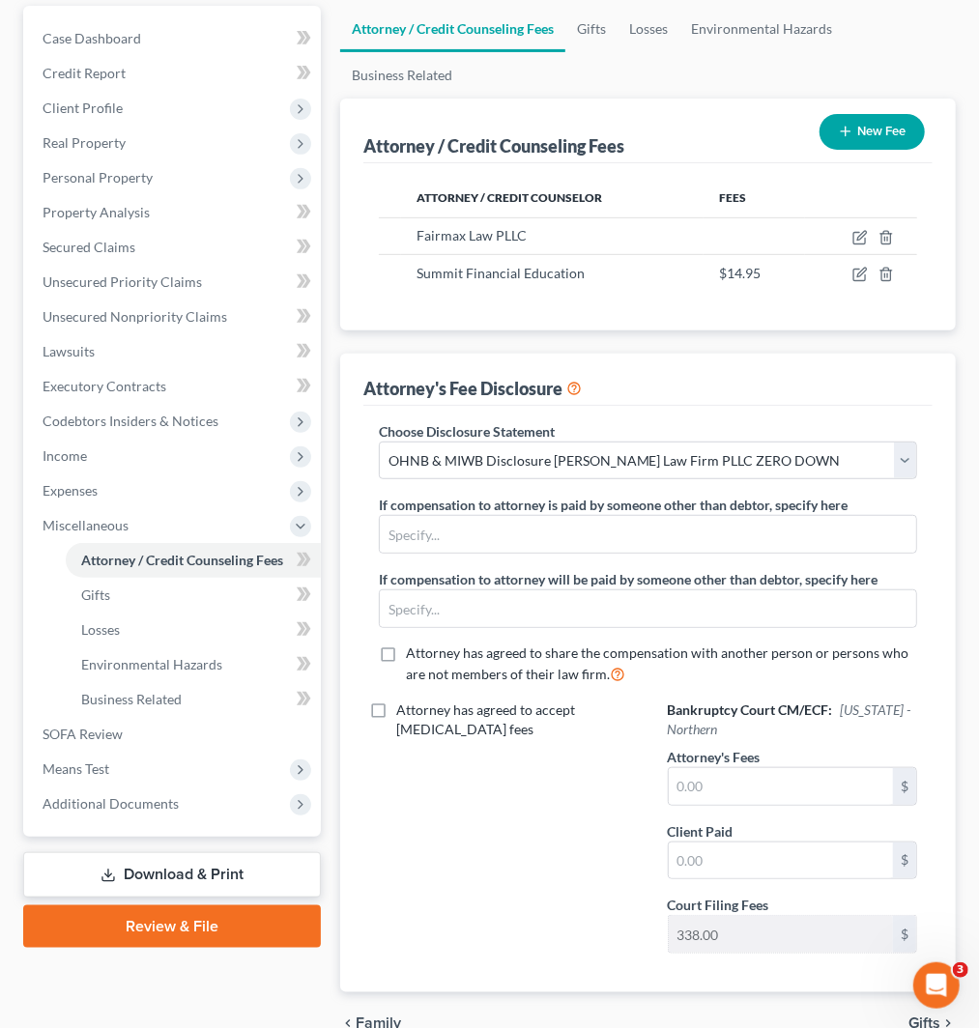
click at [623, 413] on div "Choose Disclosure Statement Select WDMI - Chapter 13 - Disclosure of Attorney C…" at bounding box center [647, 700] width 569 height 588
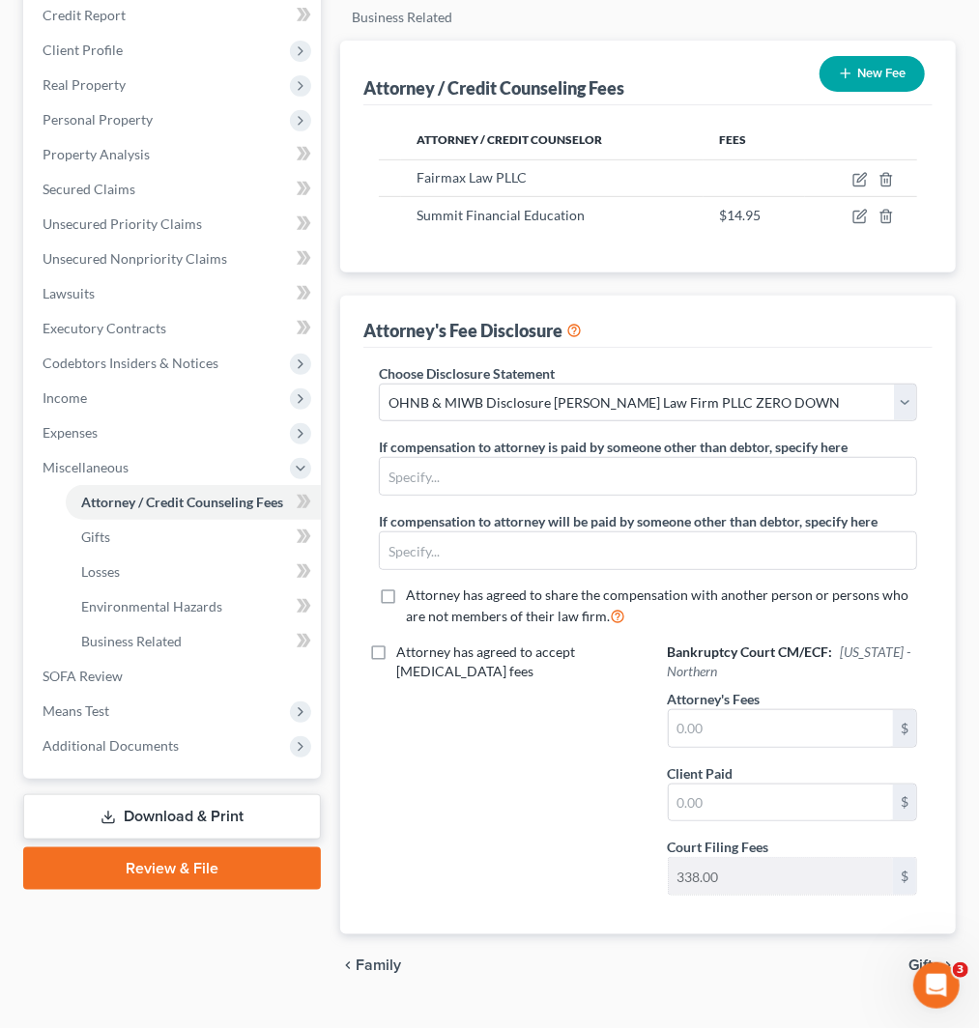
scroll to position [314, 0]
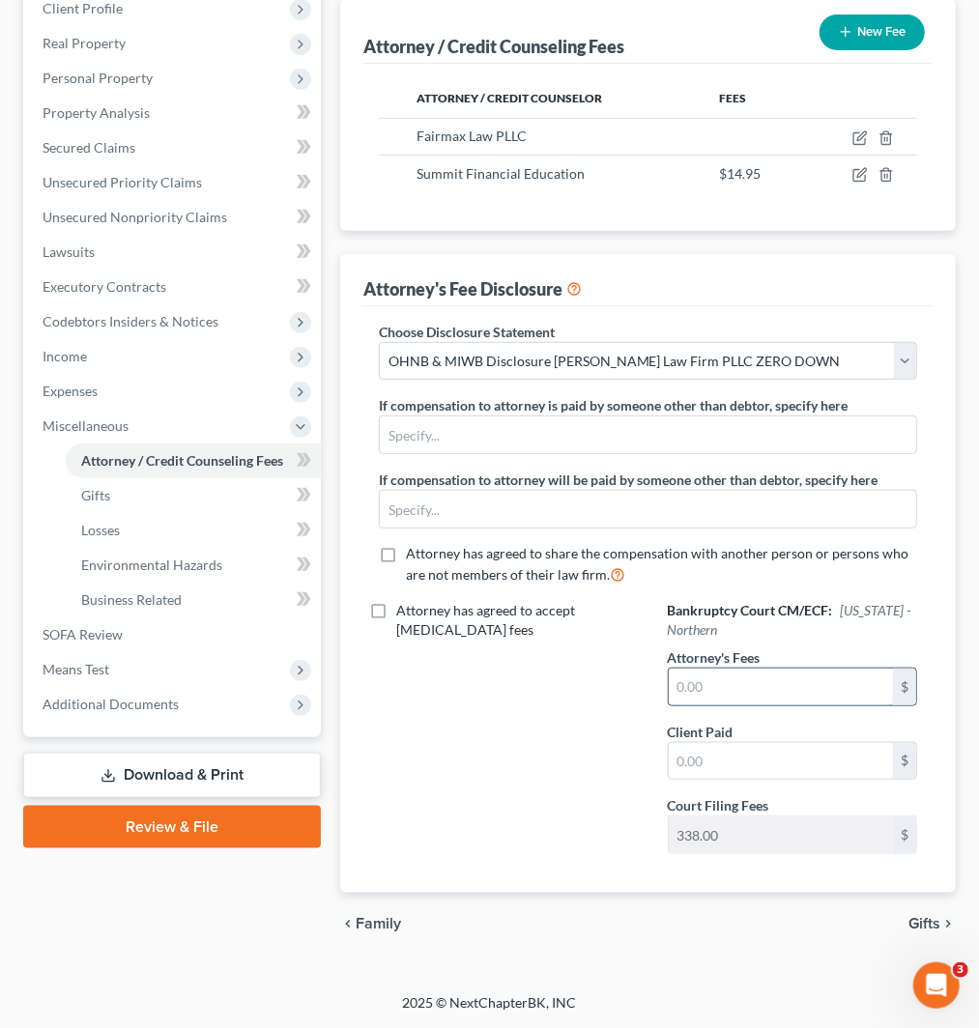
click at [758, 691] on input "text" at bounding box center [781, 687] width 224 height 37
paste input "1498"
type input "1,498"
click at [487, 751] on div "Attorney has agreed to accept retainer fees" at bounding box center [504, 735] width 288 height 269
click at [102, 700] on span "Additional Documents" at bounding box center [111, 704] width 136 height 16
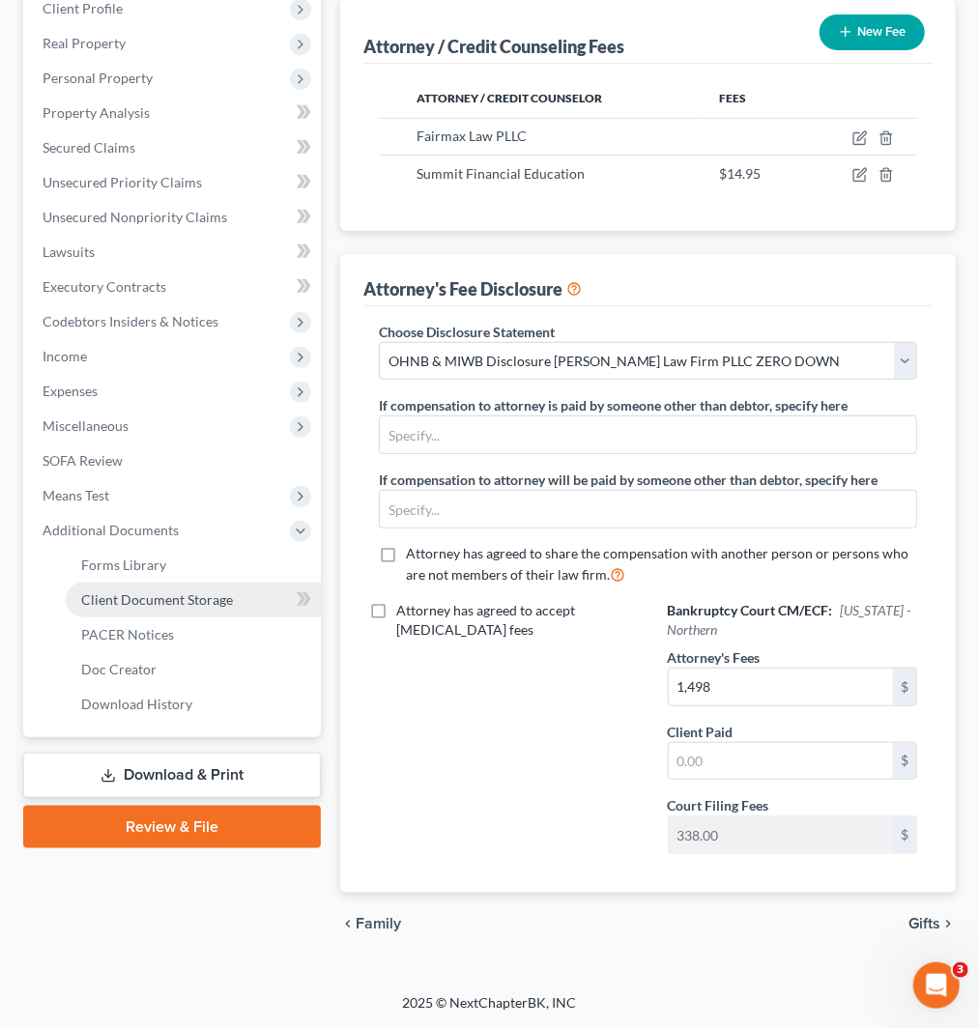
click at [161, 602] on span "Client Document Storage" at bounding box center [157, 599] width 152 height 16
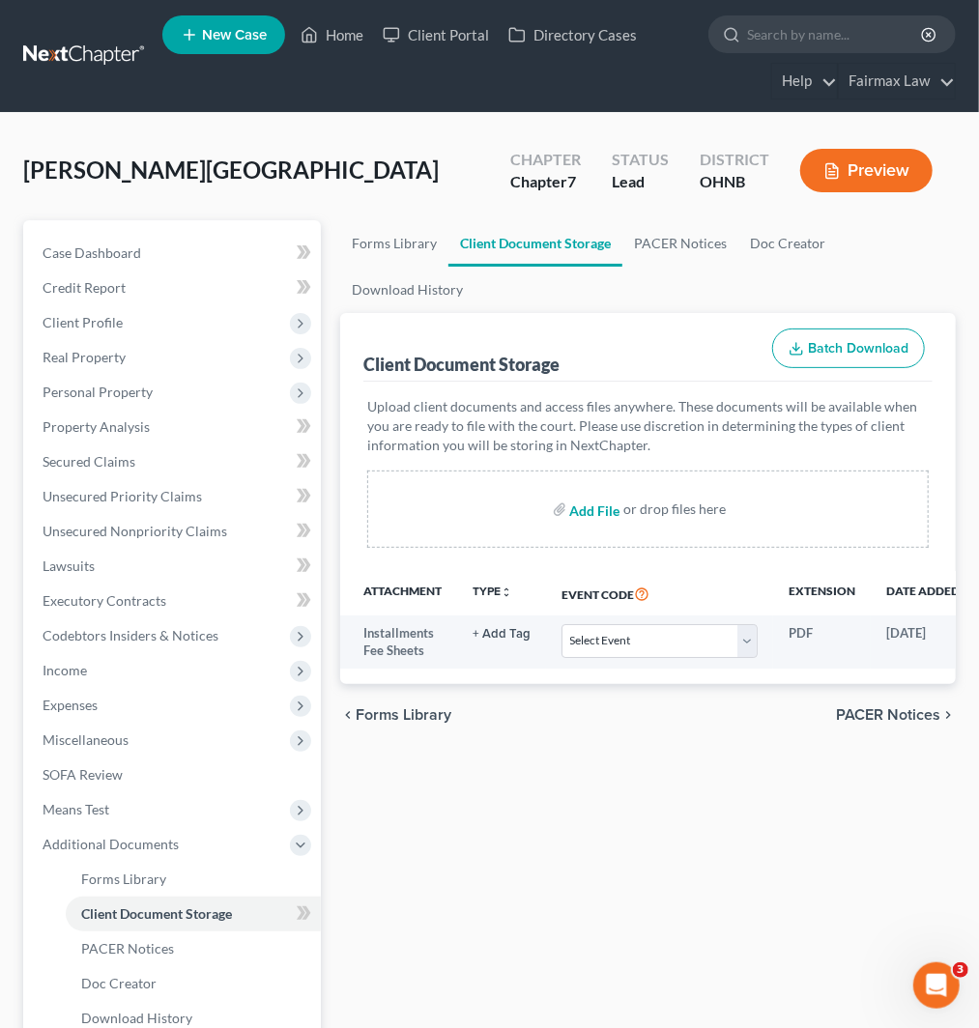
click at [602, 504] on input "file" at bounding box center [593, 509] width 46 height 35
type input "C:\fakepath\CounselCertOH2025.pdf"
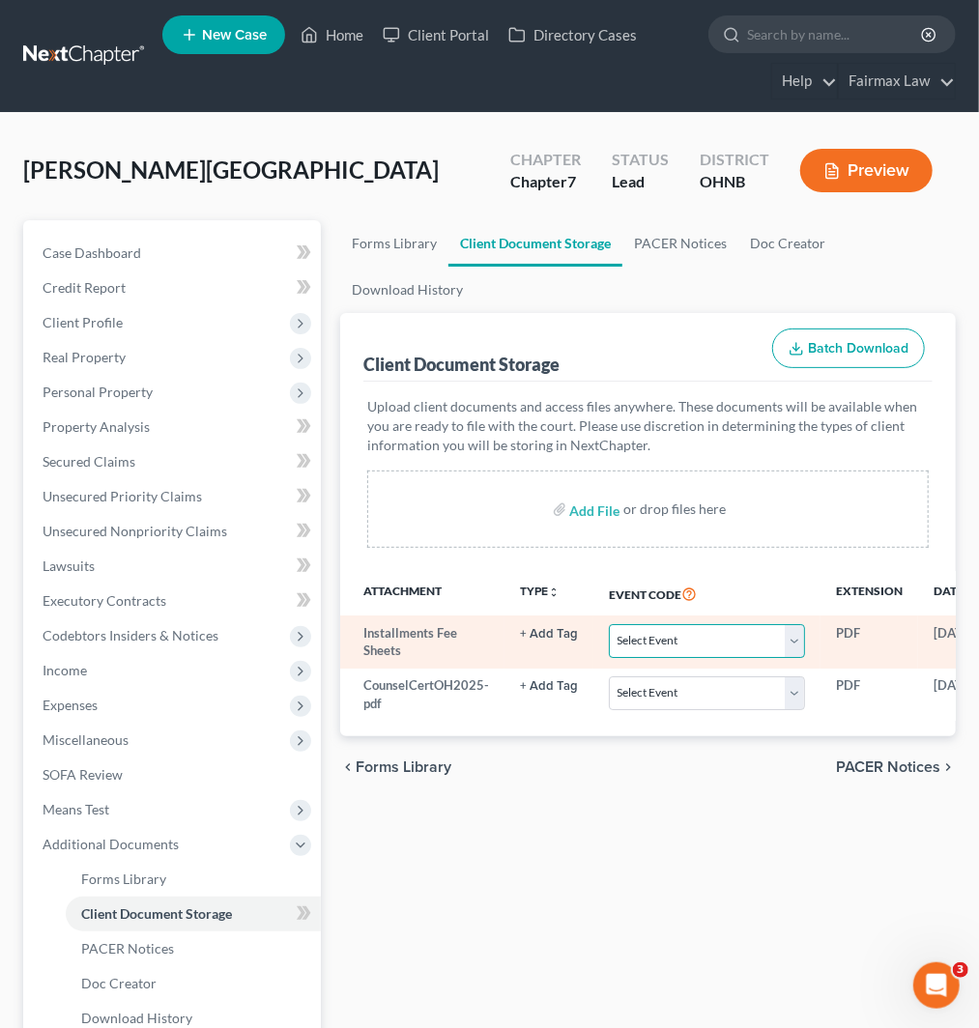
click at [646, 648] on select "Select Event 20 Largest Unsecured Creditors Amended List of Creditors (Fee) Ame…" at bounding box center [707, 641] width 196 height 34
select select "24"
click at [609, 624] on select "Select Event 20 Largest Unsecured Creditors Amended List of Creditors (Fee) Ame…" at bounding box center [707, 641] width 196 height 34
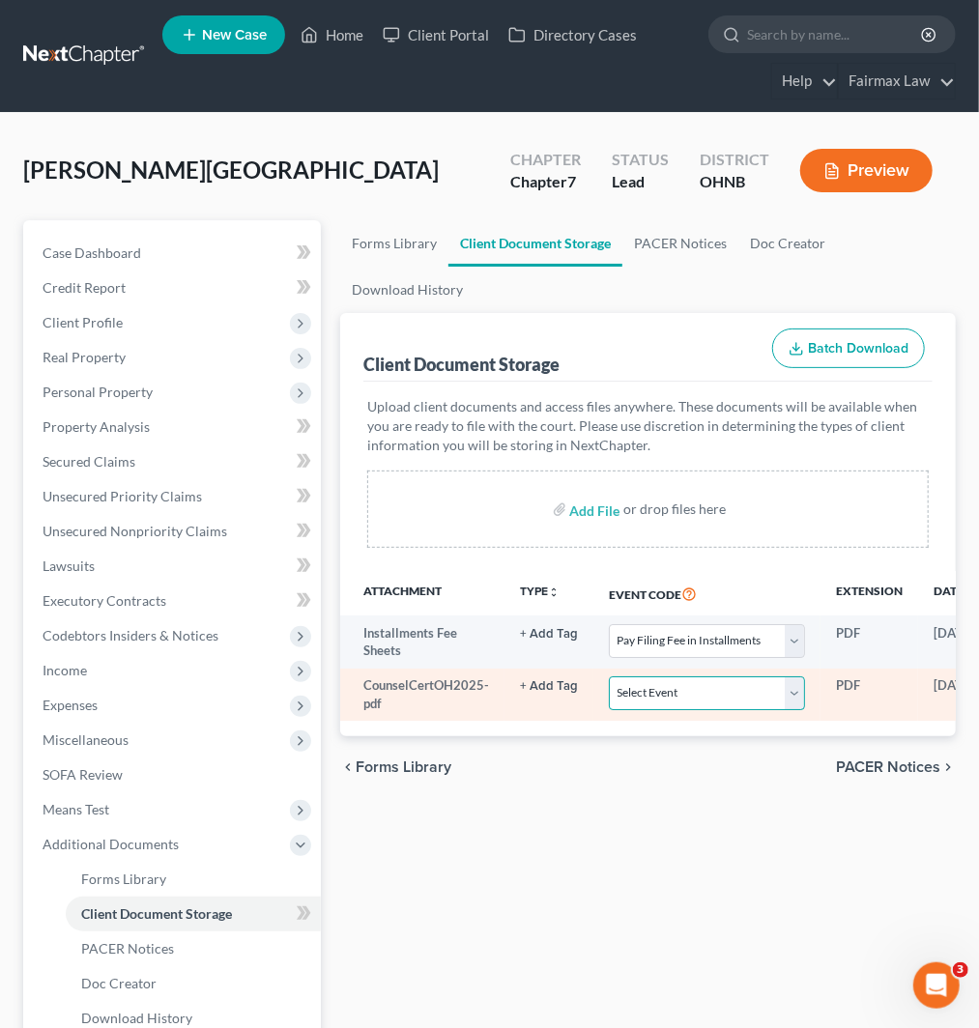
click at [643, 690] on select "Select Event 20 Largest Unsecured Creditors Amended List of Creditors (Fee) Ame…" at bounding box center [707, 694] width 196 height 34
select select "5"
click at [609, 677] on select "Select Event 20 Largest Unsecured Creditors Amended List of Creditors (Fee) Ame…" at bounding box center [707, 694] width 196 height 34
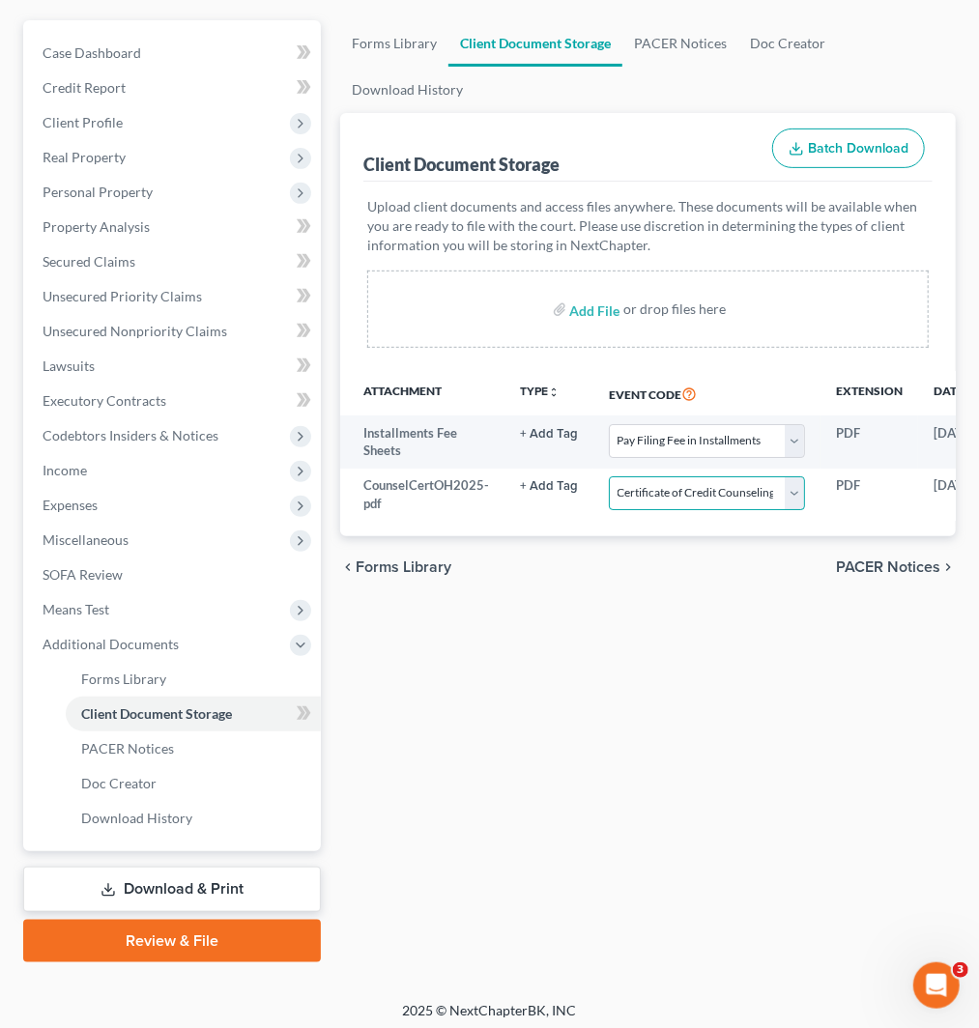
scroll to position [205, 0]
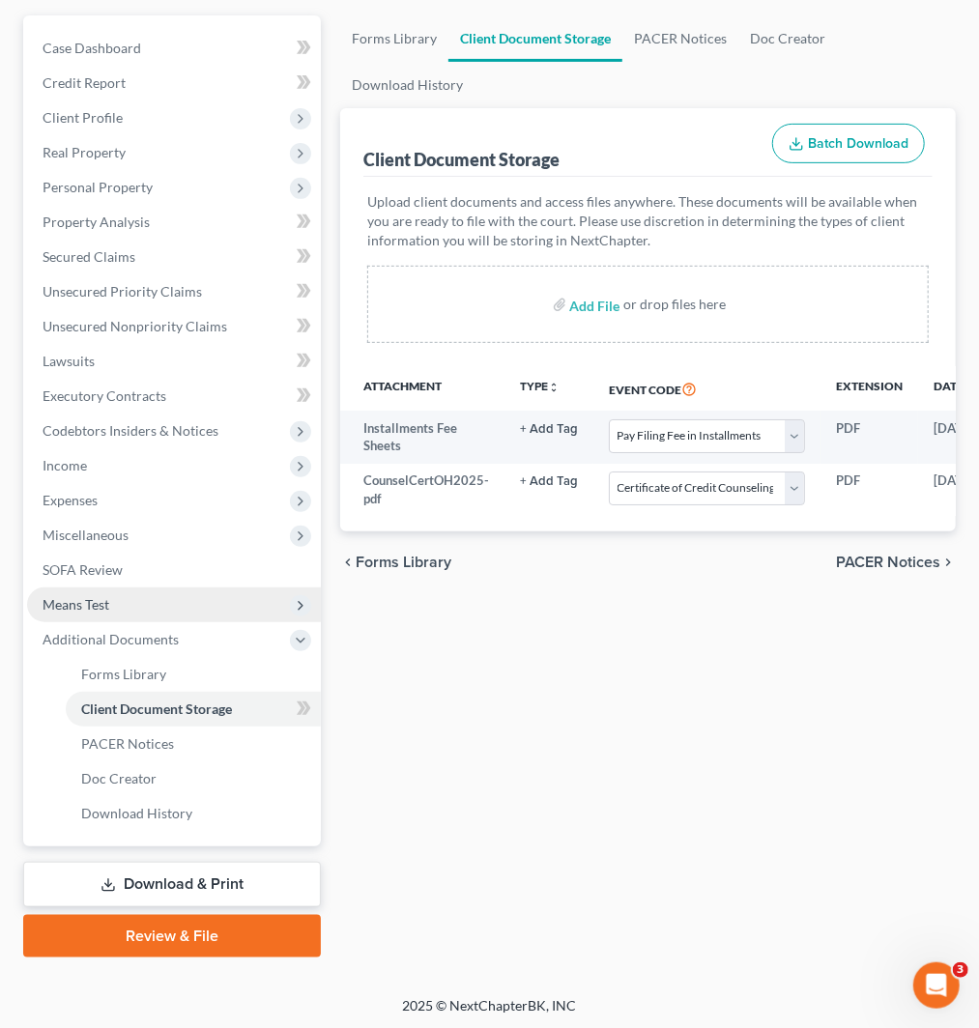
click at [91, 603] on span "Means Test" at bounding box center [76, 604] width 67 height 16
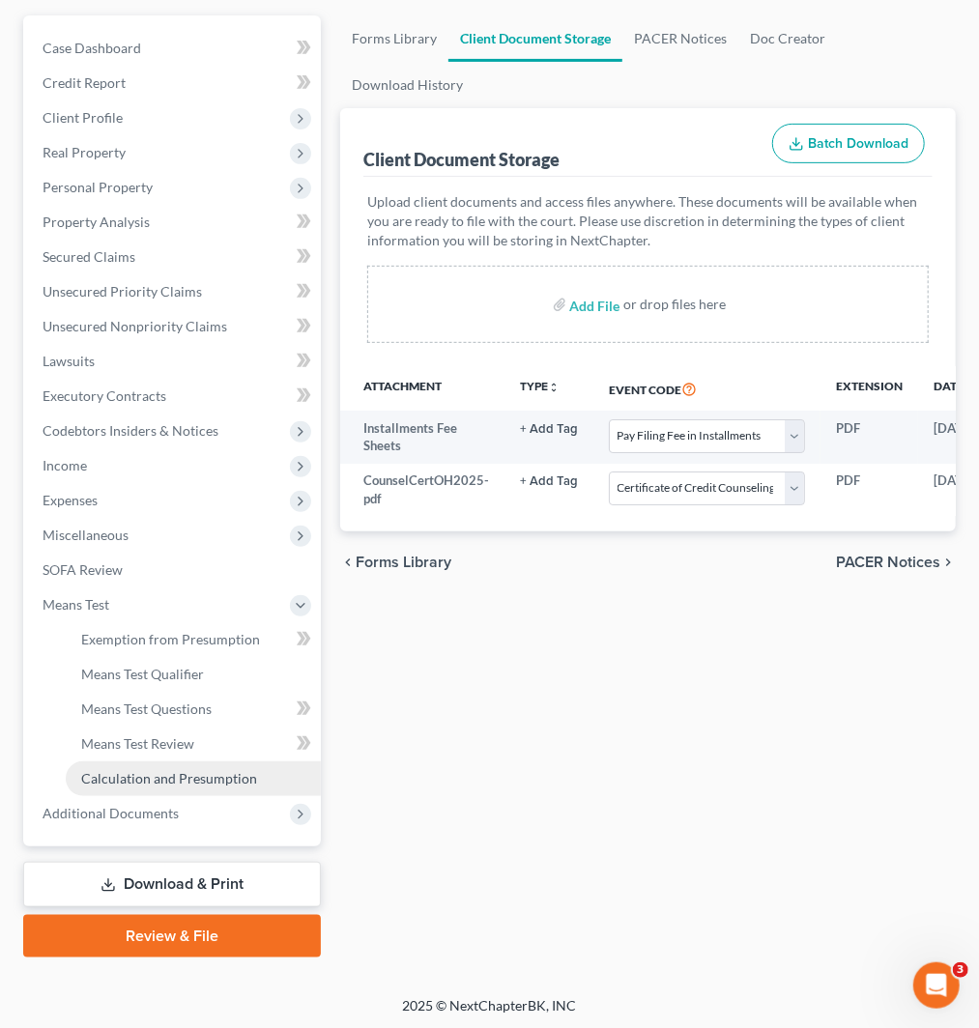
click at [179, 780] on span "Calculation and Presumption" at bounding box center [169, 778] width 176 height 16
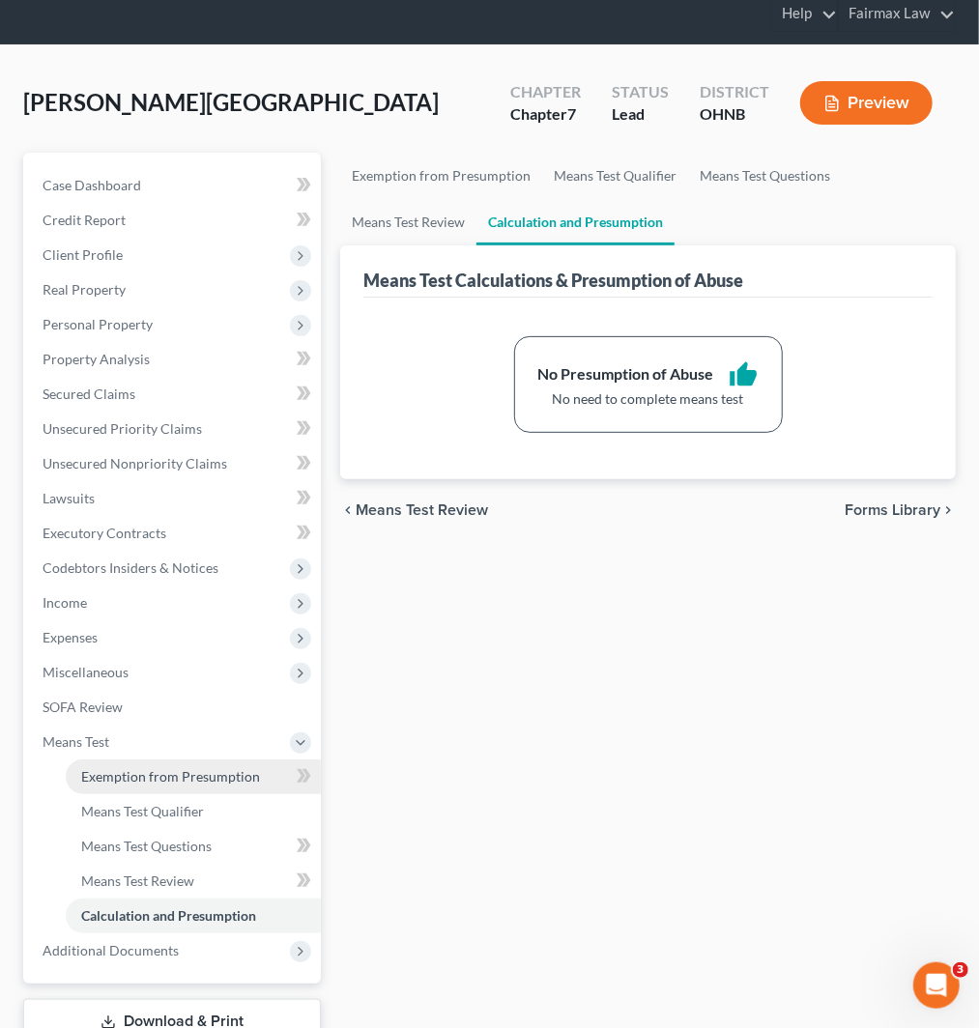
scroll to position [205, 0]
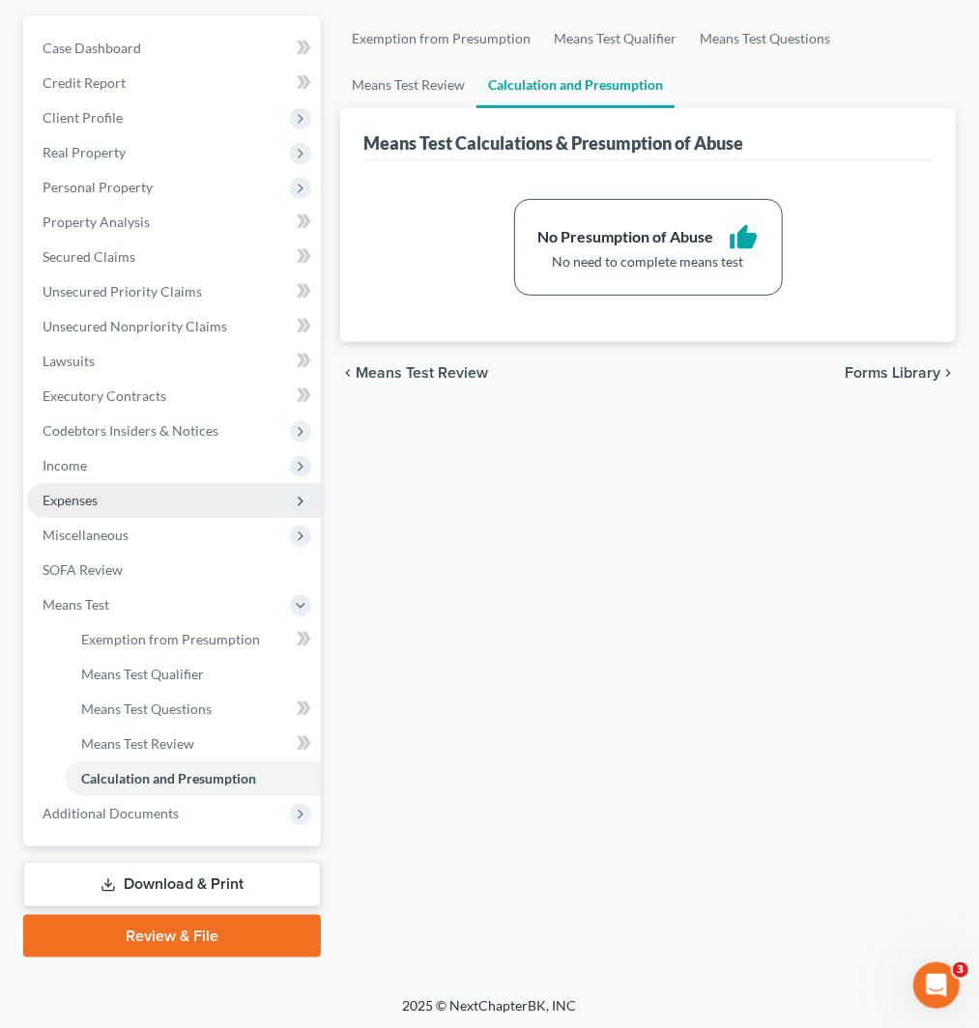
click at [82, 492] on span "Expenses" at bounding box center [70, 500] width 55 height 16
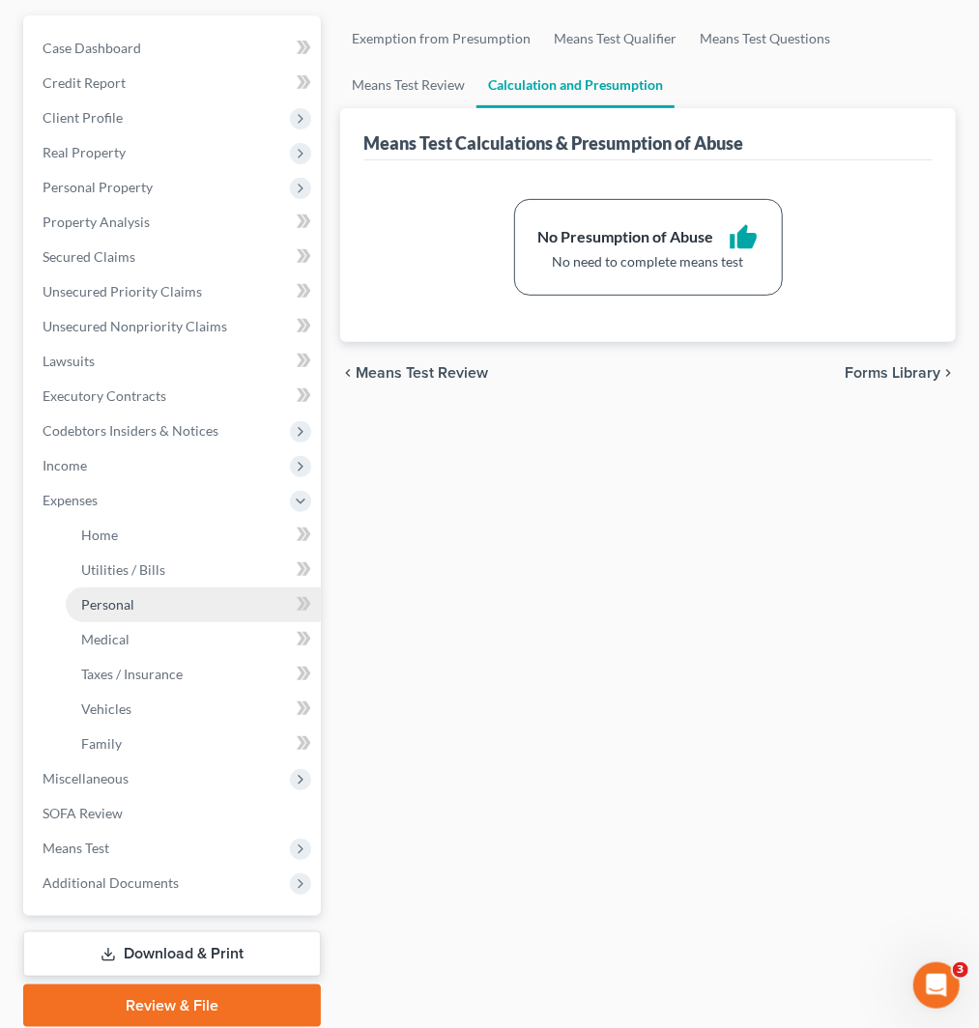
click at [165, 601] on link "Personal" at bounding box center [193, 605] width 255 height 35
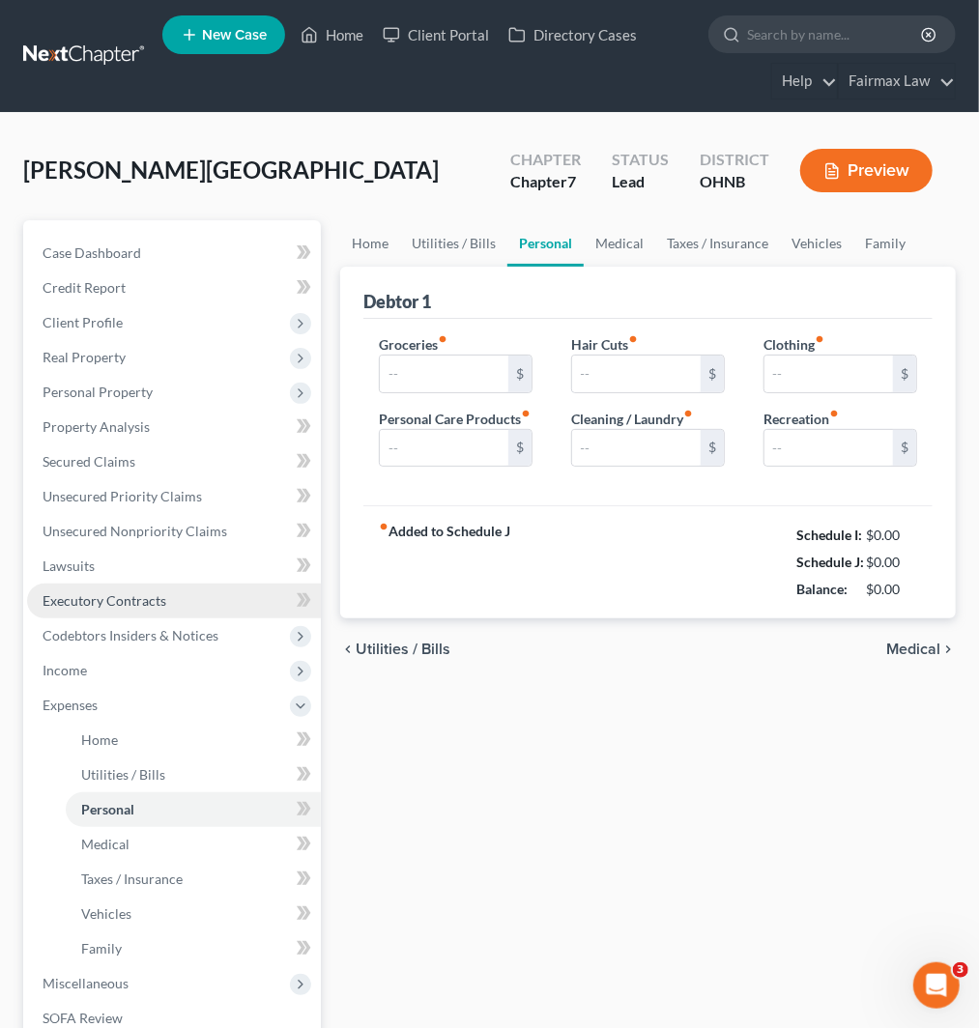
type input "1,028.00"
type input "96.00"
type input "0.00"
type input "85.00"
type input "279.00"
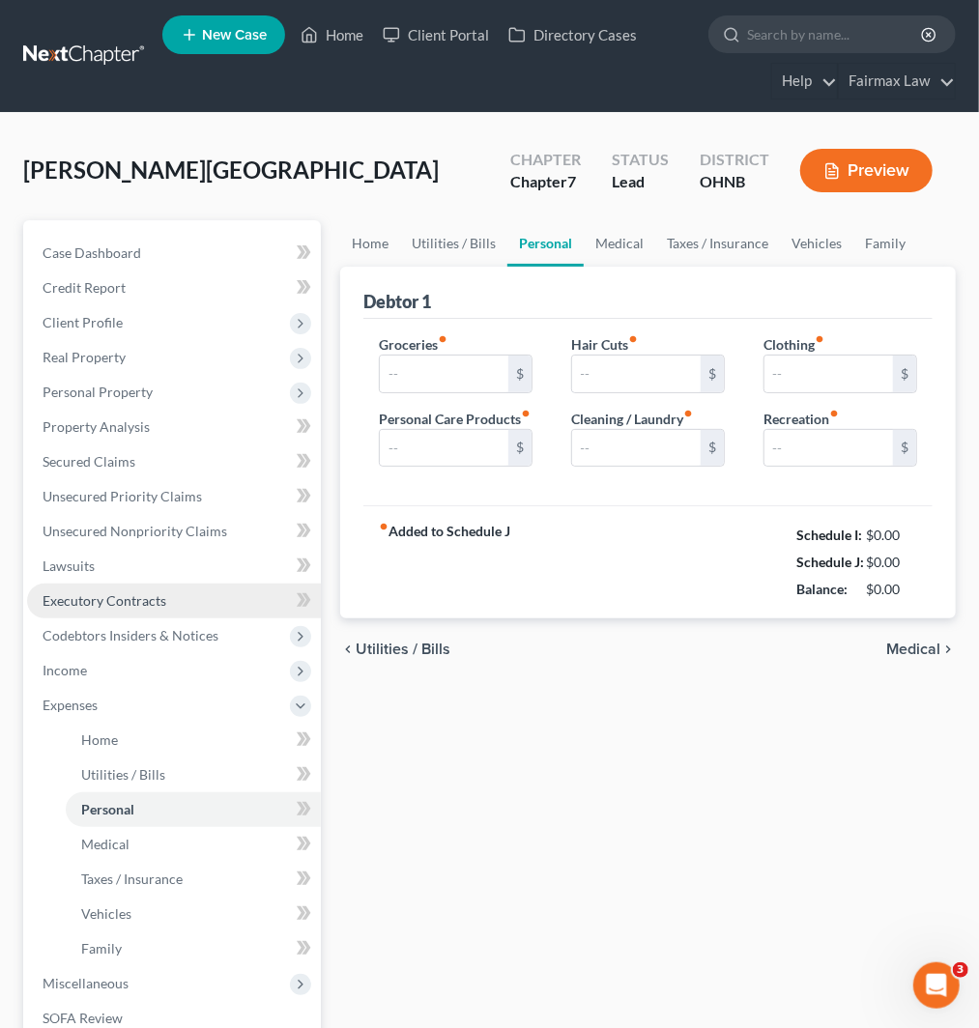
type input "412.00"
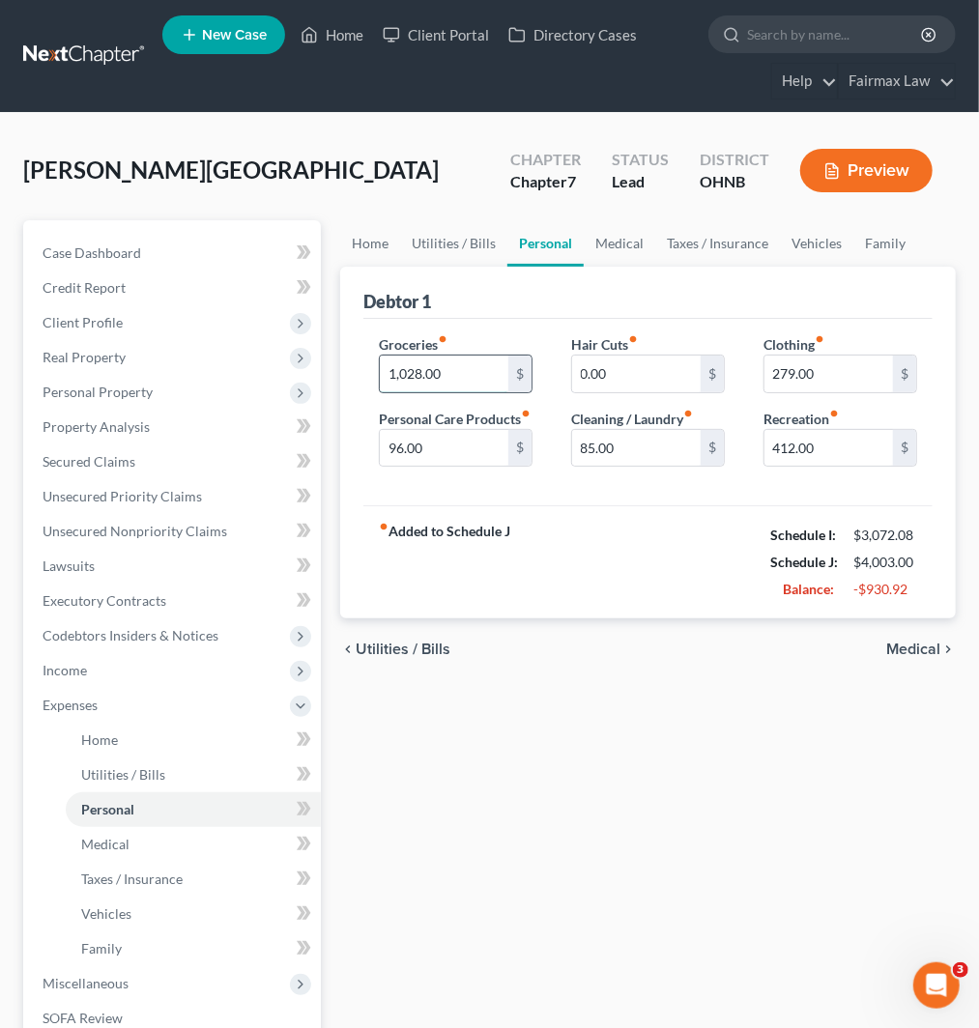
click at [458, 371] on input "1,028.00" at bounding box center [444, 374] width 129 height 37
click at [474, 369] on input "1,028.00" at bounding box center [444, 374] width 129 height 37
drag, startPoint x: 480, startPoint y: 367, endPoint x: 335, endPoint y: 363, distance: 145.0
click at [335, 363] on div "Home Utilities / Bills Personal Medical Taxes / Insurance Vehicles Family Debto…" at bounding box center [648, 726] width 635 height 1012
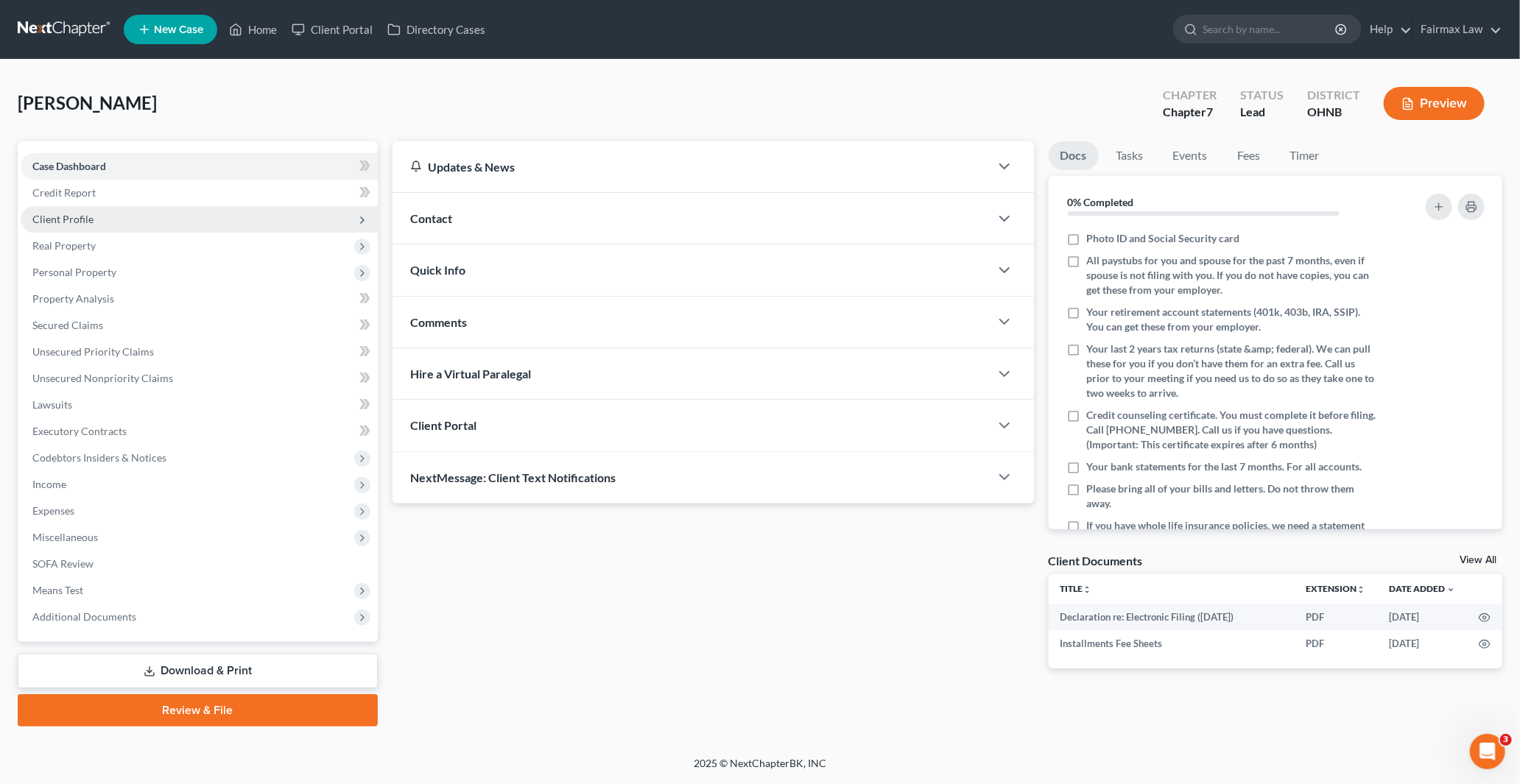
click at [72, 215] on span "Client Profile" at bounding box center [63, 219] width 61 height 12
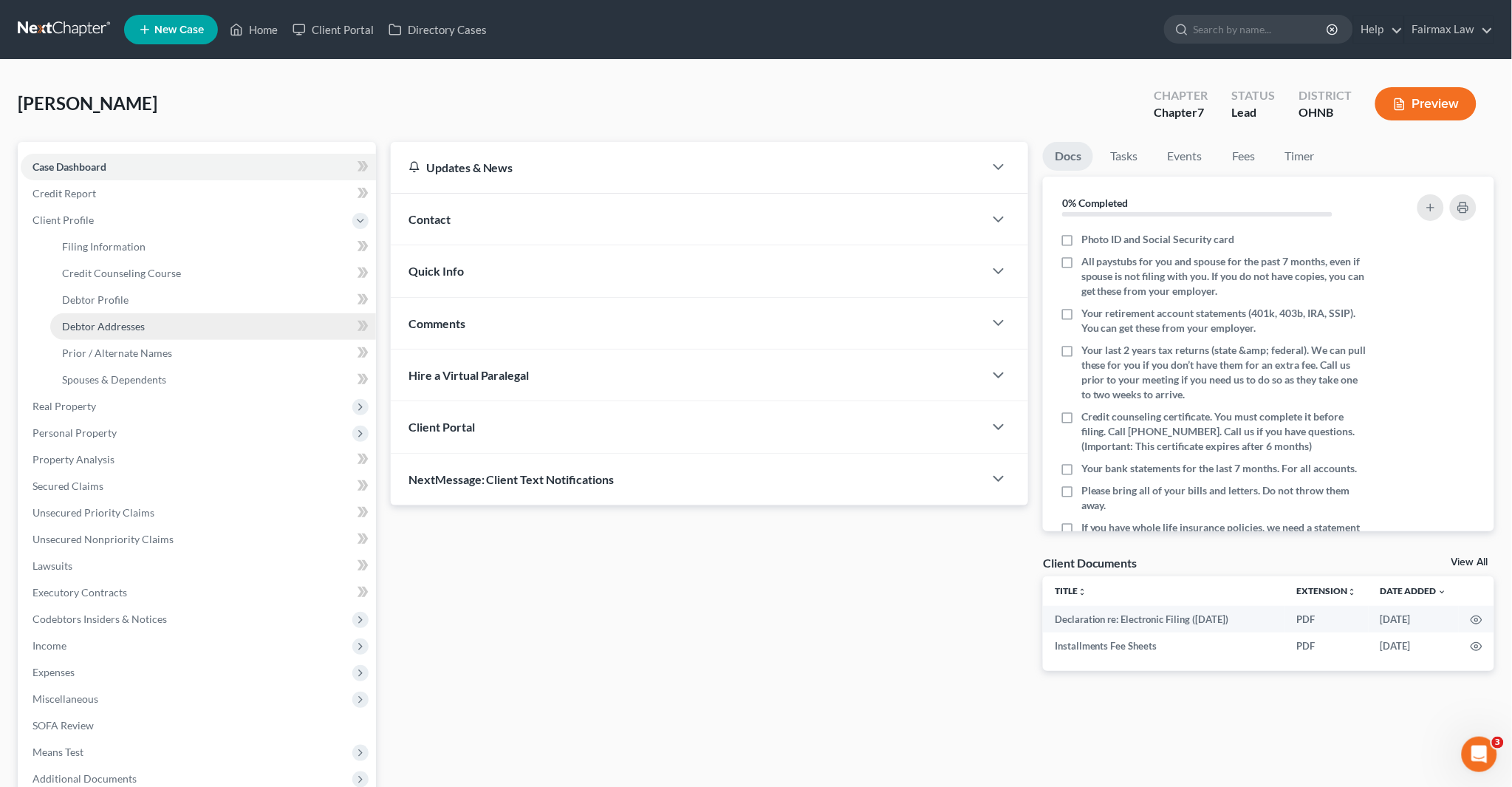
click at [124, 323] on span "Debtor Addresses" at bounding box center [103, 326] width 83 height 12
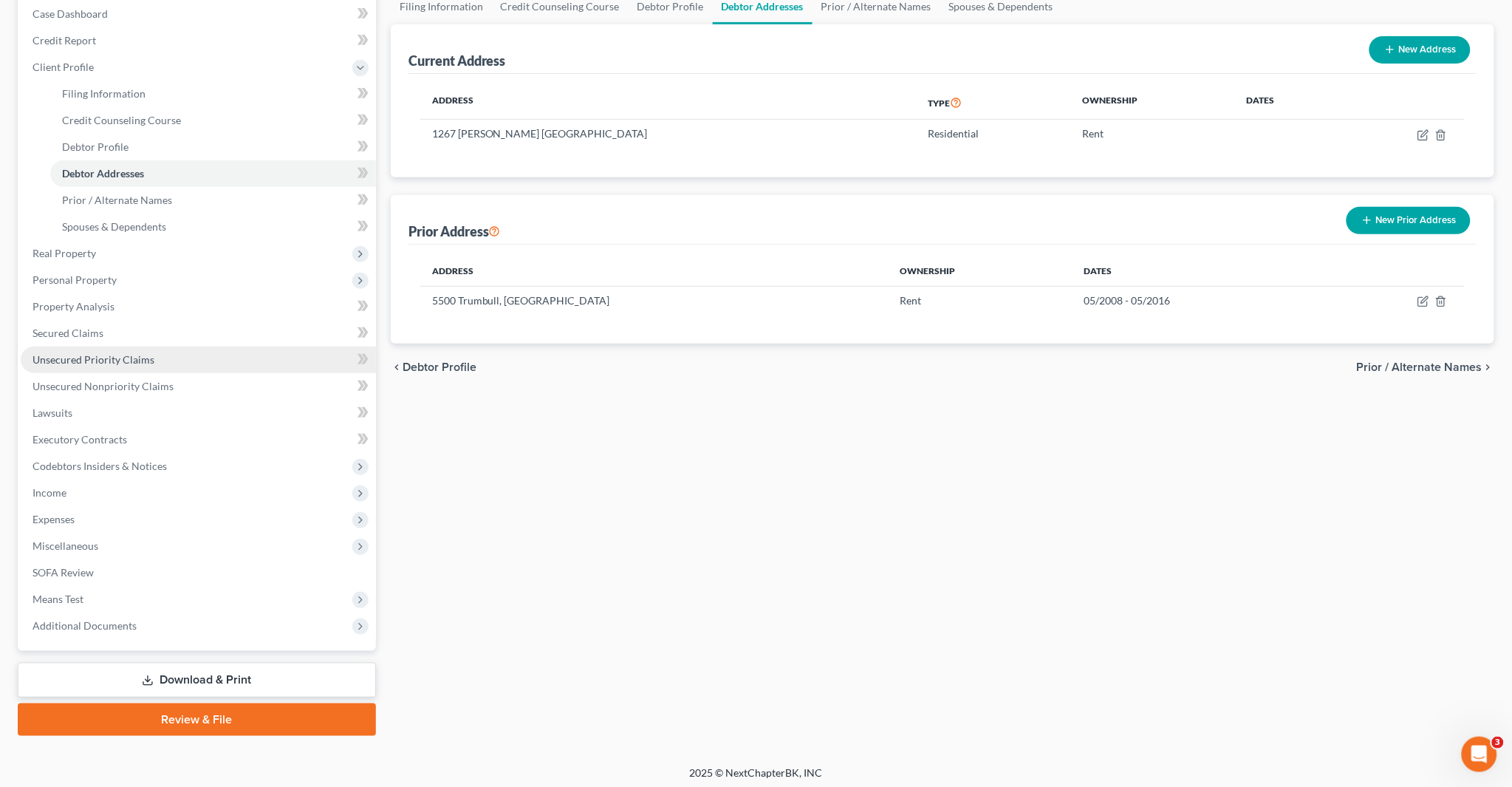
scroll to position [156, 0]
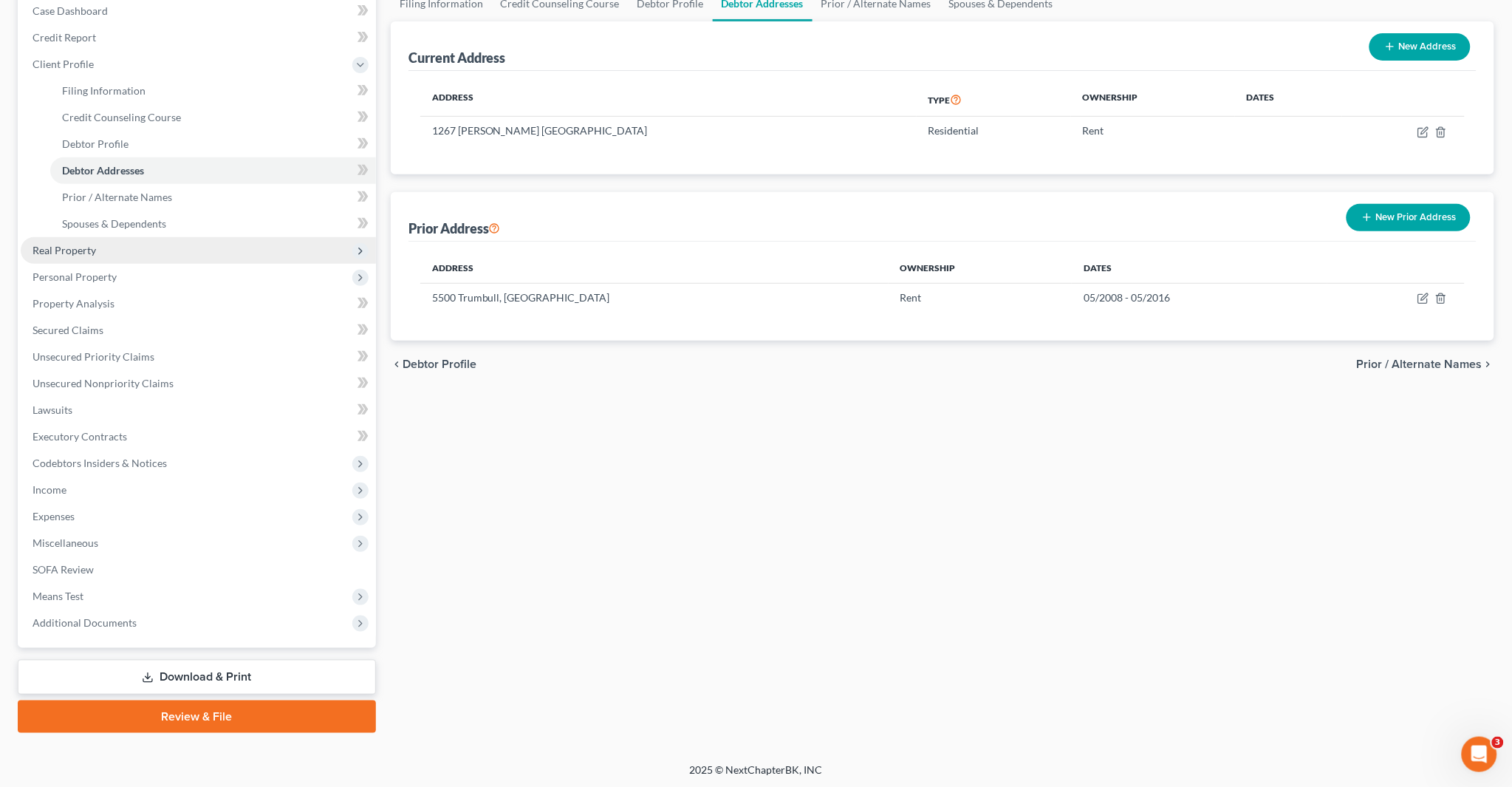
click at [79, 252] on span "Real Property" at bounding box center [64, 250] width 63 height 12
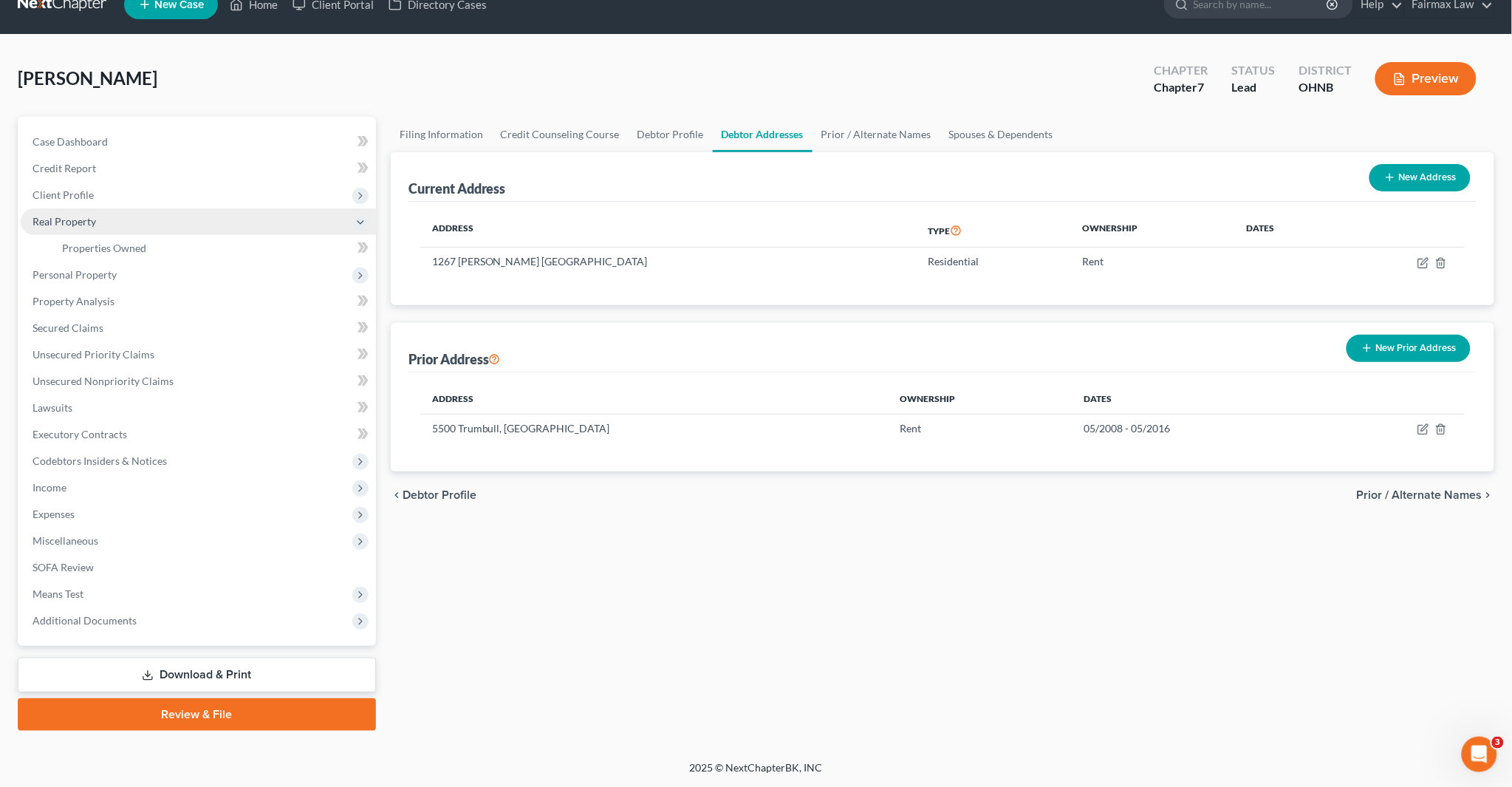
scroll to position [23, 0]
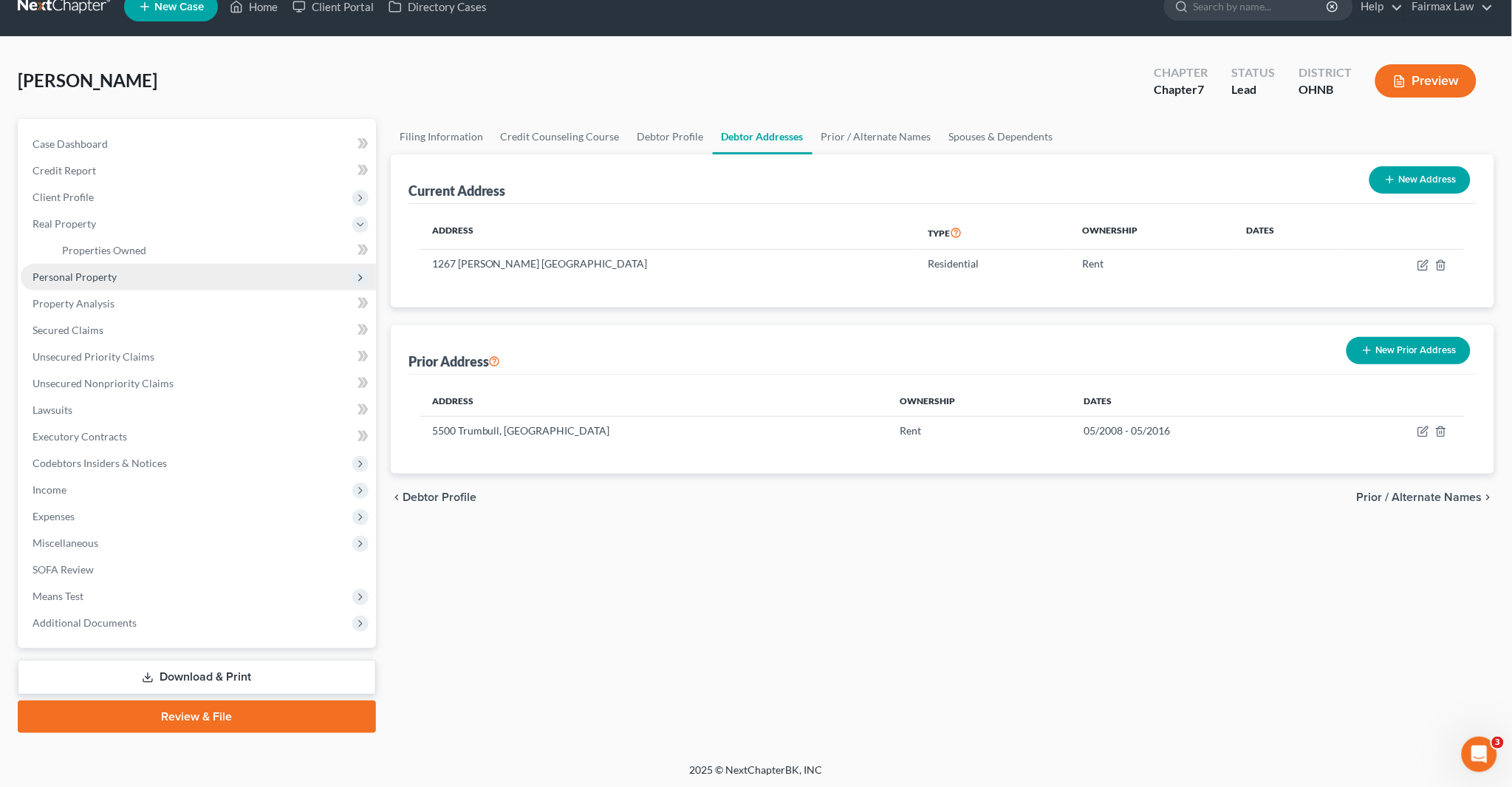
click at [78, 281] on span "Personal Property" at bounding box center [75, 277] width 84 height 12
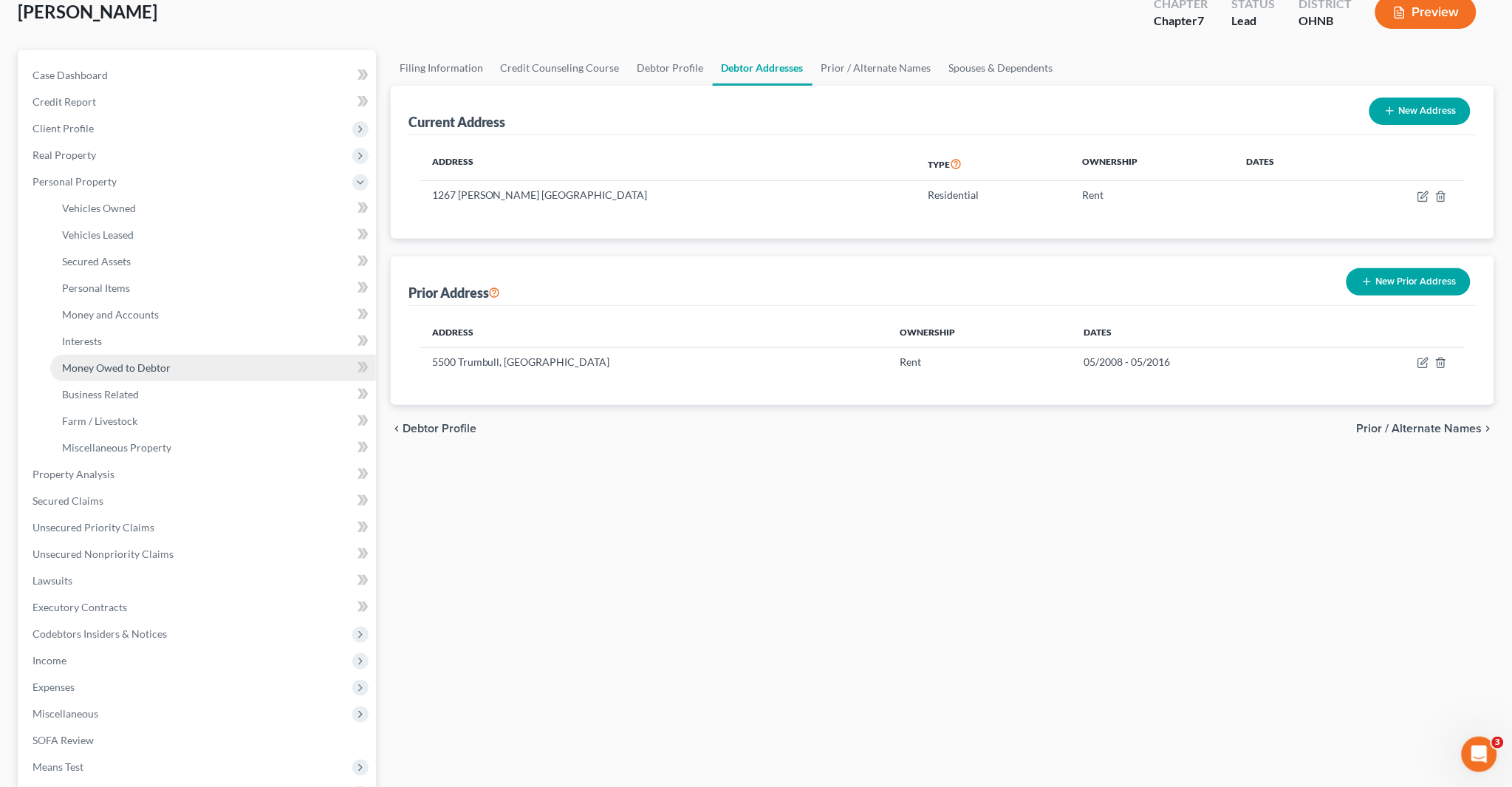
scroll to position [156, 0]
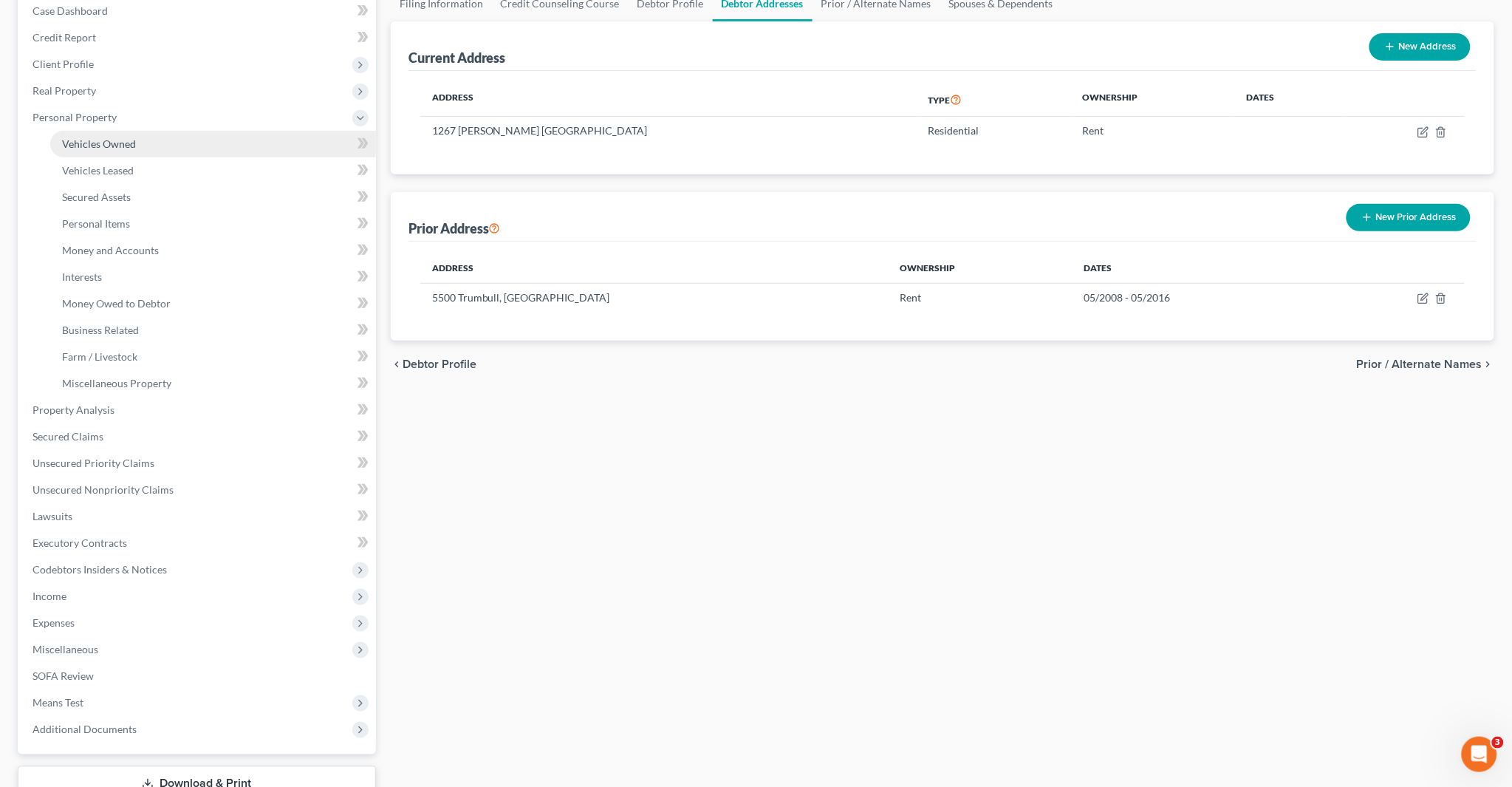
drag, startPoint x: 114, startPoint y: 139, endPoint x: 122, endPoint y: 143, distance: 8.9
click at [115, 139] on span "Vehicles Owned" at bounding box center [99, 144] width 74 height 12
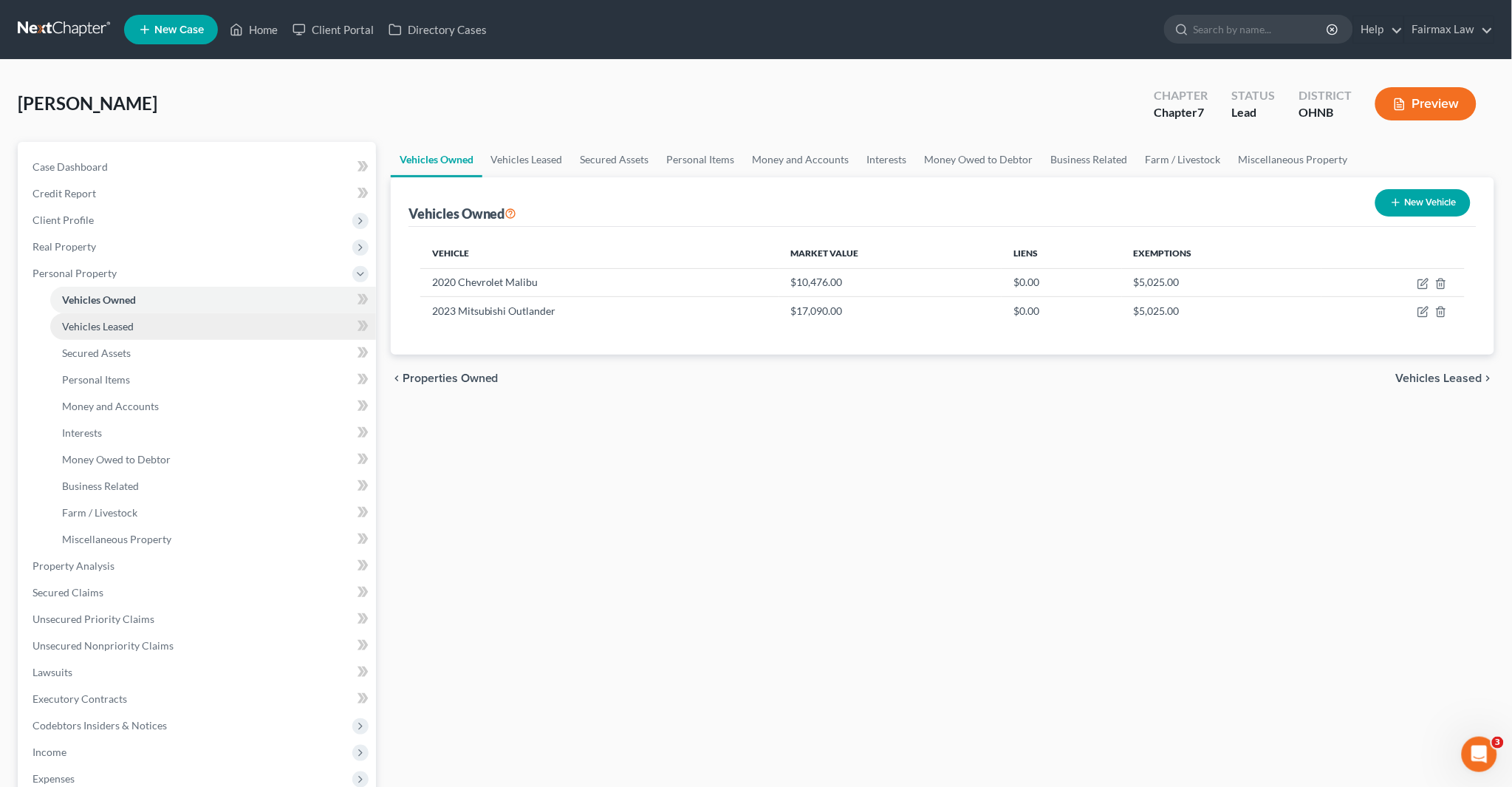
click at [135, 323] on link "Vehicles Leased" at bounding box center [213, 327] width 326 height 27
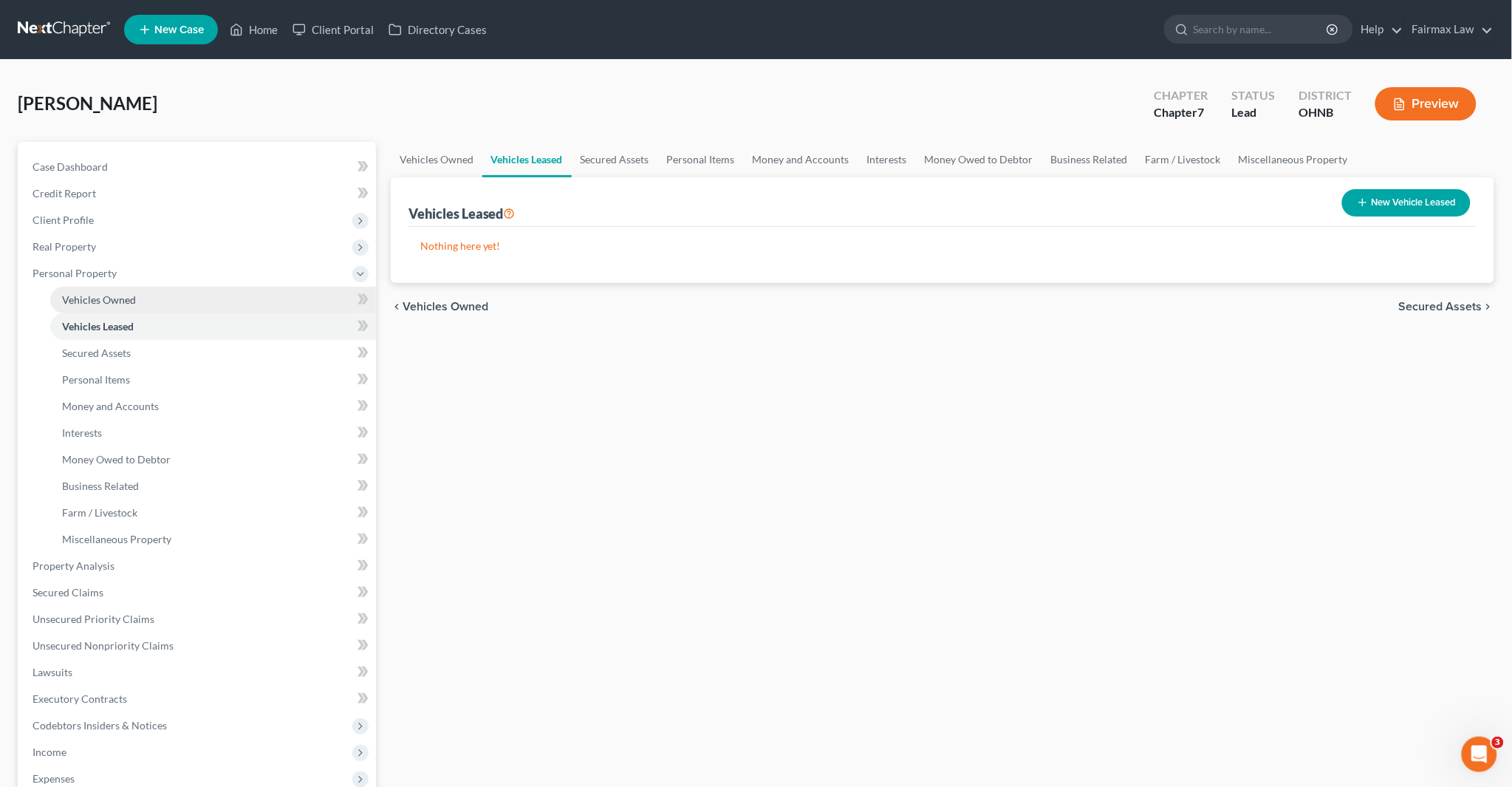
click at [99, 294] on span "Vehicles Owned" at bounding box center [99, 300] width 74 height 12
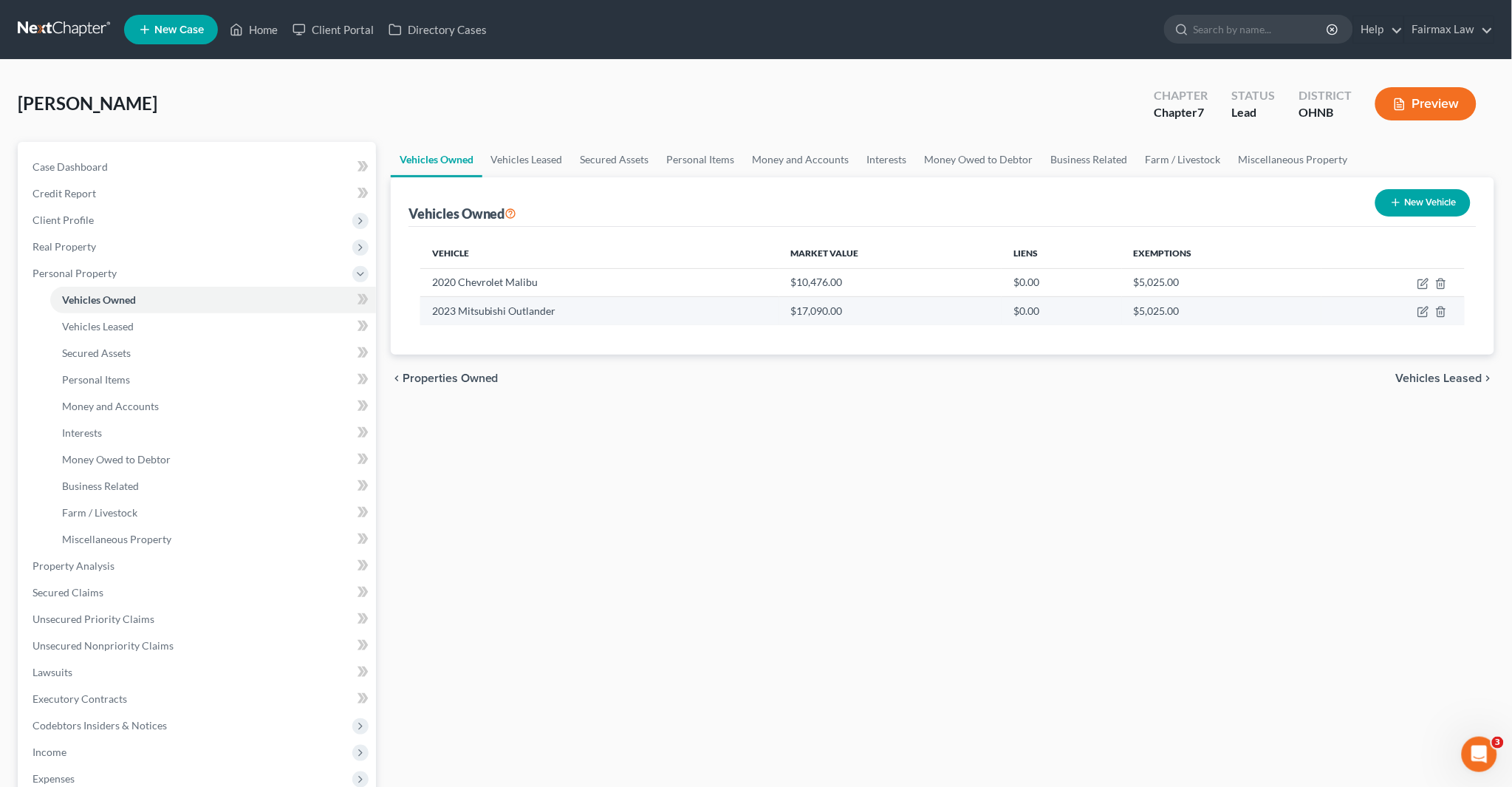
click at [767, 315] on td "2023 Mitsubishi Outlander" at bounding box center [600, 311] width 359 height 28
click at [1420, 313] on icon "button" at bounding box center [1423, 311] width 11 height 11
select select "0"
select select "3"
select select "0"
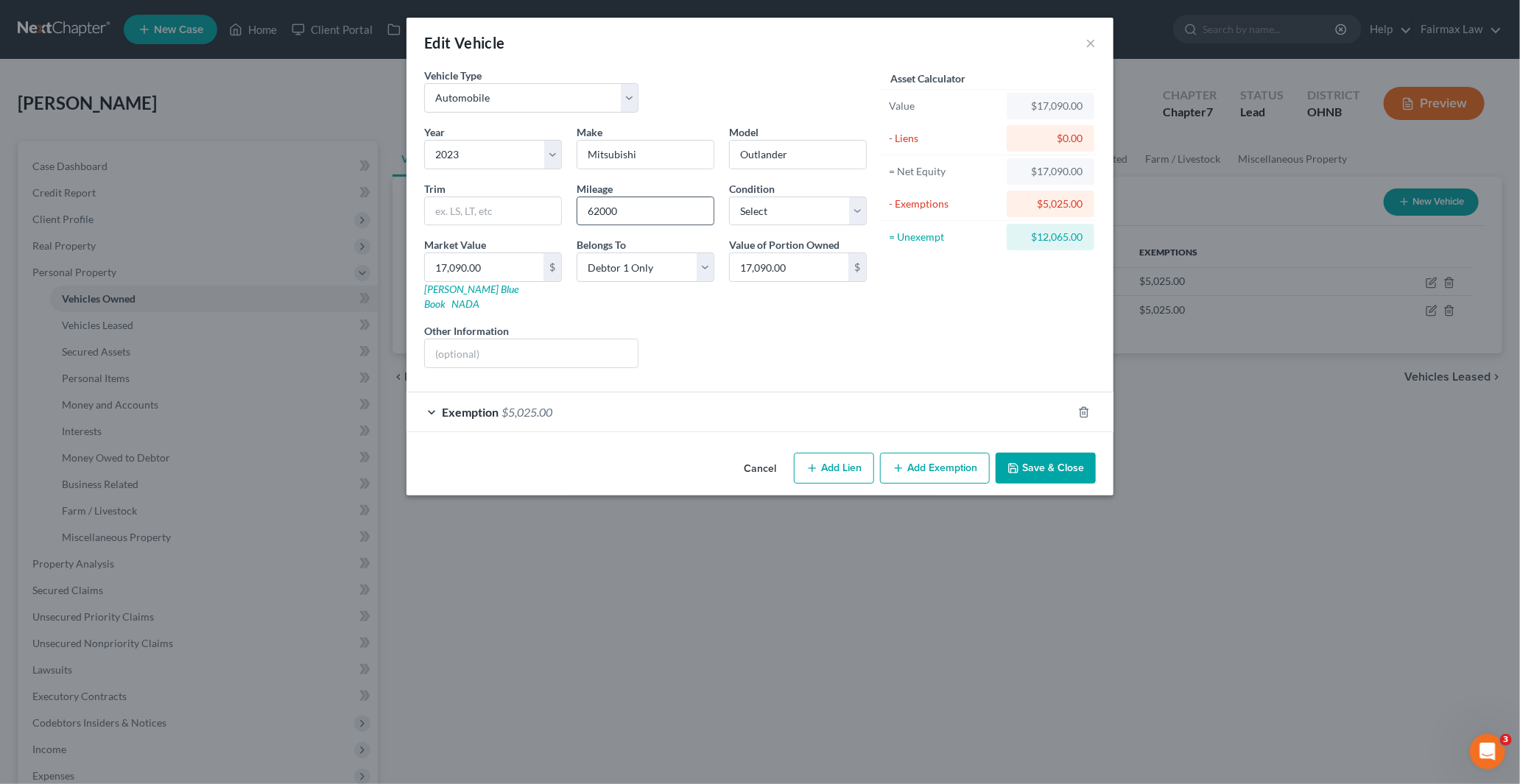
click at [612, 214] on input "62000" at bounding box center [645, 211] width 136 height 28
click at [813, 216] on select "Select Excellent Very Good Good Fair Poor" at bounding box center [798, 211] width 138 height 30
click at [686, 359] on div "Year Select 2026 2025 2024 2023 2022 2021 2020 2019 2018 2017 2016 2015 2014 20…" at bounding box center [645, 251] width 457 height 255
click at [494, 268] on input "17,090.00" at bounding box center [485, 267] width 119 height 28
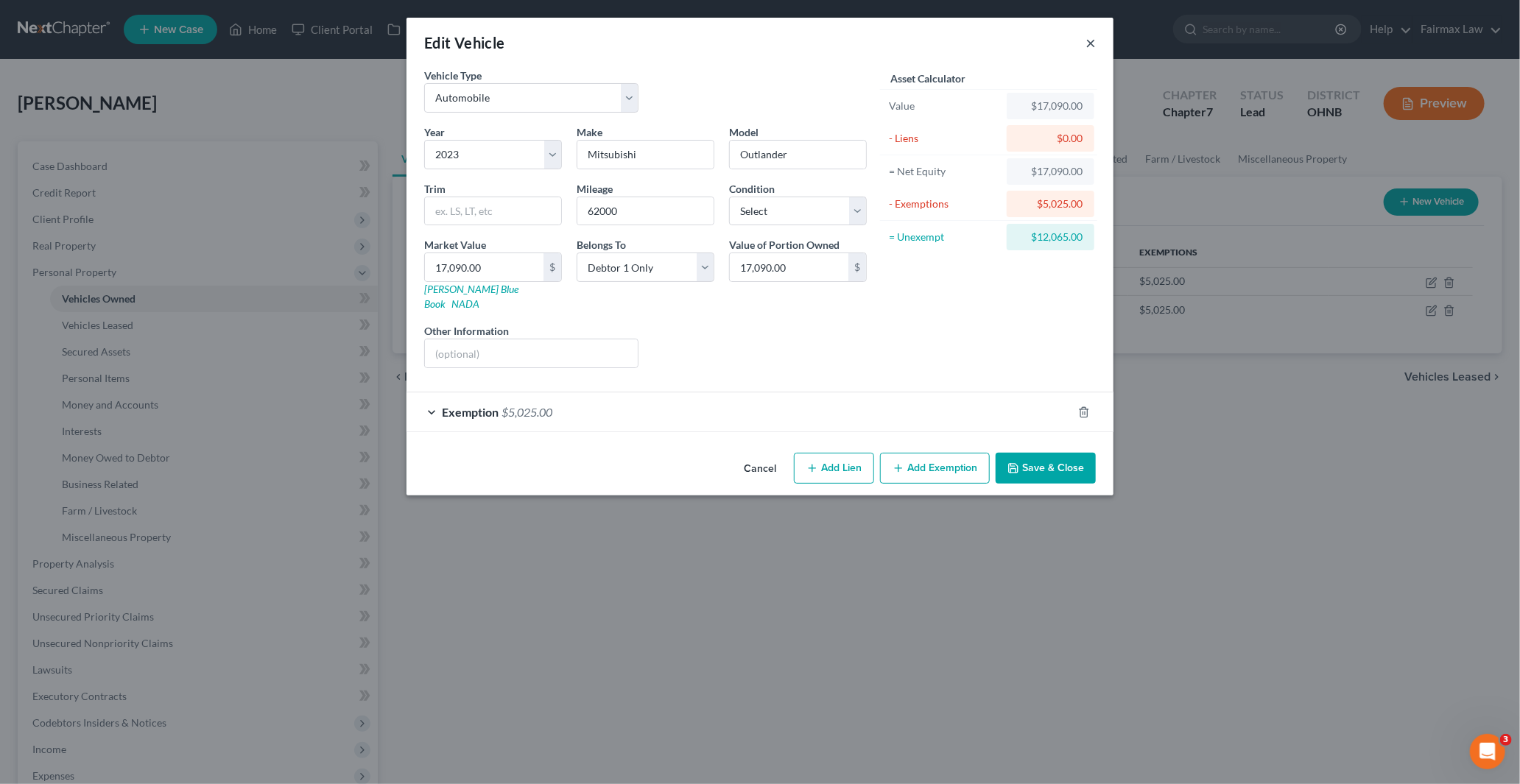
click at [1091, 37] on button "×" at bounding box center [1091, 42] width 11 height 18
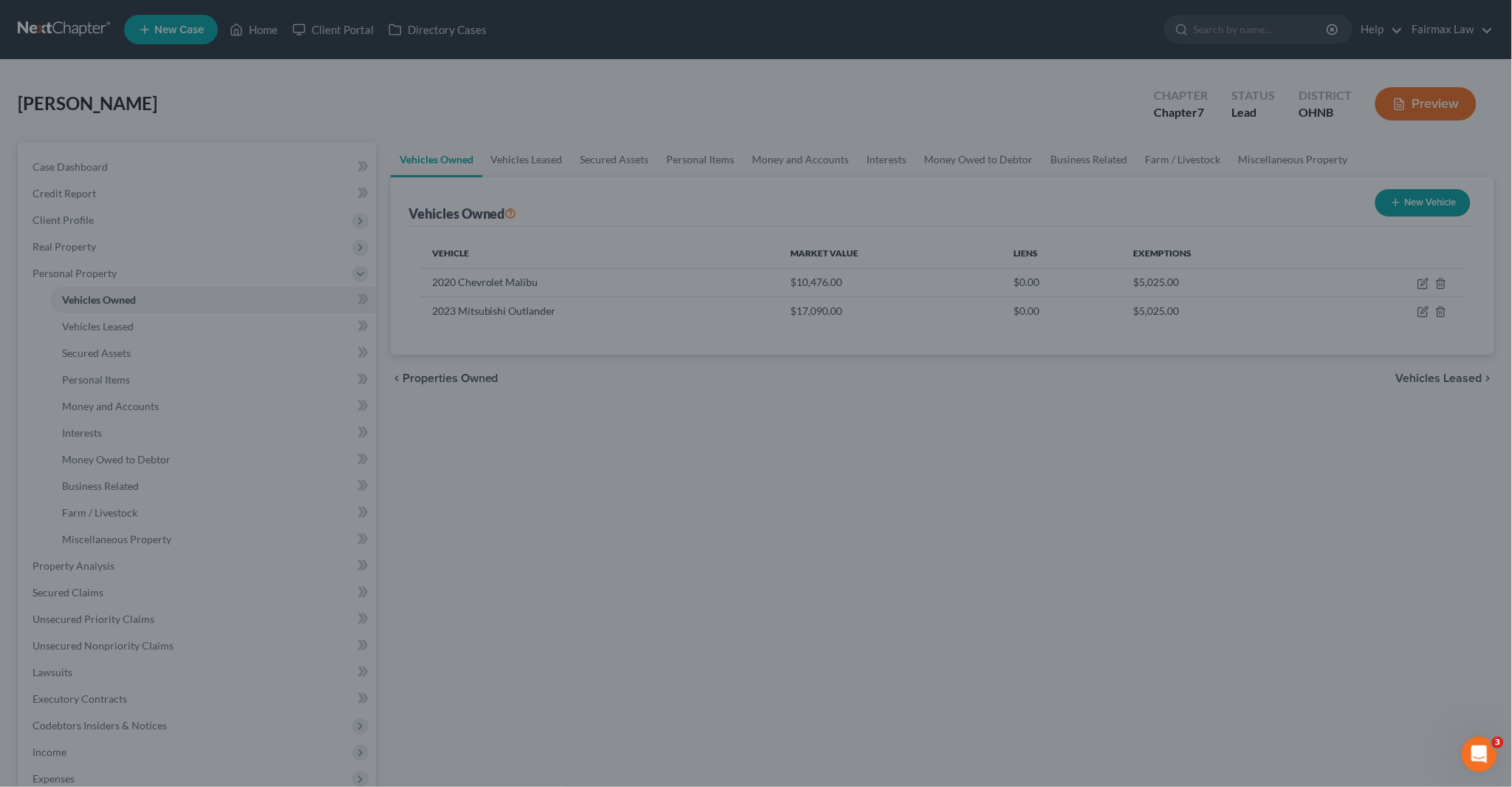
click at [779, 637] on div at bounding box center [756, 393] width 1512 height 787
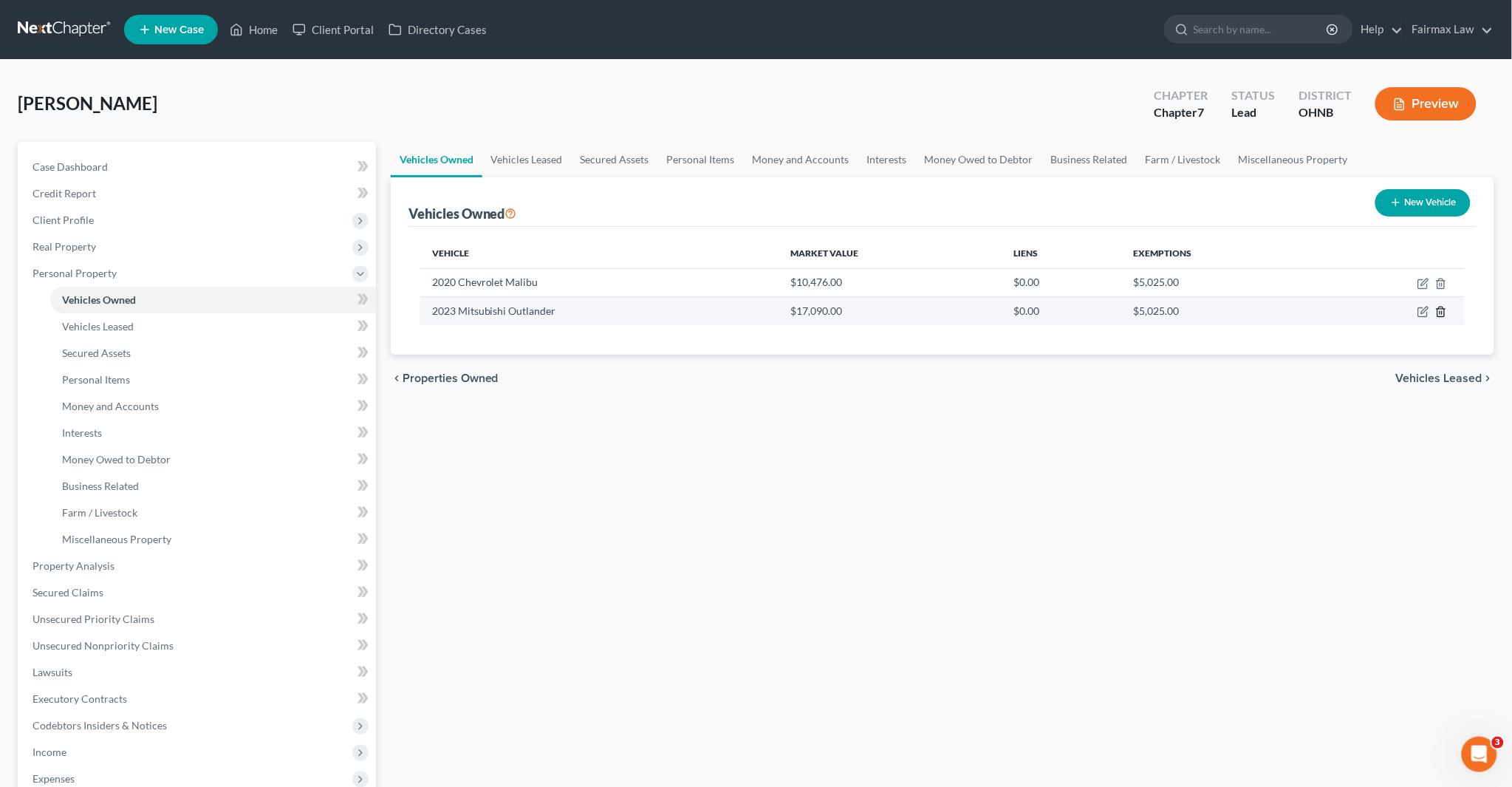
click at [1438, 311] on icon "button" at bounding box center [1441, 312] width 7 height 10
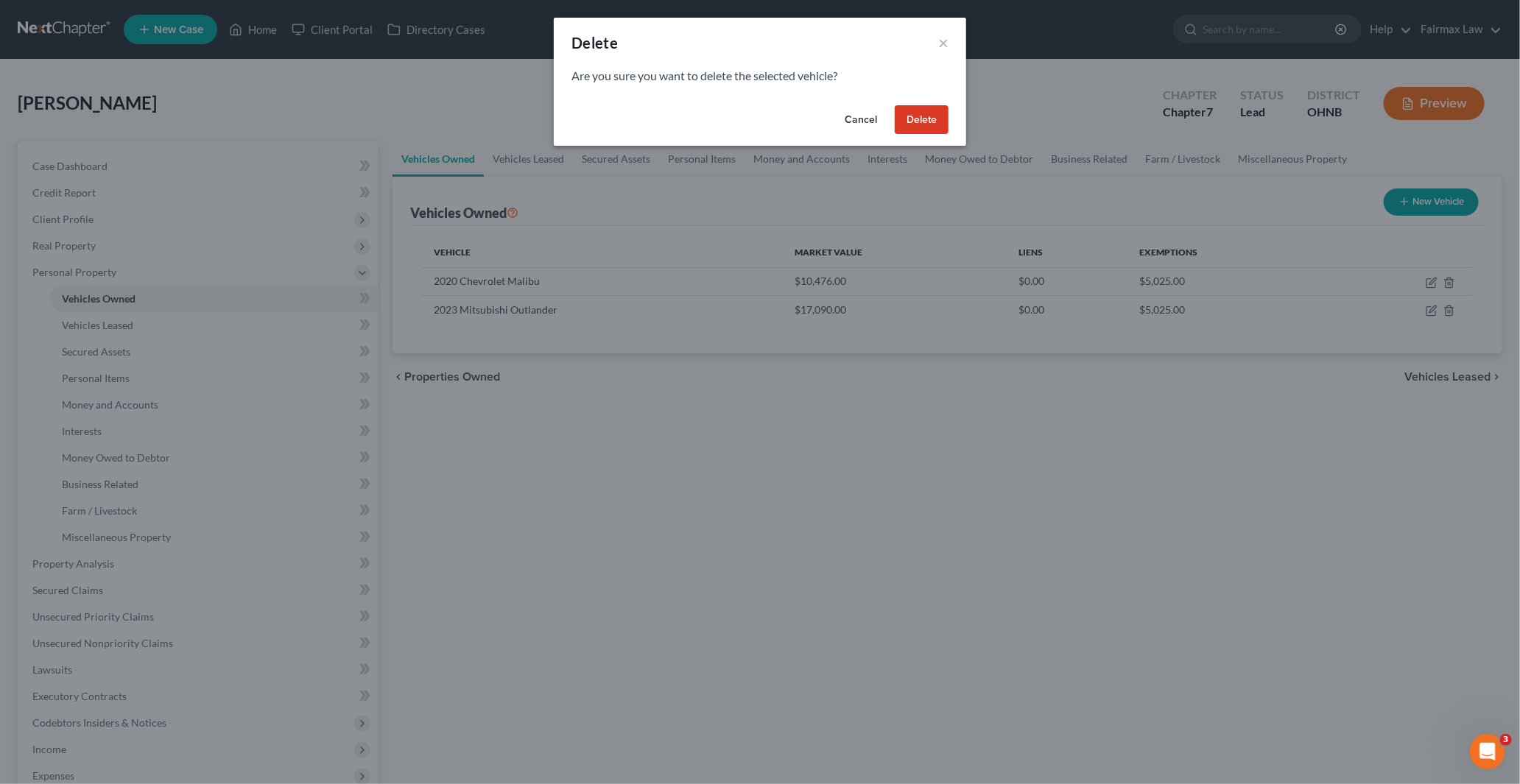
click at [929, 119] on button "Delete" at bounding box center [921, 120] width 54 height 30
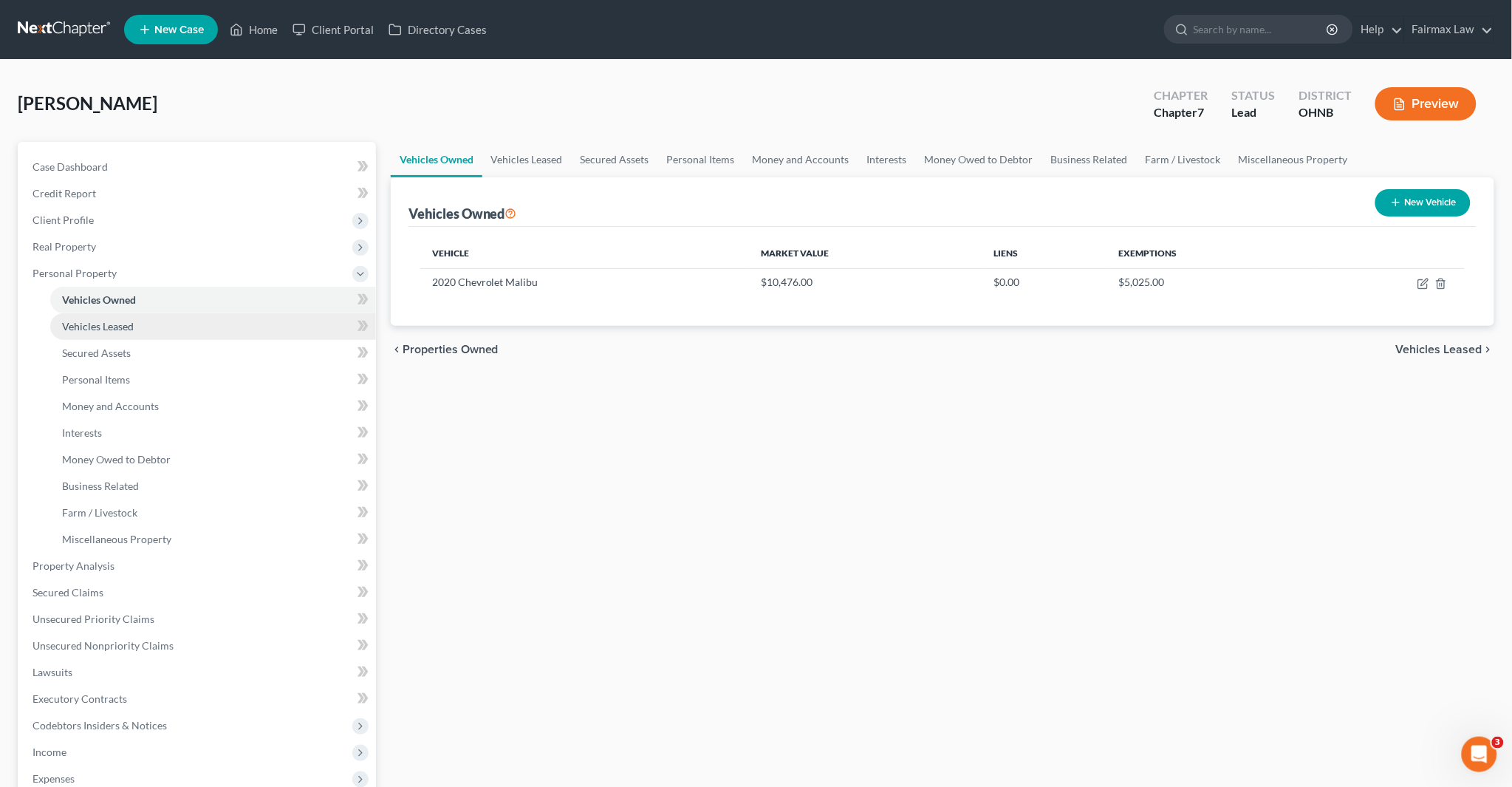
click at [104, 328] on span "Vehicles Leased" at bounding box center [98, 326] width 72 height 12
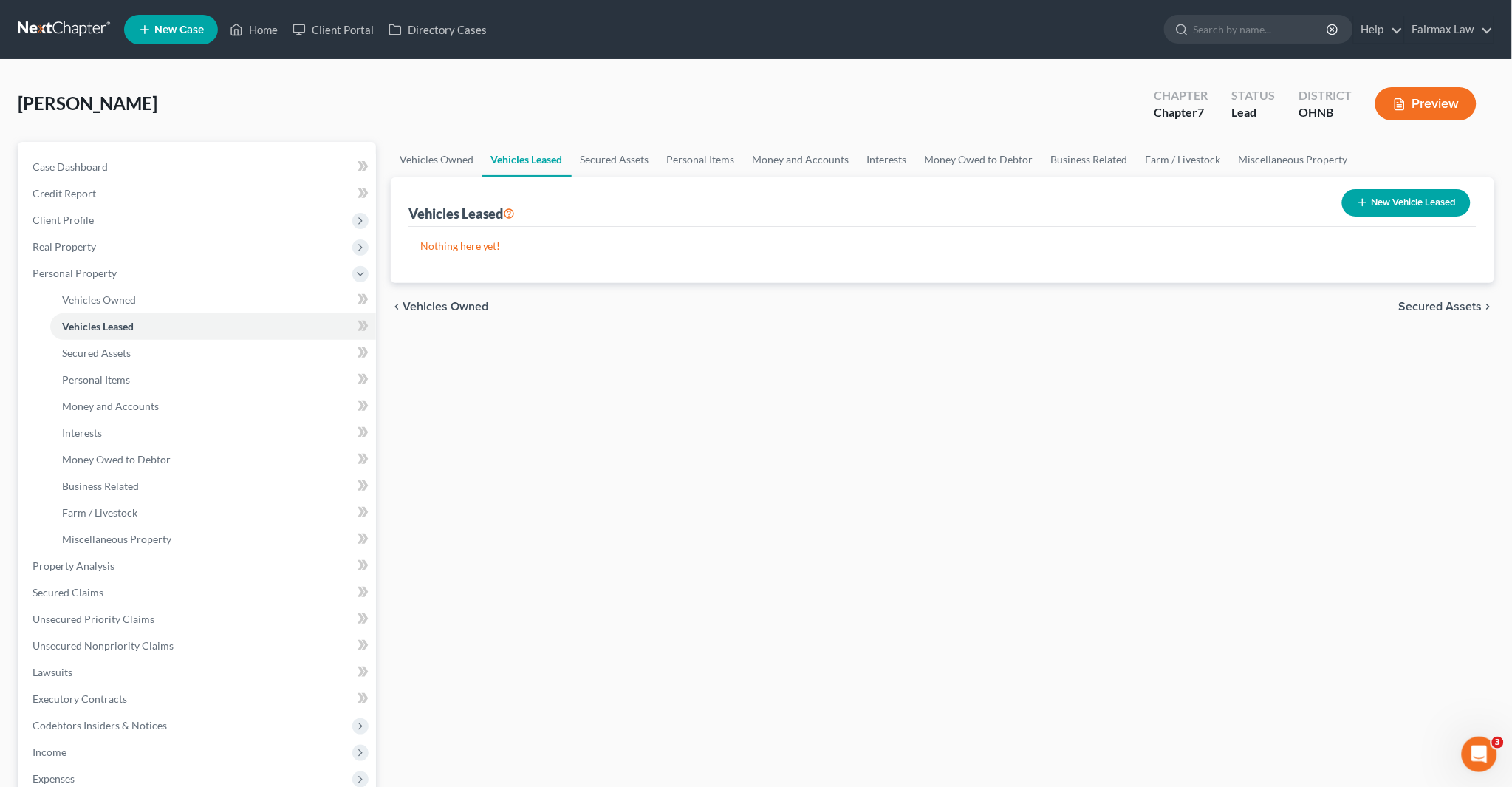
click at [1427, 204] on button "New Vehicle Leased" at bounding box center [1407, 203] width 128 height 28
select select "0"
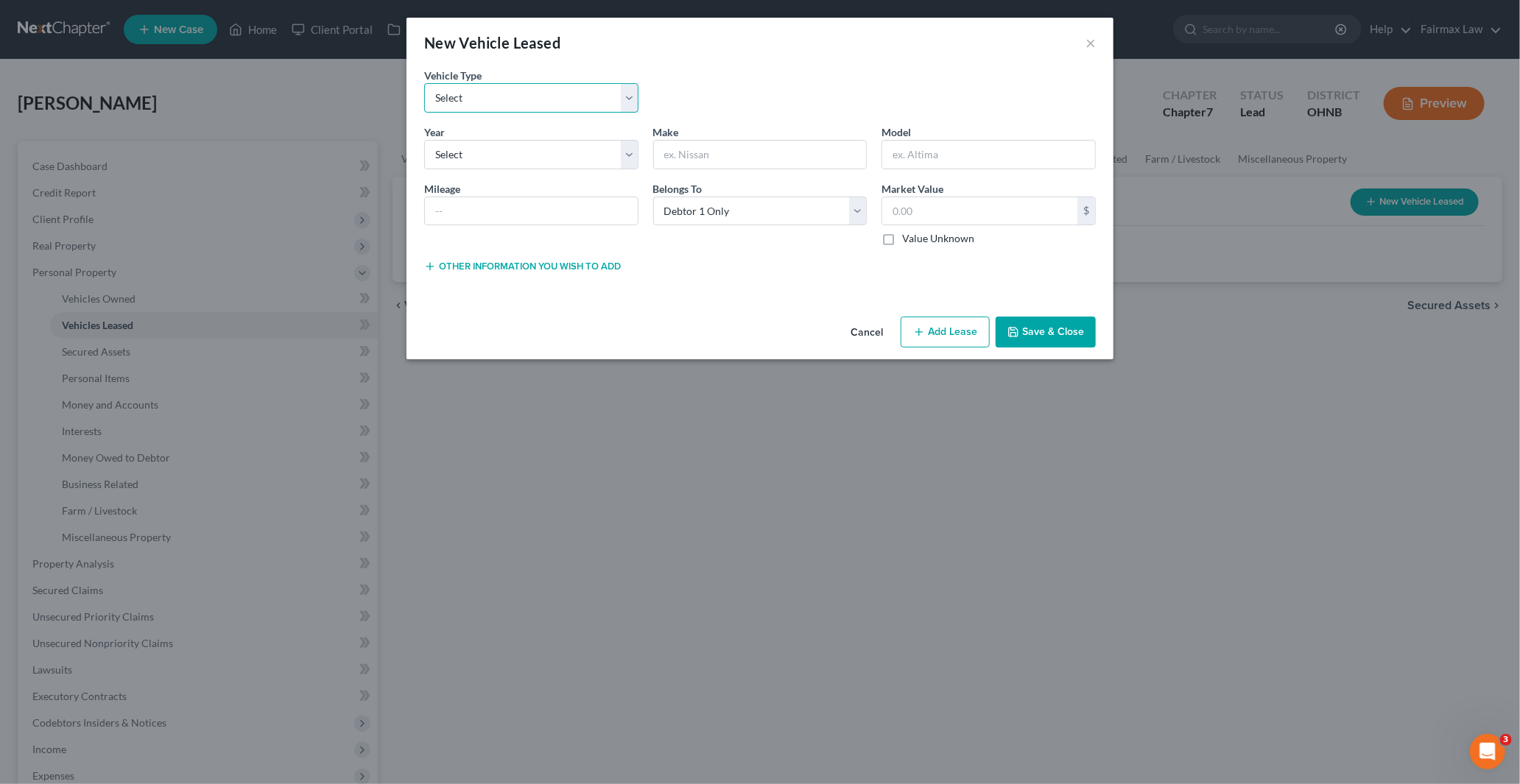
click at [535, 94] on select "Select Automobile Truck Trailer Watercraft Aircraft Motor Home Atv Other Vehicle" at bounding box center [531, 98] width 214 height 30
select select "0"
click at [424, 83] on select "Select Automobile Truck Trailer Watercraft Aircraft Motor Home Atv Other Vehicle" at bounding box center [531, 98] width 214 height 30
click at [482, 155] on select "Select 2026 2025 2024 2023 2022 2021 2020 2019 2018 2017 2016 2015 2014 2013 20…" at bounding box center [531, 155] width 214 height 30
select select "3"
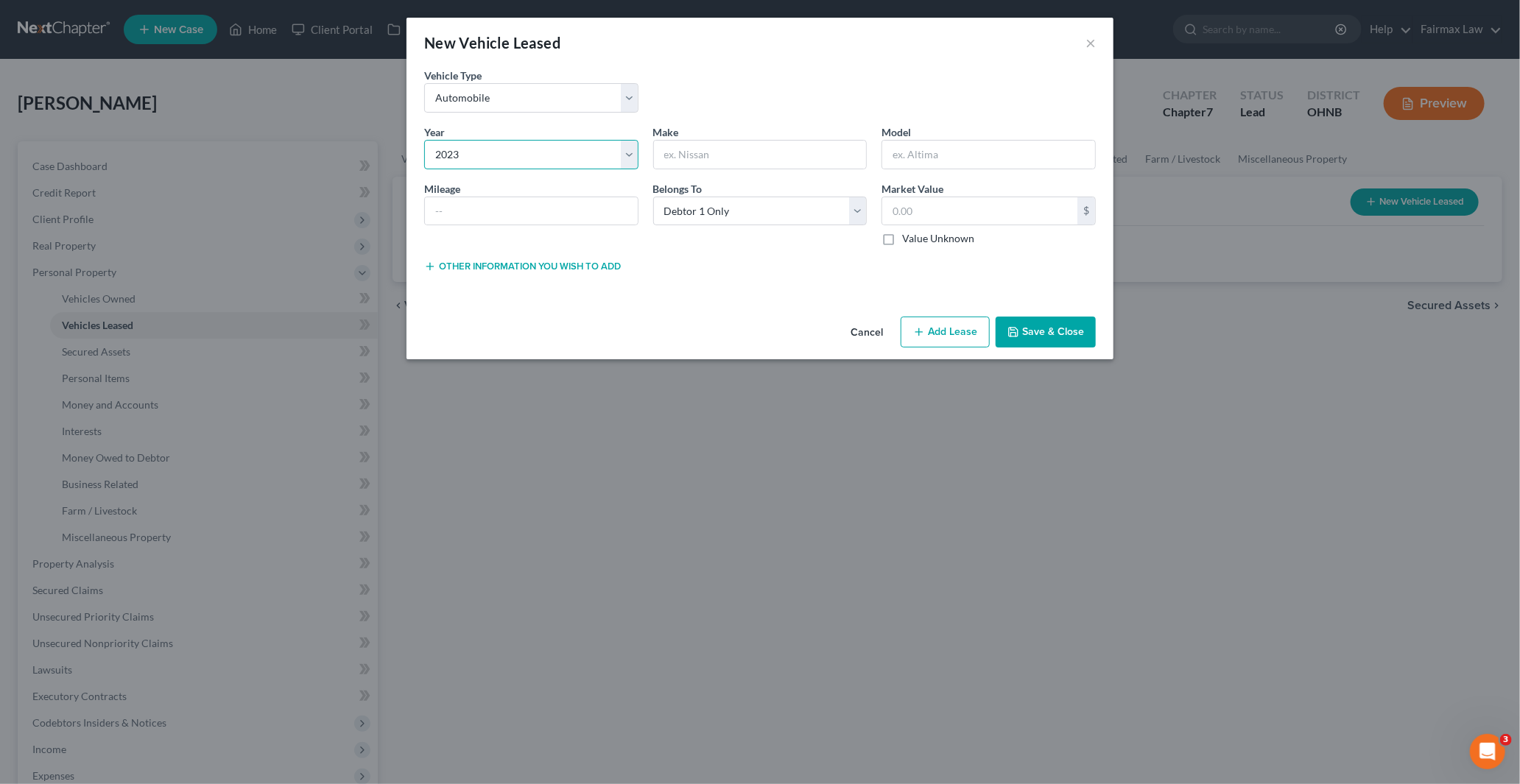
click at [424, 140] on select "Select 2026 2025 2024 2023 2022 2021 2020 2019 2018 2017 2016 2015 2014 2013 20…" at bounding box center [531, 155] width 214 height 30
click at [705, 161] on input "text" at bounding box center [760, 155] width 213 height 28
paste input "Mitsubishi"
type input "Mitsubishi"
click at [932, 147] on input "text" at bounding box center [988, 155] width 213 height 28
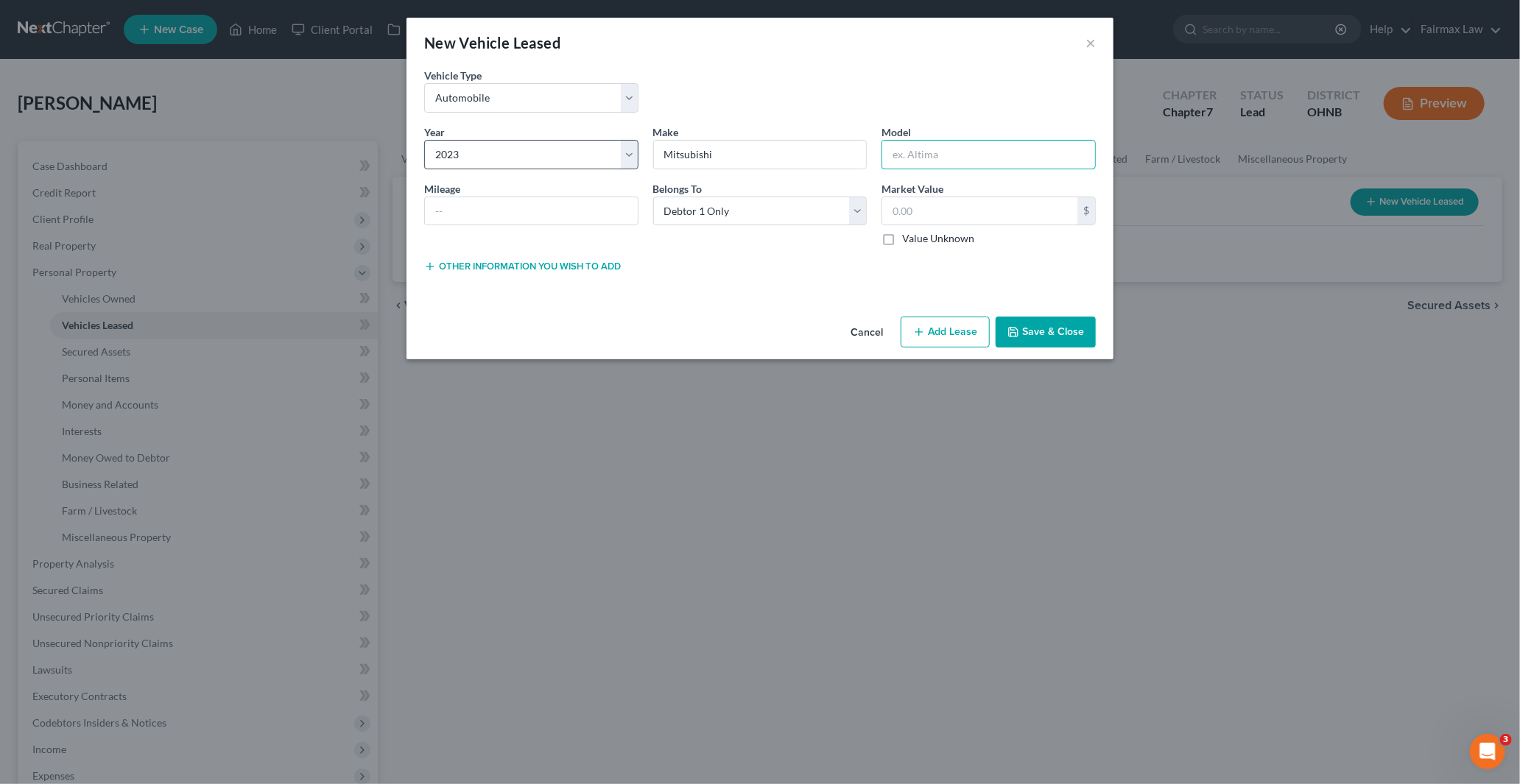
paste input "Outlander"
type input "Outlander"
click at [484, 211] on input "text" at bounding box center [531, 211] width 213 height 28
paste input "62000"
type input "62000"
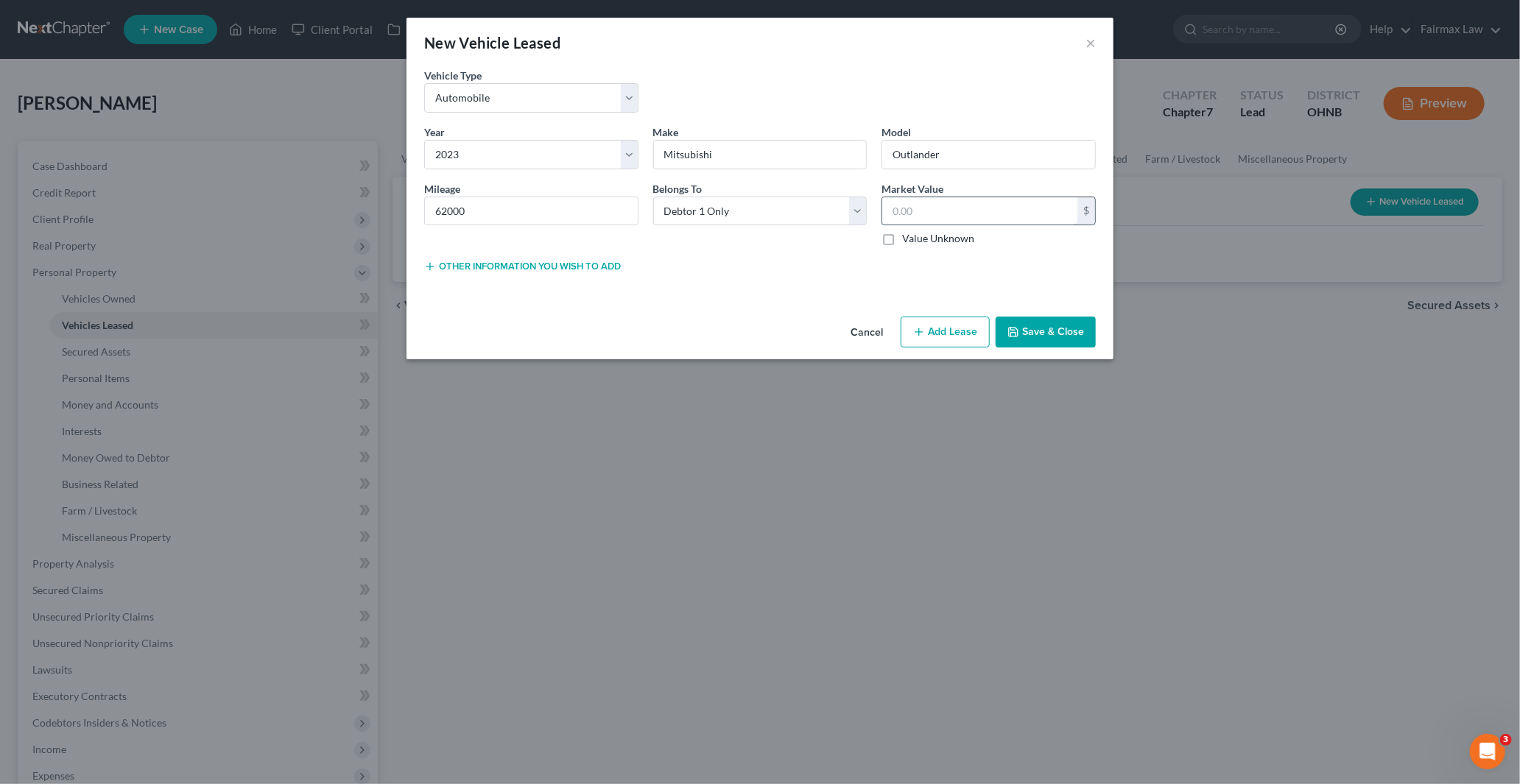
click at [928, 205] on input "text" at bounding box center [980, 211] width 195 height 28
paste input "17,090.00"
type input "17,090.00"
click at [933, 330] on button "Add Lease" at bounding box center [945, 332] width 89 height 31
select select "0"
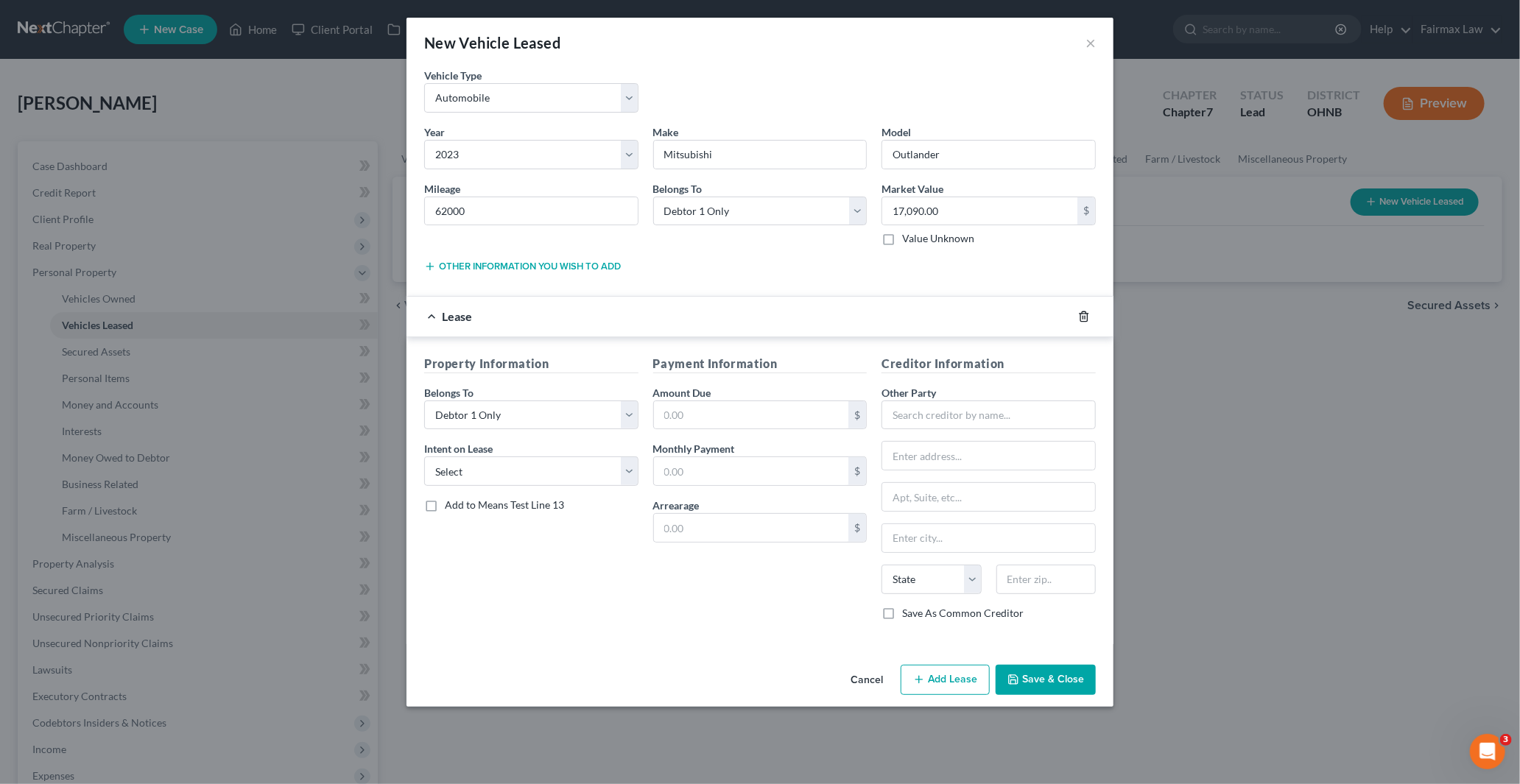
click at [1088, 315] on icon "button" at bounding box center [1083, 316] width 11 height 11
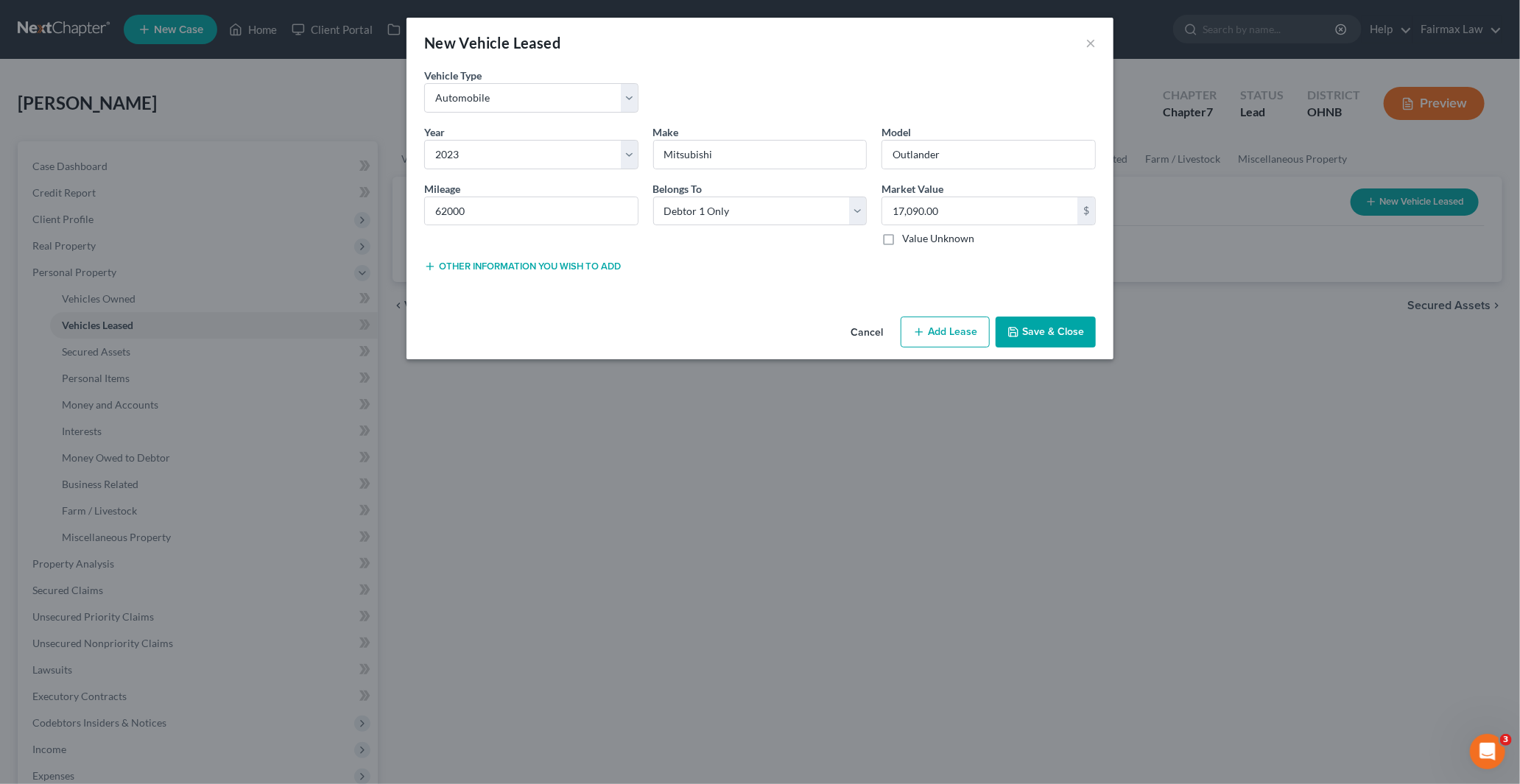
click at [1057, 334] on button "Save & Close" at bounding box center [1045, 332] width 100 height 31
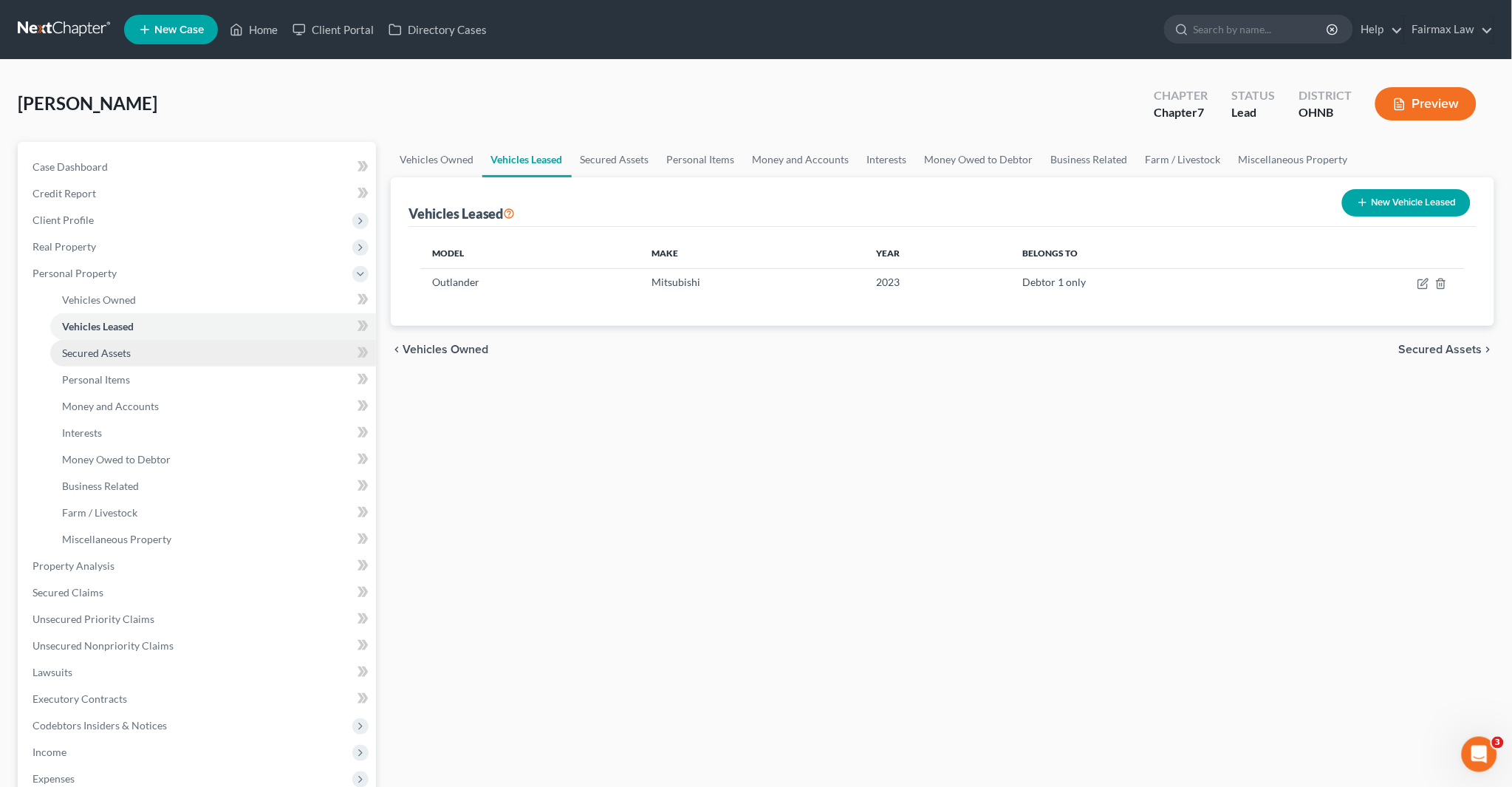
click at [134, 353] on link "Secured Assets" at bounding box center [213, 353] width 326 height 27
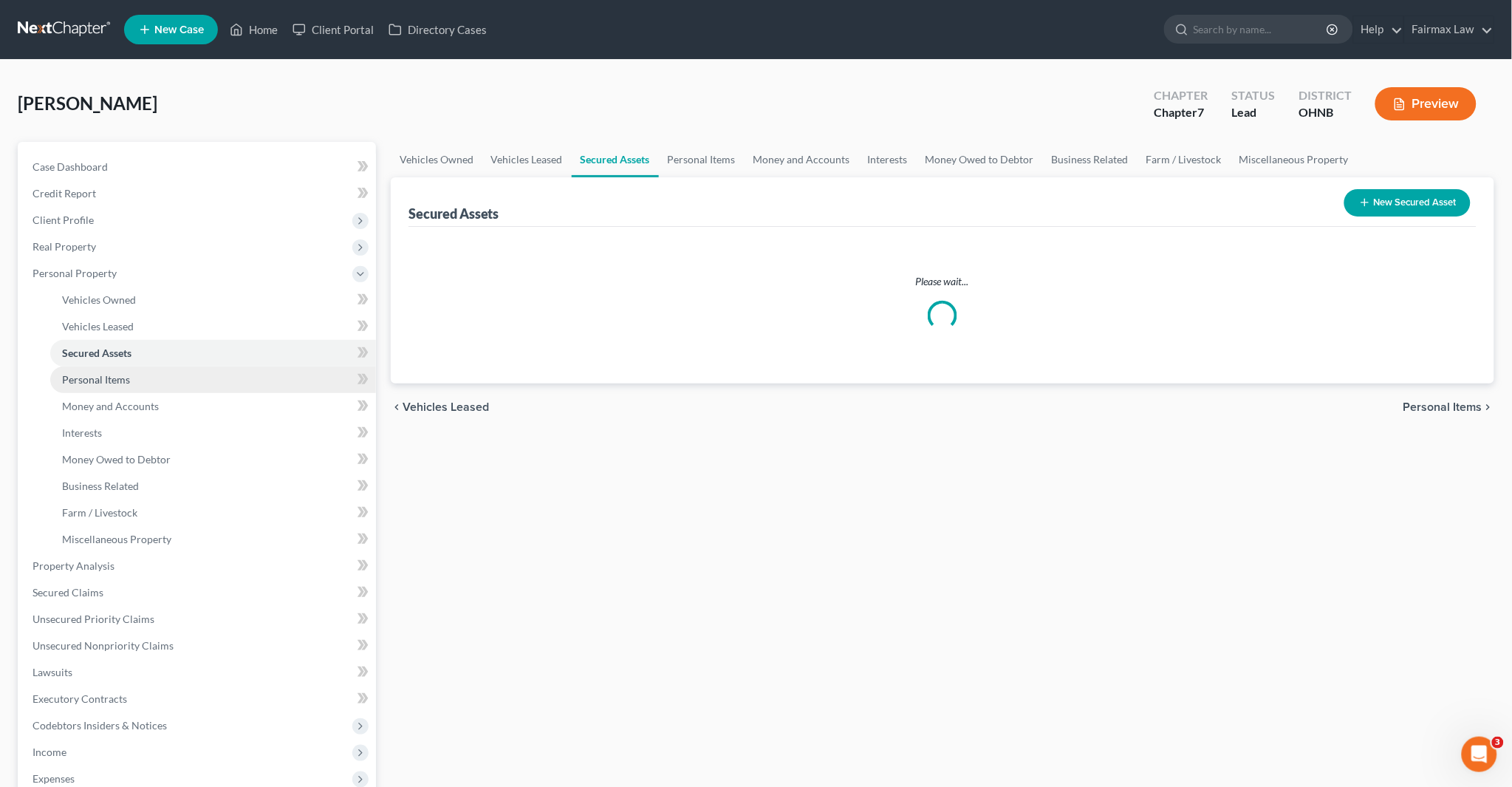
click at [122, 385] on link "Personal Items" at bounding box center [213, 379] width 326 height 27
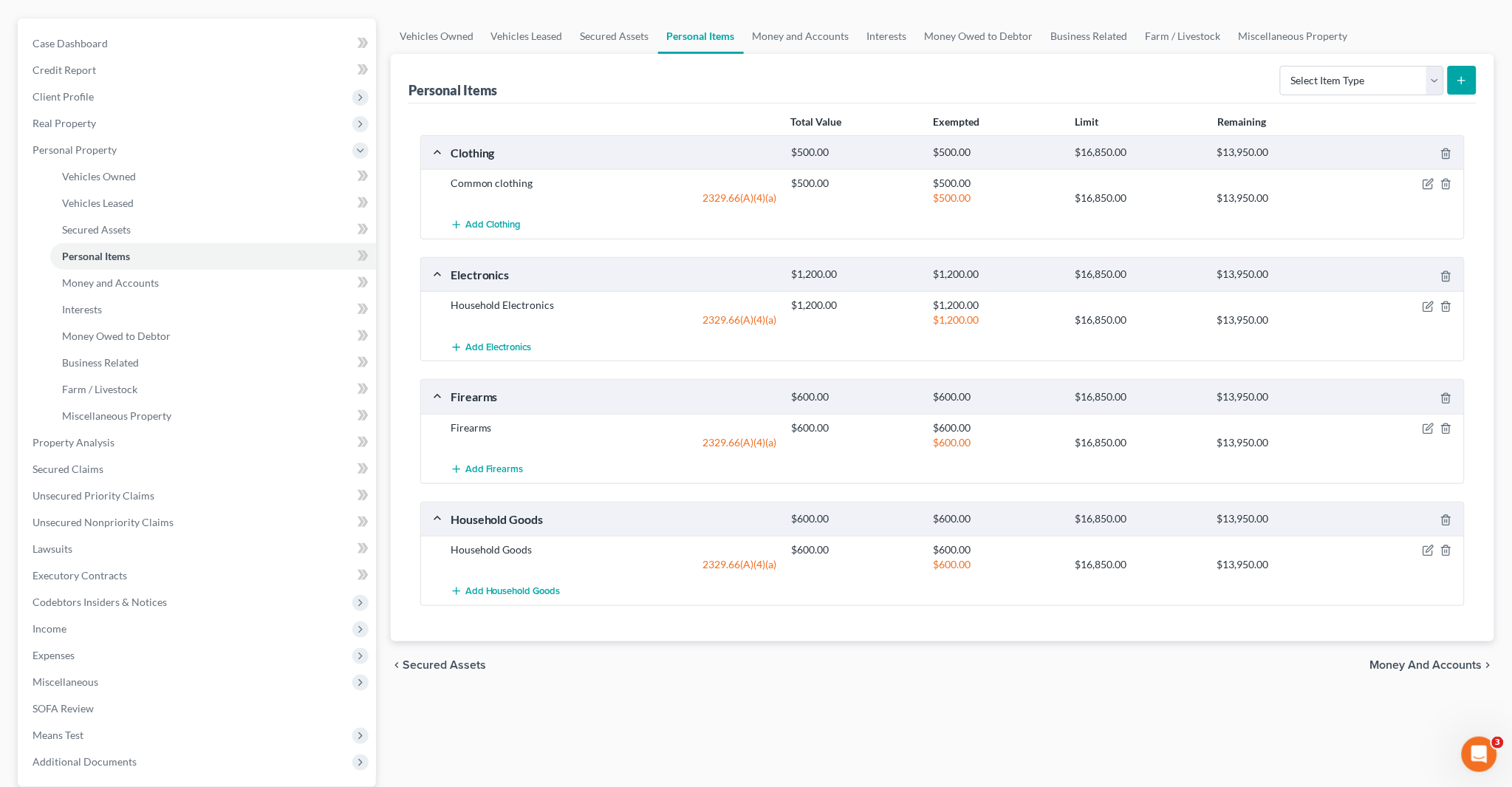
scroll to position [82, 0]
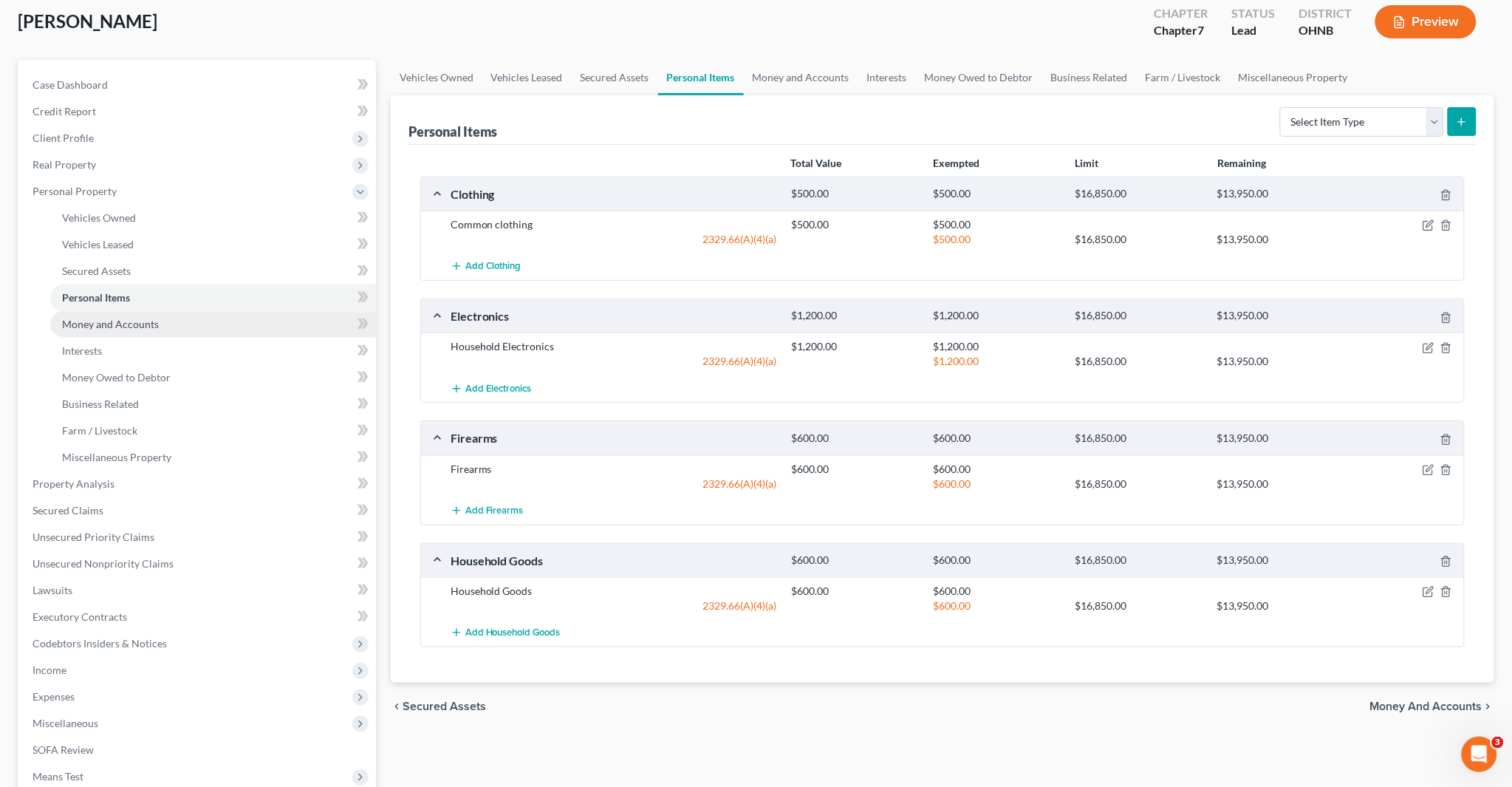
click at [143, 323] on span "Money and Accounts" at bounding box center [110, 324] width 97 height 12
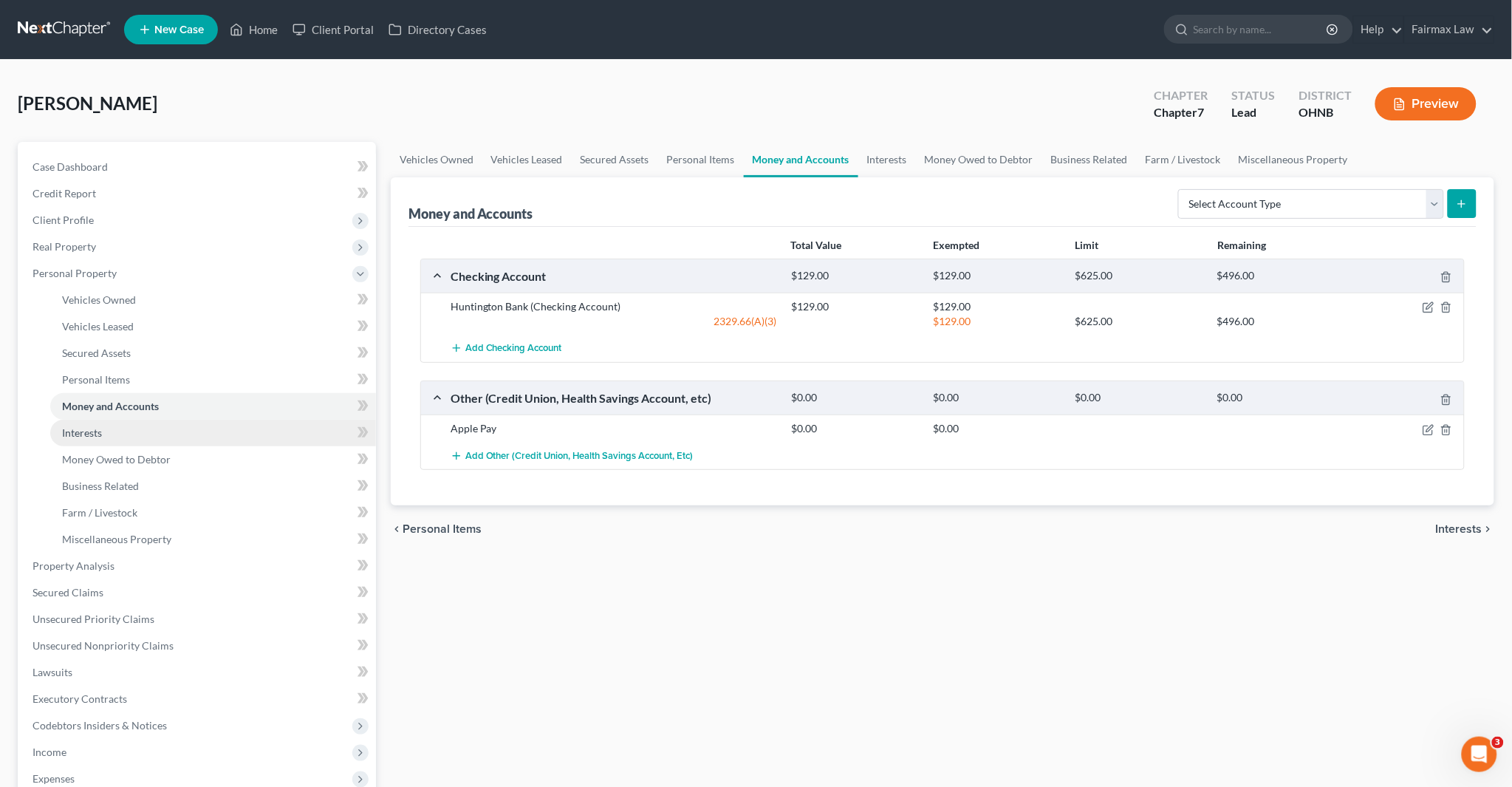
click at [112, 427] on link "Interests" at bounding box center [213, 433] width 326 height 27
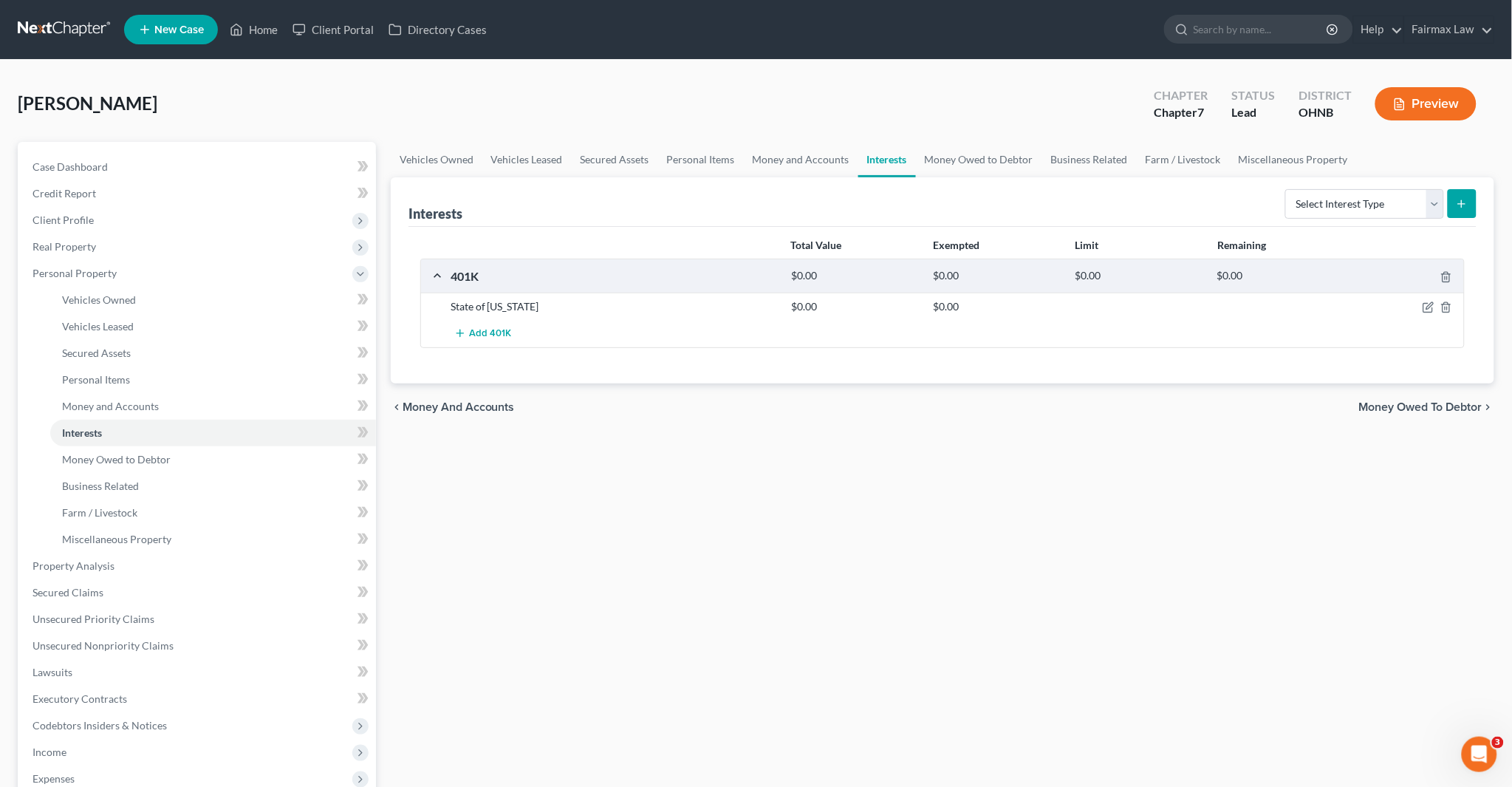
click at [829, 551] on div "Vehicles Owned Vehicles Leased Secured Assets Personal Items Money and Accounts…" at bounding box center [943, 569] width 1118 height 854
click at [1428, 304] on icon "button" at bounding box center [1428, 307] width 11 height 11
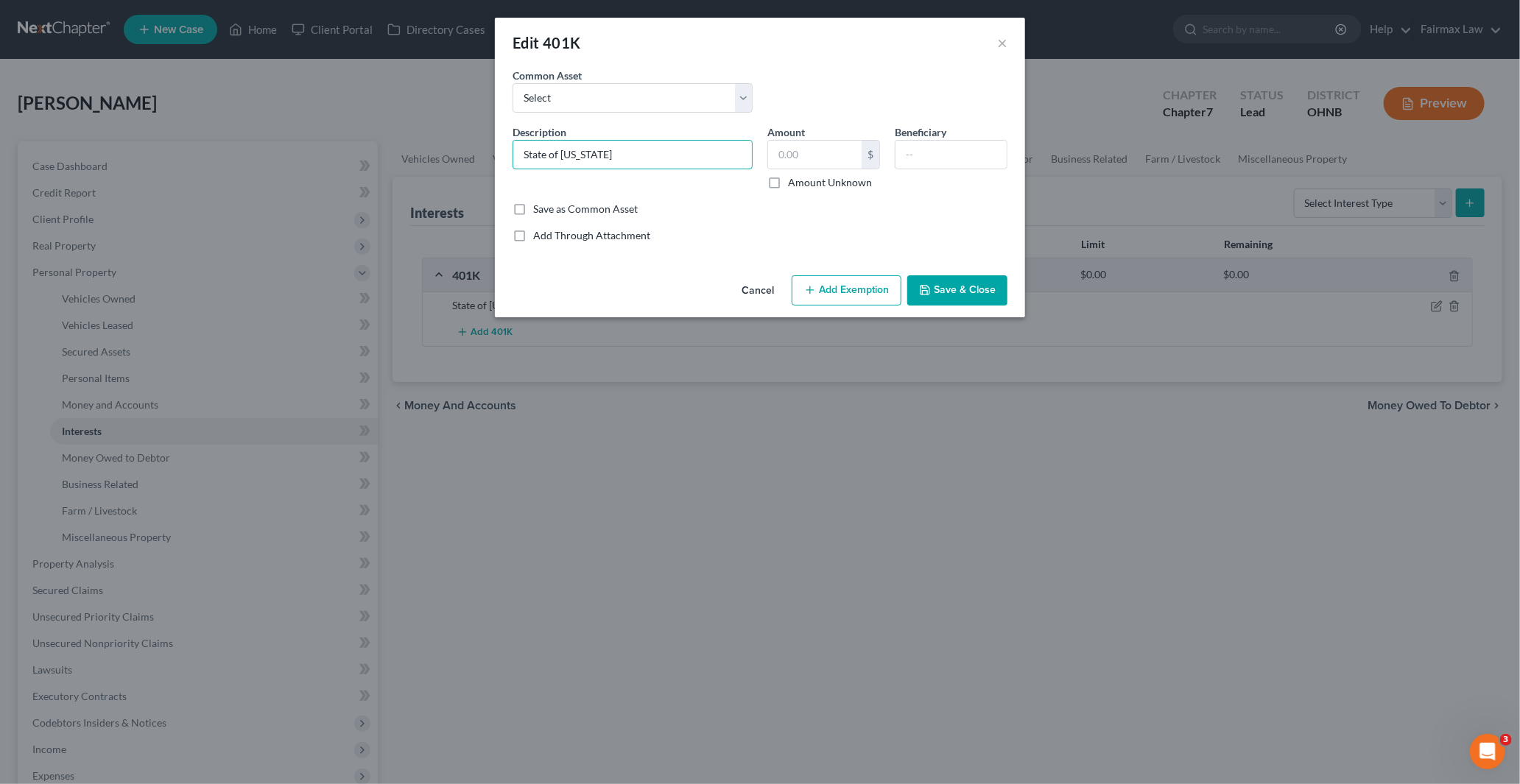
drag, startPoint x: 629, startPoint y: 149, endPoint x: 468, endPoint y: 155, distance: 161.1
click at [468, 155] on div "Edit 401K × An exemption set must first be selected from the Filing Information…" at bounding box center [760, 392] width 1520 height 784
click at [582, 100] on select "Select Mission Square State of Michigan Empower Paychex Flex Alight OPERS Sentr…" at bounding box center [632, 98] width 240 height 30
select select "9"
type input "Vanguard"
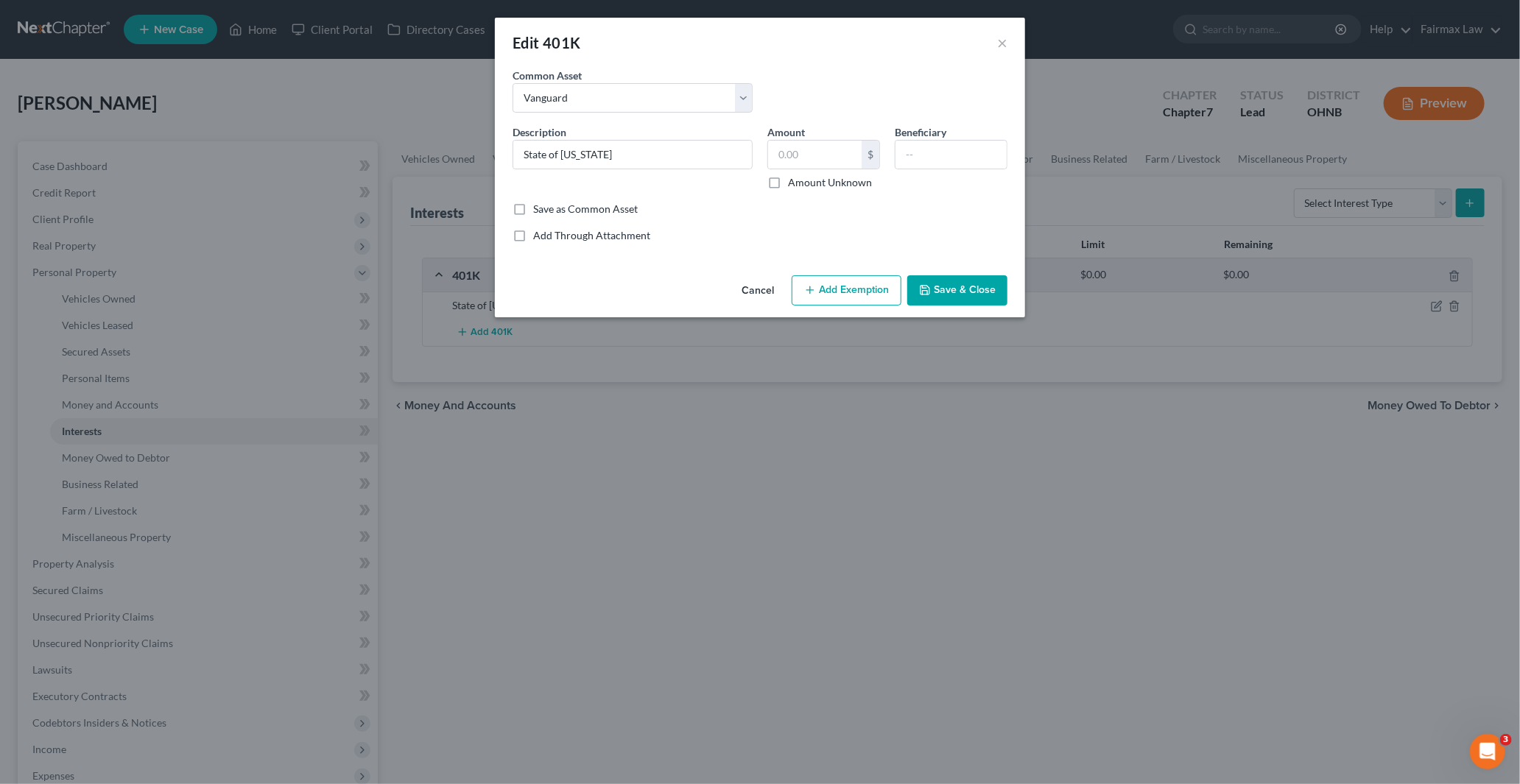
type input "12,100.81"
click at [796, 63] on div "Edit 401K ×" at bounding box center [760, 43] width 530 height 50
click at [607, 88] on select "Select Mission Square State of Michigan Empower Paychex Flex Alight OPERS Sentr…" at bounding box center [632, 98] width 240 height 30
select select
click at [513, 83] on select "Select Mission Square State of Michigan Empower Paychex Flex Alight OPERS Sentr…" at bounding box center [632, 98] width 240 height 30
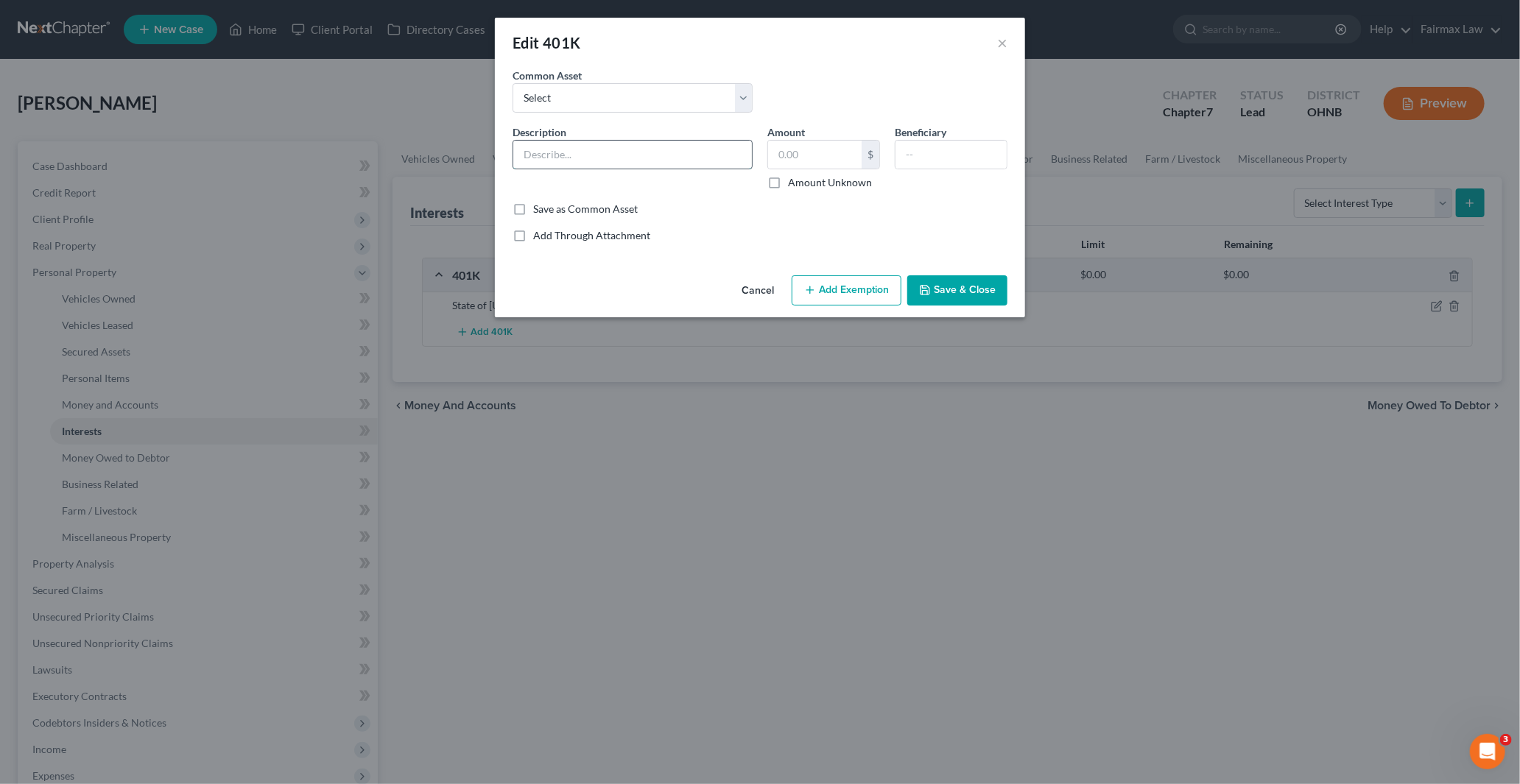
click at [584, 145] on input "text" at bounding box center [632, 155] width 238 height 28
type input "Voya"
click at [965, 293] on button "Save & Close" at bounding box center [957, 290] width 100 height 31
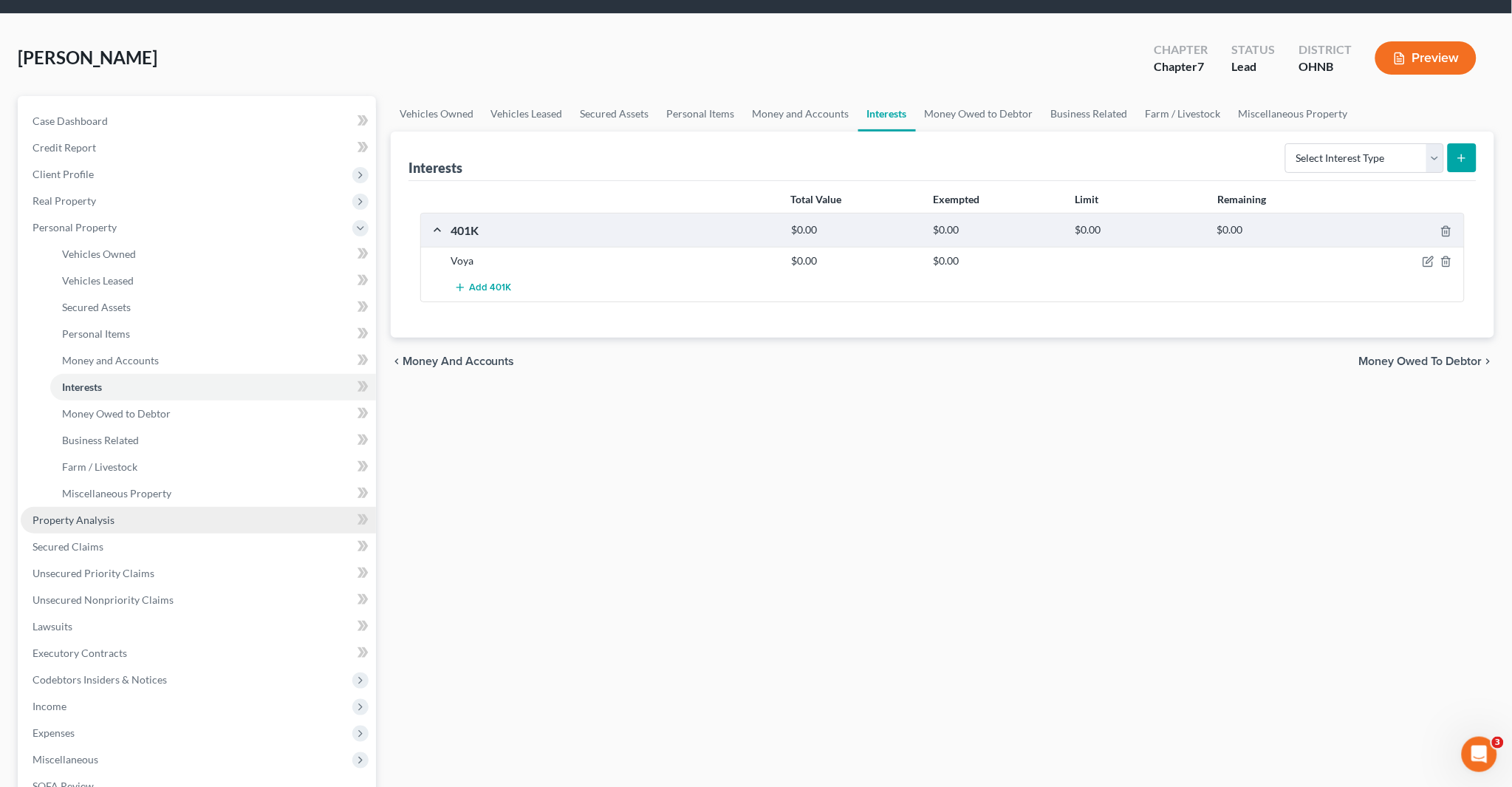
scroll to position [82, 0]
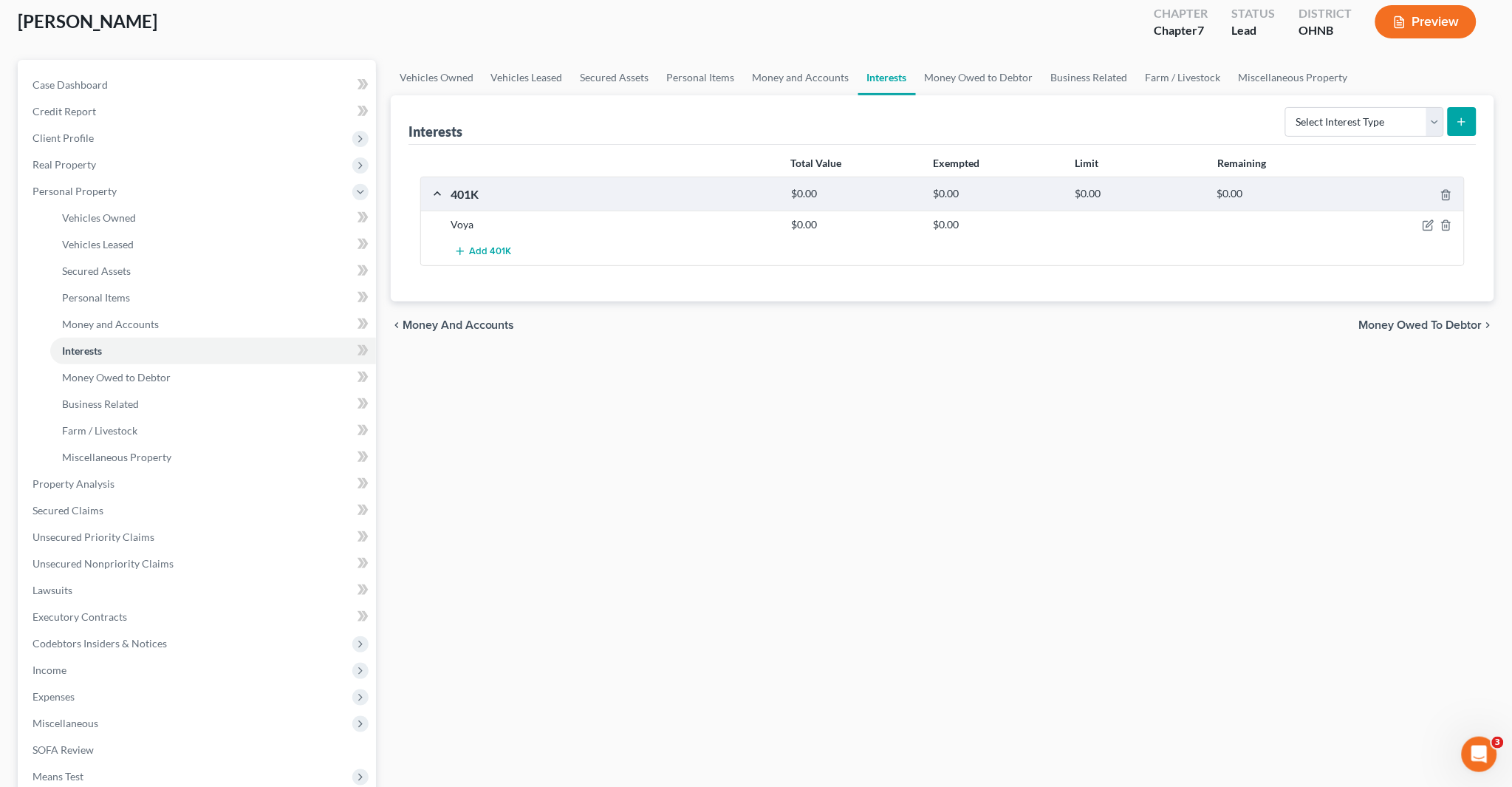
click at [776, 456] on div "Vehicles Owned Vehicles Leased Secured Assets Personal Items Money and Accounts…" at bounding box center [943, 486] width 1118 height 854
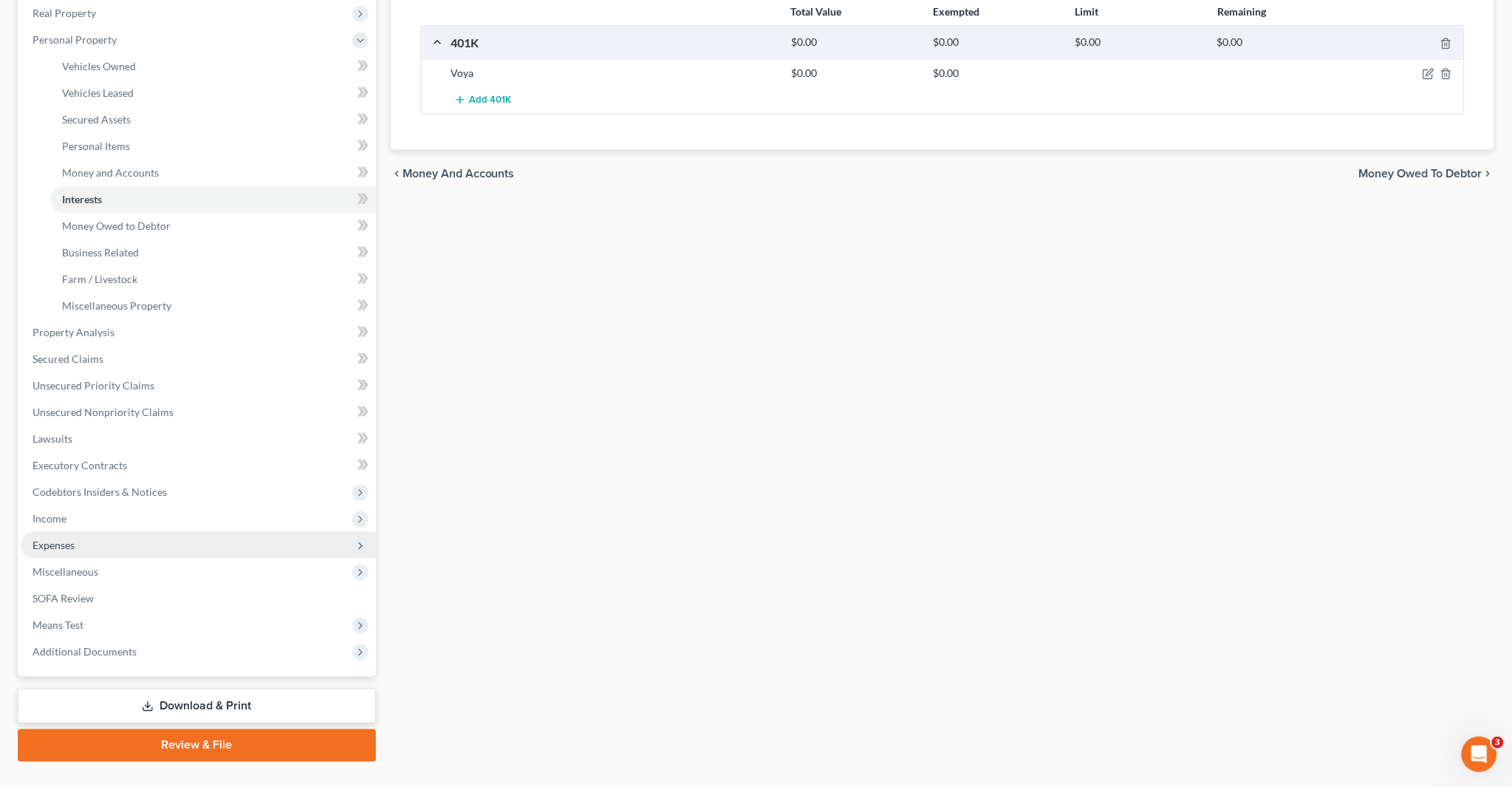
scroll to position [246, 0]
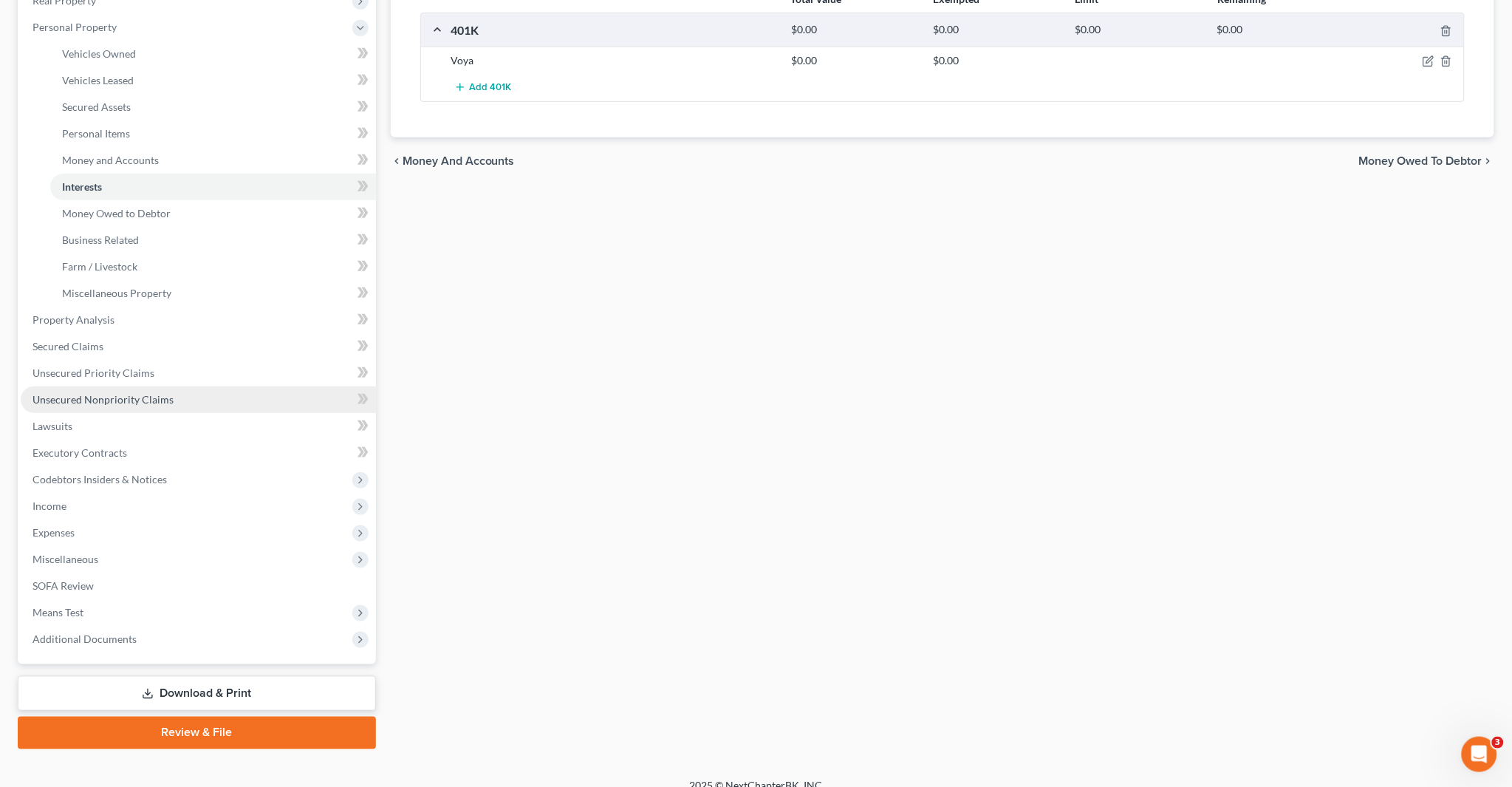
click at [79, 395] on span "Unsecured Nonpriority Claims" at bounding box center [103, 399] width 141 height 12
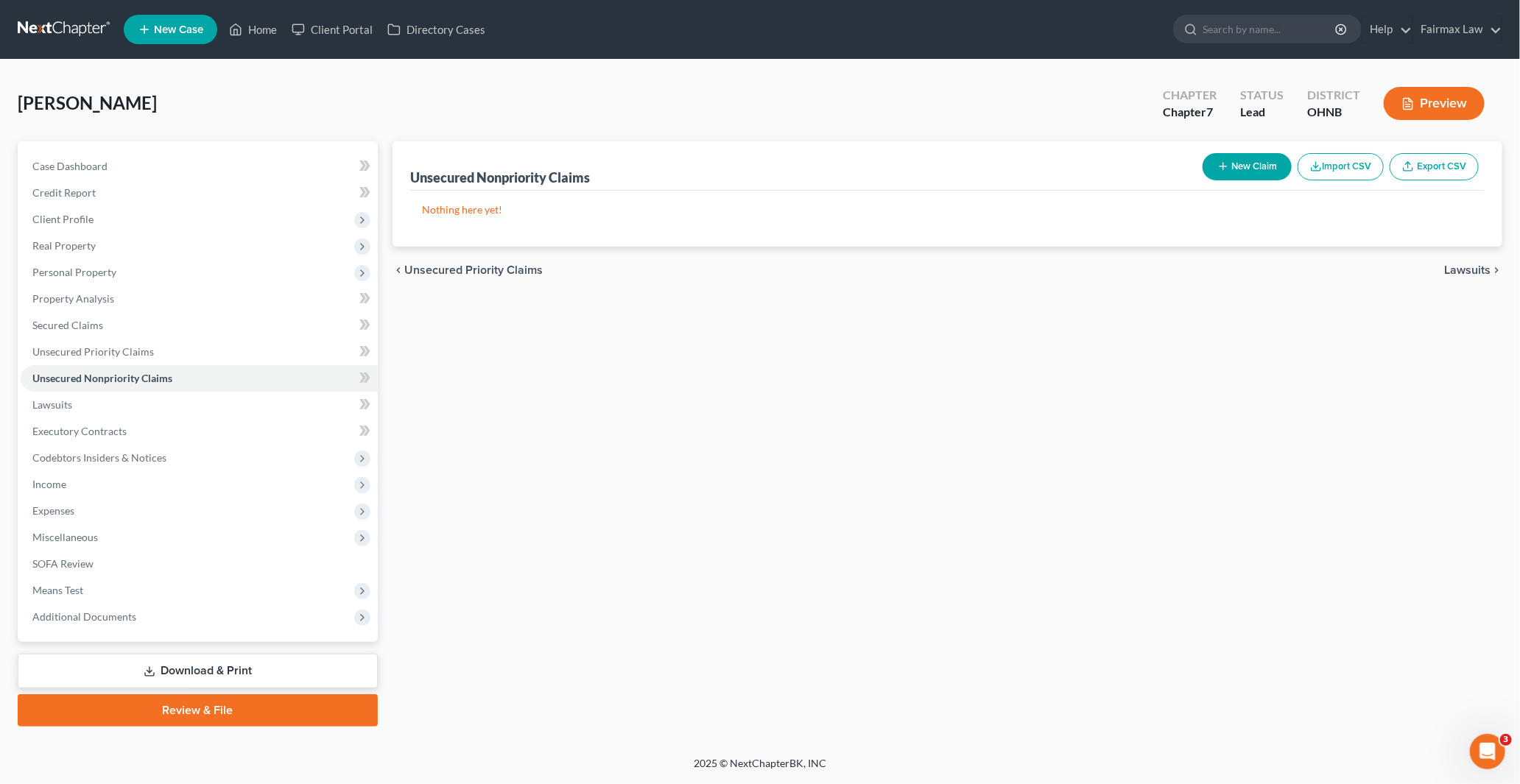
drag, startPoint x: 837, startPoint y: 379, endPoint x: 828, endPoint y: 379, distance: 9.0
click at [837, 379] on div "Unsecured Nonpriority Claims New Claim Import CSV Export CSV Nothing here yet! …" at bounding box center [947, 434] width 1125 height 585
click at [1249, 168] on button "New Claim" at bounding box center [1246, 167] width 89 height 27
select select "0"
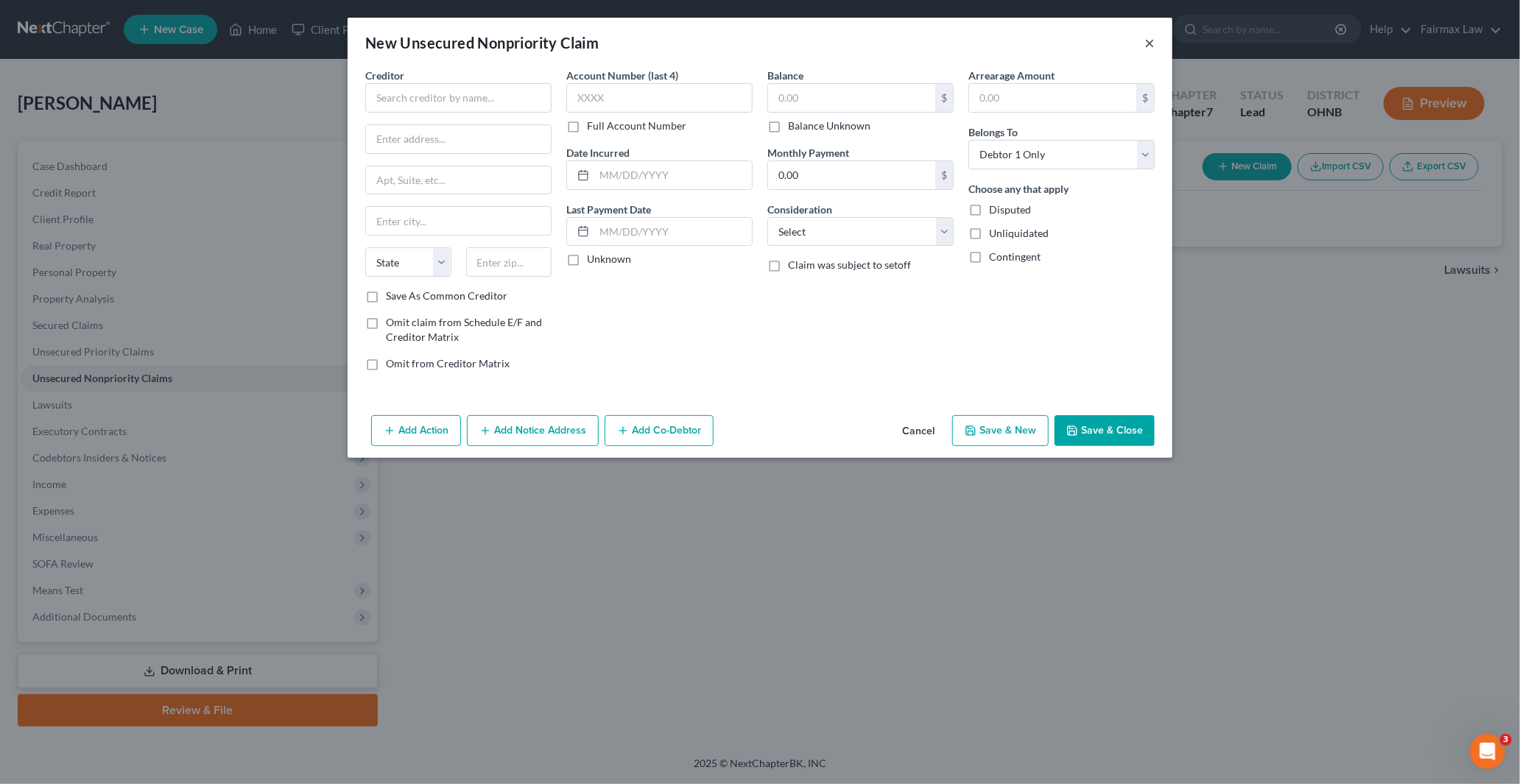
click at [1146, 38] on button "×" at bounding box center [1150, 42] width 11 height 18
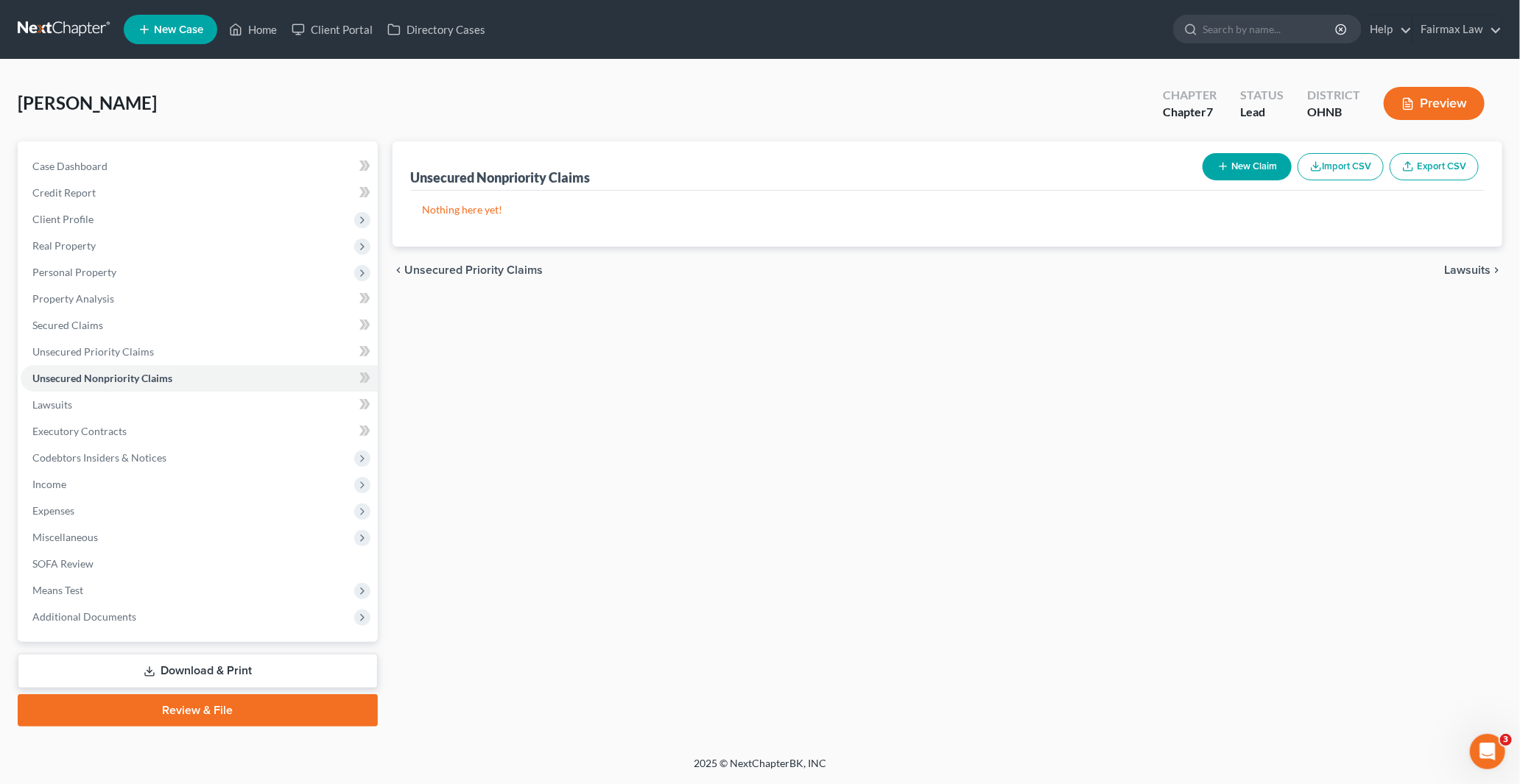
click at [1333, 171] on button "Import CSV" at bounding box center [1340, 167] width 86 height 27
click at [1330, 162] on button "Import CSV" at bounding box center [1340, 167] width 86 height 27
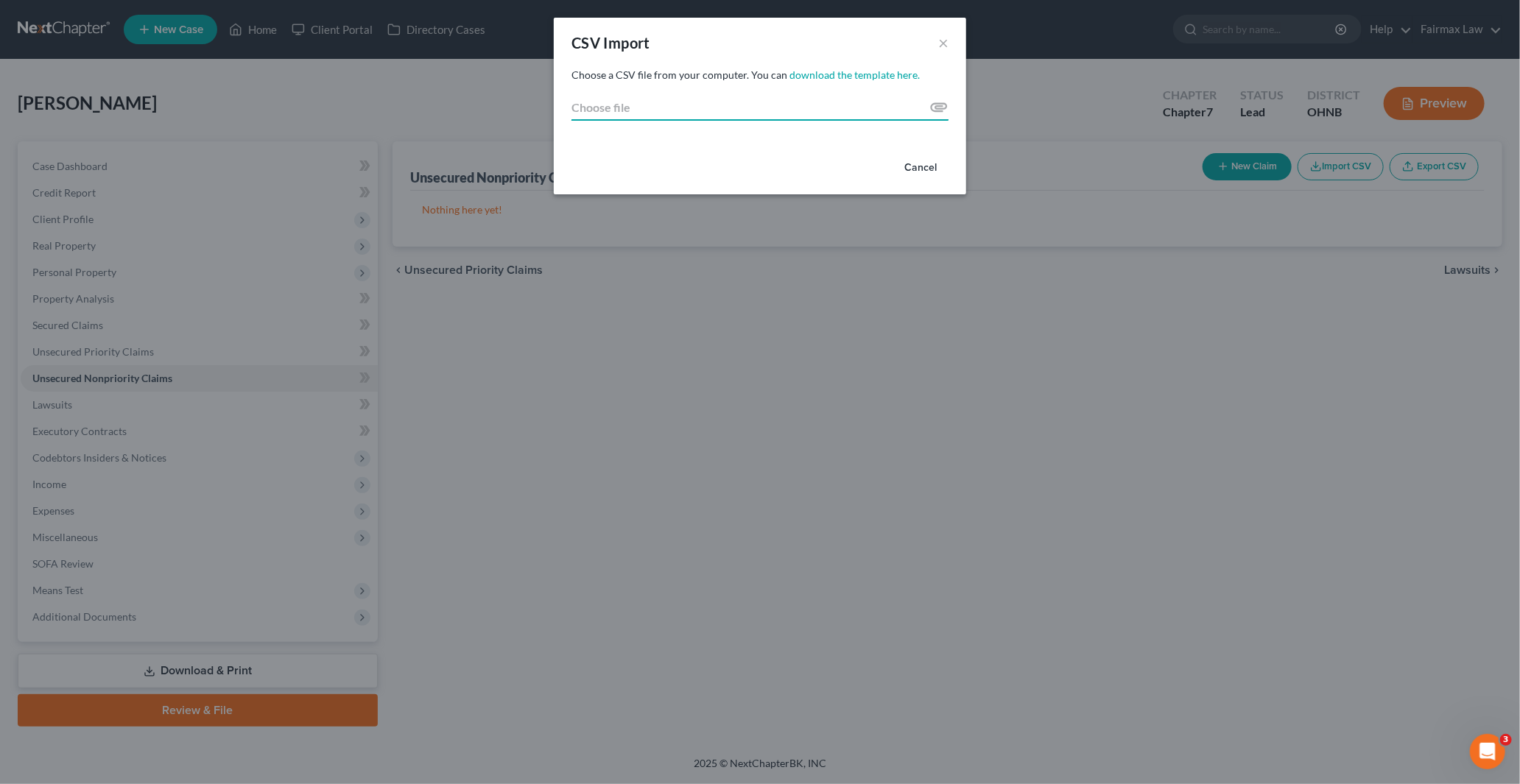
click at [934, 112] on input "Choose file" at bounding box center [760, 107] width 377 height 27
type input "C:\fakepath\2025.csv"
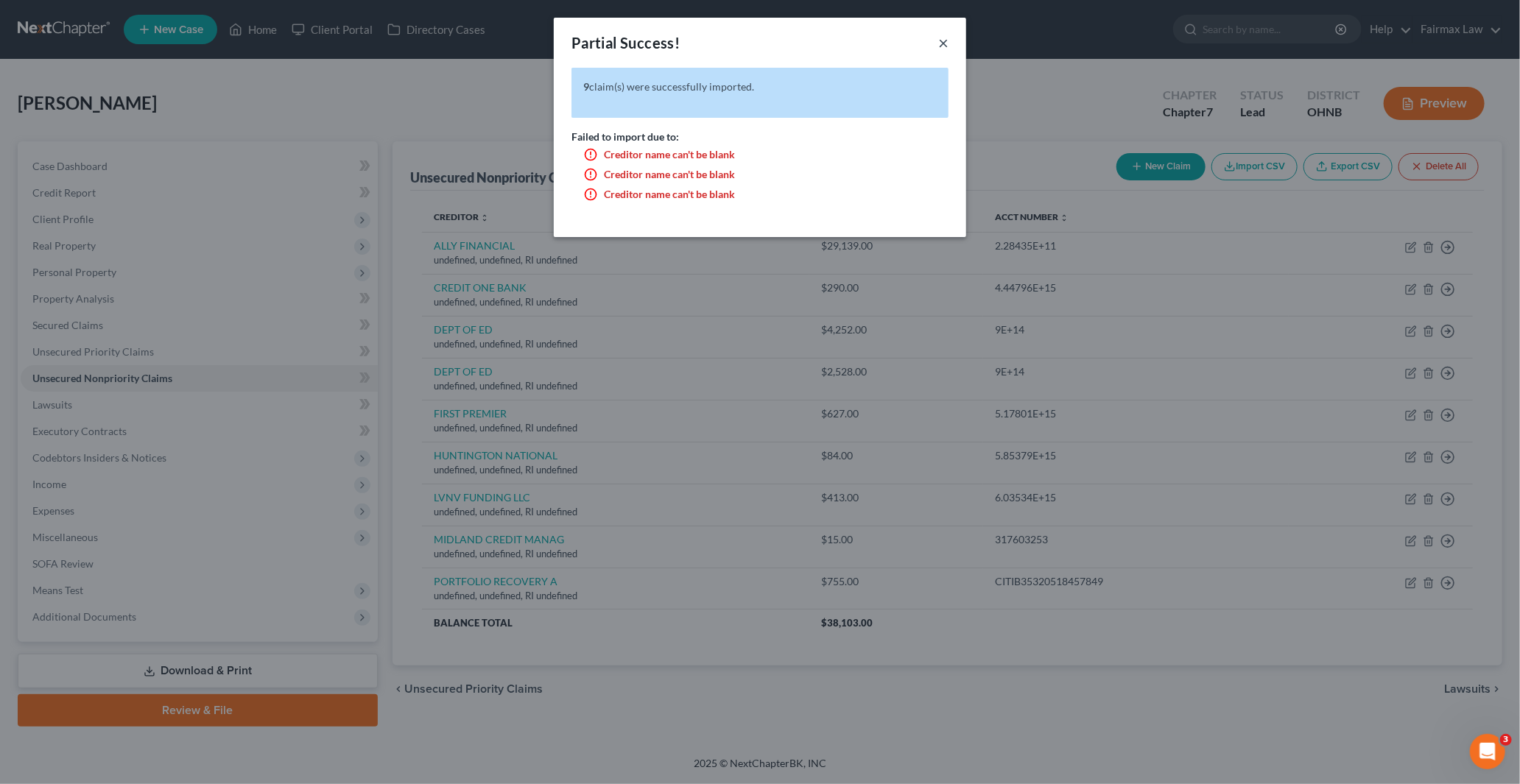
click at [942, 42] on button "×" at bounding box center [943, 42] width 11 height 18
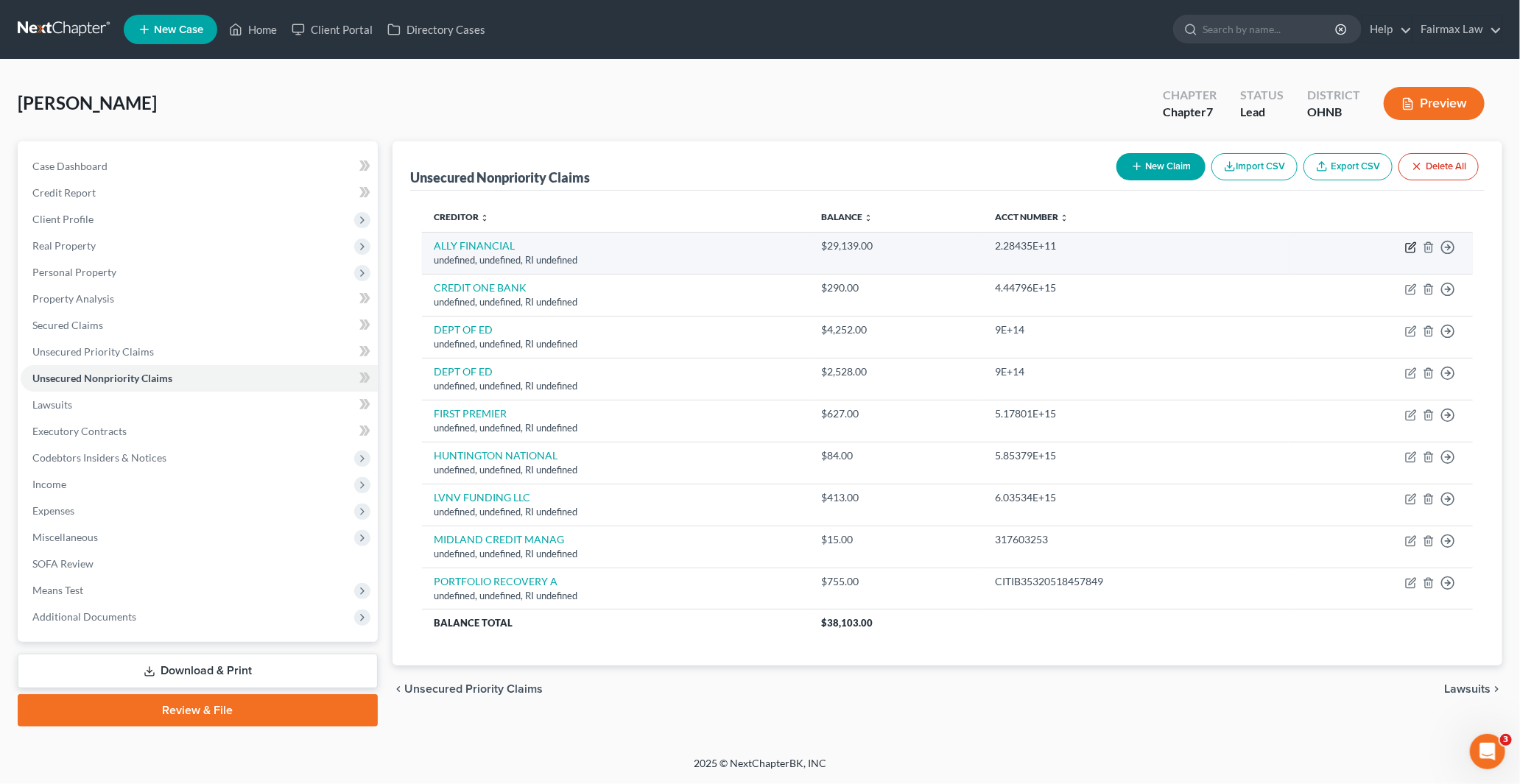
click at [1409, 244] on icon "button" at bounding box center [1410, 247] width 11 height 11
select select "41"
select select "14"
select select "0"
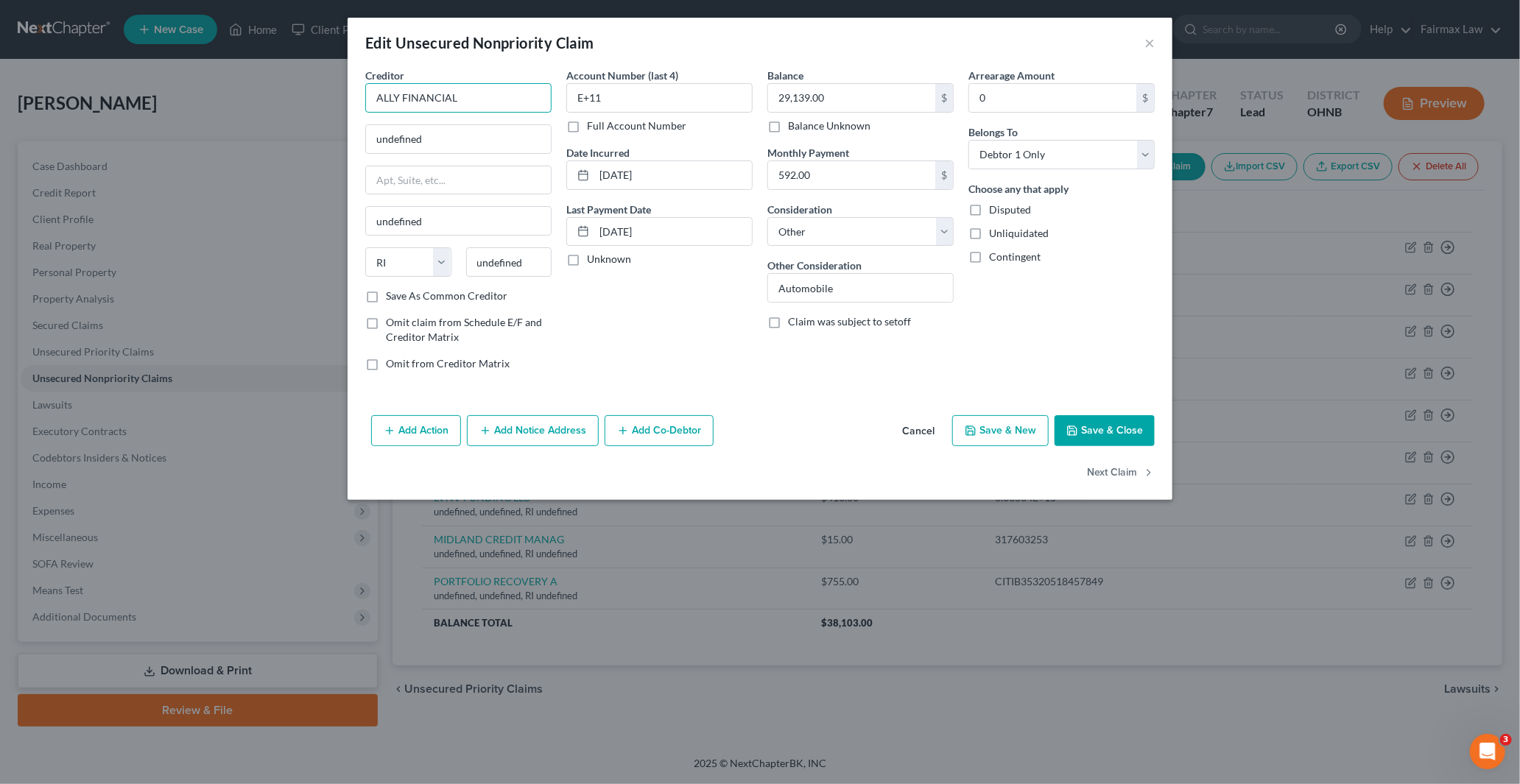
drag, startPoint x: 475, startPoint y: 99, endPoint x: 290, endPoint y: 94, distance: 185.1
click at [293, 96] on div "Edit Unsecured Nonpriority Claim × Creditor * ALLY FINANCIAL undefined undefine…" at bounding box center [760, 392] width 1520 height 784
paste input "ALLY FINANCIAL"
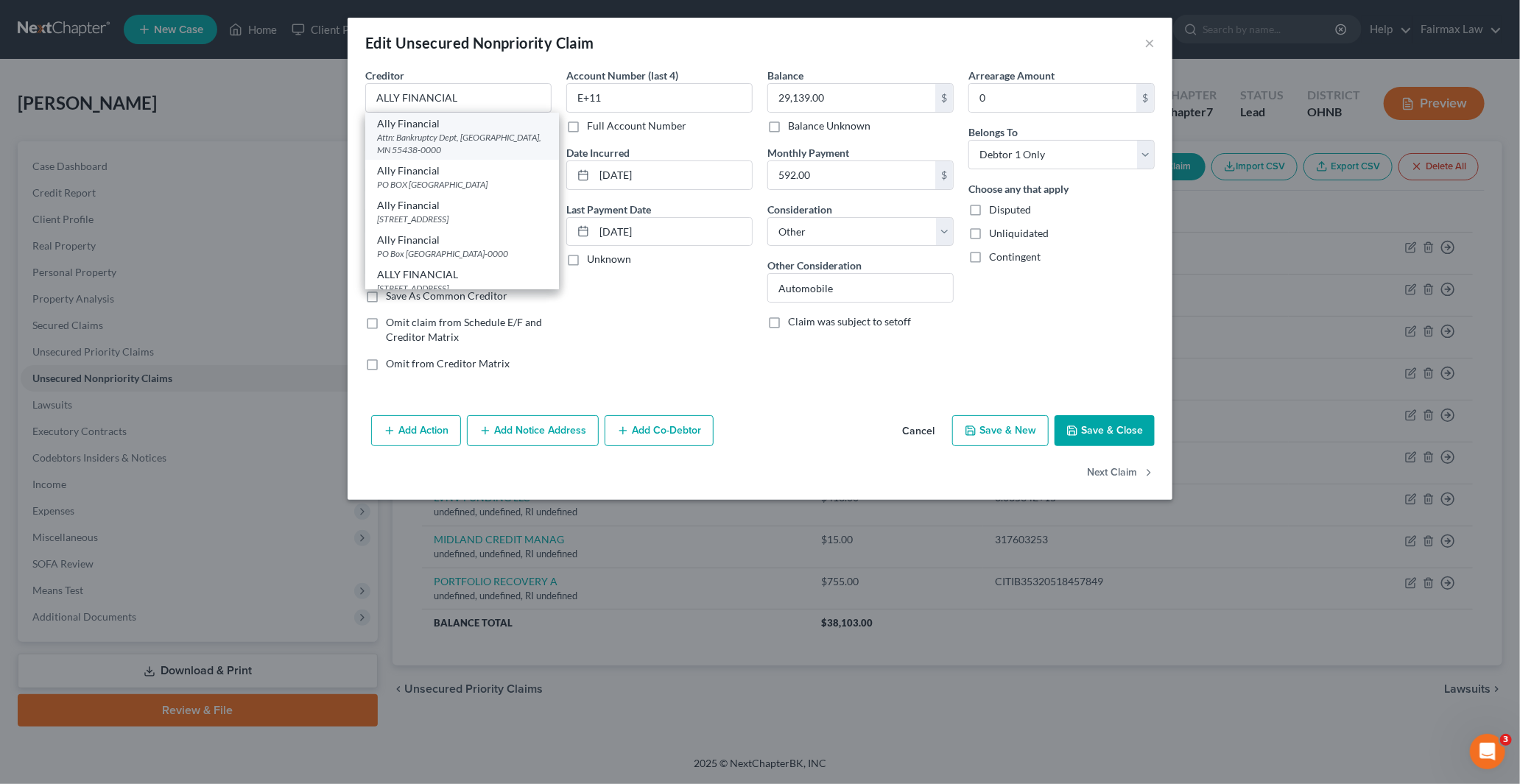
click at [428, 135] on div "Attn: Bankruptcy Dept, Bloomington, MN 55438-0000" at bounding box center [462, 143] width 170 height 25
type input "Ally Financial"
type input "Attn: Bankruptcy Dept"
type input "Bloomington"
select select "24"
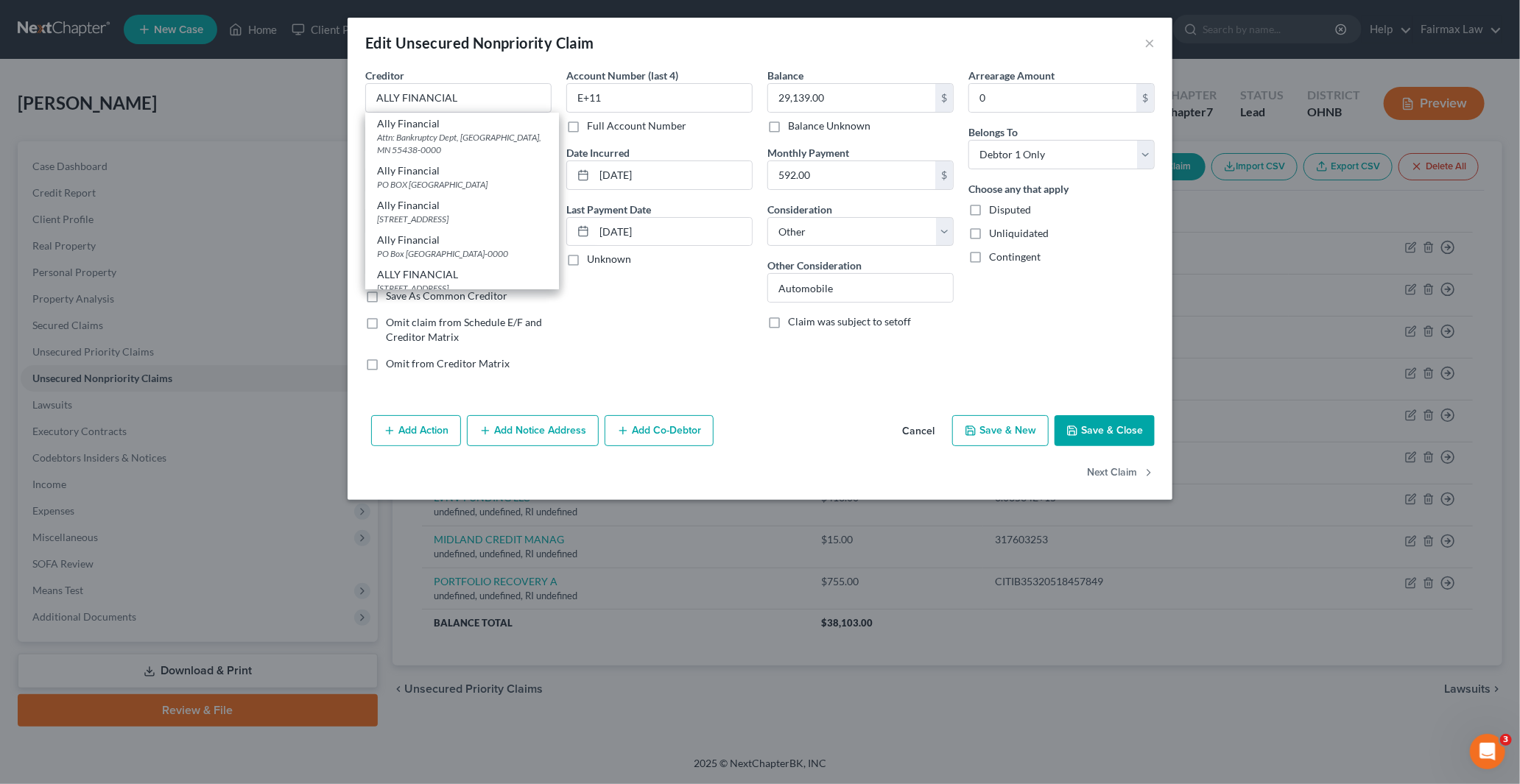
type input "55438-0000"
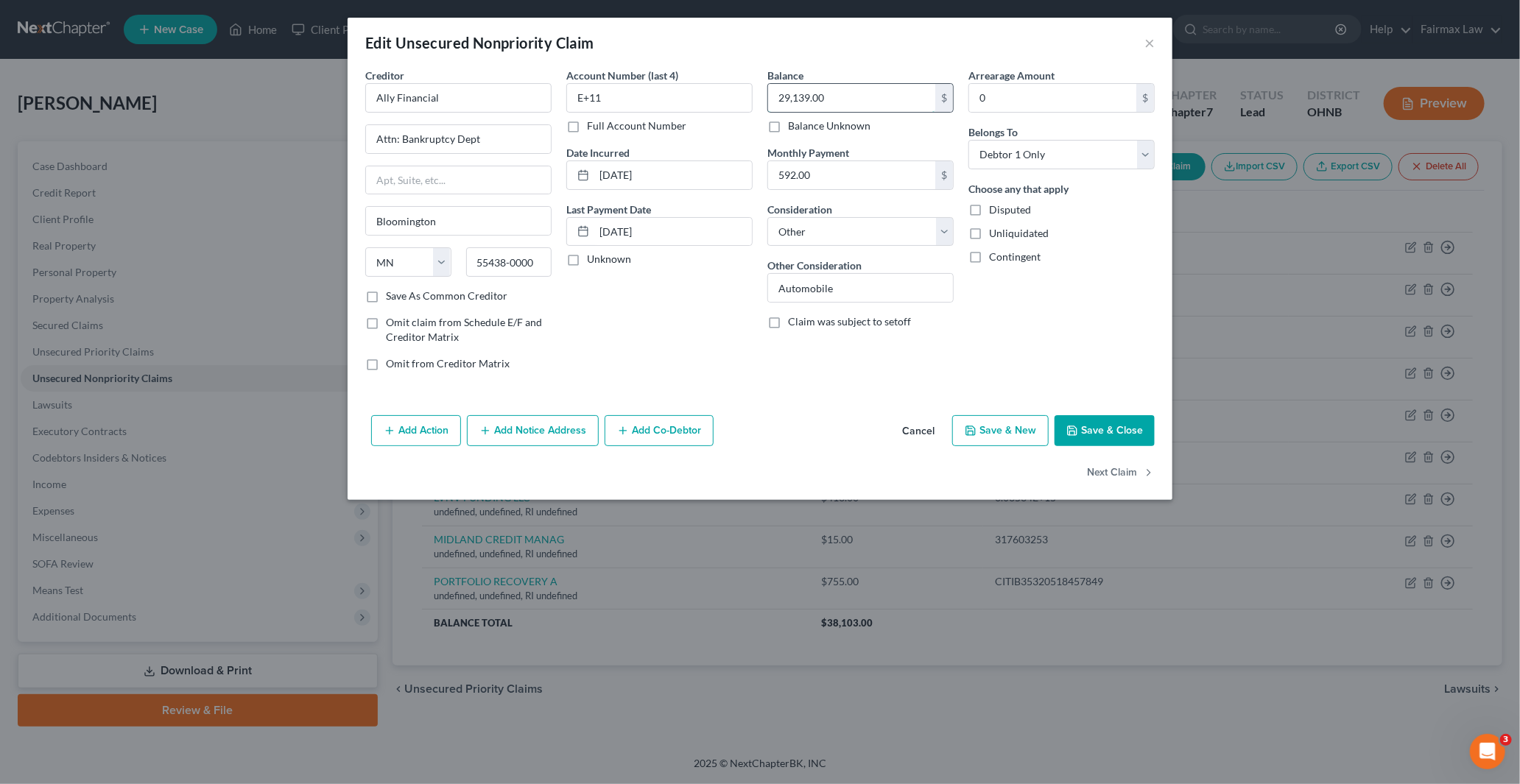
click at [837, 92] on input "29,139.00" at bounding box center [851, 98] width 167 height 28
click at [626, 97] on input "E+11" at bounding box center [659, 98] width 187 height 30
paste input "text"
drag, startPoint x: 598, startPoint y: 94, endPoint x: 517, endPoint y: 97, distance: 81.1
click at [518, 97] on div "Creditor * Ally Financial Attn: Bankruptcy Dept Bloomington State AL AK AR AZ C…" at bounding box center [760, 226] width 804 height 315
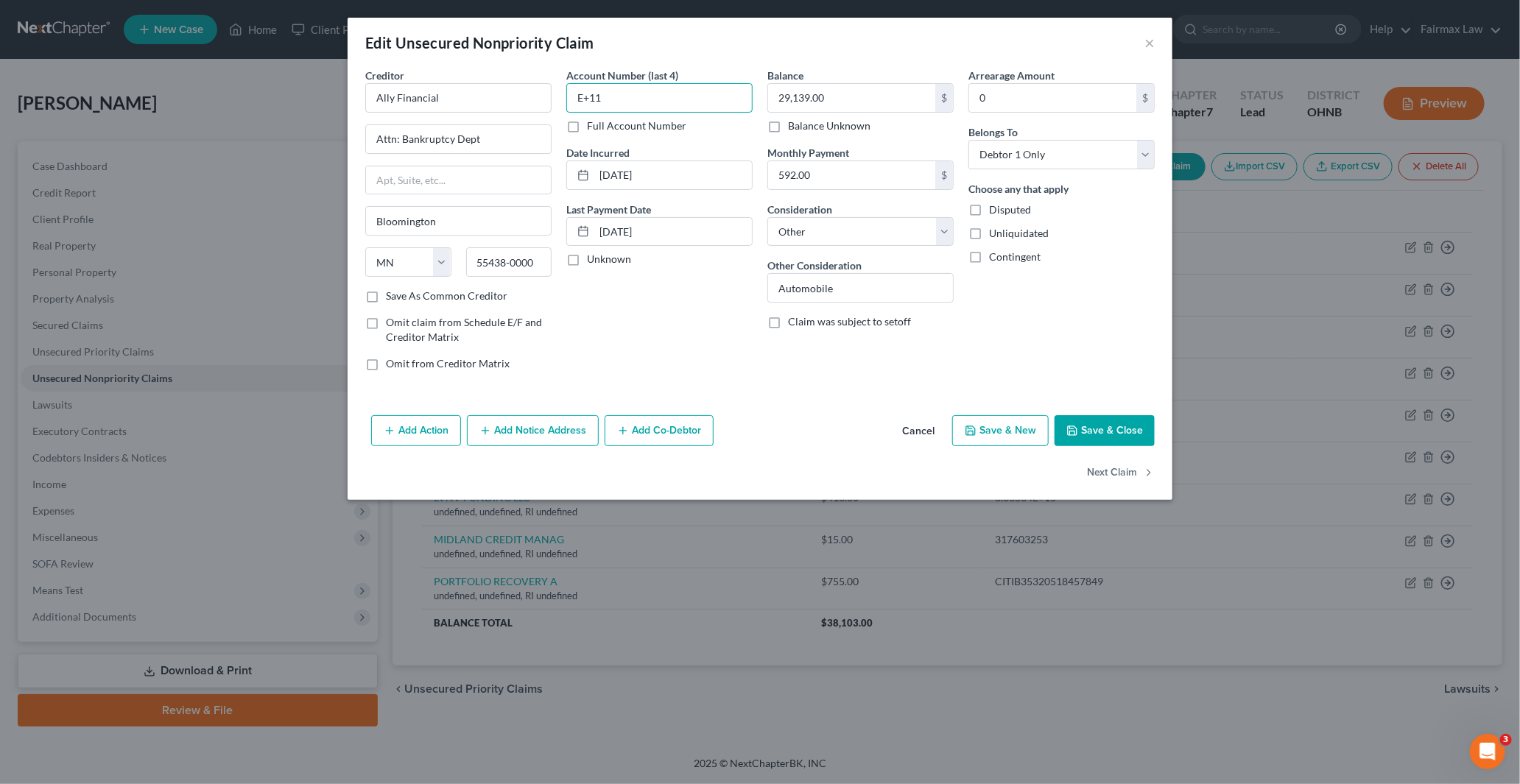
paste input "2307"
type input "2307"
click at [1094, 430] on button "Save & Close" at bounding box center [1104, 430] width 100 height 31
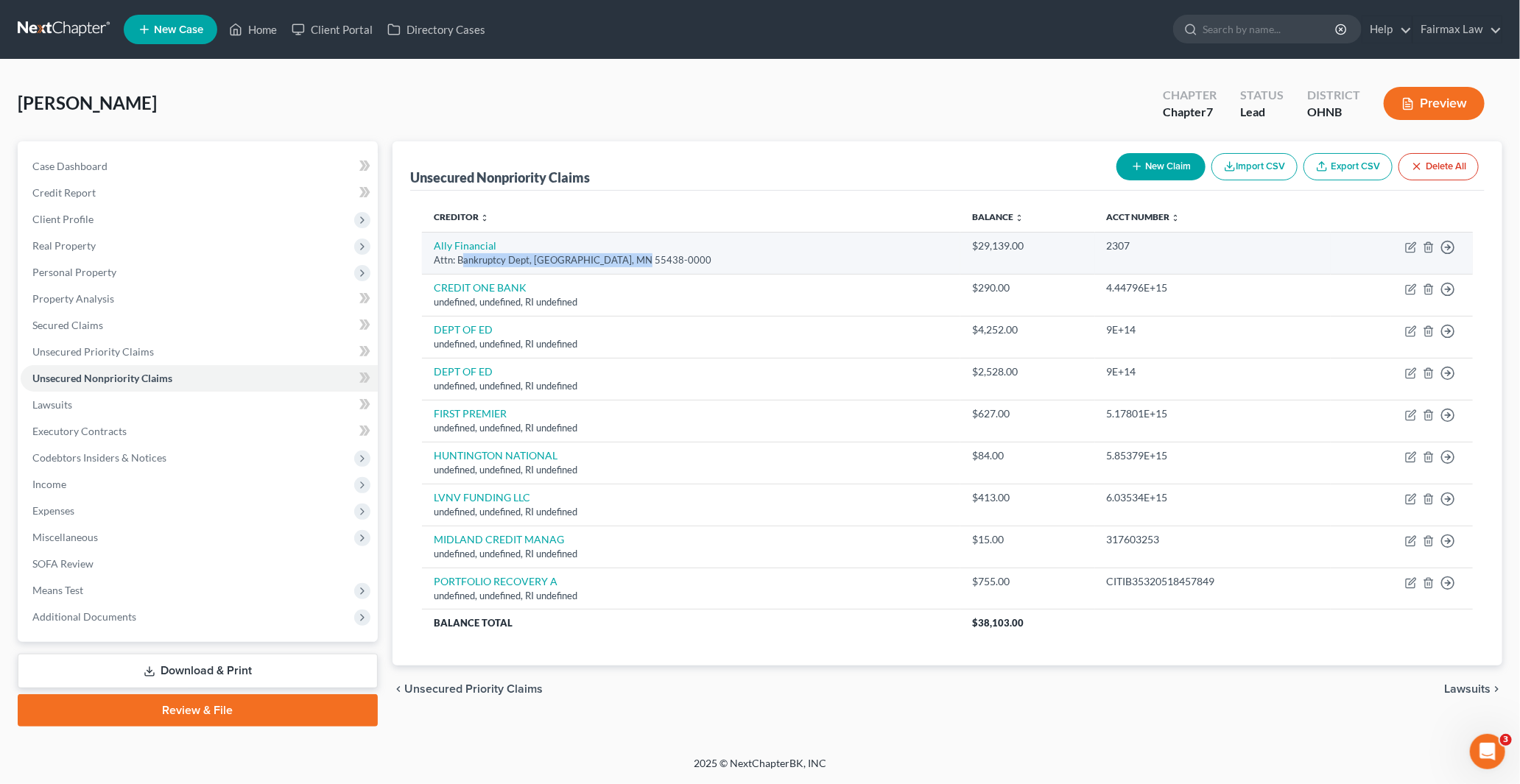
drag, startPoint x: 466, startPoint y: 259, endPoint x: 656, endPoint y: 263, distance: 190.0
click at [648, 261] on div "Attn: Bankruptcy Dept, Bloomington, MN 55438-0000" at bounding box center [691, 260] width 515 height 14
click at [656, 263] on div "Attn: Bankruptcy Dept, Bloomington, MN 55438-0000" at bounding box center [691, 260] width 515 height 14
drag, startPoint x: 457, startPoint y: 263, endPoint x: 519, endPoint y: 265, distance: 62.0
click at [519, 265] on div "Attn: Bankruptcy Dept, Bloomington, MN 55438-0000" at bounding box center [691, 260] width 515 height 14
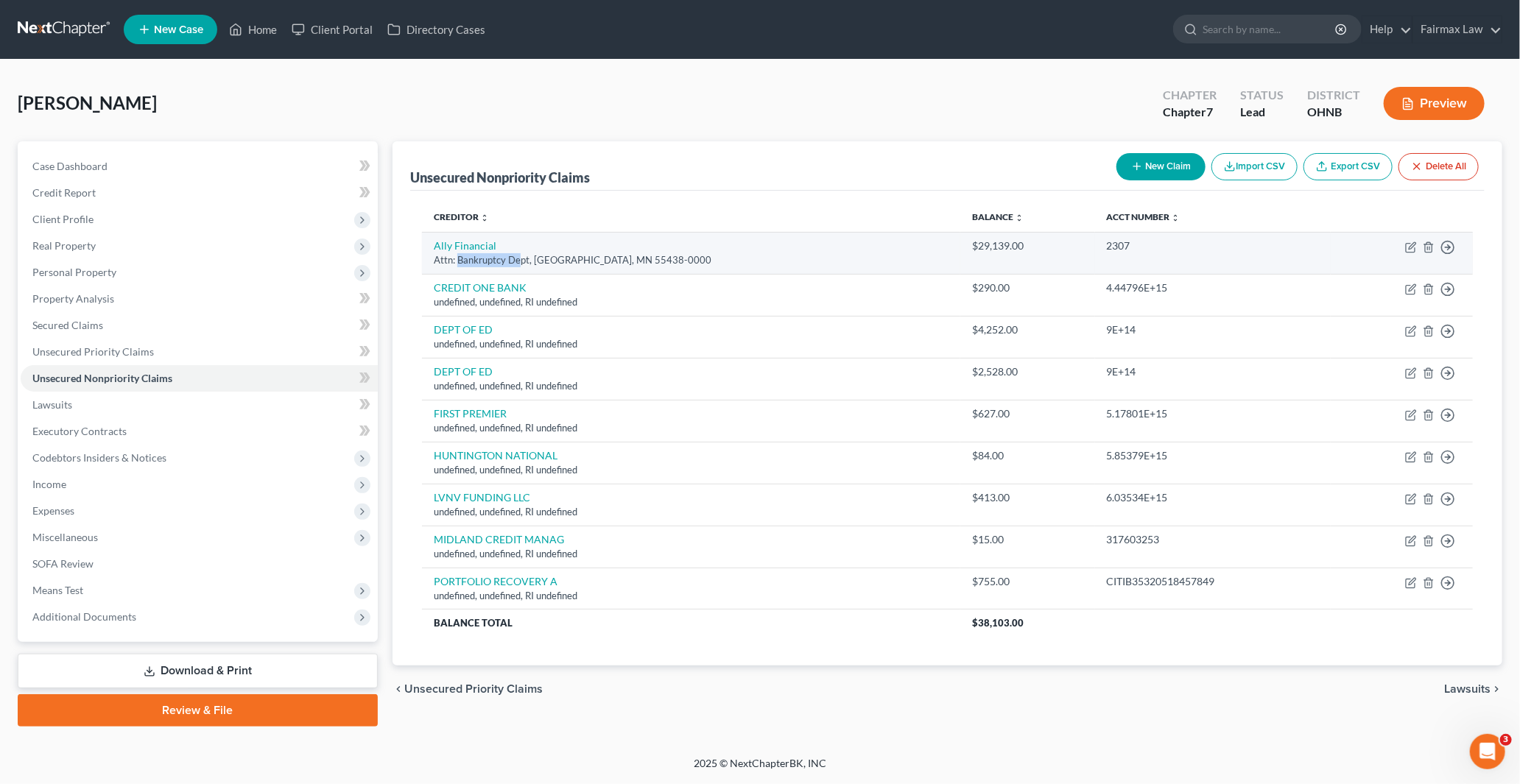
click at [519, 265] on div "Attn: Bankruptcy Dept, Bloomington, MN 55438-0000" at bounding box center [691, 260] width 515 height 14
drag, startPoint x: 455, startPoint y: 261, endPoint x: 501, endPoint y: 262, distance: 46.0
click at [501, 262] on div "Attn: Bankruptcy Dept, Bloomington, MN 55438-0000" at bounding box center [691, 260] width 515 height 14
click at [1405, 245] on icon "button" at bounding box center [1410, 247] width 11 height 11
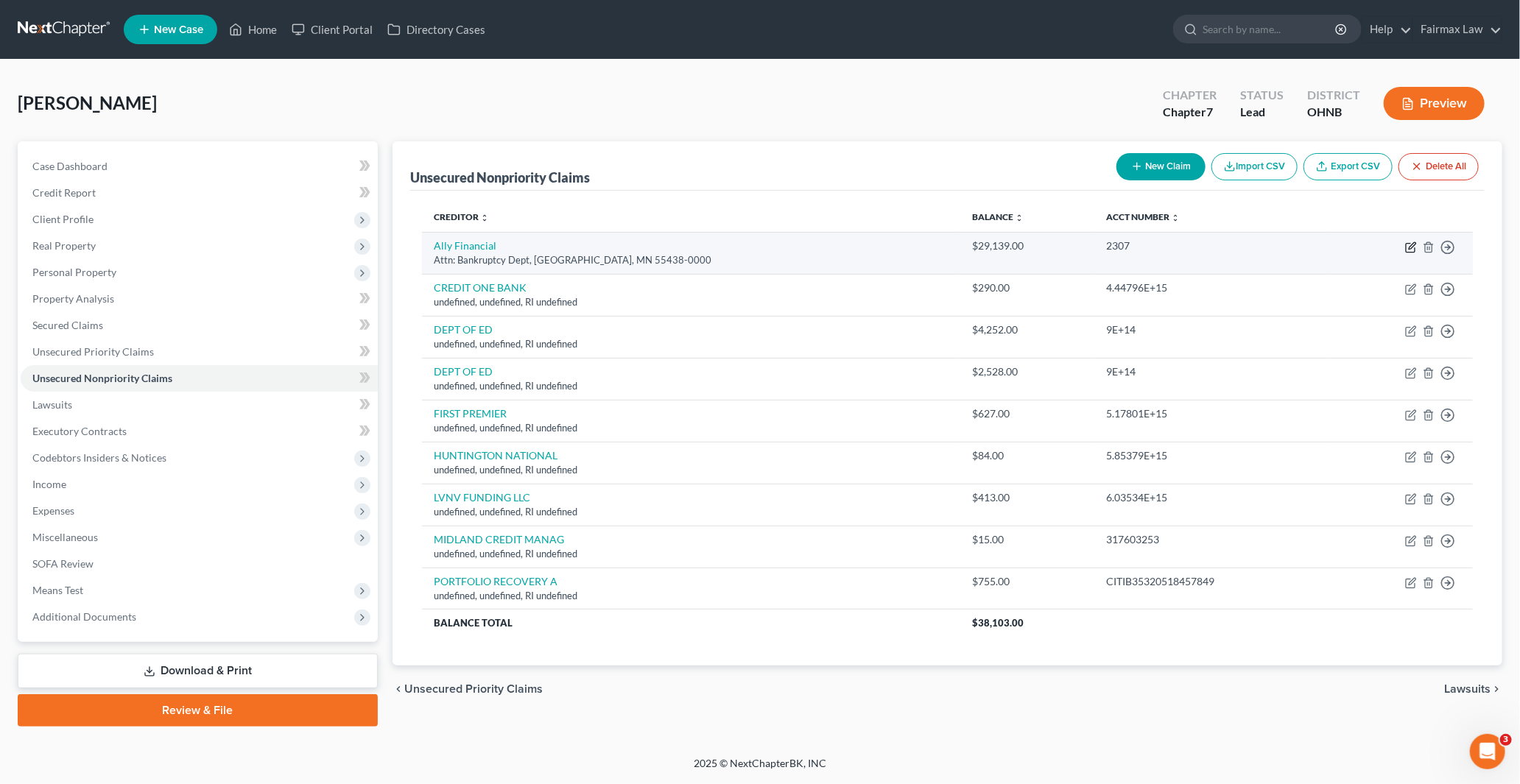
select select "24"
select select "14"
select select "0"
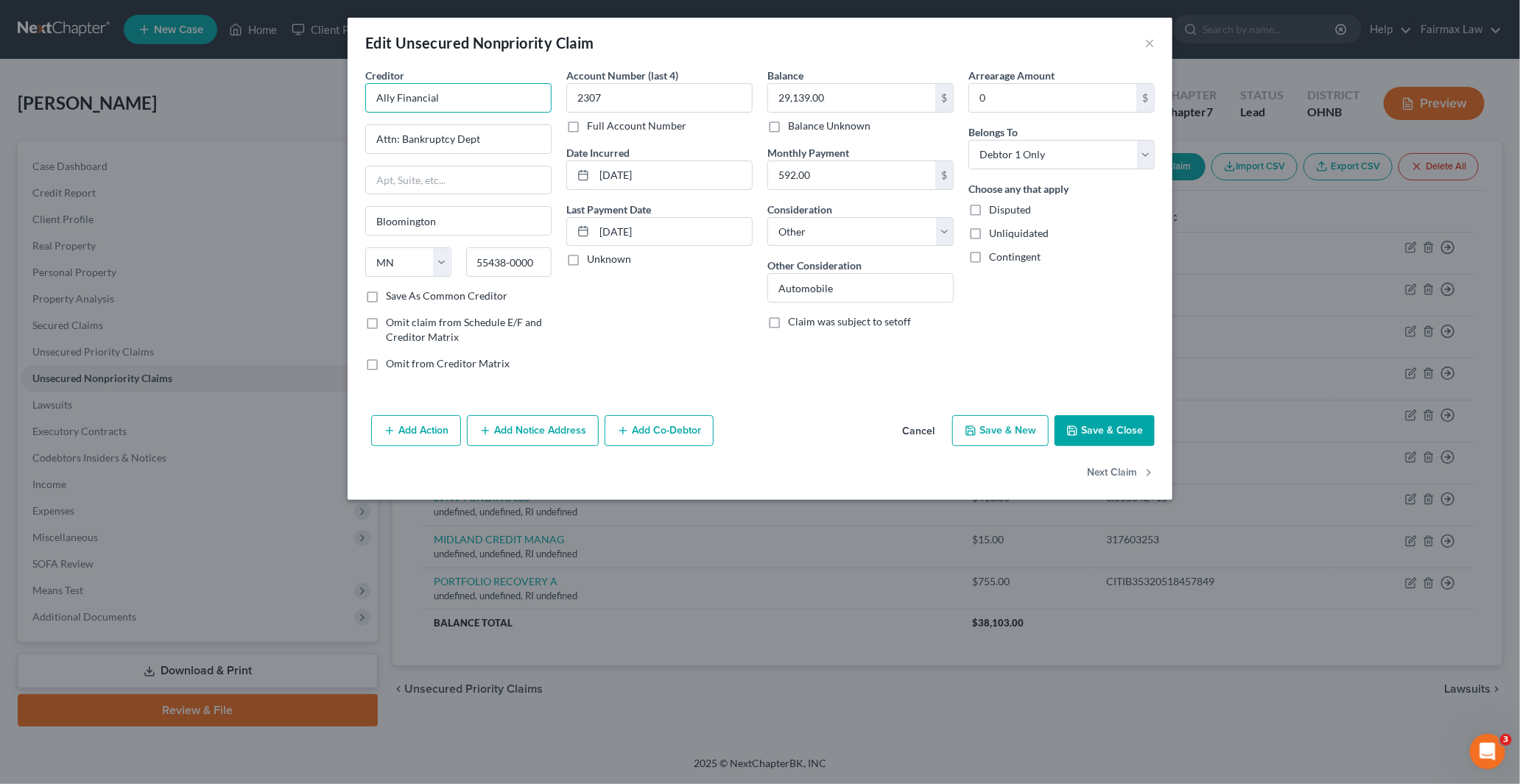
drag, startPoint x: 440, startPoint y: 104, endPoint x: 283, endPoint y: 107, distance: 157.0
click at [290, 107] on div "Edit Unsecured Nonpriority Claim × Creditor * Ally Financial Attn: Bankruptcy D…" at bounding box center [760, 392] width 1520 height 784
paste input "Ally Financial"
type input "Ally Financial"
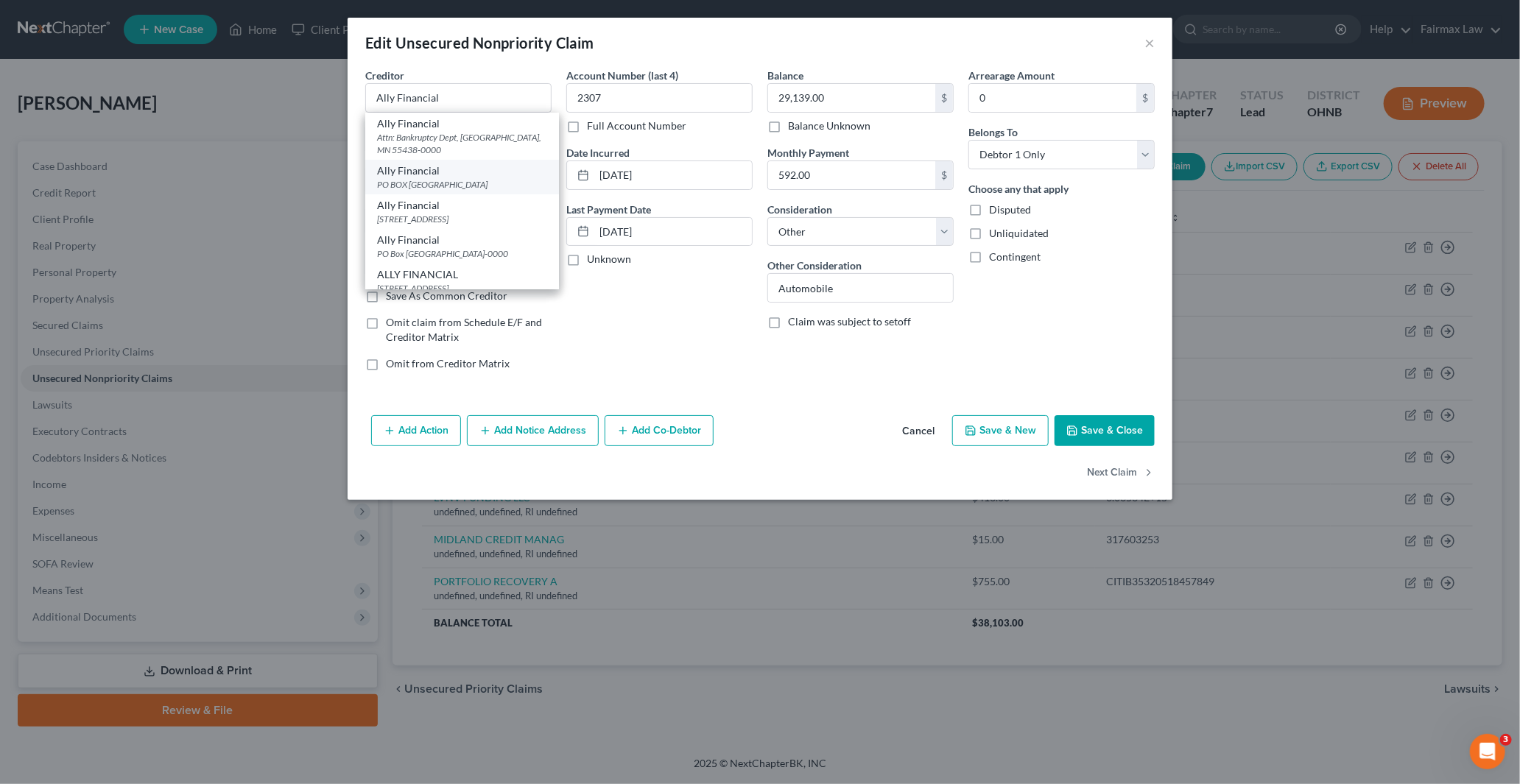
click at [458, 185] on div "PO BOX 380901, Minneapolis, MN 55438" at bounding box center [462, 184] width 170 height 12
type input "PO BOX 380901"
type input "Minneapolis"
type input "55438"
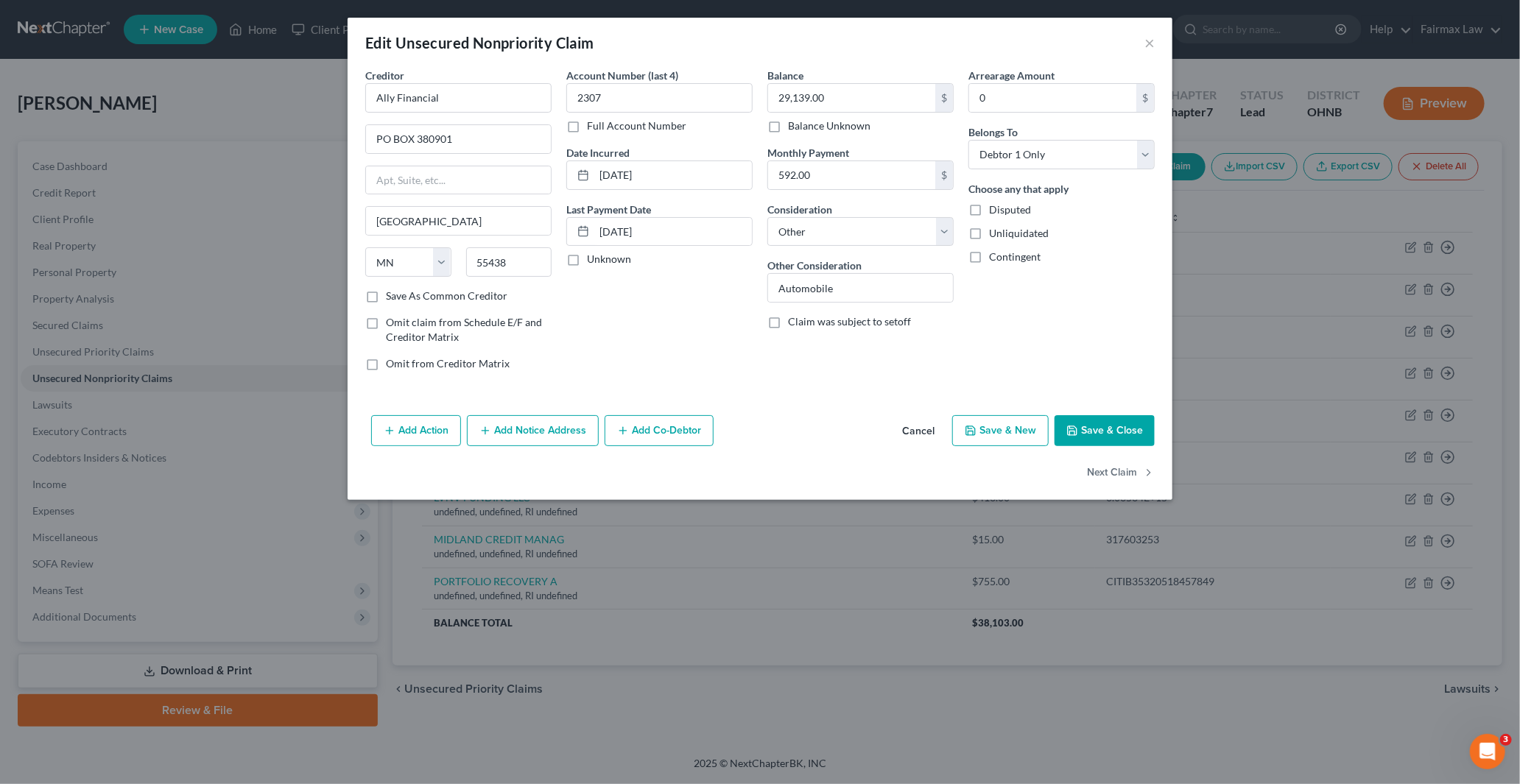
click at [1097, 429] on button "Save & Close" at bounding box center [1104, 430] width 100 height 31
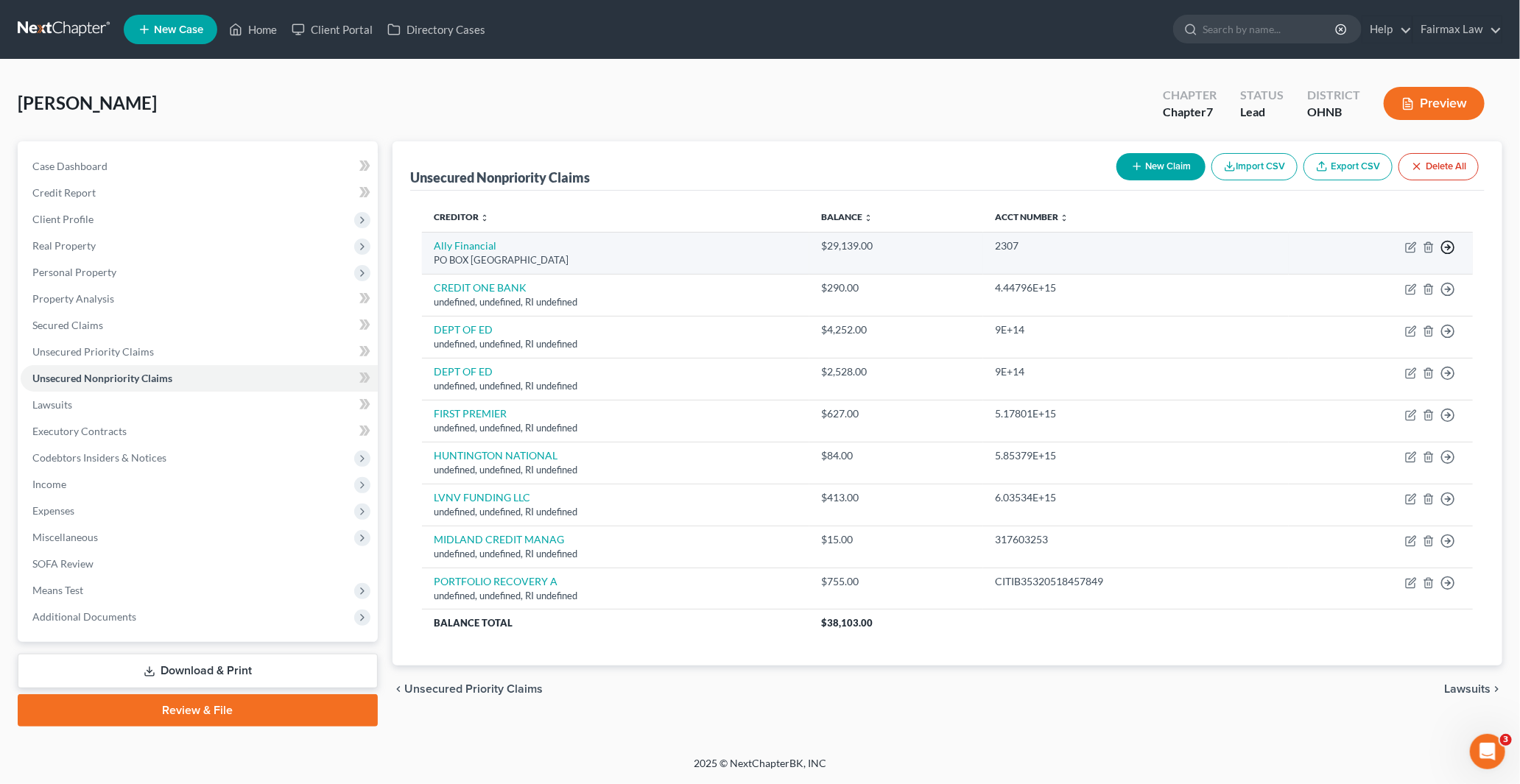
click at [1448, 245] on icon "button" at bounding box center [1447, 247] width 14 height 14
click at [1374, 312] on link "Move to G" at bounding box center [1380, 308] width 123 height 25
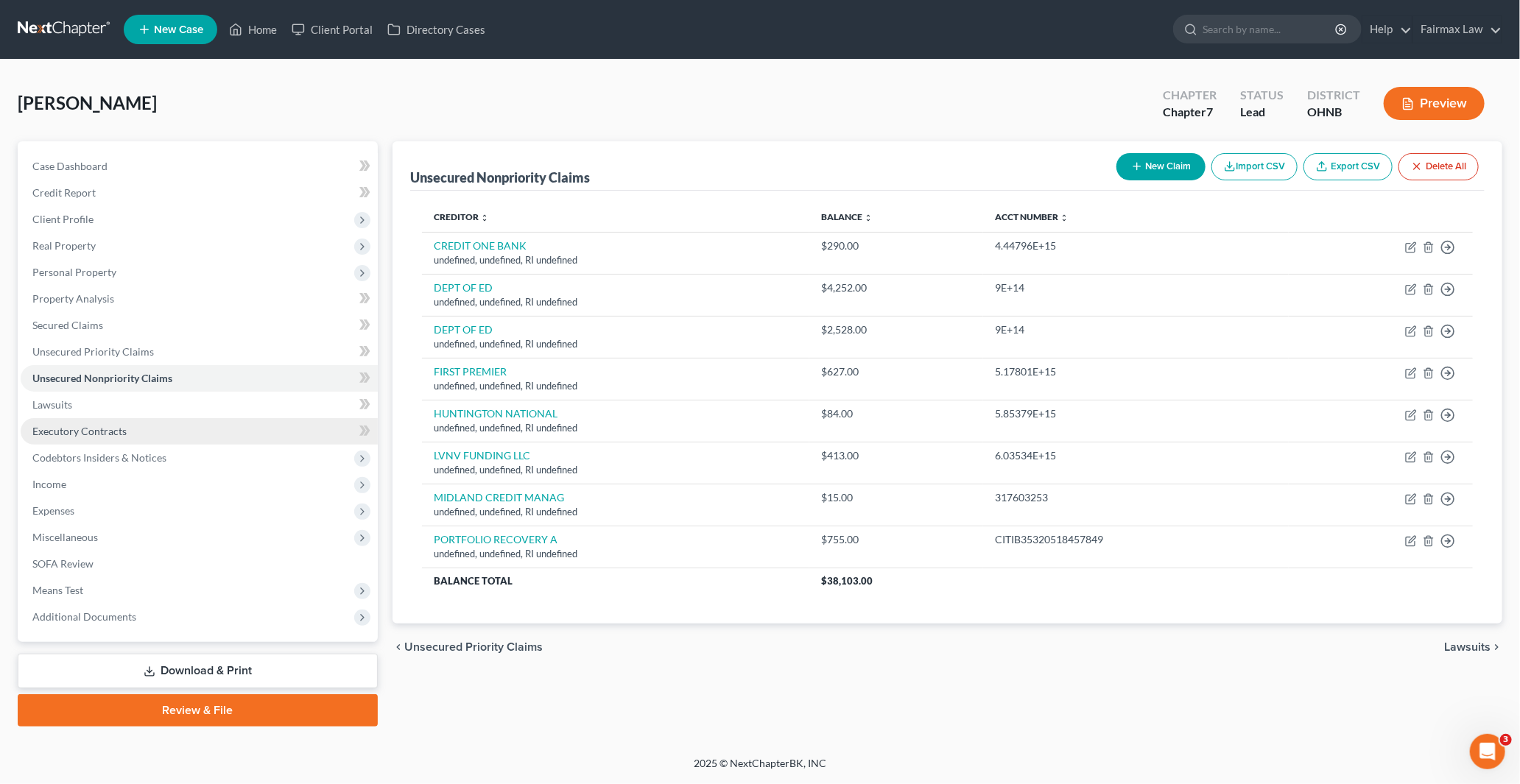
click at [88, 430] on span "Executory Contracts" at bounding box center [80, 431] width 94 height 12
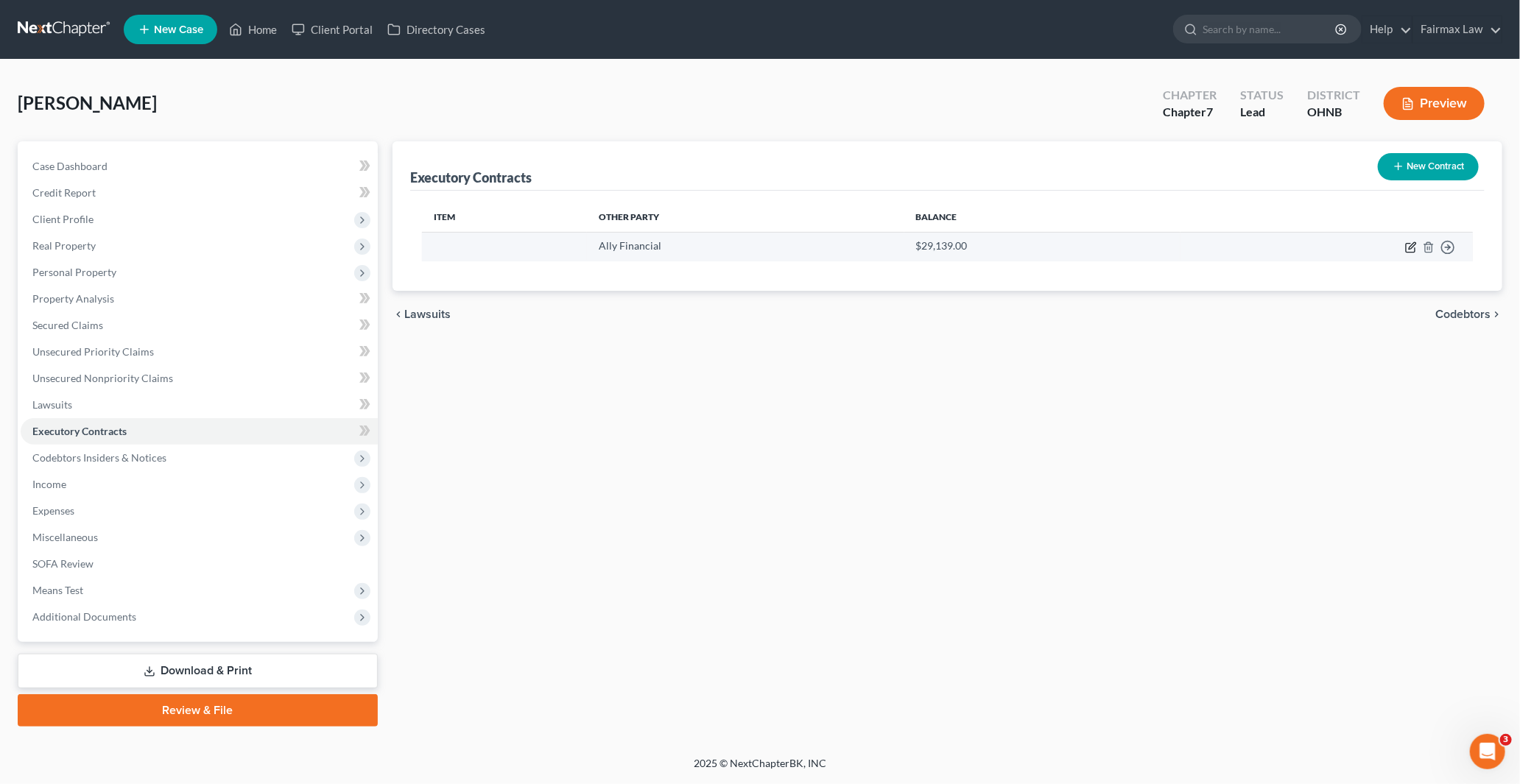
click at [1411, 246] on icon "button" at bounding box center [1410, 247] width 11 height 11
select select "24"
select select "0"
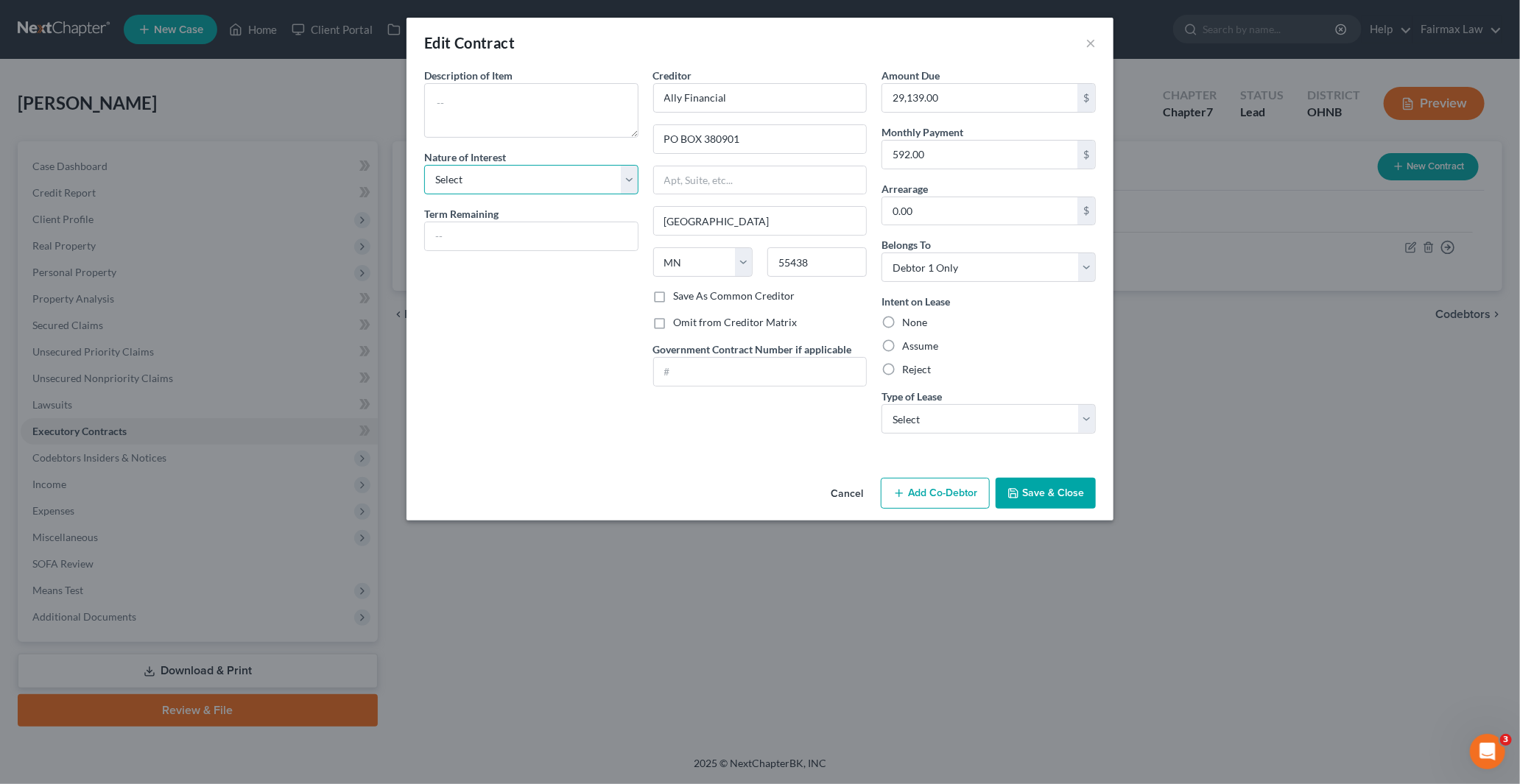
click at [478, 184] on select "Select Purchaser Agent Lessor Lessee" at bounding box center [531, 179] width 214 height 30
select select "3"
click at [424, 165] on select "Select Purchaser Agent Lessor Lessee" at bounding box center [531, 179] width 214 height 30
click at [461, 232] on input "text" at bounding box center [531, 236] width 213 height 28
paste input "28"
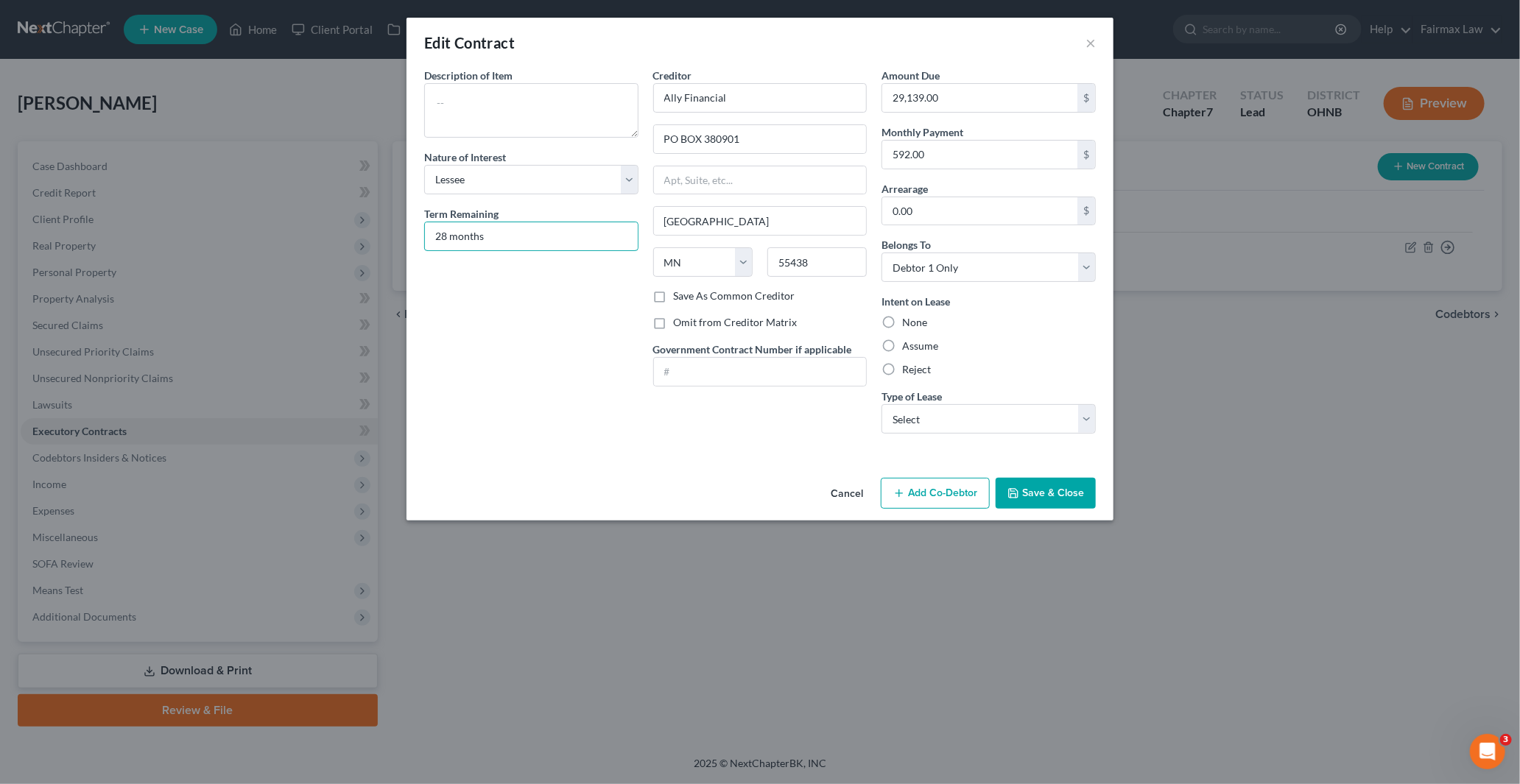
type input "28 months"
click at [957, 270] on select "Select Debtor 1 Only Debtor 2 Only Debtor 1 And Debtor 2 Only At Least One Of T…" at bounding box center [988, 267] width 214 height 30
drag, startPoint x: 513, startPoint y: 357, endPoint x: 546, endPoint y: 342, distance: 36.2
click at [513, 356] on div "Description of non-residential real property * Description of Item * Nature of …" at bounding box center [531, 257] width 229 height 378
click at [916, 348] on label "Assume" at bounding box center [920, 346] width 36 height 14
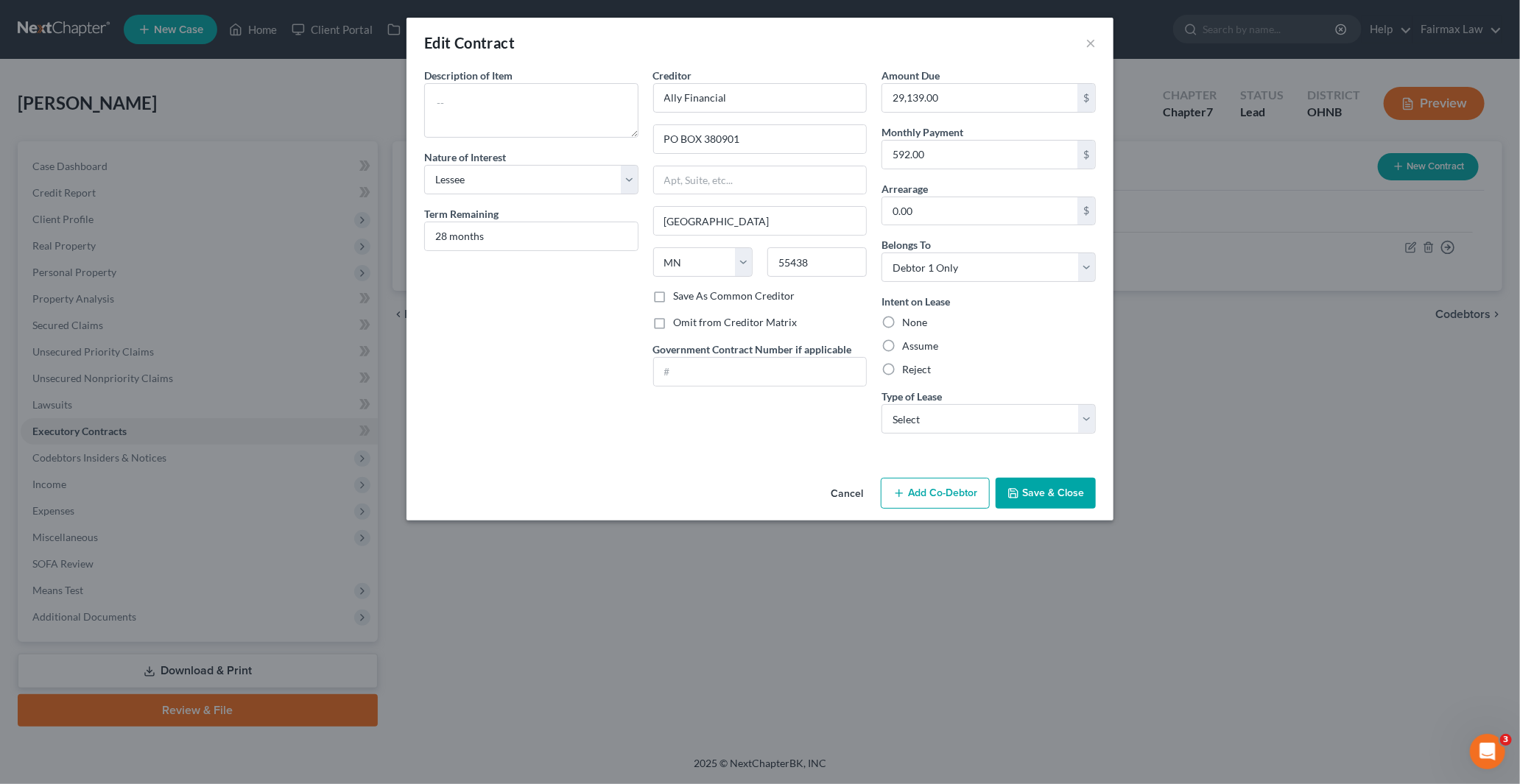
click at [916, 348] on input "Assume" at bounding box center [913, 344] width 10 height 10
radio input "true"
click at [936, 422] on select "Select Real Estate Car Other" at bounding box center [988, 419] width 214 height 30
select select "1"
click at [882, 405] on select "Select Real Estate Car Other" at bounding box center [988, 419] width 214 height 30
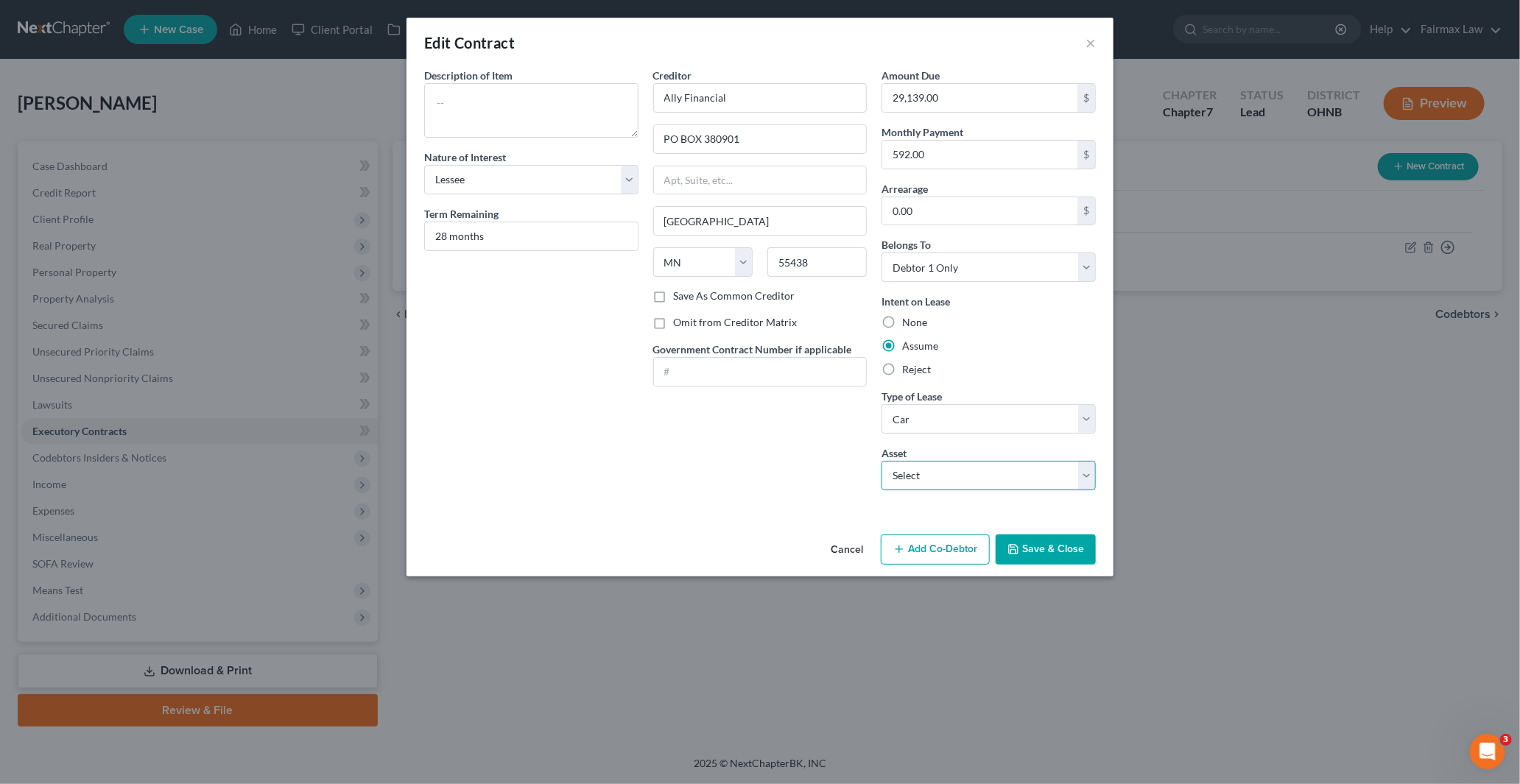
click at [946, 476] on select "Select 2023 Mitsubishi Outlander - $17090.0" at bounding box center [988, 475] width 214 height 30
select select "0"
click at [882, 461] on select "Select 2023 Mitsubishi Outlander - $17090.0" at bounding box center [988, 475] width 214 height 30
type textarea "2023 Mitsubishi Outlander"
click at [1033, 552] on button "Save & Close" at bounding box center [1045, 550] width 100 height 31
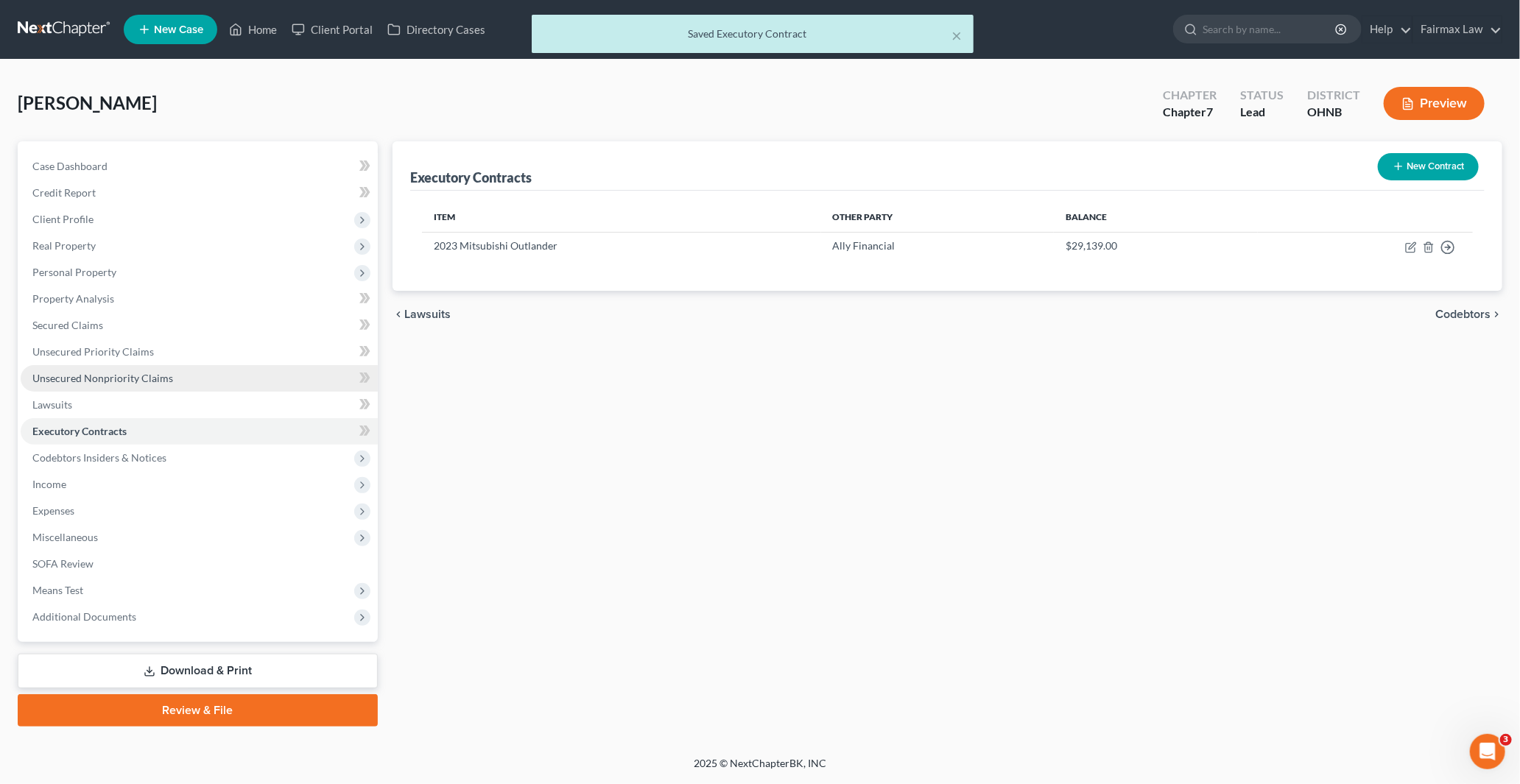
click at [105, 372] on span "Unsecured Nonpriority Claims" at bounding box center [103, 378] width 141 height 12
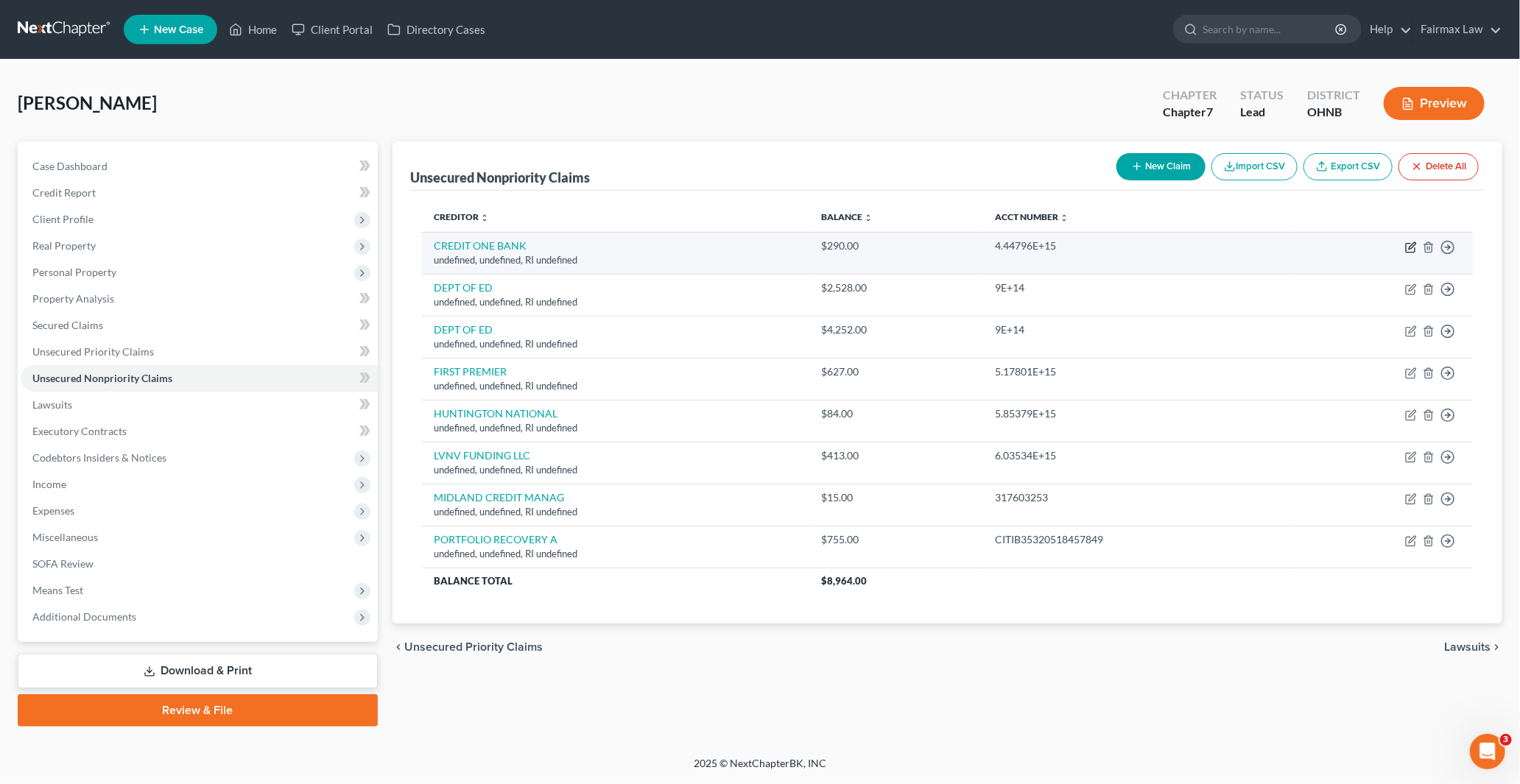
click at [1411, 247] on icon "button" at bounding box center [1410, 247] width 11 height 11
select select "41"
select select "14"
select select "0"
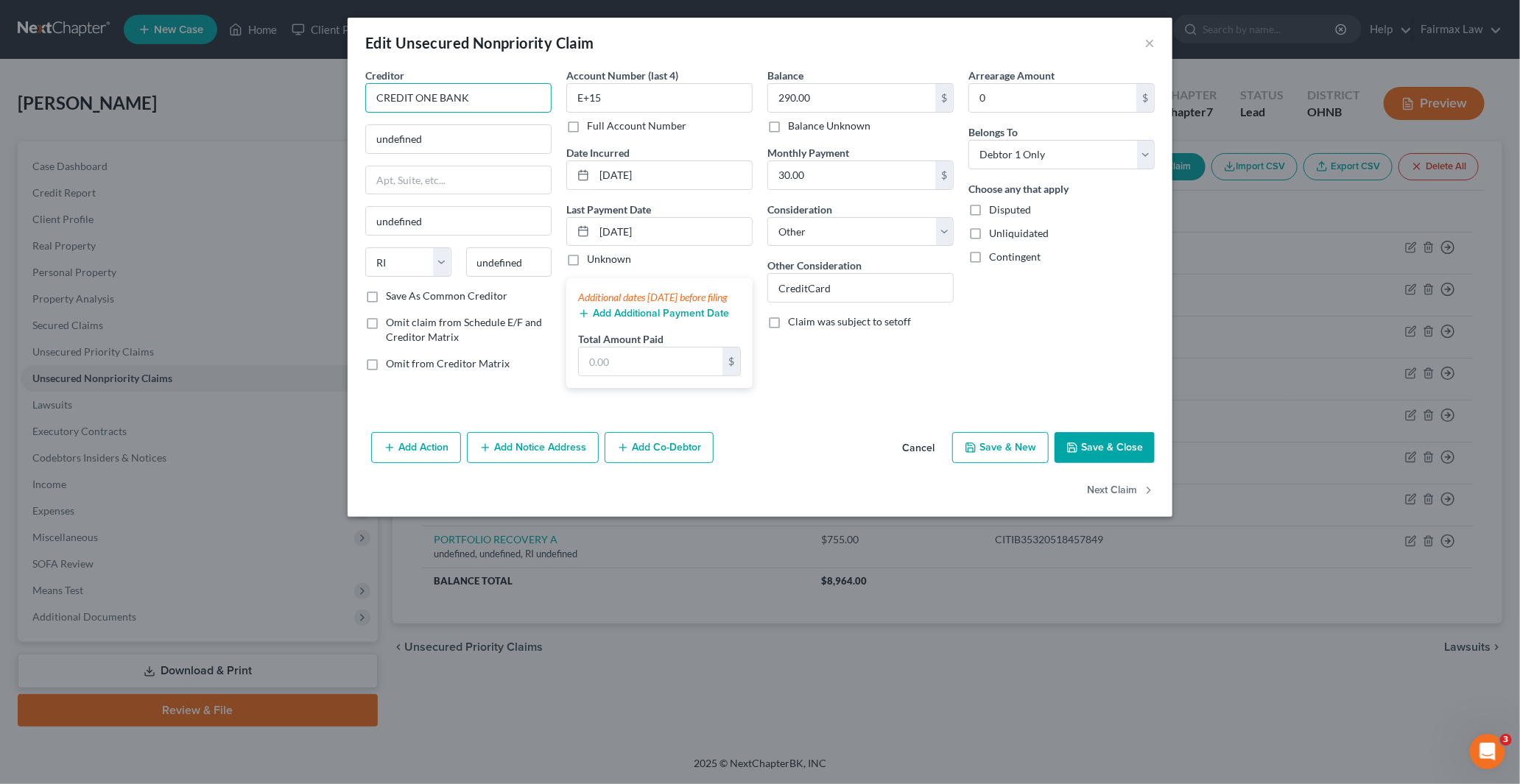
drag, startPoint x: 488, startPoint y: 99, endPoint x: 174, endPoint y: 103, distance: 314.0
click at [229, 101] on div "Edit Unsecured Nonpriority Claim × Creditor * CREDIT ONE BANK undefined undefin…" at bounding box center [760, 392] width 1520 height 784
paste input "CREDIT ONE BANK"
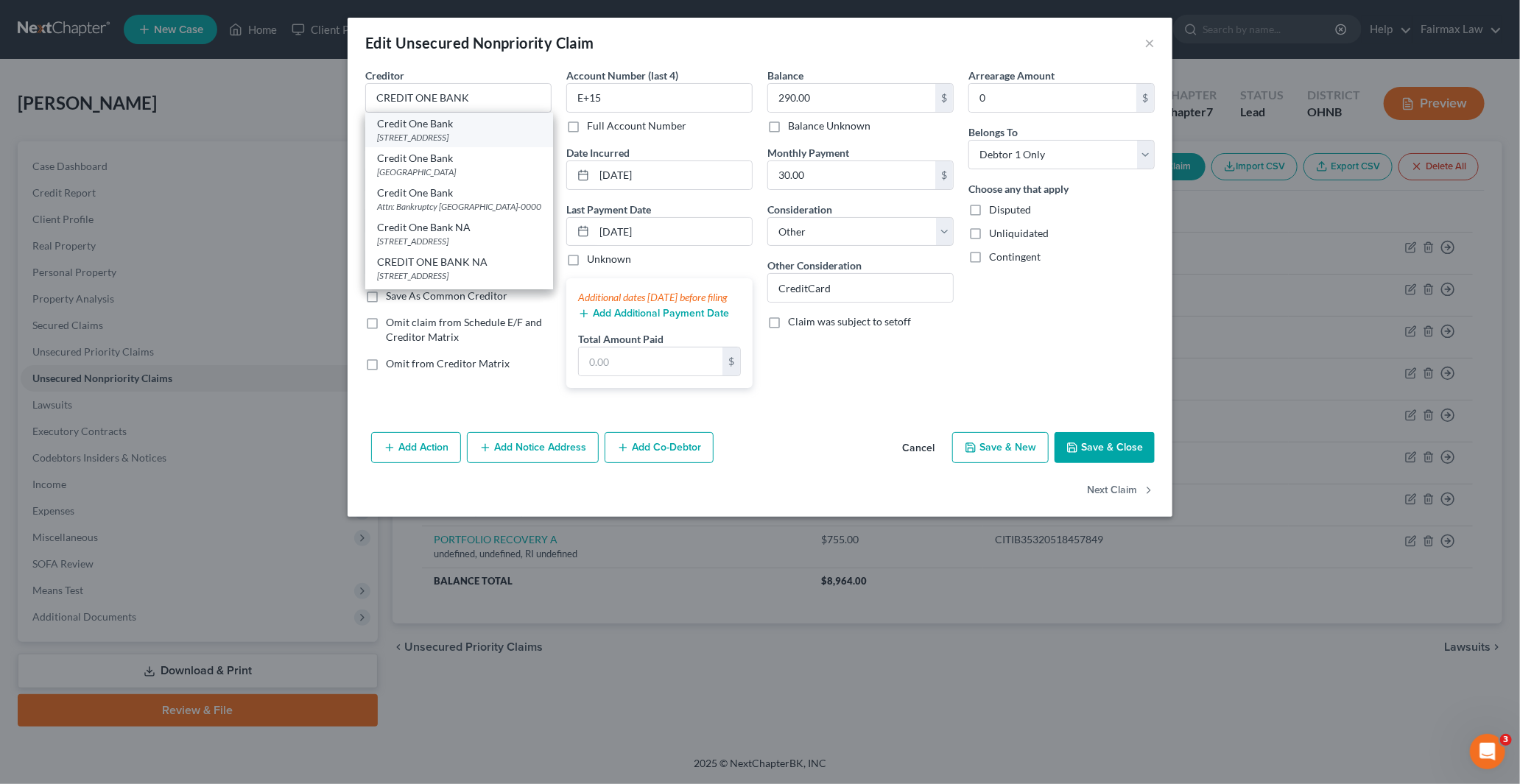
click at [442, 126] on div "Credit One Bank" at bounding box center [459, 123] width 165 height 14
type input "Credit One Bank"
type input "PO Box 98873"
type input "Las Vegas"
select select "31"
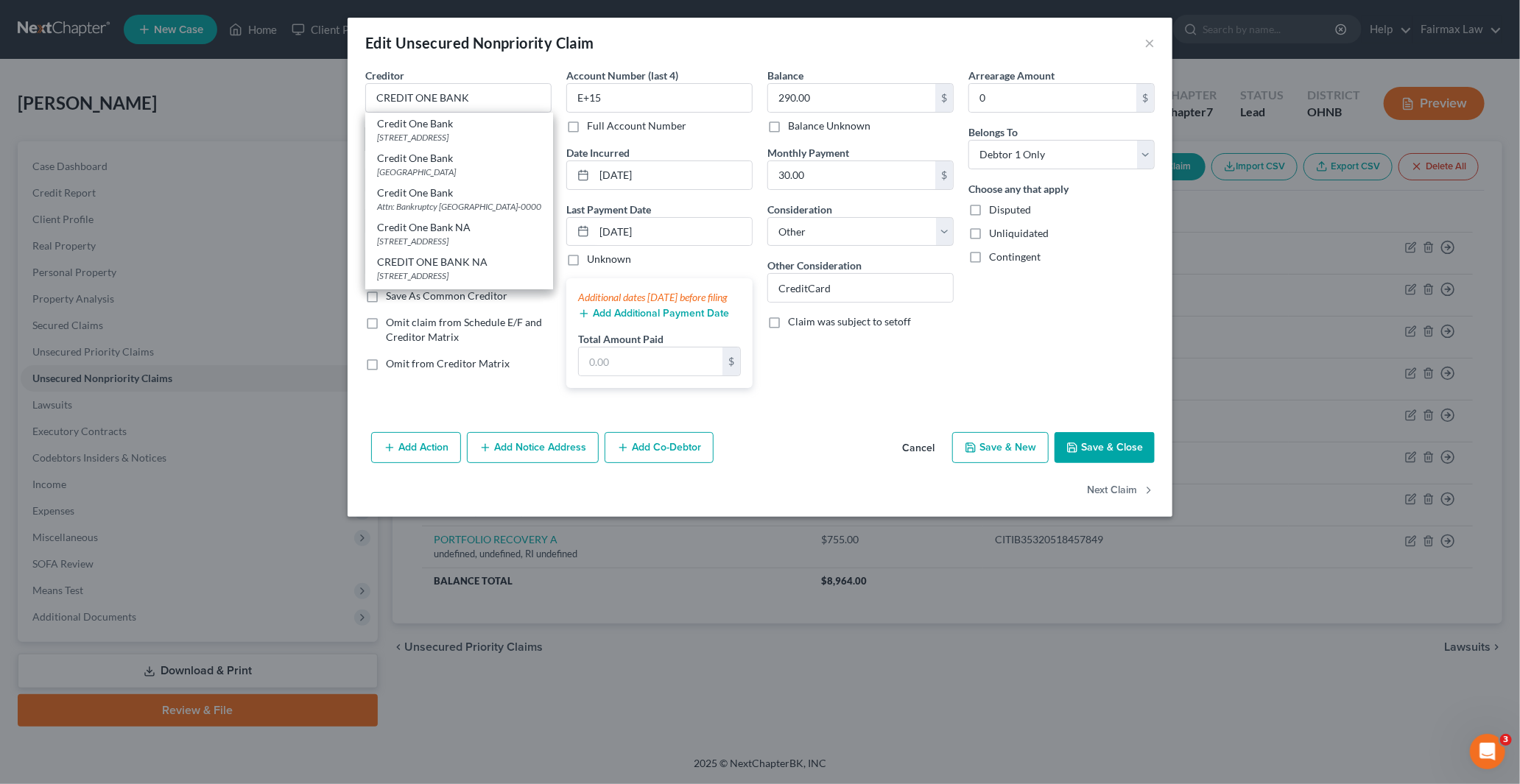
type input "89193"
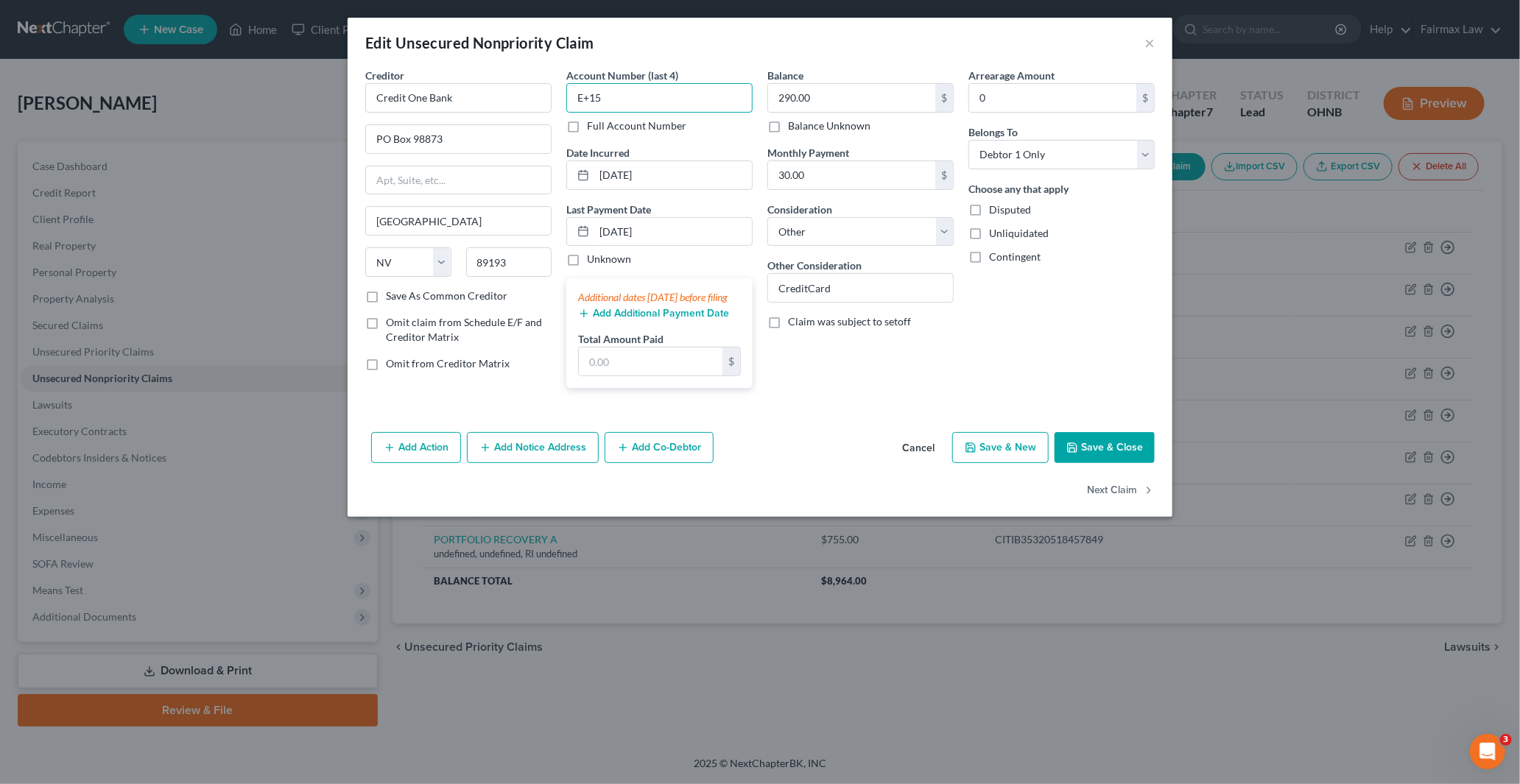
click at [664, 98] on input "E+15" at bounding box center [659, 98] width 187 height 30
click at [834, 94] on input "290.00" at bounding box center [851, 98] width 167 height 28
drag, startPoint x: 491, startPoint y: 90, endPoint x: 525, endPoint y: 136, distance: 57.2
click at [488, 90] on div "Creditor * Credit One Bank PO Box 98873 Las Vegas State AL AK AR AZ CA CO CT DE…" at bounding box center [760, 234] width 804 height 332
paste input "6927"
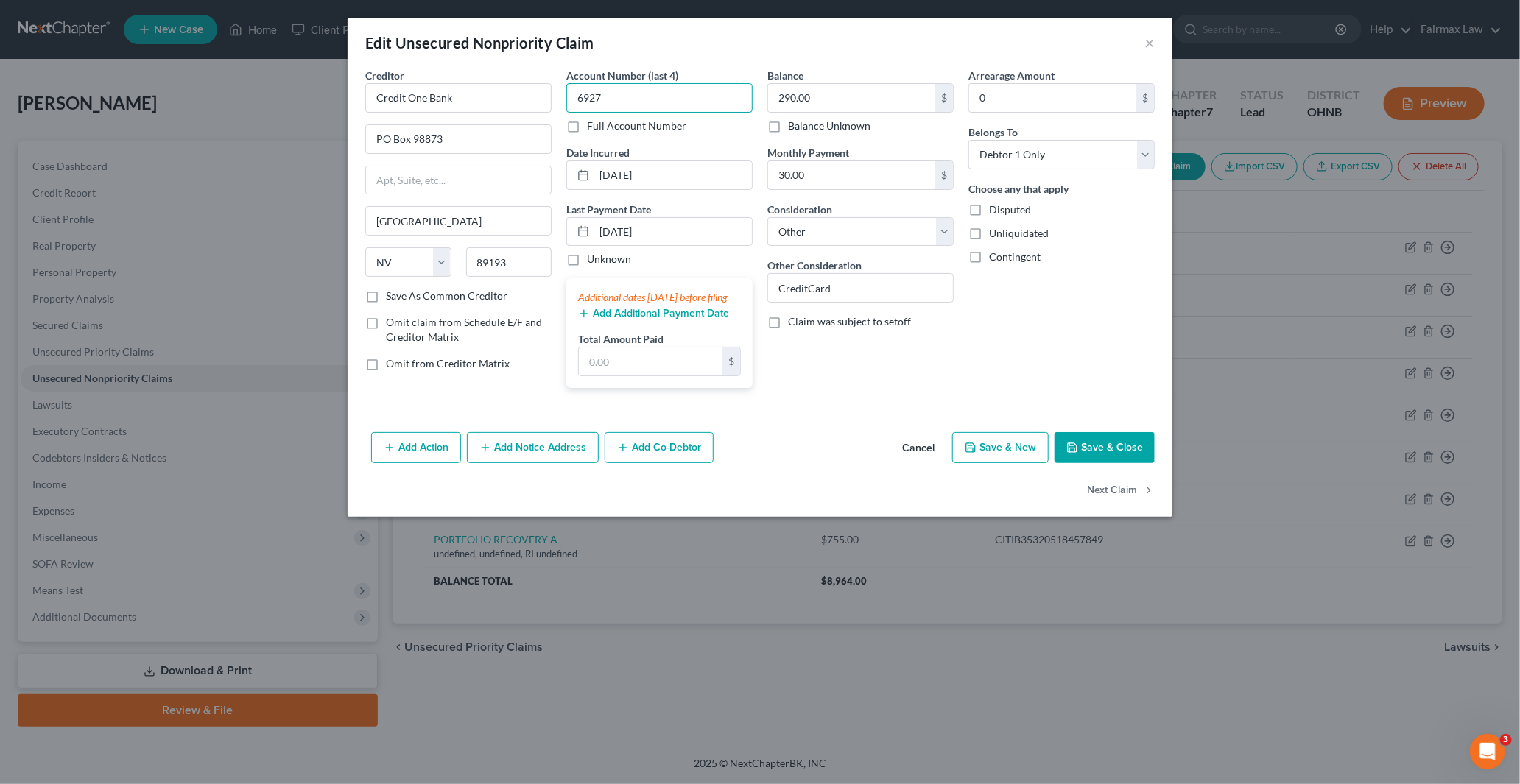
type input "6927"
click at [1081, 461] on button "Save & Close" at bounding box center [1104, 447] width 100 height 31
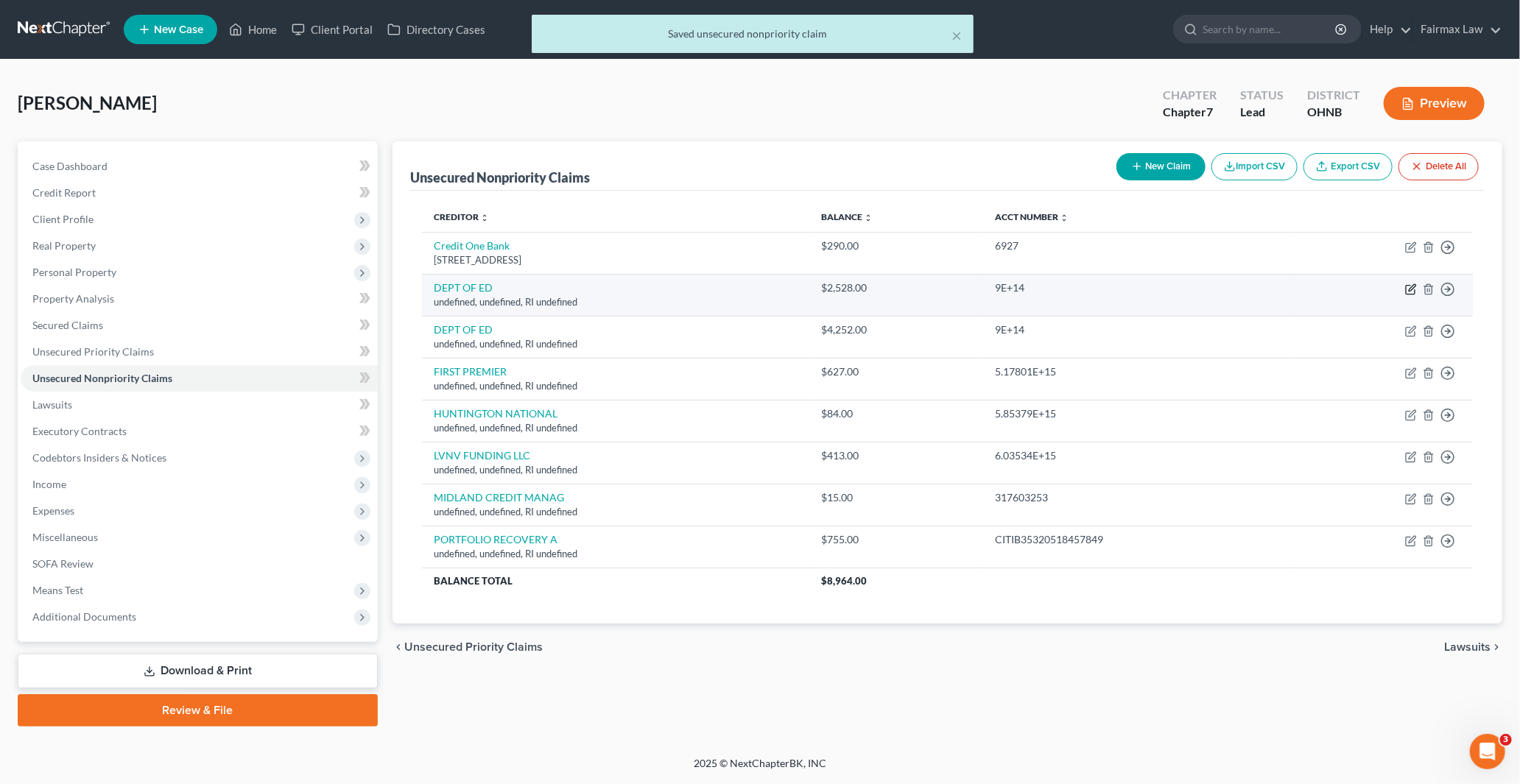
click at [1411, 285] on icon "button" at bounding box center [1410, 289] width 11 height 11
select select "41"
select select "14"
select select "0"
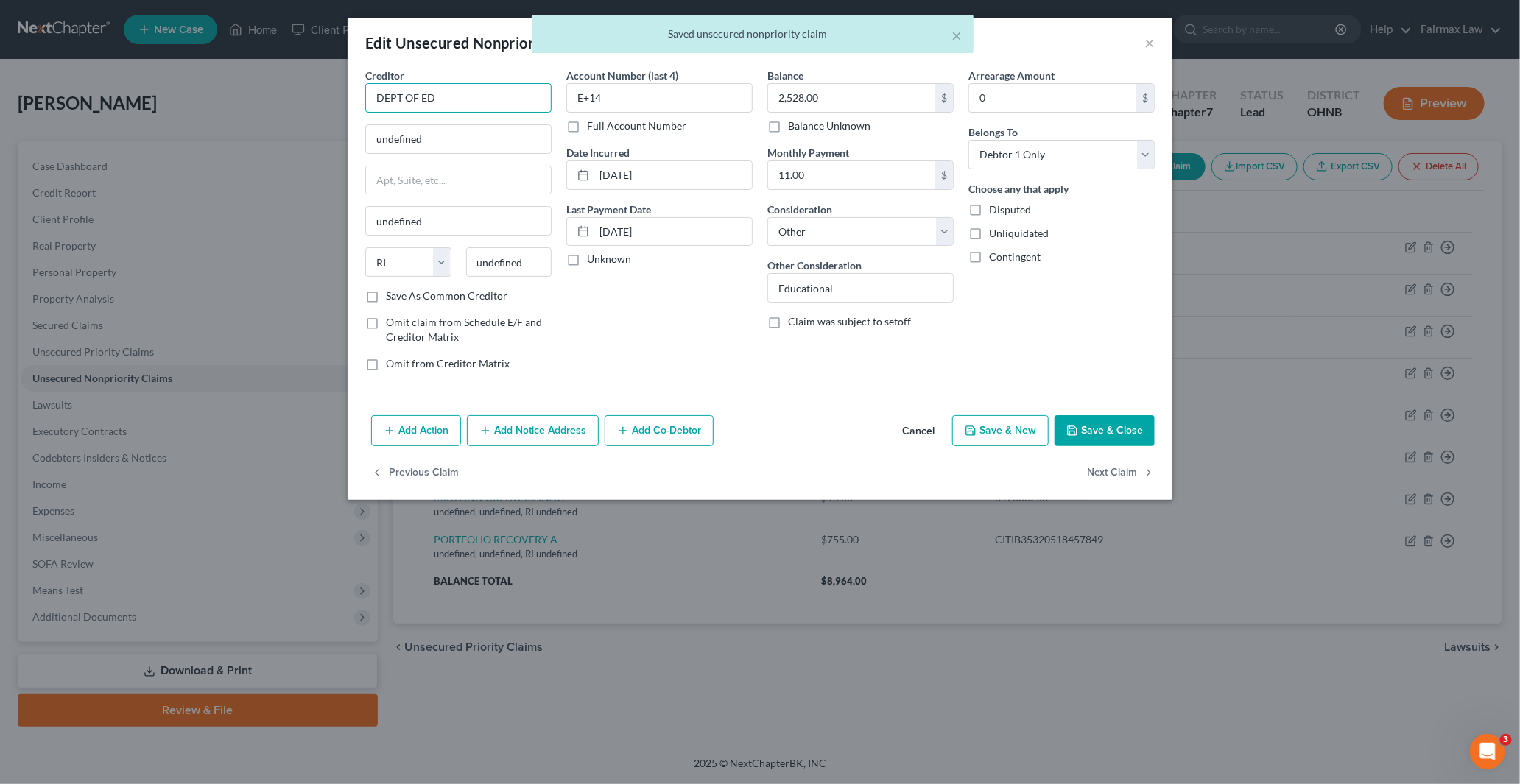
drag, startPoint x: 454, startPoint y: 99, endPoint x: 253, endPoint y: 97, distance: 201.0
click at [262, 98] on div "Edit Unsecured Nonpriority Claim × Creditor * DEPT OF ED undefined undefined St…" at bounding box center [760, 392] width 1520 height 784
paste input "DEPT OF ED"
type input "DEPT OF ED"
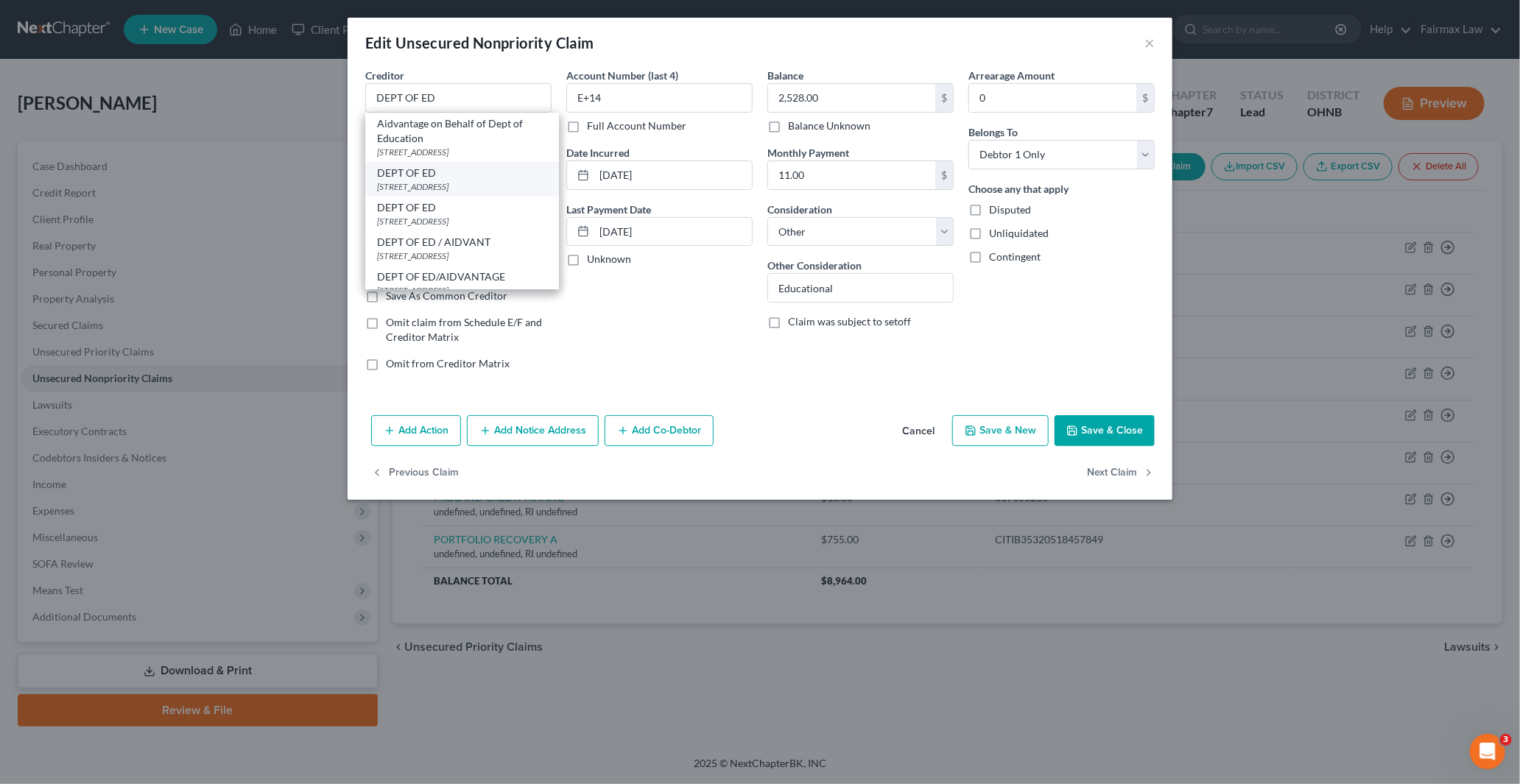
click at [418, 178] on div "DEPT OF ED" at bounding box center [462, 172] width 170 height 14
type input "121 S 13TH ST"
type input "Lincoln"
select select "30"
type input "68508"
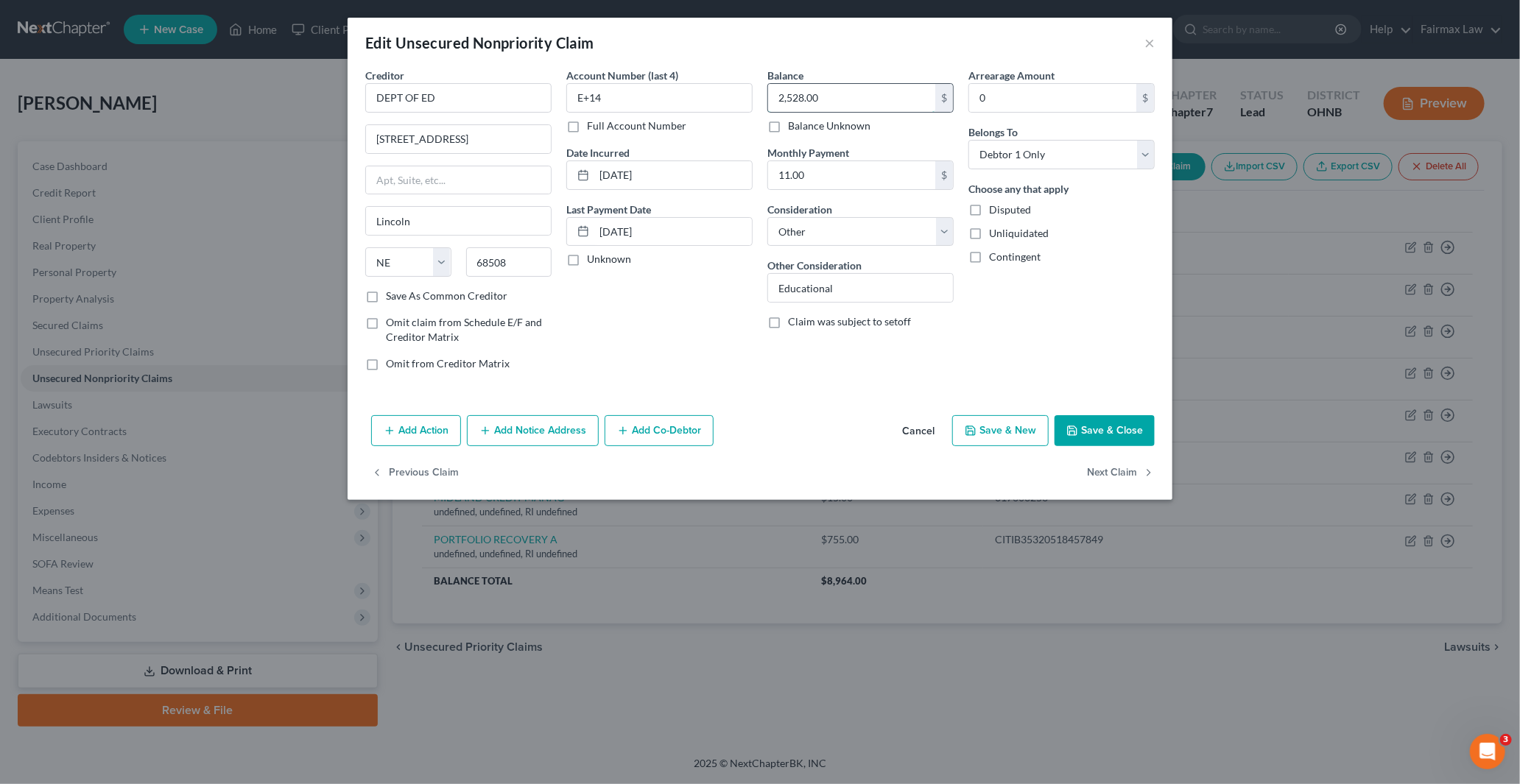
click at [824, 93] on input "2,528.00" at bounding box center [851, 98] width 167 height 28
drag, startPoint x: 620, startPoint y: 99, endPoint x: 443, endPoint y: 96, distance: 177.0
click at [514, 99] on div "Creditor * DEPT OF ED 121 S 13TH ST Lincoln State AL AK AR AZ CA CO CT DE DC FL…" at bounding box center [760, 226] width 804 height 315
paste input "3311"
type input "3311"
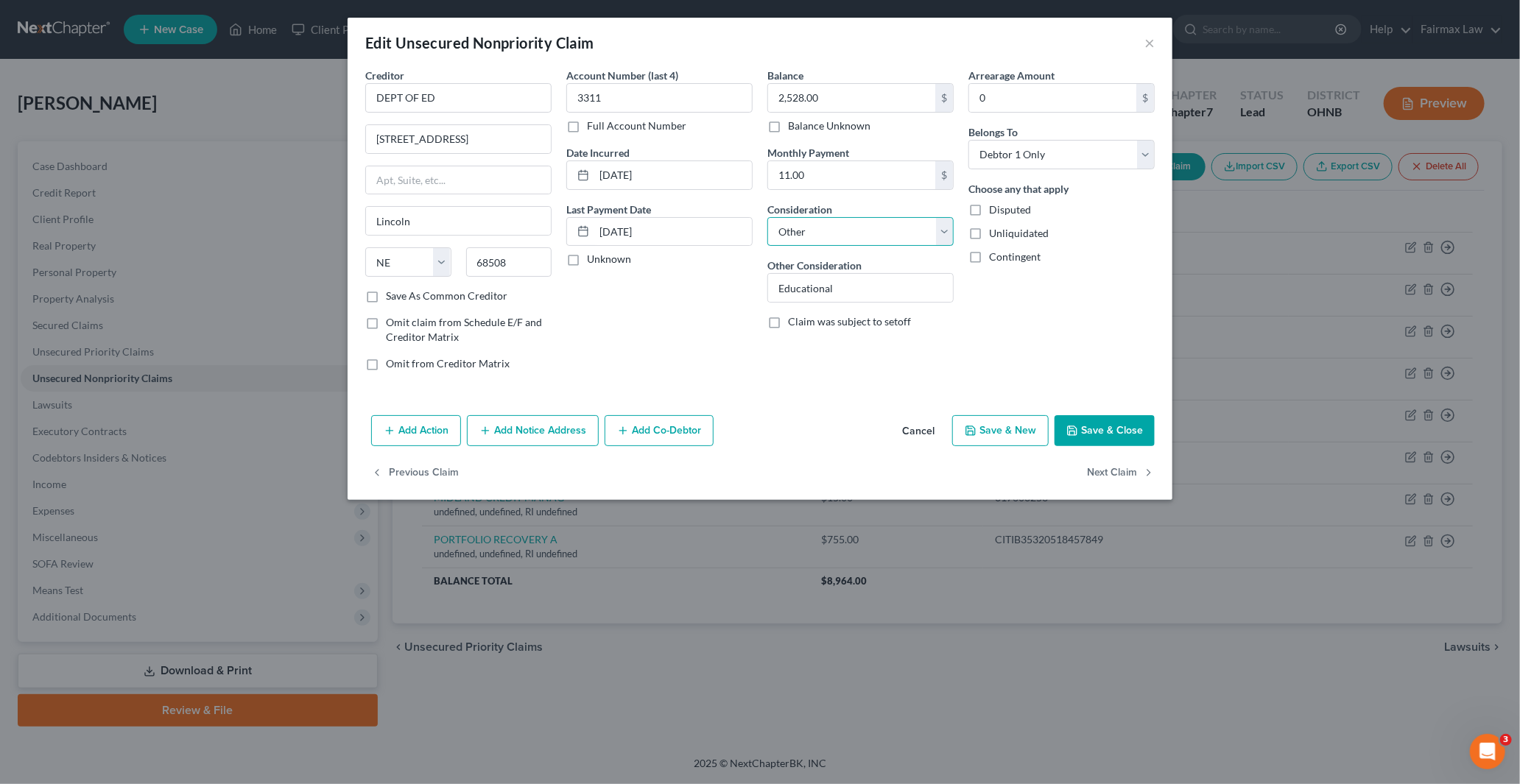
drag, startPoint x: 880, startPoint y: 233, endPoint x: 869, endPoint y: 245, distance: 16.3
click at [880, 232] on select "Select Cable / Satellite Services Collection Agency Credit Card Debt Debt Couns…" at bounding box center [860, 232] width 187 height 30
select select "17"
click at [767, 217] on select "Select Cable / Satellite Services Collection Agency Credit Card Debt Debt Couns…" at bounding box center [860, 232] width 187 height 30
click at [1120, 437] on button "Save & Close" at bounding box center [1104, 430] width 100 height 31
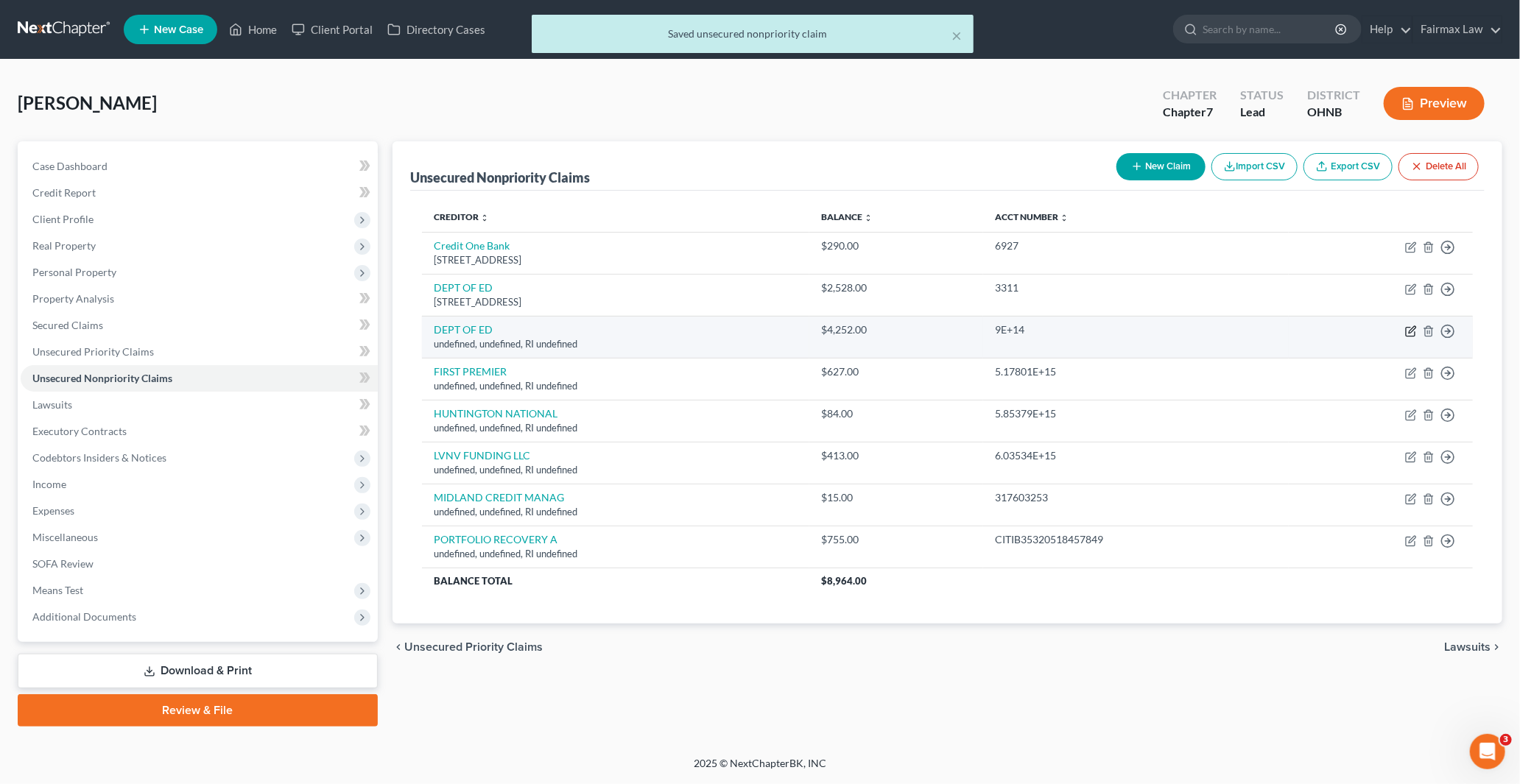
click at [1414, 328] on icon "button" at bounding box center [1410, 331] width 11 height 11
select select "41"
select select "14"
select select "0"
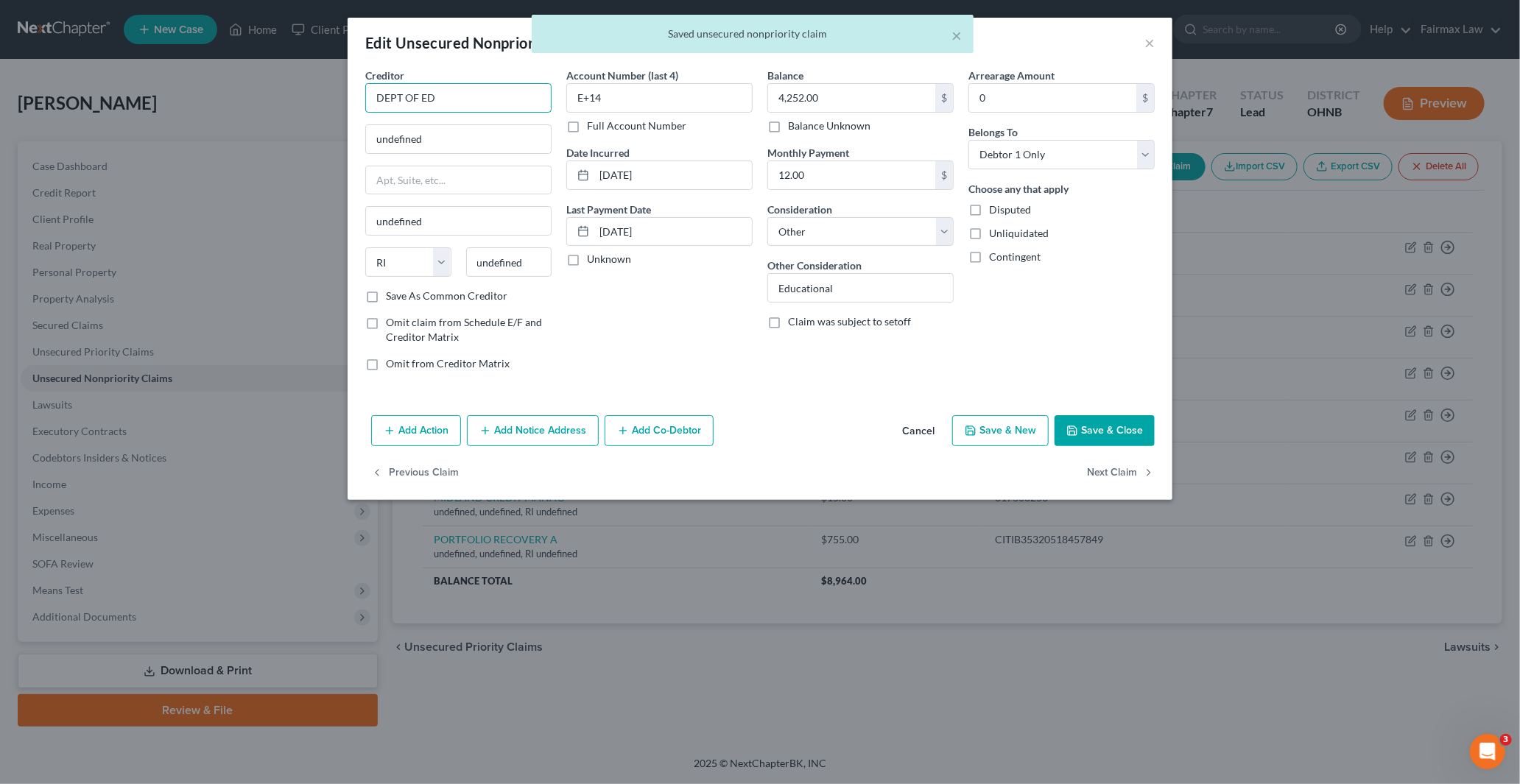
drag, startPoint x: 450, startPoint y: 101, endPoint x: 271, endPoint y: 99, distance: 179.0
click at [303, 101] on div "Edit Unsecured Nonpriority Claim × Creditor * DEPT OF ED undefined undefined St…" at bounding box center [760, 392] width 1520 height 784
paste input "DEPT OF ED"
type input "DEPT OF ED"
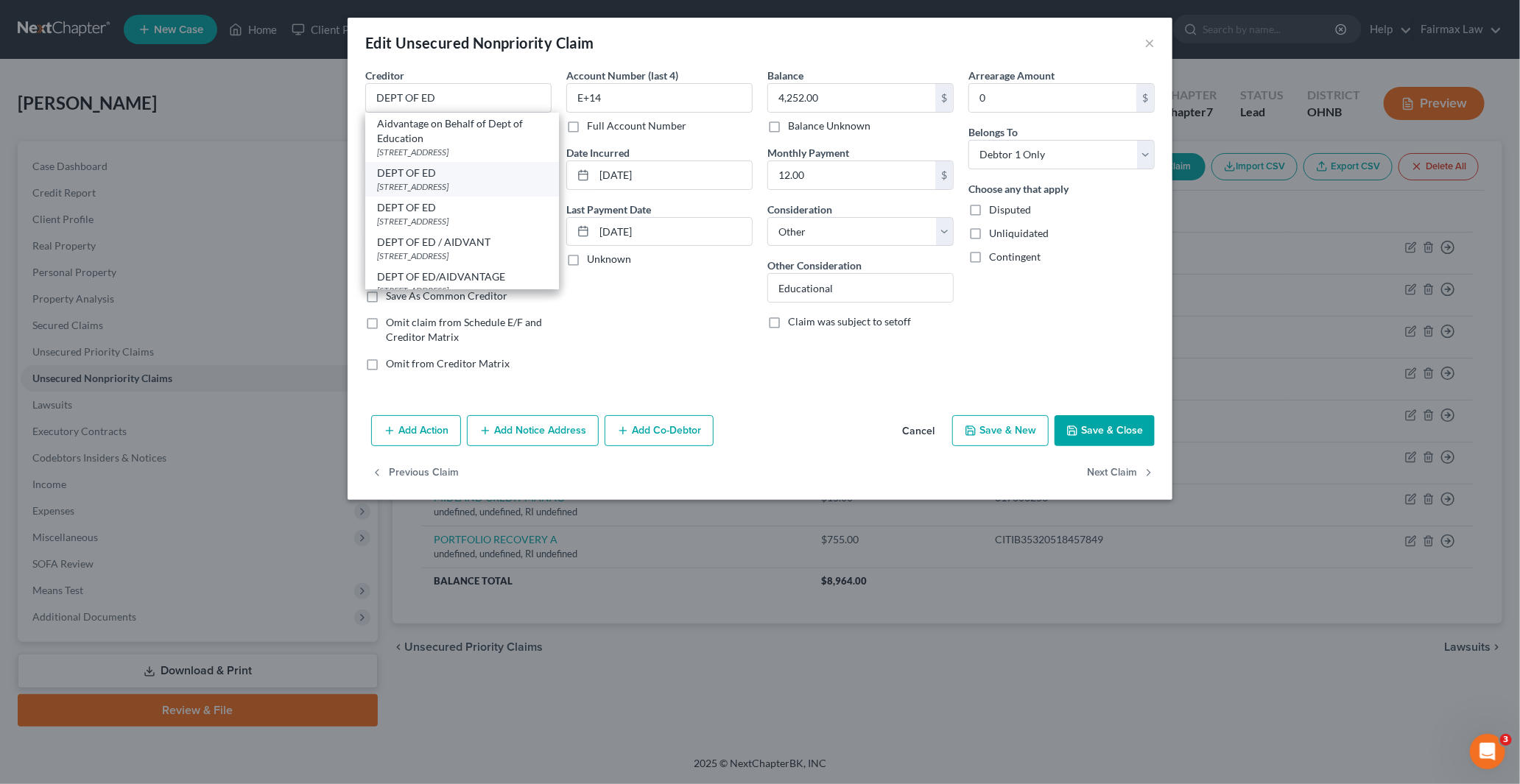
click at [395, 179] on div "DEPT OF ED" at bounding box center [462, 172] width 170 height 14
type input "121 S 13TH ST"
type input "Lincoln"
select select "30"
type input "68508"
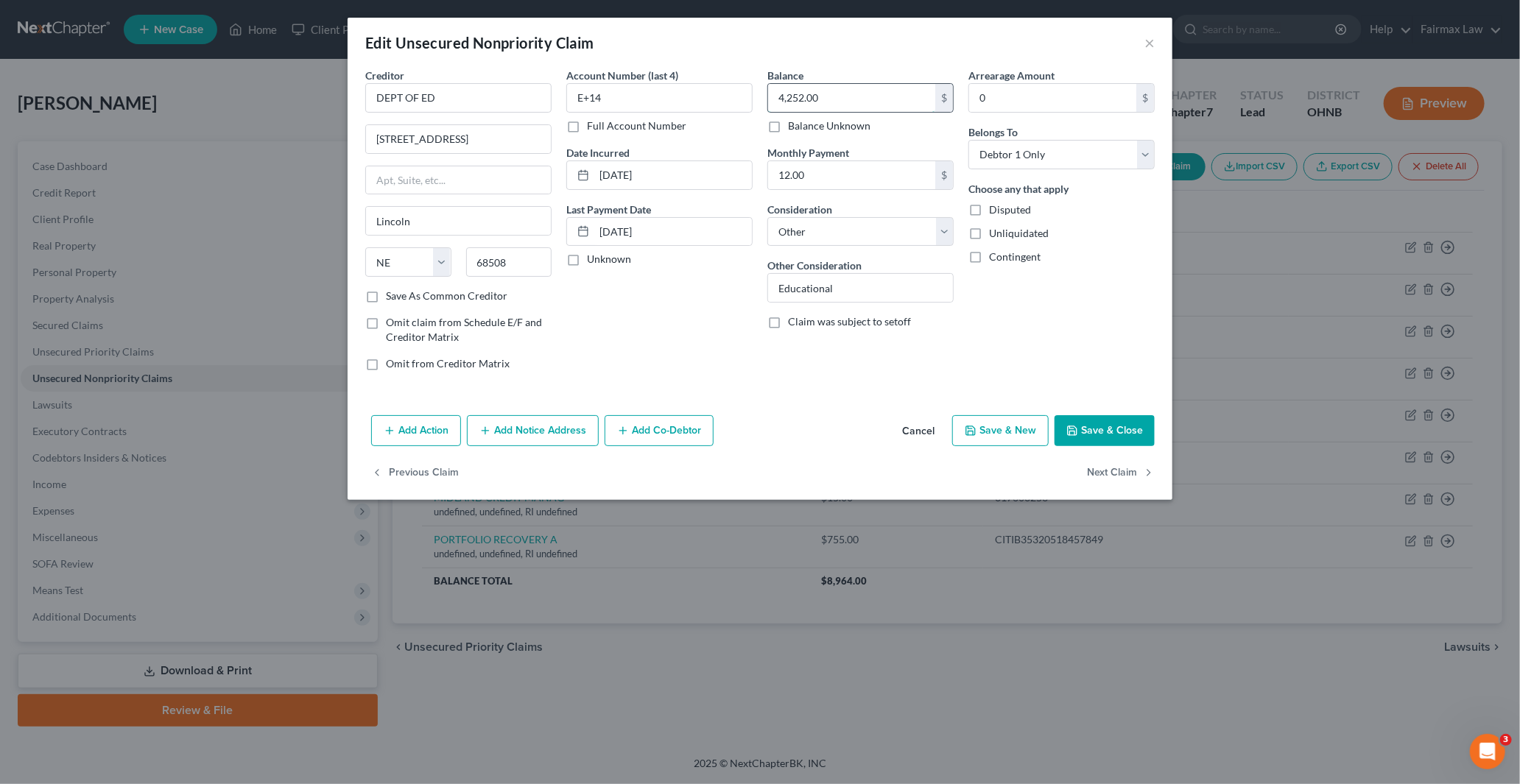
click at [825, 97] on input "4,252.00" at bounding box center [851, 98] width 167 height 28
drag, startPoint x: 630, startPoint y: 98, endPoint x: 472, endPoint y: 100, distance: 158.0
click at [491, 96] on div "Creditor * DEPT OF ED 121 S 13TH ST Lincoln State AL AK AR AZ CA CO CT DE DC FL…" at bounding box center [760, 226] width 804 height 315
paste input "3211"
type input "3211"
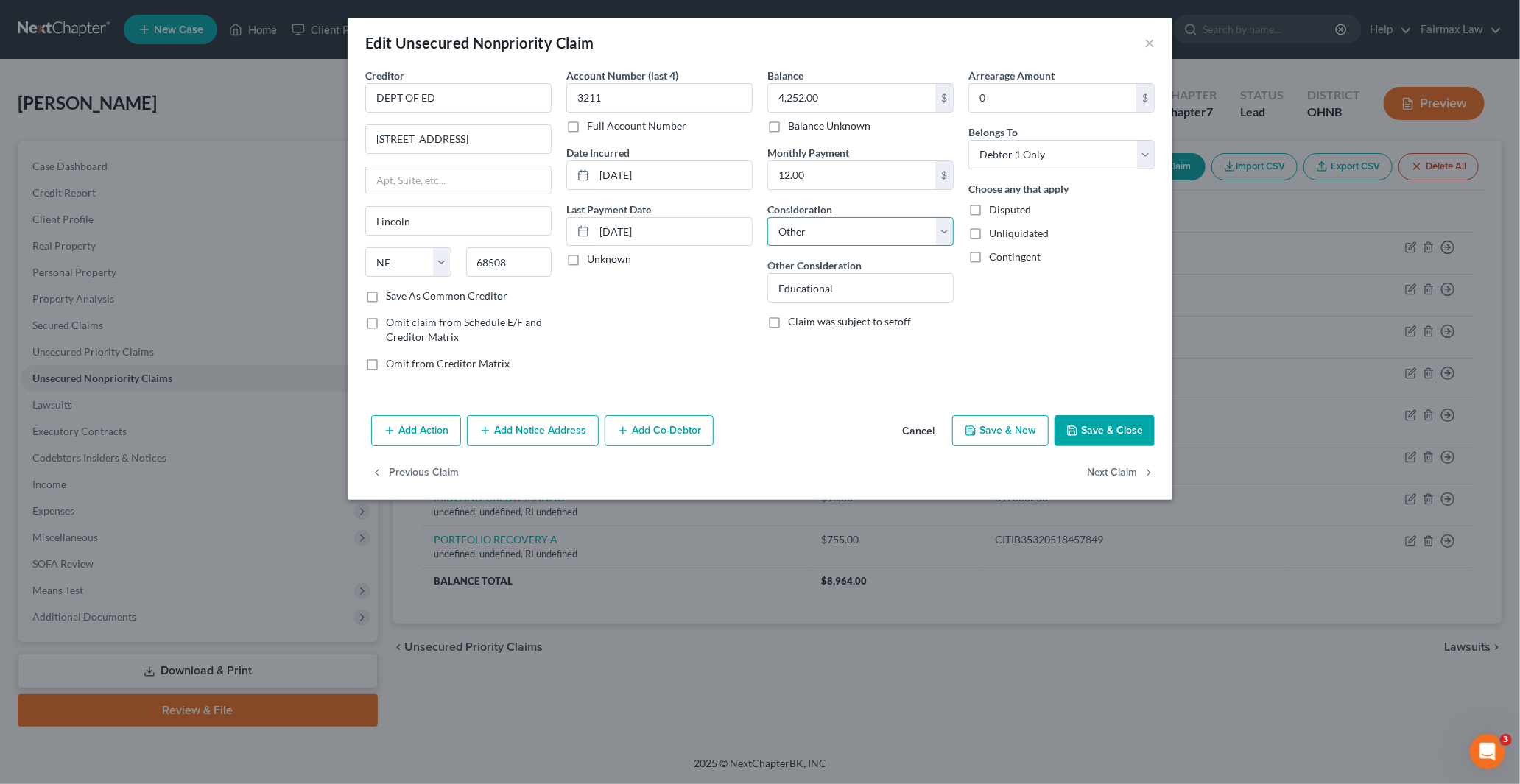
drag, startPoint x: 876, startPoint y: 230, endPoint x: 873, endPoint y: 245, distance: 15.3
click at [877, 230] on select "Select Cable / Satellite Services Collection Agency Credit Card Debt Debt Couns…" at bounding box center [860, 232] width 187 height 30
select select "17"
click at [767, 217] on select "Select Cable / Satellite Services Collection Agency Credit Card Debt Debt Couns…" at bounding box center [860, 232] width 187 height 30
click at [1123, 428] on button "Save & Close" at bounding box center [1104, 430] width 100 height 31
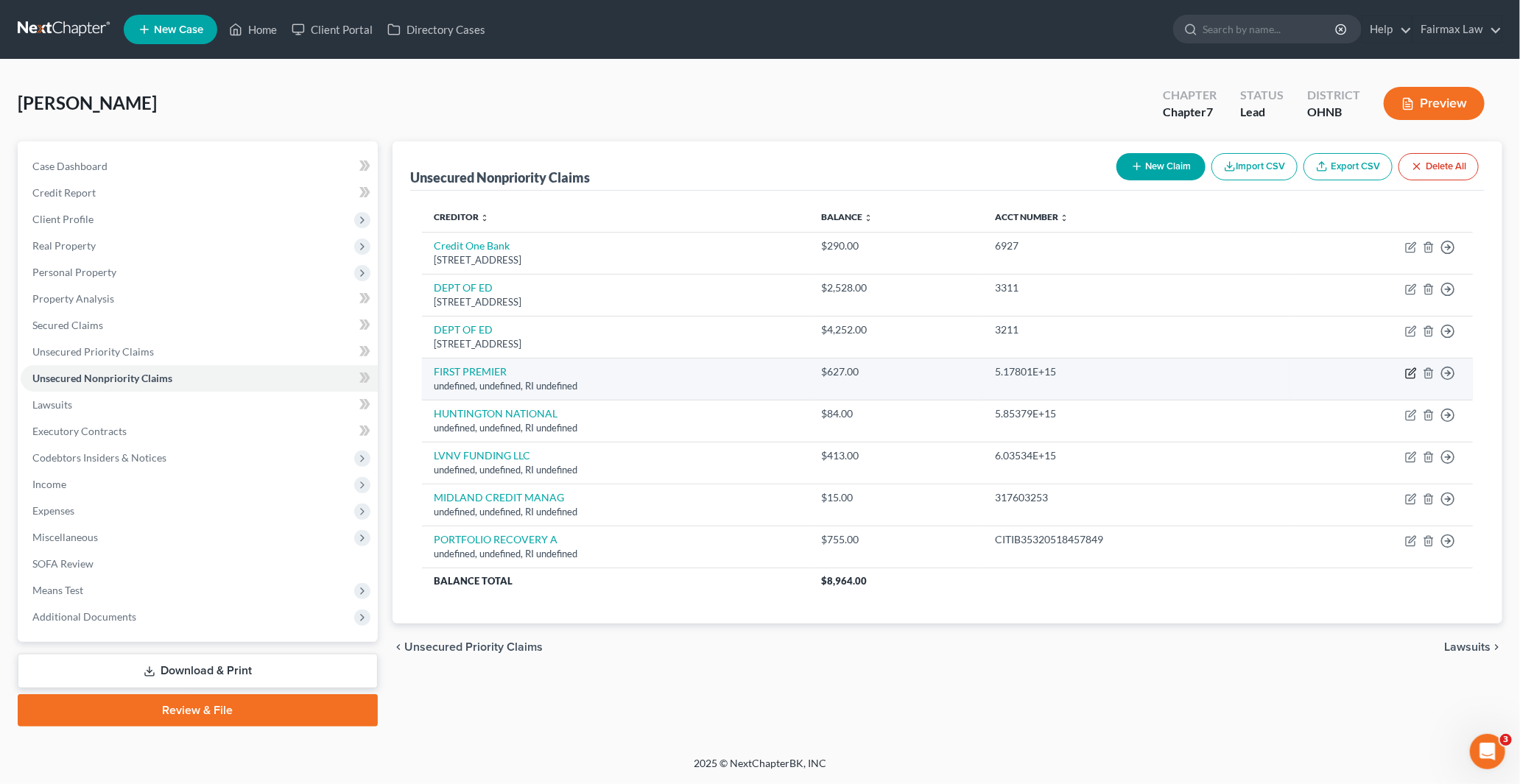
click at [1406, 373] on icon "button" at bounding box center [1410, 373] width 9 height 9
select select "41"
select select "14"
select select "0"
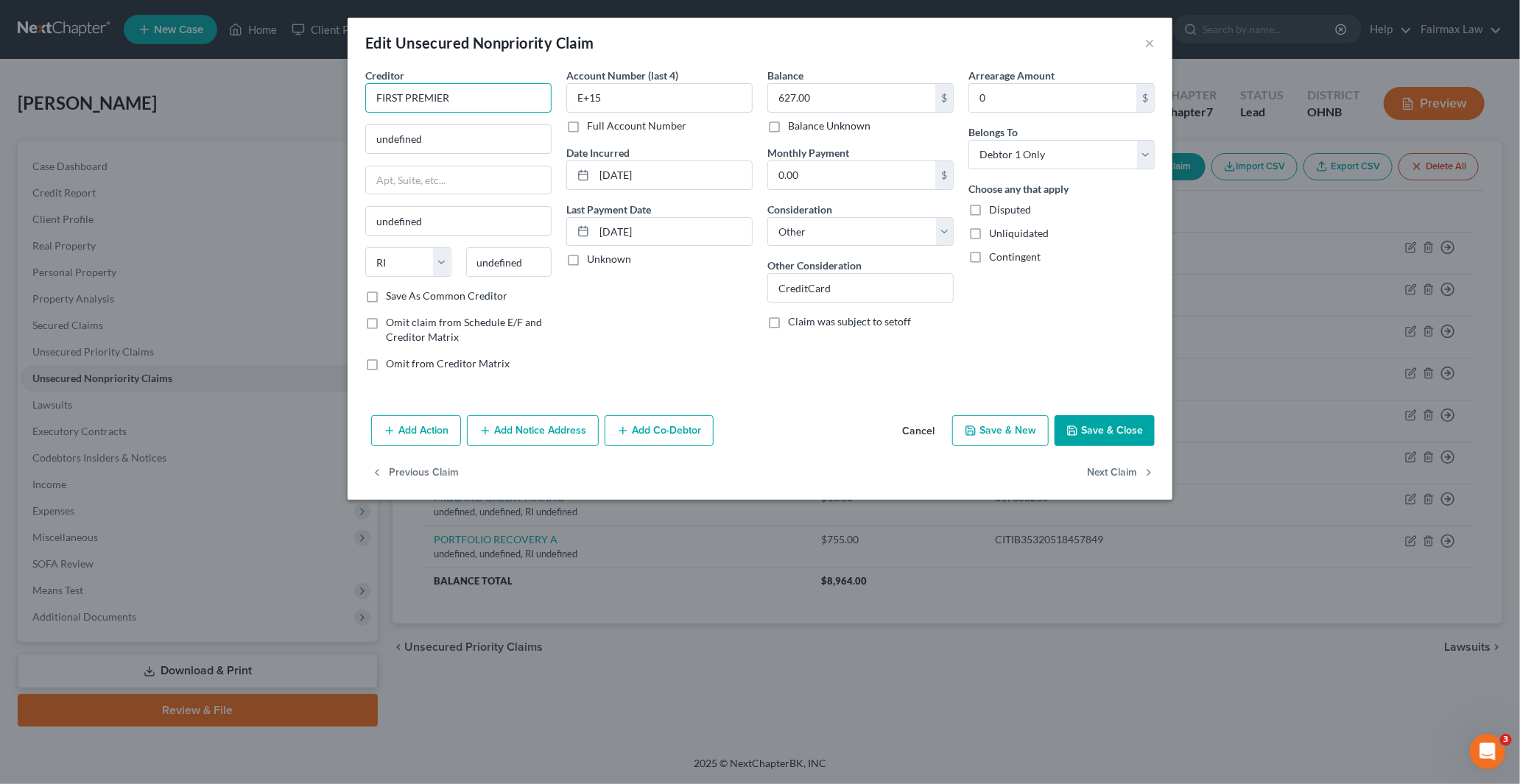
drag, startPoint x: 465, startPoint y: 99, endPoint x: 249, endPoint y: 91, distance: 216.1
click at [284, 97] on div "Edit Unsecured Nonpriority Claim × Creditor * FIRST PREMIER undefined undefined…" at bounding box center [760, 392] width 1520 height 784
paste input "FIRST PREMIER"
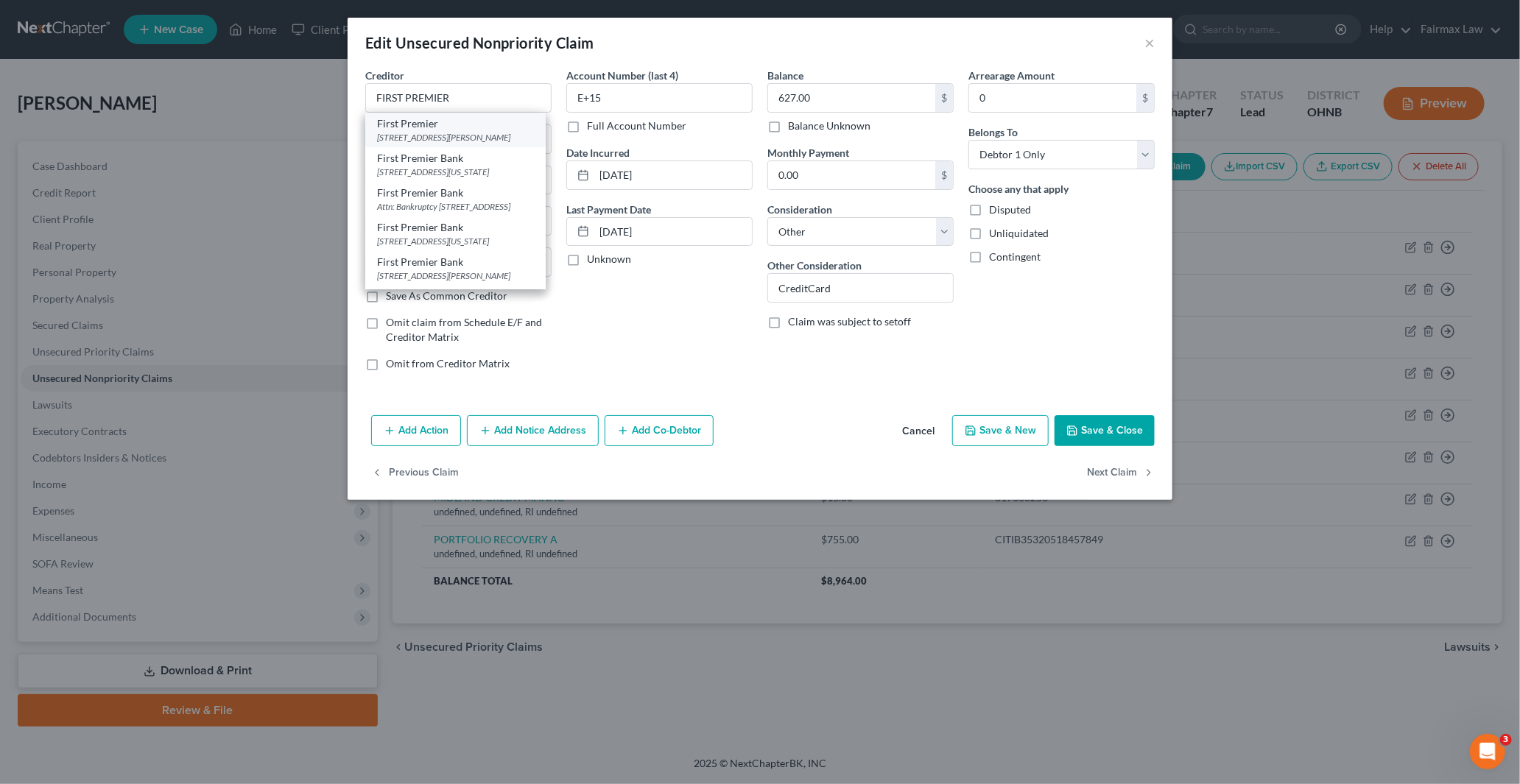
click at [437, 127] on div "First Premier" at bounding box center [456, 123] width 157 height 14
type input "First Premier"
type input "3820 N Louise Ave"
type input "Sioux Falls"
select select "43"
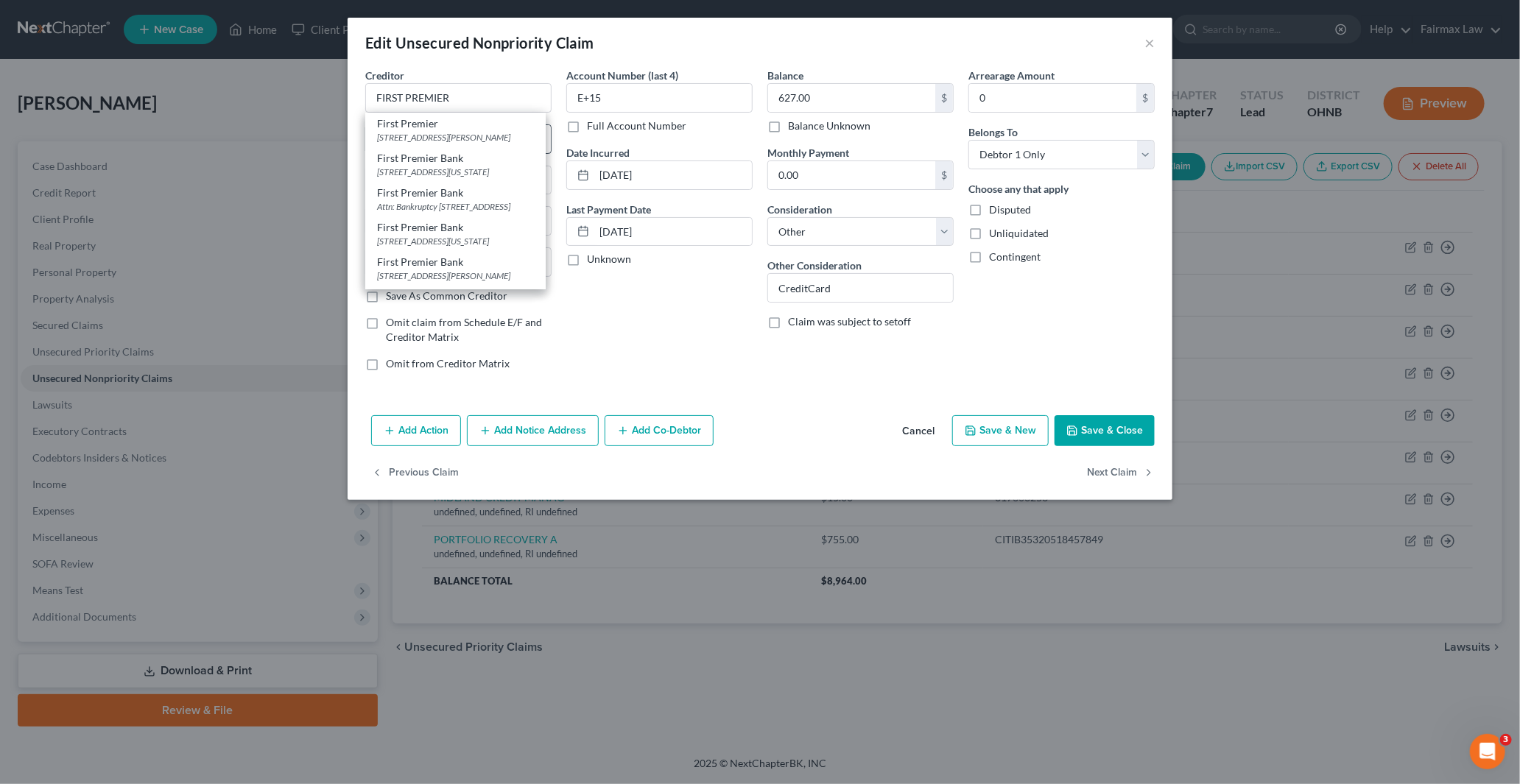
type input "57107"
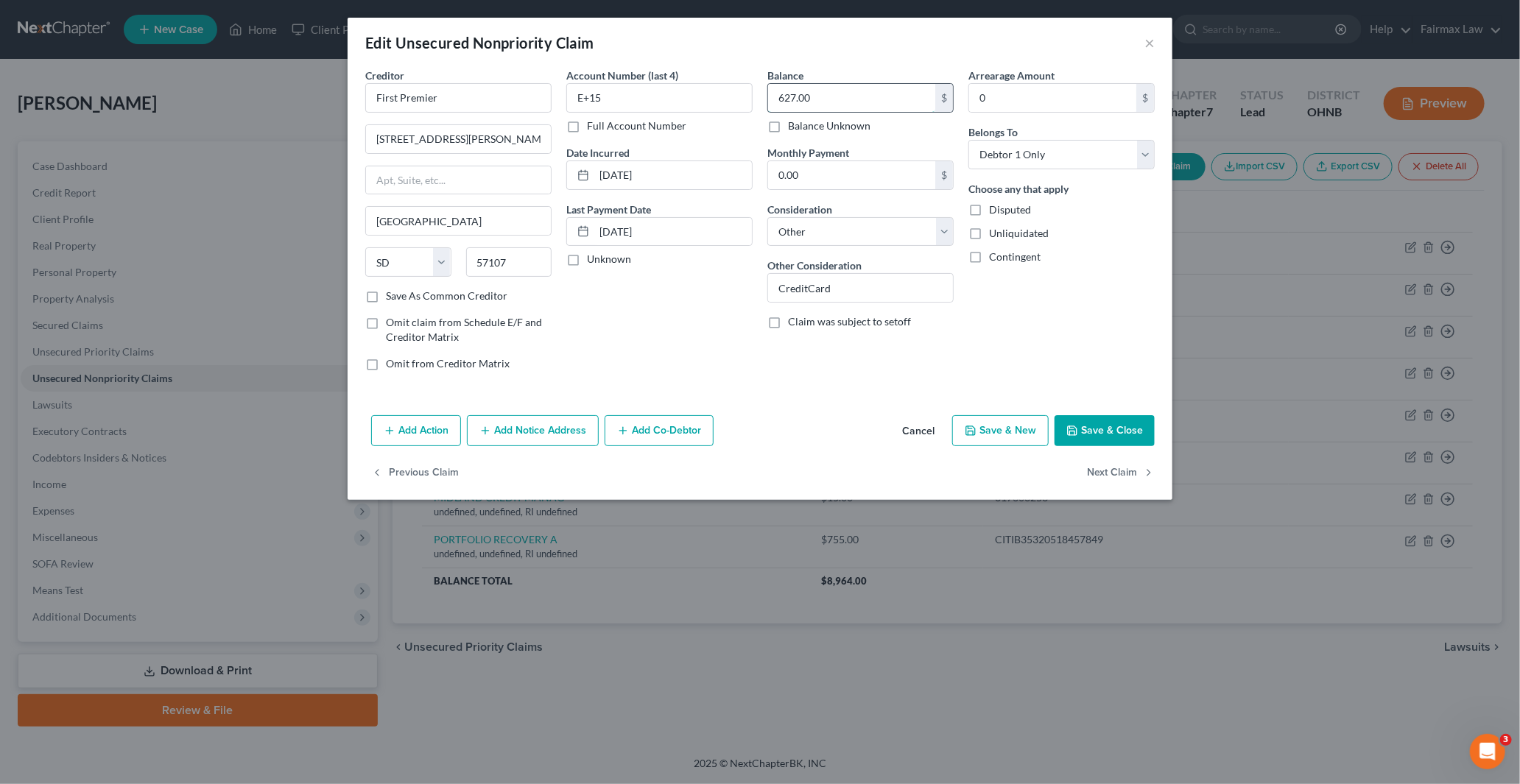
click at [821, 99] on input "627.00" at bounding box center [851, 98] width 167 height 28
drag, startPoint x: 605, startPoint y: 99, endPoint x: 484, endPoint y: 94, distance: 121.1
click at [518, 89] on div "Creditor * First Premier 3820 N Louise Ave Sioux Falls State AL AK AR AZ CA CO …" at bounding box center [760, 226] width 804 height 315
paste input "995"
type input "9955"
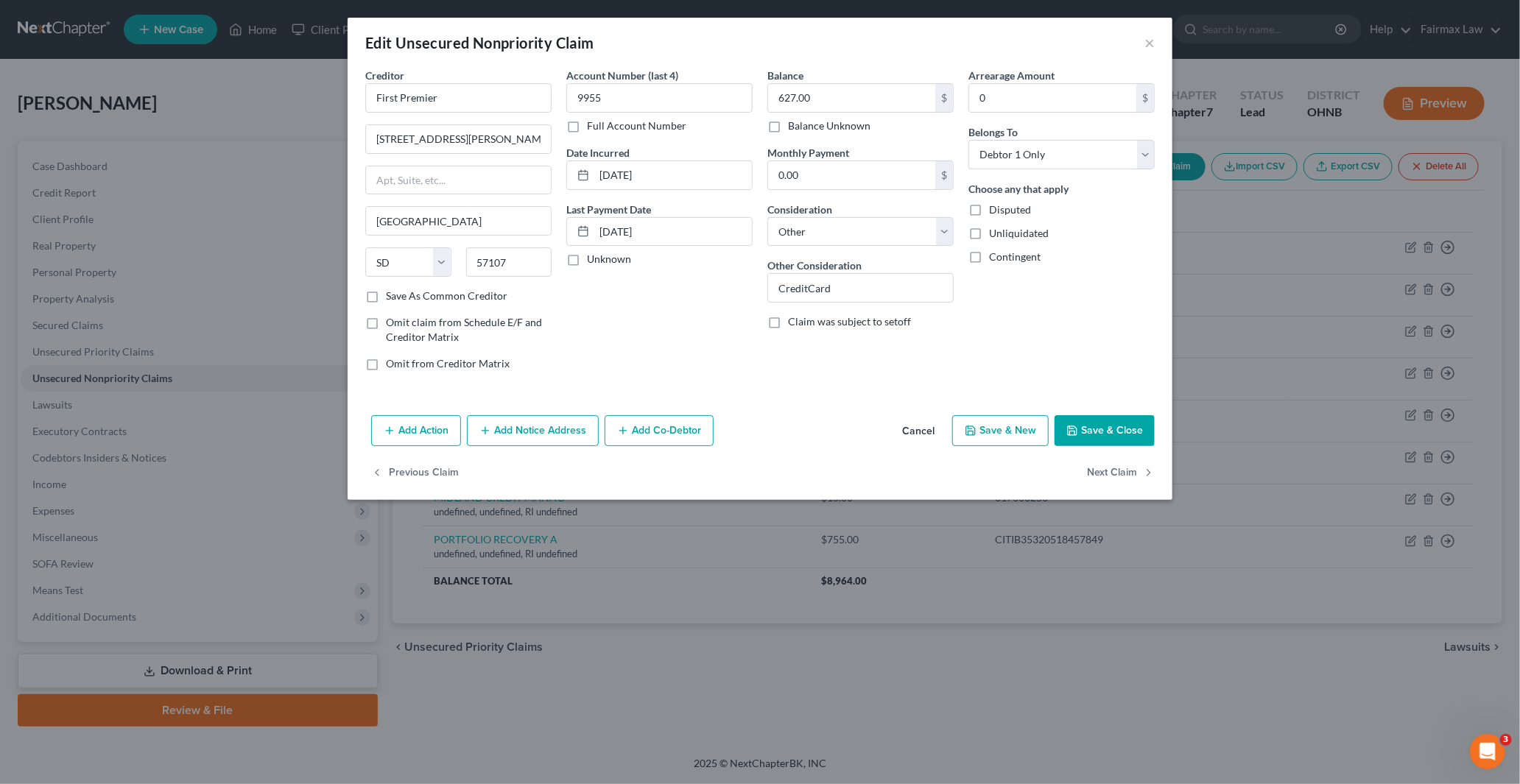
click at [1127, 430] on button "Save & Close" at bounding box center [1104, 430] width 100 height 31
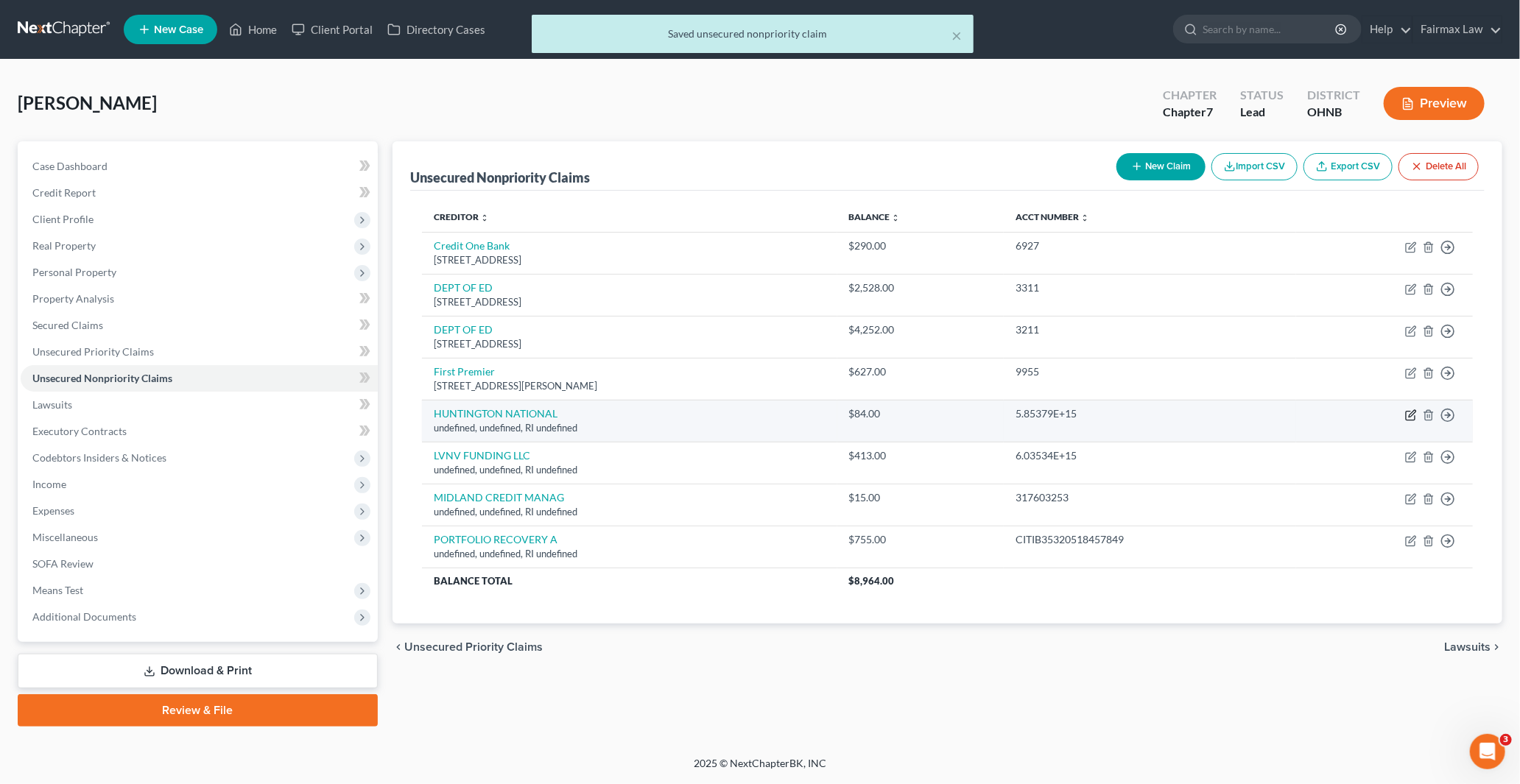
click at [1410, 414] on icon "button" at bounding box center [1412, 413] width 7 height 7
select select "41"
select select "14"
select select "0"
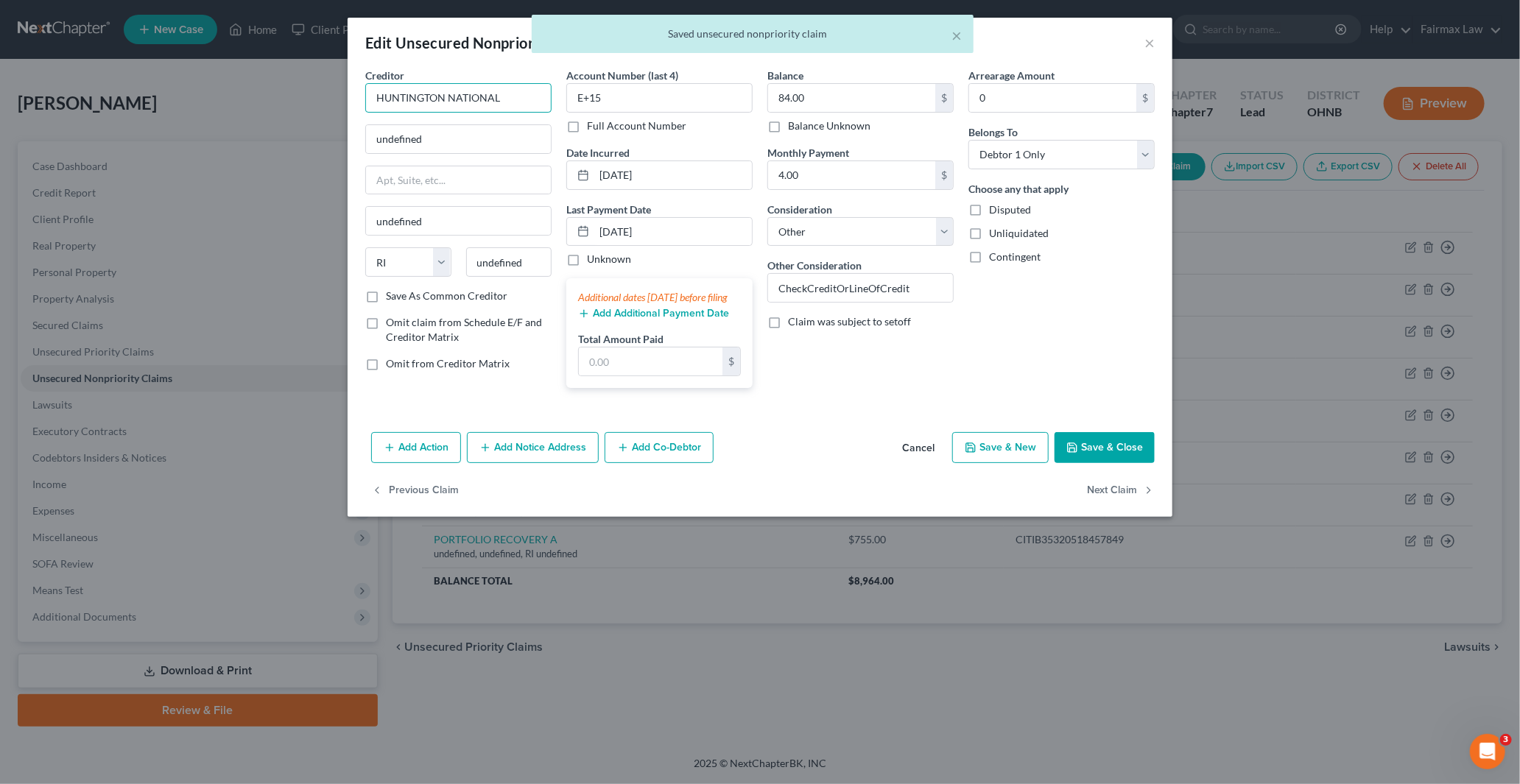
drag, startPoint x: 513, startPoint y: 94, endPoint x: 208, endPoint y: 85, distance: 305.1
click at [240, 85] on div "Edit Unsecured Nonpriority Claim × Creditor * HUNTINGTON NATIONAL undefined und…" at bounding box center [760, 392] width 1520 height 784
paste input "HUNTINGTON NATIONAL"
type input "HUNTINGTON NATIONAL"
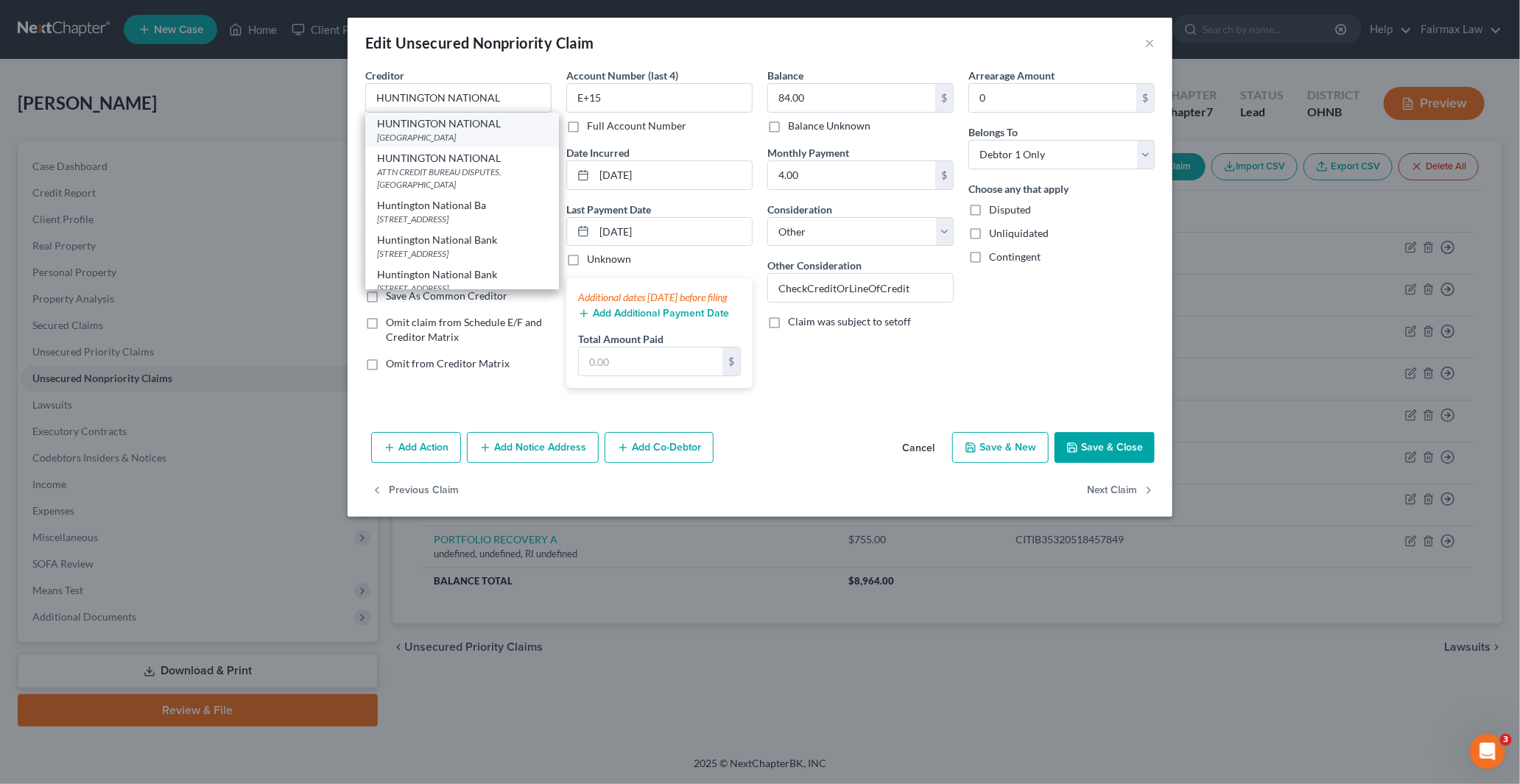
click at [437, 125] on div "HUNTINGTON NATIONAL" at bounding box center [462, 123] width 170 height 14
type input "7 EASTERN OVAL"
type input "Columbus"
select select "36"
type input "43219"
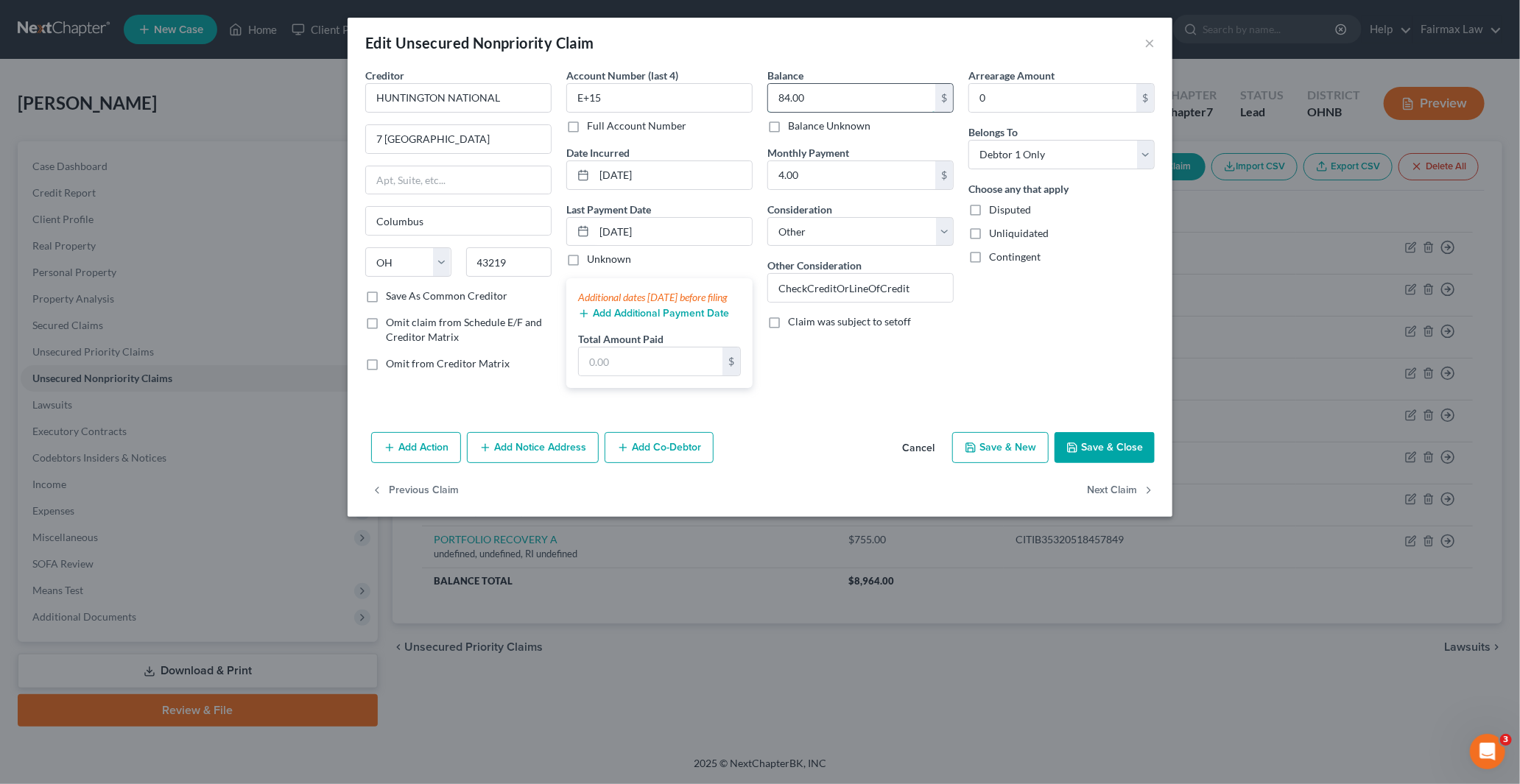
click at [830, 98] on input "84.00" at bounding box center [851, 98] width 167 height 28
click at [661, 94] on input "E+15" at bounding box center [659, 98] width 187 height 30
drag, startPoint x: 605, startPoint y: 101, endPoint x: 527, endPoint y: 112, distance: 78.8
click at [527, 99] on div "Creditor * HUNTINGTON NATIONAL 7 EASTERN OVAL Columbus State AL AK AR AZ CA CO …" at bounding box center [760, 234] width 804 height 332
paste input "8988"
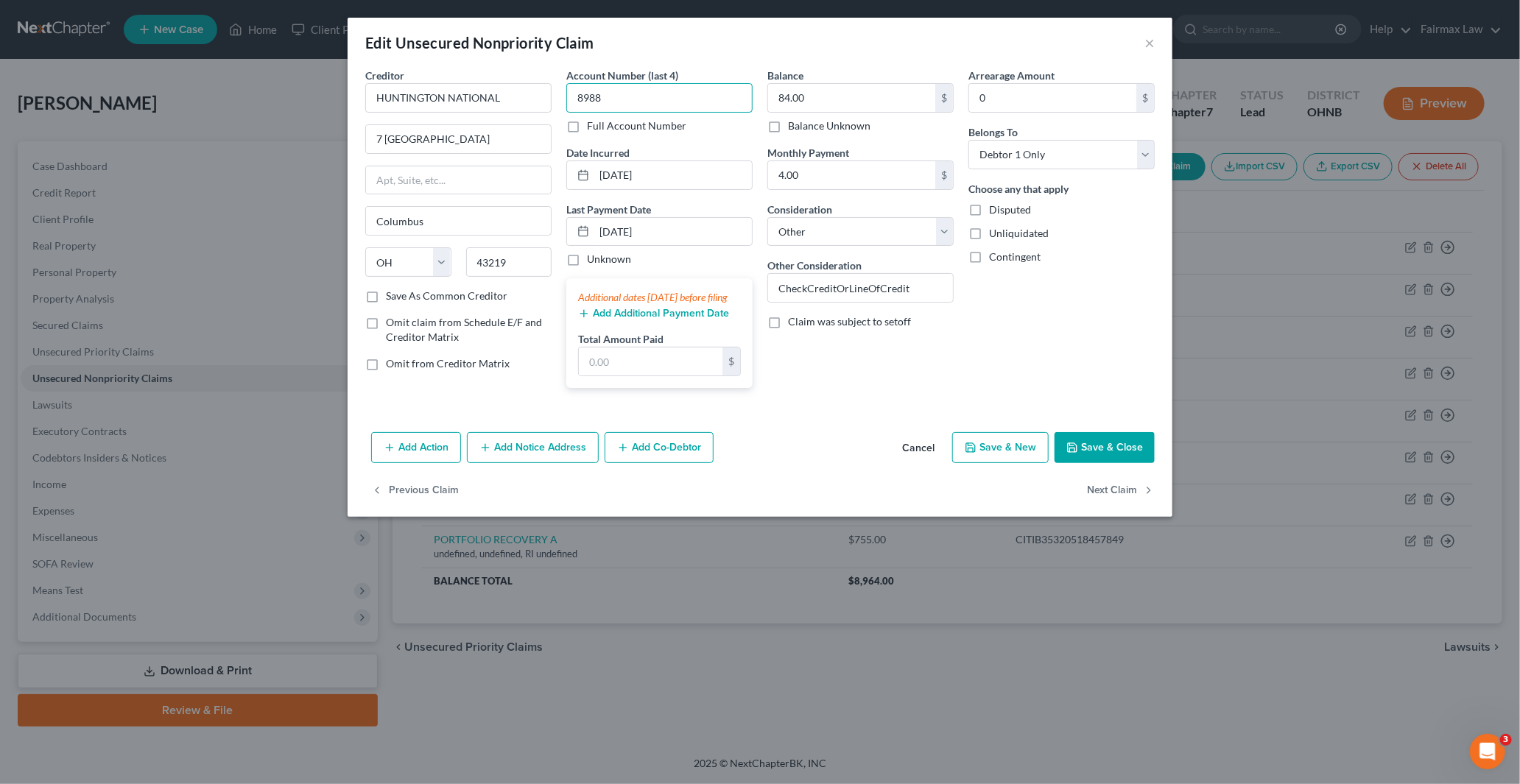
type input "8988"
click at [1116, 463] on button "Save & Close" at bounding box center [1104, 447] width 100 height 31
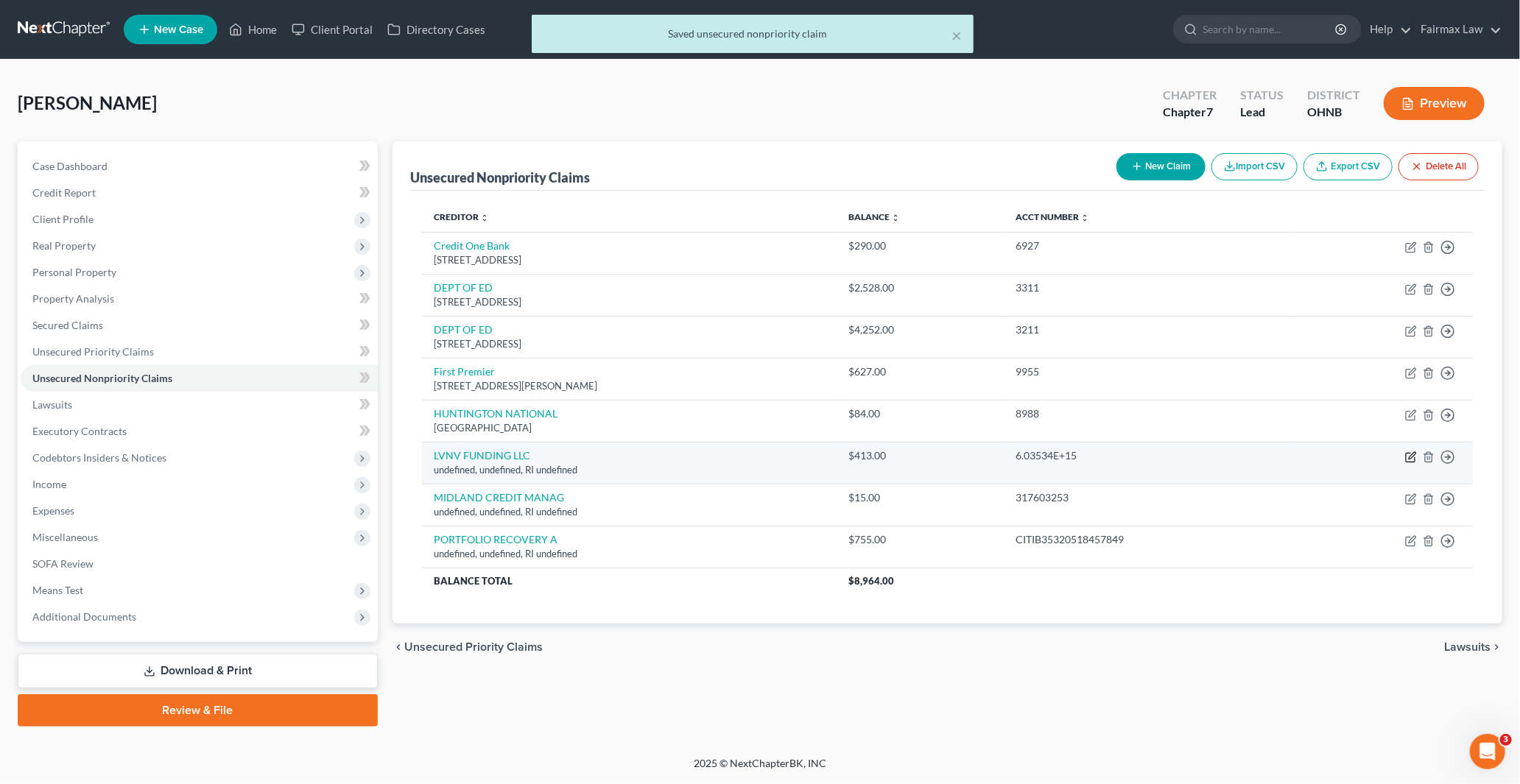
click at [1410, 453] on icon "button" at bounding box center [1410, 456] width 11 height 11
select select "41"
select select "14"
select select "0"
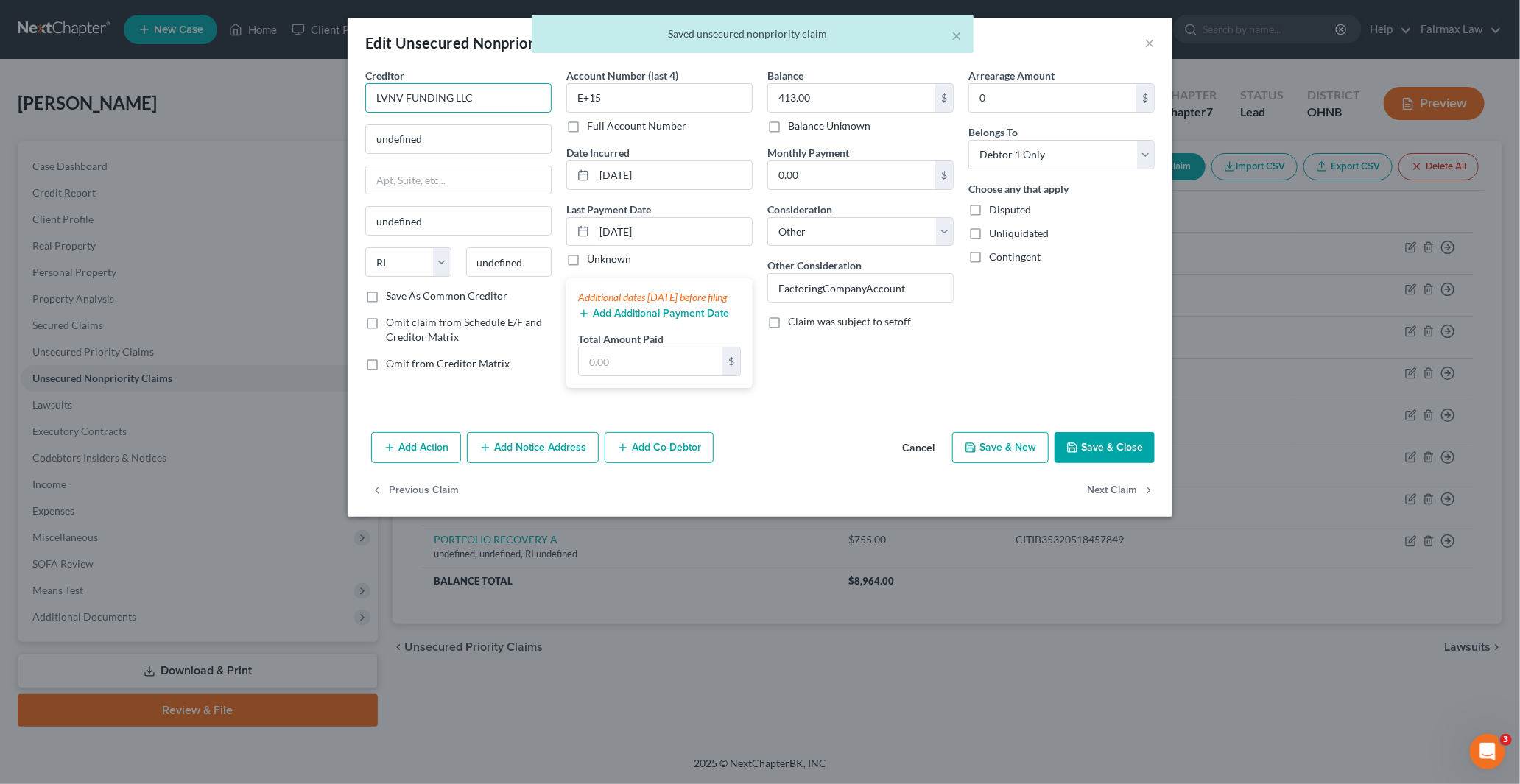
drag, startPoint x: 475, startPoint y: 99, endPoint x: 286, endPoint y: 86, distance: 189.4
click at [299, 90] on div "Edit Unsecured Nonpriority Claim × Creditor * LVNV FUNDING LLC undefined undefi…" at bounding box center [760, 392] width 1520 height 784
paste input "LVNV FUNDING LLC"
type input "LVNV FUNDING LLC"
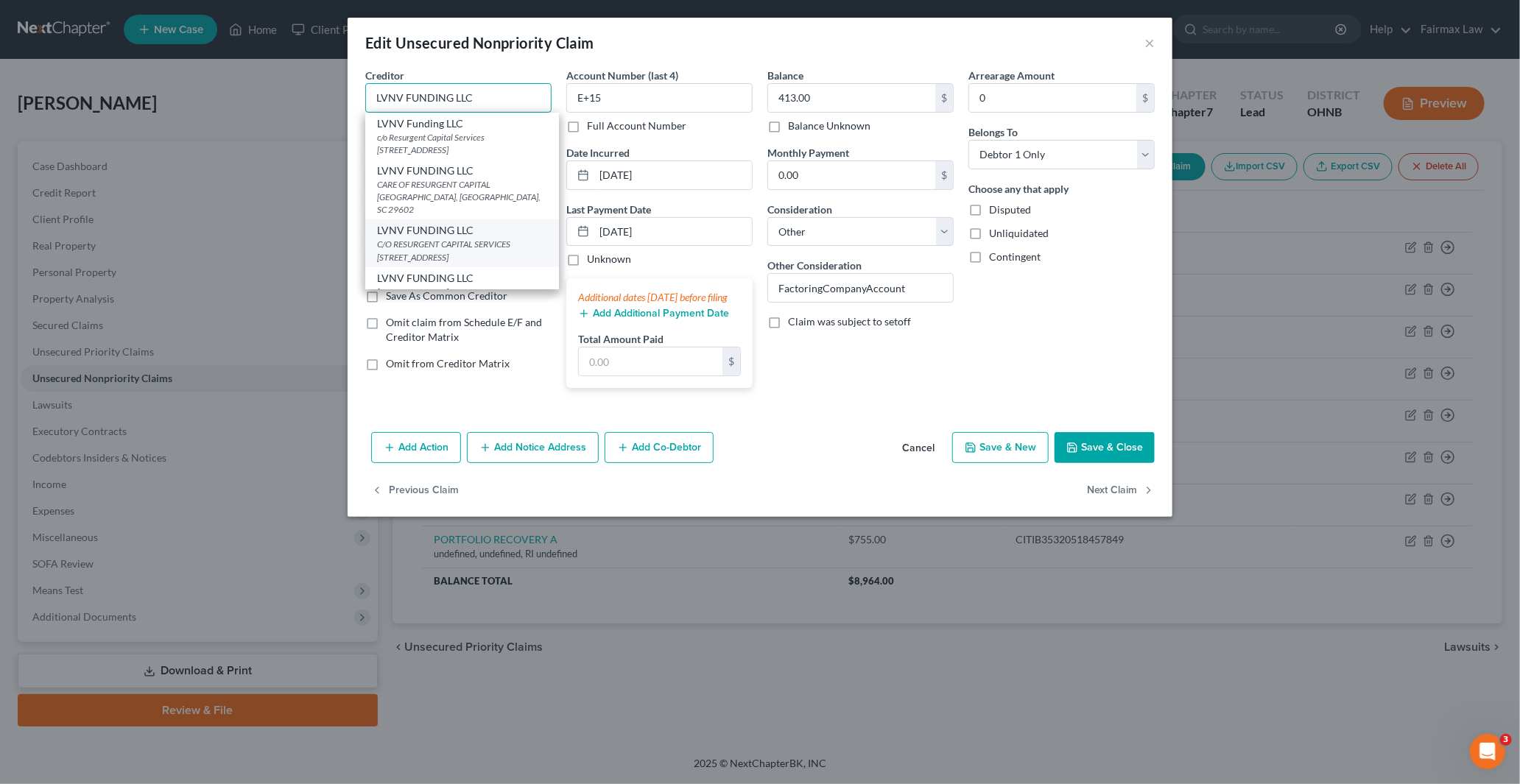
scroll to position [11, 0]
click at [496, 274] on div "6801 S. Cimarron Road, Suite 424-J, Las Vegas, NV 89113" at bounding box center [462, 280] width 170 height 12
type input "6801 S. Cimarron Road, Suite 424-J"
type input "Las Vegas"
select select "31"
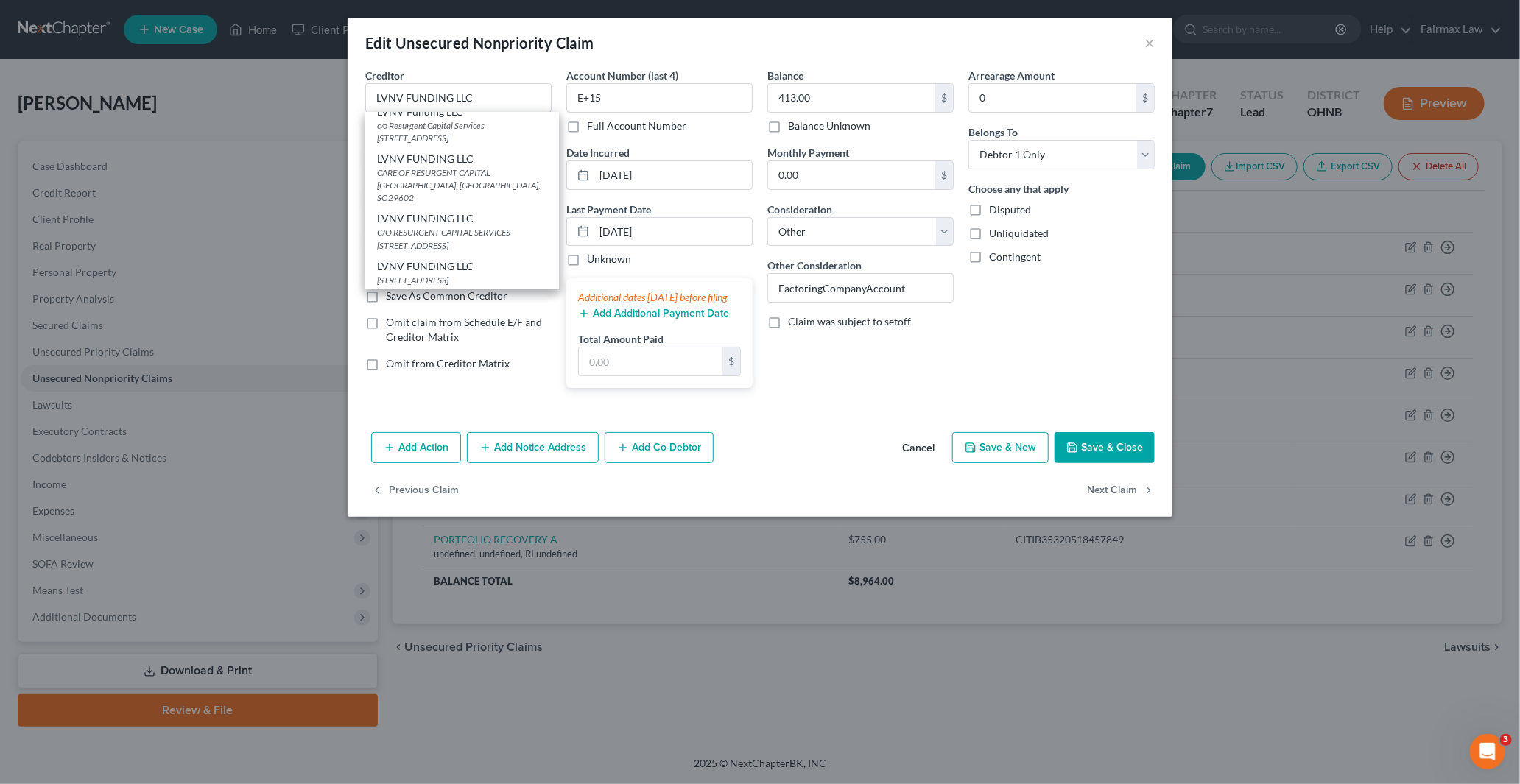
type input "89113"
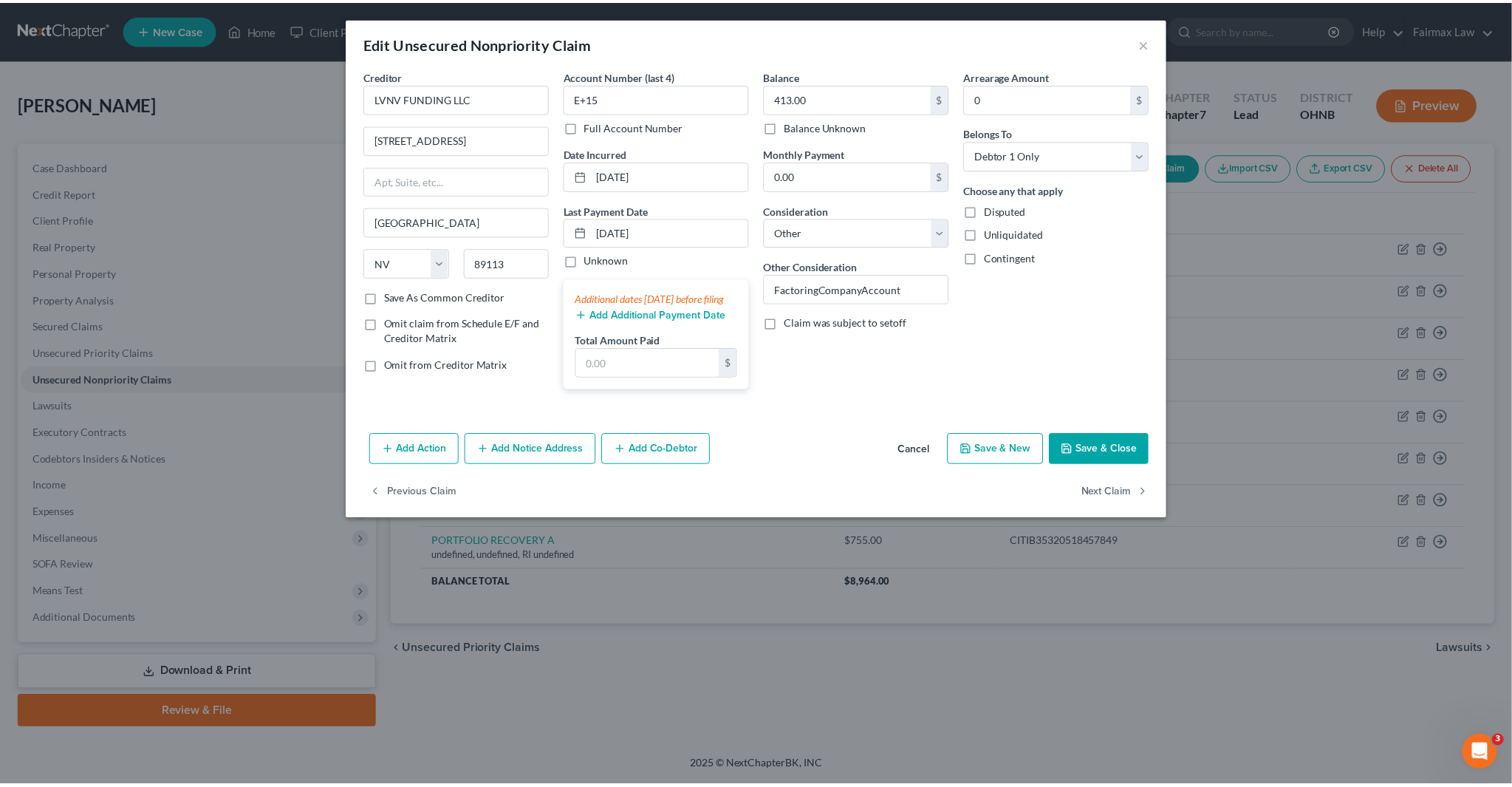
scroll to position [0, 0]
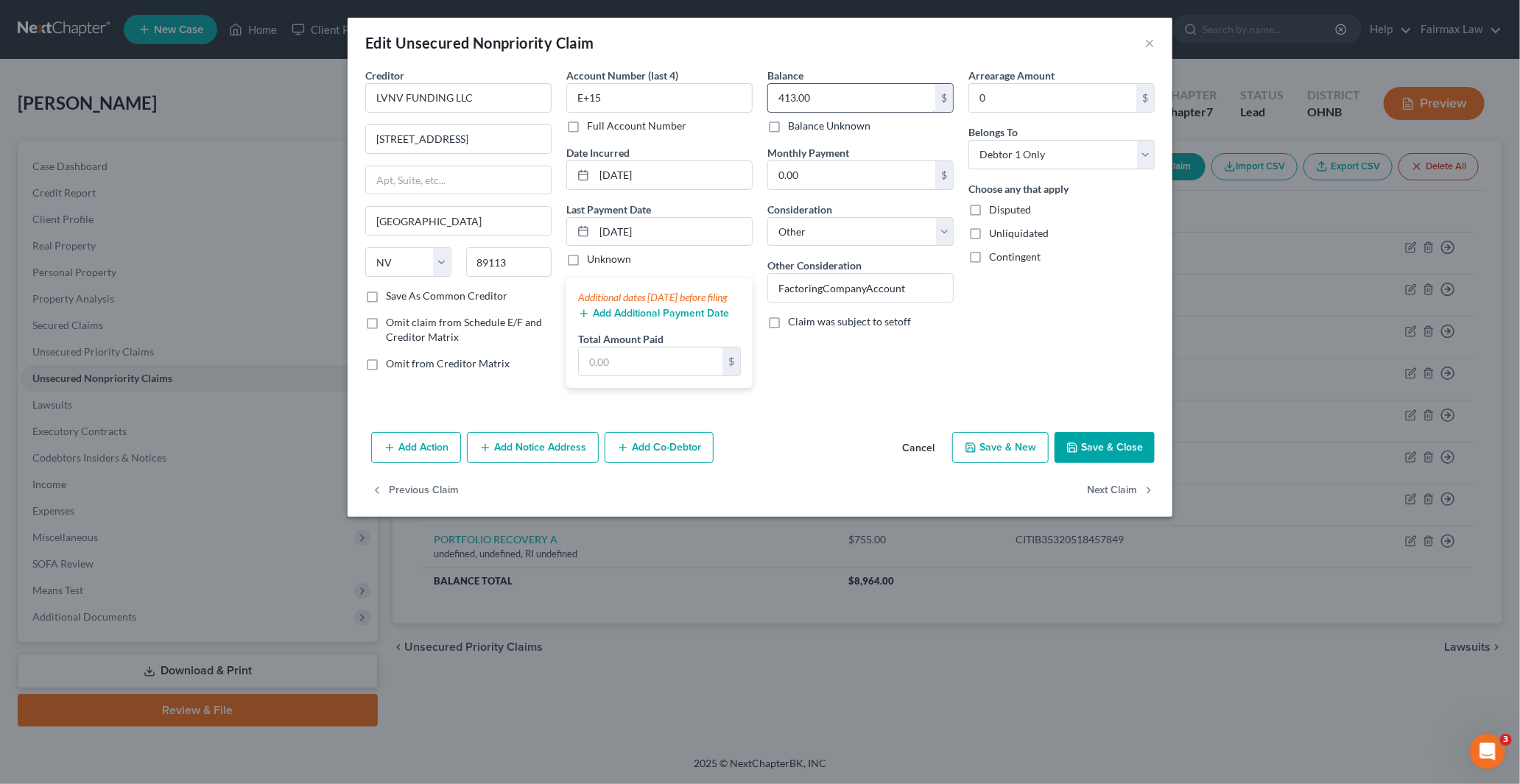
click at [856, 92] on input "413.00" at bounding box center [851, 98] width 167 height 28
drag, startPoint x: 607, startPoint y: 98, endPoint x: 482, endPoint y: 92, distance: 125.1
click at [505, 92] on div "Creditor * LVNV FUNDING LLC 6801 S. Cimarron Road, Suite 424-J Las Vegas State …" at bounding box center [760, 234] width 804 height 332
paste input "5974"
type input "5974"
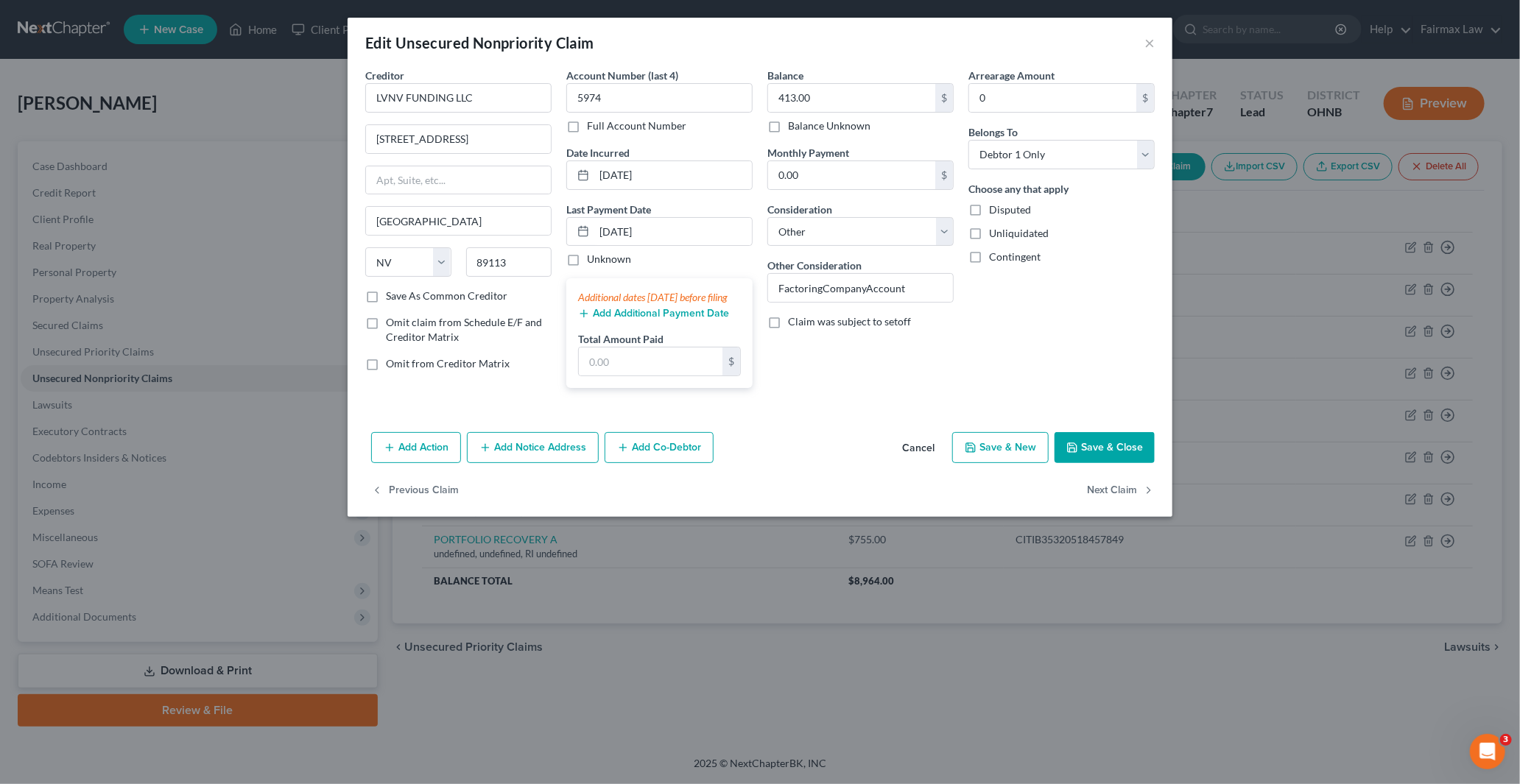
click at [1091, 456] on button "Save & Close" at bounding box center [1104, 447] width 100 height 31
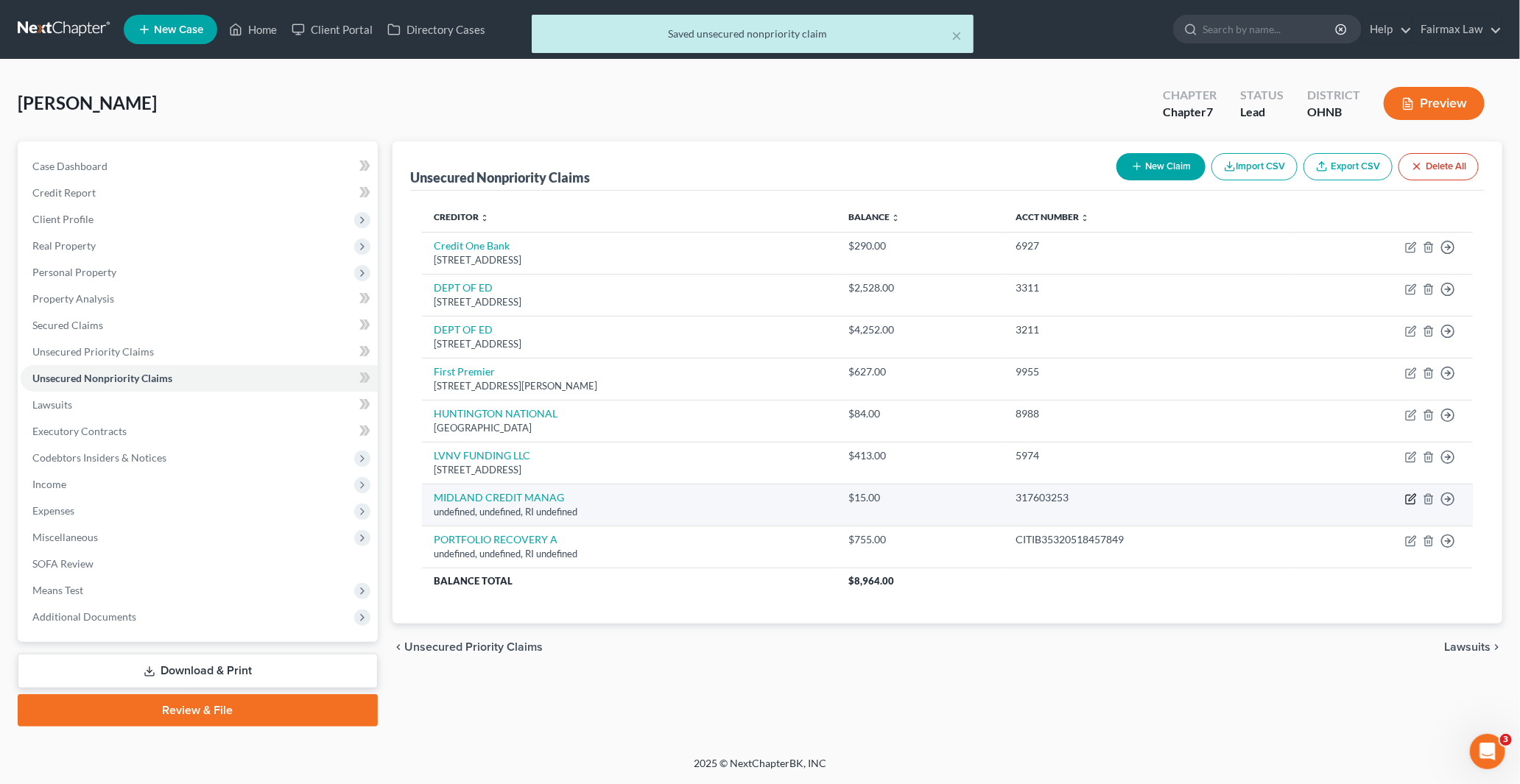
click at [1407, 497] on icon "button" at bounding box center [1410, 499] width 11 height 11
select select "41"
select select "14"
select select "0"
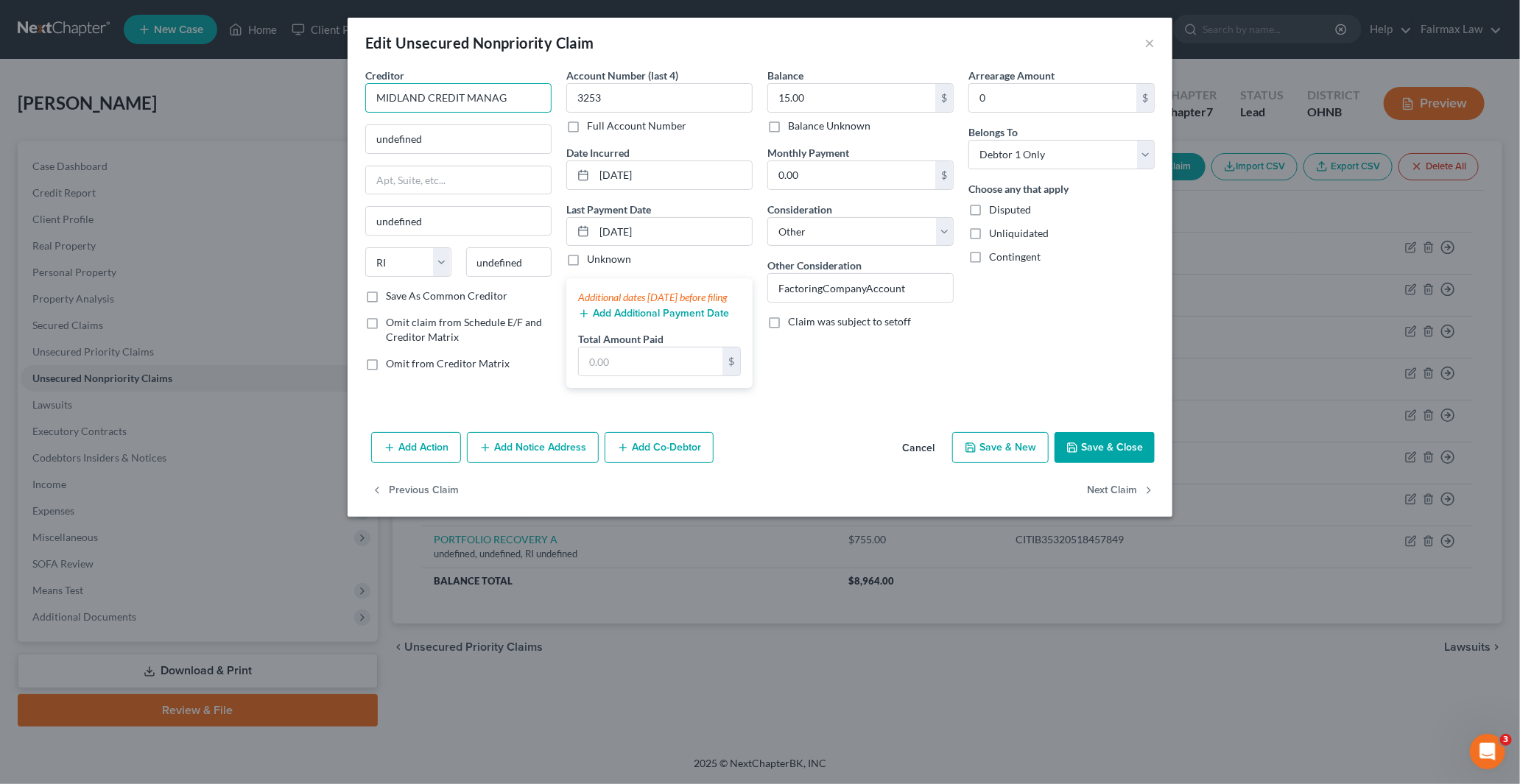
drag, startPoint x: 524, startPoint y: 91, endPoint x: 306, endPoint y: 85, distance: 218.1
click at [311, 82] on div "Edit Unsecured Nonpriority Claim × Creditor * MIDLAND CREDIT MANAG undefined un…" at bounding box center [760, 392] width 1520 height 784
paste input "MIDLAND CREDIT MANAG"
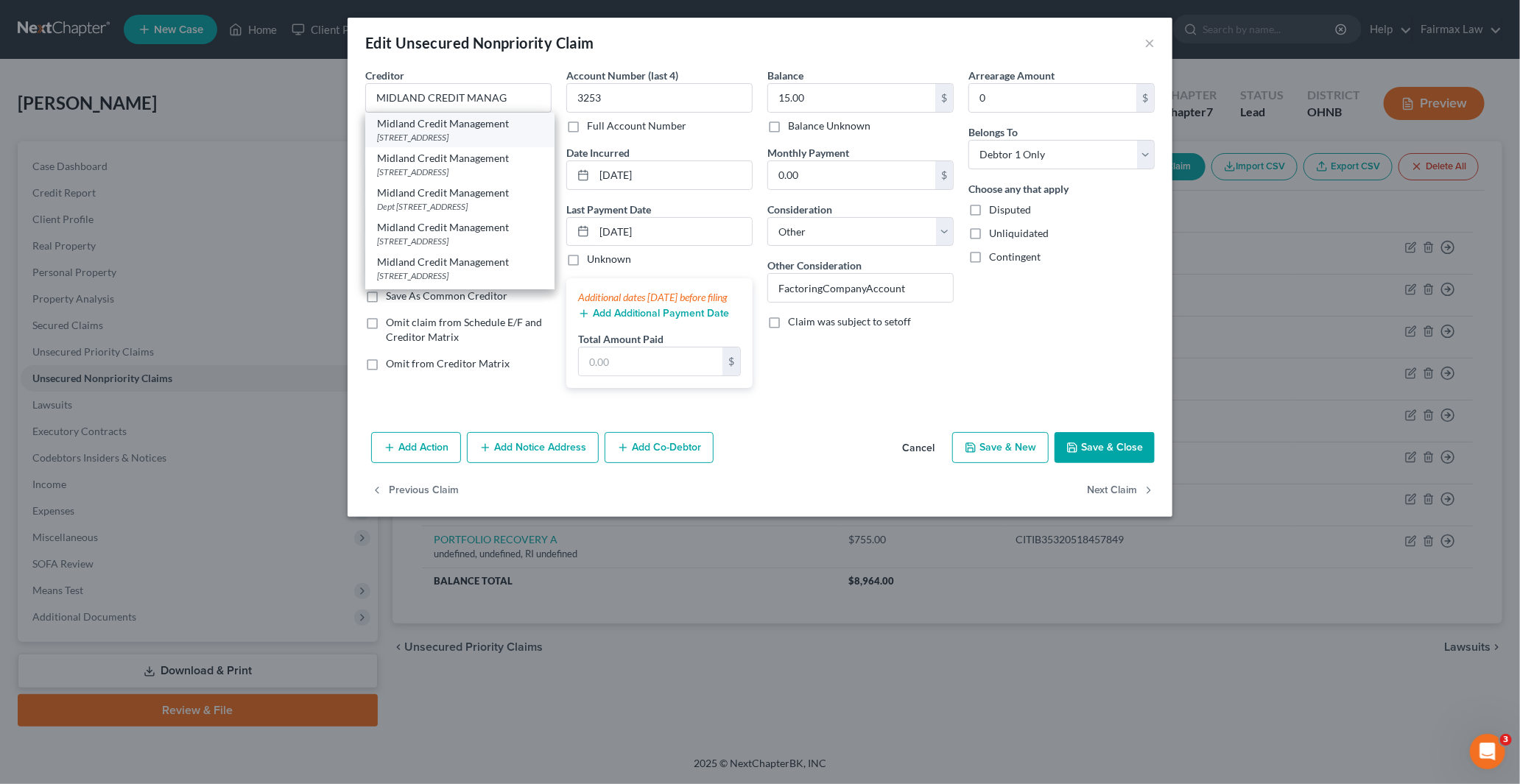
click at [433, 137] on div "PO BOX 939069, San Diego, CA 92193" at bounding box center [459, 137] width 165 height 12
type input "Midland Credit Management"
type input "PO BOX 939069"
type input "San Diego"
select select "4"
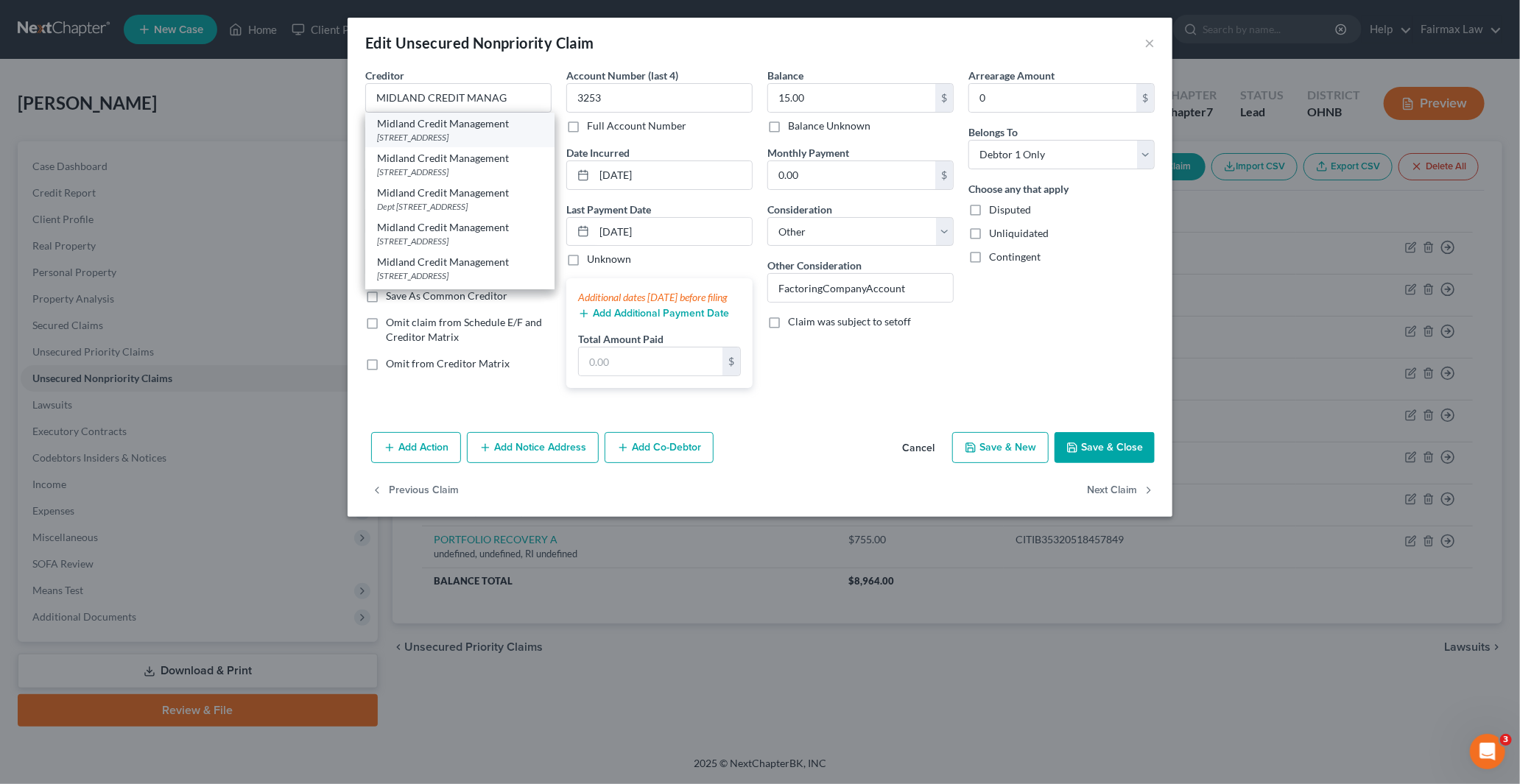
type input "92193"
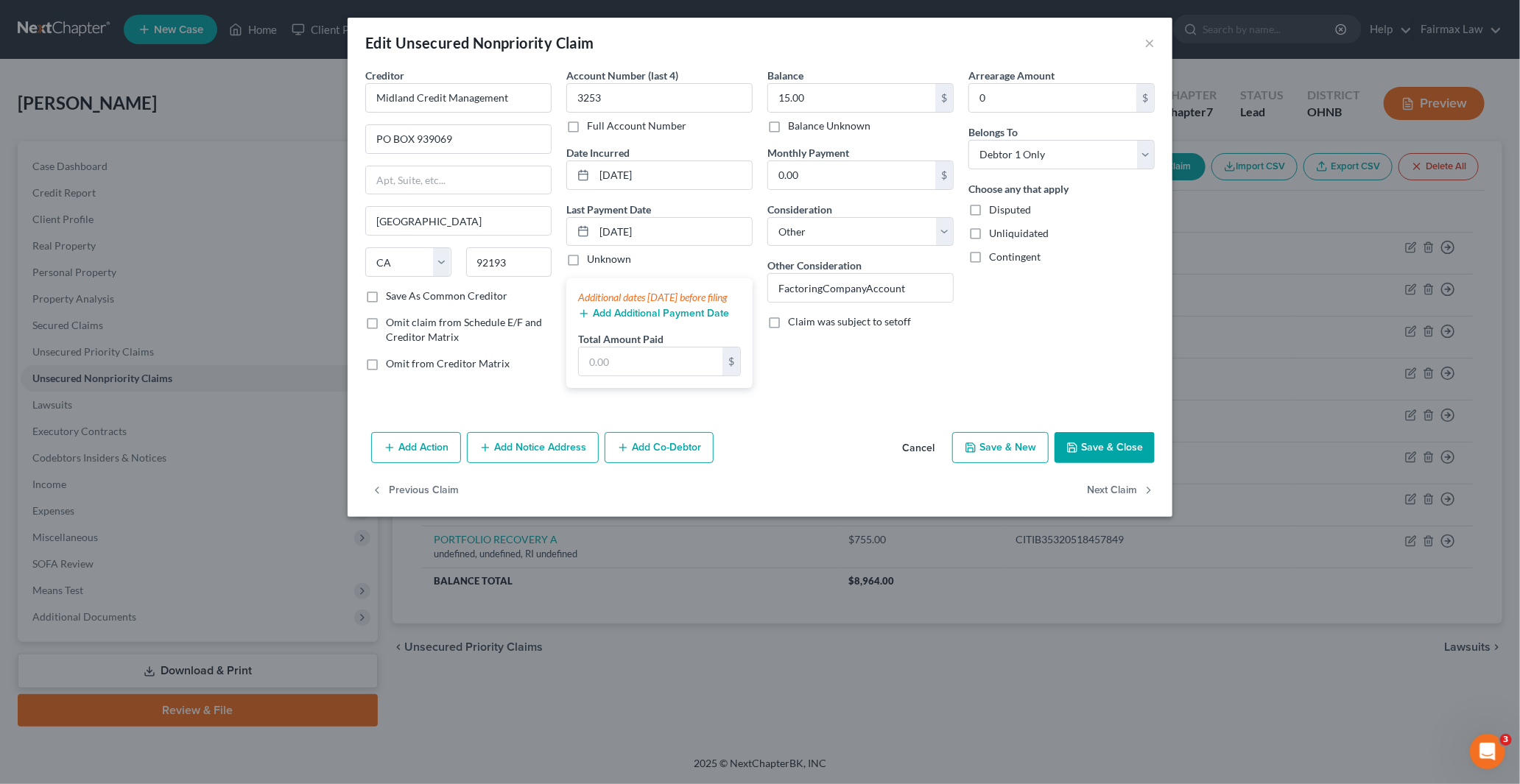
click at [1112, 463] on button "Save & Close" at bounding box center [1104, 447] width 100 height 31
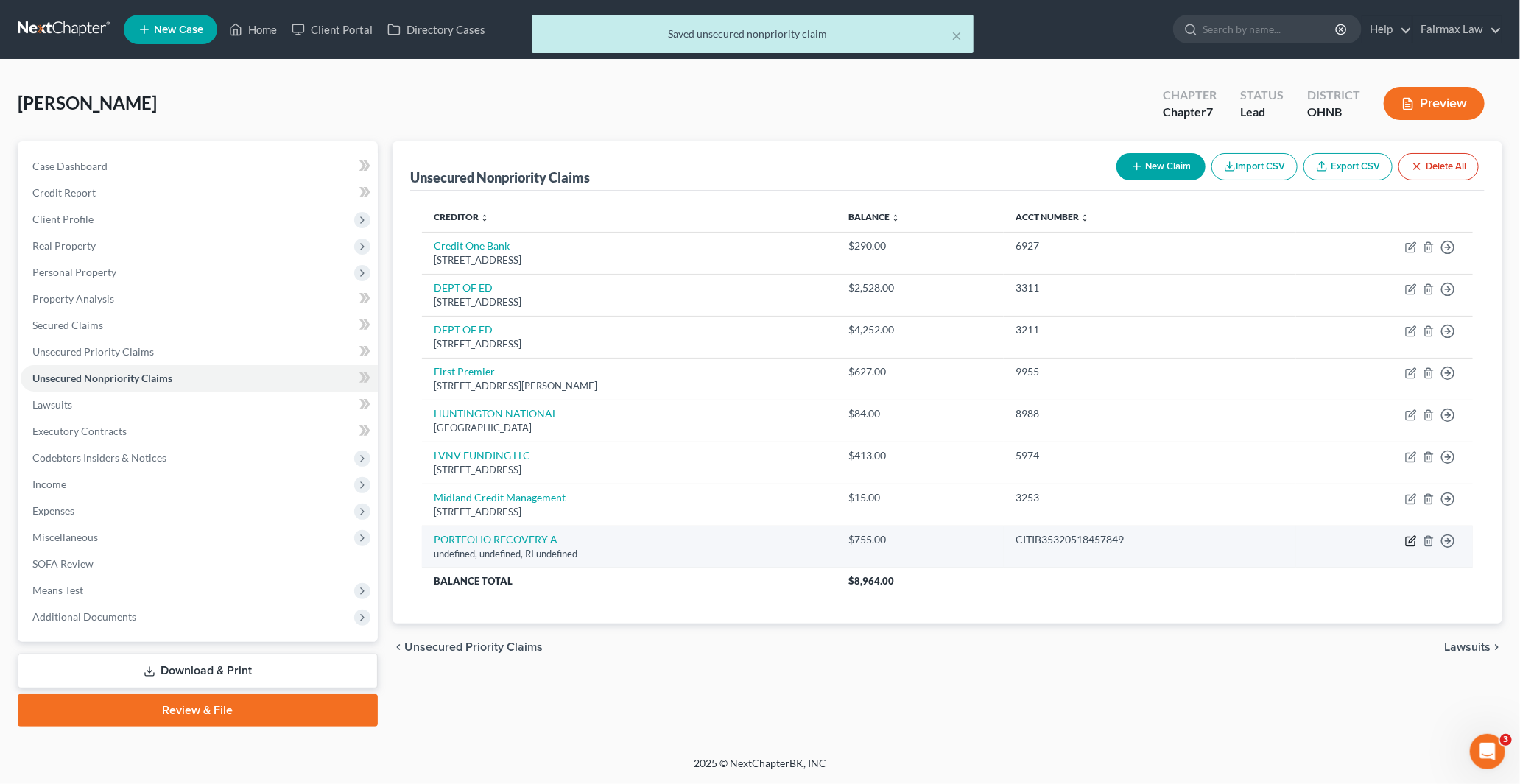
click at [1408, 539] on icon "button" at bounding box center [1410, 541] width 11 height 11
select select "41"
select select "14"
select select "0"
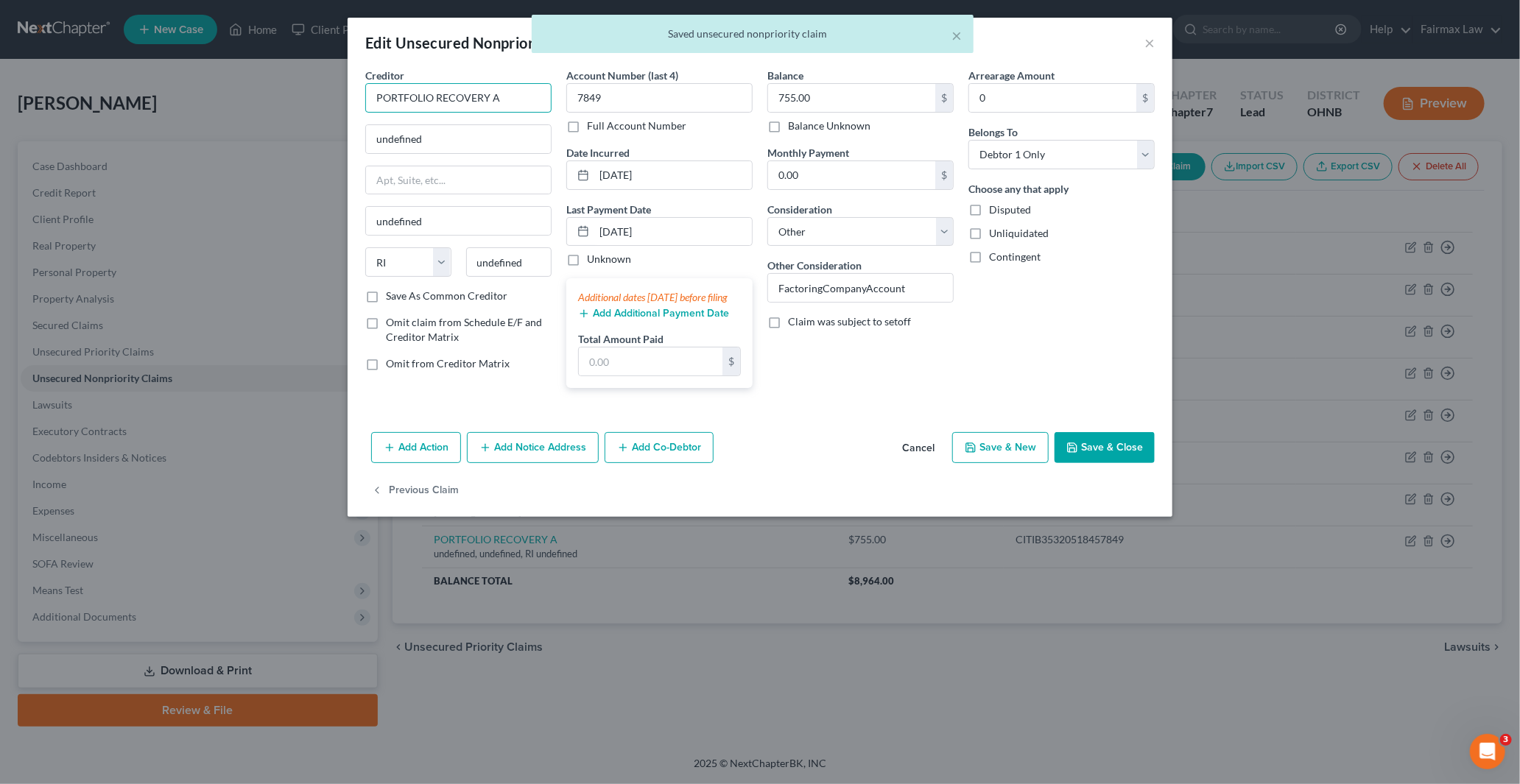
drag, startPoint x: 489, startPoint y: 92, endPoint x: 275, endPoint y: 90, distance: 214.0
click at [289, 91] on div "Edit Unsecured Nonpriority Claim × Creditor * PORTFOLIO RECOVERY A undefined un…" at bounding box center [760, 392] width 1520 height 784
paste input "PORTFOLIO RECOVERY A"
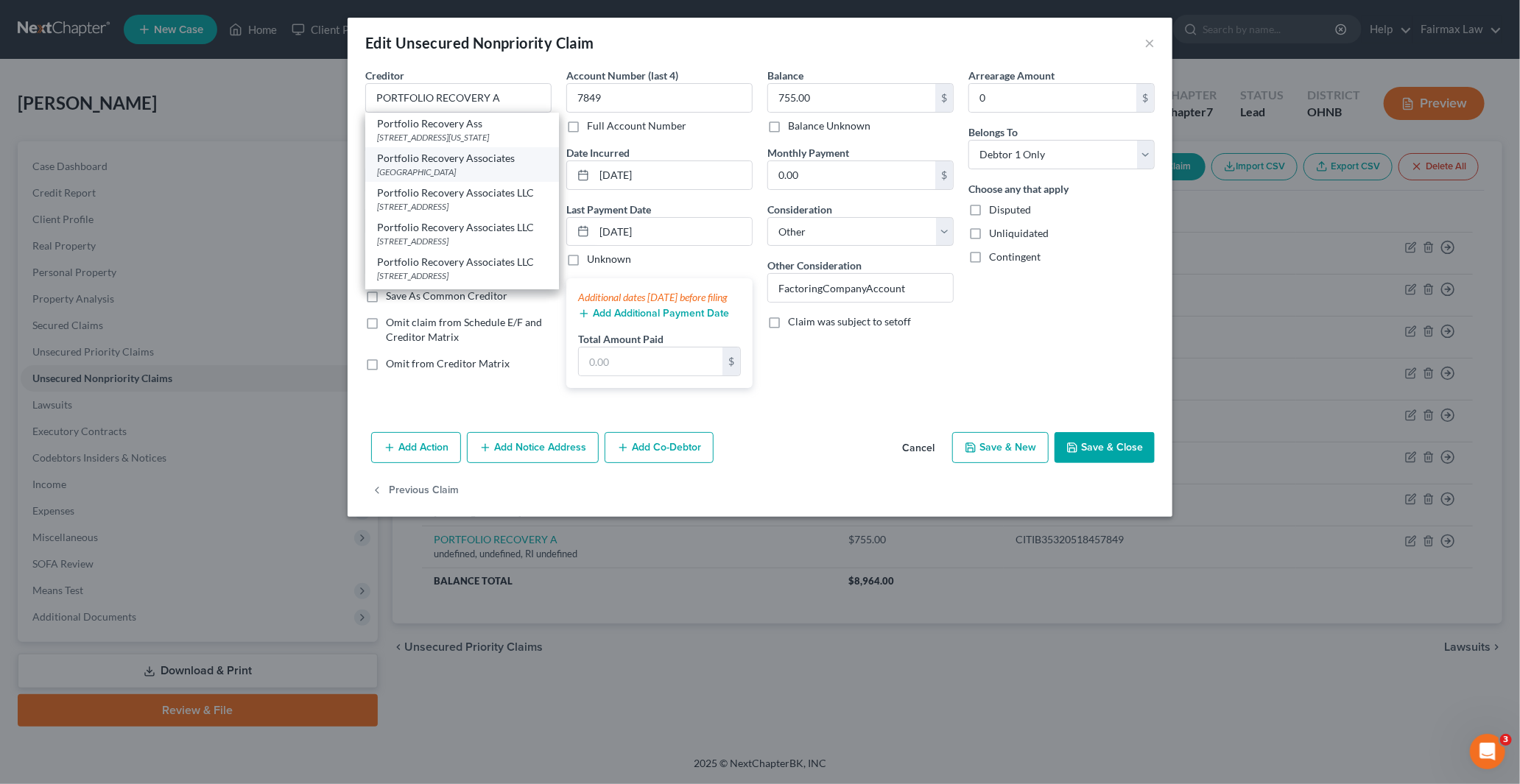
click at [445, 178] on div "PO Box 41067, Norfolk, VA 23541" at bounding box center [462, 171] width 170 height 12
type input "Portfolio Recovery Associates"
type input "PO Box 41067"
type input "Norfolk"
select select "48"
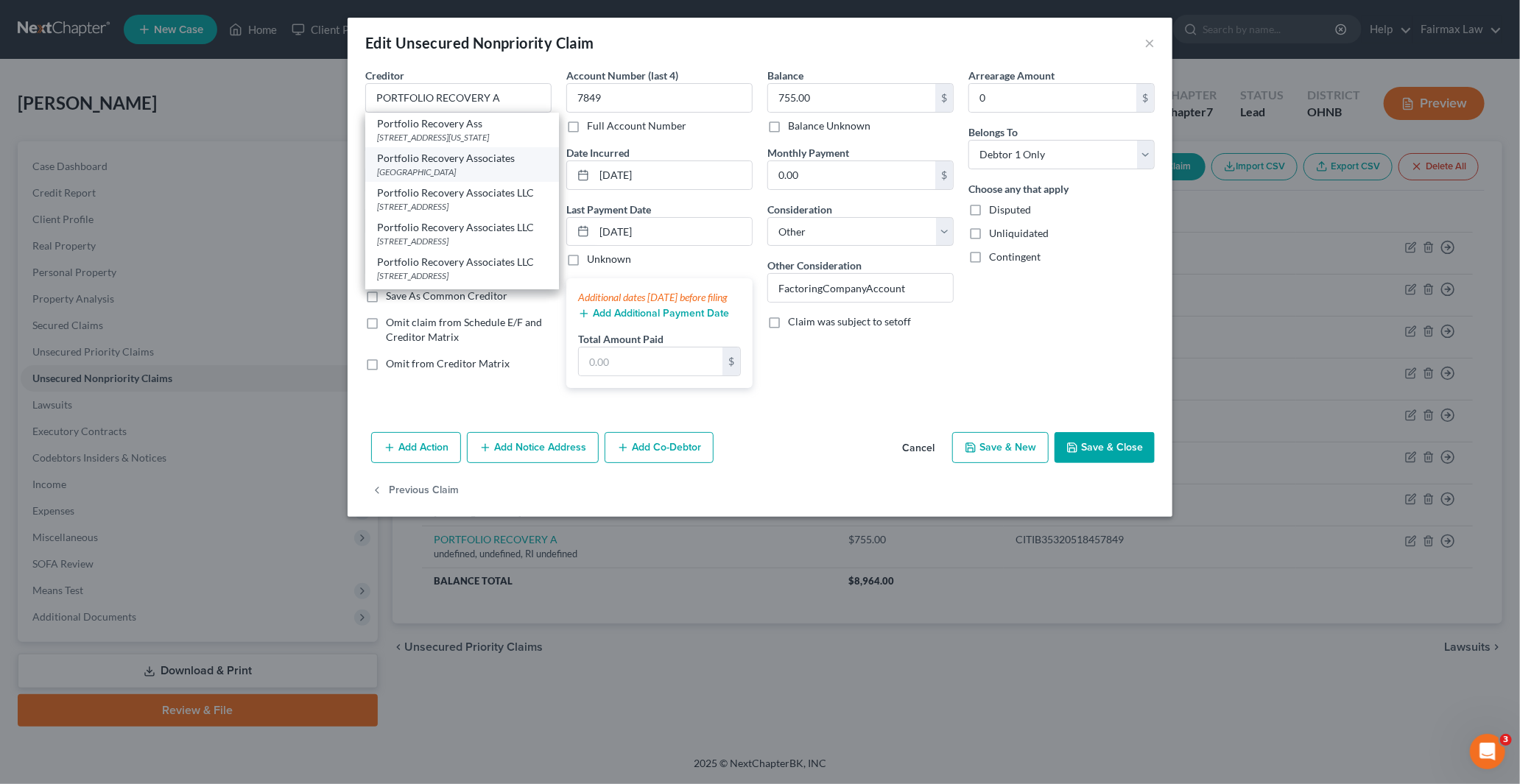
type input "23541"
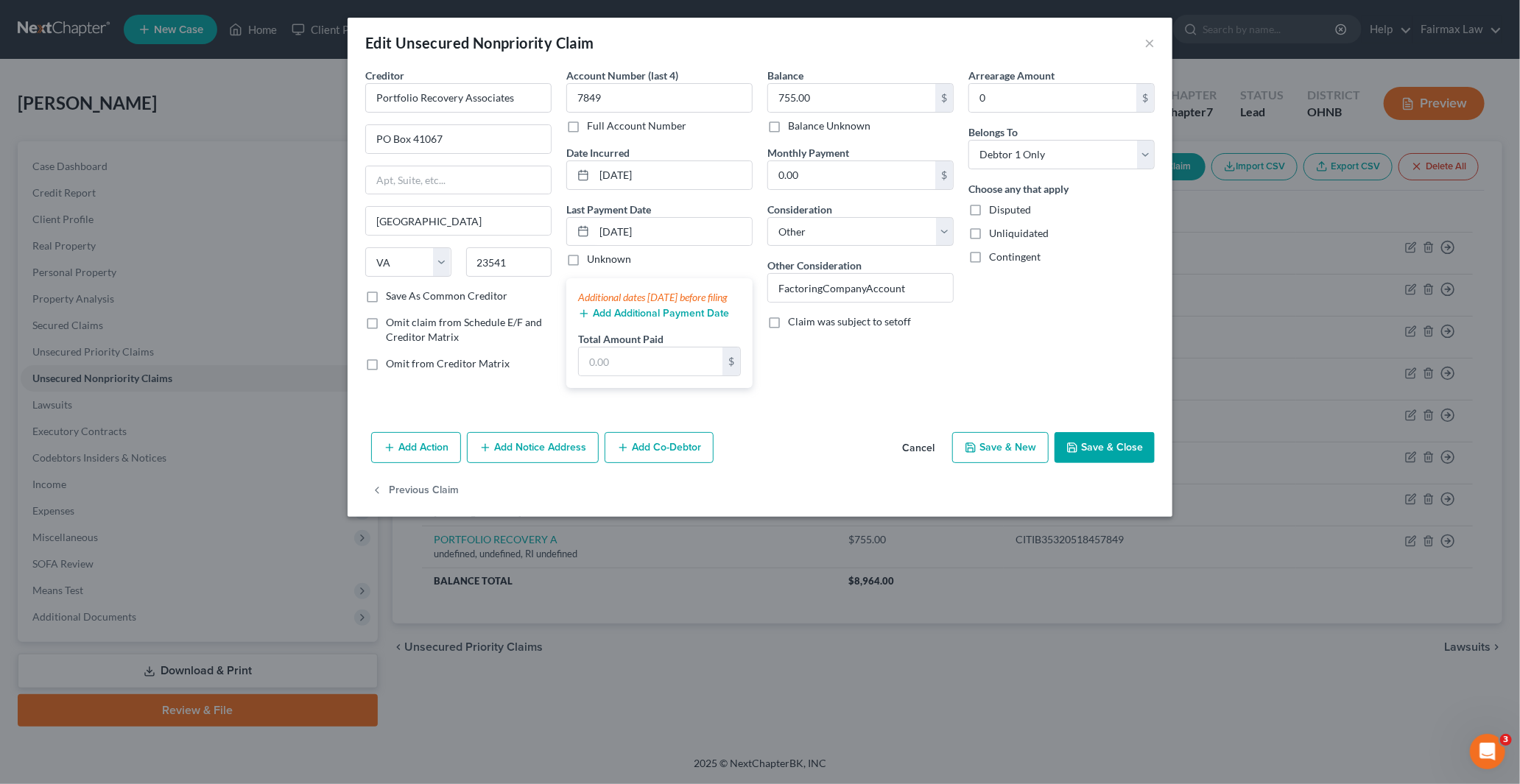
click at [1119, 459] on button "Save & Close" at bounding box center [1104, 447] width 100 height 31
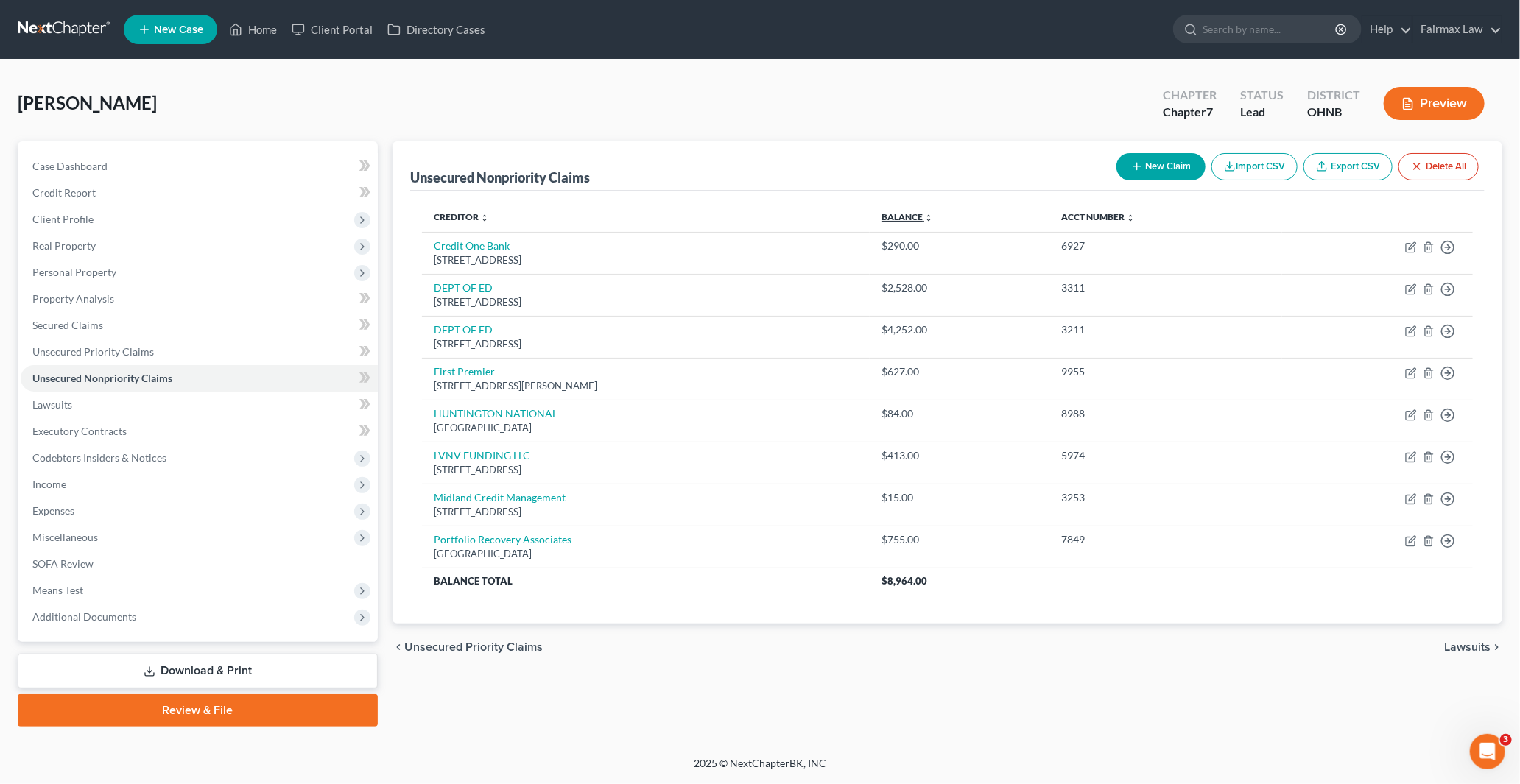
click at [933, 217] on link "Balance expand_more expand_less unfold_more" at bounding box center [907, 216] width 52 height 11
click at [90, 426] on span "Executory Contracts" at bounding box center [80, 431] width 94 height 12
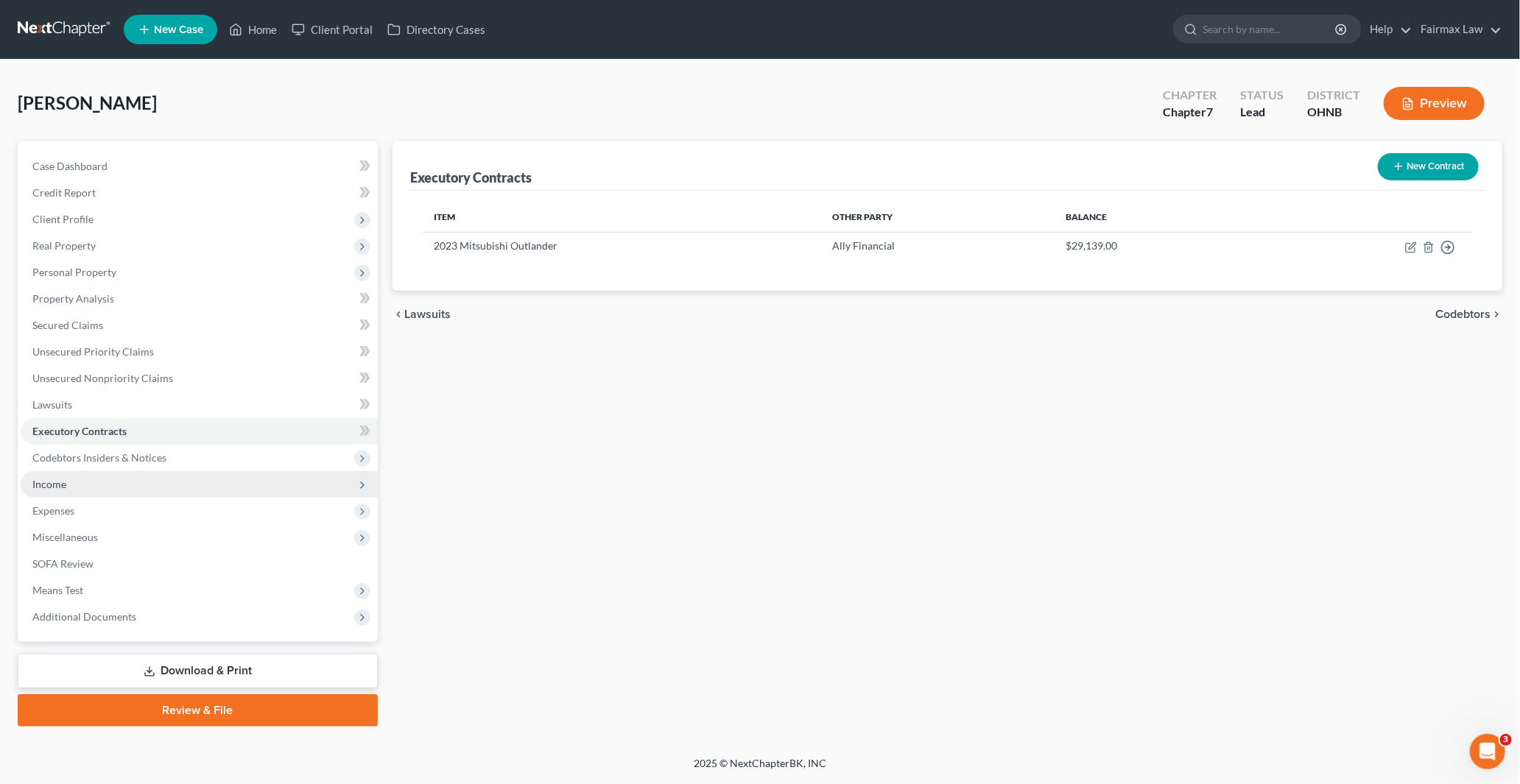
click at [98, 481] on span "Income" at bounding box center [199, 485] width 357 height 27
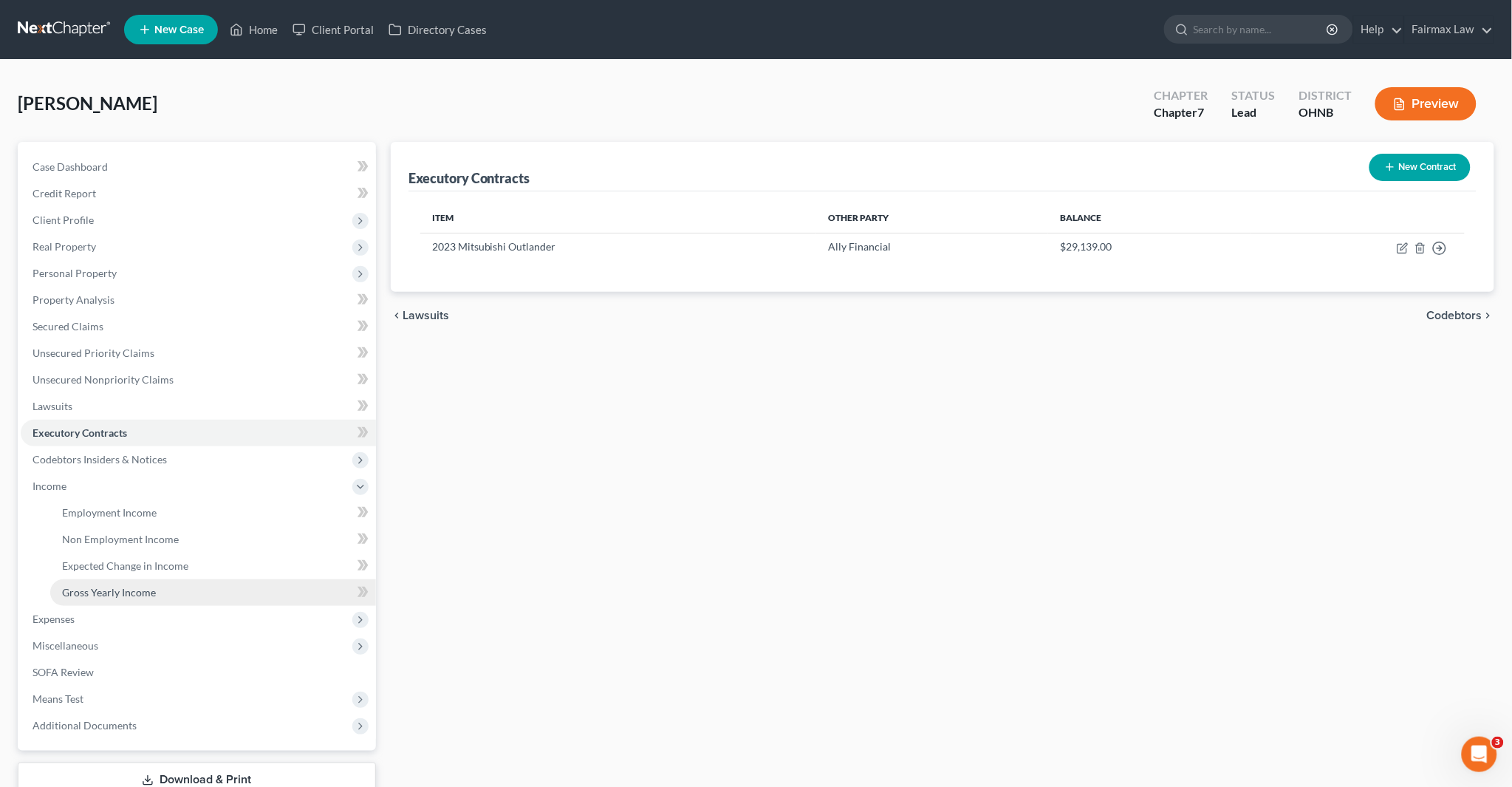
click at [109, 593] on span "Gross Yearly Income" at bounding box center [109, 592] width 94 height 12
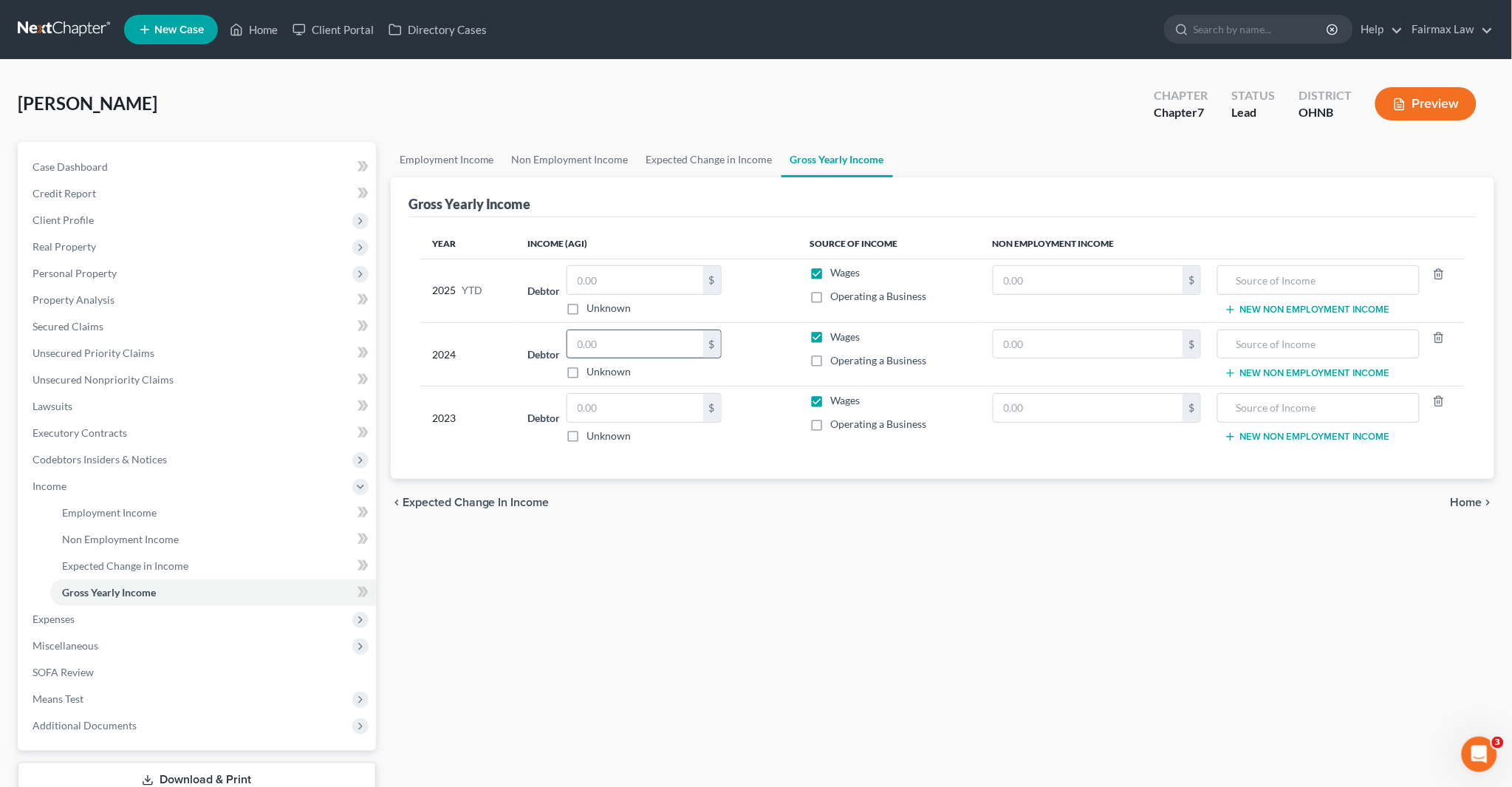
click at [631, 340] on input "text" at bounding box center [635, 344] width 136 height 28
paste input "35,684"
type input "35,684"
click at [76, 276] on span "Personal Property" at bounding box center [75, 273] width 84 height 12
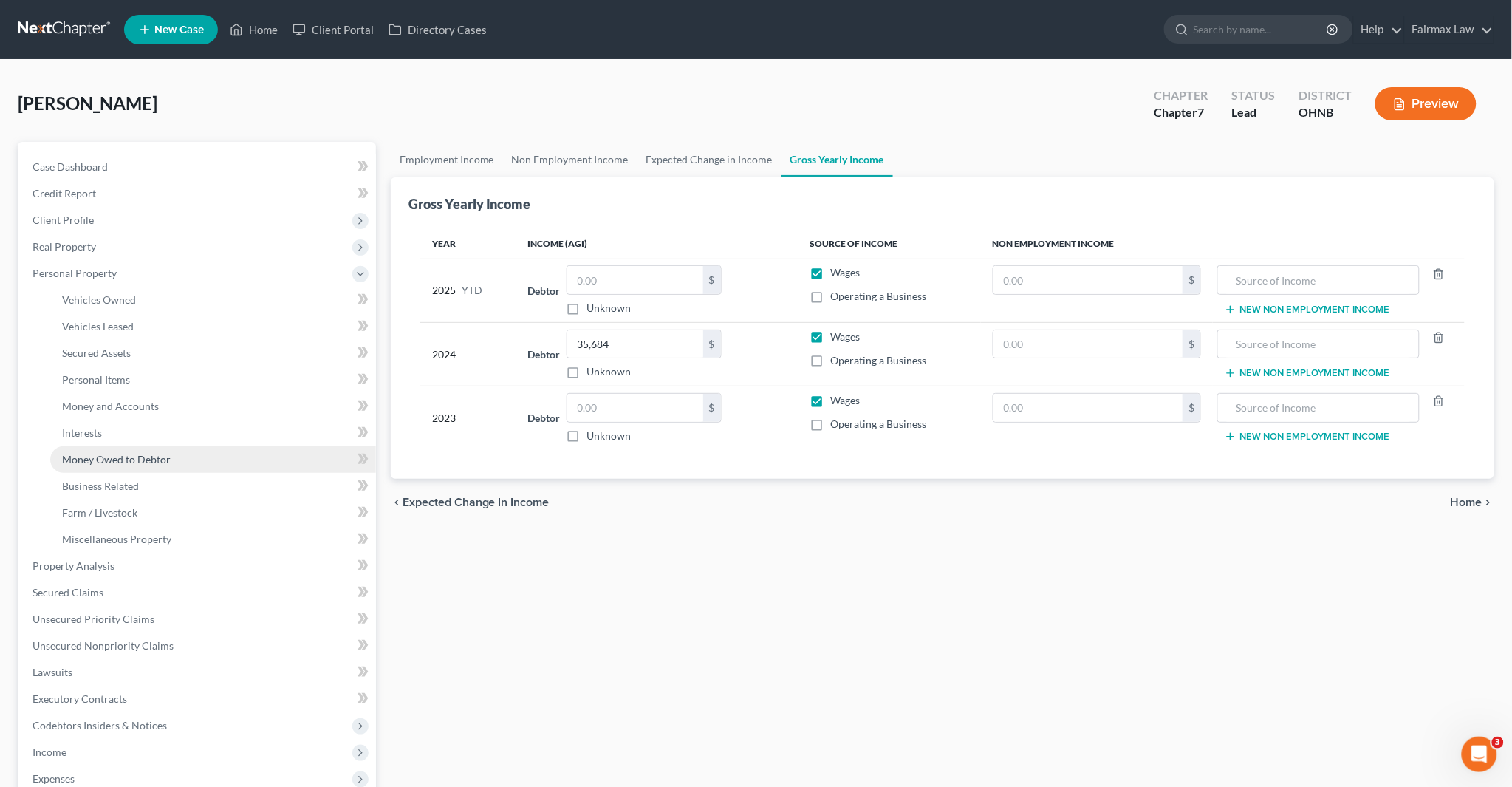
click at [103, 467] on link "Money Owed to Debtor" at bounding box center [213, 460] width 326 height 27
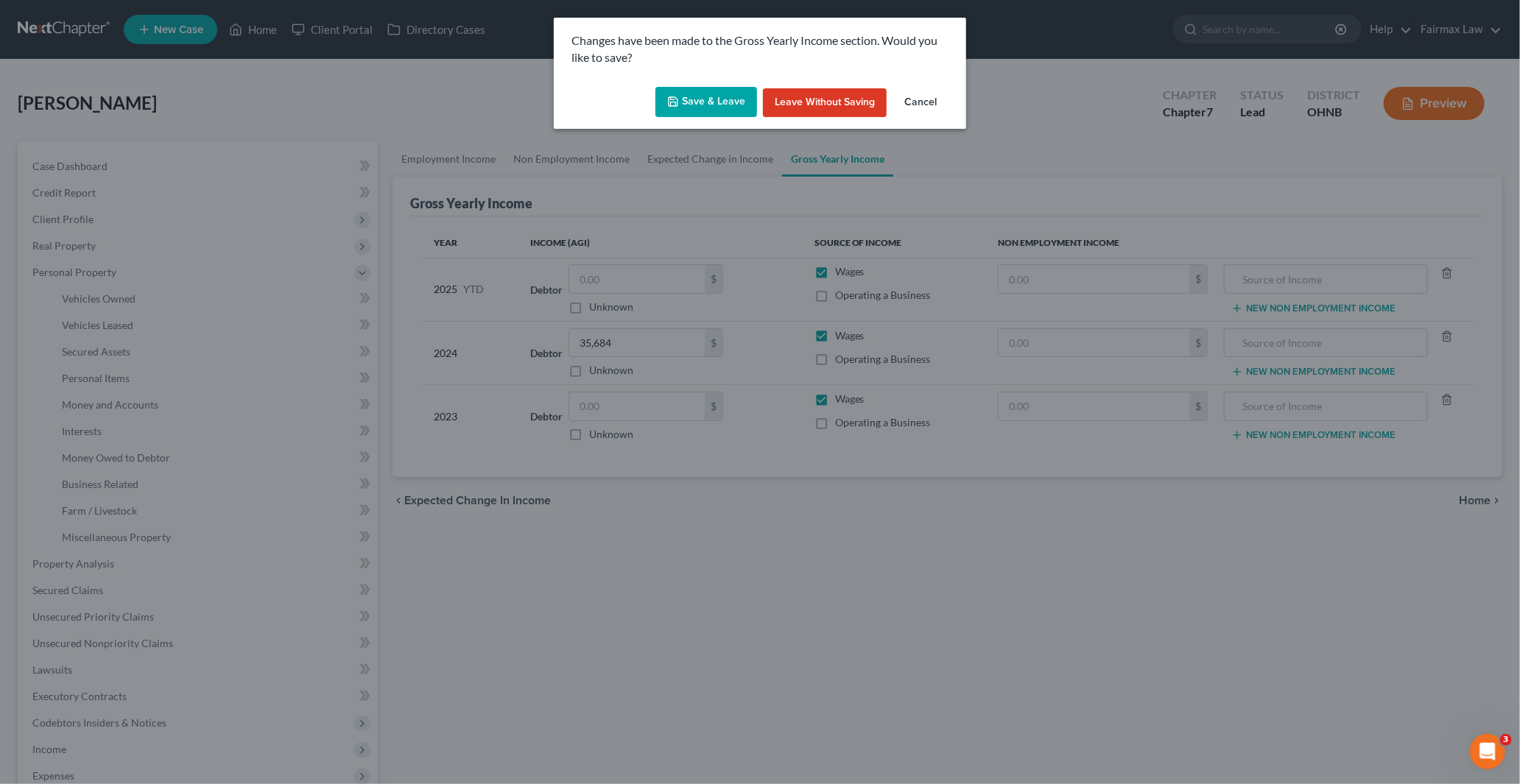
click at [729, 108] on button "Save & Leave" at bounding box center [706, 102] width 101 height 31
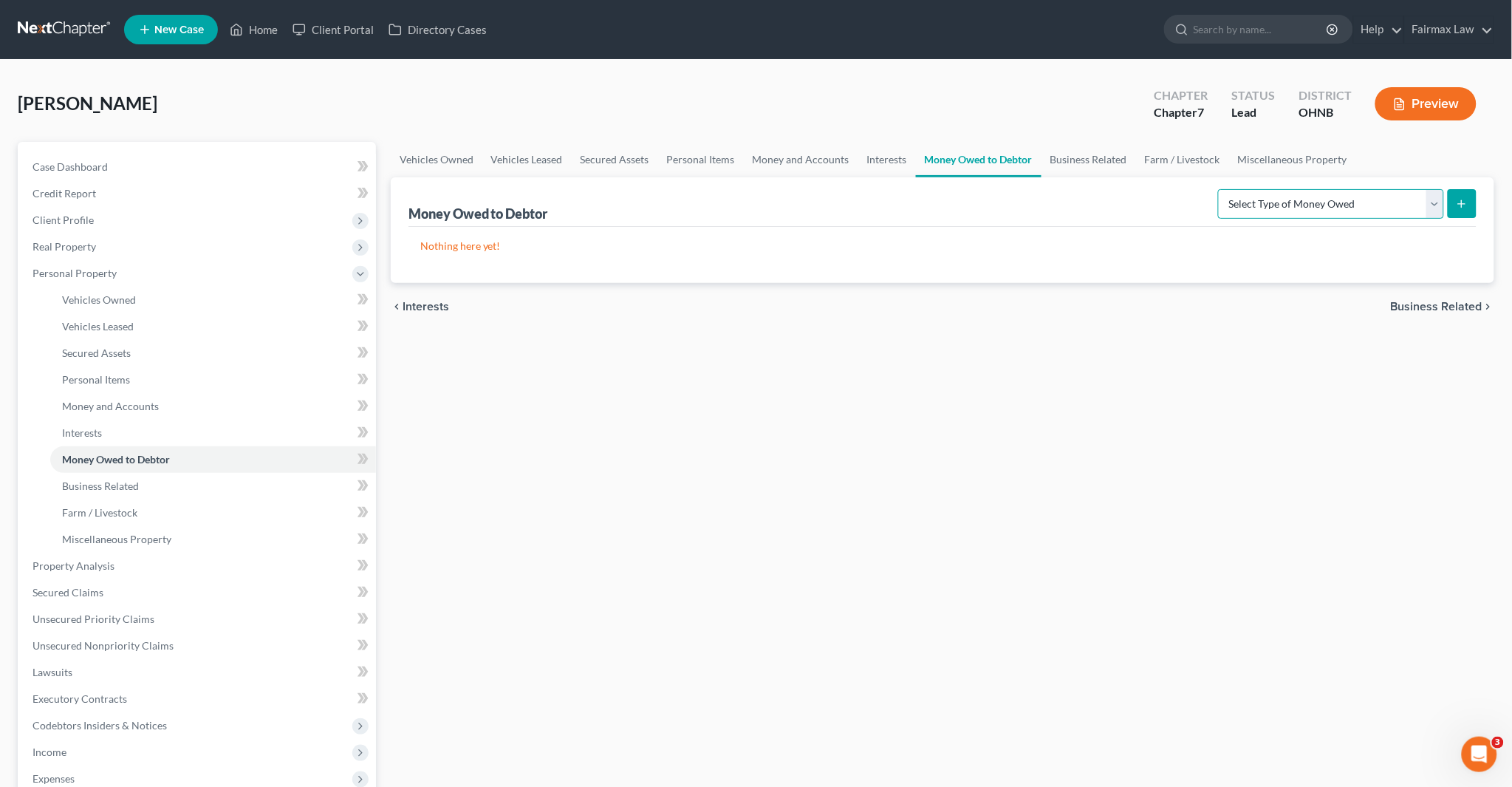
click at [1376, 203] on select "Select Type of Money Owed Accounts Receivable Alimony Child Support Claims Agai…" at bounding box center [1332, 203] width 226 height 30
select select "expected_tax_refund"
click at [1222, 189] on select "Select Type of Money Owed Accounts Receivable Alimony Child Support Claims Agai…" at bounding box center [1332, 203] width 226 height 30
click at [1465, 196] on button "submit" at bounding box center [1462, 203] width 29 height 29
select select "0"
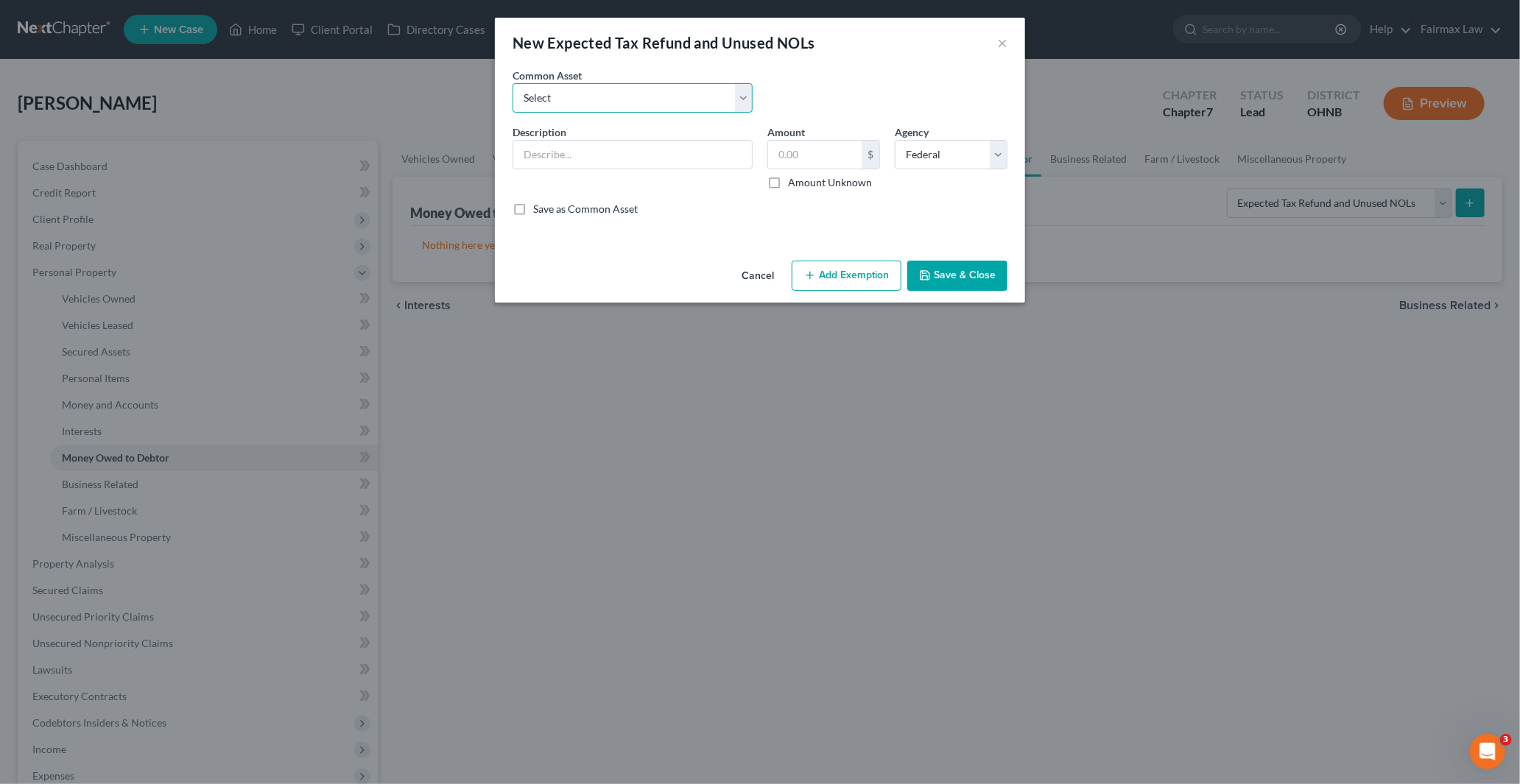
click at [582, 104] on select "Select Potential 2025 tax refunds - estimated and prorated for September Potent…" at bounding box center [632, 98] width 240 height 30
select select "1"
click at [513, 83] on select "Select Potential 2025 tax refunds - estimated and prorated for September Potent…" at bounding box center [632, 98] width 240 height 30
type input "Potential 2025 tax refunds - estimated and prorated for October"
click at [834, 157] on input "2,009.16" at bounding box center [814, 155] width 94 height 28
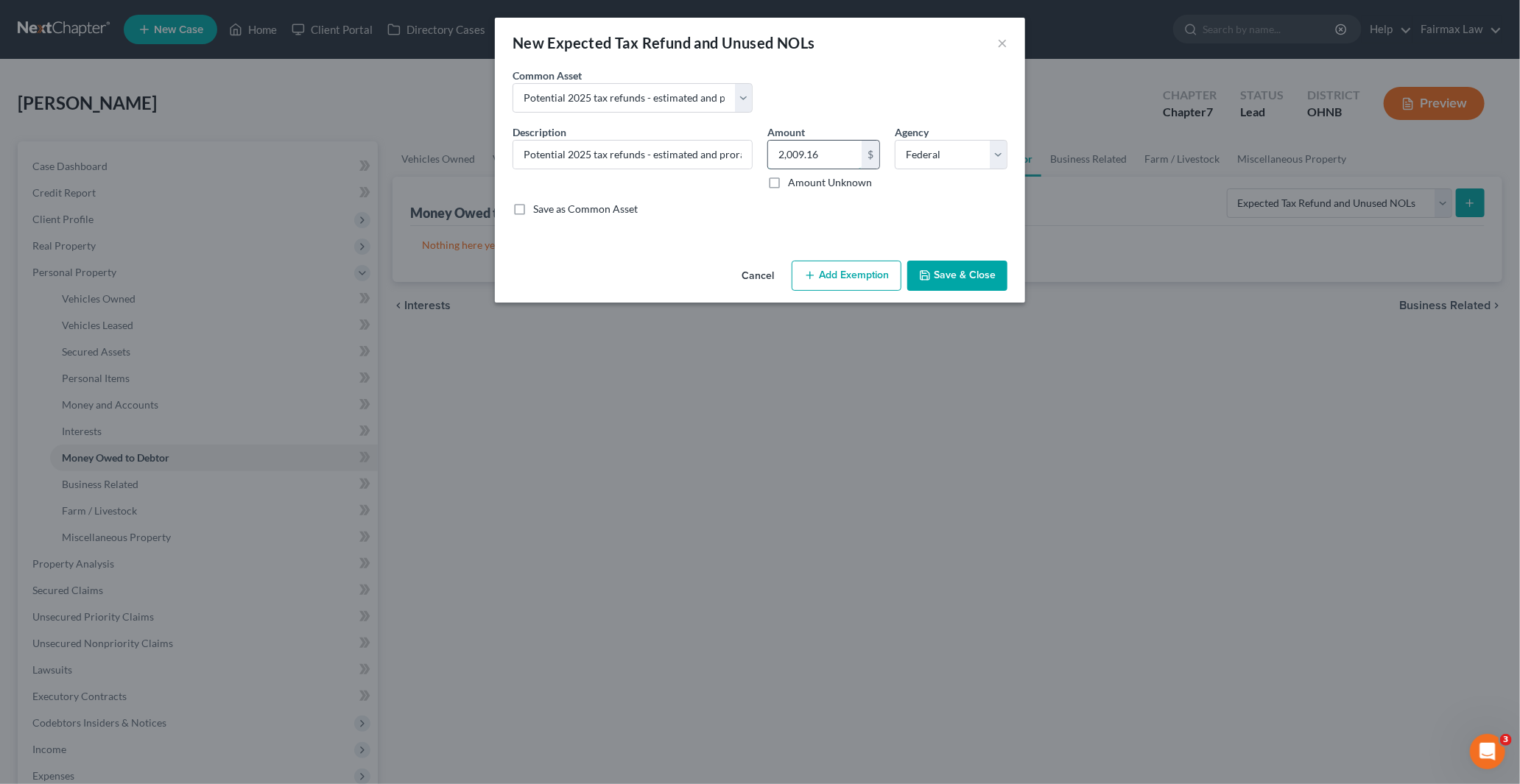
paste input "6,360"
type input "6,360"
click at [827, 276] on button "Add Exemption" at bounding box center [846, 276] width 110 height 31
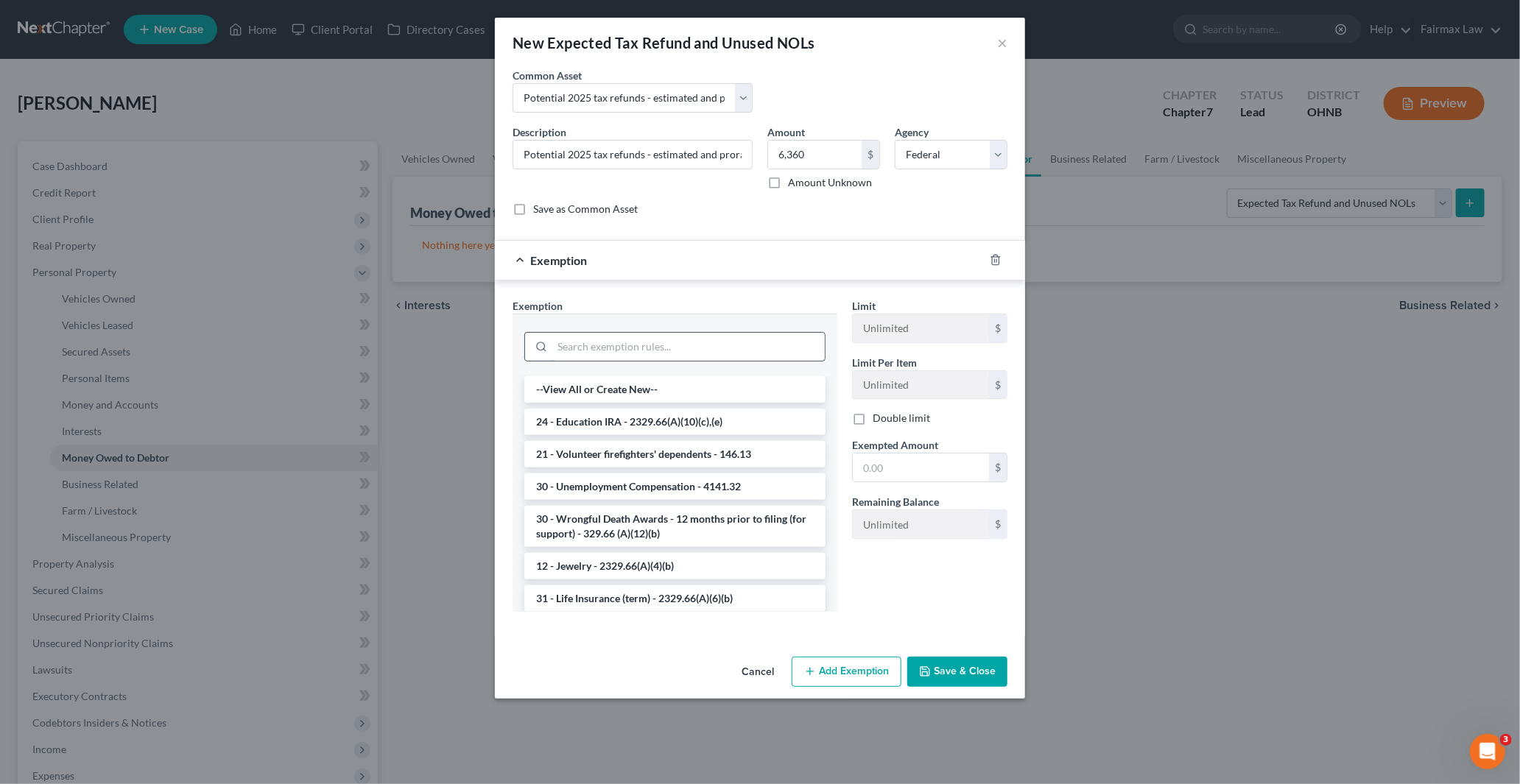
click at [610, 342] on input "search" at bounding box center [689, 347] width 273 height 28
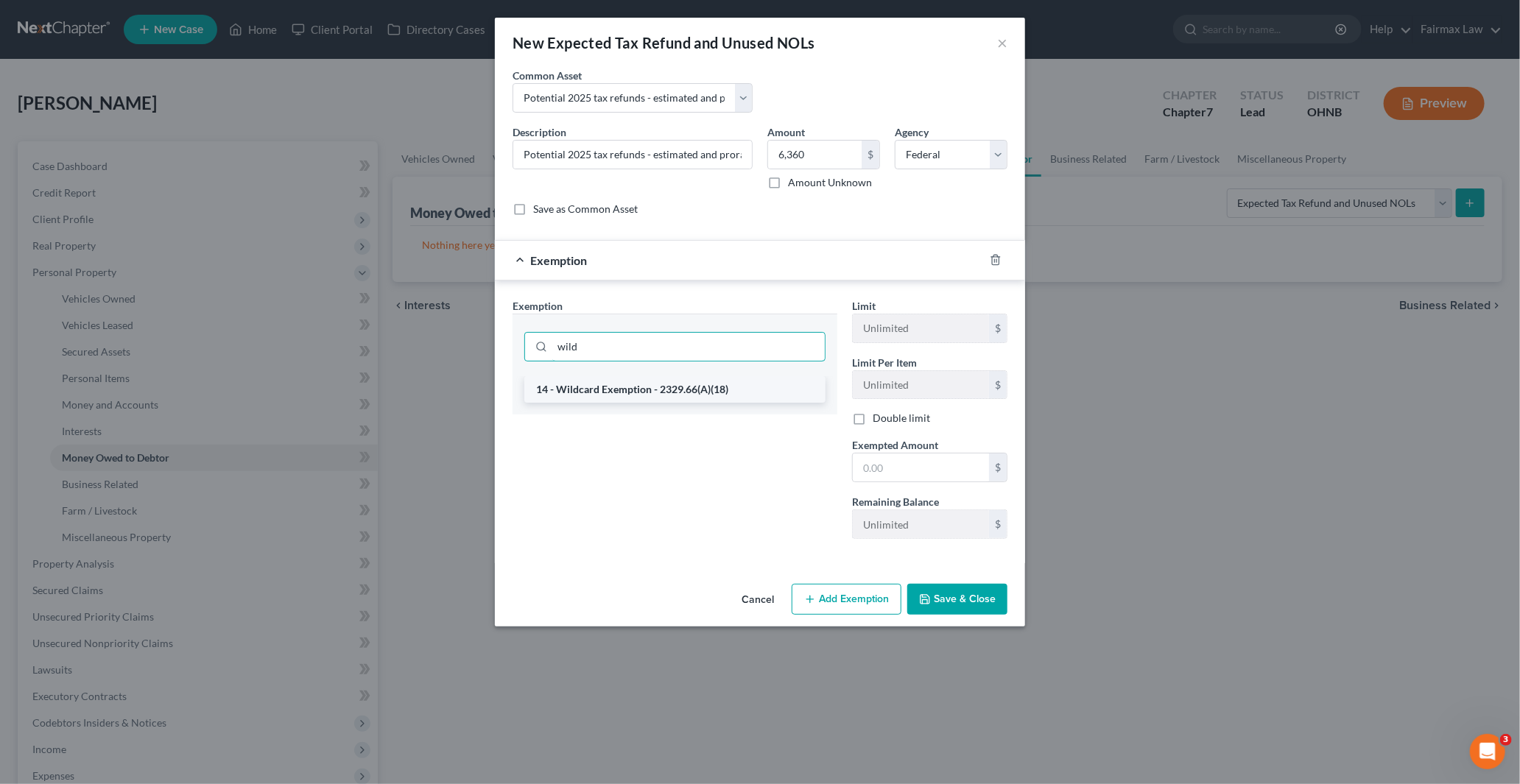
type input "wild"
click at [603, 388] on li "14 - Wildcard Exemption - 2329.66(A)(18)" at bounding box center [674, 389] width 301 height 27
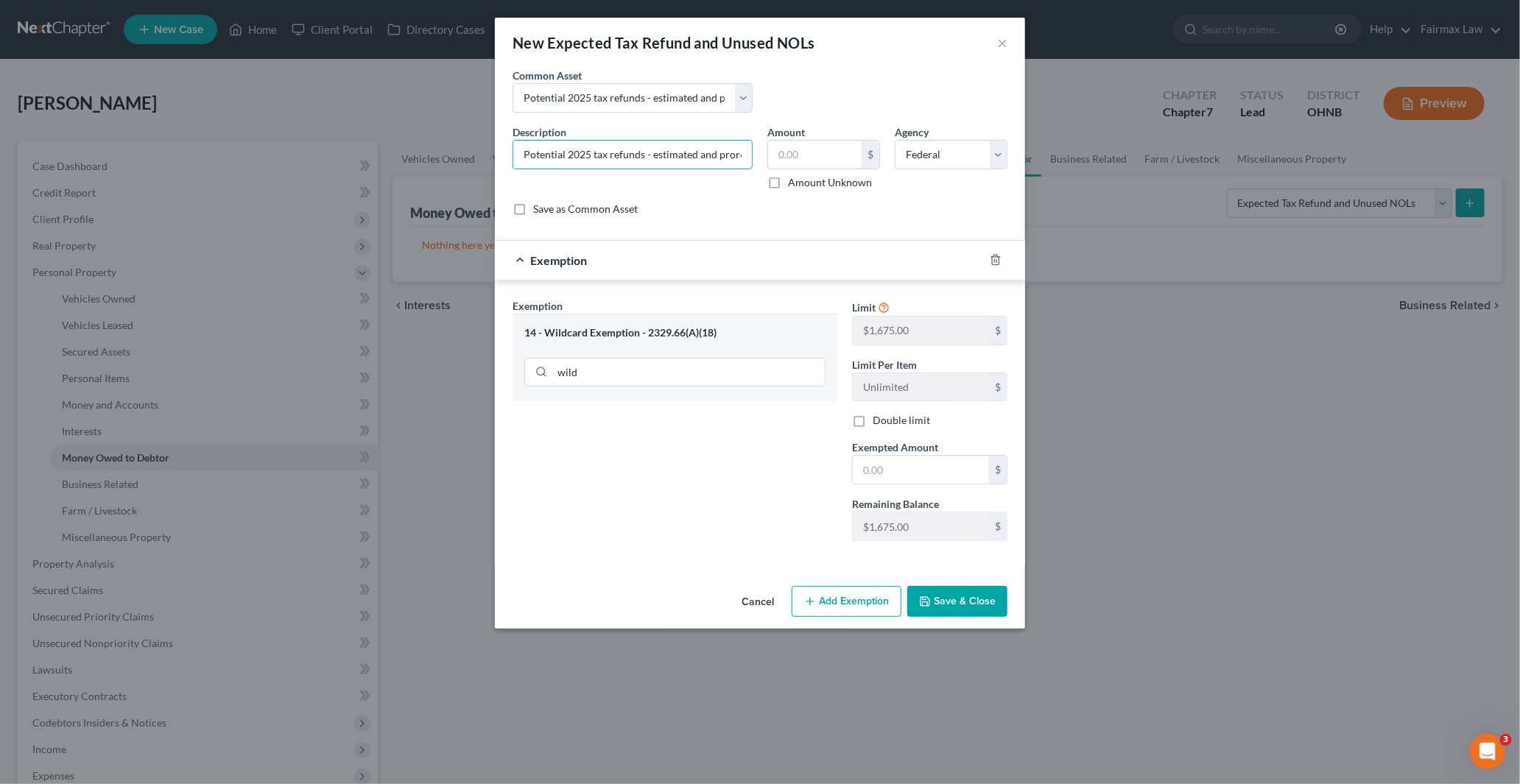
type input "Potential 2025 tax refunds - estimated and prorated for October"
type input "6,360"
click at [916, 469] on input "text" at bounding box center [920, 469] width 136 height 28
paste input "6,360"
paste input "1,675.0"
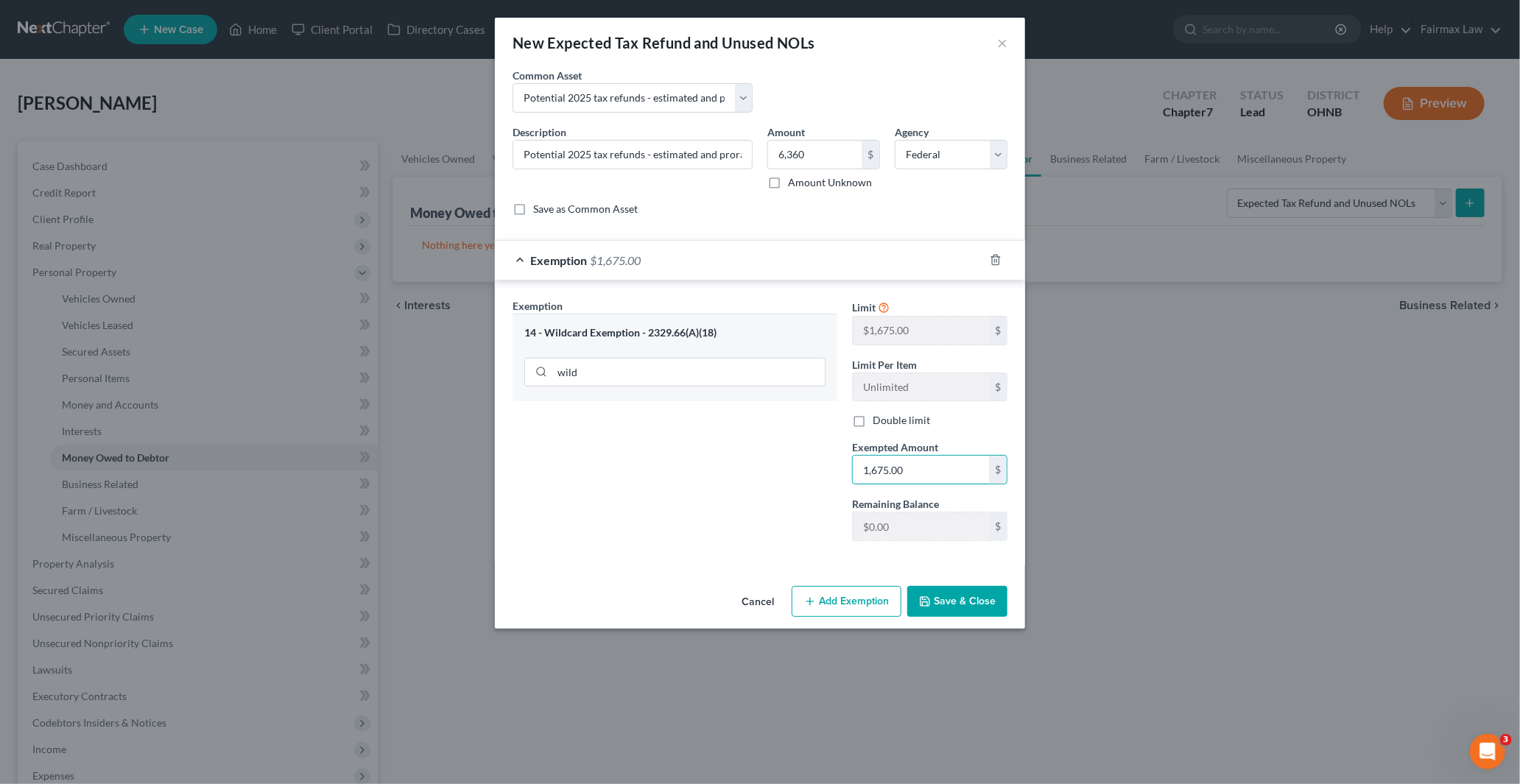
type input "1,675.00"
drag, startPoint x: 965, startPoint y: 604, endPoint x: 771, endPoint y: 467, distance: 237.5
click at [965, 602] on button "Save & Close" at bounding box center [957, 601] width 100 height 31
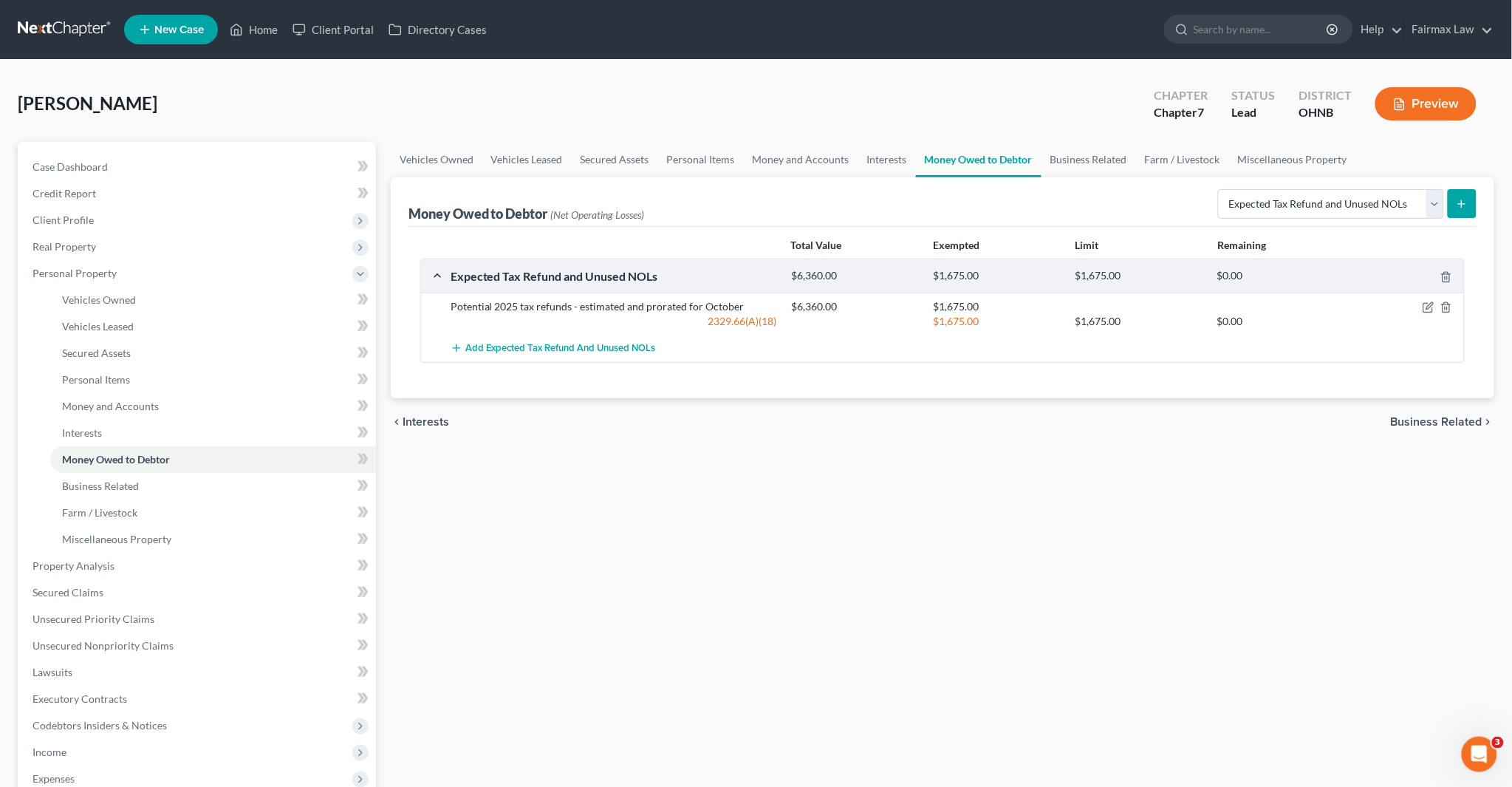
click at [663, 99] on div "Brown, Iris Upgraded Chapter Chapter 7 Status Lead District OHNB Preview" at bounding box center [756, 109] width 1477 height 64
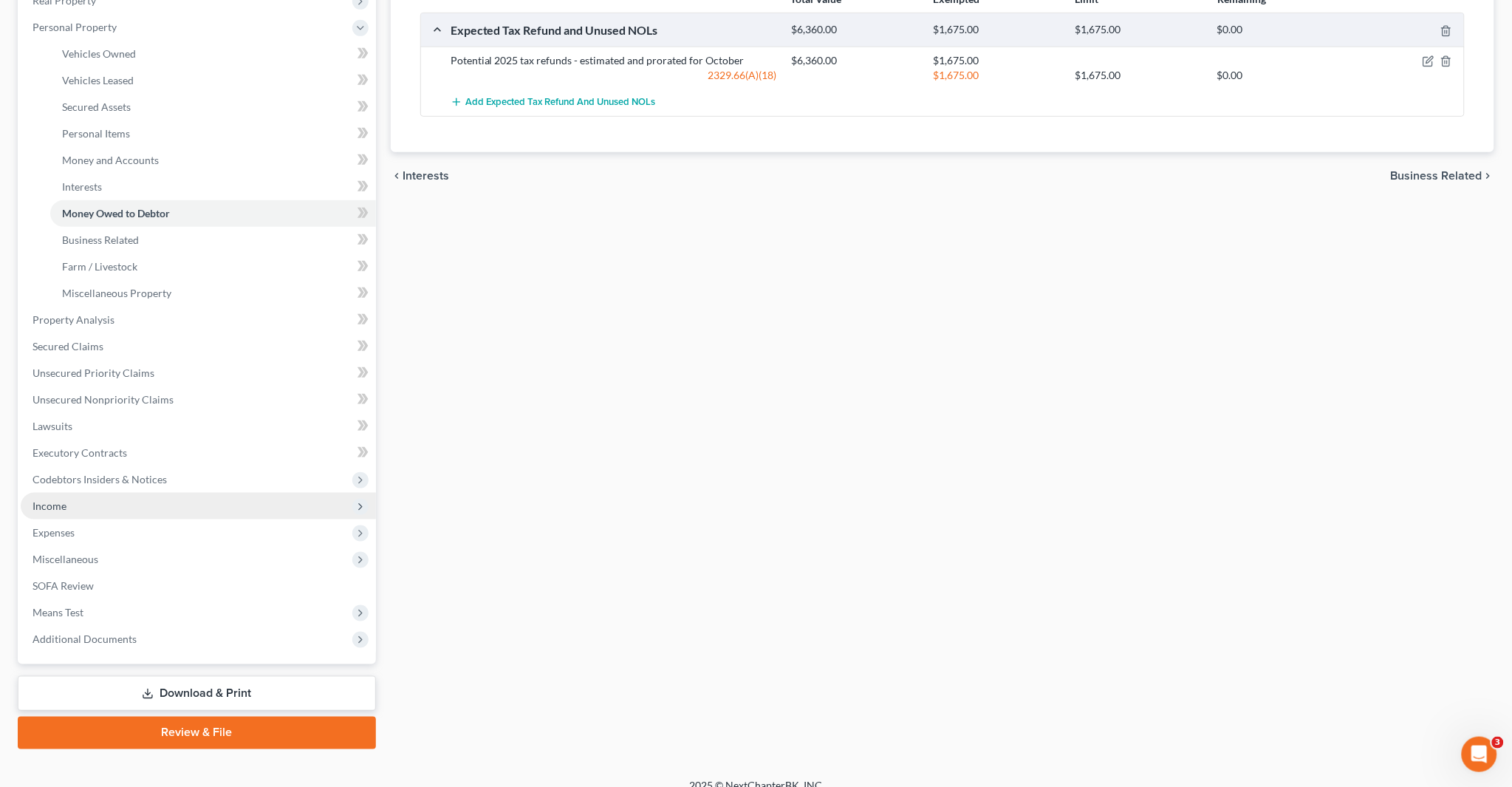
click at [93, 498] on span "Income" at bounding box center [198, 506] width 355 height 27
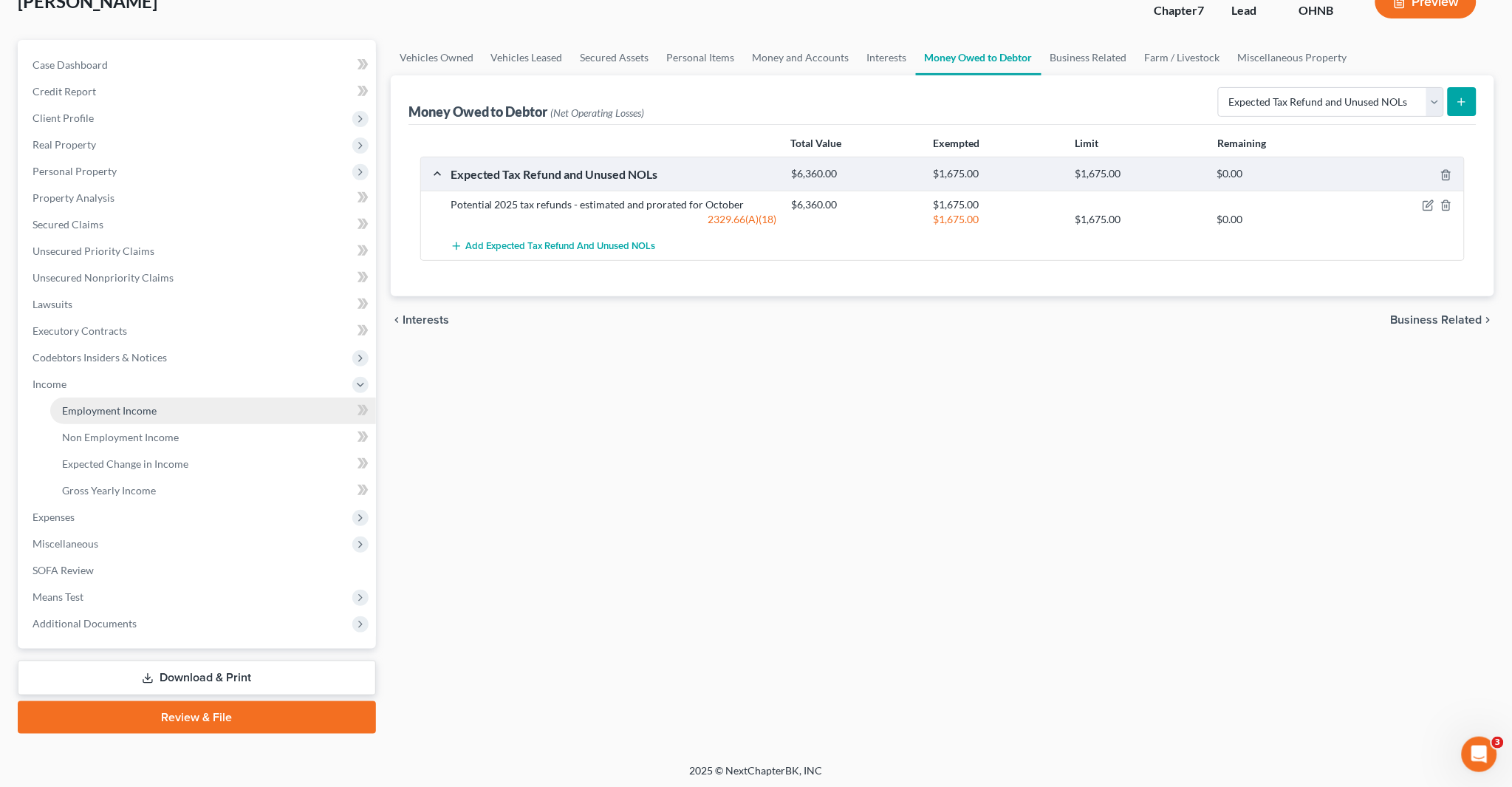
click at [103, 412] on span "Employment Income" at bounding box center [109, 411] width 95 height 12
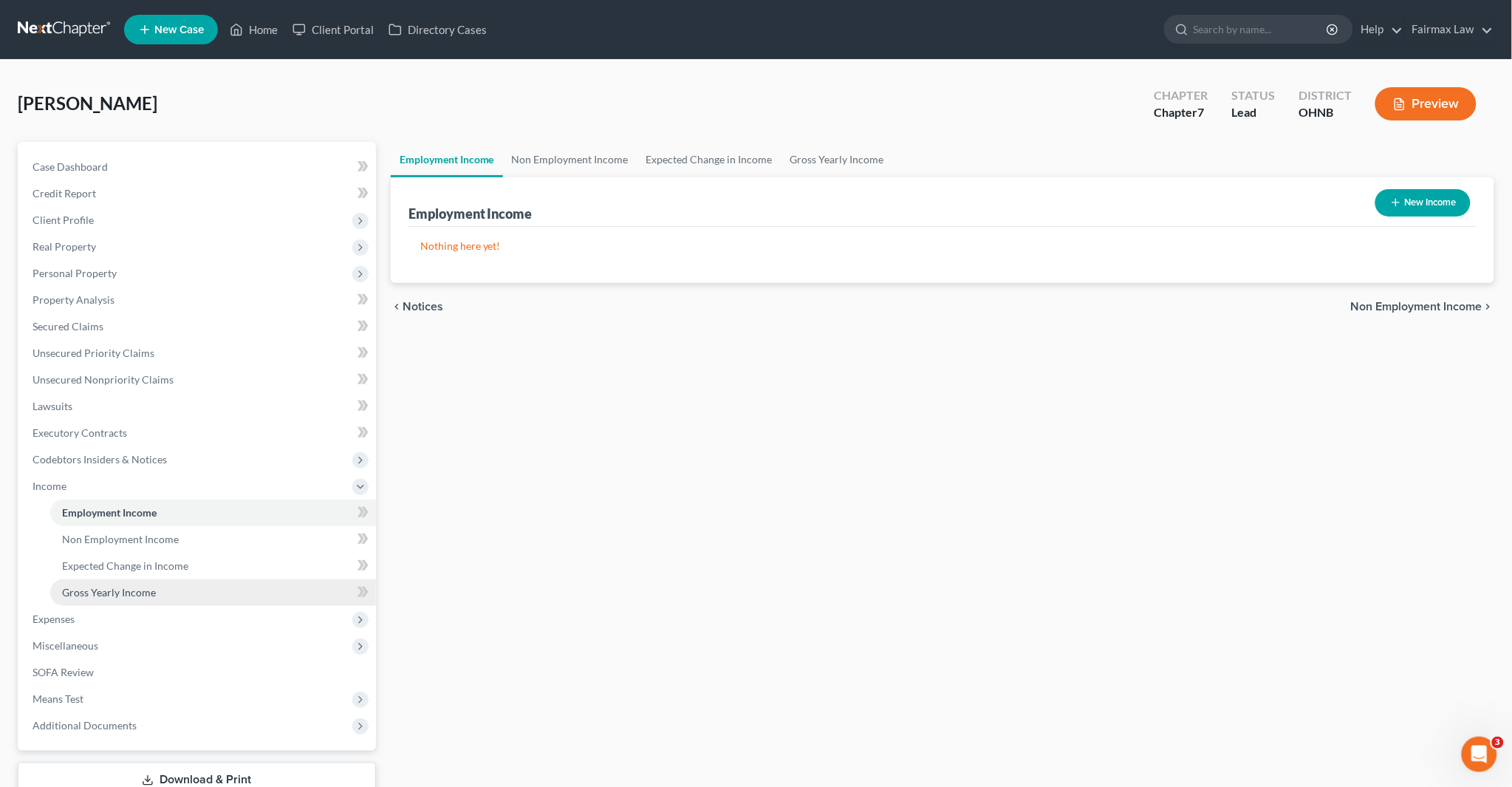
click at [136, 587] on span "Gross Yearly Income" at bounding box center [109, 592] width 94 height 12
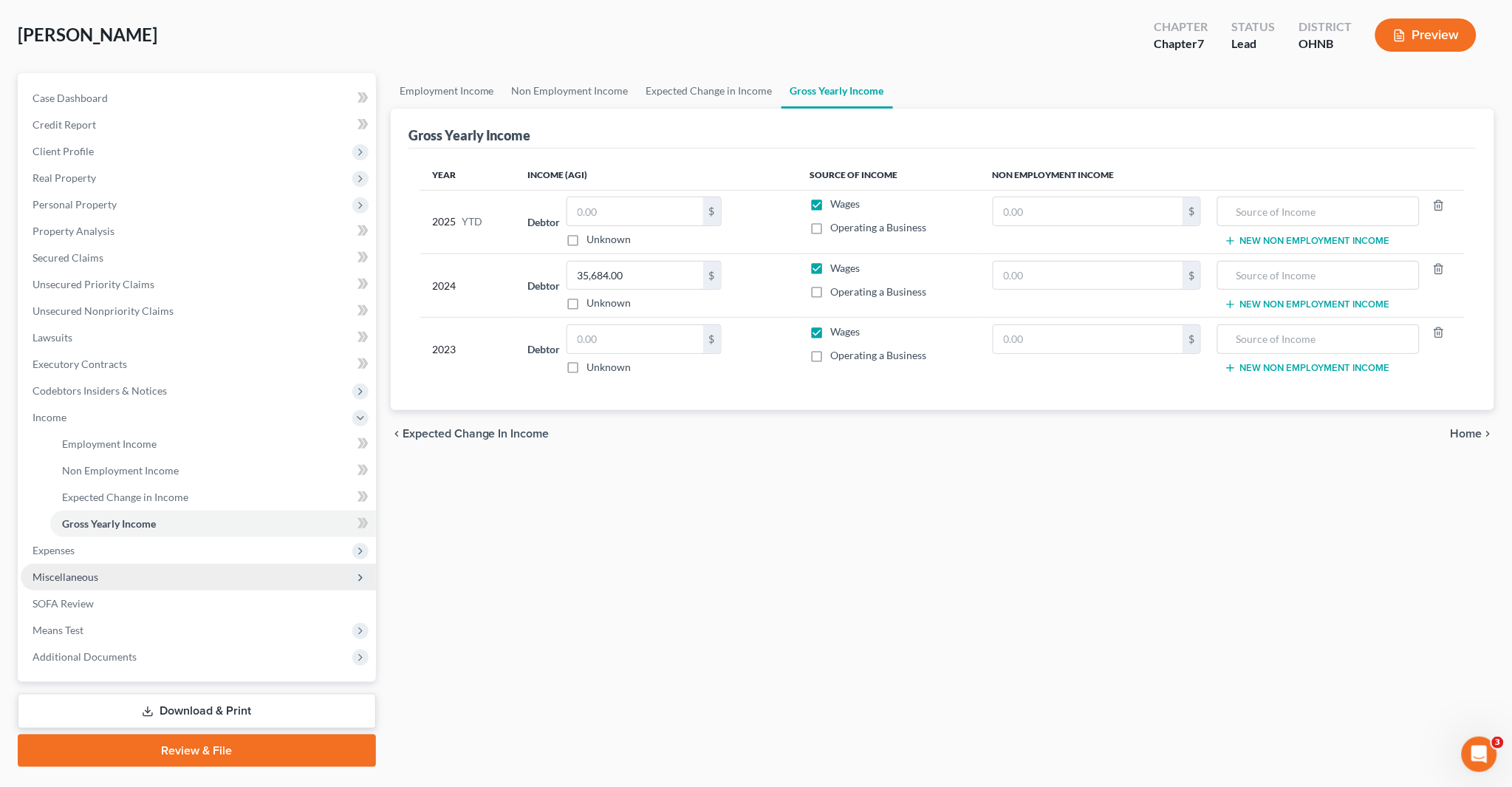
scroll to position [102, 0]
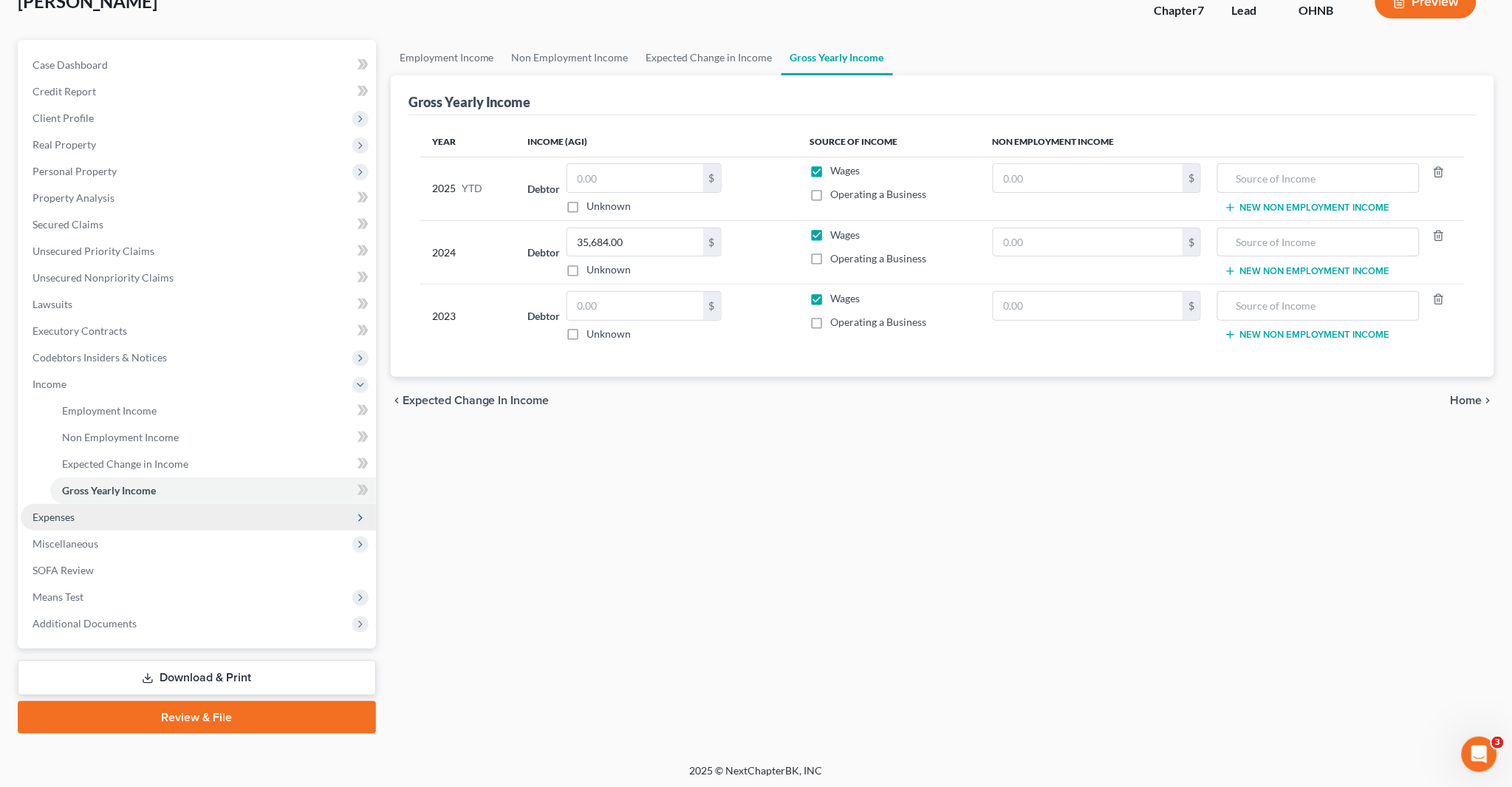
click at [86, 523] on span "Expenses" at bounding box center [198, 517] width 355 height 27
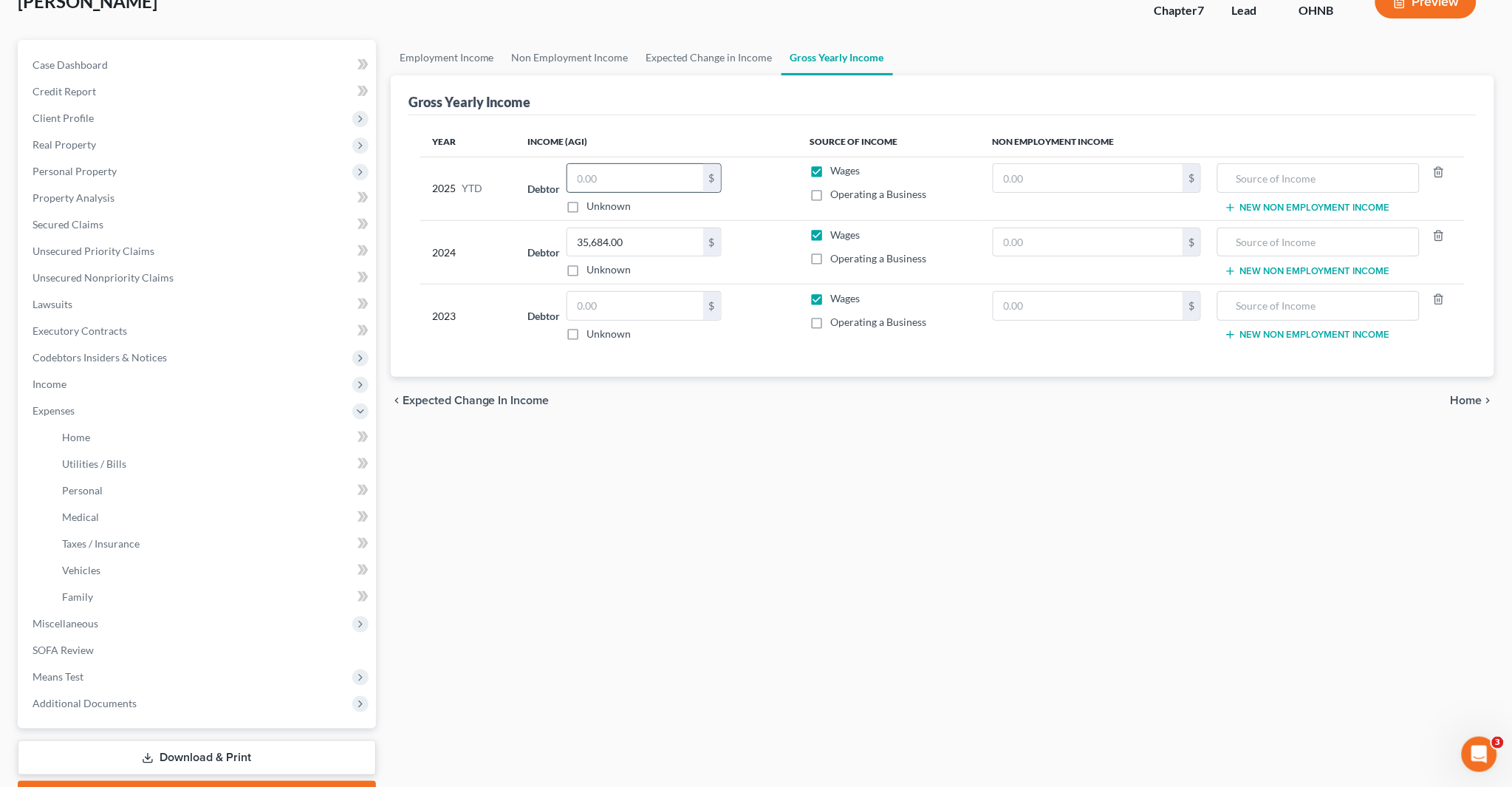
click at [611, 177] on input "text" at bounding box center [635, 178] width 136 height 28
type input "1,246"
click at [90, 431] on link "Home" at bounding box center [213, 437] width 326 height 27
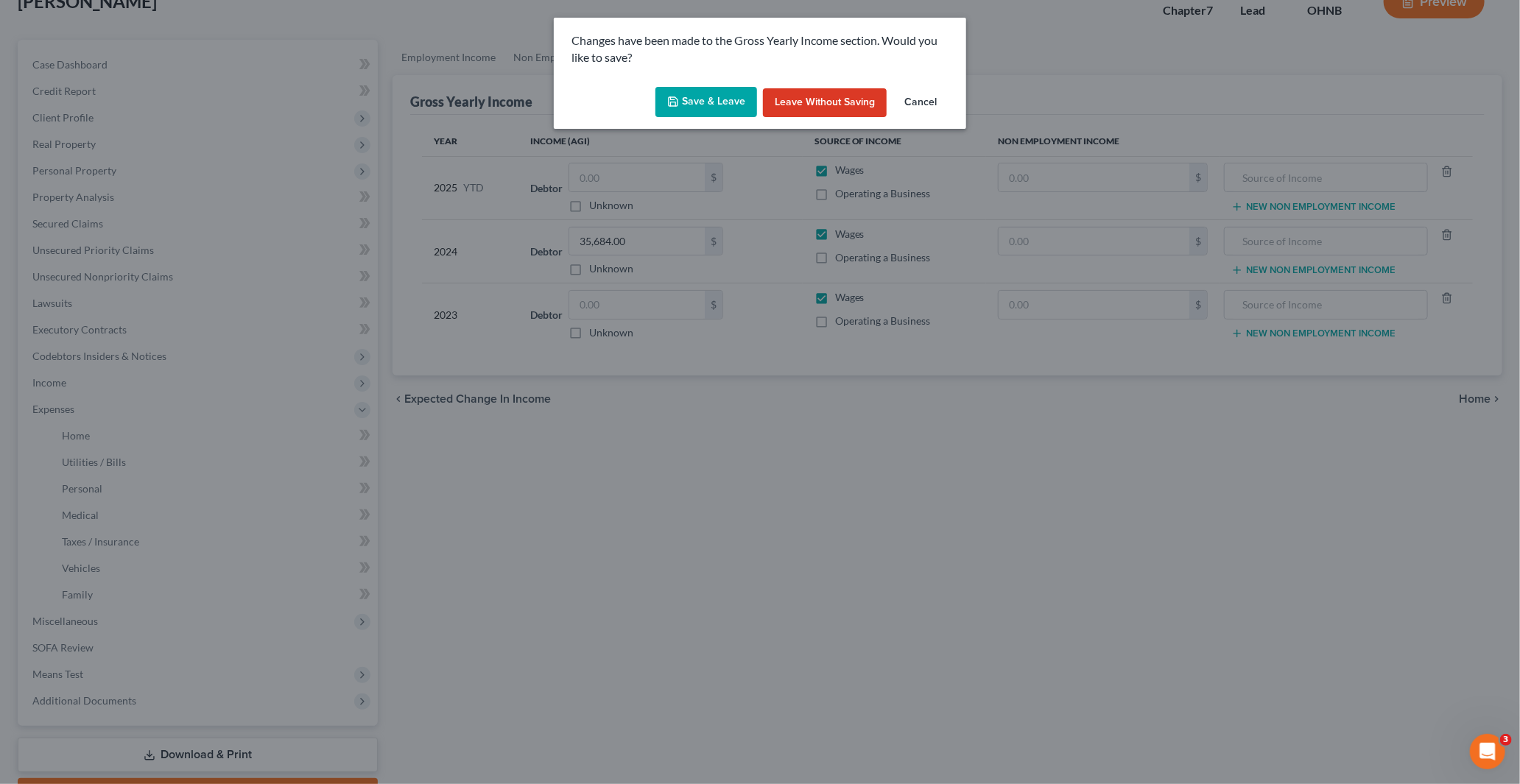
click at [693, 104] on button "Save & Leave" at bounding box center [706, 102] width 101 height 31
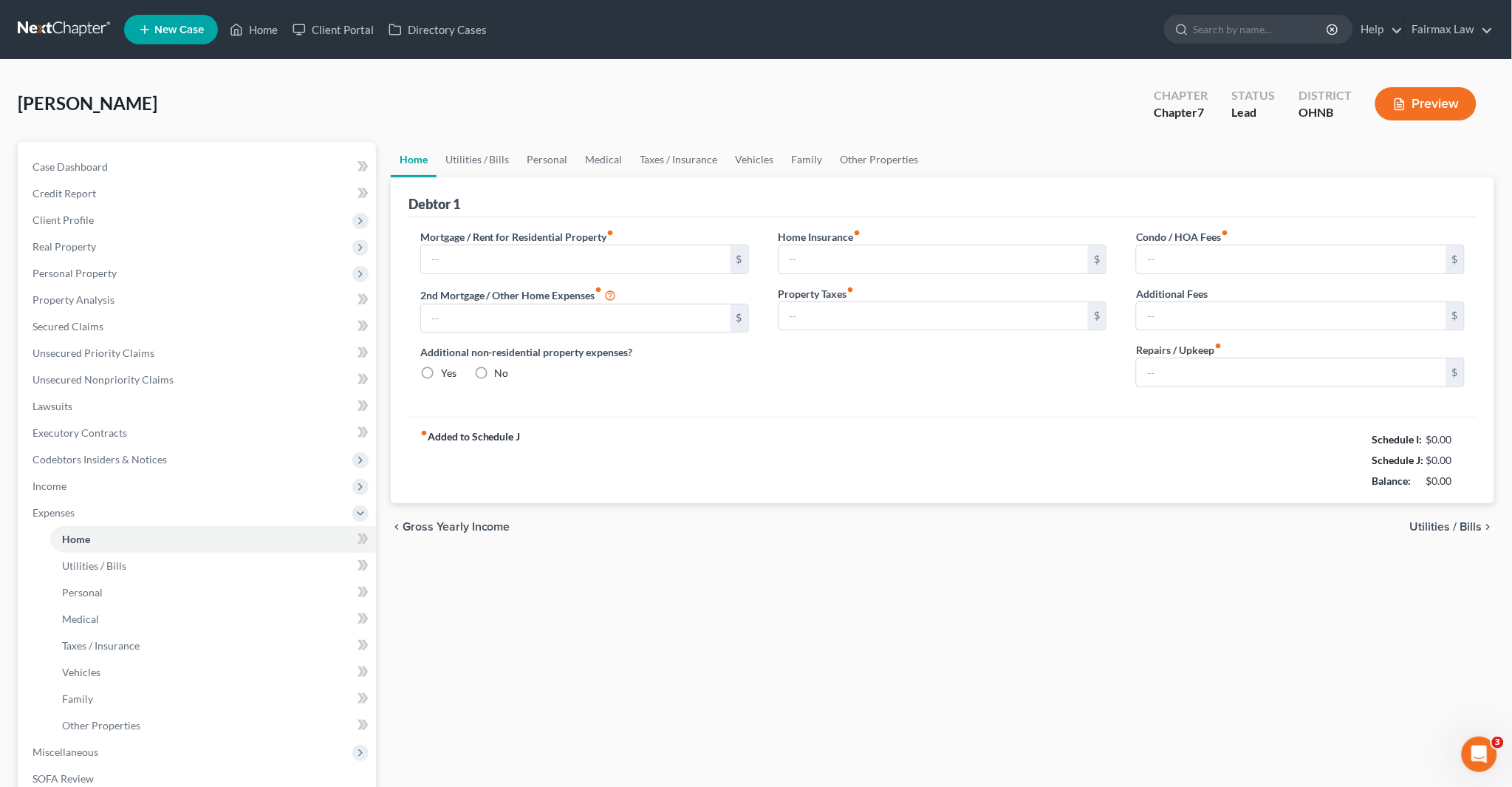
type input "0.00"
radio input "true"
type input "0.00"
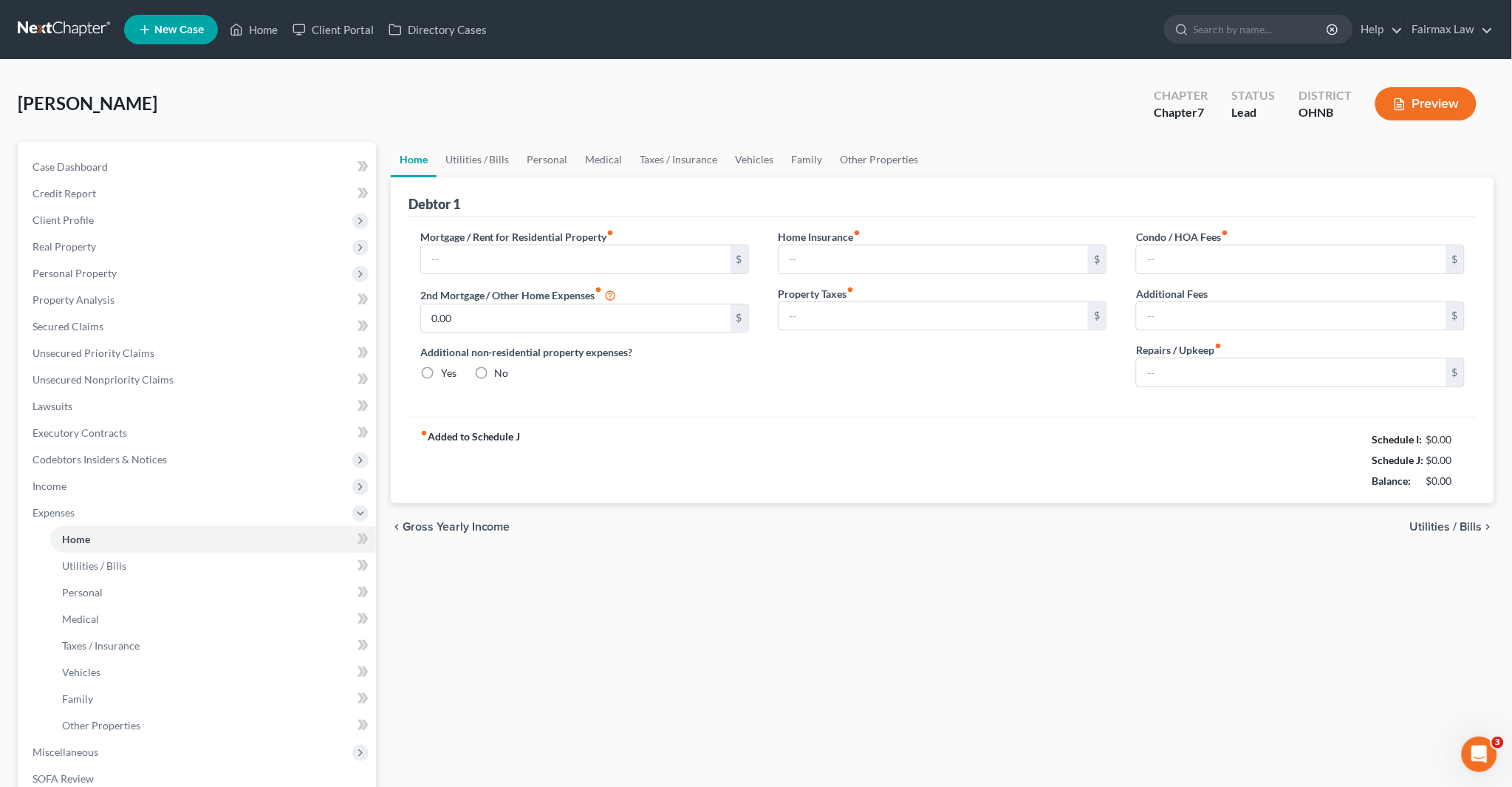
type input "0.00"
click at [455, 255] on input "text" at bounding box center [576, 259] width 310 height 28
type input "1,246"
click at [764, 163] on link "Vehicles" at bounding box center [754, 160] width 56 height 35
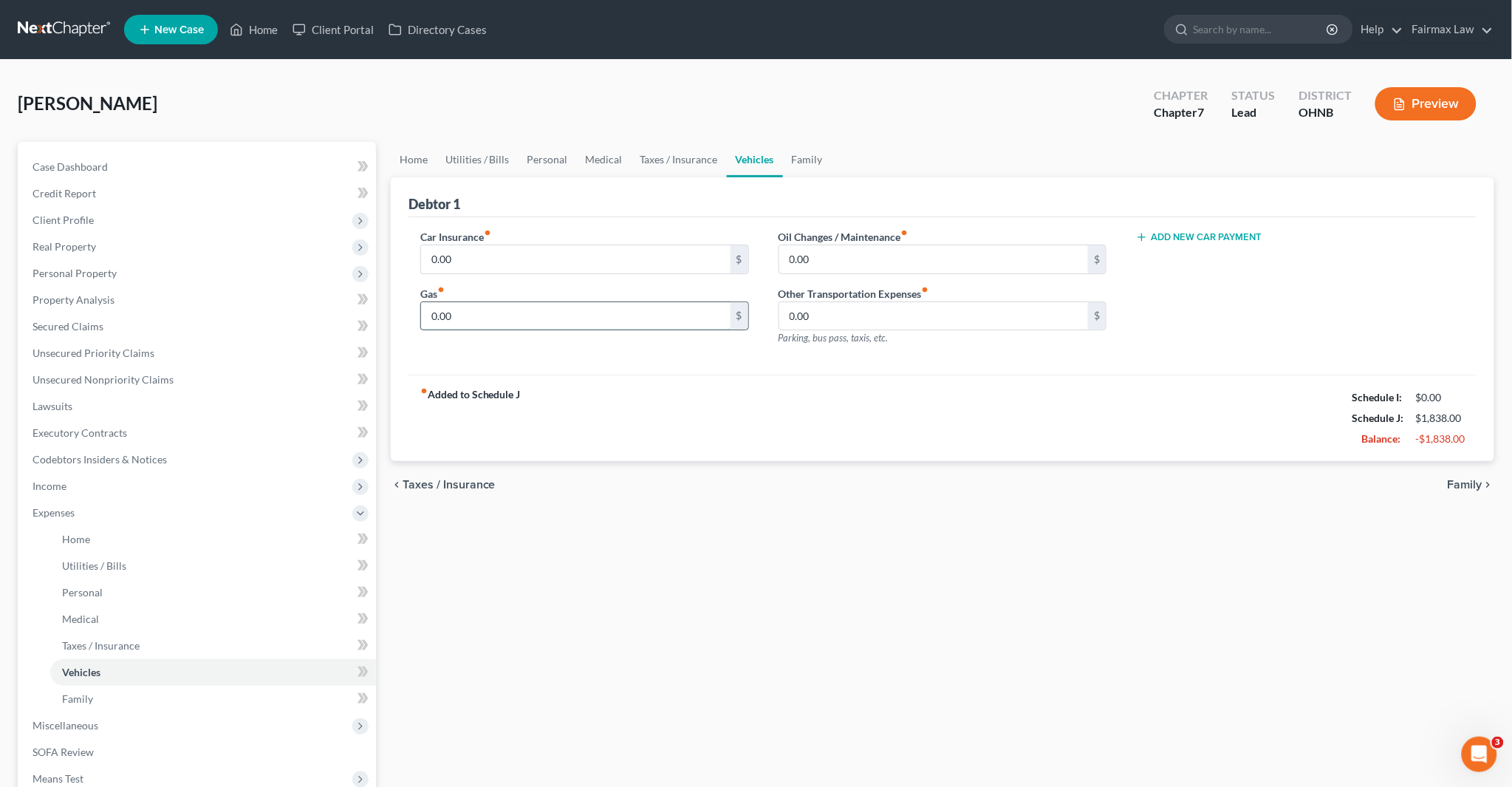
click at [581, 307] on input "0.00" at bounding box center [576, 316] width 310 height 28
type input "700"
click at [454, 151] on link "Utilities / Bills" at bounding box center [477, 160] width 82 height 35
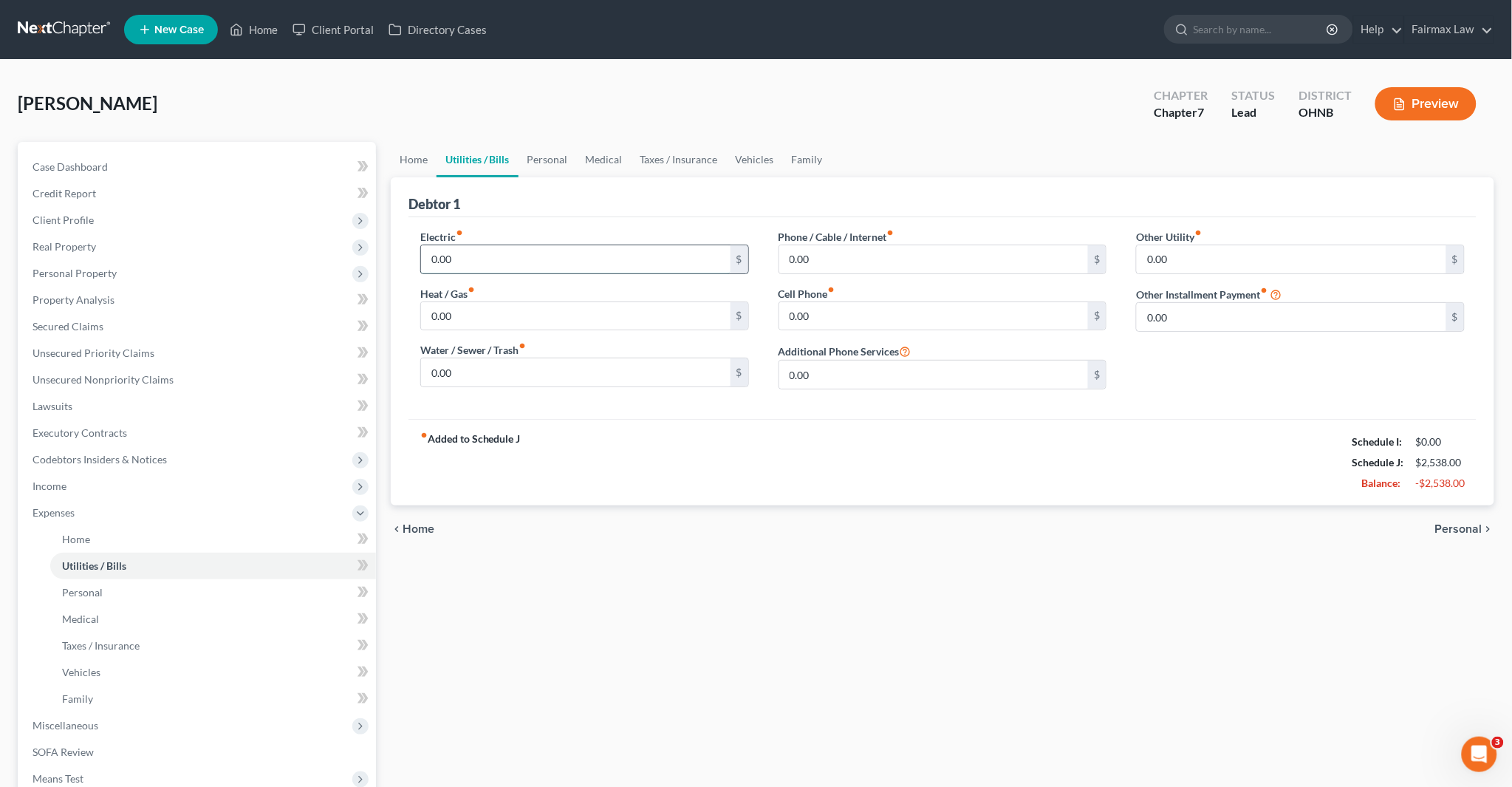
click at [514, 255] on input "0.00" at bounding box center [576, 259] width 310 height 28
type input "200"
click at [516, 314] on input "0.00" at bounding box center [576, 316] width 310 height 28
type input "110"
click at [854, 259] on input "0.00" at bounding box center [934, 259] width 310 height 28
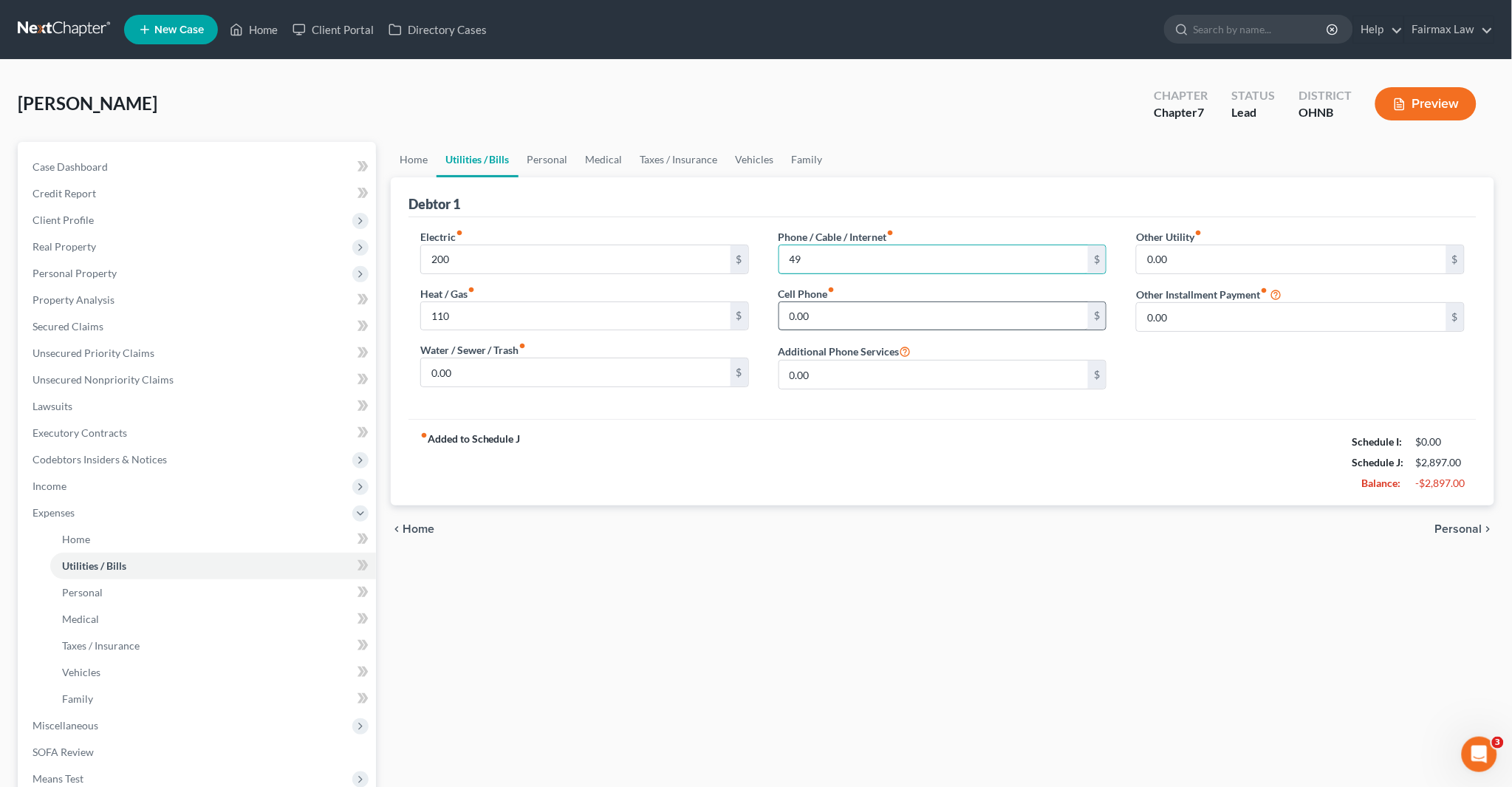
type input "49"
click at [832, 320] on input "0.00" at bounding box center [934, 316] width 310 height 28
type input "80"
click at [543, 165] on link "Personal" at bounding box center [547, 160] width 58 height 35
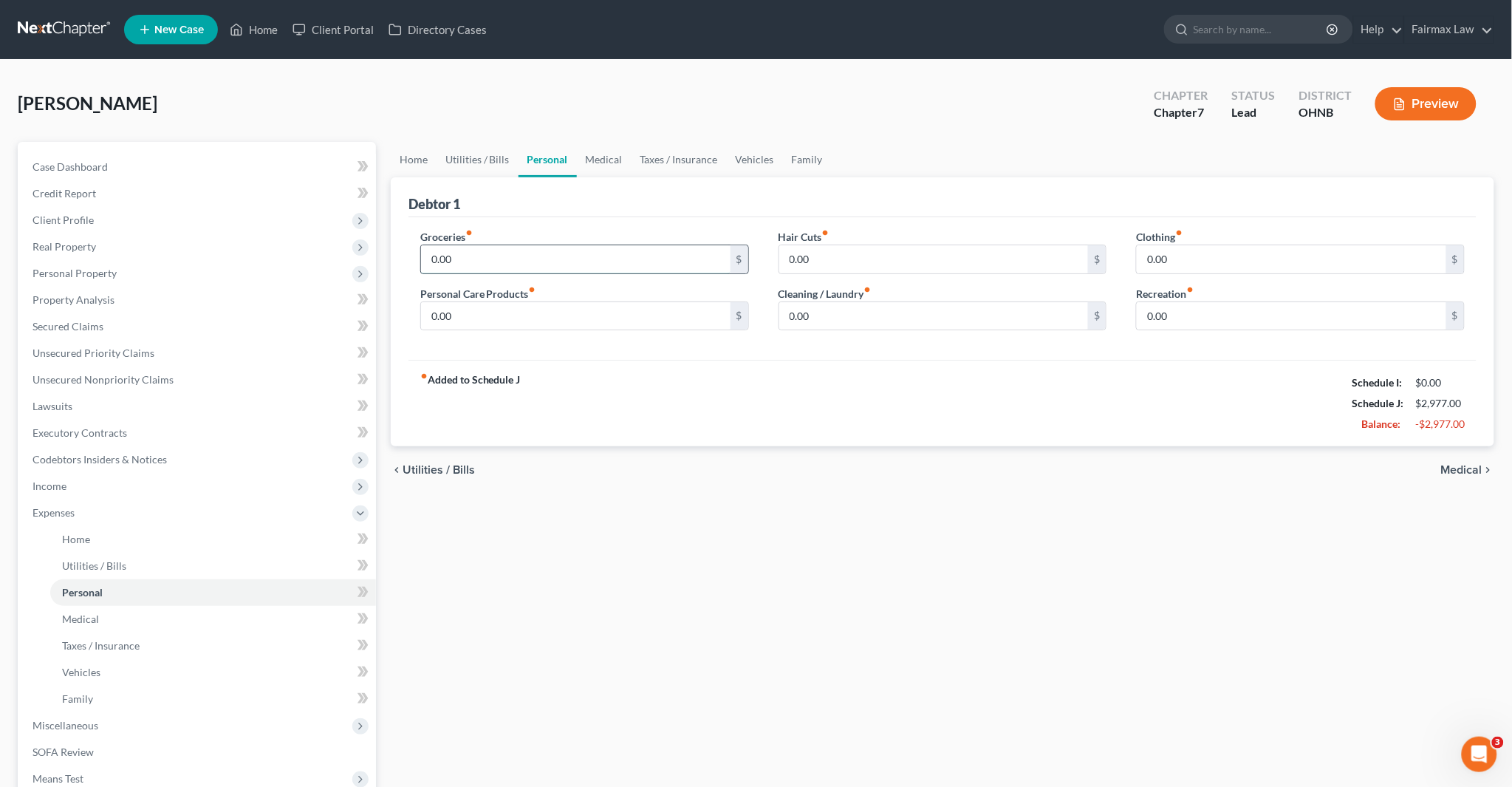
click at [518, 249] on input "0.00" at bounding box center [576, 259] width 310 height 28
paste input "1,372"
click at [468, 265] on input "1,372" at bounding box center [576, 259] width 310 height 28
click at [459, 260] on input "1,372" at bounding box center [576, 259] width 310 height 28
drag, startPoint x: 462, startPoint y: 261, endPoint x: 407, endPoint y: 255, distance: 55.3
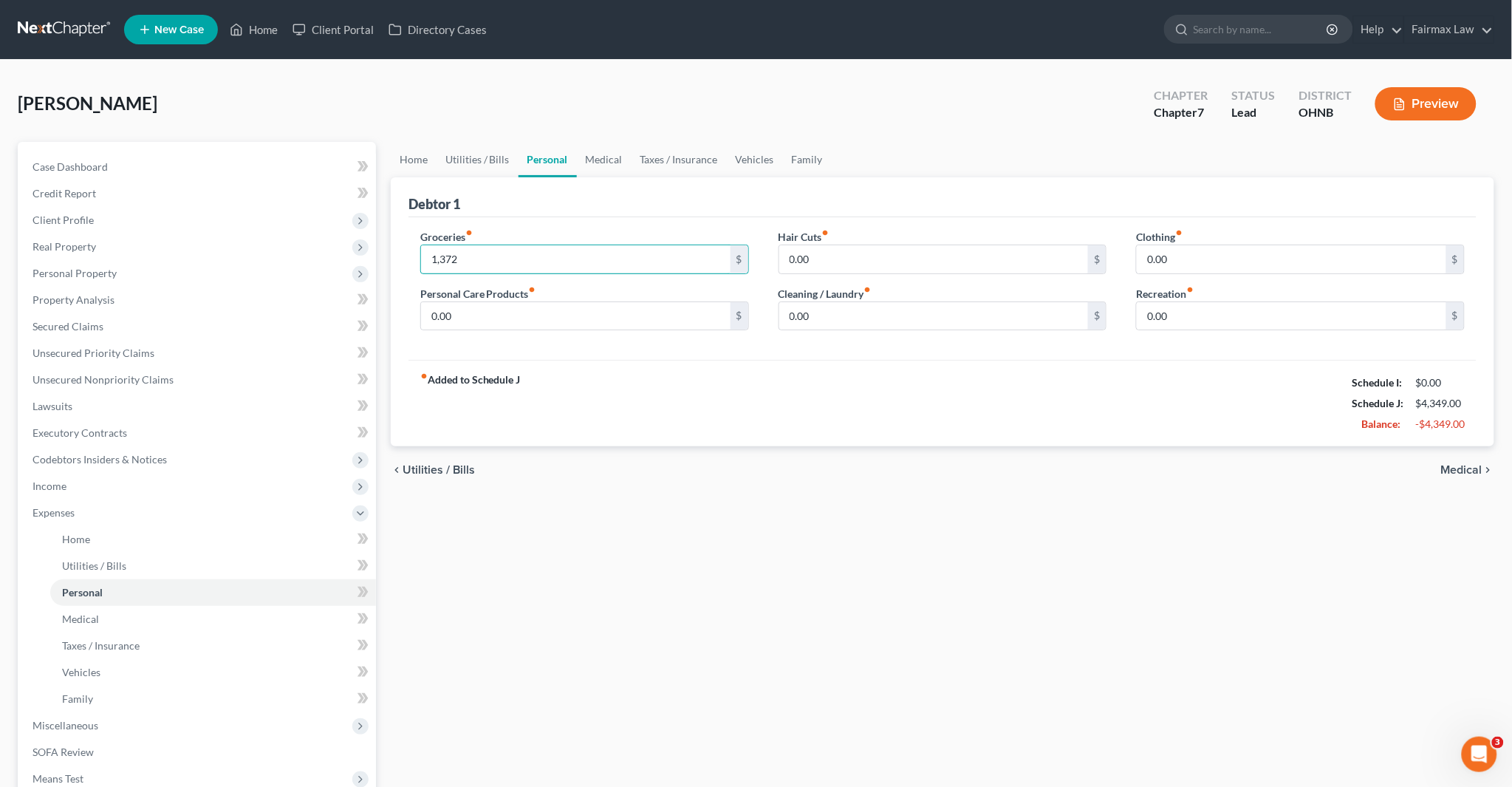
click at [414, 259] on div "Groceries fiber_manual_record 1,372 $ Personal Care Products fiber_manual_recor…" at bounding box center [585, 286] width 359 height 114
paste input "096.8"
type input "1,096.8"
drag, startPoint x: 869, startPoint y: 330, endPoint x: 822, endPoint y: 314, distance: 49.6
click at [869, 330] on div "Hair Cuts fiber_manual_record 0.00 $ Cleaning / Laundry fiber_manual_record 0.0…" at bounding box center [943, 286] width 359 height 114
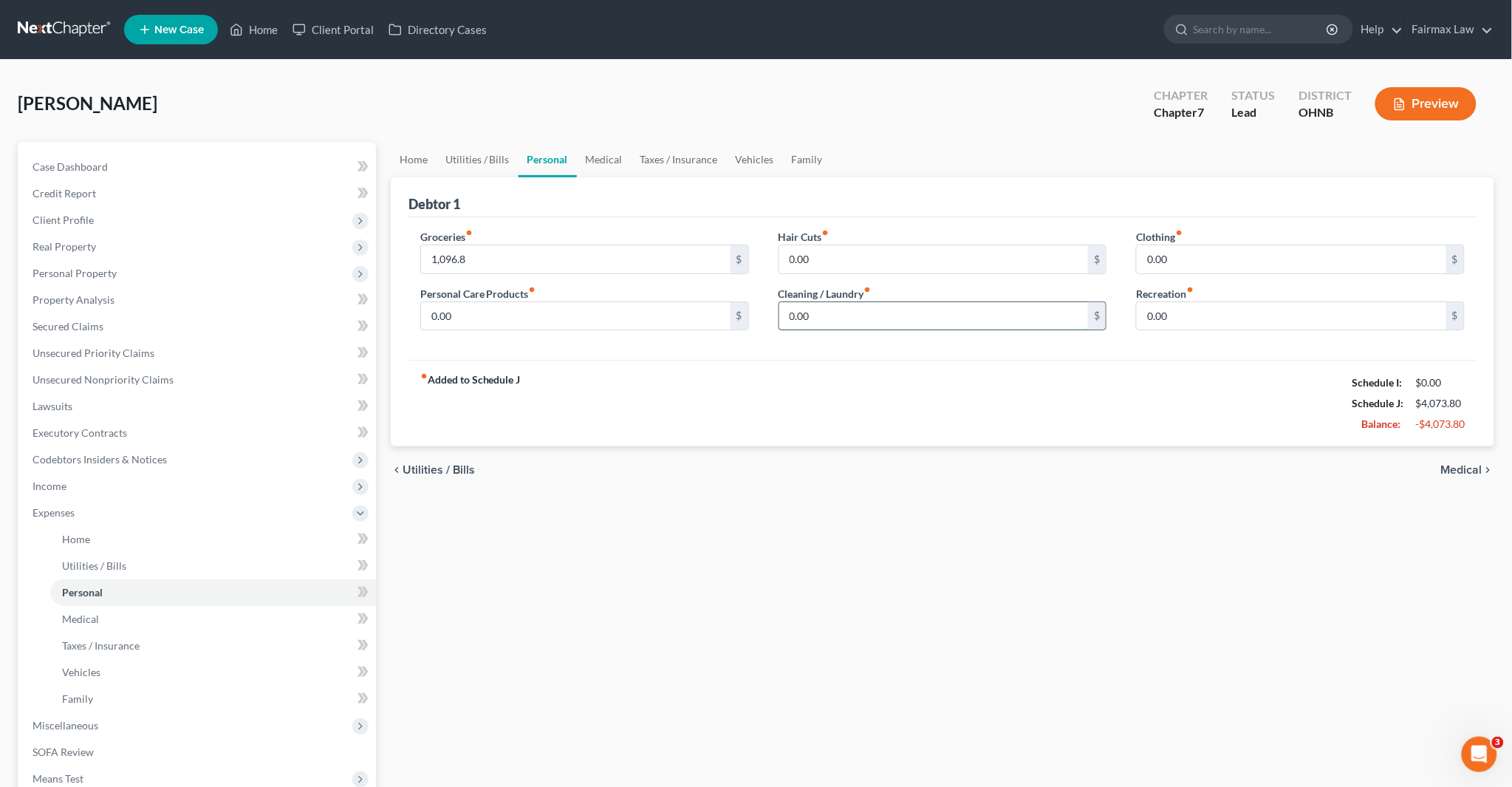
click at [838, 320] on input "0.00" at bounding box center [934, 316] width 310 height 28
paste input "153.8"
type input "153.8"
click at [1205, 263] on input "0.00" at bounding box center [1291, 259] width 310 height 28
paste input "347.8"
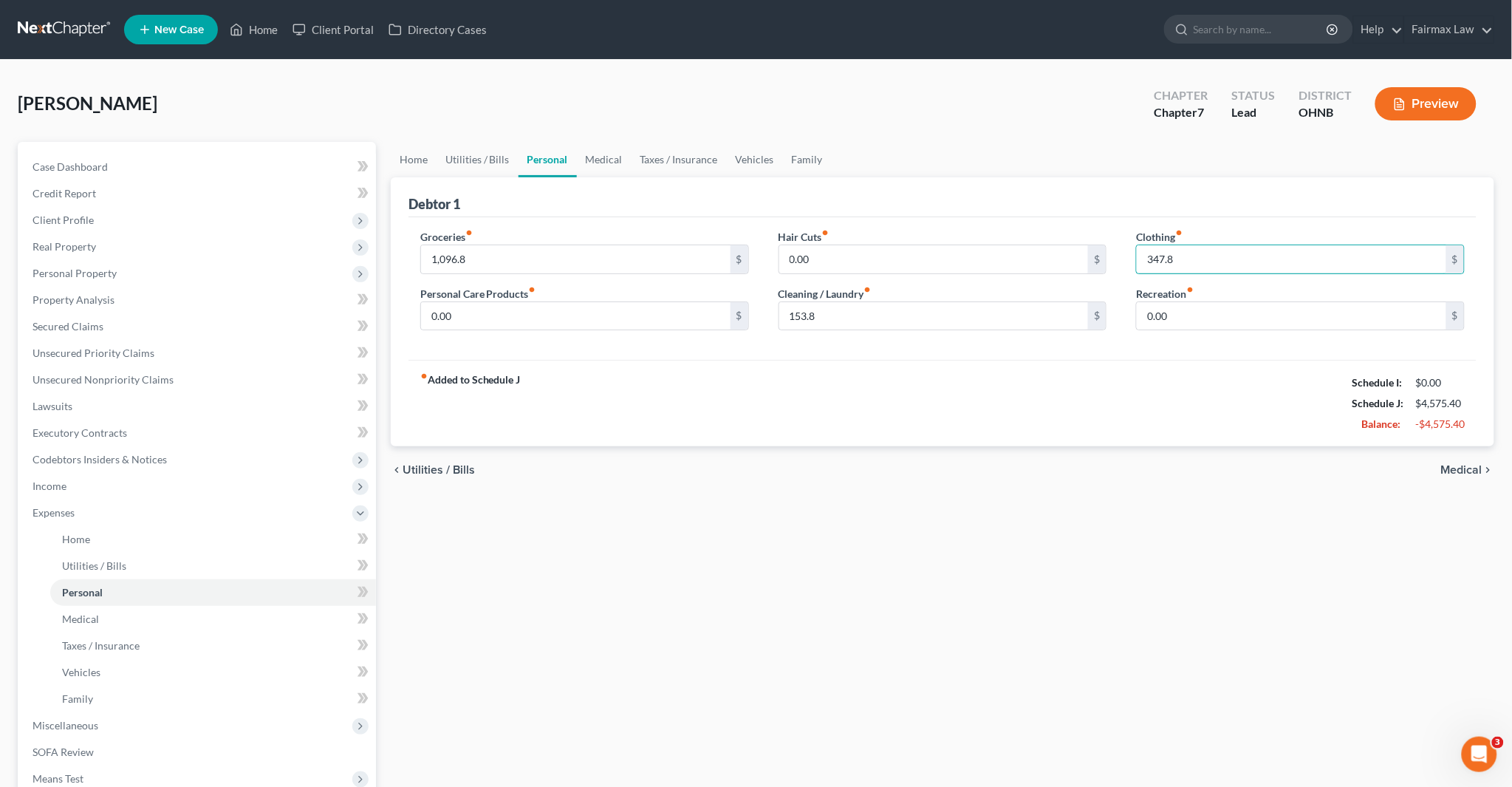
type input "347.8"
click at [494, 319] on input "0.00" at bounding box center [576, 316] width 310 height 28
paste input "164.8"
type input "164.8"
click at [1222, 315] on input "0.00" at bounding box center [1291, 316] width 310 height 28
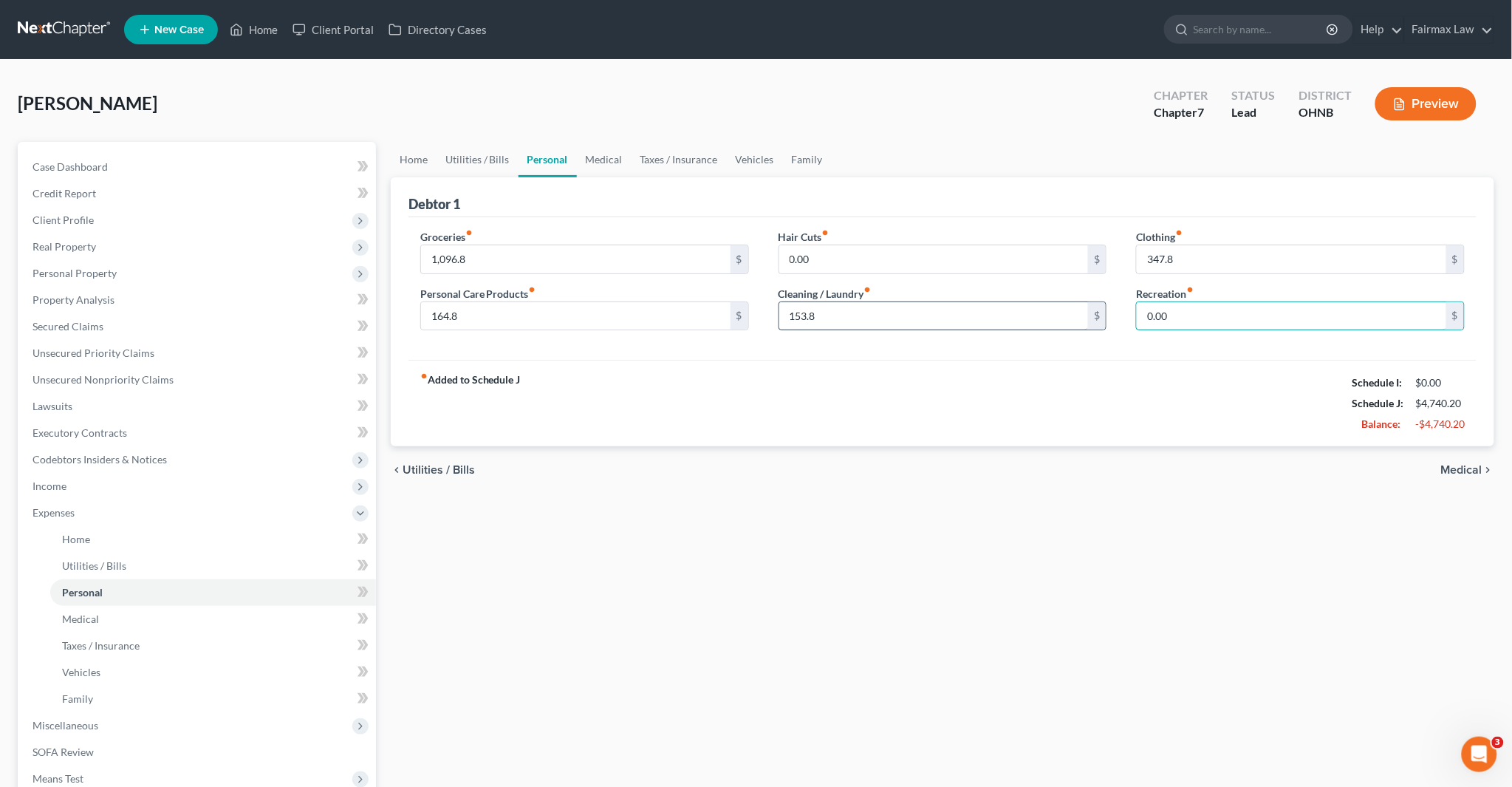
paste input "480.8"
type input "480.8"
click at [660, 158] on link "Taxes / Insurance" at bounding box center [679, 160] width 96 height 35
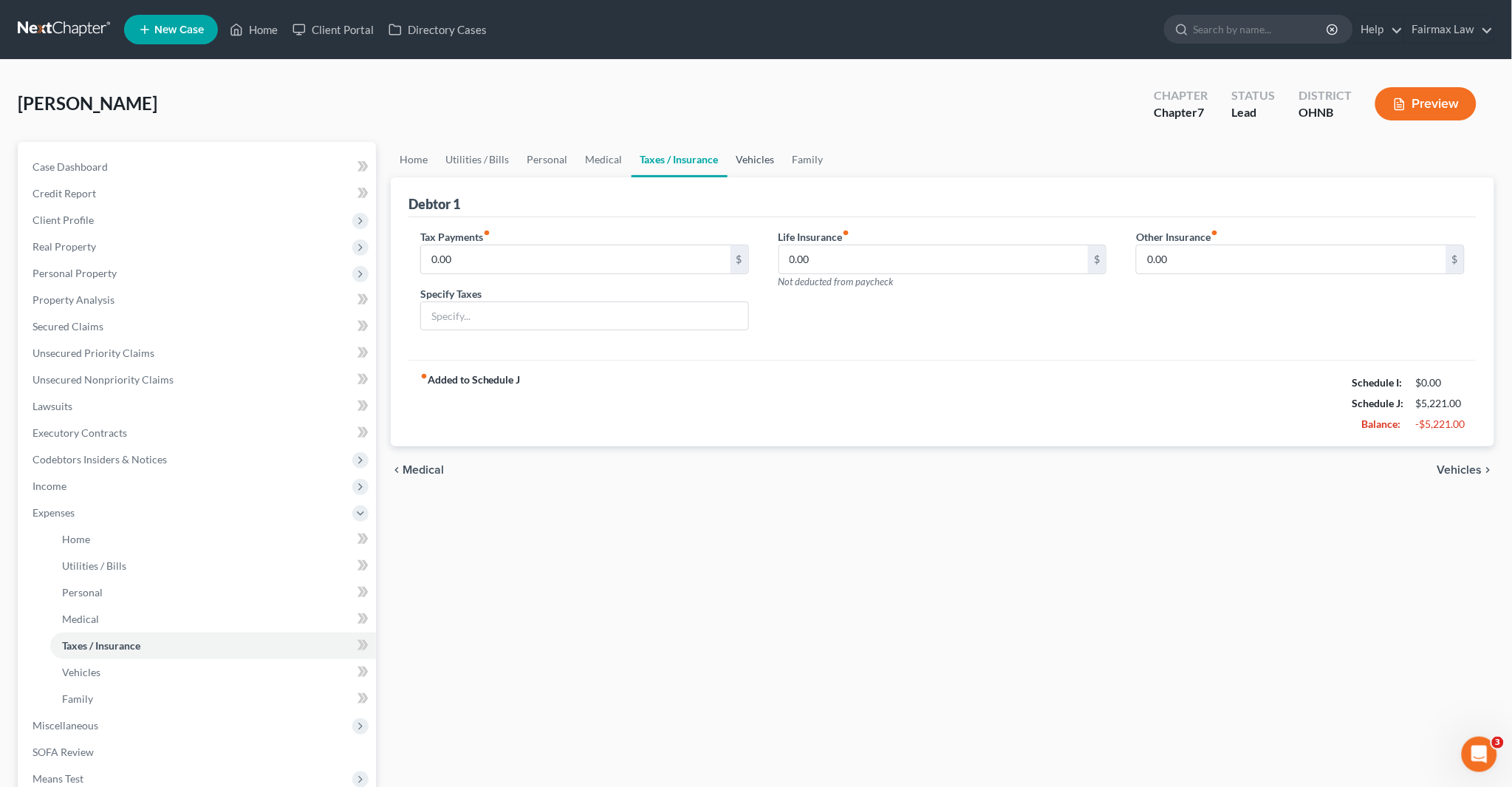
click at [748, 152] on link "Vehicles" at bounding box center [755, 160] width 56 height 35
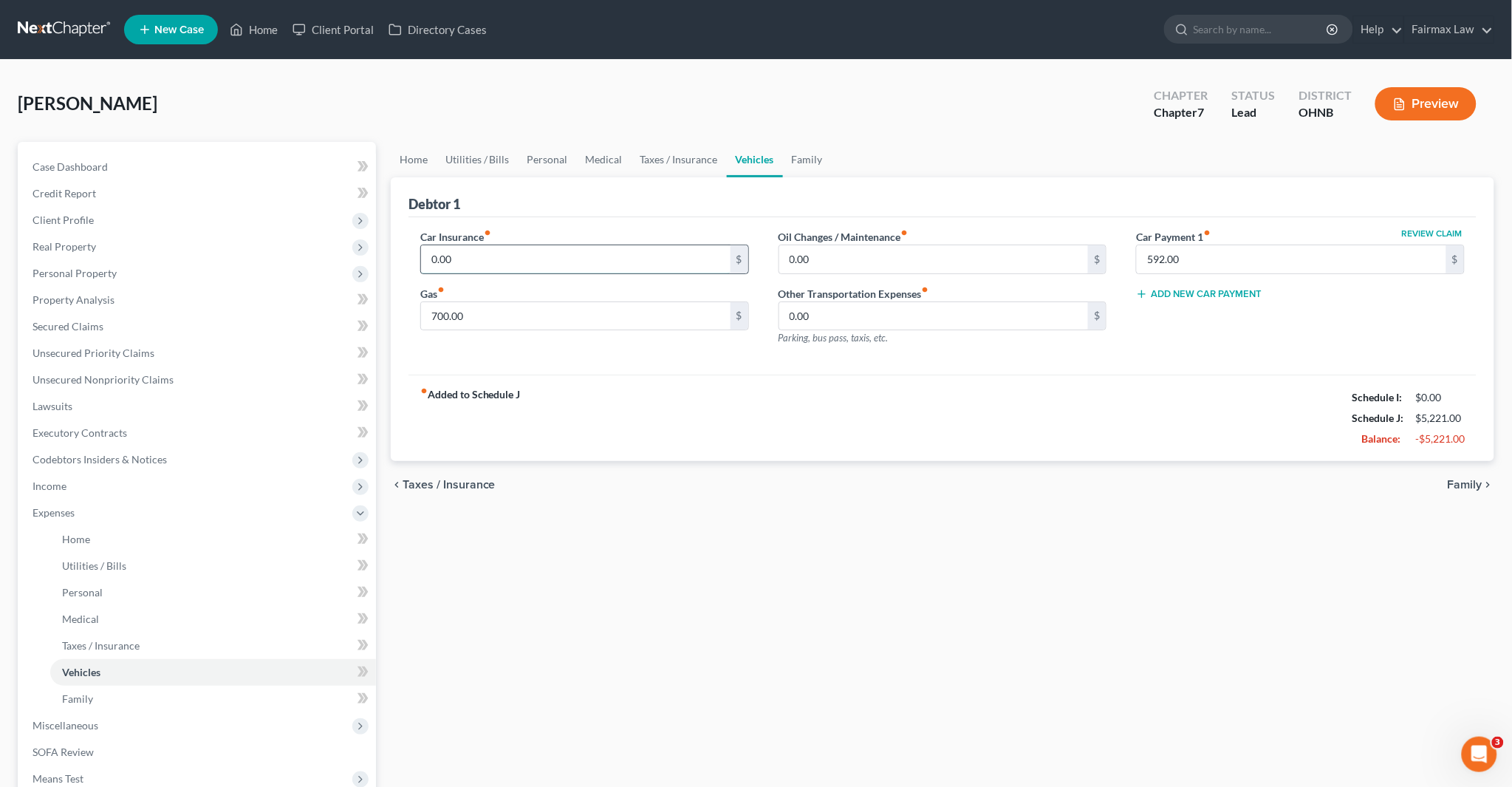
click at [496, 268] on input "0.00" at bounding box center [576, 259] width 310 height 28
type input "72"
click at [663, 155] on link "Taxes / Insurance" at bounding box center [679, 160] width 96 height 35
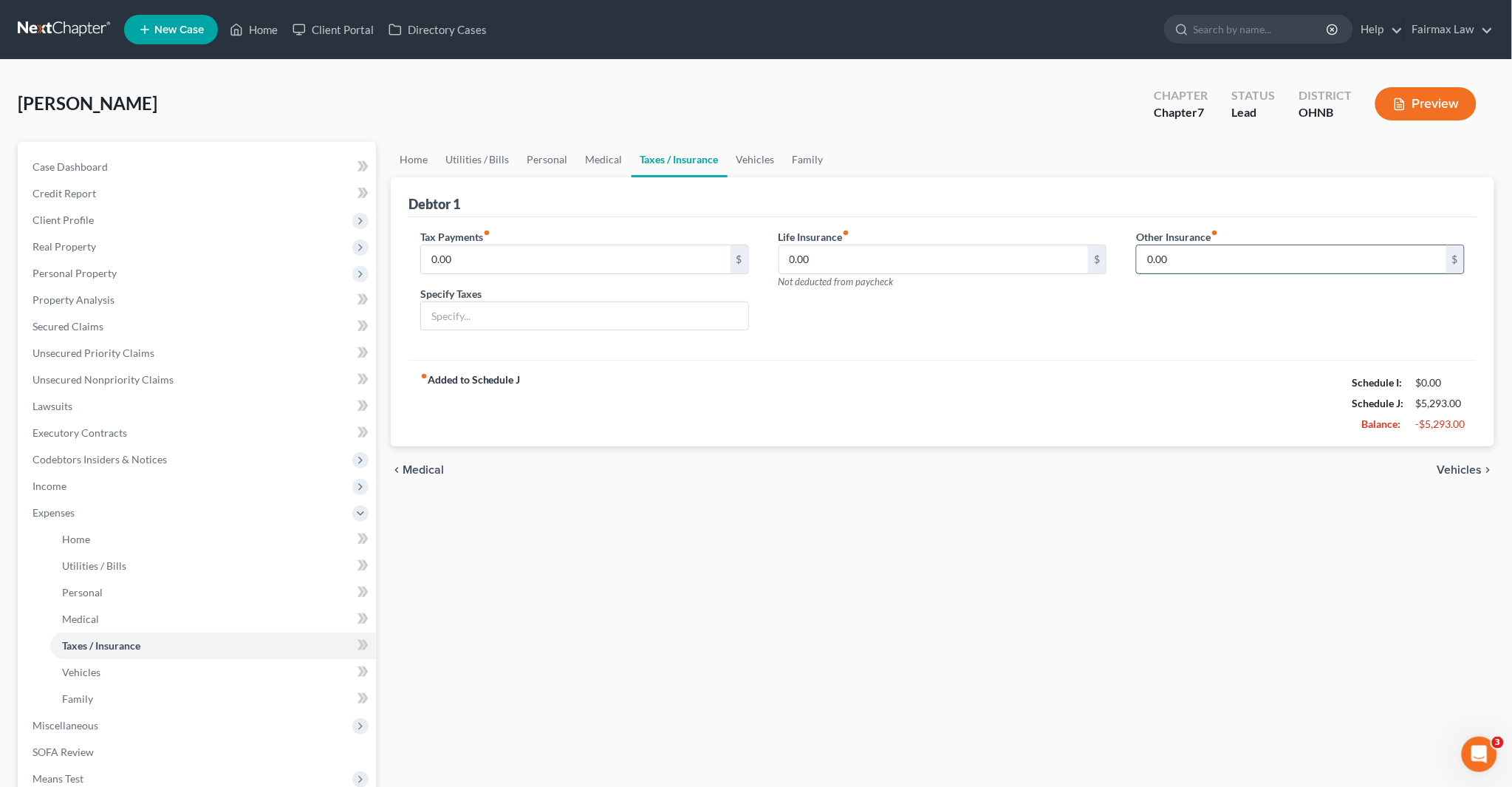
click at [1245, 250] on input "0.00" at bounding box center [1291, 259] width 310 height 28
type input "500"
click at [1221, 297] on input "text" at bounding box center [1300, 301] width 327 height 28
type input "Health Insurance"
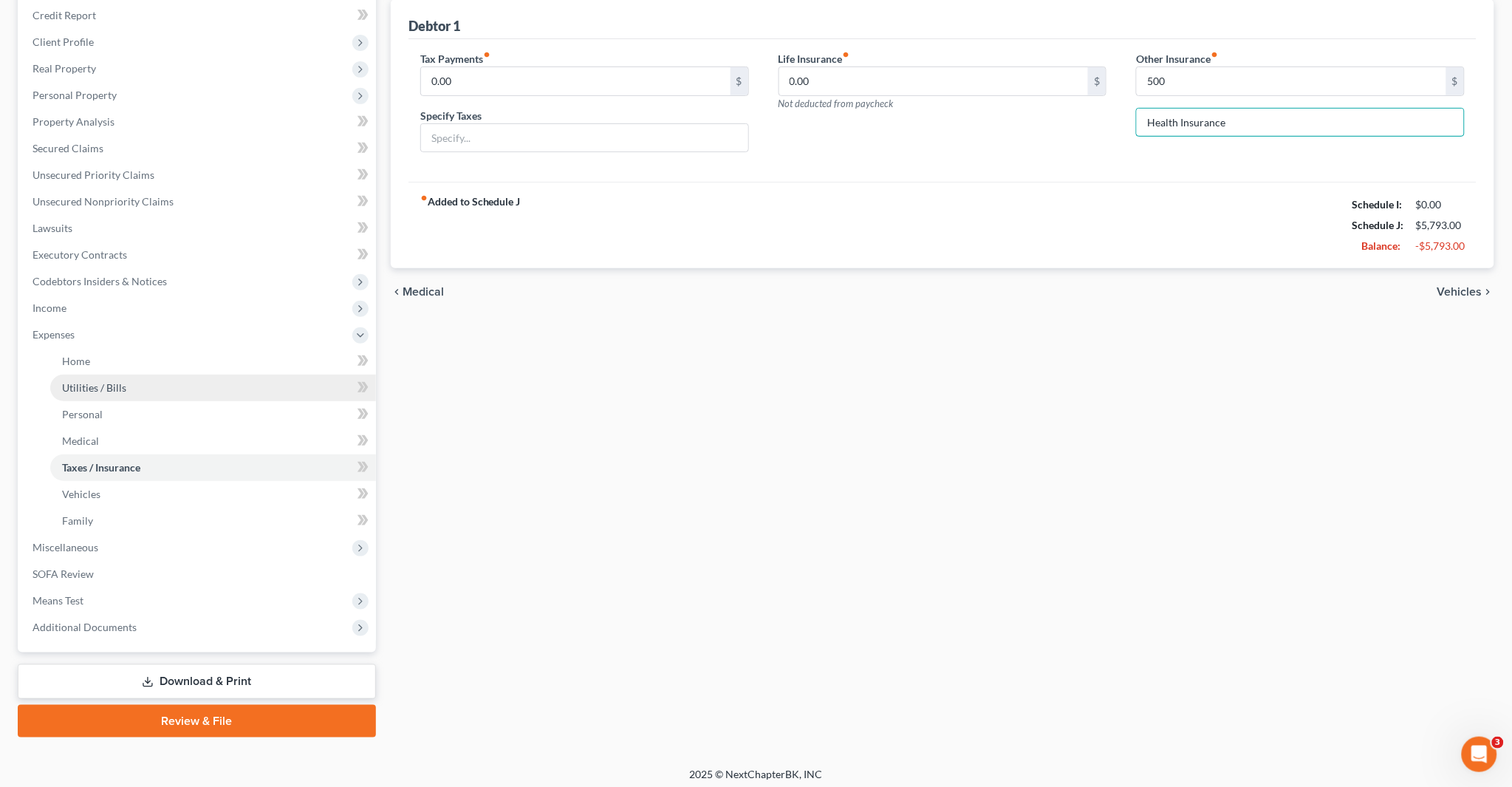
scroll to position [183, 0]
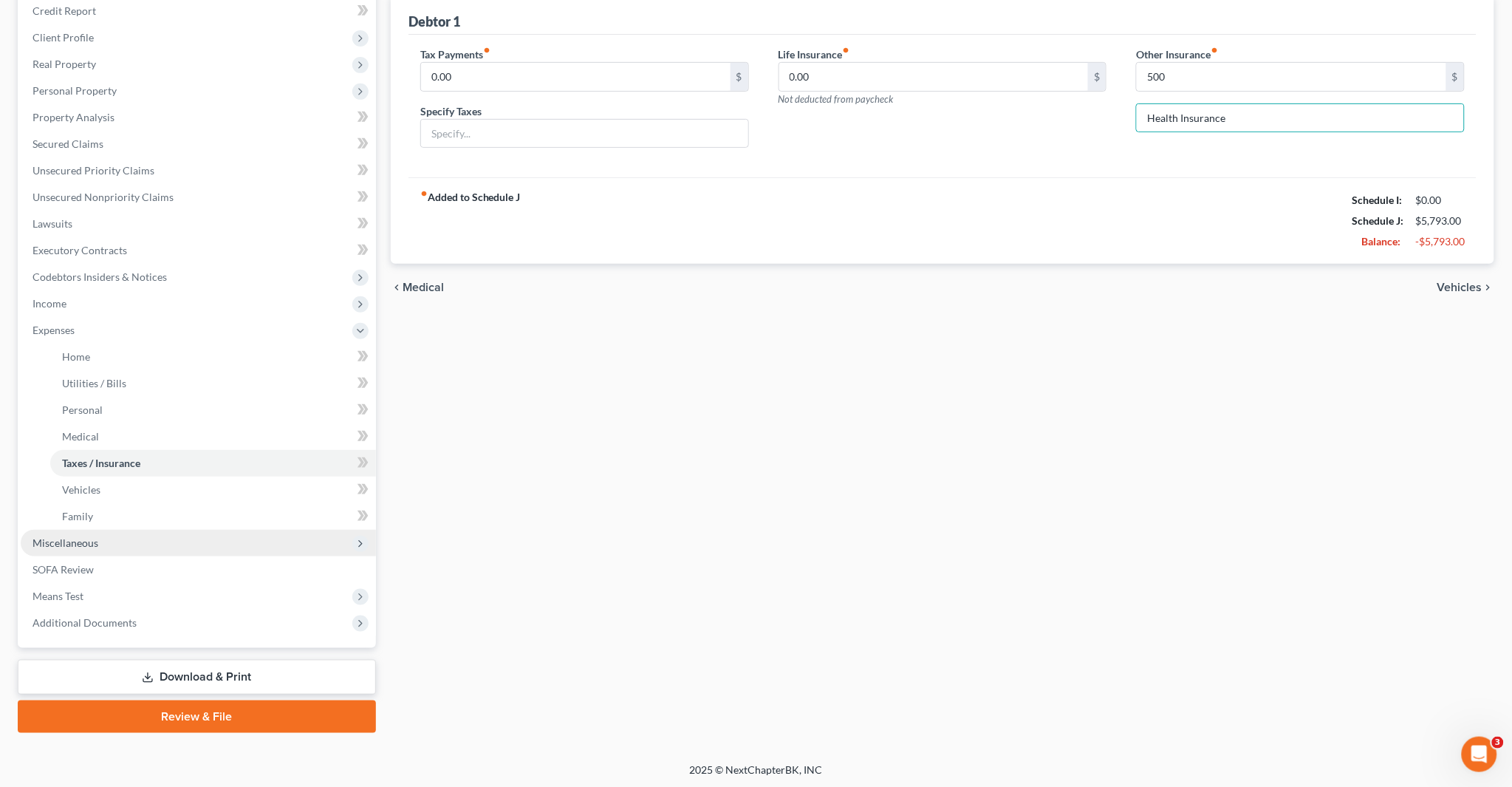
click at [91, 551] on span "Miscellaneous" at bounding box center [198, 543] width 355 height 27
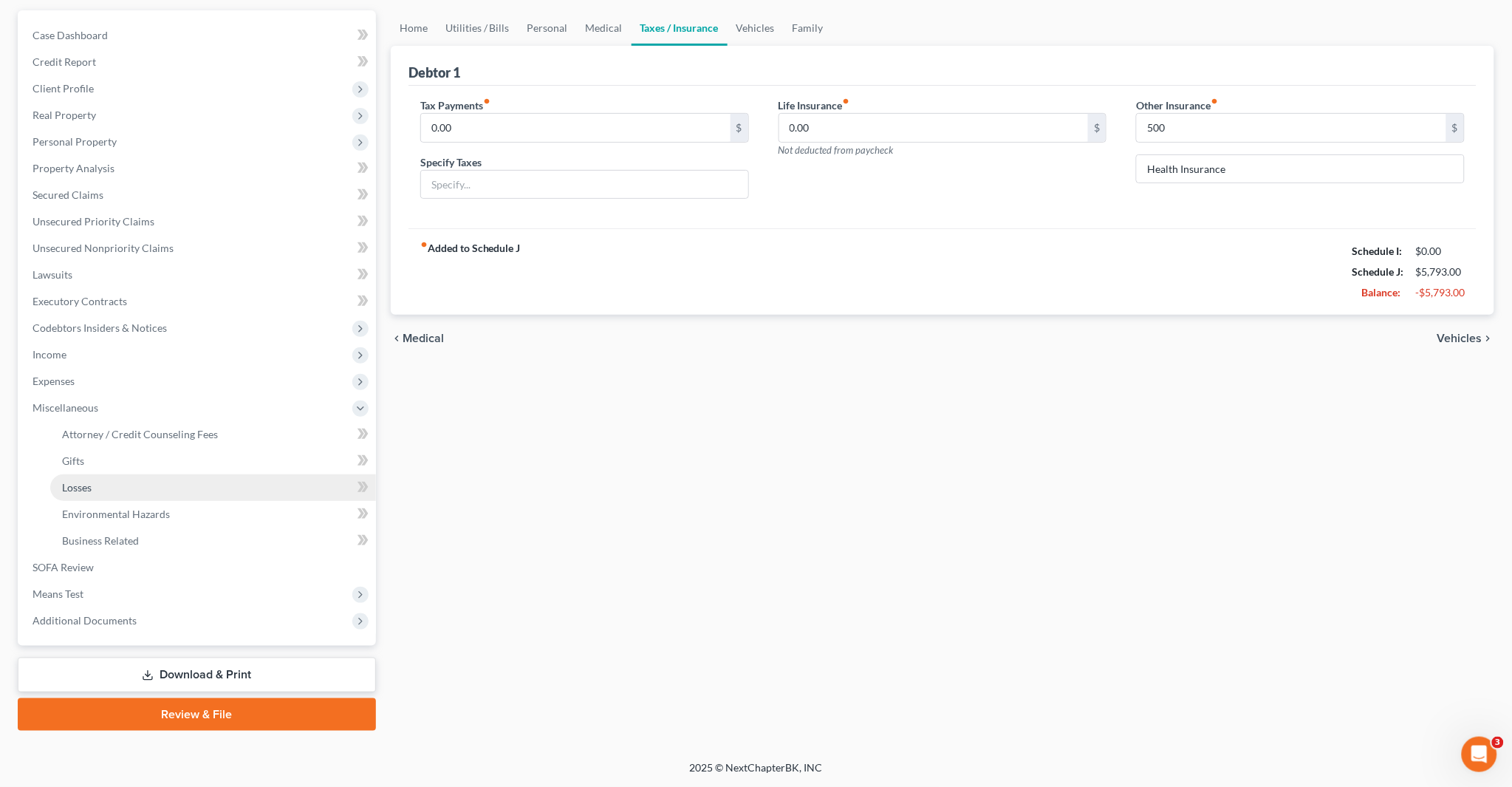
scroll to position [129, 0]
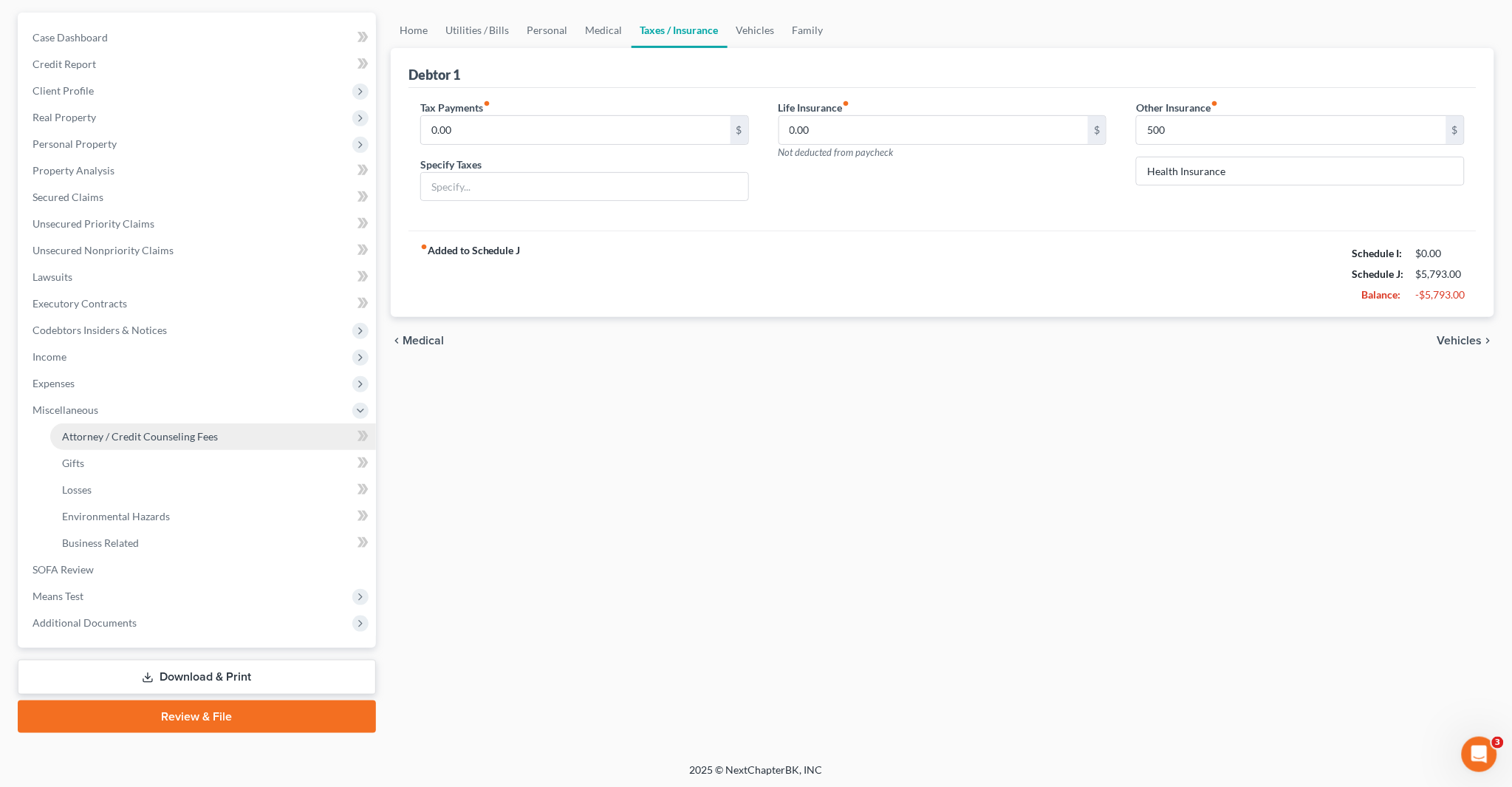
click at [202, 437] on span "Attorney / Credit Counseling Fees" at bounding box center [140, 436] width 156 height 12
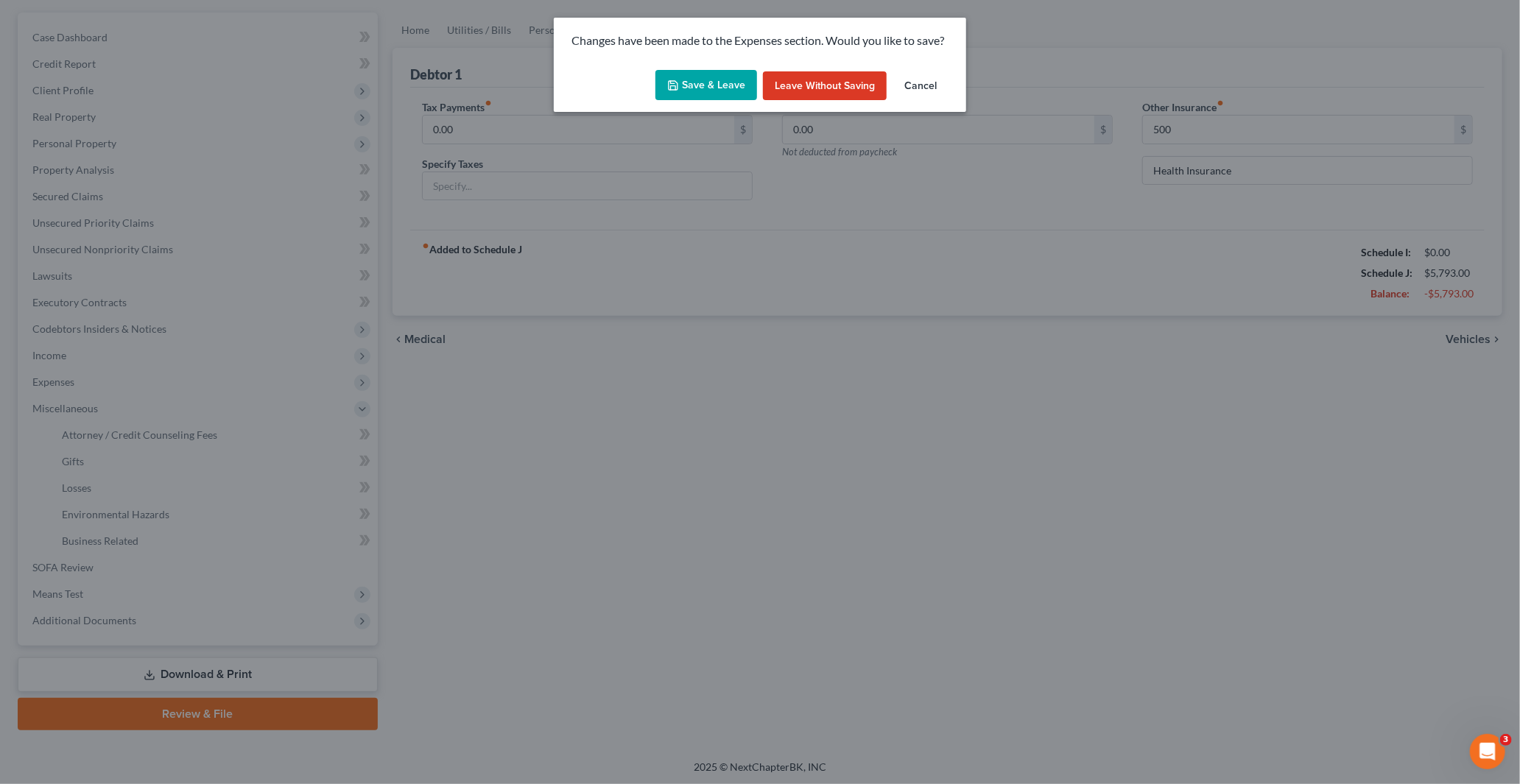
click at [713, 84] on button "Save & Leave" at bounding box center [706, 85] width 101 height 31
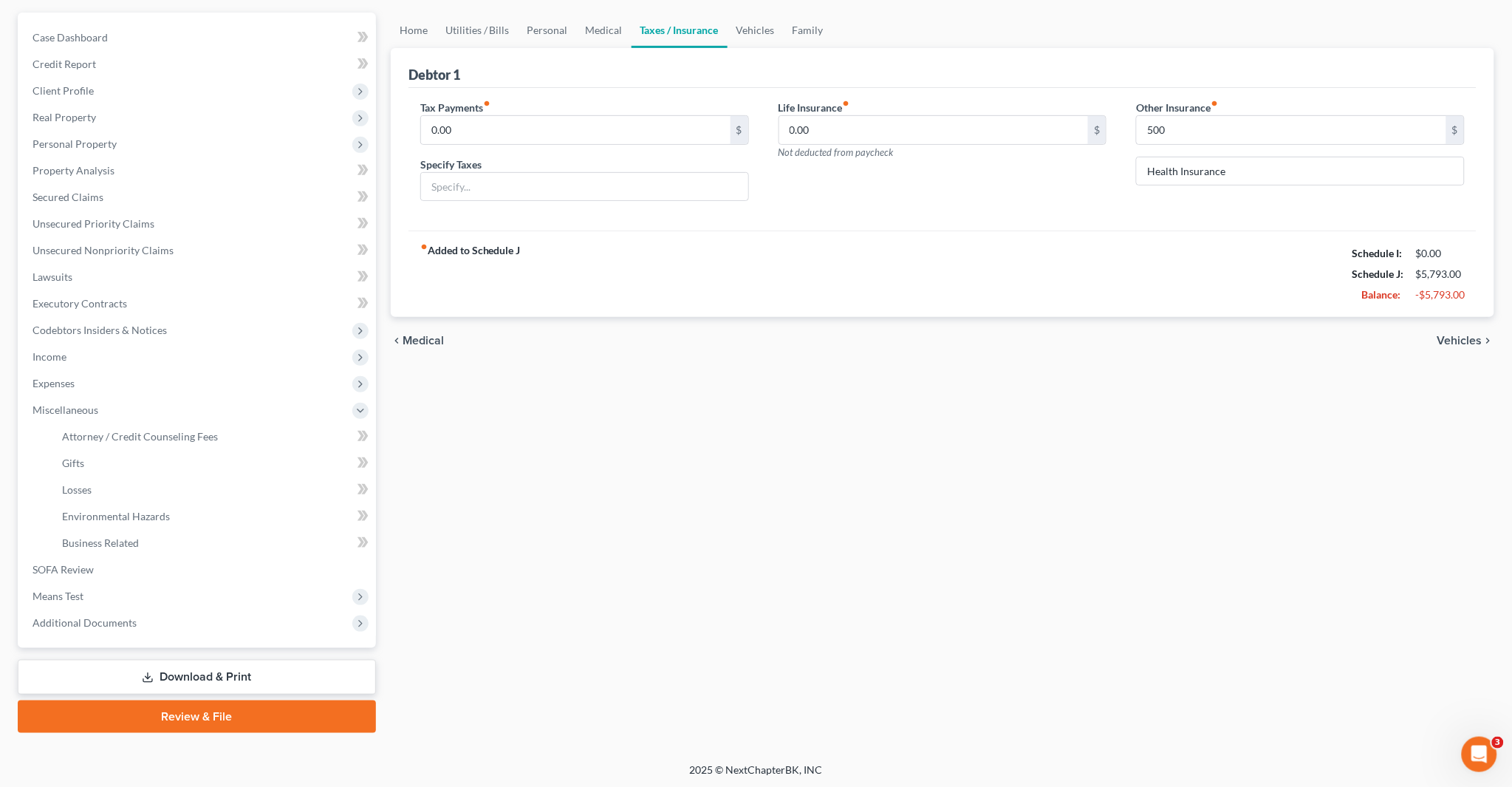
type input "500.00"
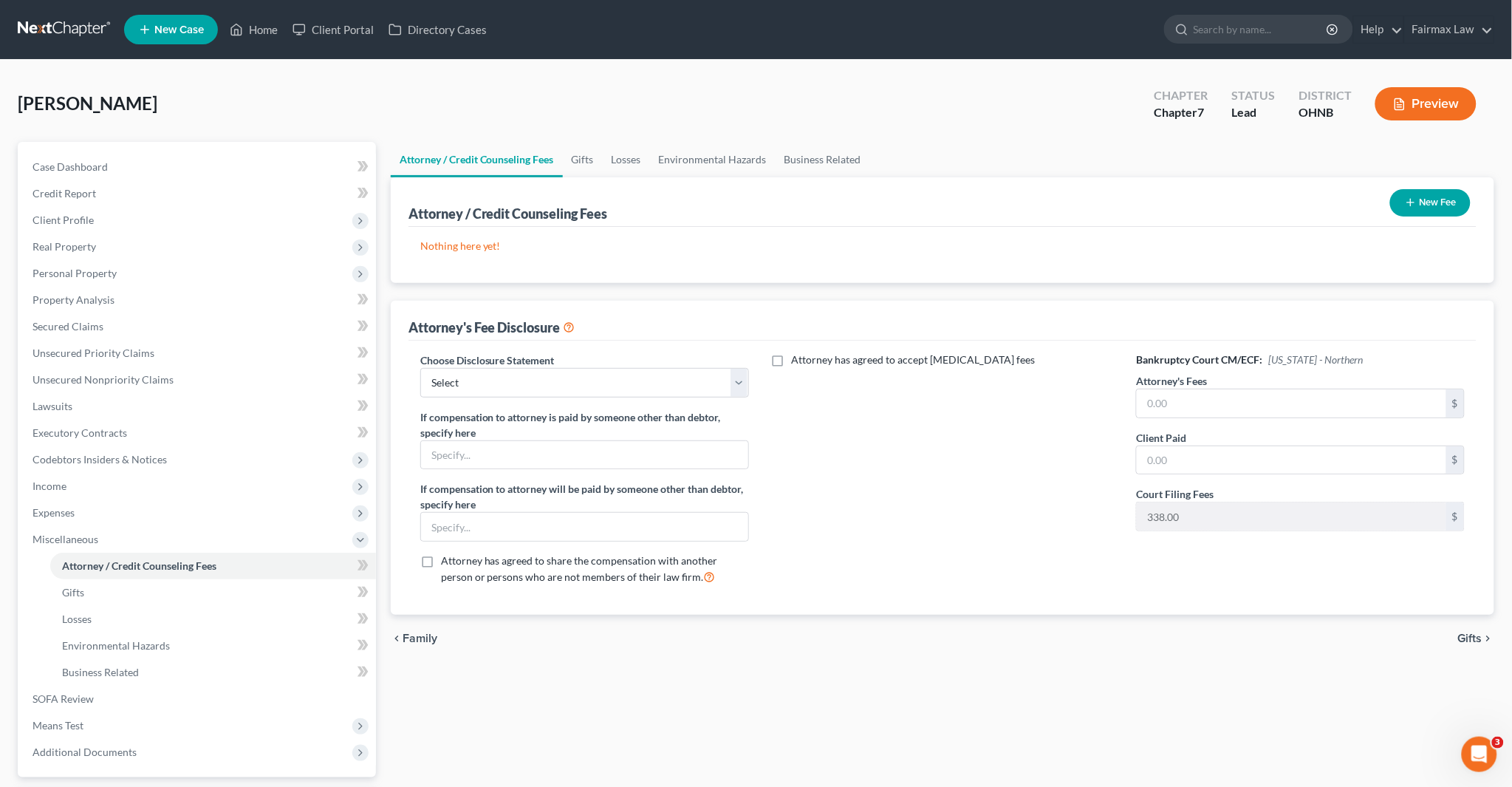
click at [1429, 197] on button "New Fee" at bounding box center [1430, 203] width 80 height 28
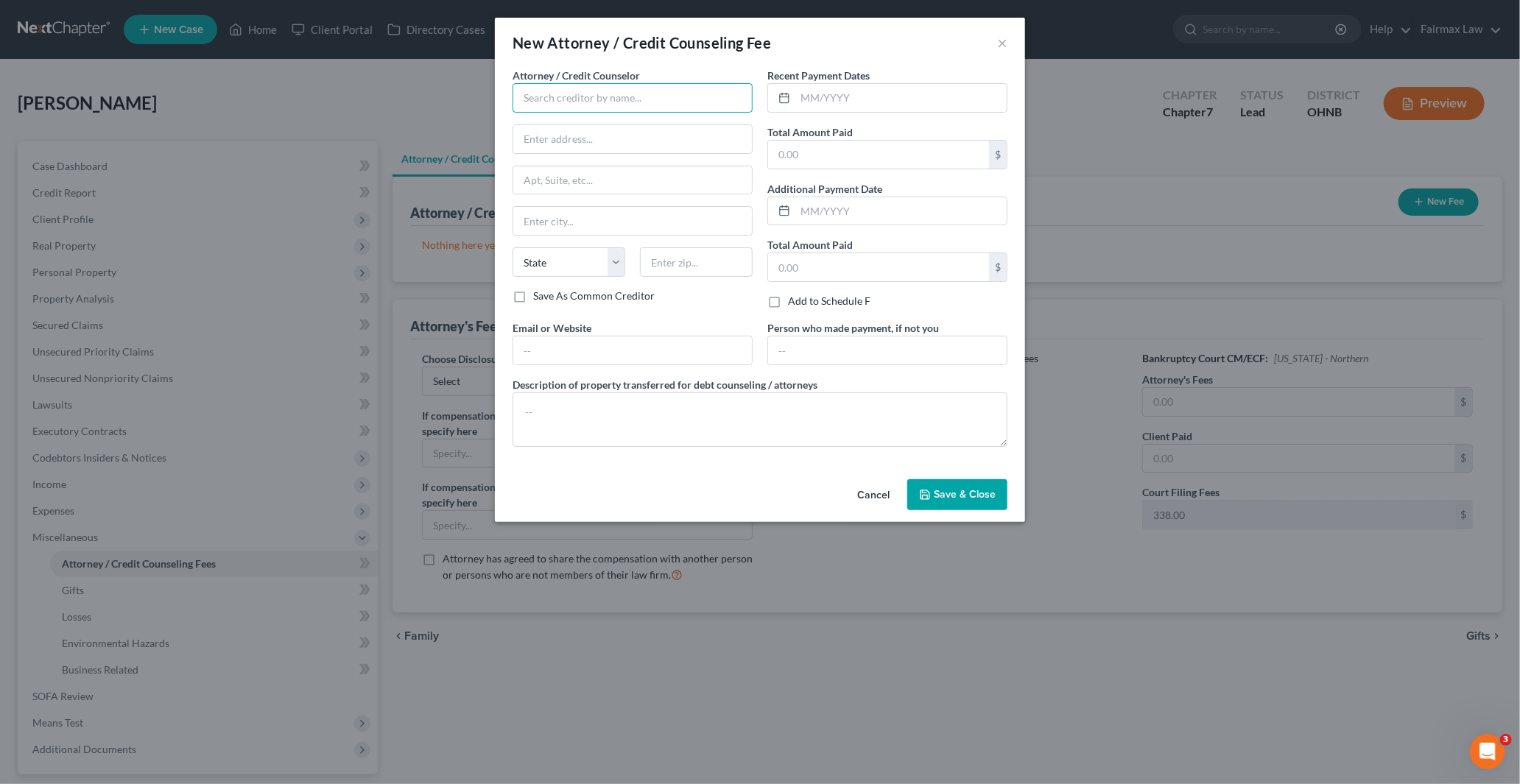
click at [578, 99] on input "text" at bounding box center [632, 98] width 240 height 30
click at [614, 101] on input "text" at bounding box center [632, 98] width 240 height 30
click at [594, 146] on div "Summit Financial Education" at bounding box center [600, 146] width 153 height 14
type input "Summit Financial Education"
type input "Attn: Customer Service"
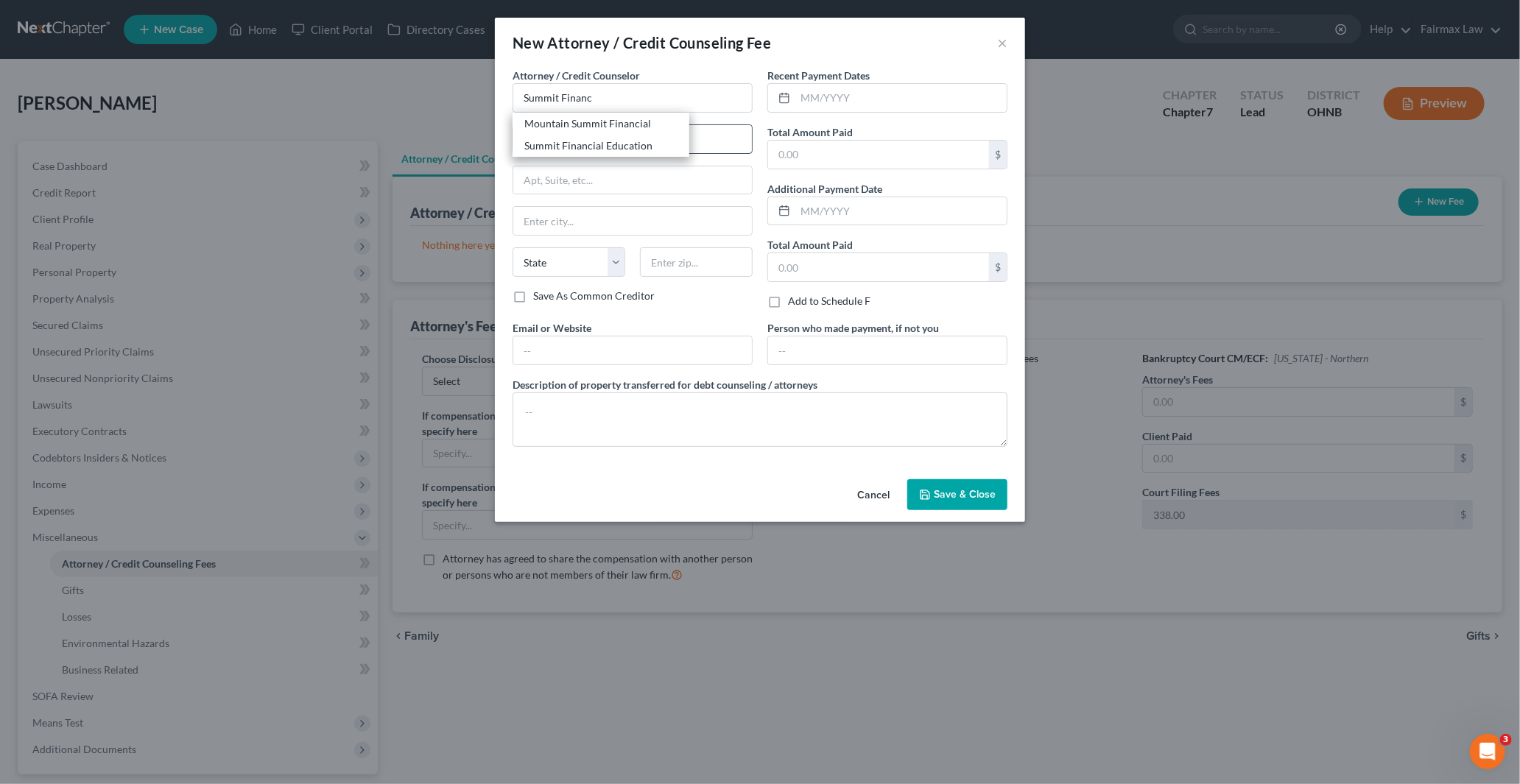
type input "4800 E Flower St"
type input "Tucson"
select select "3"
type input "85712"
click at [846, 92] on input "text" at bounding box center [901, 98] width 211 height 28
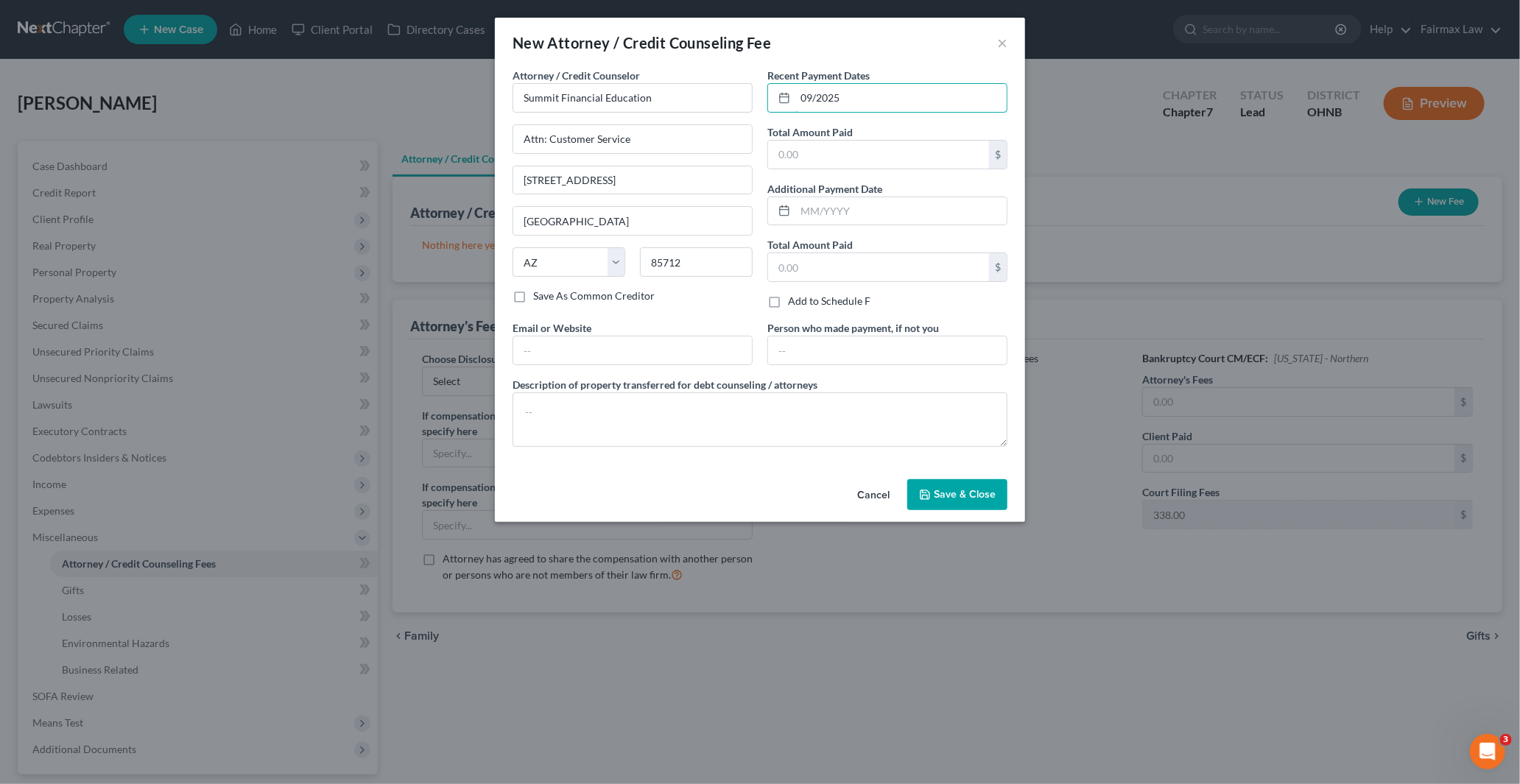
type input "09/2025"
drag, startPoint x: 810, startPoint y: 152, endPoint x: 808, endPoint y: 165, distance: 13.2
click at [810, 152] on input "text" at bounding box center [878, 155] width 221 height 28
paste input "14.95"
type input "14.95"
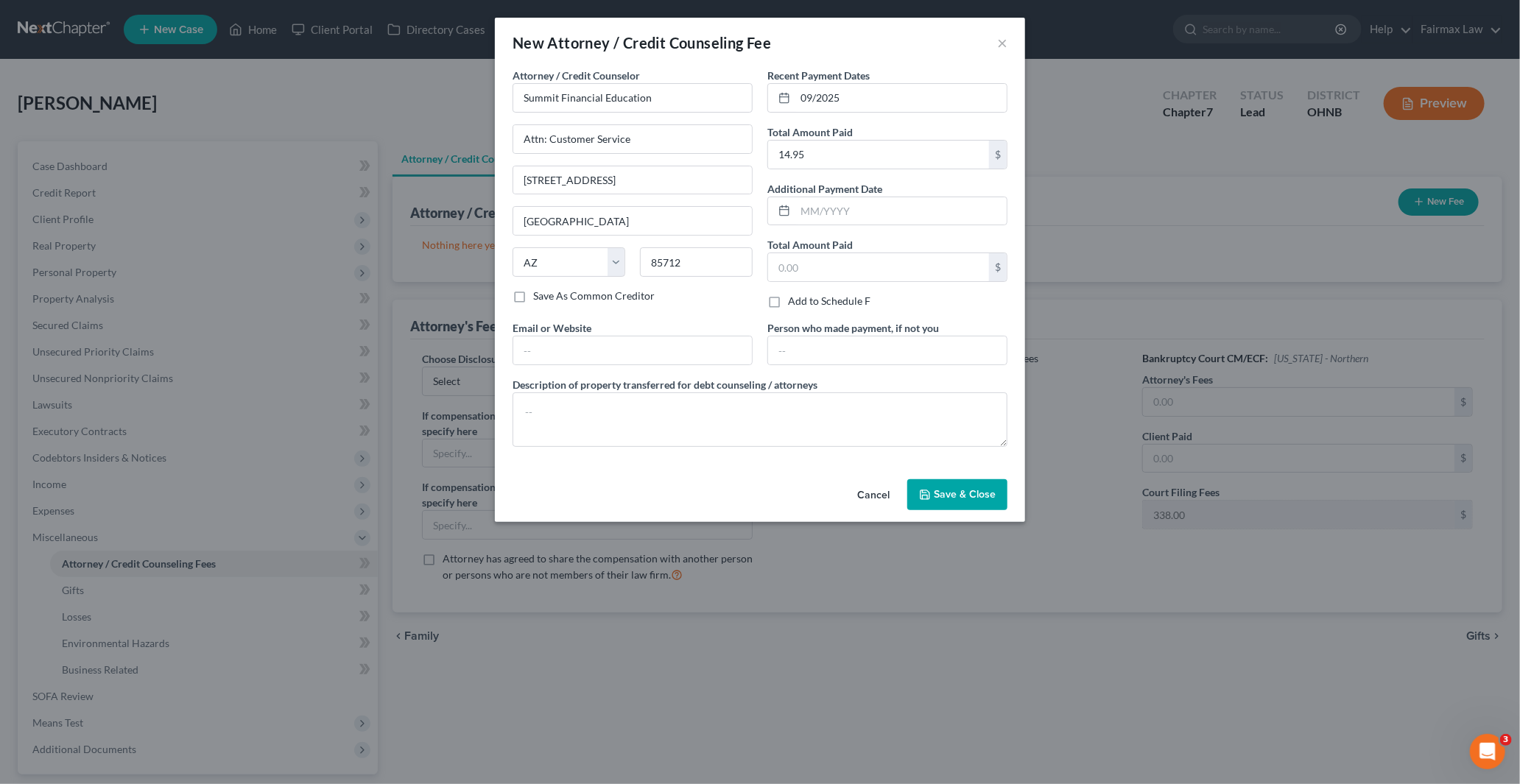
click at [982, 508] on button "Save & Close" at bounding box center [957, 494] width 100 height 31
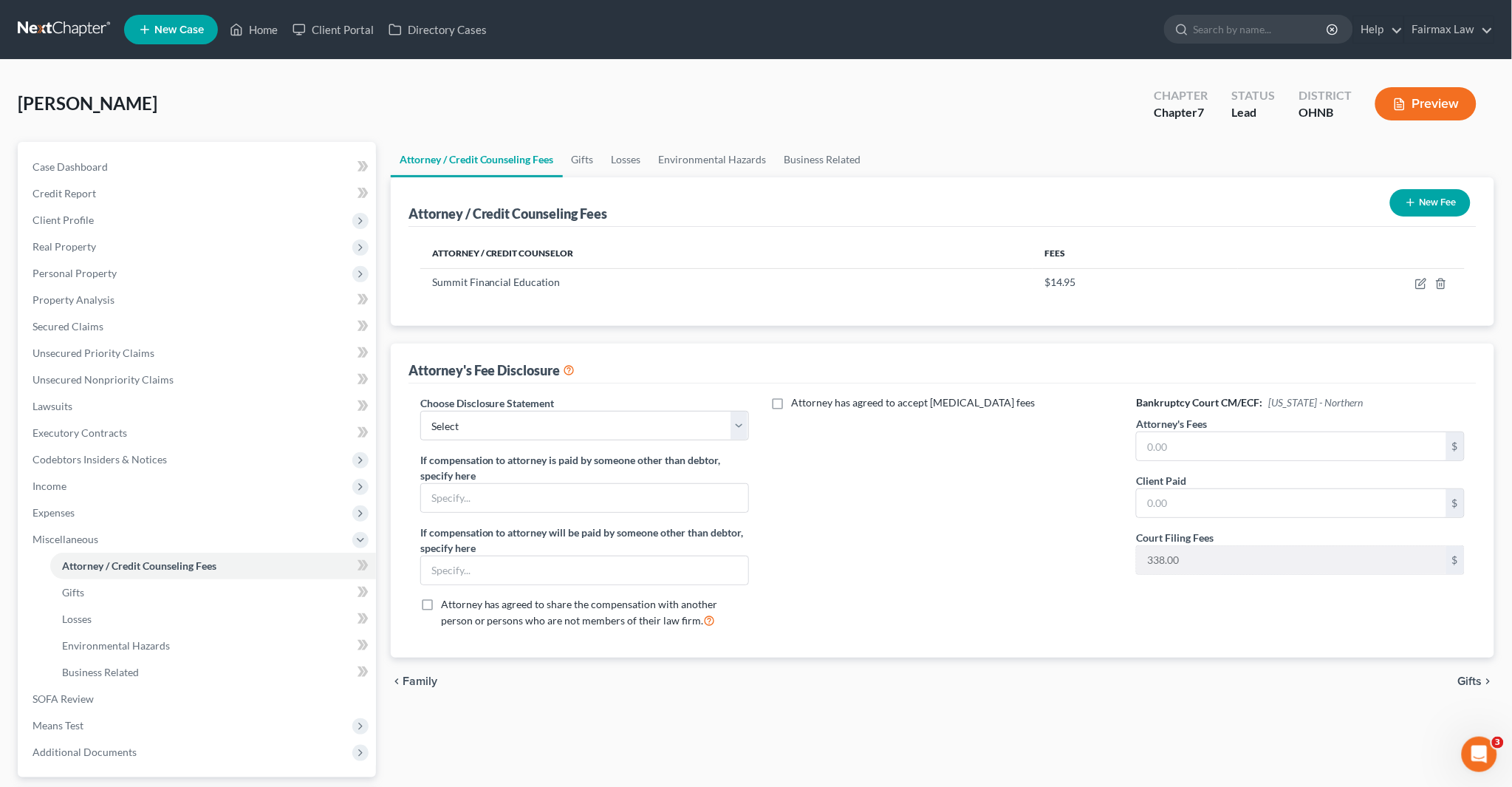
click at [1422, 200] on button "New Fee" at bounding box center [1430, 203] width 80 height 28
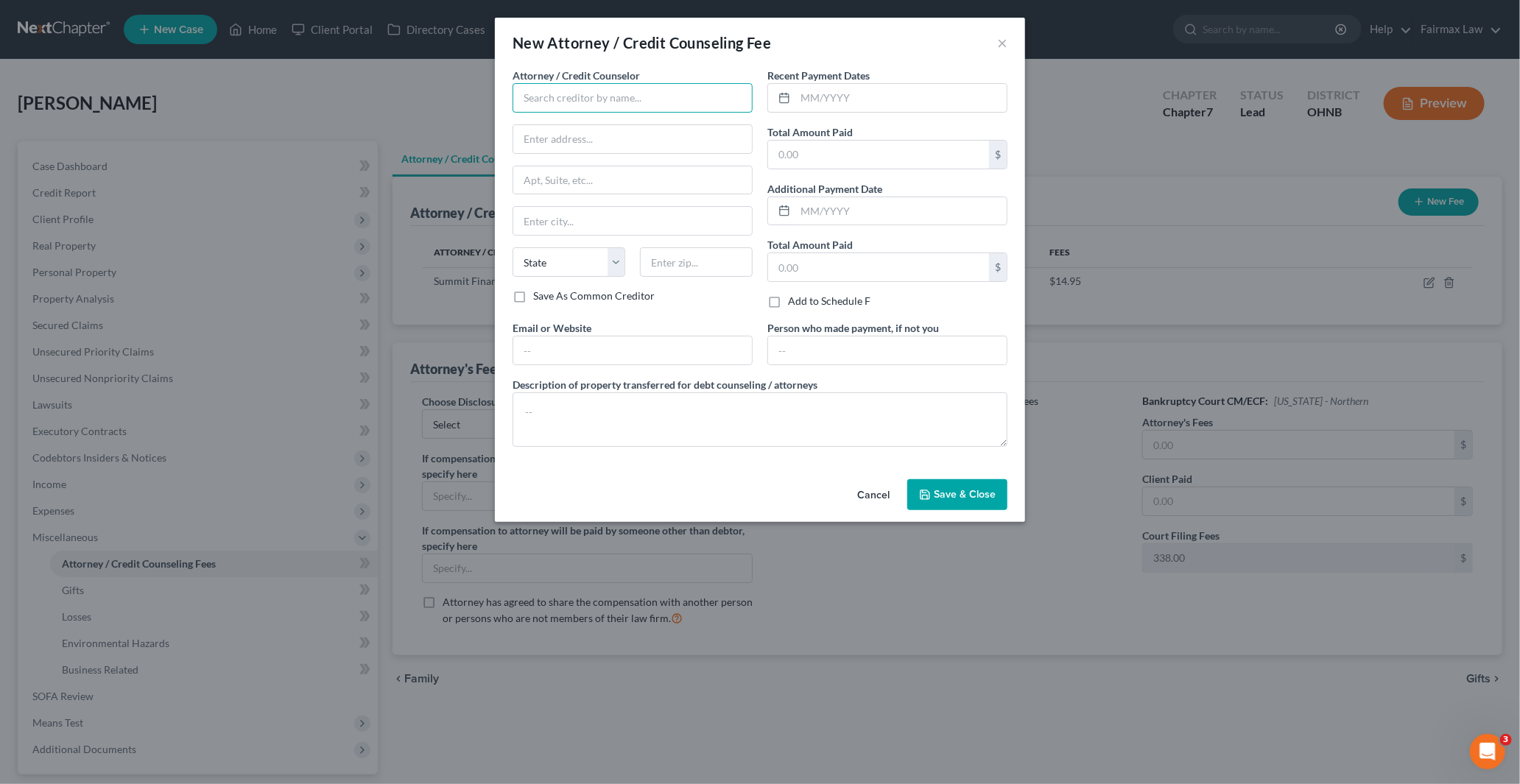
click at [621, 84] on input "text" at bounding box center [632, 98] width 240 height 30
click at [601, 100] on input "text" at bounding box center [632, 98] width 240 height 30
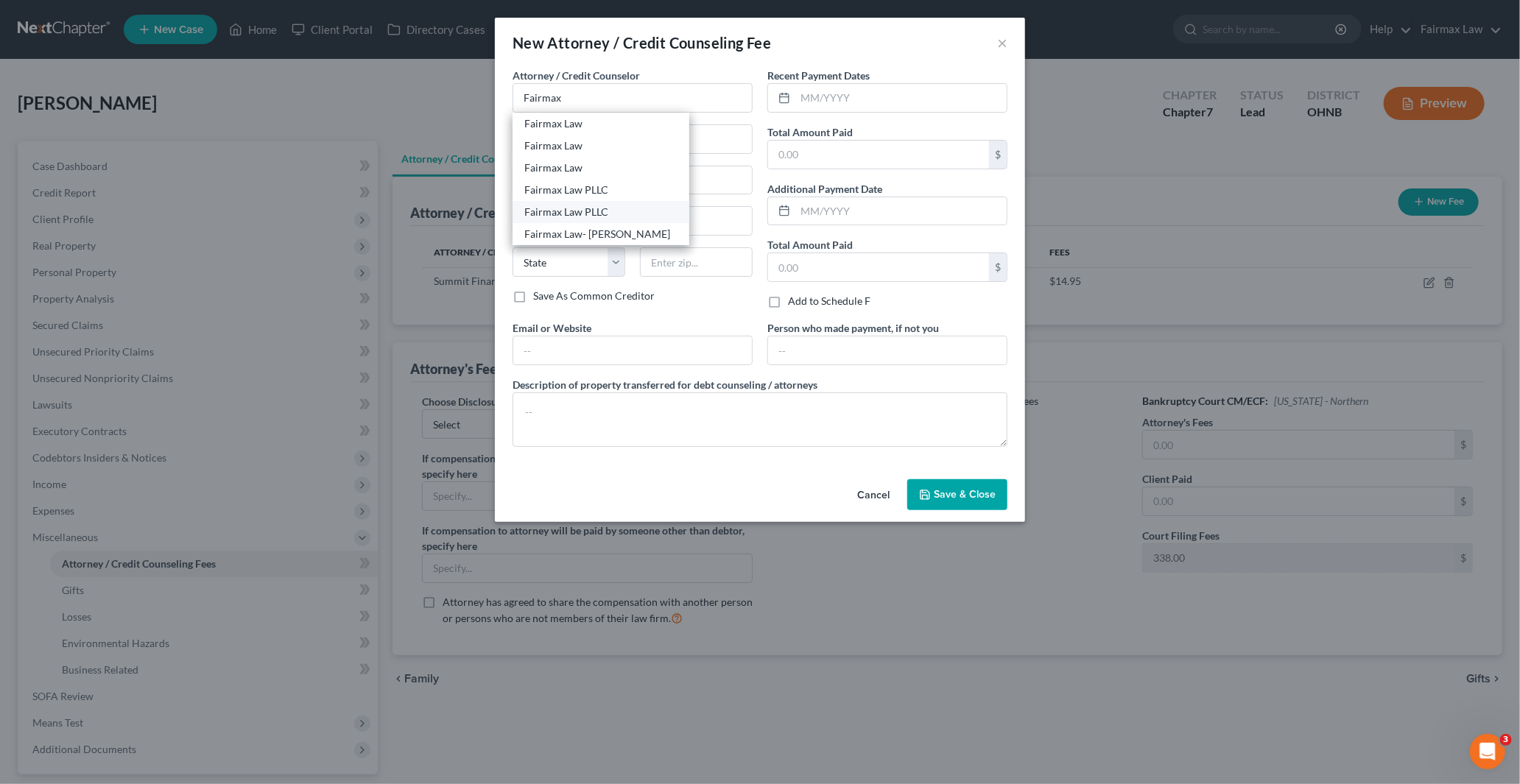
click at [571, 212] on div "Fairmax Law PLLC" at bounding box center [600, 212] width 153 height 14
type input "Fairmax Law PLLC"
type input "25639 Ford Rd"
type input "Suite 201"
type input "Dearborn Heights"
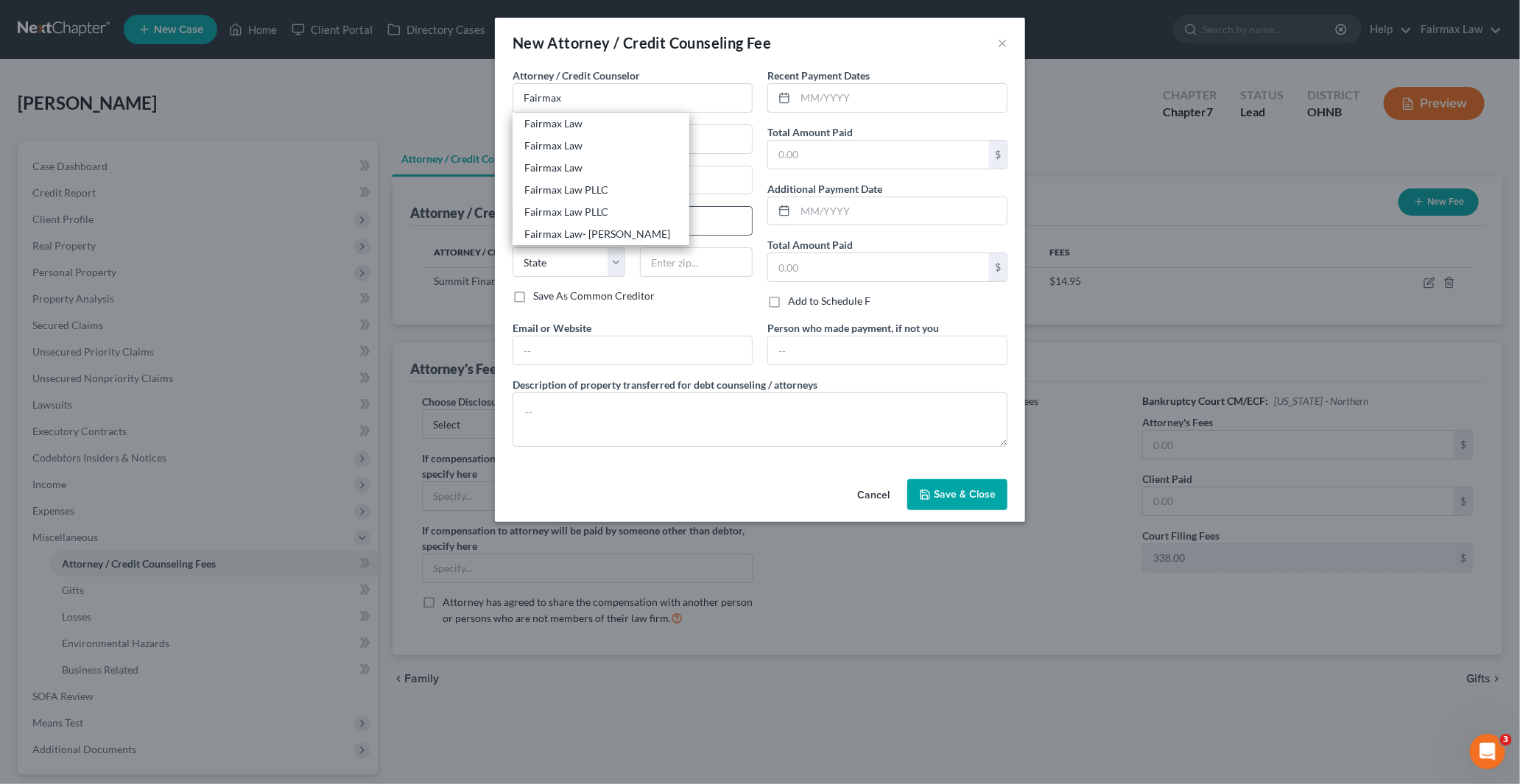
select select "23"
type input "48127"
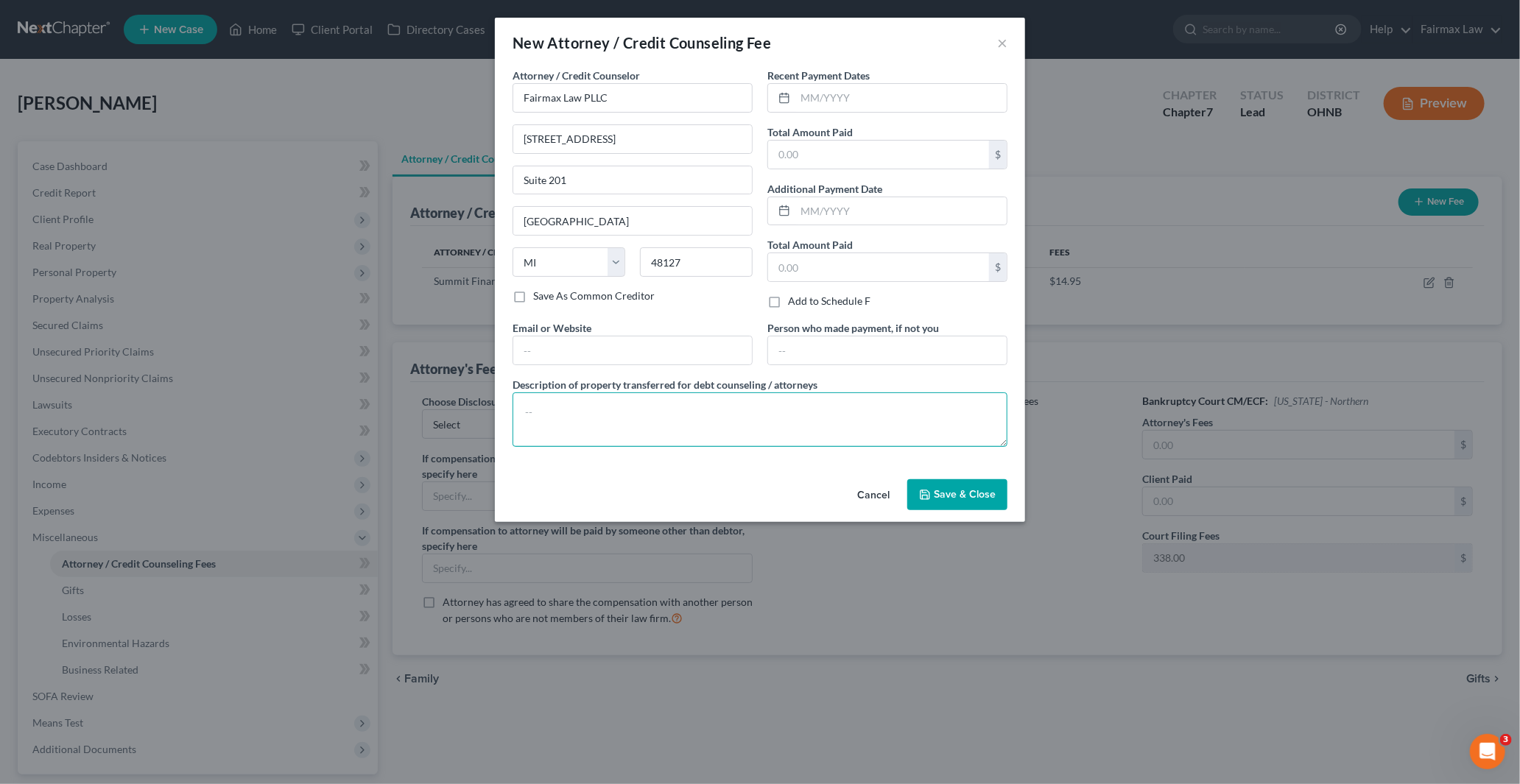
drag, startPoint x: 647, startPoint y: 421, endPoint x: 660, endPoint y: 412, distance: 15.8
click at [647, 421] on textarea at bounding box center [760, 420] width 494 height 55
paste textarea "Due to the debtor’s limited monthly budget surplus, they are unable to reasonab…"
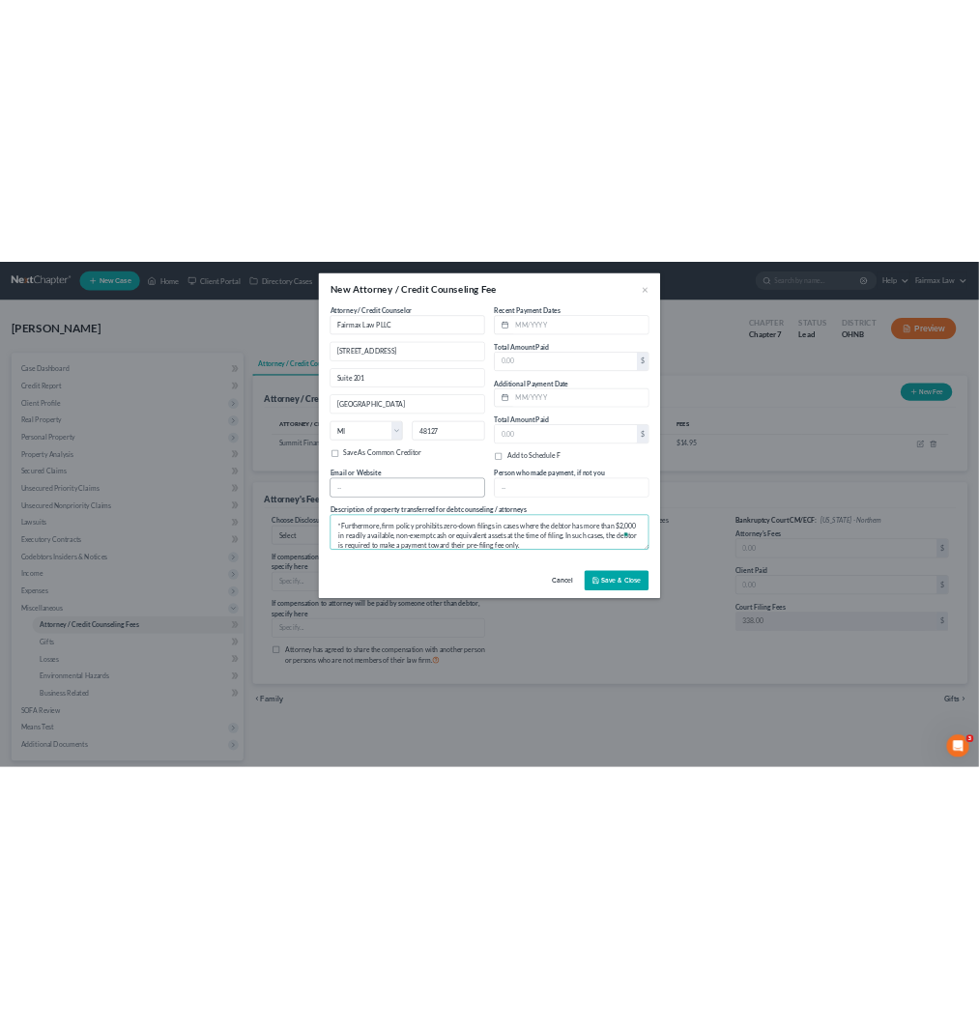
scroll to position [126, 0]
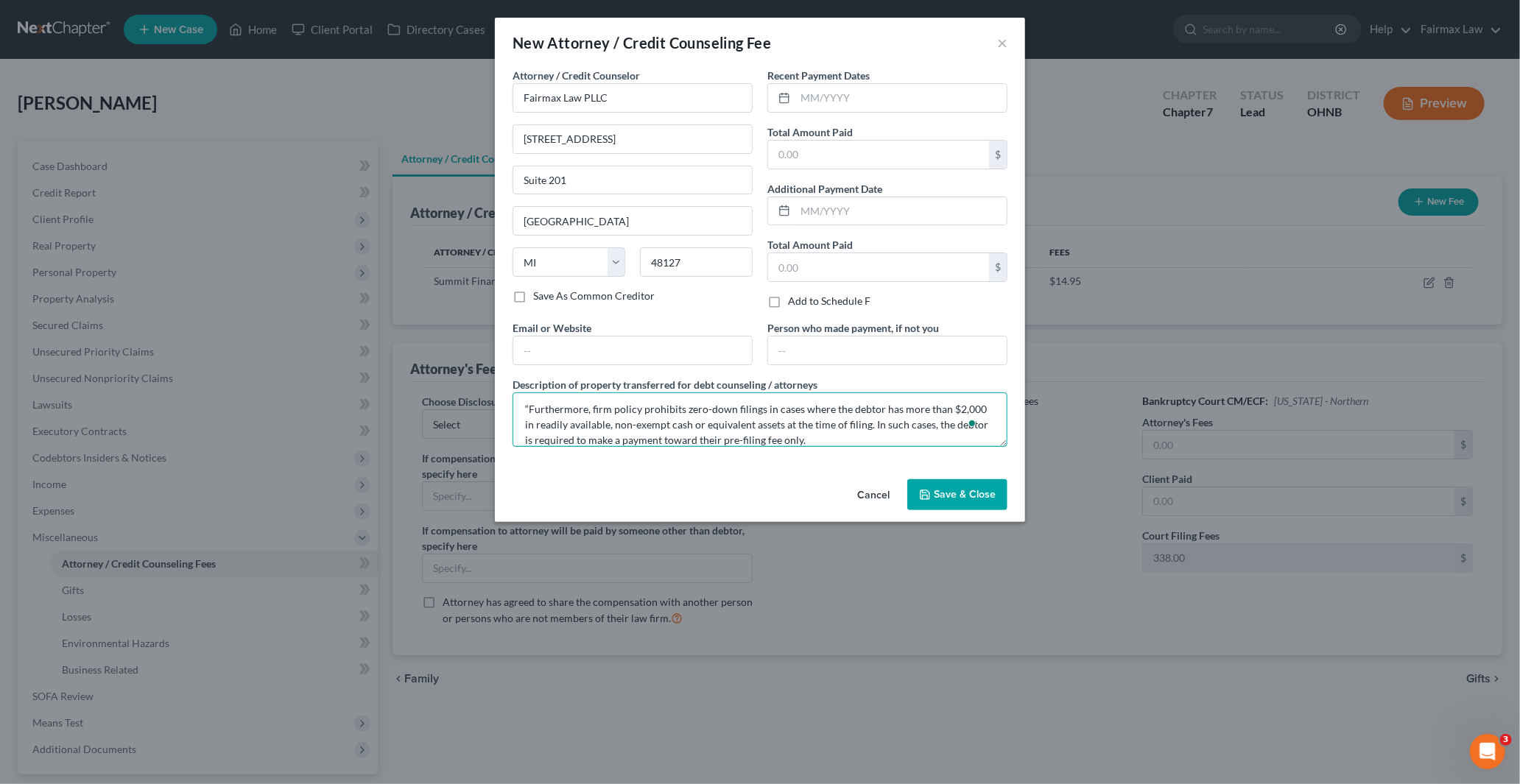
type textarea "Due to the debtor’s limited monthly budget surplus, they are unable to reasonab…"
click at [968, 491] on span "Save & Close" at bounding box center [965, 494] width 62 height 12
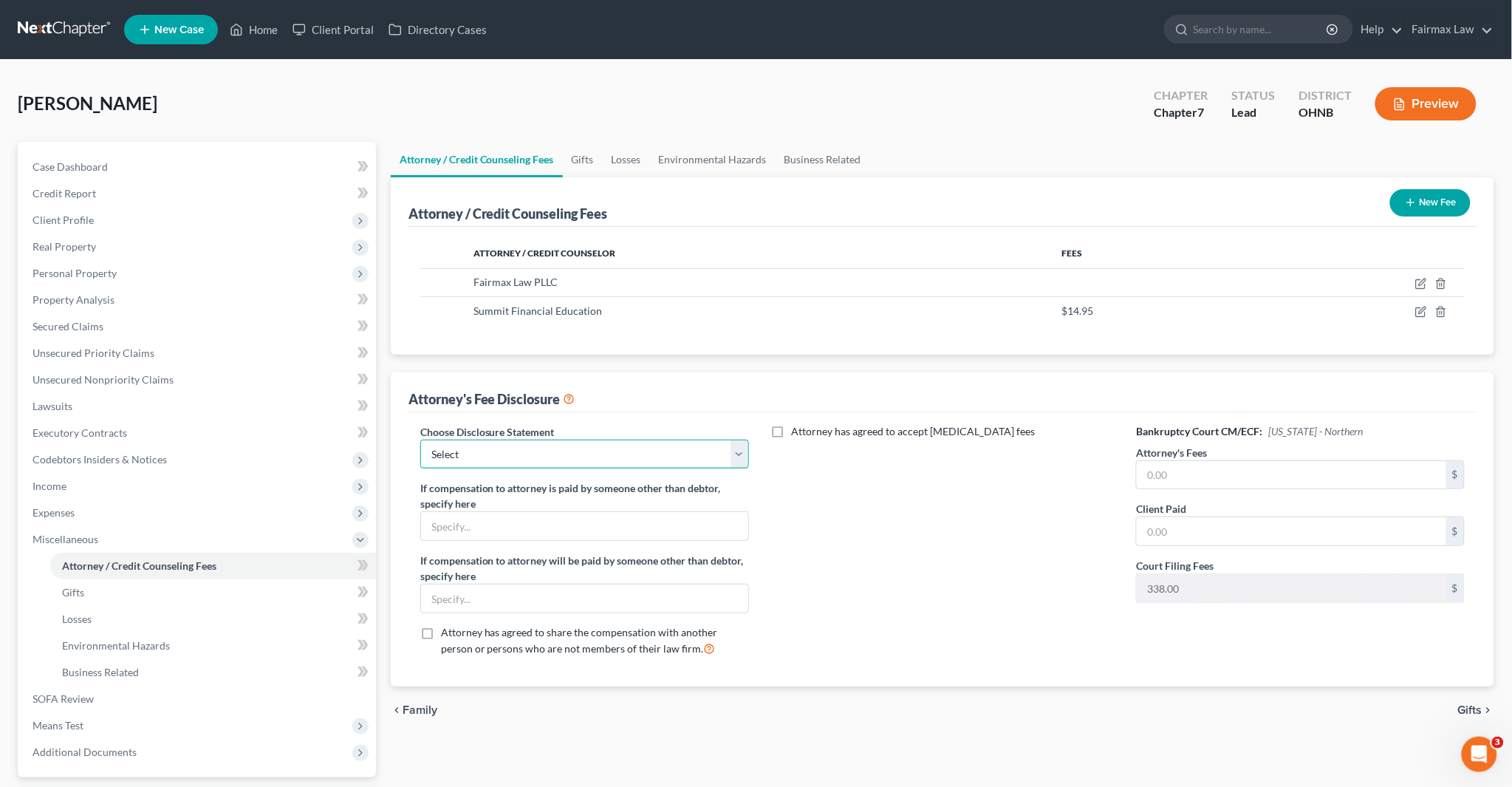
click at [557, 458] on select "Select WDMI - Chapter 13 - Disclosure of Attorney Compensation OHNB & MIWB Disc…" at bounding box center [585, 454] width 329 height 30
select select "1"
click at [420, 440] on select "Select WDMI - Chapter 13 - Disclosure of Attorney Compensation OHNB & MIWB Disc…" at bounding box center [585, 454] width 329 height 30
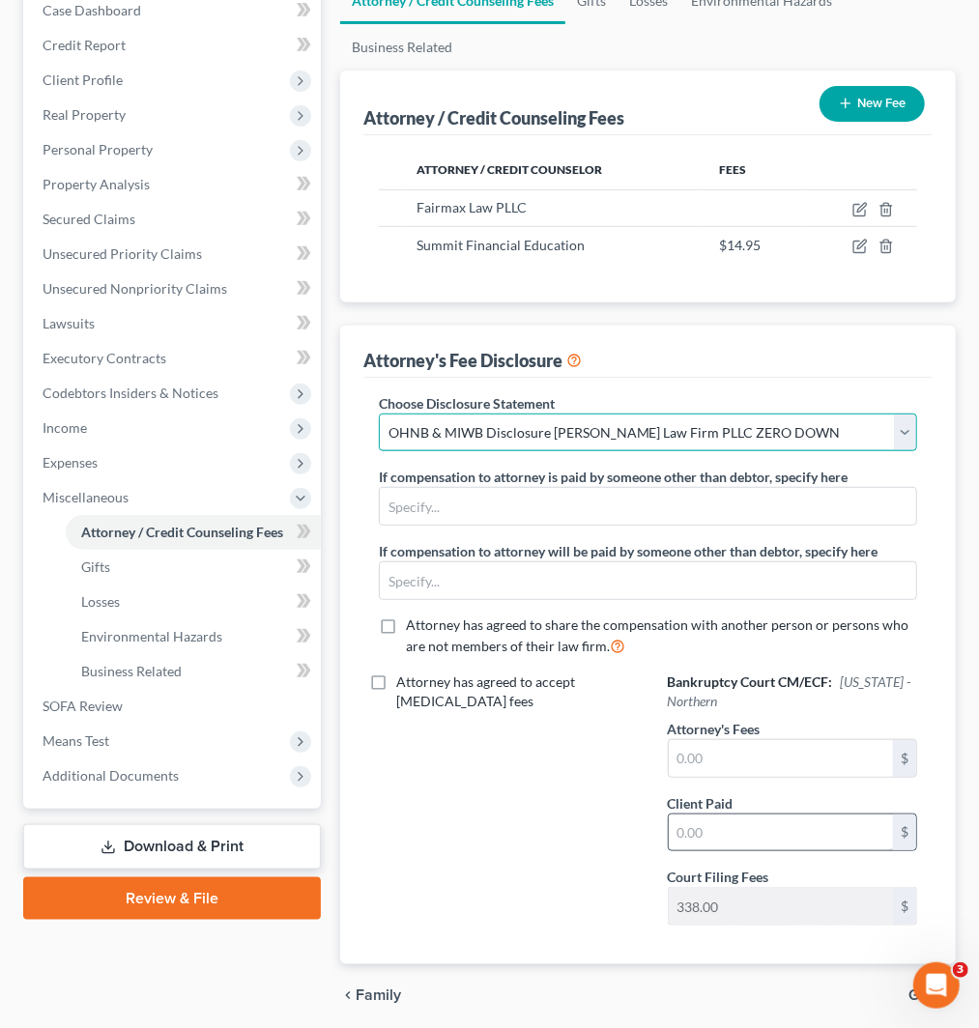
scroll to position [314, 0]
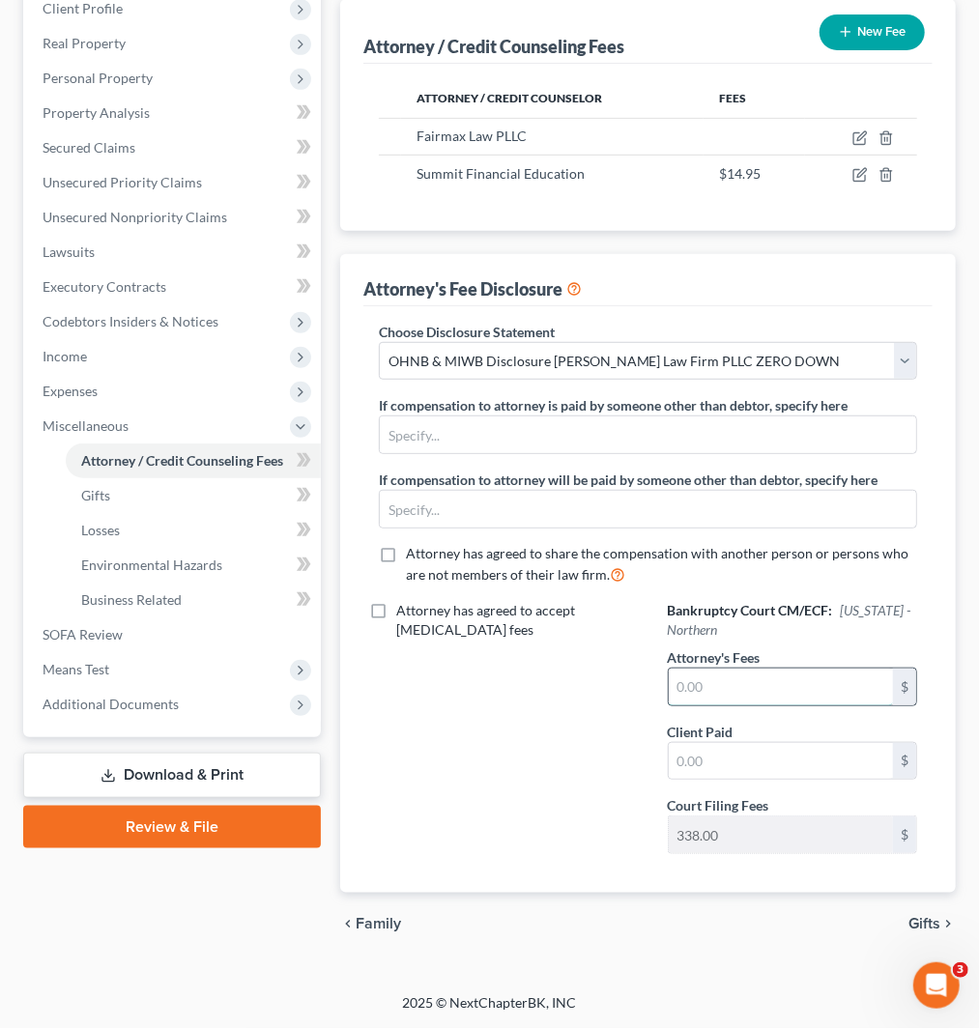
click at [762, 682] on input "text" at bounding box center [781, 687] width 224 height 37
paste input "1498"
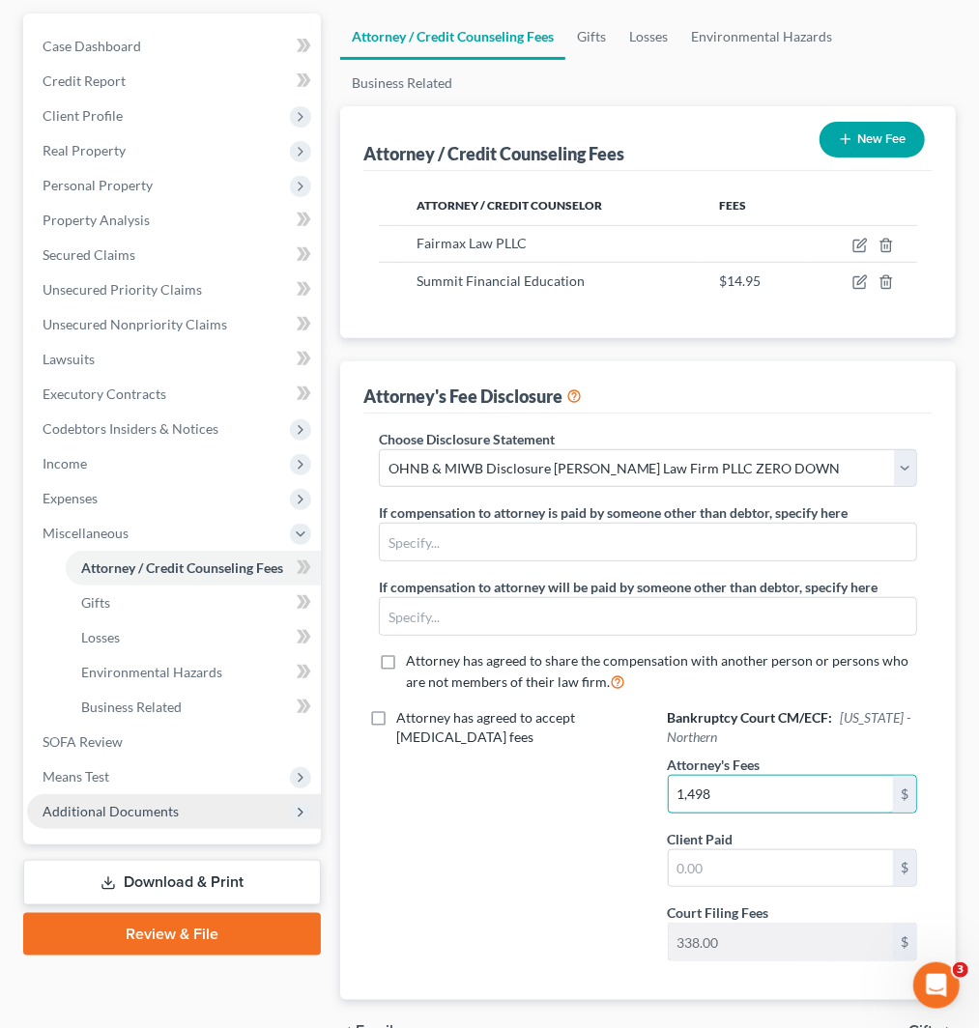
type input "1,498"
click at [119, 798] on span "Additional Documents" at bounding box center [174, 811] width 294 height 35
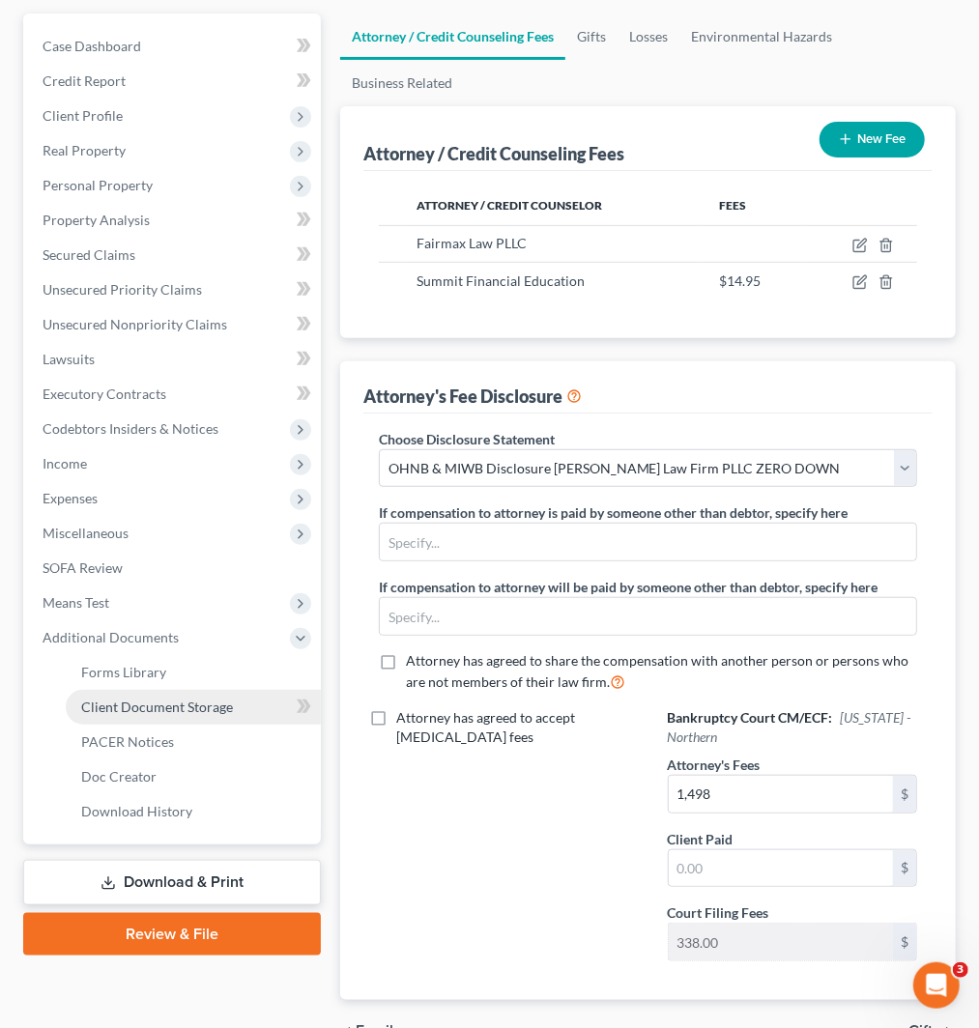
click at [171, 713] on link "Client Document Storage" at bounding box center [193, 707] width 255 height 35
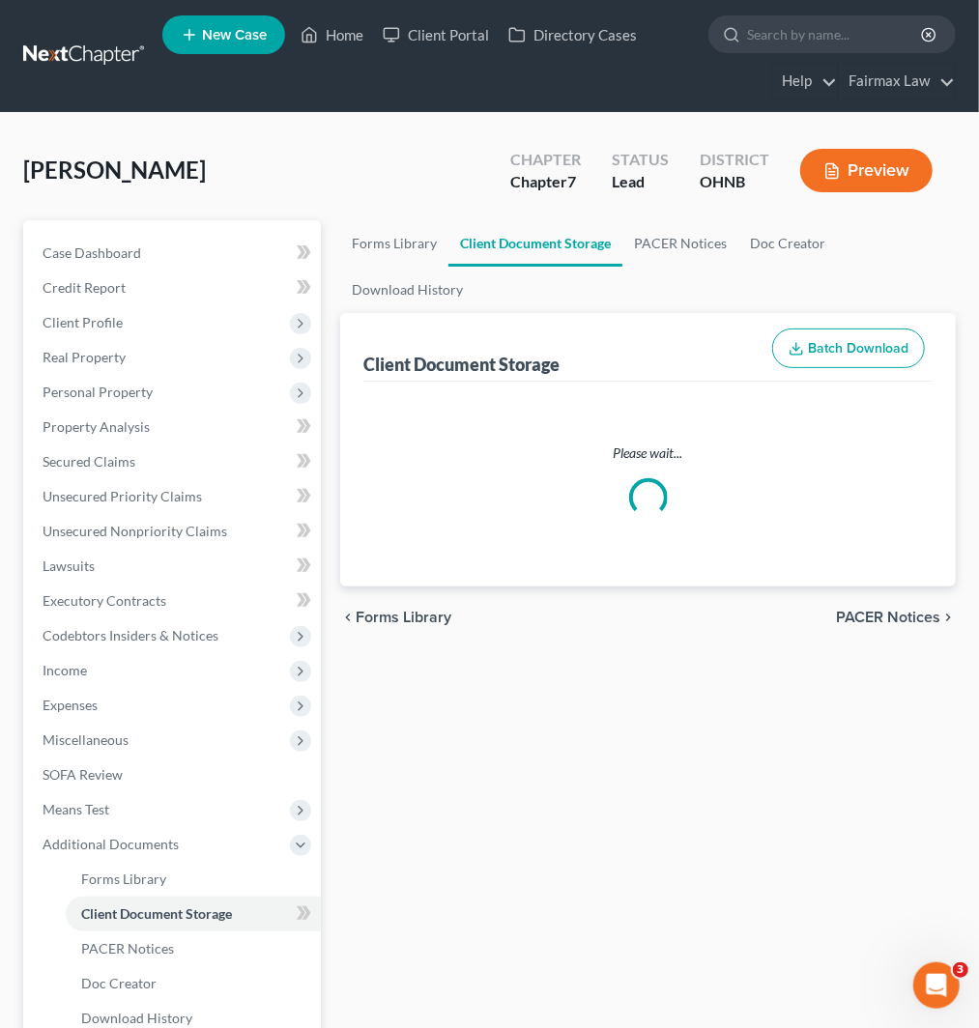
select select "24"
select select "16"
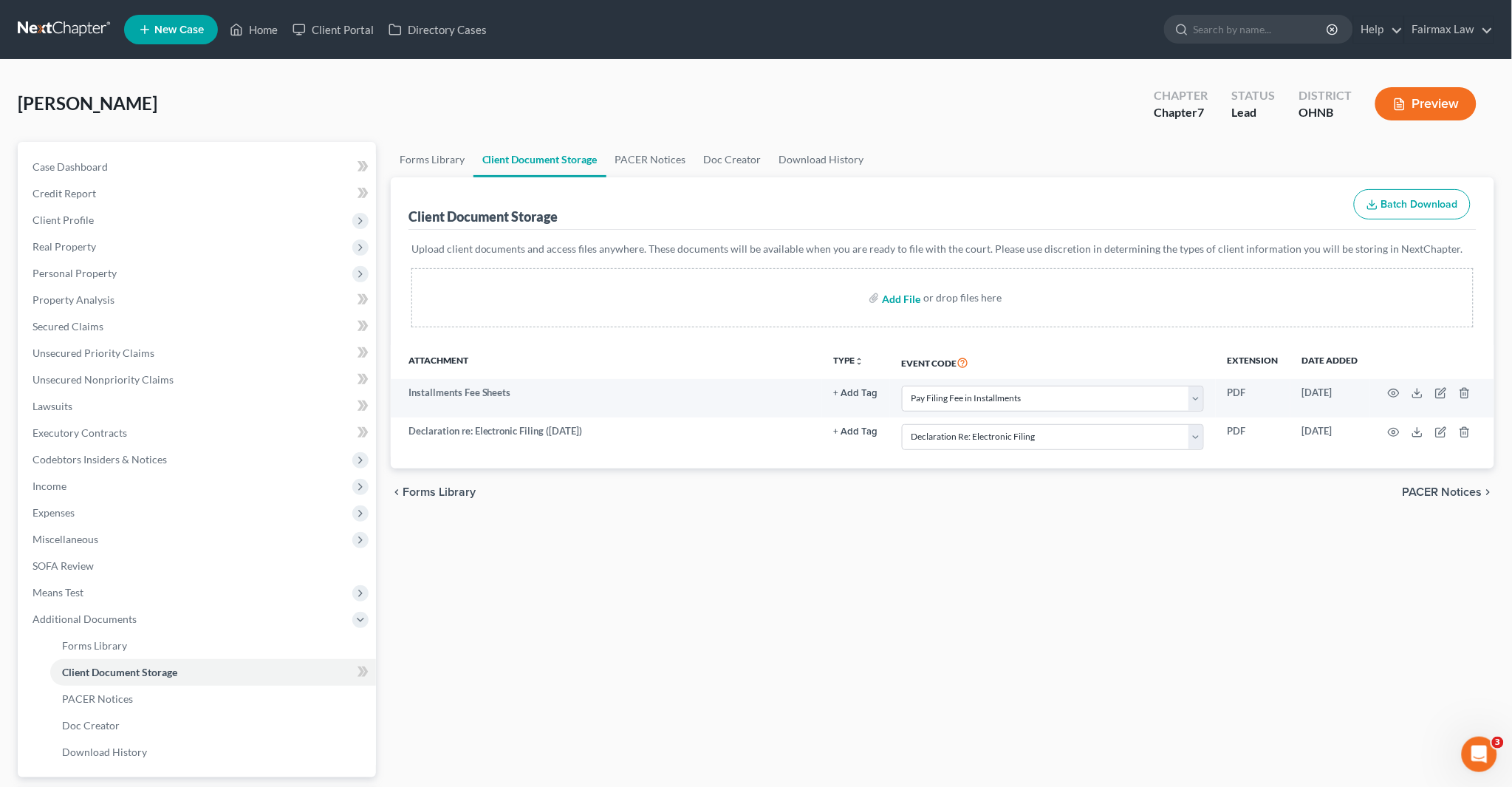
click at [906, 294] on input "file" at bounding box center [900, 298] width 35 height 27
type input "C:\fakepath\IrisBrownCounsel2025.pdf"
select select "24"
select select "16"
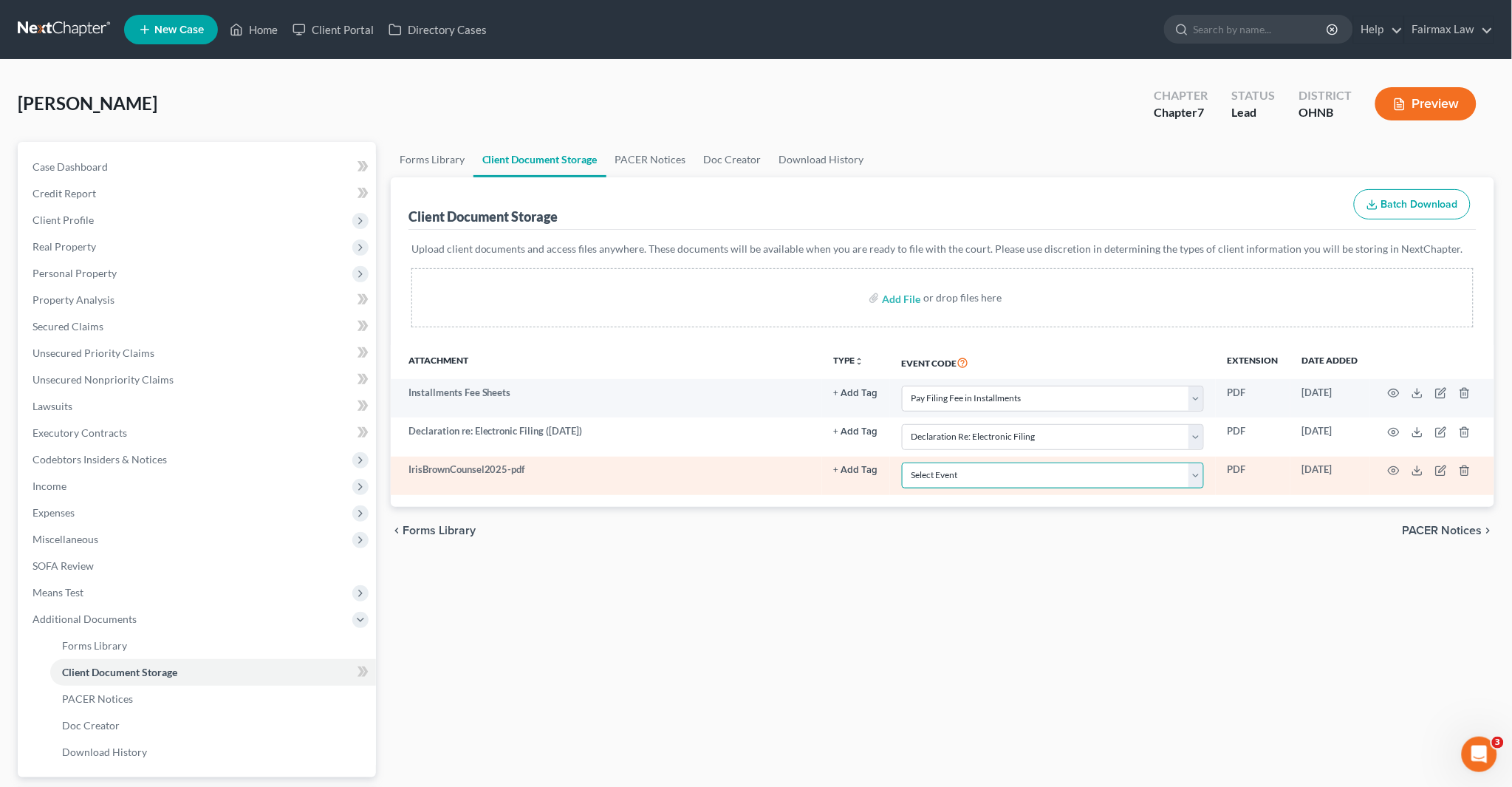
click at [998, 475] on select "Select Event 20 Largest Unsecured Creditors Amended List of Creditors (Fee) Ame…" at bounding box center [1053, 476] width 302 height 26
select select "5"
click at [902, 463] on select "Select Event 20 Largest Unsecured Creditors Amended List of Creditors (Fee) Ame…" at bounding box center [1053, 476] width 302 height 26
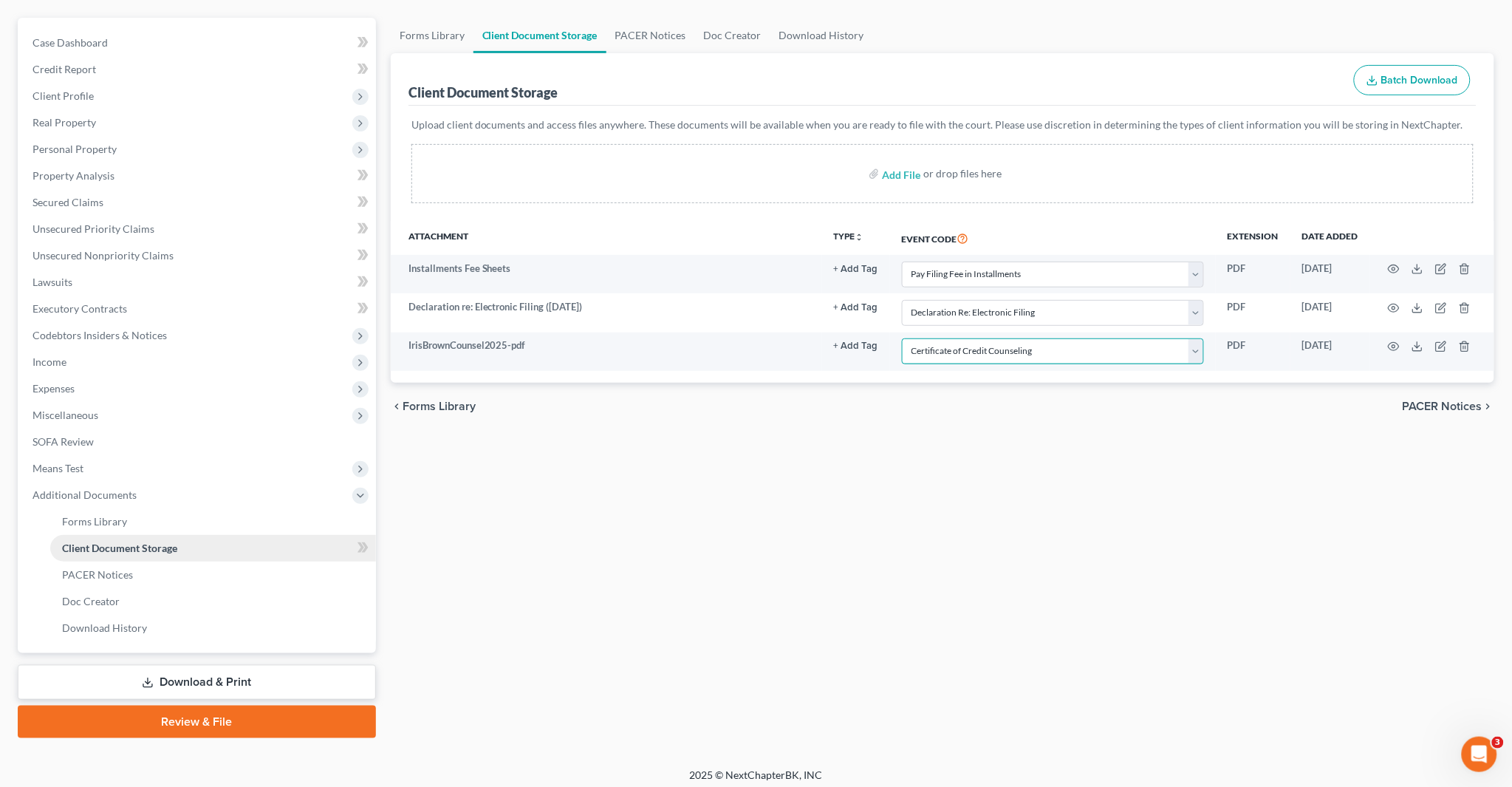
scroll to position [129, 0]
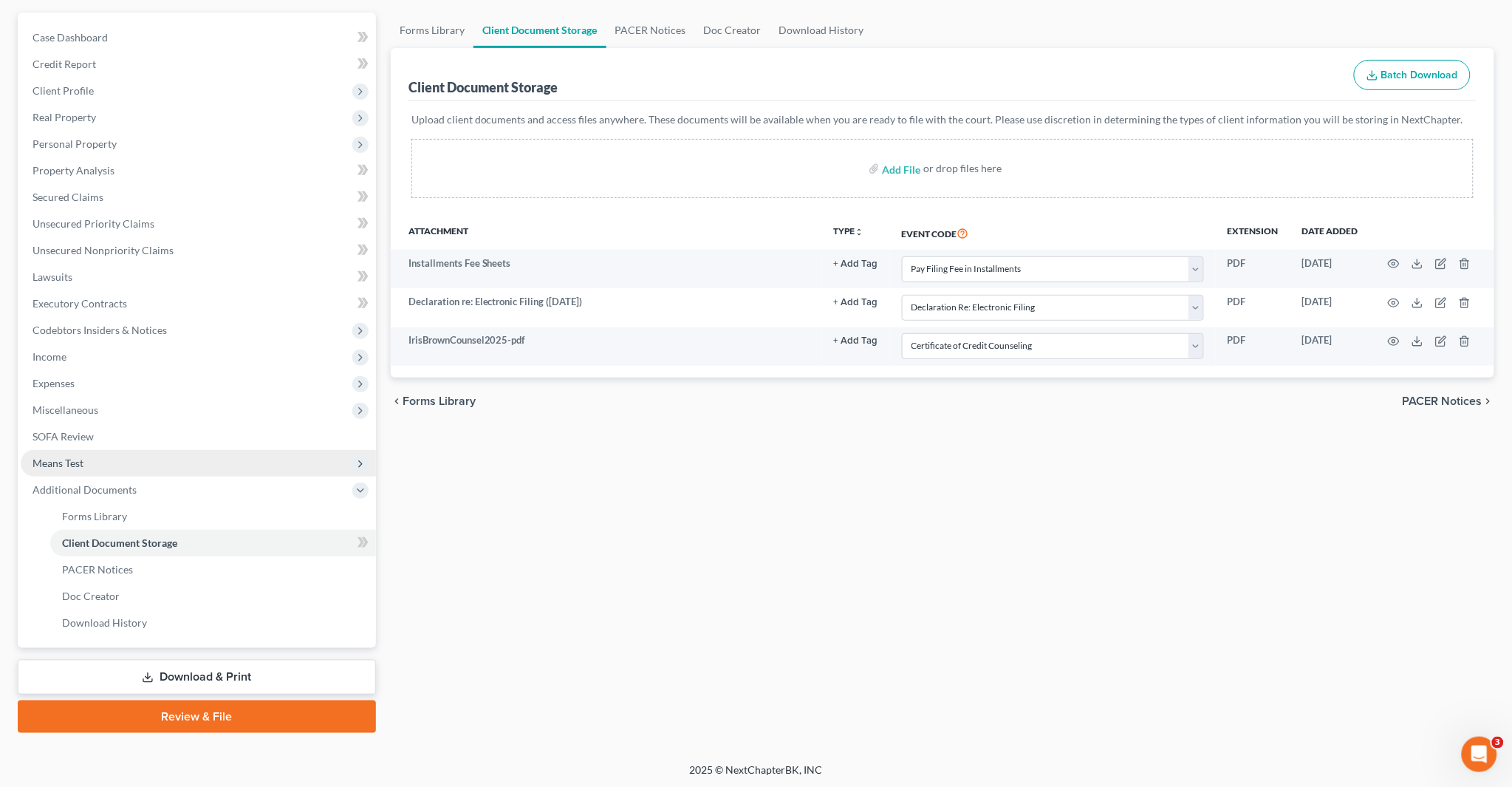
click at [67, 462] on span "Means Test" at bounding box center [58, 463] width 51 height 12
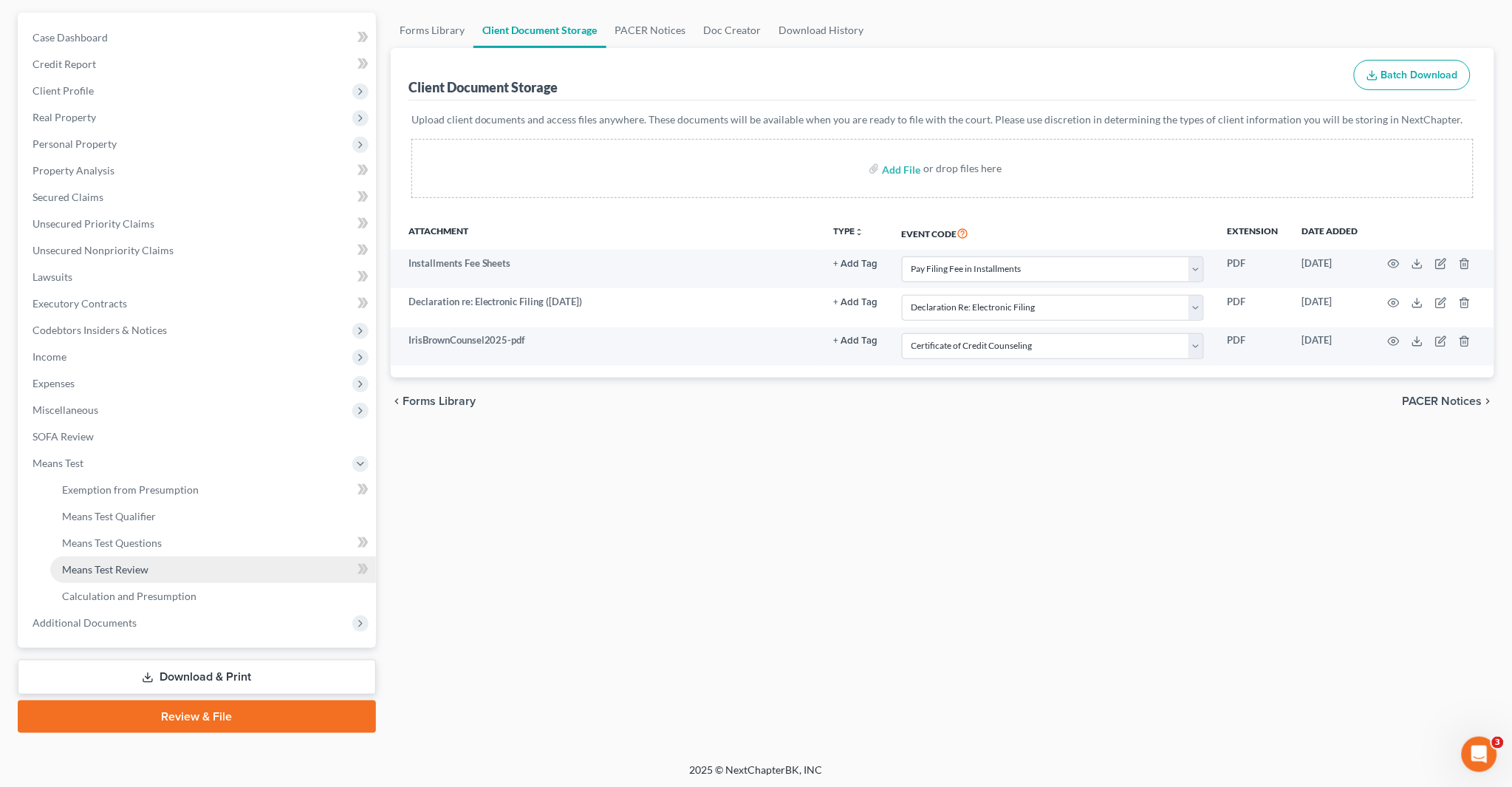
click at [116, 575] on link "Means Test Review" at bounding box center [213, 570] width 326 height 27
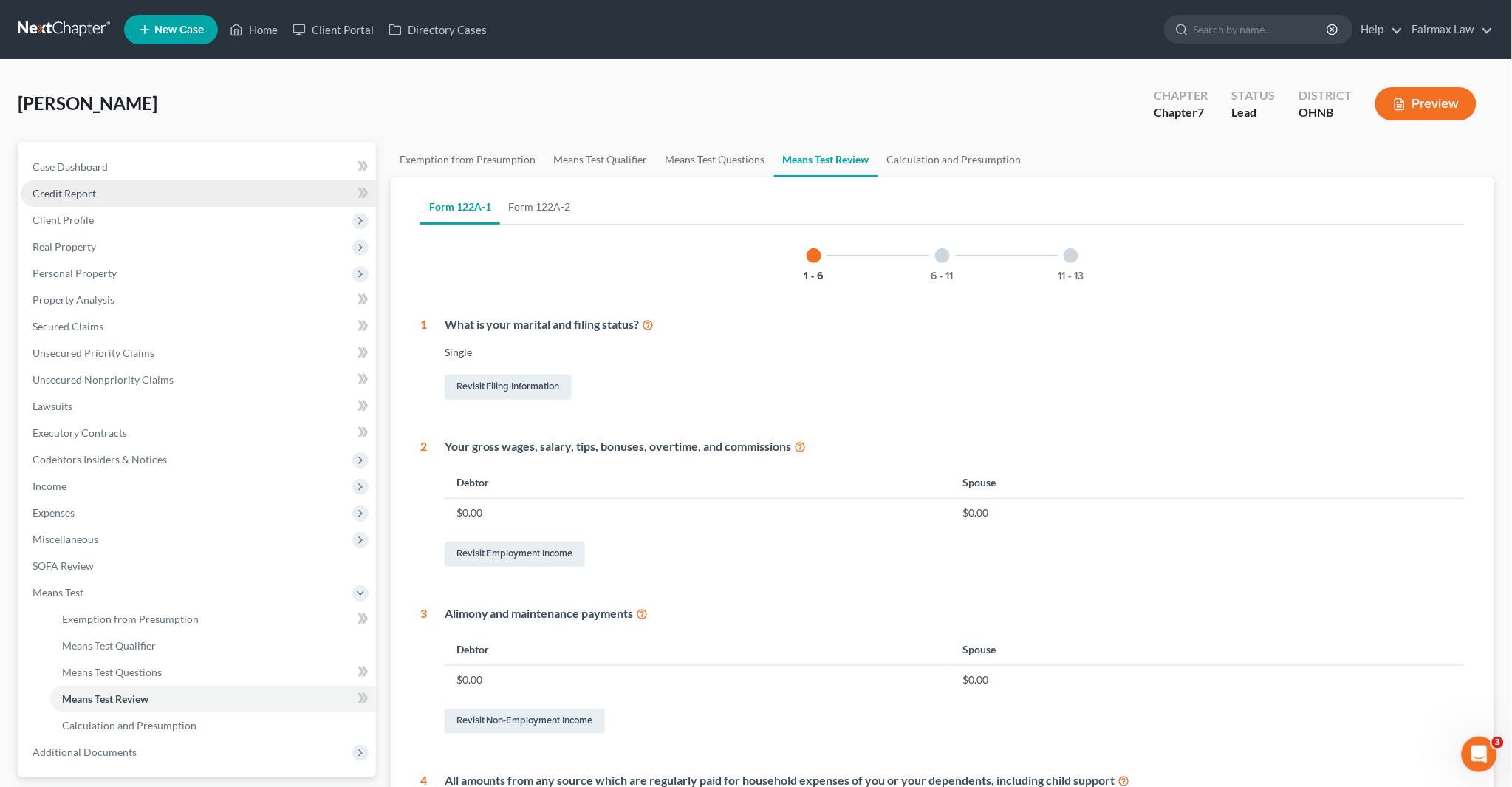
click at [60, 196] on span "Credit Report" at bounding box center [64, 193] width 63 height 12
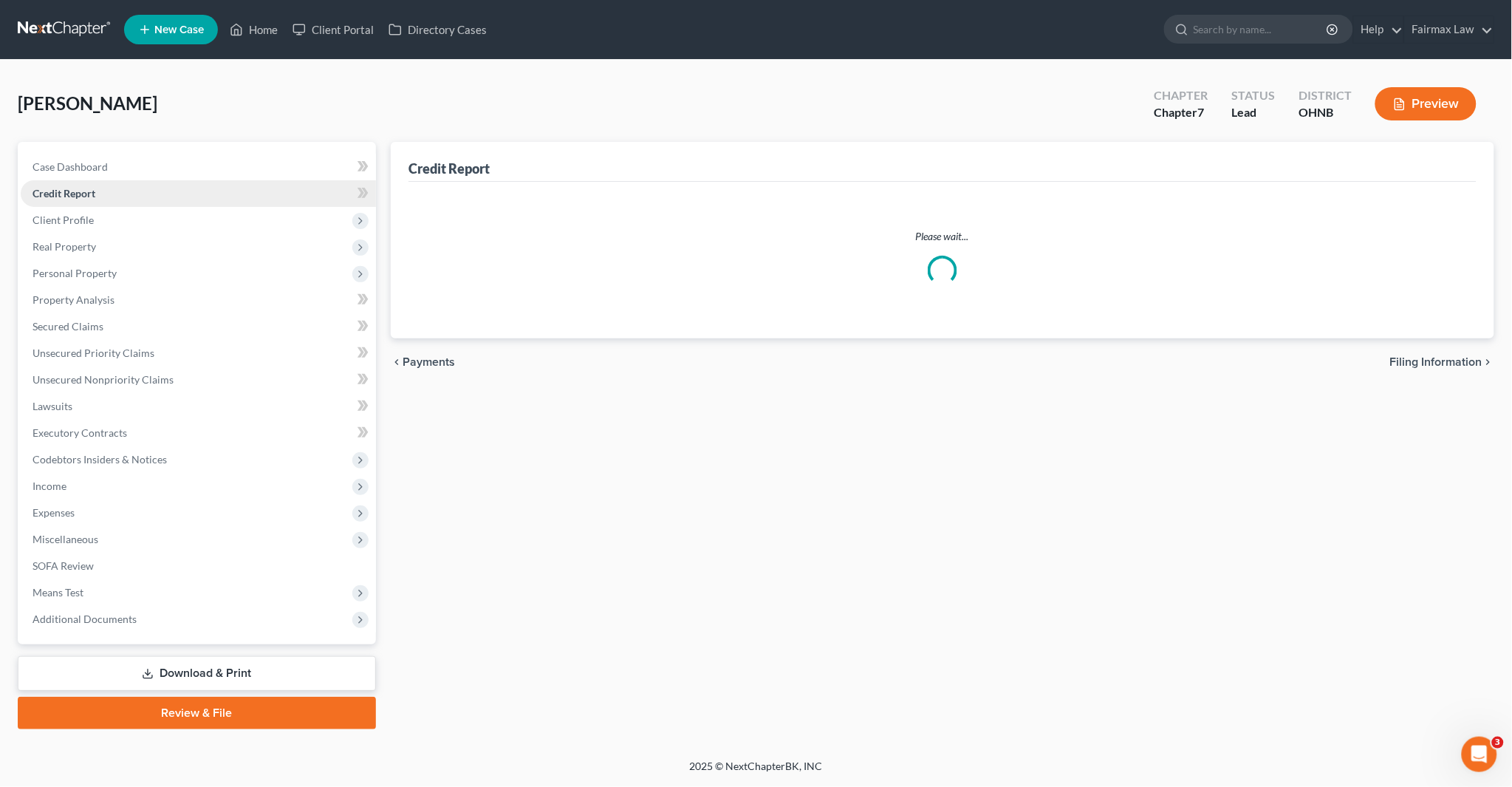
click at [62, 201] on link "Credit Report" at bounding box center [198, 193] width 355 height 27
click at [60, 220] on span "Client Profile" at bounding box center [63, 220] width 61 height 12
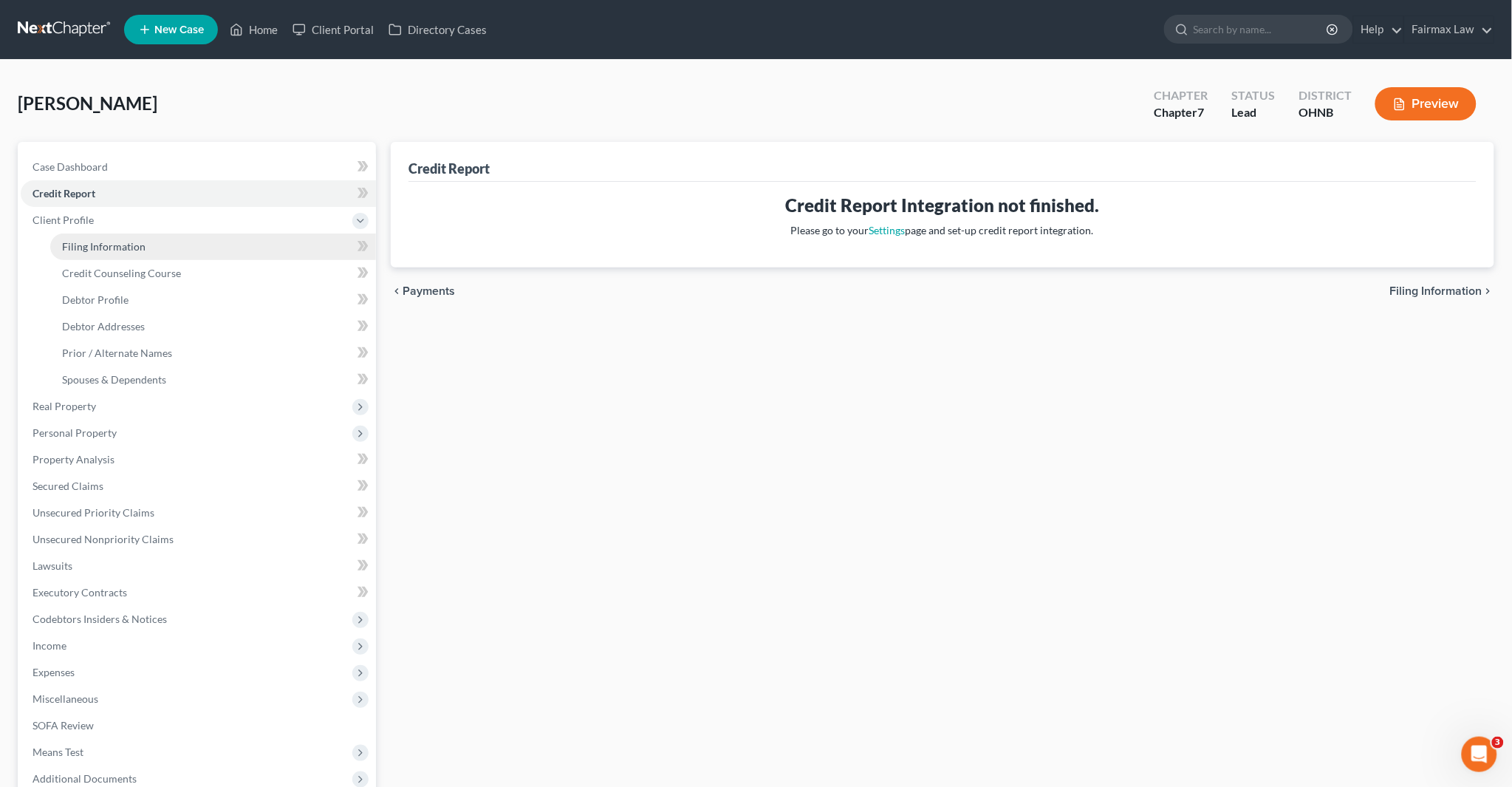
click at [103, 250] on span "Filing Information" at bounding box center [103, 246] width 83 height 12
select select "1"
select select "0"
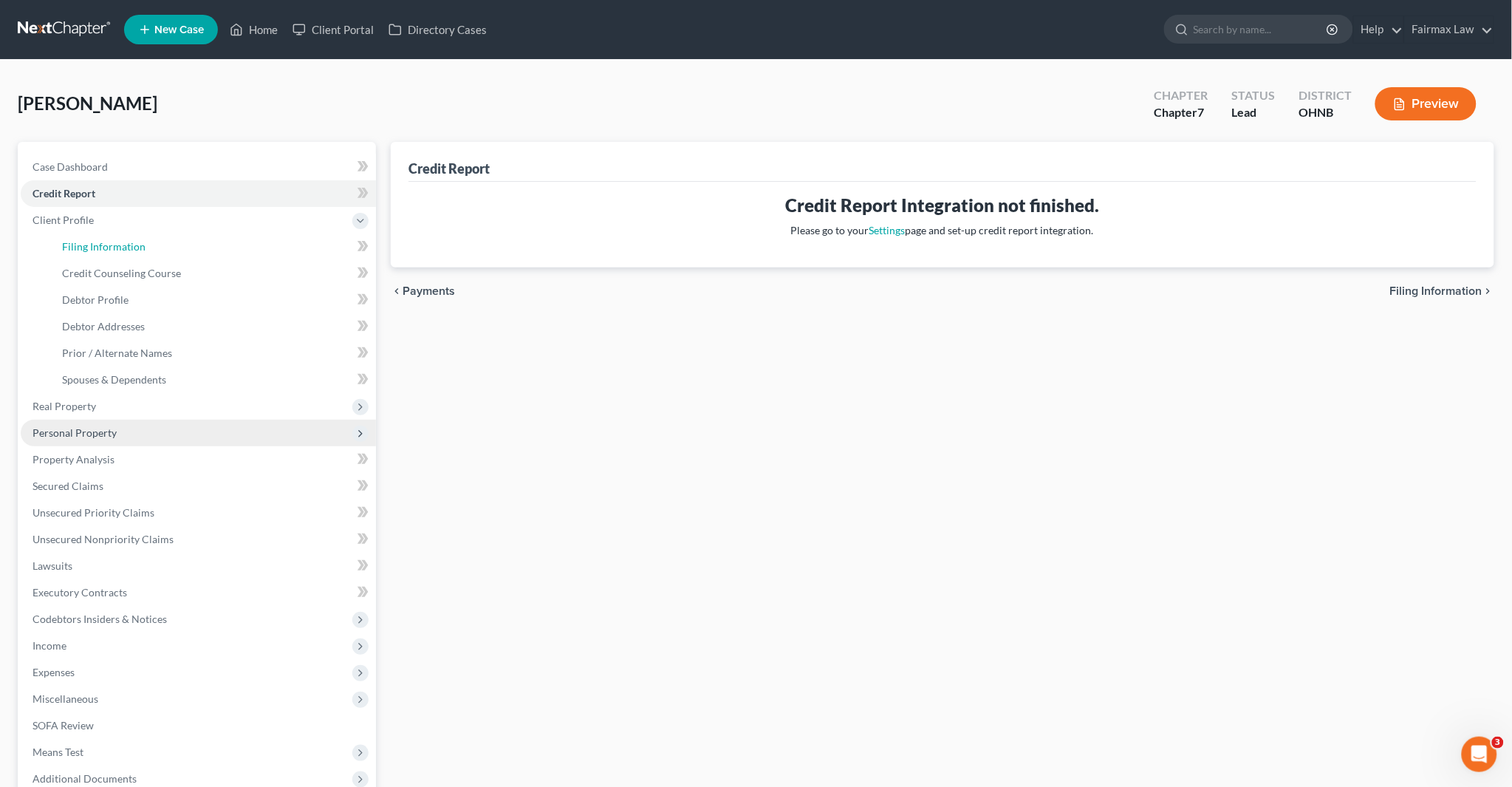
select select "36"
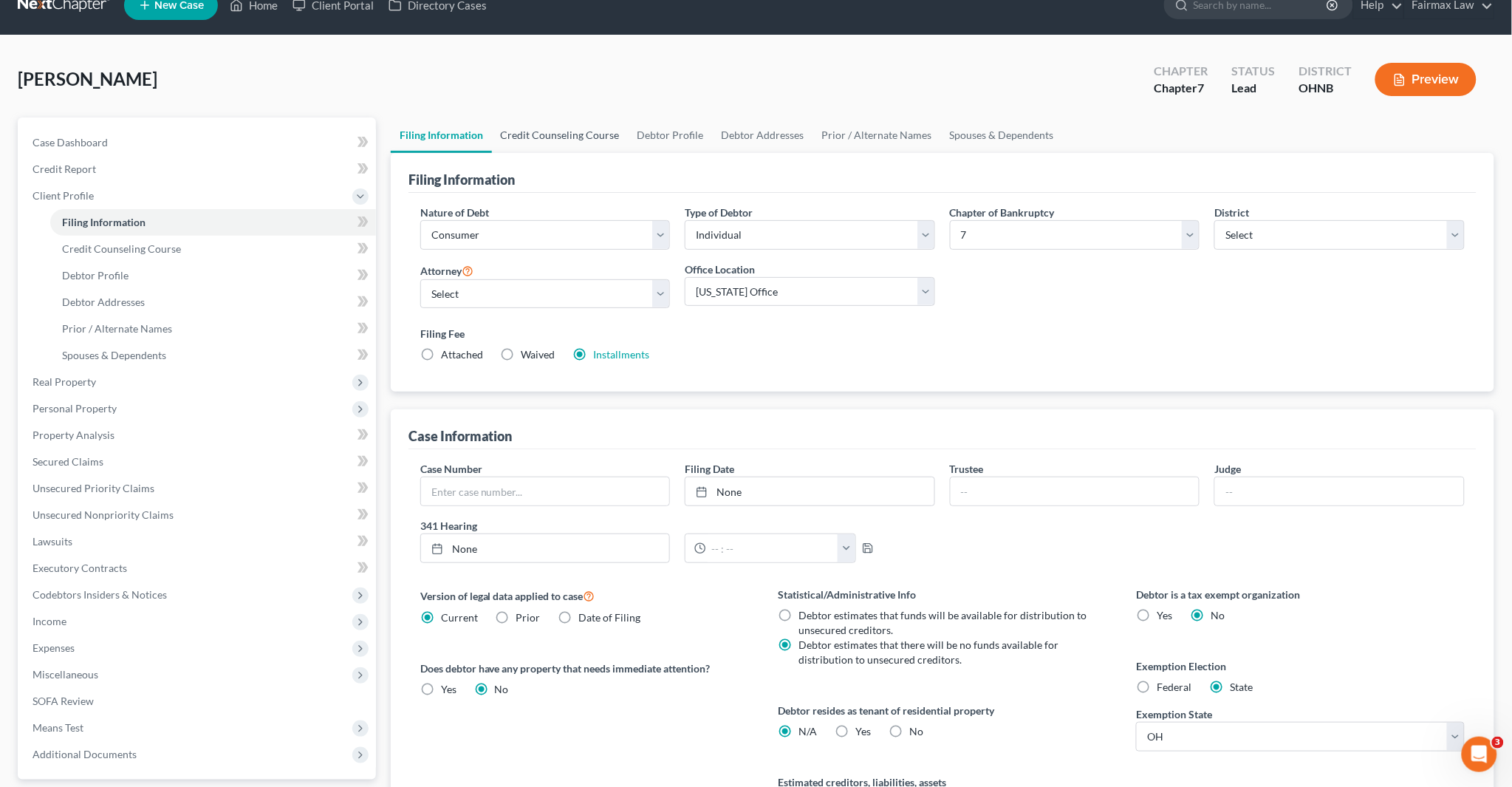
scroll to position [22, 0]
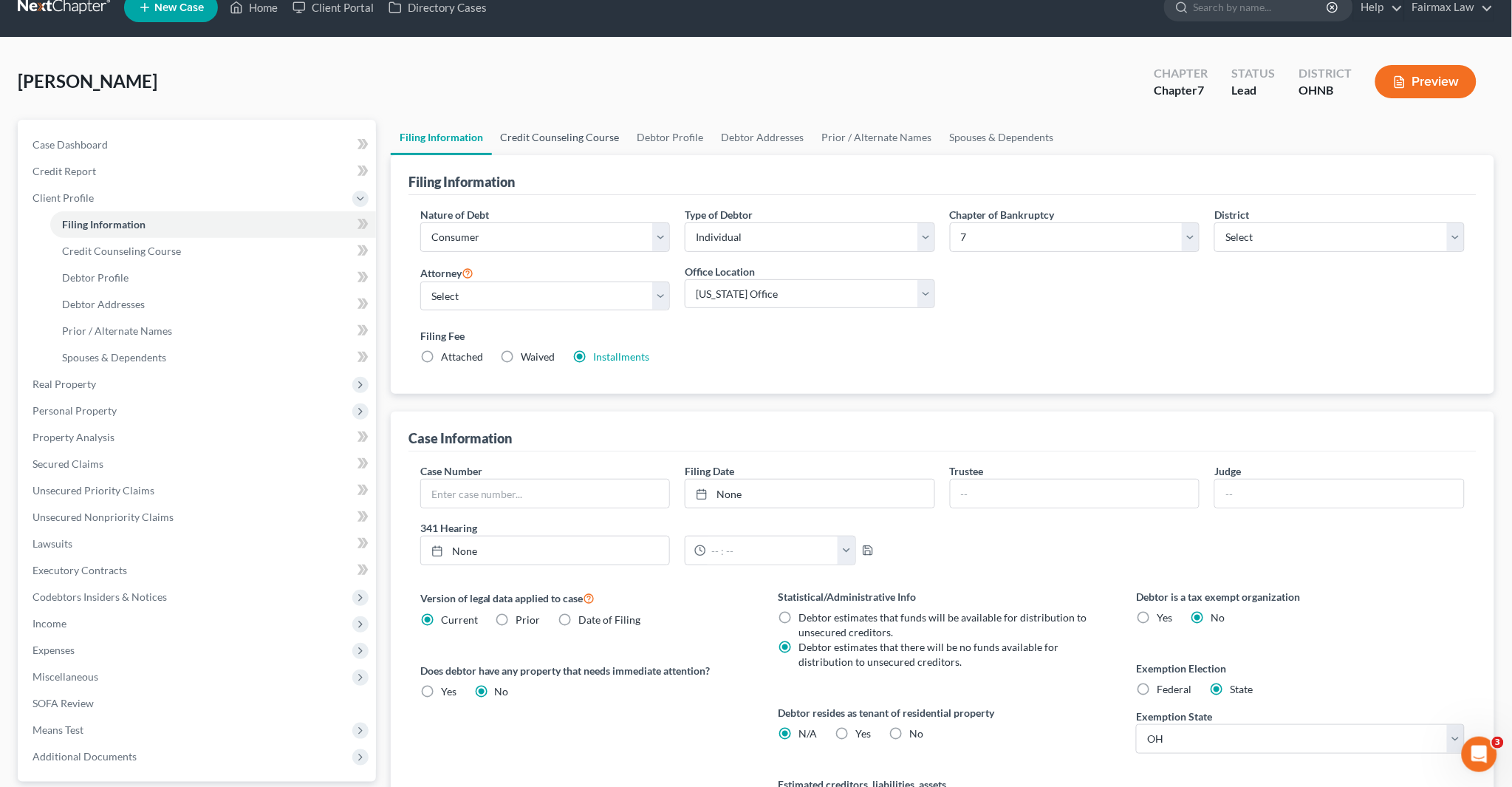
click at [543, 146] on link "Credit Counseling Course" at bounding box center [560, 138] width 137 height 35
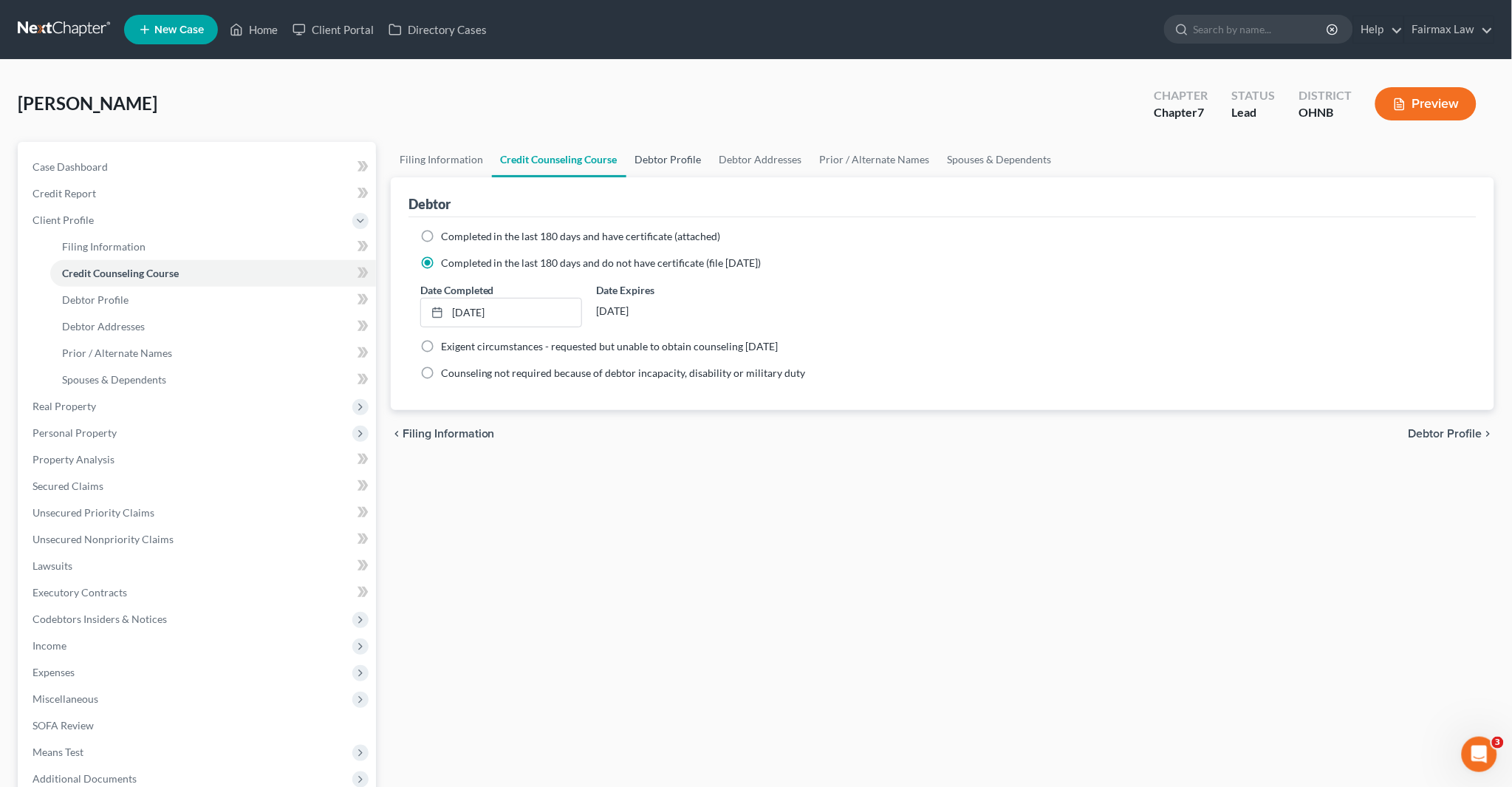
click at [681, 159] on link "Debtor Profile" at bounding box center [669, 160] width 84 height 35
select select "0"
select select "4"
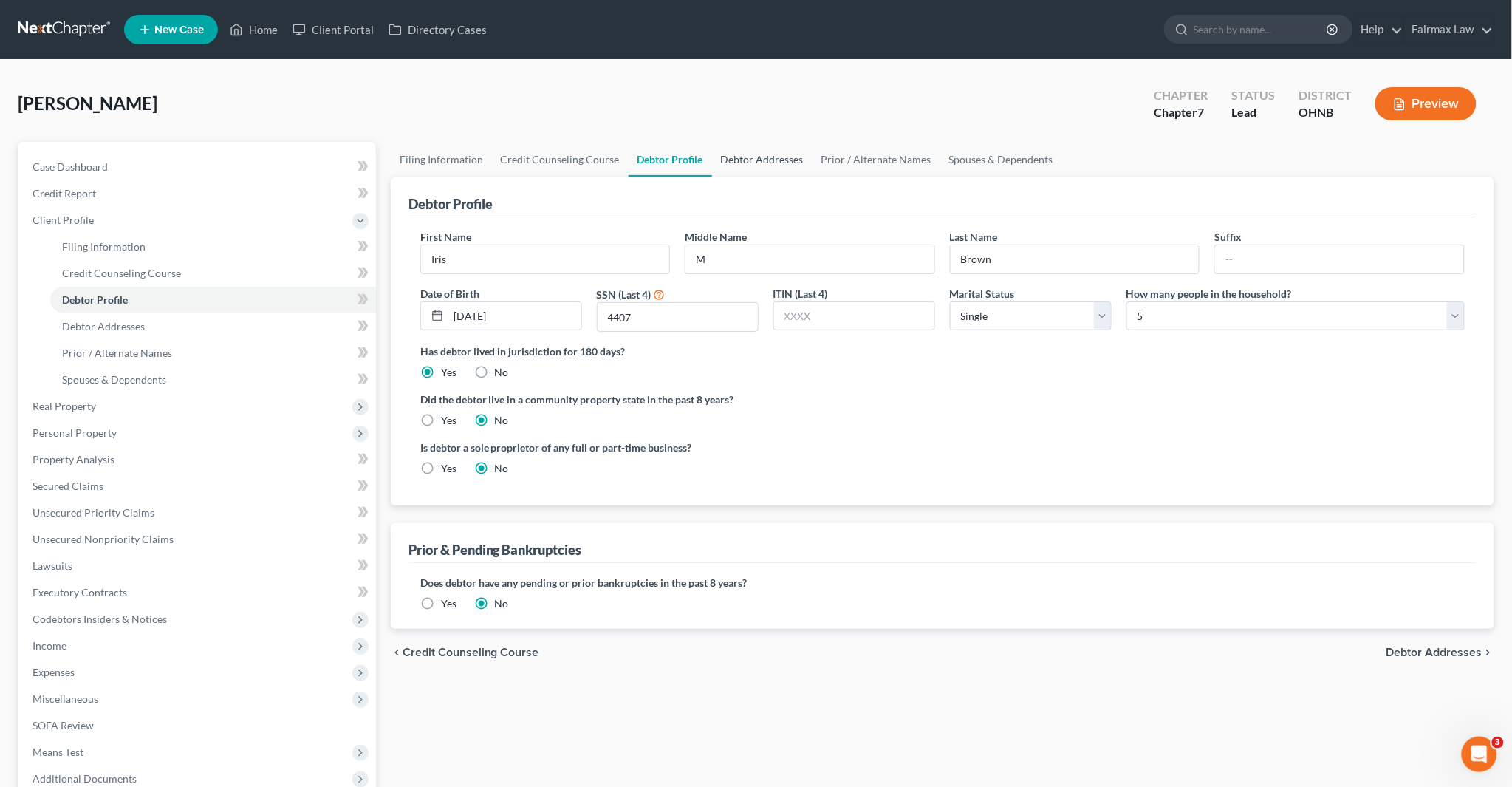
click at [761, 163] on link "Debtor Addresses" at bounding box center [762, 160] width 100 height 35
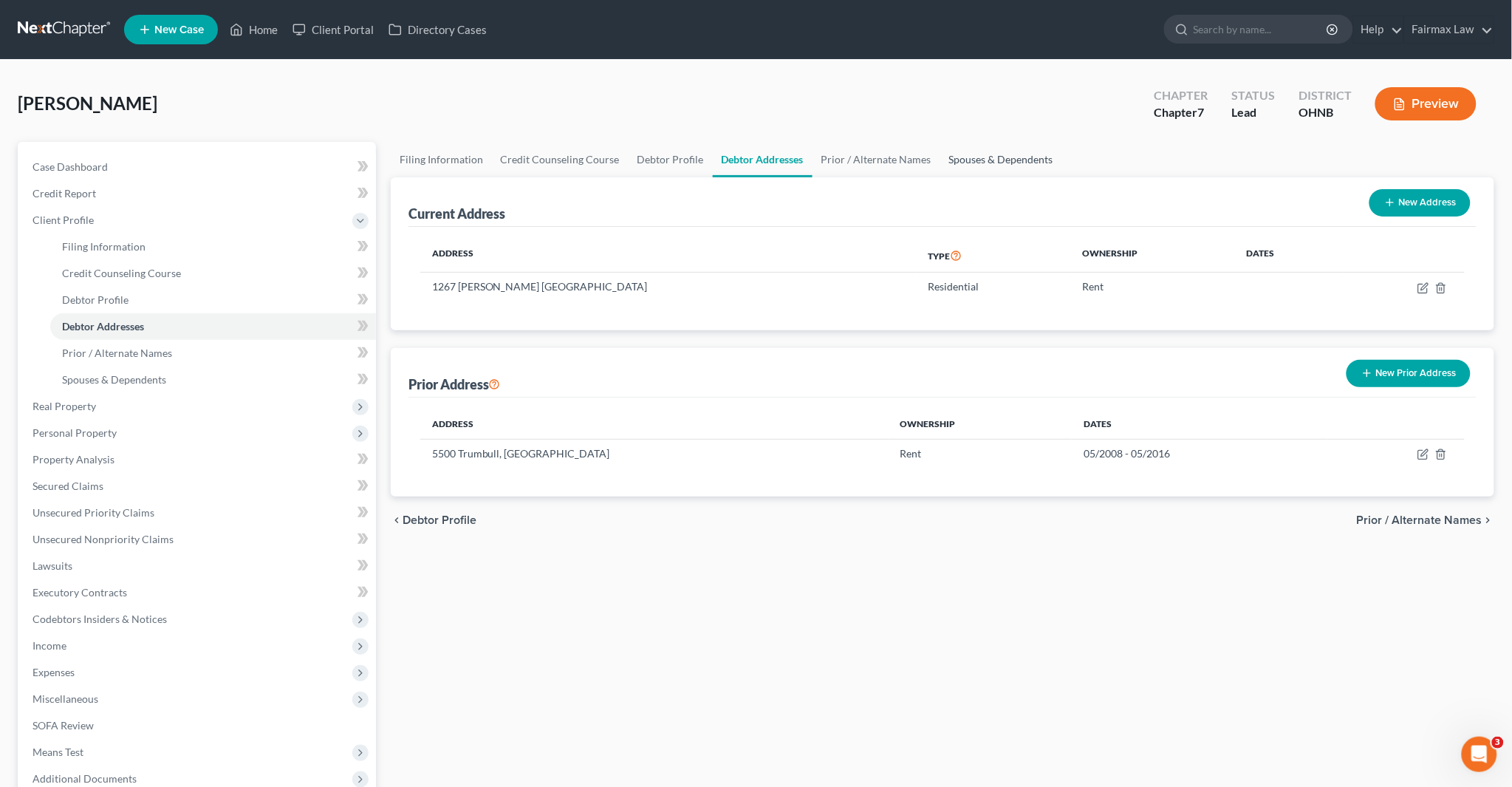
click at [986, 152] on link "Spouses & Dependents" at bounding box center [1001, 160] width 122 height 35
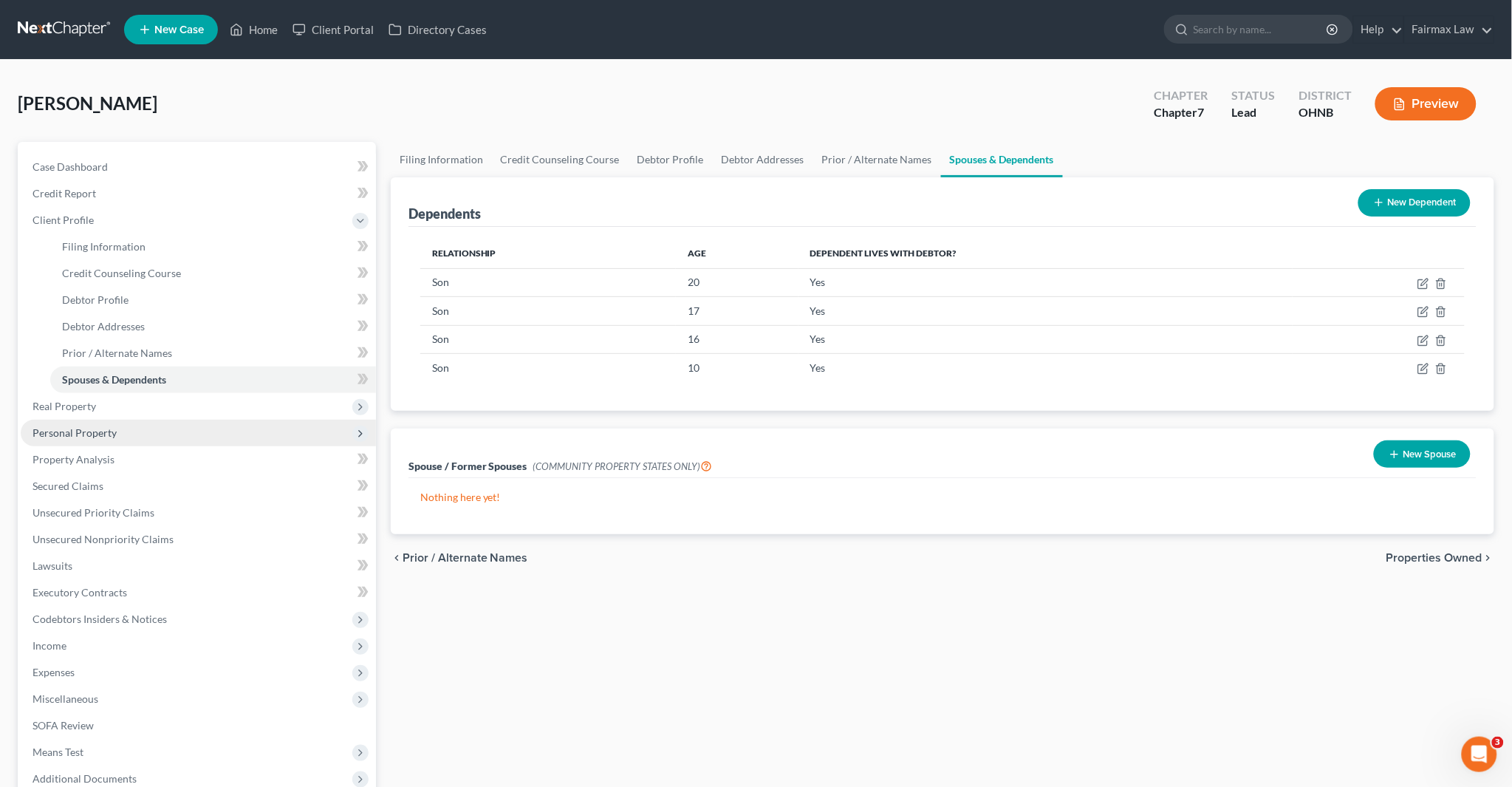
click at [101, 434] on span "Personal Property" at bounding box center [75, 433] width 84 height 12
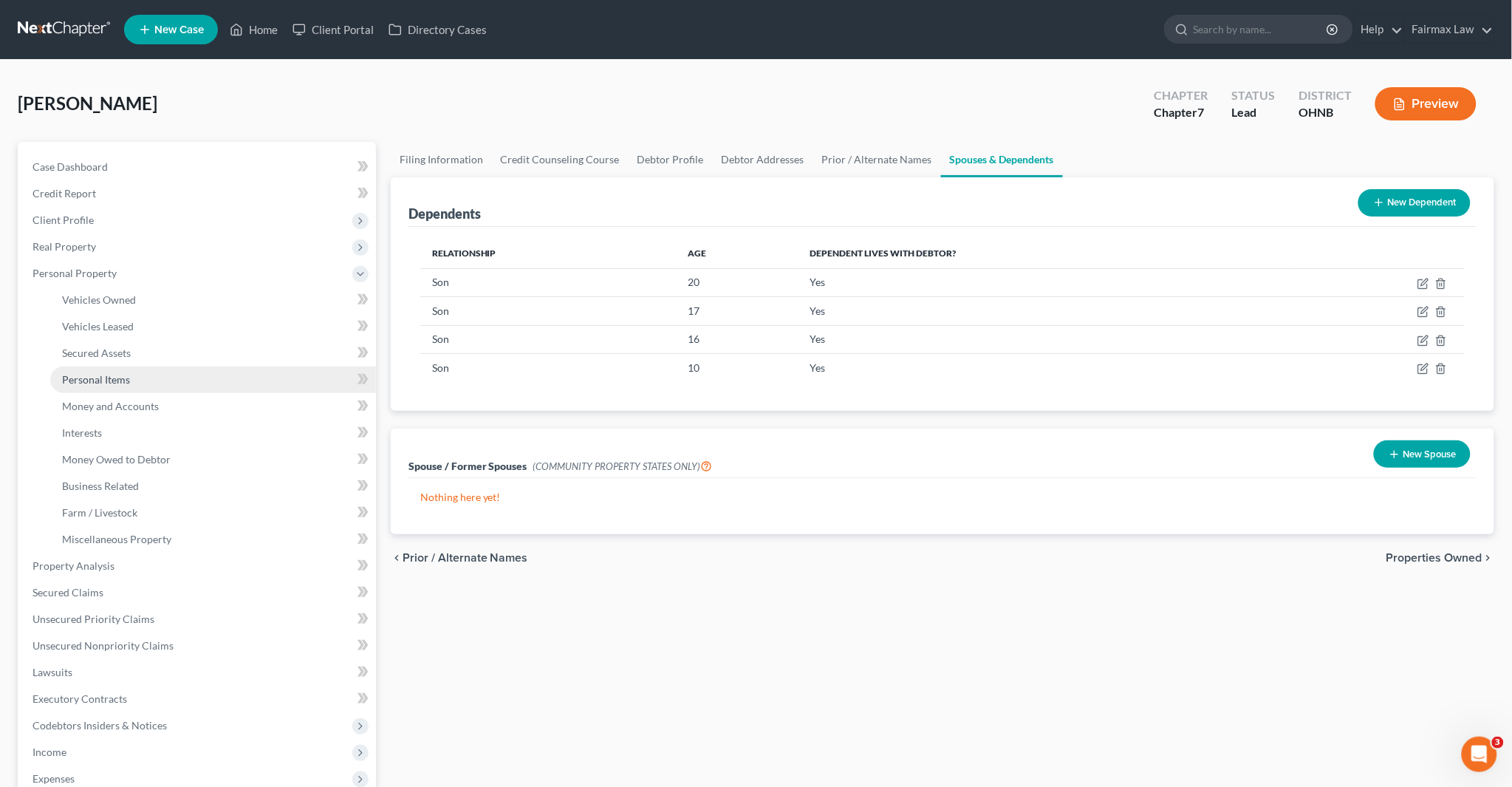
click at [90, 389] on link "Personal Items" at bounding box center [213, 379] width 326 height 27
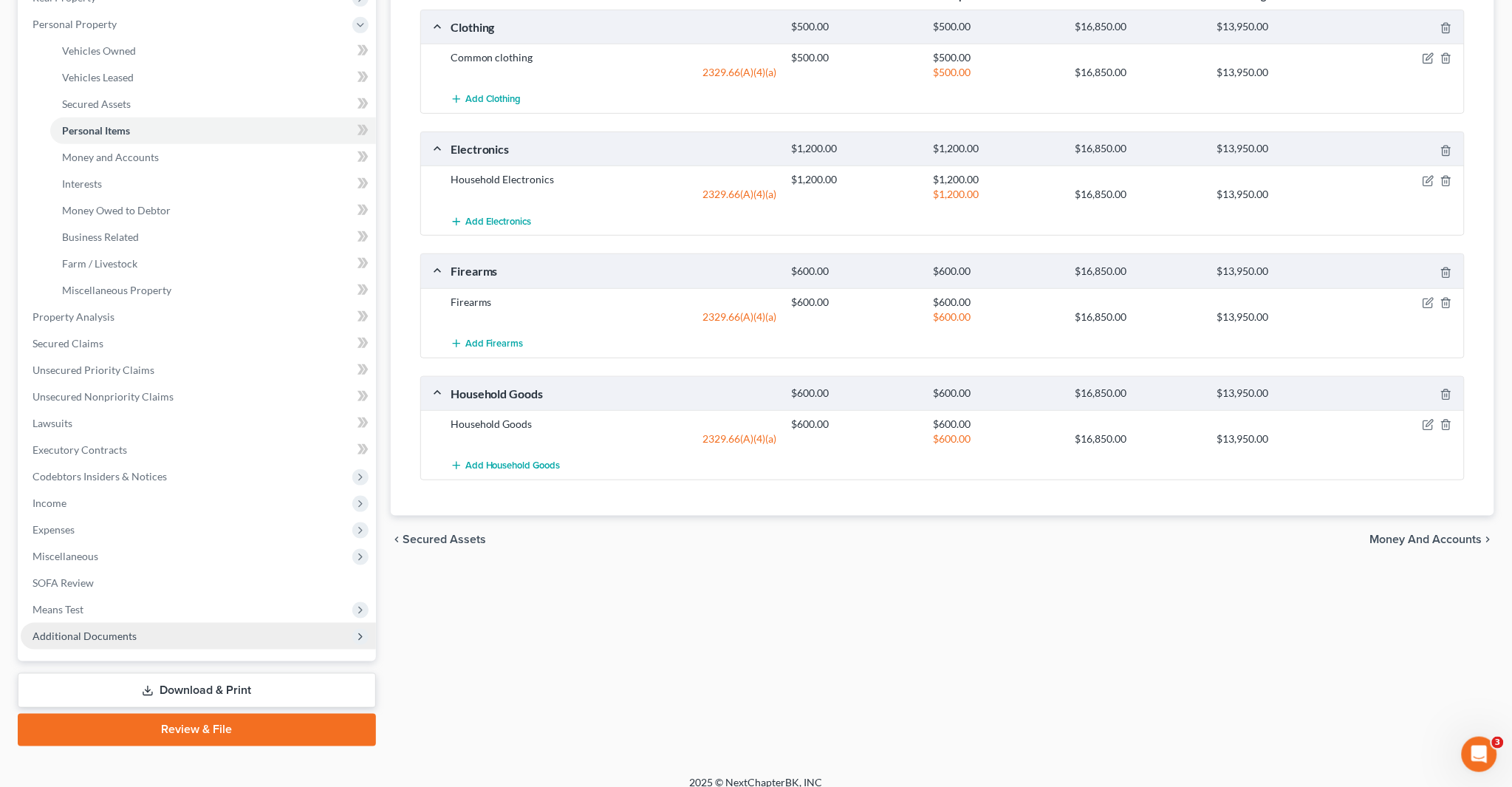
scroll to position [262, 0]
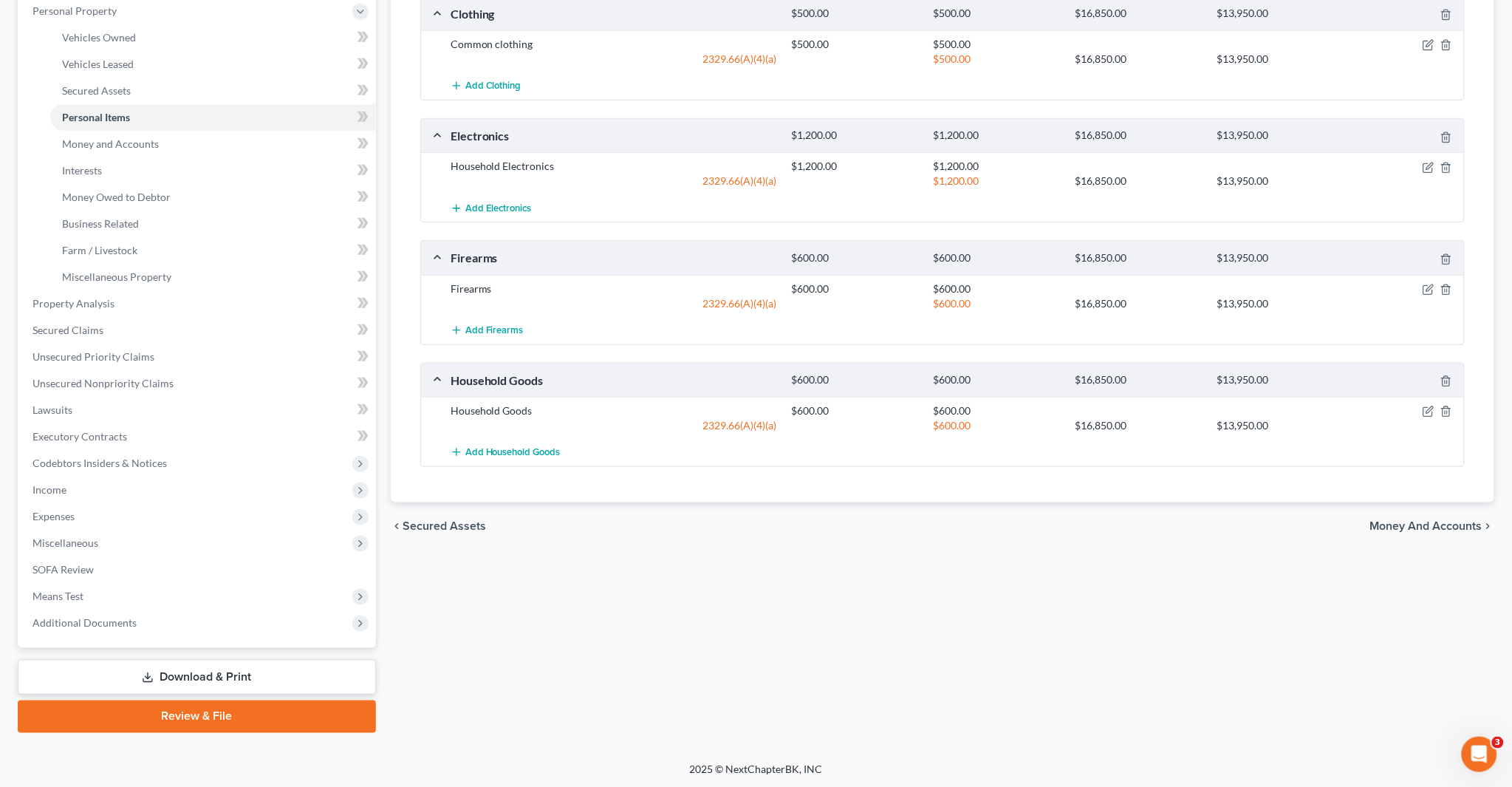
click at [63, 629] on span "Additional Documents" at bounding box center [198, 623] width 355 height 27
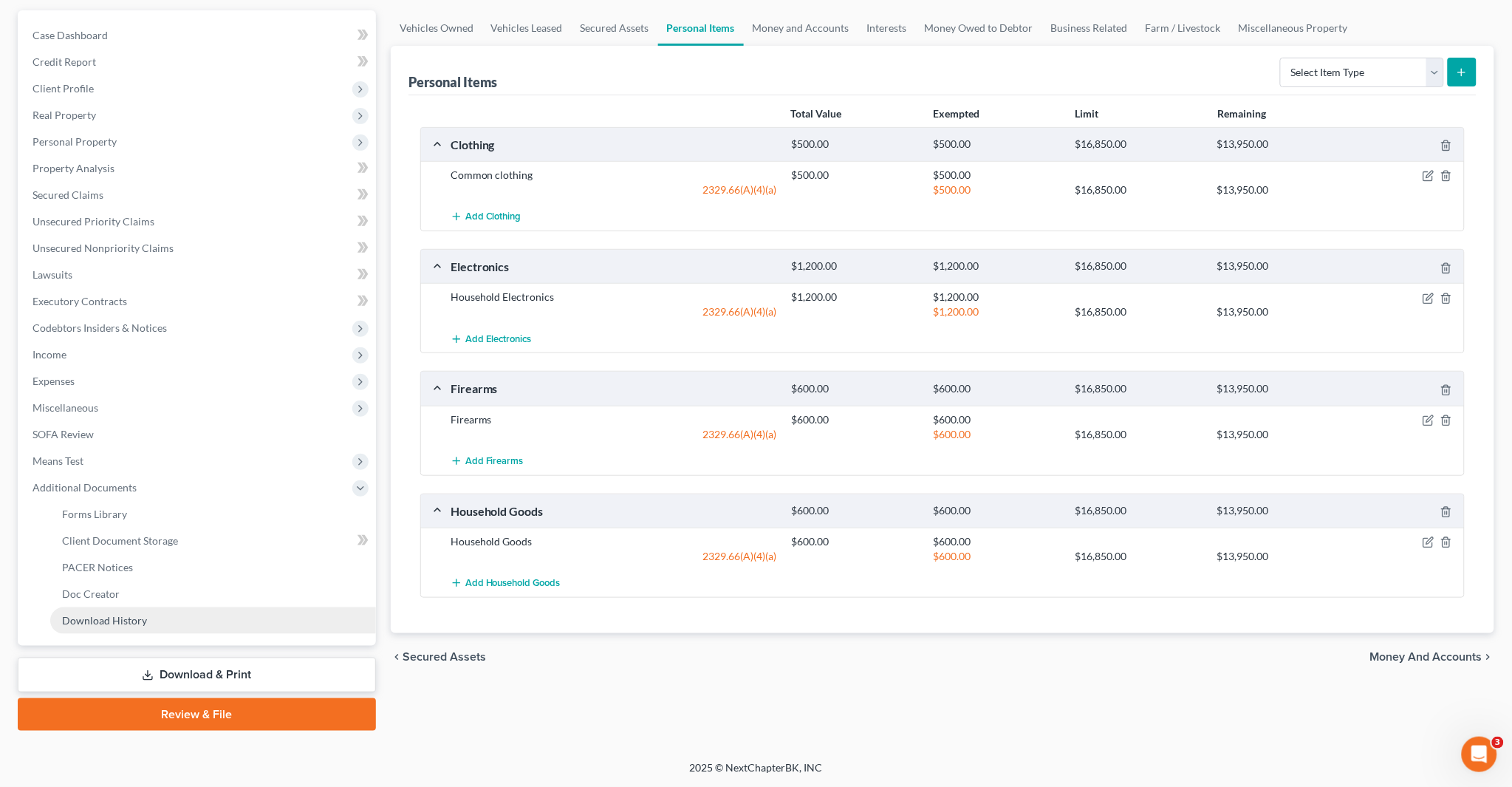
scroll to position [129, 0]
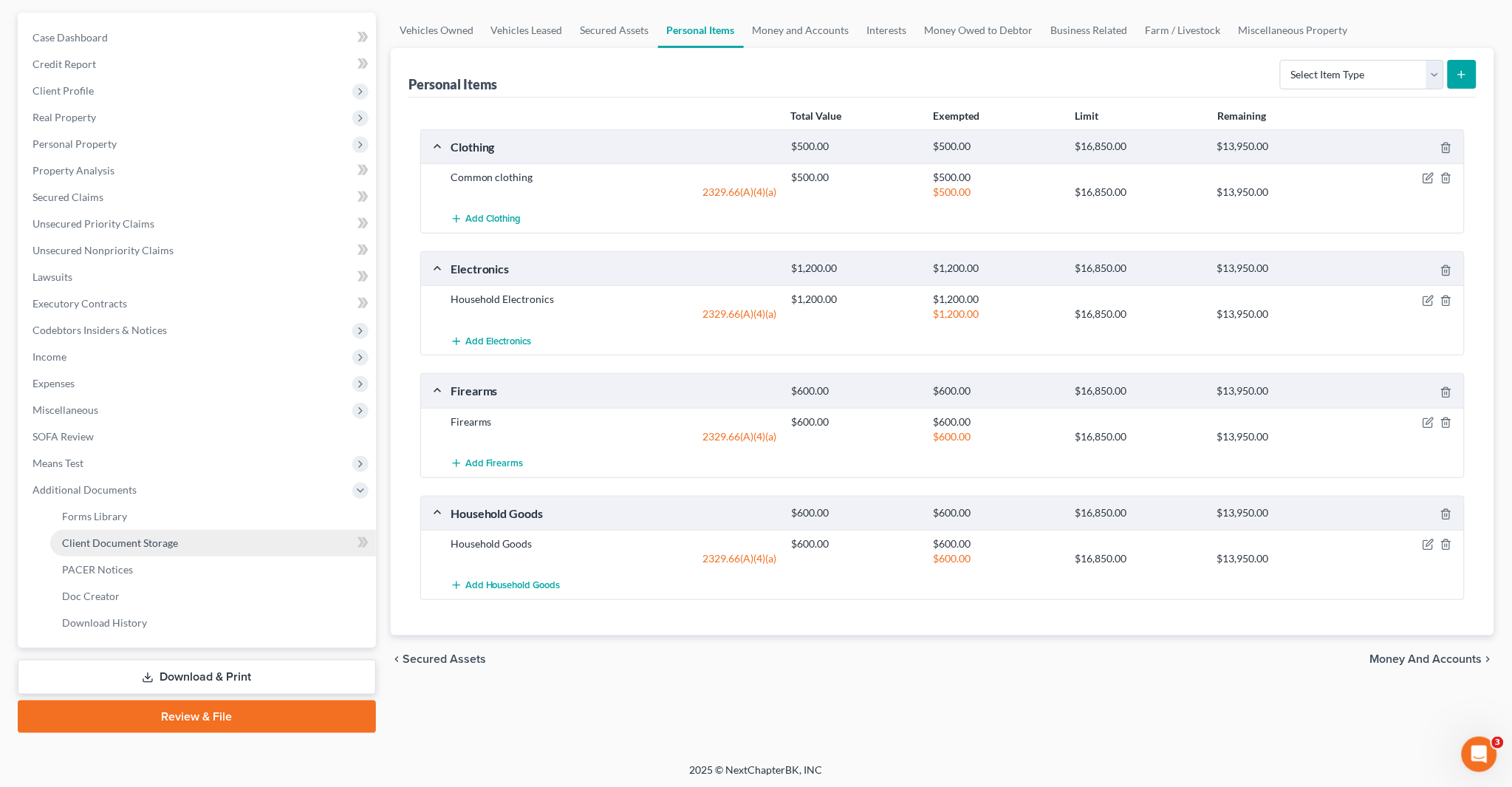
click at [126, 553] on link "Client Document Storage" at bounding box center [213, 543] width 326 height 27
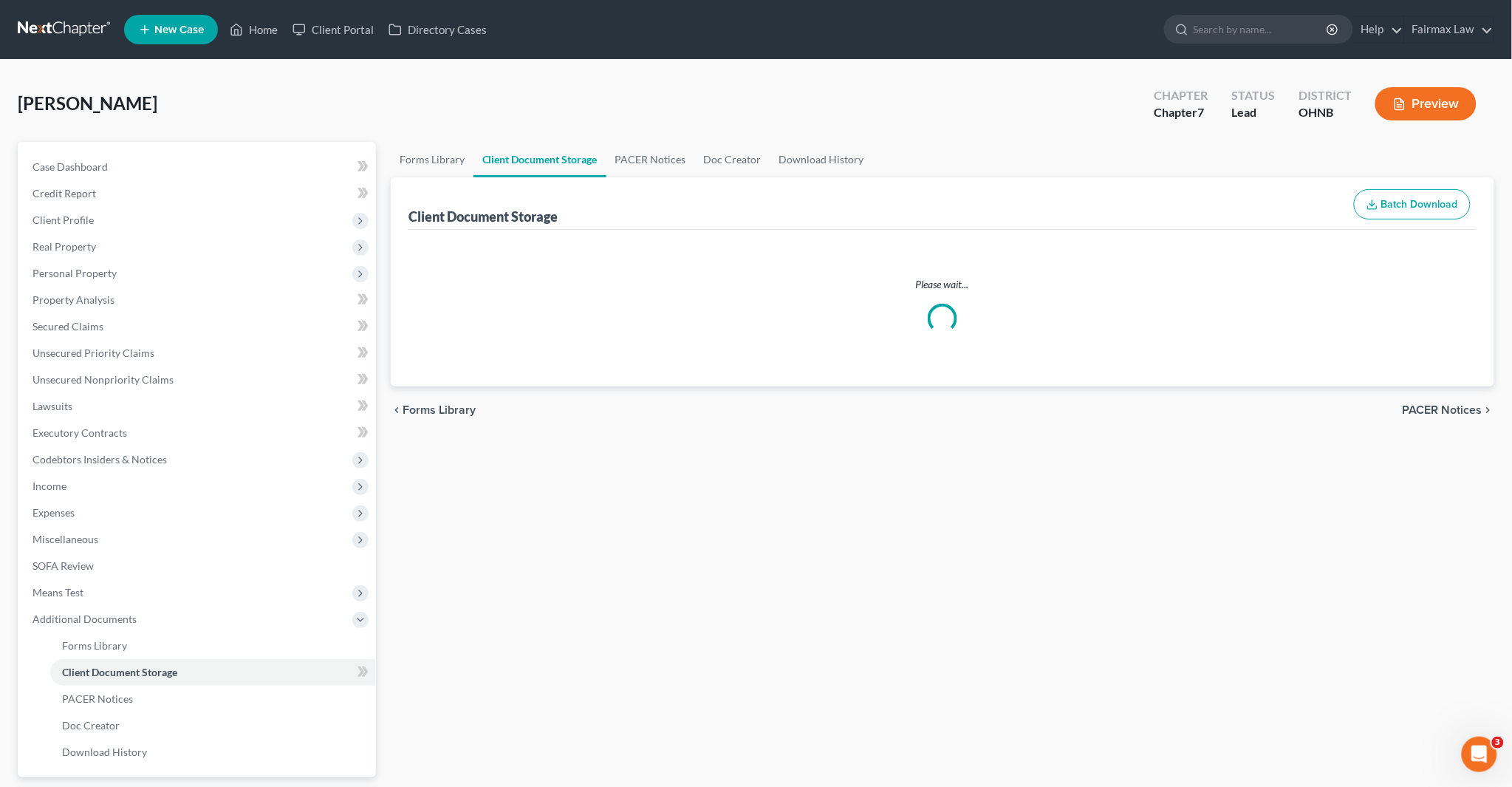
select select "24"
select select "16"
select select "5"
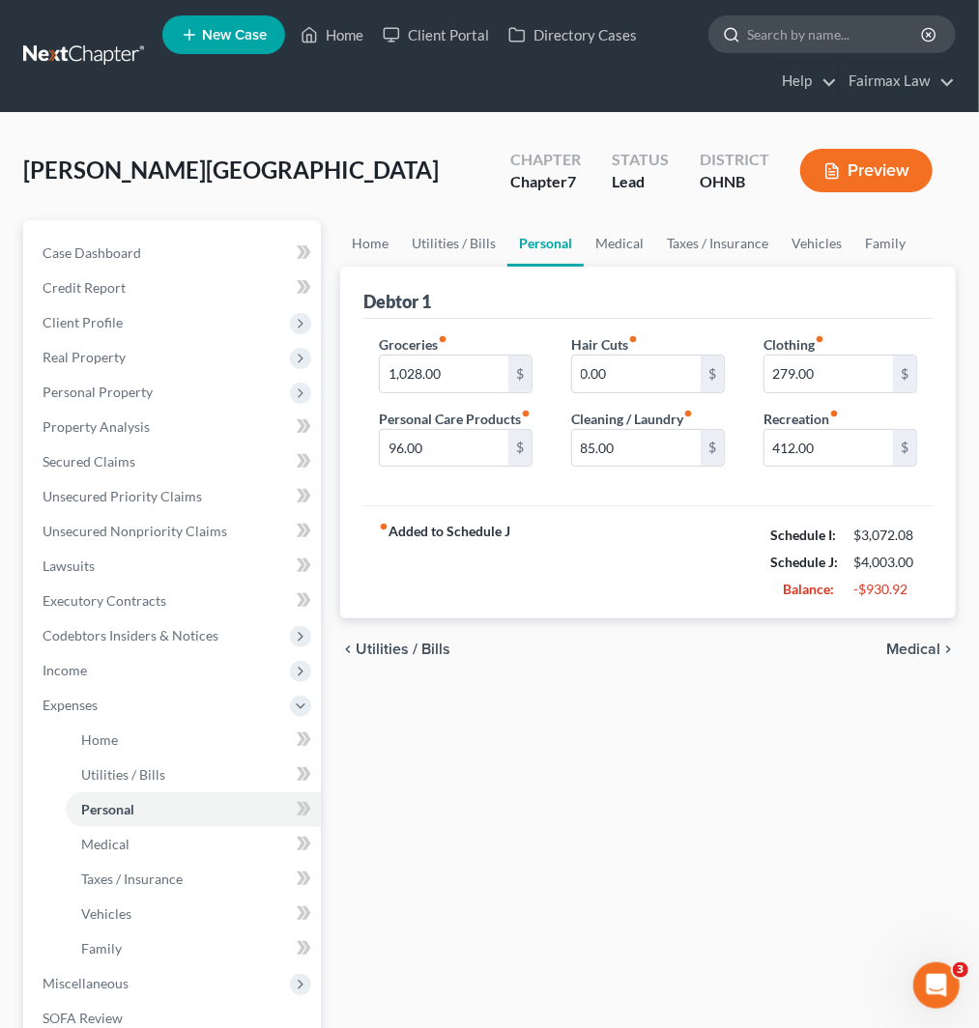
click at [798, 35] on input "search" at bounding box center [835, 34] width 177 height 36
paste input "[PERSON_NAME]"
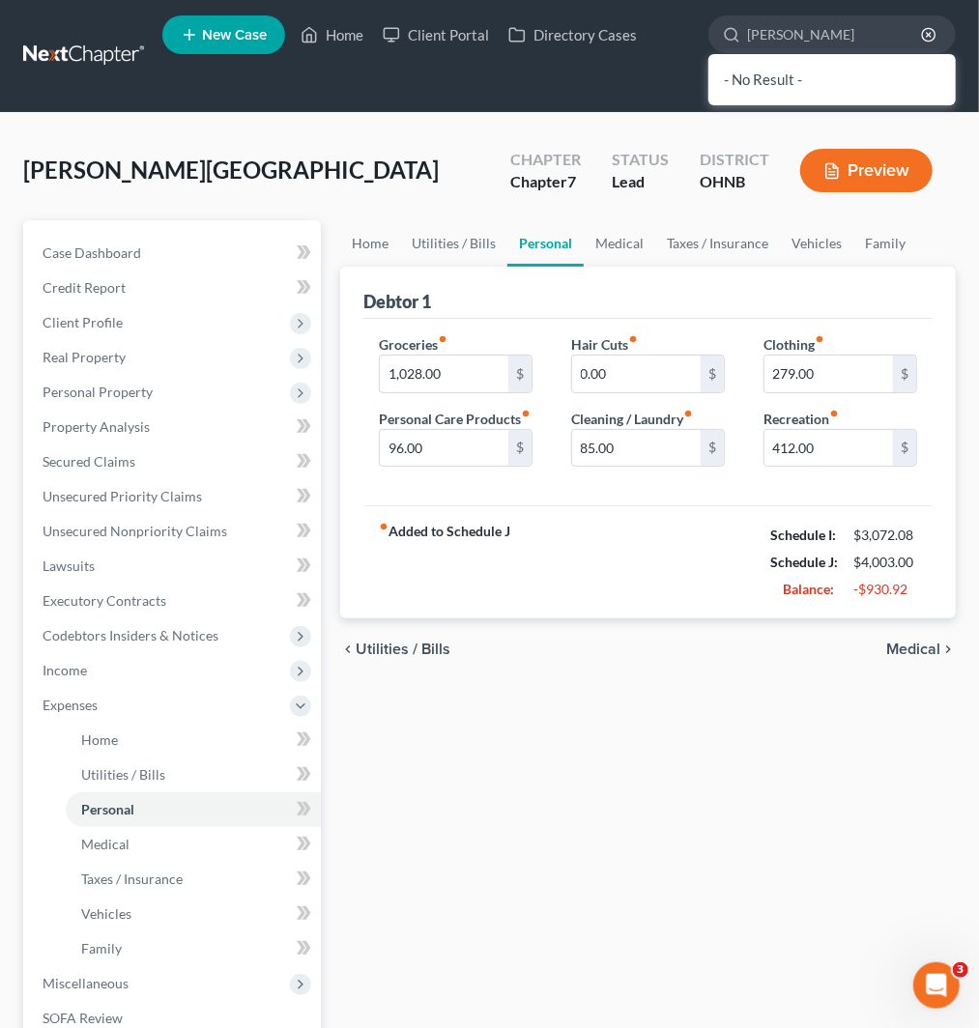
type input "[PERSON_NAME]"
click at [232, 28] on span "New Case" at bounding box center [234, 35] width 65 height 14
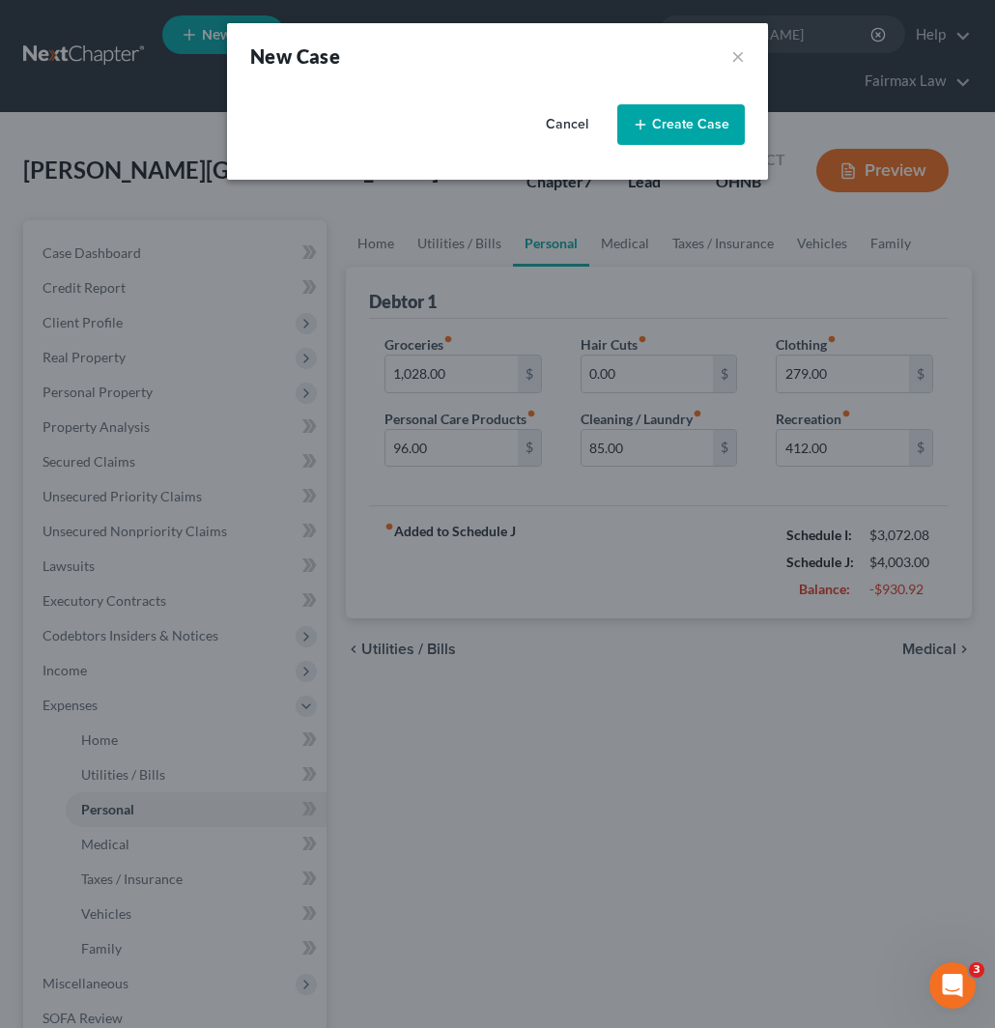
select select "40"
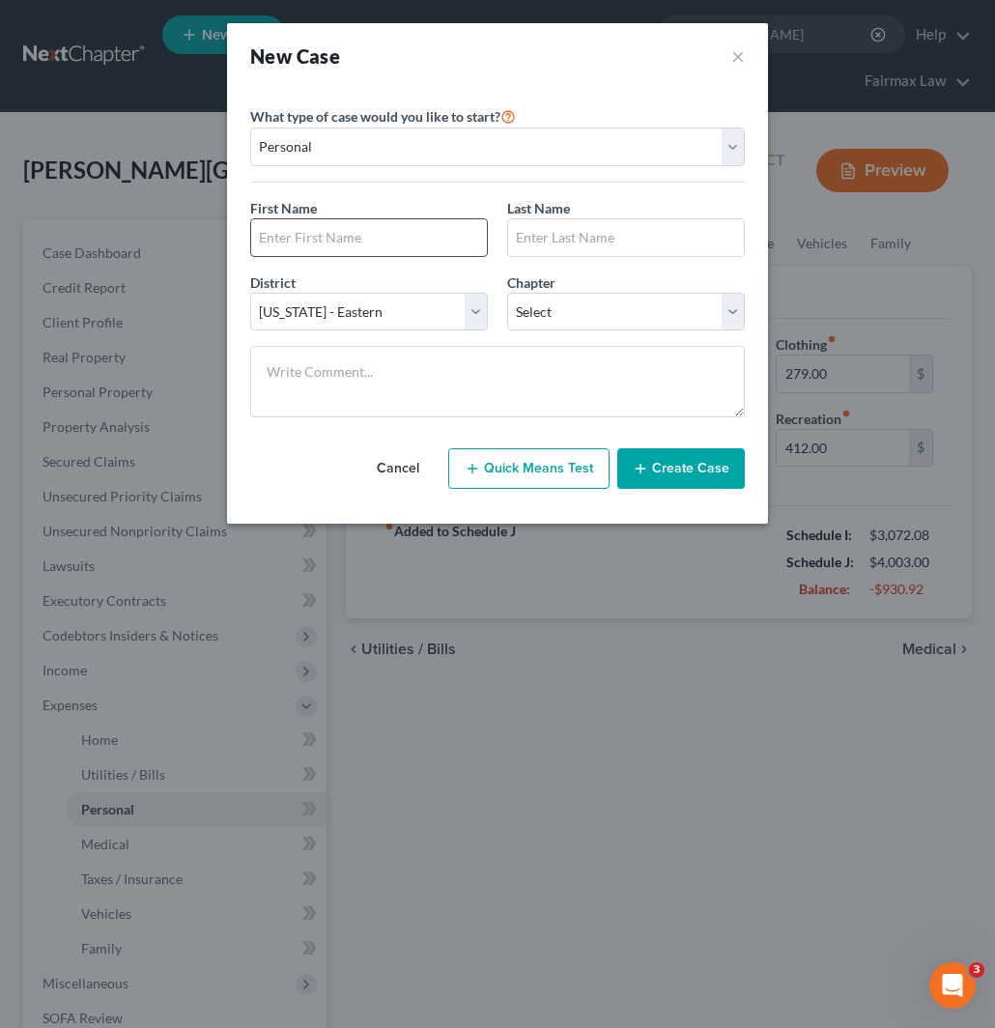
click at [361, 239] on input "text" at bounding box center [369, 237] width 236 height 37
type input "[PERSON_NAME]"
click at [619, 245] on input "text" at bounding box center [626, 237] width 236 height 37
type input "Justice"
click at [304, 306] on select "Select [US_STATE] - [GEOGRAPHIC_DATA] [US_STATE] - [GEOGRAPHIC_DATA][US_STATE] …" at bounding box center [369, 312] width 238 height 39
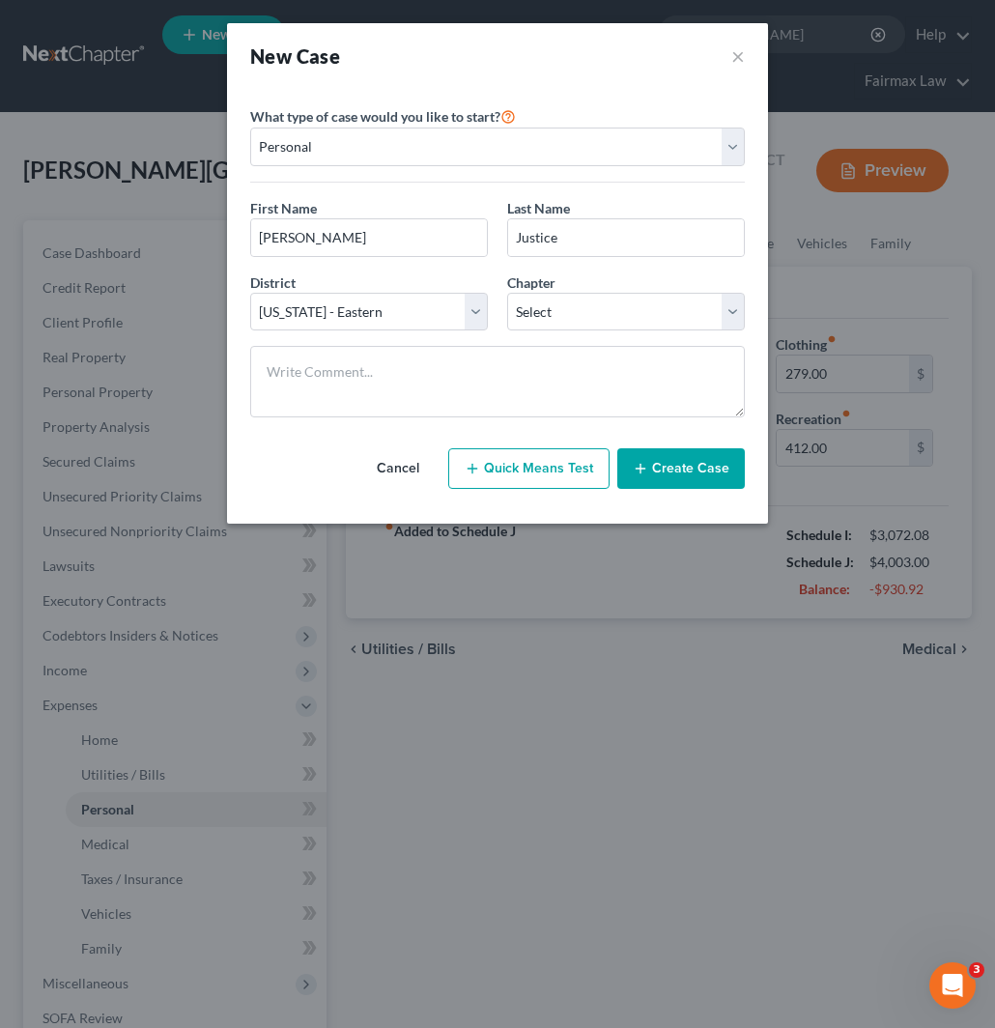
click at [418, 274] on div "District * Select [US_STATE] - [GEOGRAPHIC_DATA] [US_STATE] - [GEOGRAPHIC_DATA]…" at bounding box center [369, 302] width 257 height 59
click at [551, 305] on select "Select 7 11 12 13" at bounding box center [626, 312] width 238 height 39
select select "0"
click at [507, 293] on select "Select 7 11 12 13" at bounding box center [626, 312] width 238 height 39
click at [698, 469] on button "Create Case" at bounding box center [682, 468] width 128 height 41
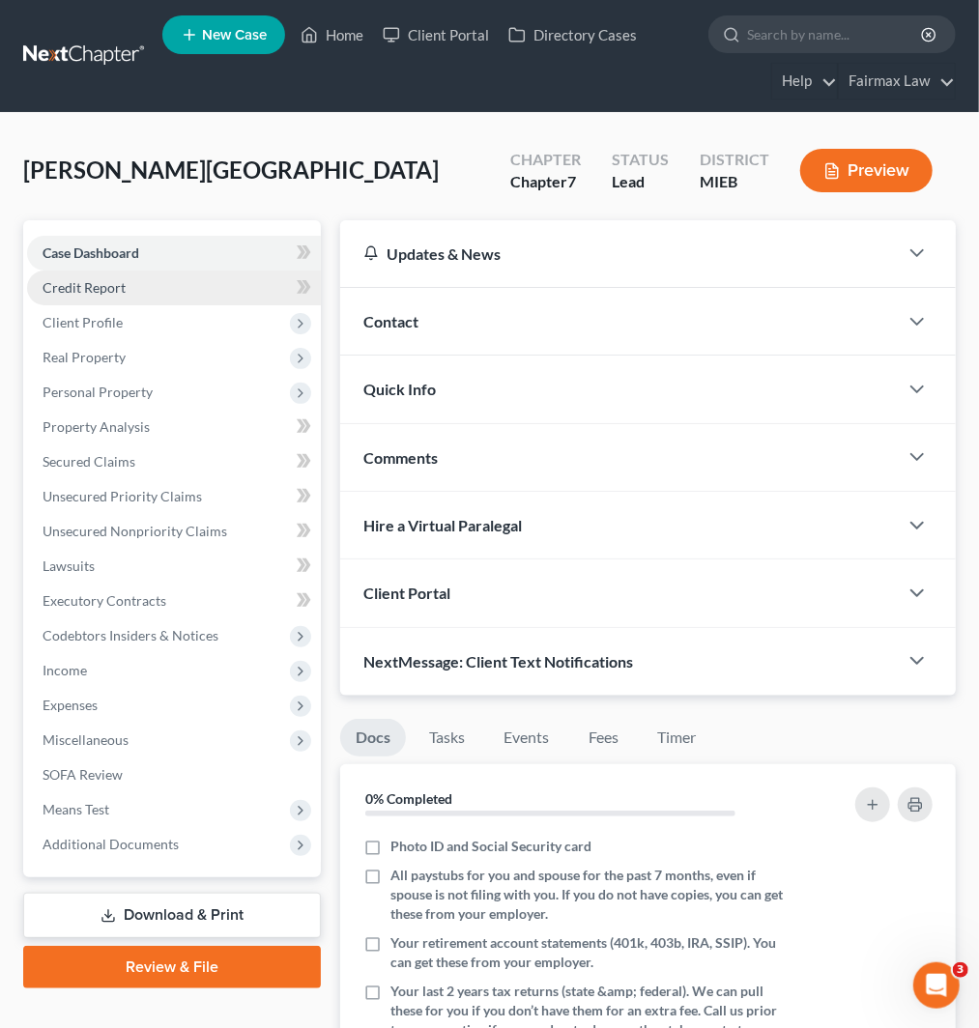
click at [98, 290] on span "Credit Report" at bounding box center [84, 287] width 83 height 16
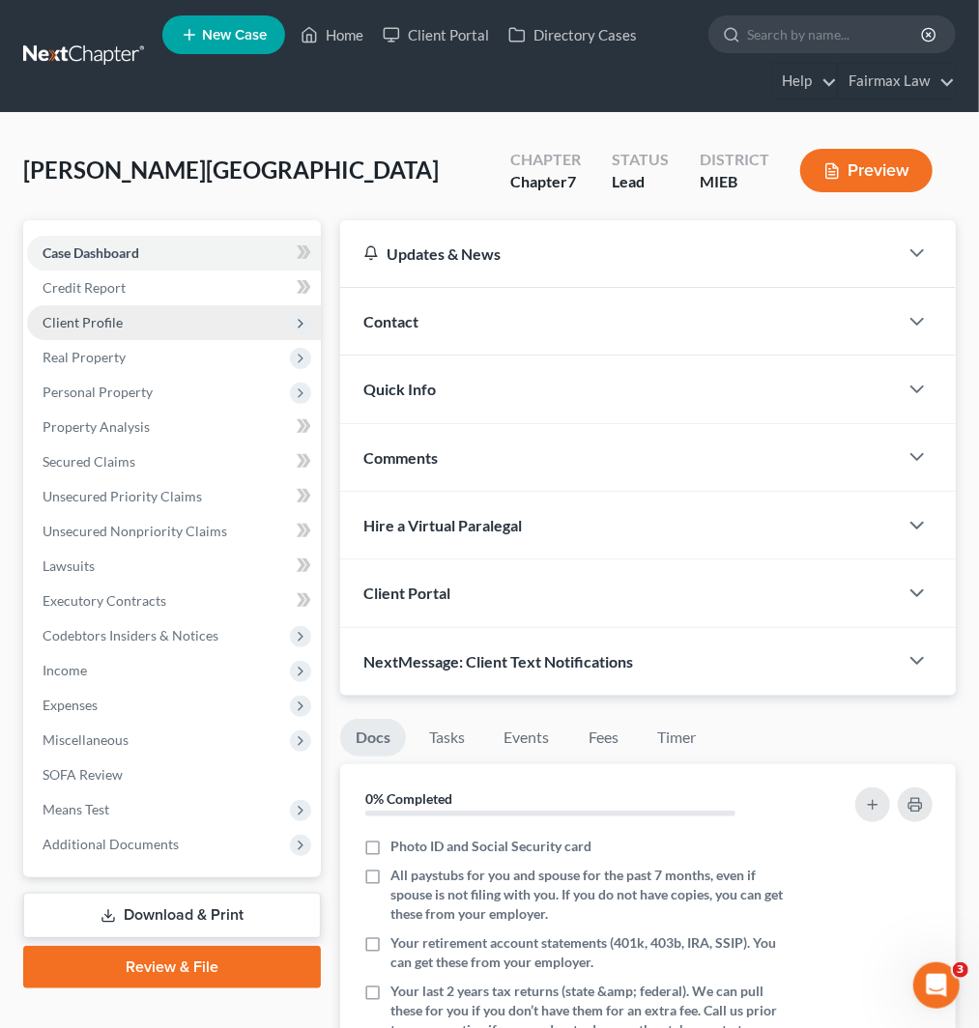
click at [92, 316] on span "Client Profile" at bounding box center [83, 322] width 80 height 16
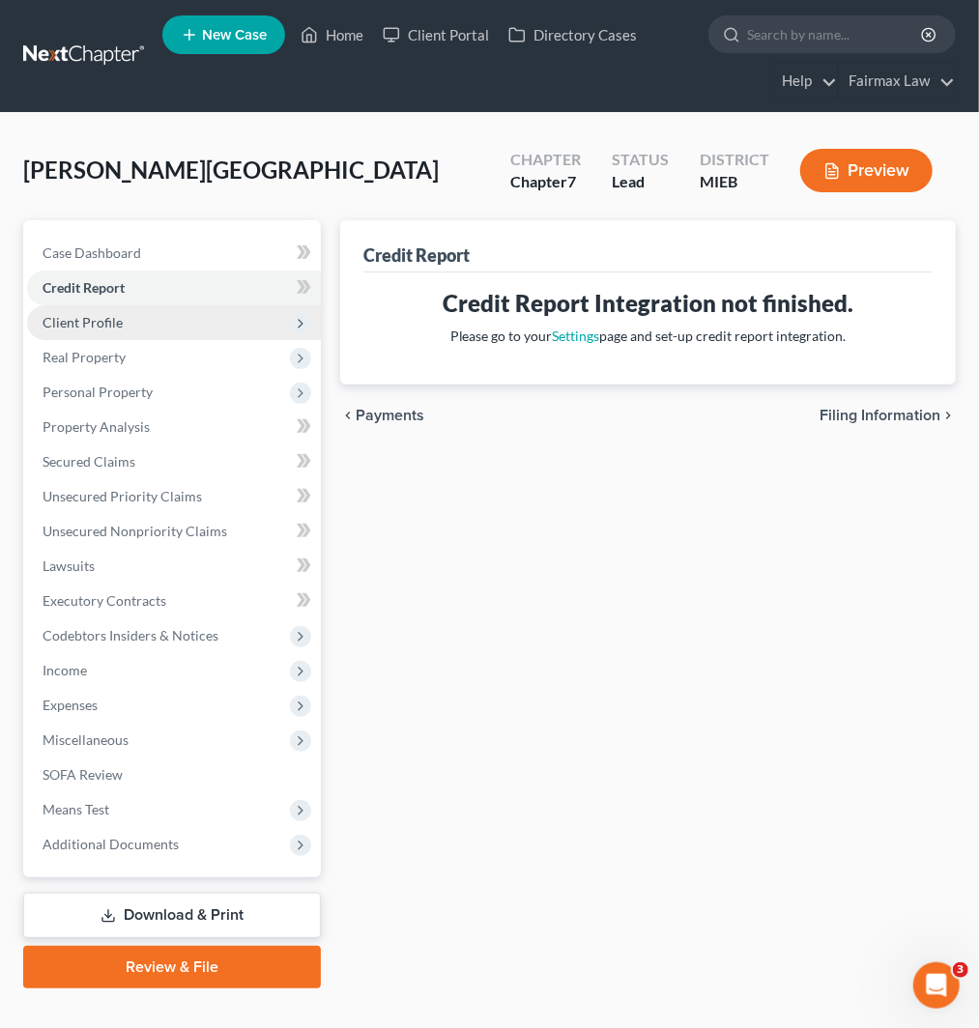
click at [101, 322] on span "Client Profile" at bounding box center [83, 322] width 80 height 16
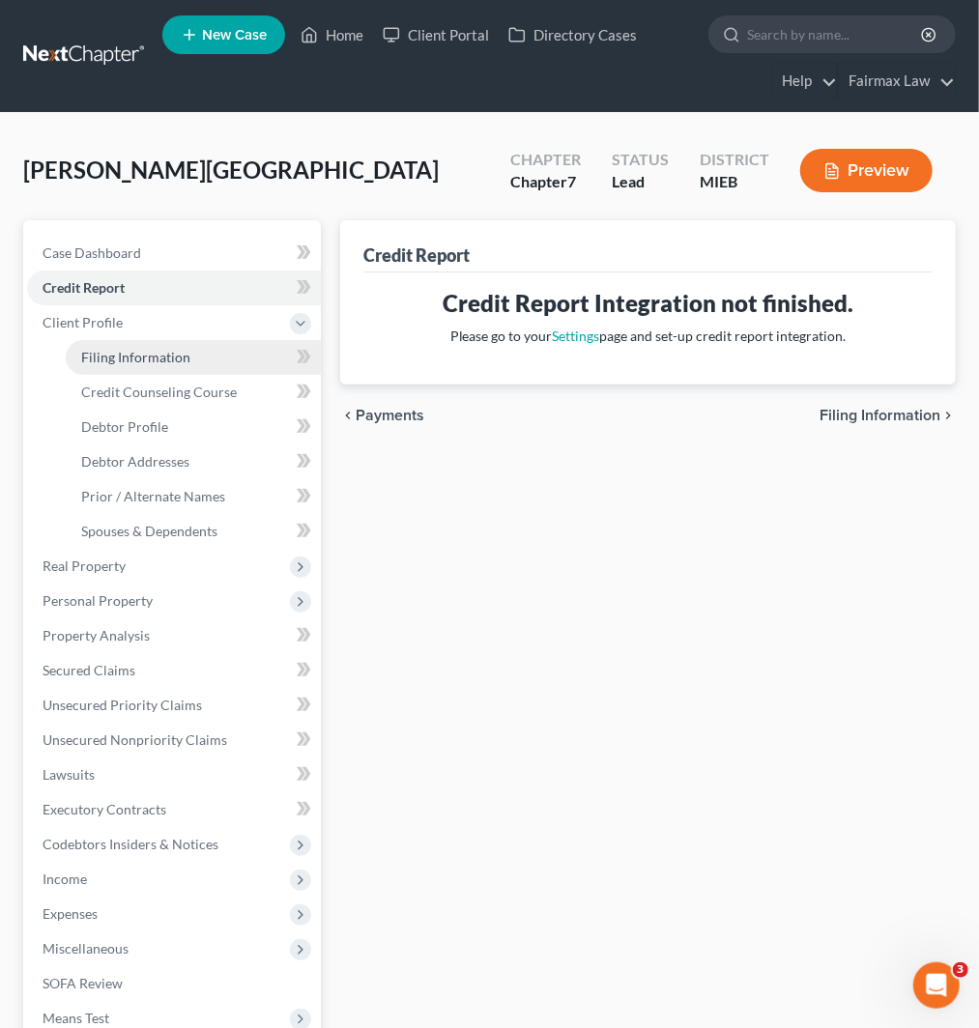
click at [129, 349] on span "Filing Information" at bounding box center [135, 357] width 109 height 16
select select "1"
select select "0"
select select "40"
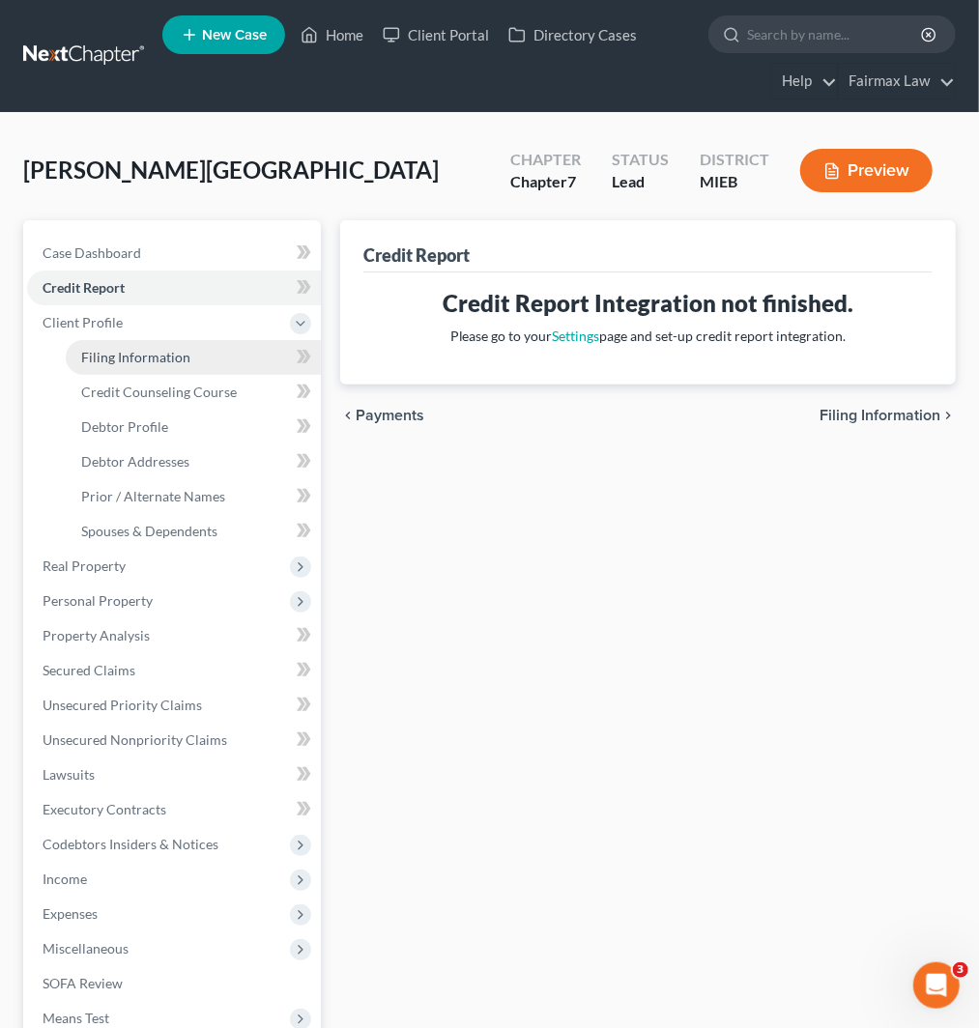
select select "23"
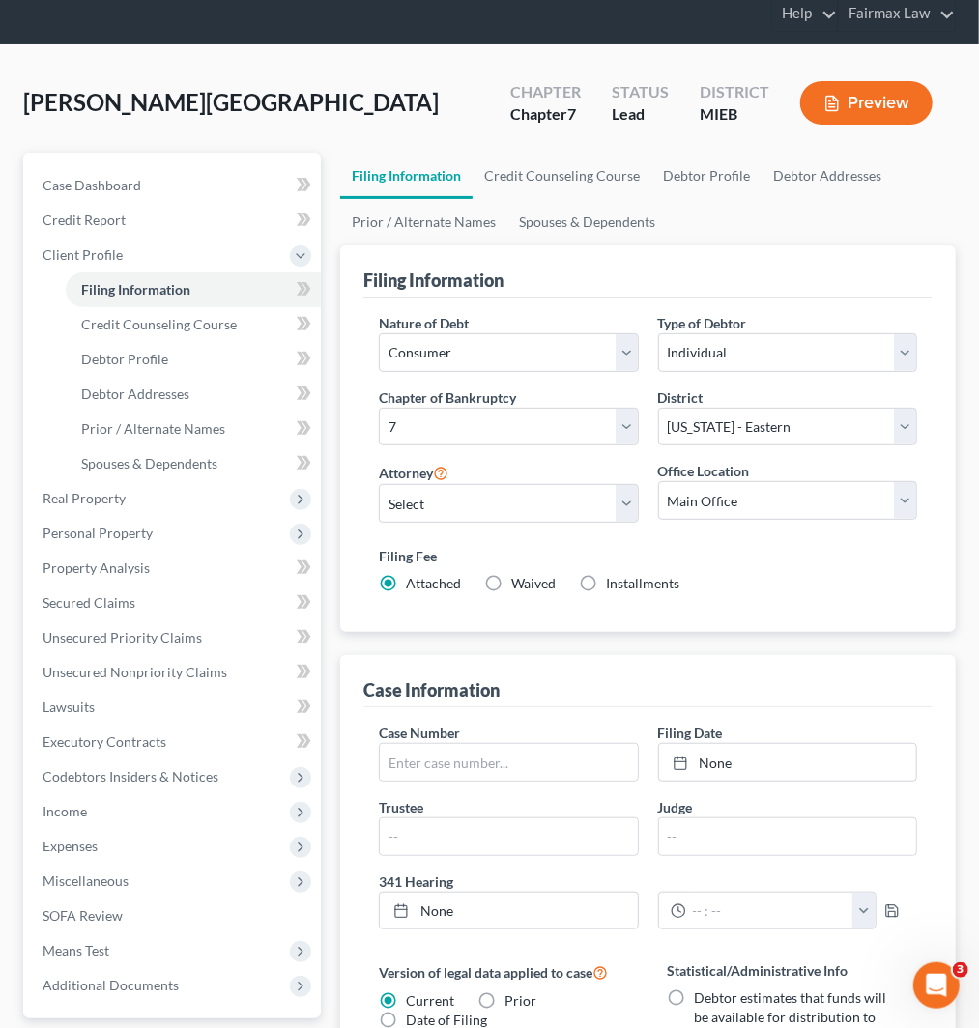
scroll to position [215, 0]
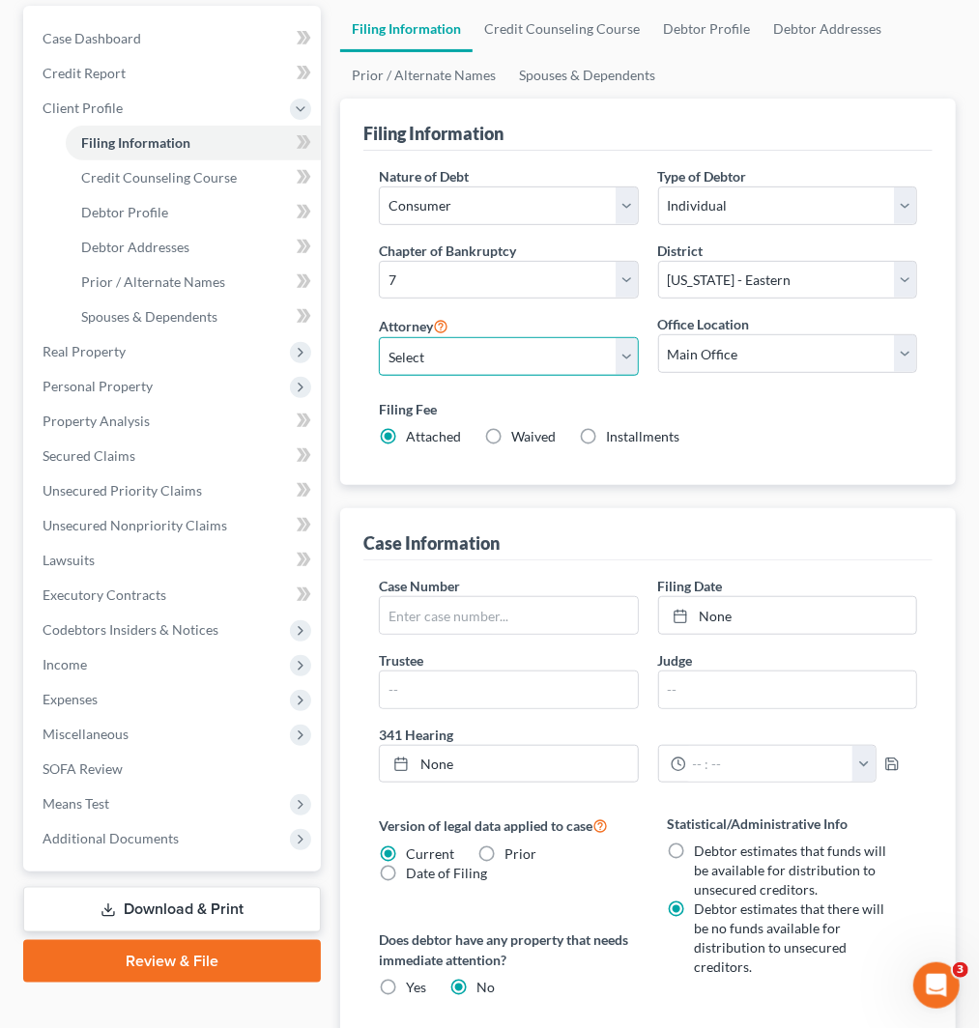
click at [484, 356] on select "Select [PERSON_NAME] [PERSON_NAME] [PERSON_NAME] [PERSON_NAME] [PERSON_NAME] [P…" at bounding box center [508, 356] width 259 height 39
select select "0"
click at [379, 337] on select "Select [PERSON_NAME] [PERSON_NAME] [PERSON_NAME] [PERSON_NAME] [PERSON_NAME] [P…" at bounding box center [508, 356] width 259 height 39
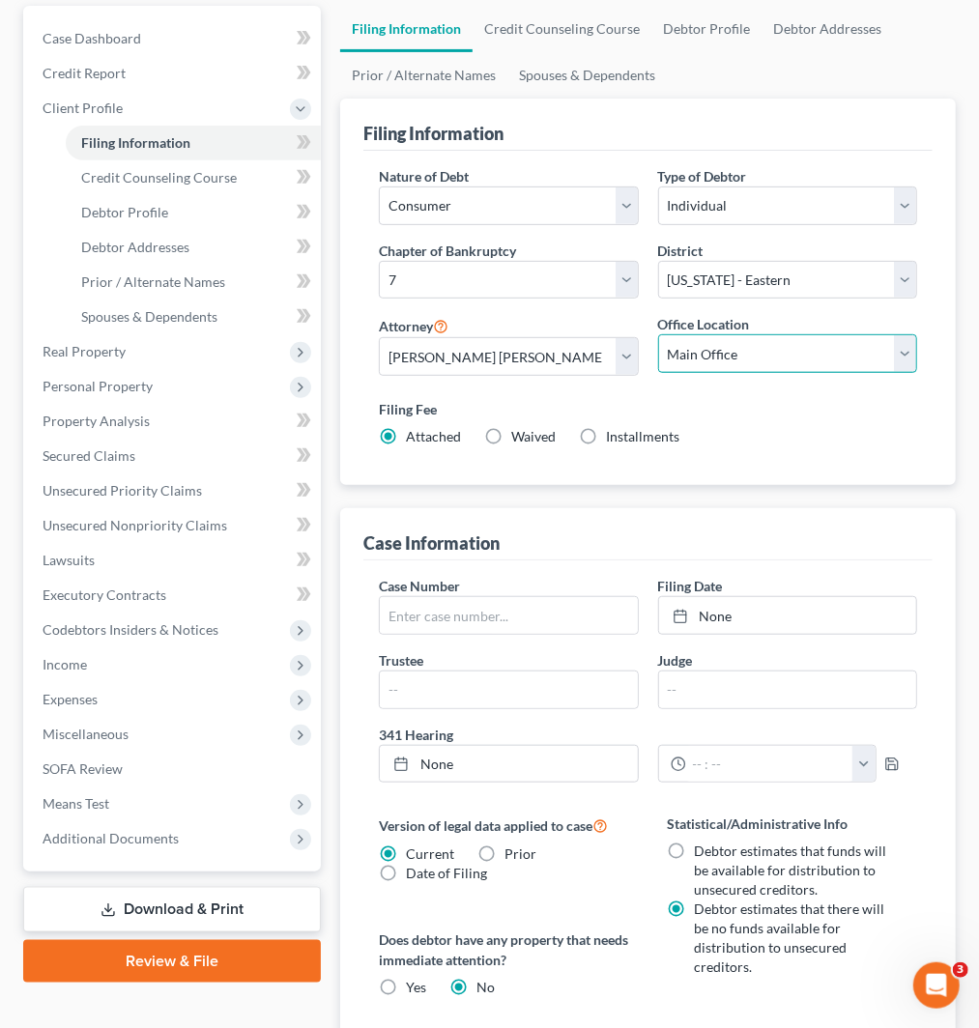
click at [728, 360] on select "Main Office [US_STATE] Office [GEOGRAPHIC_DATA] Office" at bounding box center [787, 353] width 259 height 39
click at [658, 334] on select "Main Office [US_STATE] Office [GEOGRAPHIC_DATA] Office" at bounding box center [787, 353] width 259 height 39
click at [606, 428] on label "Installments Installments" at bounding box center [642, 436] width 73 height 19
click at [614, 428] on input "Installments Installments" at bounding box center [620, 433] width 13 height 13
radio input "true"
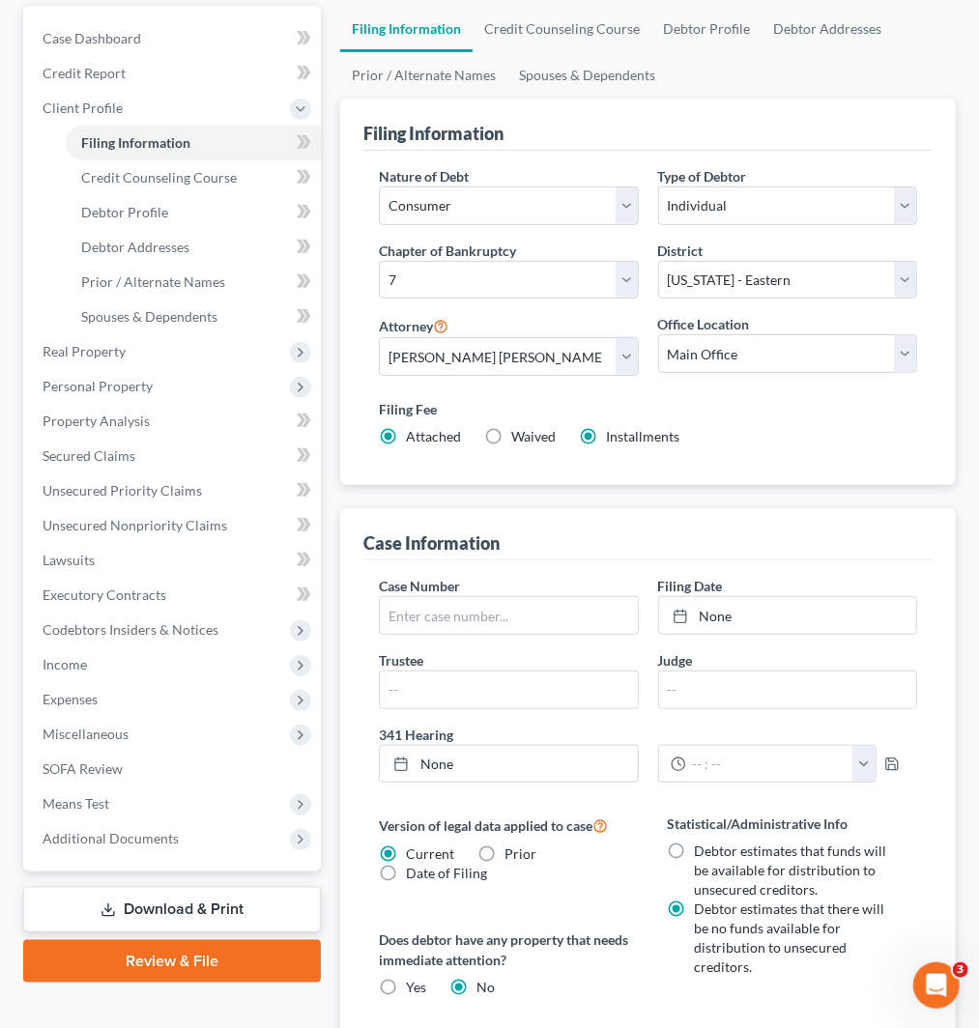
radio input "false"
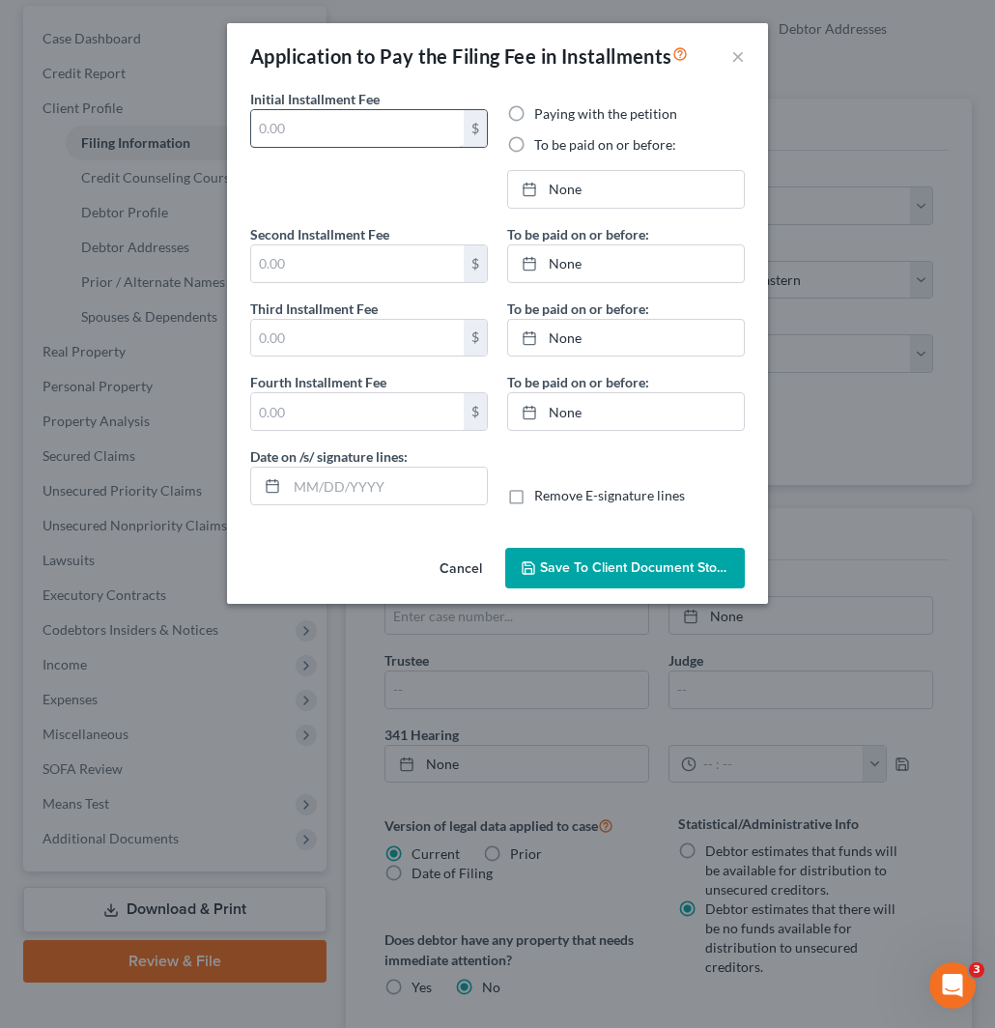
type input "0.00"
radio input "true"
type input "0.00"
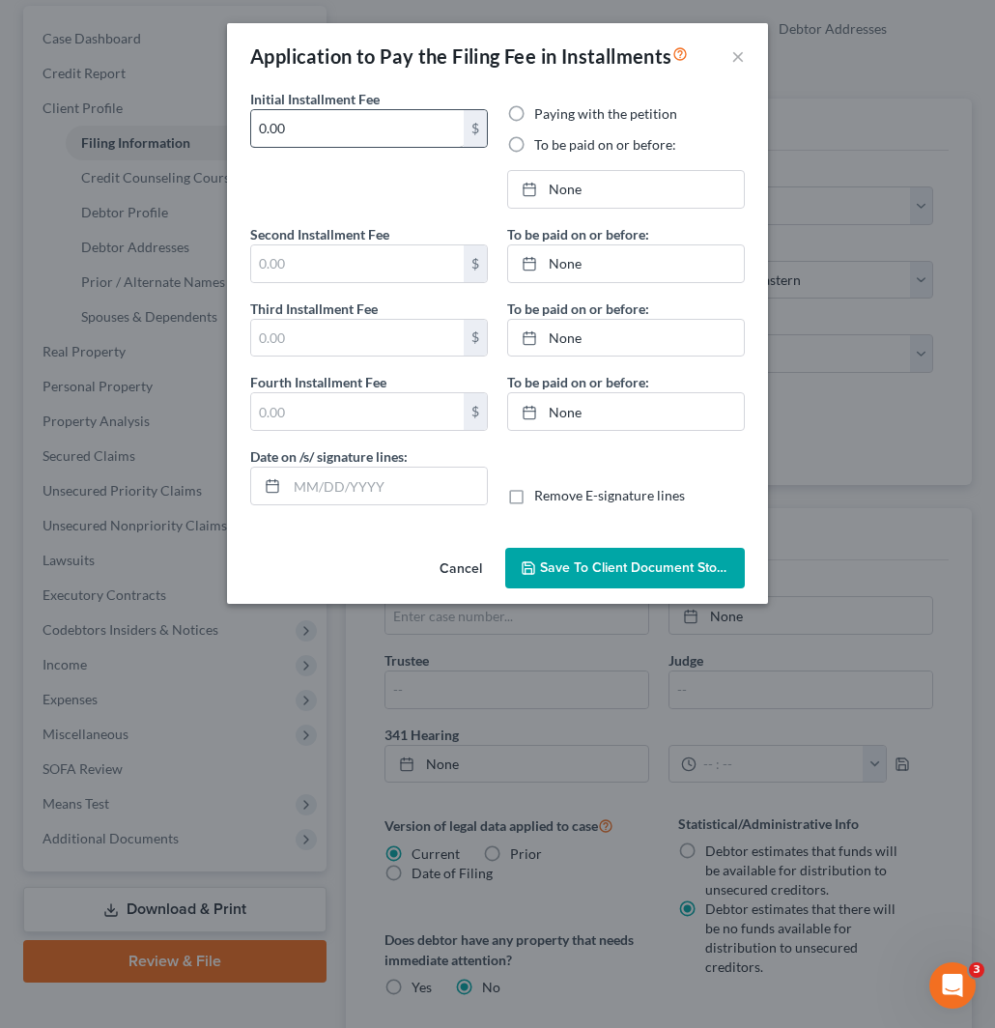
type input "[DATE]"
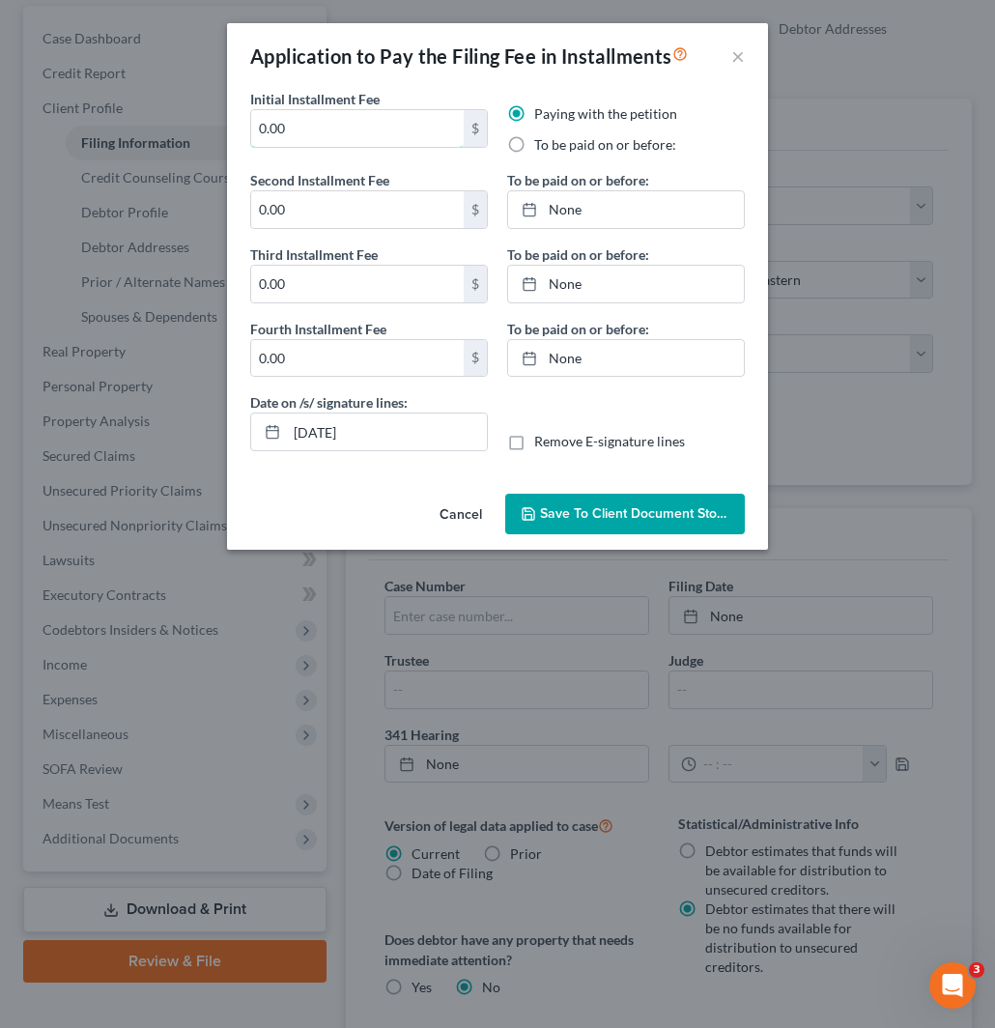
drag, startPoint x: 251, startPoint y: 129, endPoint x: 242, endPoint y: 171, distance: 43.6
click at [224, 129] on div "Application to Pay the Filing Fee in Installments × Initial Installment Fee 0.0…" at bounding box center [497, 514] width 995 height 1028
paste input "84.50"
type input "84.50"
paste input "84.50"
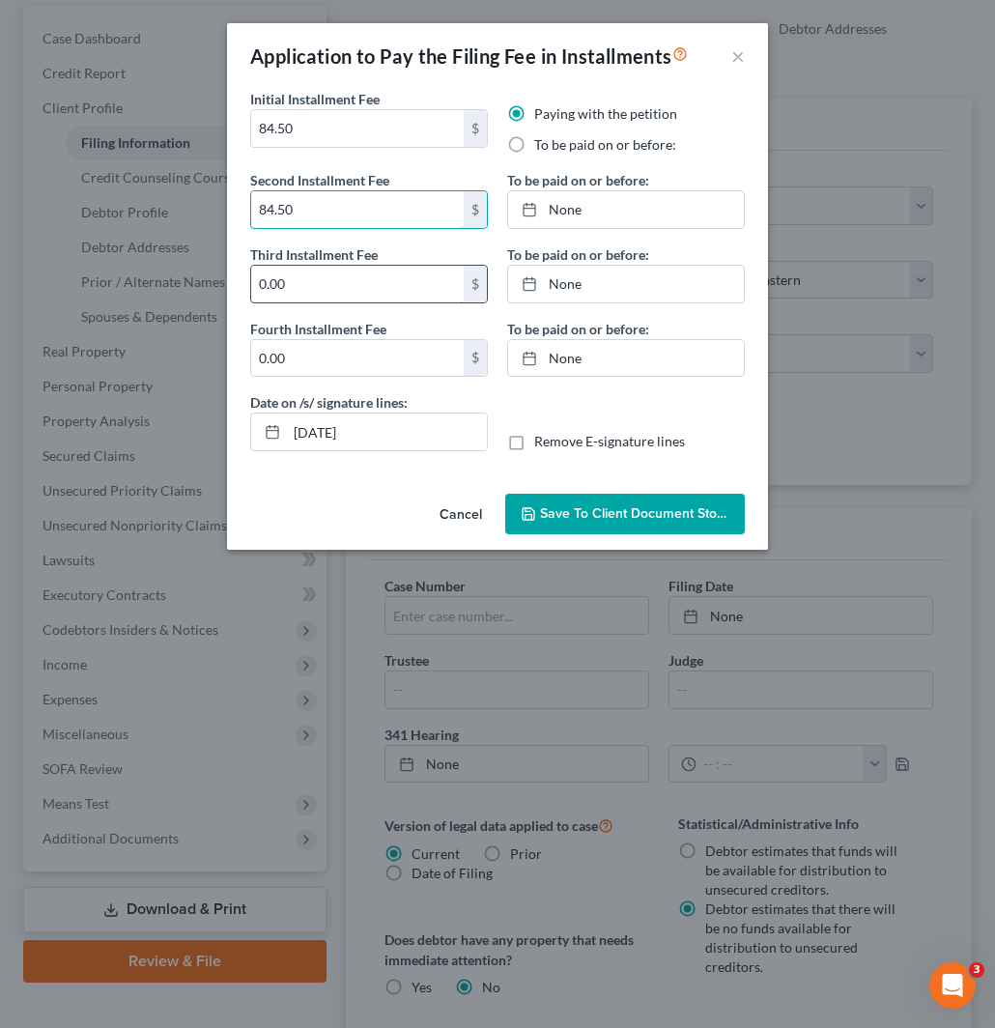
type input "84.50"
paste input "84.50"
type input "84.50"
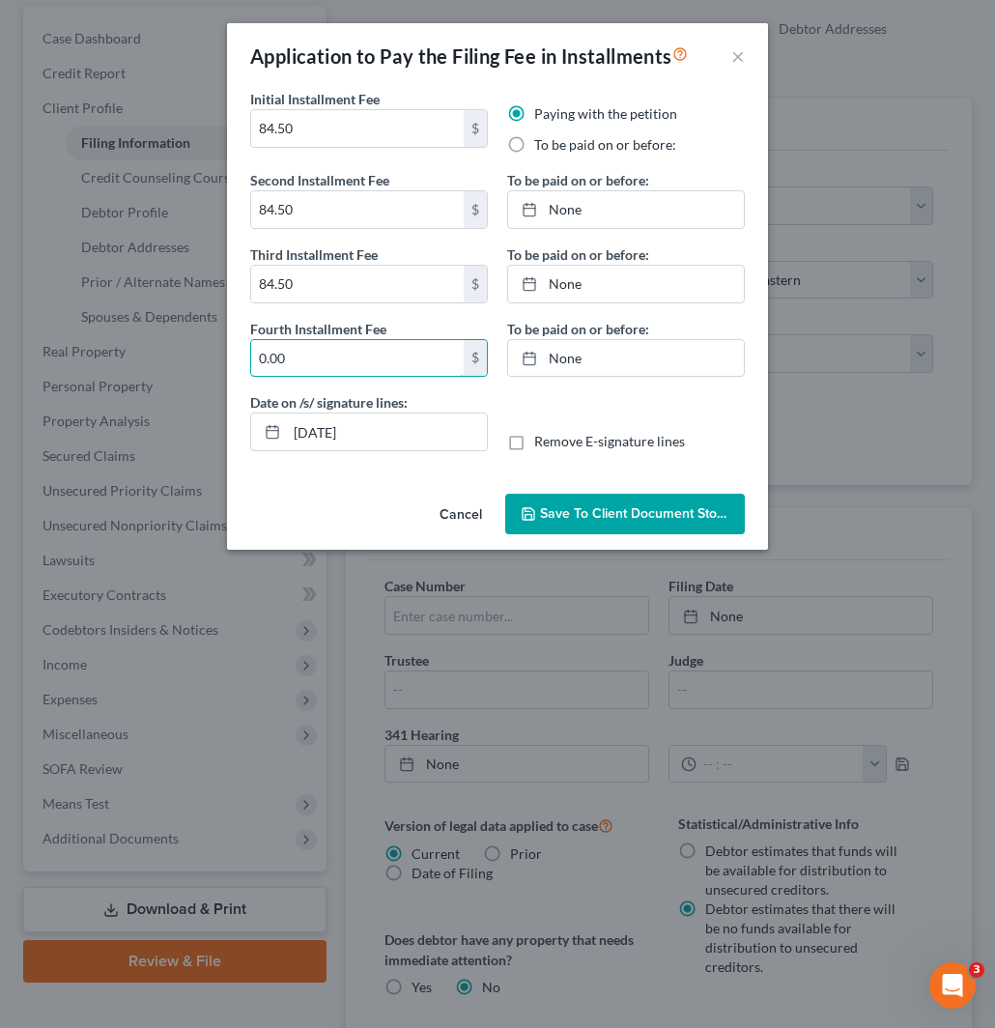
paste input "84.50"
type input "84.50"
drag, startPoint x: 389, startPoint y: 435, endPoint x: 261, endPoint y: 433, distance: 128.6
click at [261, 433] on div "[DATE]" at bounding box center [369, 432] width 238 height 39
type input "[DATE]"
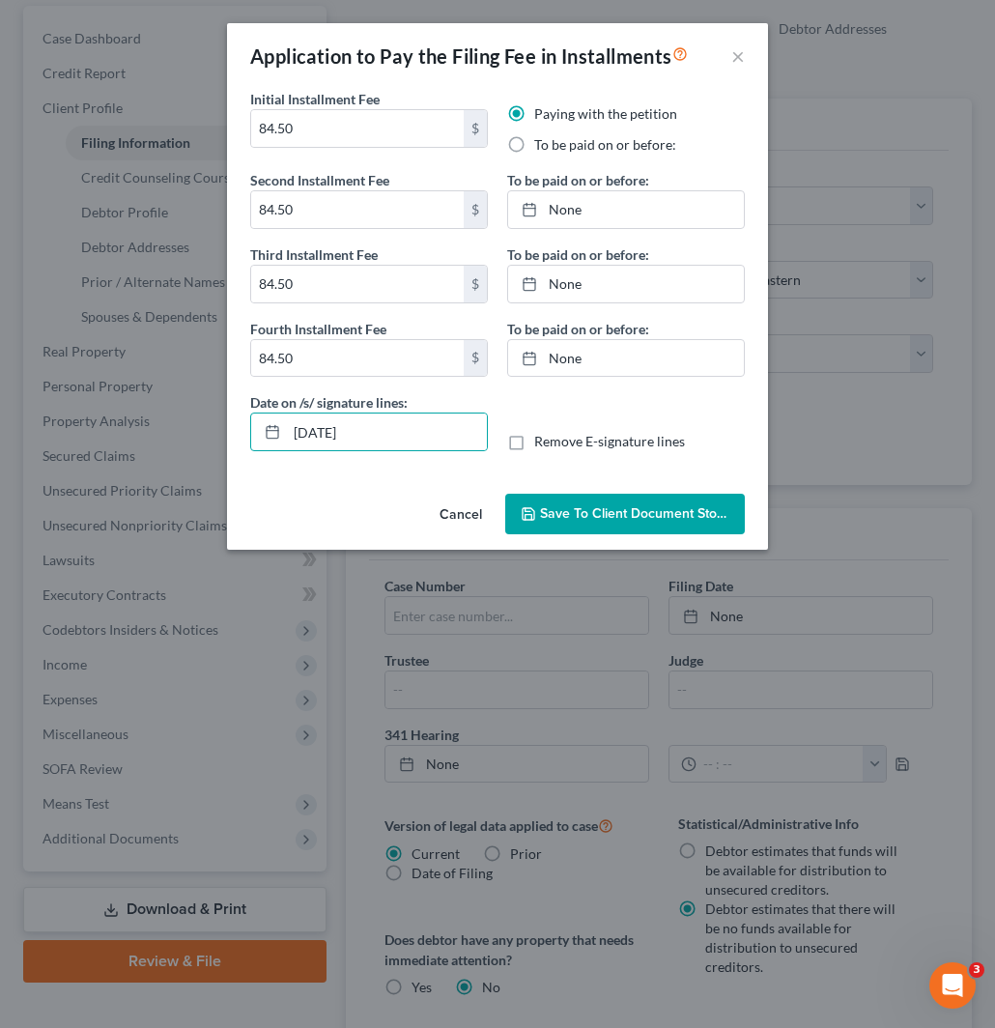
click at [534, 143] on label "To be paid on or before:" at bounding box center [605, 144] width 142 height 19
click at [542, 143] on input "To be paid on or before:" at bounding box center [548, 141] width 13 height 13
radio input "true"
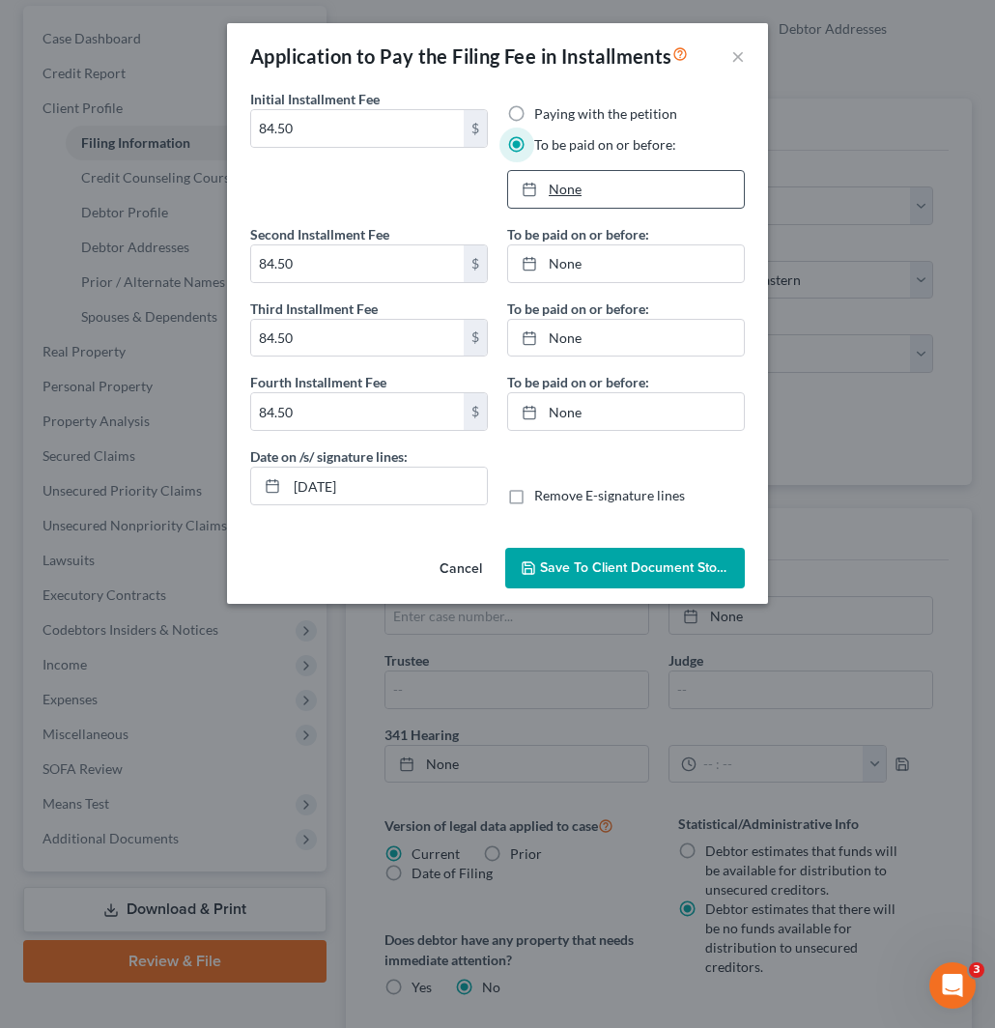
click at [558, 187] on link "None" at bounding box center [626, 189] width 236 height 37
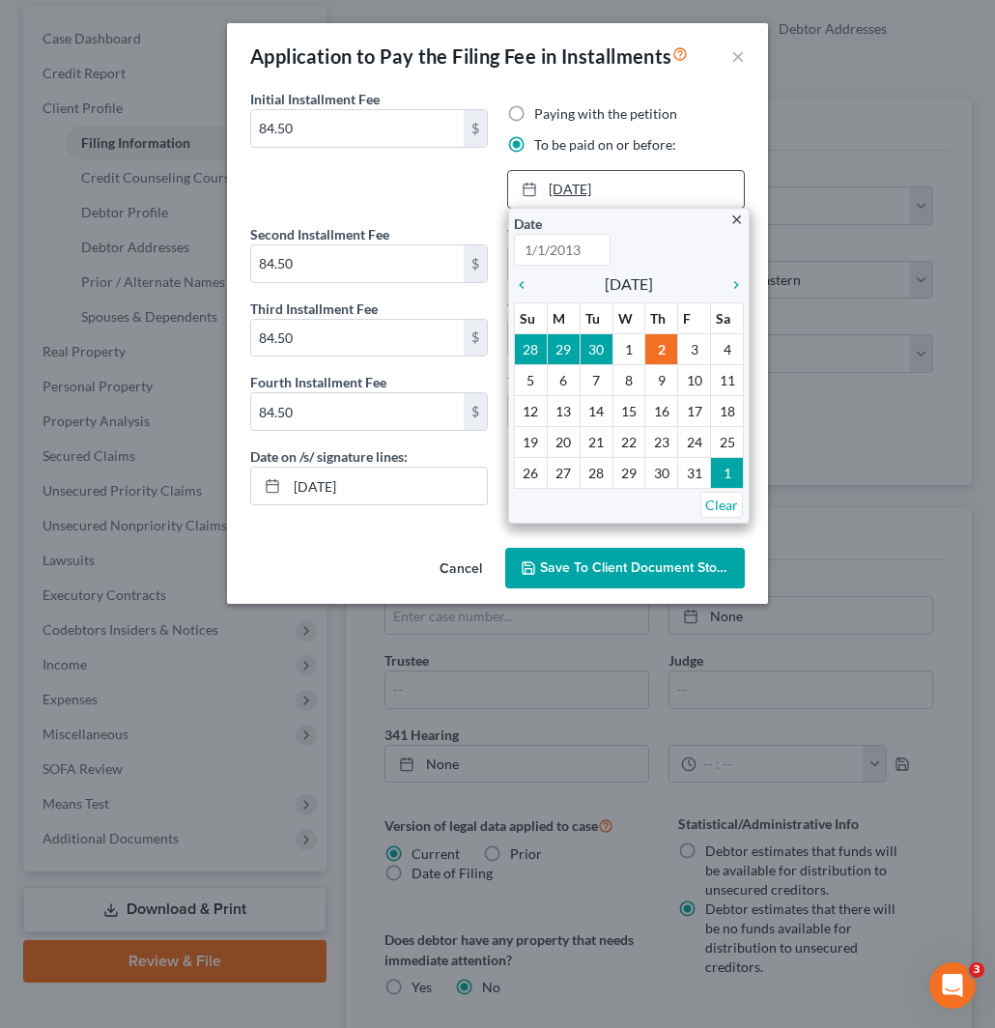
type input "[DATE]"
click at [735, 286] on icon "chevron_right" at bounding box center [731, 284] width 25 height 15
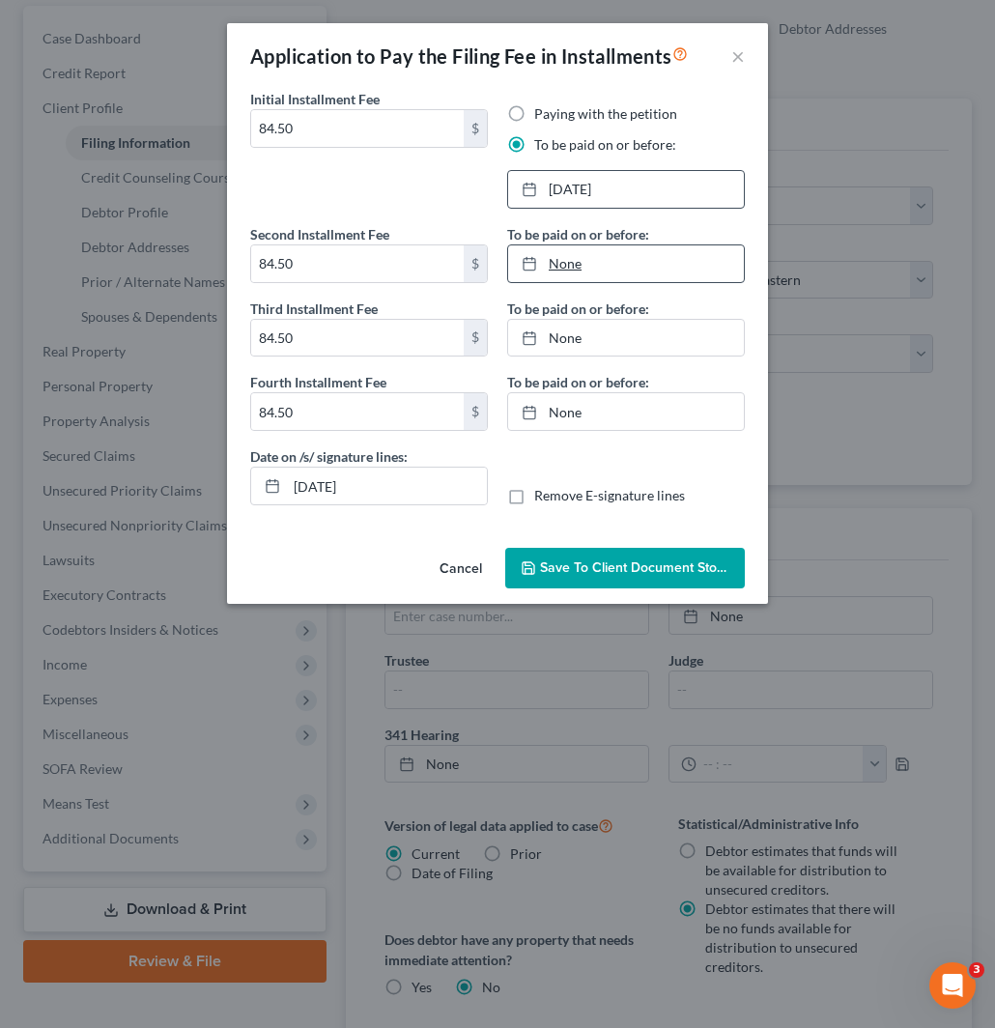
type input "[DATE]"
click at [557, 266] on link "[DATE]" at bounding box center [626, 263] width 236 height 37
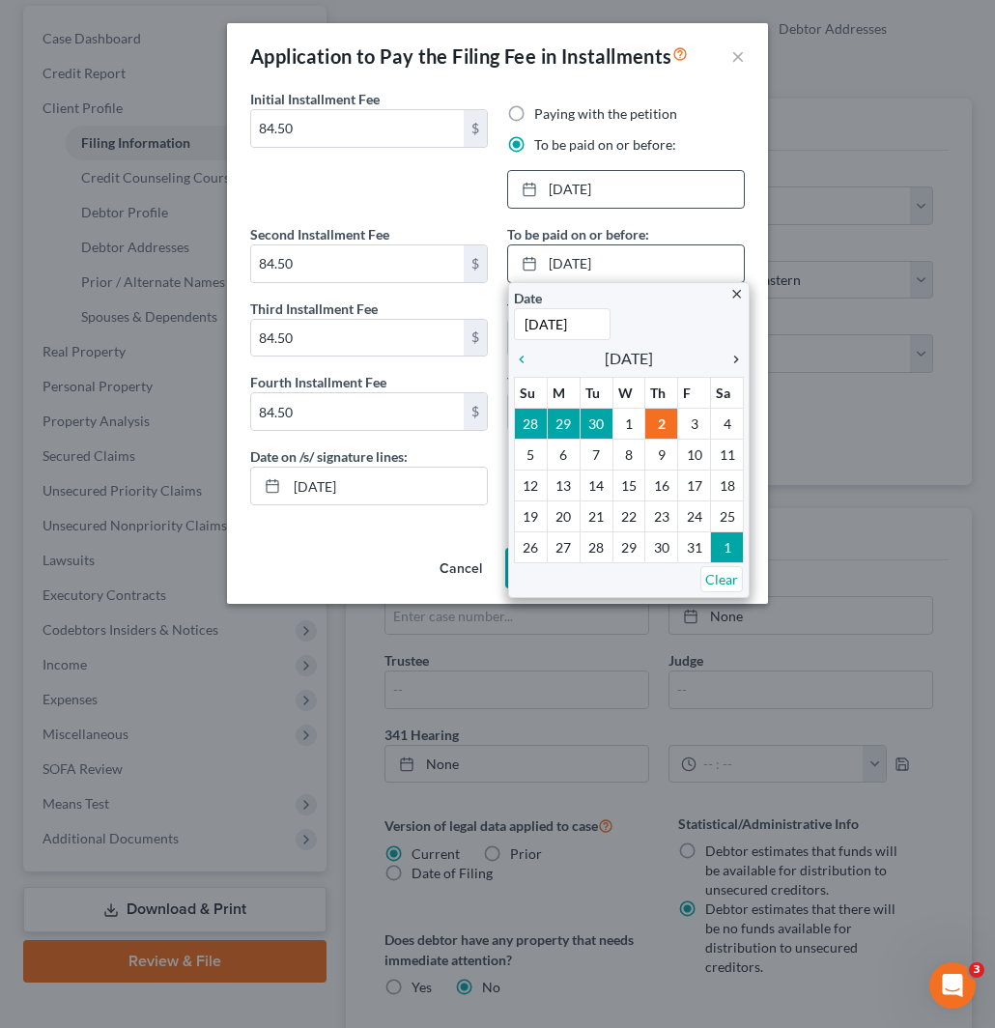
click at [733, 353] on icon "chevron_right" at bounding box center [731, 359] width 25 height 15
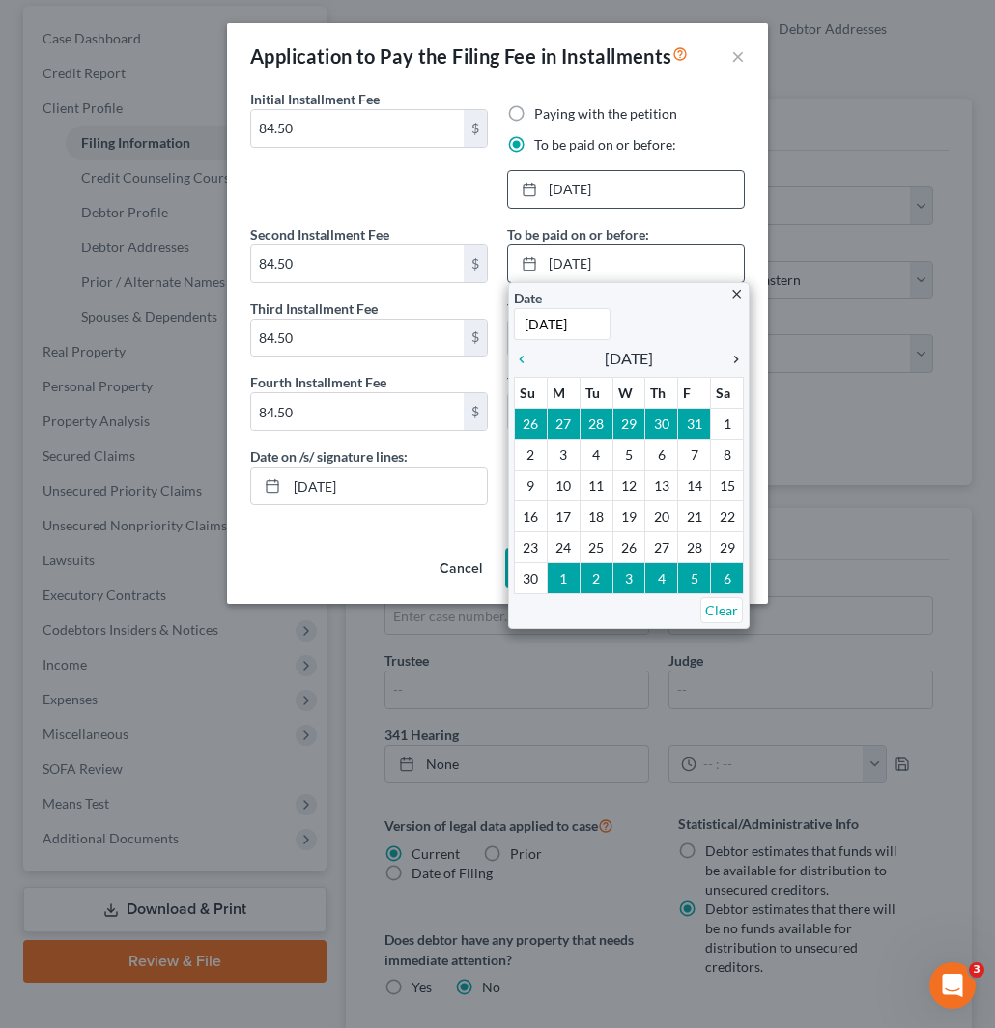
click at [733, 353] on icon "chevron_right" at bounding box center [731, 359] width 25 height 15
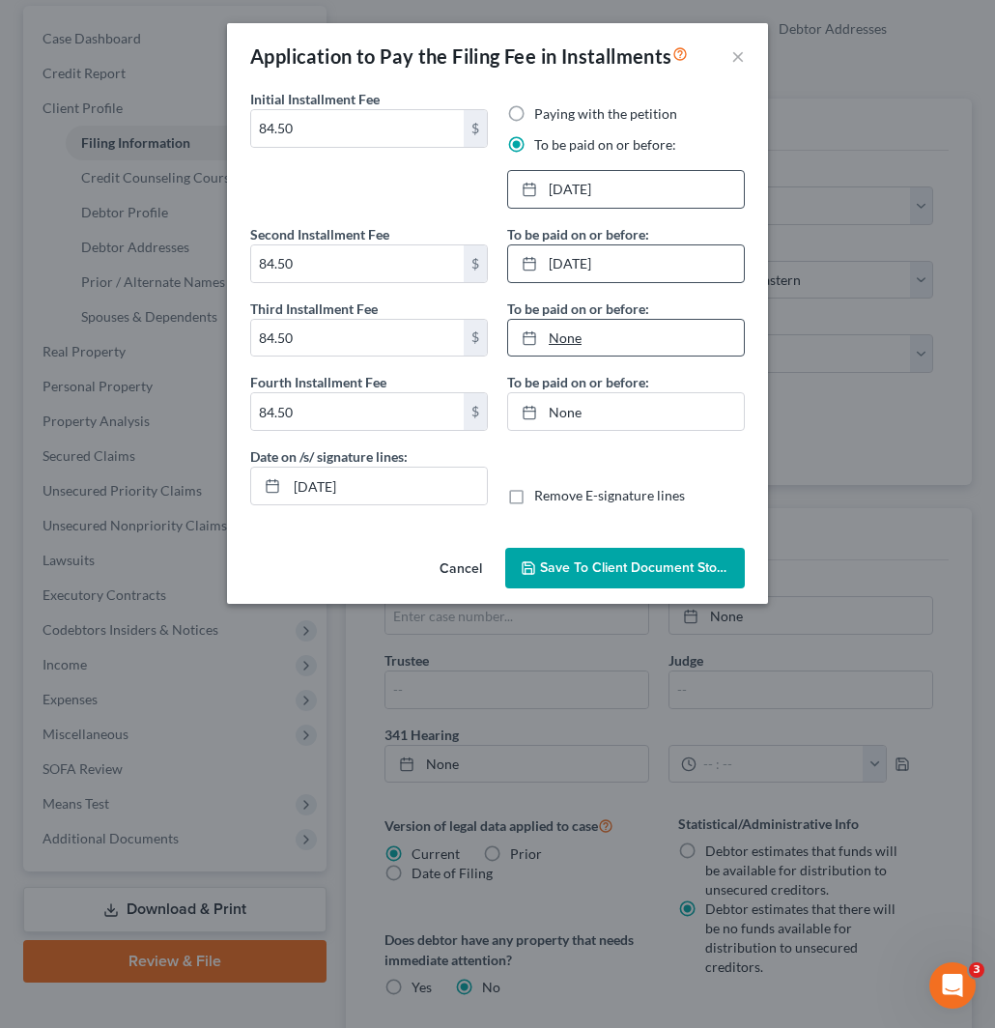
click at [567, 332] on link "None" at bounding box center [626, 338] width 236 height 37
type input "[DATE]"
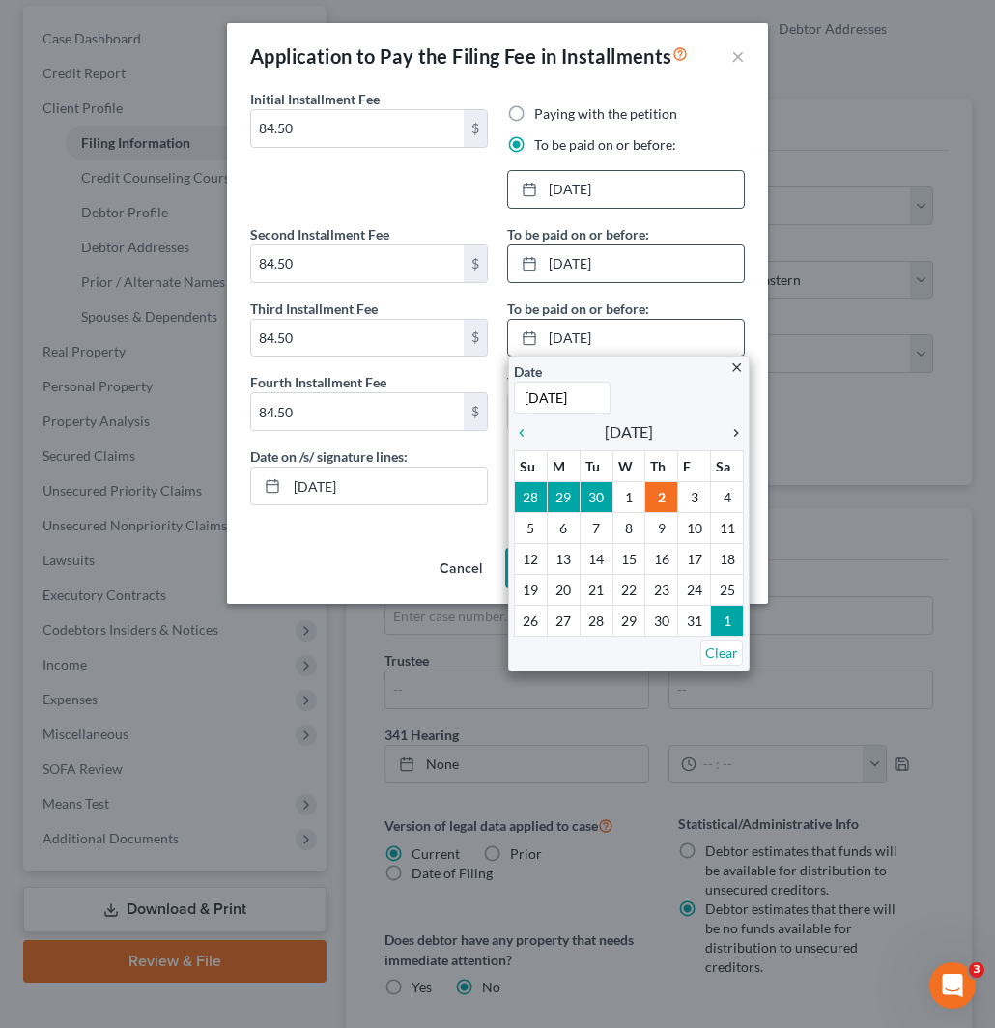
click at [736, 435] on icon "chevron_right" at bounding box center [731, 432] width 25 height 15
click at [737, 433] on icon "chevron_right" at bounding box center [731, 432] width 25 height 15
click at [738, 433] on icon "chevron_right" at bounding box center [731, 432] width 25 height 15
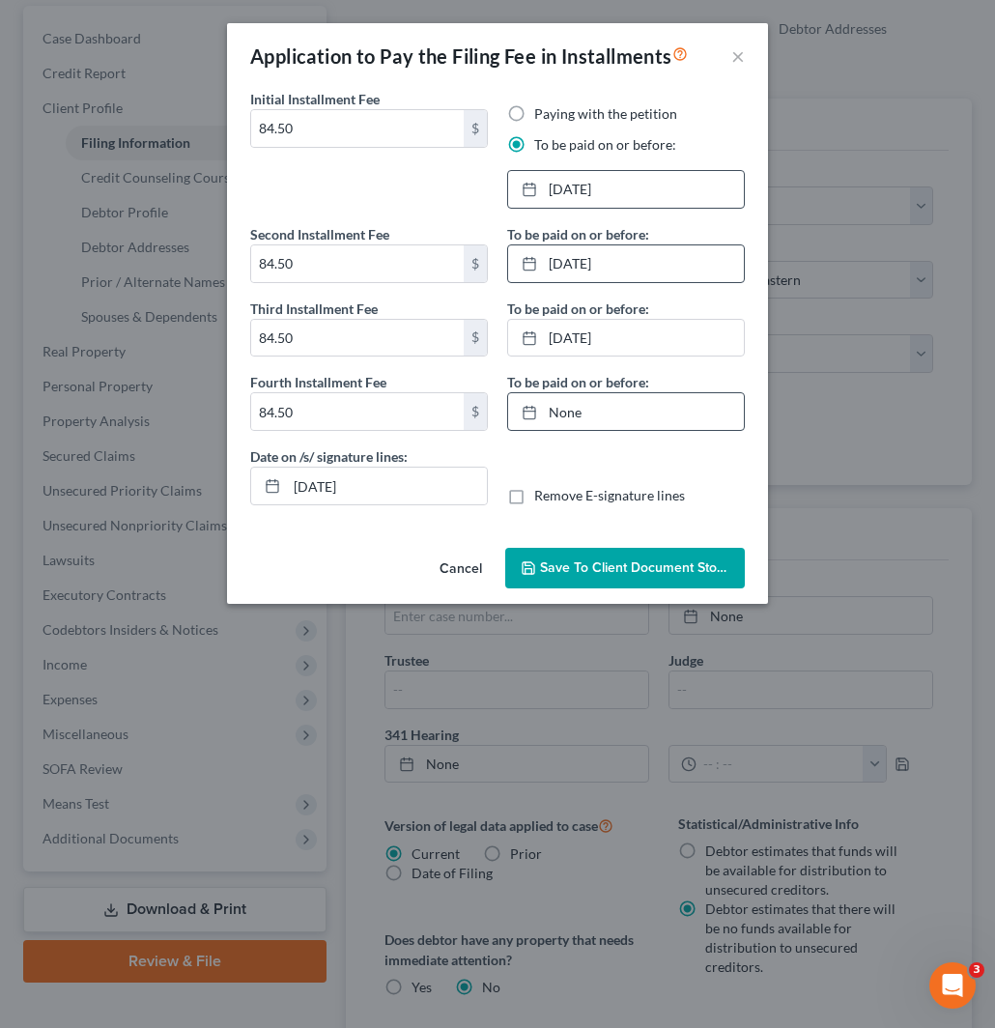
click at [546, 411] on div at bounding box center [535, 412] width 27 height 16
type input "[DATE]"
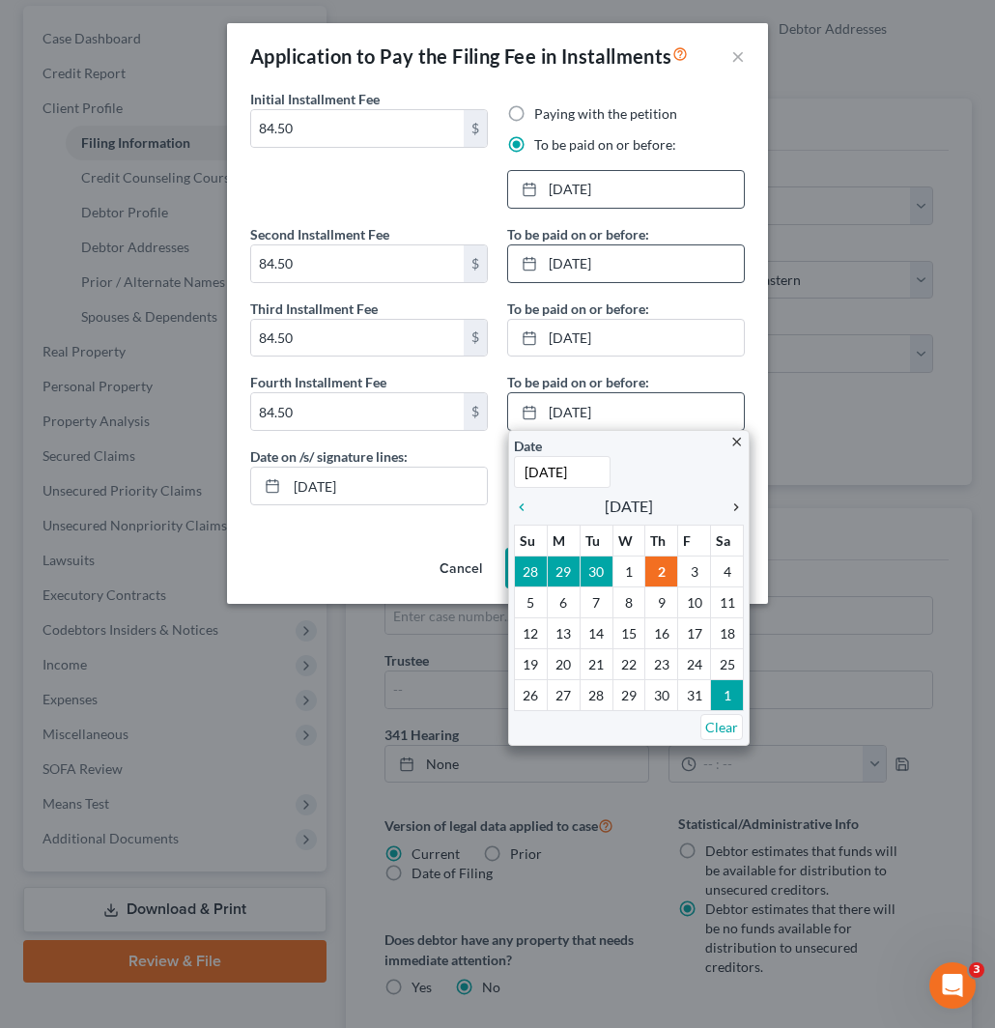
click at [740, 506] on icon "chevron_right" at bounding box center [731, 507] width 25 height 15
click at [732, 500] on icon "chevron_right" at bounding box center [731, 507] width 25 height 15
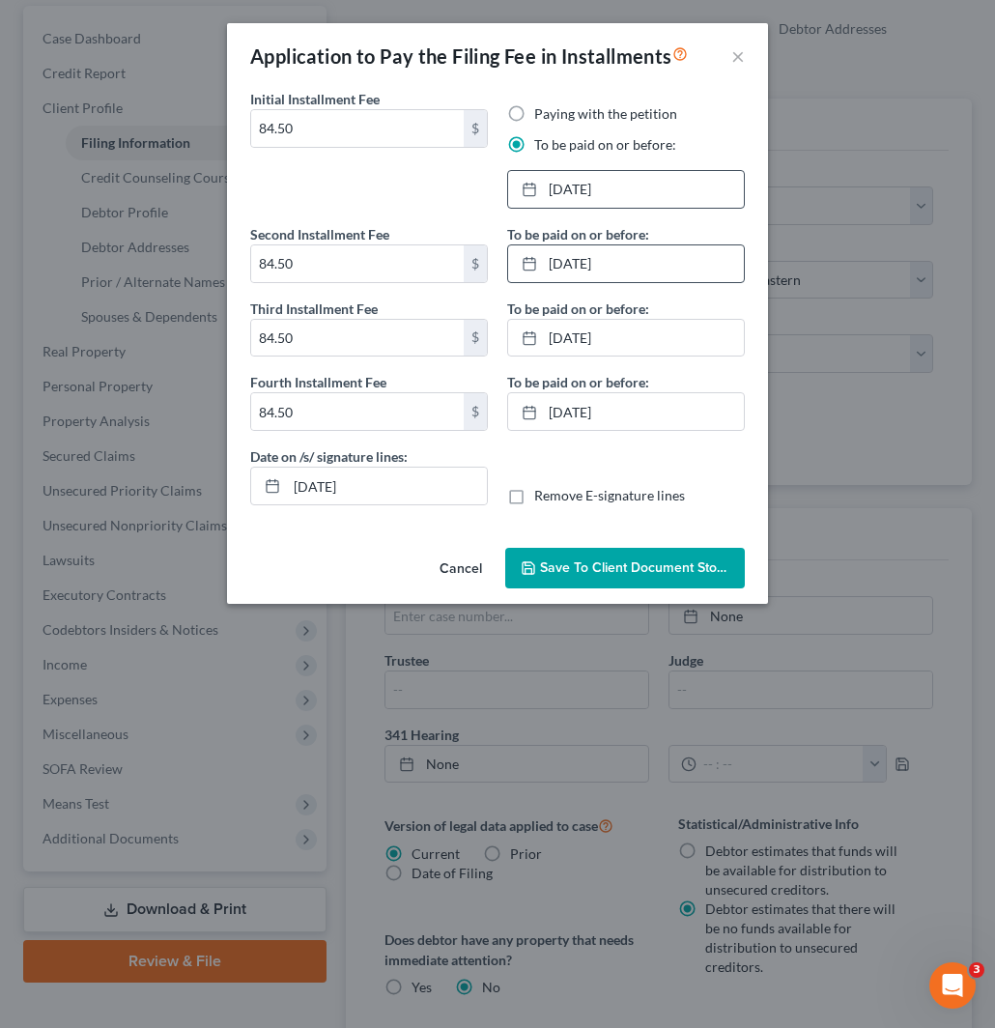
click at [594, 566] on span "Save to Client Document Storage" at bounding box center [642, 568] width 205 height 16
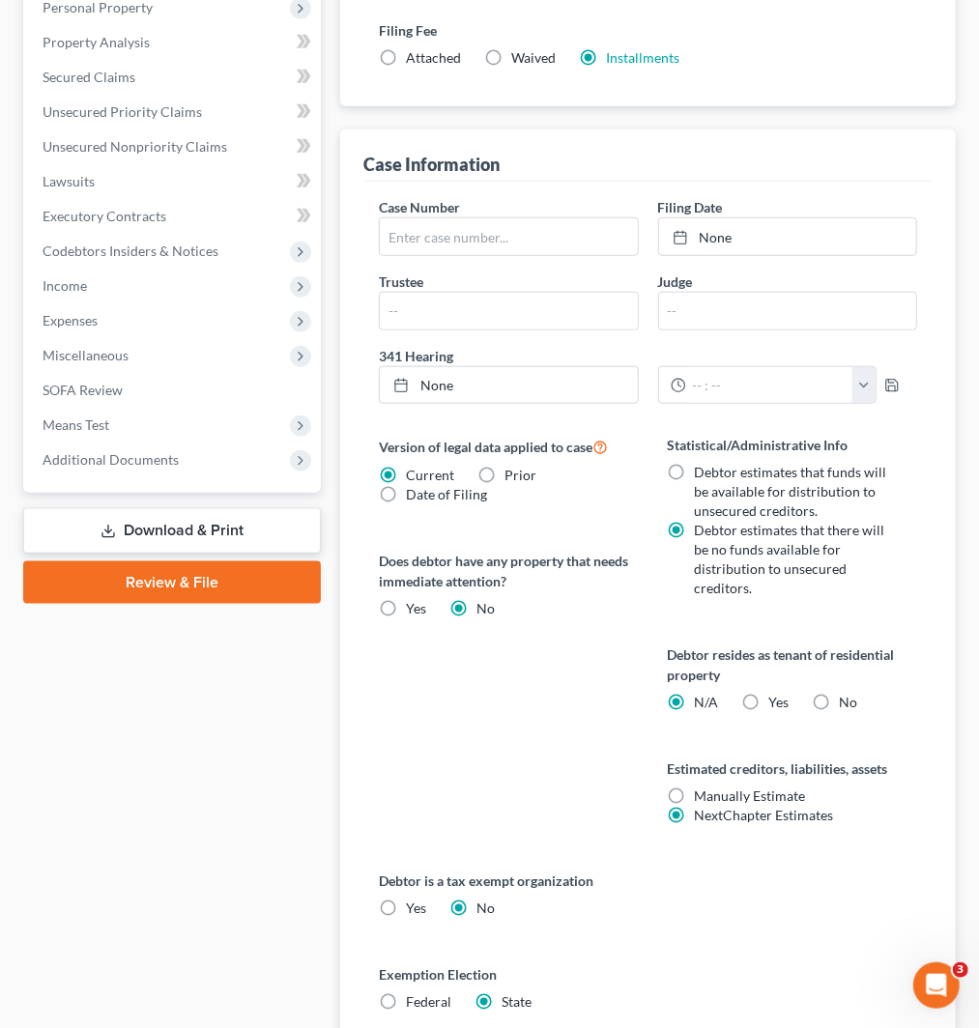
scroll to position [751, 0]
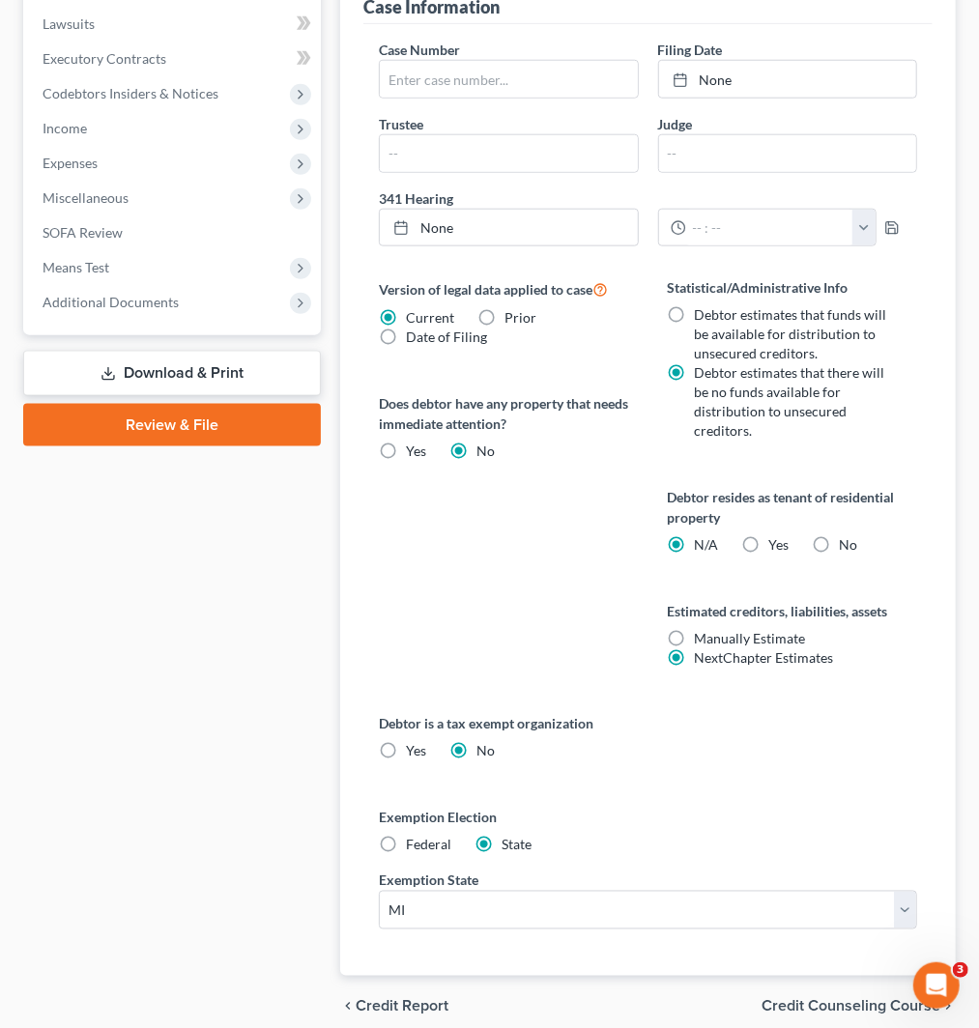
click at [406, 848] on label "Federal" at bounding box center [428, 845] width 45 height 19
click at [414, 848] on input "Federal" at bounding box center [420, 842] width 13 height 13
radio input "true"
radio input "false"
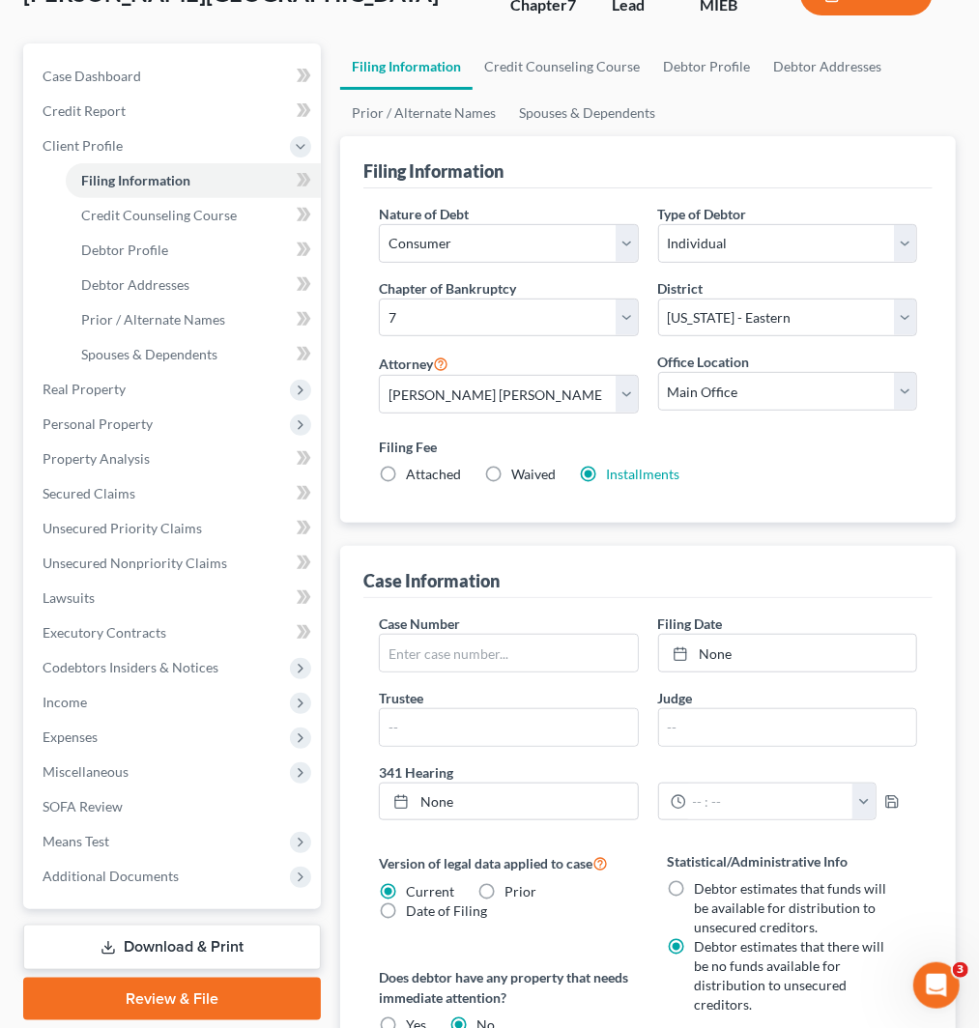
scroll to position [0, 0]
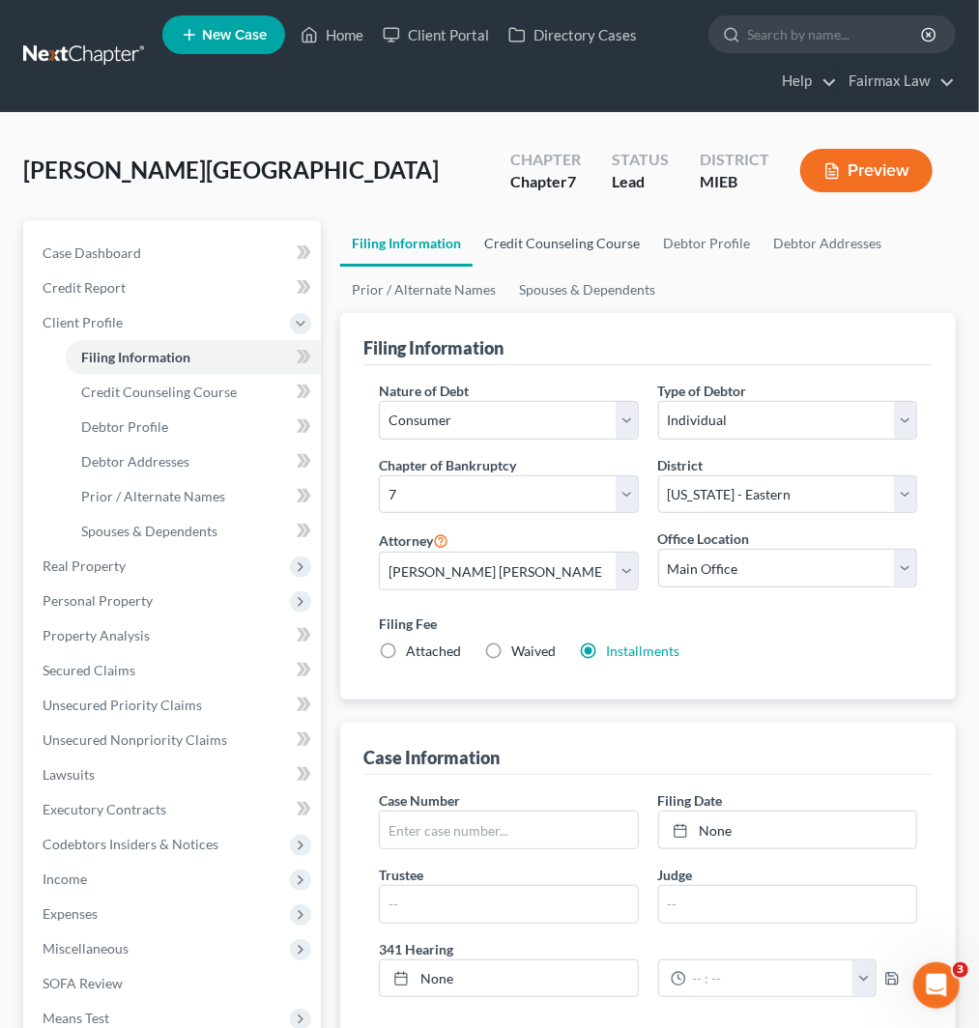
click at [541, 248] on link "Credit Counseling Course" at bounding box center [562, 243] width 179 height 46
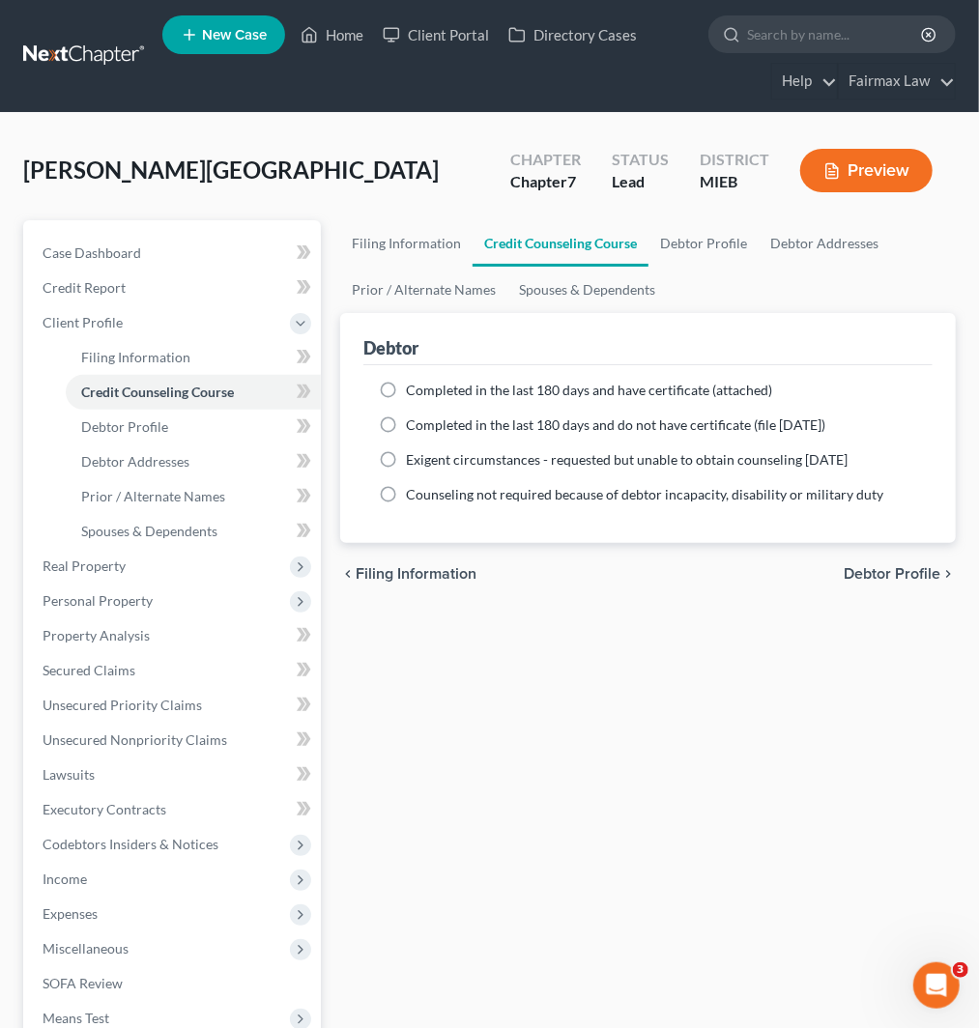
click at [420, 416] on label "Completed in the last 180 days and do not have certificate (file [DATE])" at bounding box center [615, 425] width 419 height 19
click at [420, 416] on input "Completed in the last 180 days and do not have certificate (file [DATE])" at bounding box center [420, 422] width 13 height 13
radio input "true"
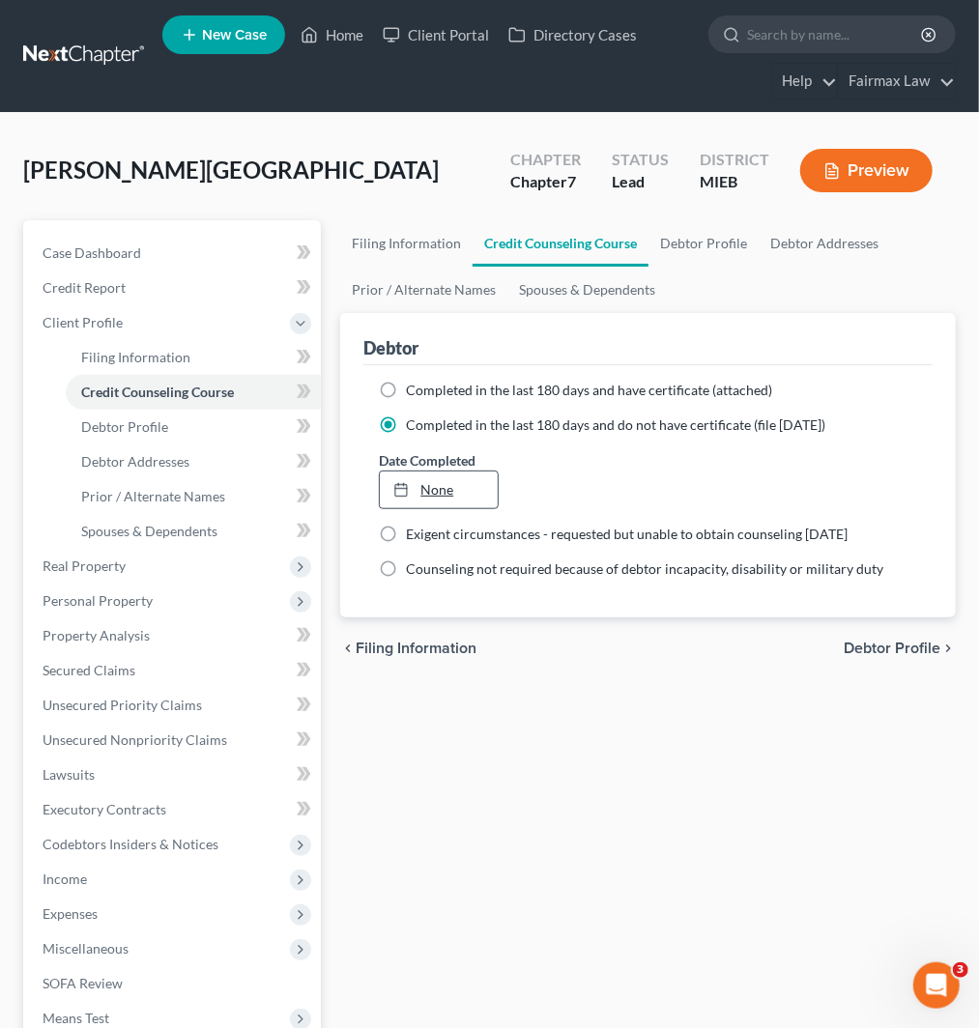
click at [439, 490] on link "None" at bounding box center [439, 490] width 118 height 37
type input "[DATE]"
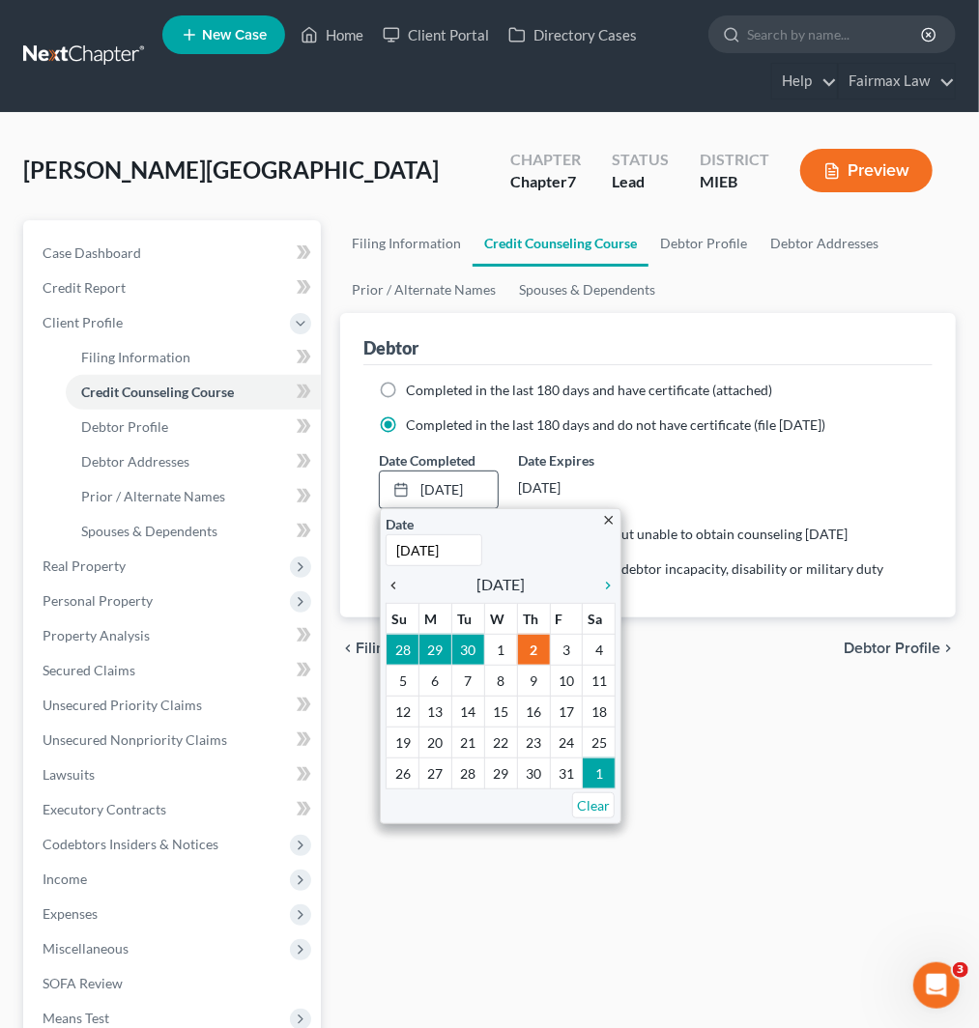
click at [398, 588] on icon "chevron_left" at bounding box center [398, 585] width 25 height 15
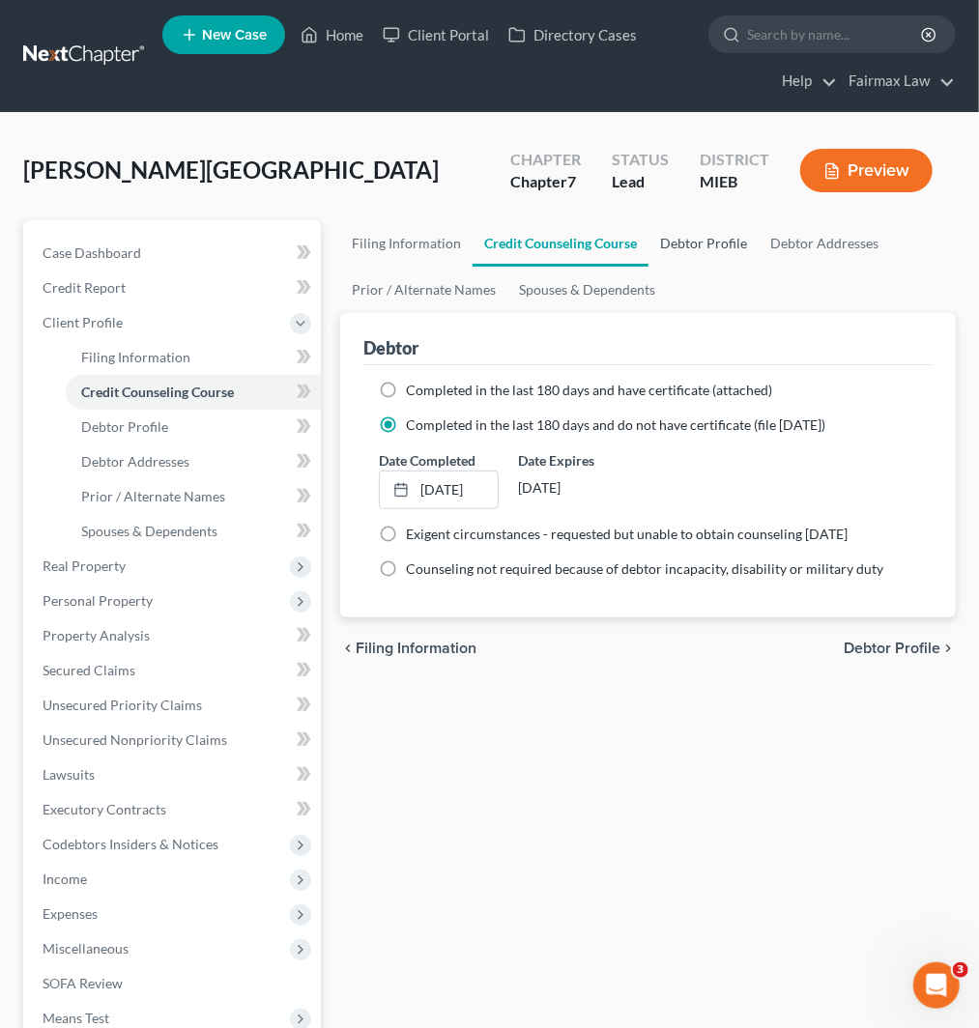
click at [715, 243] on link "Debtor Profile" at bounding box center [704, 243] width 110 height 46
select select "0"
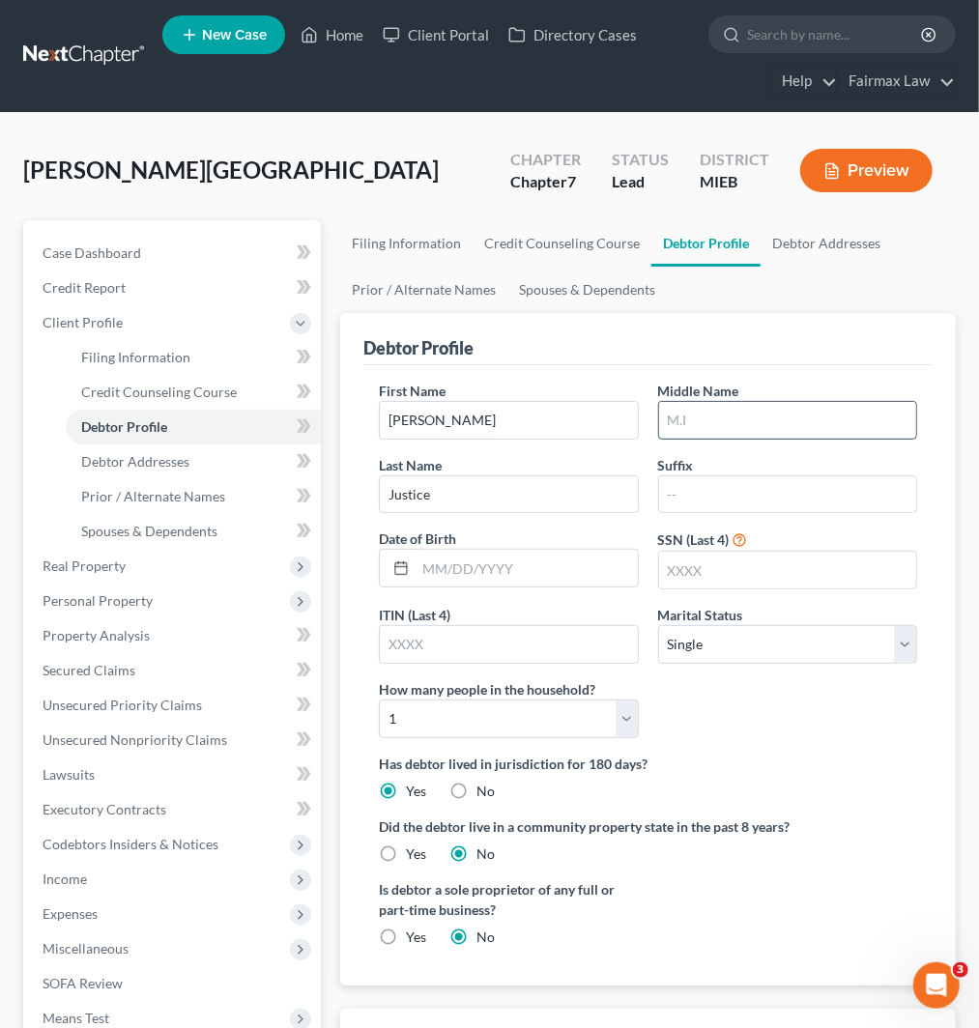
click at [747, 414] on input "text" at bounding box center [787, 420] width 257 height 37
type input "C"
click at [466, 572] on input "text" at bounding box center [526, 568] width 221 height 37
type input "[DATE]"
drag, startPoint x: 749, startPoint y: 586, endPoint x: 803, endPoint y: 570, distance: 56.3
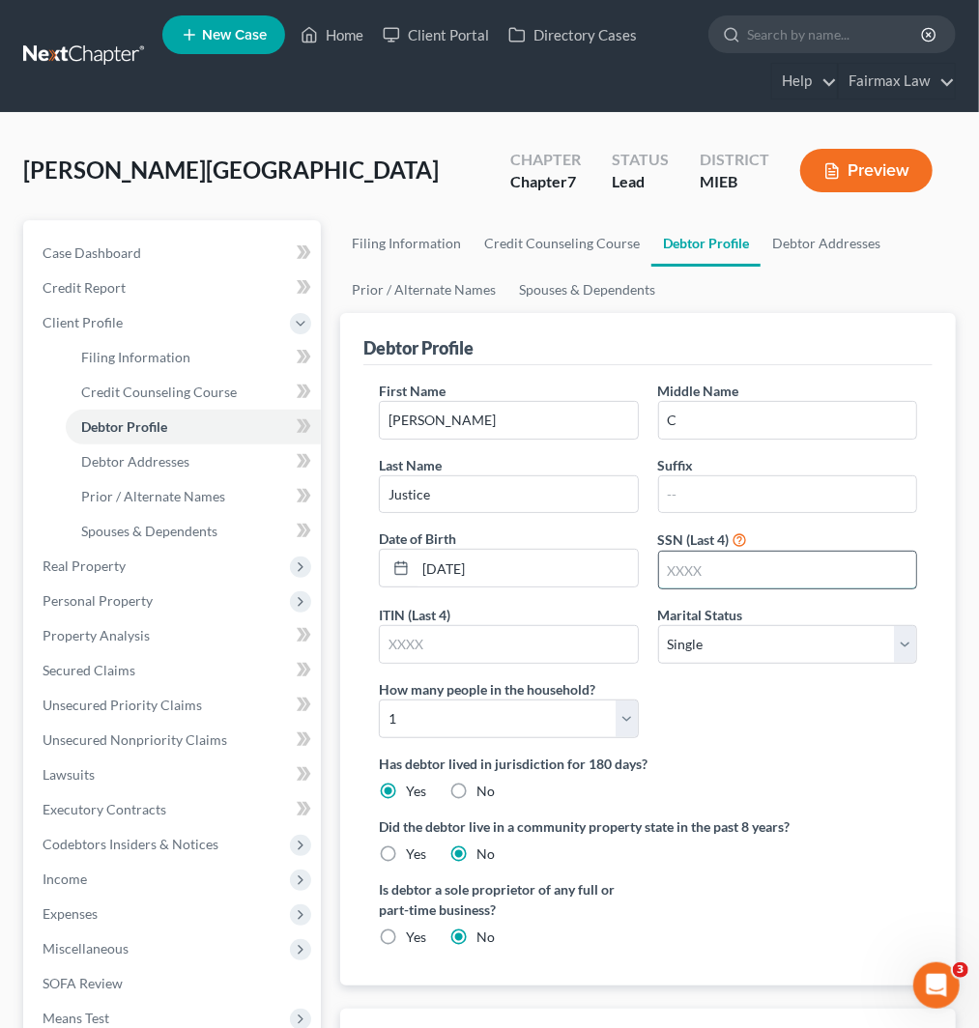
click at [749, 586] on input "text" at bounding box center [787, 570] width 257 height 37
type input "4503"
click at [475, 726] on select "Select 1 2 3 4 5 6 7 8 9 10 11 12 13 14 15 16 17 18 19 20" at bounding box center [508, 719] width 259 height 39
select select "2"
click at [379, 700] on select "Select 1 2 3 4 5 6 7 8 9 10 11 12 13 14 15 16 17 18 19 20" at bounding box center [508, 719] width 259 height 39
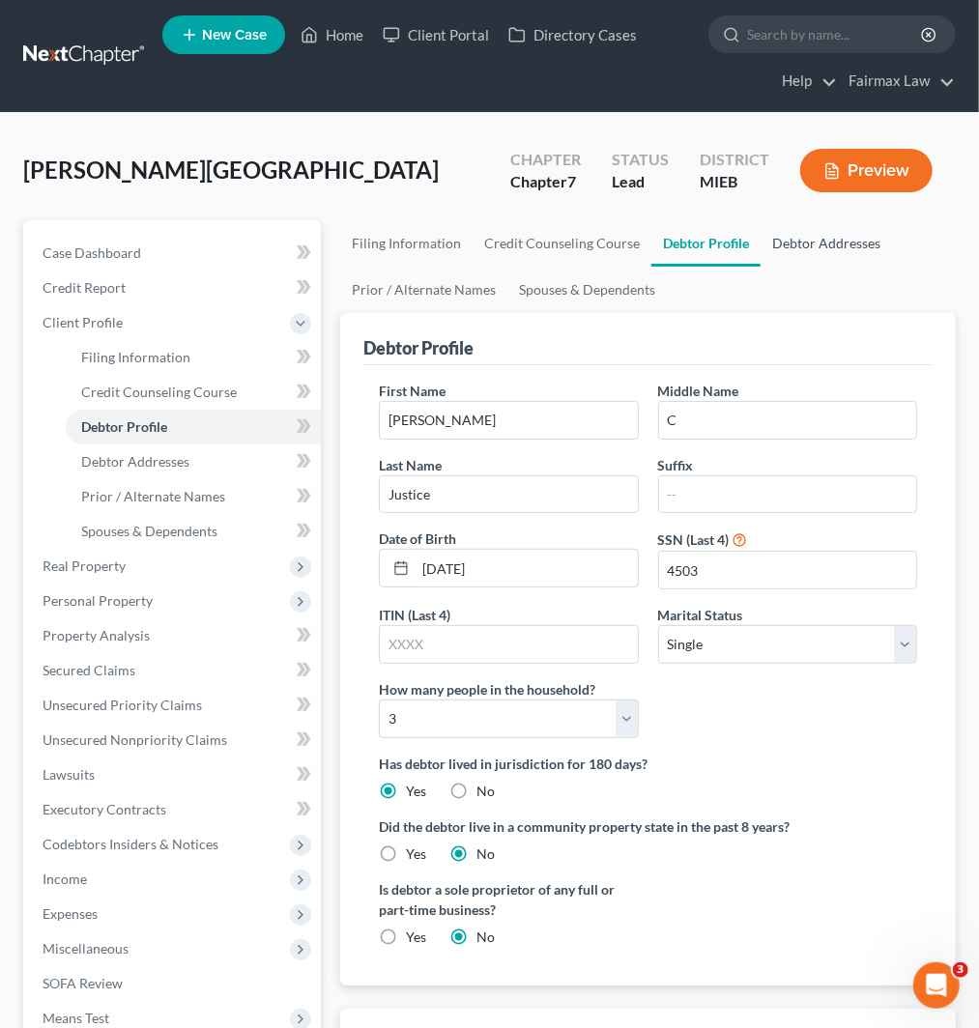
drag, startPoint x: 832, startPoint y: 245, endPoint x: 854, endPoint y: 261, distance: 27.6
click at [833, 244] on link "Debtor Addresses" at bounding box center [826, 243] width 131 height 46
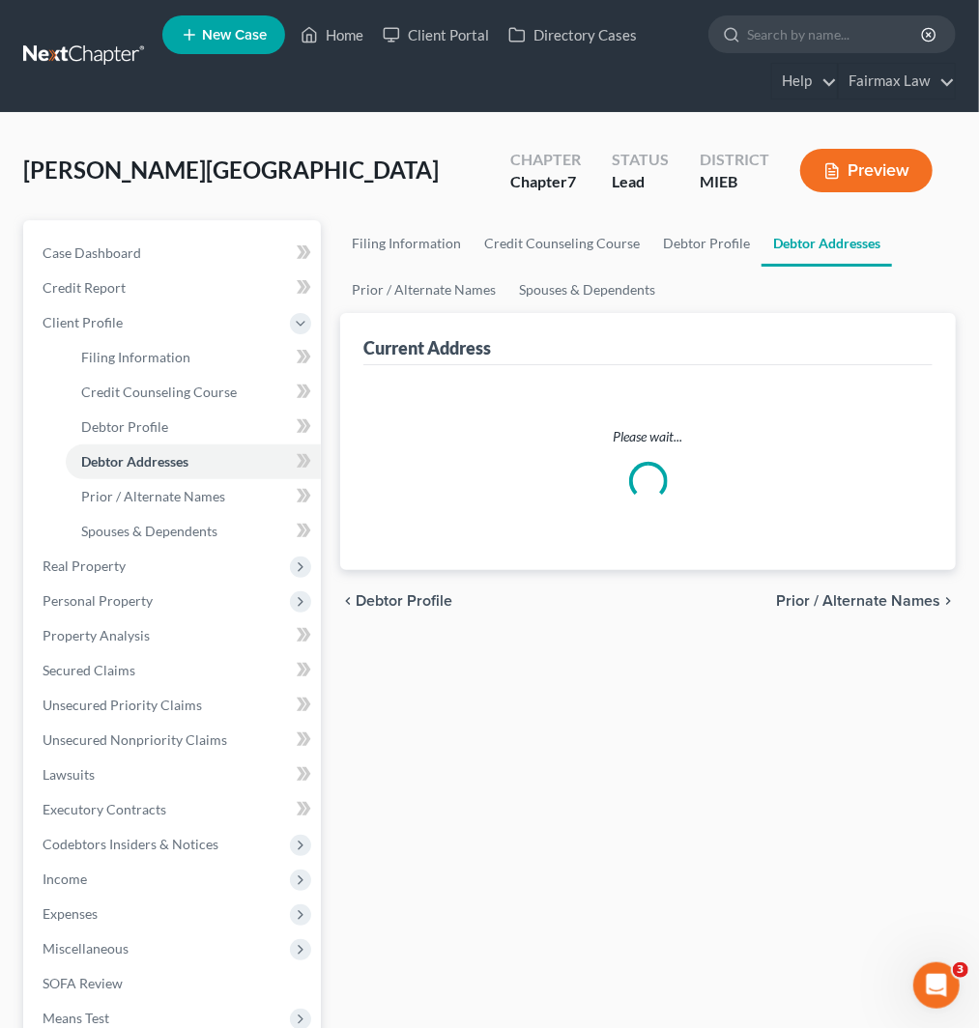
select select "0"
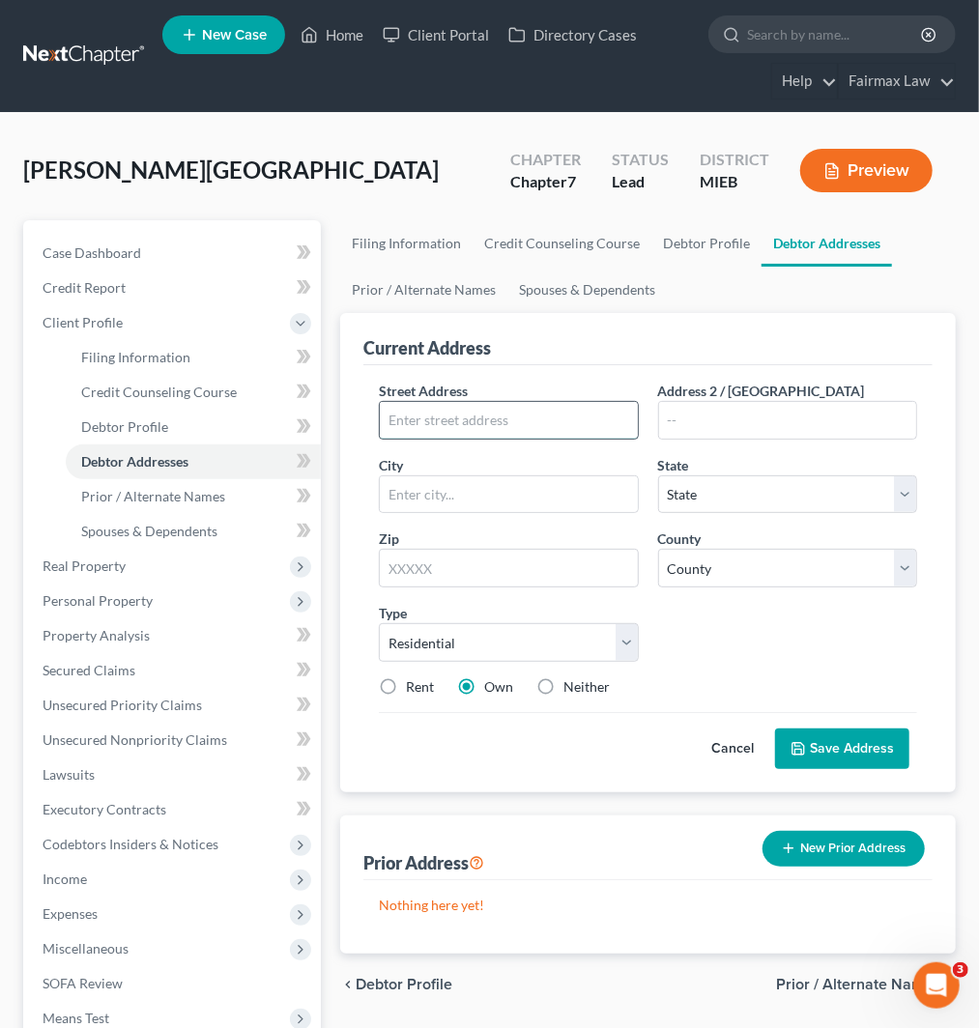
click at [456, 421] on input "text" at bounding box center [508, 420] width 257 height 37
paste input "[STREET_ADDRESS][PERSON_NAME]"
type input "[STREET_ADDRESS][PERSON_NAME]"
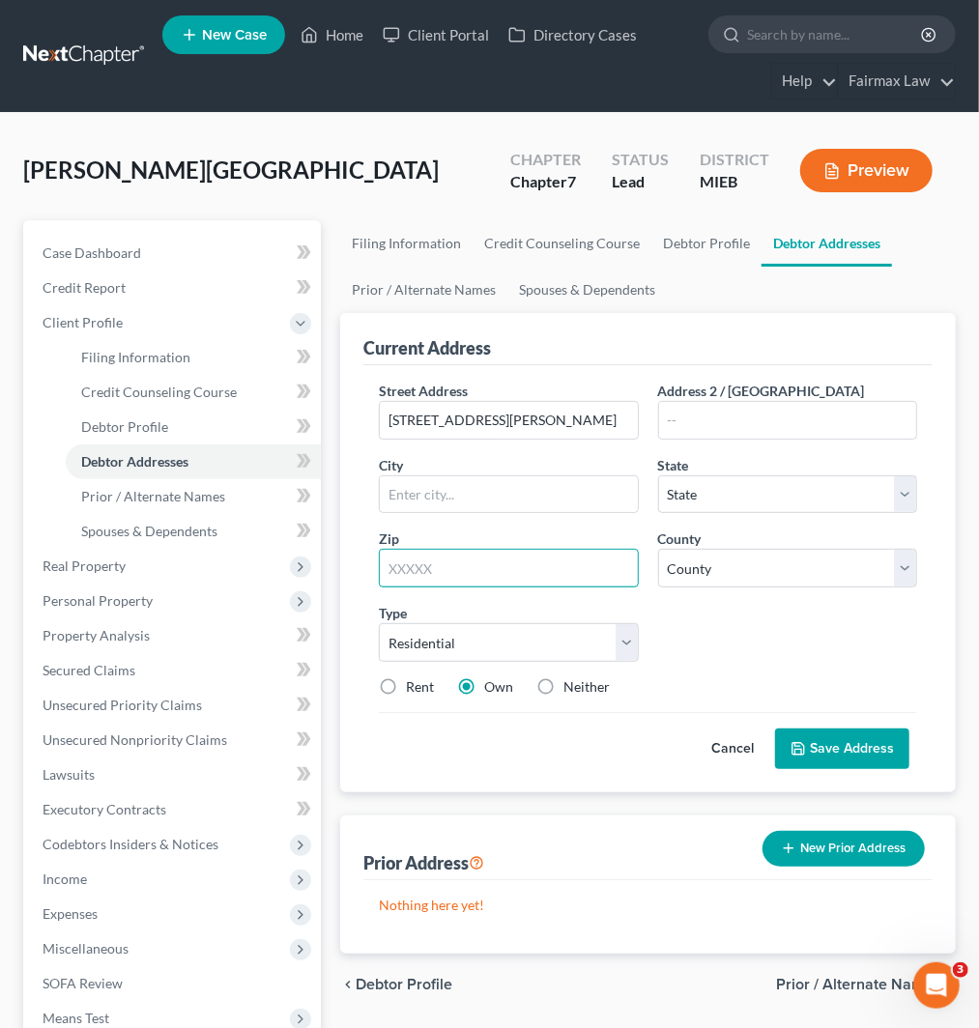
click at [527, 573] on input "text" at bounding box center [508, 568] width 259 height 39
paste input "48234"
type input "48234"
type input "[GEOGRAPHIC_DATA]"
select select "23"
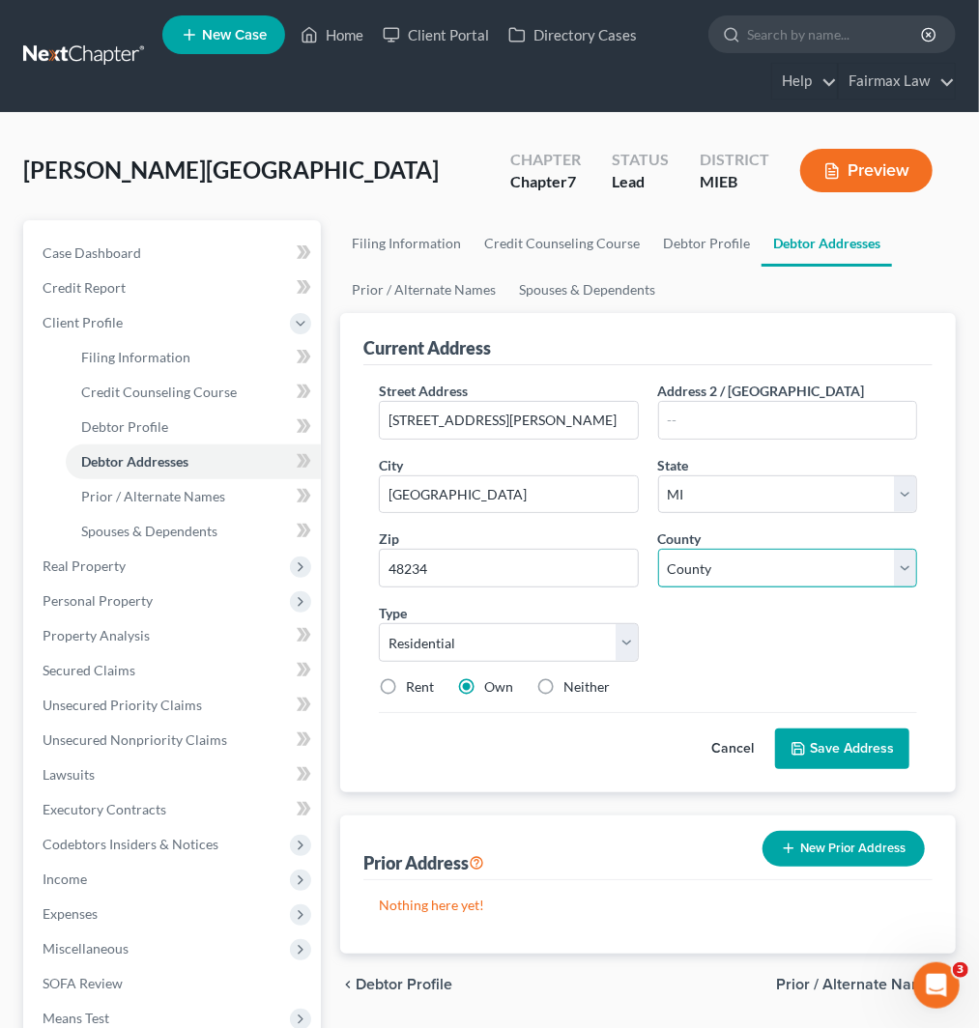
click at [697, 584] on select "[GEOGRAPHIC_DATA] [GEOGRAPHIC_DATA] [GEOGRAPHIC_DATA] [GEOGRAPHIC_DATA] [GEOGRA…" at bounding box center [787, 568] width 259 height 39
select select "81"
click at [658, 549] on select "[GEOGRAPHIC_DATA] [GEOGRAPHIC_DATA] [GEOGRAPHIC_DATA] [GEOGRAPHIC_DATA] [GEOGRA…" at bounding box center [787, 568] width 259 height 39
click at [406, 686] on label "Rent" at bounding box center [420, 687] width 28 height 19
click at [414, 686] on input "Rent" at bounding box center [420, 684] width 13 height 13
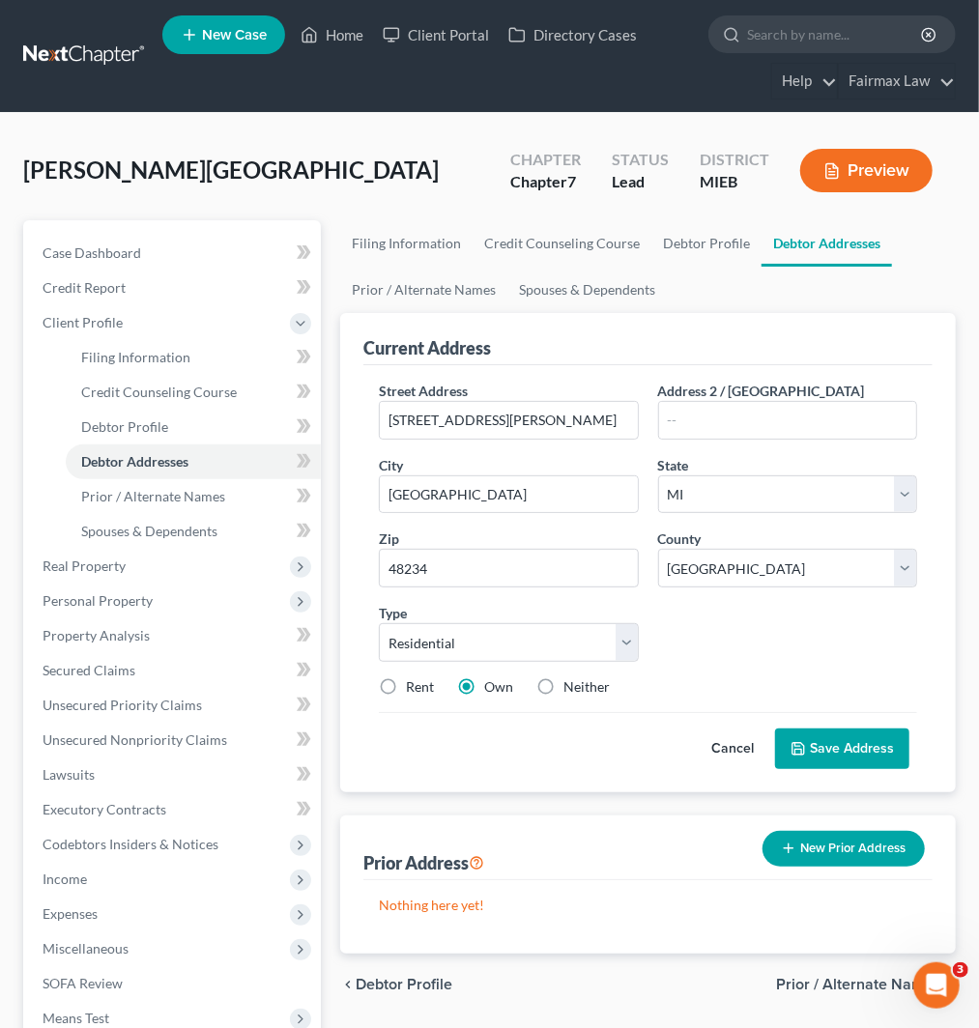
radio input "true"
click at [484, 691] on label "Own" at bounding box center [498, 687] width 29 height 19
click at [492, 690] on input "Own" at bounding box center [498, 684] width 13 height 13
radio input "true"
click at [822, 745] on button "Save Address" at bounding box center [842, 749] width 134 height 41
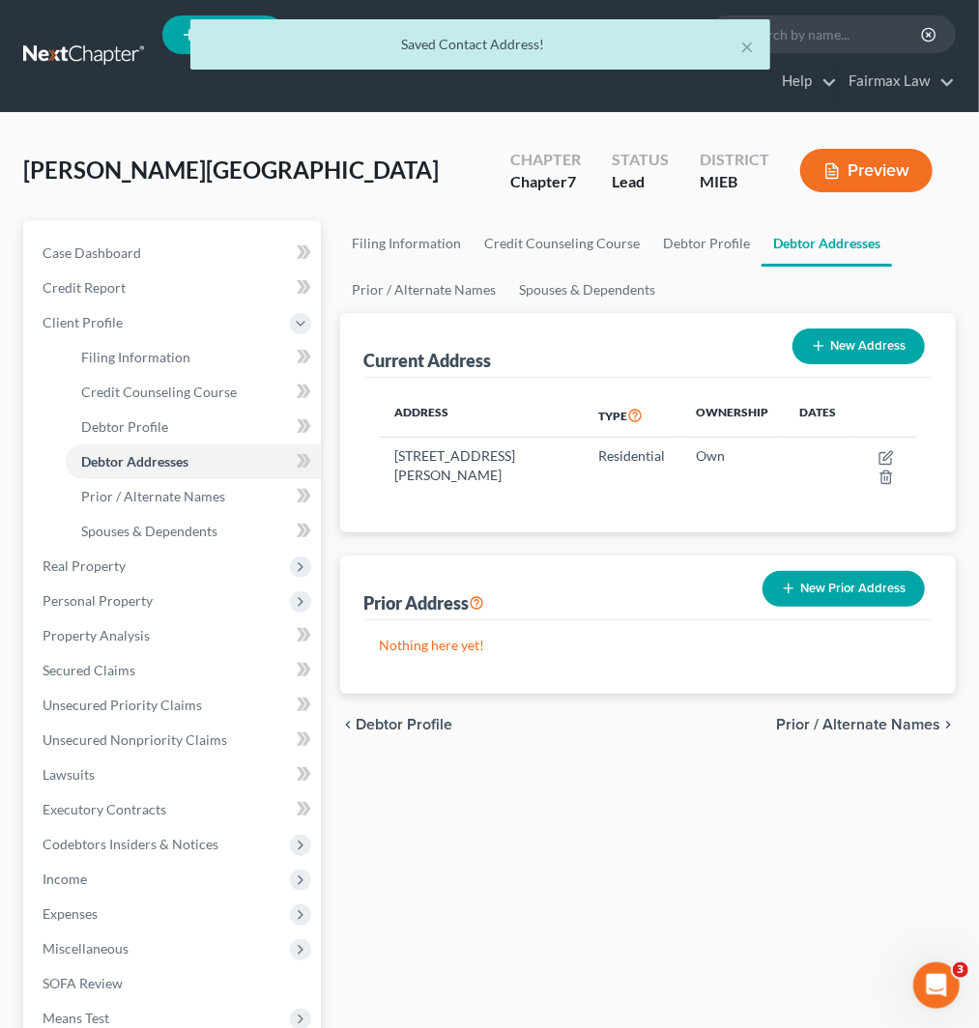
click at [853, 594] on button "New Prior Address" at bounding box center [844, 589] width 162 height 36
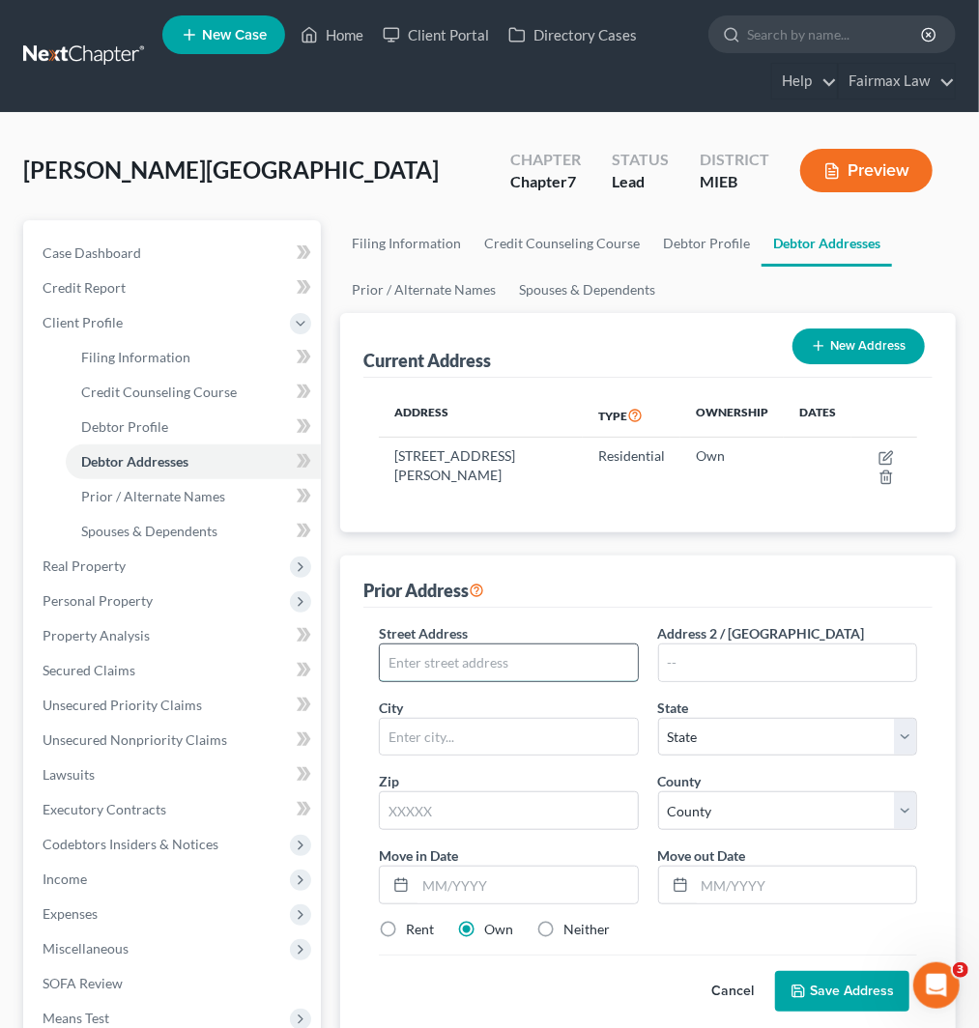
drag, startPoint x: 468, startPoint y: 662, endPoint x: 532, endPoint y: 667, distance: 64.0
click at [470, 659] on input "text" at bounding box center [508, 663] width 257 height 37
paste input "[STREET_ADDRESS]"
type input "[STREET_ADDRESS]"
click at [488, 818] on input "text" at bounding box center [508, 811] width 259 height 39
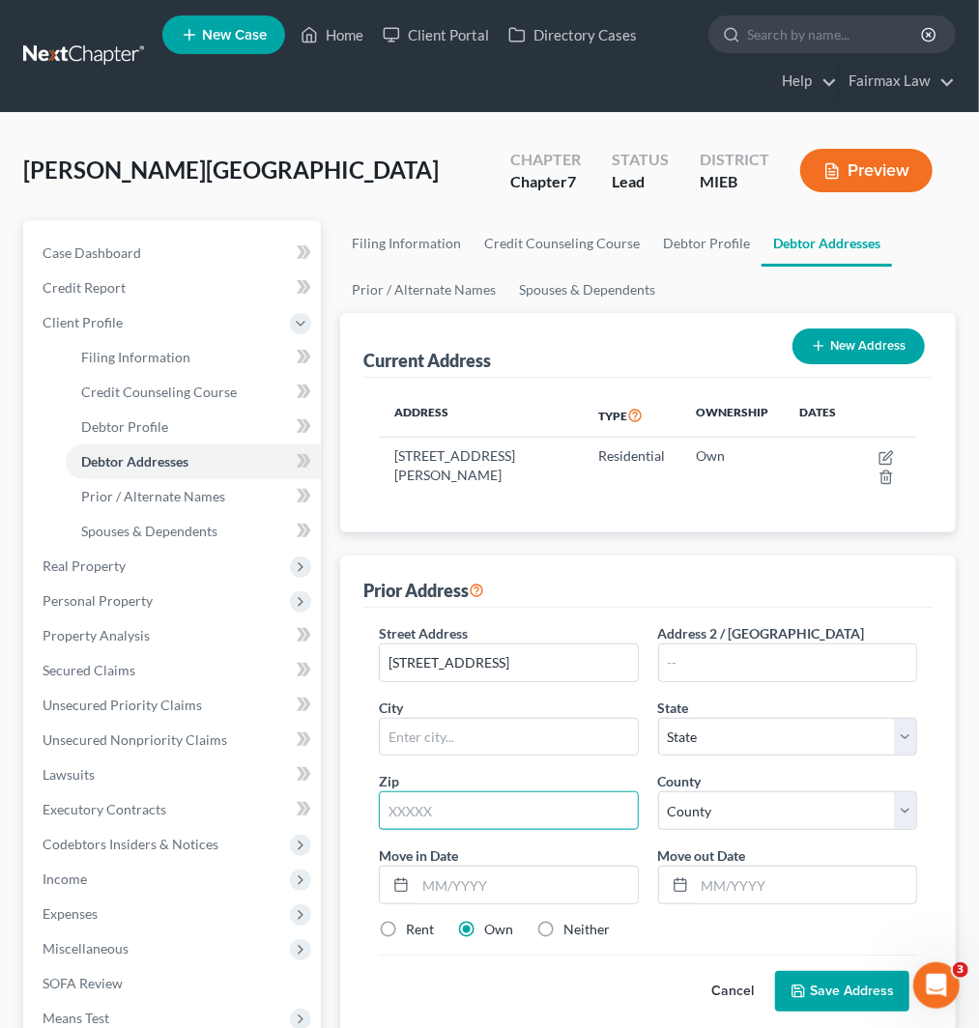
paste input "48212"
type input "48212"
type input "Hamtramck"
select select "23"
click at [389, 808] on input "48212" at bounding box center [508, 811] width 259 height 39
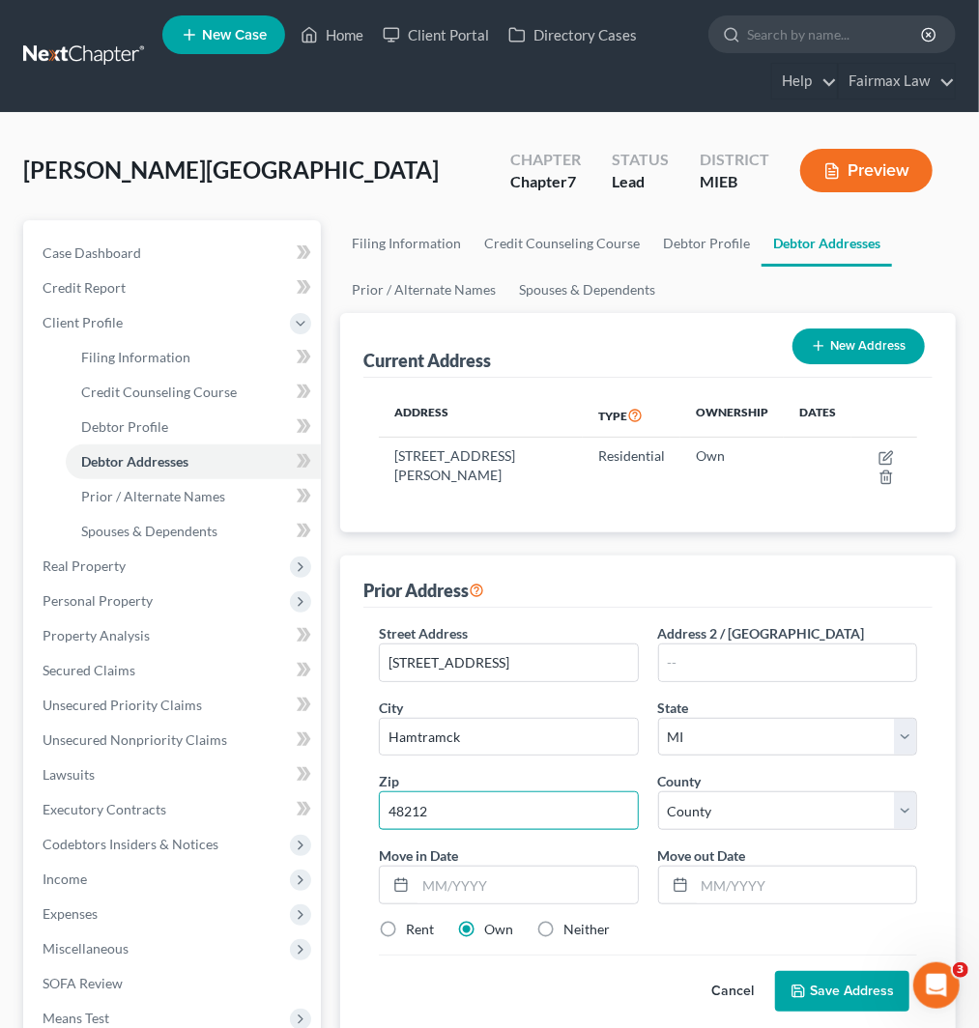
click at [389, 808] on input "48212" at bounding box center [508, 811] width 259 height 39
click at [709, 810] on select "[GEOGRAPHIC_DATA] [GEOGRAPHIC_DATA] [GEOGRAPHIC_DATA] [GEOGRAPHIC_DATA] [GEOGRA…" at bounding box center [787, 811] width 259 height 39
select select "81"
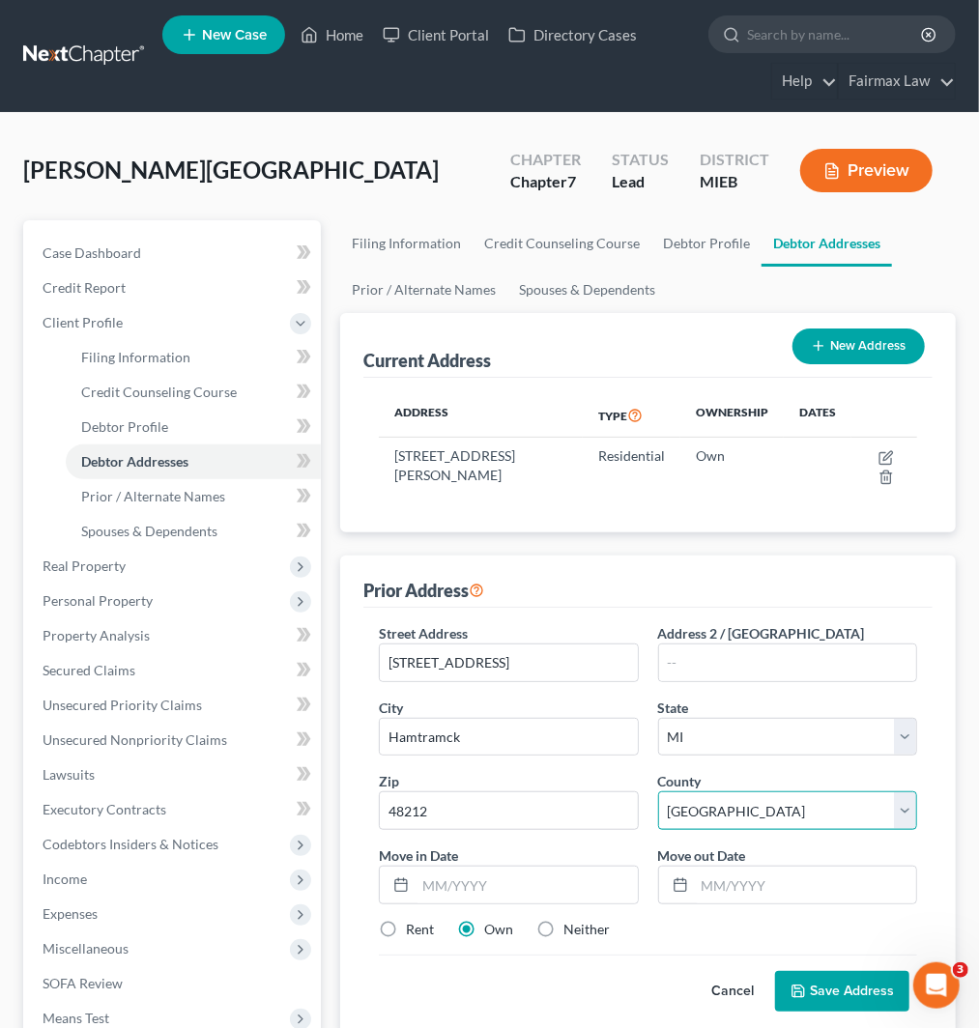
click at [658, 792] on select "[GEOGRAPHIC_DATA] [GEOGRAPHIC_DATA] [GEOGRAPHIC_DATA] [GEOGRAPHIC_DATA] [GEOGRA…" at bounding box center [787, 811] width 259 height 39
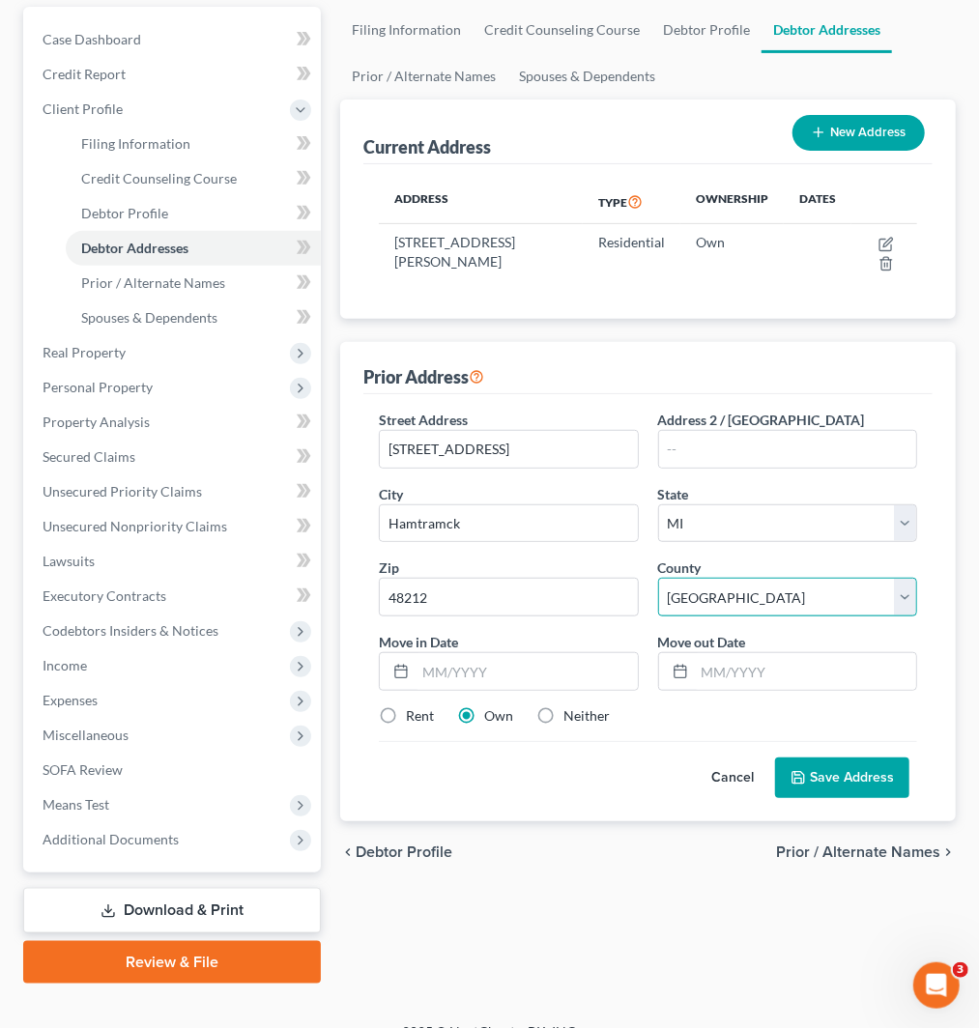
scroll to position [240, 0]
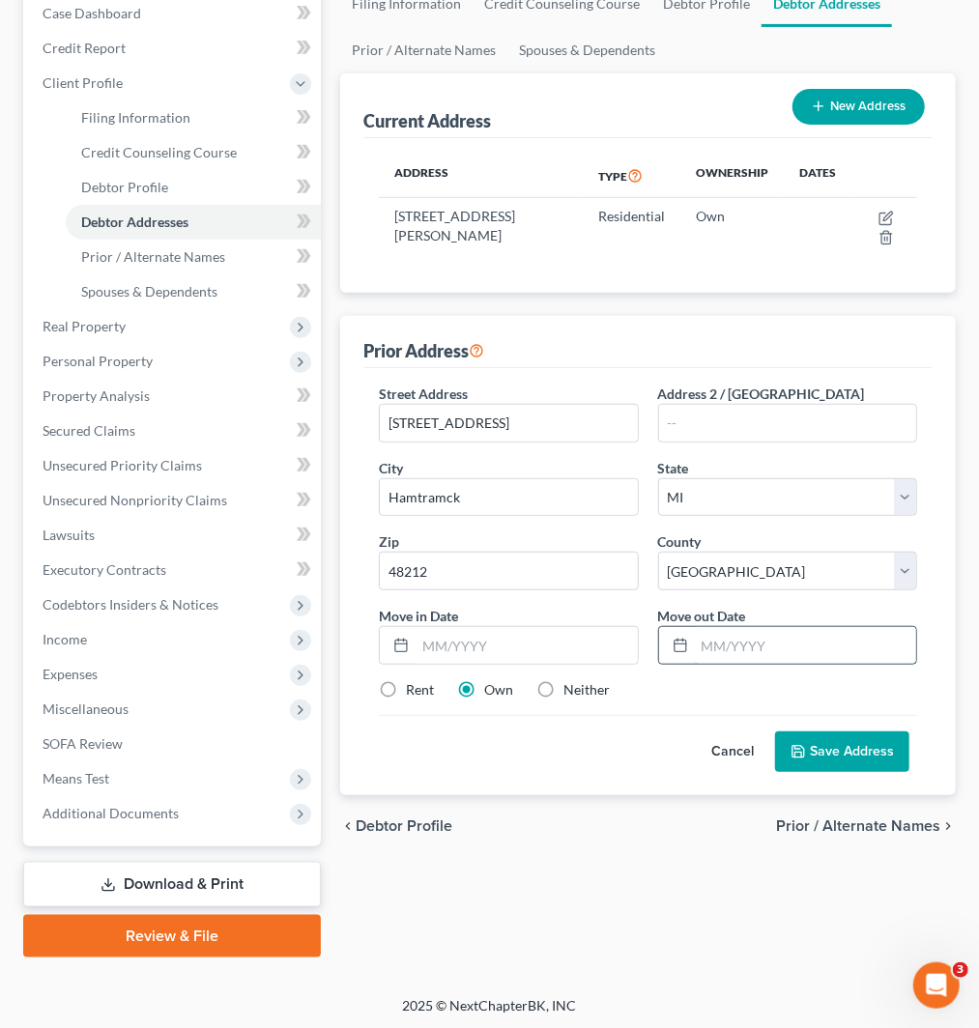
click at [775, 635] on input "text" at bounding box center [805, 645] width 221 height 37
type input "06/2019"
click at [538, 657] on input "text" at bounding box center [526, 645] width 221 height 37
click at [529, 649] on input "text" at bounding box center [526, 645] width 221 height 37
type input "06/2019"
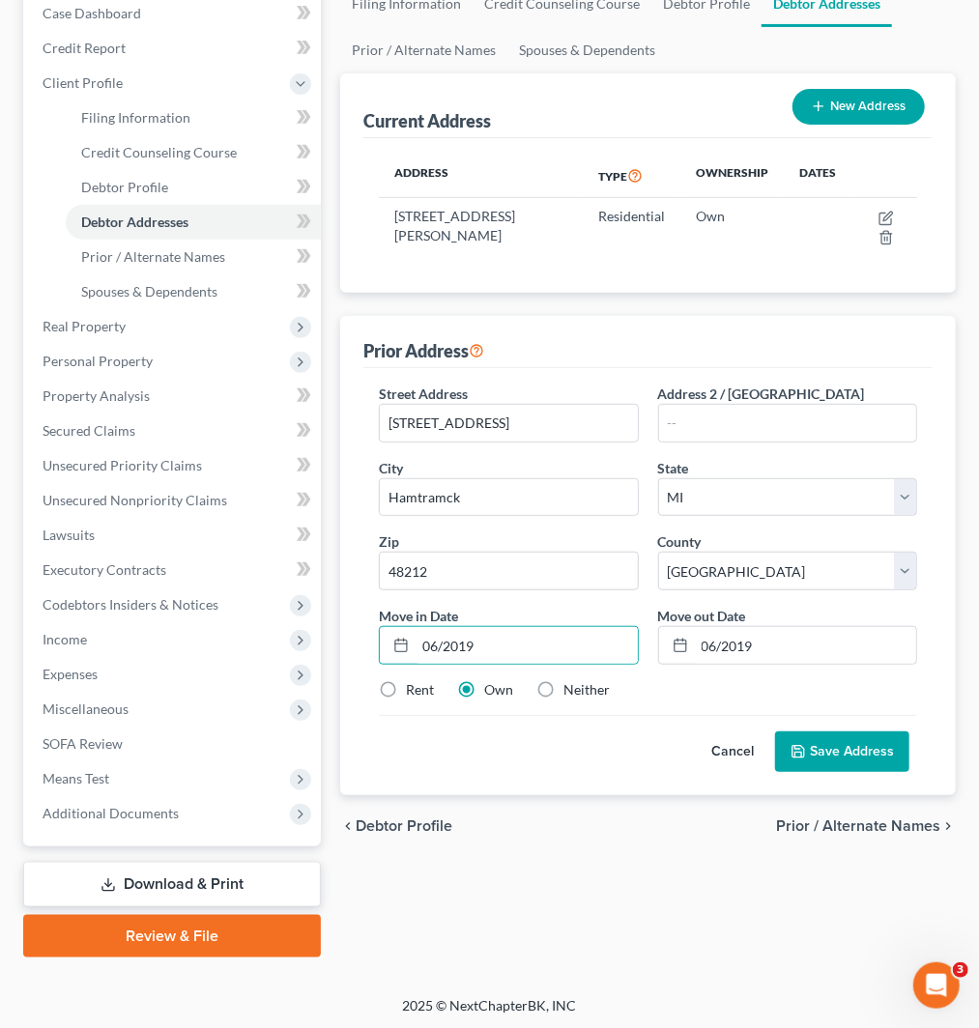
click at [568, 687] on label "Neither" at bounding box center [586, 689] width 46 height 19
click at [571, 687] on input "Neither" at bounding box center [577, 686] width 13 height 13
radio input "true"
drag, startPoint x: 852, startPoint y: 736, endPoint x: 826, endPoint y: 744, distance: 27.2
click at [853, 736] on button "Save Address" at bounding box center [842, 752] width 134 height 41
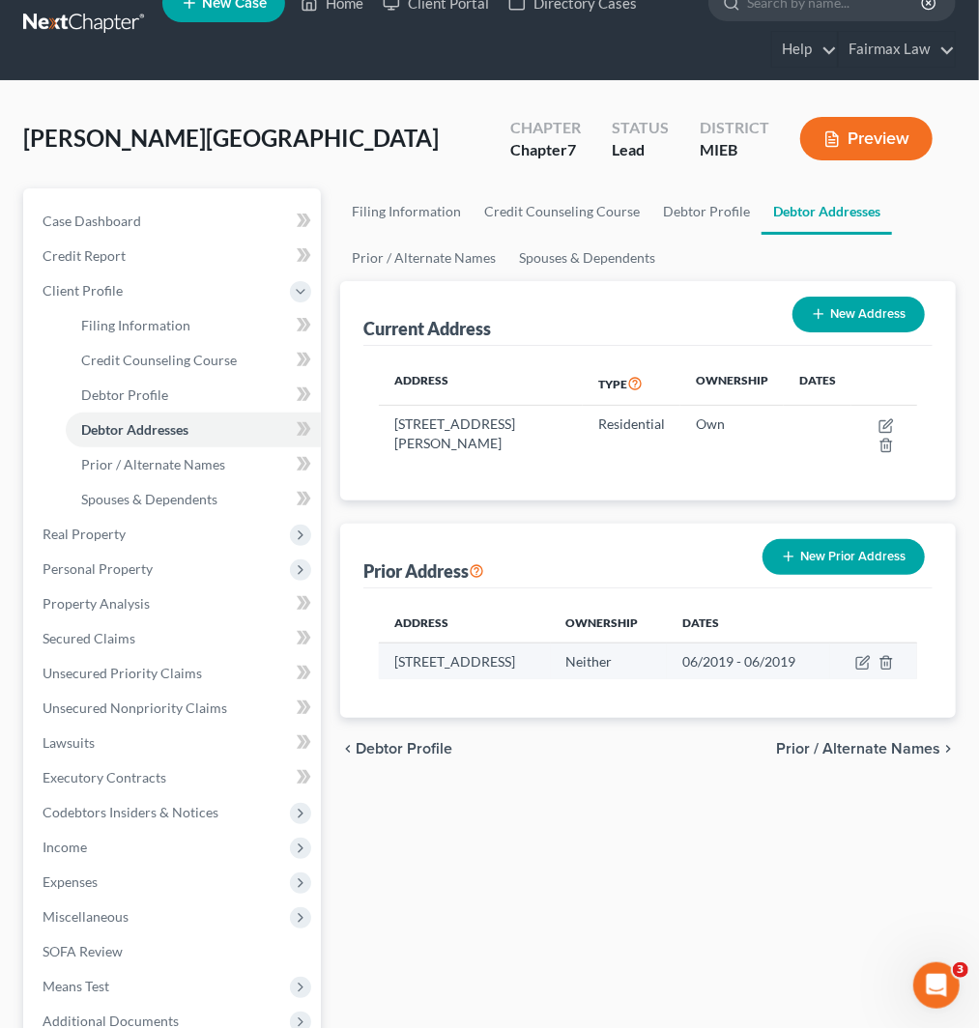
scroll to position [25, 0]
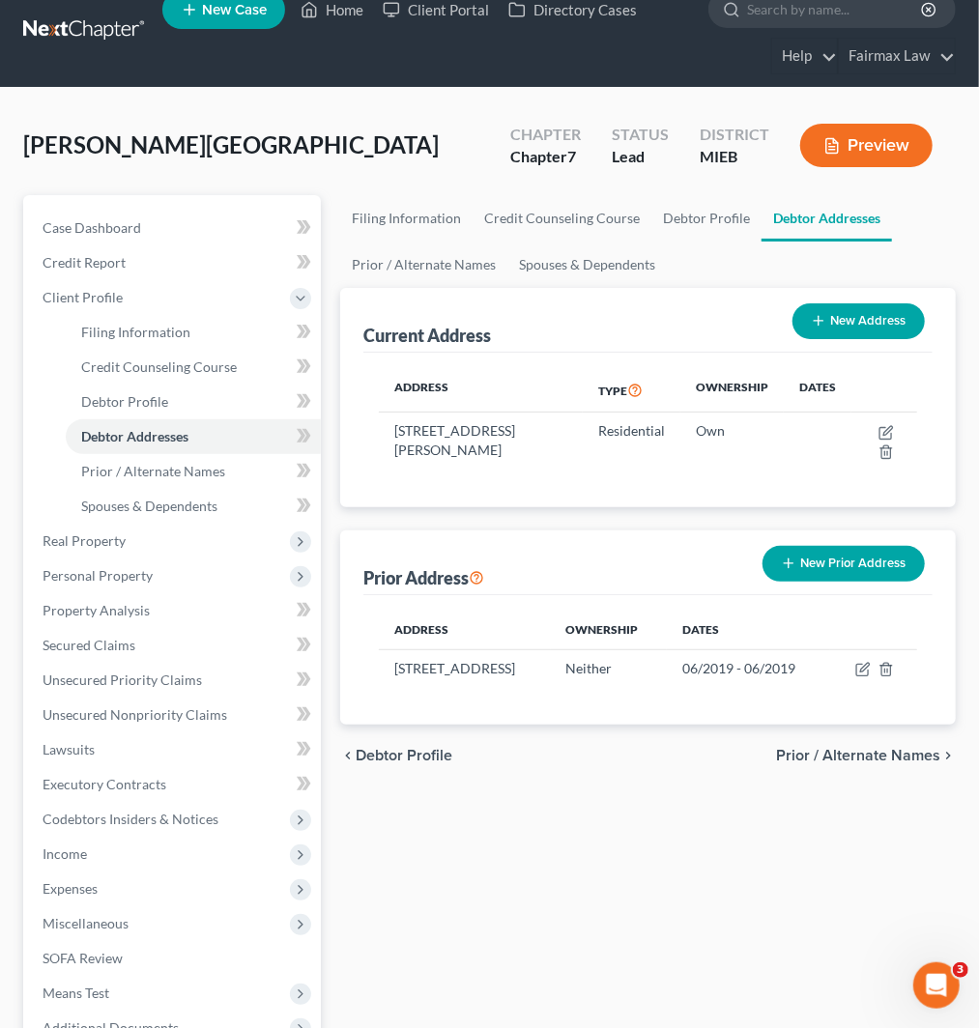
click at [802, 568] on button "New Prior Address" at bounding box center [844, 564] width 162 height 36
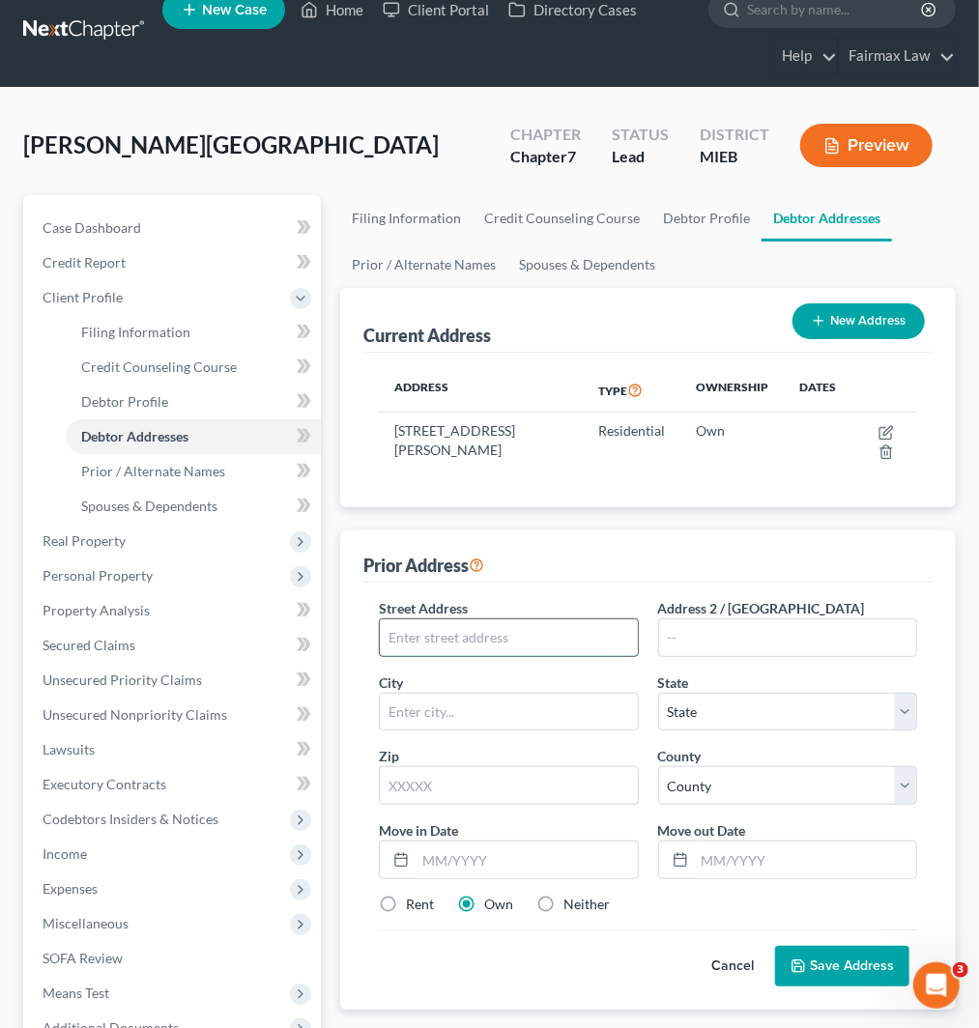
click at [429, 635] on input "text" at bounding box center [508, 638] width 257 height 37
paste input "[STREET_ADDRESS][PERSON_NAME]"
type input "[STREET_ADDRESS][PERSON_NAME]"
drag, startPoint x: 793, startPoint y: 634, endPoint x: 881, endPoint y: 630, distance: 89.0
click at [793, 630] on input "text" at bounding box center [787, 638] width 257 height 37
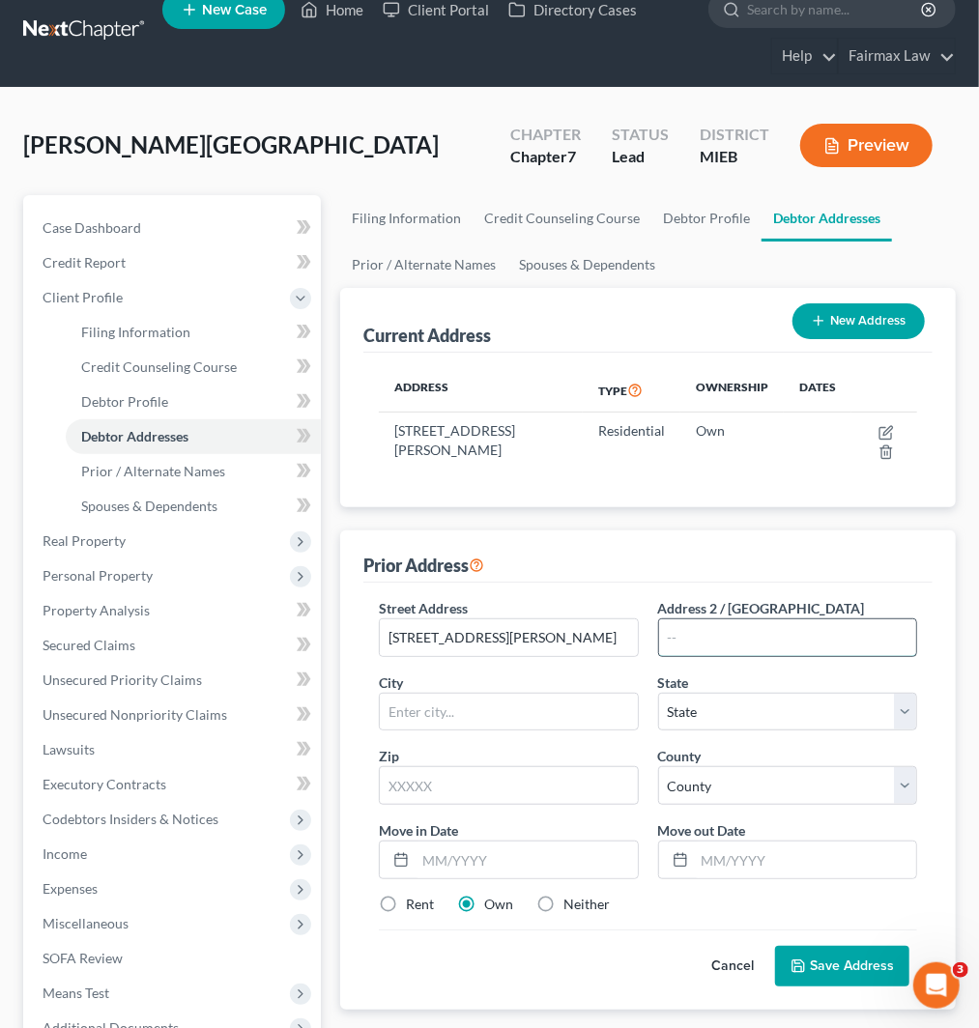
paste input "Apt 4"
type input "Apt 4"
click at [420, 788] on input "text" at bounding box center [508, 785] width 259 height 39
paste input "48234"
type input "48234"
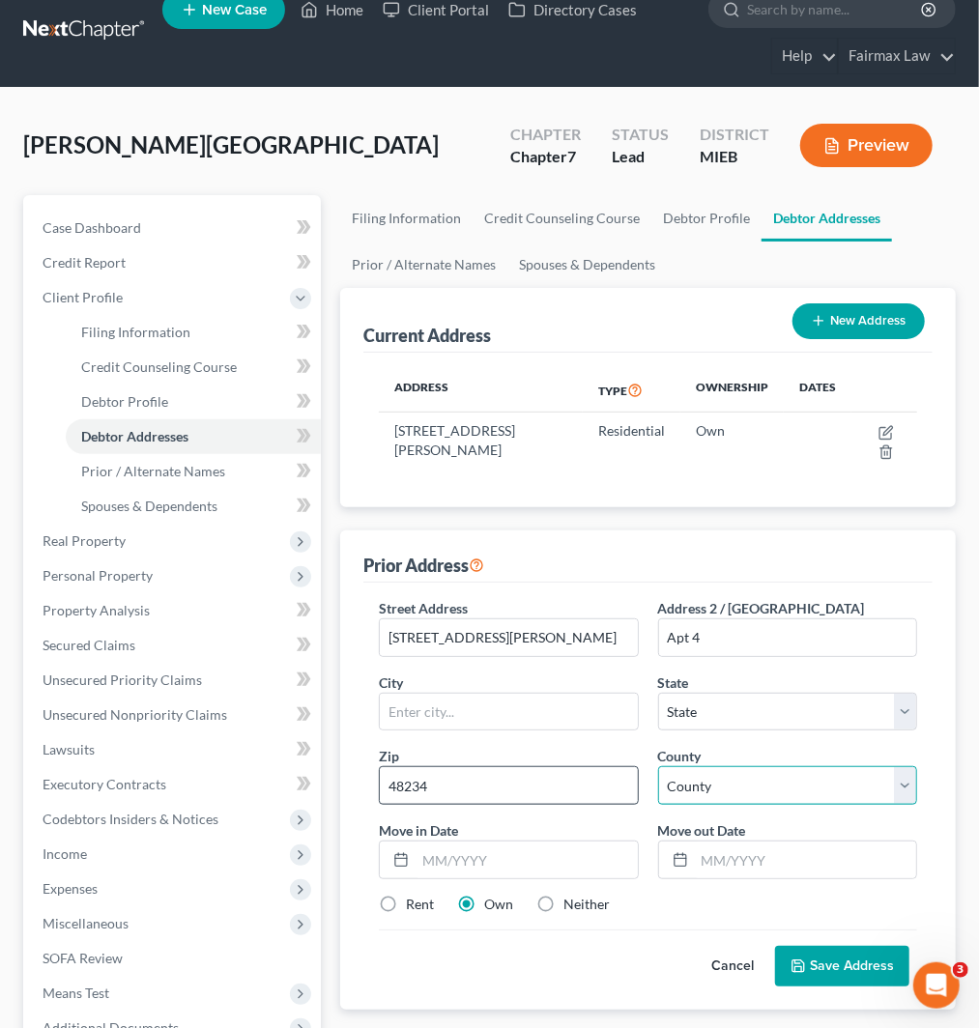
type input "[GEOGRAPHIC_DATA]"
select select "23"
click at [730, 788] on select "[GEOGRAPHIC_DATA] [GEOGRAPHIC_DATA] [GEOGRAPHIC_DATA] [GEOGRAPHIC_DATA] [GEOGRA…" at bounding box center [787, 785] width 259 height 39
select select "81"
click at [658, 766] on select "[GEOGRAPHIC_DATA] [GEOGRAPHIC_DATA] [GEOGRAPHIC_DATA] [GEOGRAPHIC_DATA] [GEOGRA…" at bounding box center [787, 785] width 259 height 39
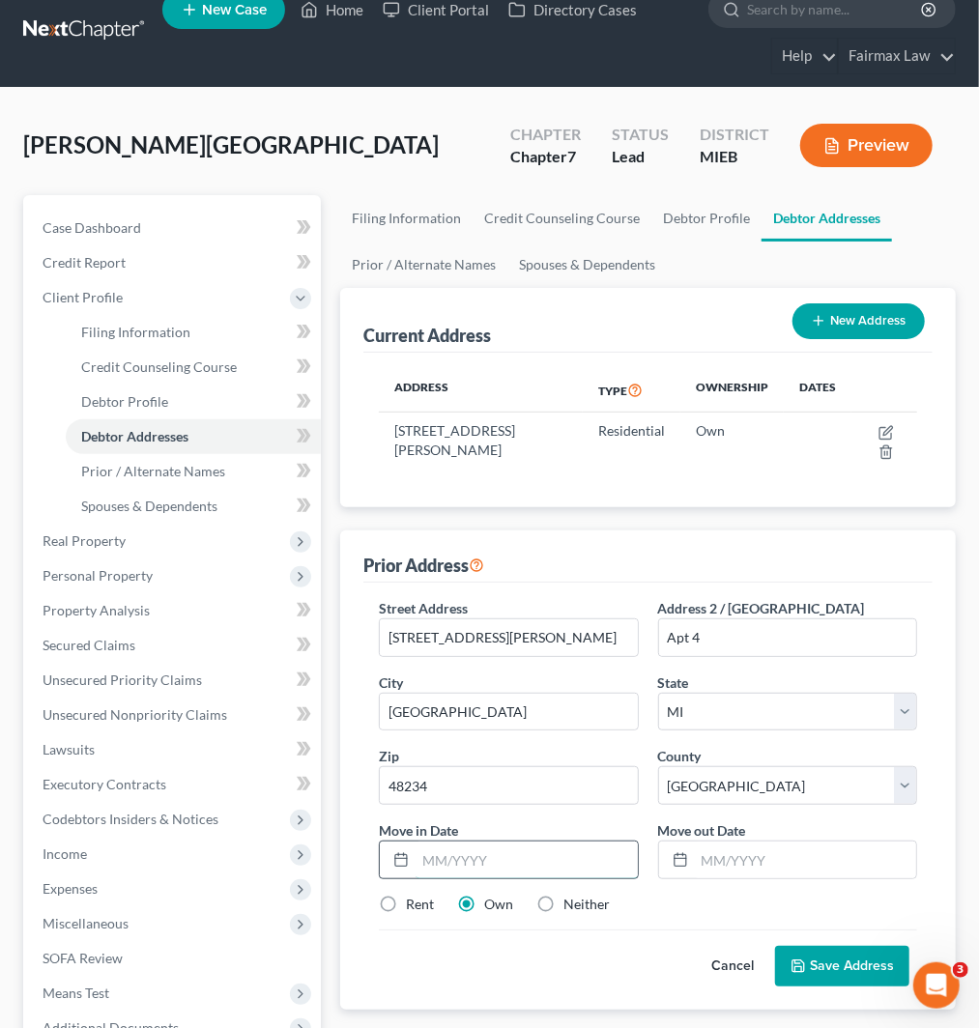
click at [509, 852] on input "text" at bounding box center [526, 860] width 221 height 37
type input "11/2005"
type input "04/2025"
click at [416, 899] on label "Rent" at bounding box center [420, 904] width 28 height 19
click at [416, 899] on input "Rent" at bounding box center [420, 901] width 13 height 13
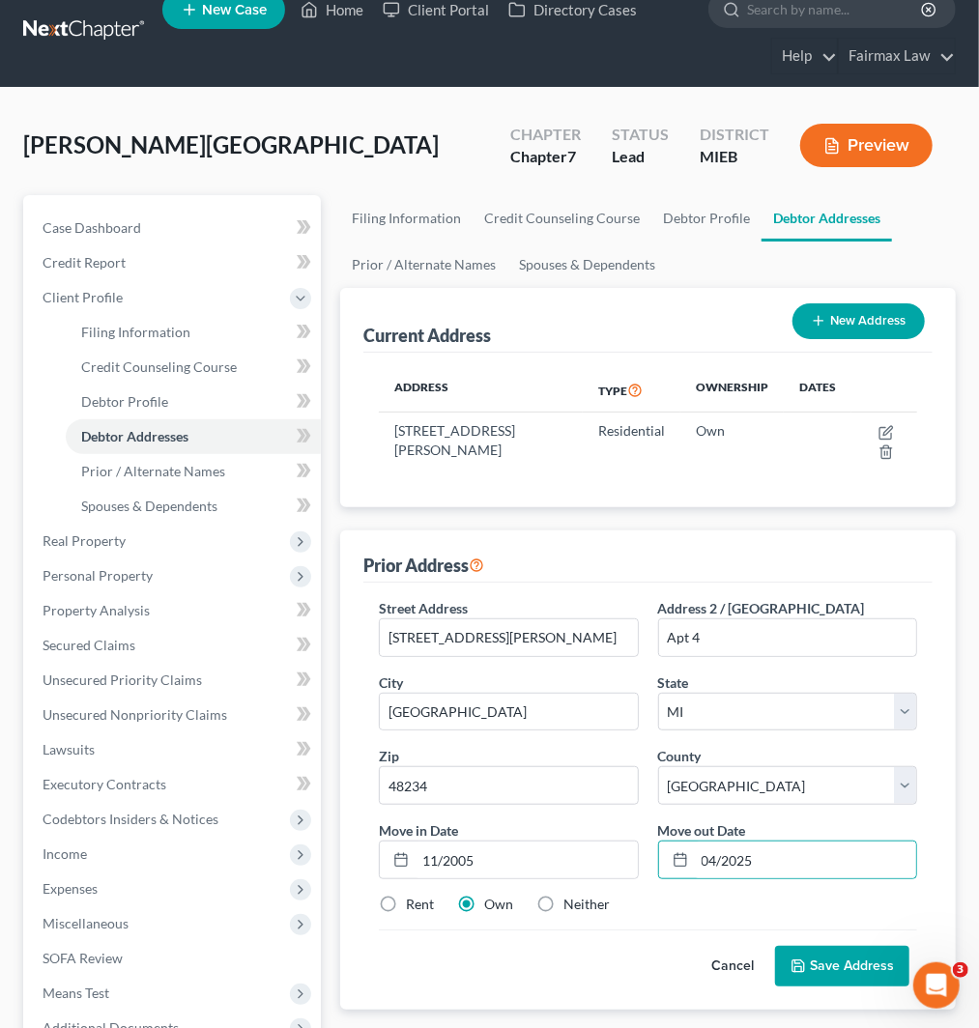
radio input "true"
click at [837, 962] on button "Save Address" at bounding box center [842, 966] width 134 height 41
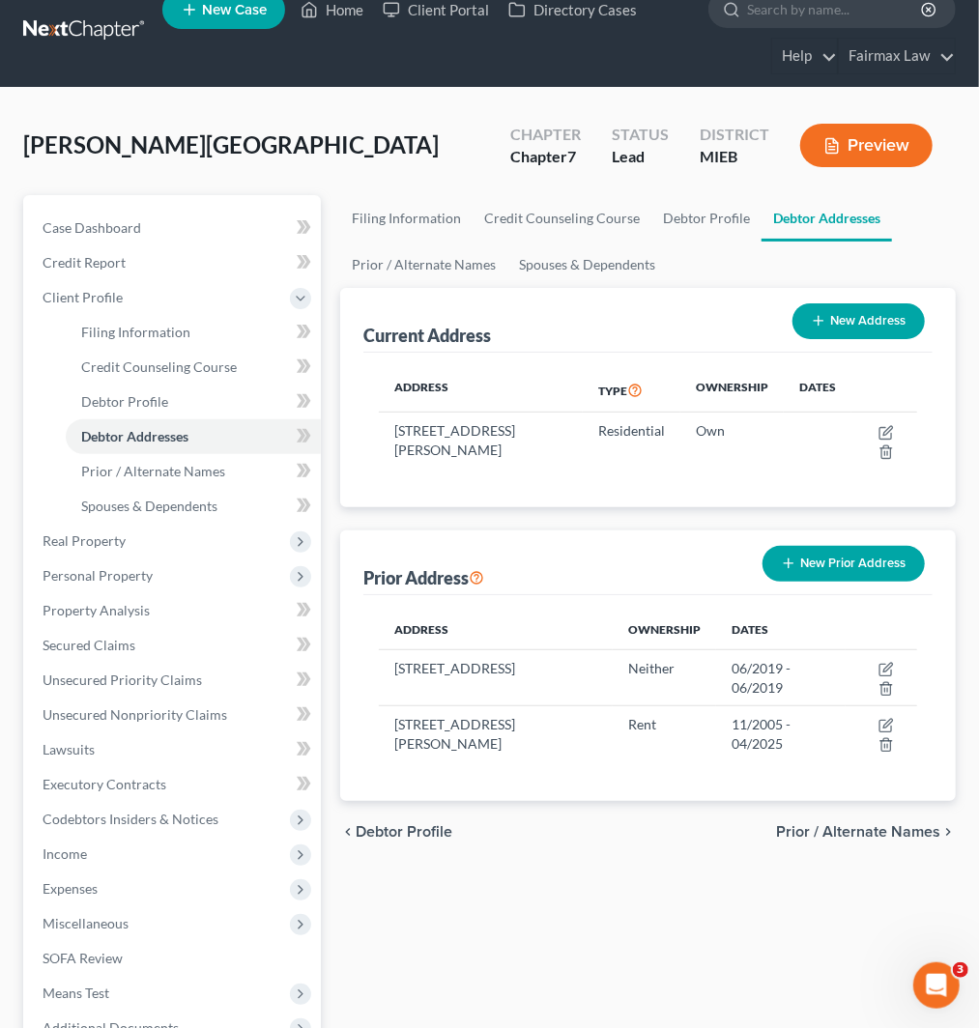
click at [834, 567] on button "New Prior Address" at bounding box center [844, 564] width 162 height 36
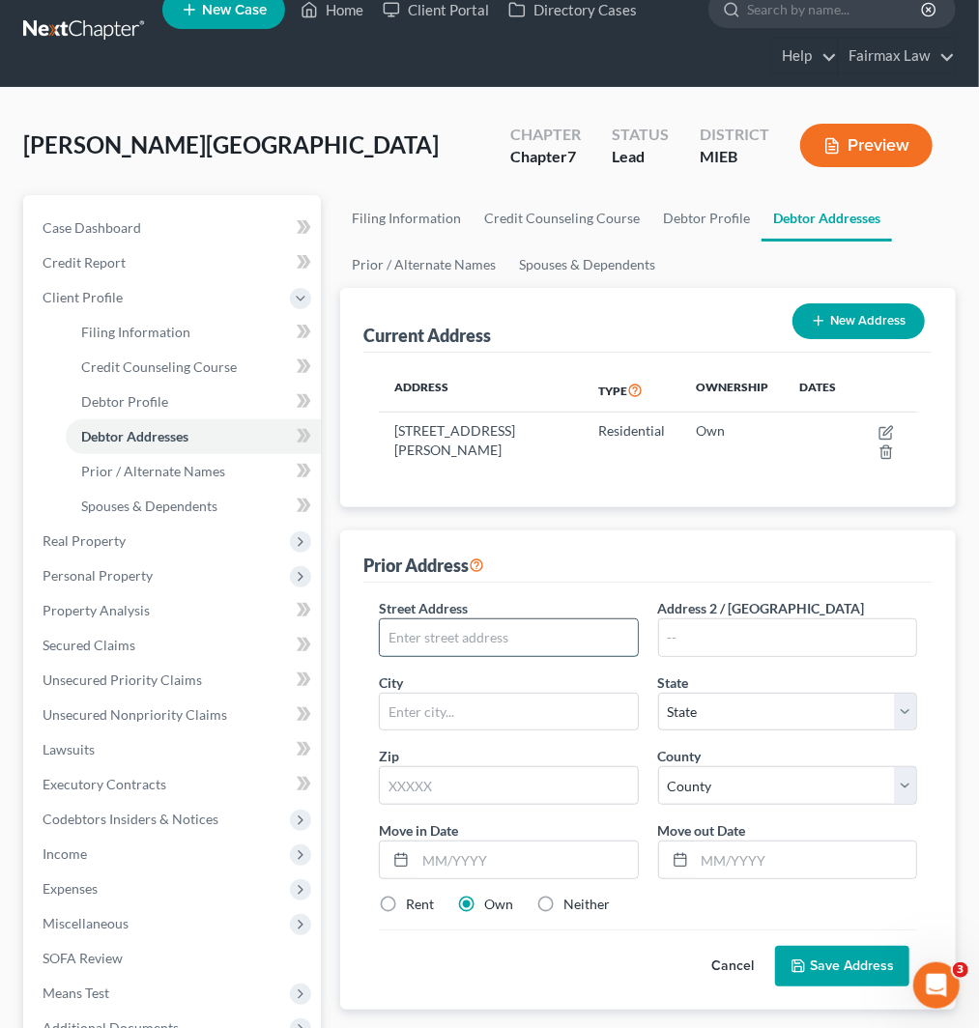
drag, startPoint x: 430, startPoint y: 635, endPoint x: 497, endPoint y: 636, distance: 66.7
click at [432, 633] on input "text" at bounding box center [508, 638] width 257 height 37
paste input "[STREET_ADDRESS]"
type input "[STREET_ADDRESS]"
click at [737, 631] on input "text" at bounding box center [787, 638] width 257 height 37
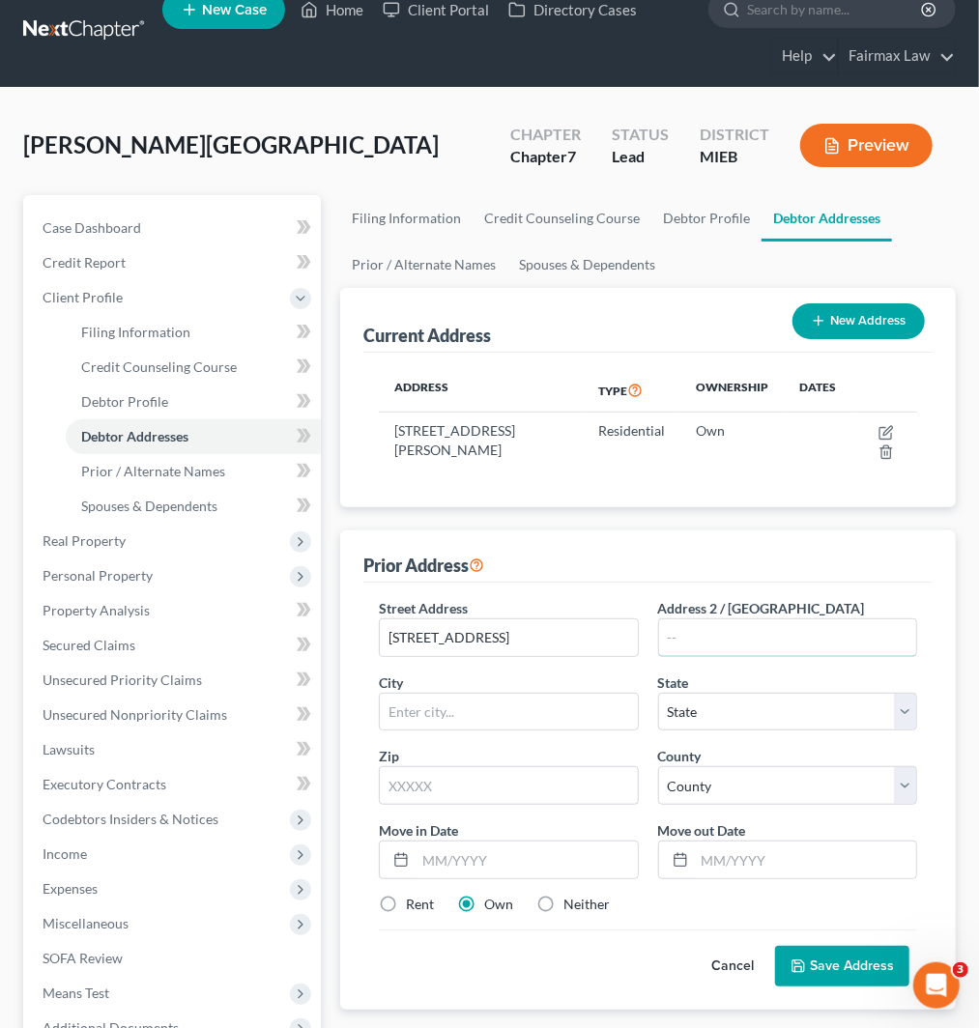
paste input "Apt 23"
type input "Apt 23"
click at [448, 709] on input "text" at bounding box center [508, 712] width 257 height 37
click at [436, 785] on input "text" at bounding box center [508, 785] width 259 height 39
paste input "48066"
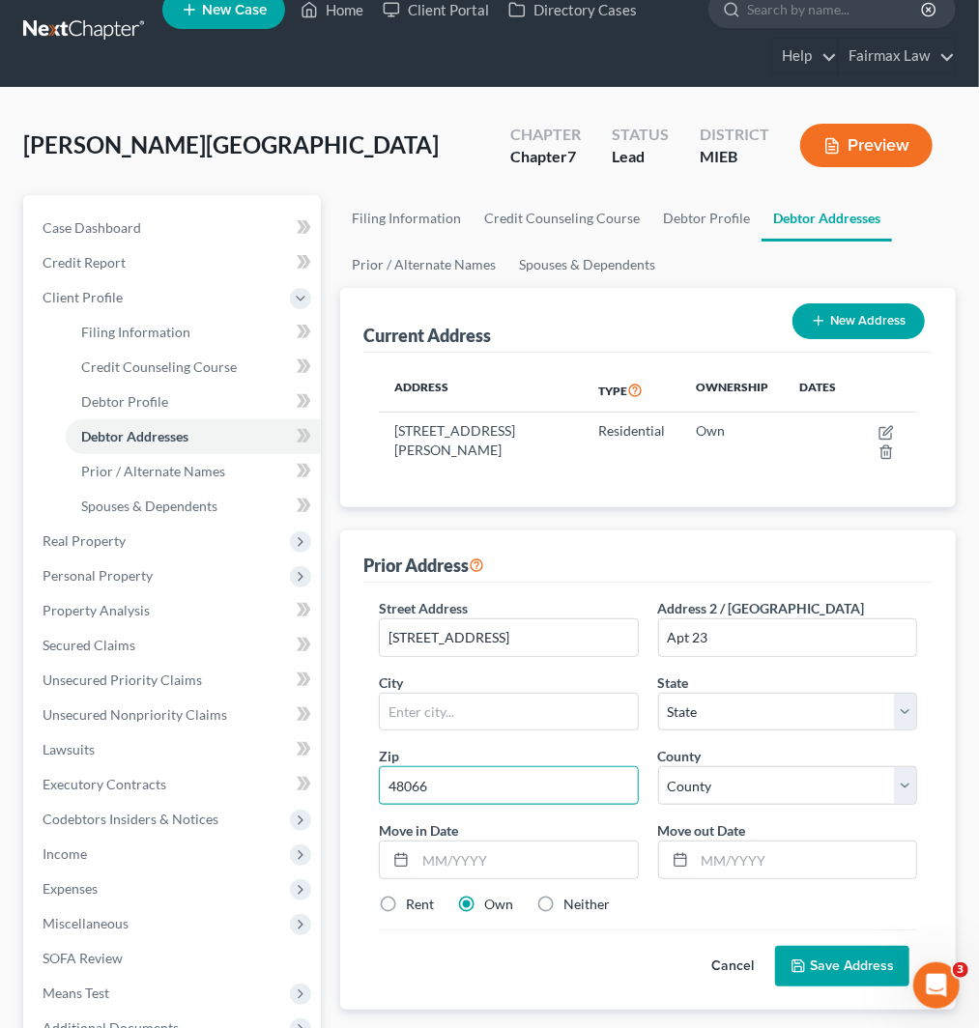
type input "48066"
type input "[GEOGRAPHIC_DATA]"
select select "23"
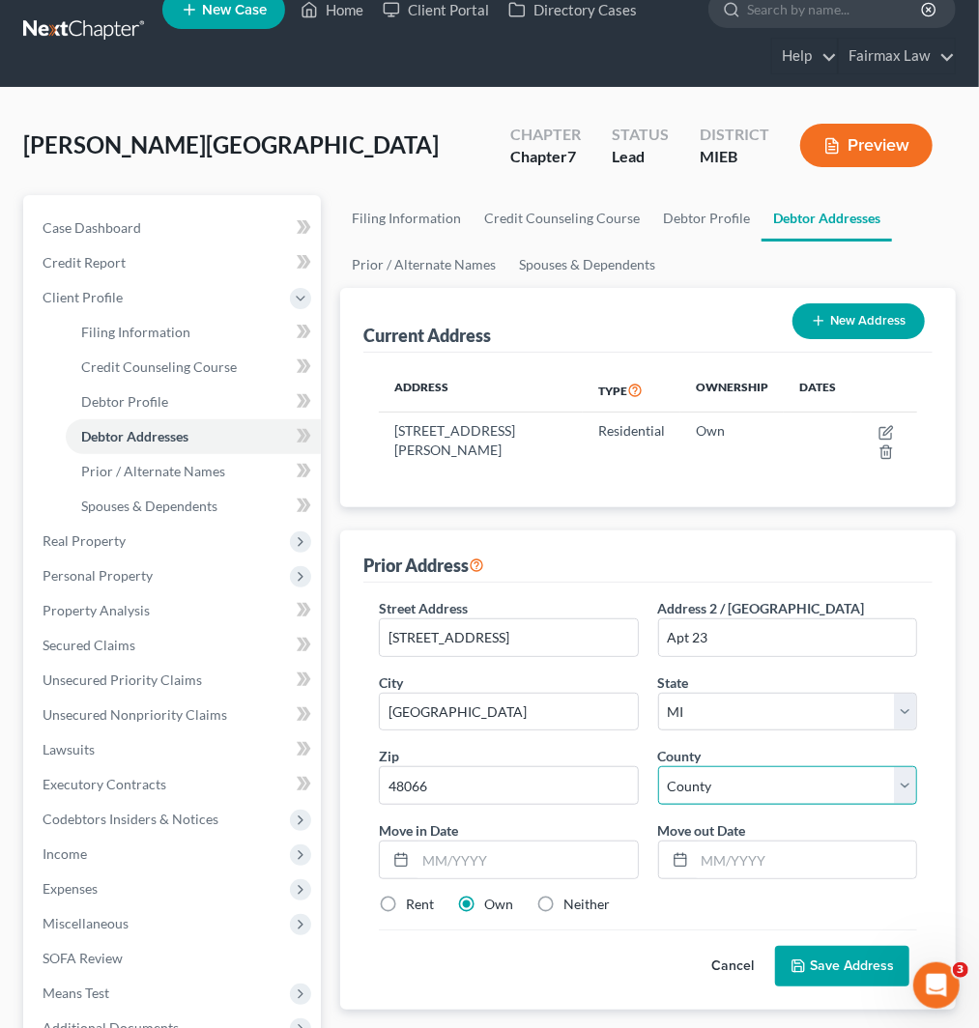
click at [738, 786] on select "County" at bounding box center [787, 785] width 259 height 39
select select "49"
click at [658, 766] on select "[GEOGRAPHIC_DATA] [GEOGRAPHIC_DATA] [GEOGRAPHIC_DATA] [GEOGRAPHIC_DATA] [GEOGRA…" at bounding box center [787, 785] width 259 height 39
click at [562, 852] on input "text" at bounding box center [526, 860] width 221 height 37
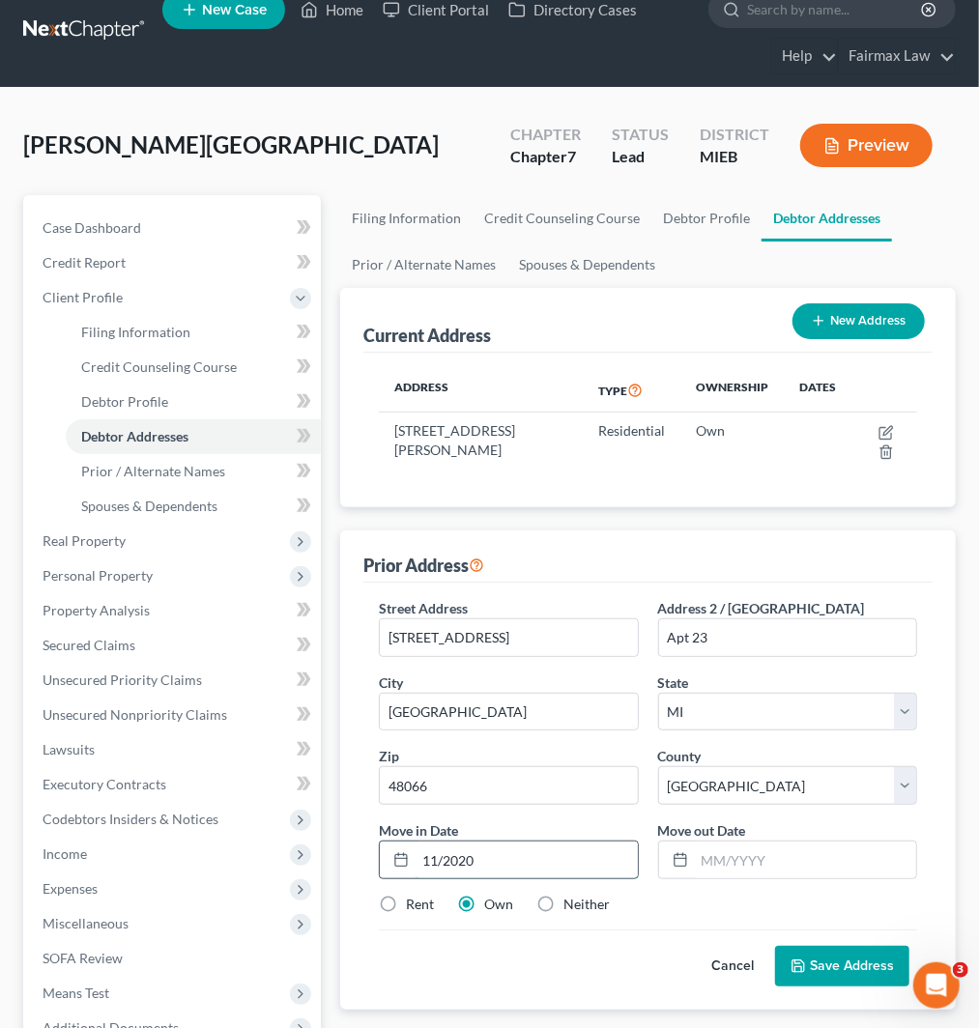
type input "11/2020"
type input "06/2024"
click at [406, 901] on label "Rent" at bounding box center [420, 904] width 28 height 19
click at [414, 901] on input "Rent" at bounding box center [420, 901] width 13 height 13
radio input "true"
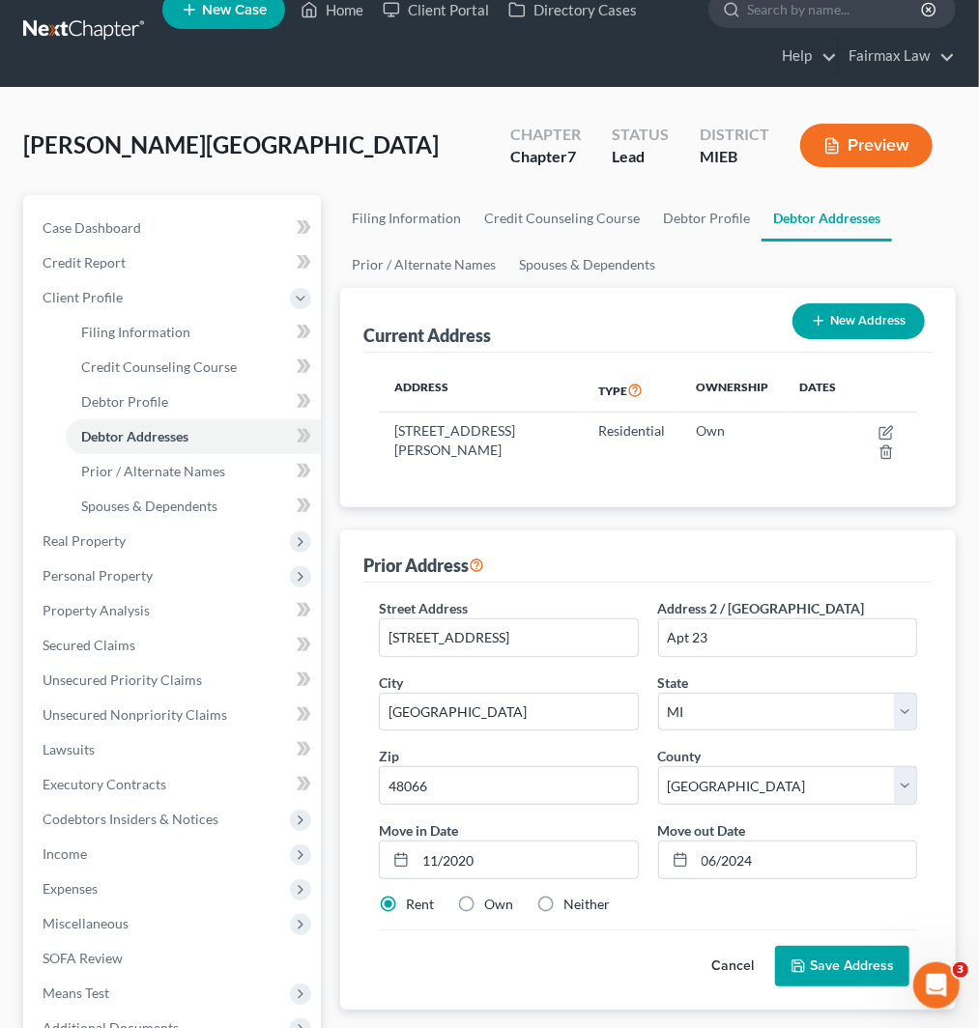
click at [562, 892] on div "Street Address * [STREET_ADDRESS] * [GEOGRAPHIC_DATA] * State [US_STATE] AK AR …" at bounding box center [648, 764] width 558 height 332
click at [563, 906] on label "Neither" at bounding box center [586, 904] width 46 height 19
click at [571, 906] on input "Neither" at bounding box center [577, 901] width 13 height 13
radio input "true"
click at [810, 960] on button "Save Address" at bounding box center [842, 966] width 134 height 41
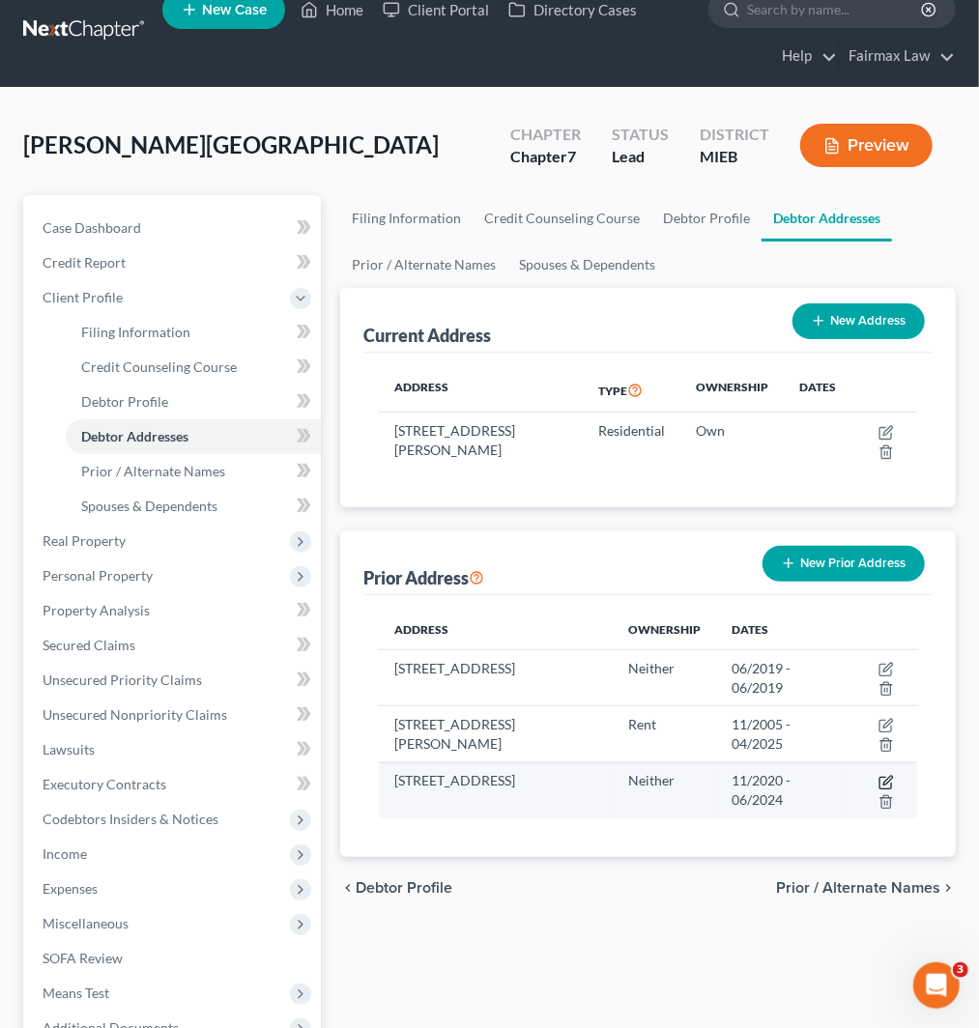
click at [882, 780] on icon "button" at bounding box center [886, 782] width 15 height 15
select select "23"
select select "49"
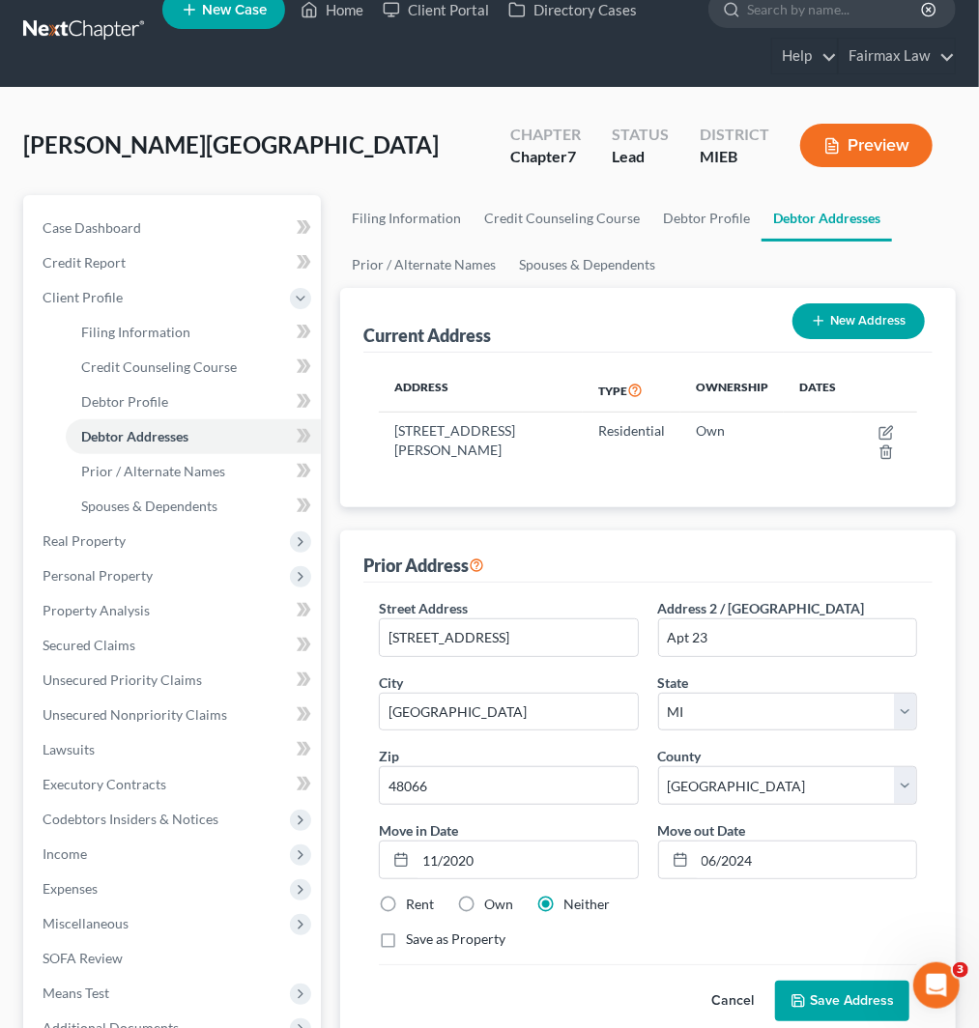
click at [406, 903] on label "Rent" at bounding box center [420, 904] width 28 height 19
click at [414, 903] on input "Rent" at bounding box center [420, 901] width 13 height 13
radio input "true"
click at [827, 1005] on button "Save Address" at bounding box center [842, 1001] width 134 height 41
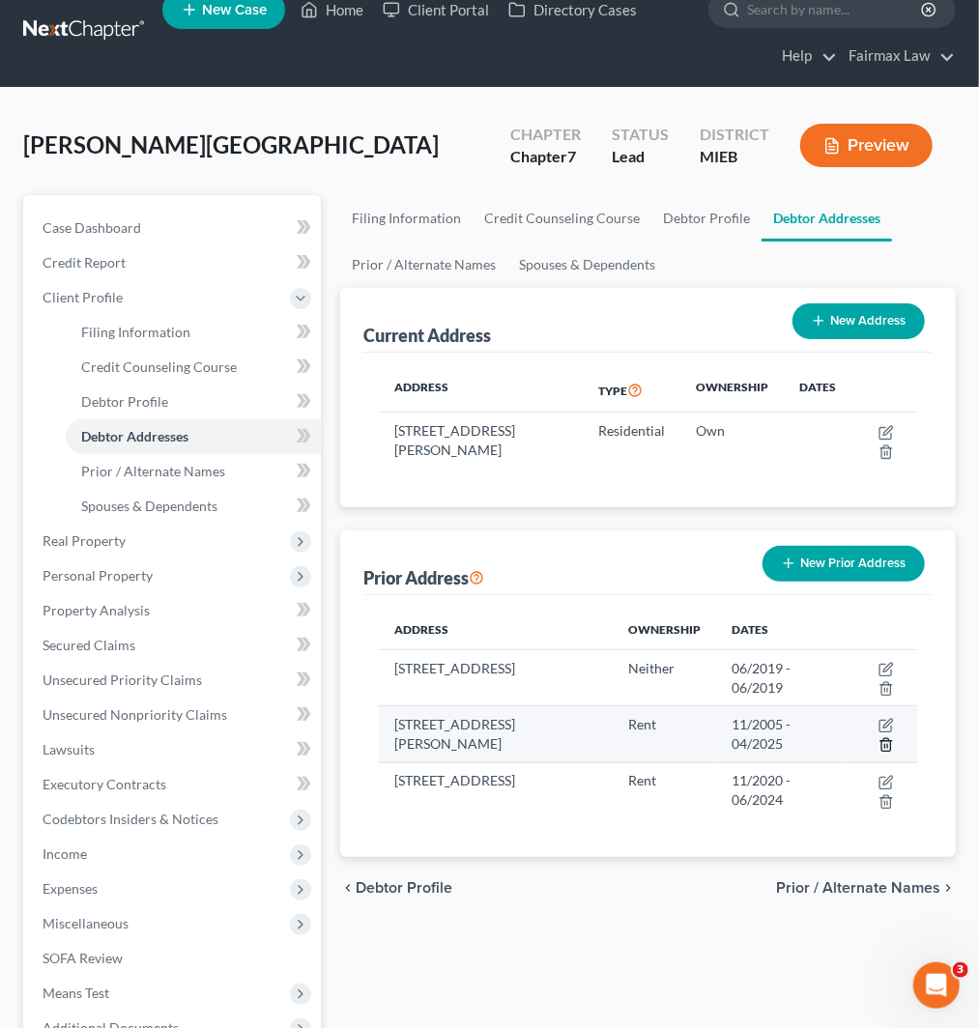
click at [886, 744] on icon "button" at bounding box center [886, 744] width 15 height 15
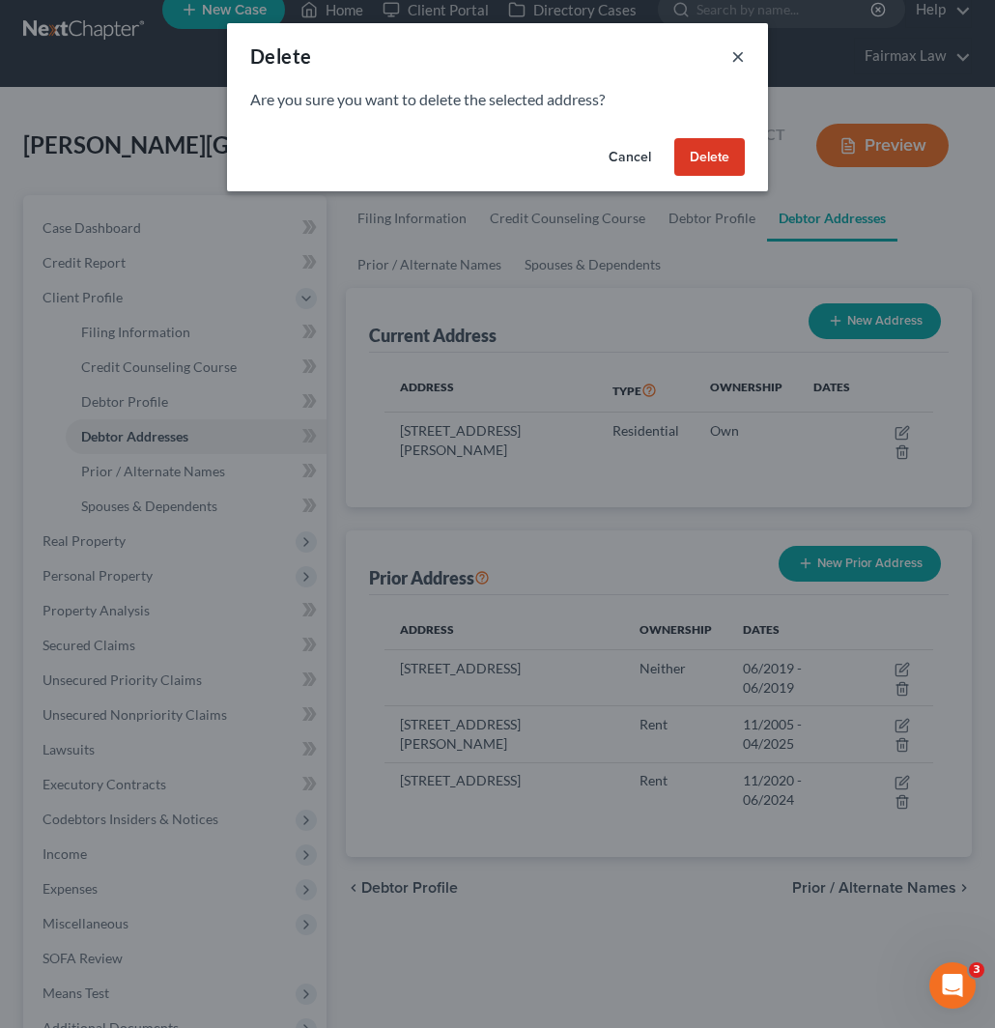
click at [732, 48] on button "×" at bounding box center [739, 55] width 14 height 23
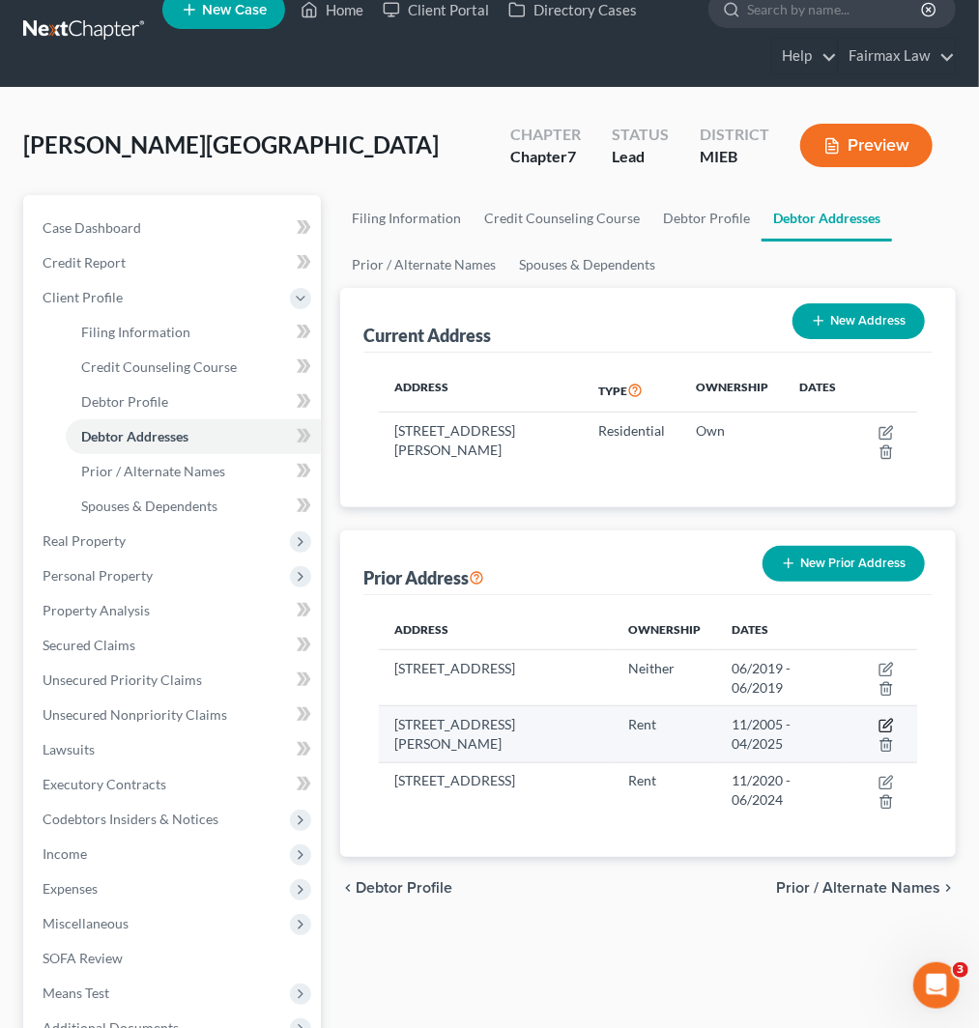
click at [889, 718] on icon "button" at bounding box center [886, 725] width 15 height 15
select select "23"
select select "81"
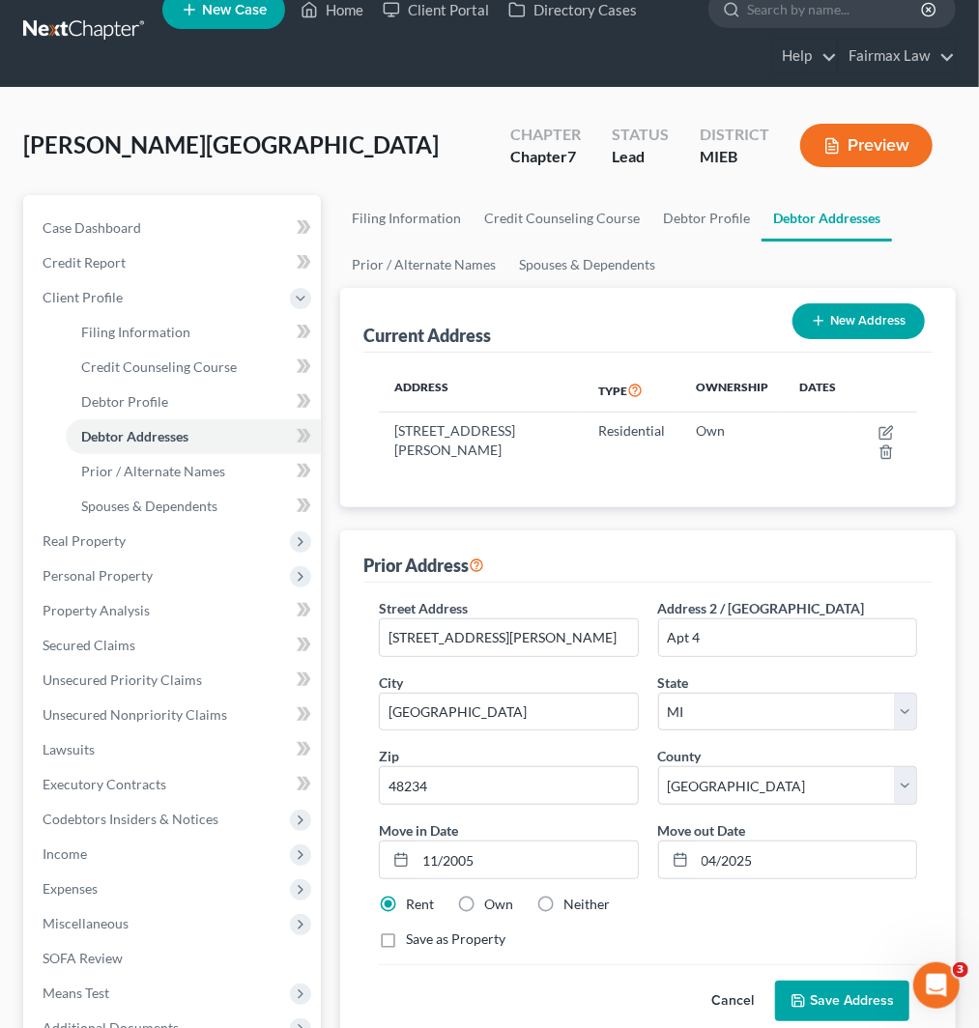
click at [563, 907] on label "Neither" at bounding box center [586, 904] width 46 height 19
click at [571, 907] on input "Neither" at bounding box center [577, 901] width 13 height 13
radio input "true"
drag, startPoint x: 822, startPoint y: 1006, endPoint x: 820, endPoint y: 968, distance: 37.8
click at [823, 1006] on button "Save Address" at bounding box center [842, 1001] width 134 height 41
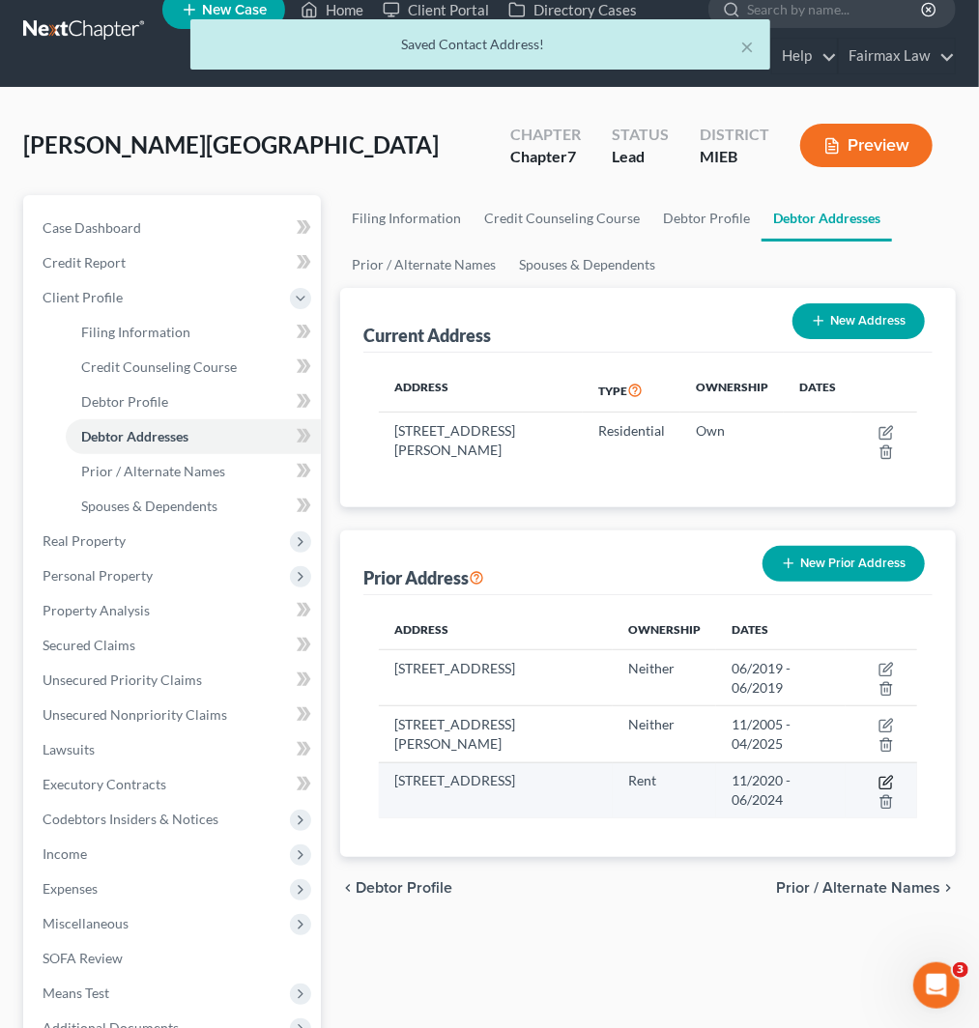
click at [885, 781] on icon "button" at bounding box center [886, 782] width 15 height 15
select select "23"
select select "49"
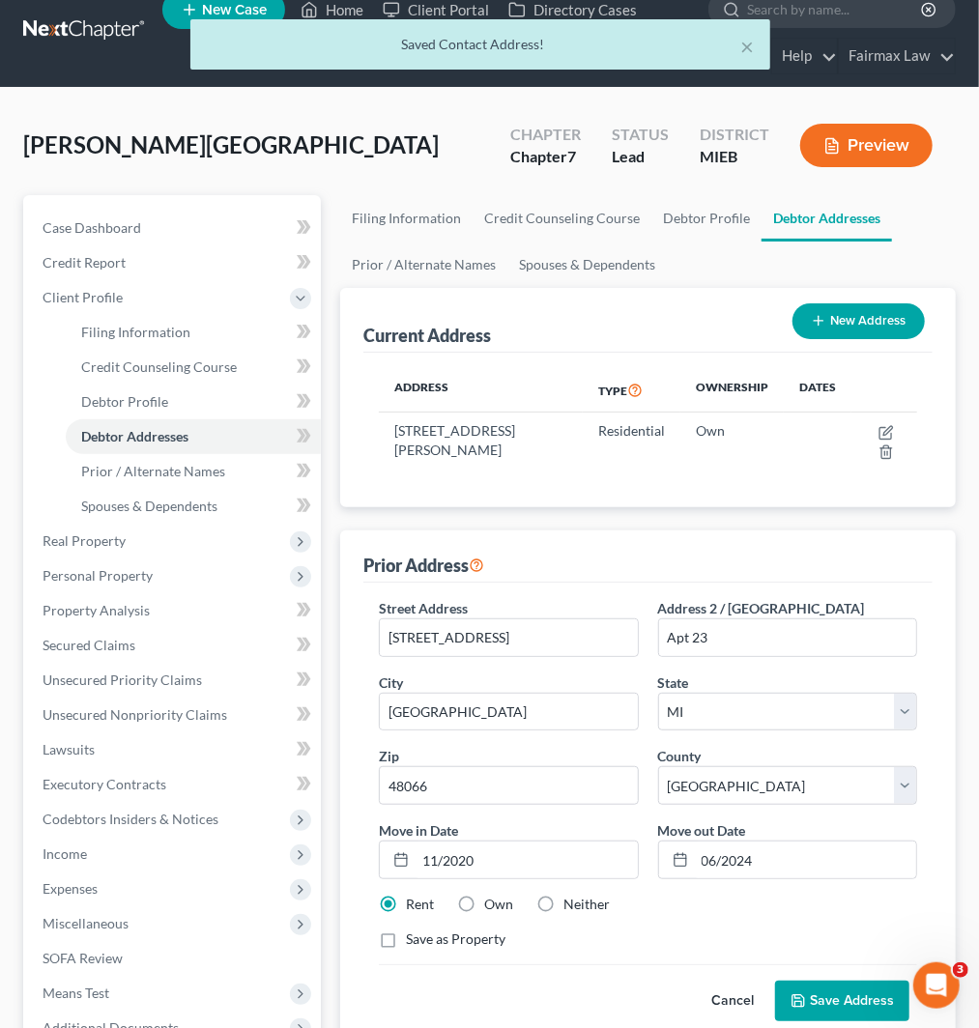
click at [563, 905] on label "Neither" at bounding box center [586, 904] width 46 height 19
click at [571, 905] on input "Neither" at bounding box center [577, 901] width 13 height 13
radio input "true"
click at [818, 994] on button "Save Address" at bounding box center [842, 1001] width 134 height 41
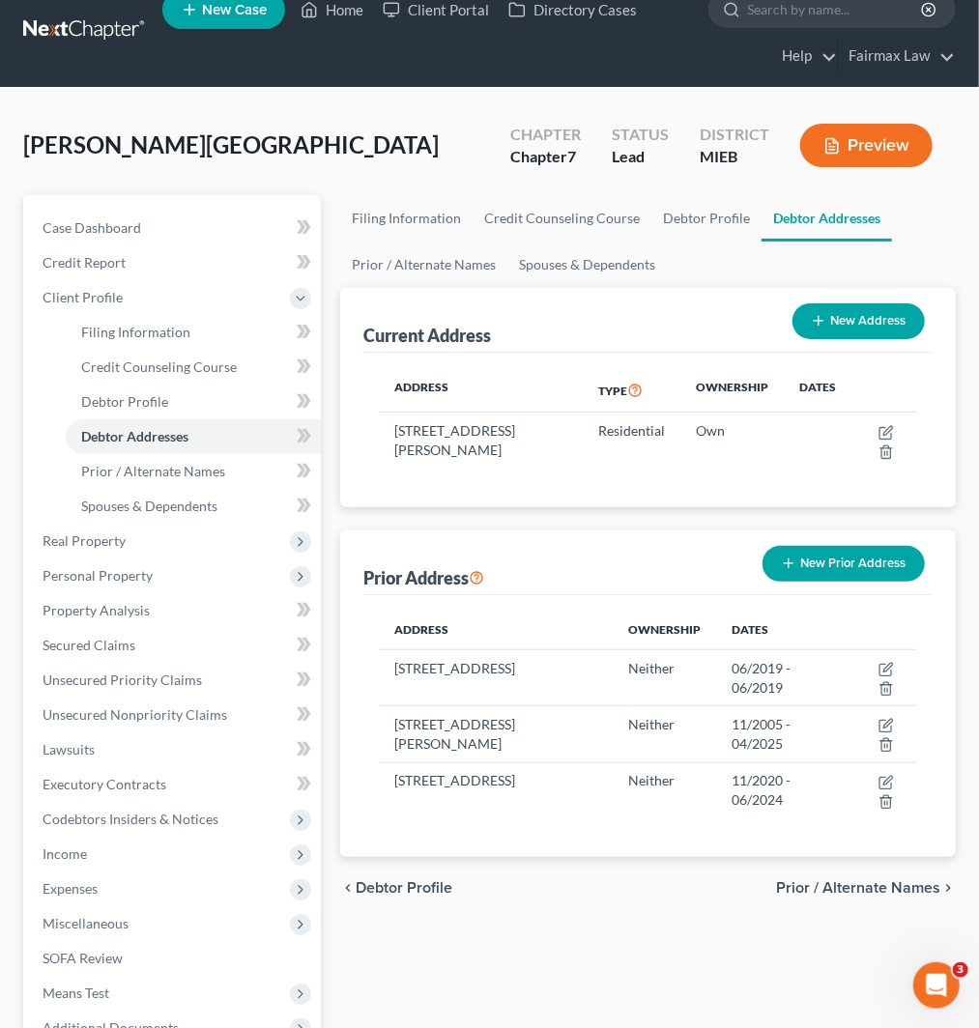
click at [803, 555] on button "New Prior Address" at bounding box center [844, 564] width 162 height 36
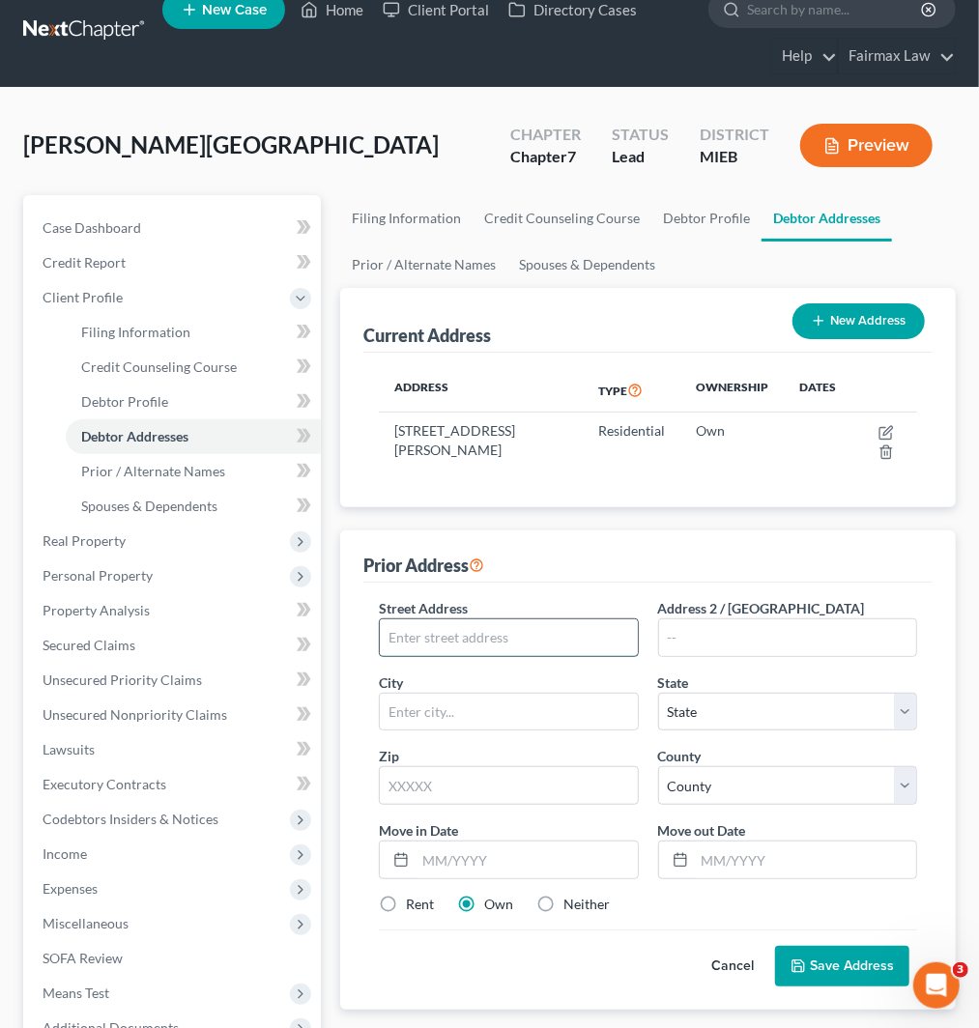
drag, startPoint x: 460, startPoint y: 628, endPoint x: 634, endPoint y: 622, distance: 174.1
click at [461, 626] on input "text" at bounding box center [508, 638] width 257 height 37
paste input "[STREET_ADDRESS]"
type input "[STREET_ADDRESS]"
click at [442, 783] on input "text" at bounding box center [508, 785] width 259 height 39
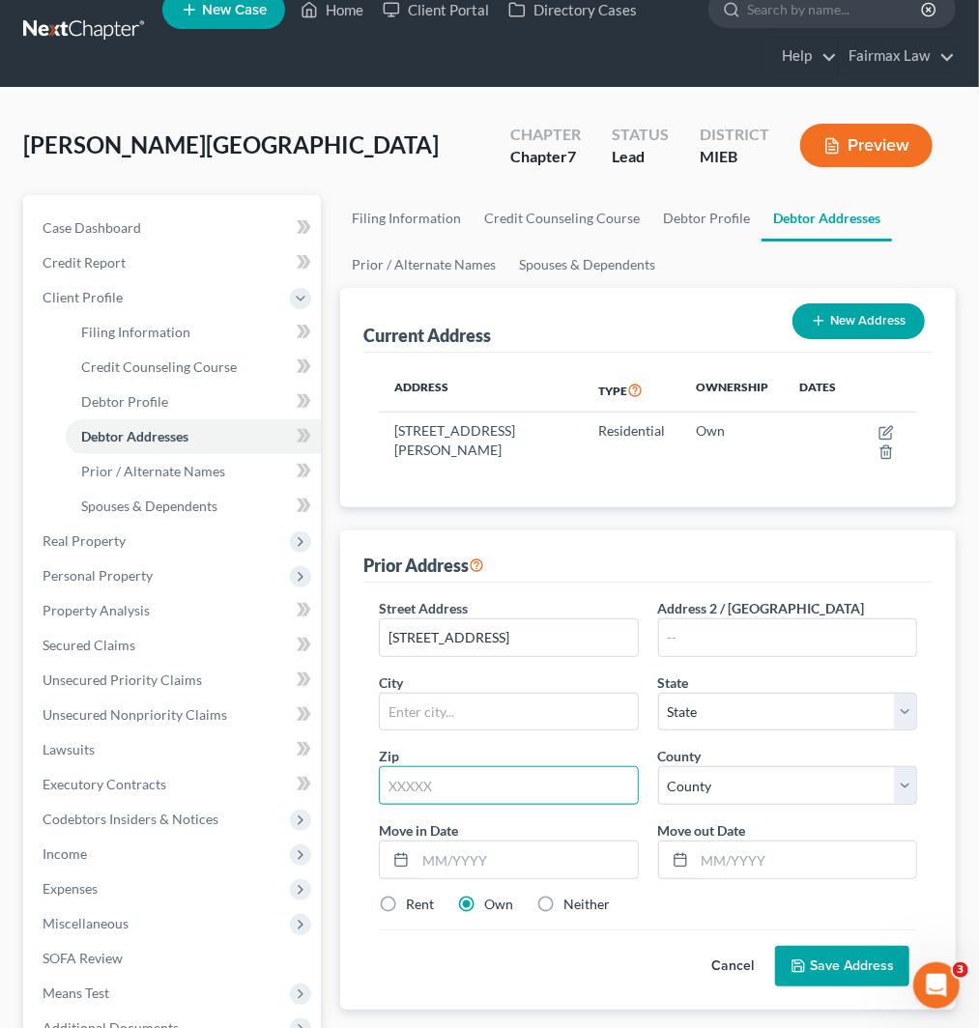
paste input "48180"
type input "48180"
type input "[PERSON_NAME]"
select select "23"
click at [485, 863] on input "text" at bounding box center [526, 860] width 221 height 37
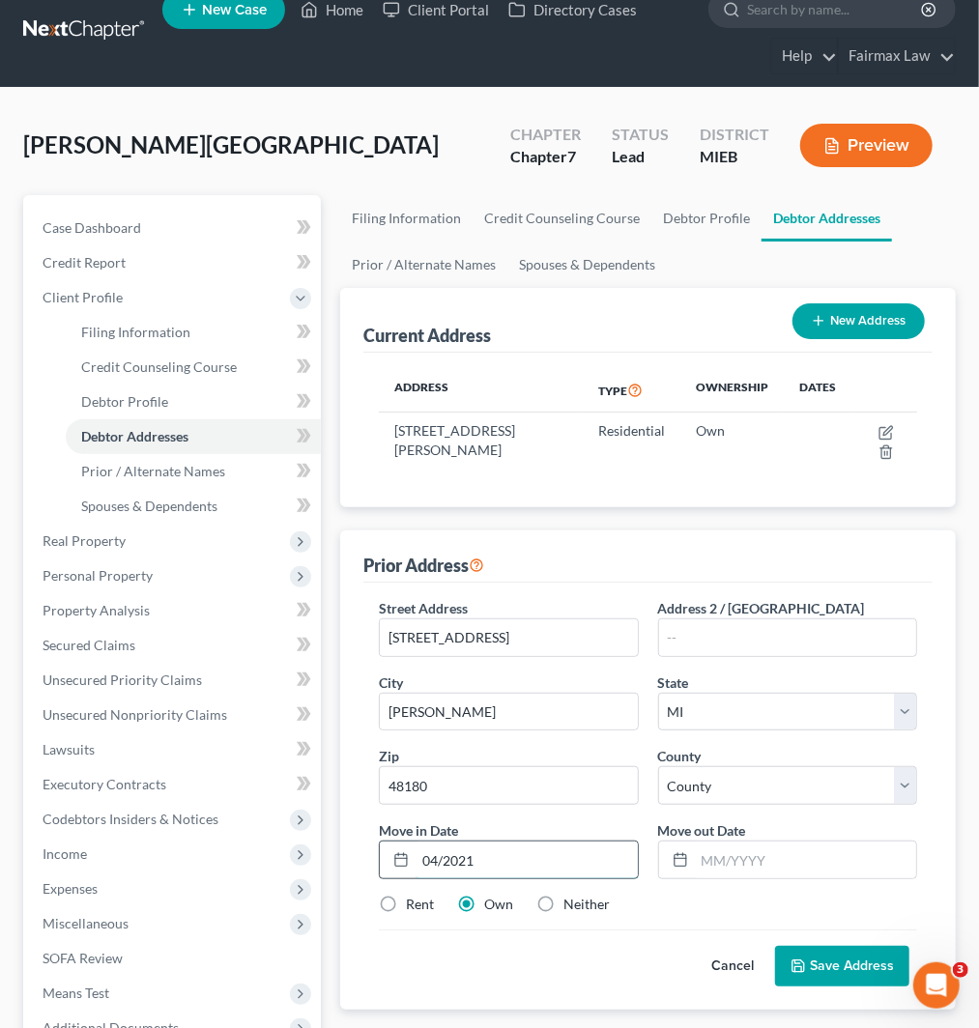
type input "04/2021"
click at [563, 900] on label "Neither" at bounding box center [586, 904] width 46 height 19
click at [571, 900] on input "Neither" at bounding box center [577, 901] width 13 height 13
radio input "true"
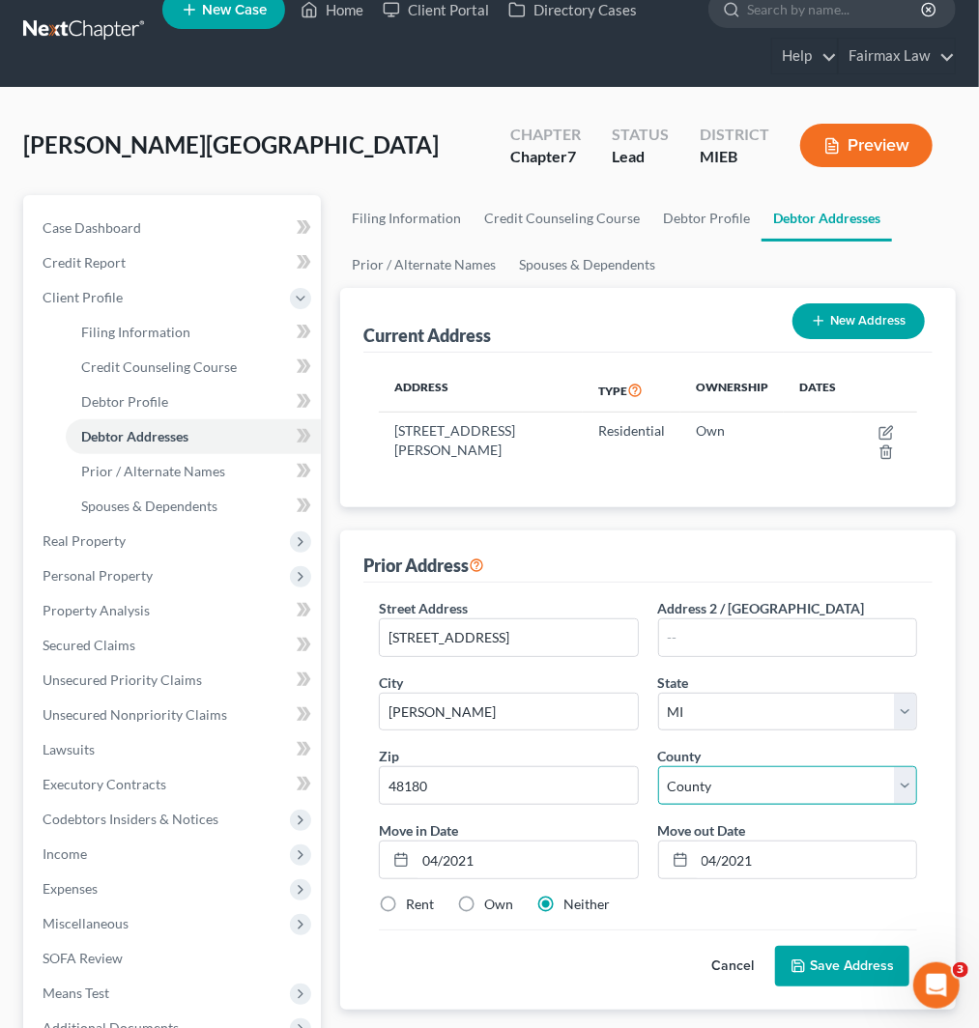
click at [717, 787] on select "[GEOGRAPHIC_DATA] [GEOGRAPHIC_DATA] [GEOGRAPHIC_DATA] [GEOGRAPHIC_DATA] [GEOGRA…" at bounding box center [787, 785] width 259 height 39
select select "81"
click at [658, 766] on select "[GEOGRAPHIC_DATA] [GEOGRAPHIC_DATA] [GEOGRAPHIC_DATA] [GEOGRAPHIC_DATA] [GEOGRA…" at bounding box center [787, 785] width 259 height 39
click at [851, 972] on button "Save Address" at bounding box center [842, 966] width 134 height 41
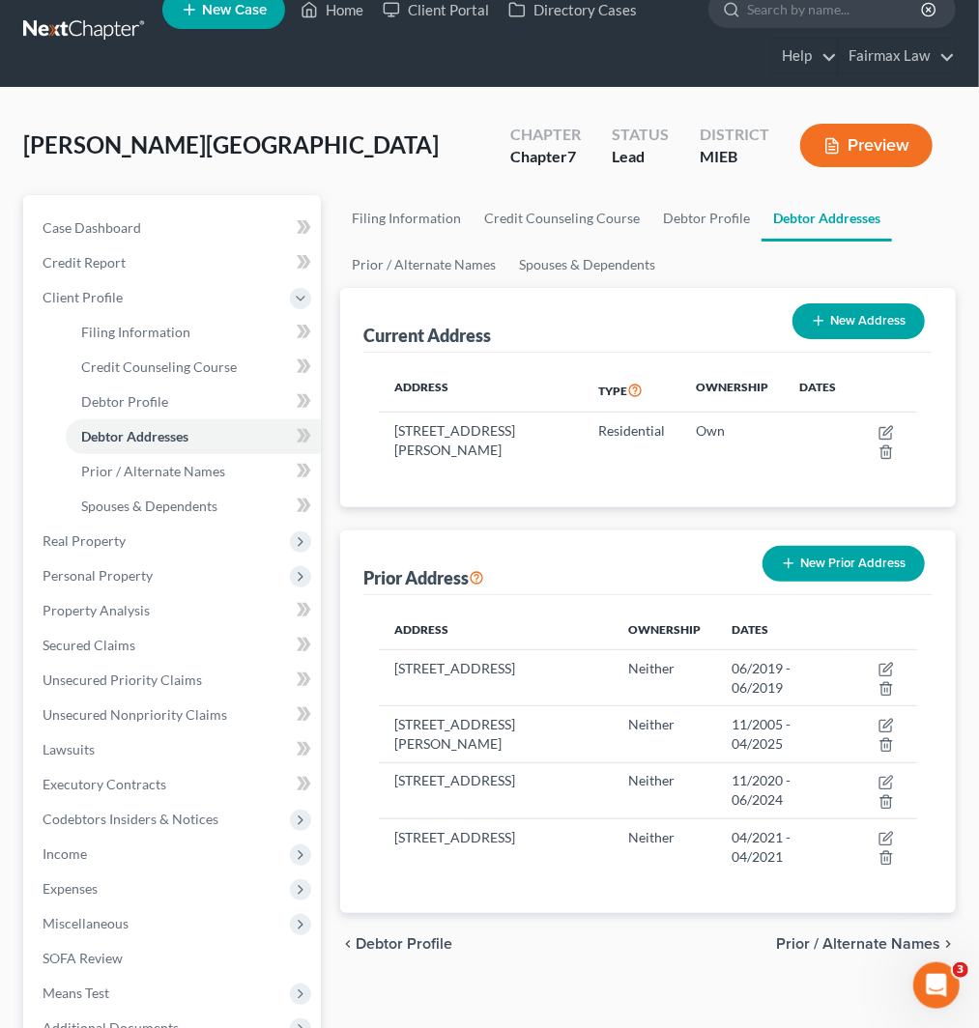
click at [658, 527] on div "Current Address New Address Address Type Ownership Dates [STREET_ADDRESS][PERSO…" at bounding box center [648, 601] width 616 height 626
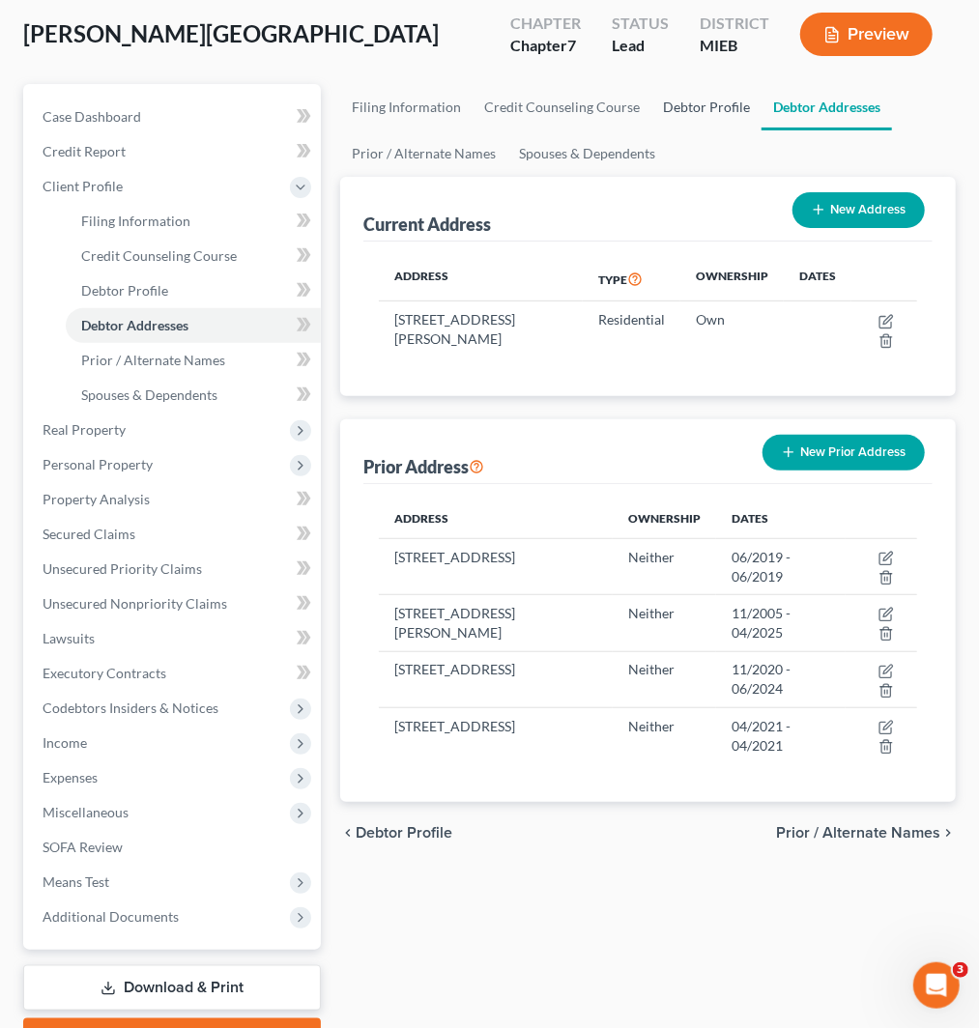
scroll to position [0, 0]
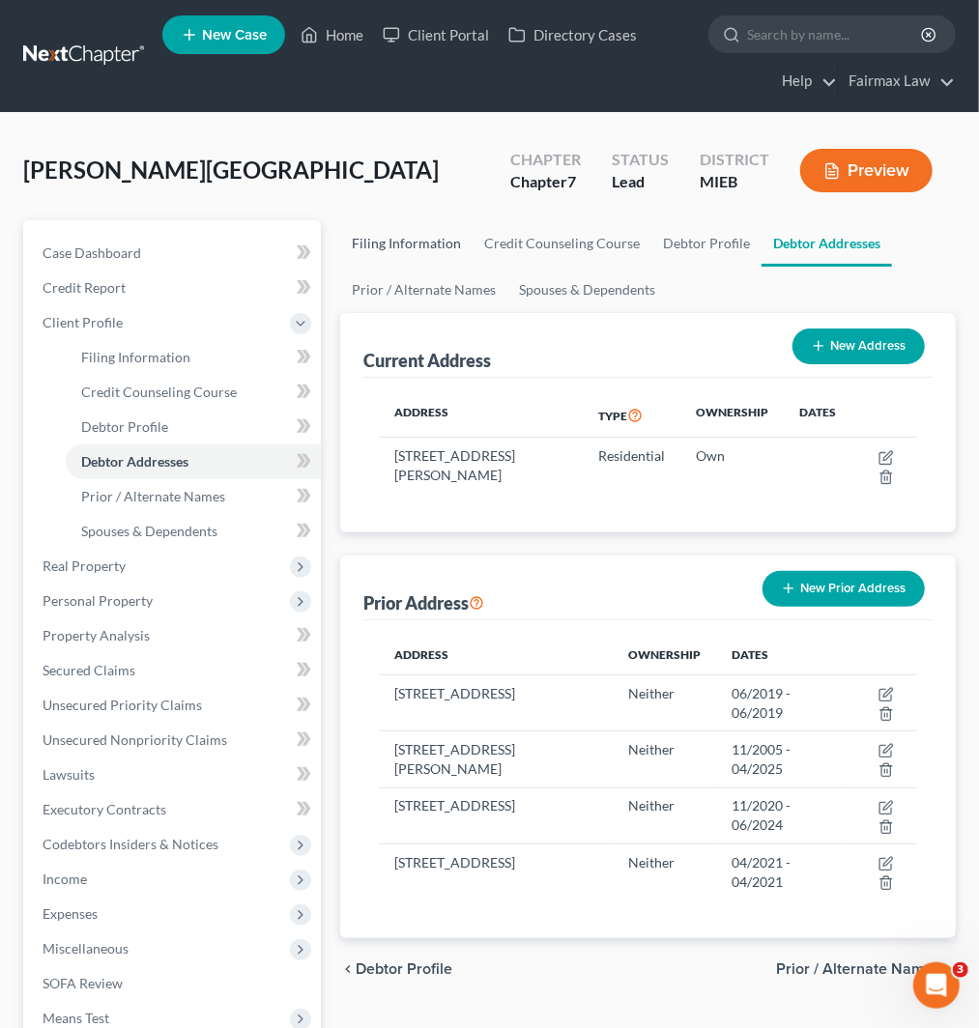
click at [437, 234] on link "Filing Information" at bounding box center [406, 243] width 132 height 46
select select "1"
select select "0"
select select "40"
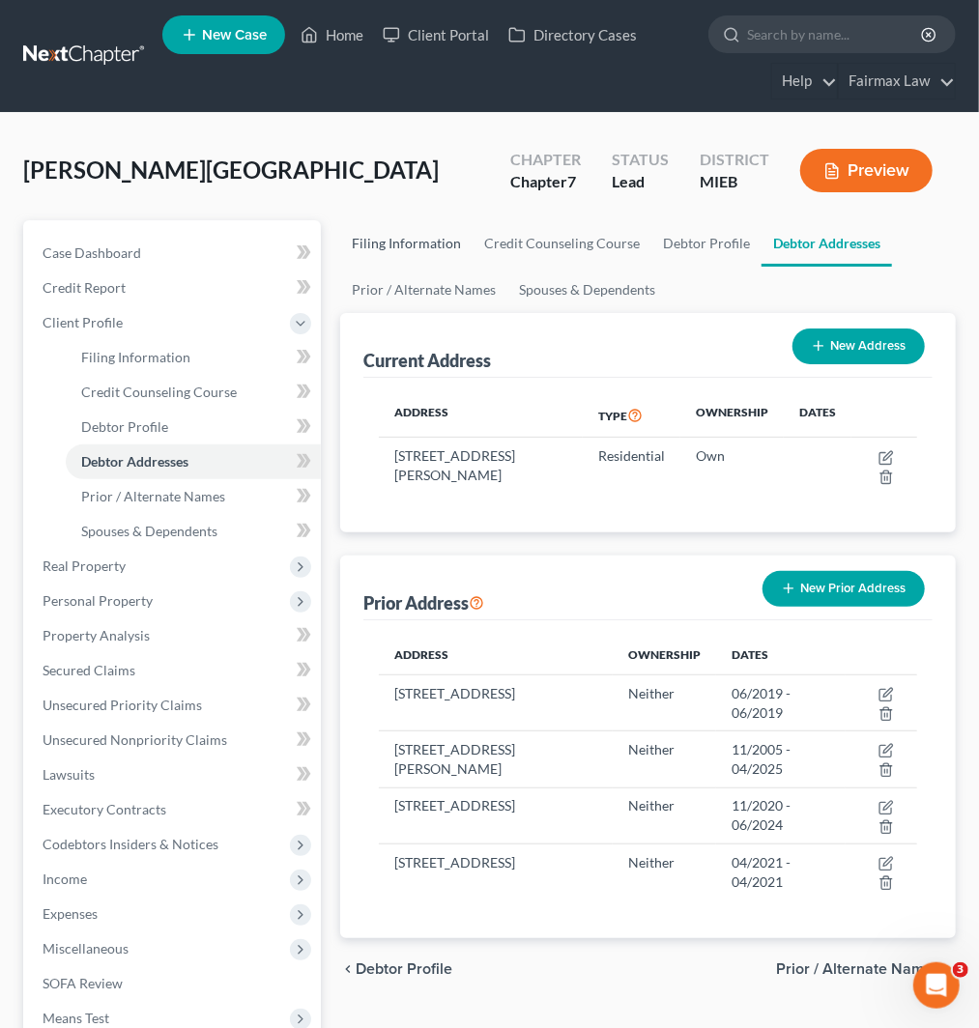
select select "0"
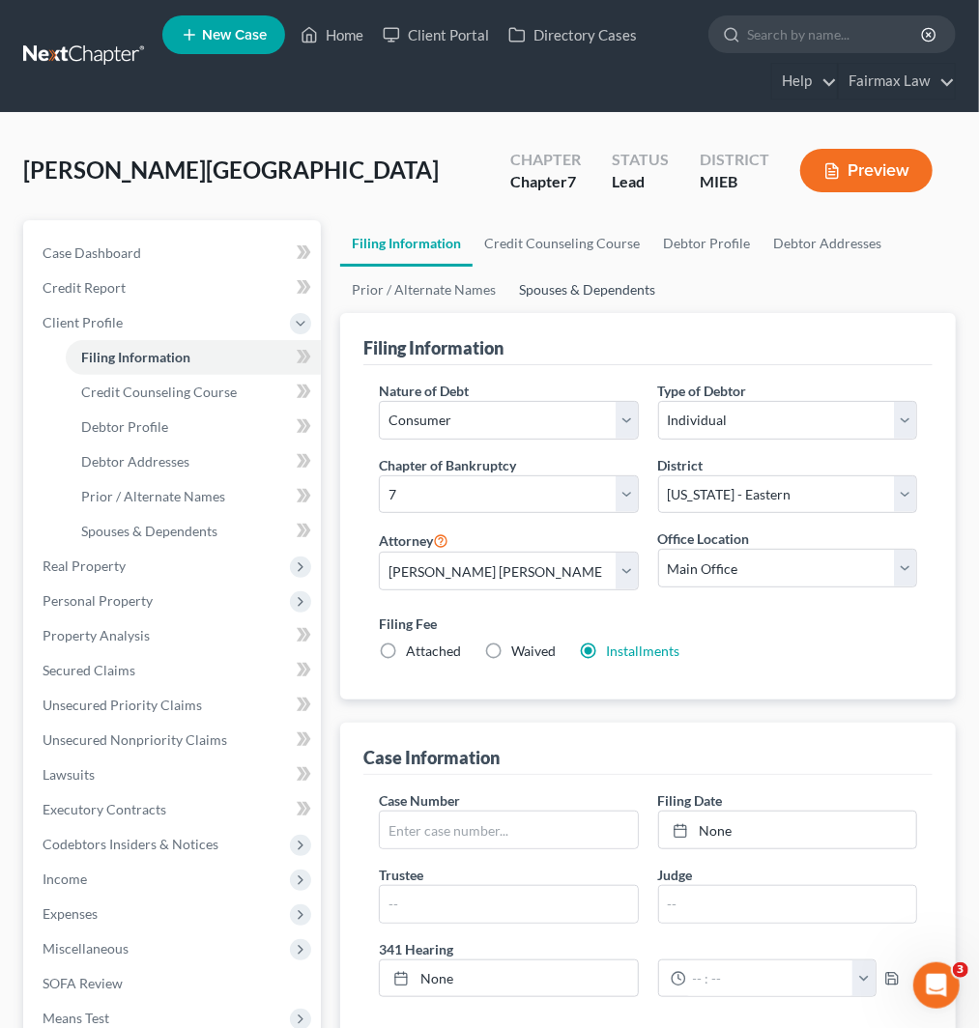
click at [553, 282] on link "Spouses & Dependents" at bounding box center [586, 290] width 159 height 46
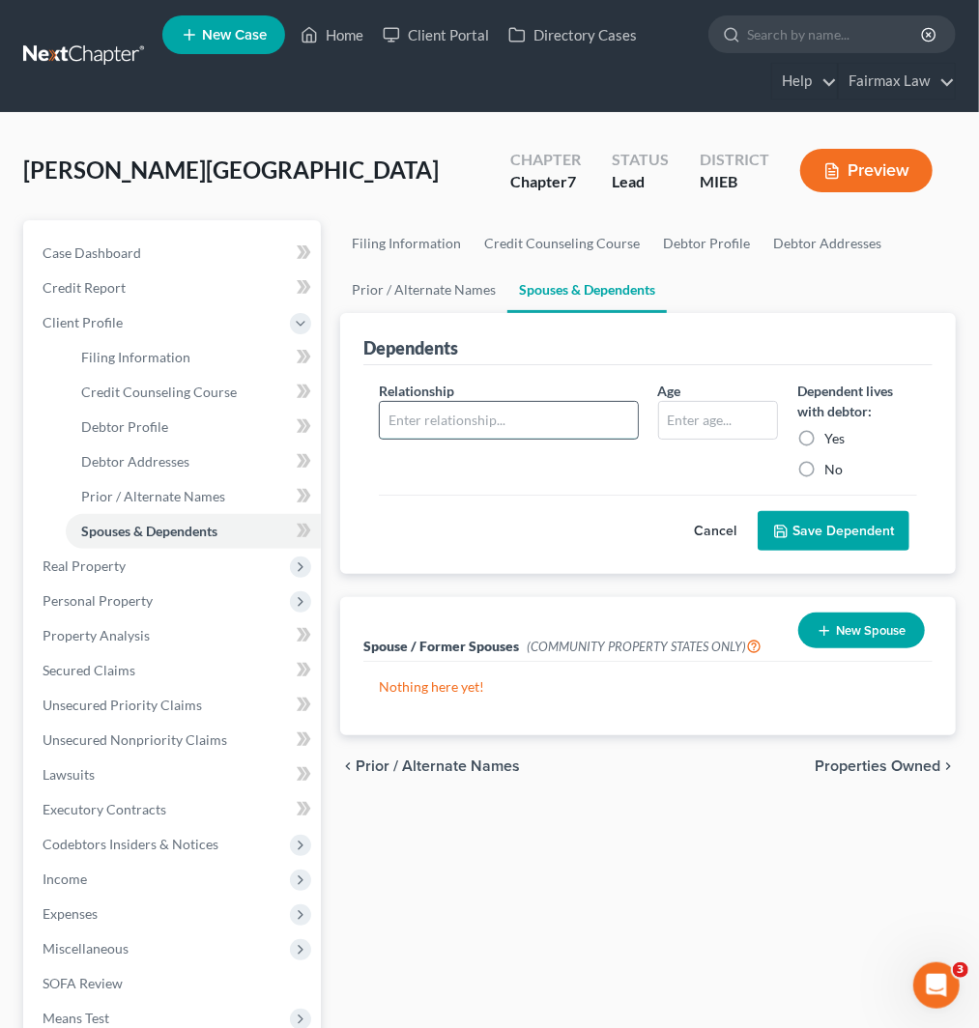
click at [486, 413] on input "text" at bounding box center [508, 420] width 257 height 37
type input "Daughter"
click at [707, 414] on input "text" at bounding box center [718, 420] width 118 height 37
type input "25"
click at [824, 438] on label "Yes" at bounding box center [834, 438] width 20 height 19
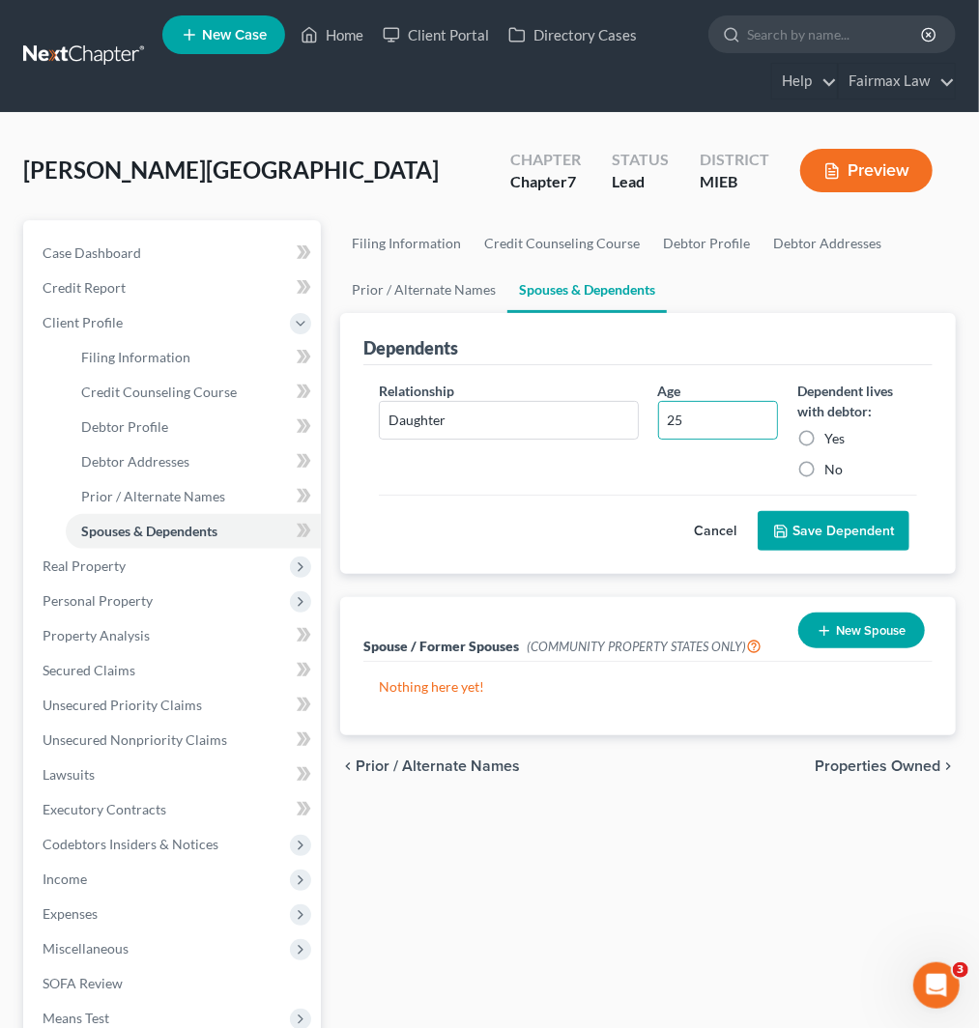
click at [832, 438] on input "Yes" at bounding box center [838, 435] width 13 height 13
radio input "true"
click at [826, 539] on button "Save Dependent" at bounding box center [834, 531] width 152 height 41
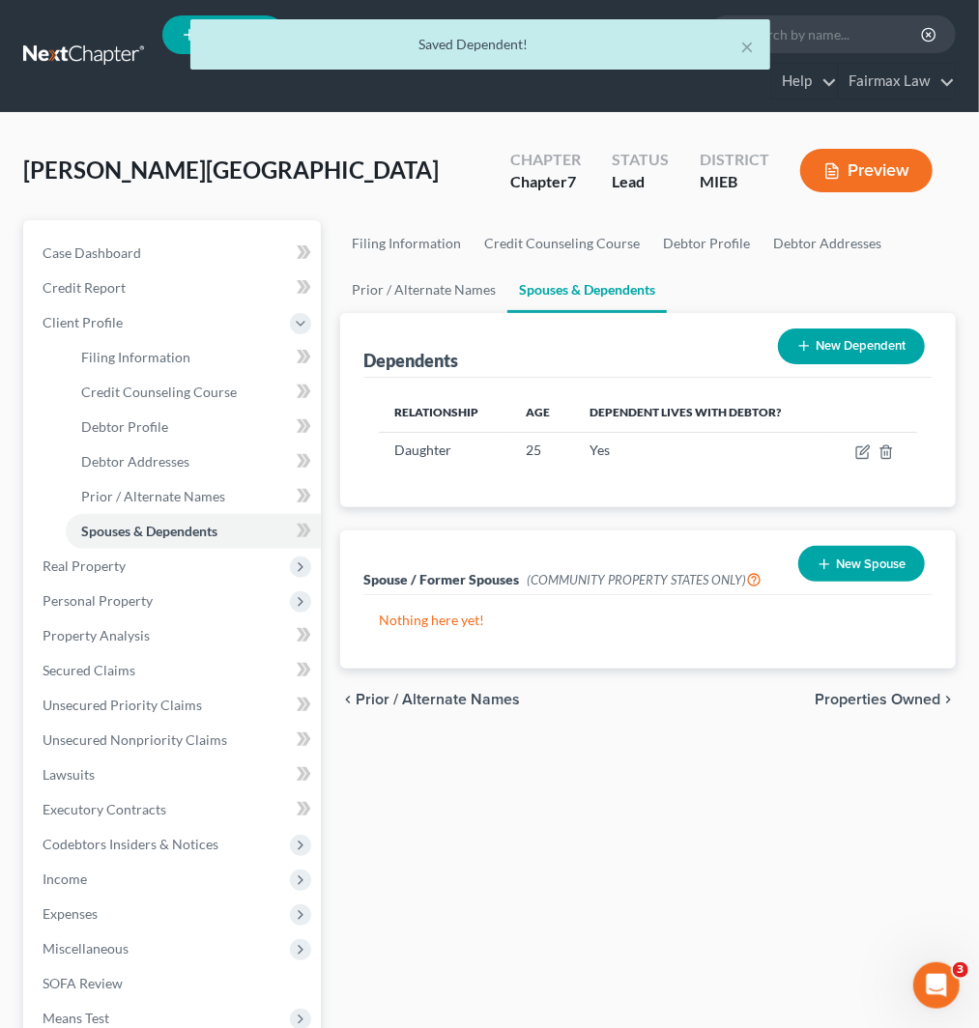
click at [868, 348] on button "New Dependent" at bounding box center [851, 347] width 147 height 36
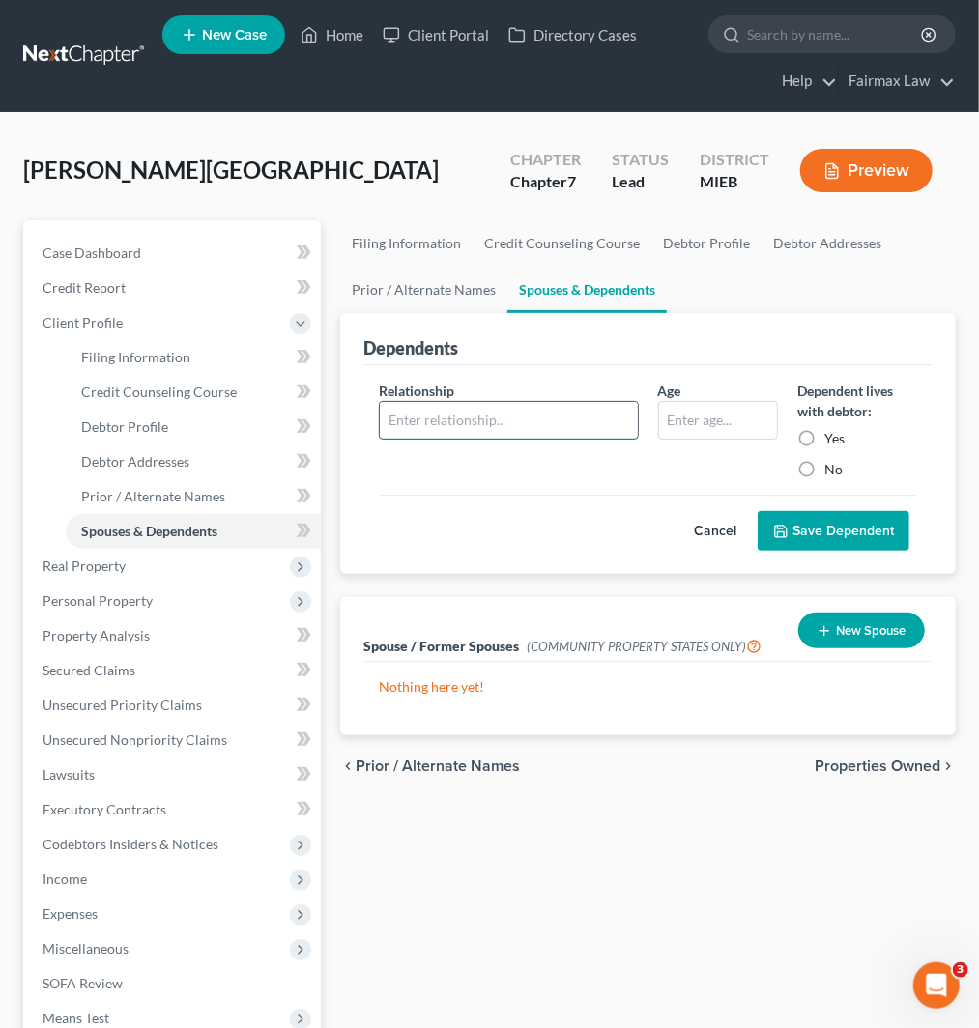
click at [452, 414] on input "text" at bounding box center [508, 420] width 257 height 37
type input "Daughter"
click at [731, 429] on input "text" at bounding box center [718, 420] width 118 height 37
type input "23"
click at [824, 435] on label "Yes" at bounding box center [834, 438] width 20 height 19
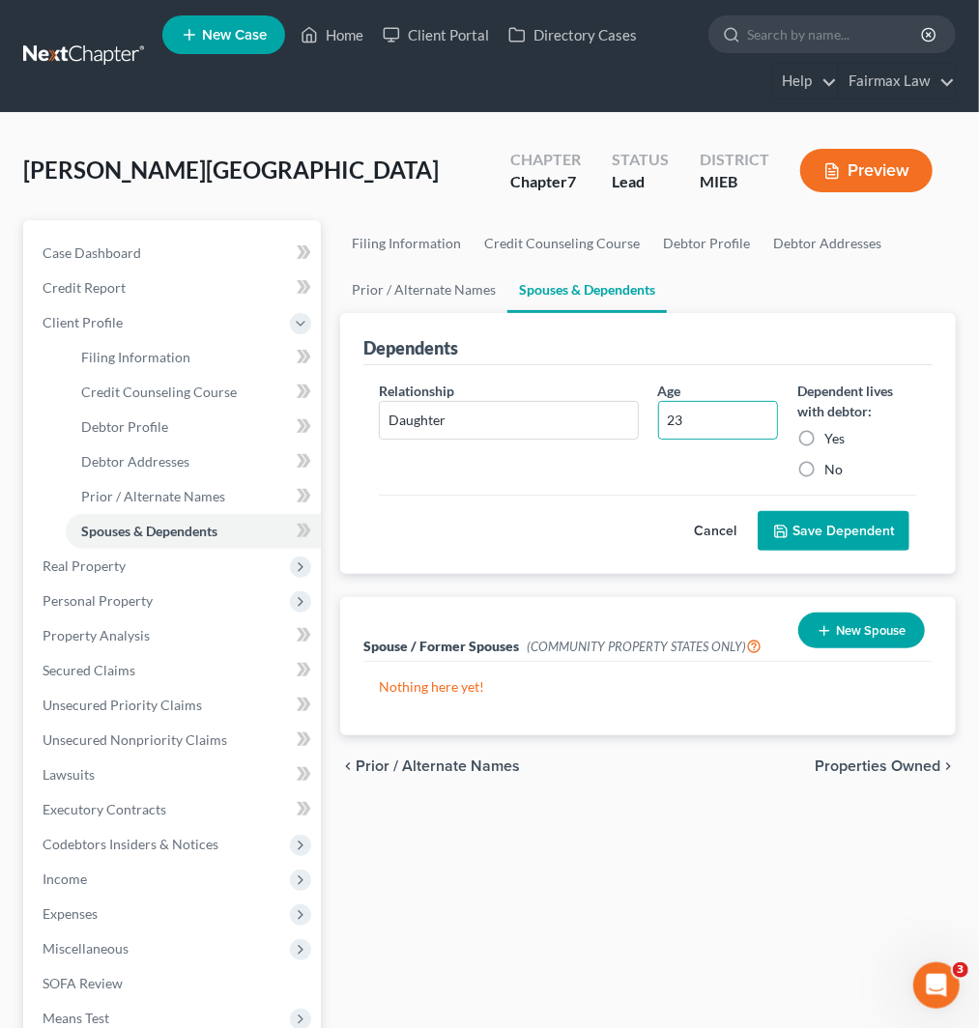
click at [832, 435] on input "Yes" at bounding box center [838, 435] width 13 height 13
radio input "true"
click at [868, 522] on button "Save Dependent" at bounding box center [834, 531] width 152 height 41
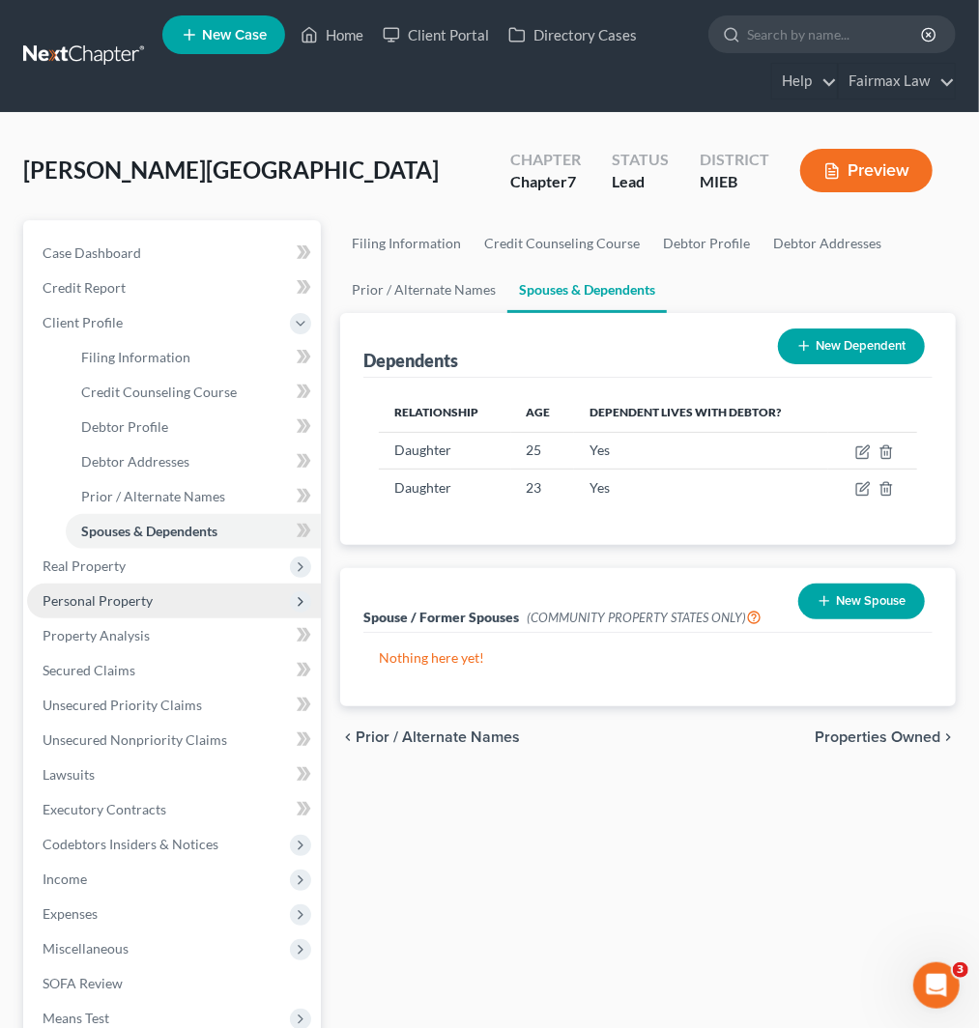
click at [88, 567] on span "Real Property" at bounding box center [84, 566] width 83 height 16
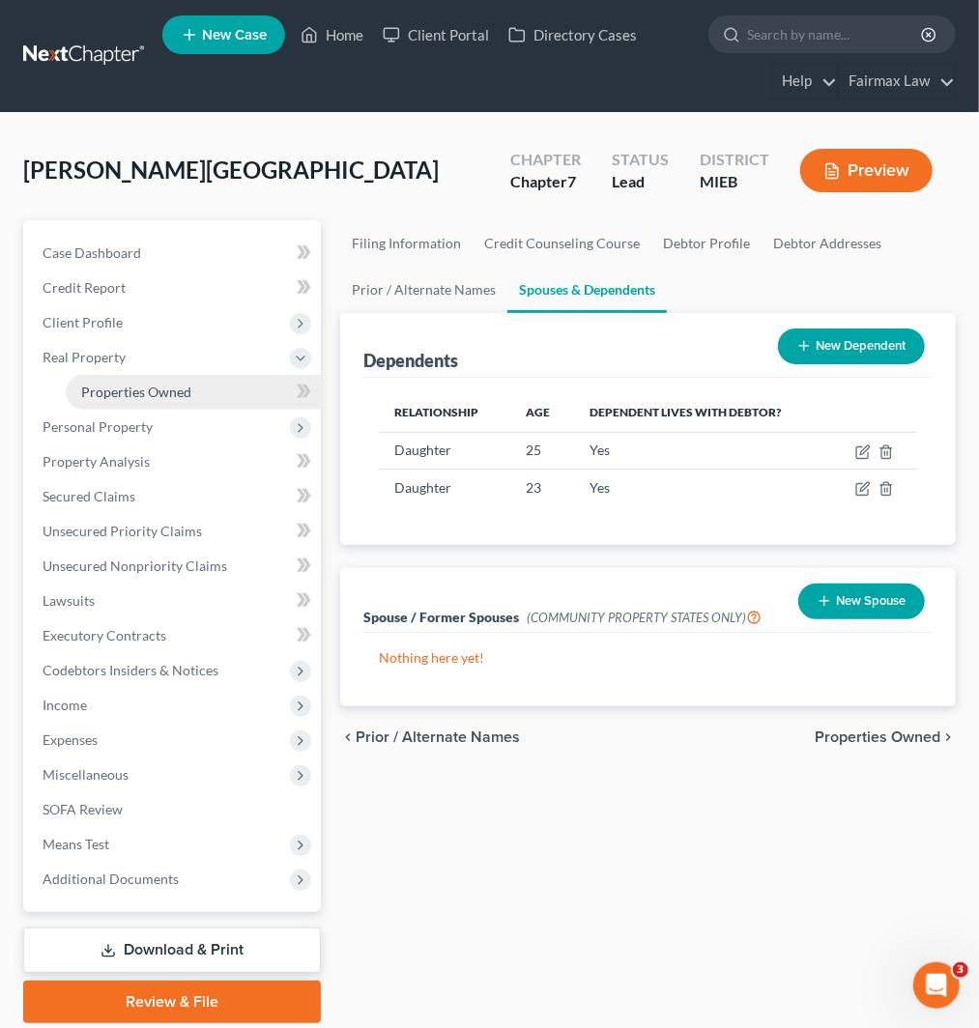
click at [130, 389] on span "Properties Owned" at bounding box center [136, 392] width 110 height 16
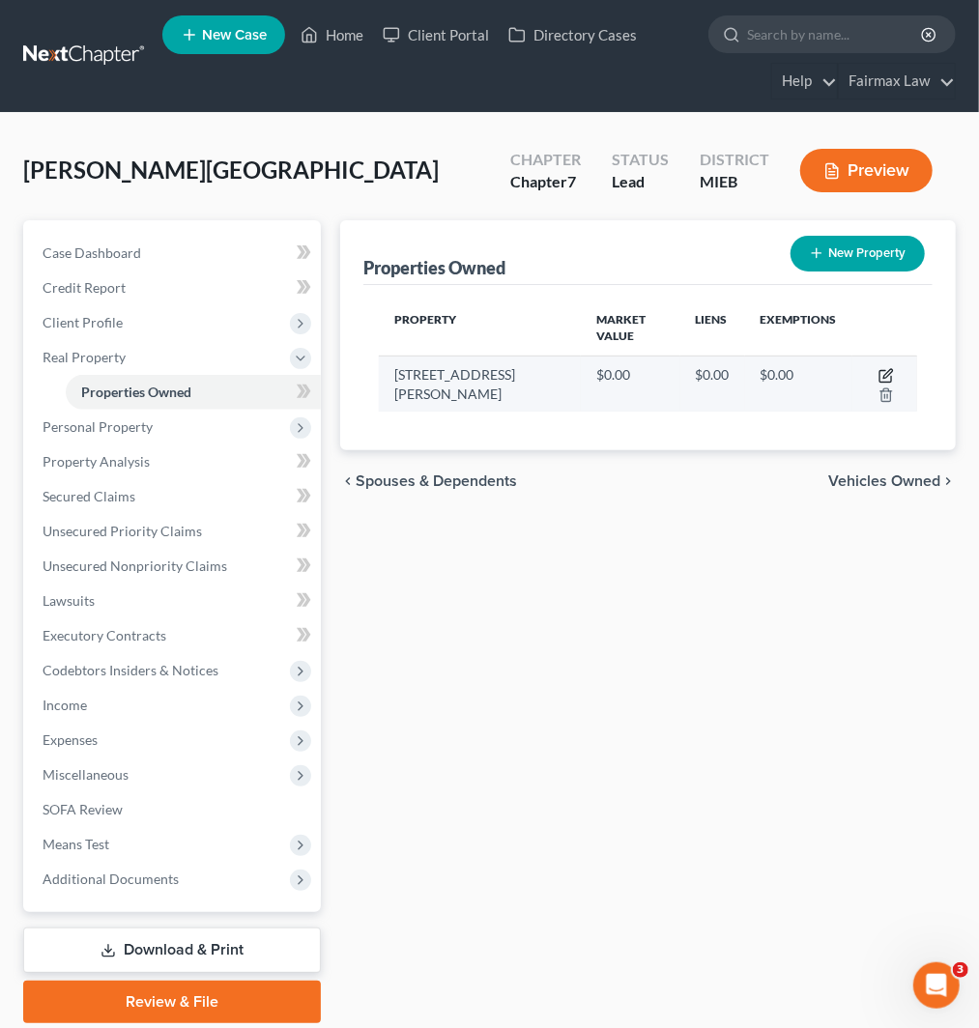
click at [879, 368] on icon "button" at bounding box center [886, 375] width 15 height 15
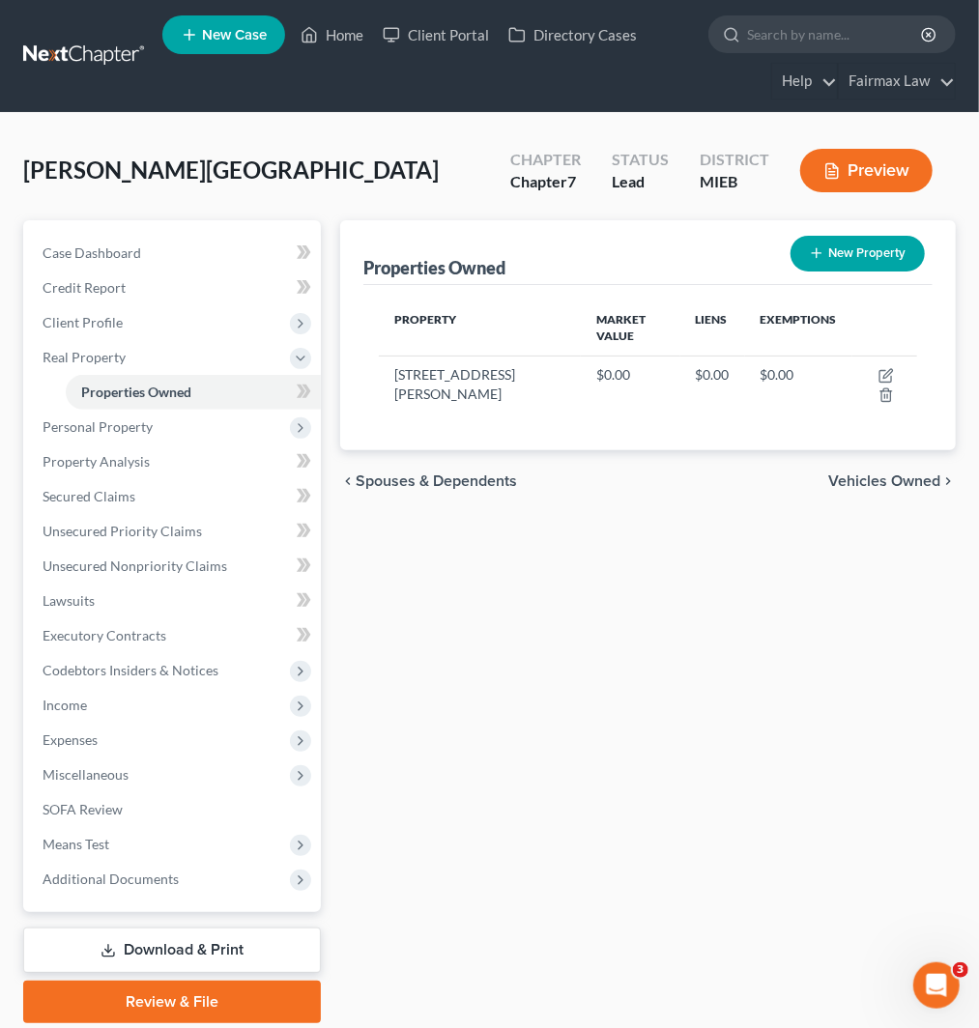
select select "23"
select select "81"
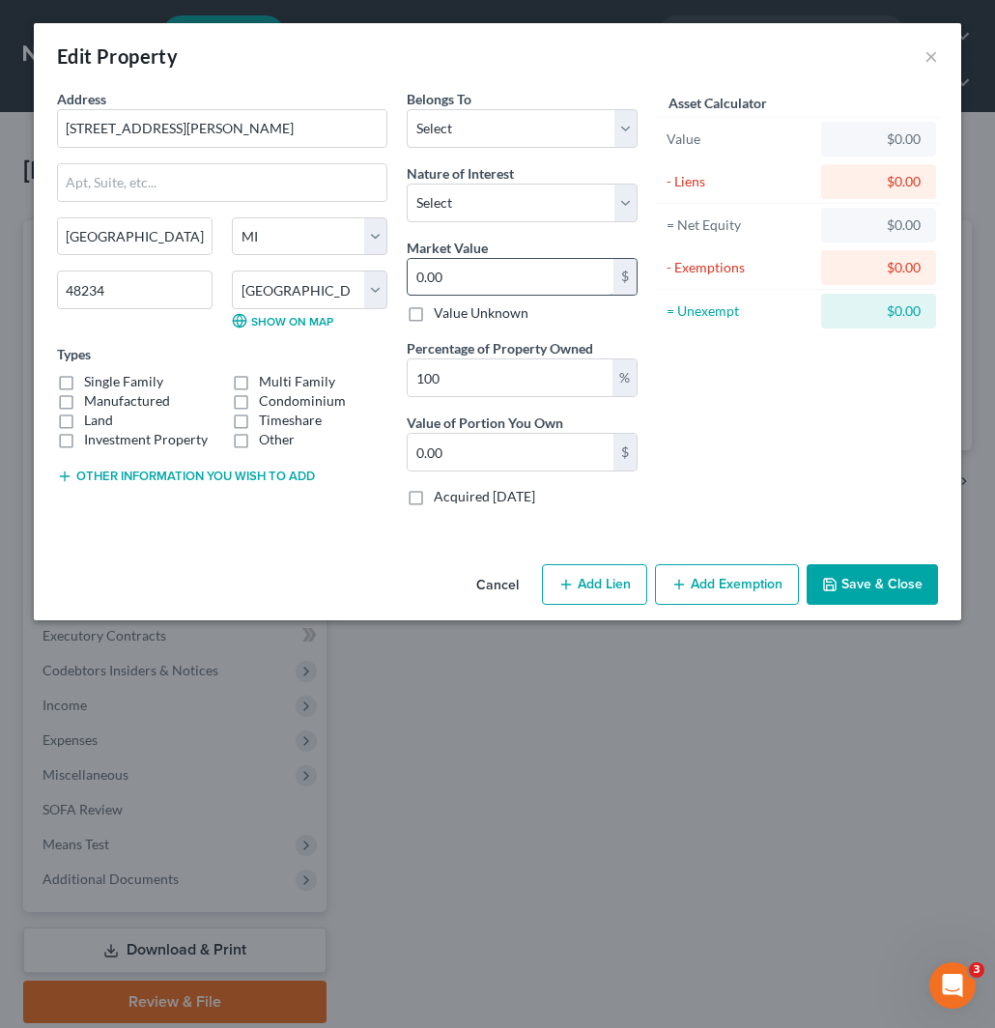
paste input "74,5"
type input "74,500"
type input "74,500.00"
type input "74,500"
click at [517, 213] on select "Select Fee Simple Joint Tenant Life Estate Equitable Interest Future Interest T…" at bounding box center [522, 203] width 231 height 39
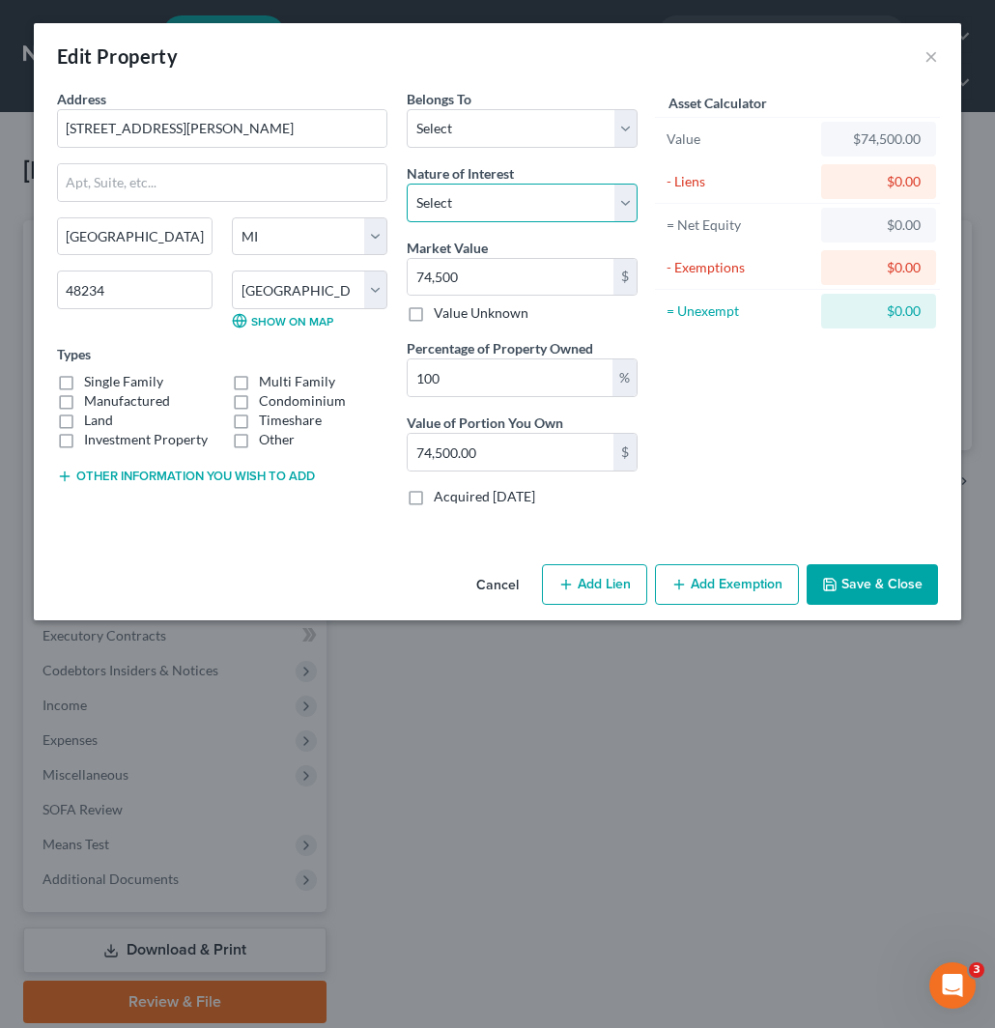
select select "0"
click at [407, 184] on select "Select Fee Simple Joint Tenant Life Estate Equitable Interest Future Interest T…" at bounding box center [522, 203] width 231 height 39
click at [510, 137] on select "Select Debtor 1 Only Debtor 2 Only Debtor 1 And Debtor 2 Only At Least One Of T…" at bounding box center [522, 128] width 231 height 39
select select "0"
click at [407, 109] on select "Select Debtor 1 Only Debtor 2 Only Debtor 1 And Debtor 2 Only At Least One Of T…" at bounding box center [522, 128] width 231 height 39
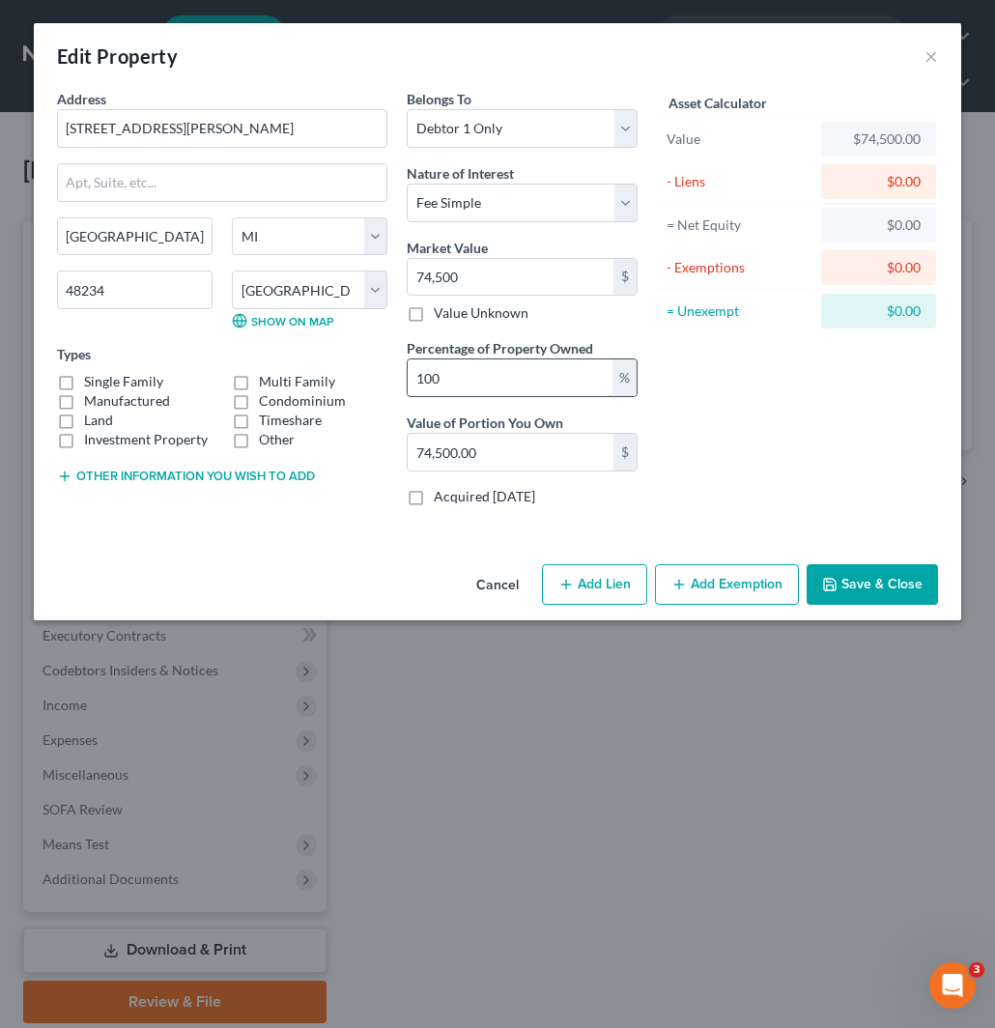
drag, startPoint x: 730, startPoint y: 585, endPoint x: 575, endPoint y: 369, distance: 265.3
click at [731, 584] on button "Add Exemption" at bounding box center [727, 584] width 144 height 41
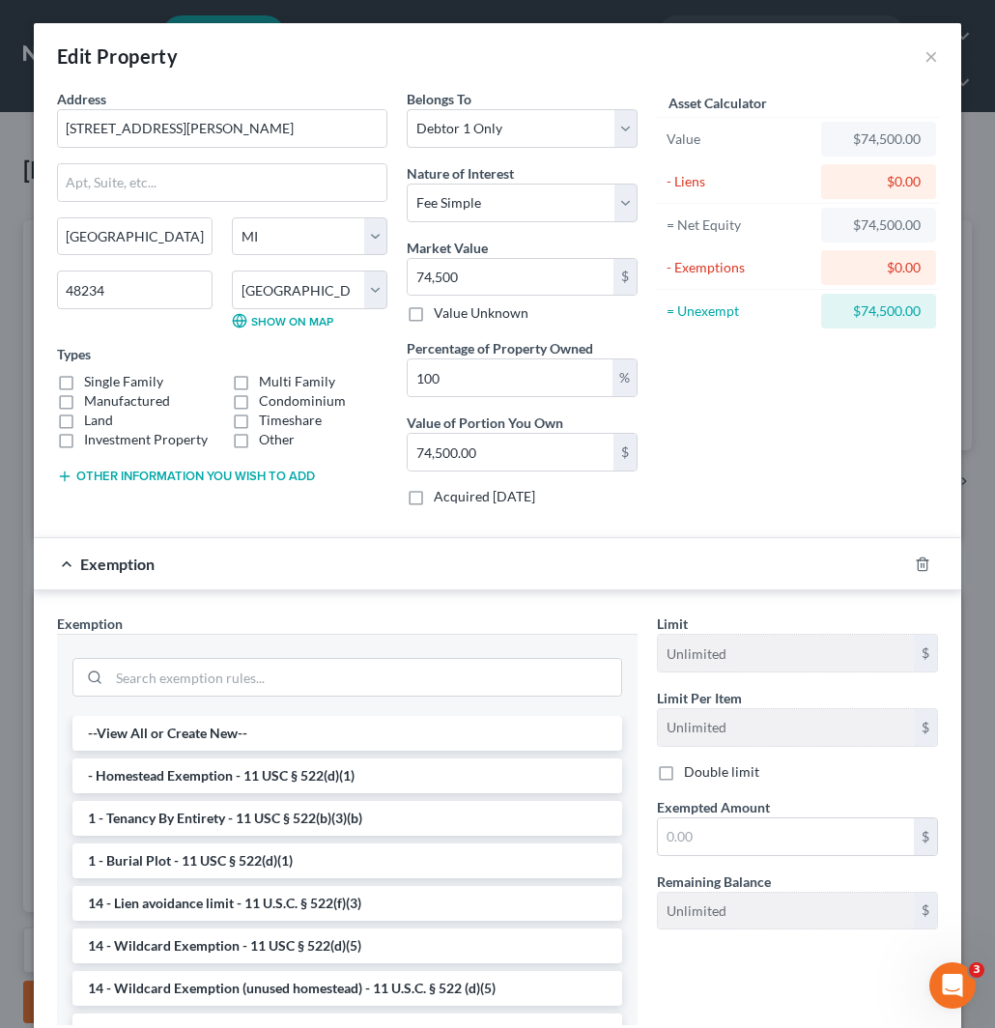
scroll to position [107, 0]
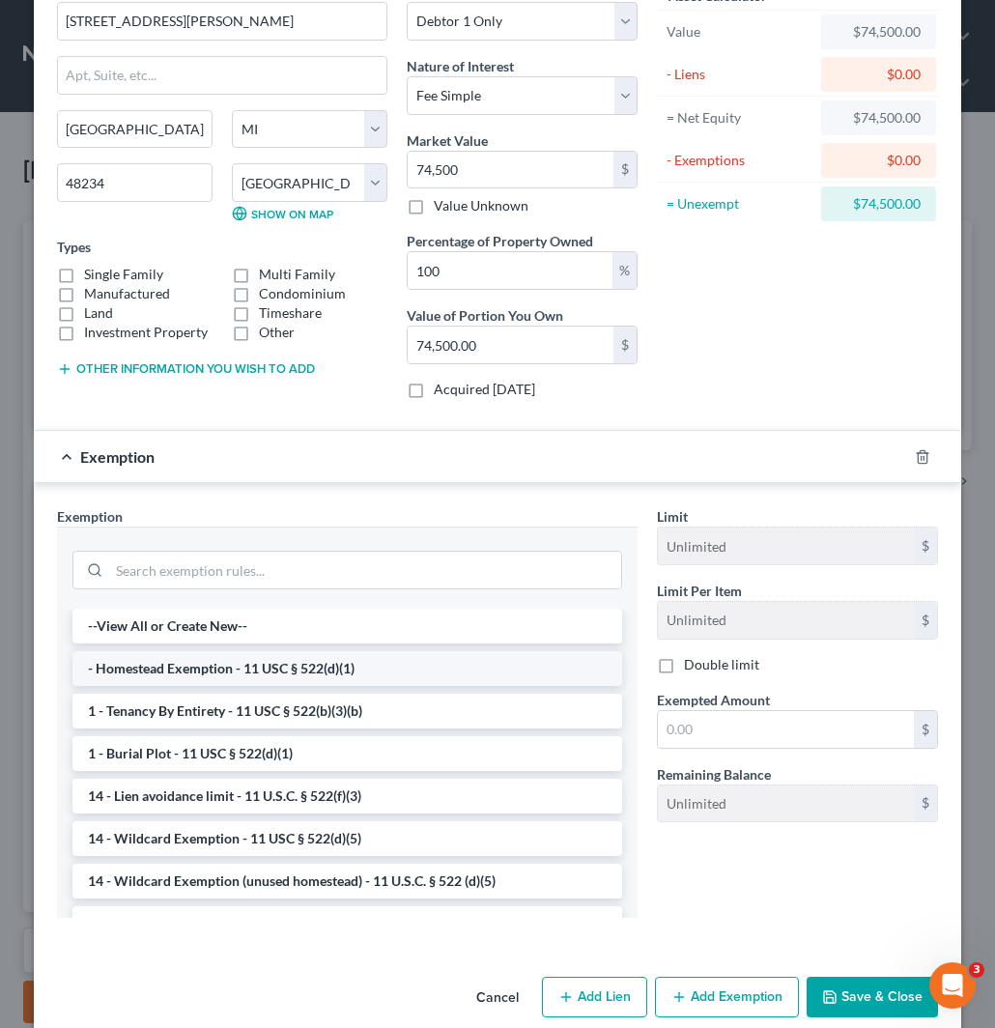
click at [180, 671] on li "- Homestead Exemption - 11 USC § 522(d)(1)" at bounding box center [347, 668] width 550 height 35
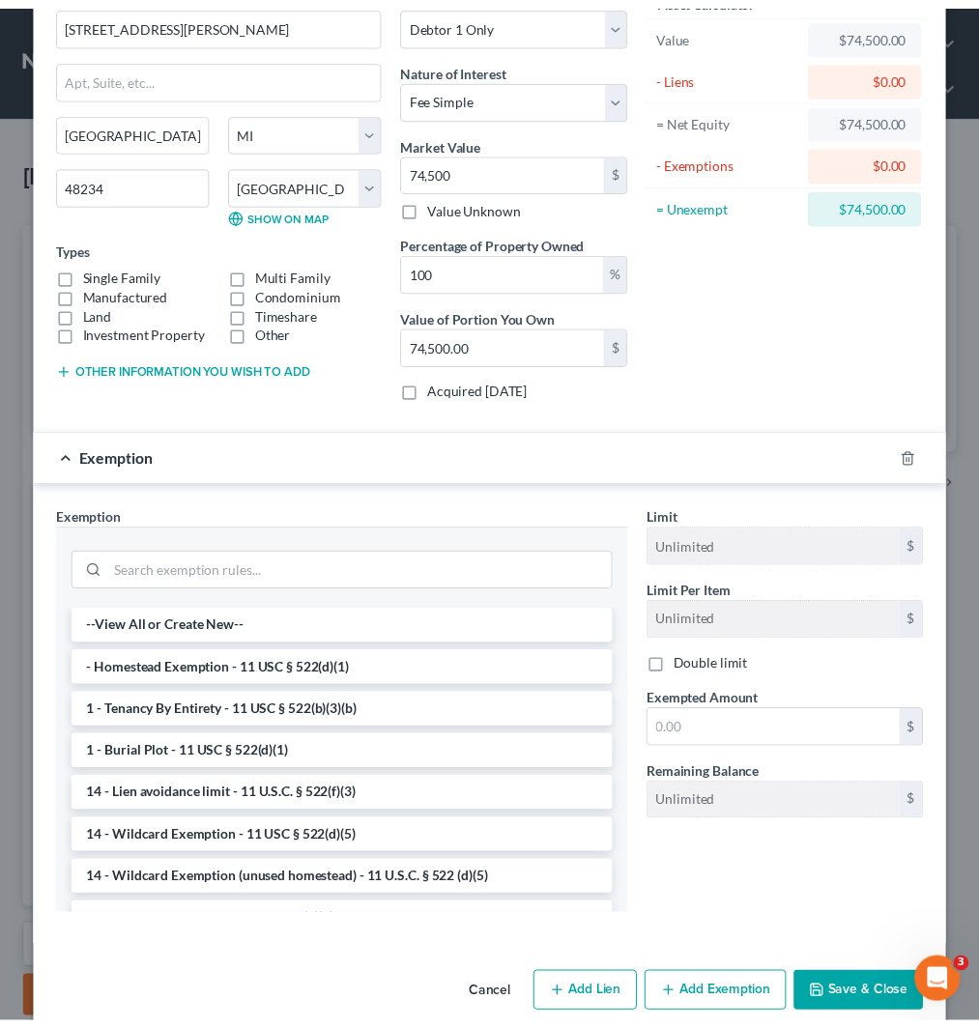
scroll to position [41, 0]
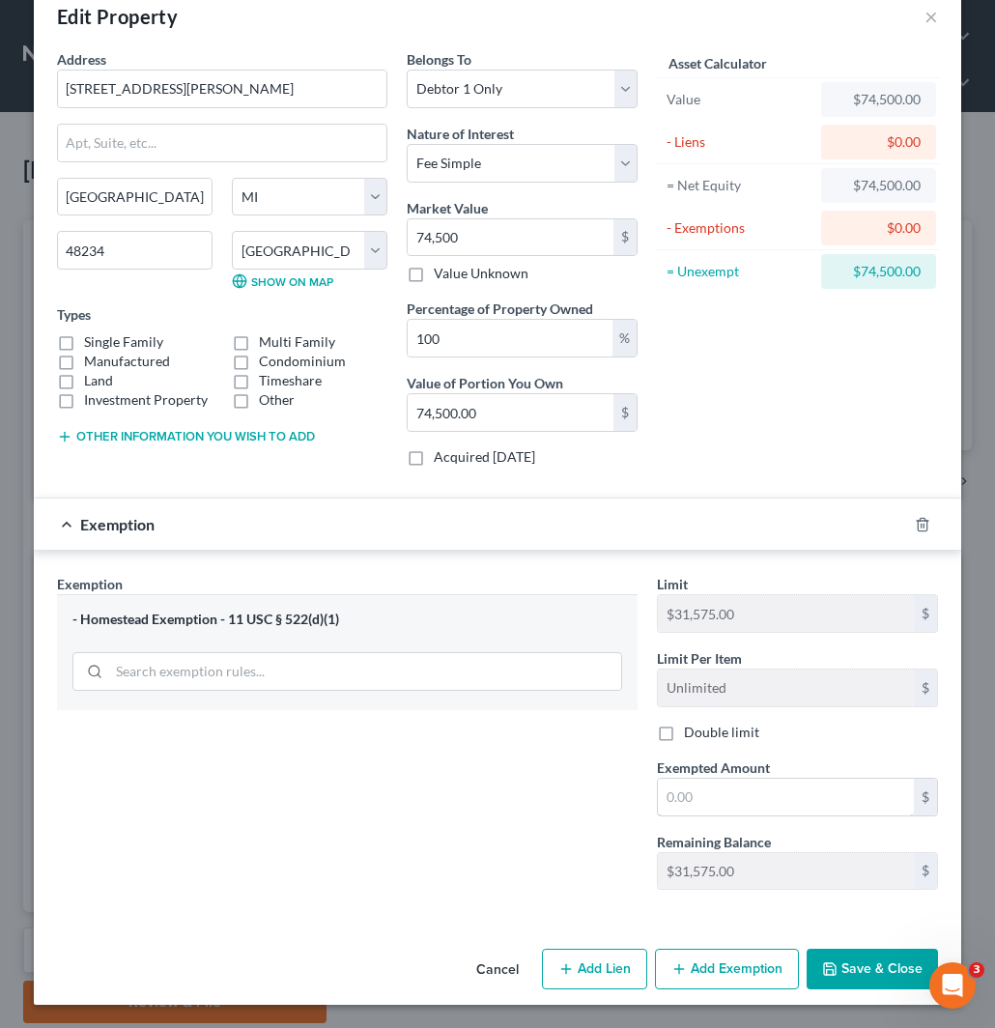
click at [698, 794] on input "text" at bounding box center [786, 797] width 256 height 37
paste input "31,575.00"
type input "31,575.00"
click at [858, 968] on button "Save & Close" at bounding box center [872, 969] width 131 height 41
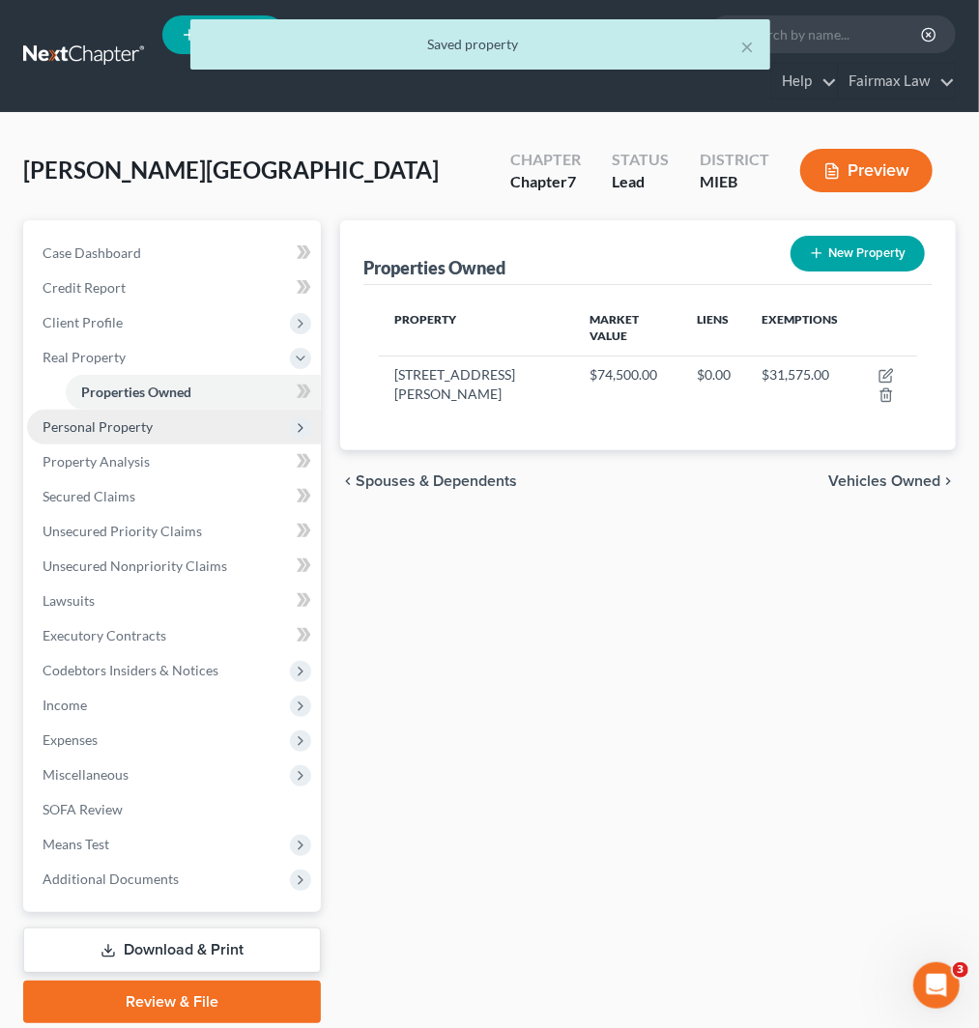
click at [124, 427] on span "Personal Property" at bounding box center [98, 426] width 110 height 16
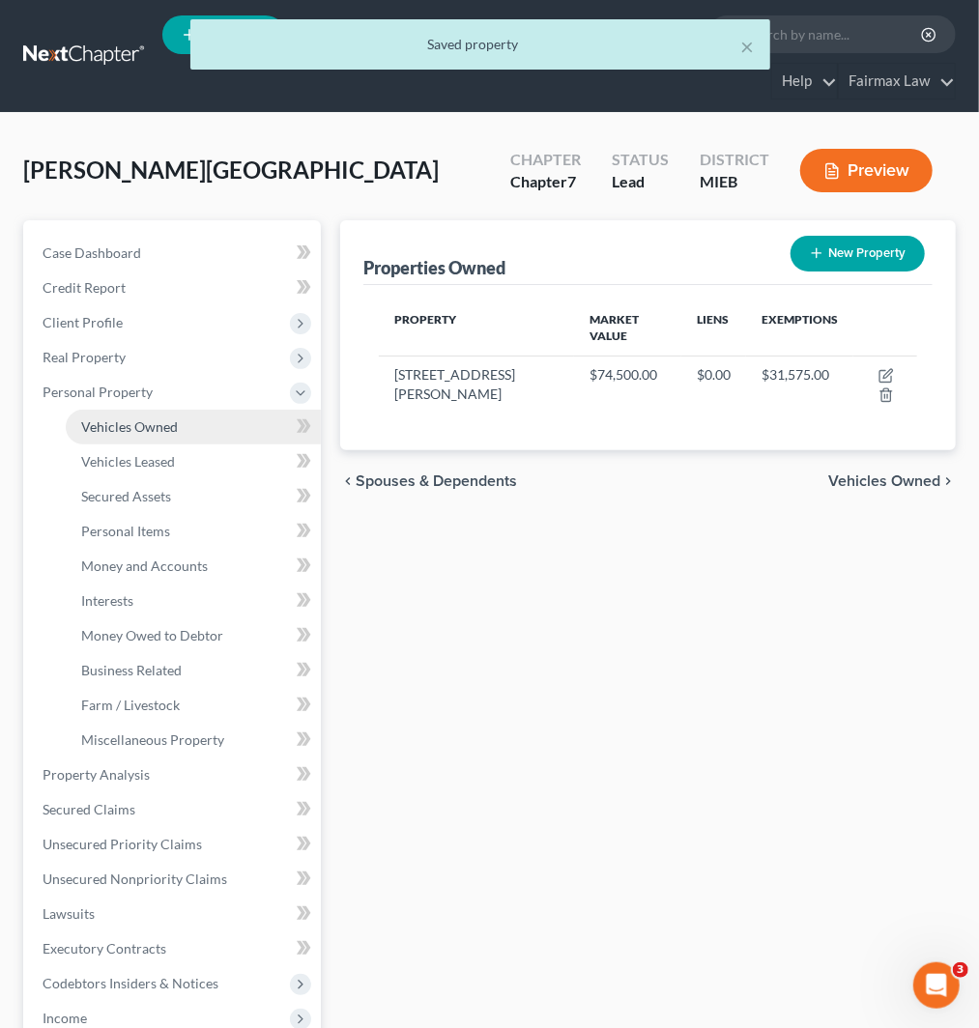
click at [132, 428] on span "Vehicles Owned" at bounding box center [129, 426] width 97 height 16
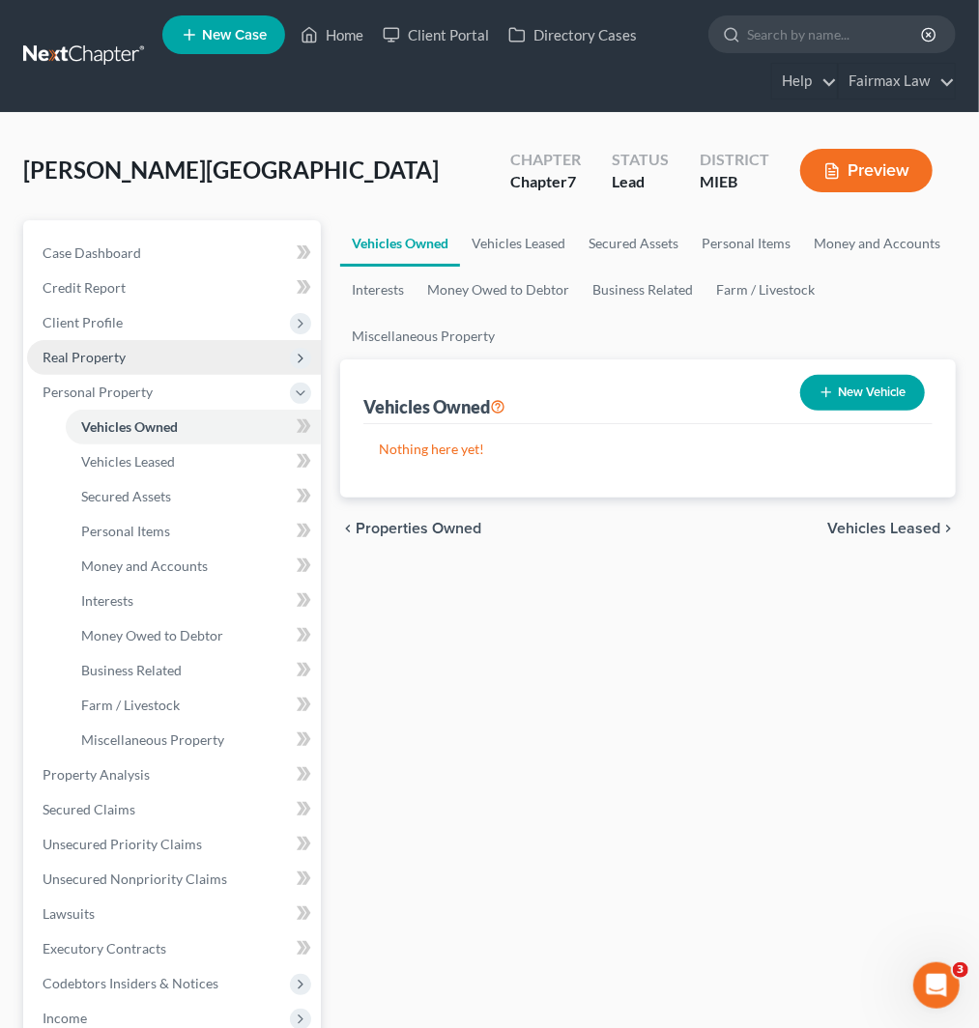
click at [78, 360] on span "Real Property" at bounding box center [84, 357] width 83 height 16
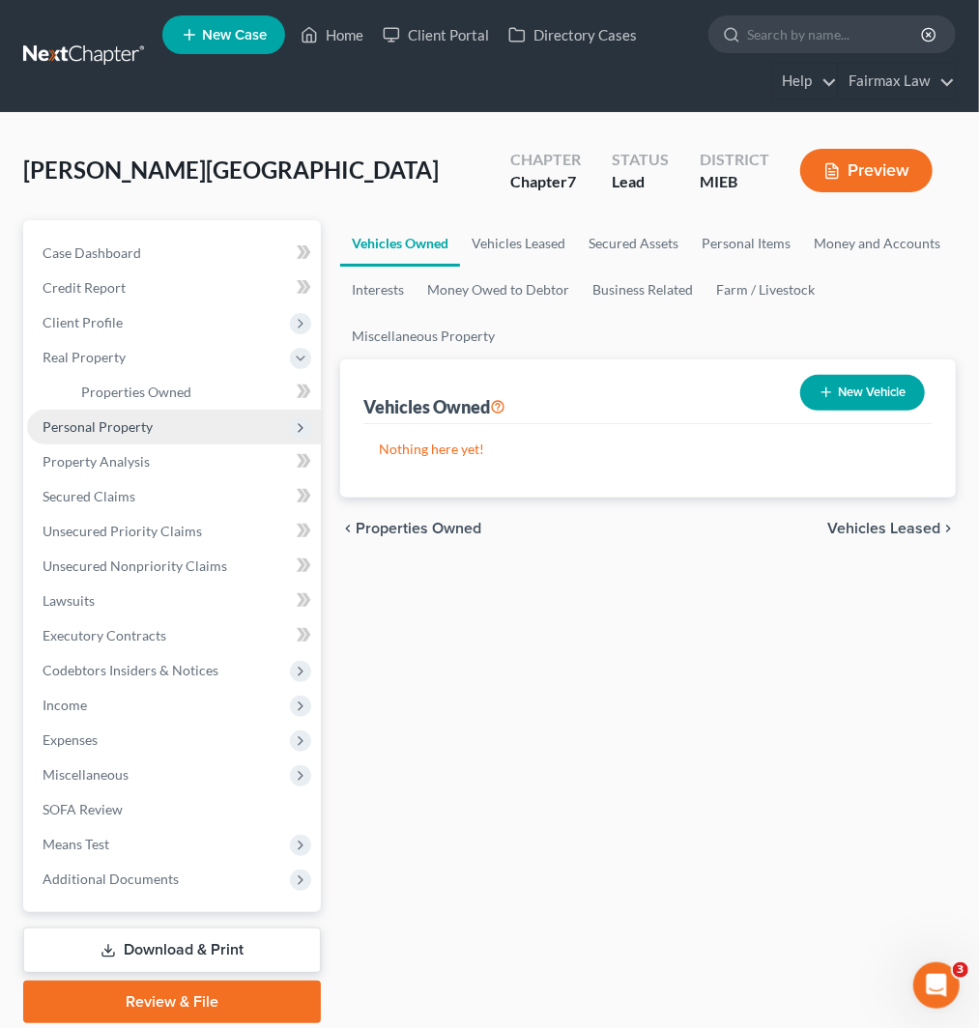
click at [127, 437] on span "Personal Property" at bounding box center [174, 427] width 294 height 35
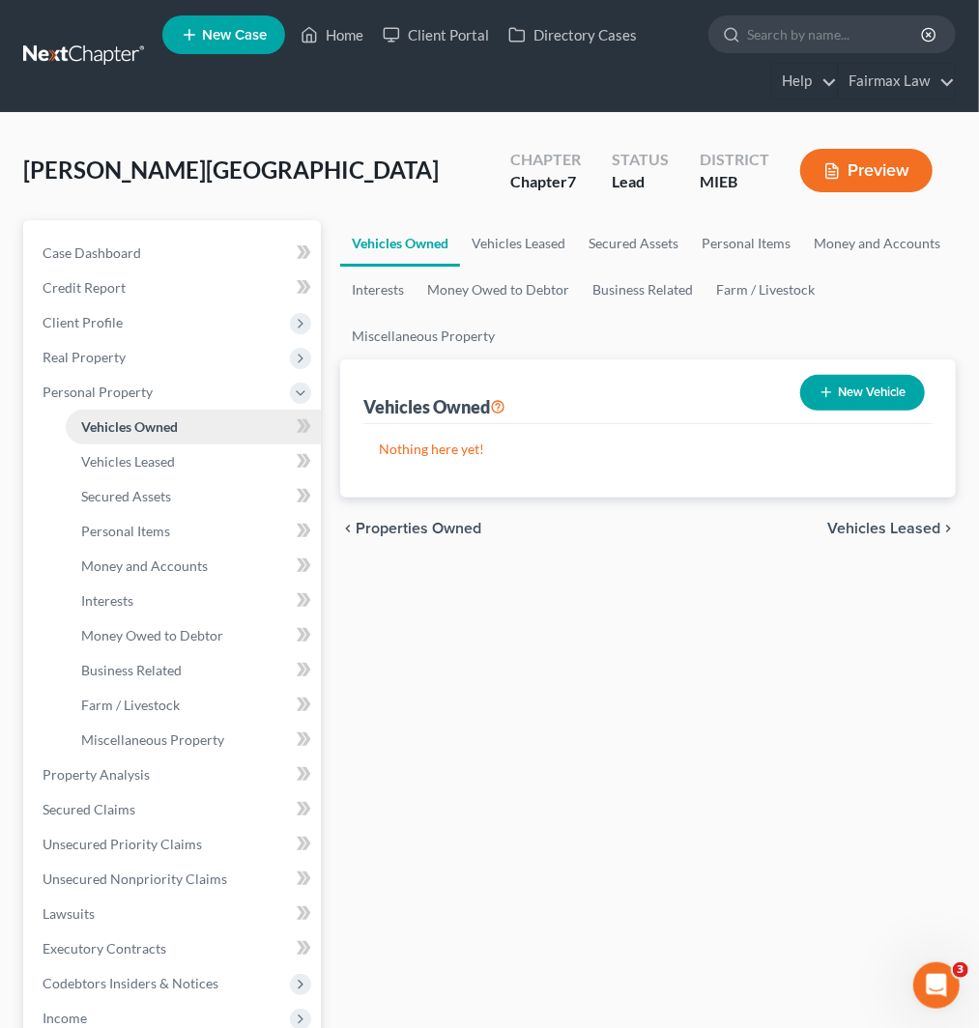
click at [151, 431] on span "Vehicles Owned" at bounding box center [129, 426] width 97 height 16
click at [153, 346] on span "Real Property" at bounding box center [174, 357] width 294 height 35
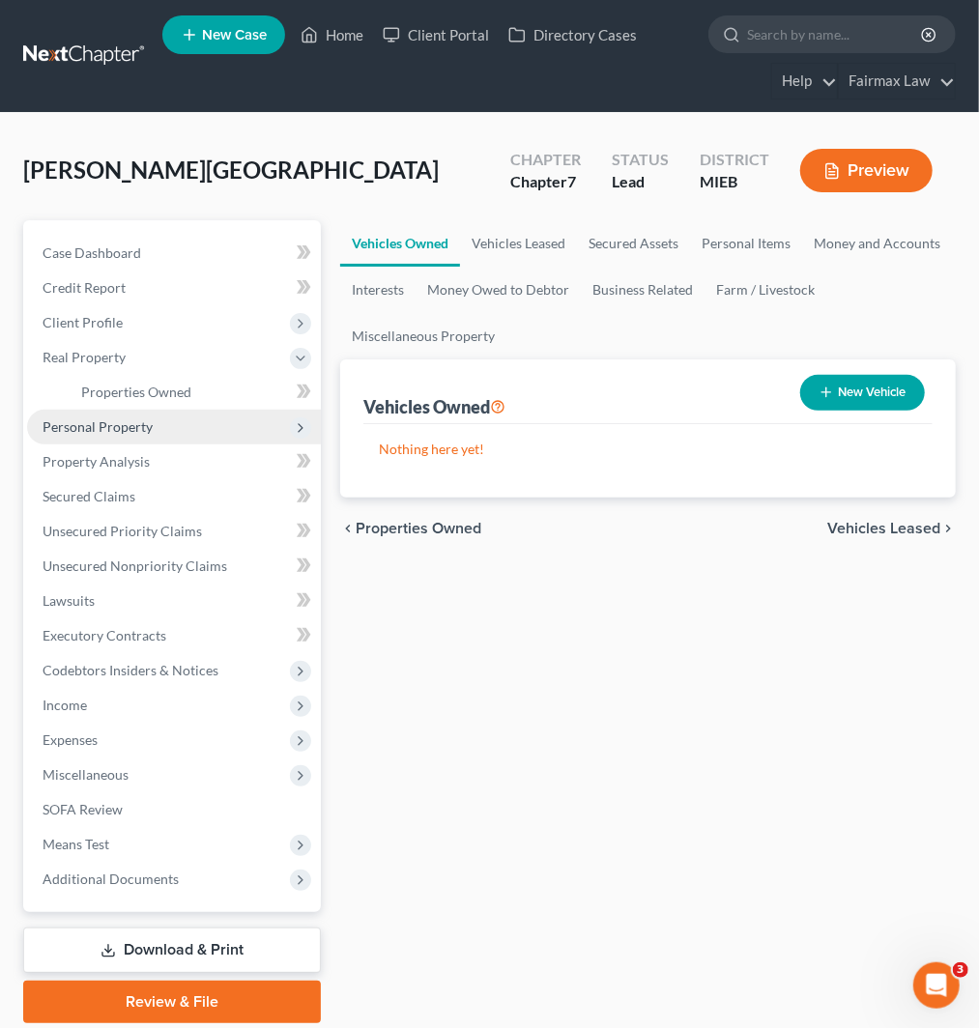
click at [127, 432] on span "Personal Property" at bounding box center [98, 426] width 110 height 16
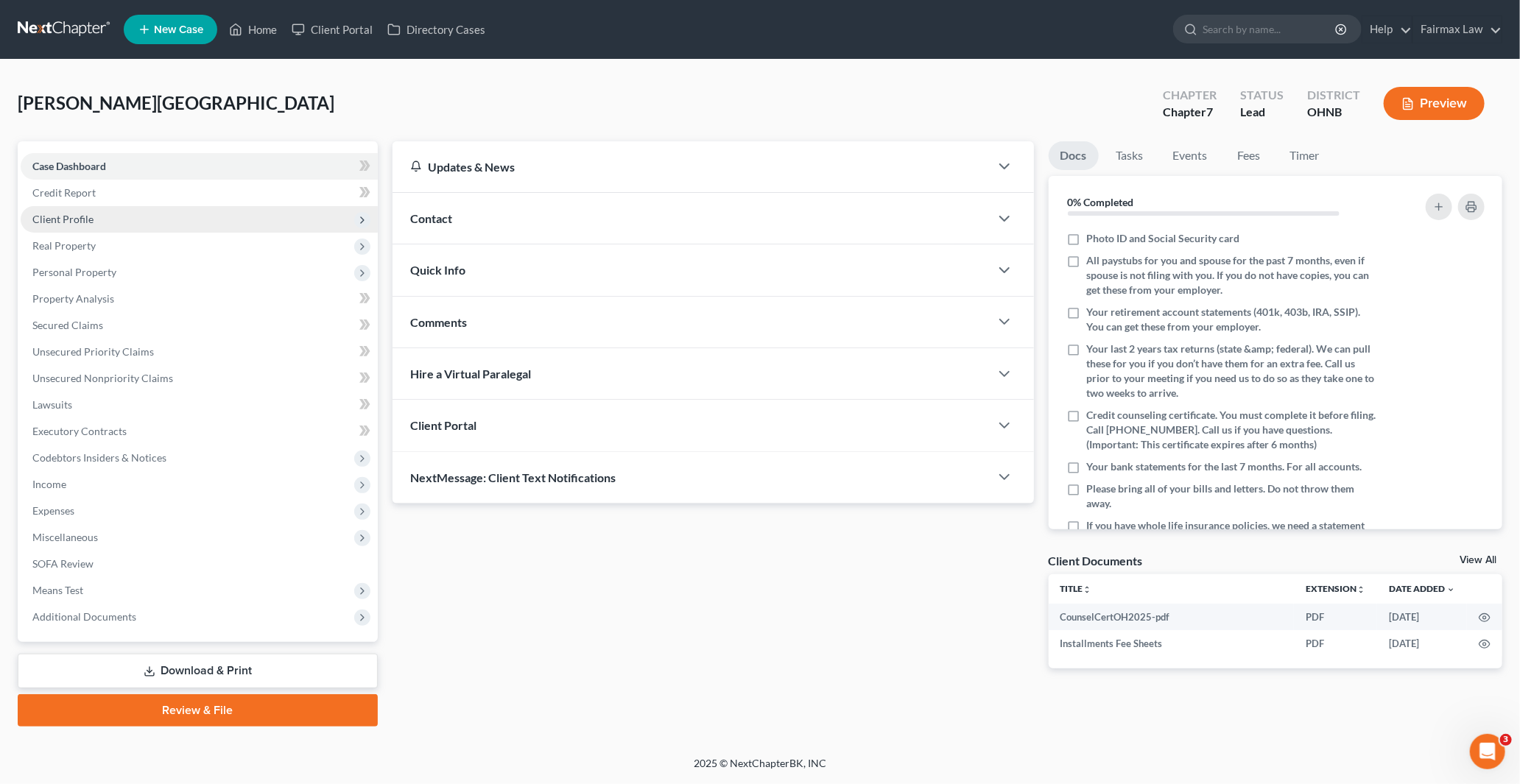
click at [69, 222] on span "Client Profile" at bounding box center [63, 219] width 61 height 12
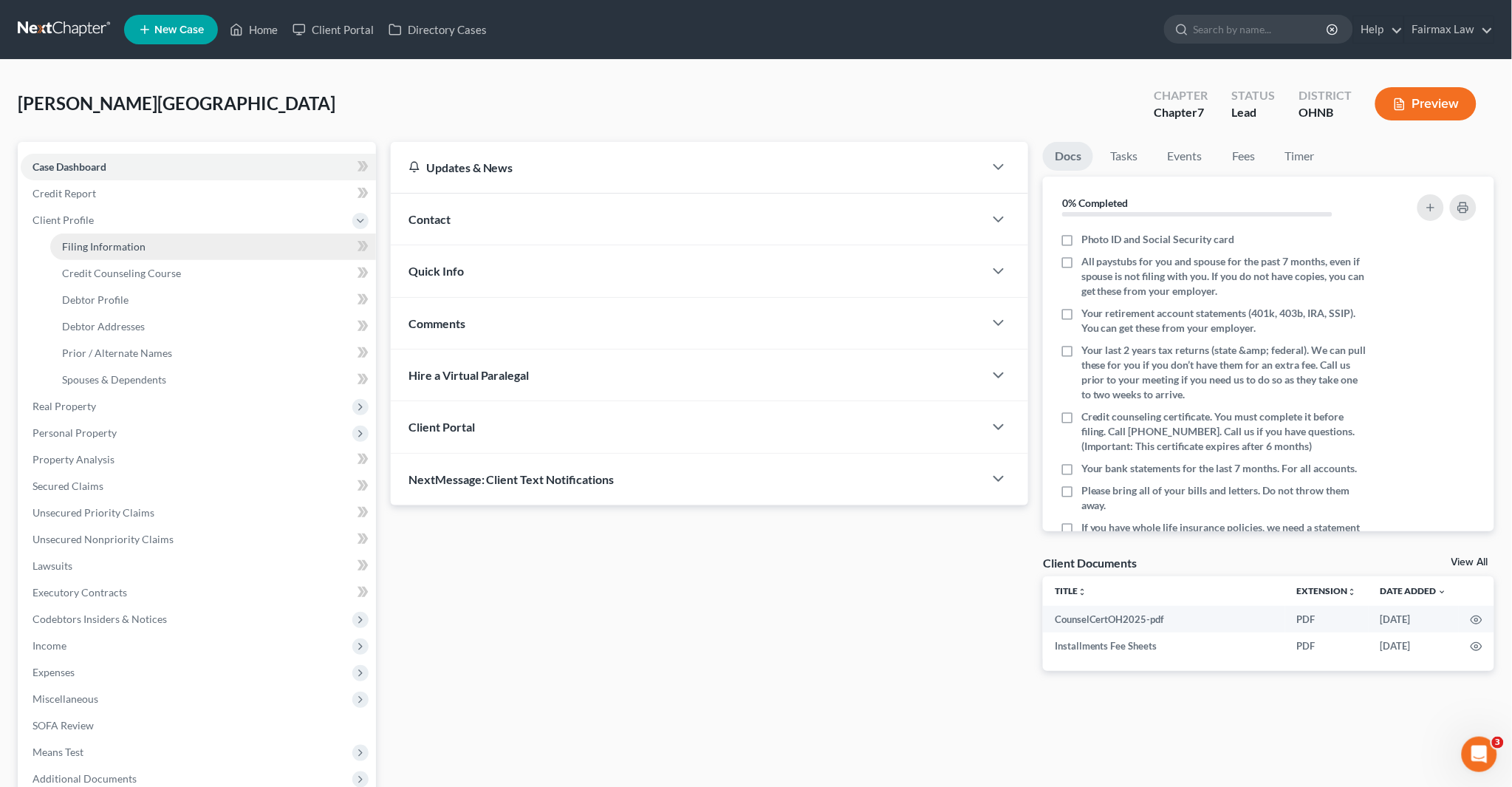
click at [98, 240] on span "Filing Information" at bounding box center [103, 246] width 83 height 12
select select "1"
select select "0"
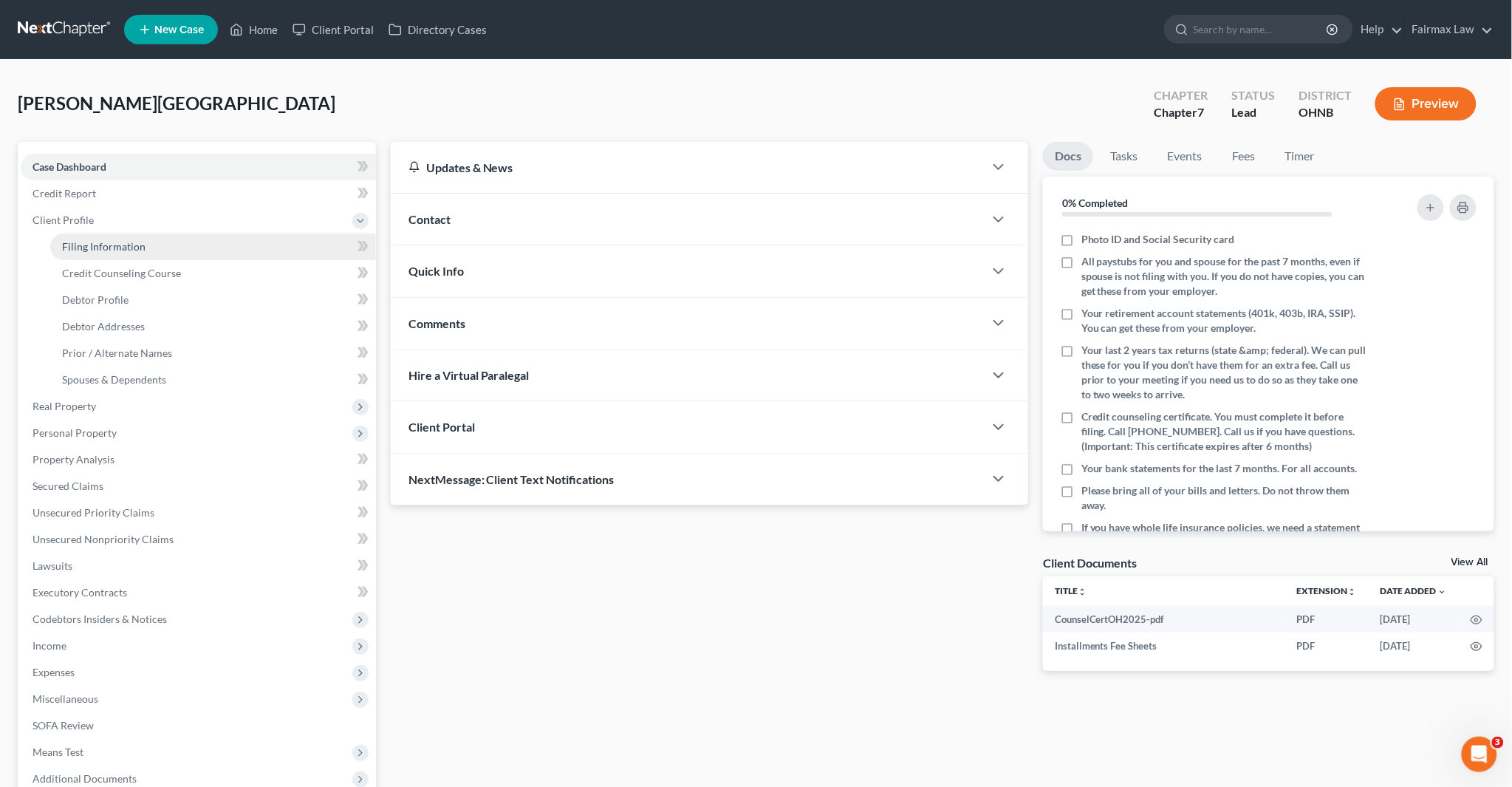
select select "36"
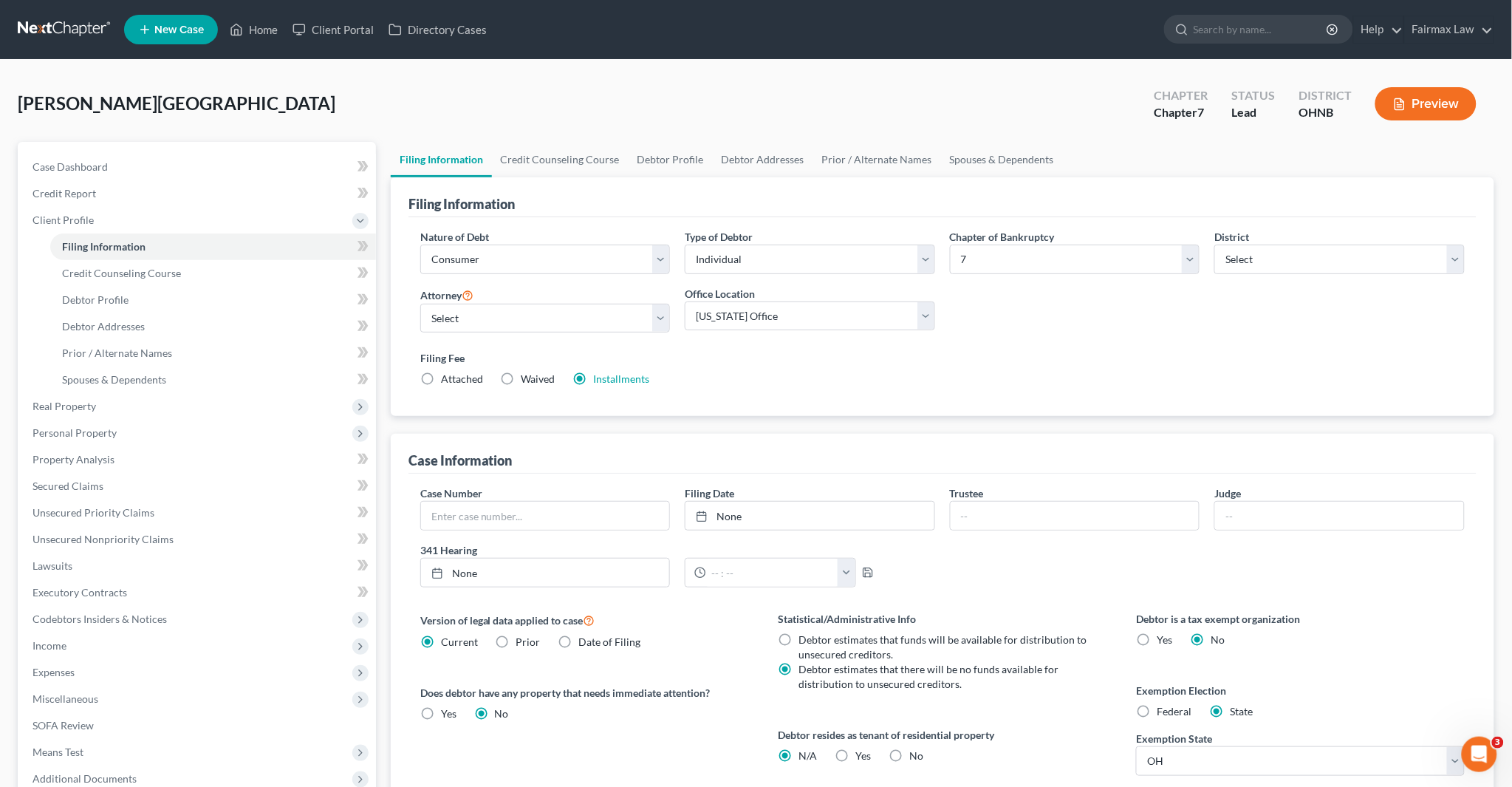
click at [594, 382] on label "Installments Installments" at bounding box center [621, 379] width 56 height 15
click at [600, 382] on input "Installments Installments" at bounding box center [605, 376] width 10 height 10
click at [630, 379] on link "Installments" at bounding box center [621, 379] width 56 height 12
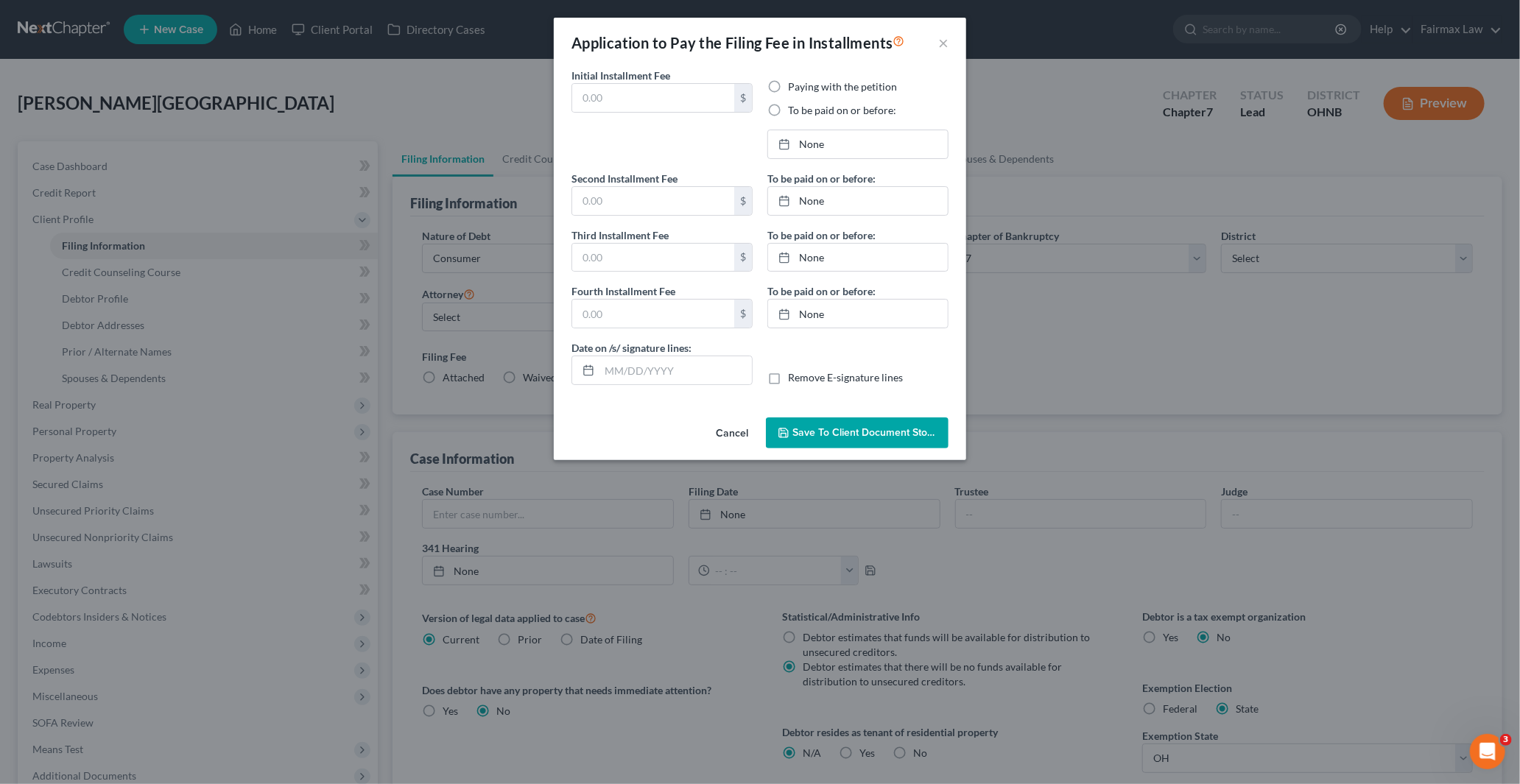
type input "84.50"
radio input "true"
type input "84.50"
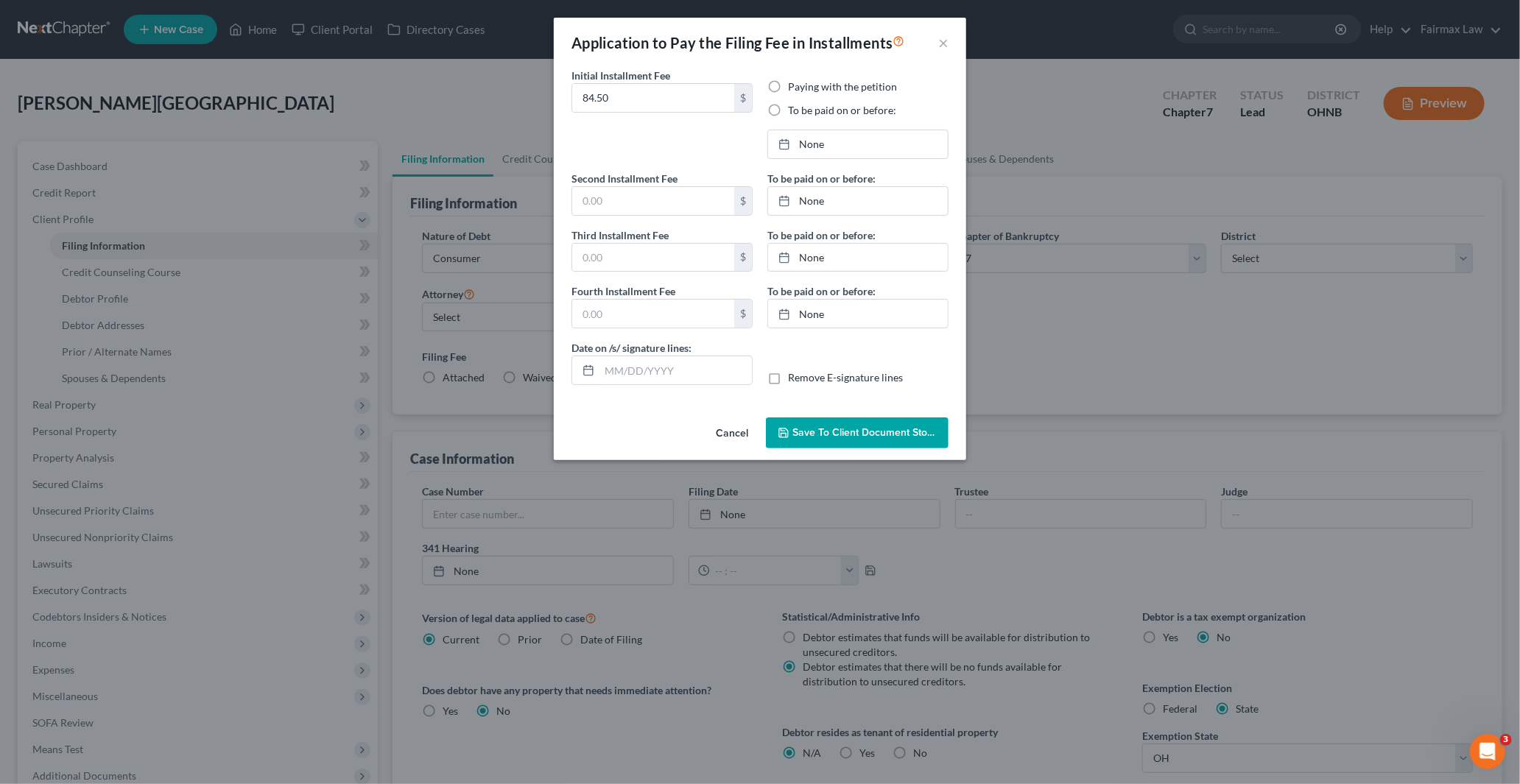
type input "[DATE]"
click at [821, 318] on link "[DATE]" at bounding box center [858, 313] width 180 height 28
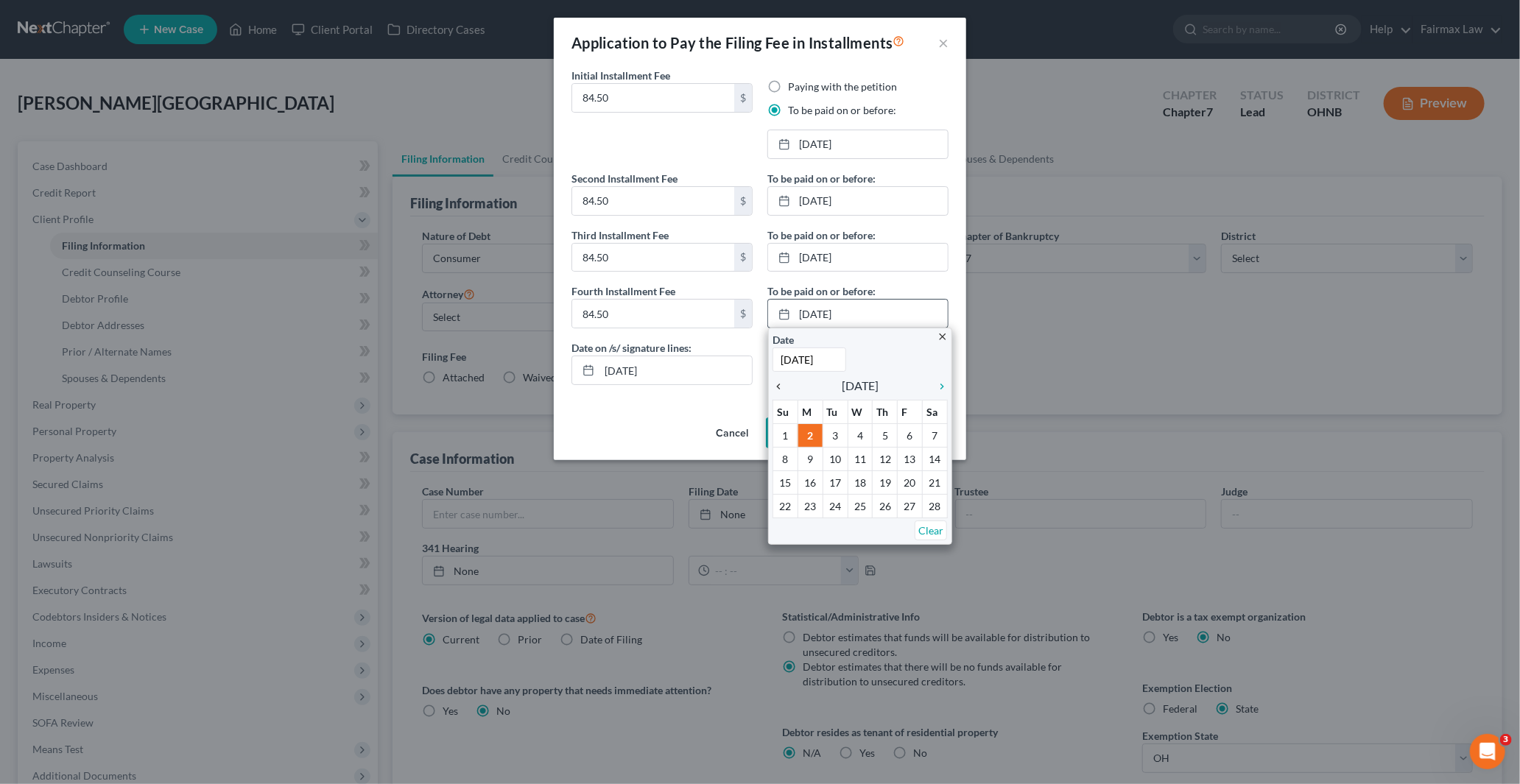
click at [779, 384] on icon "chevron_left" at bounding box center [782, 386] width 19 height 11
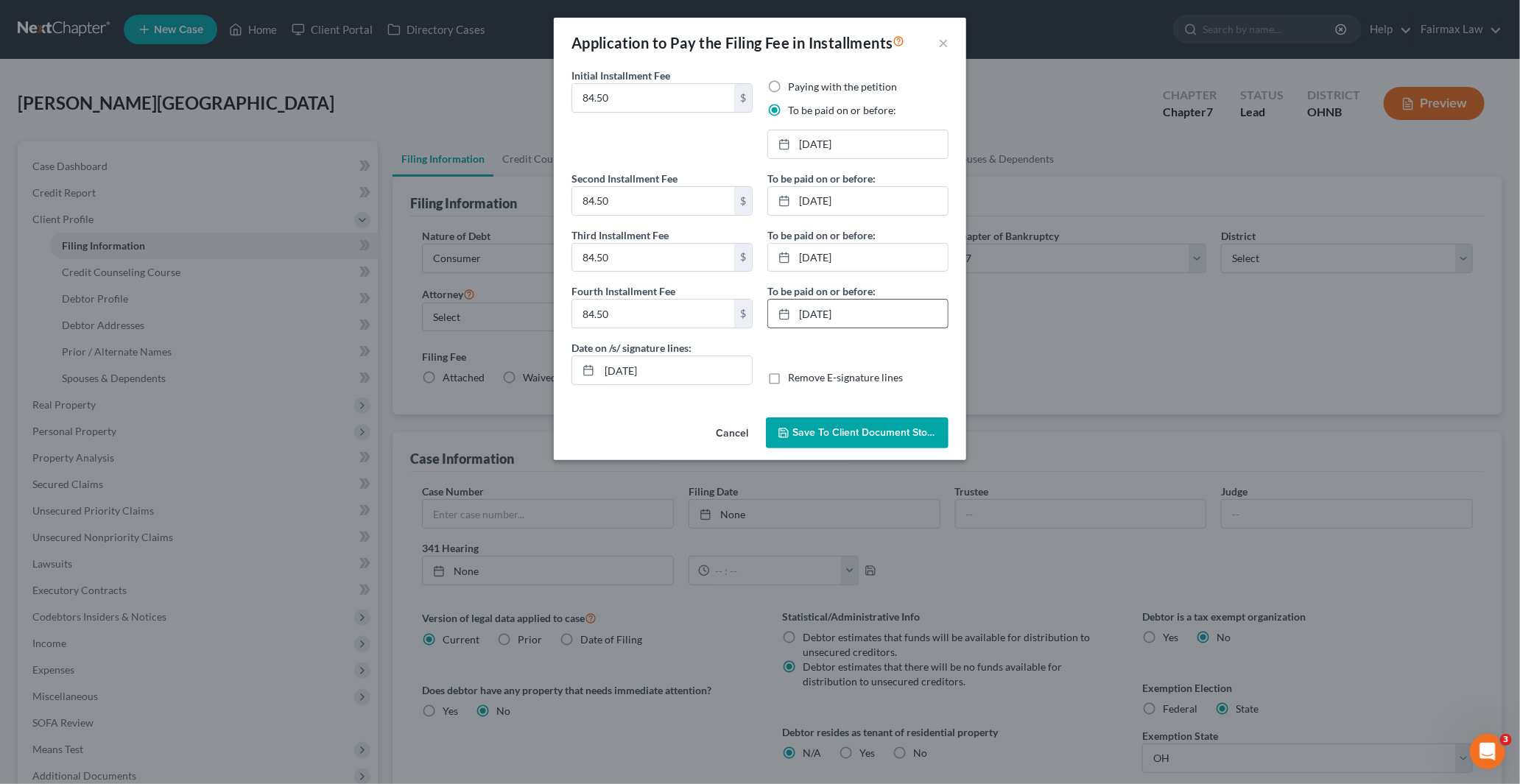
click at [824, 434] on span "Save to Client Document Storage" at bounding box center [870, 433] width 156 height 12
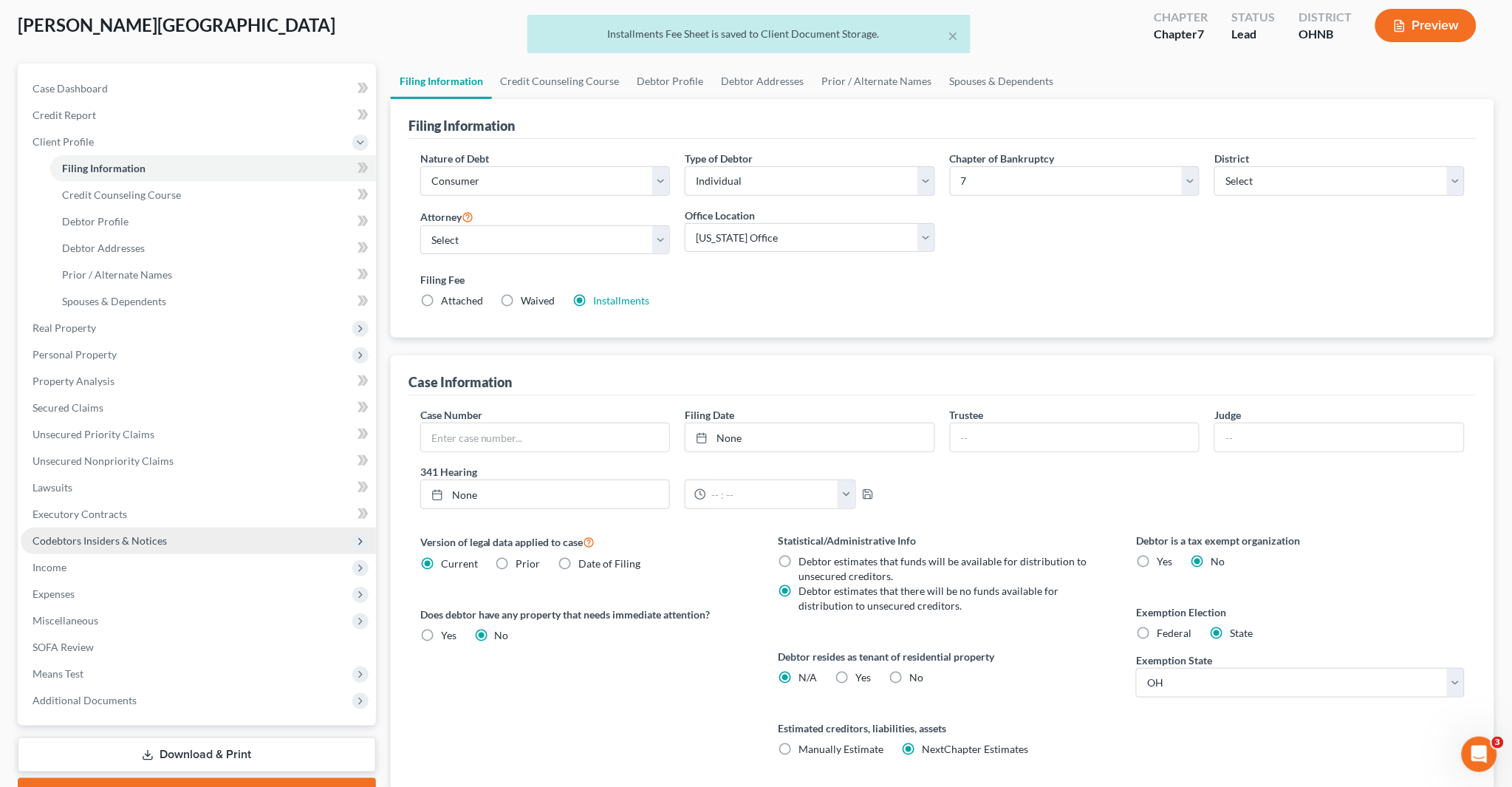
scroll to position [187, 0]
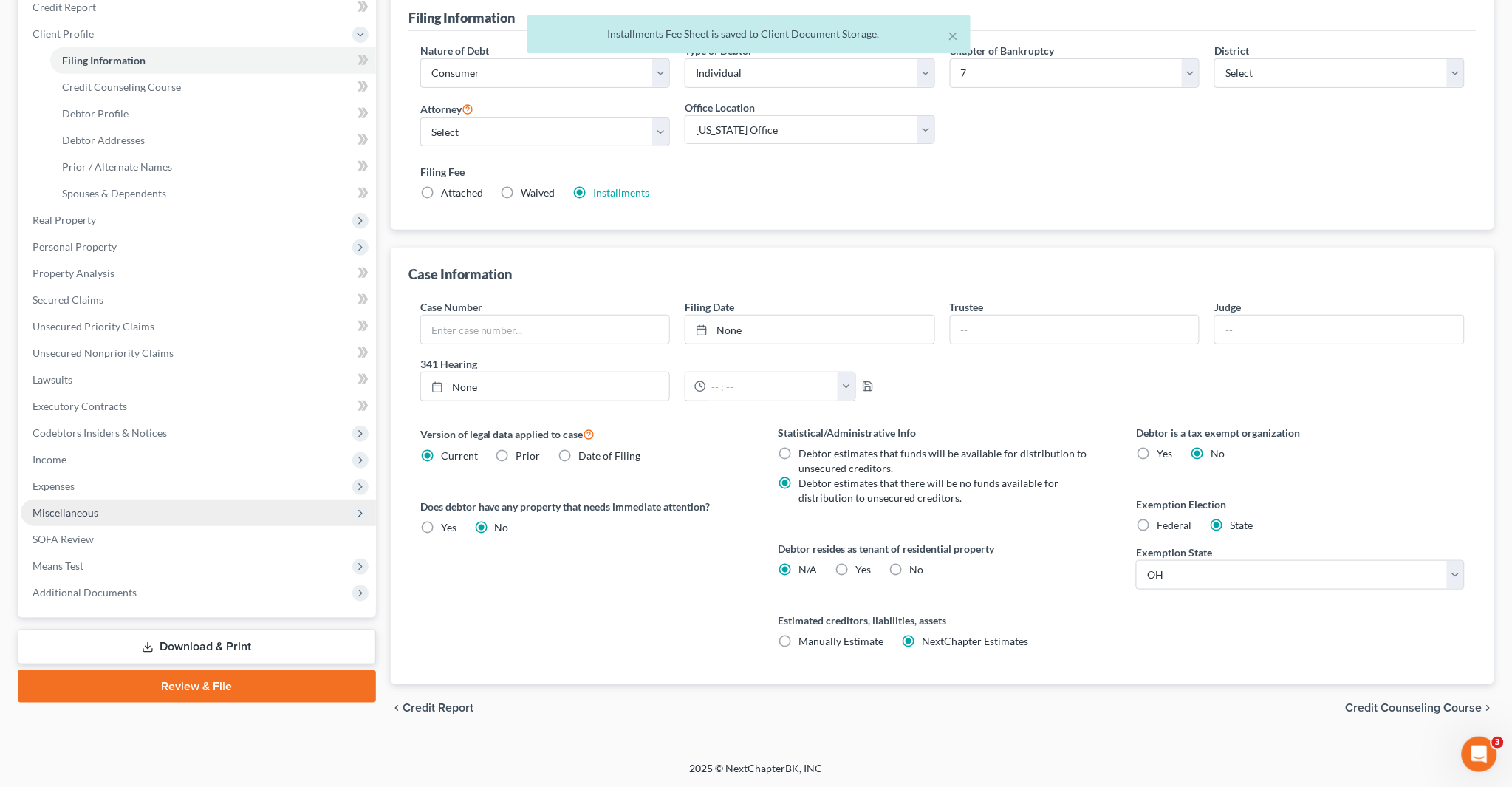
click at [105, 507] on span "Miscellaneous" at bounding box center [198, 512] width 355 height 27
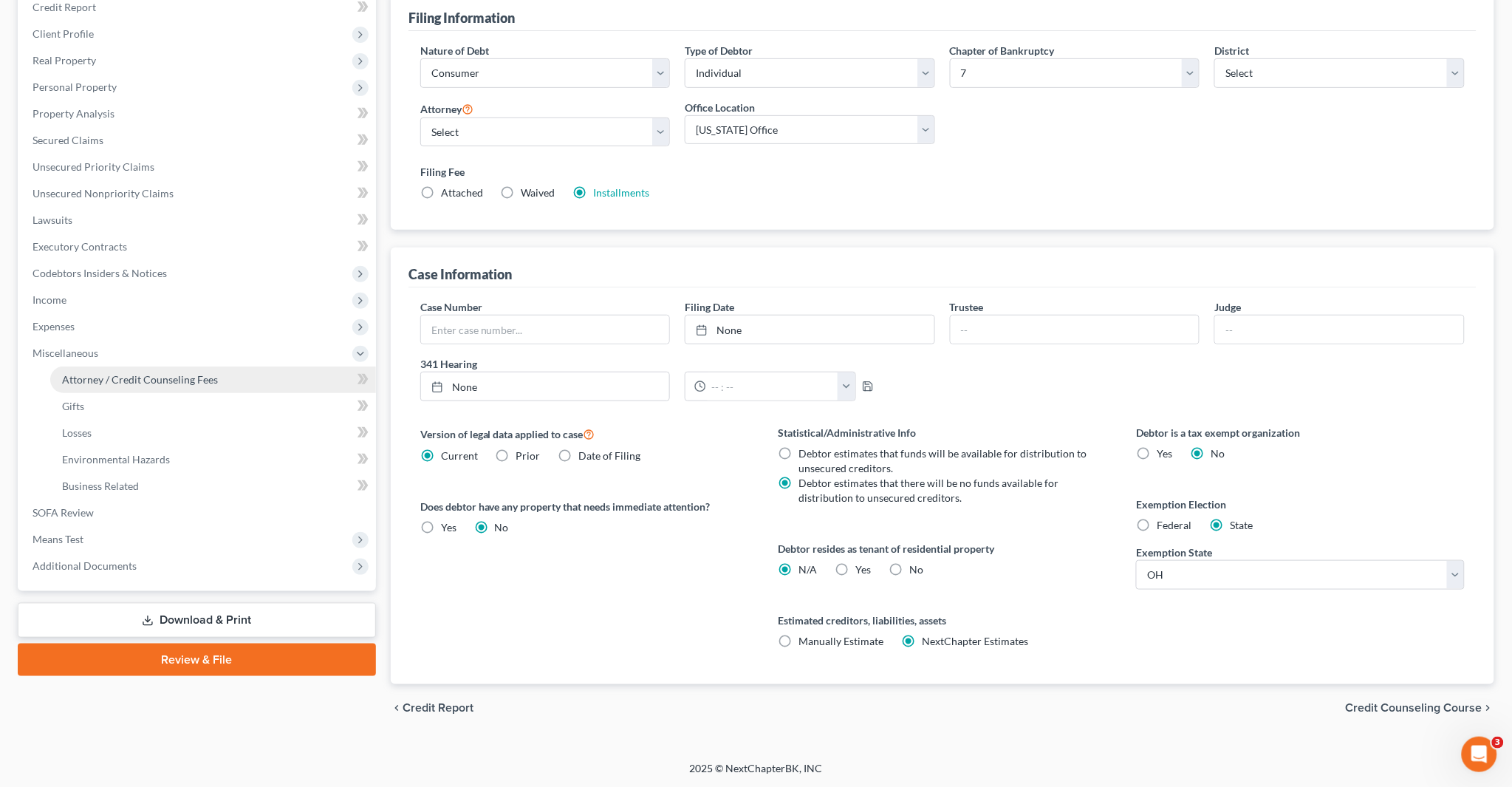
click at [165, 380] on span "Attorney / Credit Counseling Fees" at bounding box center [140, 379] width 156 height 12
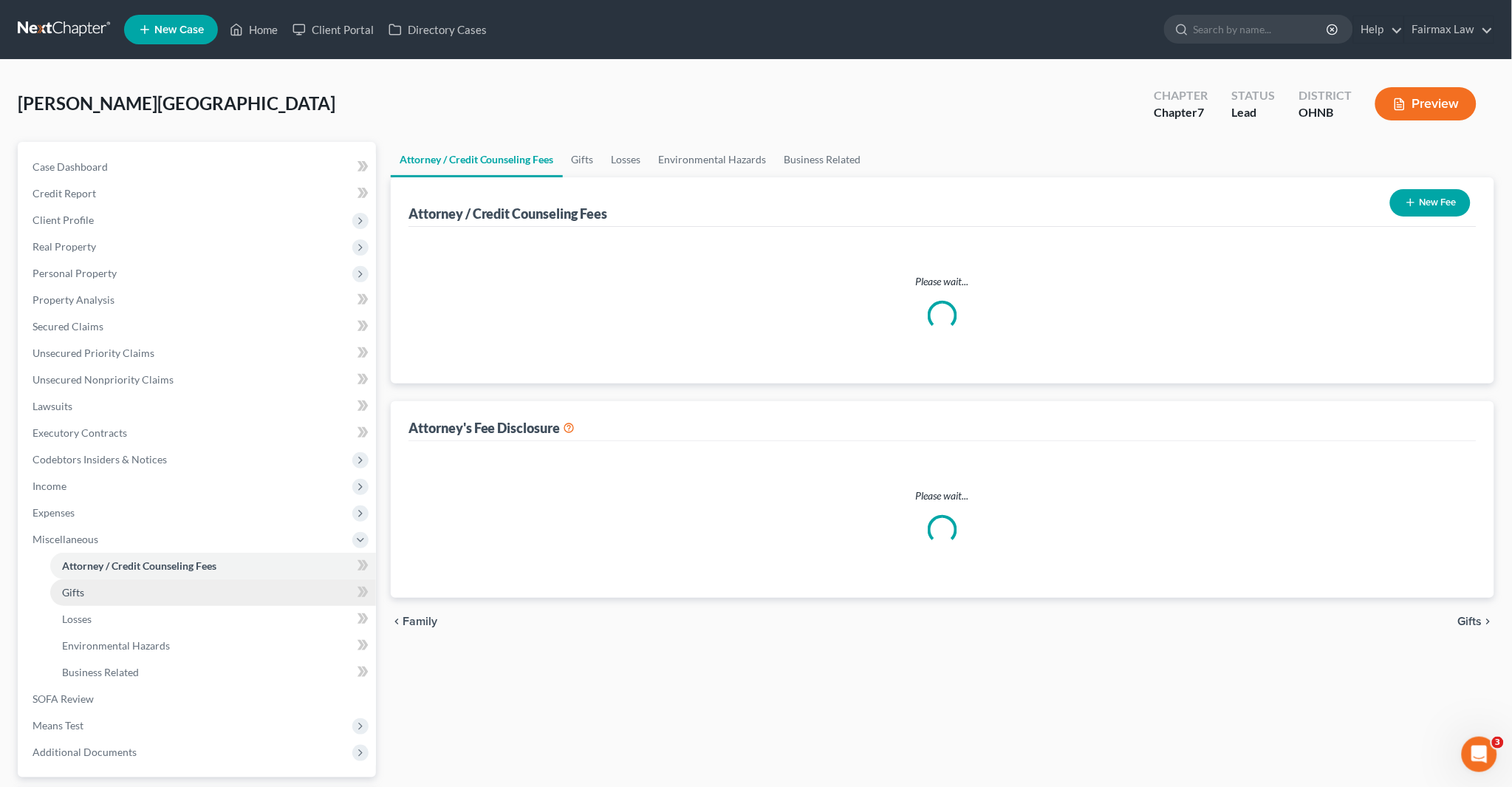
select select "1"
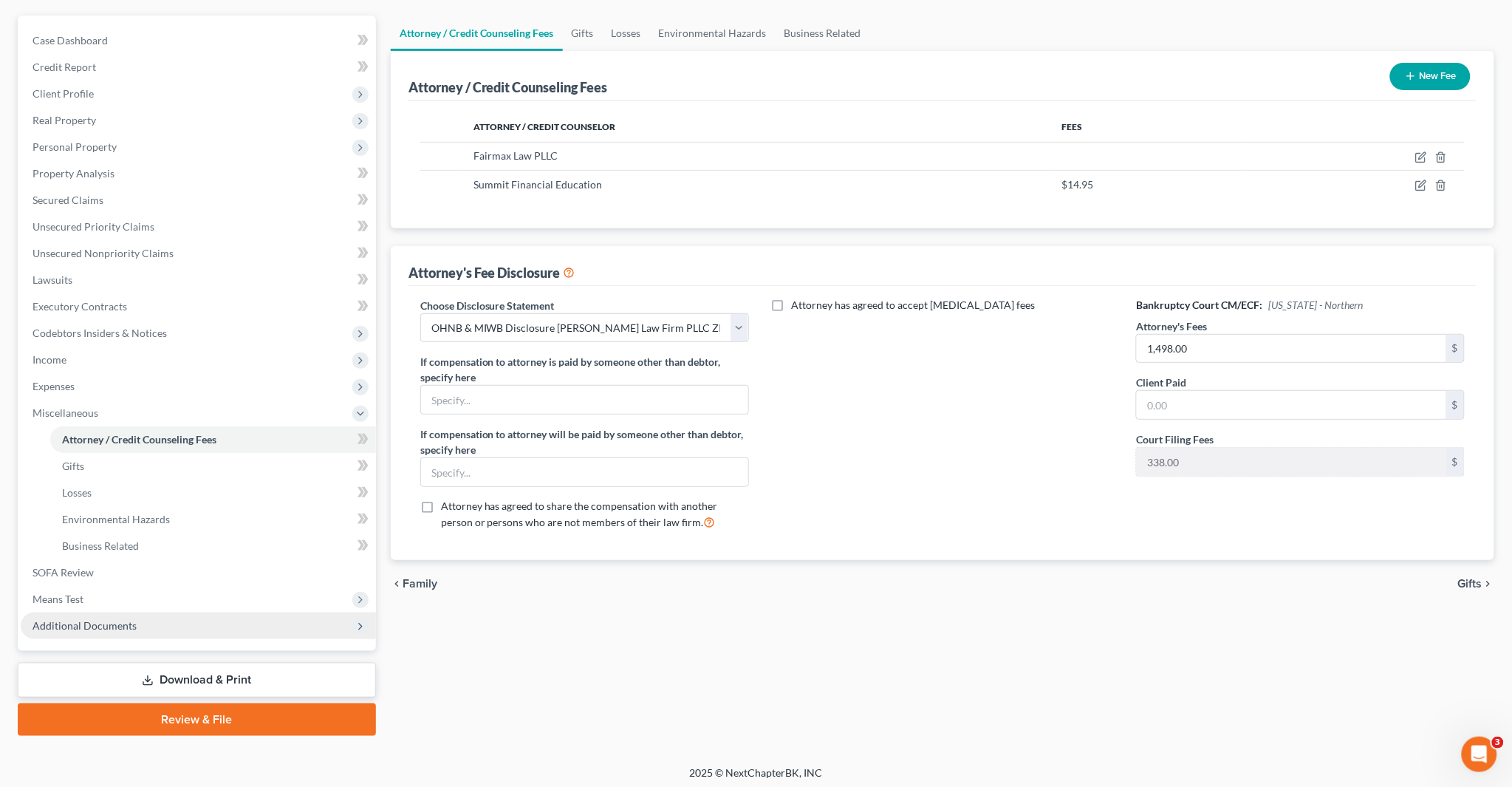
scroll to position [129, 0]
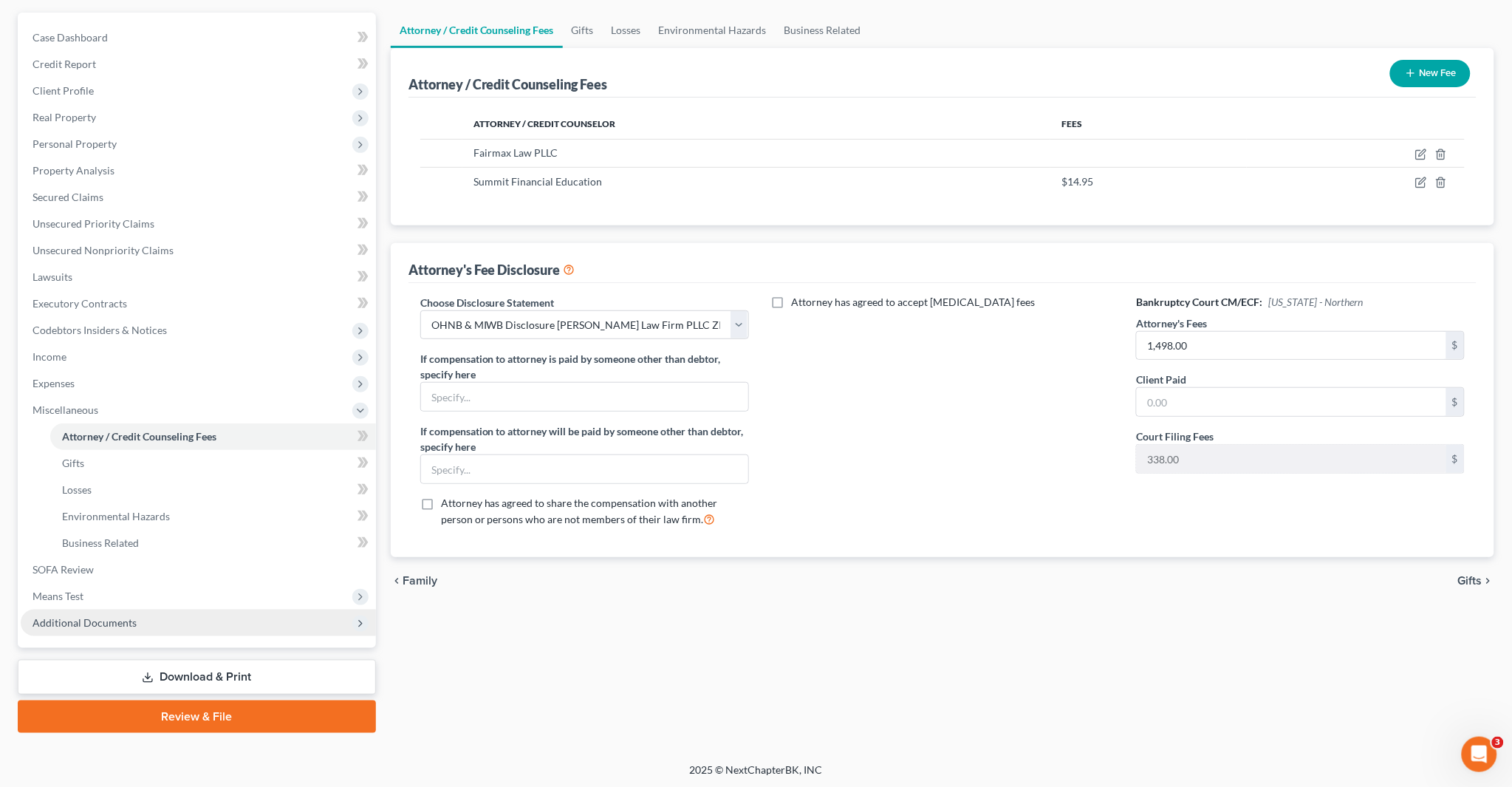
click at [113, 623] on span "Additional Documents" at bounding box center [85, 623] width 104 height 12
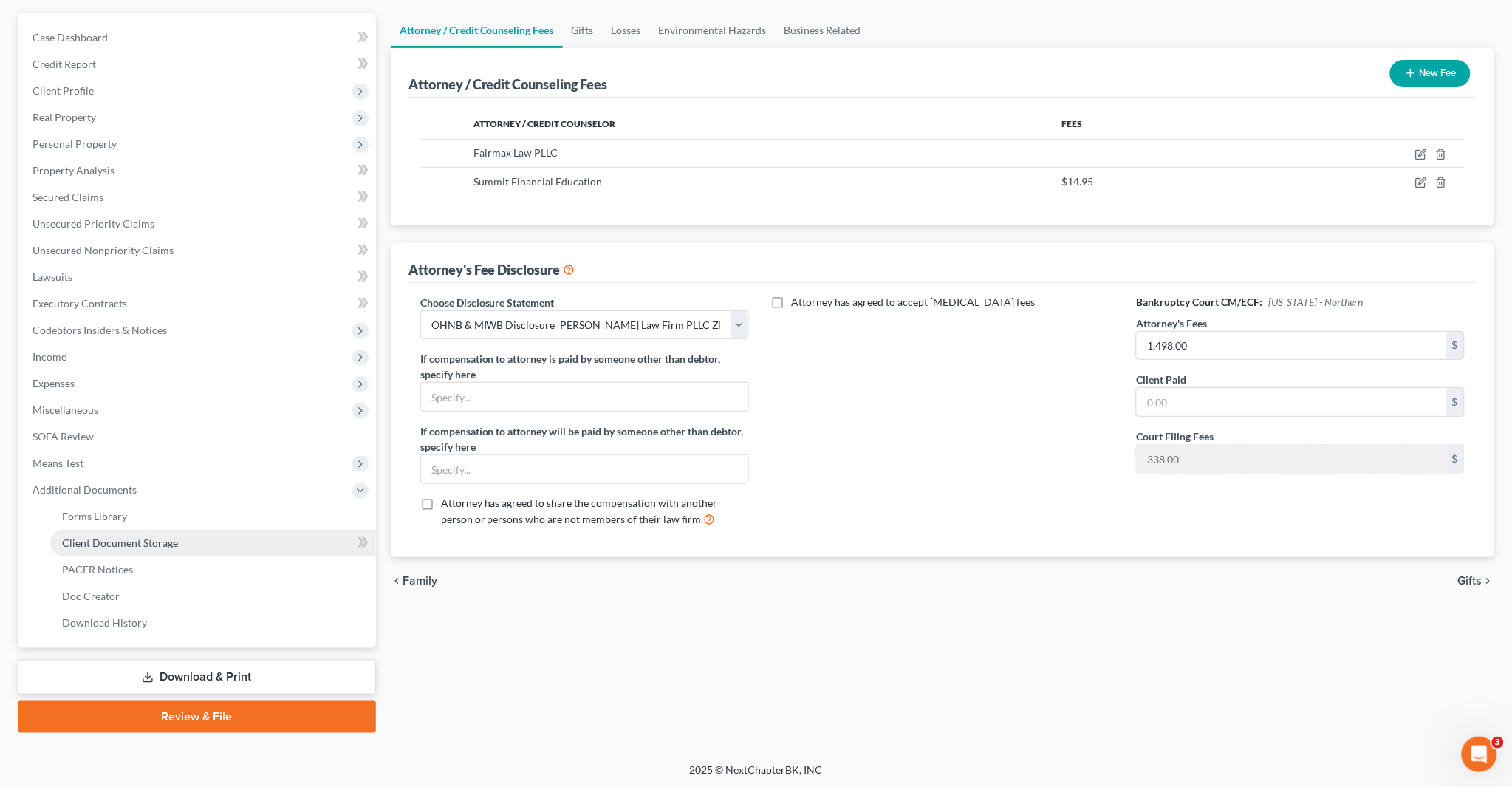
click at [151, 541] on span "Client Document Storage" at bounding box center [120, 543] width 116 height 12
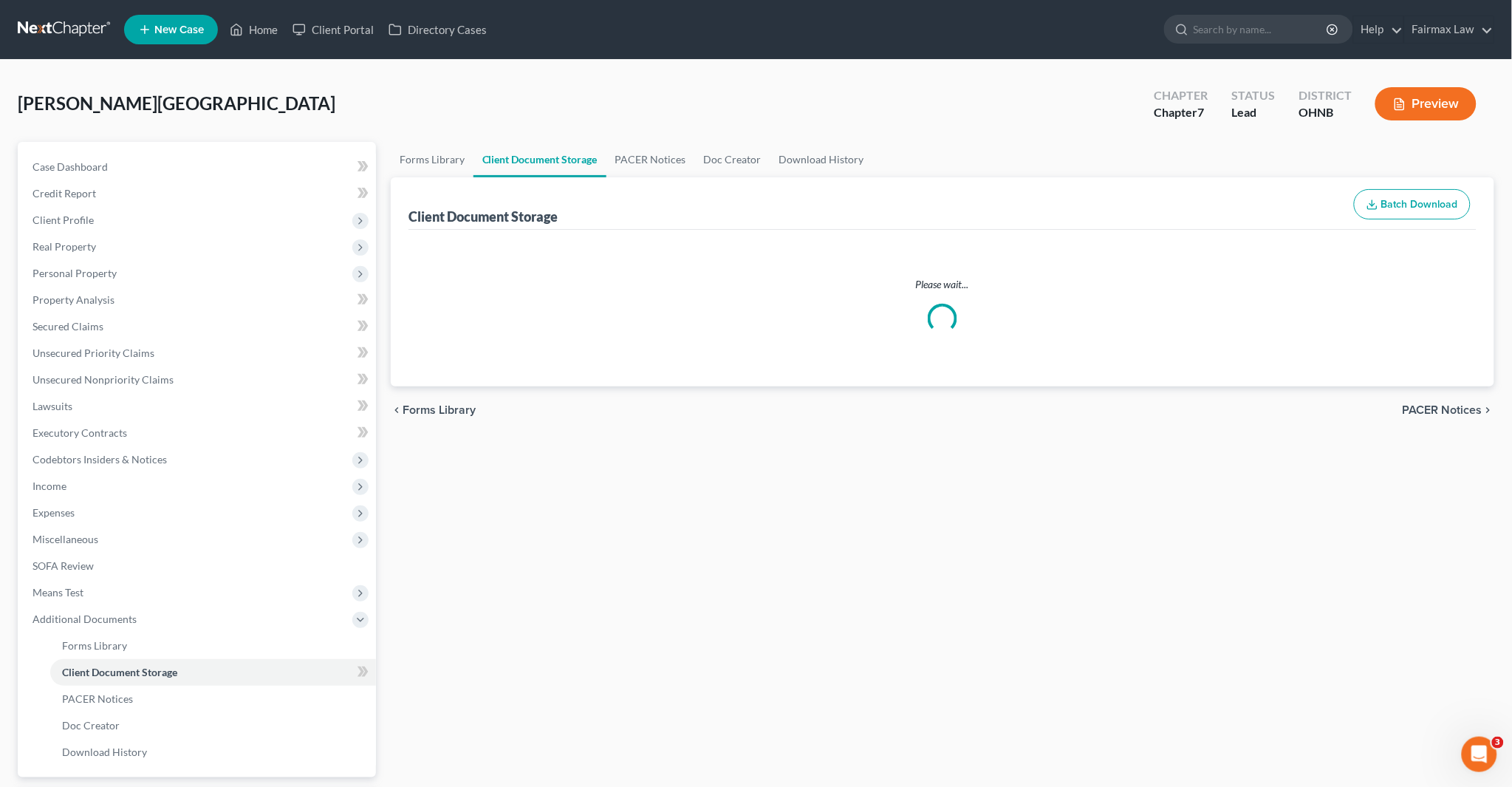
select select "24"
select select "5"
select select "24"
select select "5"
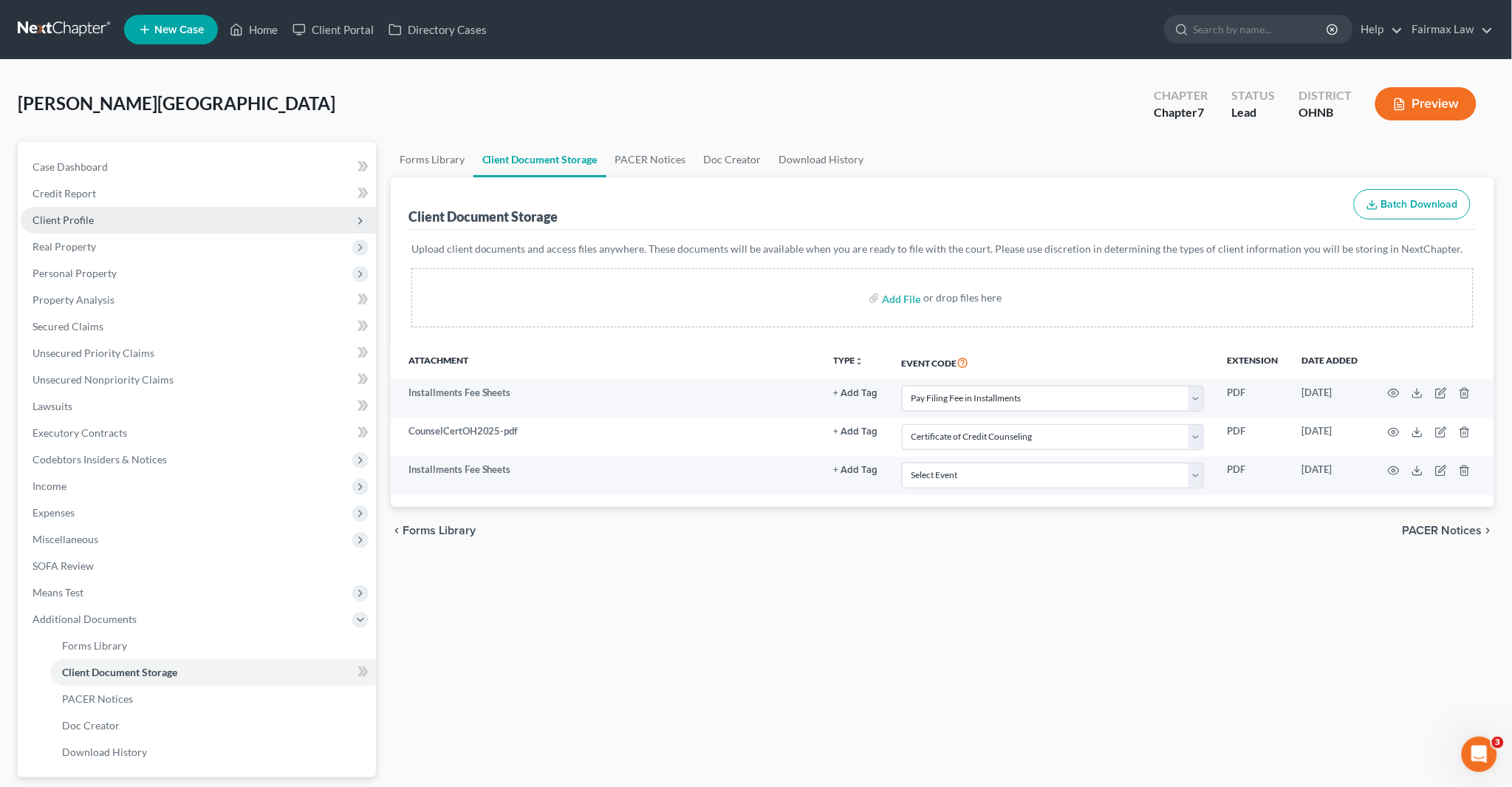
click at [72, 217] on span "Client Profile" at bounding box center [63, 220] width 61 height 12
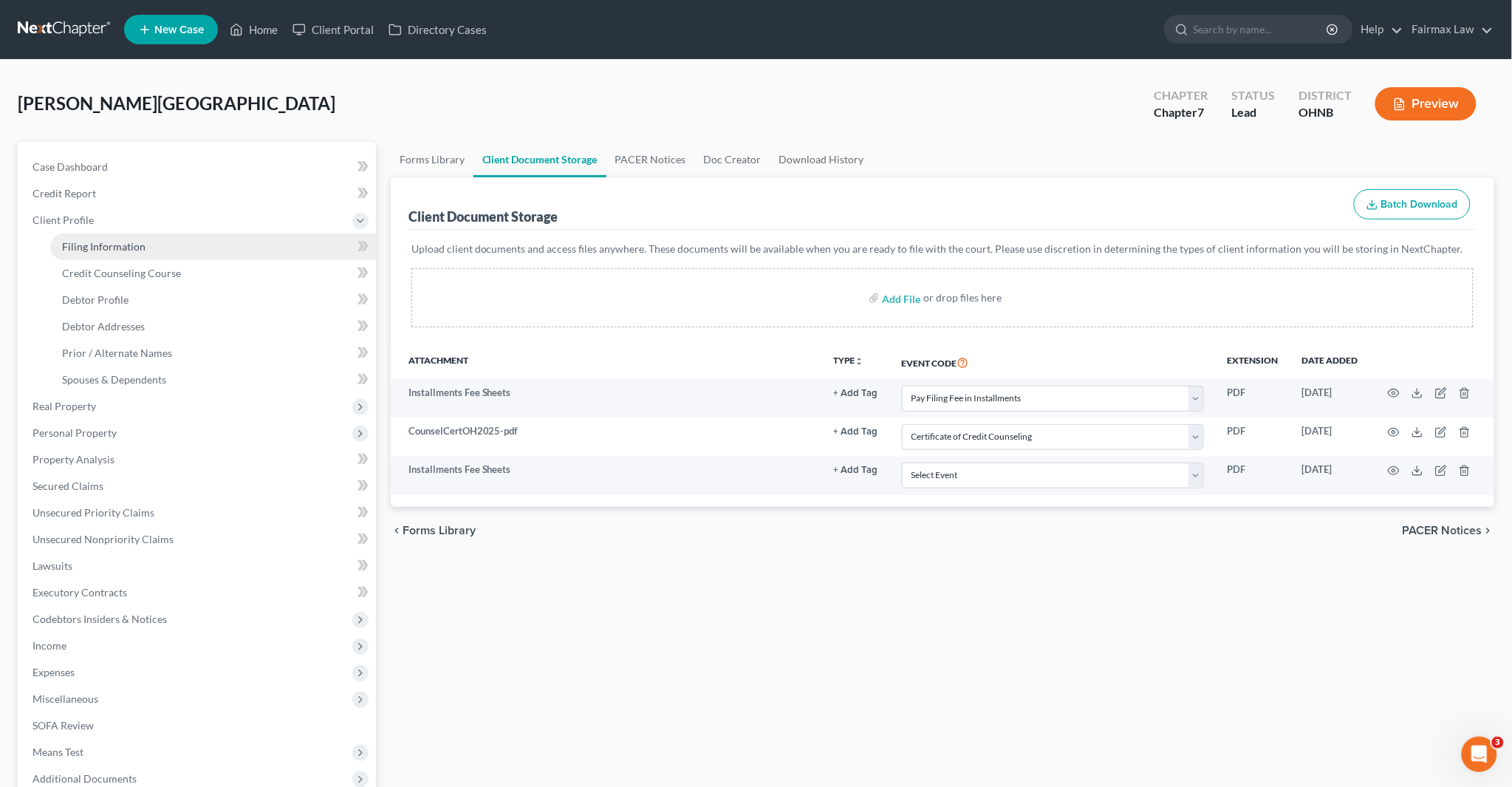
click at [111, 250] on span "Filing Information" at bounding box center [103, 246] width 83 height 12
select select "1"
select select "0"
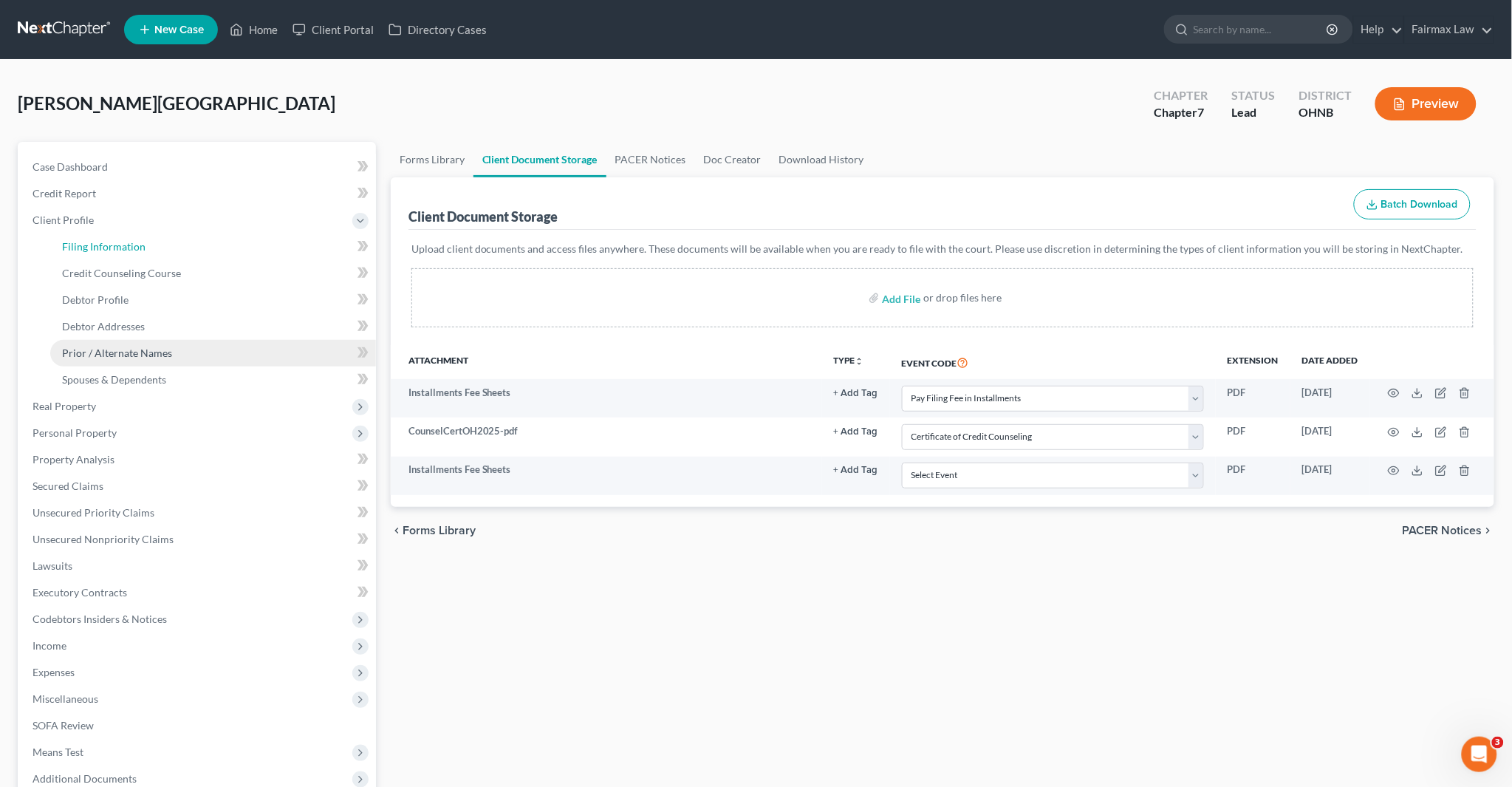
select select "36"
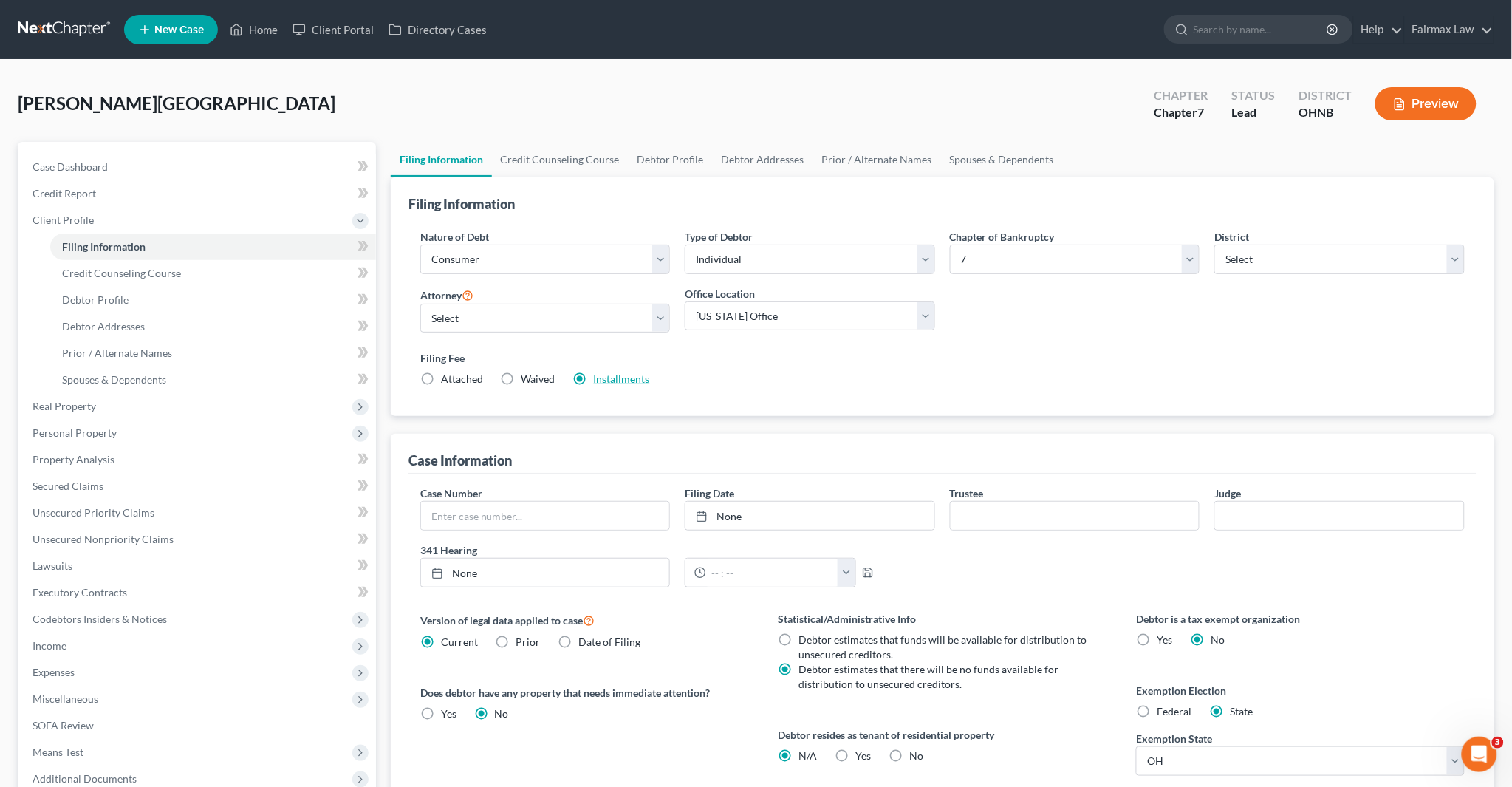
click at [625, 379] on link "Installments" at bounding box center [621, 379] width 56 height 12
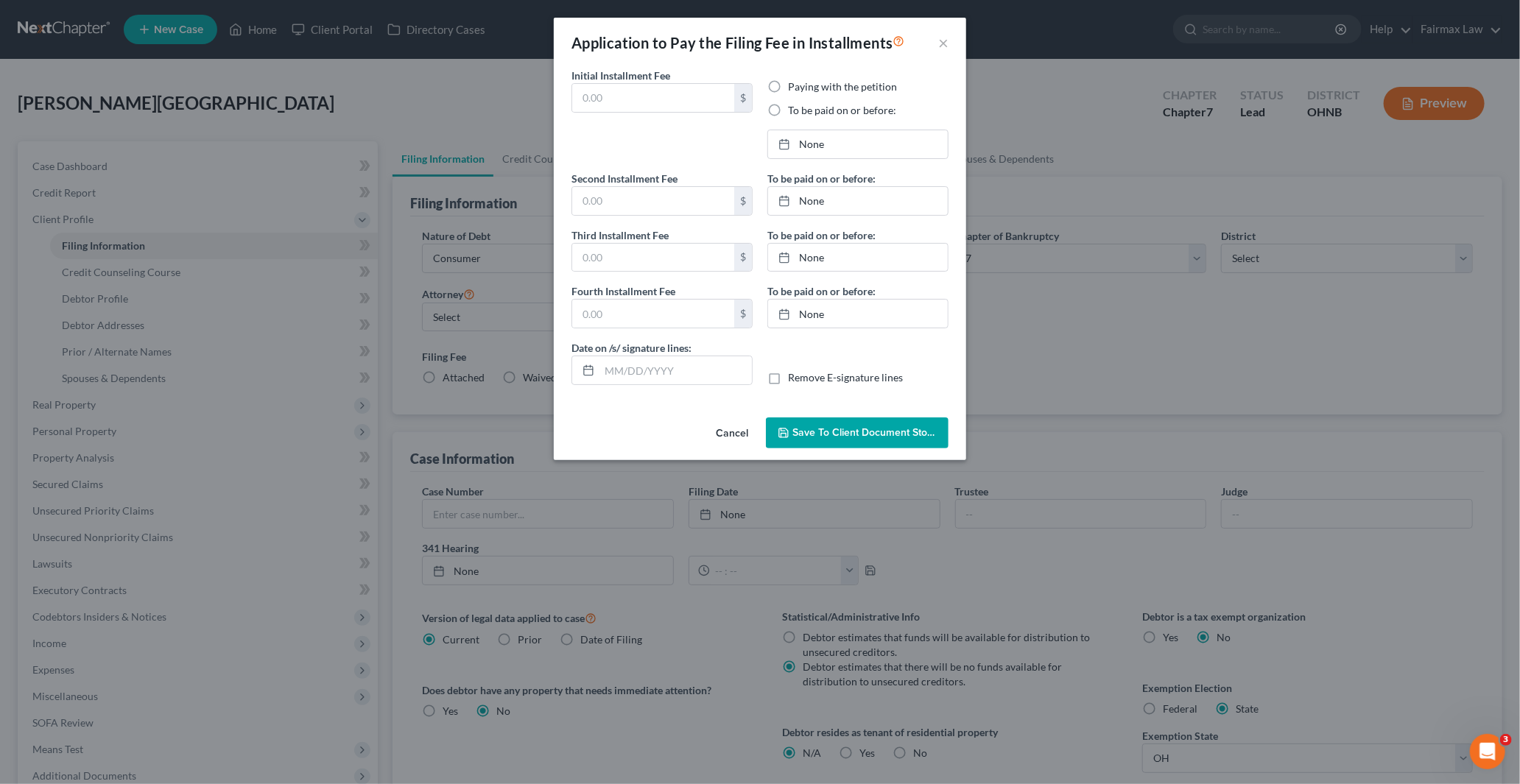
type input "84.50"
radio input "true"
type input "84.50"
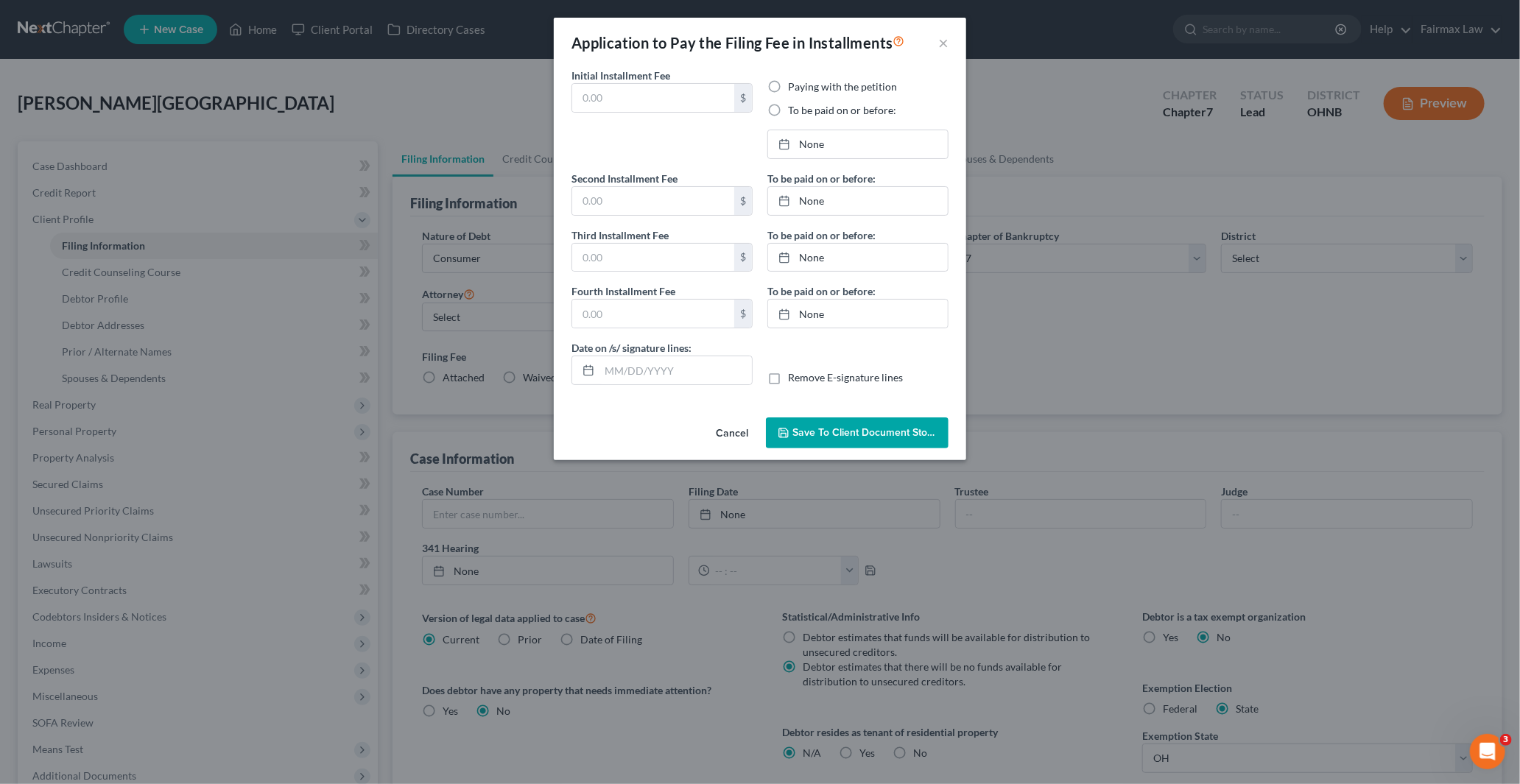
type input "[DATE]"
click at [941, 41] on button "×" at bounding box center [943, 42] width 11 height 18
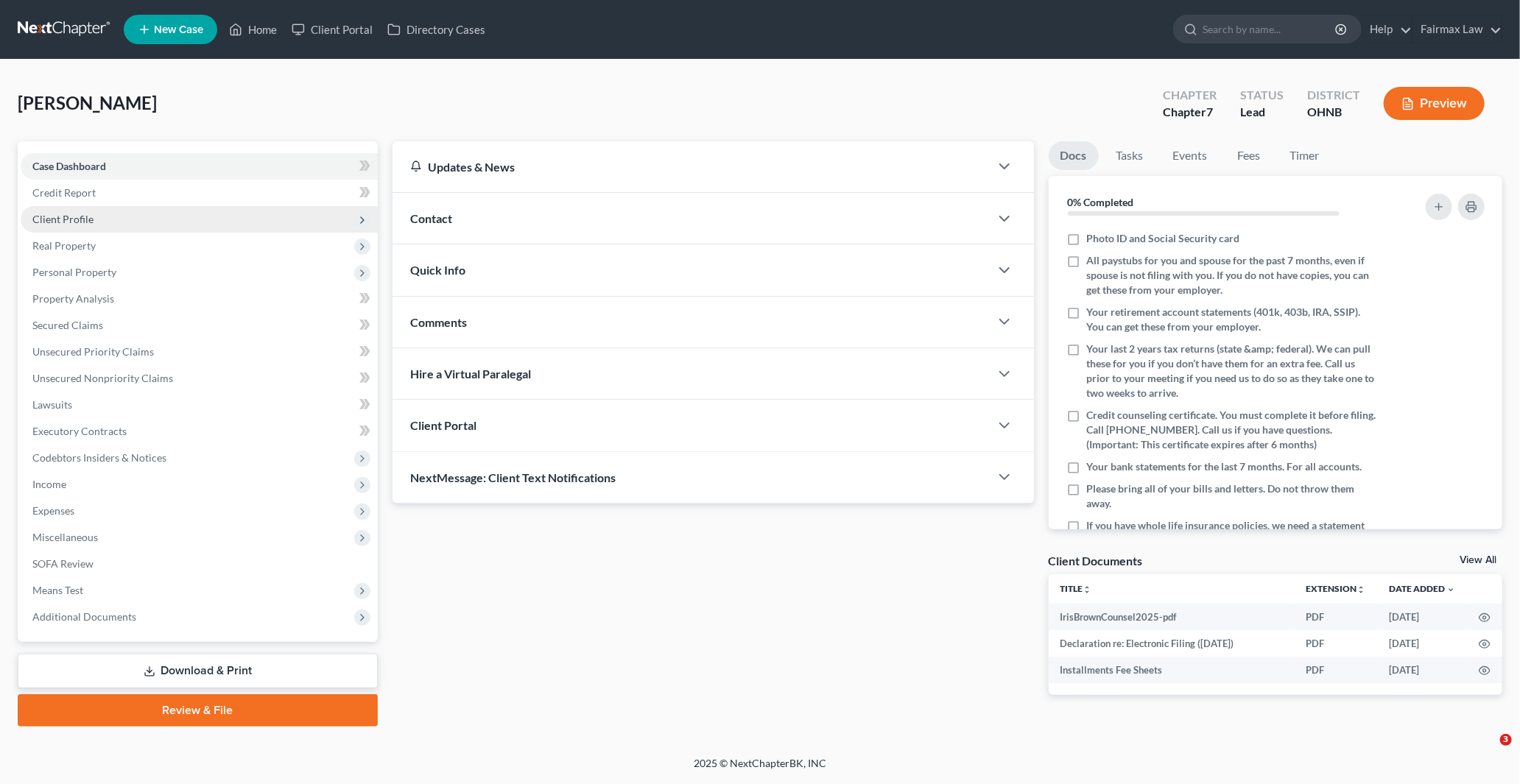
click at [55, 210] on span "Client Profile" at bounding box center [199, 219] width 357 height 27
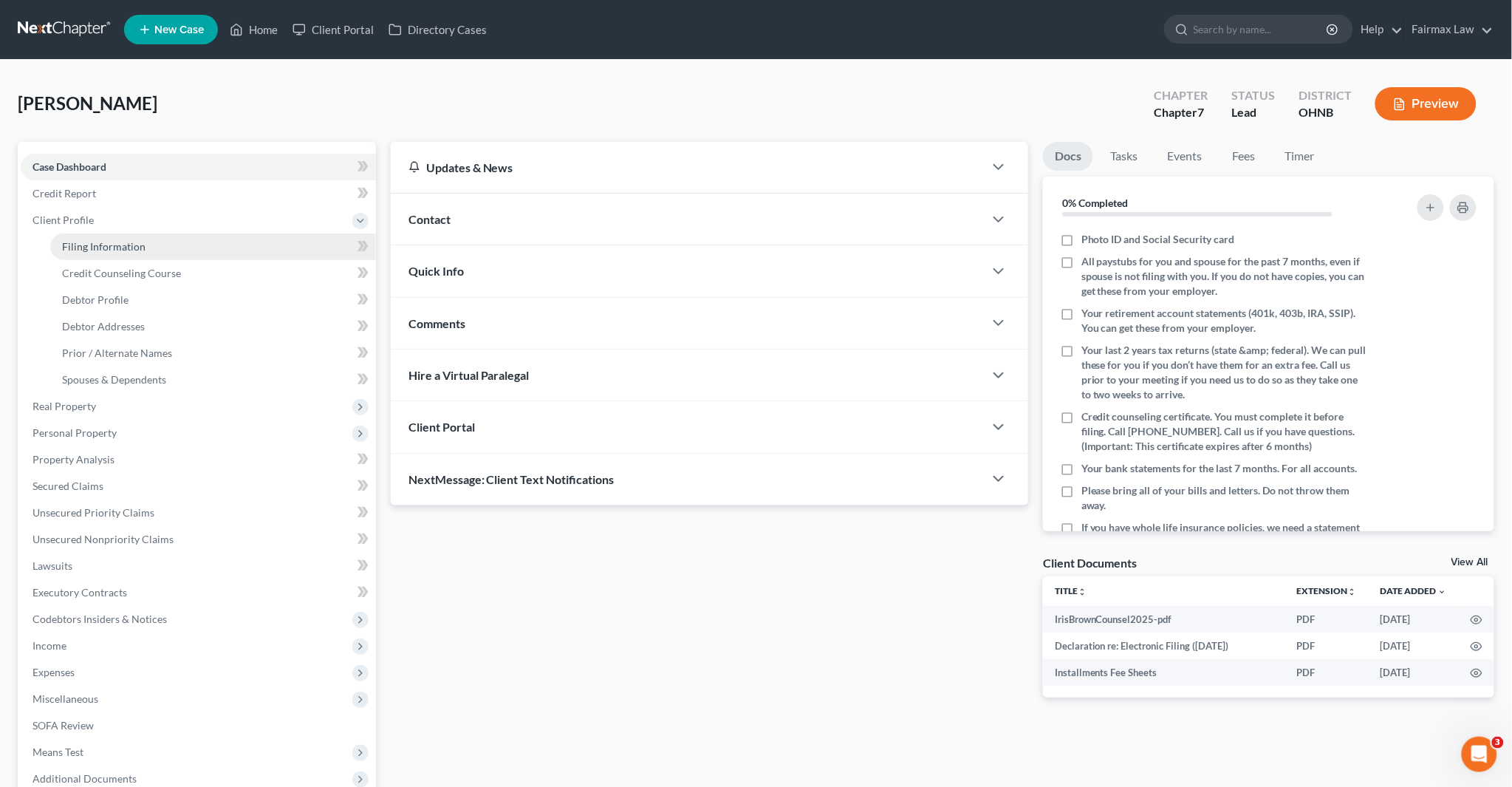
click at [108, 241] on span "Filing Information" at bounding box center [103, 246] width 83 height 12
select select "1"
select select "0"
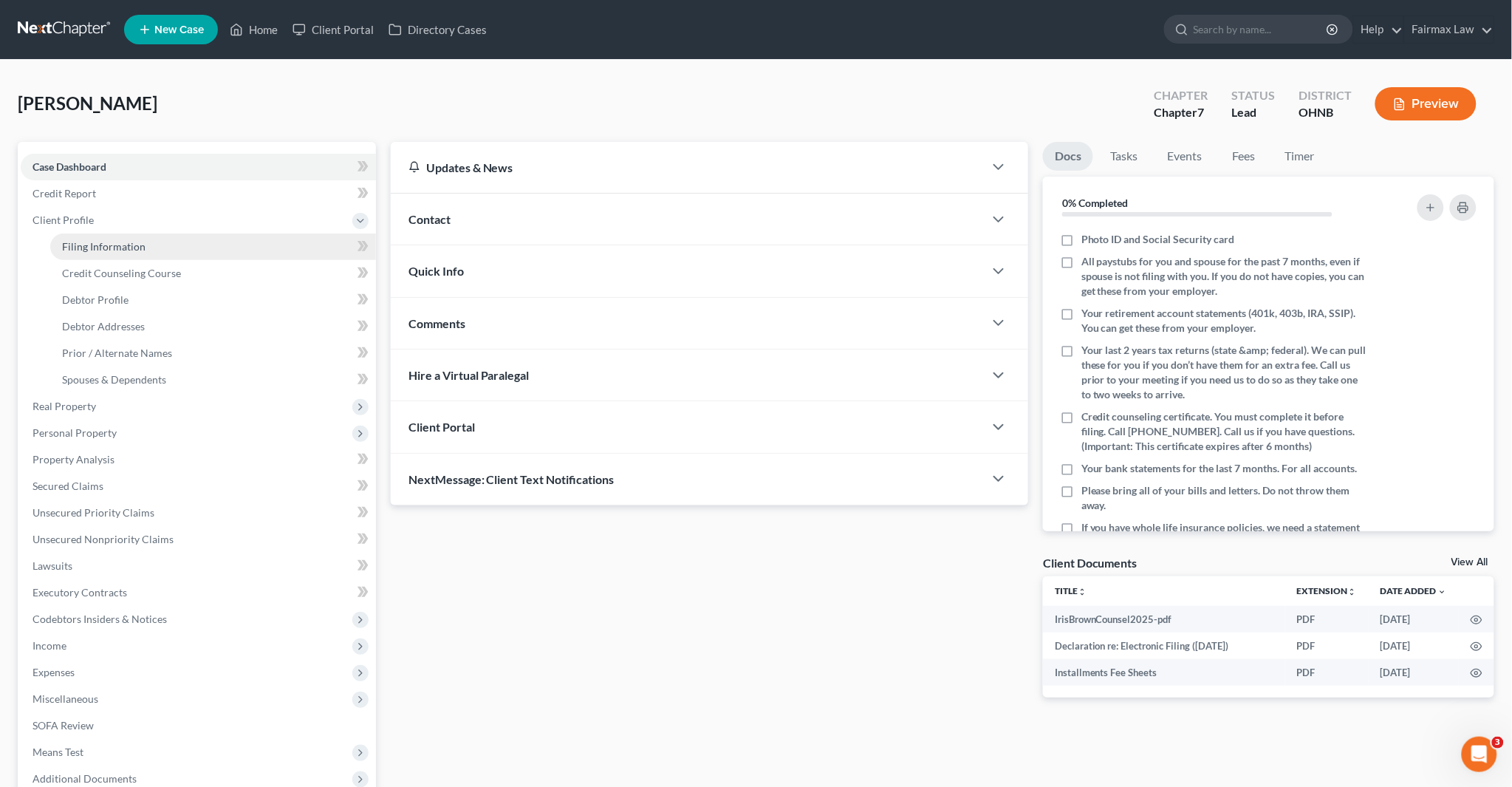
select select "36"
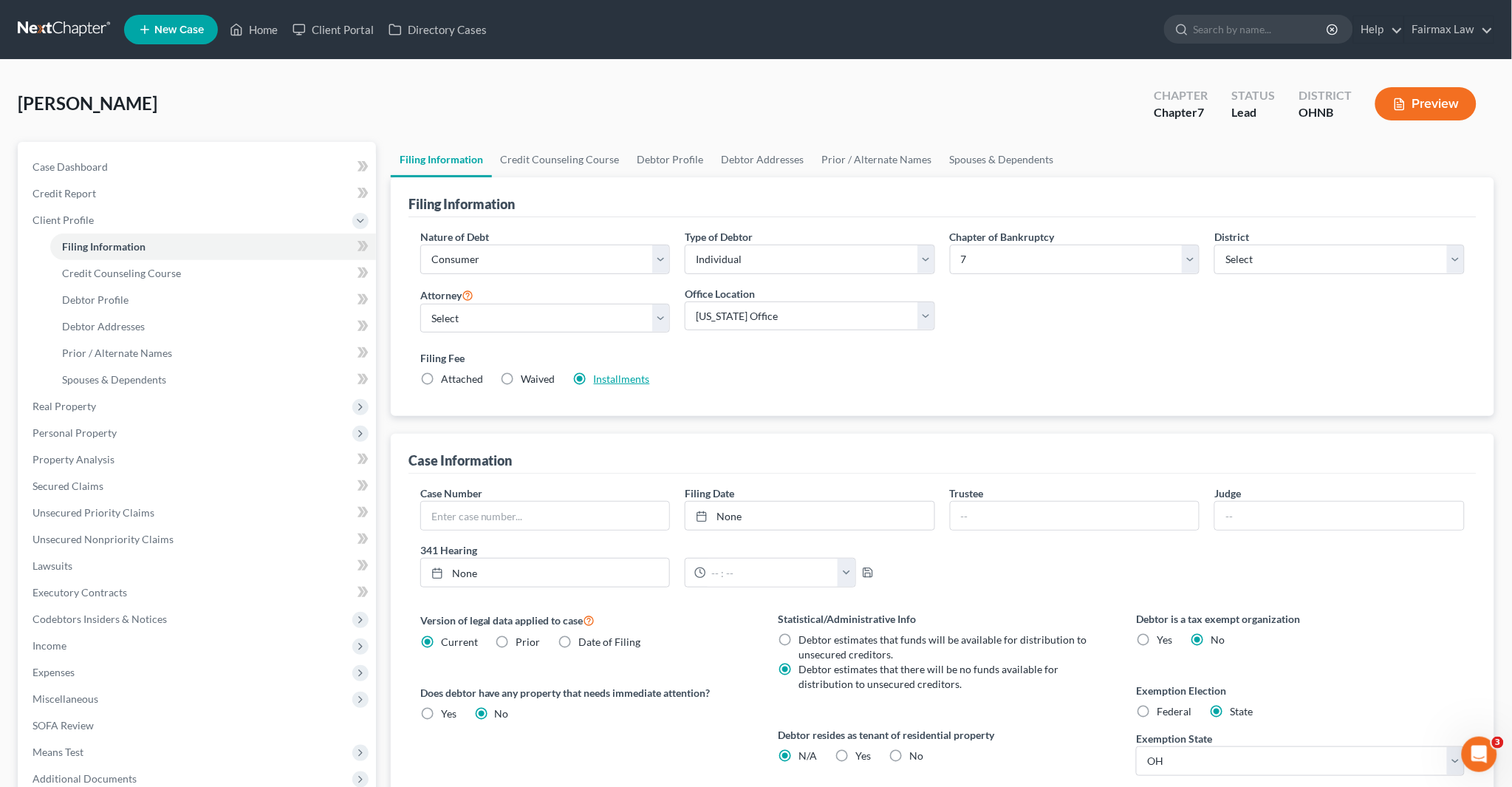
click at [624, 380] on link "Installments" at bounding box center [621, 379] width 56 height 12
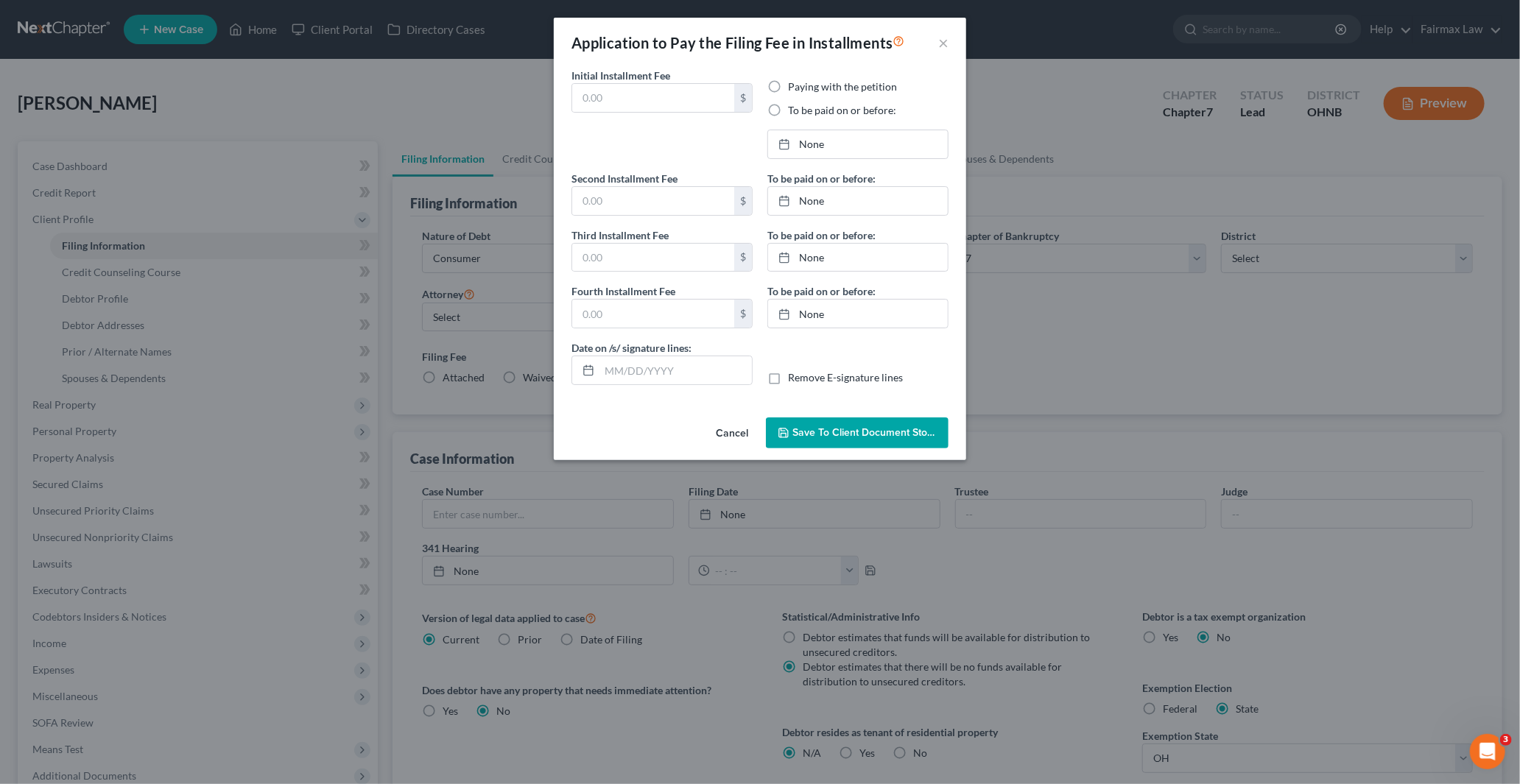
type input "84.50"
radio input "true"
type input "84.50"
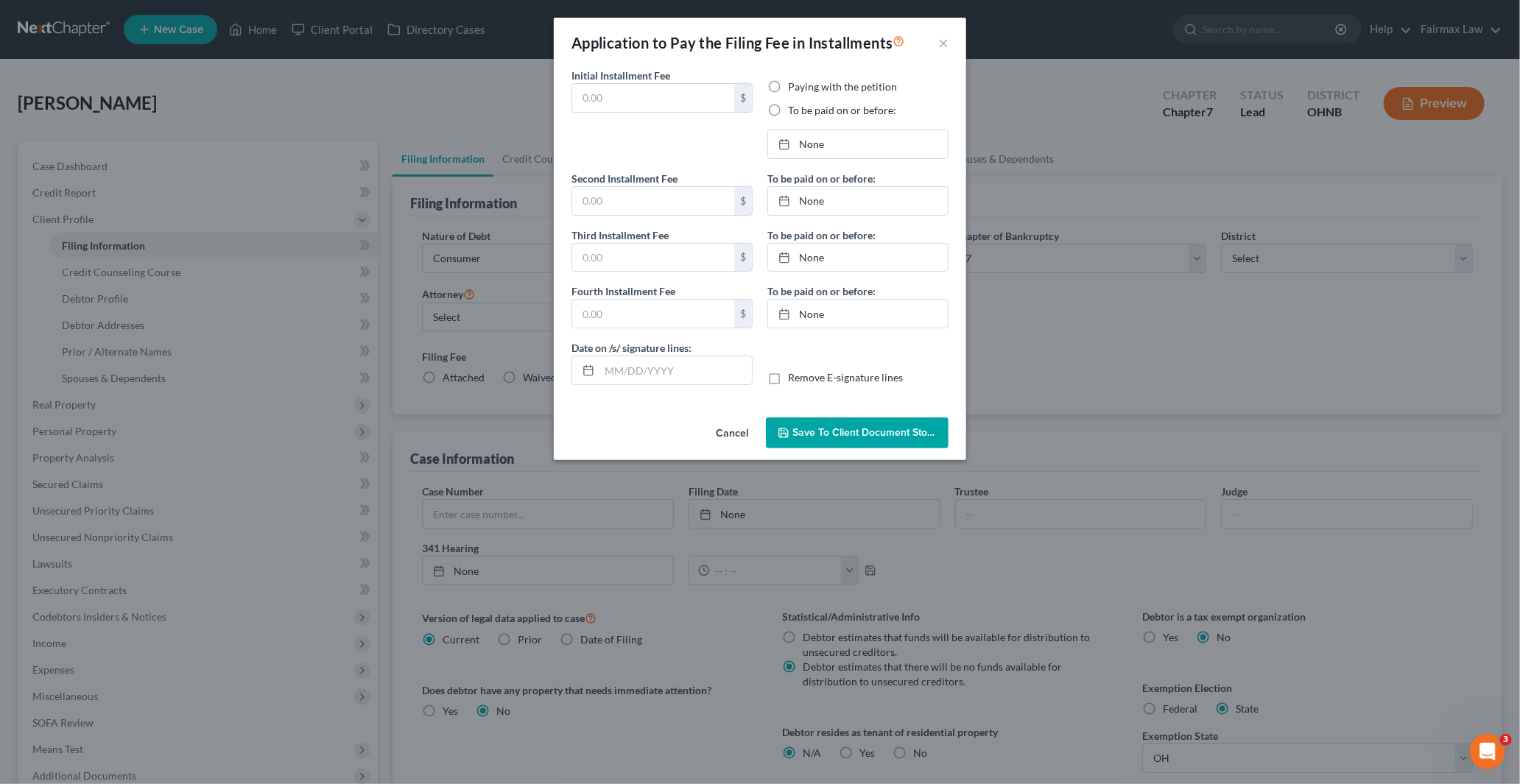
type input "[DATE]"
click at [943, 44] on button "×" at bounding box center [943, 42] width 11 height 18
